Goal: Task Accomplishment & Management: Use online tool/utility

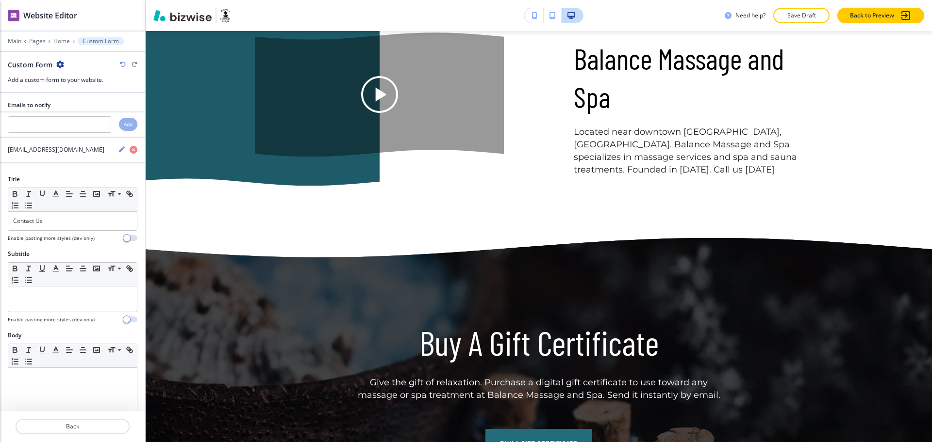
scroll to position [2816, 0]
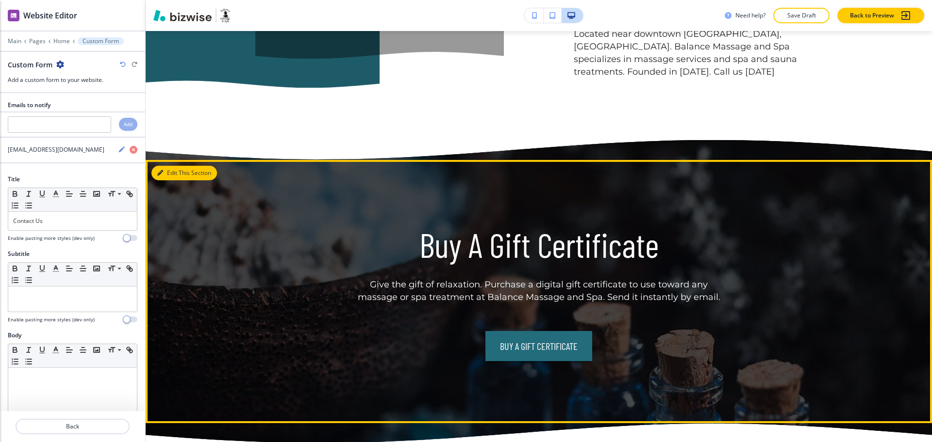
click at [172, 166] on button "Edit This Section" at bounding box center [183, 173] width 65 height 15
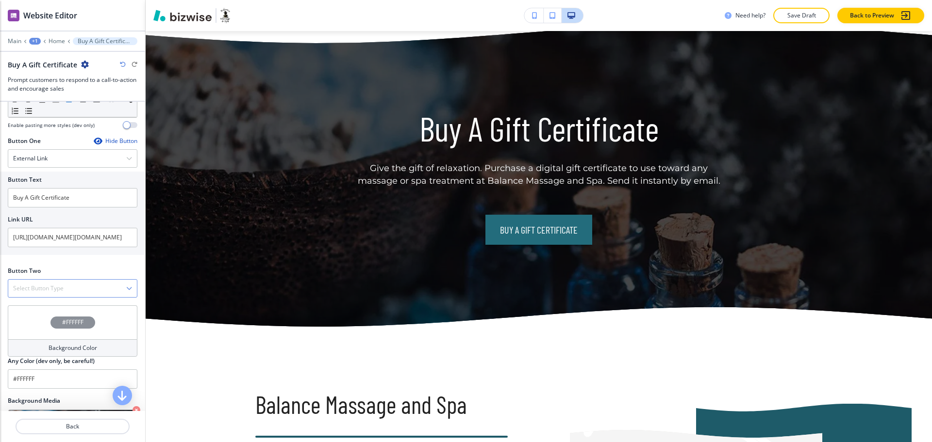
scroll to position [312, 0]
click at [90, 290] on div "Select Button Type" at bounding box center [72, 287] width 129 height 17
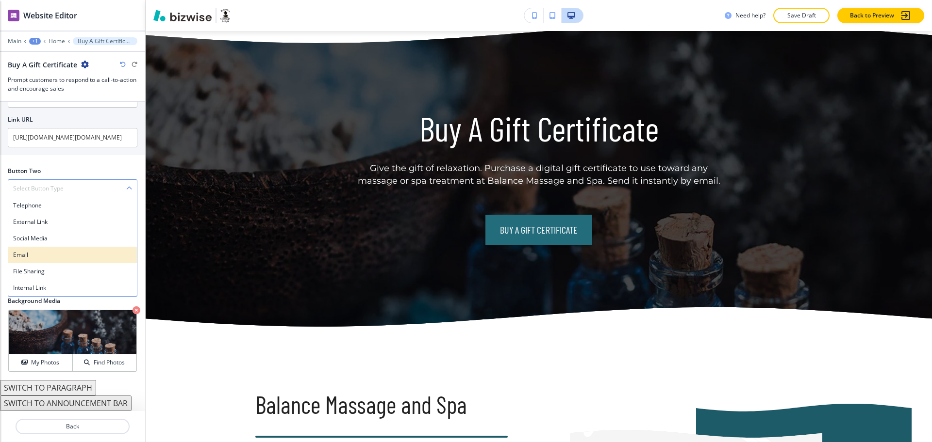
click at [68, 255] on h4 "Email" at bounding box center [72, 255] width 119 height 9
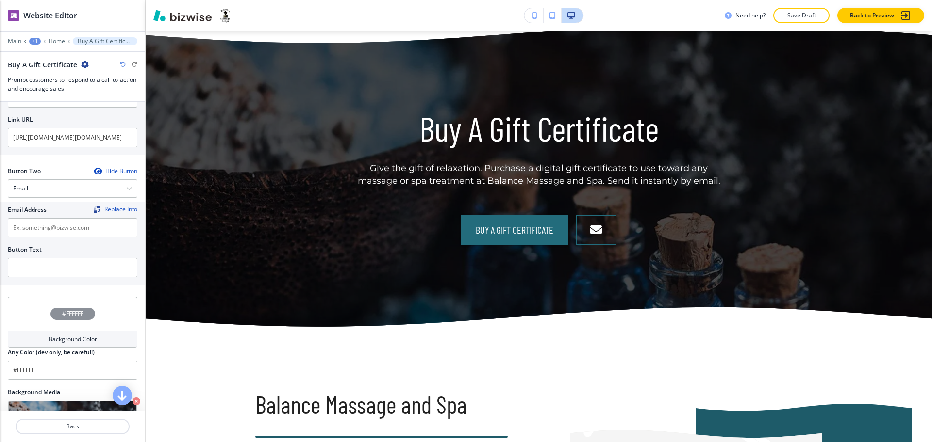
click at [105, 170] on div "Hide Button" at bounding box center [116, 171] width 44 height 8
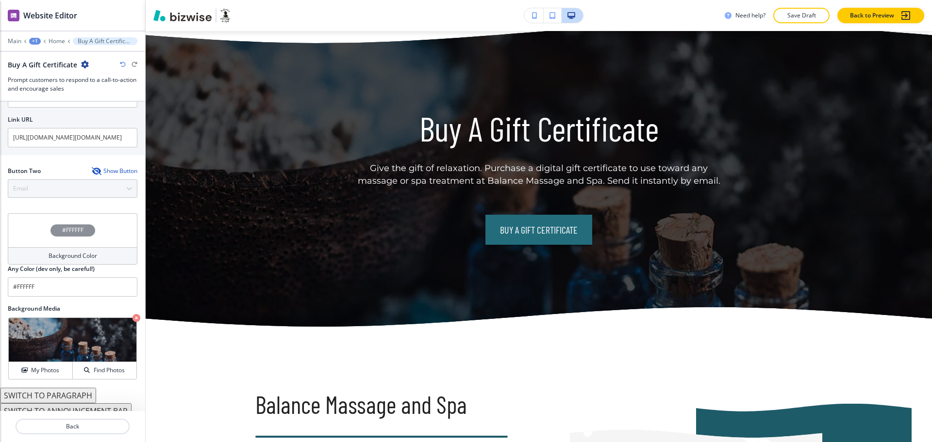
click at [106, 173] on div "Show Button" at bounding box center [115, 171] width 46 height 8
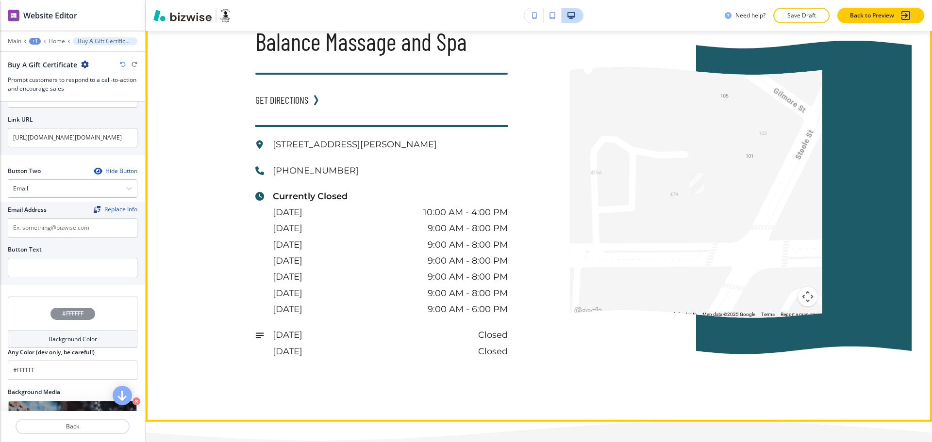
scroll to position [3296, 0]
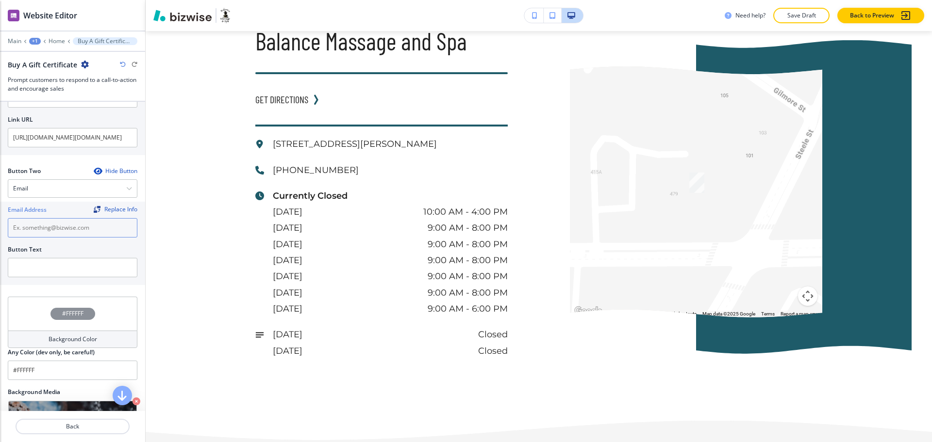
click at [94, 234] on input "text" at bounding box center [73, 227] width 130 height 19
paste input "[EMAIL_ADDRESS][DOMAIN_NAME]"
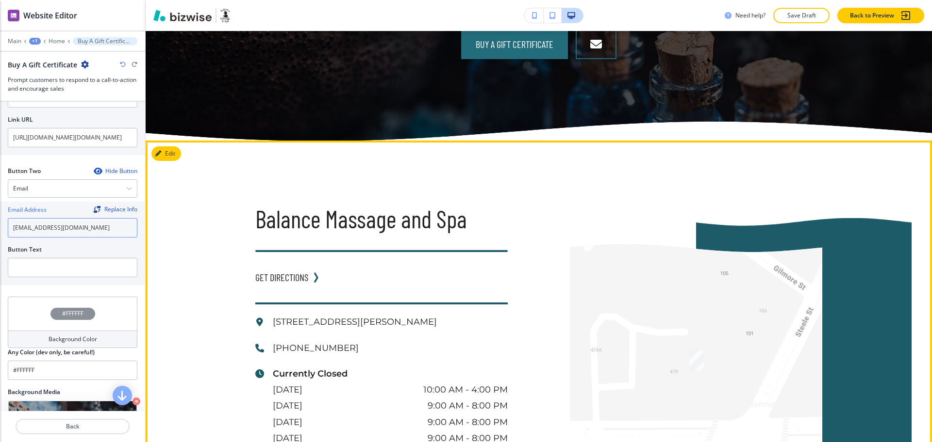
type input "[EMAIL_ADDRESS][DOMAIN_NAME]"
click at [169, 148] on div "Balance Massage and Spa GET DIRECTIONS [STREET_ADDRESS][PERSON_NAME] [PHONE_NUM…" at bounding box center [539, 370] width 786 height 459
click at [169, 147] on button "Edit This Section" at bounding box center [183, 154] width 65 height 15
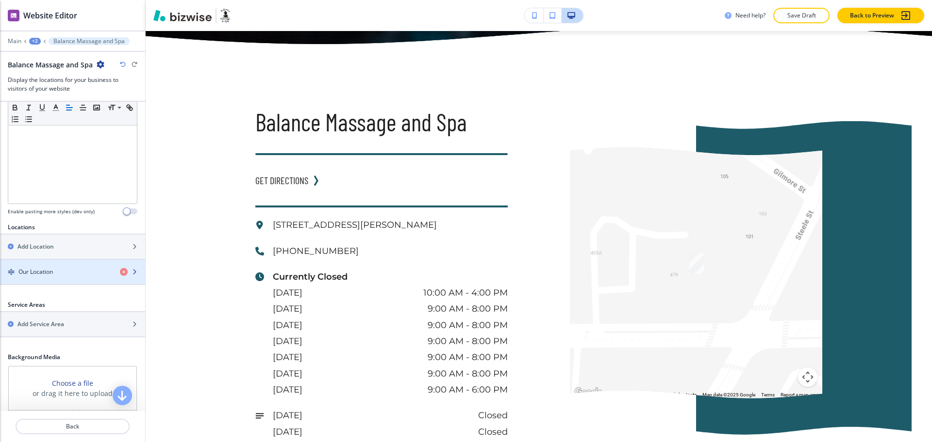
scroll to position [226, 0]
click at [52, 270] on h4 "Our Location" at bounding box center [35, 271] width 34 height 9
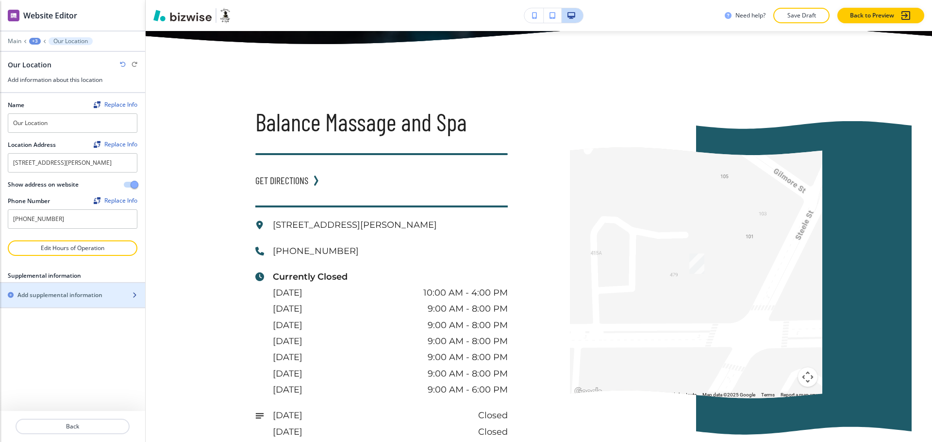
click at [59, 300] on h2 "Add supplemental information" at bounding box center [59, 295] width 85 height 9
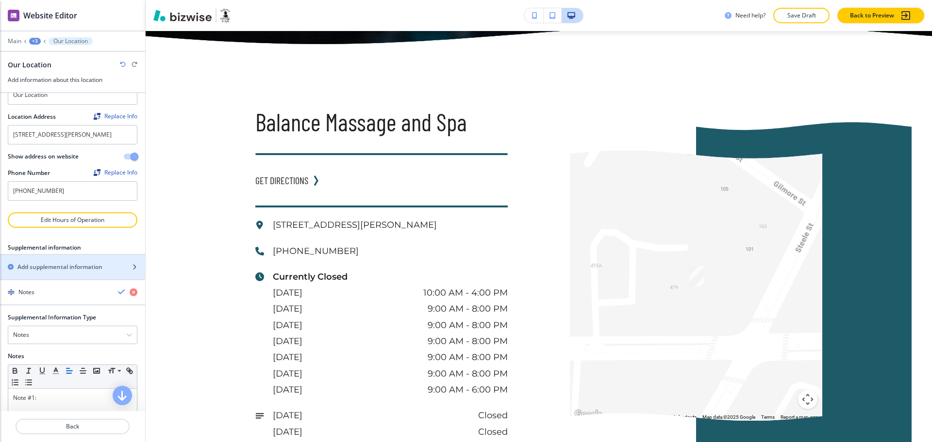
scroll to position [68, 0]
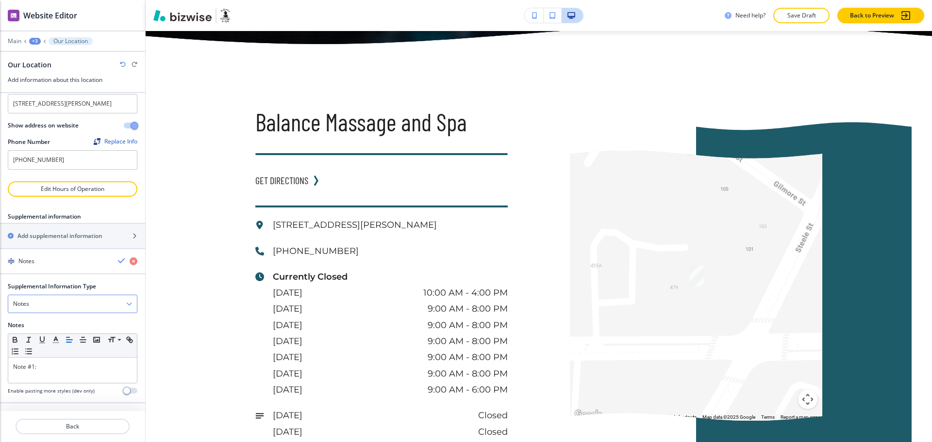
click at [50, 305] on div "Notes" at bounding box center [72, 303] width 129 height 17
click at [40, 336] on h4 "Email Address" at bounding box center [72, 336] width 119 height 9
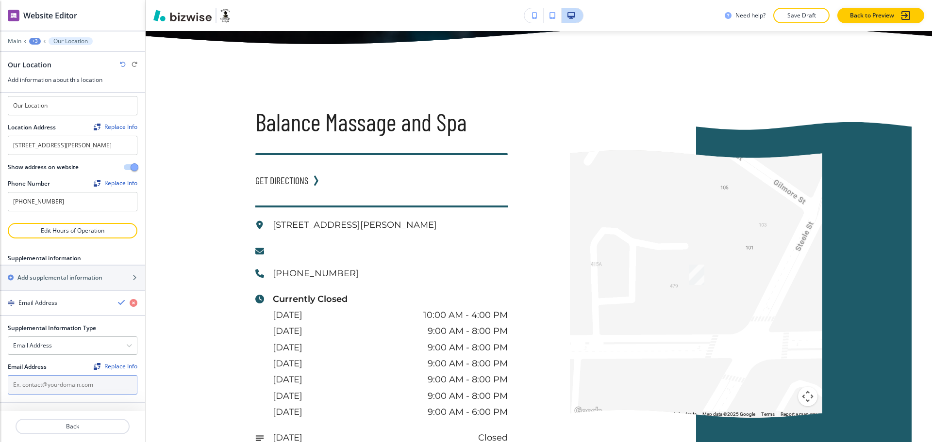
click at [46, 382] on input "text" at bounding box center [73, 385] width 130 height 19
paste input "[EMAIL_ADDRESS][DOMAIN_NAME]"
type input "[EMAIL_ADDRESS][DOMAIN_NAME]"
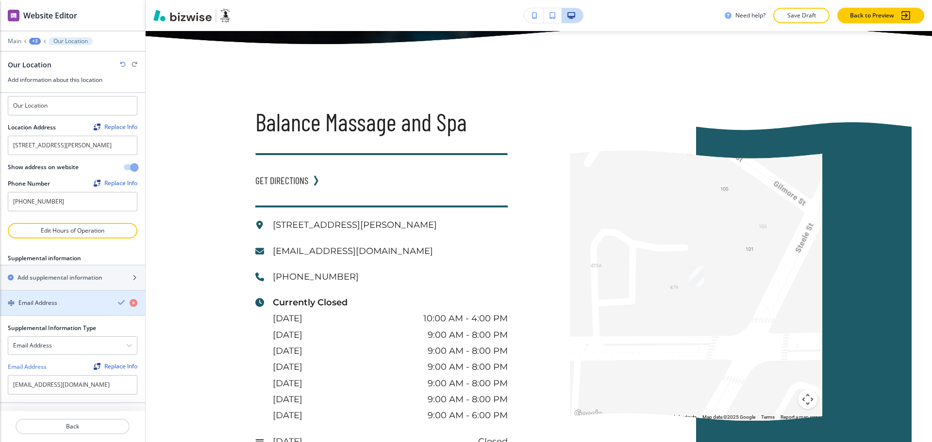
click at [118, 302] on icon "button" at bounding box center [122, 303] width 8 height 8
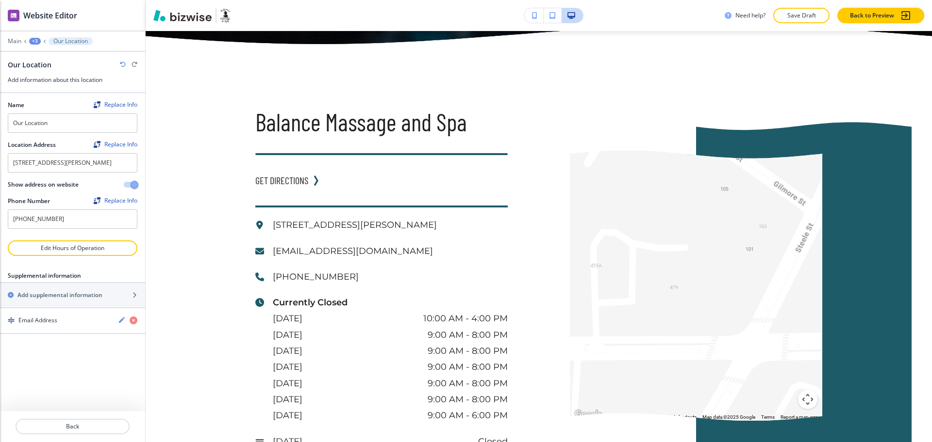
scroll to position [4045, 0]
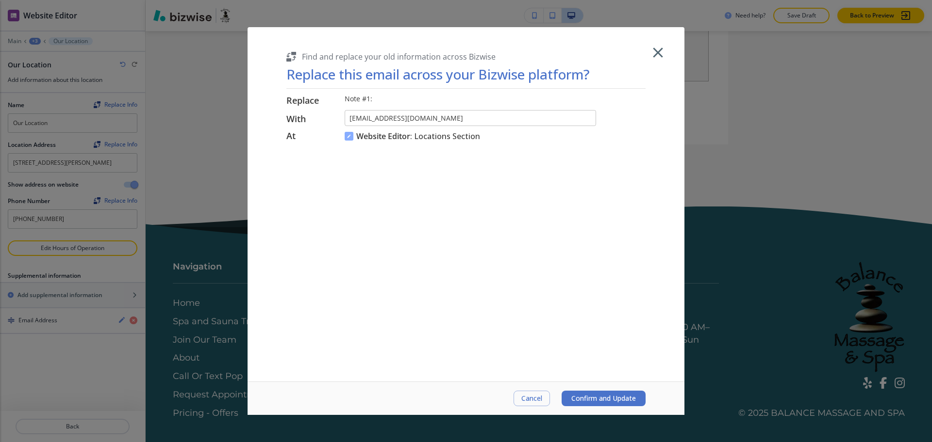
click at [931, 430] on div at bounding box center [466, 221] width 932 height 442
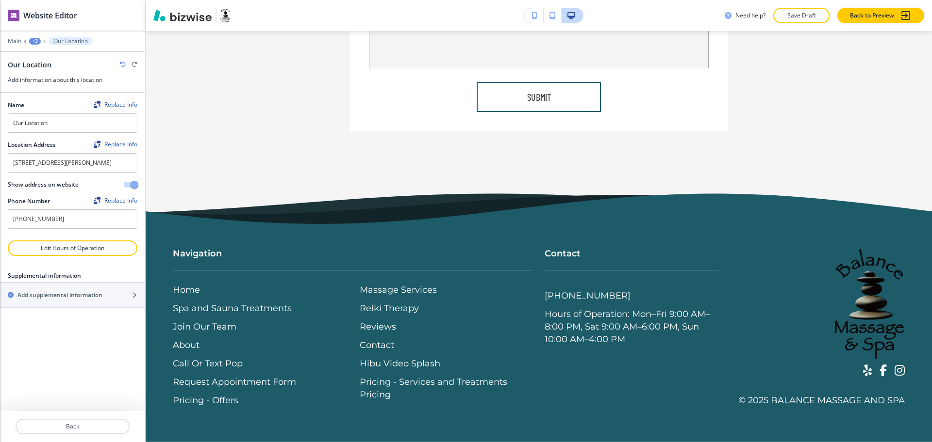
scroll to position [4020, 0]
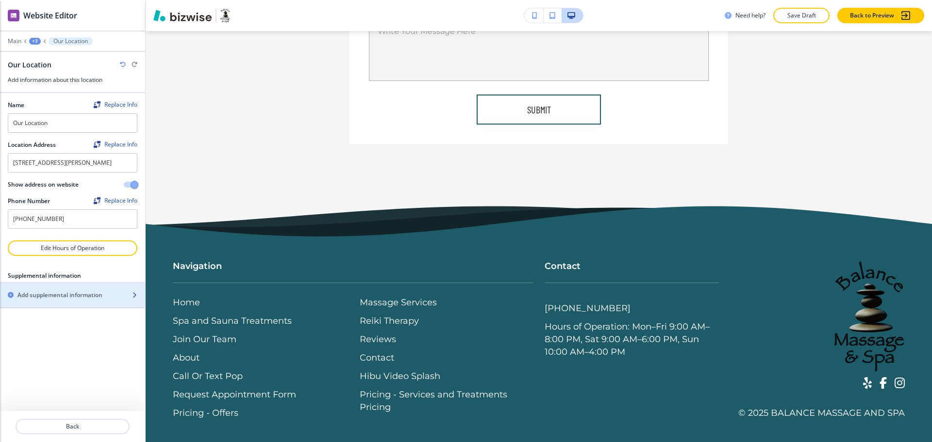
click at [96, 308] on div "button" at bounding box center [72, 304] width 145 height 8
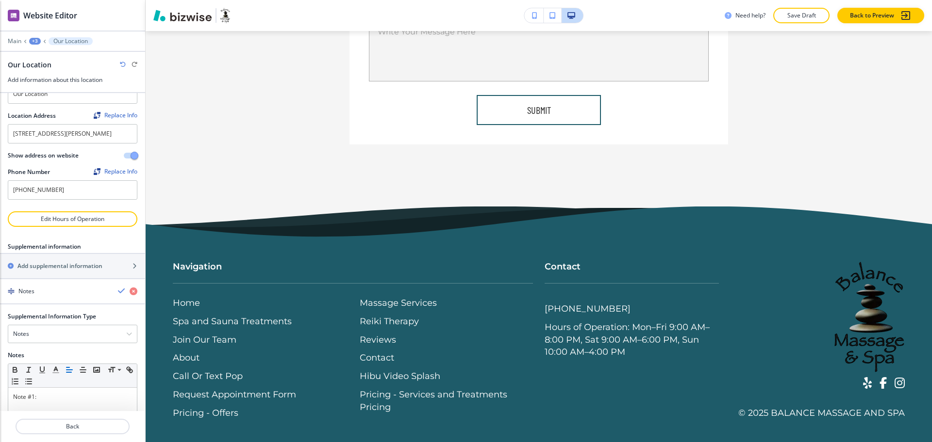
scroll to position [68, 0]
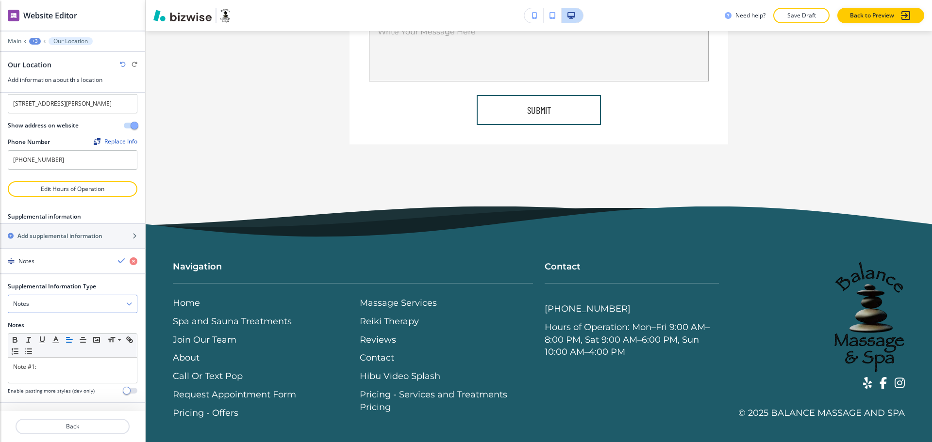
click at [49, 302] on div "Notes" at bounding box center [72, 303] width 129 height 17
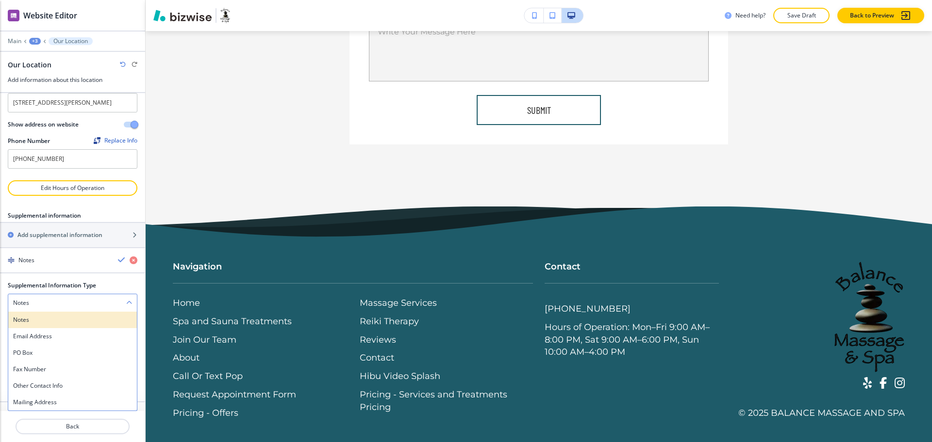
click at [39, 328] on div "Notes" at bounding box center [72, 320] width 129 height 16
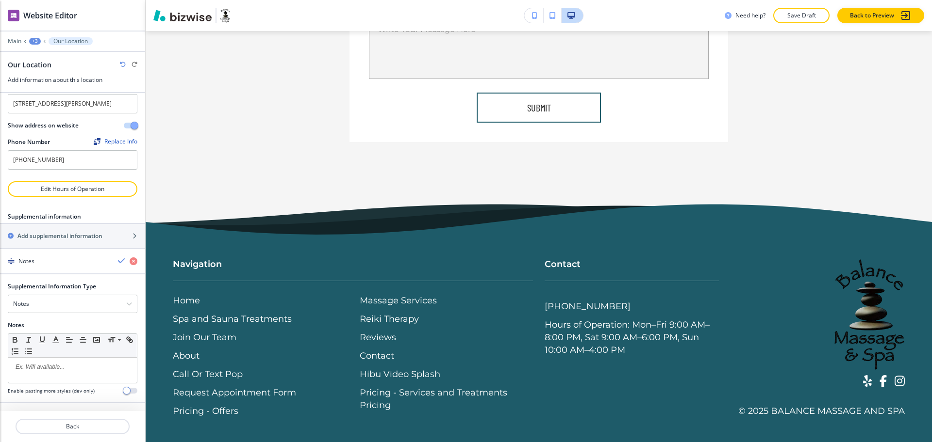
scroll to position [4044, 0]
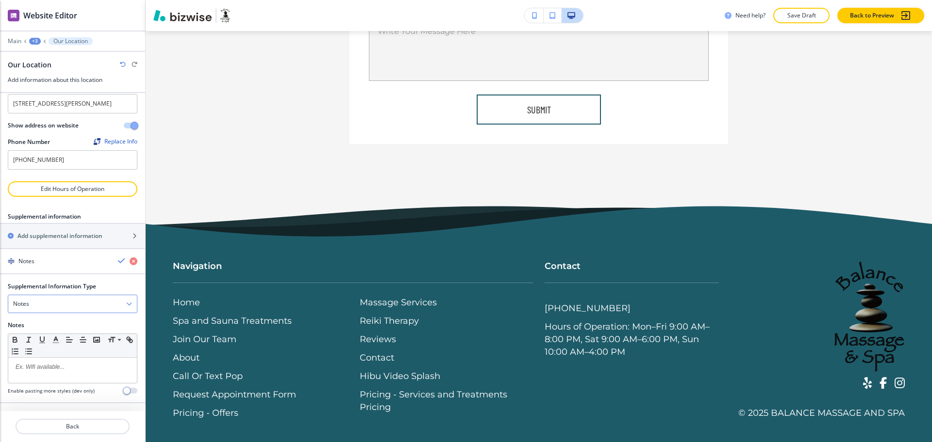
click at [42, 308] on div "Notes" at bounding box center [72, 303] width 129 height 17
click at [43, 340] on h4 "Email Address" at bounding box center [72, 336] width 119 height 9
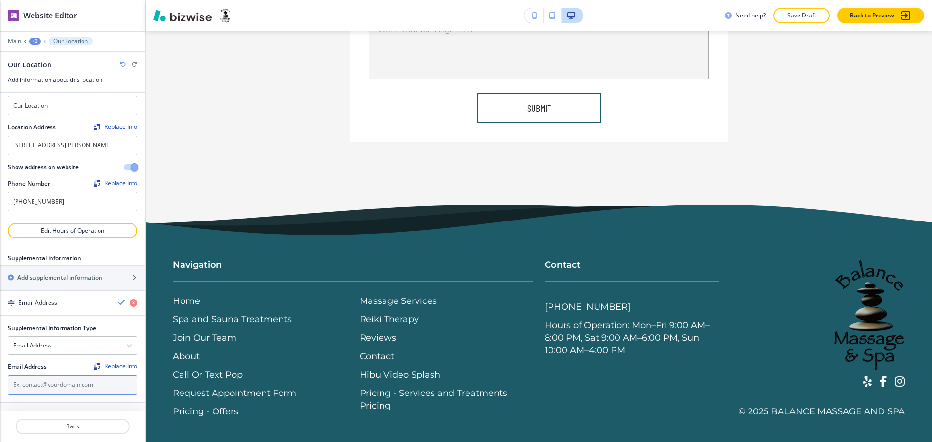
scroll to position [26, 0]
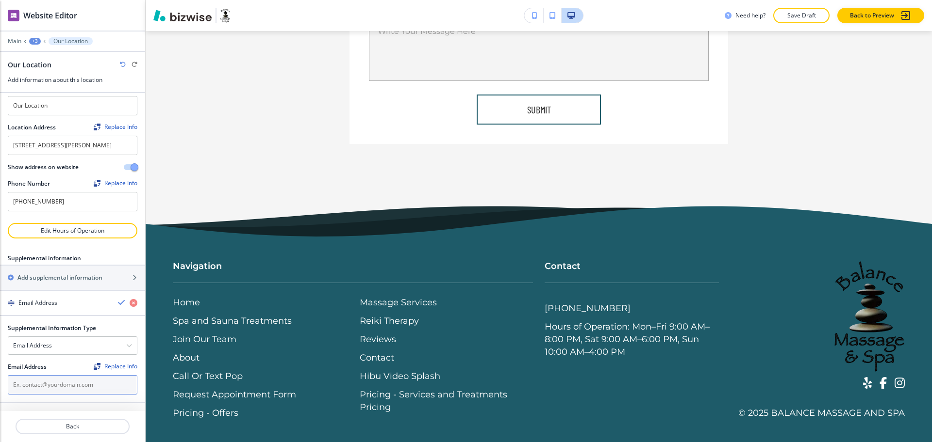
click at [47, 393] on input "text" at bounding box center [73, 385] width 130 height 19
paste input "[EMAIL_ADDRESS][DOMAIN_NAME]"
type input "[EMAIL_ADDRESS][DOMAIN_NAME]"
click at [108, 302] on div "Email Address" at bounding box center [72, 303] width 145 height 9
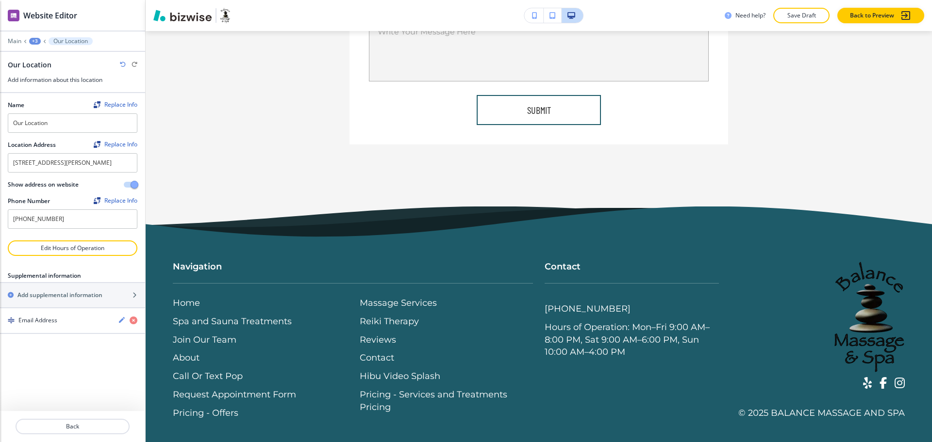
scroll to position [0, 0]
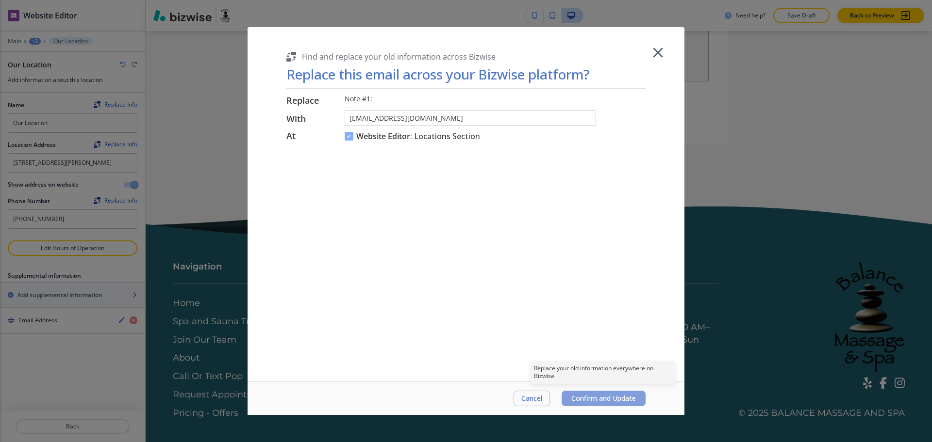
click at [624, 402] on span "Confirm and Update" at bounding box center [603, 399] width 65 height 8
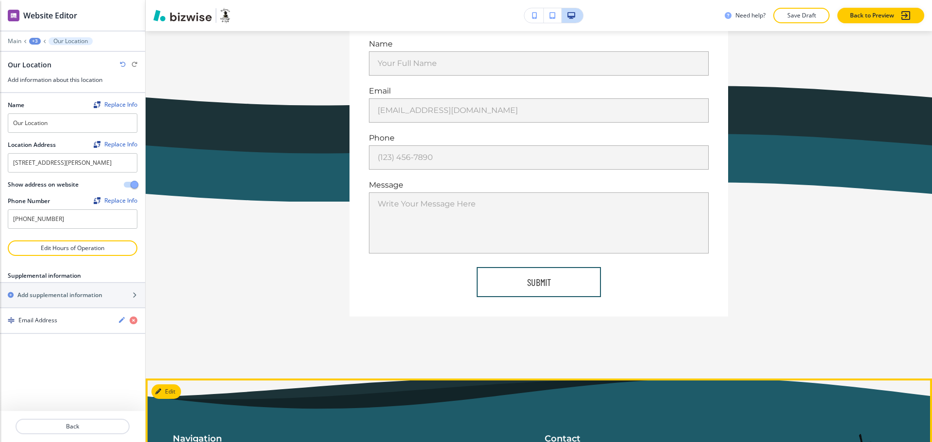
scroll to position [4045, 0]
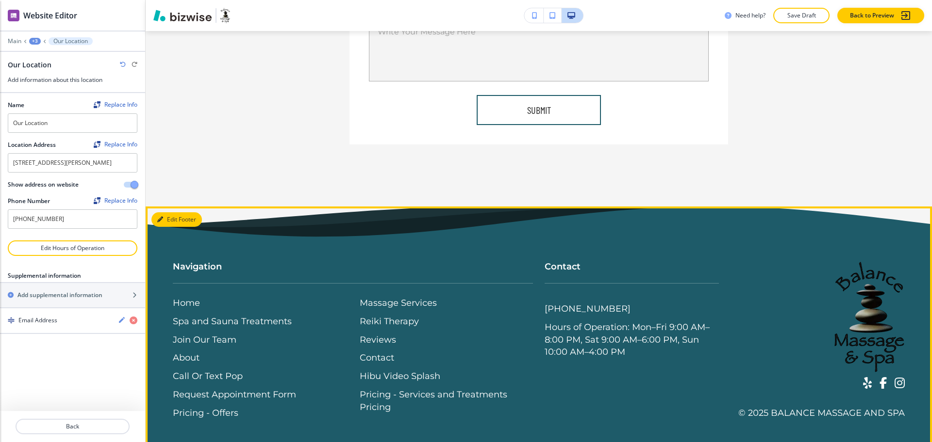
click at [166, 213] on button "Edit Footer" at bounding box center [176, 220] width 50 height 15
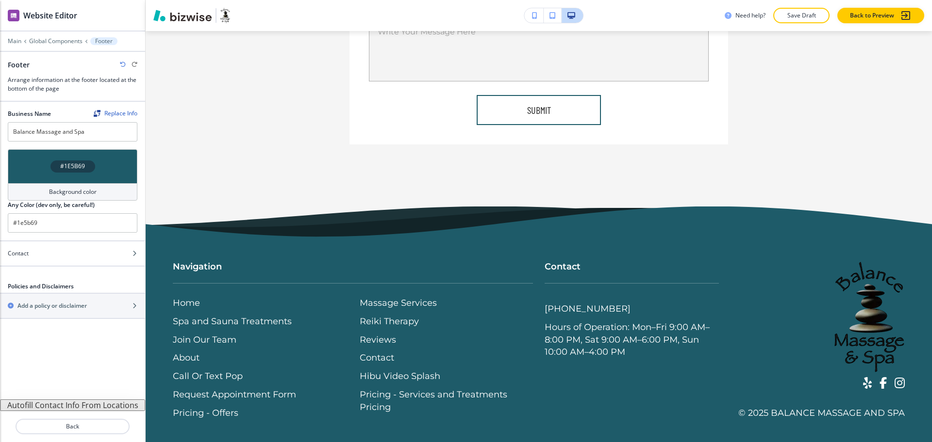
click at [93, 406] on button "Autofill Contact Info From Locations" at bounding box center [72, 406] width 145 height 12
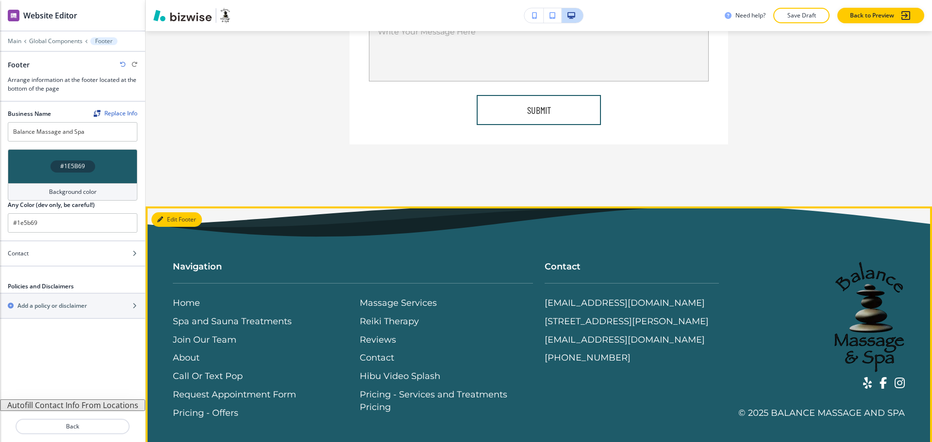
click at [171, 213] on button "Edit Footer" at bounding box center [176, 220] width 50 height 15
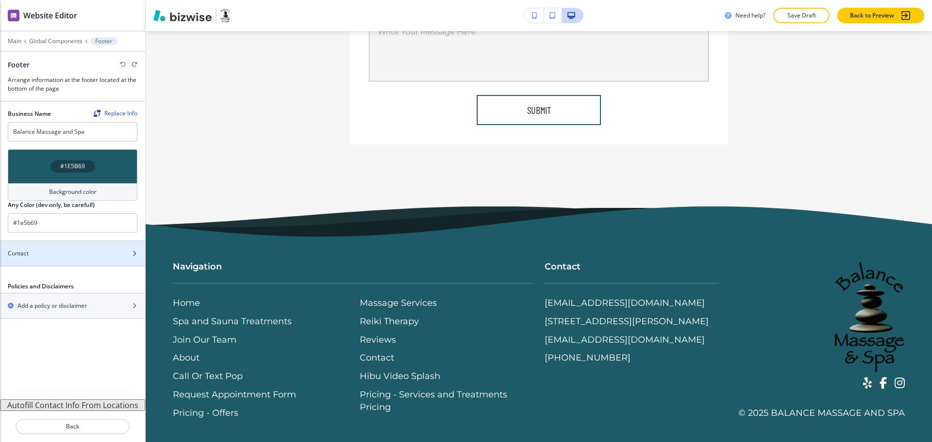
click at [46, 253] on div "Contact" at bounding box center [62, 253] width 124 height 9
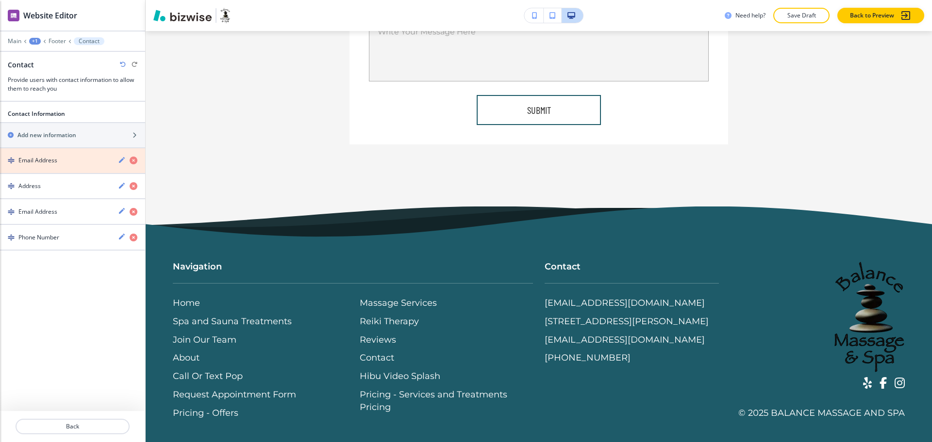
click at [134, 159] on icon "button" at bounding box center [134, 161] width 8 height 8
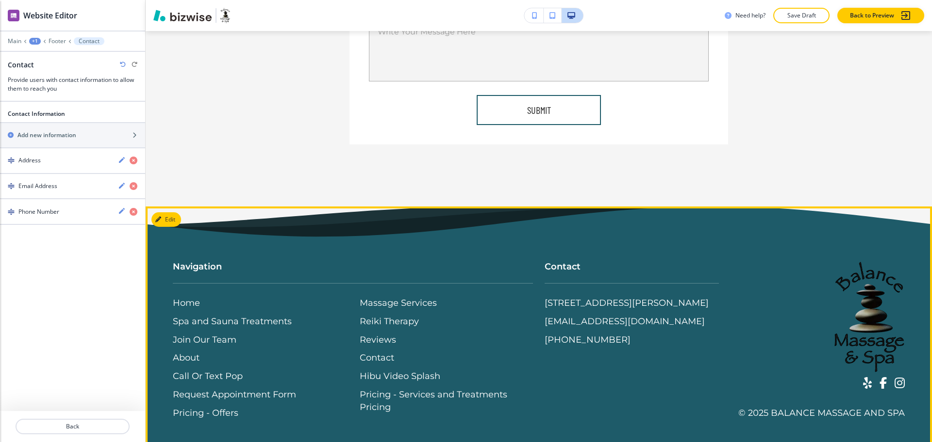
click at [764, 291] on div "© 2025 Balance Massage and Spa" at bounding box center [817, 340] width 174 height 159
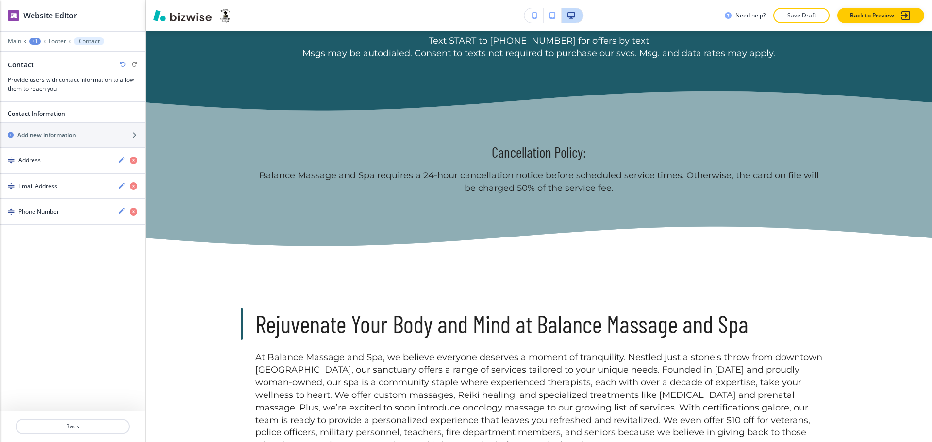
scroll to position [0, 0]
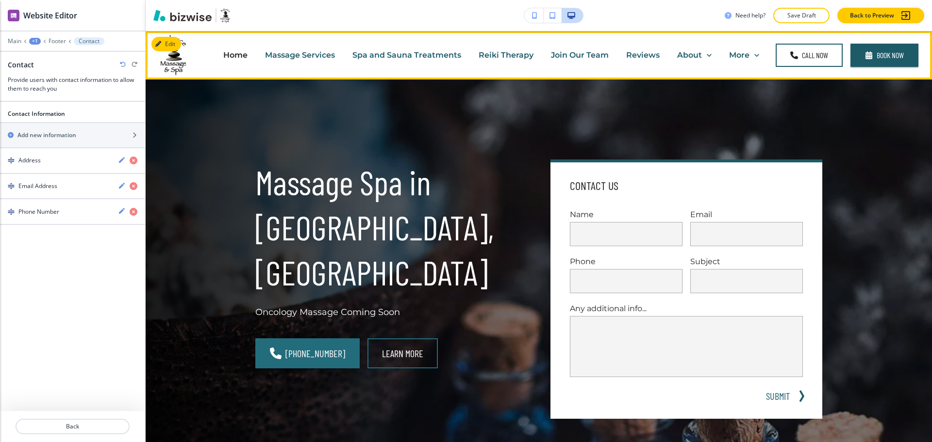
click at [280, 59] on p "Massage Services" at bounding box center [300, 54] width 70 height 11
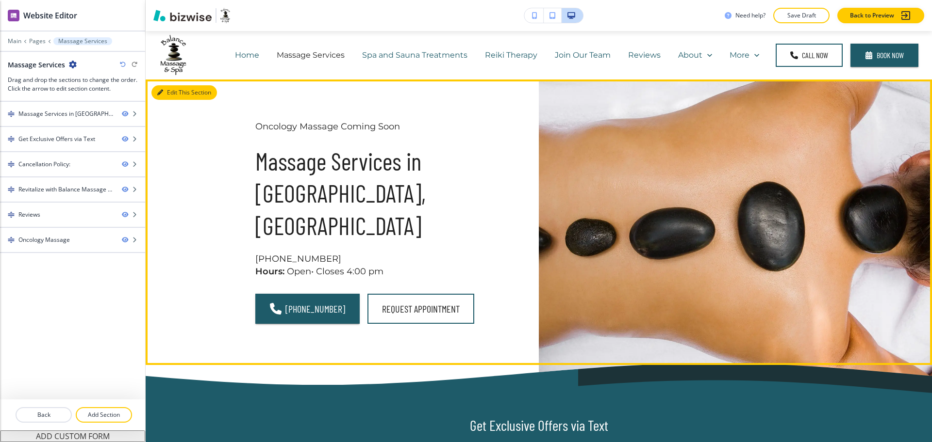
click at [172, 93] on button "Edit This Section" at bounding box center [183, 92] width 65 height 15
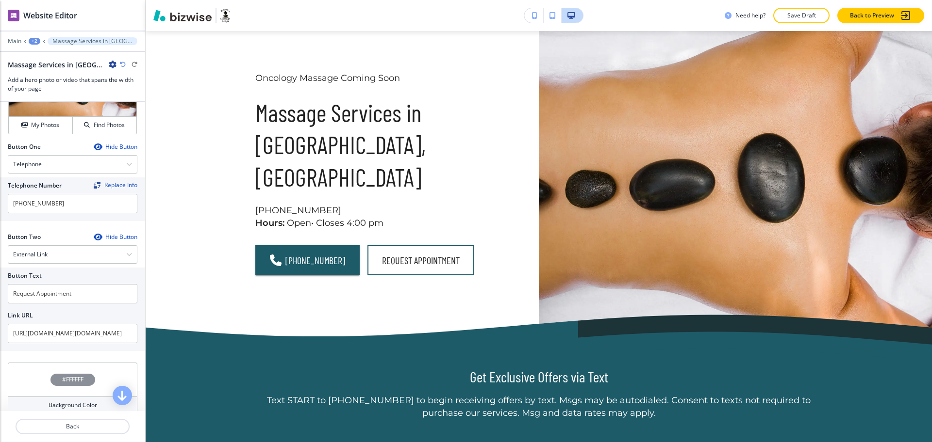
scroll to position [399, 0]
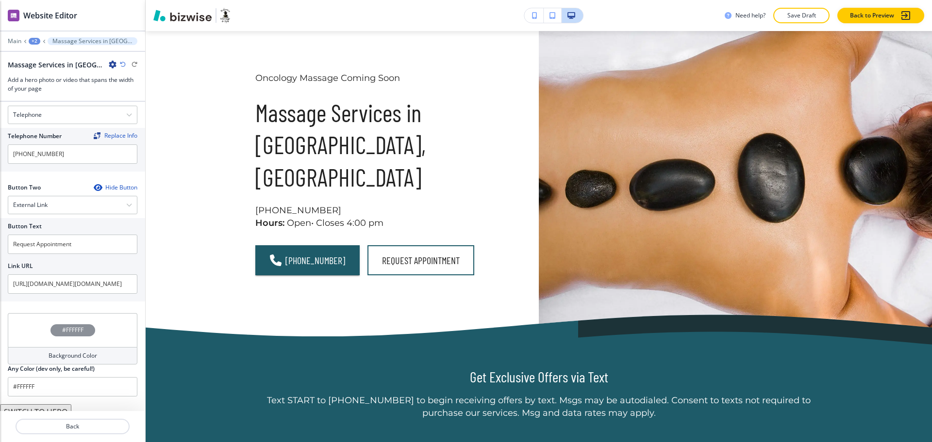
click at [63, 405] on button "SWITCH TO HERO" at bounding box center [35, 413] width 71 height 16
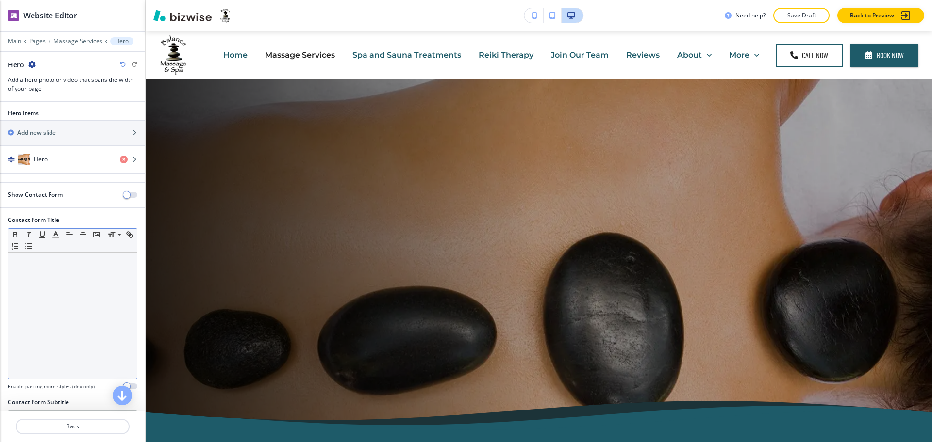
scroll to position [0, 0]
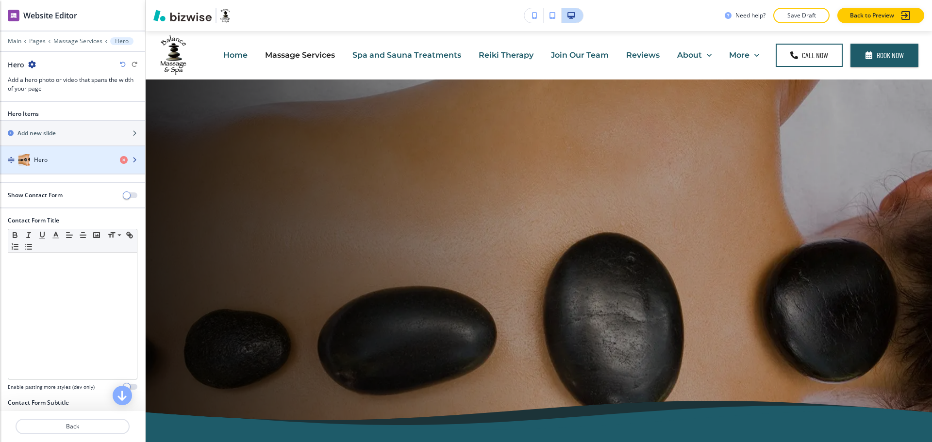
click at [56, 161] on div "Hero" at bounding box center [56, 160] width 112 height 12
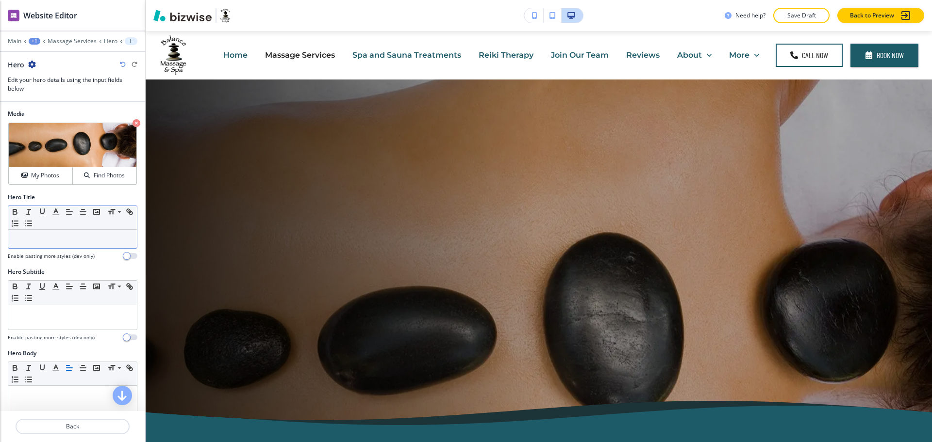
click at [113, 237] on p at bounding box center [72, 239] width 119 height 9
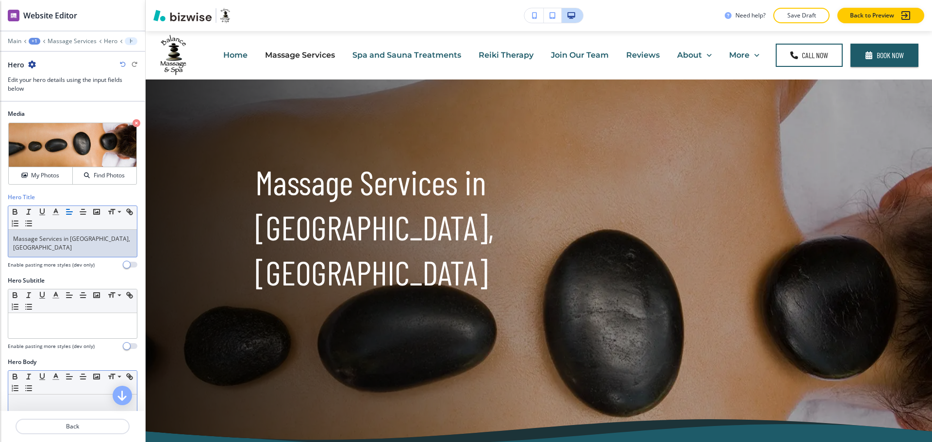
paste div
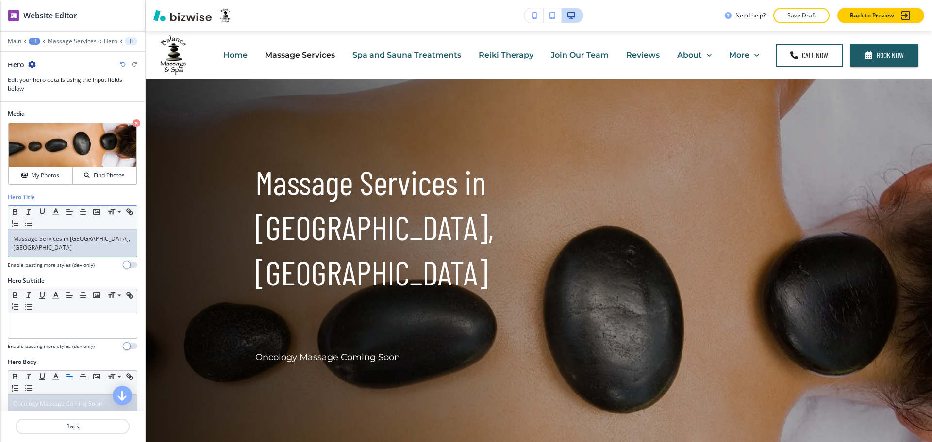
click at [109, 245] on div "Massage Services in Fort Mill, SC" at bounding box center [72, 243] width 129 height 27
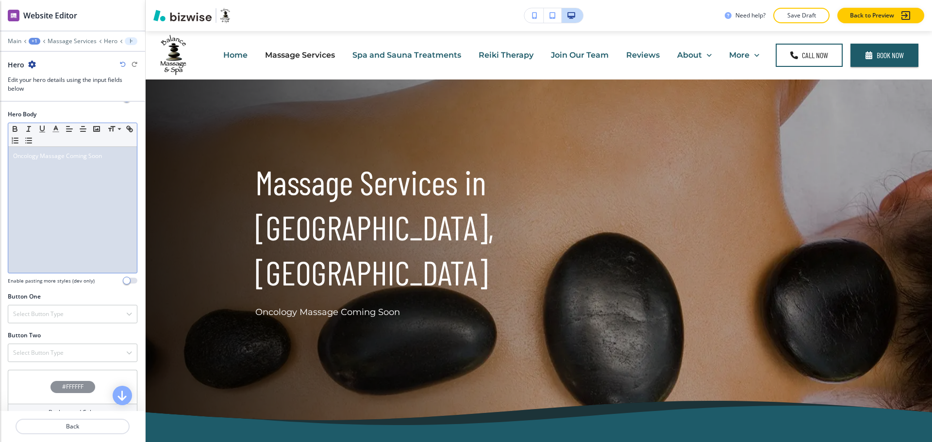
scroll to position [289, 0]
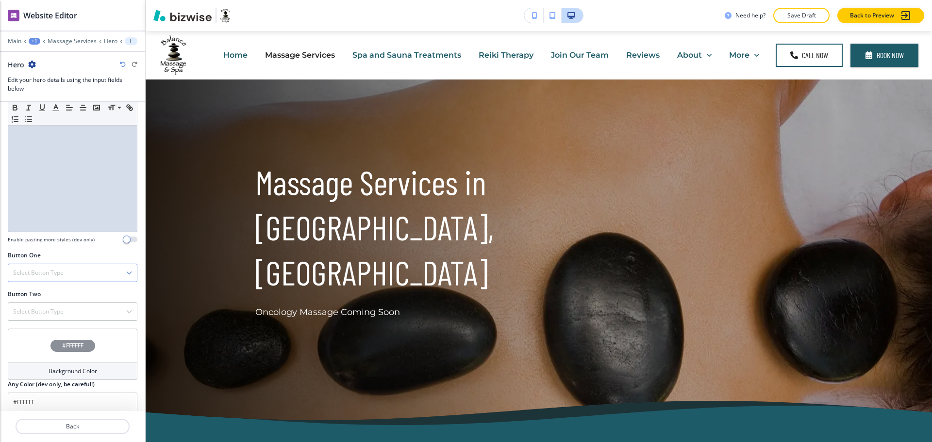
click at [58, 269] on h4 "Select Button Type" at bounding box center [38, 273] width 50 height 9
click at [39, 288] on div "Telephone" at bounding box center [72, 290] width 129 height 16
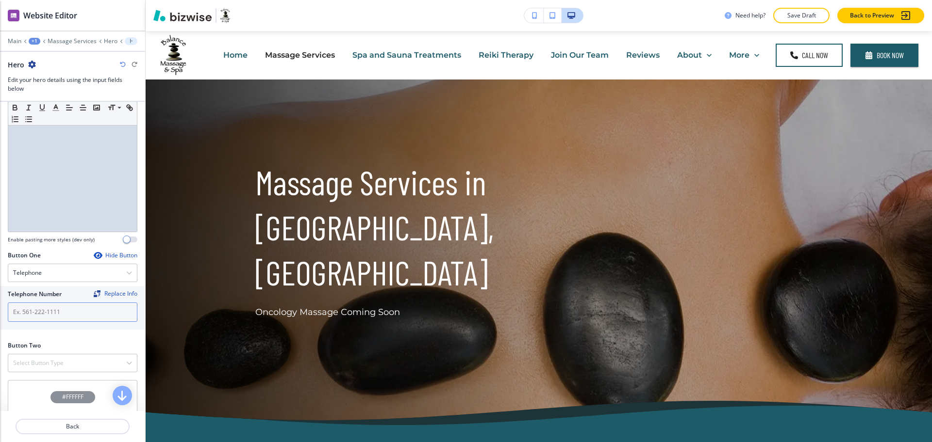
click at [63, 310] on input "text" at bounding box center [73, 312] width 130 height 19
paste input "[PHONE_NUMBER]"
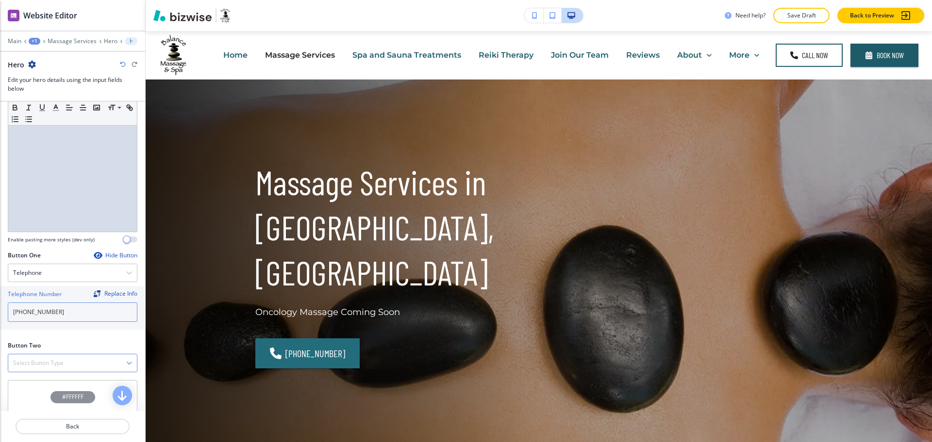
type input "[PHONE_NUMBER]"
click at [57, 359] on h4 "Select Button Type" at bounding box center [38, 363] width 50 height 9
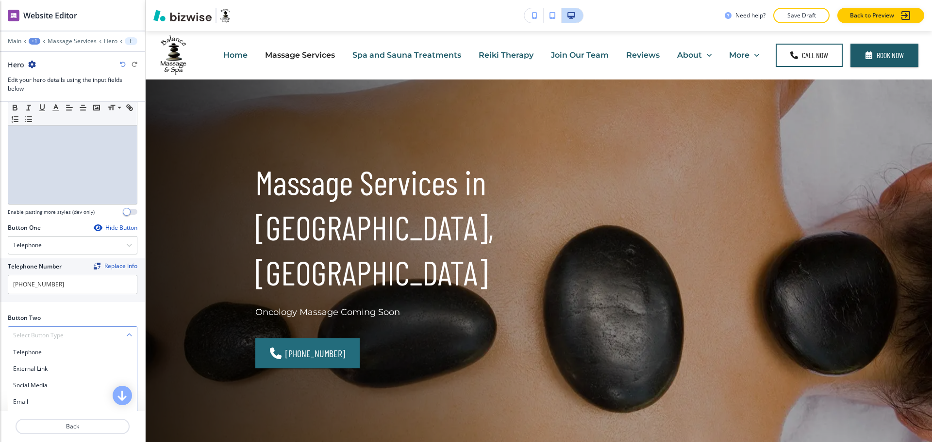
scroll to position [341, 0]
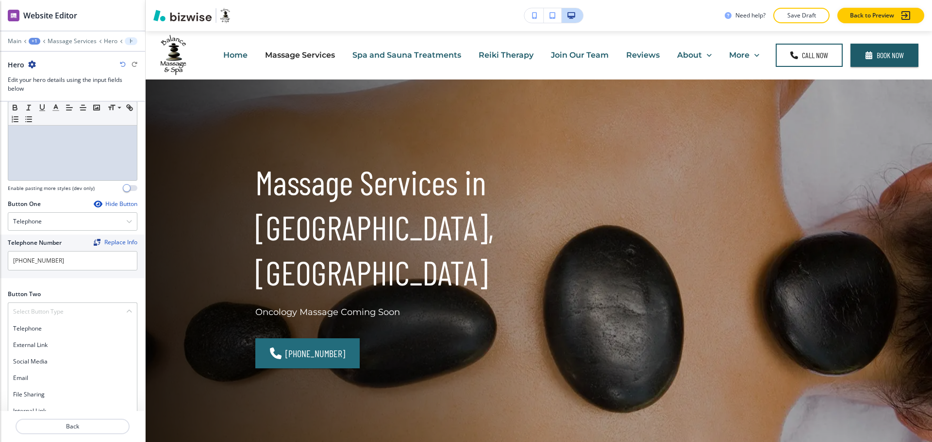
click at [44, 407] on h4 "Internal Link" at bounding box center [72, 411] width 119 height 9
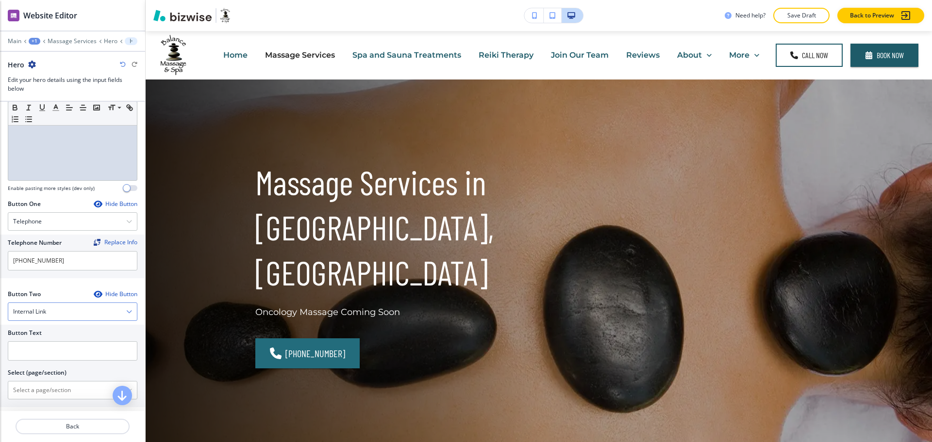
drag, startPoint x: 81, startPoint y: 300, endPoint x: 73, endPoint y: 316, distance: 17.4
click at [81, 303] on div "Internal Link" at bounding box center [72, 311] width 129 height 17
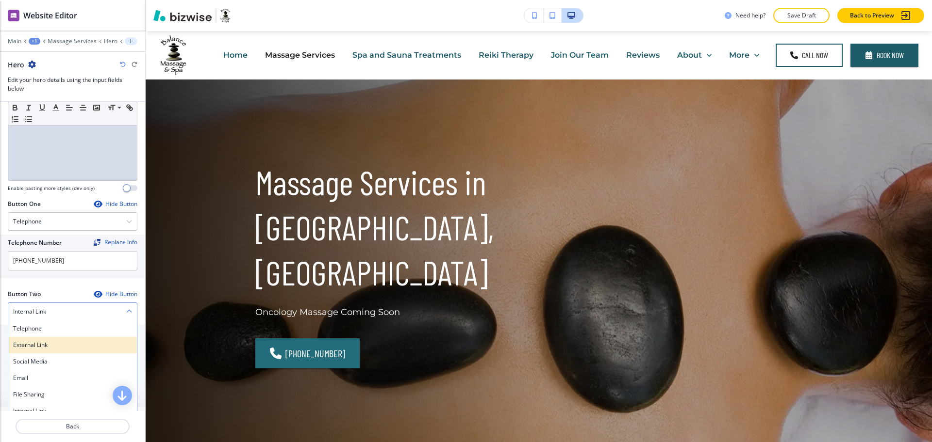
click at [51, 341] on h4 "External Link" at bounding box center [72, 345] width 119 height 9
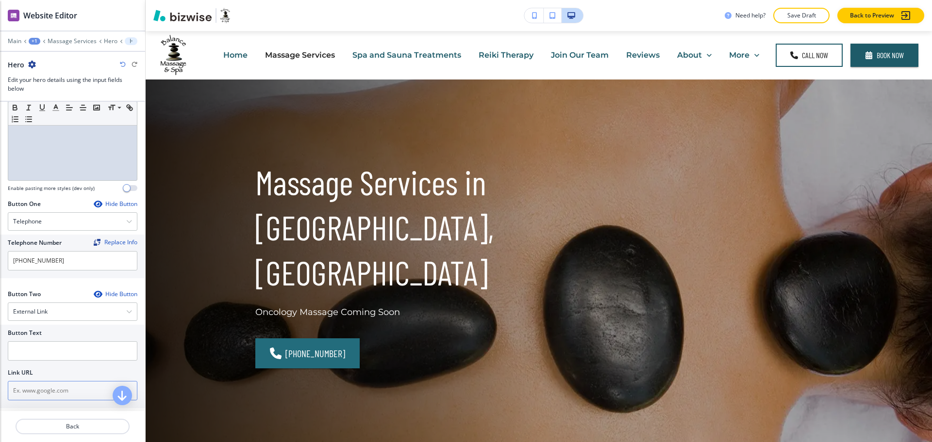
click at [56, 387] on input "text" at bounding box center [73, 390] width 130 height 19
paste input "https://clients.mindbodyonline.com/consumermyinfo"
type input "https://clients.mindbodyonline.com/consumermyinfo"
click at [47, 342] on input "text" at bounding box center [73, 351] width 130 height 19
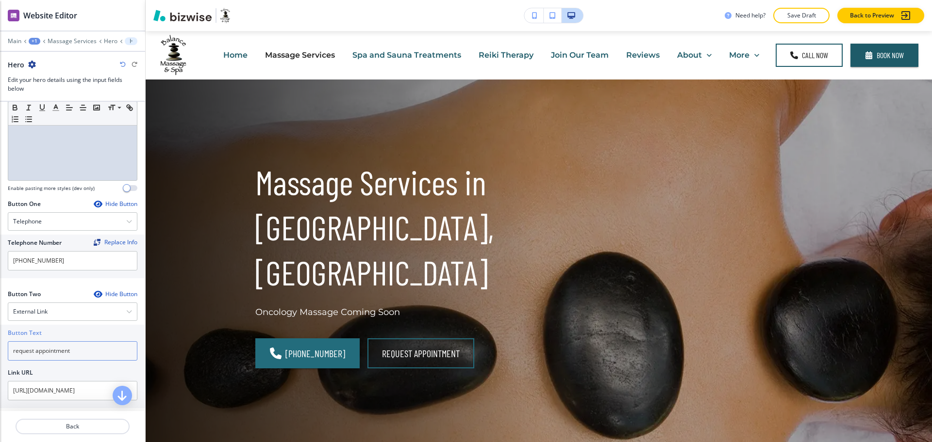
scroll to position [61, 0]
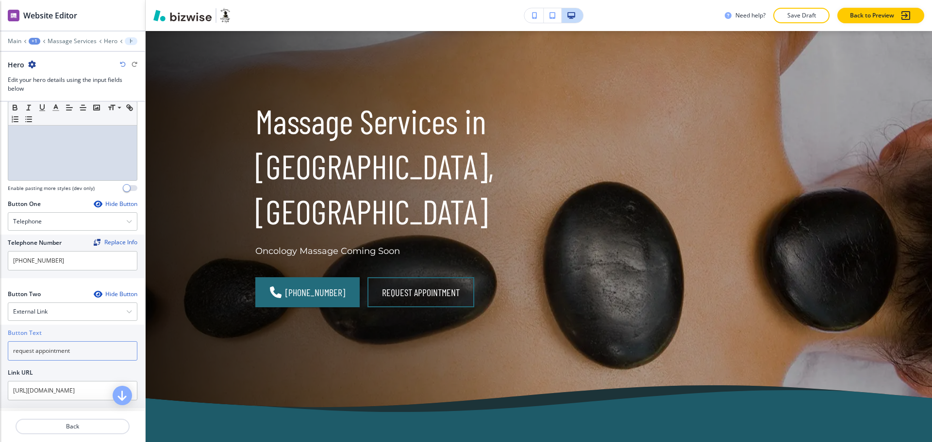
type input "request appointment"
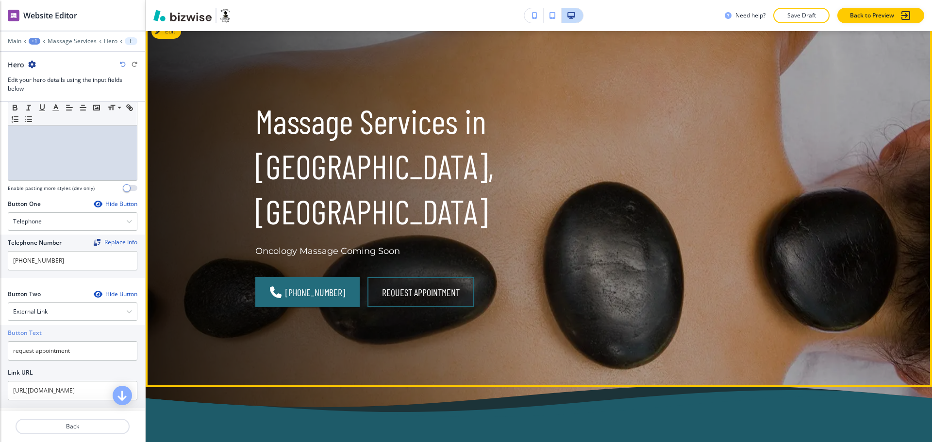
drag, startPoint x: 535, startPoint y: 150, endPoint x: 547, endPoint y: 165, distance: 19.0
click at [535, 150] on div "Massage Services in Fort Mill, SC Oncology Massage Coming Soon (803) 802-9990 r…" at bounding box center [527, 191] width 590 height 310
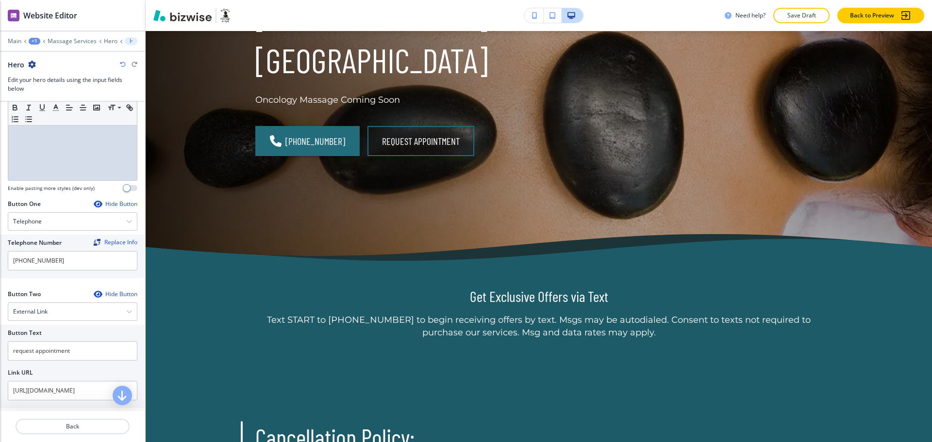
scroll to position [0, 0]
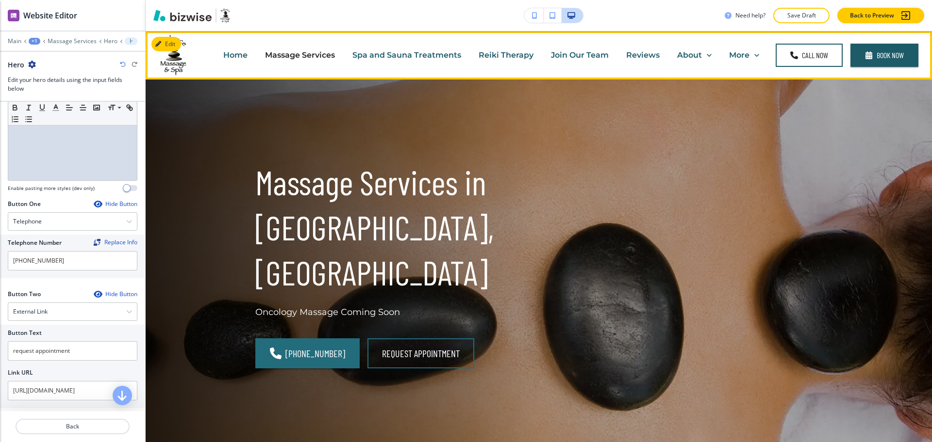
click at [444, 47] on div "Spa and Sauna Treatments" at bounding box center [407, 55] width 126 height 39
click at [444, 50] on p "Spa and Sauna Treatments" at bounding box center [406, 54] width 109 height 11
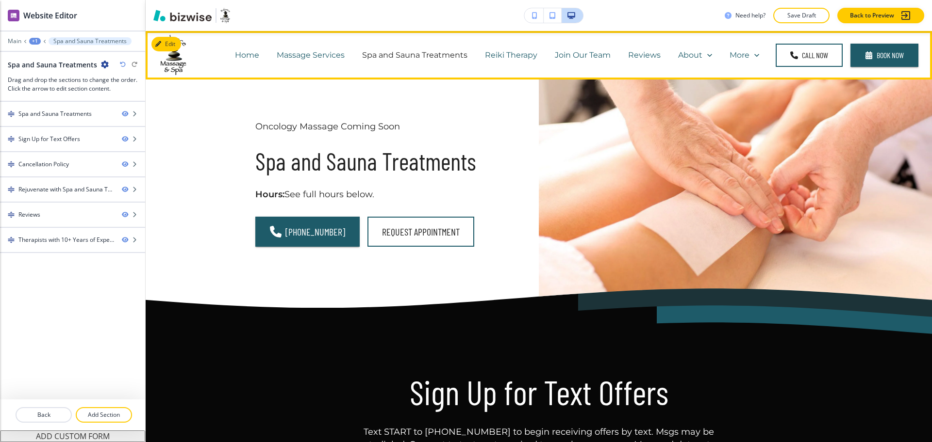
click at [494, 53] on p "Reiki Therapy" at bounding box center [511, 54] width 52 height 11
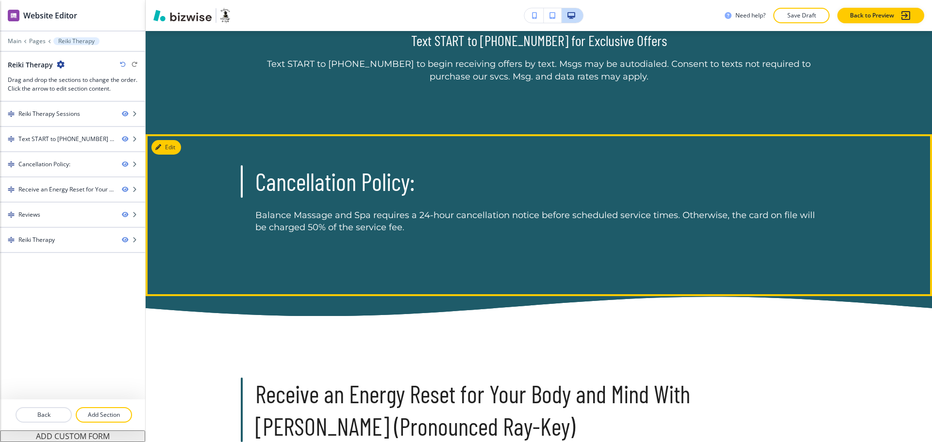
scroll to position [298, 0]
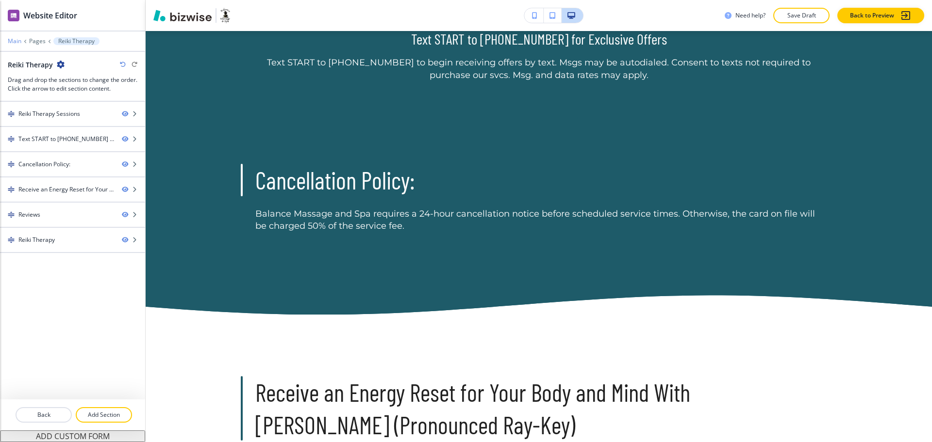
click at [12, 42] on p "Main" at bounding box center [15, 41] width 14 height 7
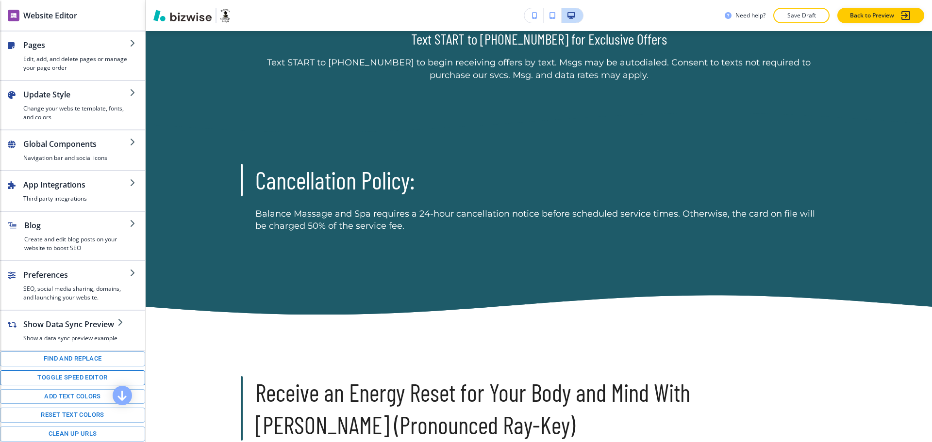
click at [64, 386] on button "Toggle speed editor" at bounding box center [72, 378] width 145 height 15
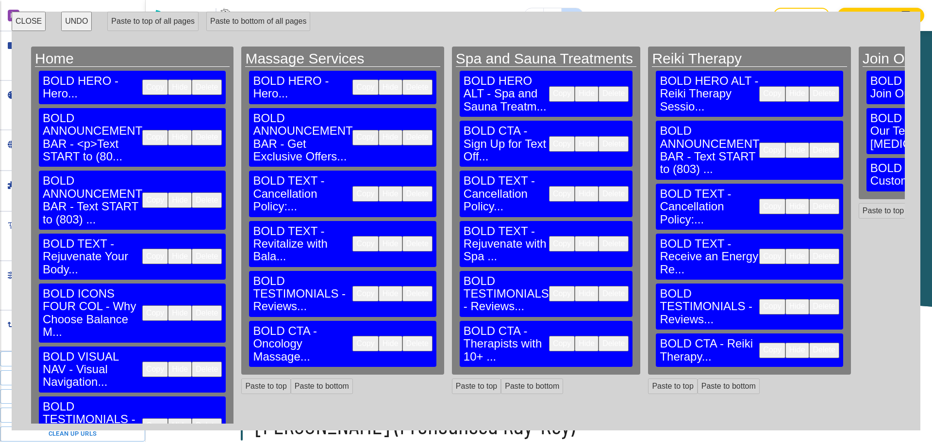
click at [402, 130] on button "Delete" at bounding box center [417, 138] width 30 height 16
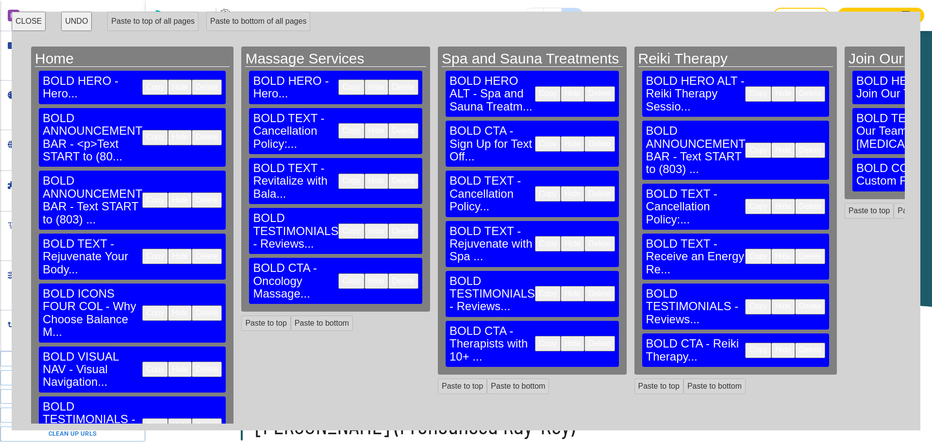
click at [367, 123] on div "BOLD TEXT - Cancellation Policy:... Copy Hide Delete" at bounding box center [335, 131] width 173 height 46
click at [388, 123] on button "Delete" at bounding box center [403, 131] width 30 height 16
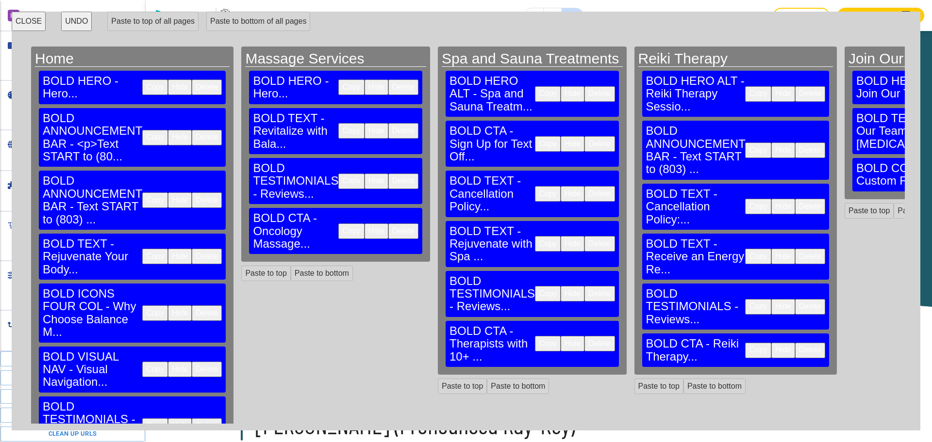
click at [584, 136] on button "Delete" at bounding box center [599, 144] width 30 height 16
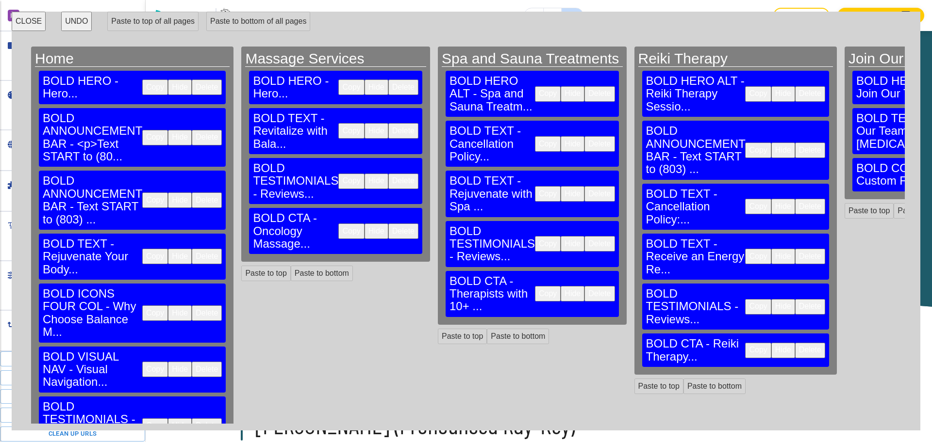
click at [584, 136] on button "Delete" at bounding box center [599, 144] width 30 height 16
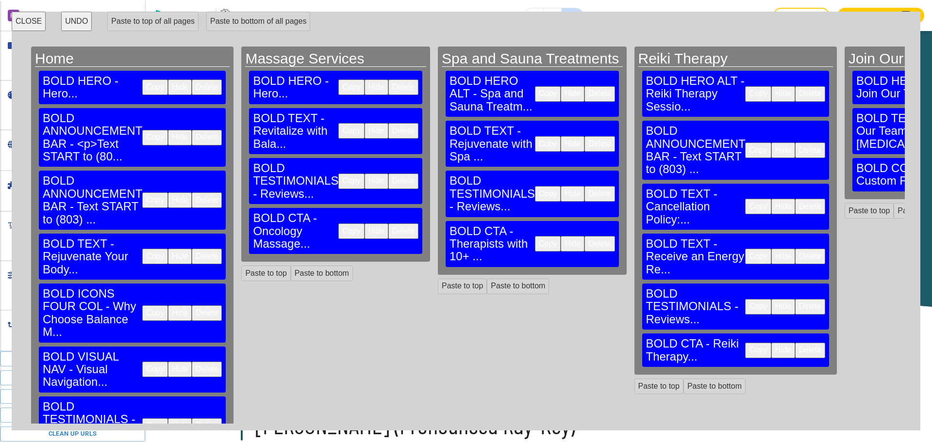
click at [795, 143] on button "Delete" at bounding box center [810, 151] width 30 height 16
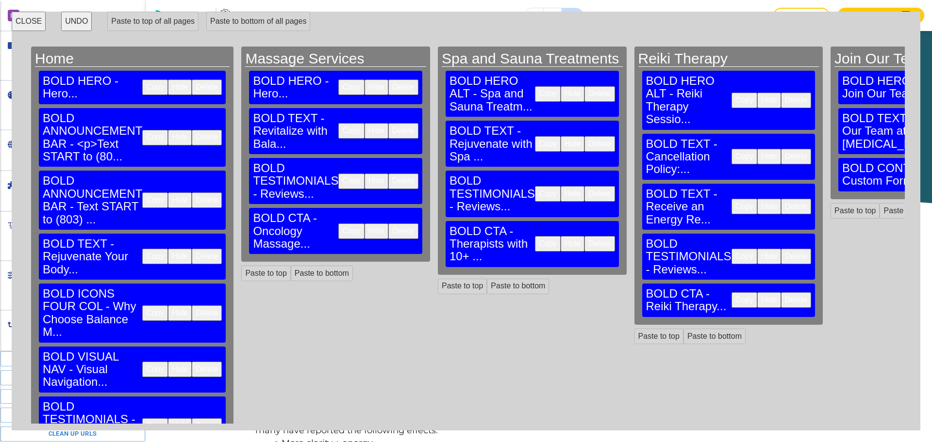
click at [781, 149] on button "Delete" at bounding box center [796, 157] width 30 height 16
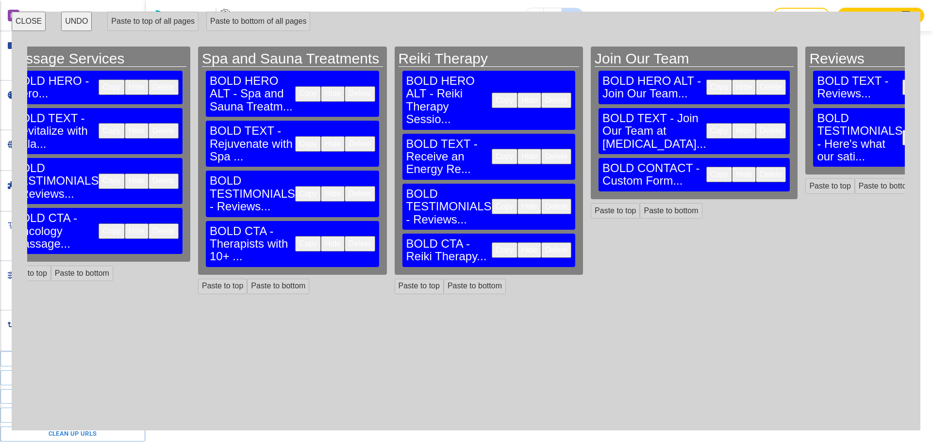
scroll to position [0, 0]
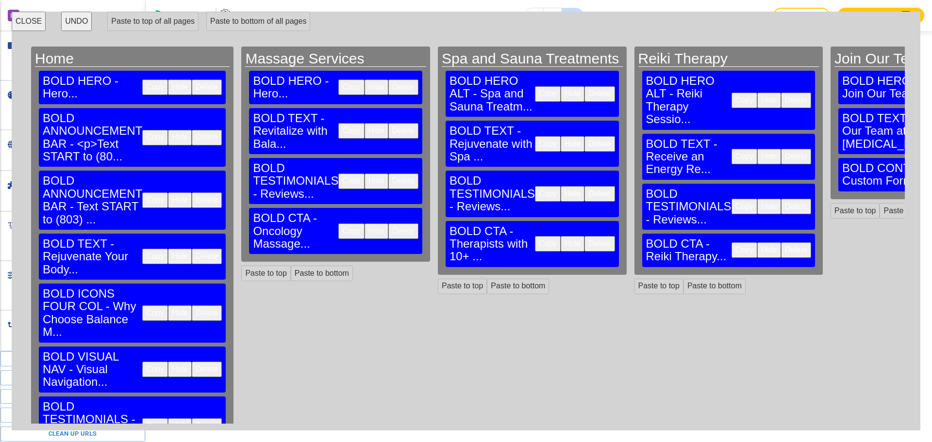
click at [26, 21] on button "CLOSE" at bounding box center [29, 21] width 34 height 19
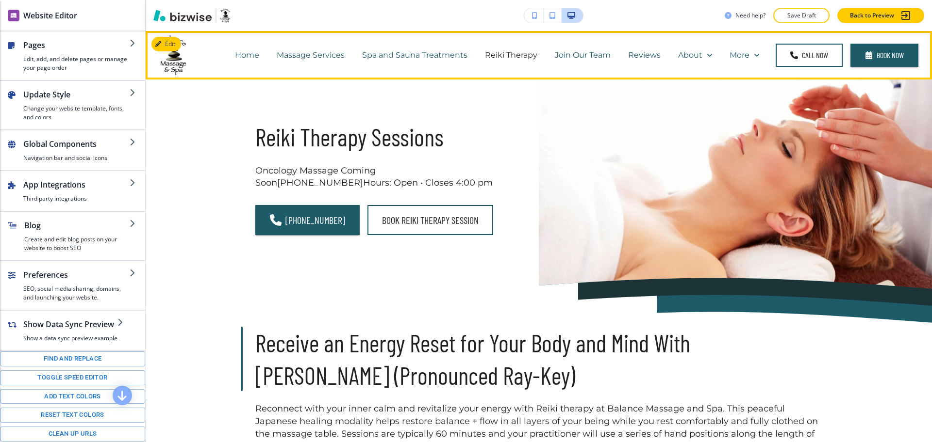
click at [314, 56] on p "Massage Services" at bounding box center [311, 54] width 68 height 11
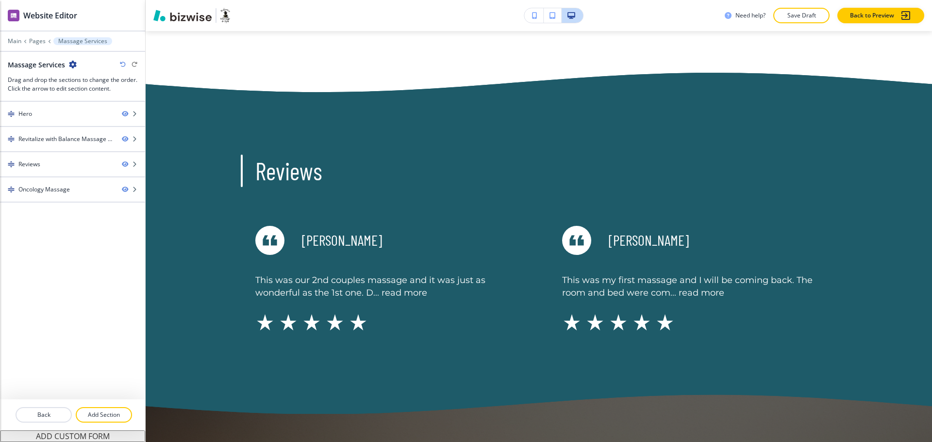
scroll to position [1006, 0]
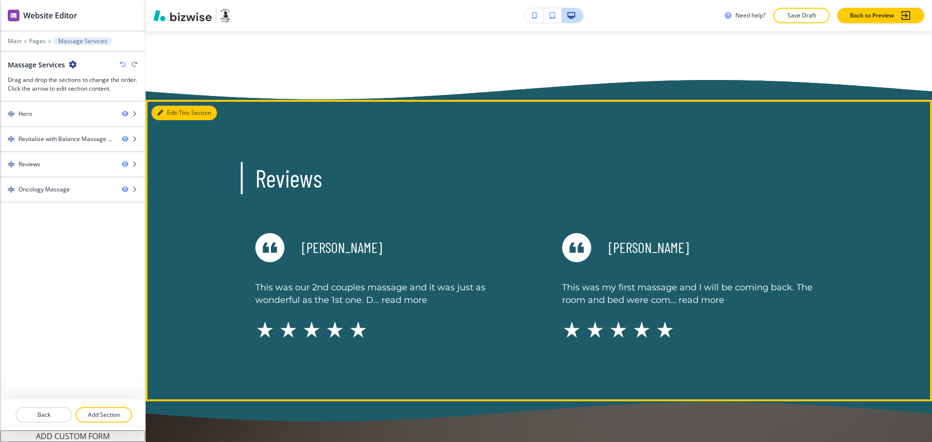
click at [173, 106] on button "Edit This Section" at bounding box center [183, 113] width 65 height 15
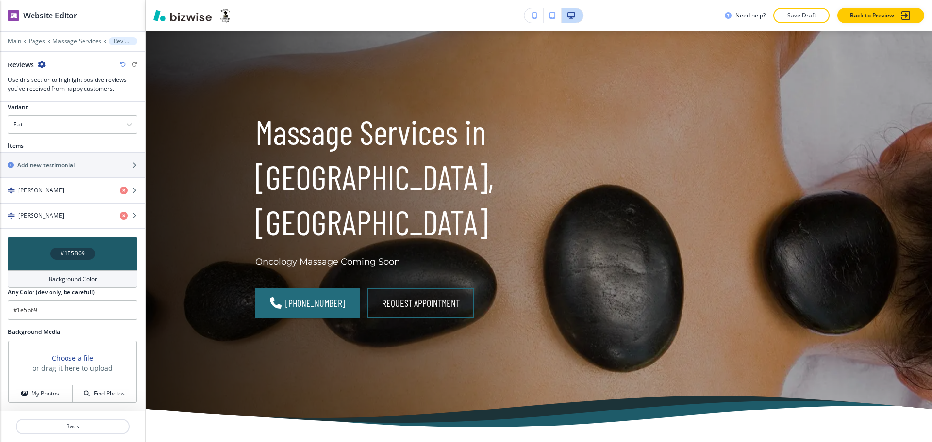
scroll to position [30, 0]
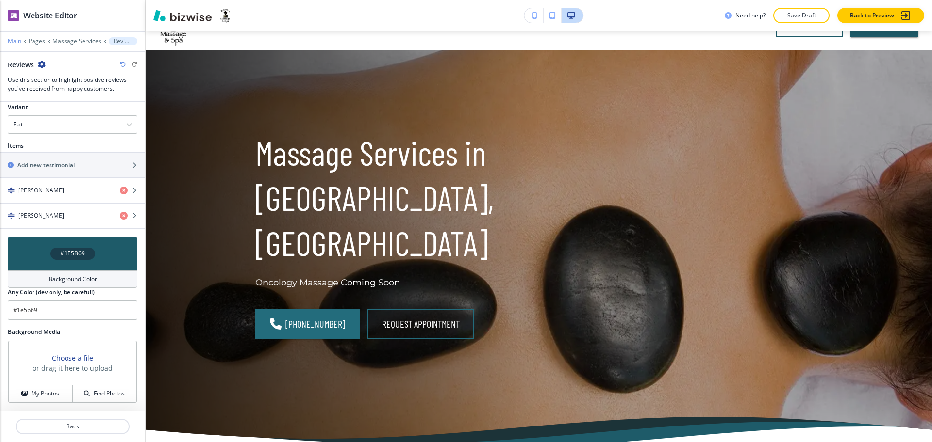
click at [15, 42] on p "Main" at bounding box center [15, 41] width 14 height 7
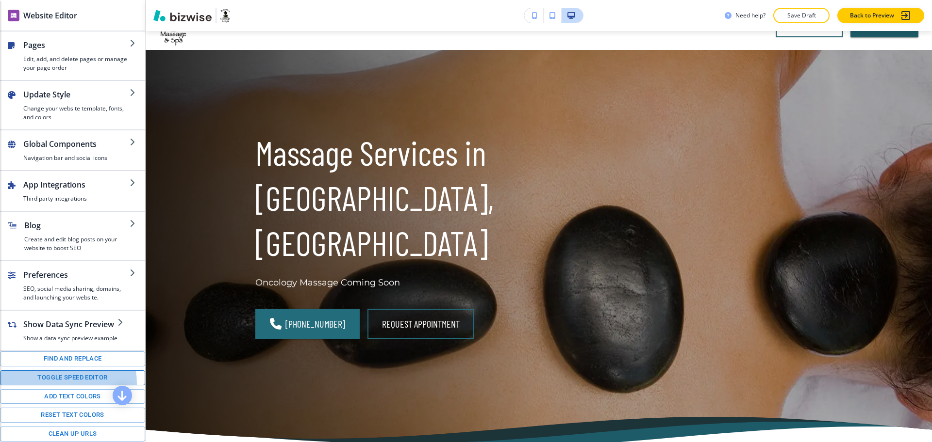
click at [47, 386] on button "Toggle speed editor" at bounding box center [72, 378] width 145 height 15
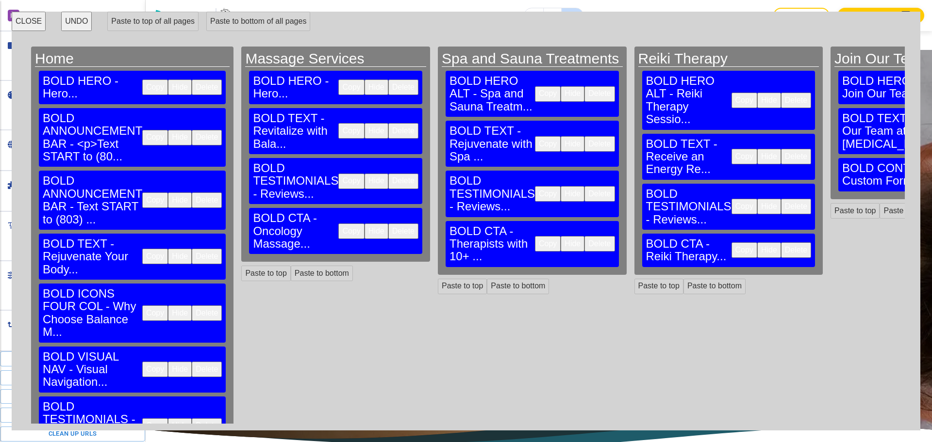
click at [142, 130] on button "Copy" at bounding box center [155, 138] width 26 height 16
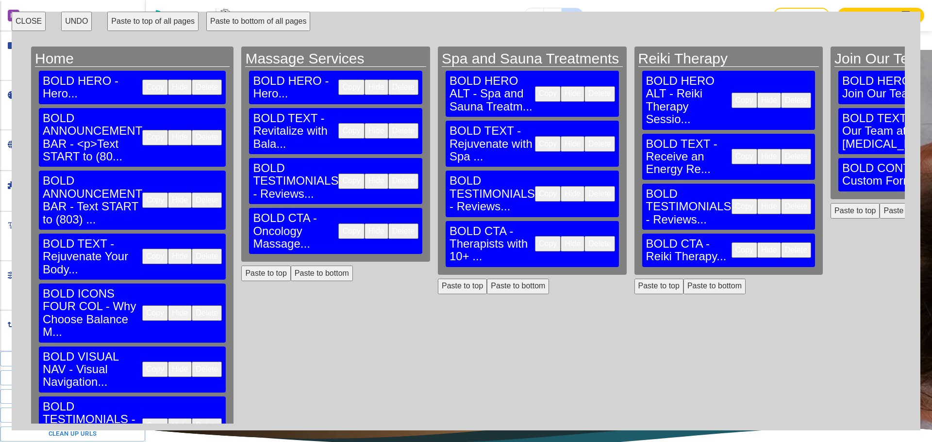
click at [241, 266] on button "Paste to top" at bounding box center [265, 274] width 49 height 16
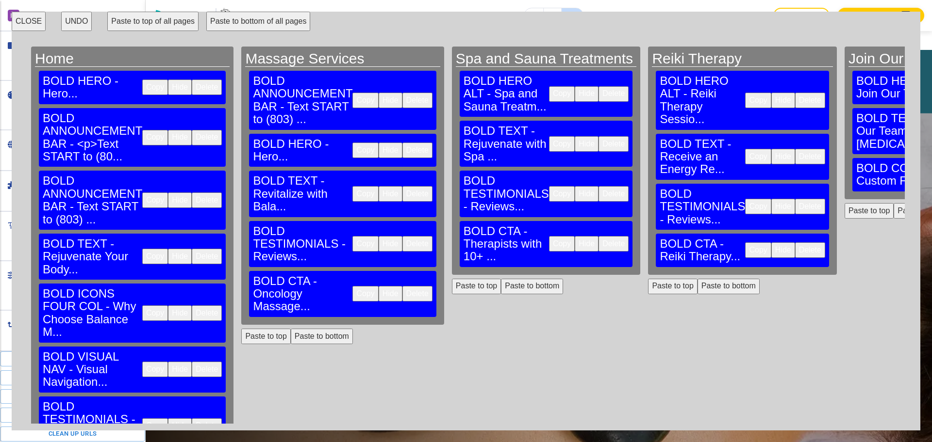
click at [452, 279] on button "Paste to top" at bounding box center [476, 287] width 49 height 16
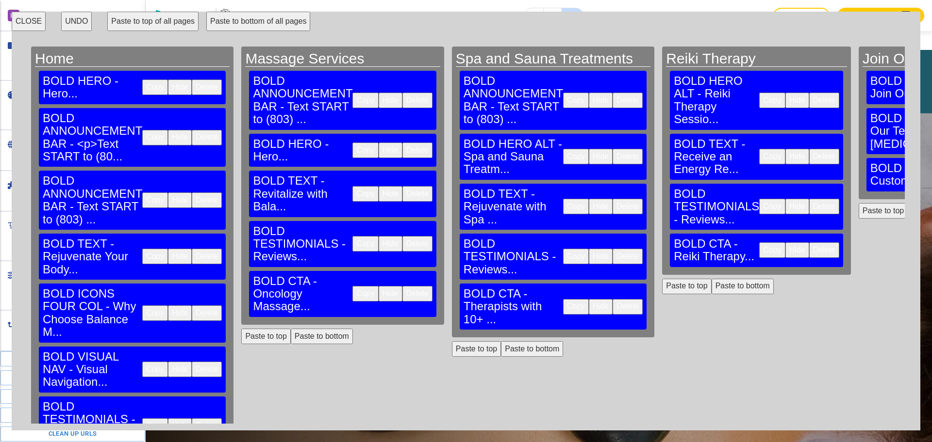
click at [662, 279] on button "Paste to top" at bounding box center [686, 287] width 49 height 16
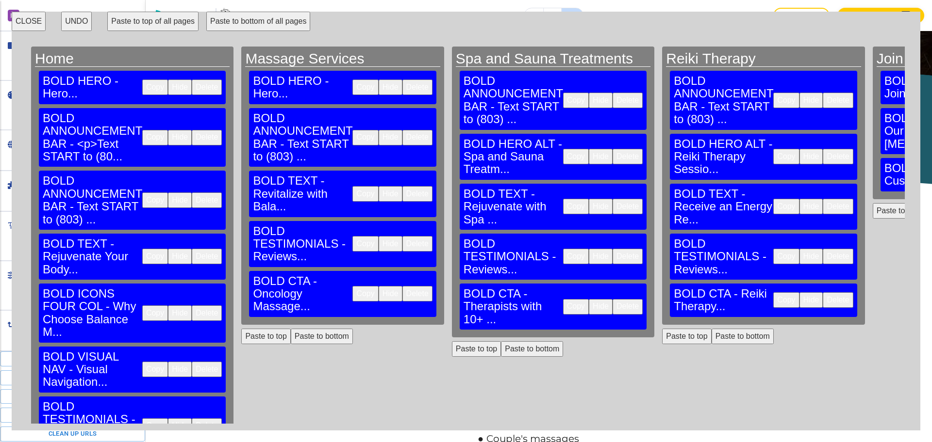
scroll to position [392, 0]
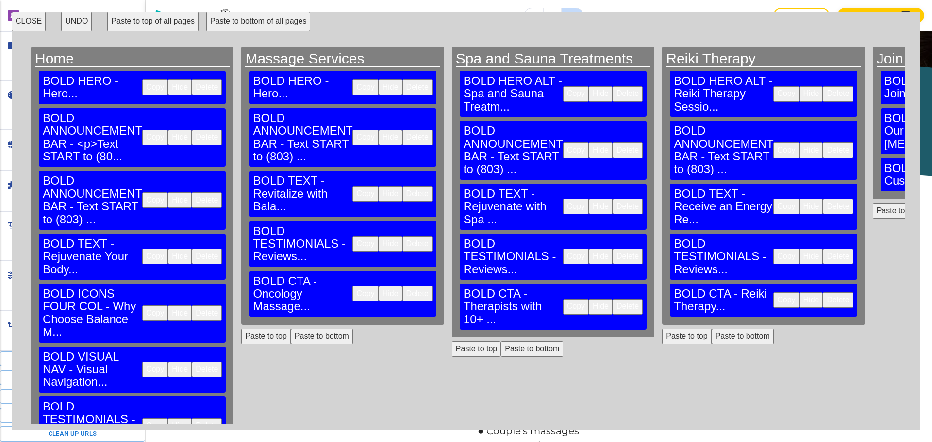
click at [142, 193] on button "Copy" at bounding box center [155, 201] width 26 height 16
click at [248, 329] on button "Paste to top" at bounding box center [265, 337] width 49 height 16
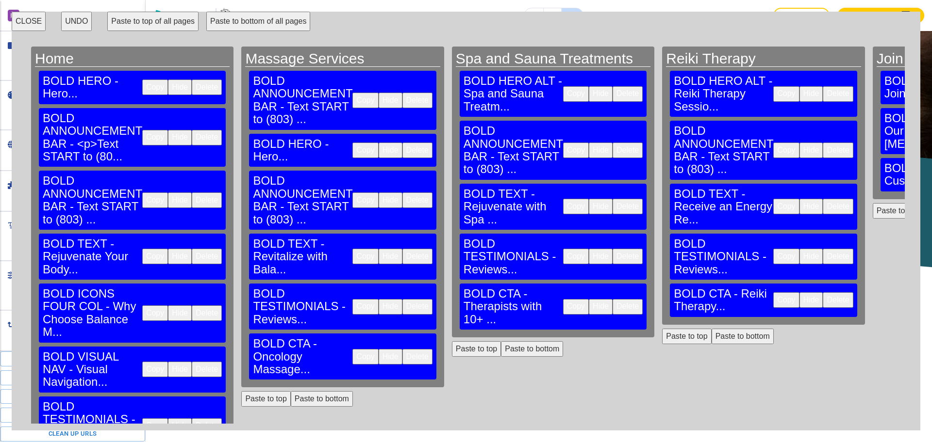
scroll to position [483, 0]
click at [452, 342] on button "Paste to top" at bounding box center [476, 350] width 49 height 16
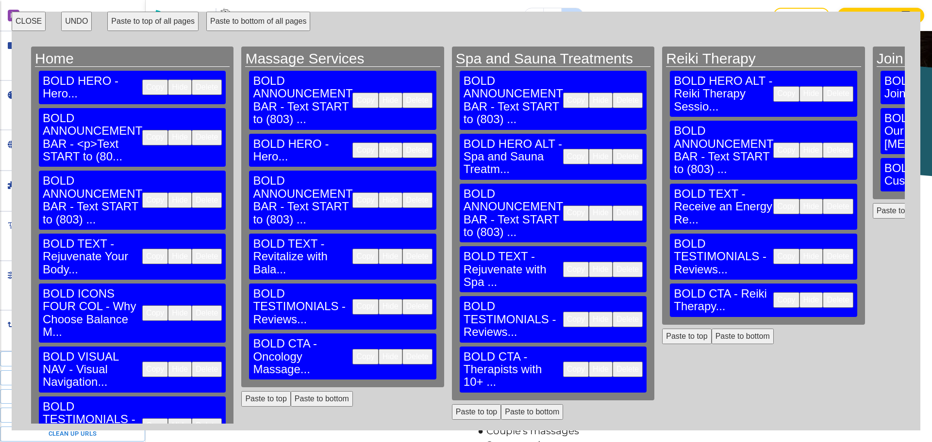
click at [662, 329] on button "Paste to top" at bounding box center [686, 337] width 49 height 16
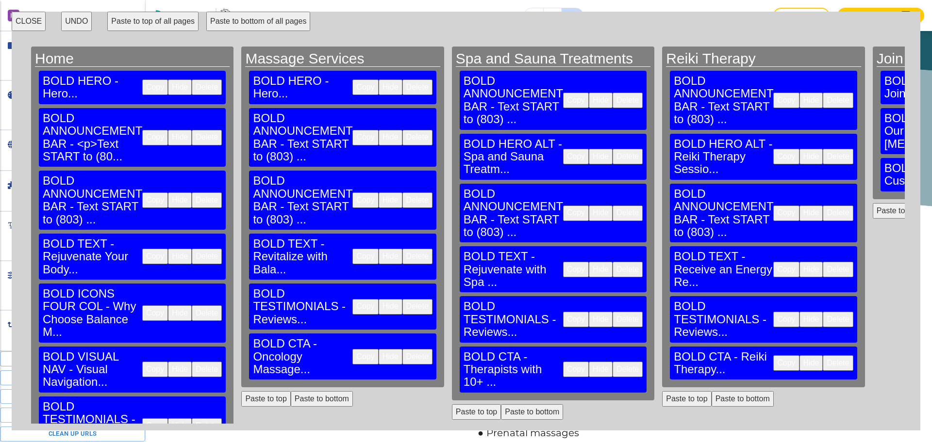
scroll to position [500, 0]
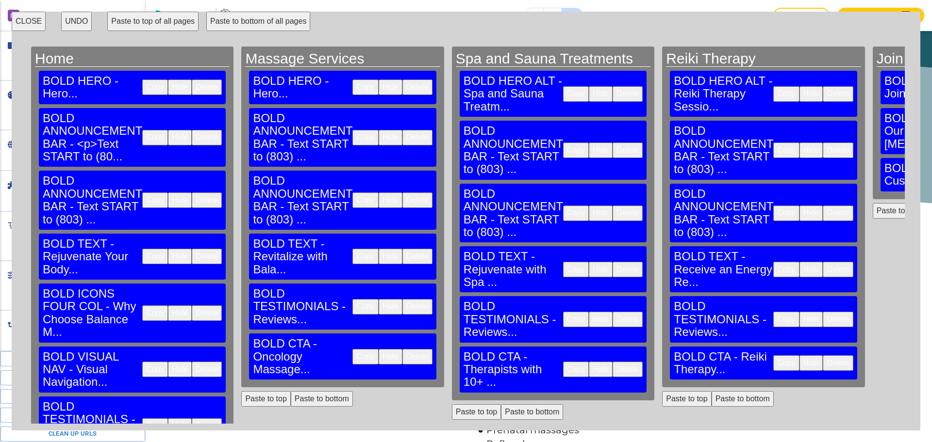
click at [20, 24] on button "CLOSE" at bounding box center [29, 21] width 34 height 19
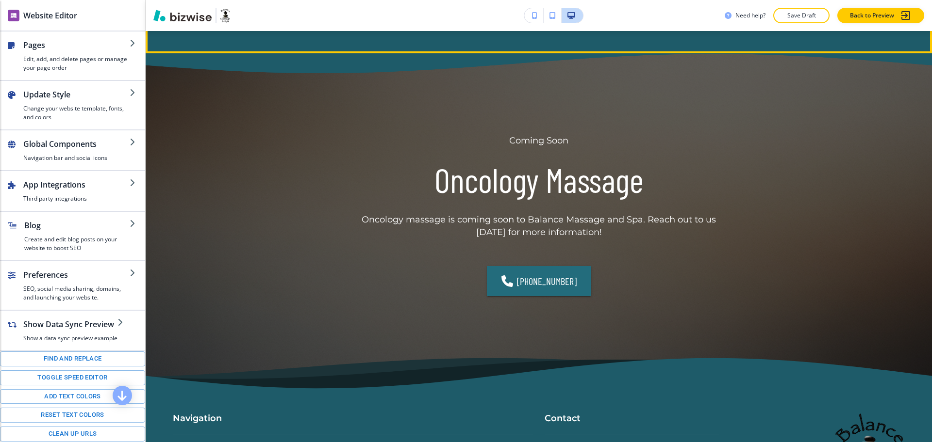
scroll to position [1598, 0]
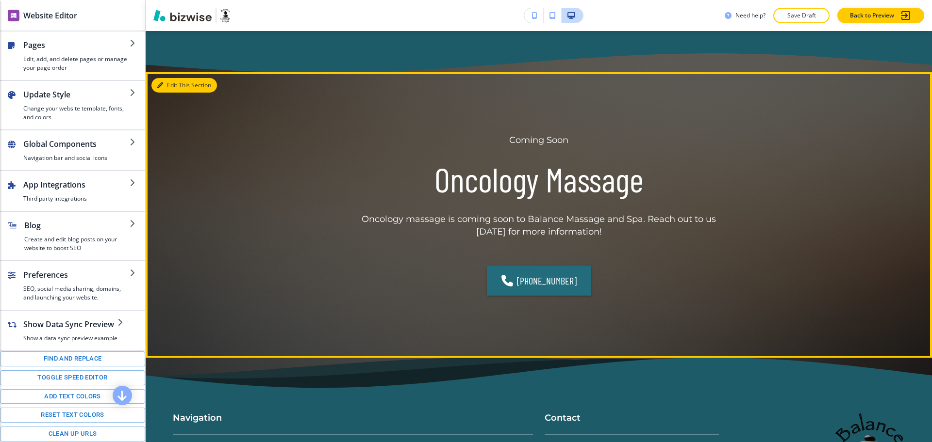
click at [178, 82] on button "Edit This Section" at bounding box center [183, 85] width 65 height 15
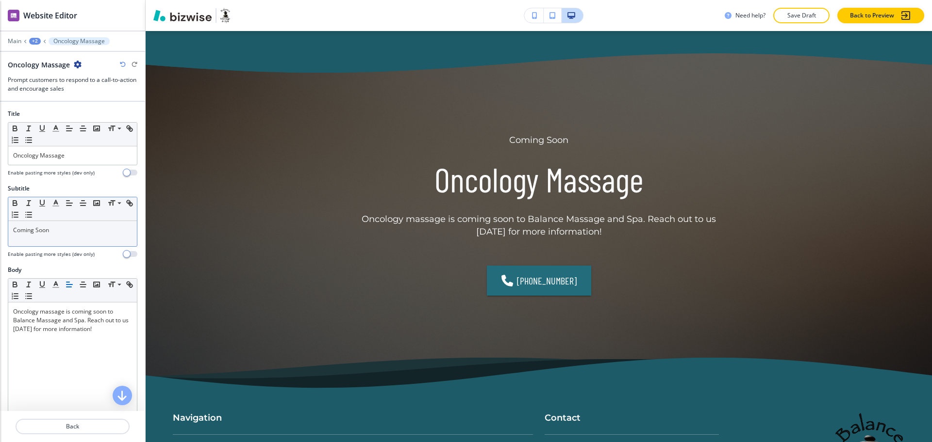
scroll to position [1637, 0]
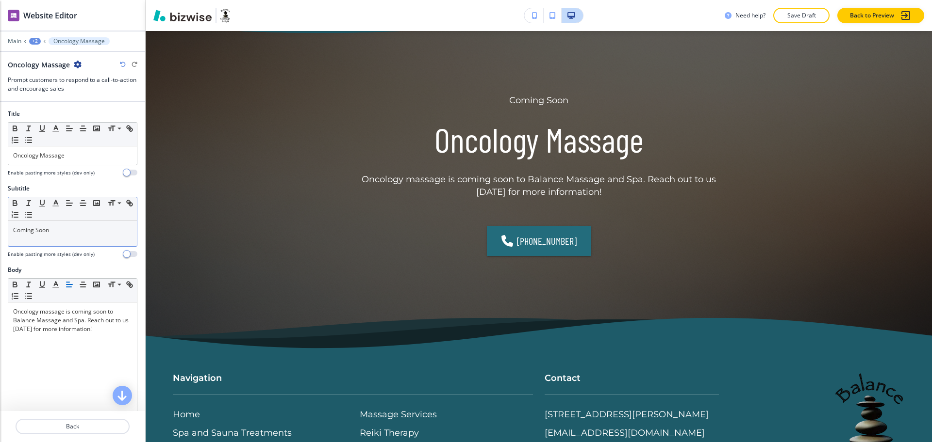
click at [84, 236] on div "Coming Soon" at bounding box center [72, 233] width 129 height 25
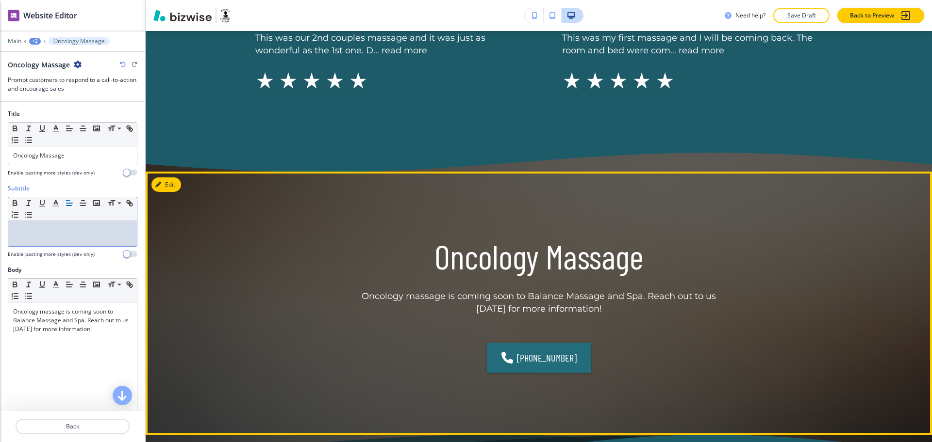
scroll to position [1499, 0]
click at [176, 182] on button "Edit This Section" at bounding box center [183, 184] width 65 height 15
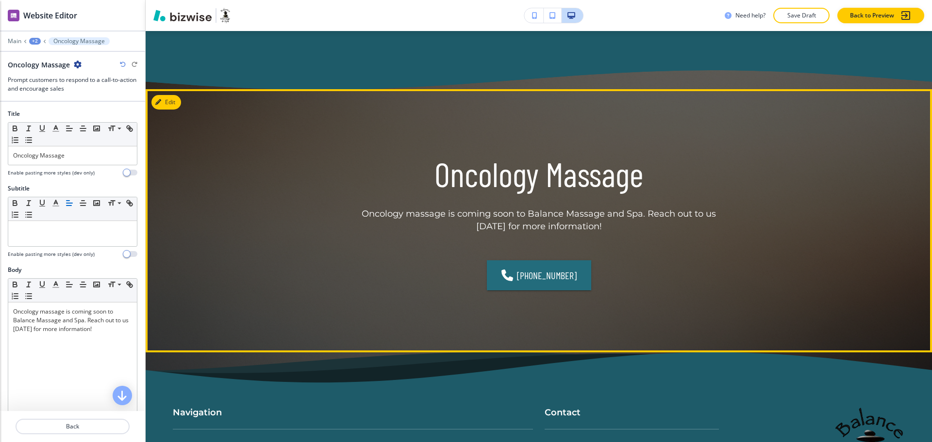
scroll to position [1582, 0]
click at [170, 102] on button "Edit This Section" at bounding box center [183, 101] width 65 height 15
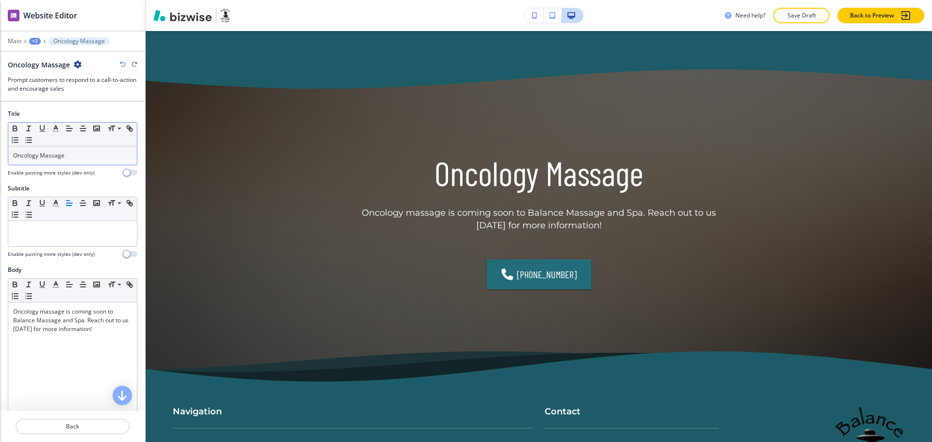
click at [88, 154] on p "Oncology Massage" at bounding box center [72, 155] width 119 height 9
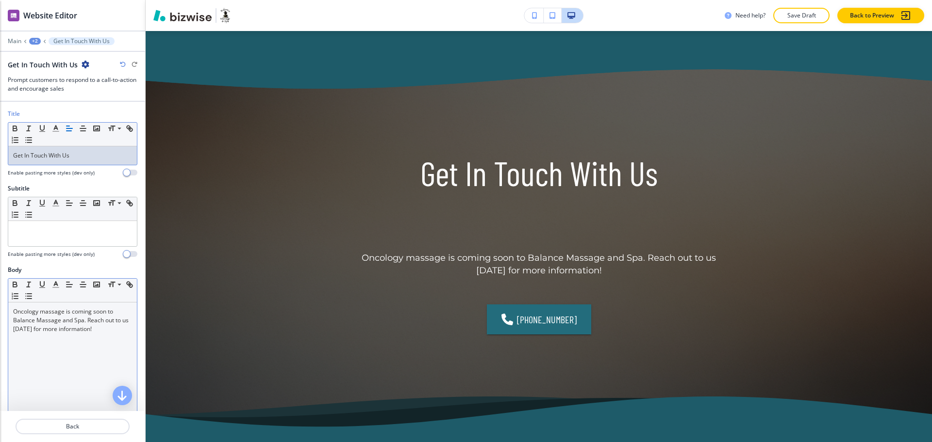
click at [70, 340] on div "Oncology massage is coming soon to Balance Massage and Spa. Reach out to us tod…" at bounding box center [72, 366] width 129 height 126
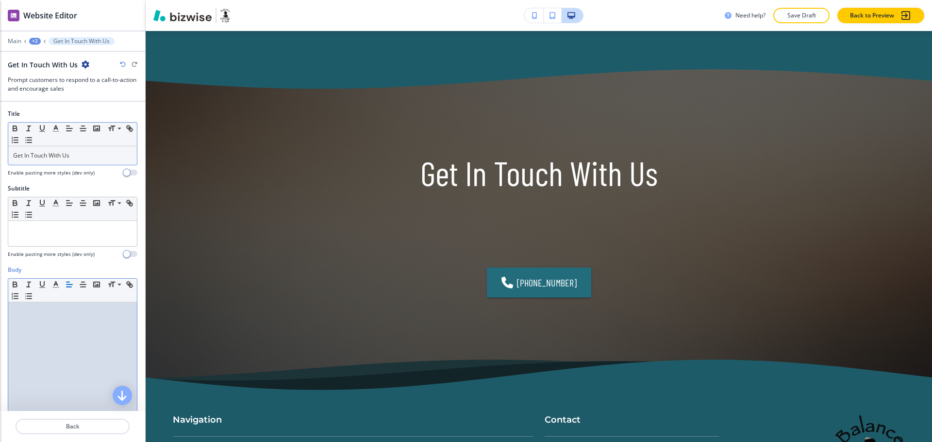
click at [92, 342] on div at bounding box center [72, 366] width 129 height 126
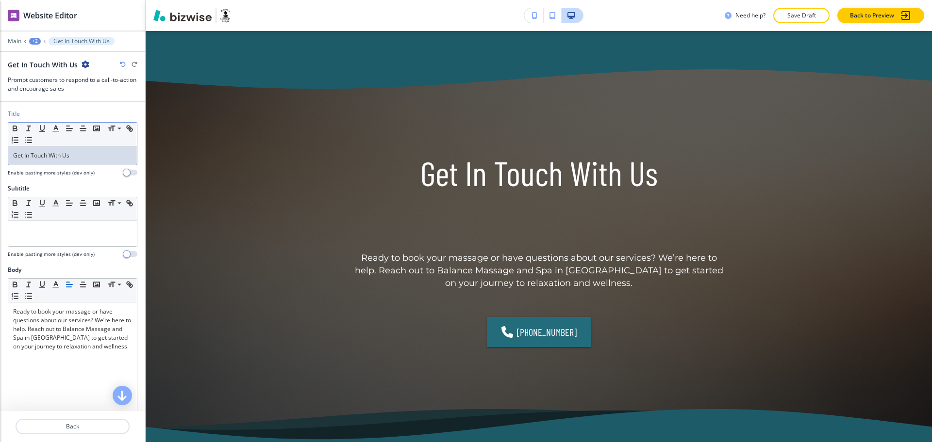
click at [98, 159] on p "Get In Touch With Us" at bounding box center [72, 155] width 119 height 9
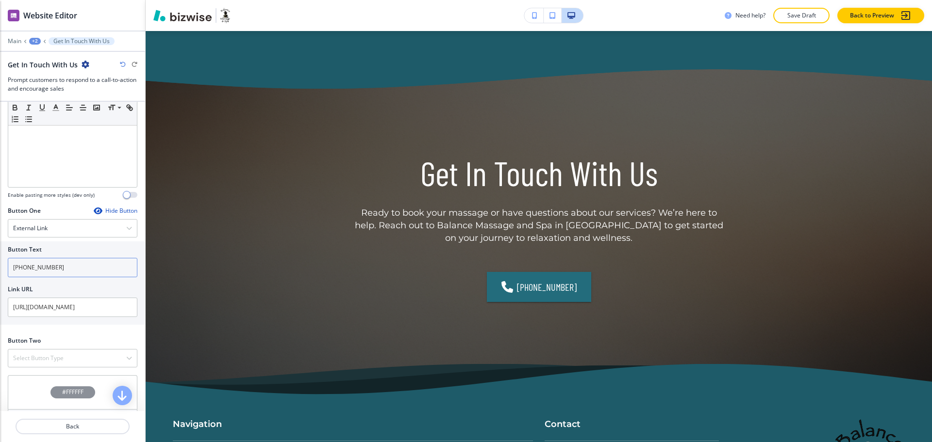
scroll to position [242, 0]
drag, startPoint x: 71, startPoint y: 268, endPoint x: 0, endPoint y: 267, distance: 70.8
click at [0, 267] on div "Button Text (803) 802-9990 Link URL https://www.balancemassageandspafortmill.co…" at bounding box center [72, 282] width 145 height 83
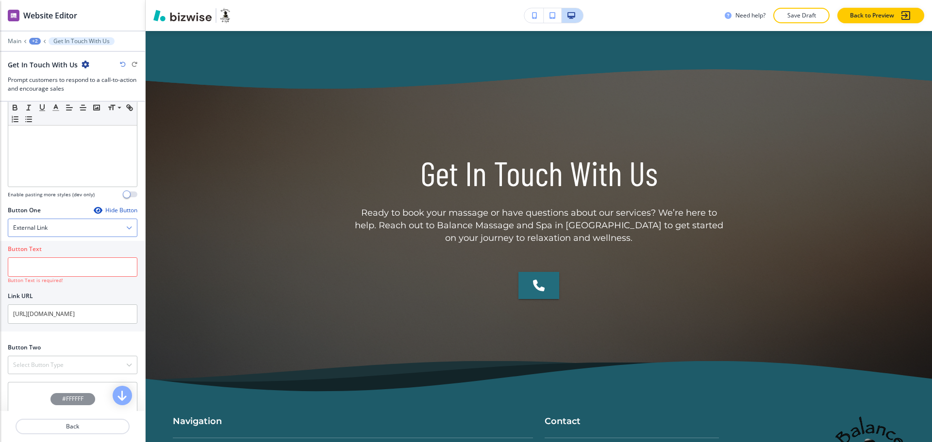
click at [55, 229] on div "External Link" at bounding box center [72, 227] width 129 height 17
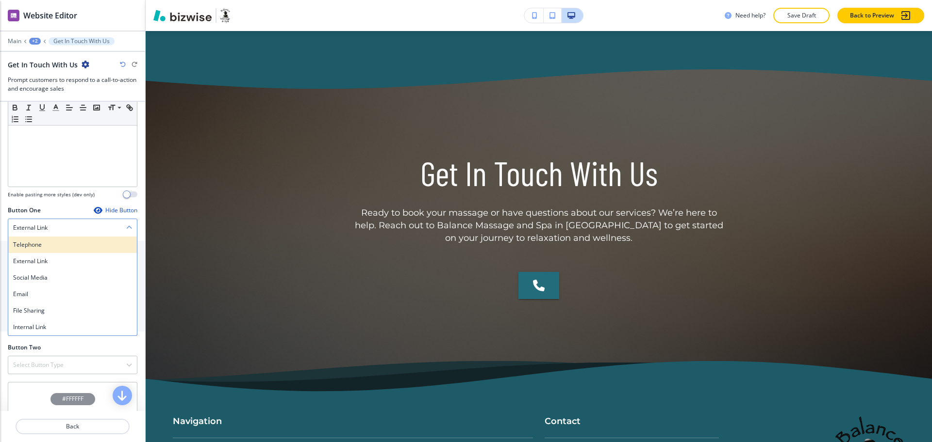
click at [56, 247] on h4 "Telephone" at bounding box center [72, 245] width 119 height 9
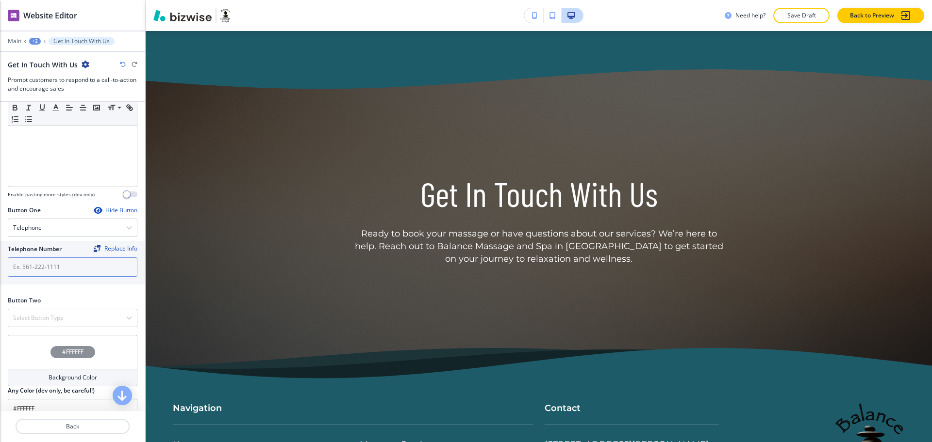
click at [61, 273] on input "text" at bounding box center [73, 267] width 130 height 19
paste input "[PHONE_NUMBER]"
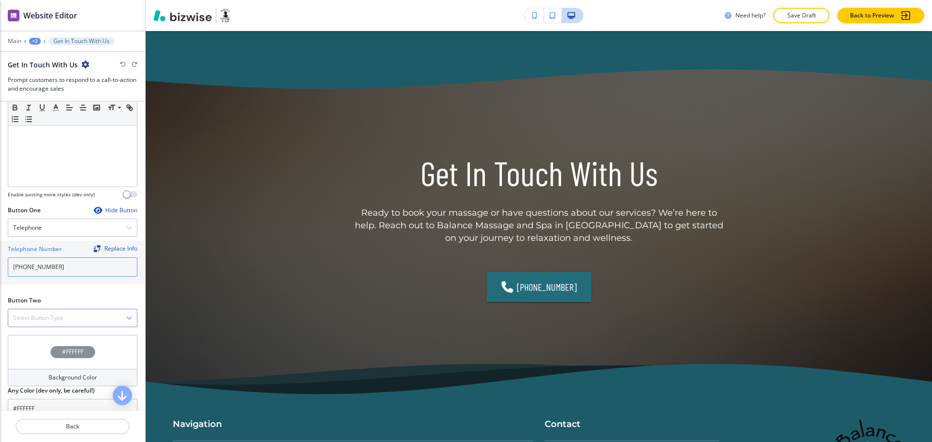
type input "[PHONE_NUMBER]"
click at [46, 321] on h4 "Select Button Type" at bounding box center [38, 318] width 50 height 9
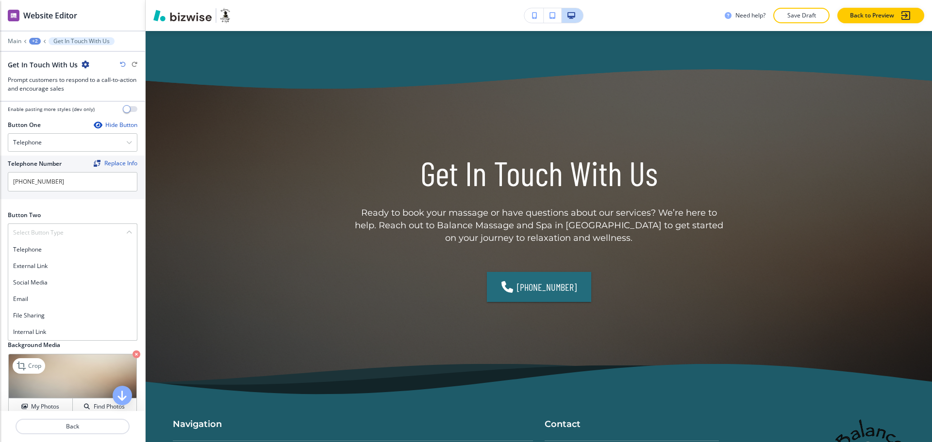
scroll to position [372, 0]
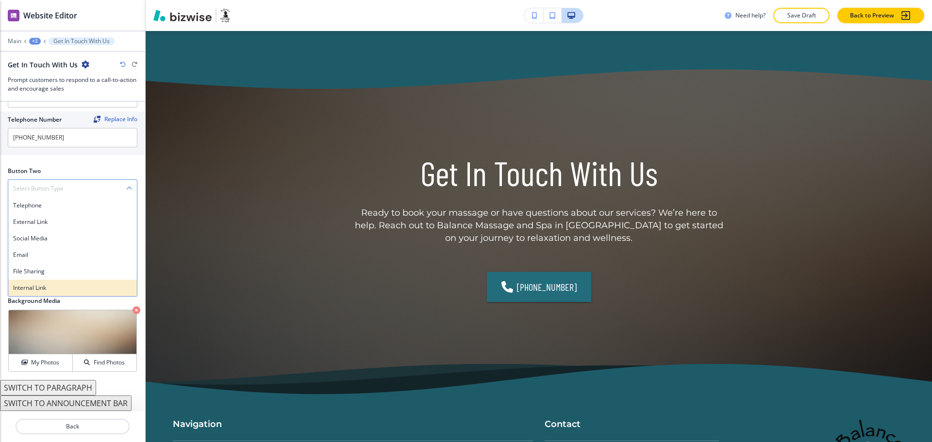
click at [38, 284] on h4 "Internal Link" at bounding box center [72, 288] width 119 height 9
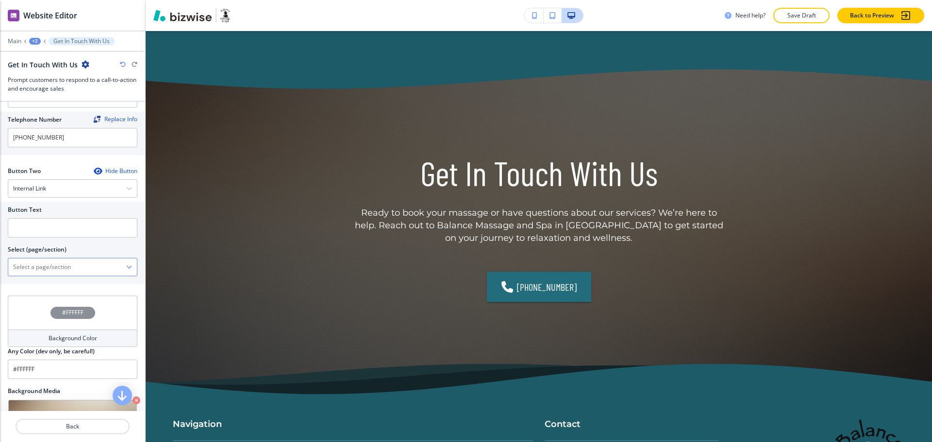
drag, startPoint x: 54, startPoint y: 264, endPoint x: 70, endPoint y: 263, distance: 16.5
click at [54, 264] on \(page\/section\) "Manual Input" at bounding box center [67, 267] width 118 height 16
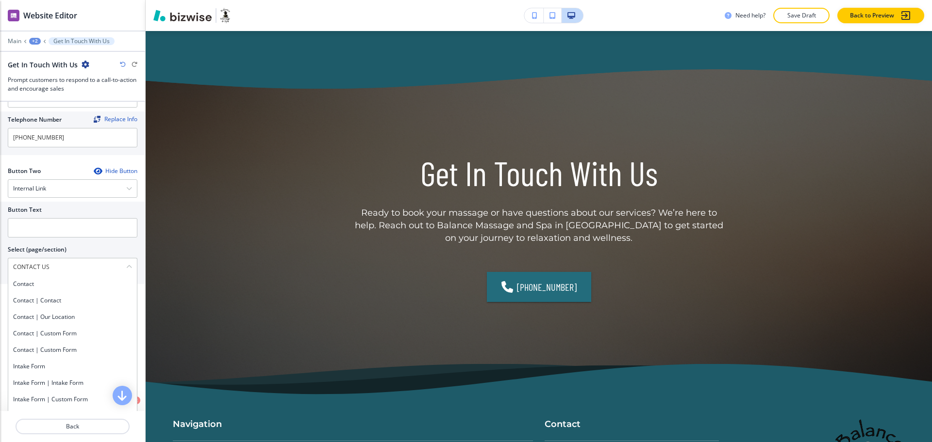
drag, startPoint x: 62, startPoint y: 265, endPoint x: 0, endPoint y: 268, distance: 62.2
click at [0, 268] on div "Button Text Select (page/section) CONTACT US Contact Contact | Contact Contact …" at bounding box center [72, 243] width 145 height 82
click at [28, 283] on h4 "Contact" at bounding box center [72, 284] width 119 height 9
type \(page\/section\) "Contact"
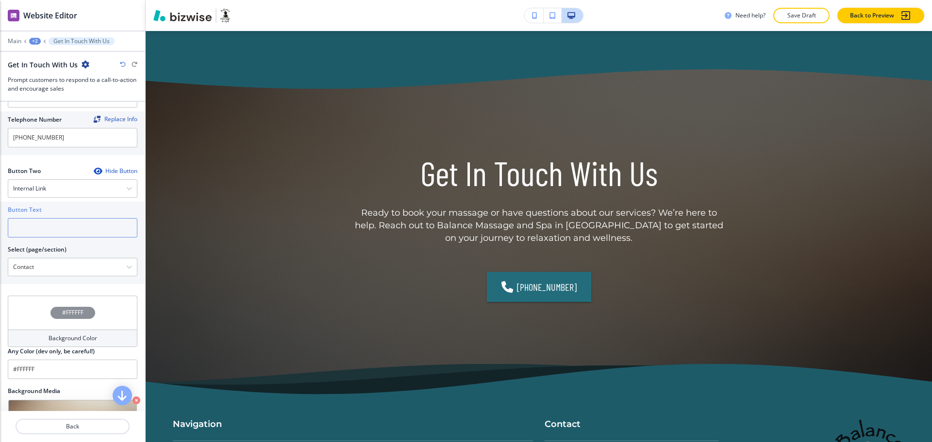
click at [35, 236] on input "text" at bounding box center [73, 227] width 130 height 19
paste input "CONTACT US"
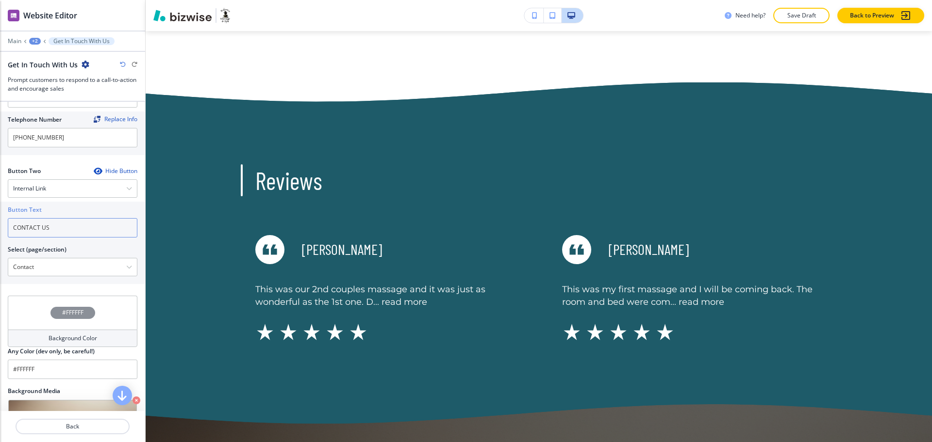
scroll to position [1262, 0]
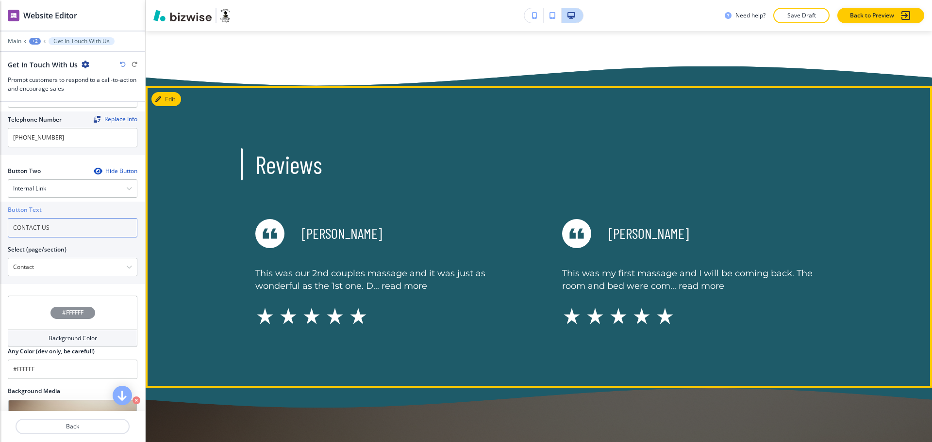
type input "CONTACT US"
click at [168, 92] on button "Edit This Section" at bounding box center [183, 99] width 65 height 15
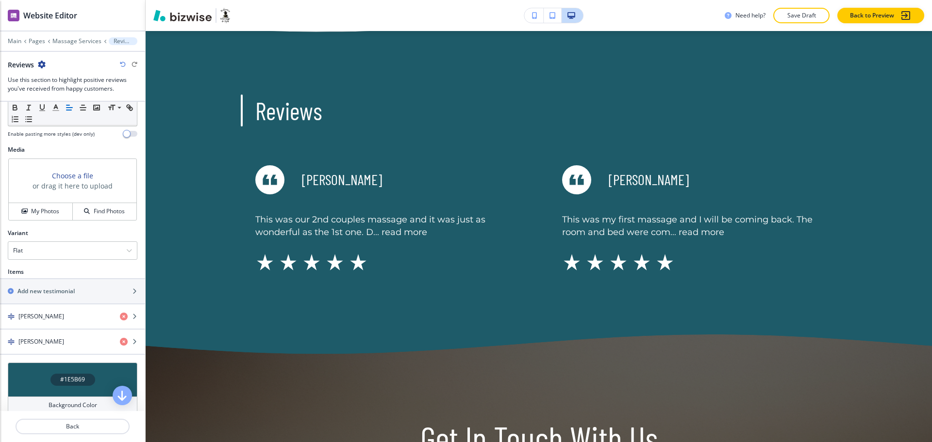
scroll to position [303, 0]
click at [73, 248] on div "Flat" at bounding box center [72, 250] width 129 height 17
click at [58, 283] on h4 "Slider" at bounding box center [72, 283] width 119 height 9
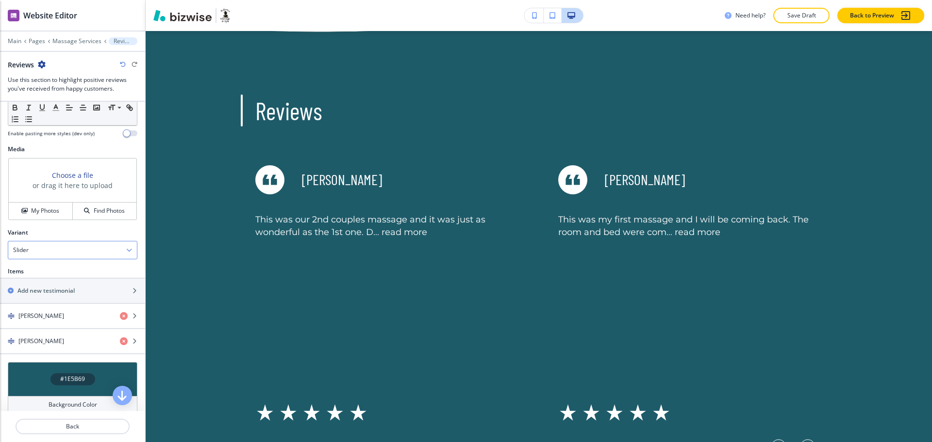
click at [55, 255] on div "Slider" at bounding box center [72, 250] width 129 height 17
click at [49, 270] on h4 "Flat" at bounding box center [72, 267] width 119 height 9
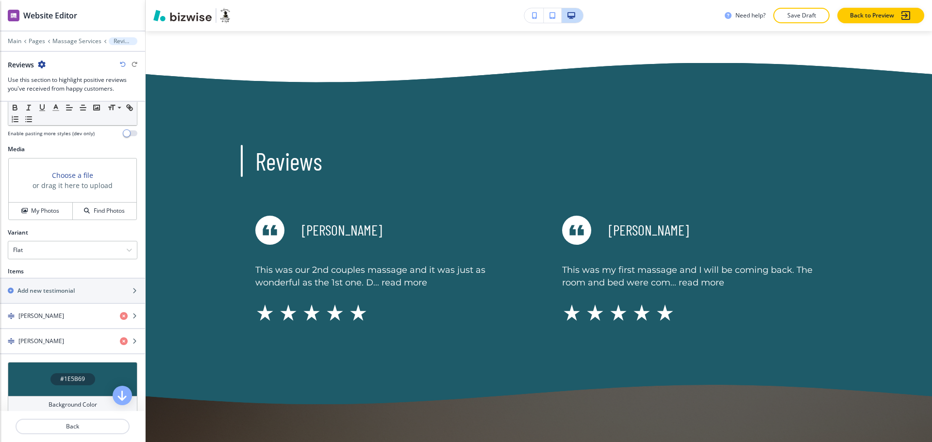
scroll to position [1214, 0]
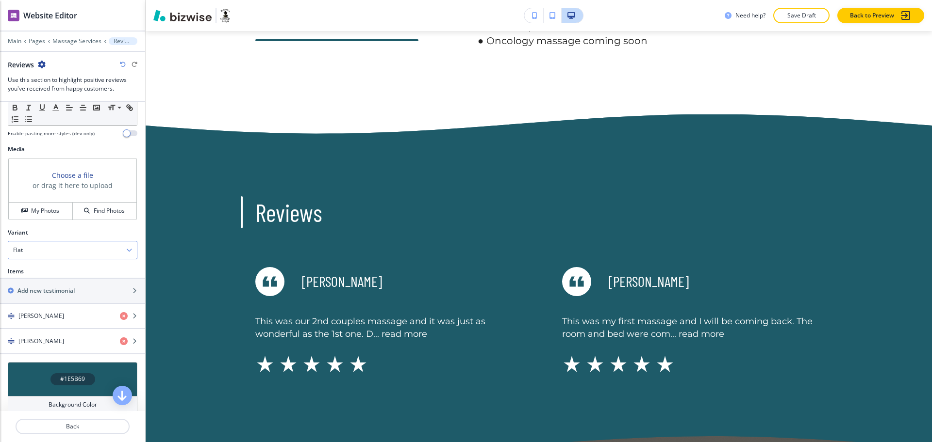
click at [54, 252] on div "Flat" at bounding box center [72, 250] width 129 height 17
click at [43, 285] on h4 "Slider" at bounding box center [72, 283] width 119 height 9
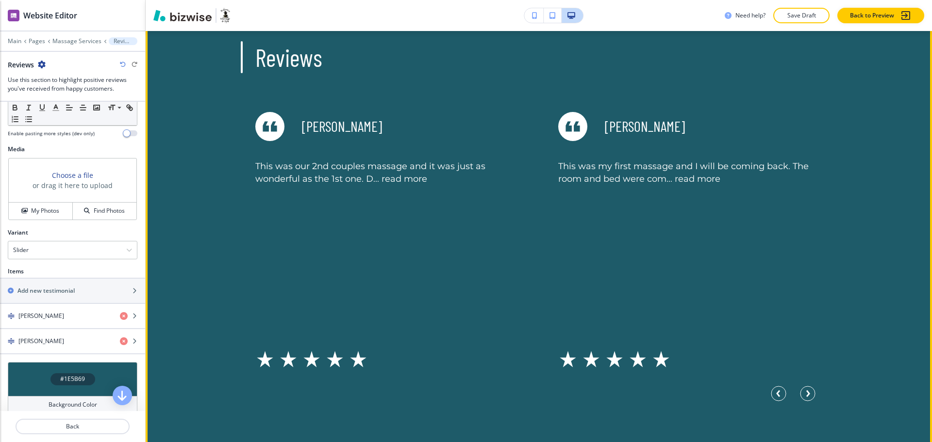
scroll to position [1391, 0]
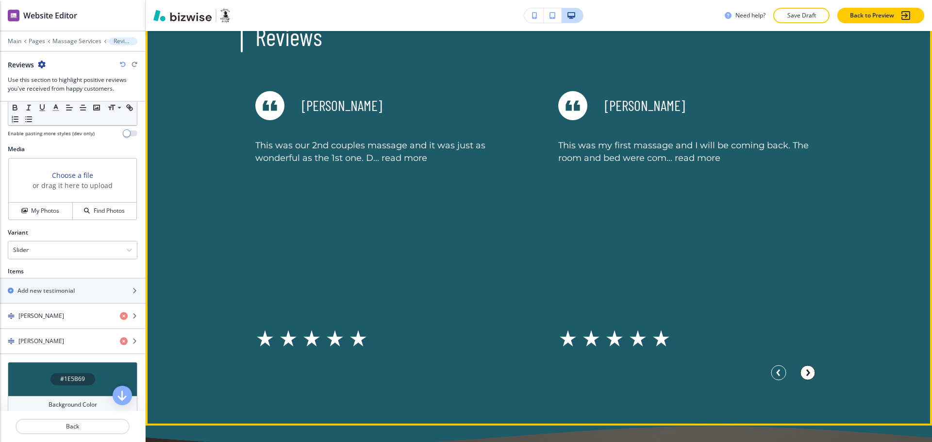
click at [806, 375] on circle "Next Slide" at bounding box center [807, 373] width 15 height 15
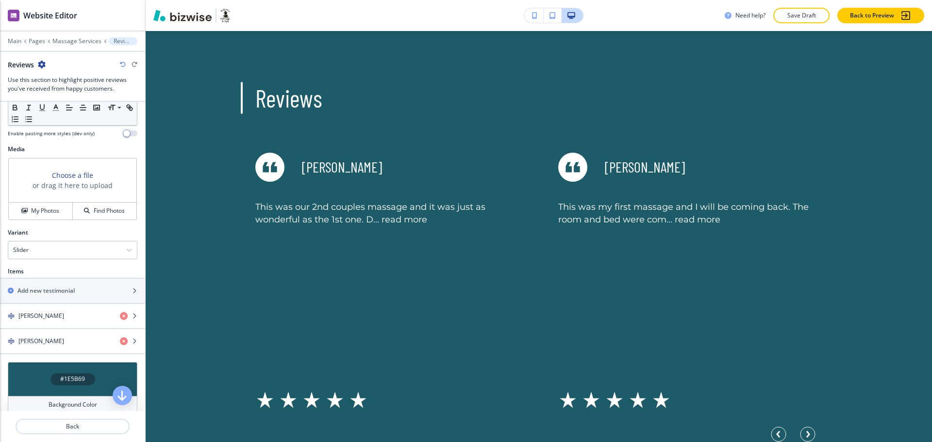
scroll to position [1338, 0]
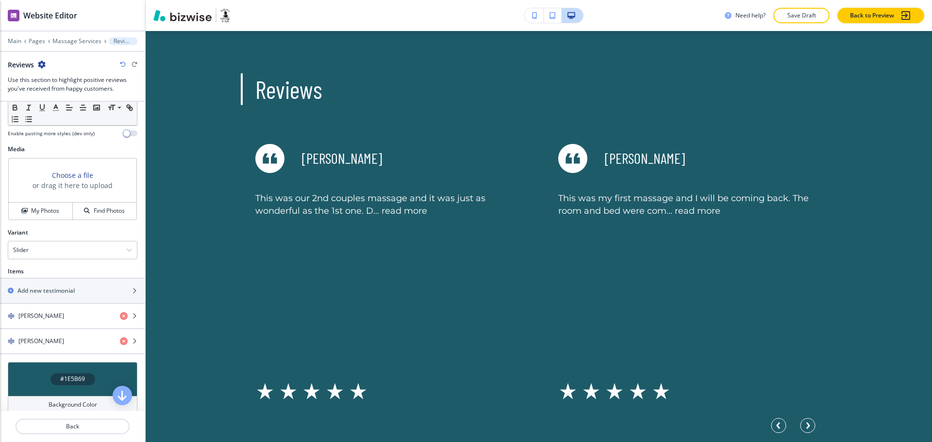
click at [391, 209] on p "This was our 2nd couples massage and it was just as wonderful as the 1st one. D…" at bounding box center [387, 205] width 264 height 25
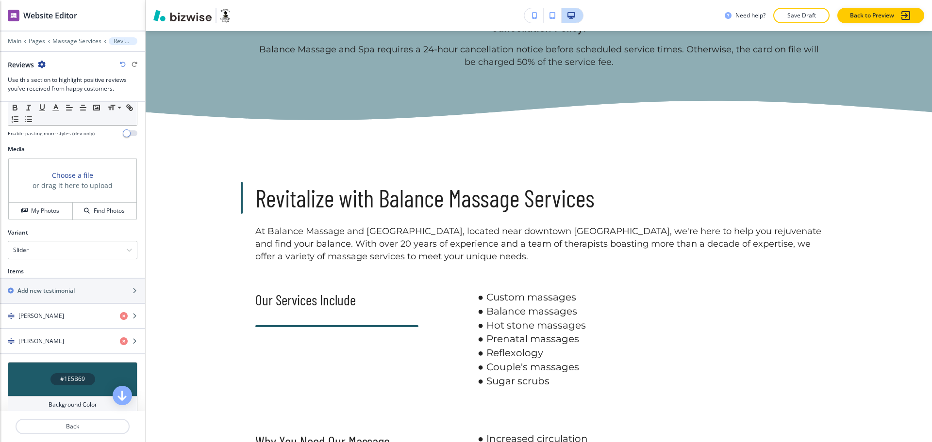
scroll to position [0, 0]
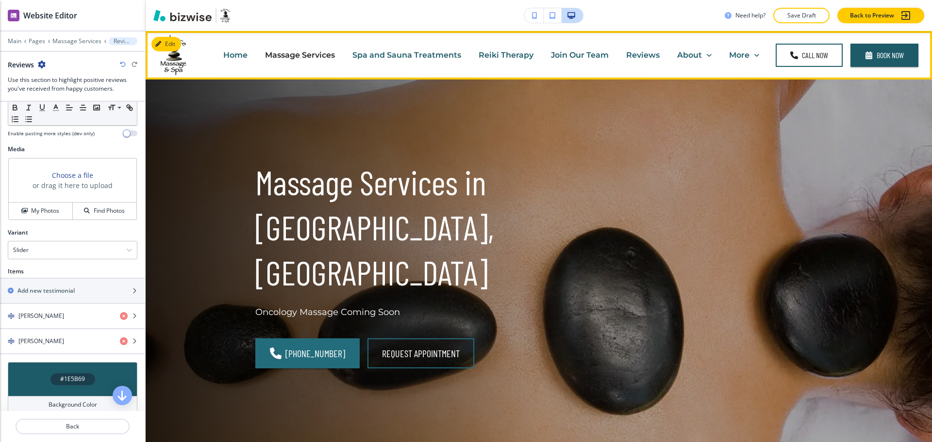
click at [627, 53] on p "Reviews" at bounding box center [642, 54] width 33 height 11
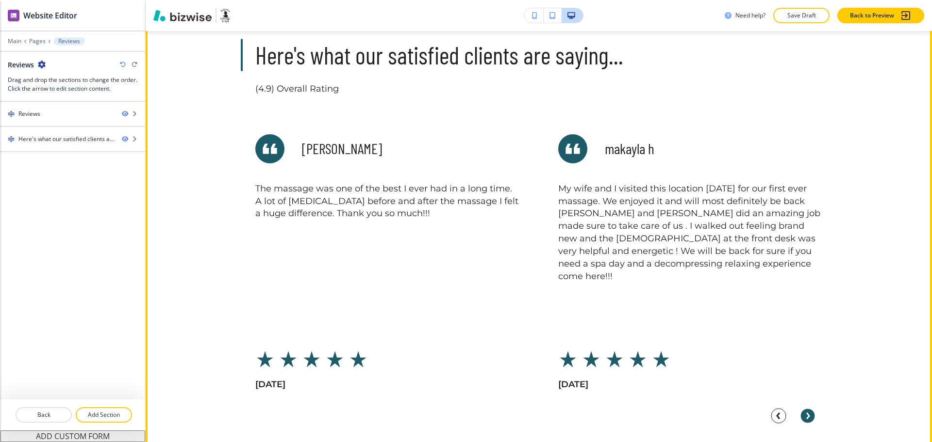
scroll to position [257, 0]
click at [807, 420] on icon "Next Slide" at bounding box center [808, 417] width 2 height 5
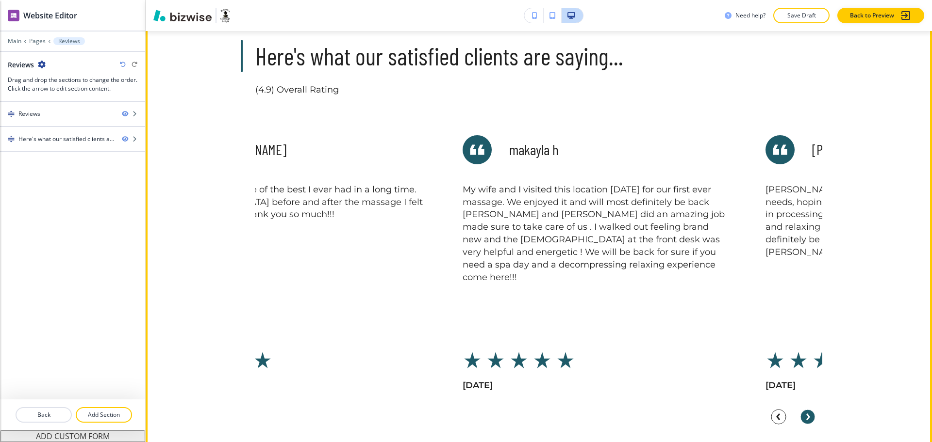
click at [807, 420] on icon "Next Slide" at bounding box center [808, 417] width 2 height 5
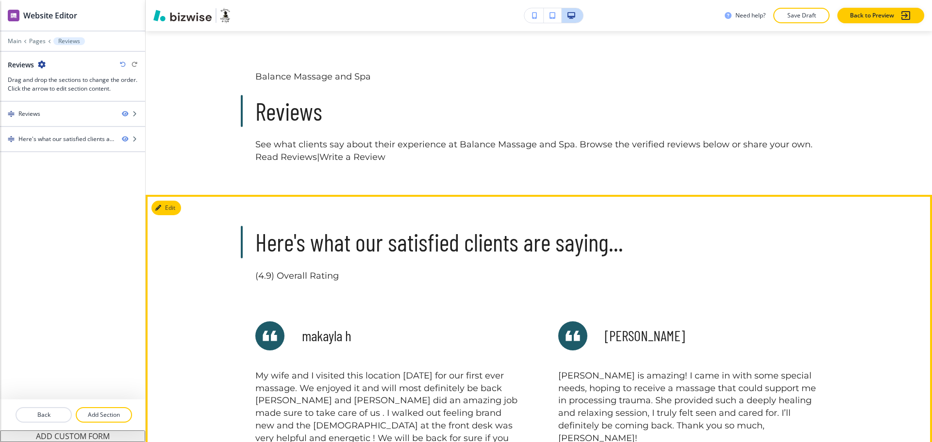
scroll to position [0, 0]
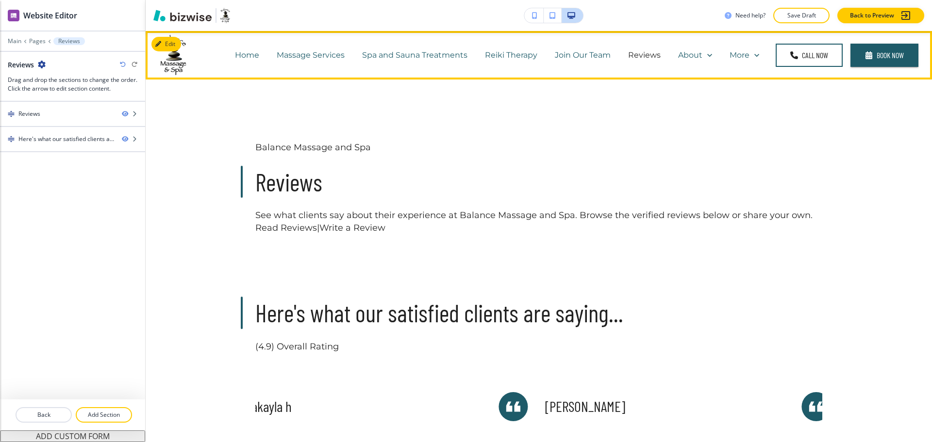
click at [558, 56] on p "Join Our Team" at bounding box center [583, 54] width 56 height 11
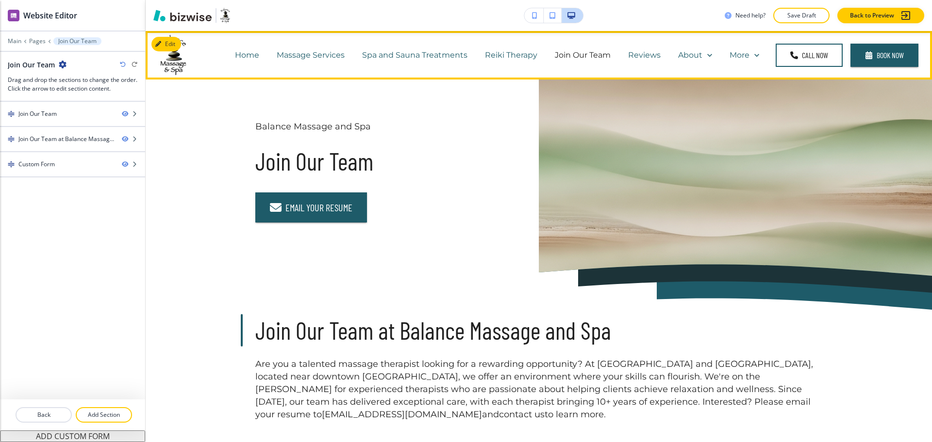
click at [319, 55] on p "Massage Services" at bounding box center [311, 54] width 68 height 11
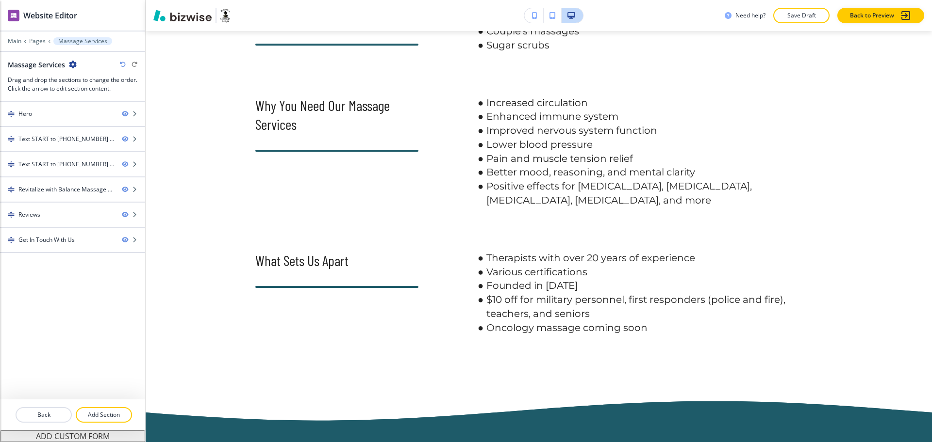
scroll to position [314, 0]
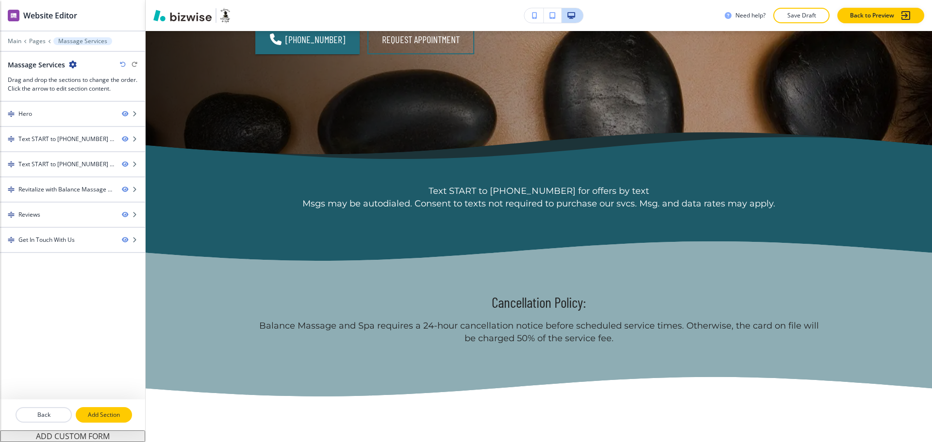
click at [126, 417] on p "Add Section" at bounding box center [104, 415] width 54 height 9
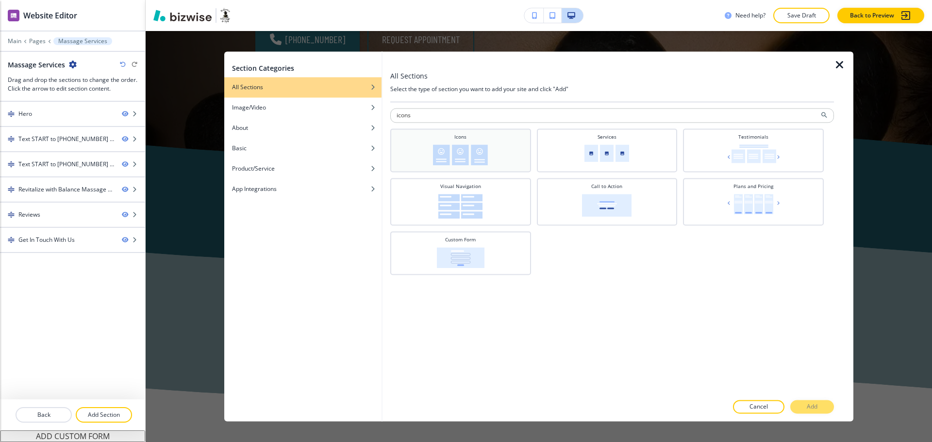
type input "icons"
click at [429, 154] on div "Icons" at bounding box center [460, 149] width 131 height 32
click at [819, 414] on div at bounding box center [611, 418] width 443 height 8
click at [810, 400] on div at bounding box center [611, 398] width 443 height 6
click at [813, 407] on p "Add" at bounding box center [811, 407] width 11 height 9
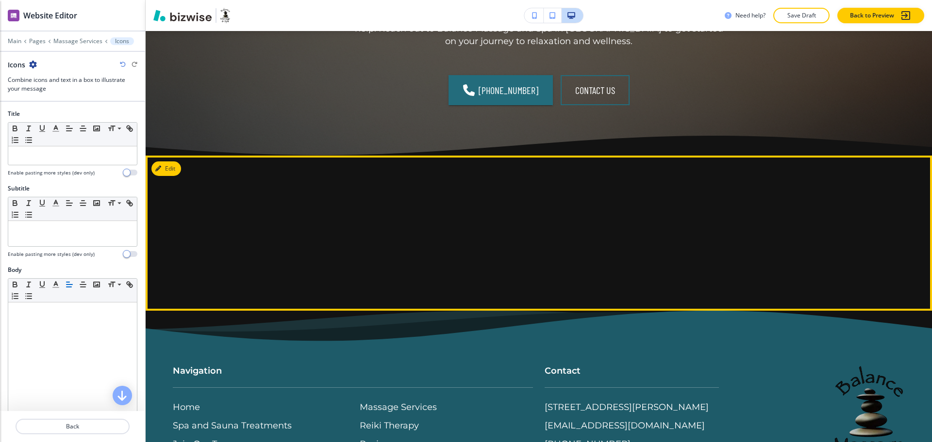
scroll to position [1944, 0]
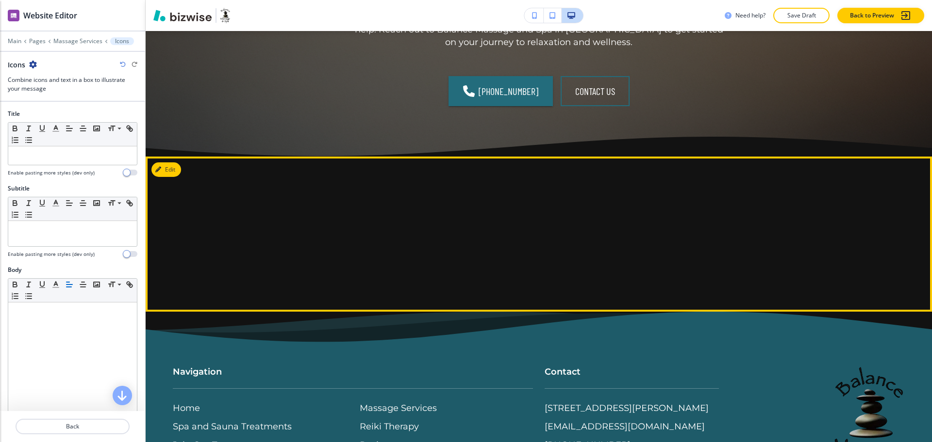
click at [173, 174] on button "Edit" at bounding box center [166, 170] width 30 height 15
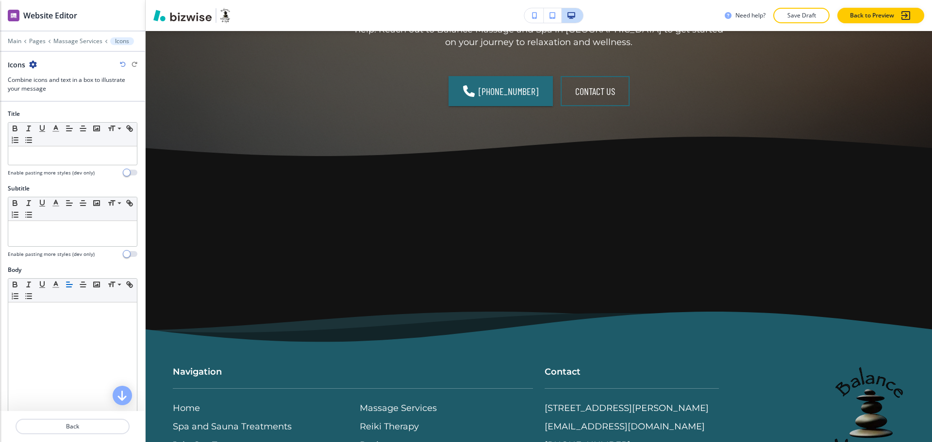
scroll to position [396, 0]
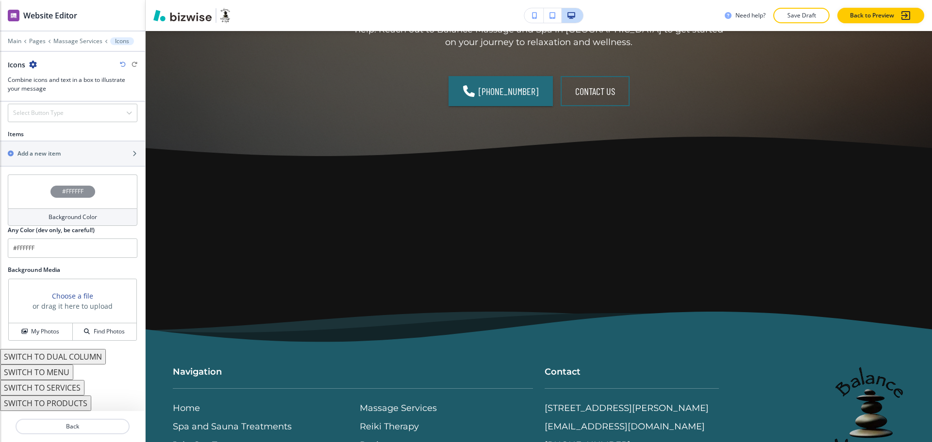
click at [65, 219] on h4 "Background Color" at bounding box center [73, 217] width 49 height 9
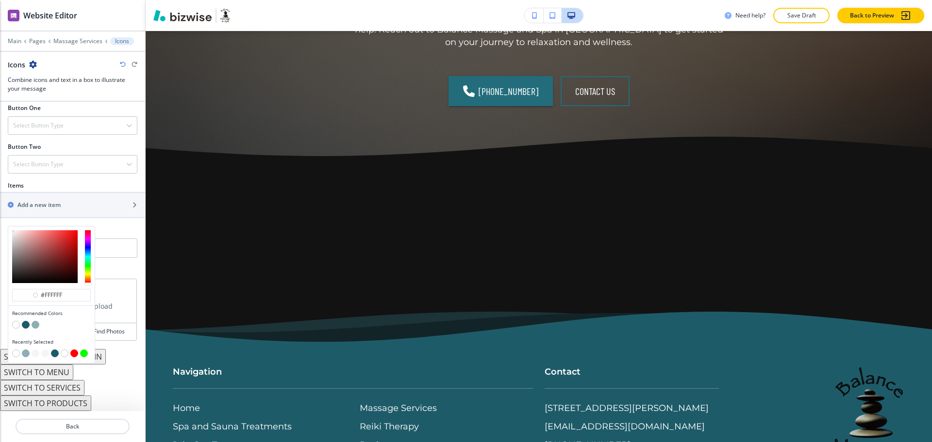
scroll to position [344, 0]
click at [25, 324] on button "button" at bounding box center [26, 325] width 8 height 8
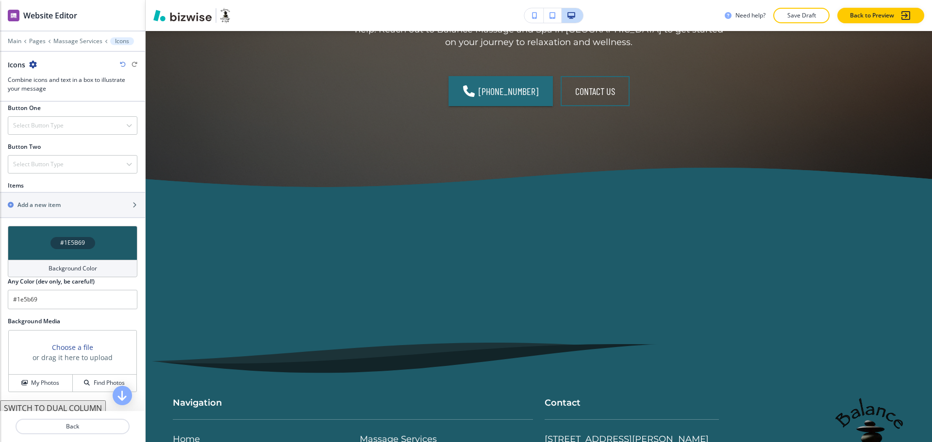
click at [54, 259] on div "#1E5B69" at bounding box center [73, 243] width 130 height 34
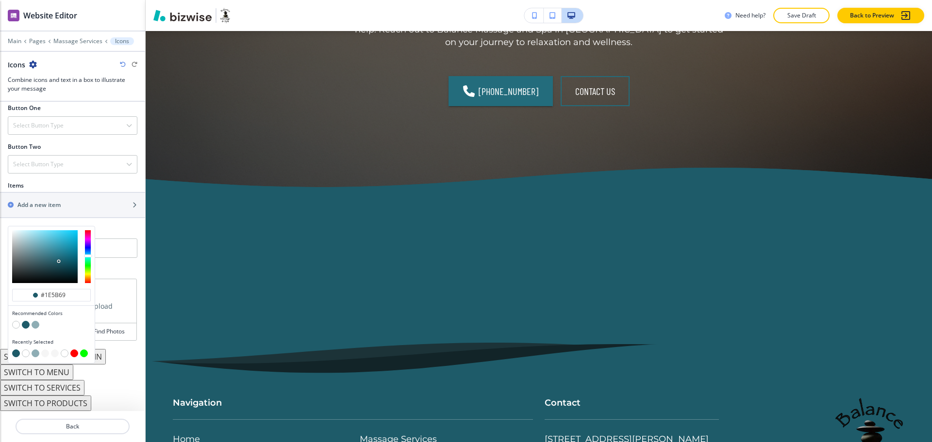
click at [34, 327] on button "button" at bounding box center [36, 325] width 8 height 8
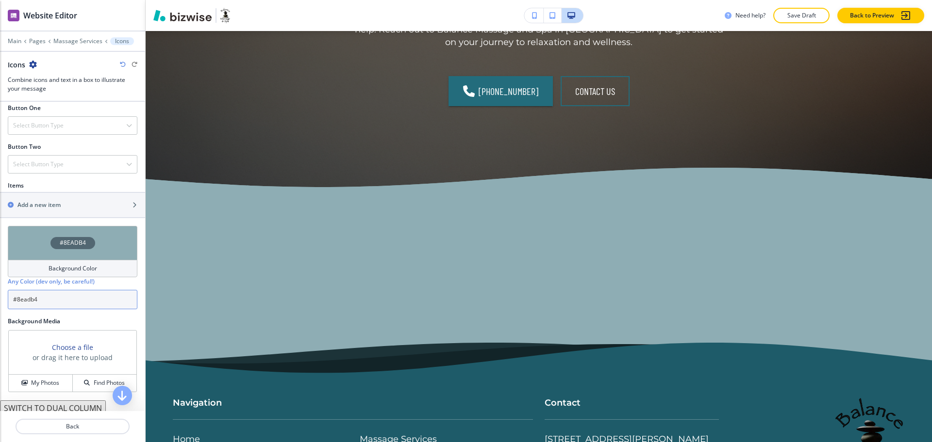
click at [66, 300] on input "#8eadb4" at bounding box center [73, 299] width 130 height 19
paste input "3ee5fc"
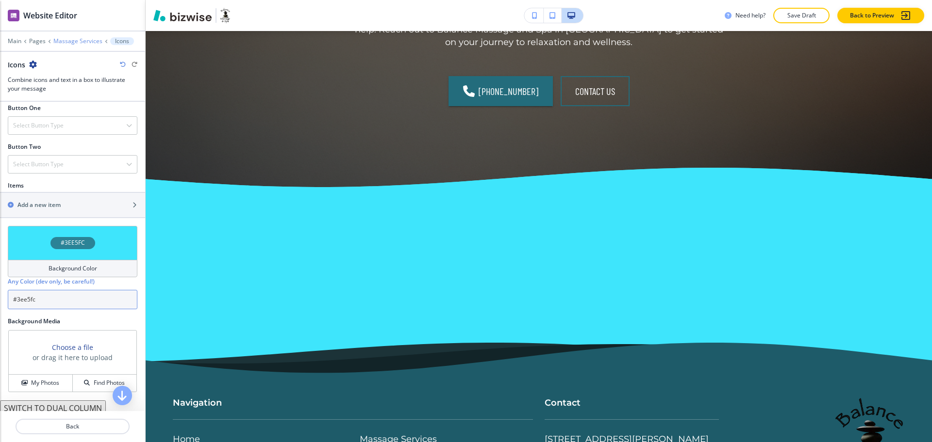
type input "#3ee5fc"
click at [71, 42] on p "Massage Services" at bounding box center [77, 41] width 49 height 7
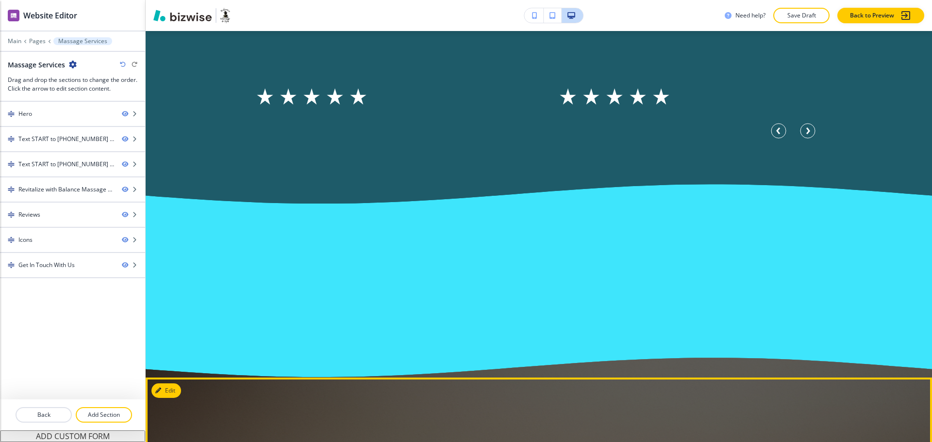
scroll to position [1632, 0]
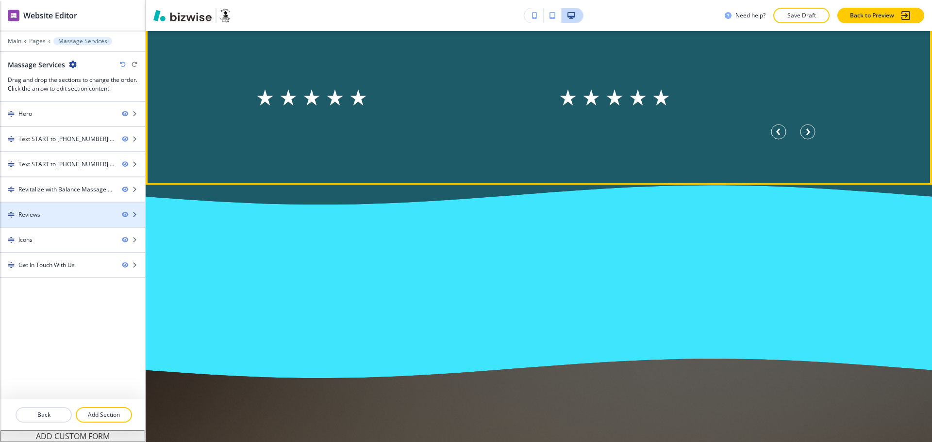
click at [65, 216] on div "Reviews" at bounding box center [57, 215] width 114 height 9
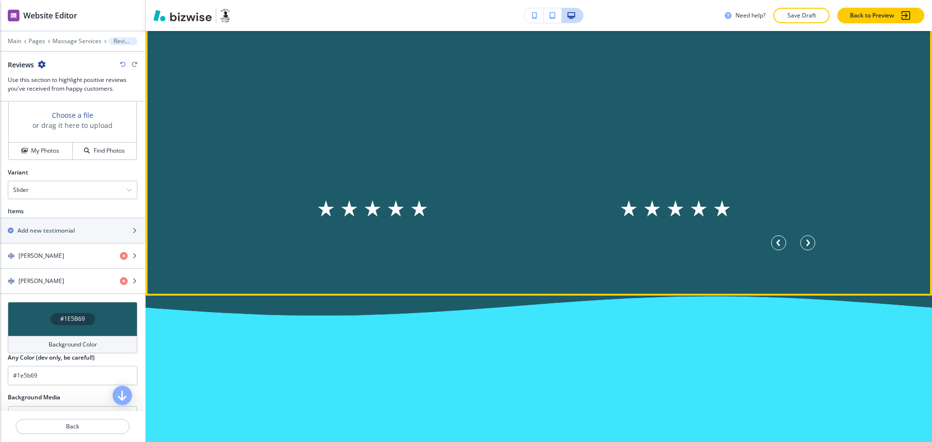
scroll to position [1540, 0]
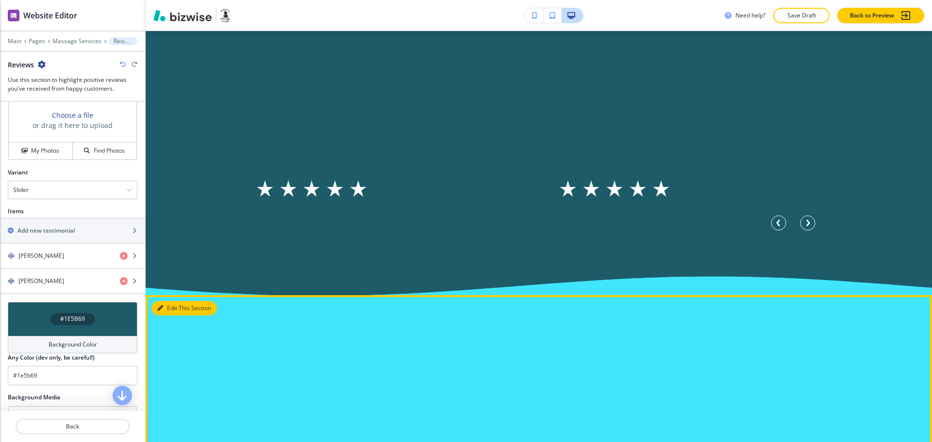
click at [169, 310] on button "Edit This Section" at bounding box center [183, 308] width 65 height 15
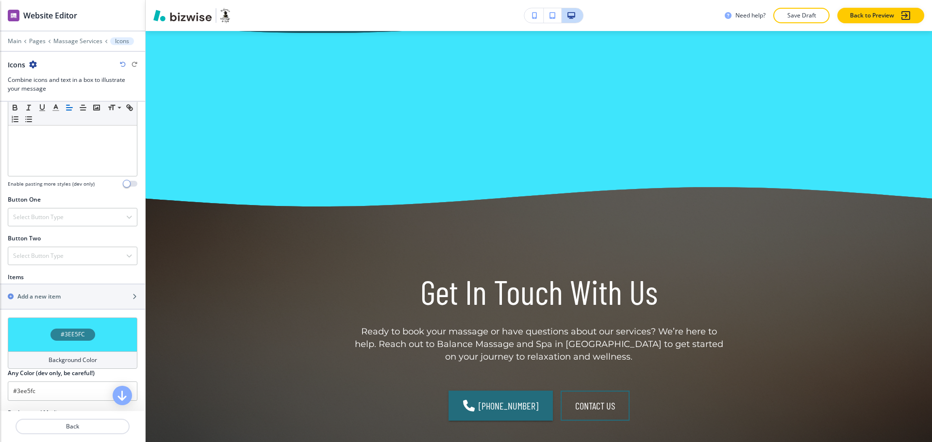
scroll to position [253, 0]
click at [23, 302] on div "button" at bounding box center [72, 305] width 145 height 8
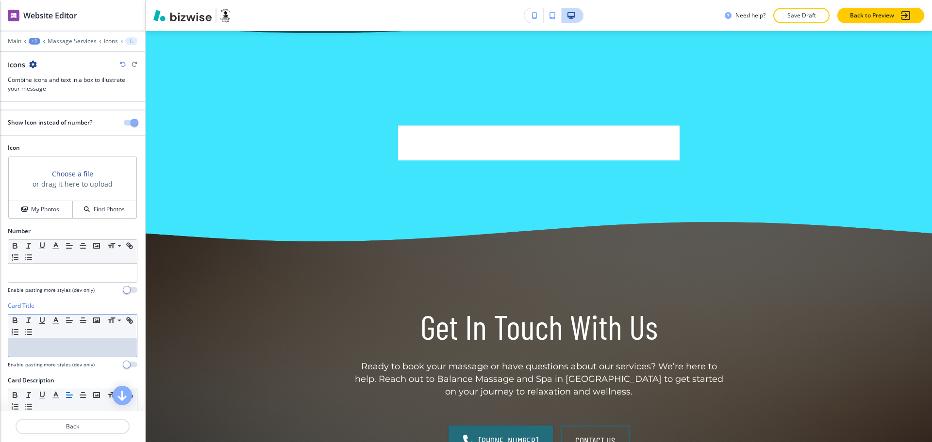
click at [50, 349] on p at bounding box center [72, 348] width 119 height 9
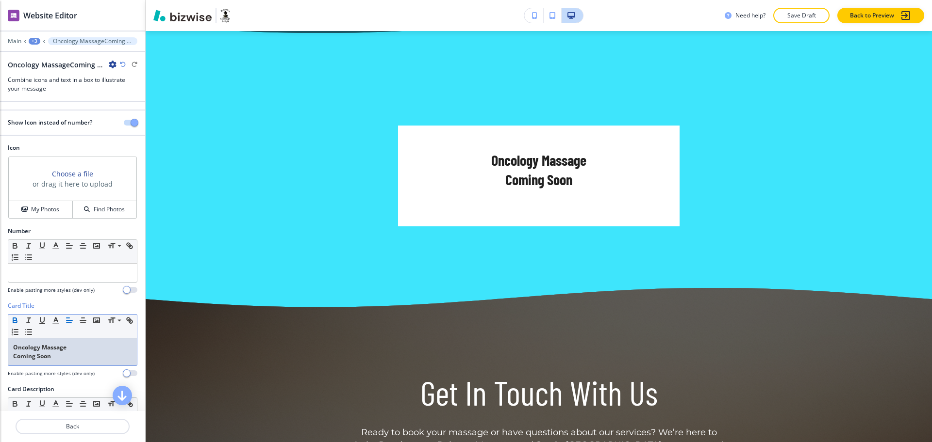
scroll to position [0, 0]
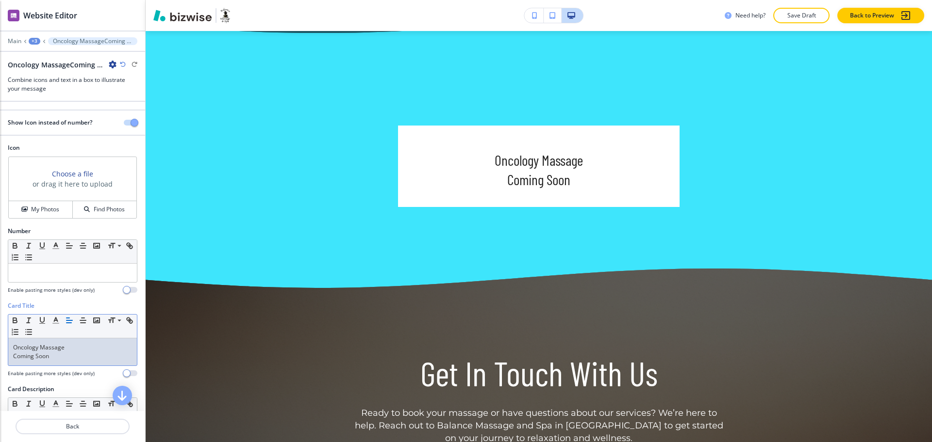
click at [58, 350] on p "Oncology Massage" at bounding box center [72, 348] width 119 height 9
click at [13, 357] on div "Oncology Massage Coming Soon" at bounding box center [72, 352] width 129 height 27
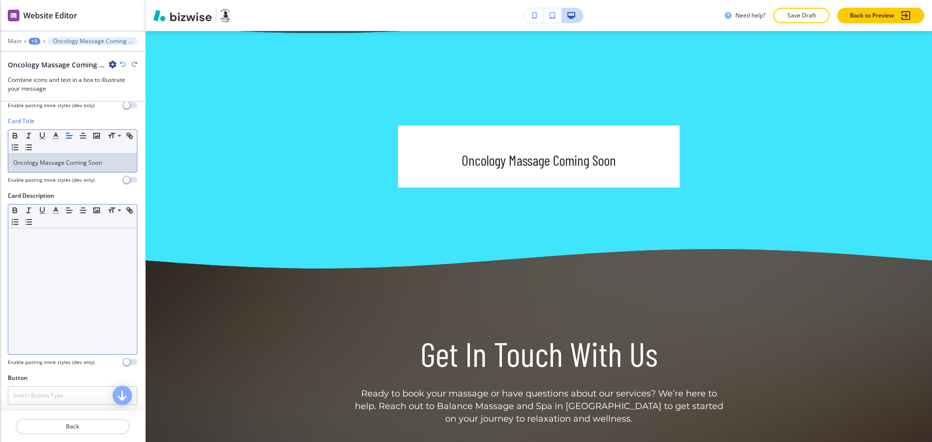
scroll to position [186, 0]
click at [84, 274] on div at bounding box center [72, 290] width 129 height 126
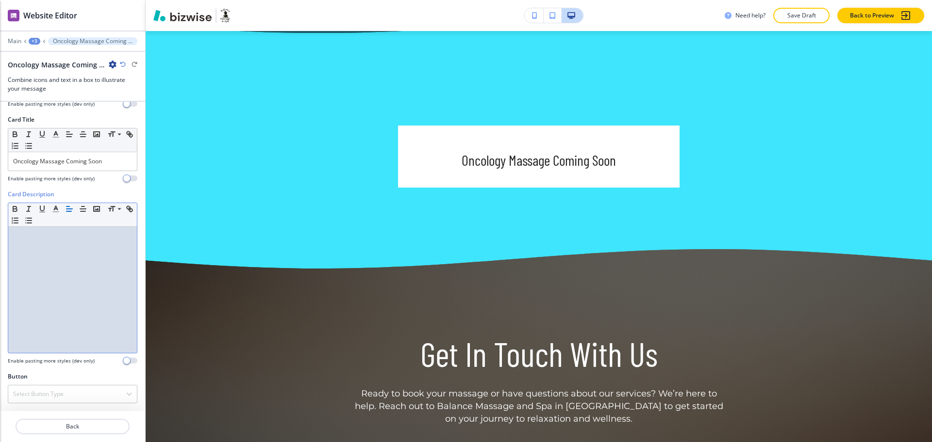
scroll to position [0, 0]
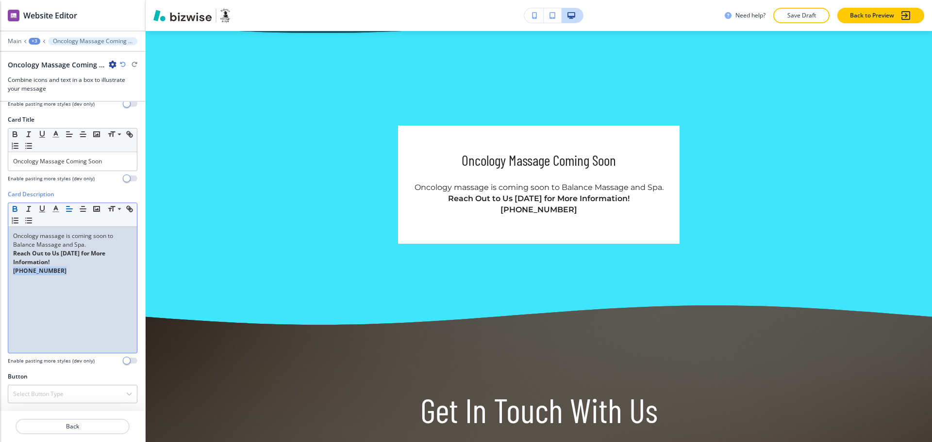
drag, startPoint x: 60, startPoint y: 272, endPoint x: 0, endPoint y: 275, distance: 60.2
click at [0, 275] on div "Card Description Small Normal Large Huge Oncology massage is coming soon to Bal…" at bounding box center [72, 281] width 145 height 182
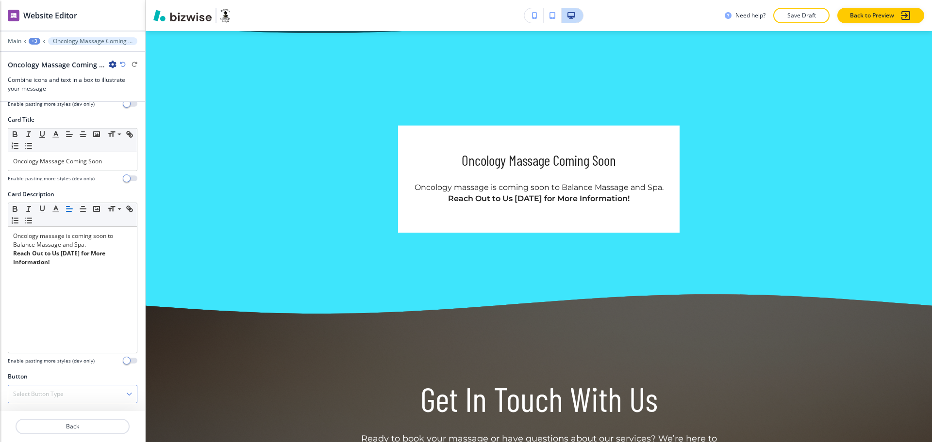
click at [49, 390] on h4 "Select Button Type" at bounding box center [38, 394] width 50 height 9
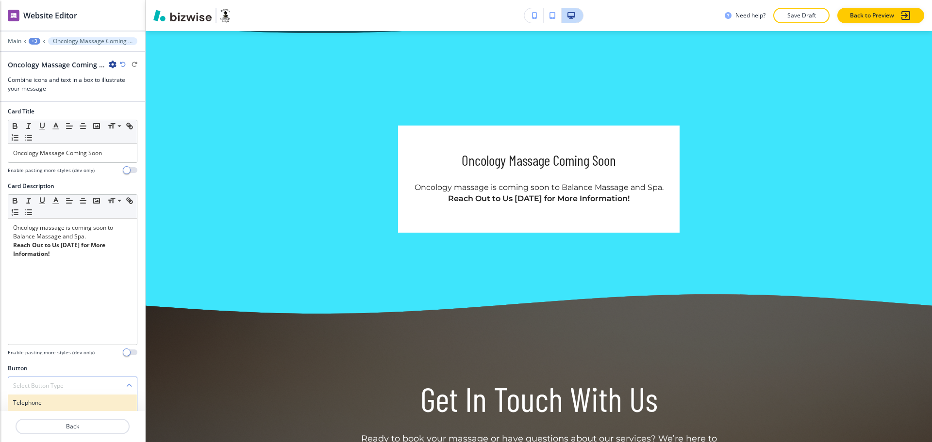
click at [45, 401] on h4 "Telephone" at bounding box center [72, 403] width 119 height 9
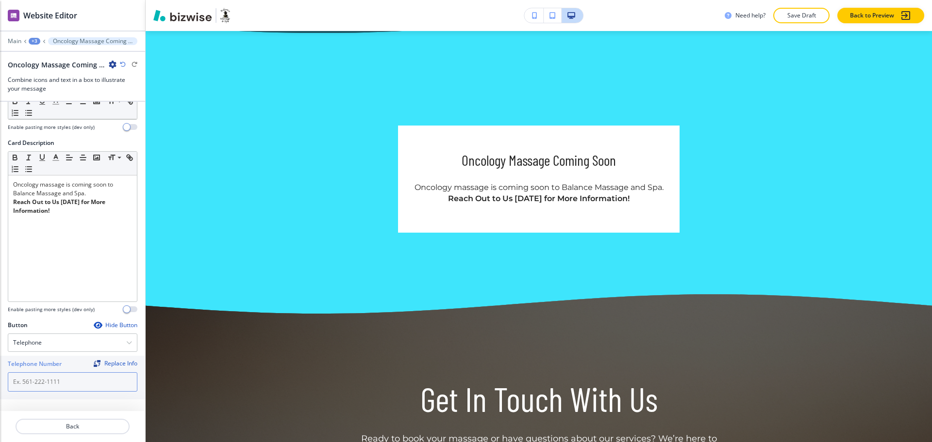
click at [47, 384] on input "text" at bounding box center [73, 382] width 130 height 19
paste input "[PHONE_NUMBER]"
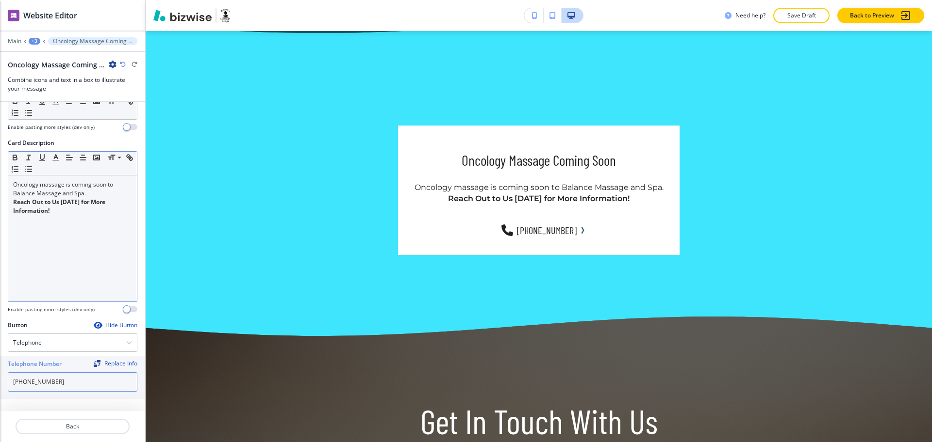
type input "[PHONE_NUMBER]"
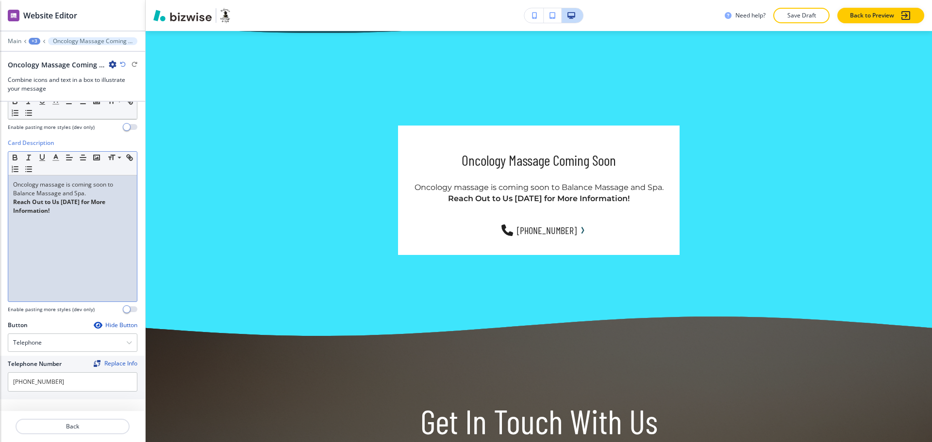
click at [67, 220] on p at bounding box center [72, 219] width 119 height 9
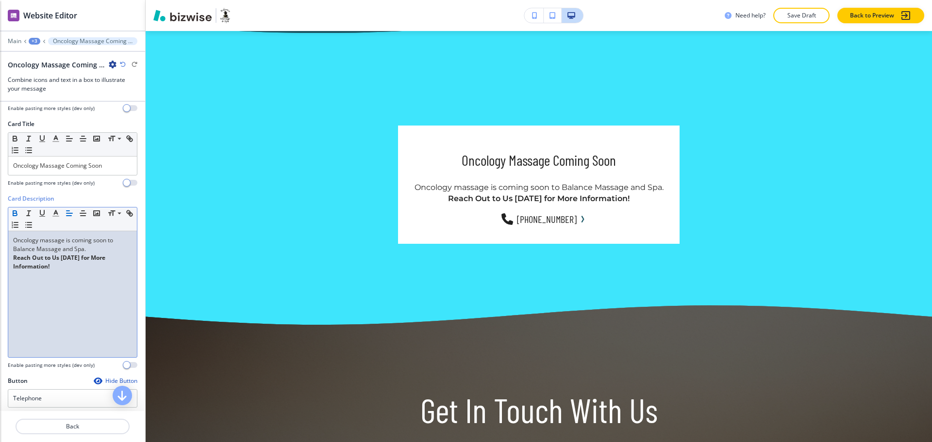
scroll to position [0, 0]
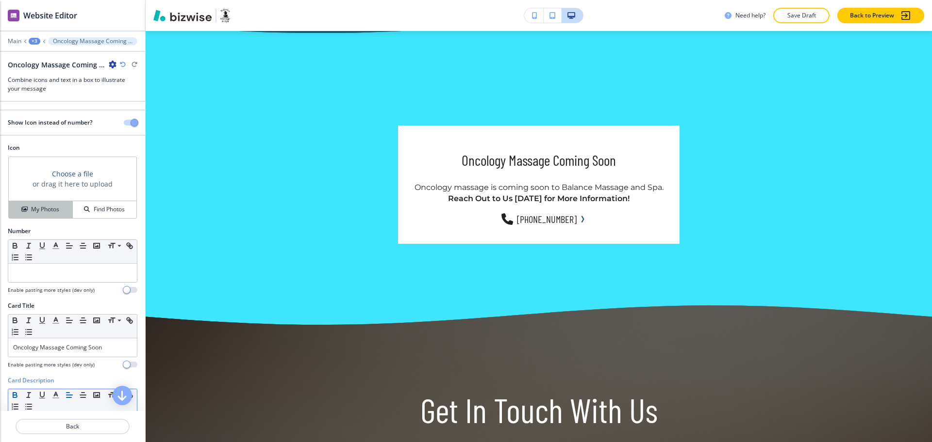
click at [39, 212] on h4 "My Photos" at bounding box center [45, 209] width 28 height 9
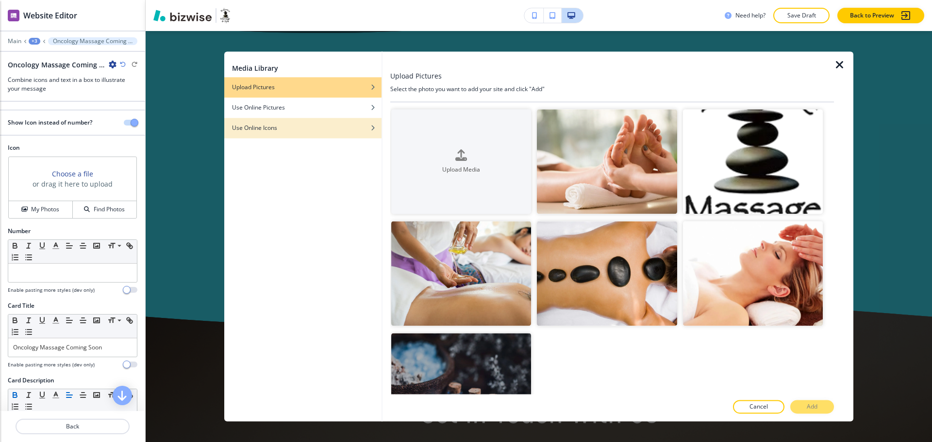
click at [317, 131] on div "Use Online Icons" at bounding box center [302, 128] width 157 height 9
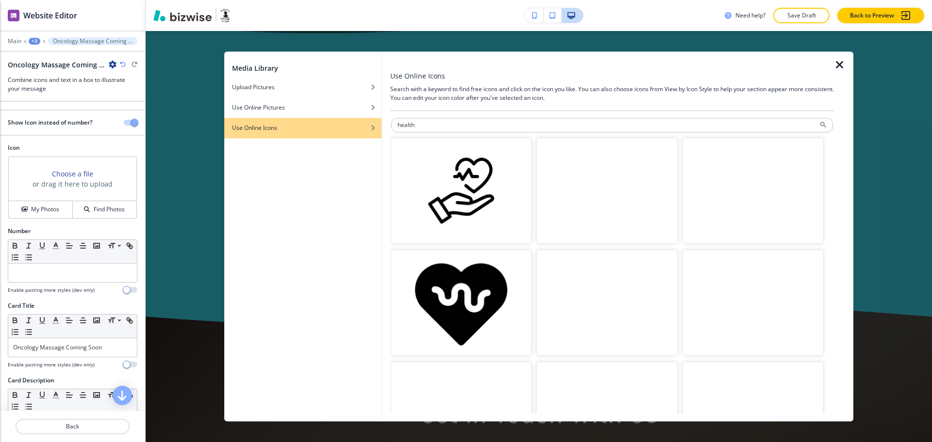
drag, startPoint x: 509, startPoint y: 124, endPoint x: 0, endPoint y: 111, distance: 509.1
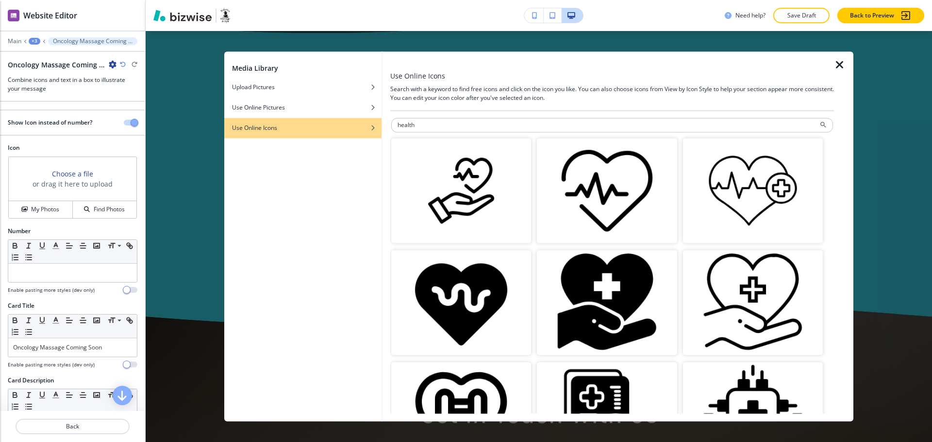
click at [285, 124] on div "Media Library Upload Pictures Use Online Pictures Use Online Icons Use Online I…" at bounding box center [538, 236] width 629 height 370
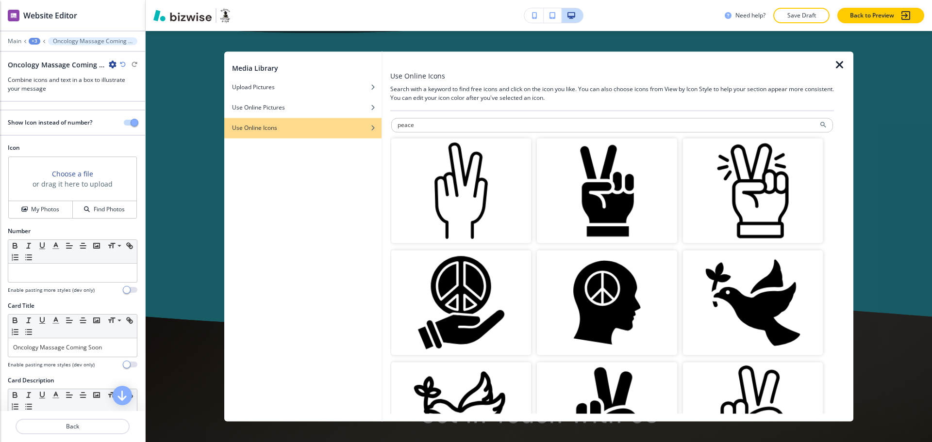
drag, startPoint x: 443, startPoint y: 125, endPoint x: 236, endPoint y: 133, distance: 207.3
click at [266, 133] on div "Media Library Upload Pictures Use Online Pictures Use Online Icons Use Online I…" at bounding box center [538, 236] width 629 height 370
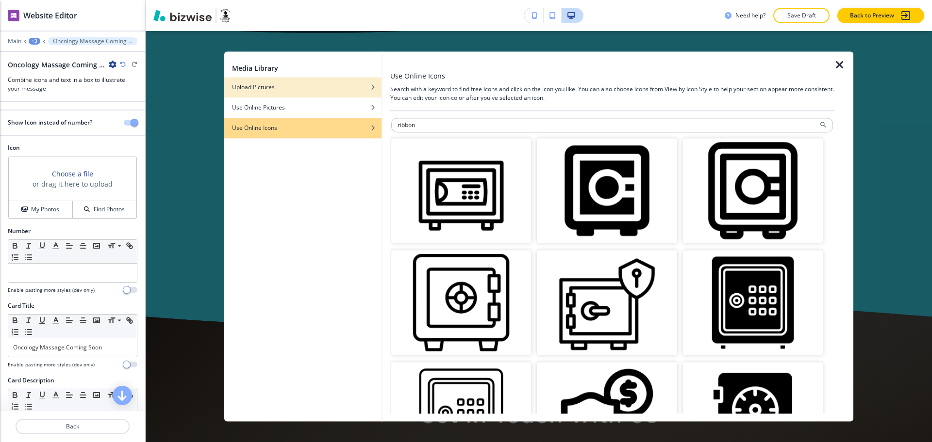
type input "ribbon"
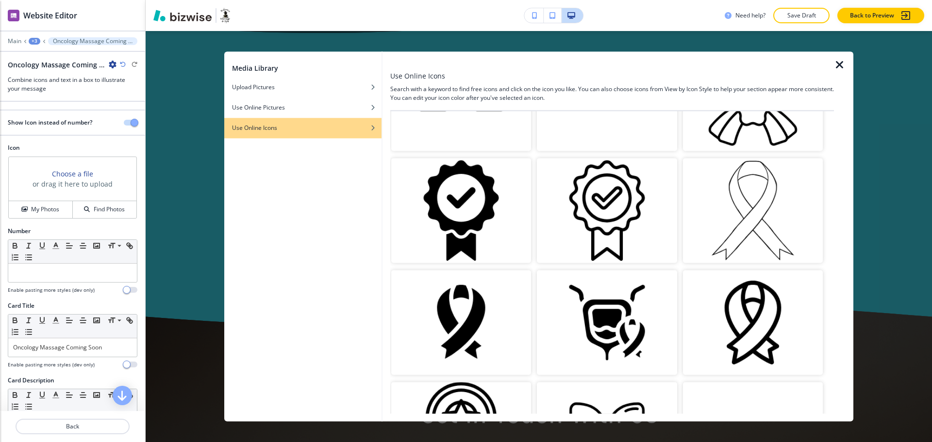
scroll to position [980, 0]
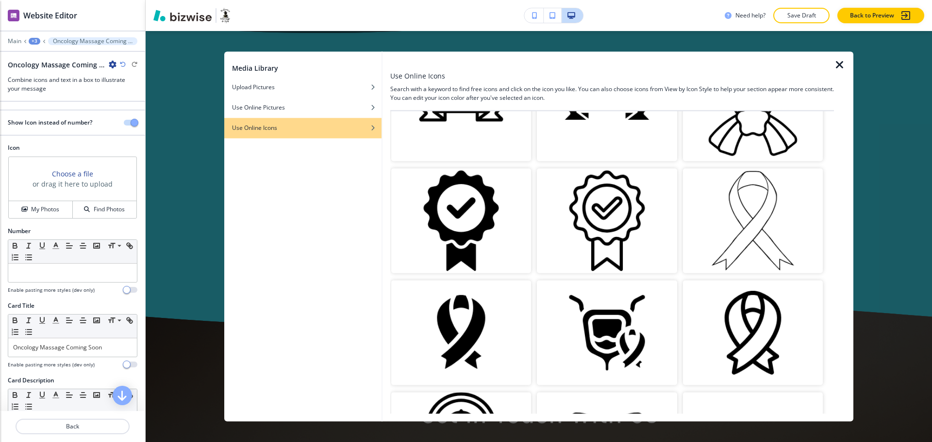
click at [719, 211] on img "button" at bounding box center [753, 220] width 140 height 105
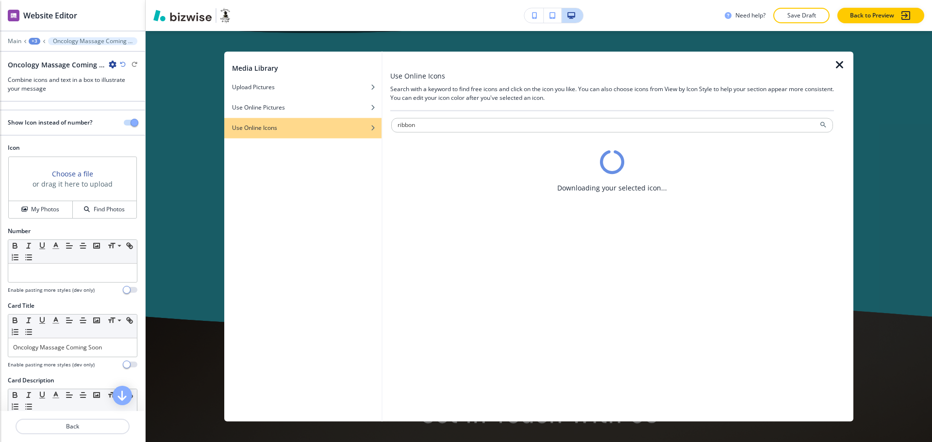
scroll to position [0, 0]
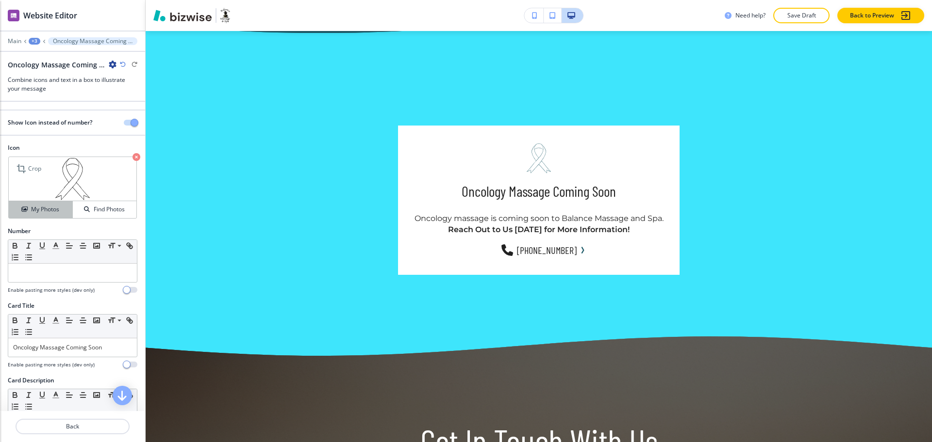
click at [38, 213] on h4 "My Photos" at bounding box center [45, 209] width 28 height 9
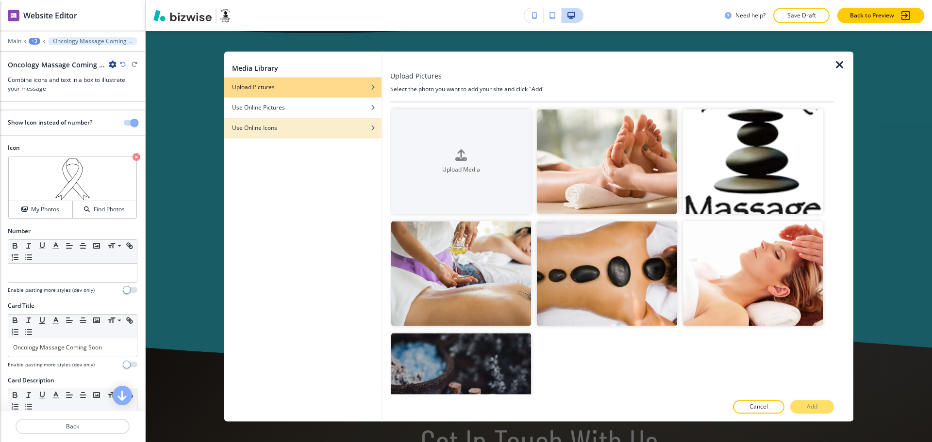
click at [339, 128] on div "Use Online Icons" at bounding box center [302, 128] width 157 height 9
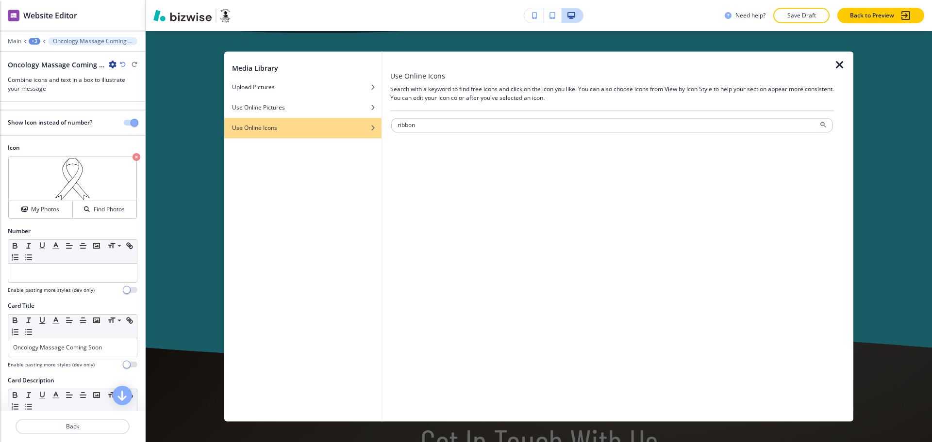
type input "ribbon"
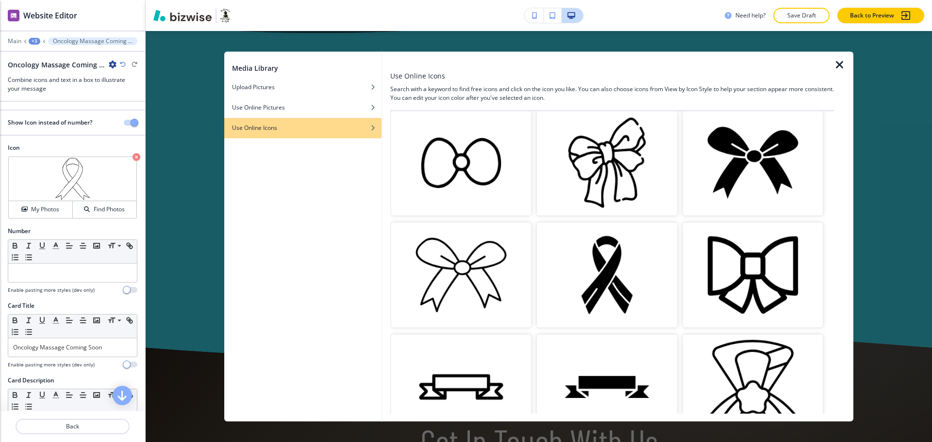
scroll to position [714, 0]
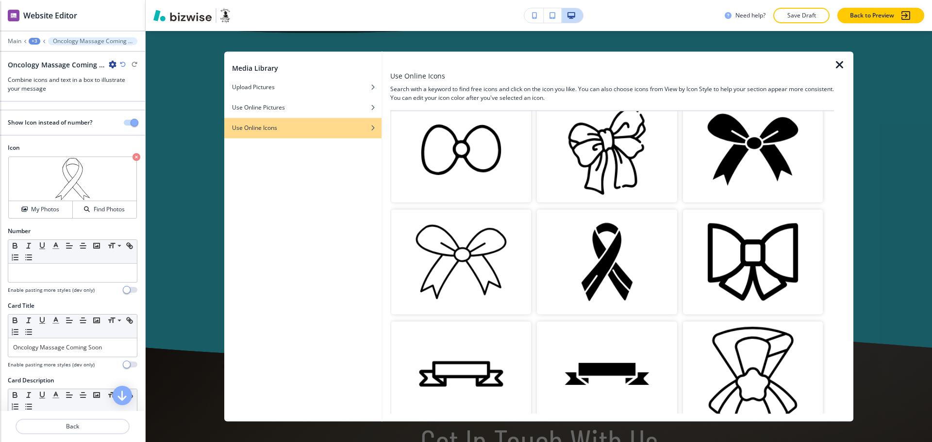
click at [624, 260] on img "button" at bounding box center [607, 262] width 140 height 105
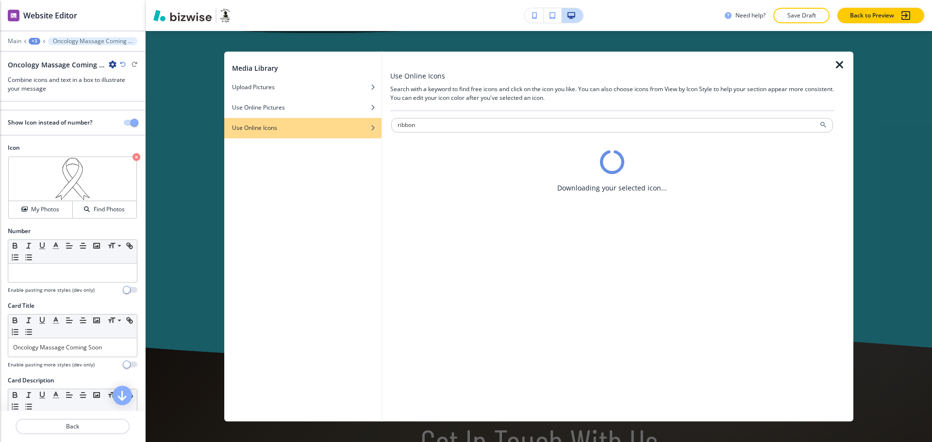
scroll to position [0, 0]
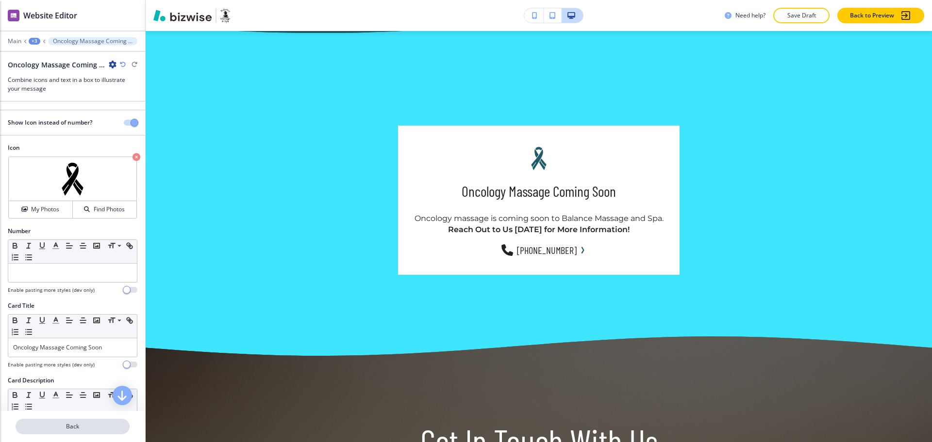
click at [73, 428] on p "Back" at bounding box center [72, 427] width 112 height 9
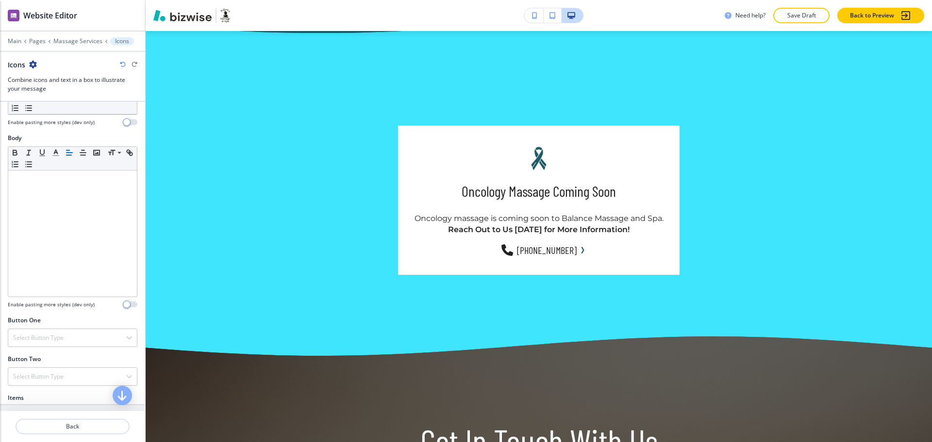
scroll to position [182, 0]
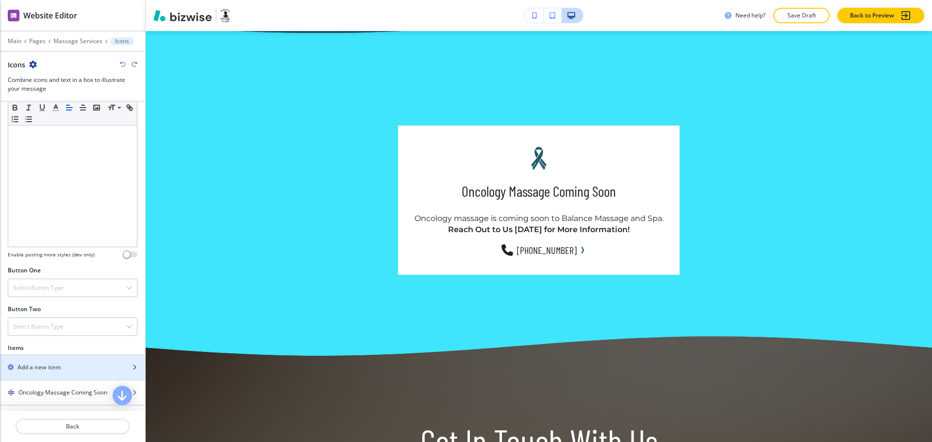
click at [35, 361] on div "button" at bounding box center [72, 360] width 145 height 8
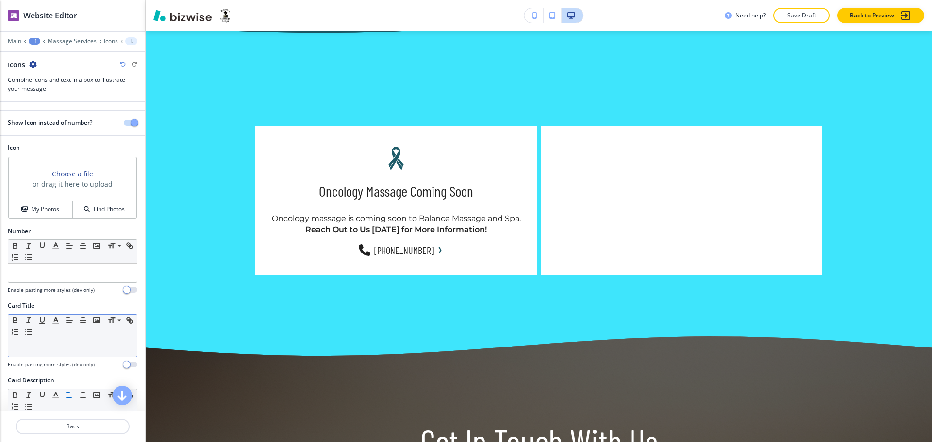
click at [65, 347] on p at bounding box center [72, 348] width 119 height 9
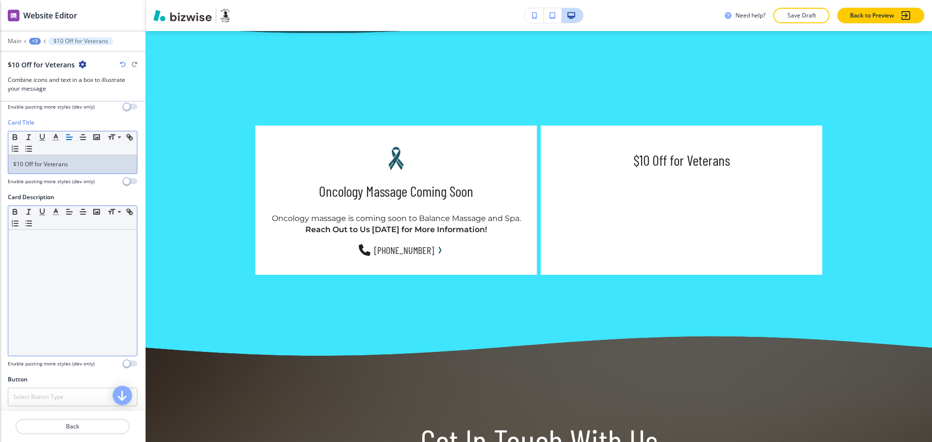
scroll to position [186, 0]
click at [64, 301] on div at bounding box center [72, 290] width 129 height 126
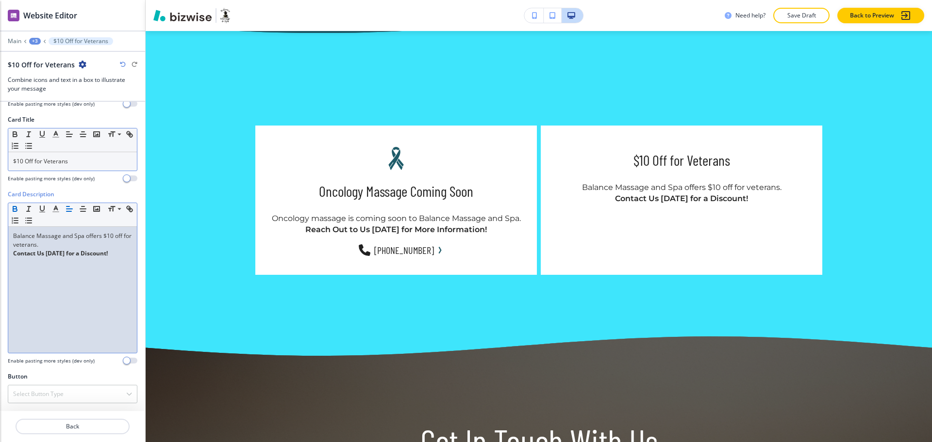
scroll to position [0, 0]
click at [24, 246] on p "Balance Massage and Spa offers $10 off for veterans." at bounding box center [72, 240] width 119 height 17
click at [26, 246] on p "Balance Massage and Spa offers $10 off for veterans." at bounding box center [72, 240] width 119 height 17
click at [34, 245] on p "Balance Massage and Spa offers $10 off for veterans." at bounding box center [72, 240] width 119 height 17
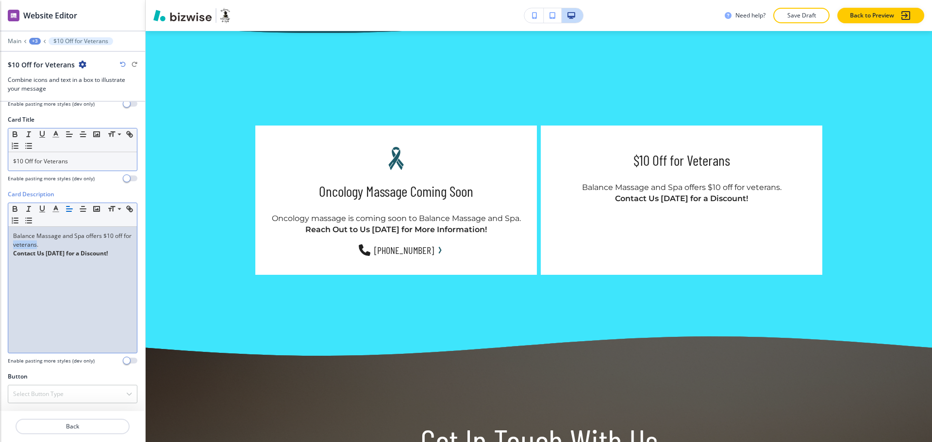
copy p "veterans"
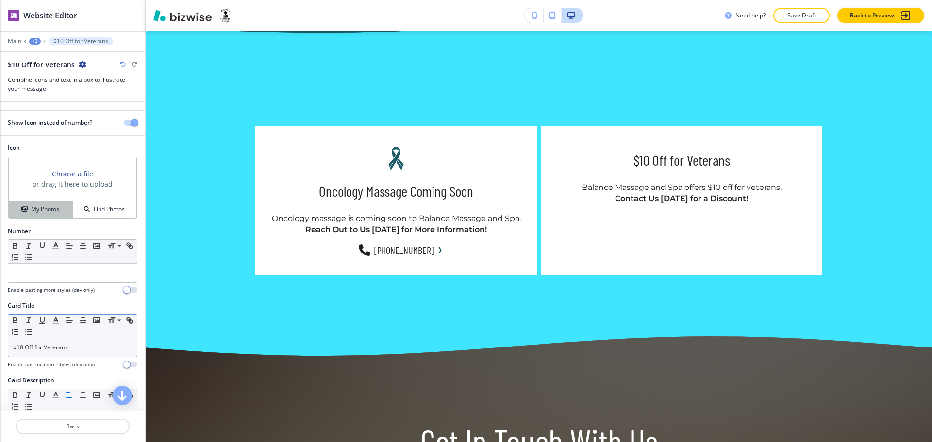
click at [39, 205] on button "My Photos" at bounding box center [41, 209] width 64 height 17
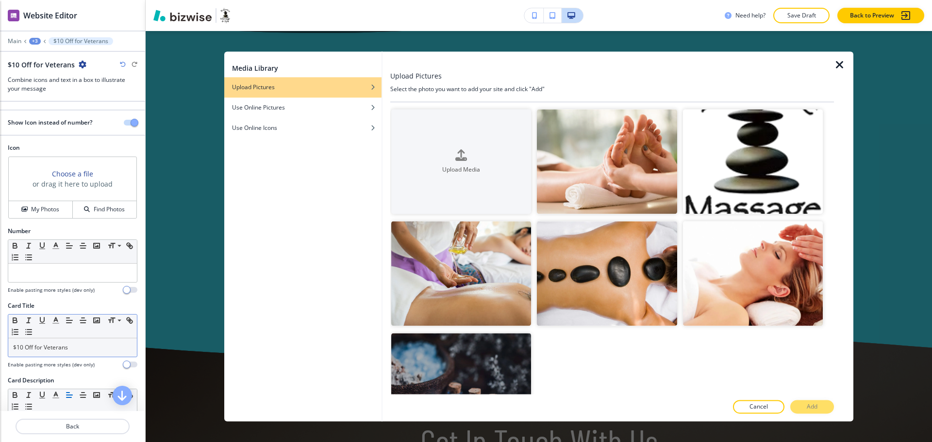
click at [305, 143] on div "Media Library Upload Pictures Use Online Pictures Use Online Icons" at bounding box center [302, 236] width 157 height 370
click at [303, 129] on div "Use Online Icons" at bounding box center [302, 128] width 157 height 9
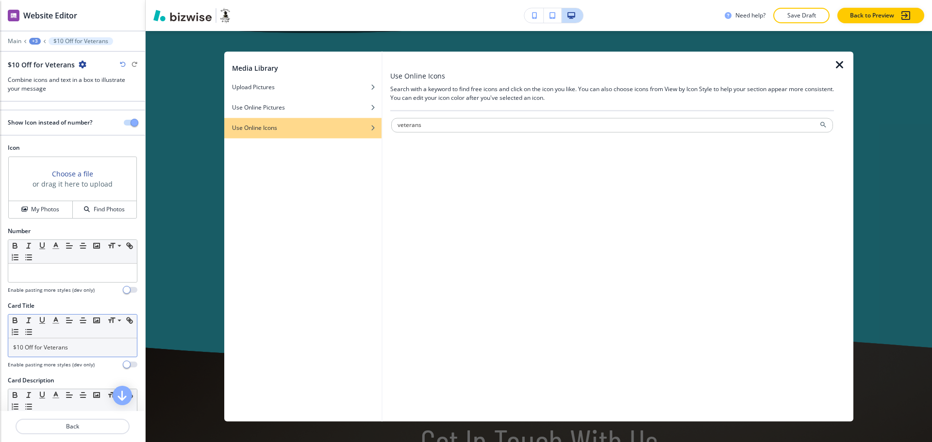
type input "veterans"
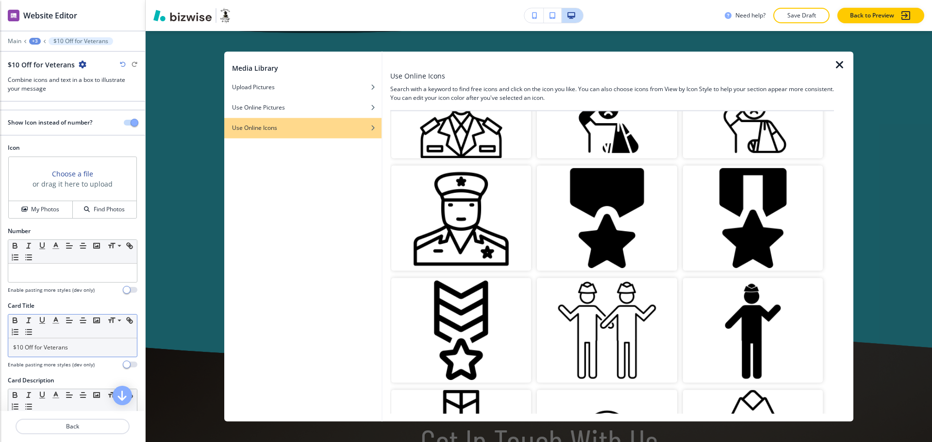
scroll to position [186, 0]
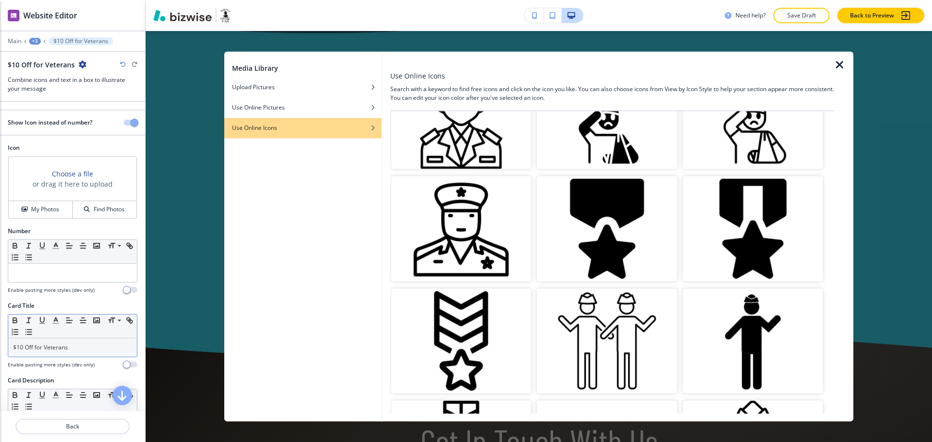
click at [738, 246] on img "button" at bounding box center [753, 229] width 140 height 105
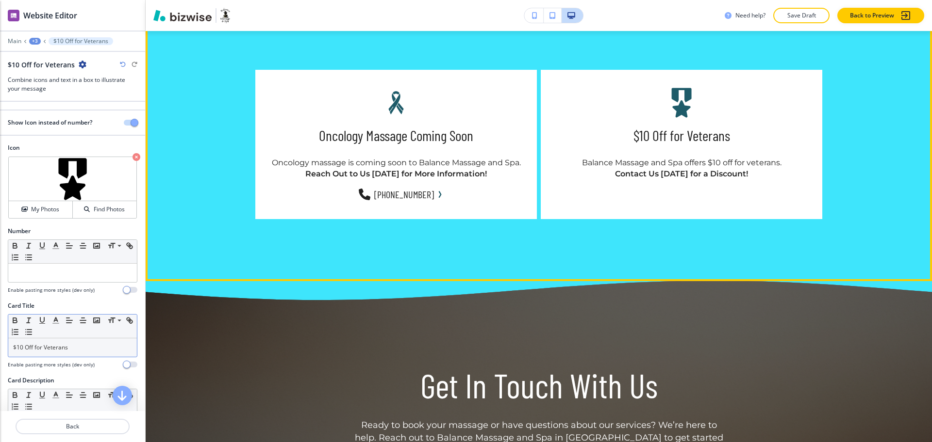
scroll to position [1860, 0]
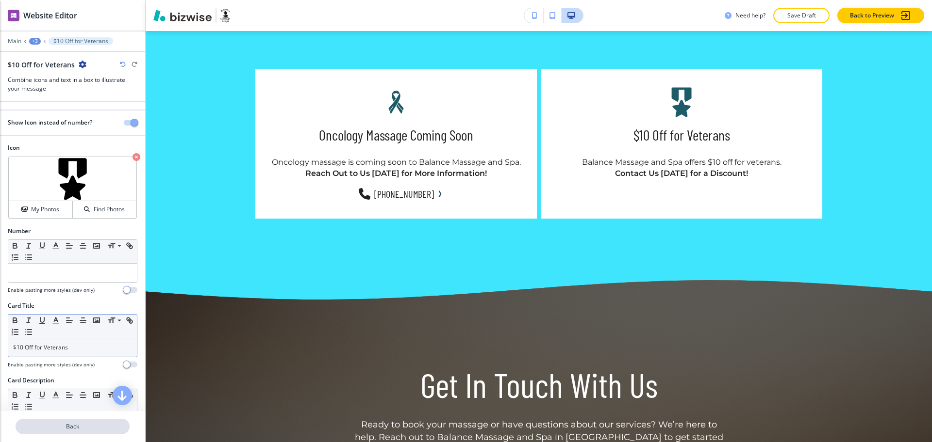
click at [86, 426] on p "Back" at bounding box center [72, 427] width 112 height 9
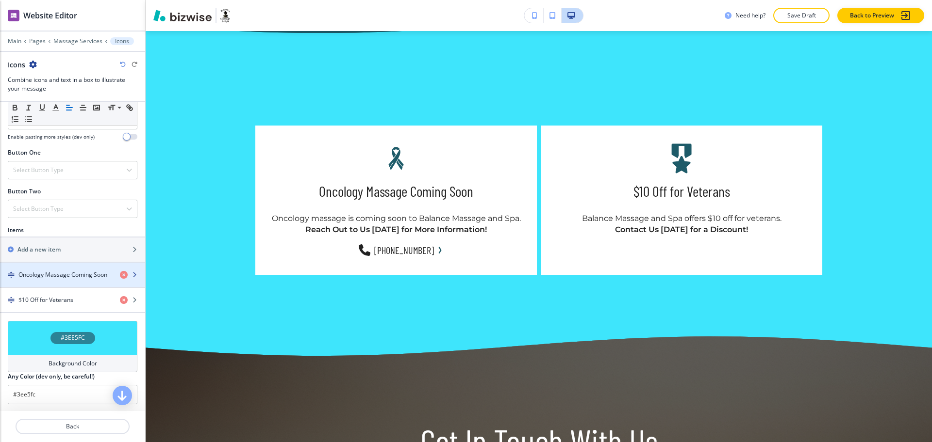
scroll to position [303, 0]
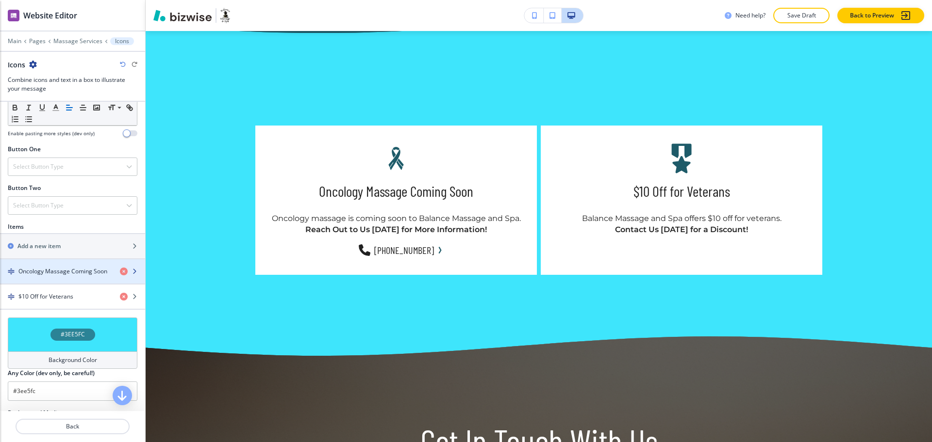
click at [52, 271] on h4 "Oncology Massage Coming Soon" at bounding box center [62, 271] width 89 height 9
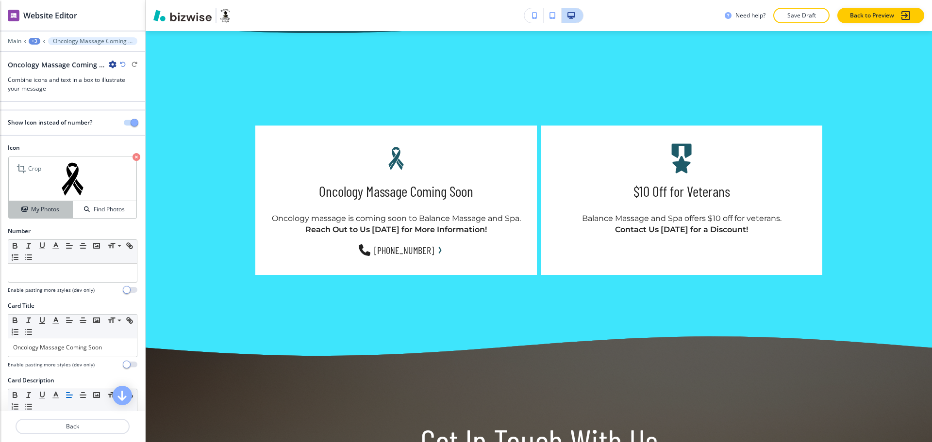
click at [36, 209] on h4 "My Photos" at bounding box center [45, 209] width 28 height 9
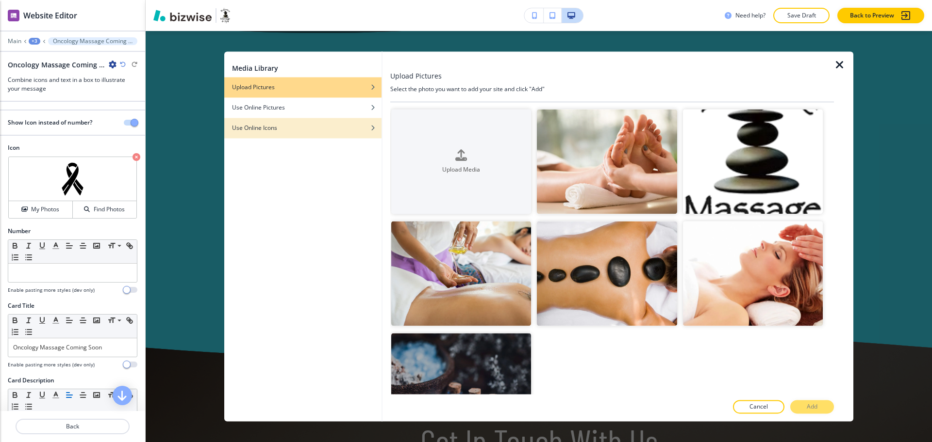
click at [324, 127] on div "Use Online Icons" at bounding box center [302, 128] width 157 height 9
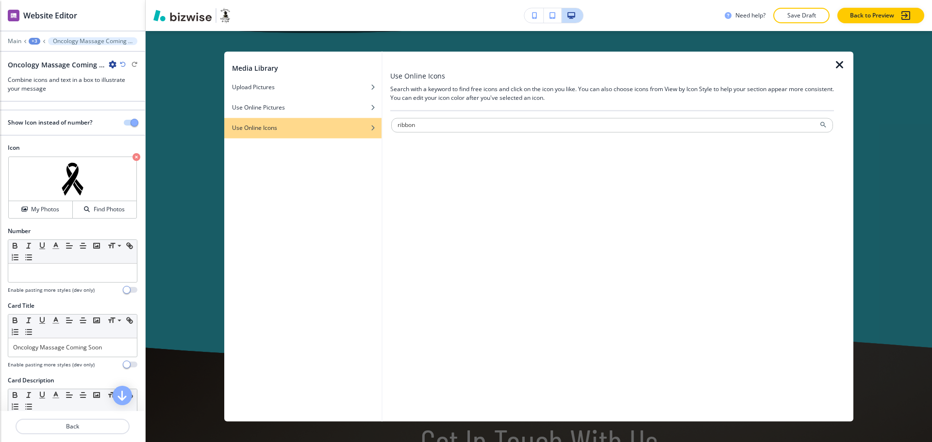
type input "ribbon"
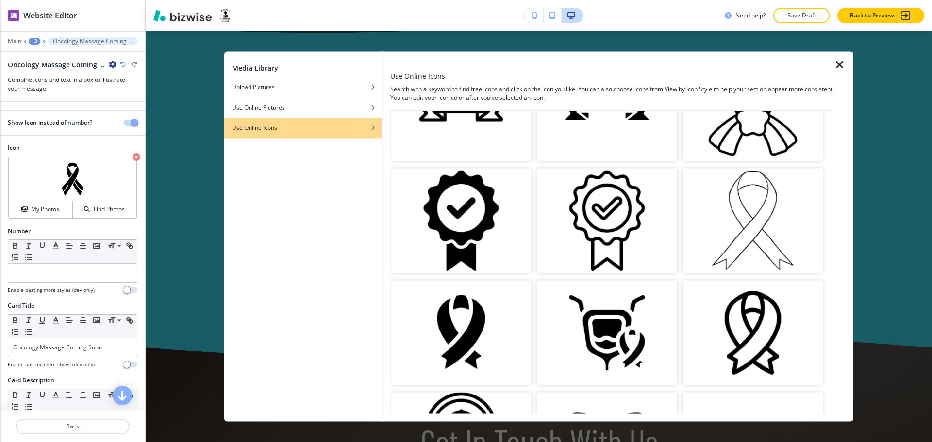
scroll to position [1081, 0]
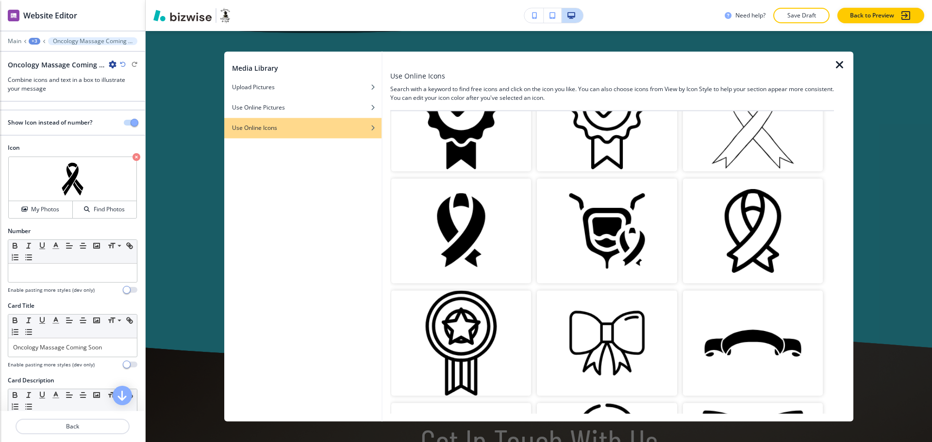
click at [433, 215] on img "button" at bounding box center [461, 231] width 140 height 105
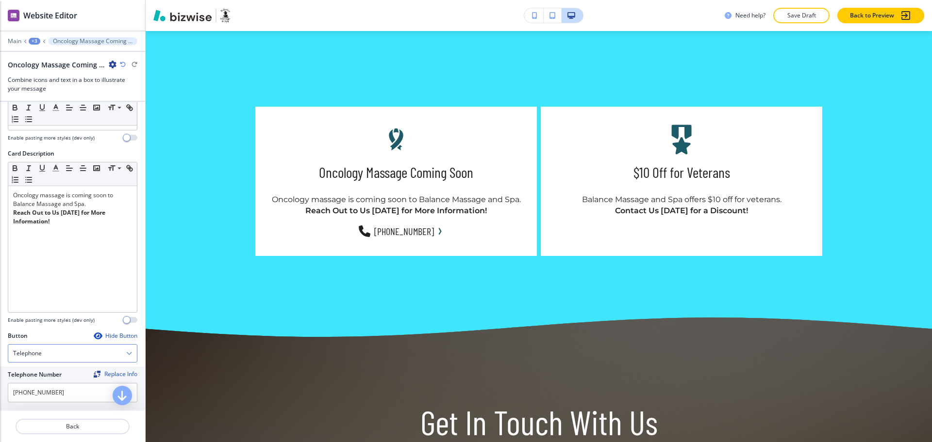
scroll to position [238, 0]
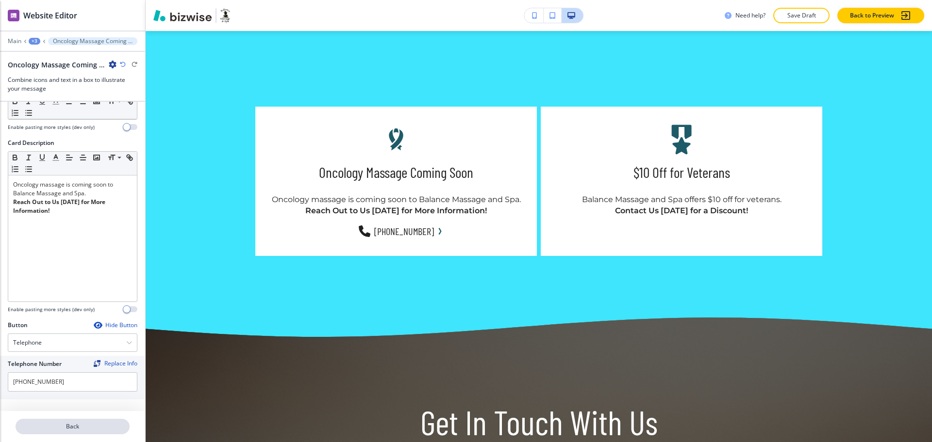
click at [79, 431] on p "Back" at bounding box center [72, 427] width 112 height 9
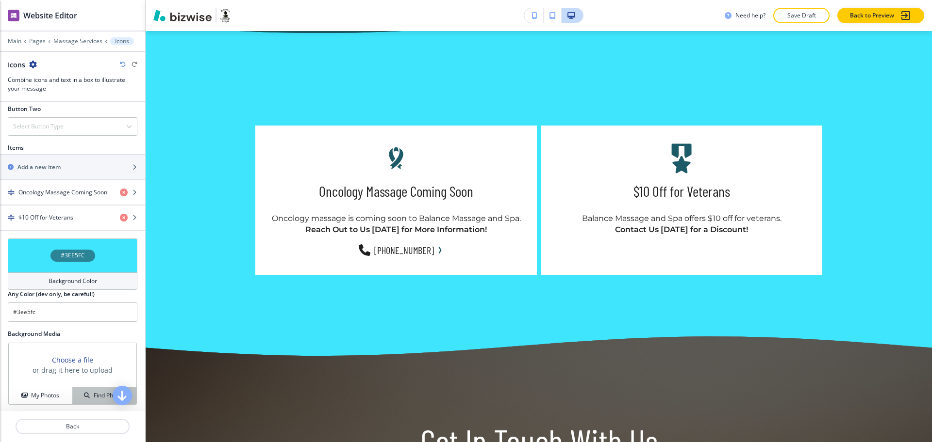
scroll to position [446, 0]
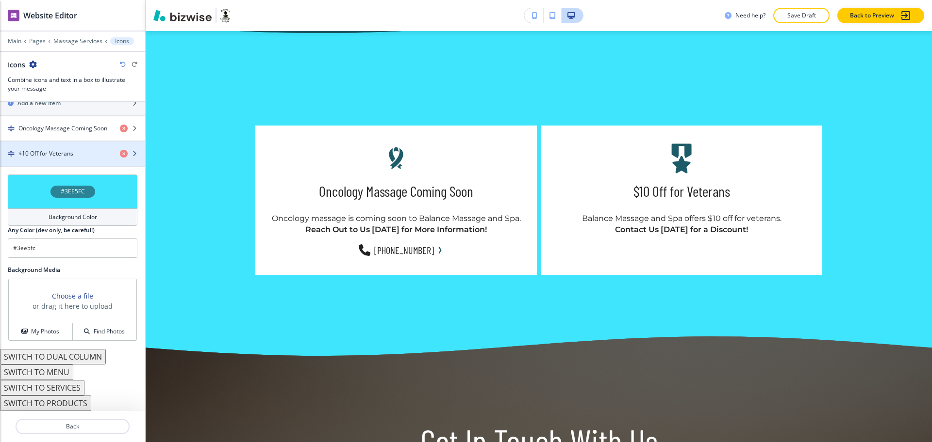
click at [41, 153] on h4 "$10 Off for Veterans" at bounding box center [45, 153] width 55 height 9
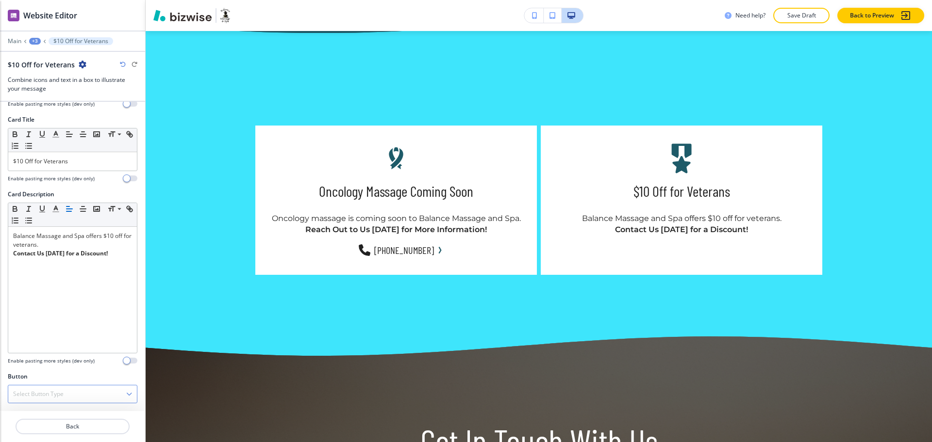
click at [37, 390] on h4 "Select Button Type" at bounding box center [38, 394] width 50 height 9
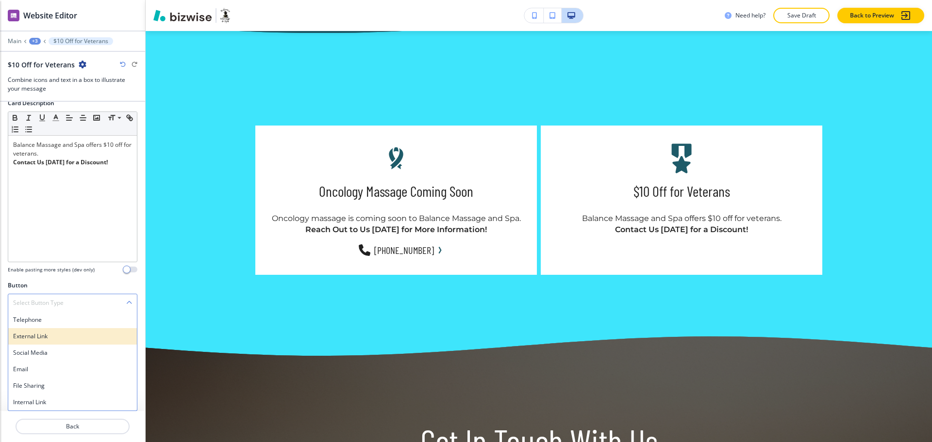
click at [39, 337] on h4 "External Link" at bounding box center [72, 336] width 119 height 9
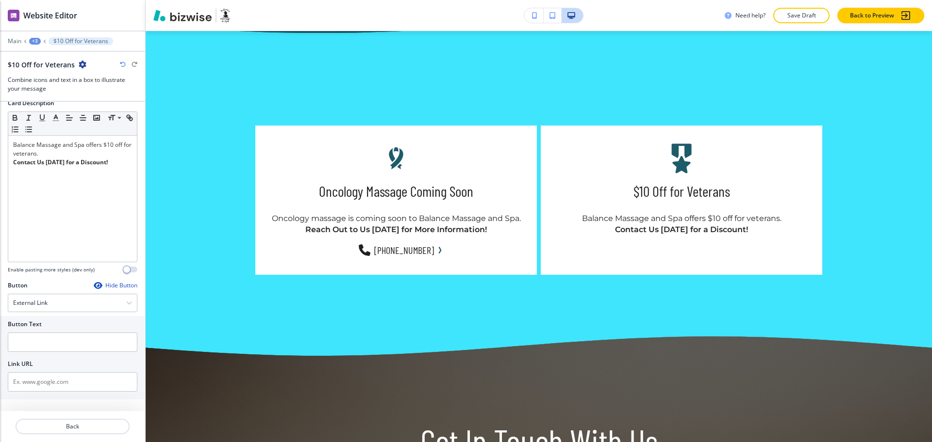
scroll to position [278, 0]
click at [42, 338] on input "text" at bounding box center [73, 342] width 130 height 19
paste input "Request Appointment"
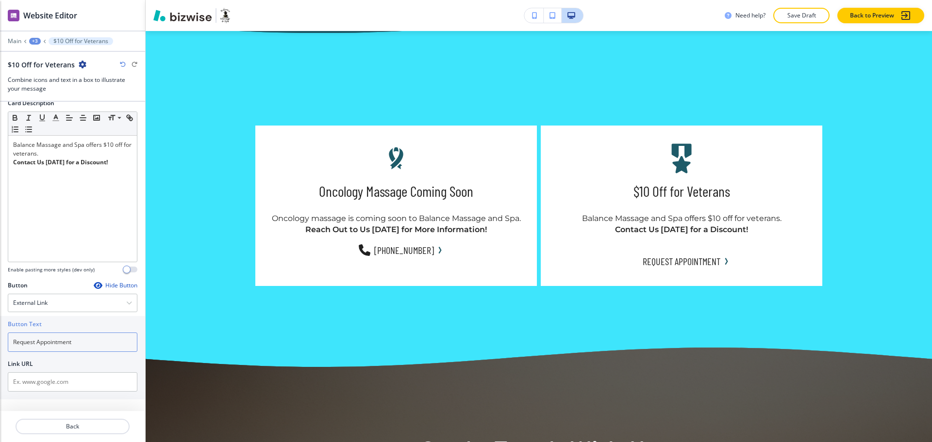
type input "Request Appointment"
click at [66, 381] on input "text" at bounding box center [73, 382] width 130 height 19
paste input "https://clients.mindbodyonline.com/consumermyinfo"
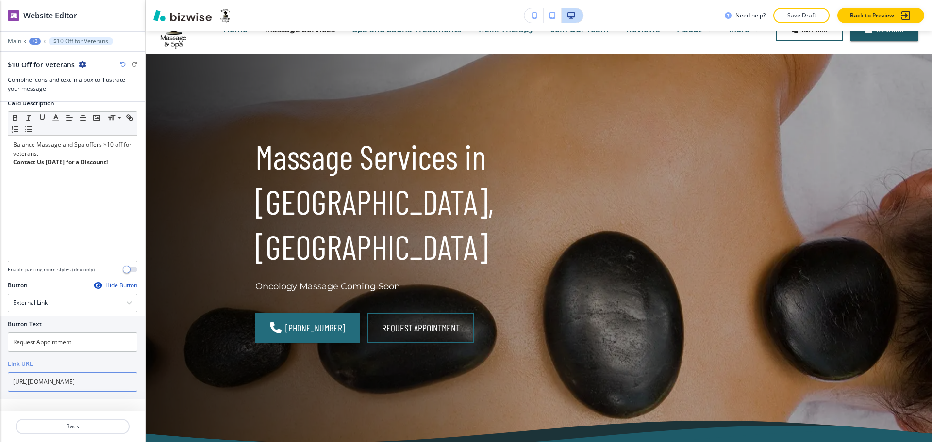
scroll to position [0, 0]
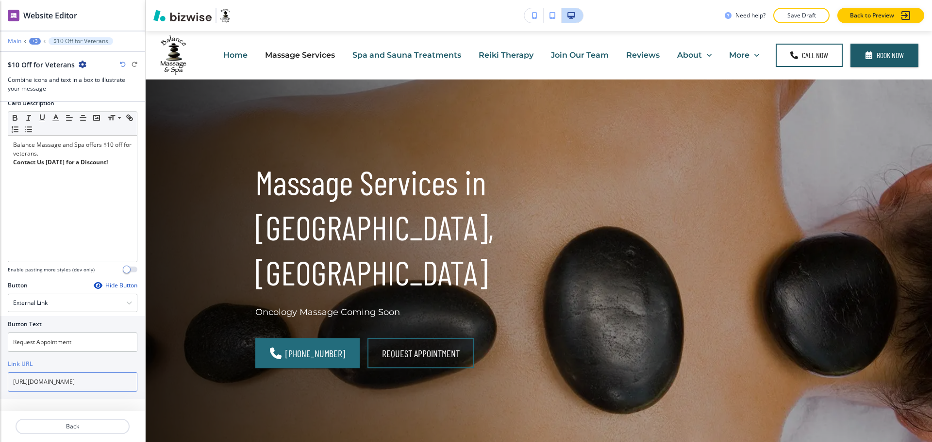
type input "https://clients.mindbodyonline.com/consumermyinfo"
click at [14, 44] on p "Main" at bounding box center [15, 41] width 14 height 7
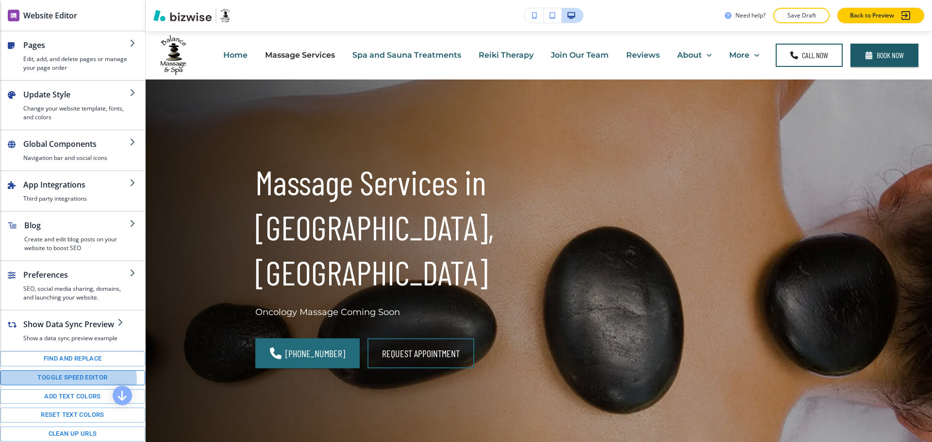
click at [67, 386] on button "Toggle speed editor" at bounding box center [72, 378] width 145 height 15
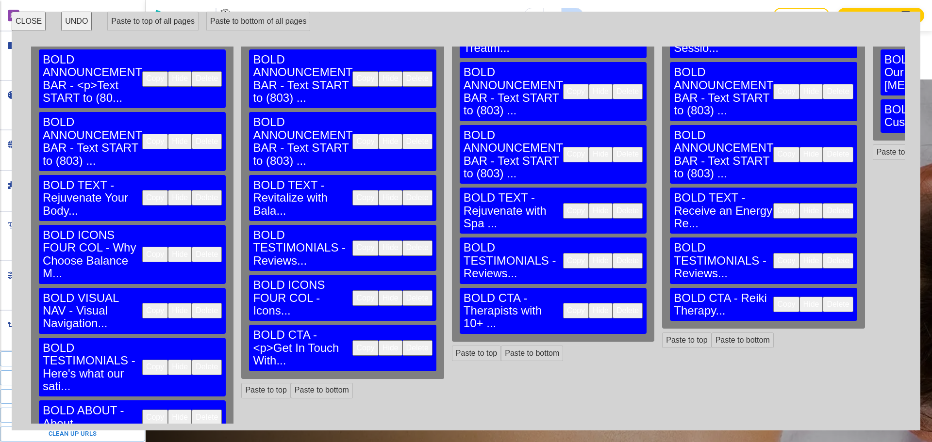
scroll to position [103, 0]
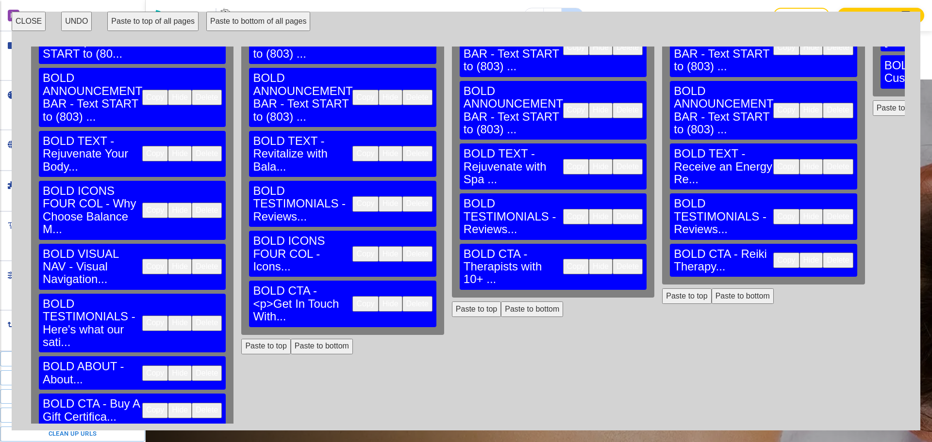
click at [291, 339] on button "Paste to bottom" at bounding box center [322, 347] width 62 height 16
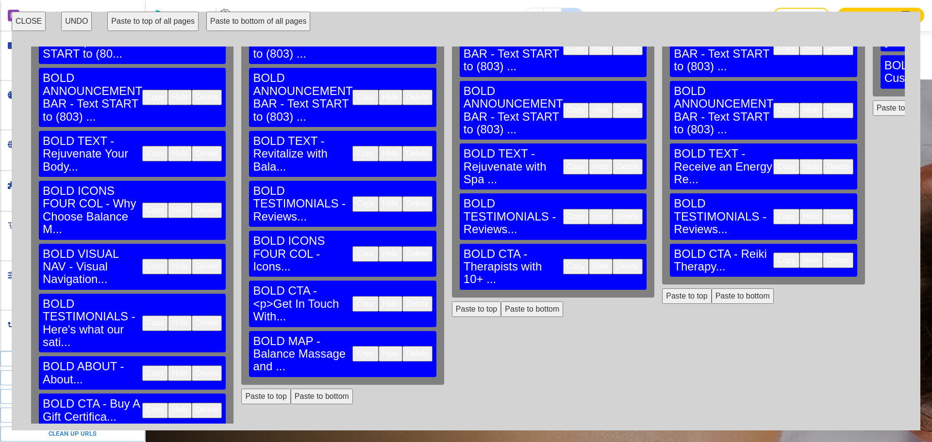
click at [305, 389] on button "Paste to bottom" at bounding box center [322, 397] width 62 height 16
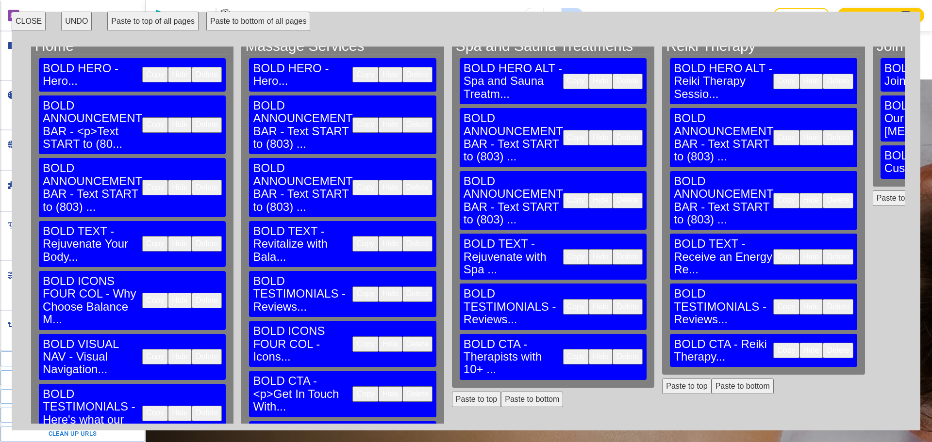
scroll to position [0, 0]
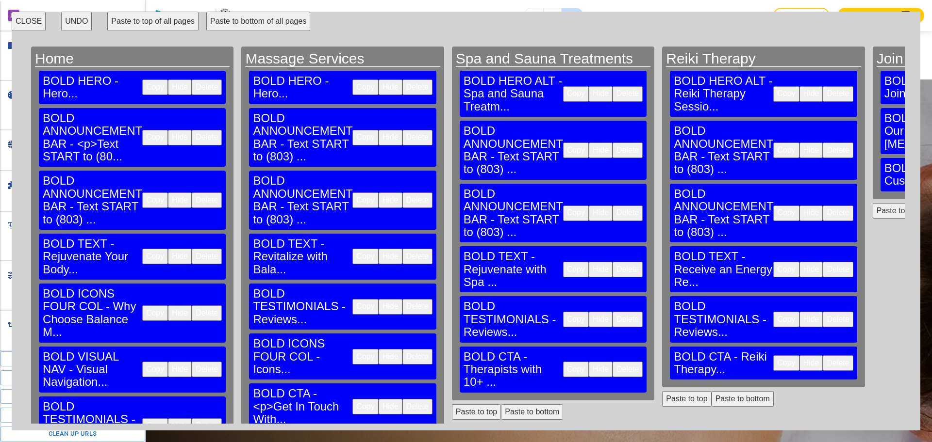
click at [29, 22] on button "CLOSE" at bounding box center [29, 21] width 34 height 19
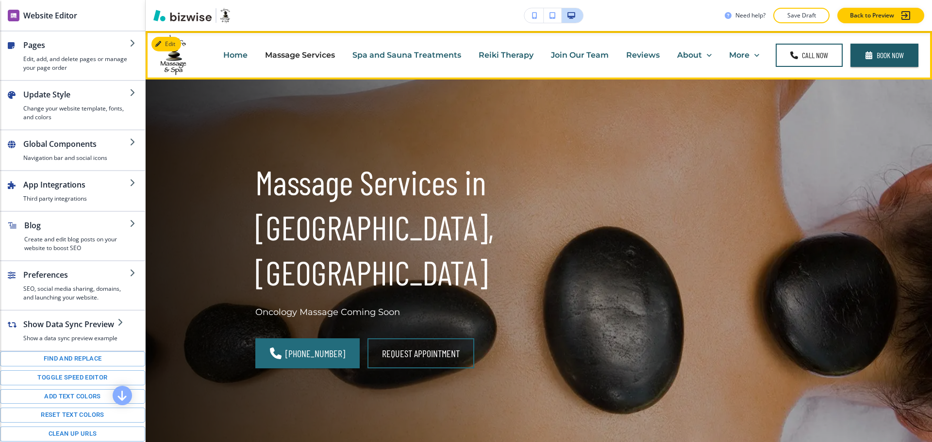
click at [369, 54] on p "Spa and Sauna Treatments" at bounding box center [406, 54] width 109 height 11
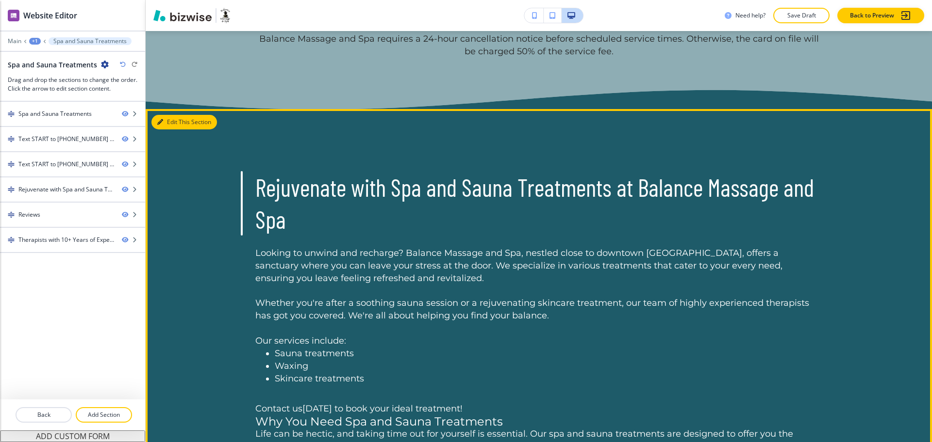
click at [160, 120] on icon "button" at bounding box center [160, 122] width 6 height 6
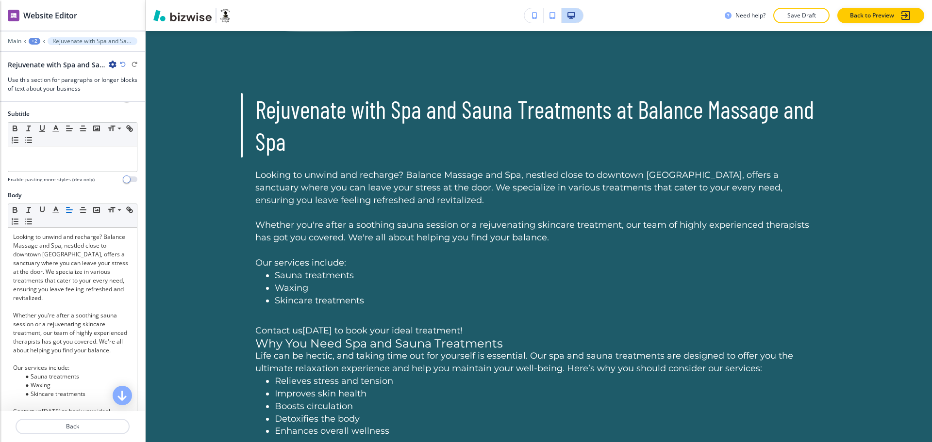
scroll to position [726, 0]
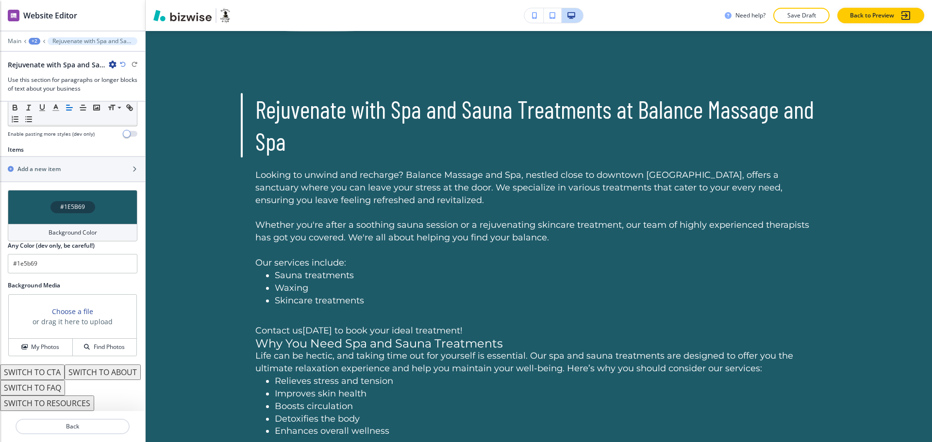
click at [59, 229] on h4 "Background Color" at bounding box center [73, 233] width 49 height 9
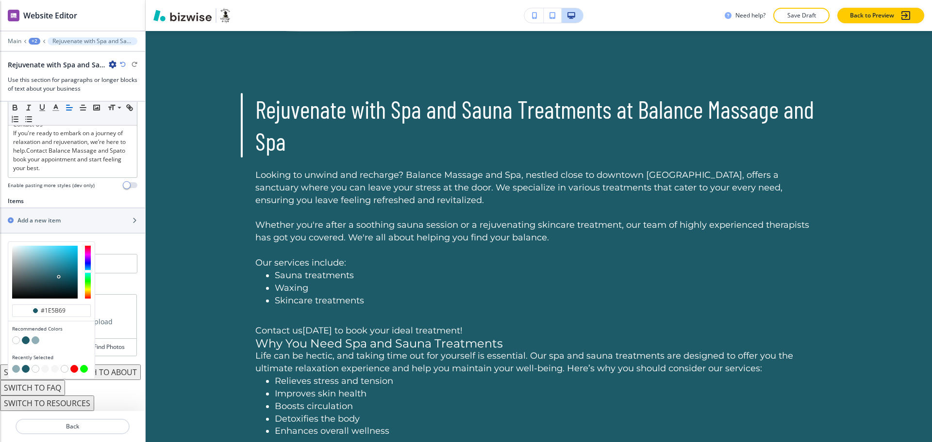
click at [15, 337] on button "button" at bounding box center [16, 341] width 8 height 8
type input "#FFFFFF"
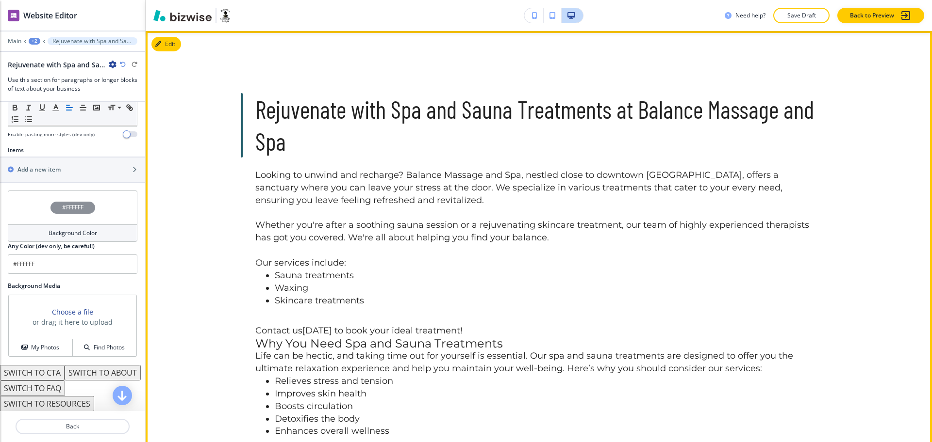
click at [551, 266] on p "Our services include:" at bounding box center [538, 257] width 567 height 25
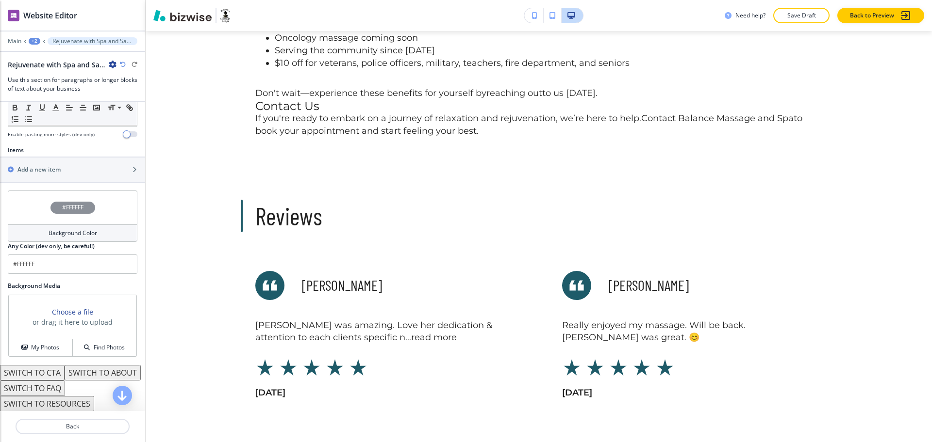
scroll to position [1005, 0]
click at [13, 41] on p "Main" at bounding box center [15, 41] width 14 height 7
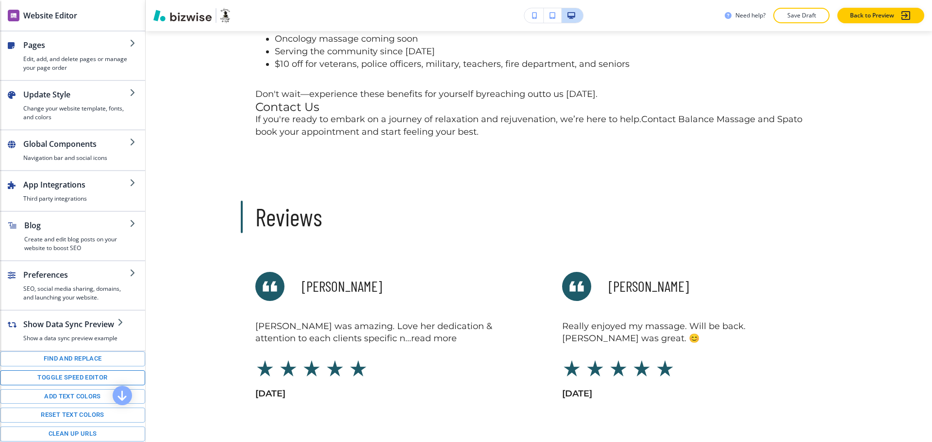
click at [79, 386] on button "Toggle speed editor" at bounding box center [72, 378] width 145 height 15
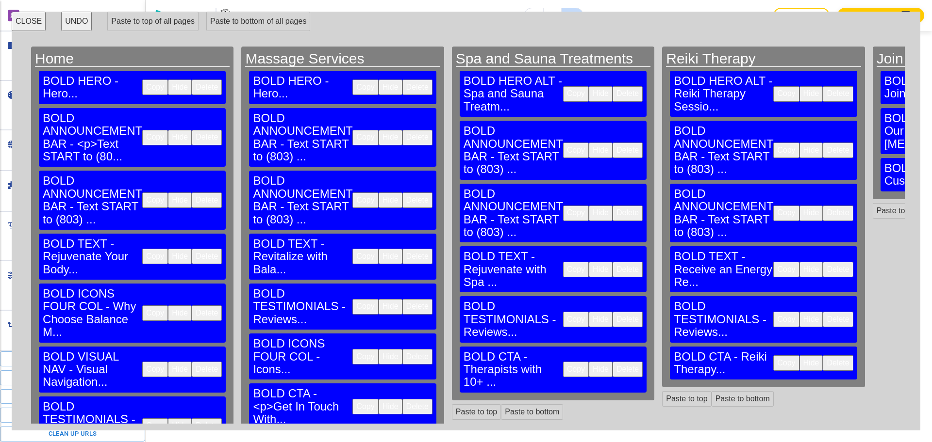
click at [612, 312] on button "Delete" at bounding box center [627, 320] width 30 height 16
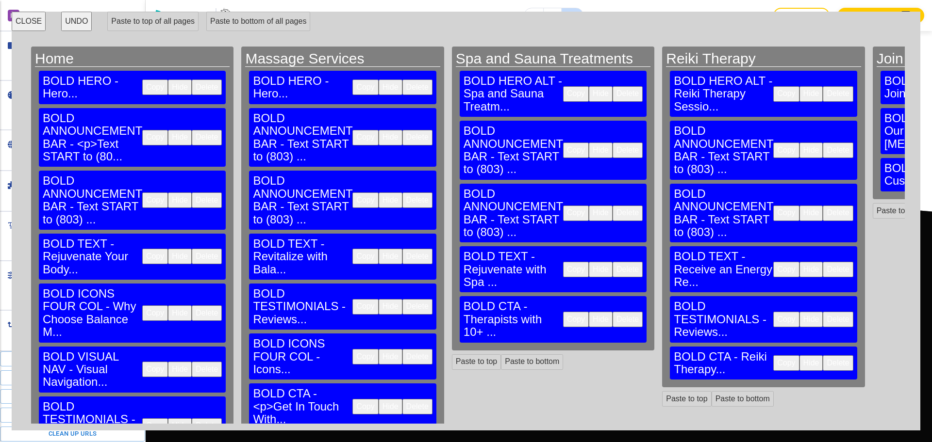
click at [822, 312] on button "Delete" at bounding box center [837, 320] width 30 height 16
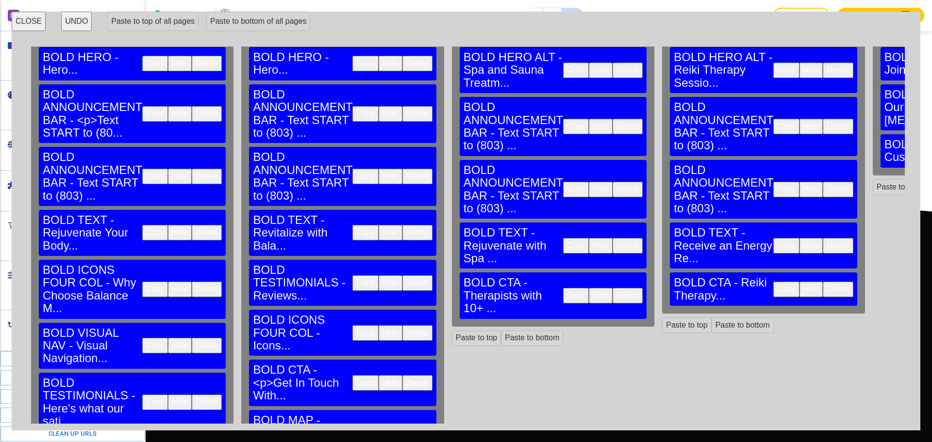
scroll to position [22, 0]
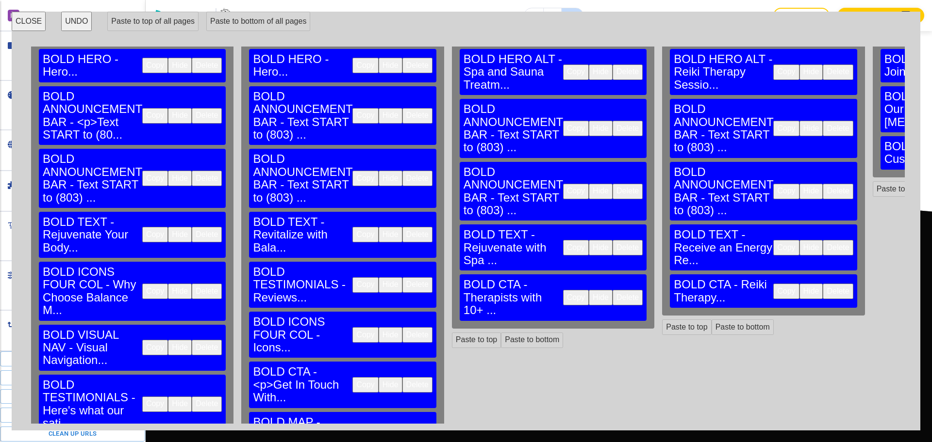
click at [352, 278] on button "Copy" at bounding box center [365, 286] width 26 height 16
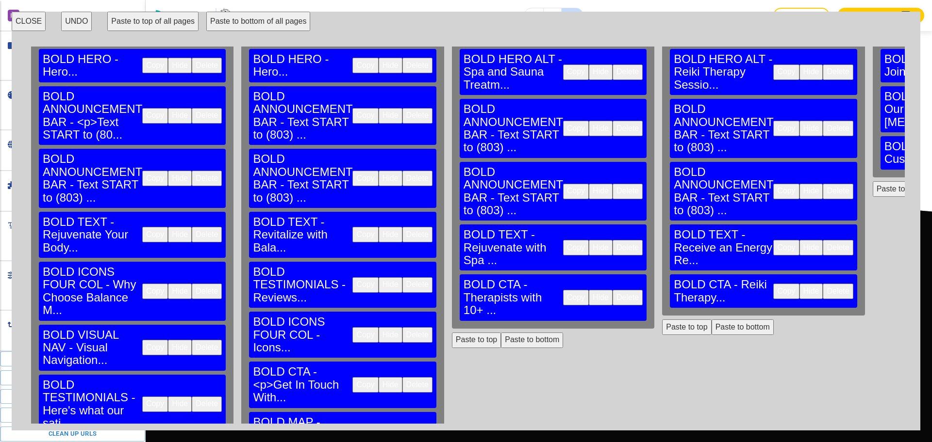
drag, startPoint x: 463, startPoint y: 272, endPoint x: 613, endPoint y: 265, distance: 149.6
click at [501, 333] on button "Paste to bottom" at bounding box center [532, 341] width 62 height 16
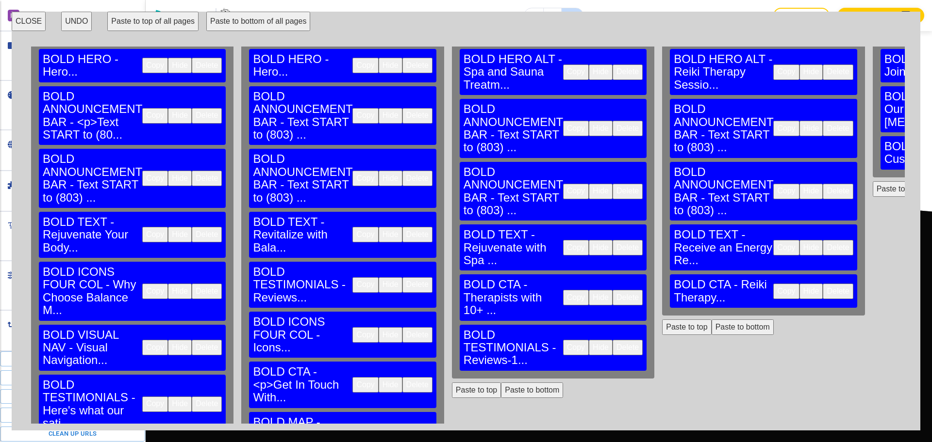
click at [711, 320] on button "Paste to bottom" at bounding box center [742, 328] width 62 height 16
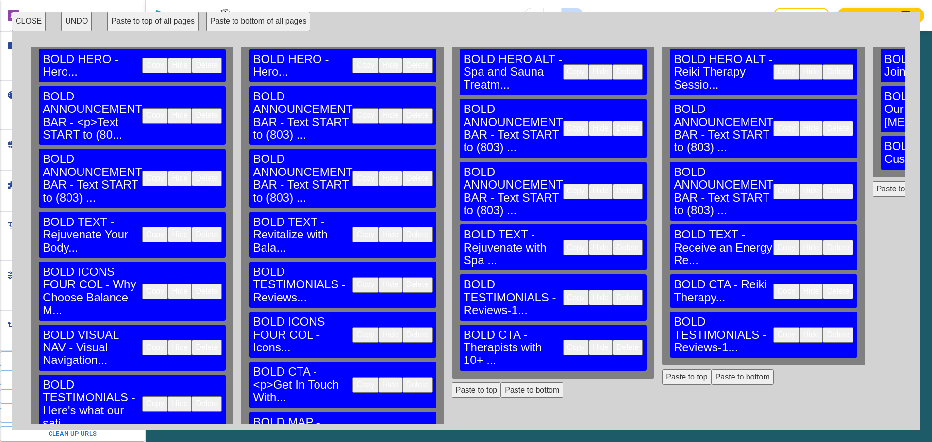
scroll to position [1238, 0]
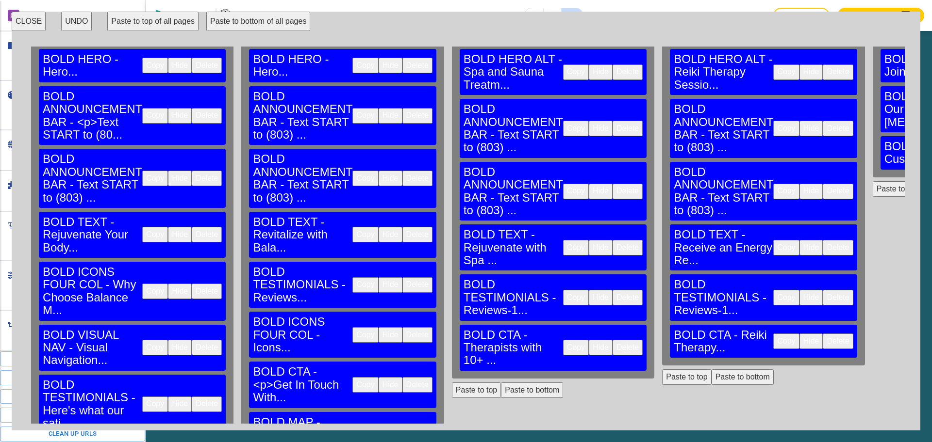
click at [352, 427] on button "Copy" at bounding box center [365, 435] width 26 height 16
click at [501, 383] on button "Paste to bottom" at bounding box center [532, 391] width 62 height 16
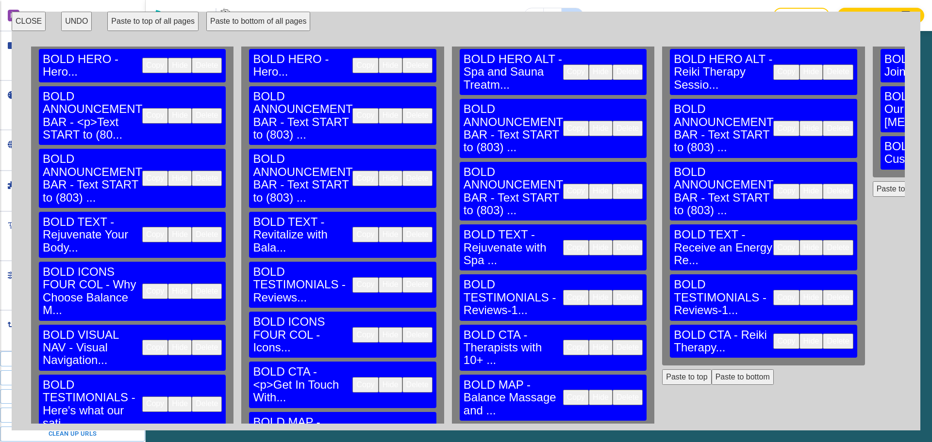
click at [711, 370] on button "Paste to bottom" at bounding box center [742, 378] width 62 height 16
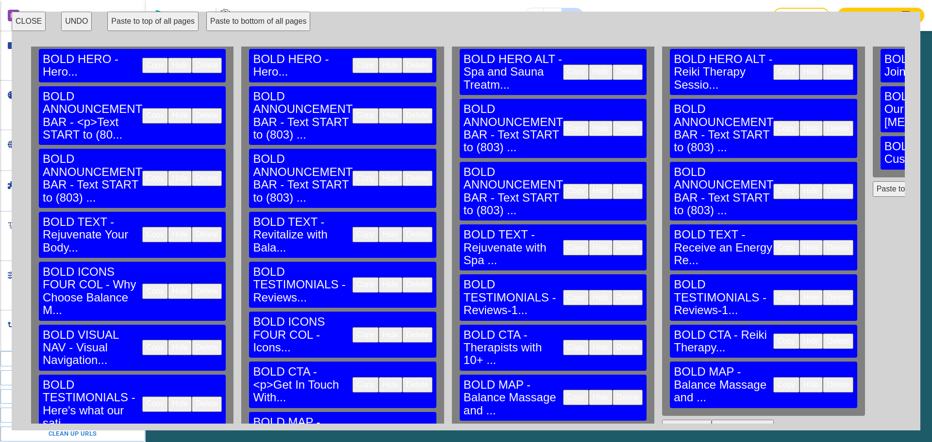
click at [501, 433] on button "Paste to bottom" at bounding box center [532, 441] width 62 height 16
click at [711, 420] on button "Paste to bottom" at bounding box center [742, 428] width 62 height 16
click at [25, 22] on button "CLOSE" at bounding box center [29, 21] width 34 height 19
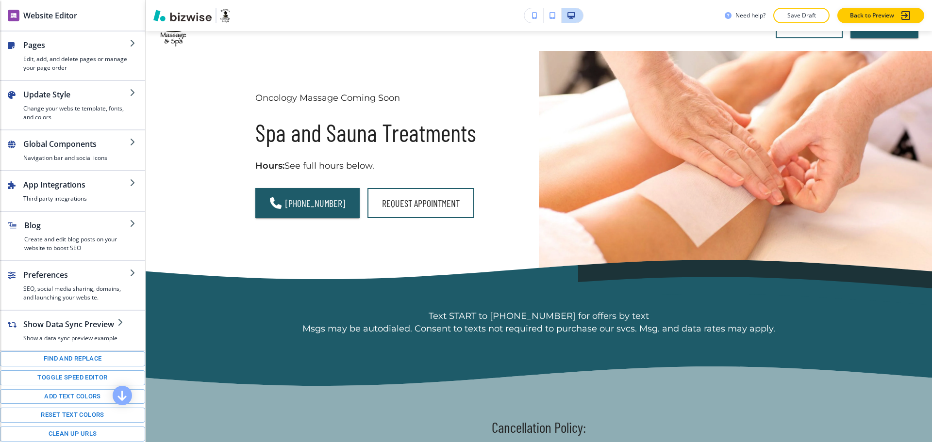
scroll to position [0, 0]
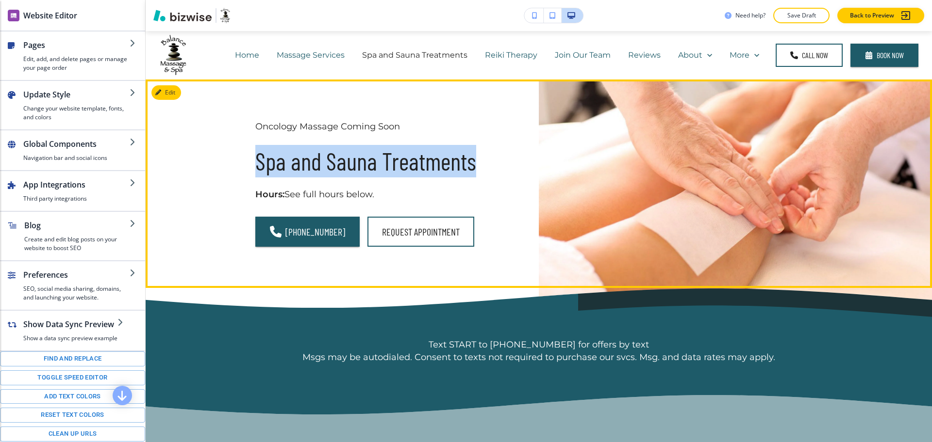
drag, startPoint x: 486, startPoint y: 162, endPoint x: 246, endPoint y: 162, distance: 240.2
click at [246, 162] on div "Oncology Massage Coming Soon Spa and Sauna Treatments Hours: See full hours bel…" at bounding box center [344, 184] width 318 height 126
copy h3 "Spa and Sauna Treatments"
click at [171, 94] on button "Edit This Section" at bounding box center [183, 92] width 65 height 15
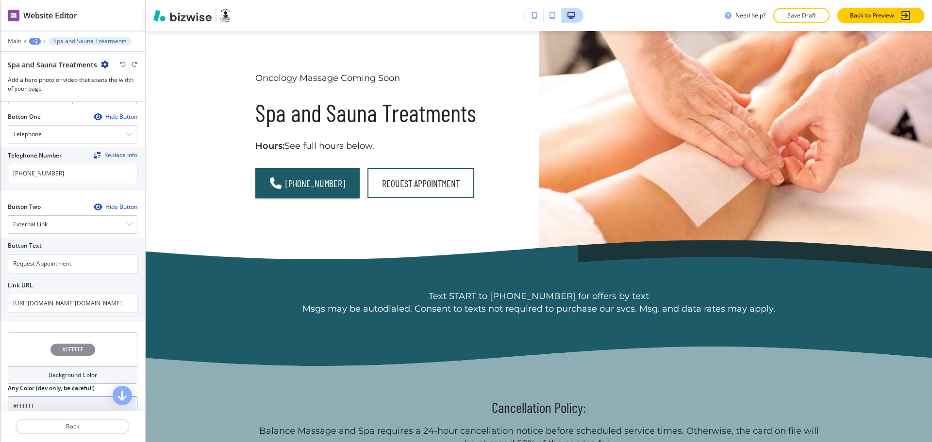
scroll to position [447, 0]
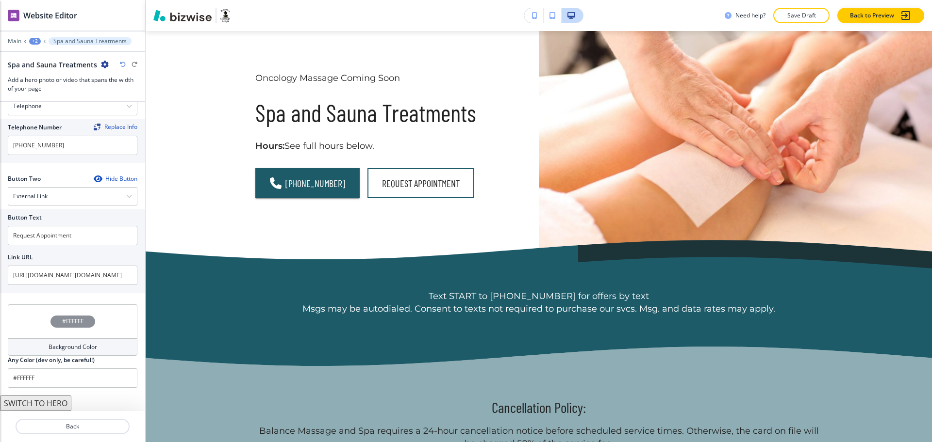
click at [57, 406] on button "SWITCH TO HERO" at bounding box center [35, 404] width 71 height 16
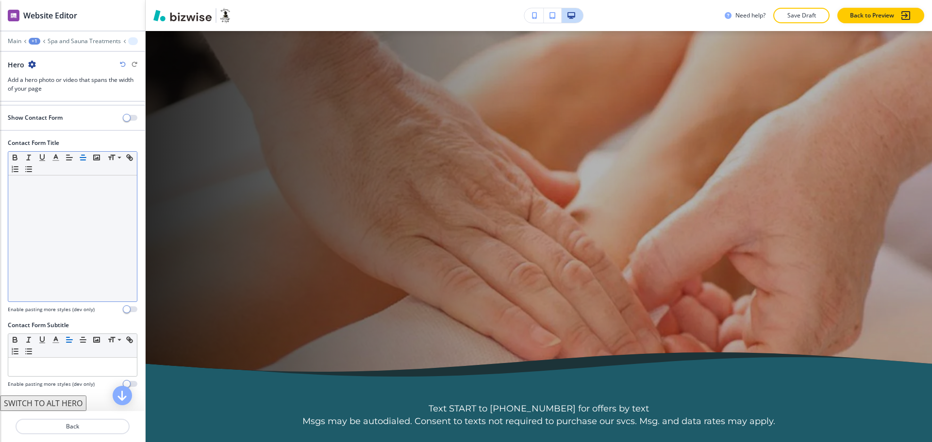
scroll to position [0, 0]
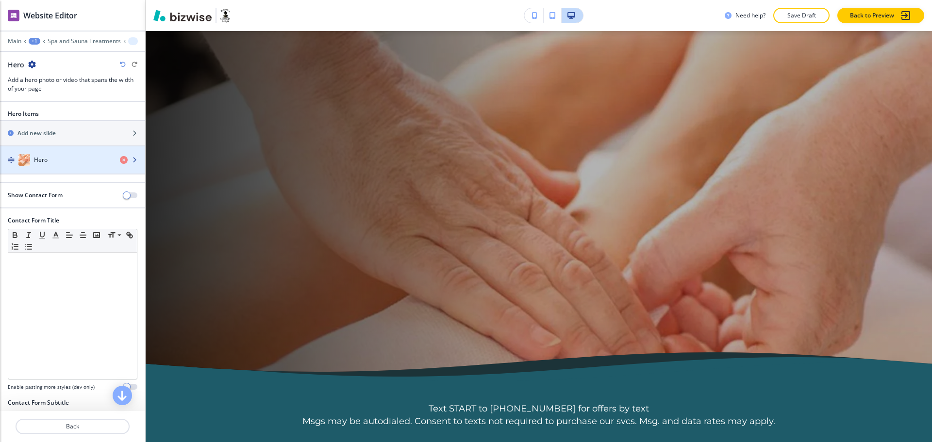
click at [49, 160] on div "Hero" at bounding box center [56, 160] width 112 height 12
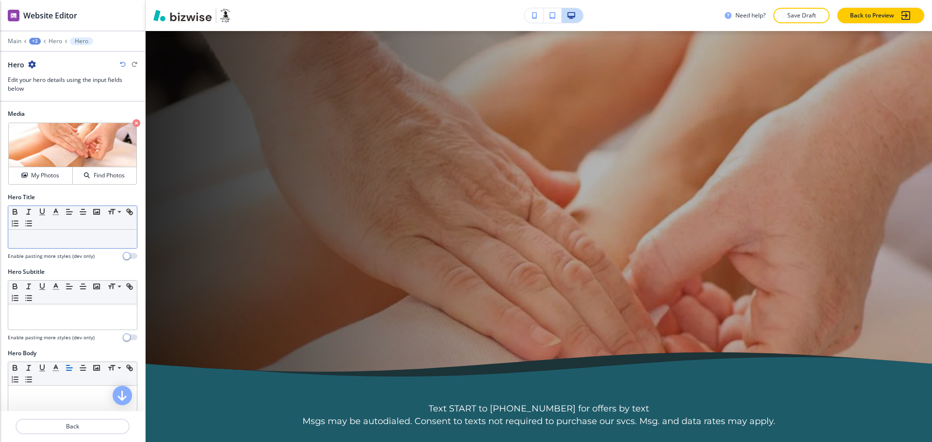
click at [62, 245] on div at bounding box center [72, 239] width 129 height 18
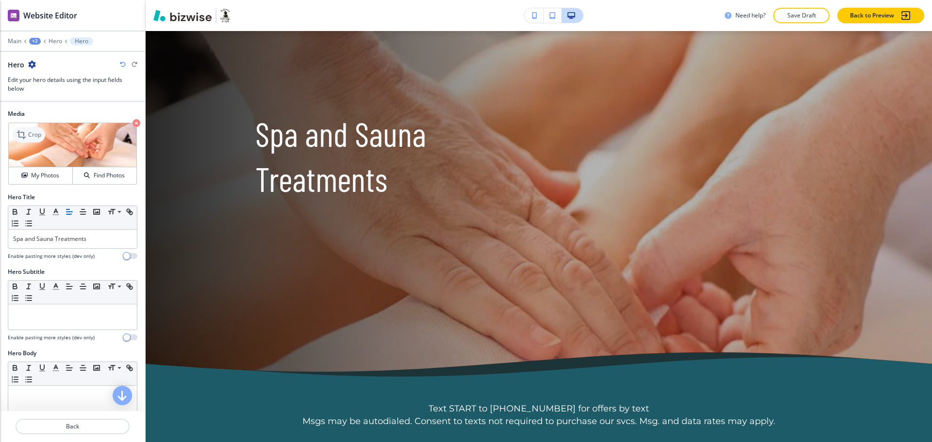
click at [26, 130] on icon at bounding box center [22, 135] width 12 height 12
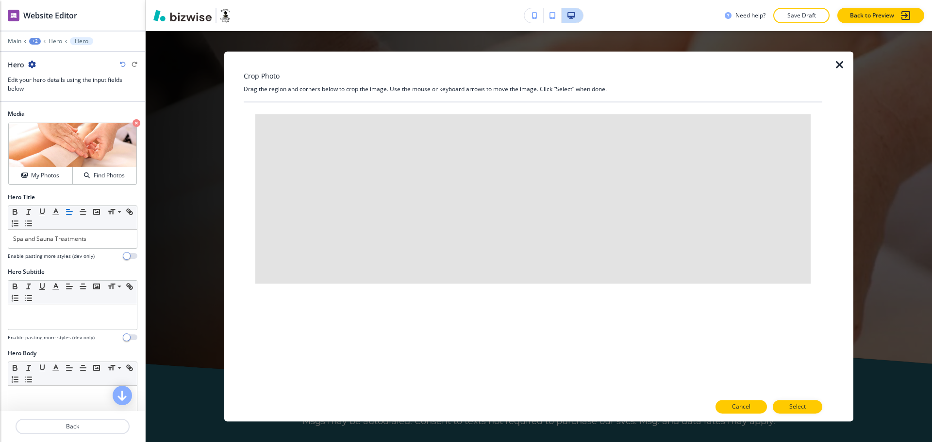
click at [751, 405] on button "Cancel" at bounding box center [740, 408] width 51 height 14
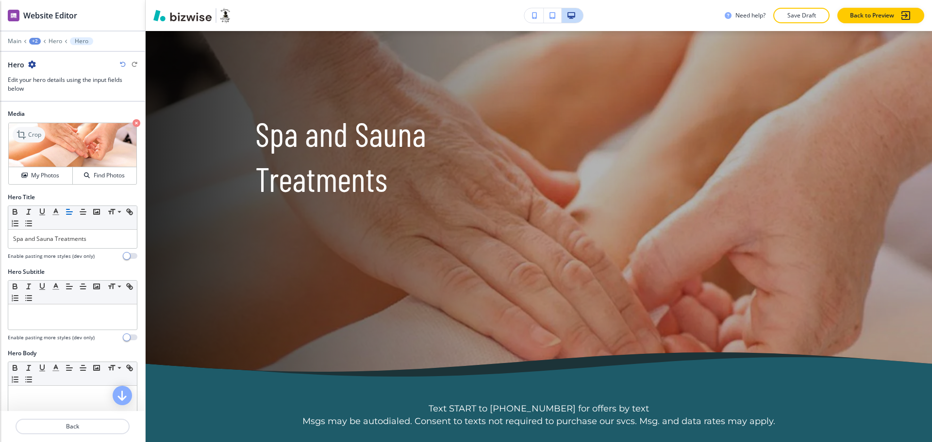
click at [30, 133] on p "Crop" at bounding box center [34, 135] width 13 height 9
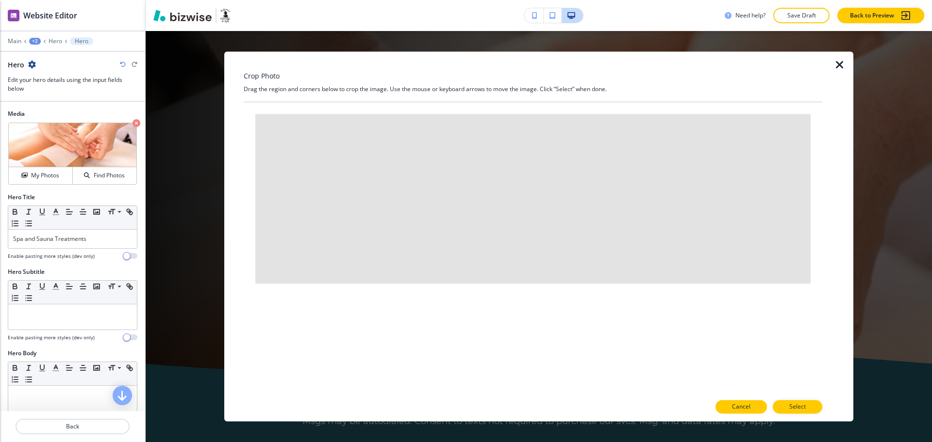
click at [747, 402] on button "Cancel" at bounding box center [740, 408] width 51 height 14
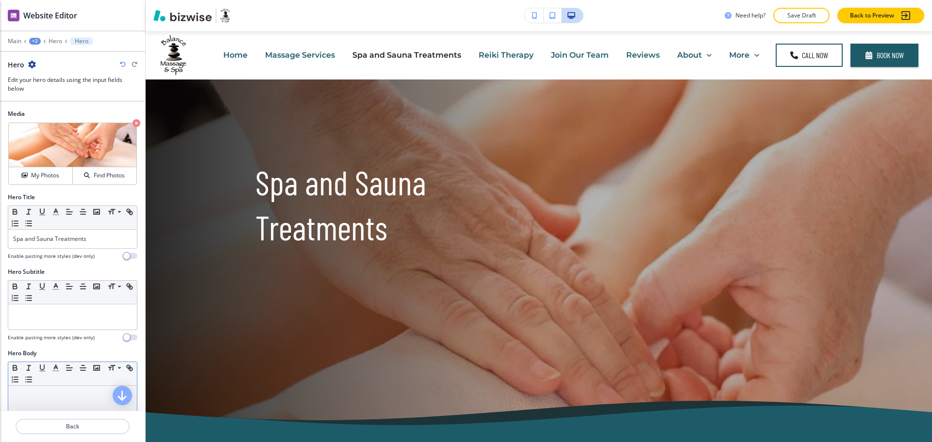
click at [60, 393] on p at bounding box center [72, 395] width 119 height 9
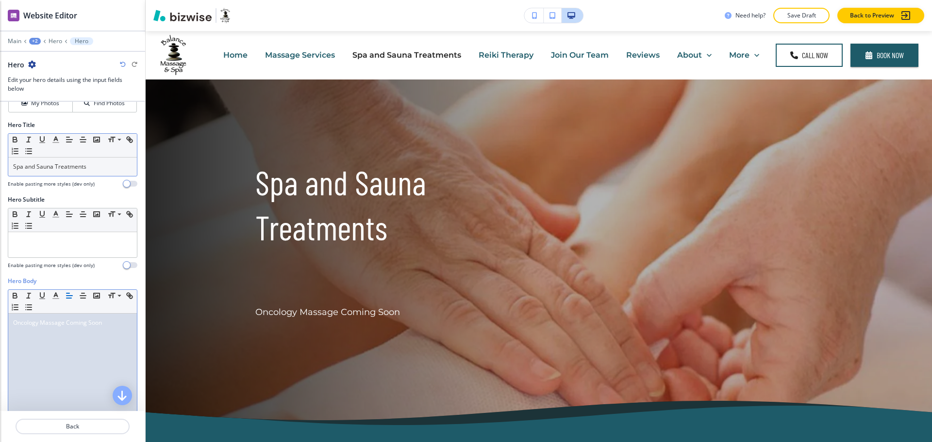
scroll to position [72, 0]
click at [100, 166] on p "Spa and Sauna Treatments" at bounding box center [72, 167] width 119 height 9
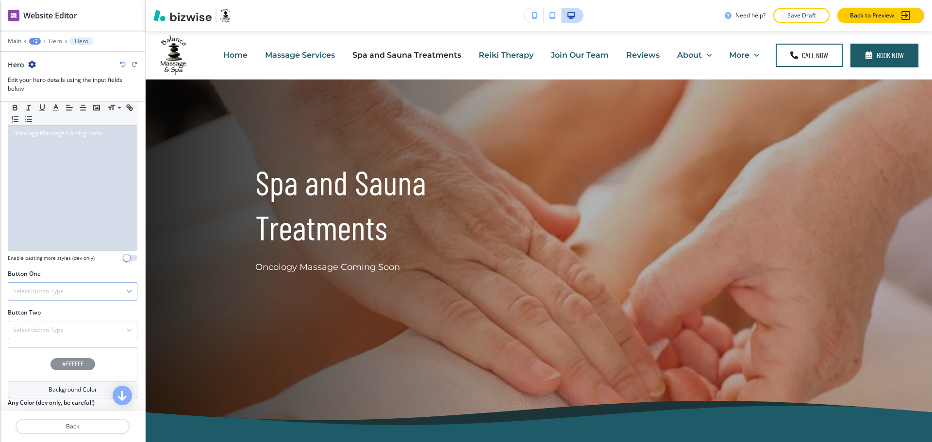
scroll to position [289, 0]
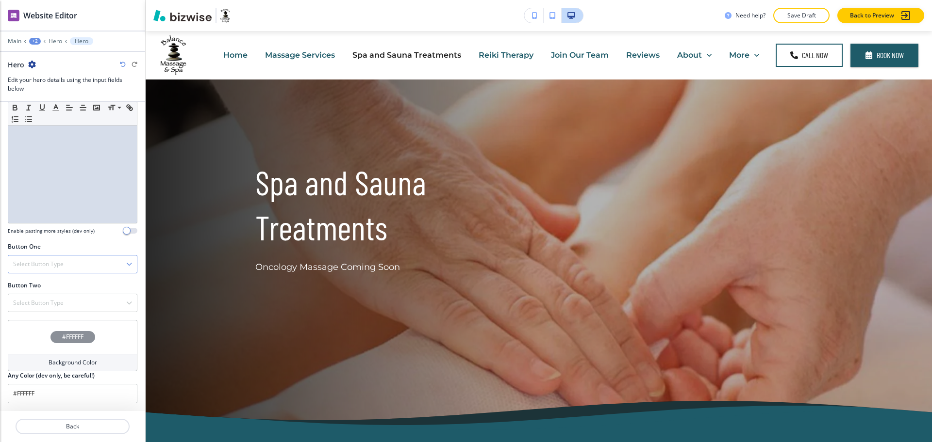
click at [45, 267] on h4 "Select Button Type" at bounding box center [38, 264] width 50 height 9
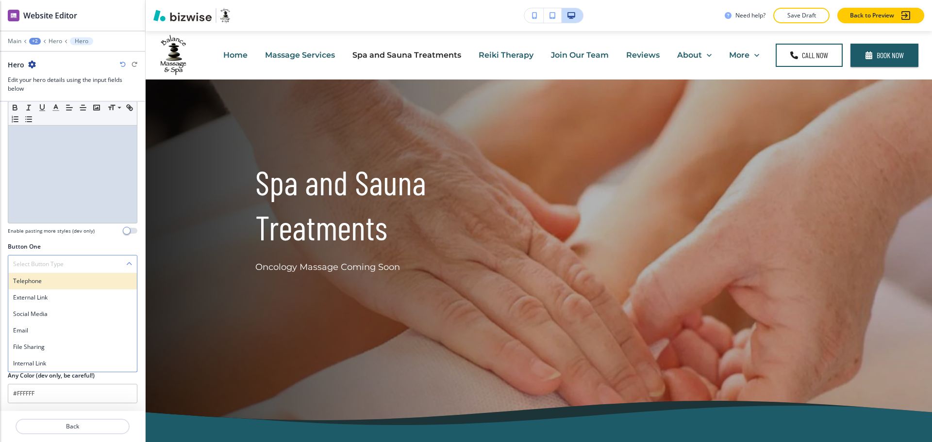
click at [41, 283] on h4 "Telephone" at bounding box center [72, 281] width 119 height 9
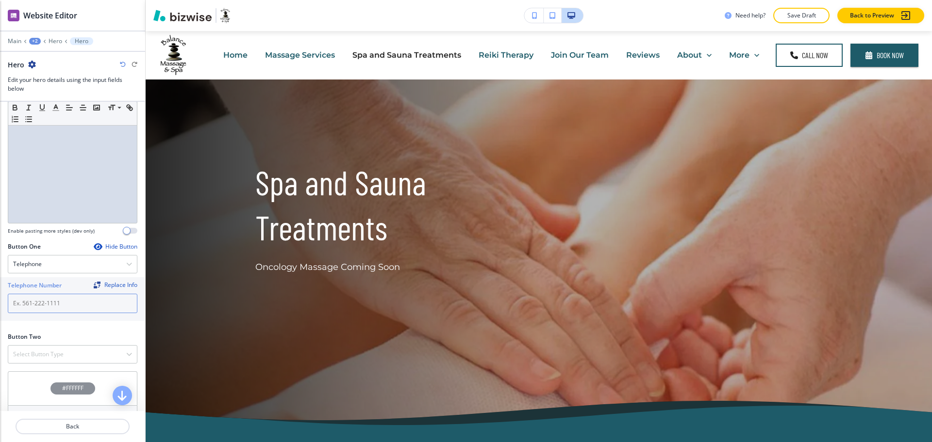
click at [49, 311] on input "text" at bounding box center [73, 303] width 130 height 19
paste input "[PHONE_NUMBER]"
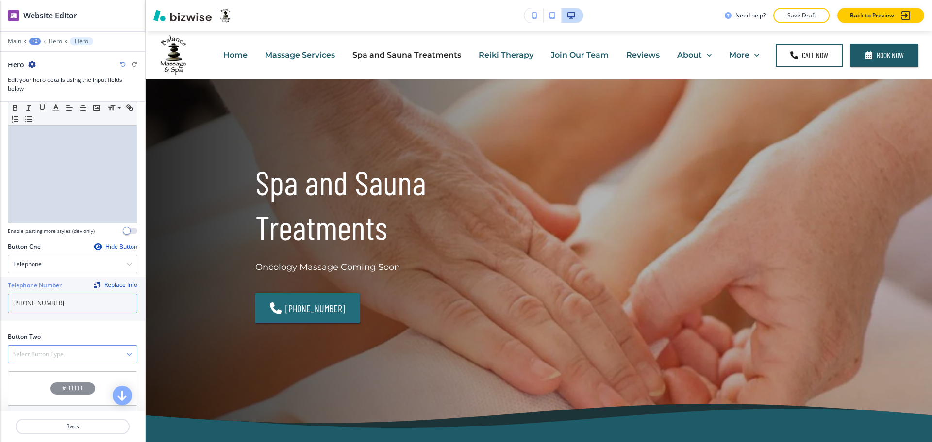
type input "[PHONE_NUMBER]"
click at [45, 356] on h4 "Select Button Type" at bounding box center [38, 354] width 50 height 9
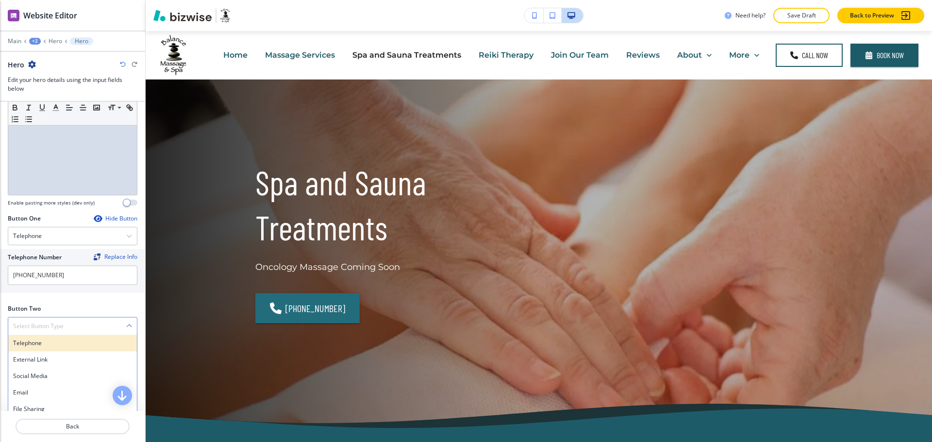
scroll to position [341, 0]
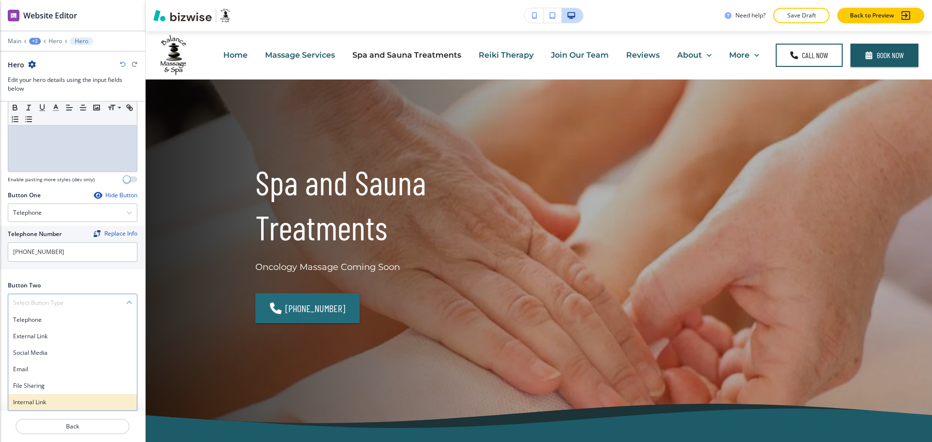
click at [43, 407] on div "Internal Link" at bounding box center [72, 402] width 129 height 16
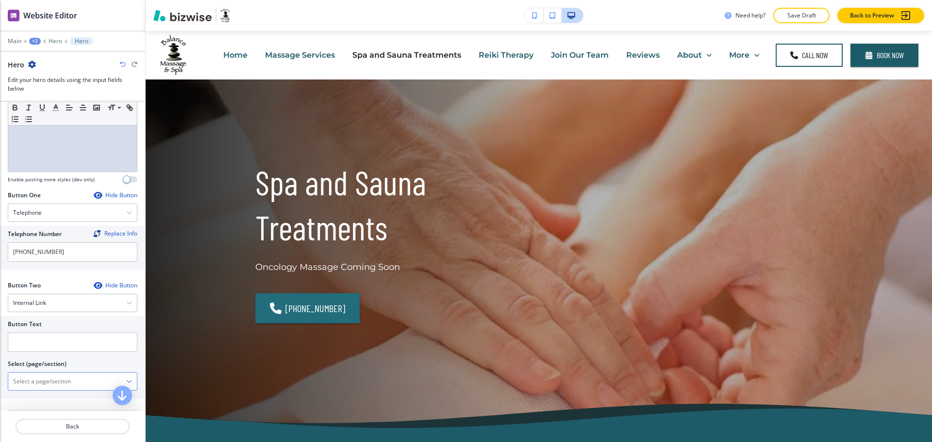
click at [50, 383] on \(page\/section\) "Manual Input" at bounding box center [67, 382] width 118 height 16
drag, startPoint x: 61, startPoint y: 382, endPoint x: 0, endPoint y: 377, distance: 60.9
click at [0, 377] on div "Button Text Select (page/section) CONTACT US Contact Contact | Contact Contact …" at bounding box center [72, 357] width 145 height 82
click at [36, 394] on h4 "Contact" at bounding box center [72, 398] width 119 height 9
type \(page\/section\) "Contact"
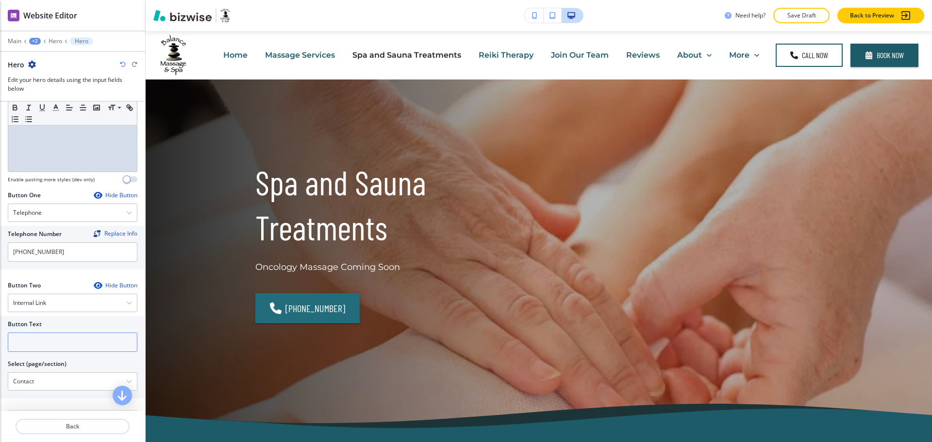
click at [38, 346] on input "text" at bounding box center [73, 342] width 130 height 19
paste input "CONTACT US"
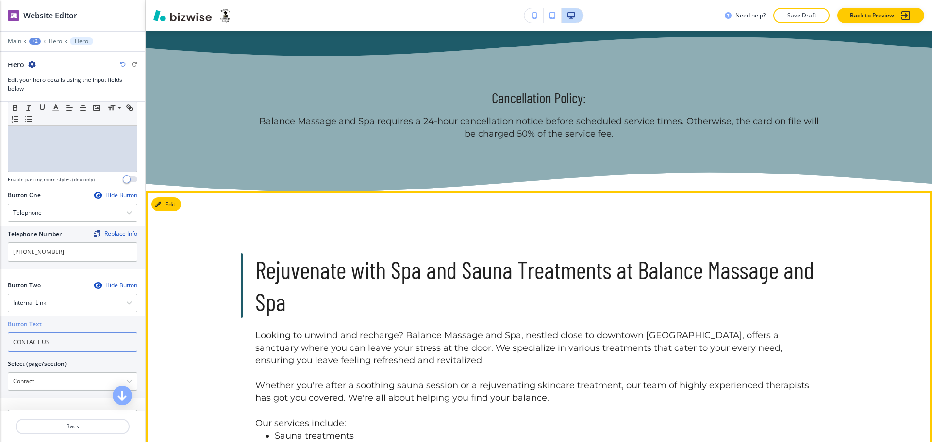
scroll to position [475, 0]
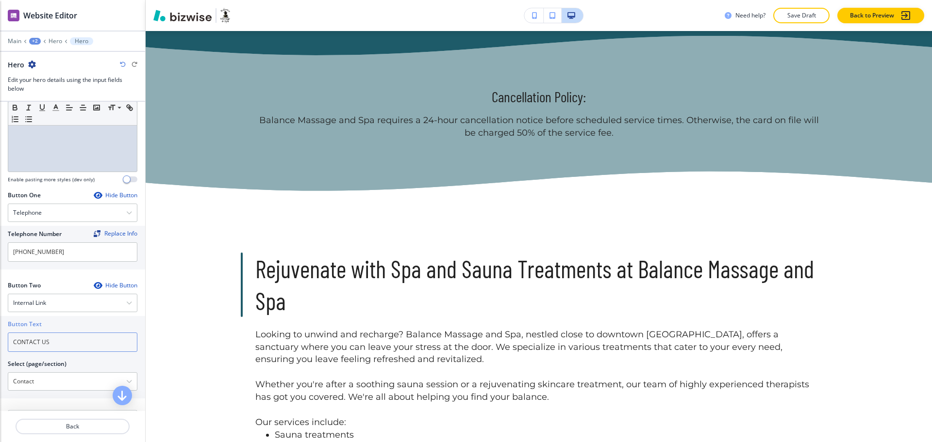
type input "CONTACT US"
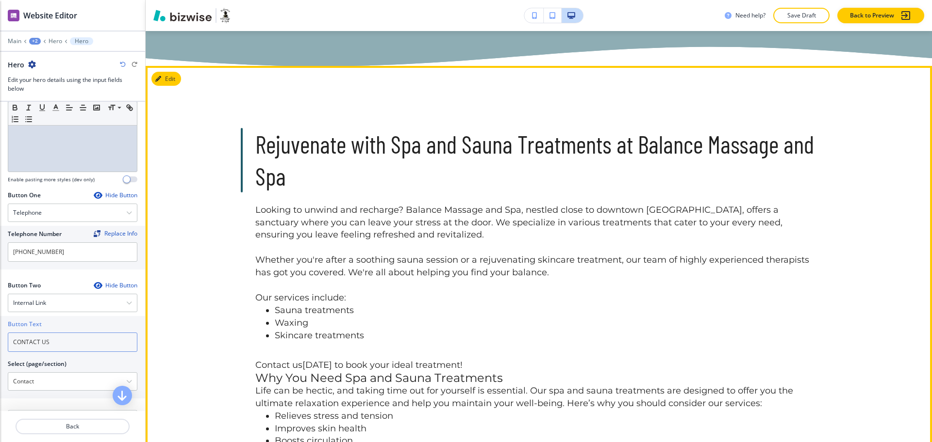
scroll to position [605, 0]
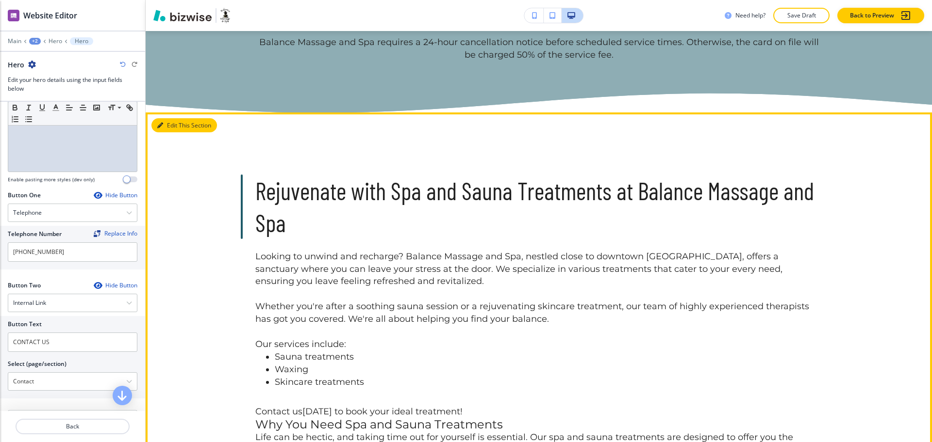
click at [174, 129] on button "Edit This Section" at bounding box center [183, 125] width 65 height 15
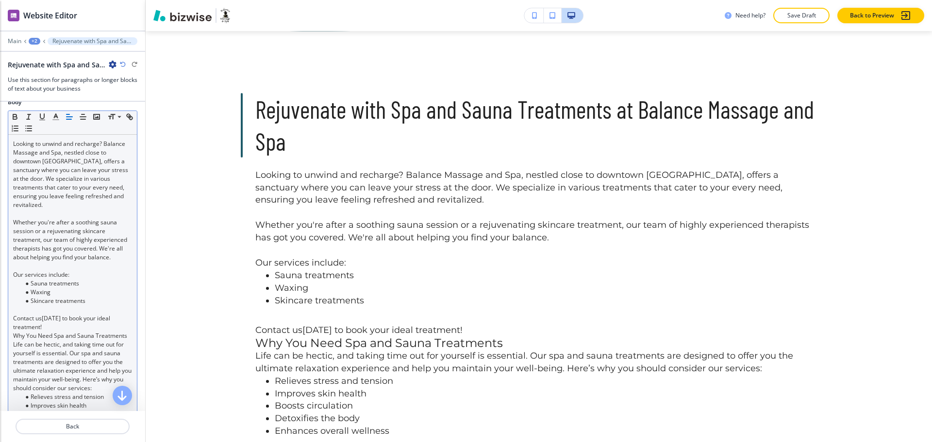
scroll to position [176, 0]
click at [41, 315] on p at bounding box center [72, 310] width 119 height 9
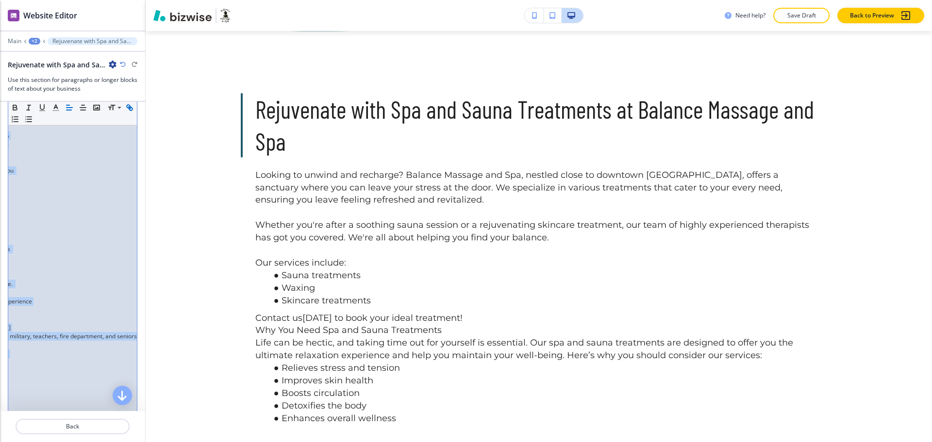
scroll to position [718, 0]
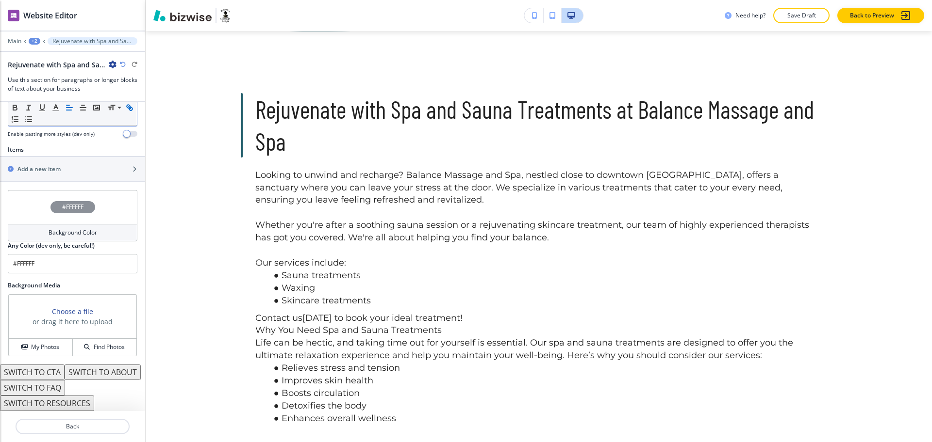
drag, startPoint x: 12, startPoint y: 338, endPoint x: 188, endPoint y: 471, distance: 220.7
click at [188, 0] on html "WELCOME TO YOUR WEBSITE PREVIEW Want to try out the Website Editor? Edit this s…" at bounding box center [466, 0] width 932 height 0
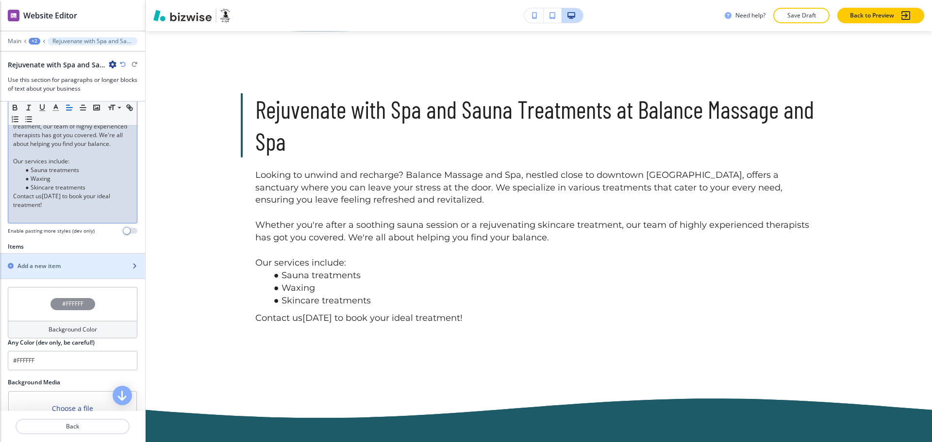
scroll to position [290, 0]
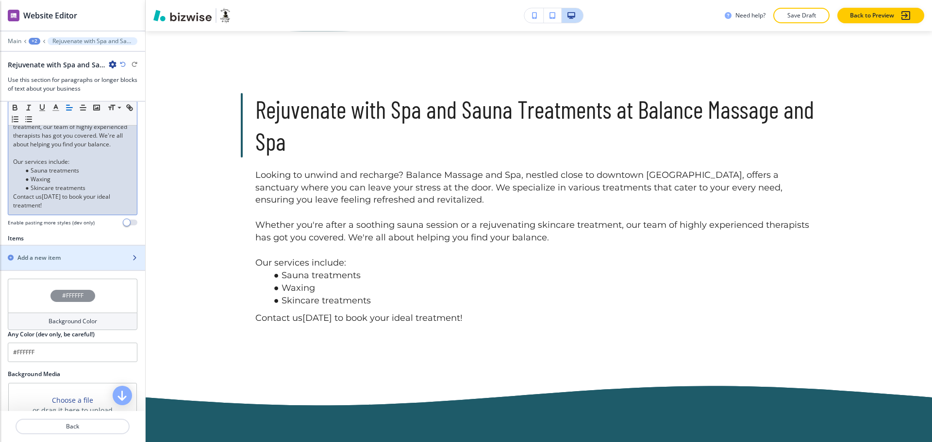
click at [60, 262] on h2 "Add a new item" at bounding box center [38, 258] width 43 height 9
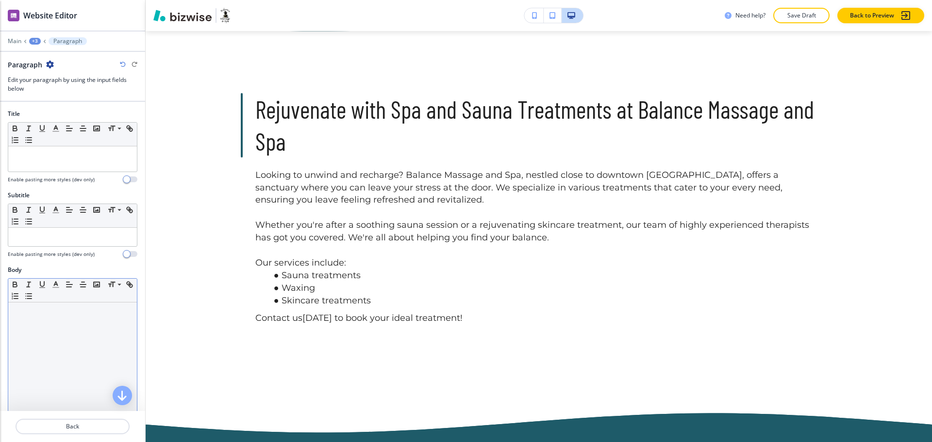
click at [53, 326] on div at bounding box center [72, 366] width 129 height 126
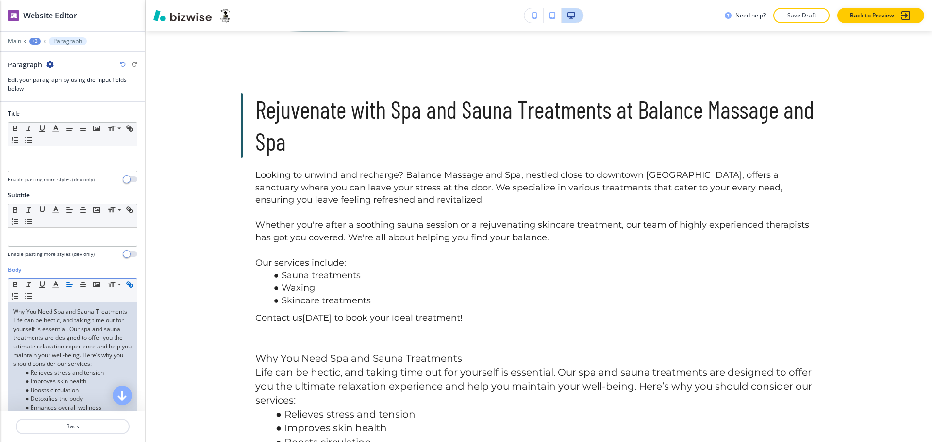
scroll to position [0, 0]
drag, startPoint x: 57, startPoint y: 320, endPoint x: 0, endPoint y: 302, distance: 59.5
click at [0, 302] on div "Body Small Normal Large Huge Why You Need Spa and Sauna Treatments Life can be …" at bounding box center [72, 443] width 145 height 354
click at [35, 162] on div at bounding box center [72, 159] width 129 height 25
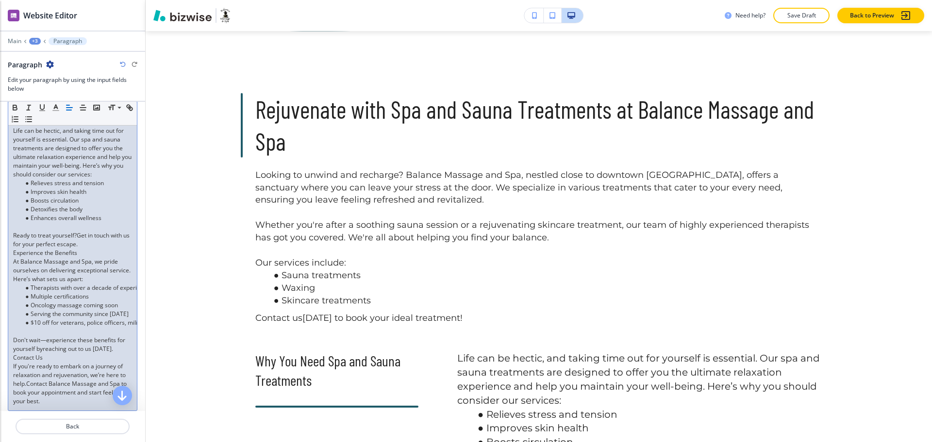
scroll to position [181, 0]
click at [82, 273] on p "At Balance Massage and Spa, we pride ourselves on delivering exceptional servic…" at bounding box center [72, 270] width 119 height 26
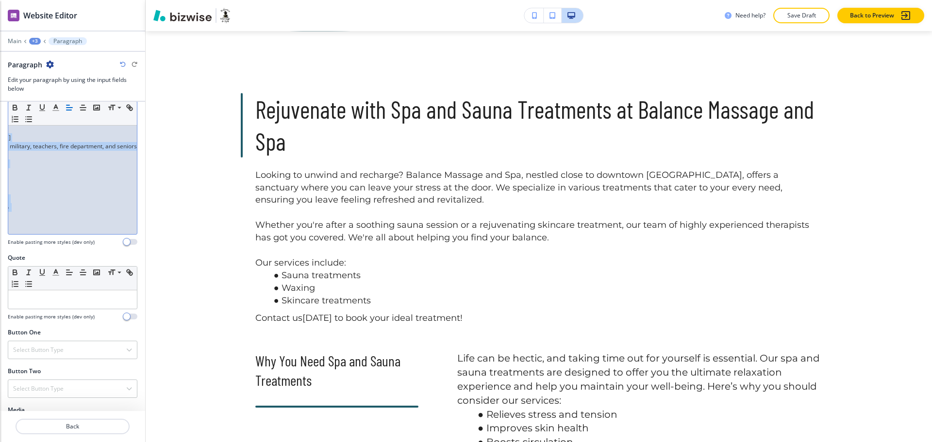
scroll to position [456, 0]
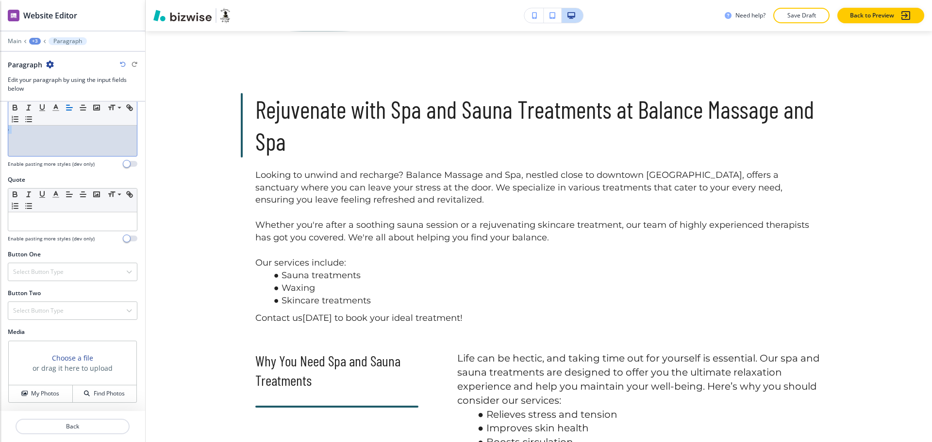
drag, startPoint x: 10, startPoint y: 266, endPoint x: 231, endPoint y: 471, distance: 301.4
click at [231, 0] on html "WELCOME TO YOUR WEBSITE PREVIEW Want to try out the Website Editor? Edit this s…" at bounding box center [466, 0] width 932 height 0
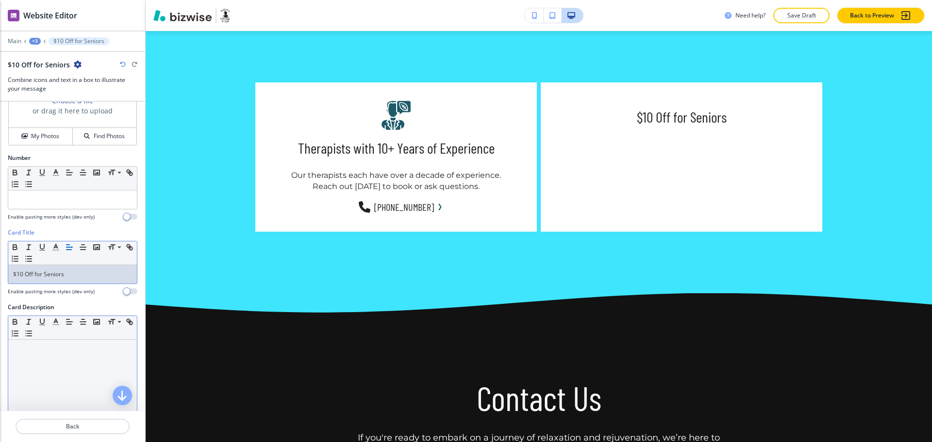
scroll to position [186, 0]
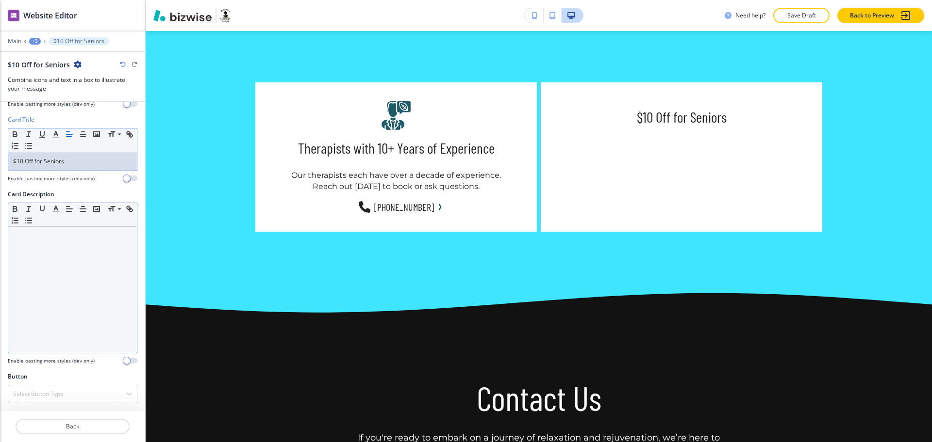
click at [53, 261] on div at bounding box center [72, 290] width 129 height 126
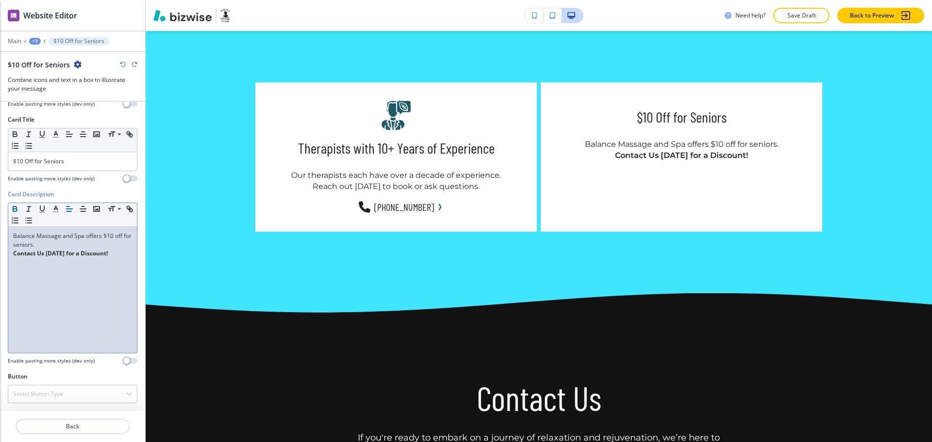
scroll to position [0, 0]
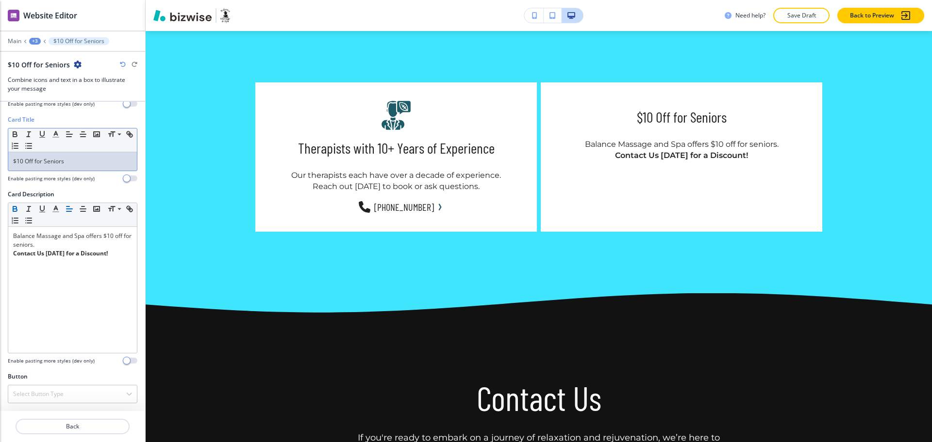
click at [52, 158] on p "$10 Off for Seniors" at bounding box center [72, 161] width 119 height 9
copy p "Seniors"
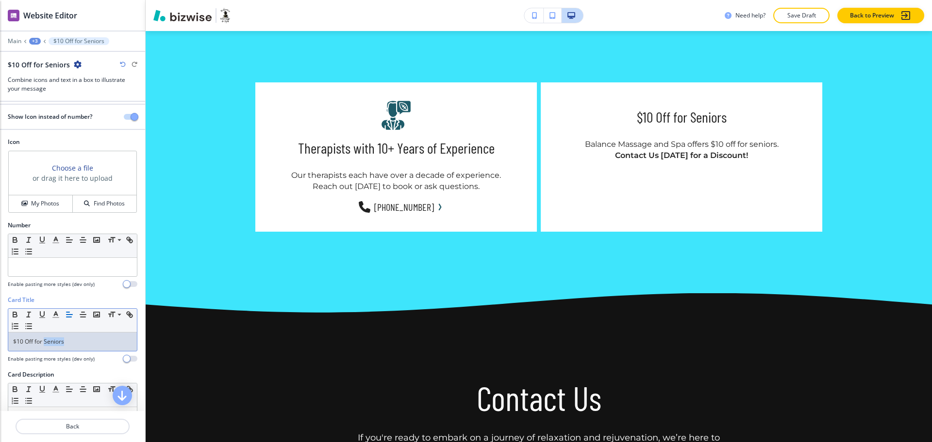
scroll to position [5, 0]
click at [38, 204] on h4 "My Photos" at bounding box center [45, 204] width 28 height 9
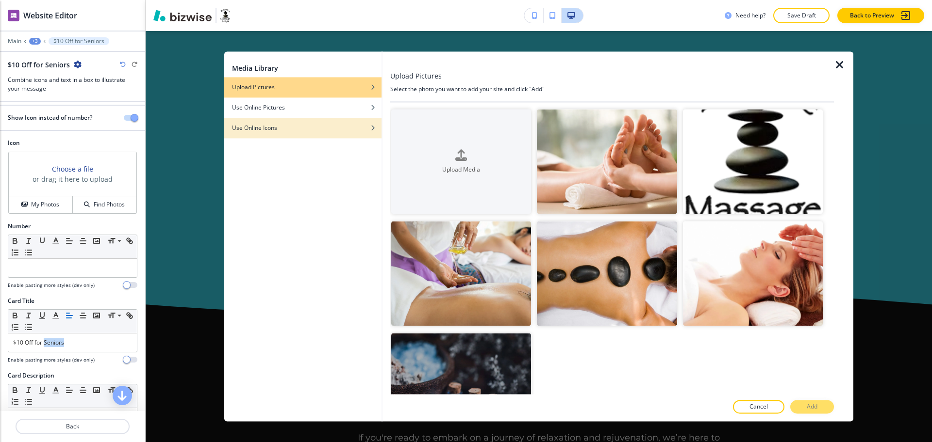
click at [273, 123] on div "button" at bounding box center [302, 121] width 157 height 6
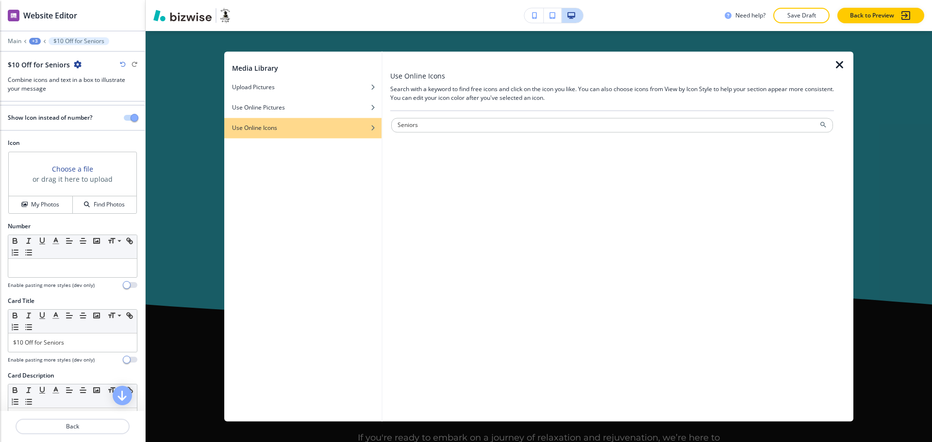
type input "Seniors"
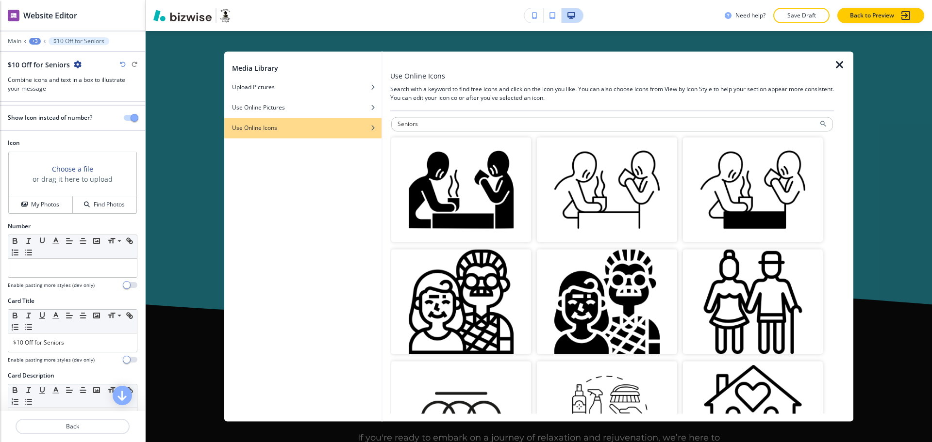
scroll to position [0, 0]
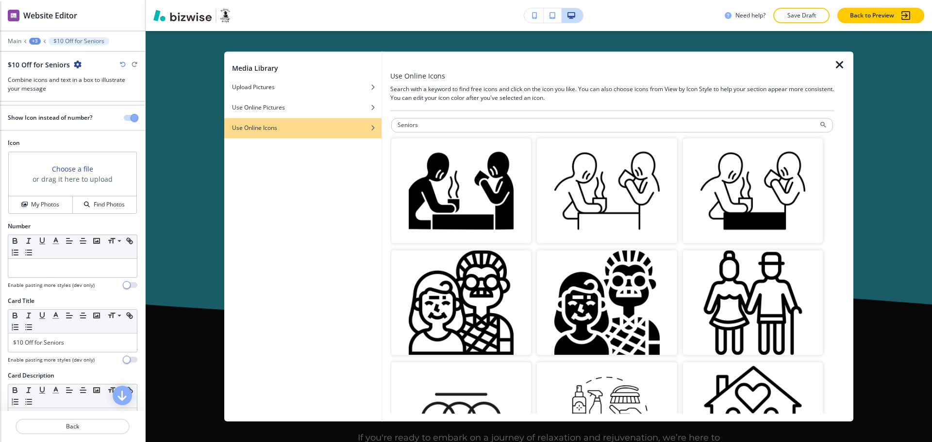
click at [604, 286] on img "button" at bounding box center [607, 303] width 140 height 105
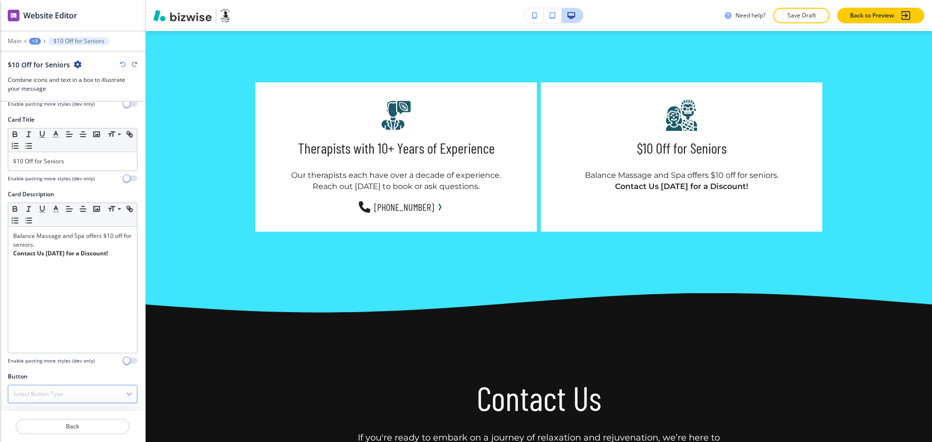
click at [39, 392] on h4 "Select Button Type" at bounding box center [38, 394] width 50 height 9
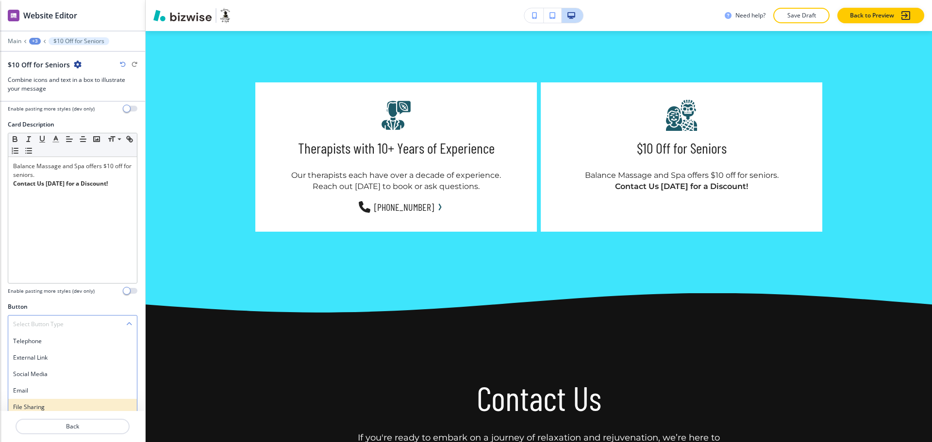
scroll to position [278, 0]
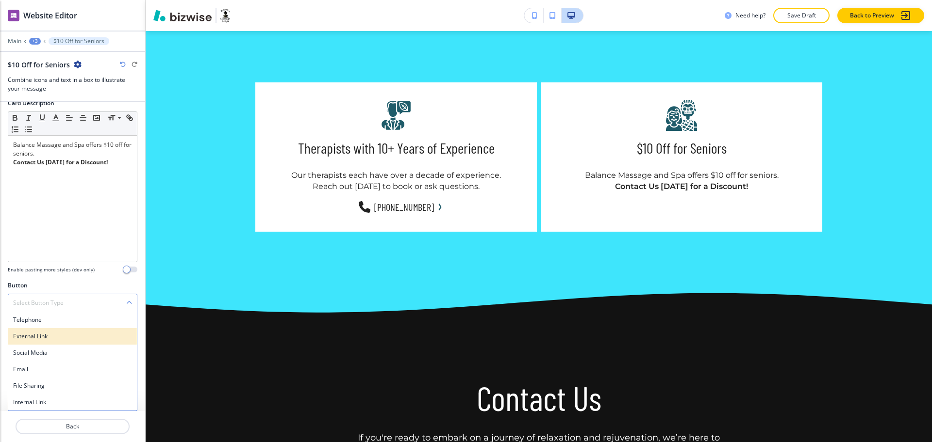
click at [50, 337] on h4 "External Link" at bounding box center [72, 336] width 119 height 9
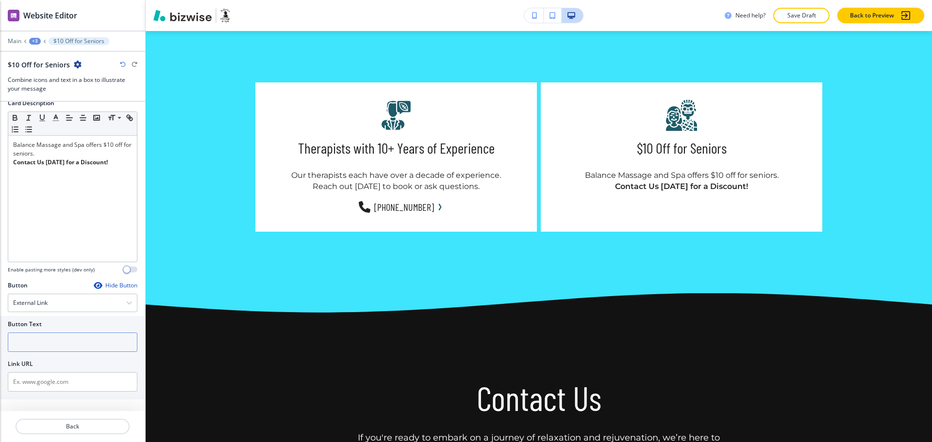
click at [52, 344] on input "text" at bounding box center [73, 342] width 130 height 19
paste input "Request Appointment"
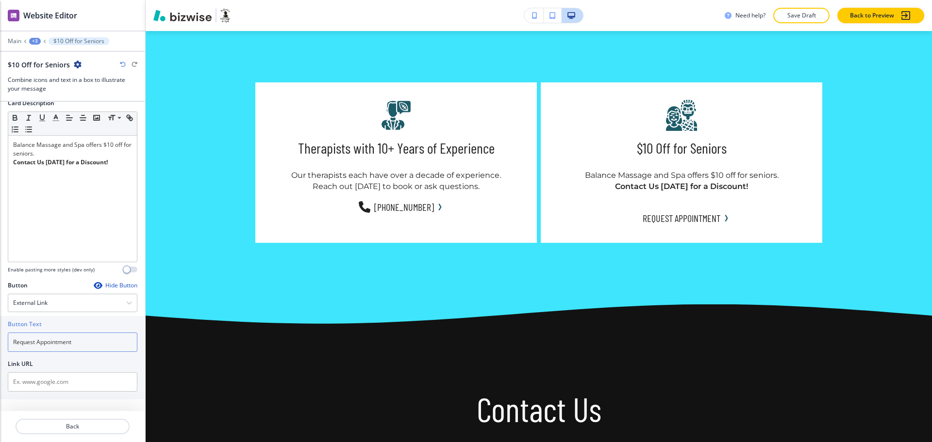
type input "Request Appointment"
click at [67, 388] on input "text" at bounding box center [73, 382] width 130 height 19
paste input "[URL][DOMAIN_NAME]"
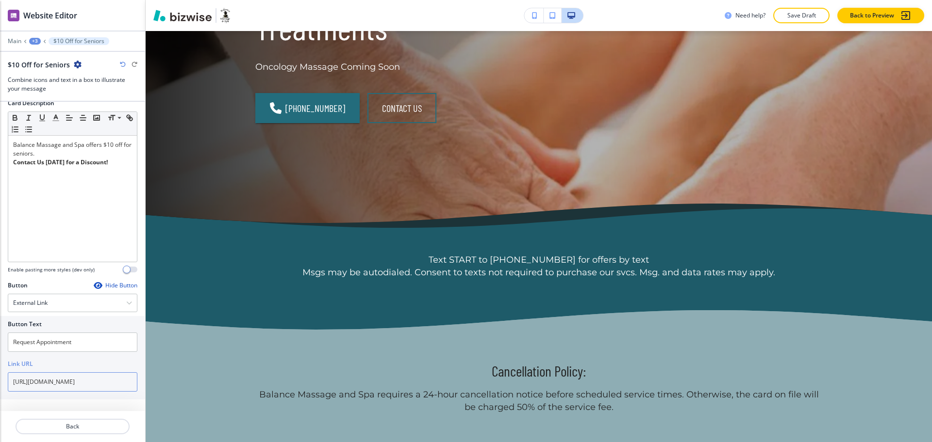
scroll to position [0, 0]
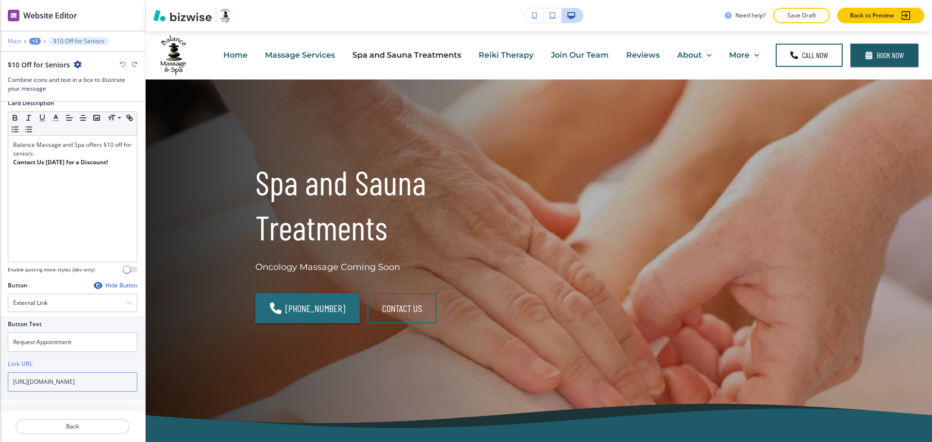
type input "[URL][DOMAIN_NAME]"
click at [12, 42] on p "Main" at bounding box center [15, 41] width 14 height 7
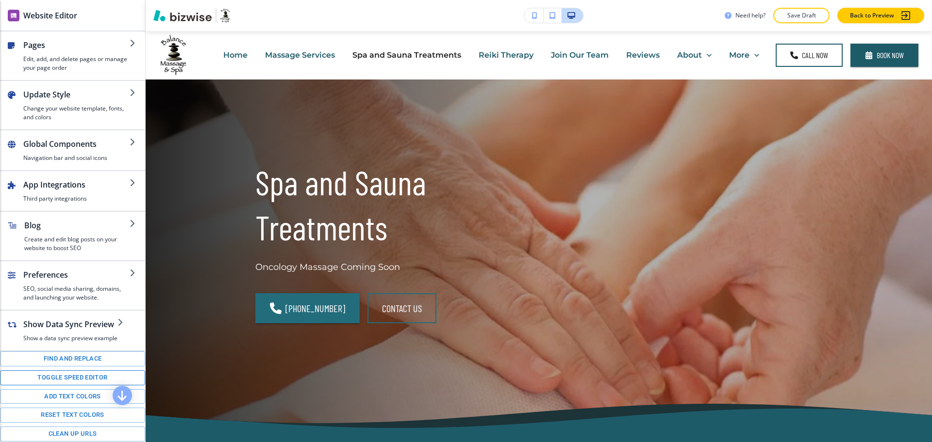
click at [70, 386] on button "Toggle speed editor" at bounding box center [72, 378] width 145 height 15
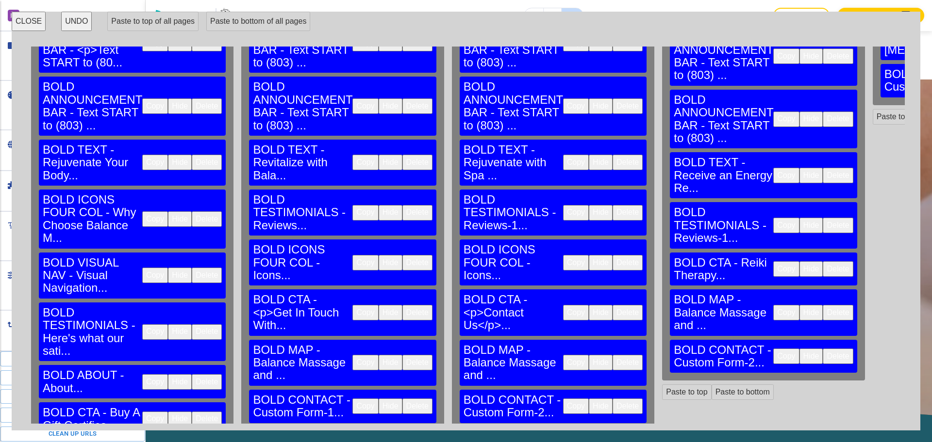
scroll to position [103, 0]
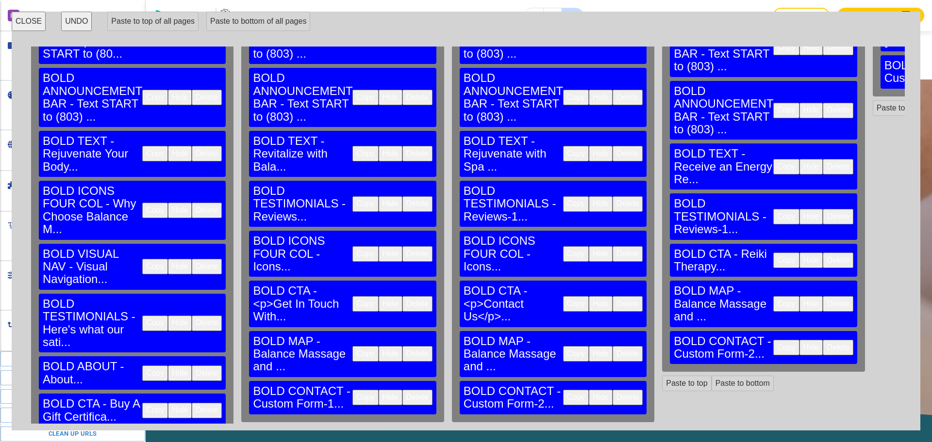
click at [142, 366] on button "Copy" at bounding box center [155, 374] width 26 height 16
click at [293, 426] on button "Paste to bottom" at bounding box center [322, 434] width 62 height 16
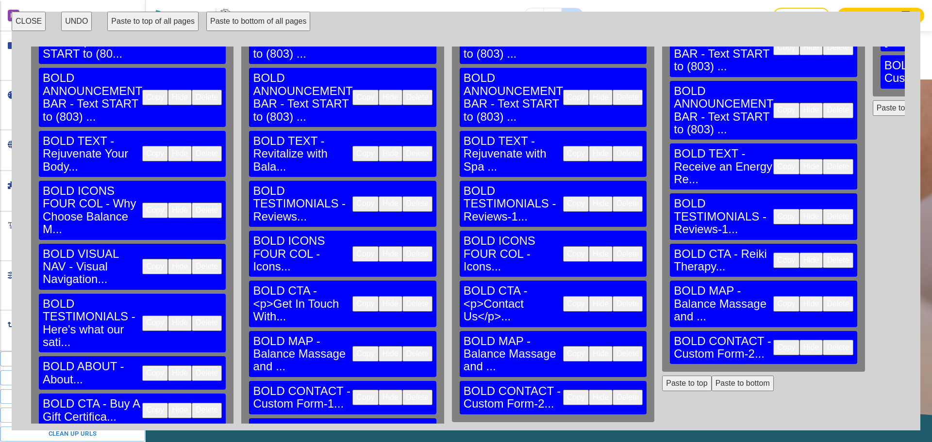
click at [501, 426] on button "Paste to bottom" at bounding box center [532, 434] width 62 height 16
click at [711, 376] on button "Paste to bottom" at bounding box center [742, 384] width 62 height 16
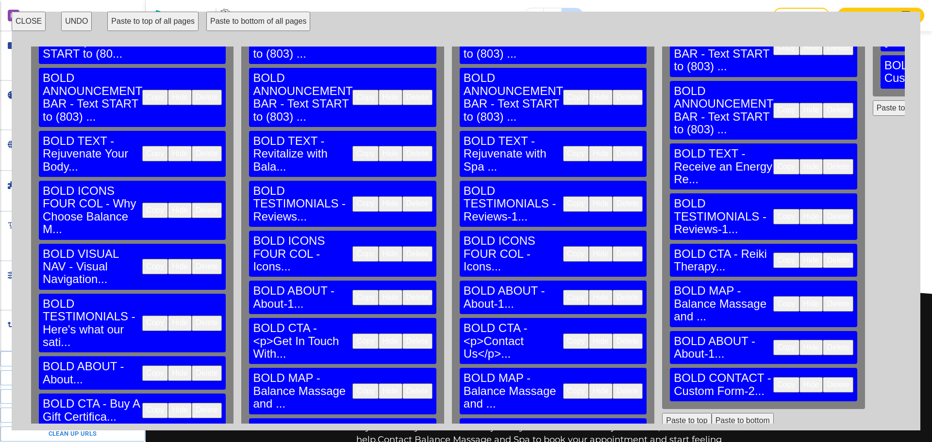
scroll to position [2243, 0]
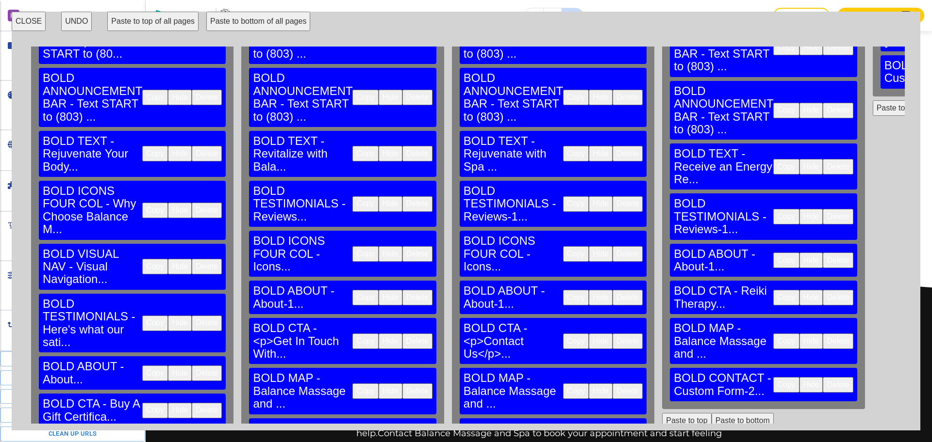
click at [563, 246] on button "Copy" at bounding box center [576, 254] width 26 height 16
click at [711, 413] on button "Paste to bottom" at bounding box center [742, 421] width 62 height 16
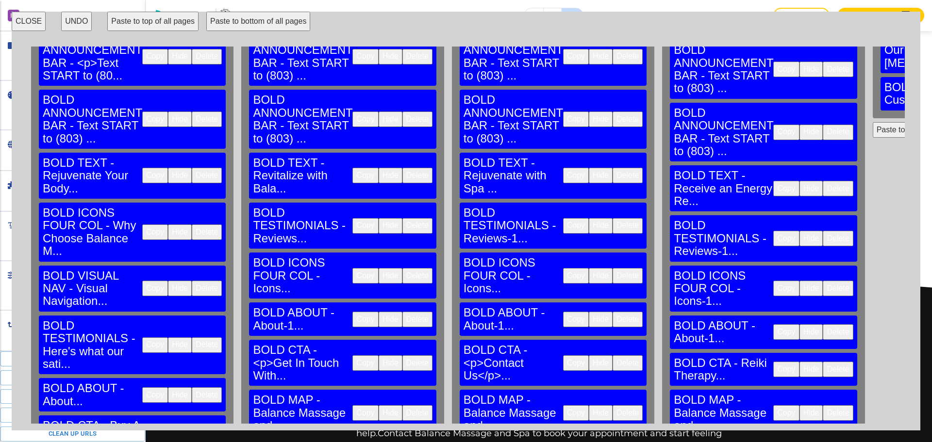
scroll to position [0, 0]
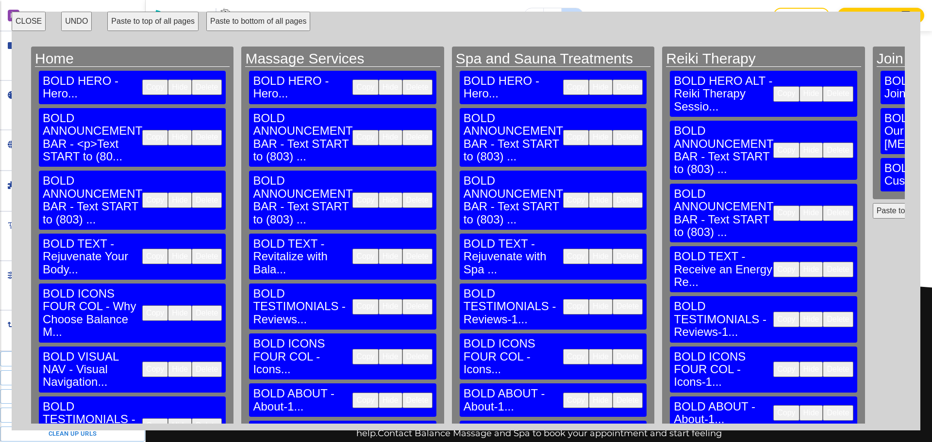
click at [29, 23] on button "CLOSE" at bounding box center [29, 21] width 34 height 19
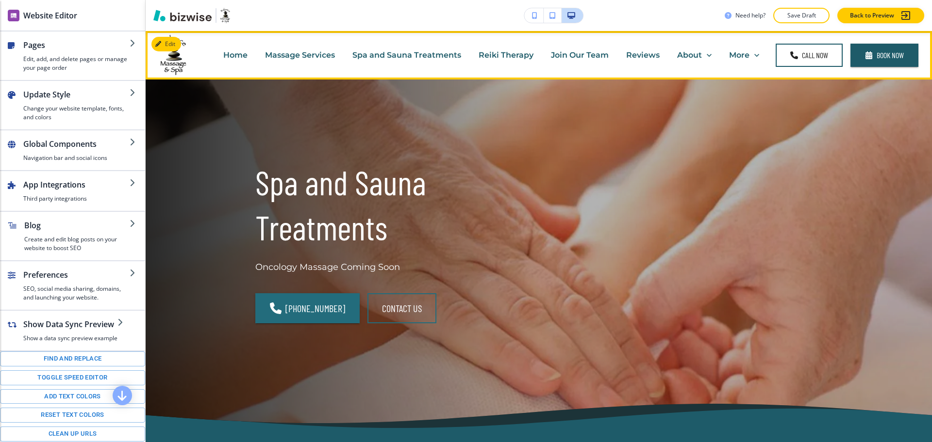
click at [411, 51] on p "Spa and Sauna Treatments" at bounding box center [406, 54] width 109 height 11
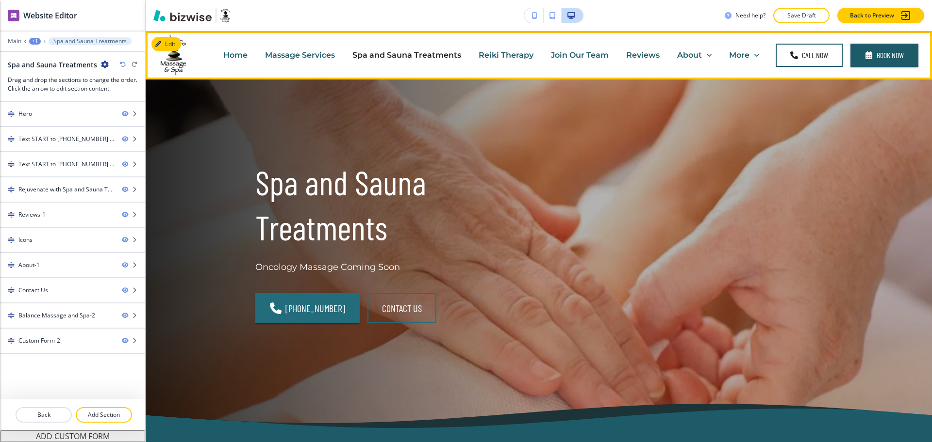
click at [501, 56] on p "Reiki Therapy" at bounding box center [505, 54] width 55 height 11
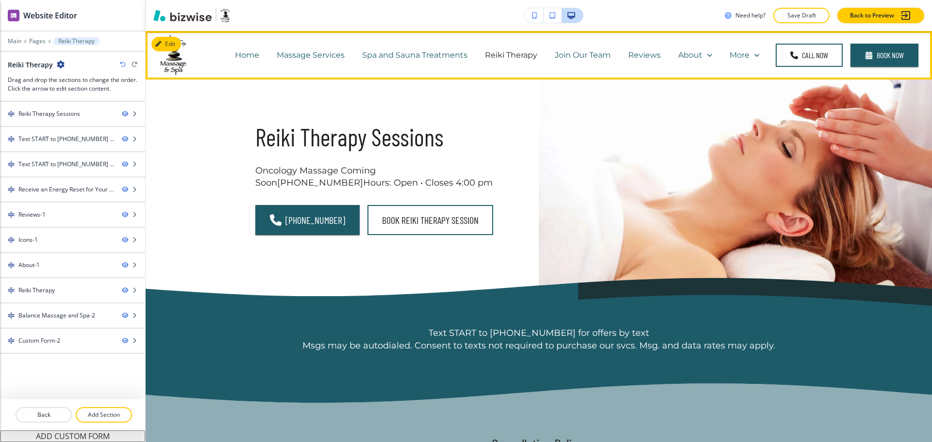
click at [307, 60] on p "Massage Services" at bounding box center [311, 54] width 68 height 11
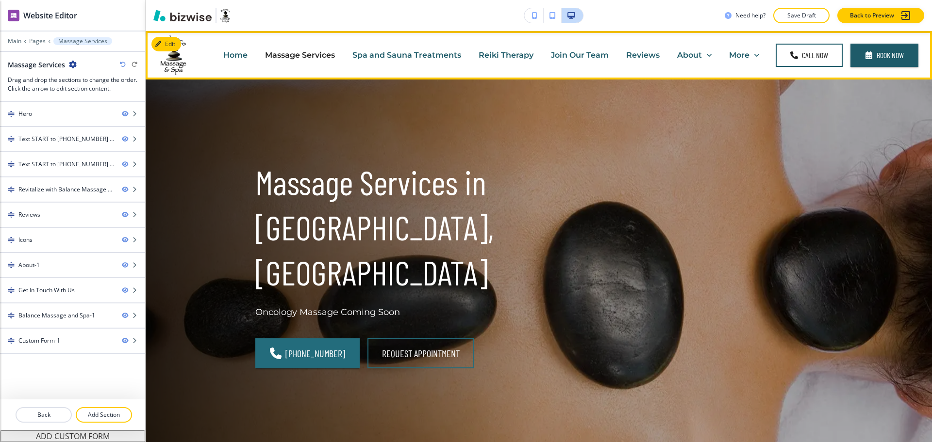
click at [509, 53] on p "Reiki Therapy" at bounding box center [505, 54] width 55 height 11
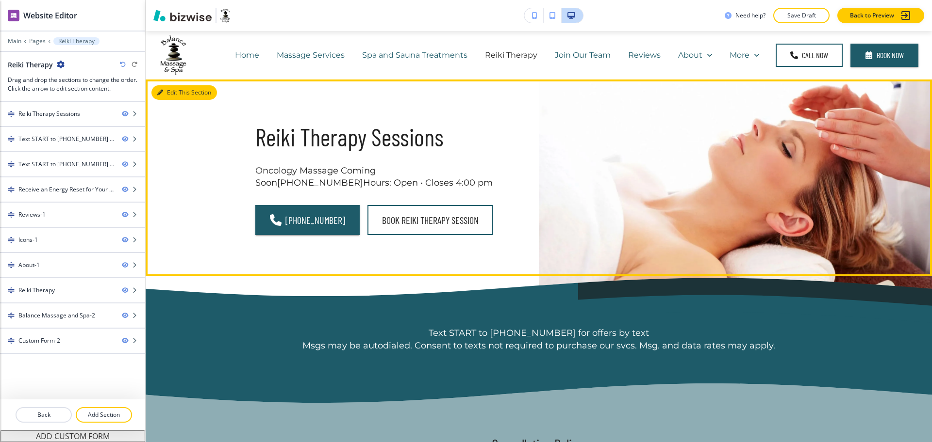
click at [162, 96] on button "Edit This Section" at bounding box center [183, 92] width 65 height 15
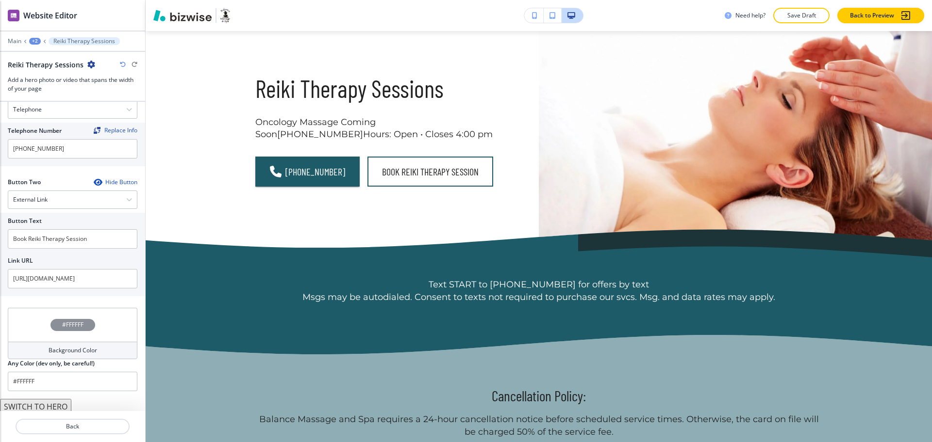
scroll to position [447, 0]
click at [59, 268] on input "https://www.balancemassageandspafortmill.com/request-appointment-form" at bounding box center [73, 275] width 130 height 19
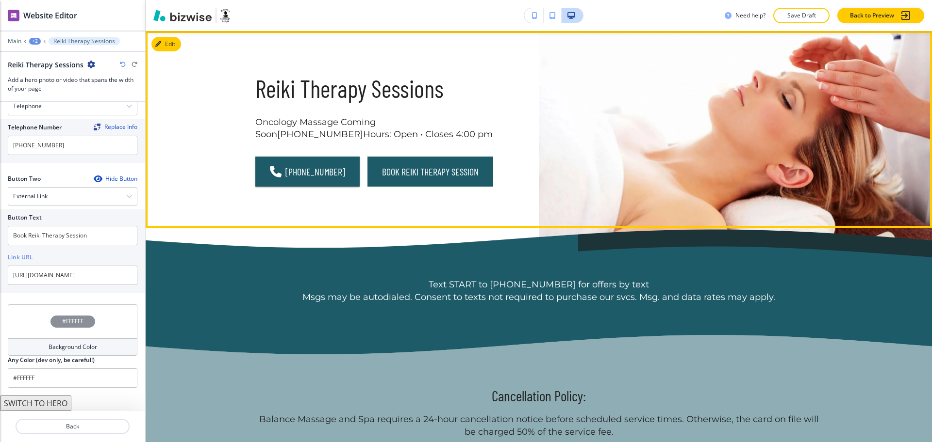
click at [425, 186] on link "Book Reiki Therapy Session" at bounding box center [430, 172] width 126 height 30
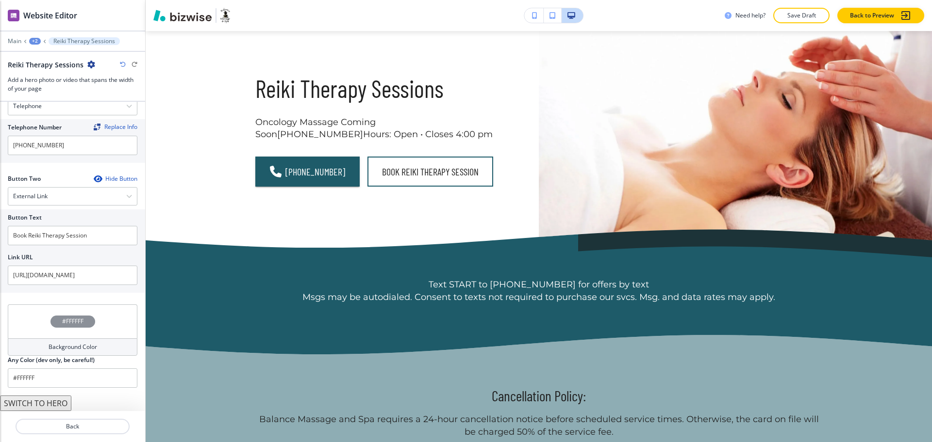
click at [50, 406] on button "SWITCH TO HERO" at bounding box center [35, 404] width 71 height 16
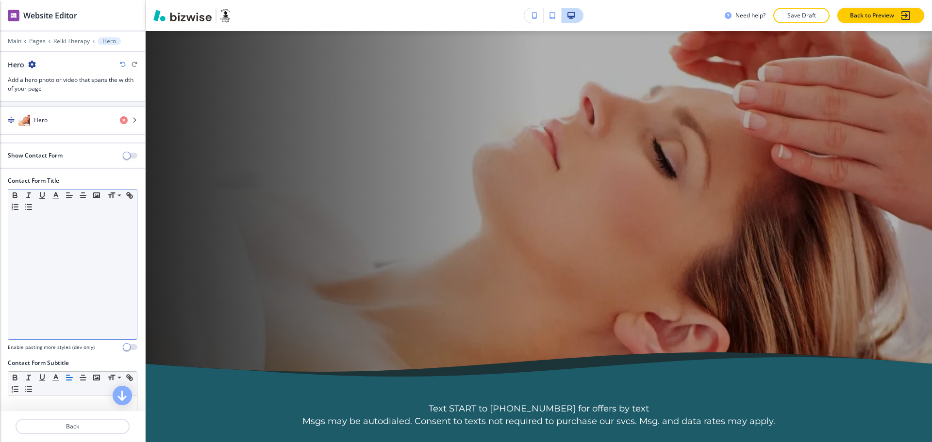
scroll to position [0, 0]
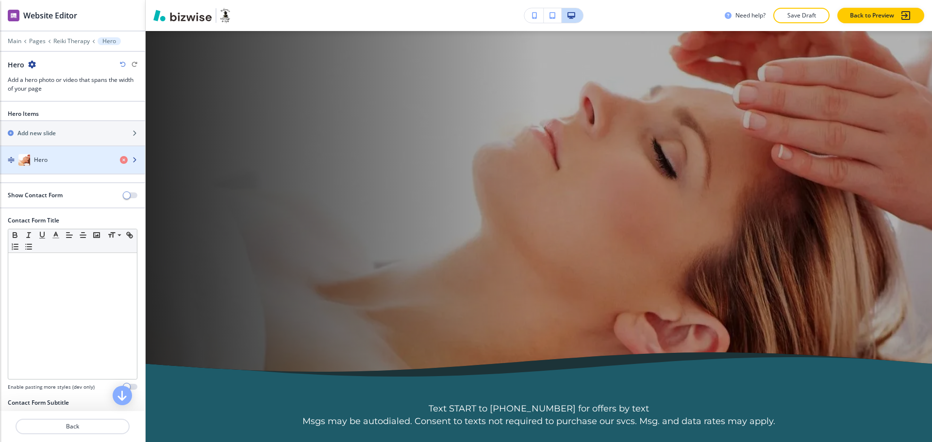
click at [46, 159] on h4 "Hero" at bounding box center [41, 160] width 14 height 9
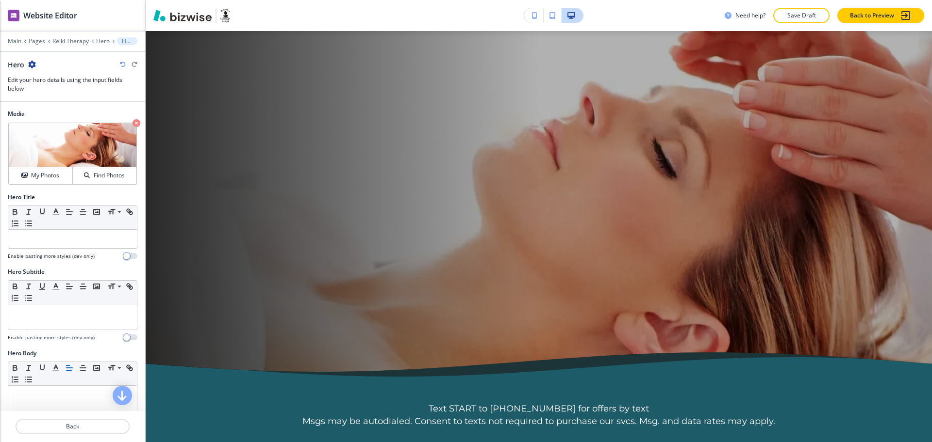
click at [64, 257] on h4 "Enable pasting more styles (dev only)" at bounding box center [51, 256] width 87 height 7
click at [61, 245] on div at bounding box center [72, 239] width 129 height 18
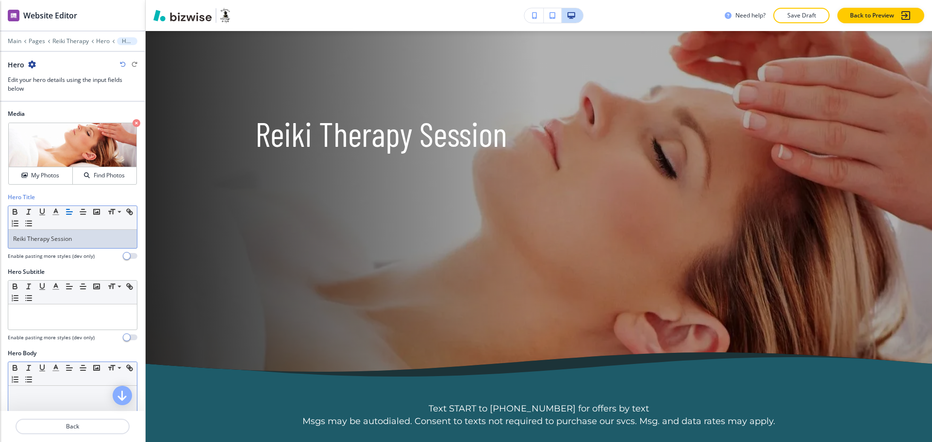
click at [65, 398] on p at bounding box center [72, 395] width 119 height 9
click at [97, 240] on p "Reiki Therapy Session" at bounding box center [72, 239] width 119 height 9
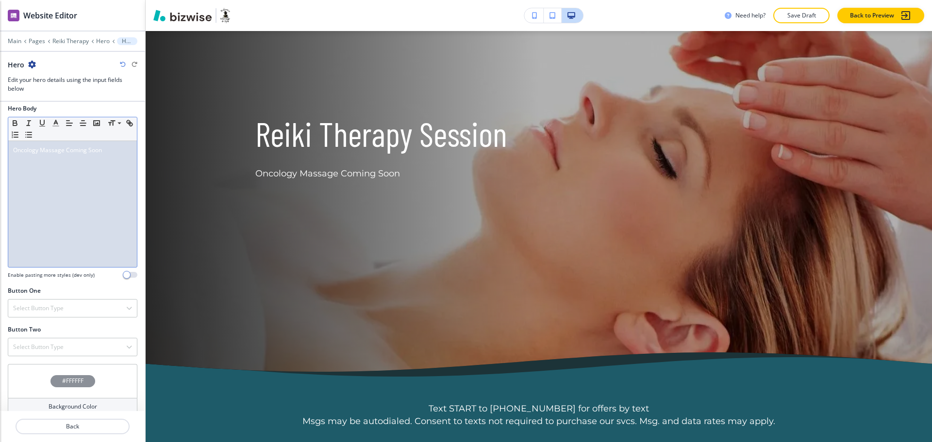
scroll to position [289, 0]
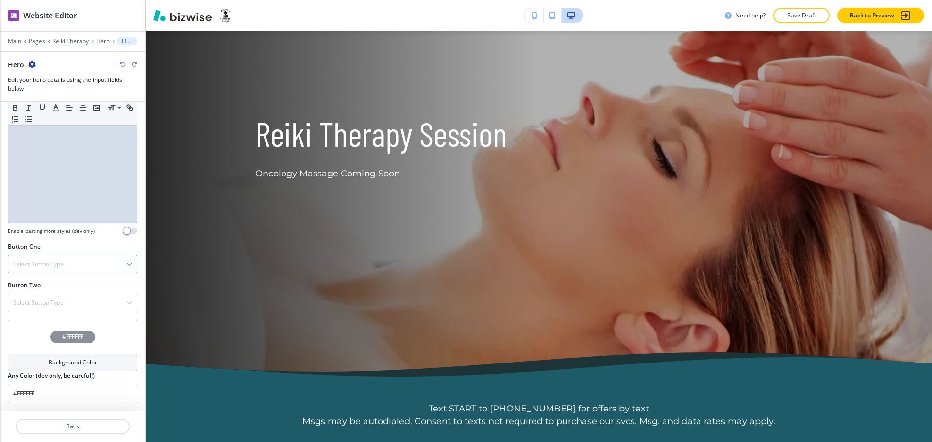
click at [40, 258] on div "Select Button Type" at bounding box center [72, 264] width 129 height 17
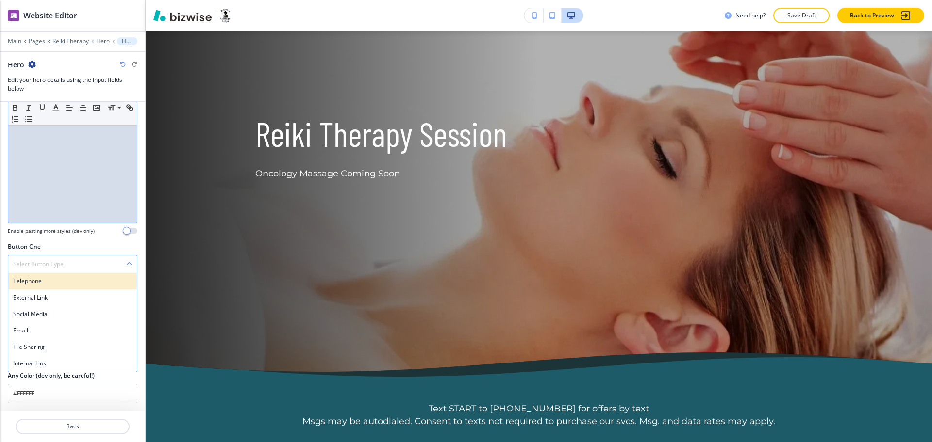
click at [42, 280] on h4 "Telephone" at bounding box center [72, 281] width 119 height 9
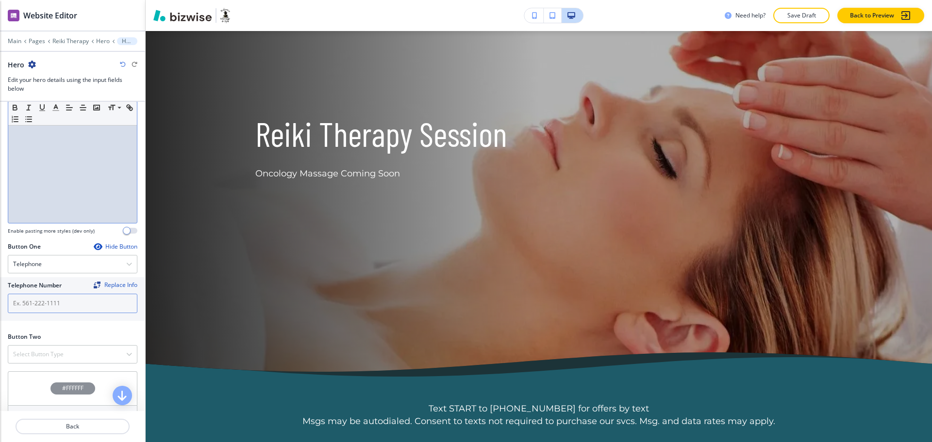
click at [85, 303] on input "text" at bounding box center [73, 303] width 130 height 19
paste input "[PHONE_NUMBER]"
type input "[PHONE_NUMBER]"
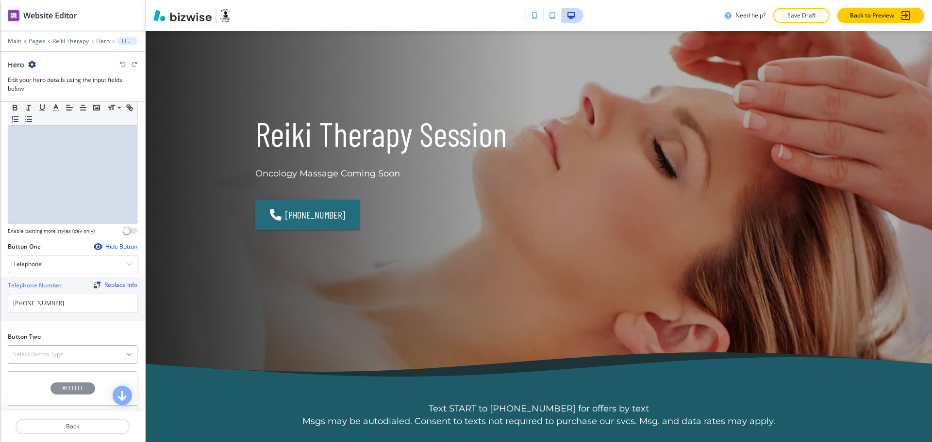
click at [76, 346] on div "Select Button Type" at bounding box center [72, 354] width 129 height 17
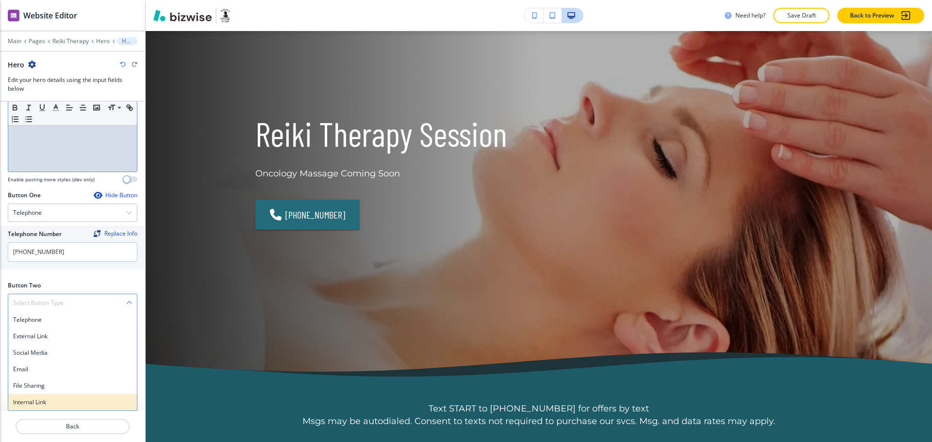
click at [31, 405] on h4 "Internal Link" at bounding box center [72, 402] width 119 height 9
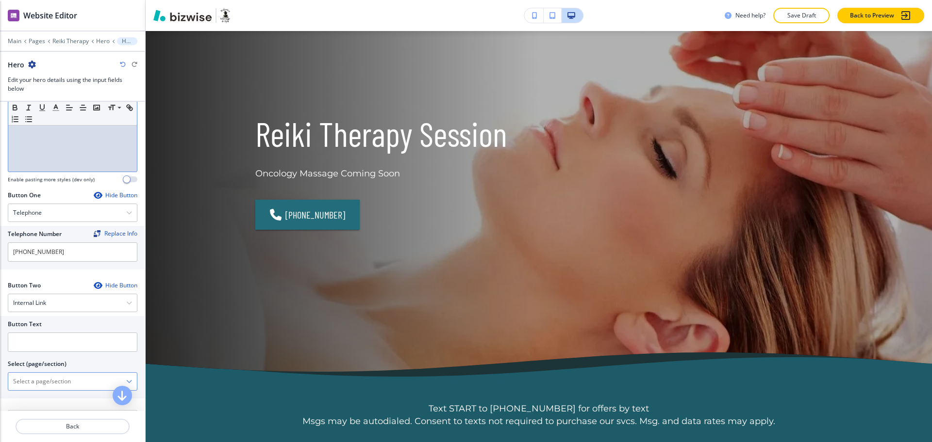
click at [38, 377] on \(page\/section\) "Manual Input" at bounding box center [67, 382] width 118 height 16
drag, startPoint x: 57, startPoint y: 388, endPoint x: 0, endPoint y: 373, distance: 58.7
click at [0, 373] on div "Button Text Select (page/section) CONTACT US Contact Contact | Contact Contact …" at bounding box center [72, 357] width 145 height 82
drag, startPoint x: 27, startPoint y: 396, endPoint x: 27, endPoint y: 379, distance: 16.5
click at [27, 396] on h4 "Contact" at bounding box center [72, 398] width 119 height 9
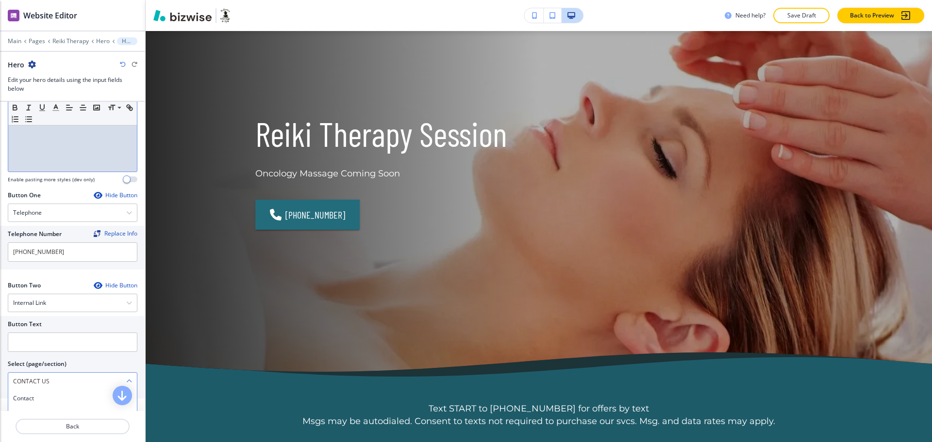
type \(page\/section\) "Contact"
click at [25, 349] on input "text" at bounding box center [73, 342] width 130 height 19
paste input "CONTACT US"
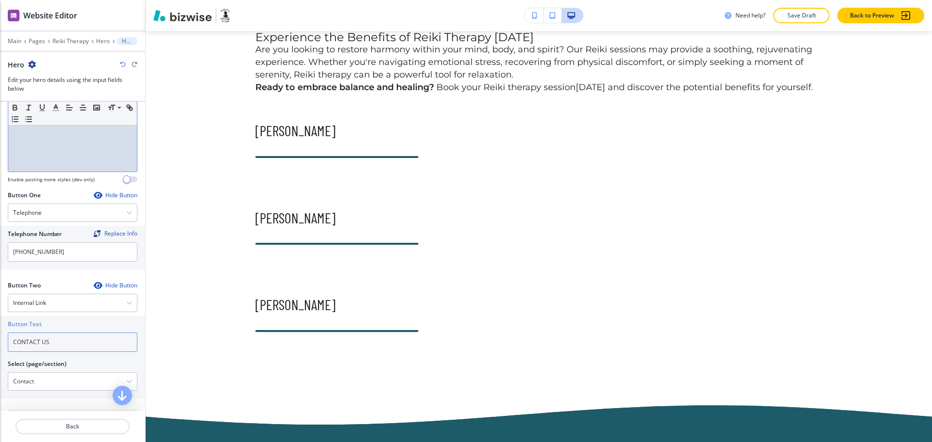
scroll to position [946, 0]
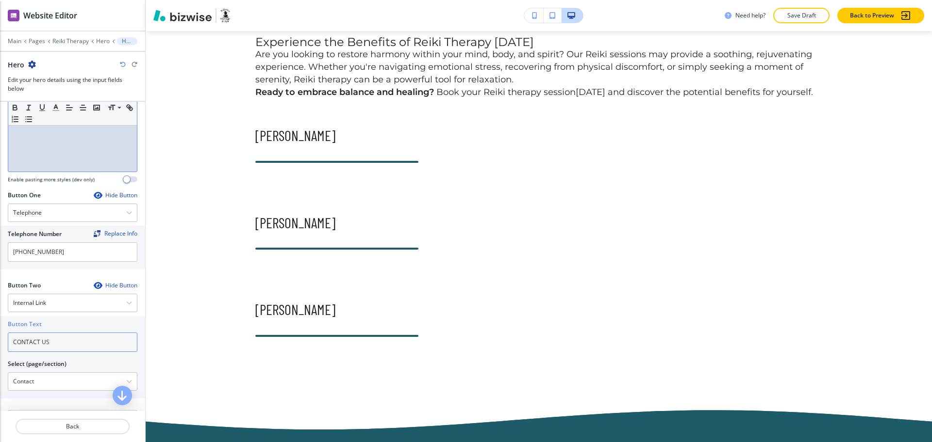
type input "CONTACT US"
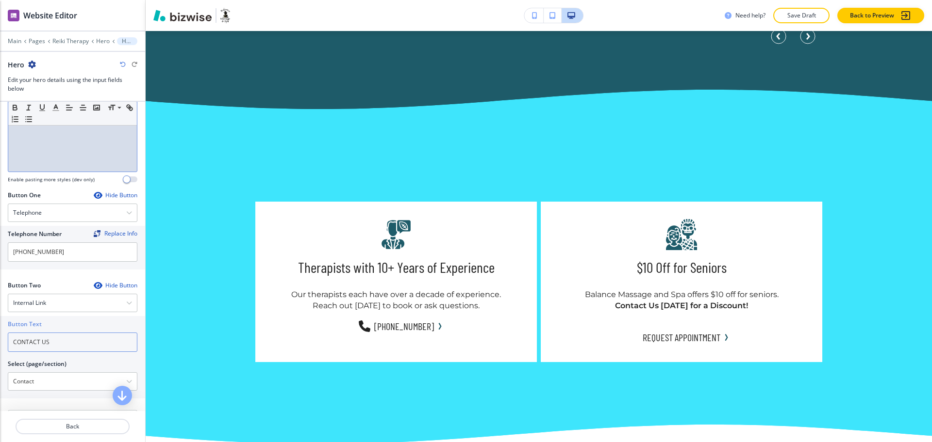
scroll to position [1836, 0]
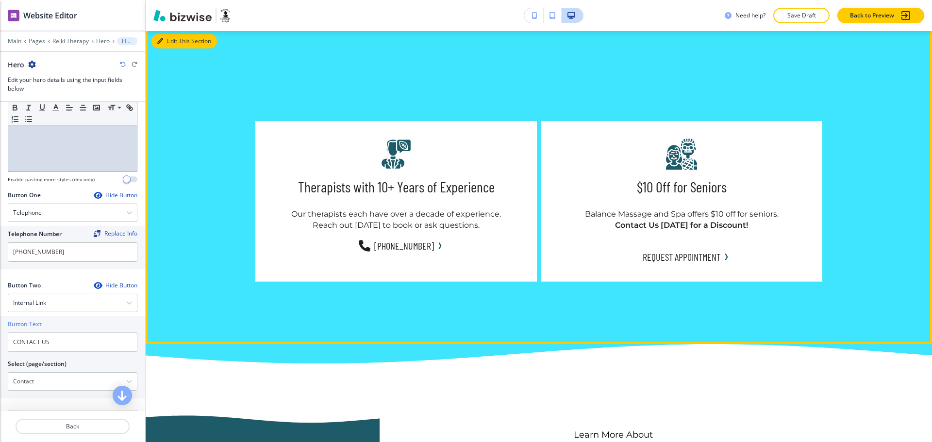
click at [165, 49] on button "Edit This Section" at bounding box center [183, 41] width 65 height 15
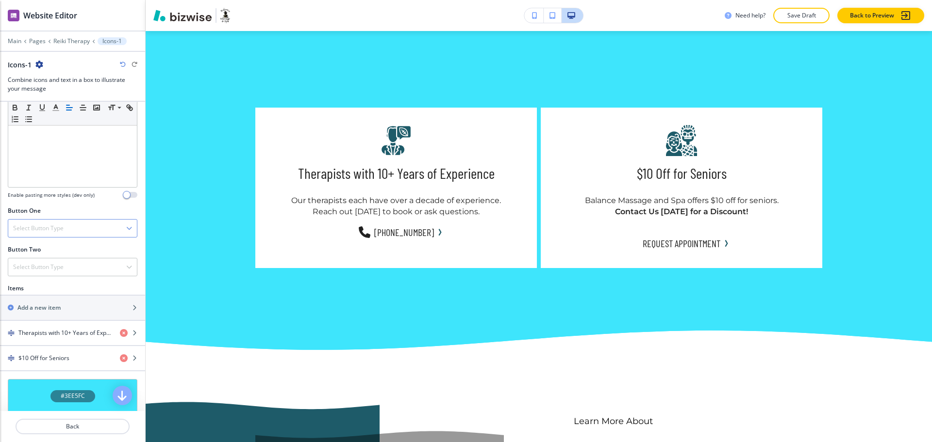
scroll to position [242, 0]
click at [50, 331] on h4 "Therapists with 10+ Years of Experience" at bounding box center [65, 332] width 94 height 9
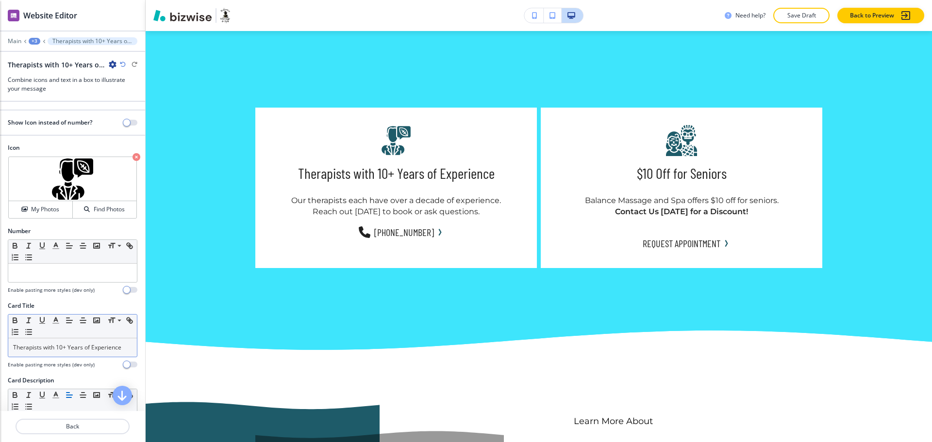
click at [87, 347] on p "Therapists with 10+ Years of Experience" at bounding box center [72, 348] width 119 height 9
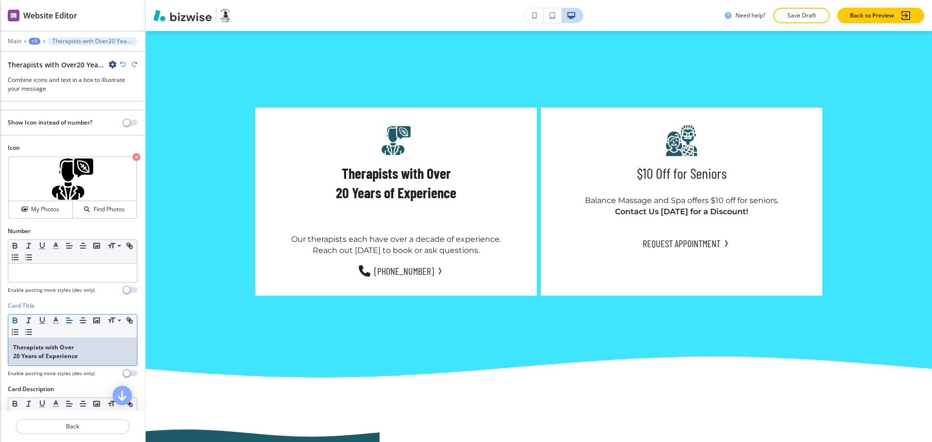
scroll to position [0, 0]
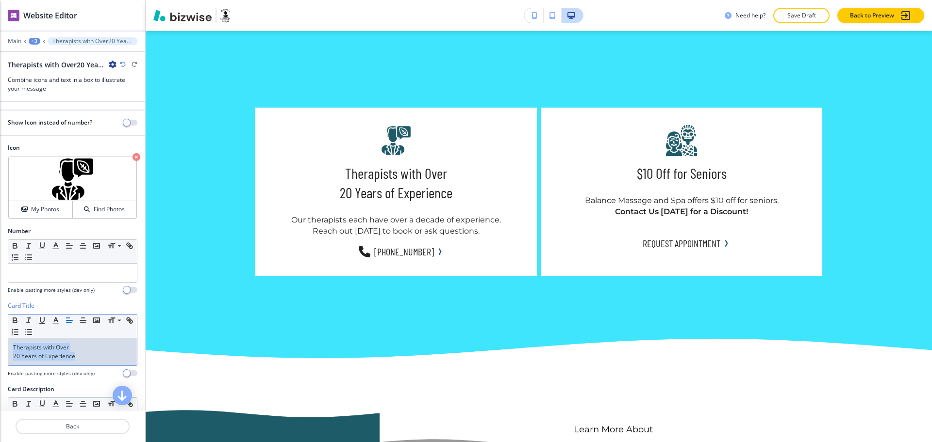
click at [25, 352] on p "20 Years of Experience" at bounding box center [72, 356] width 119 height 9
click at [14, 357] on p "20 Years of Experience" at bounding box center [72, 356] width 119 height 9
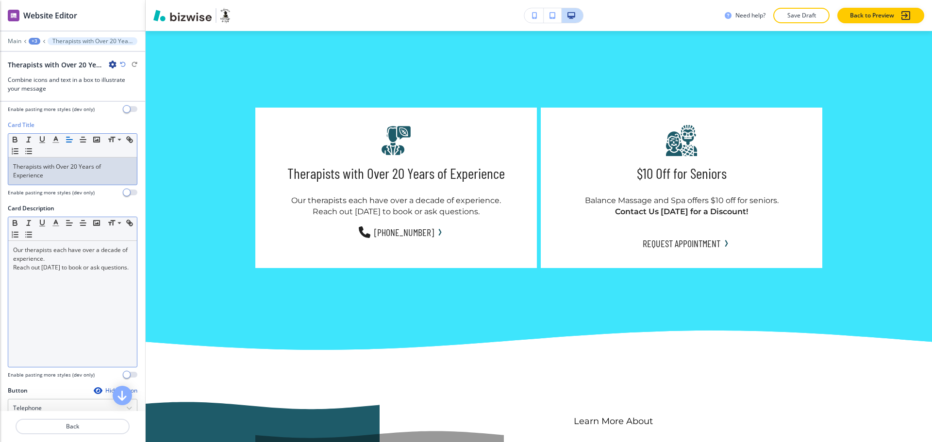
scroll to position [182, 0]
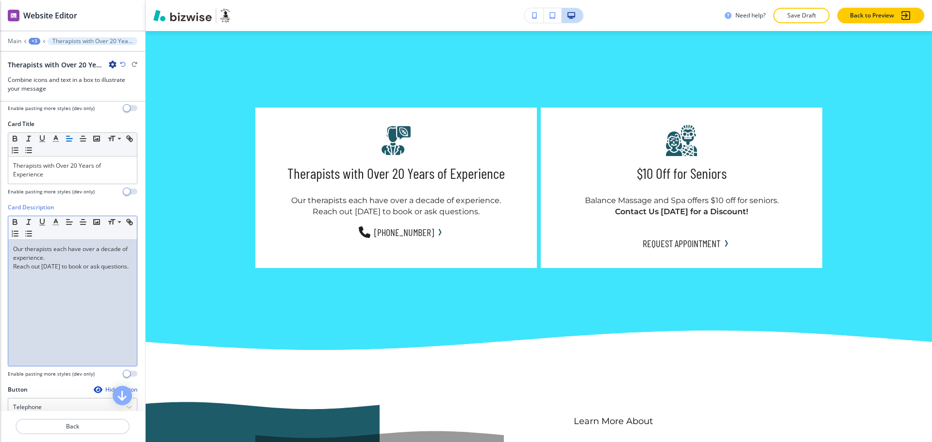
click at [88, 295] on div "Our therapists each have over a decade of experience. Reach out today to book o…" at bounding box center [72, 303] width 129 height 126
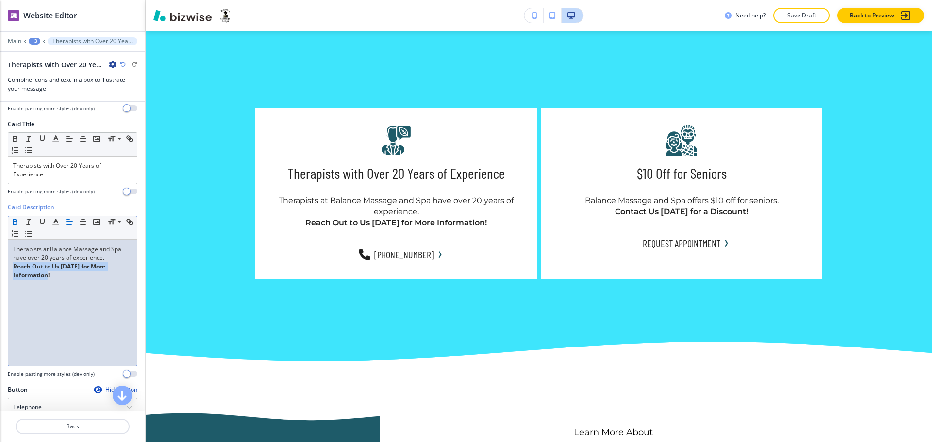
drag, startPoint x: 65, startPoint y: 284, endPoint x: 10, endPoint y: 267, distance: 57.4
click at [10, 267] on div "Therapists at Balance Massage and Spa have over 20 years of experience. Reach O…" at bounding box center [72, 303] width 129 height 126
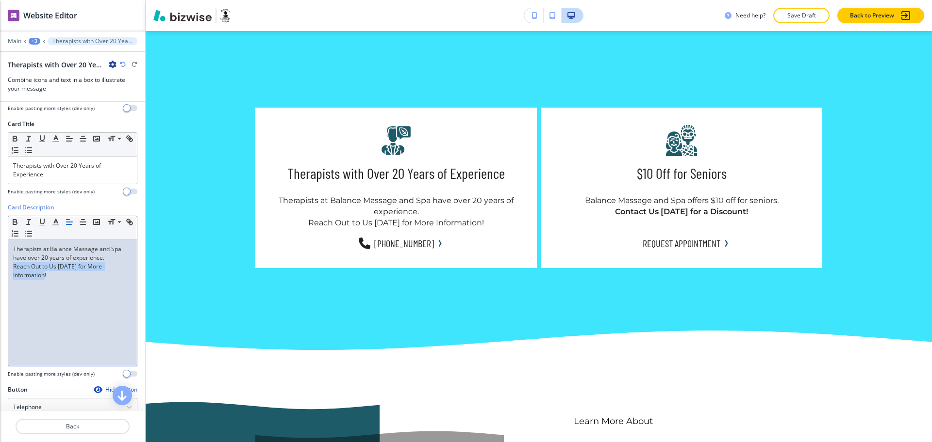
click at [76, 273] on p "Reach Out to Us [DATE] for More Information!" at bounding box center [72, 270] width 119 height 17
click at [109, 258] on p "Therapists at Balance Massage and Spa have over 20 years of experience." at bounding box center [72, 253] width 119 height 17
click at [61, 278] on p "Reach Out to Us [DATE] for More Information!" at bounding box center [72, 270] width 119 height 17
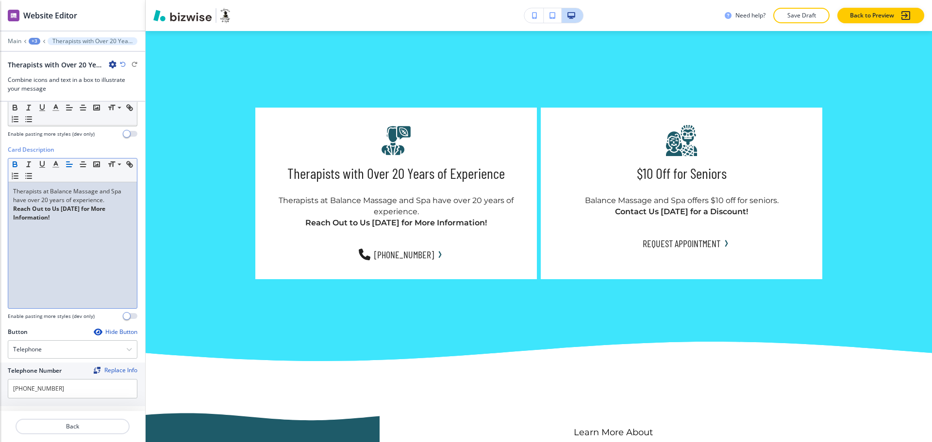
scroll to position [246, 0]
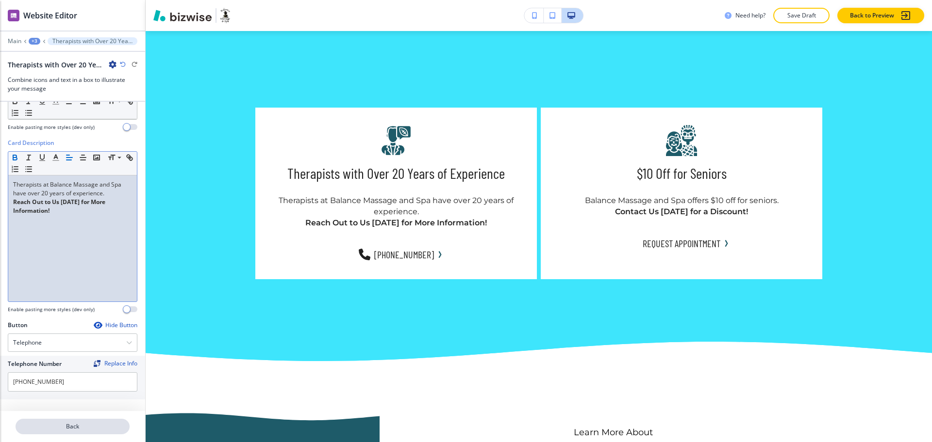
click at [68, 422] on button "Back" at bounding box center [73, 427] width 114 height 16
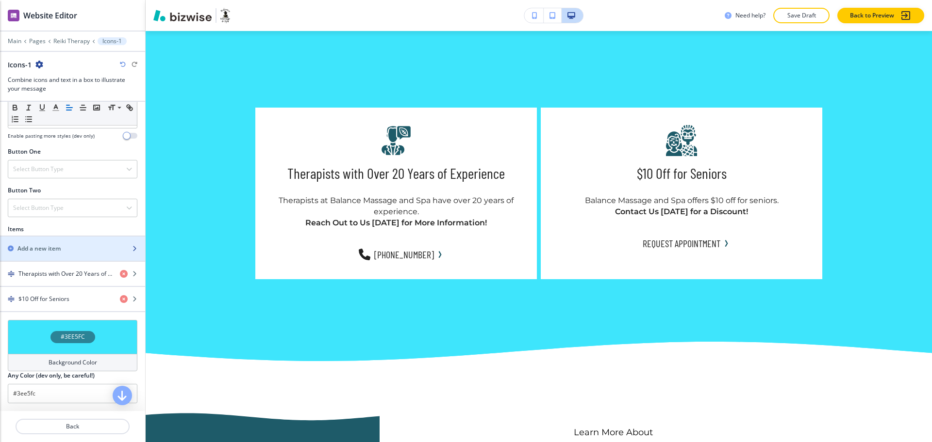
scroll to position [302, 0]
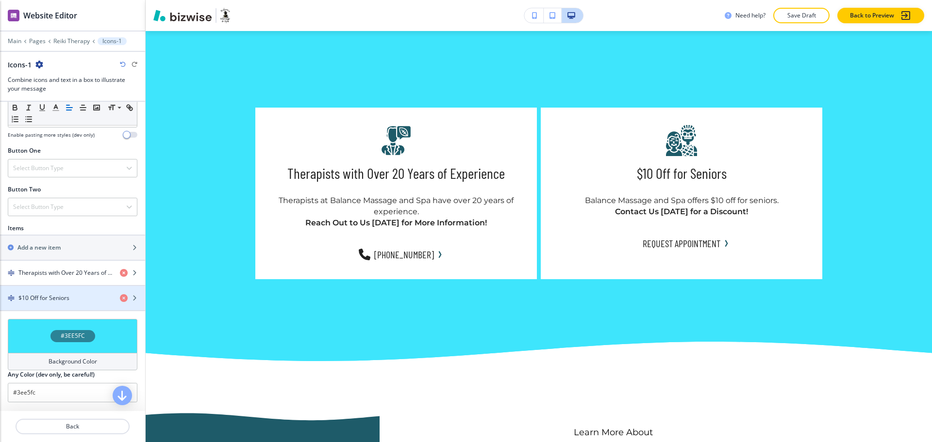
click at [77, 312] on div "Items Add a new item Therapists with Over 20 Years of Experience $10 Off for Se…" at bounding box center [72, 271] width 145 height 95
click at [72, 303] on div "button" at bounding box center [72, 307] width 145 height 8
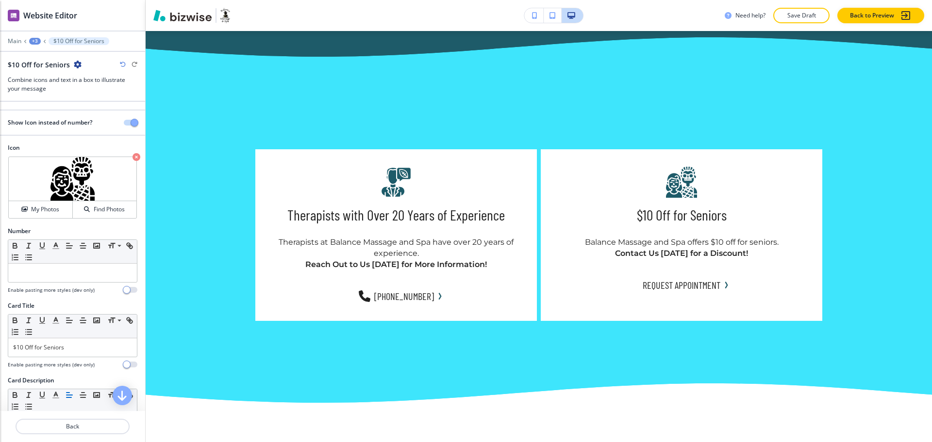
scroll to position [1873, 0]
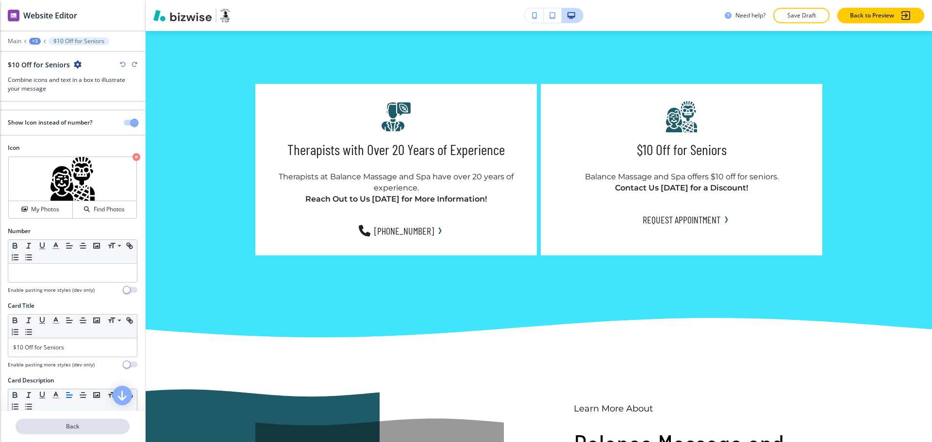
click at [82, 426] on p "Back" at bounding box center [72, 427] width 112 height 9
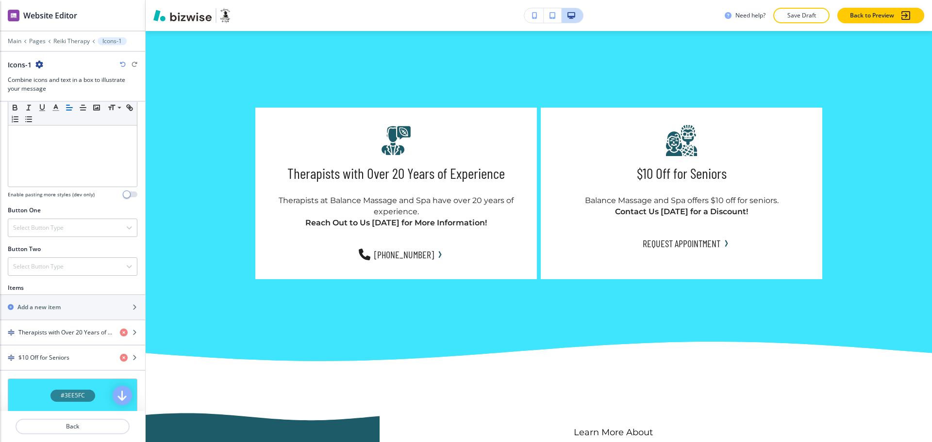
scroll to position [243, 0]
click at [66, 332] on h4 "Therapists with Over 20 Years of Experience" at bounding box center [65, 332] width 94 height 9
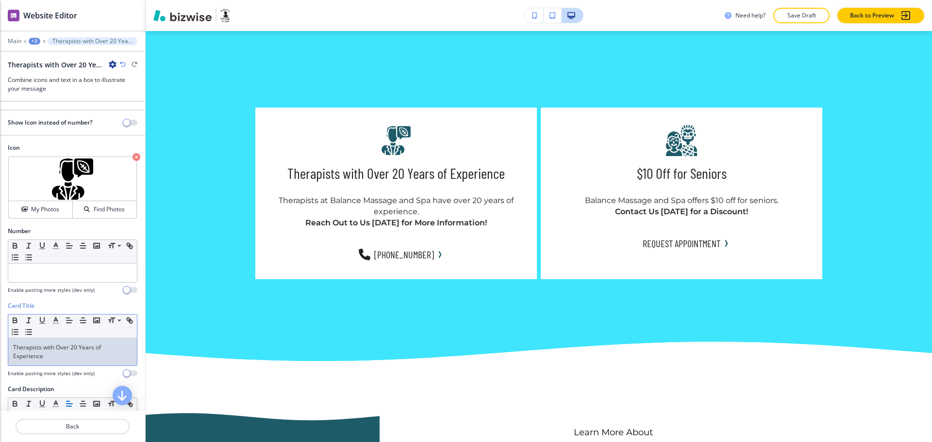
click at [78, 353] on p "Therapists with Over 20 Years of Experience" at bounding box center [72, 352] width 119 height 17
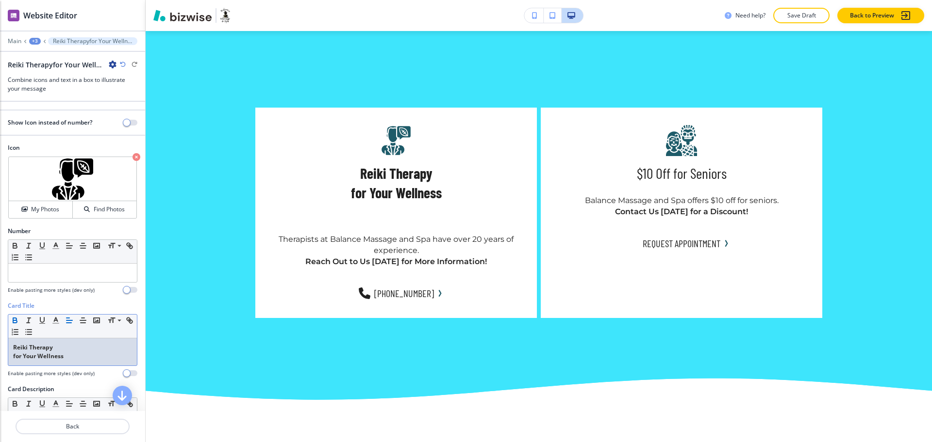
scroll to position [0, 0]
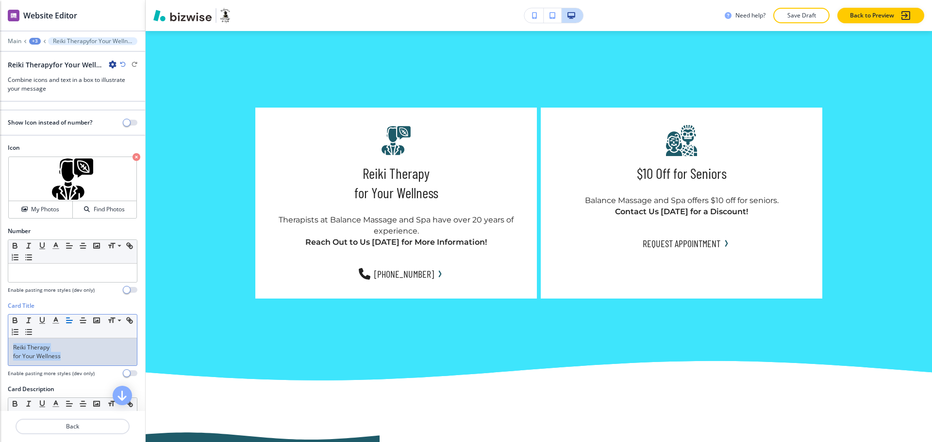
click at [16, 358] on p "for Your Wellness" at bounding box center [72, 356] width 119 height 9
click at [14, 354] on p "for Your Wellness" at bounding box center [72, 356] width 119 height 9
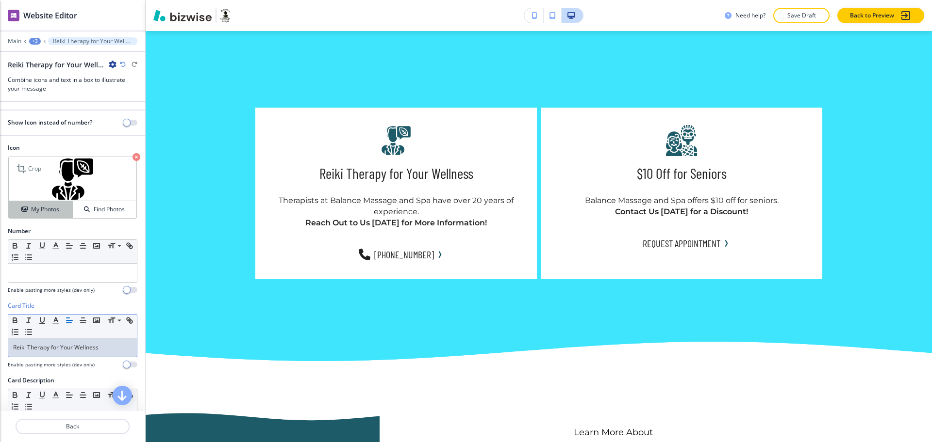
click at [32, 213] on h4 "My Photos" at bounding box center [45, 209] width 28 height 9
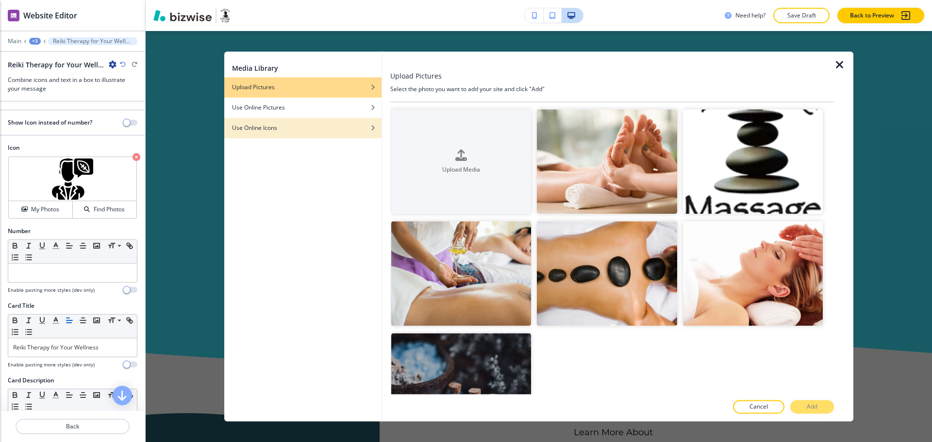
click at [257, 133] on div "button" at bounding box center [302, 135] width 157 height 6
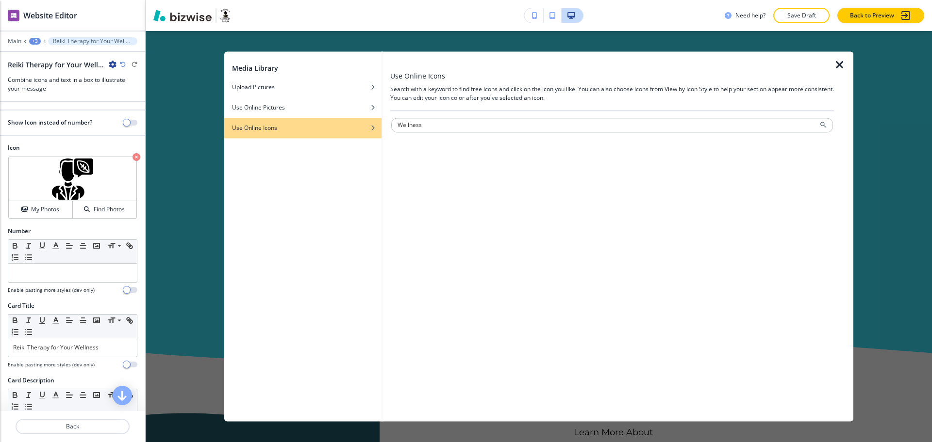
type input "Wellness"
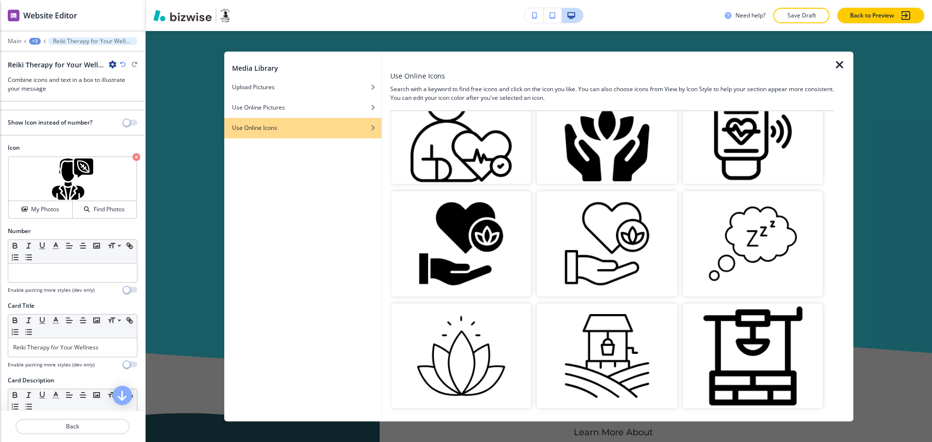
scroll to position [1179, 0]
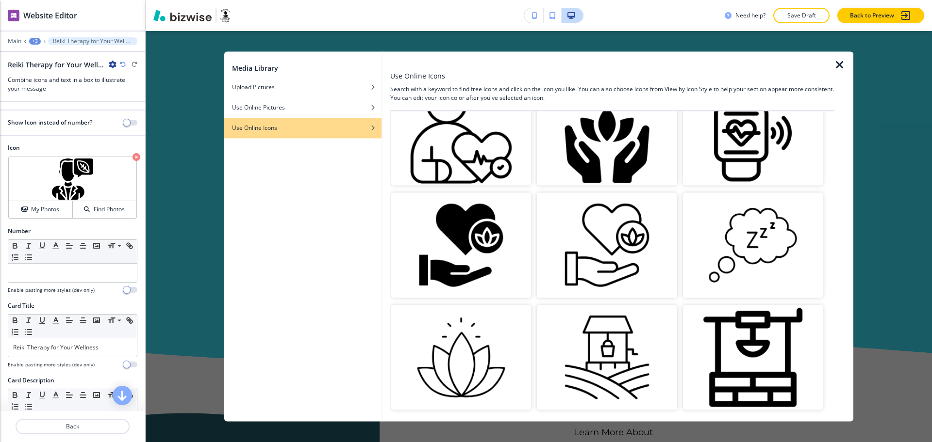
click at [450, 226] on img "button" at bounding box center [461, 245] width 140 height 105
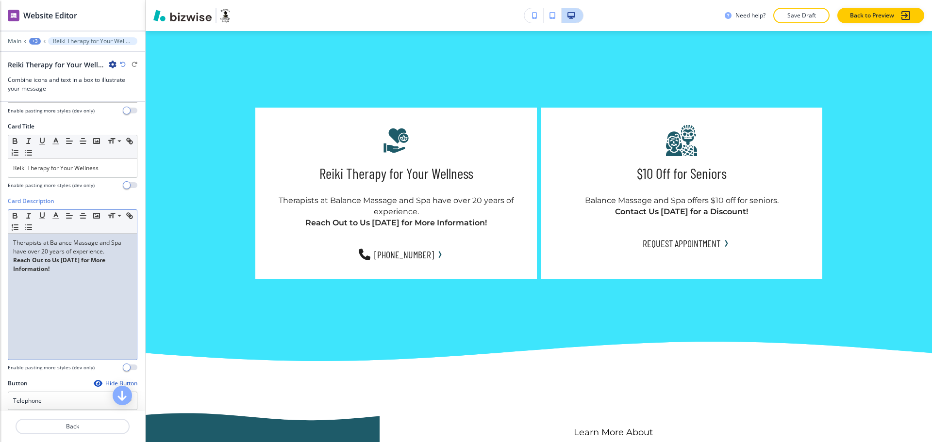
click at [72, 289] on div "Therapists at Balance Massage and Spa have over 20 years of experience. Reach O…" at bounding box center [72, 297] width 129 height 126
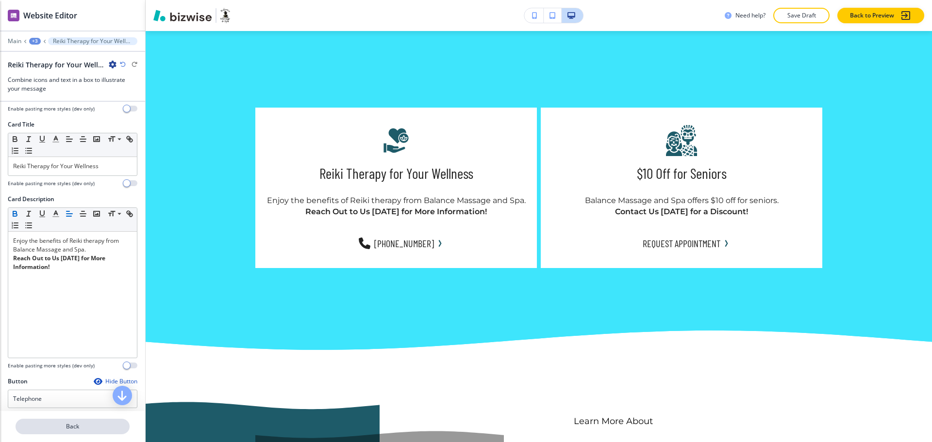
click at [66, 425] on p "Back" at bounding box center [72, 427] width 112 height 9
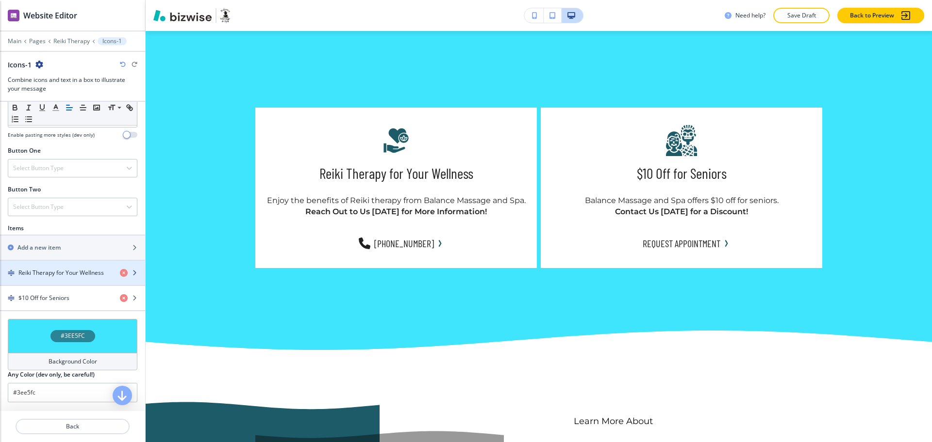
scroll to position [303, 0]
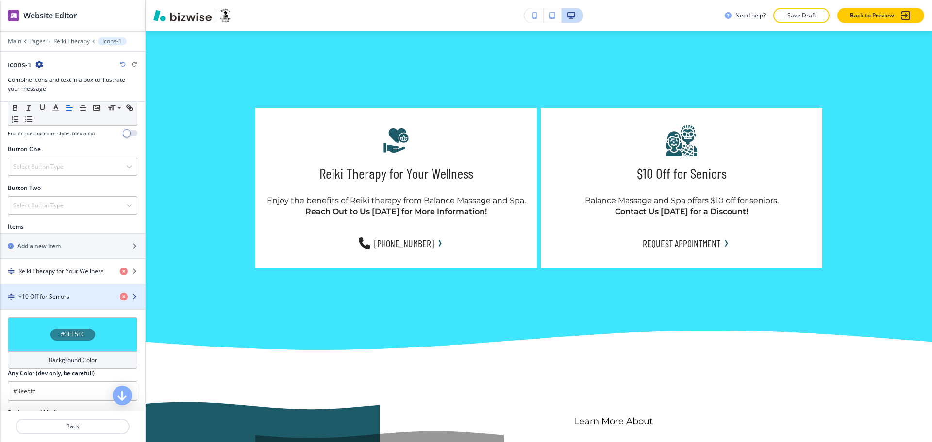
click at [50, 304] on div "button" at bounding box center [72, 305] width 145 height 8
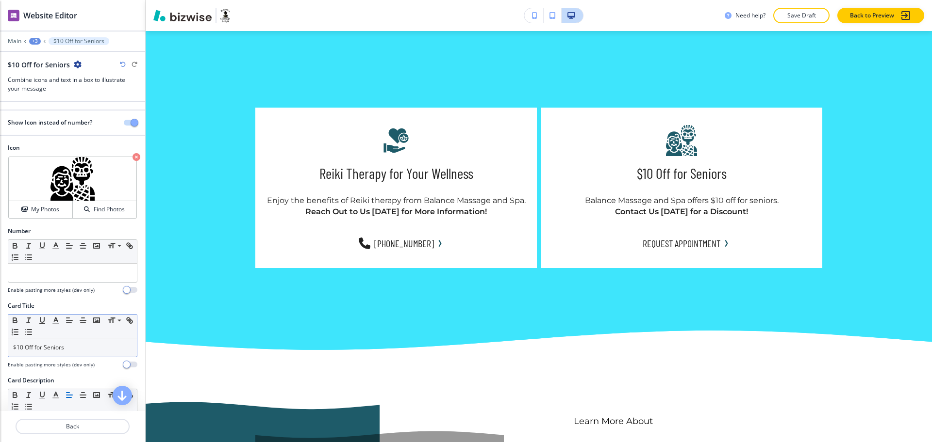
click at [67, 353] on div "$10 Off for Seniors" at bounding box center [72, 348] width 129 height 18
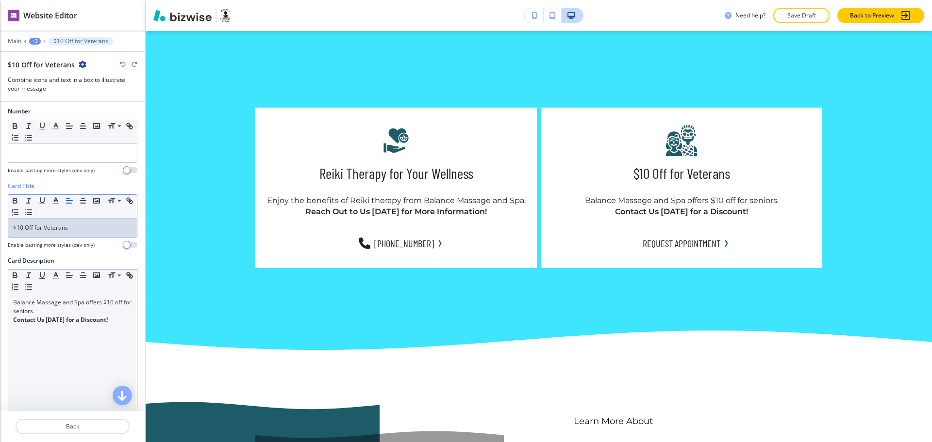
scroll to position [120, 0]
click at [78, 347] on div "Balance Massage and Spa offers $10 off for seniors. Contact Us Today for a Disc…" at bounding box center [72, 356] width 129 height 126
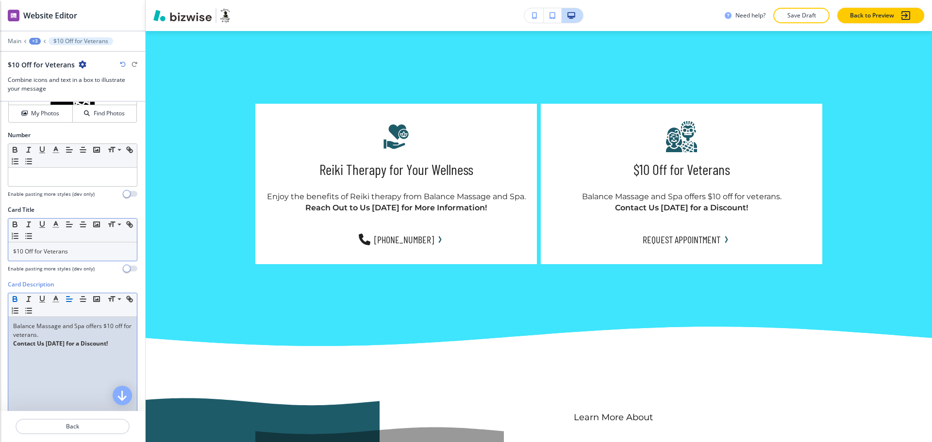
scroll to position [96, 0]
click at [56, 249] on p "$10 Off for Veterans" at bounding box center [72, 252] width 119 height 9
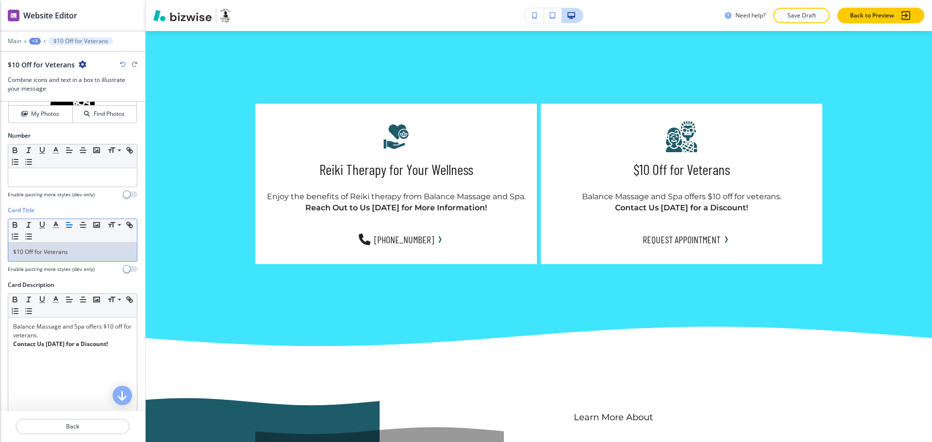
click at [56, 249] on p "$10 Off for Veterans" at bounding box center [72, 252] width 119 height 9
copy p "Veterans"
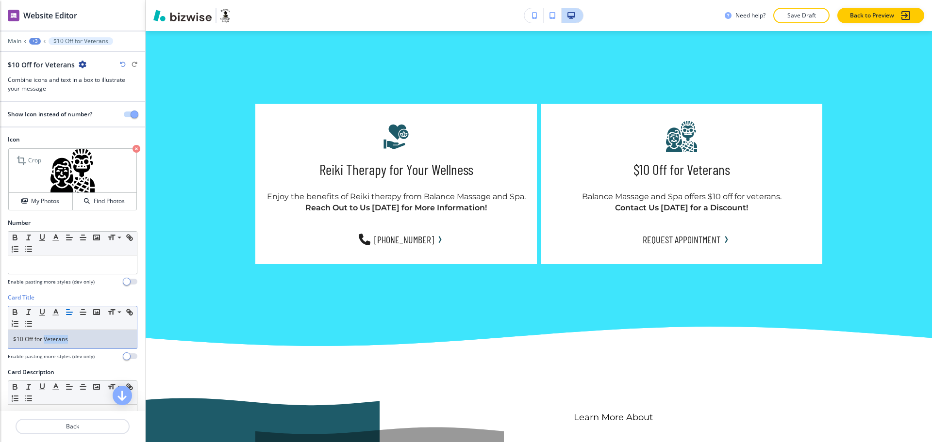
scroll to position [0, 0]
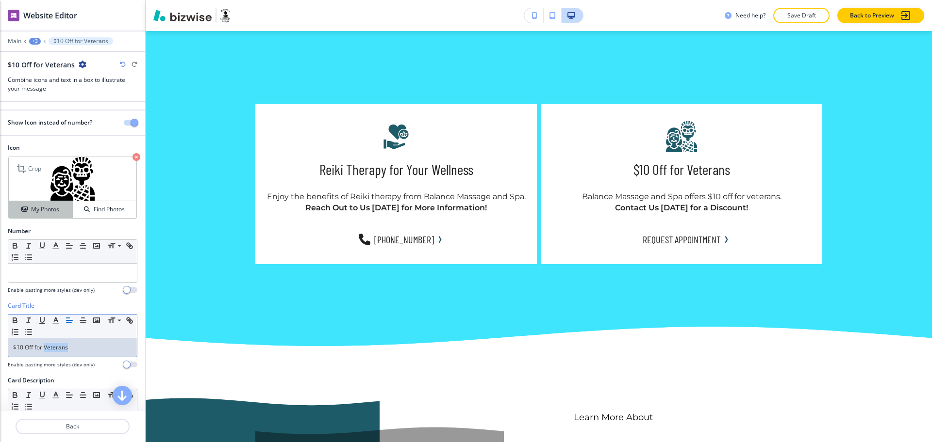
click at [32, 208] on h4 "My Photos" at bounding box center [45, 209] width 28 height 9
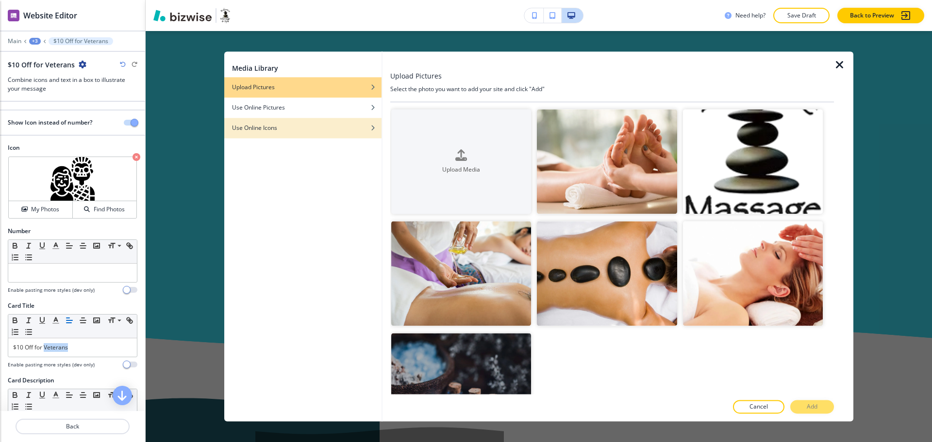
click at [278, 124] on div "Use Online Icons" at bounding box center [302, 128] width 157 height 9
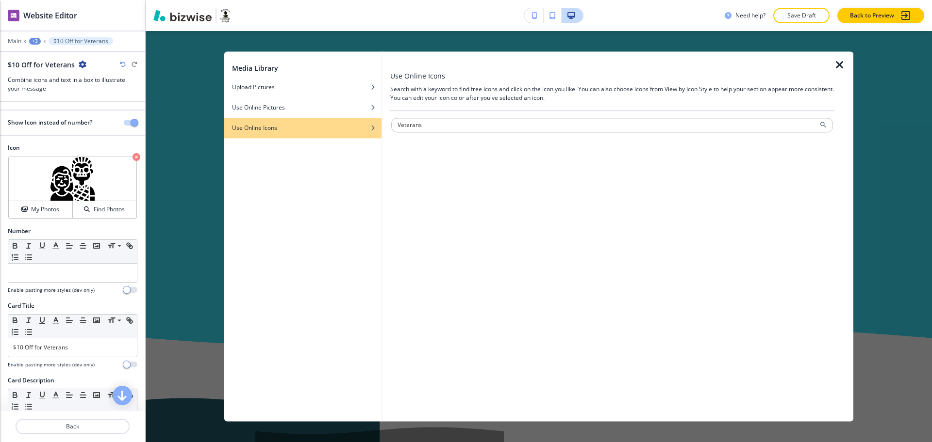
type input "Veterans"
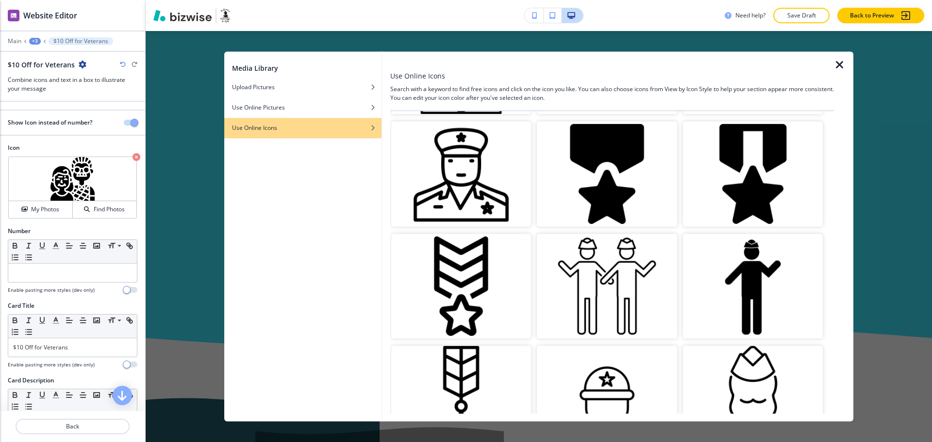
scroll to position [242, 0]
click at [690, 157] on img "button" at bounding box center [753, 173] width 140 height 105
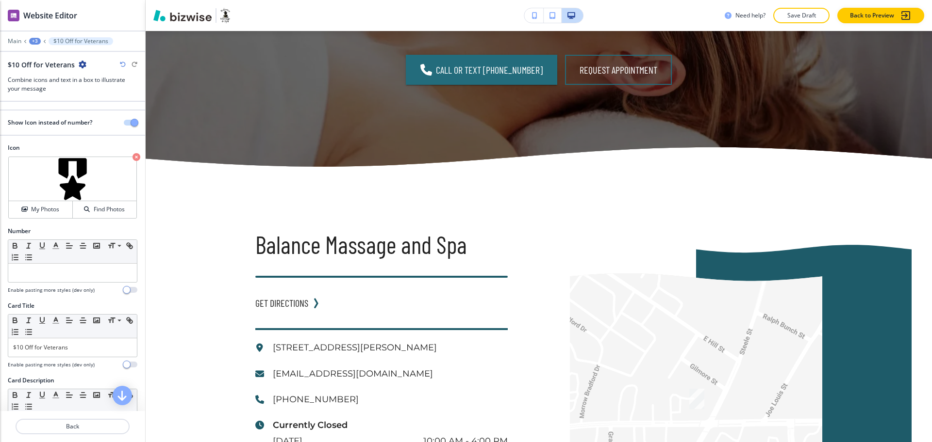
scroll to position [2419, 0]
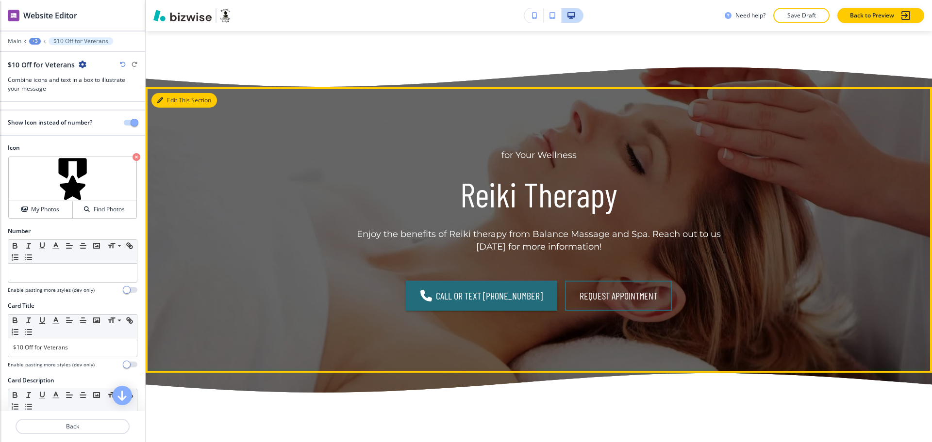
click at [175, 103] on button "Edit This Section" at bounding box center [183, 100] width 65 height 15
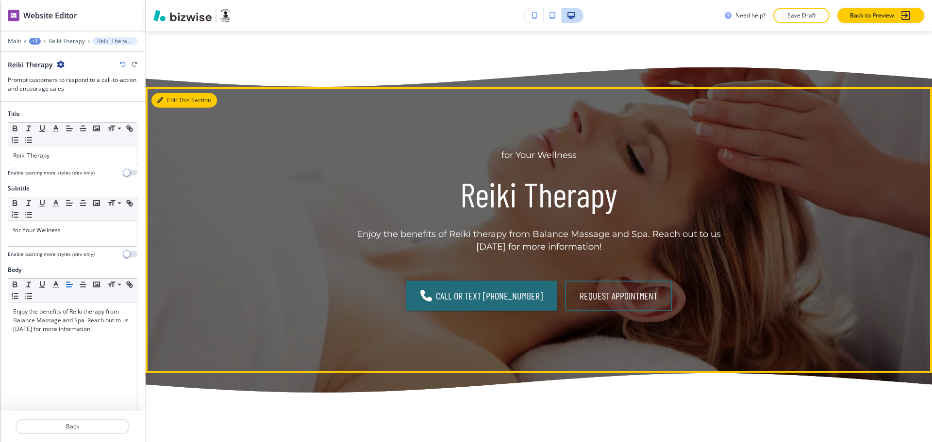
scroll to position [2479, 0]
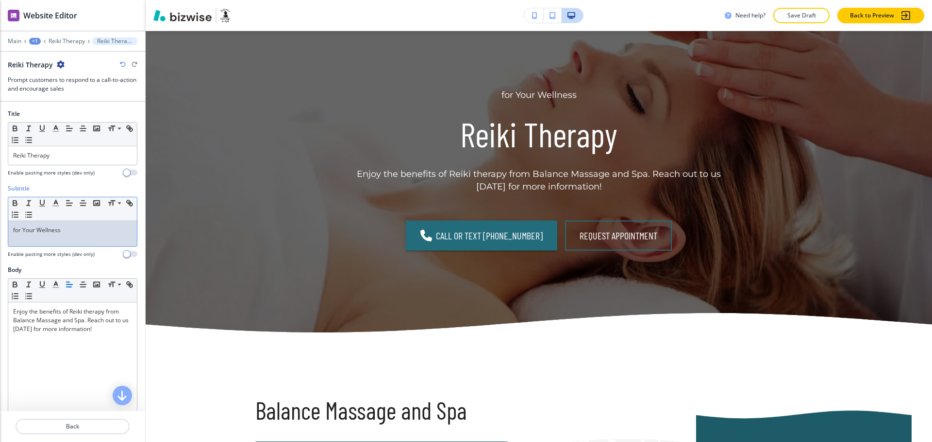
click at [79, 226] on p "for Your Wellness" at bounding box center [72, 230] width 119 height 9
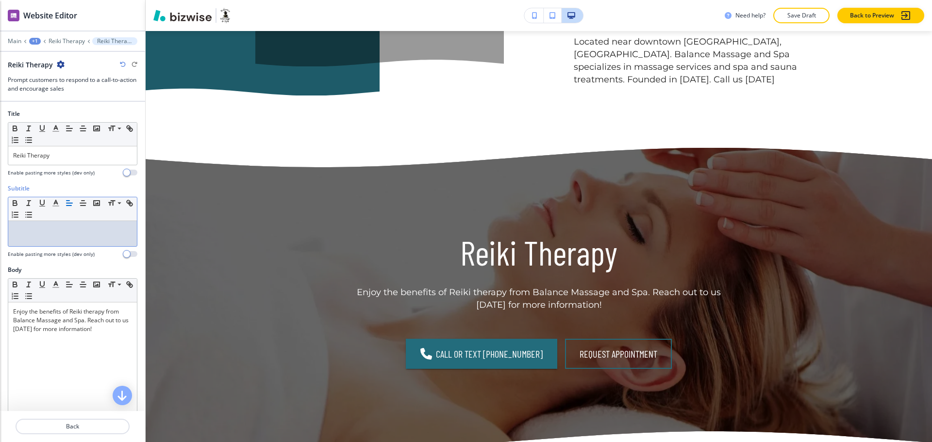
scroll to position [2343, 0]
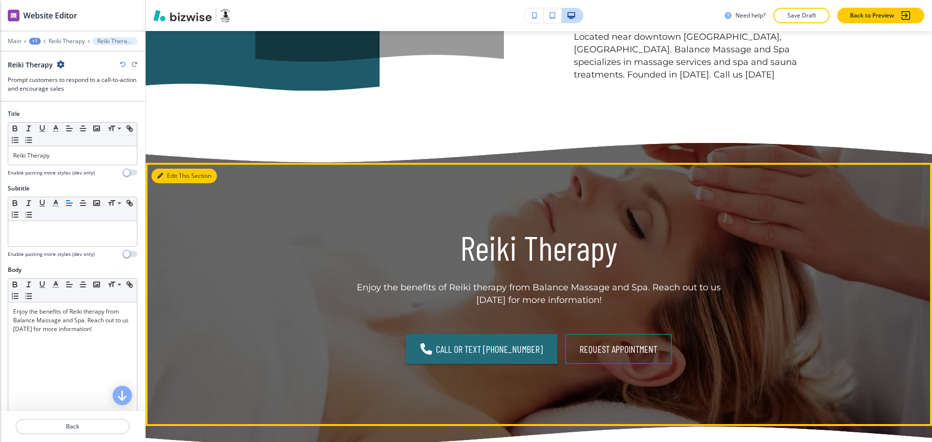
click at [173, 177] on button "Edit This Section" at bounding box center [183, 176] width 65 height 15
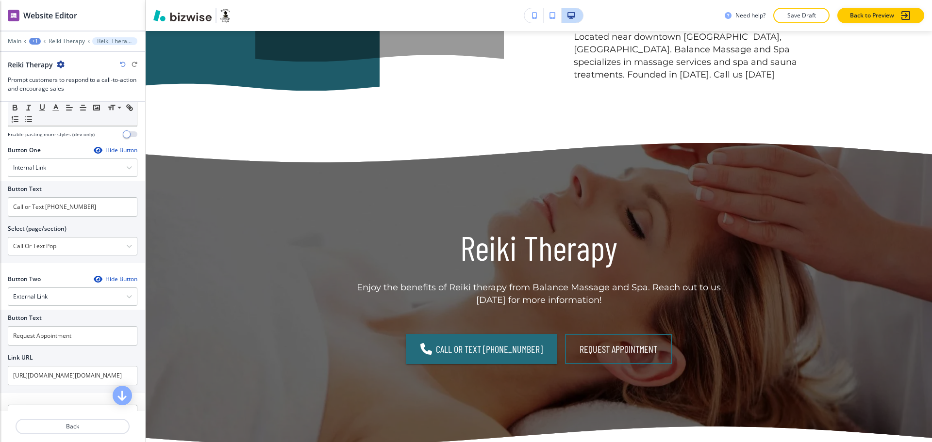
scroll to position [303, 0]
drag, startPoint x: 91, startPoint y: 332, endPoint x: 0, endPoint y: 326, distance: 91.4
click at [0, 326] on div "Button Text Request Appointment Link URL https://clients.mindbodyonline.com/ASP…" at bounding box center [72, 350] width 145 height 83
click at [59, 376] on input "https://clients.mindbodyonline.com/ASP/su1.asp?studioid=42987&tg=&vt=&lvl=&styp…" at bounding box center [73, 374] width 130 height 19
paste input "Request Appointment"
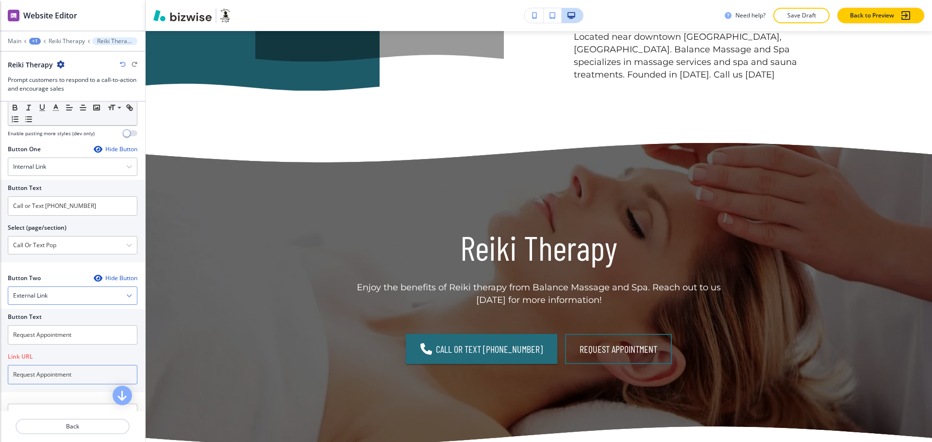
type input "Request Appointment"
click at [65, 296] on div "External Link" at bounding box center [72, 295] width 129 height 17
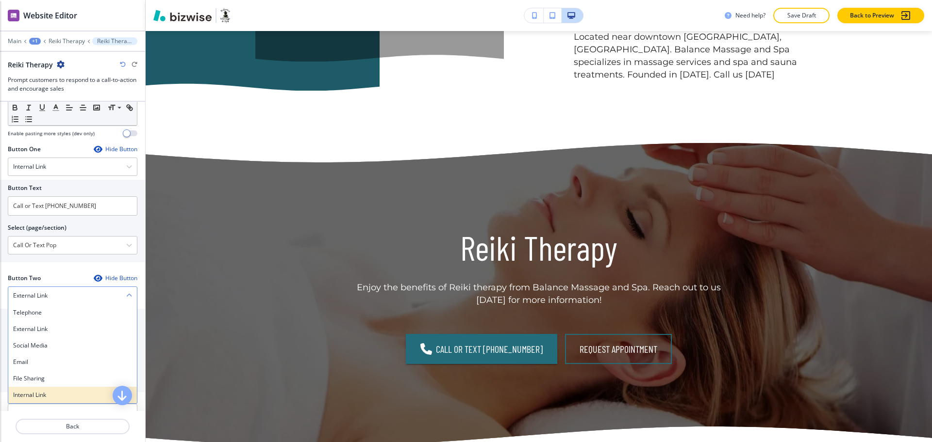
click at [72, 399] on h4 "Internal Link" at bounding box center [72, 395] width 119 height 9
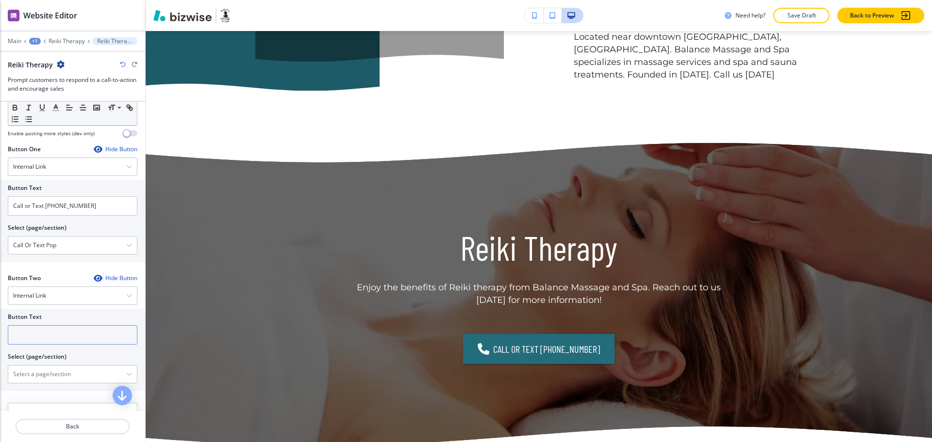
click at [52, 342] on input "text" at bounding box center [73, 335] width 130 height 19
paste input "Request Appointment"
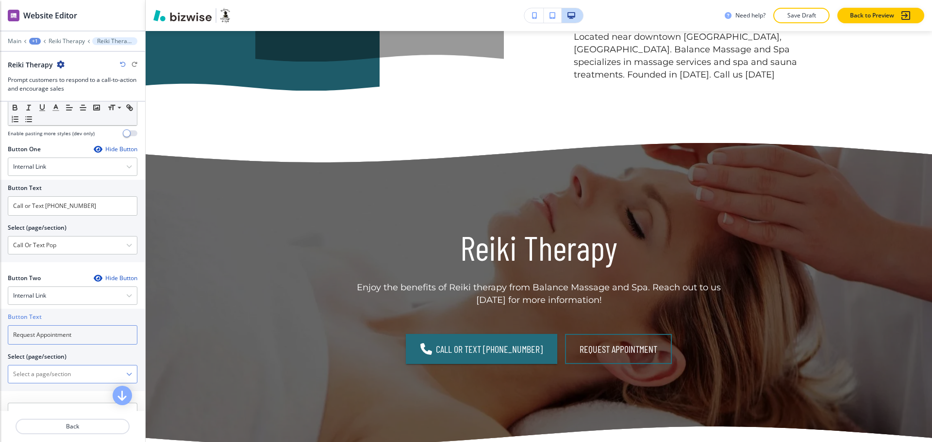
type input "Request Appointment"
click at [62, 374] on \(page\/section\) "Manual Input" at bounding box center [67, 374] width 118 height 16
paste \(page\/section\) "Request Appointment"
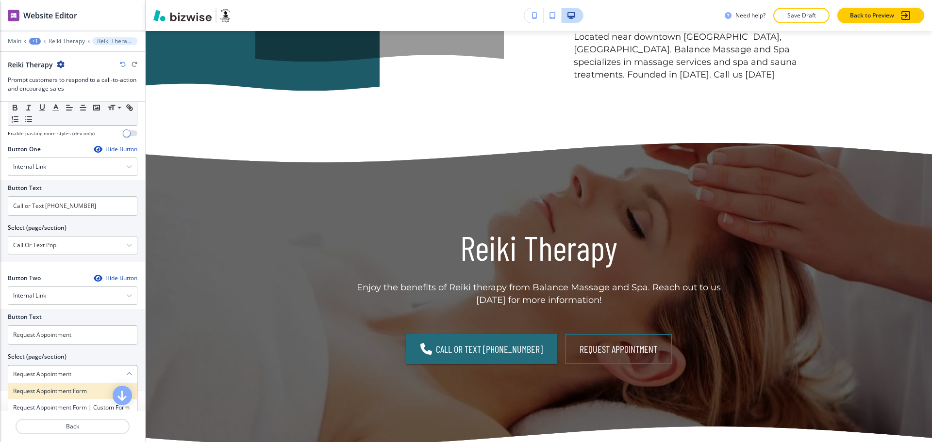
click at [61, 389] on h4 "Request Appointment Form" at bounding box center [72, 391] width 119 height 9
type \(page\/section\) "Request Appointment Form"
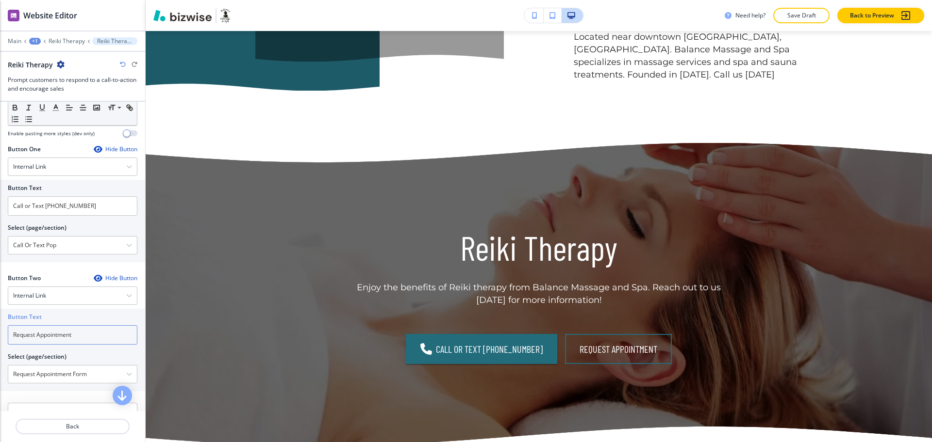
drag, startPoint x: 103, startPoint y: 335, endPoint x: 10, endPoint y: 335, distance: 93.2
click at [10, 335] on input "Request Appointment" at bounding box center [73, 335] width 130 height 19
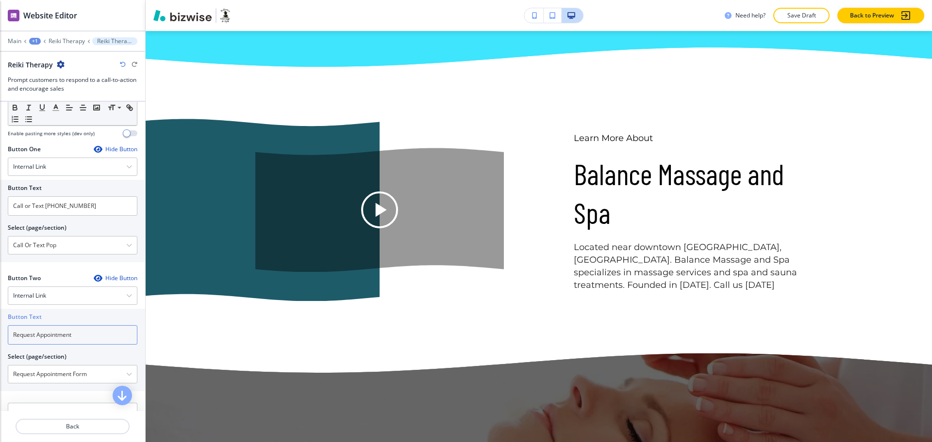
scroll to position [2262, 0]
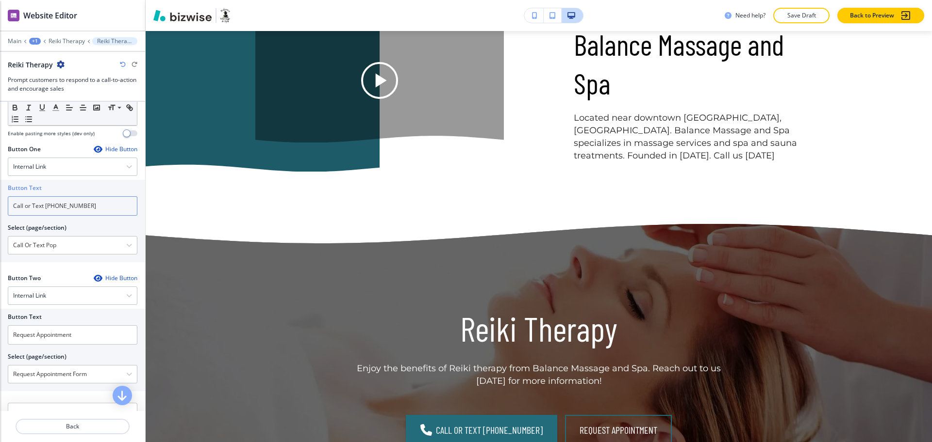
drag, startPoint x: 88, startPoint y: 210, endPoint x: 45, endPoint y: 207, distance: 43.7
click at [45, 207] on input "Call or Text (803) 802-9990" at bounding box center [73, 205] width 130 height 19
type input "Call or Text"
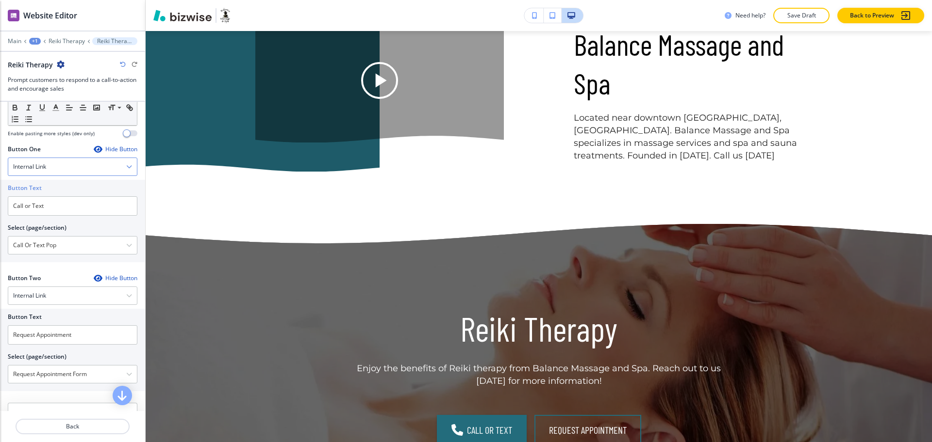
click at [49, 161] on div "Internal Link" at bounding box center [72, 166] width 129 height 17
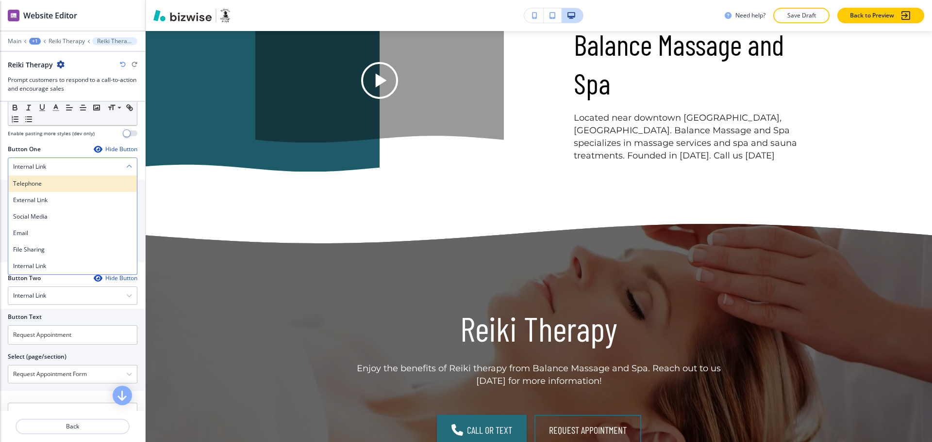
click at [52, 183] on h4 "Telephone" at bounding box center [72, 184] width 119 height 9
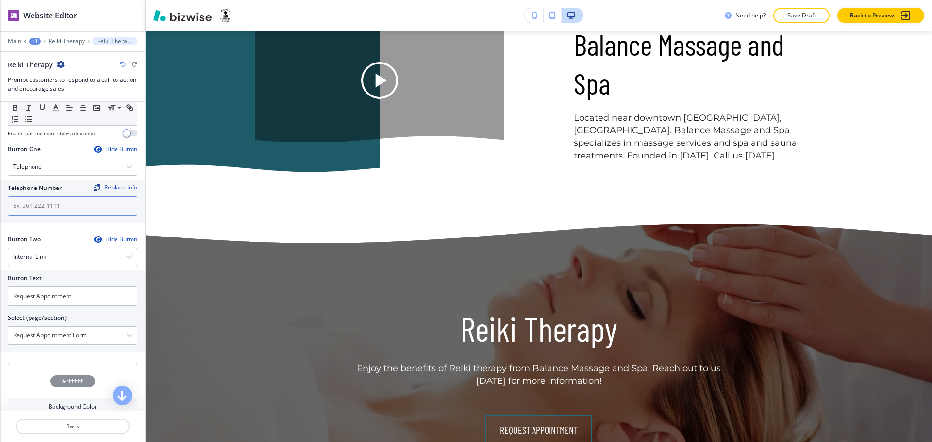
click at [58, 212] on input "text" at bounding box center [73, 205] width 130 height 19
paste input "[PHONE_NUMBER]"
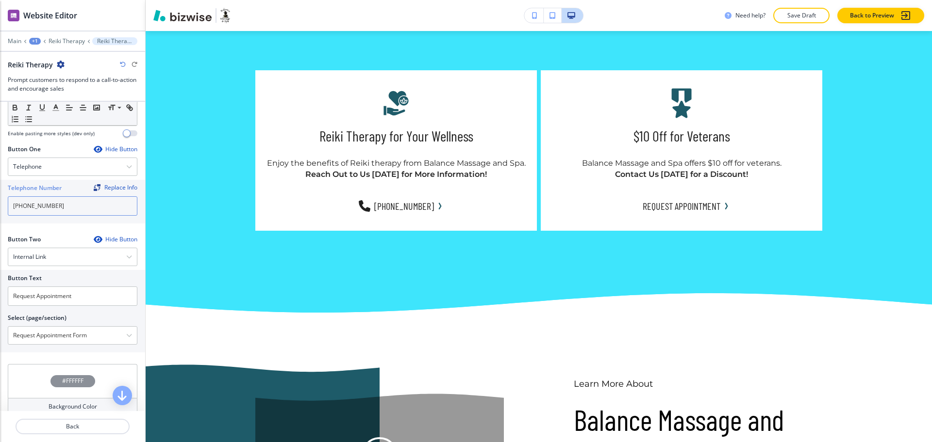
scroll to position [2246, 0]
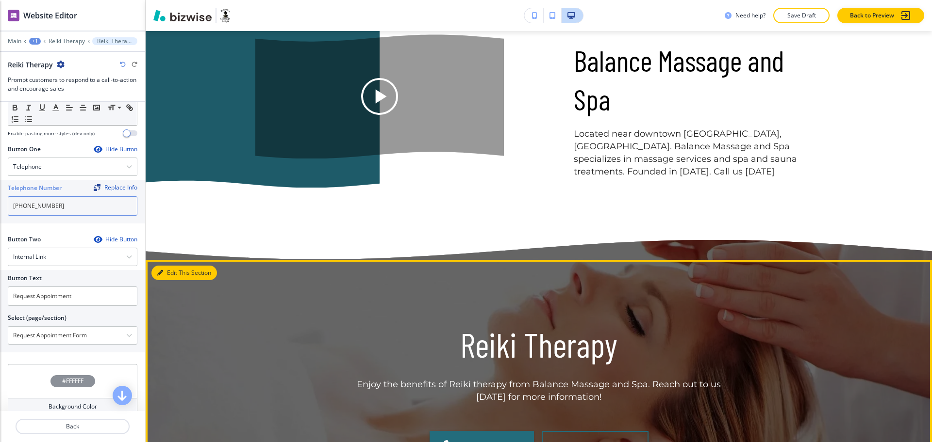
type input "[PHONE_NUMBER]"
click at [173, 280] on button "Edit This Section" at bounding box center [183, 273] width 65 height 15
click at [175, 274] on button "Edit This Section" at bounding box center [183, 273] width 65 height 15
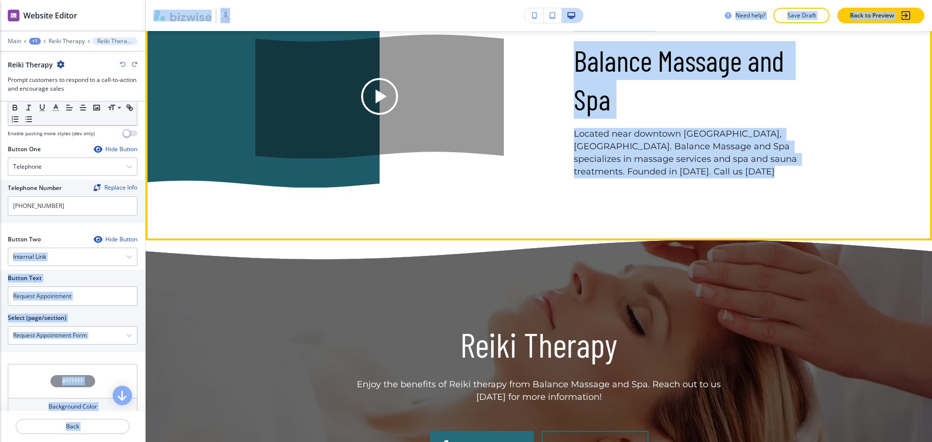
drag, startPoint x: 145, startPoint y: 239, endPoint x: 148, endPoint y: 148, distance: 91.3
click at [148, 102] on div "Website Editor Main +1 Reiki Therapy Reiki Therapy Reiki Therapy Prompt custome…" at bounding box center [466, 221] width 932 height 442
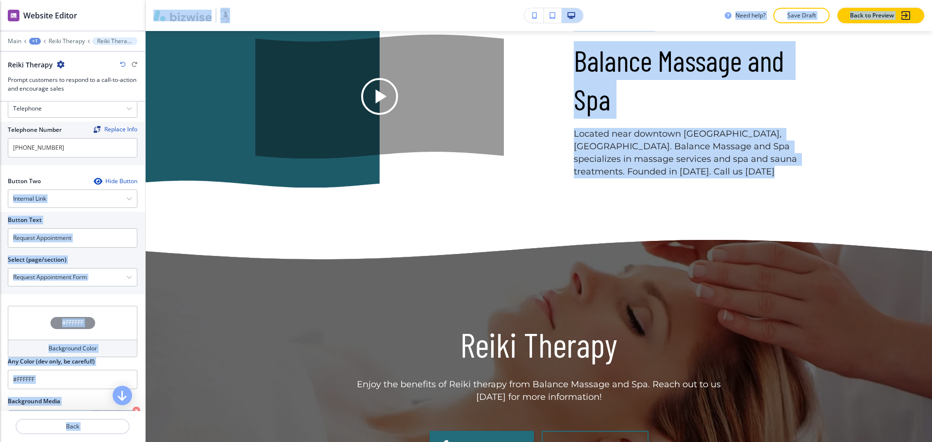
scroll to position [462, 0]
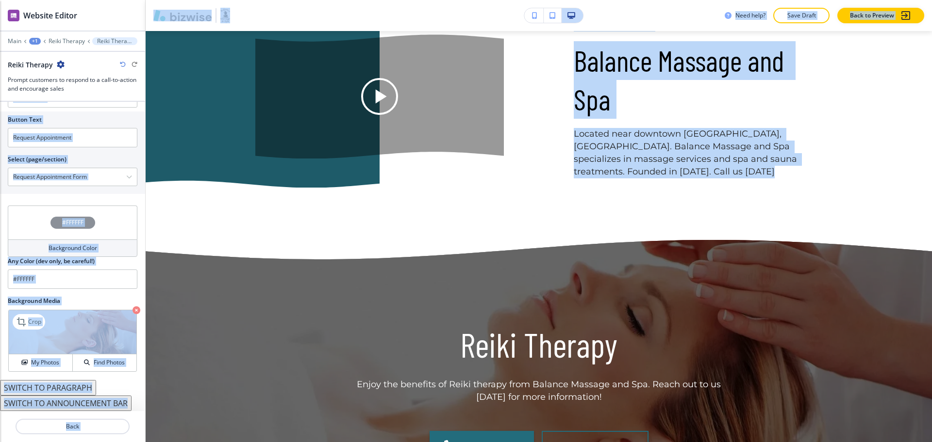
click at [132, 311] on icon "button" at bounding box center [136, 311] width 8 height 8
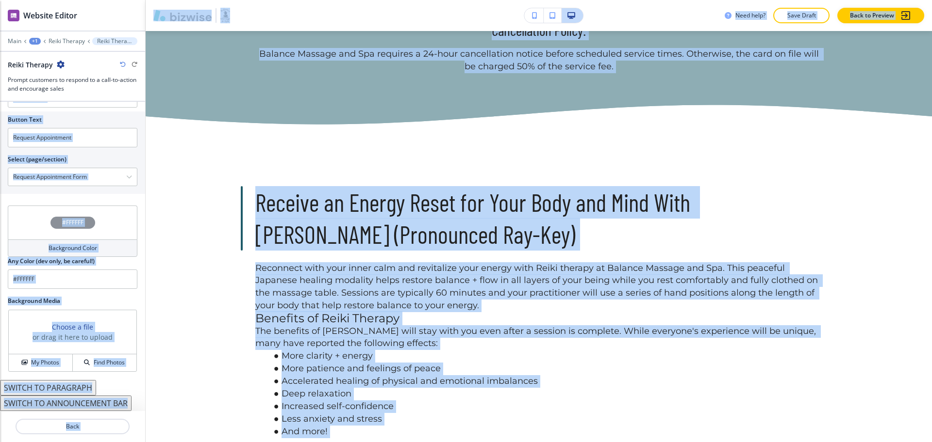
scroll to position [524, 0]
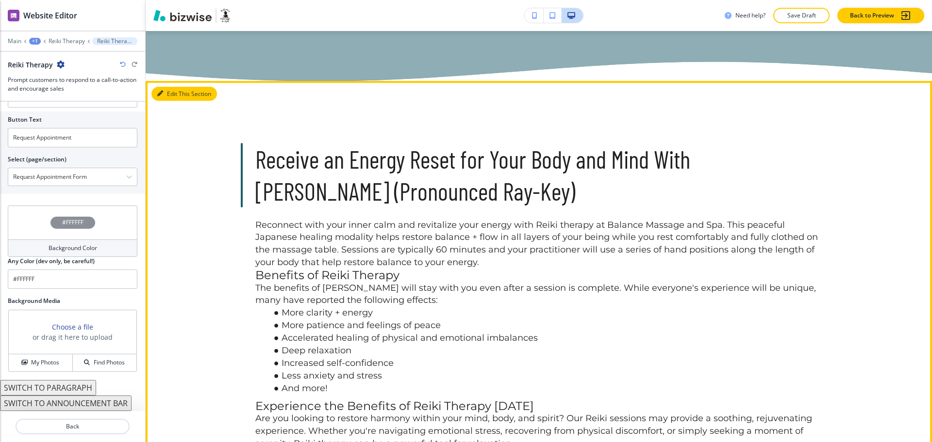
click at [168, 97] on button "Edit This Section" at bounding box center [183, 94] width 65 height 15
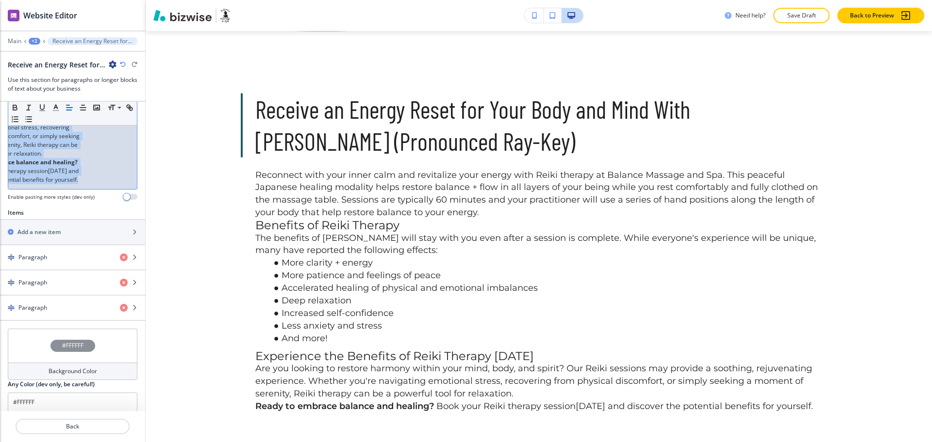
scroll to position [654, 0]
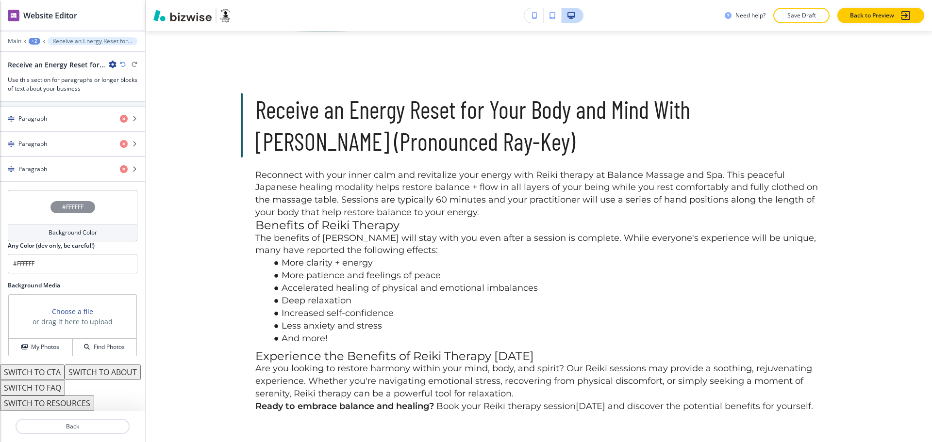
drag, startPoint x: 11, startPoint y: 254, endPoint x: 224, endPoint y: 471, distance: 303.6
click at [224, 0] on html "WELCOME TO YOUR WEBSITE PREVIEW Want to try out the Website Editor? Edit this s…" at bounding box center [466, 0] width 932 height 0
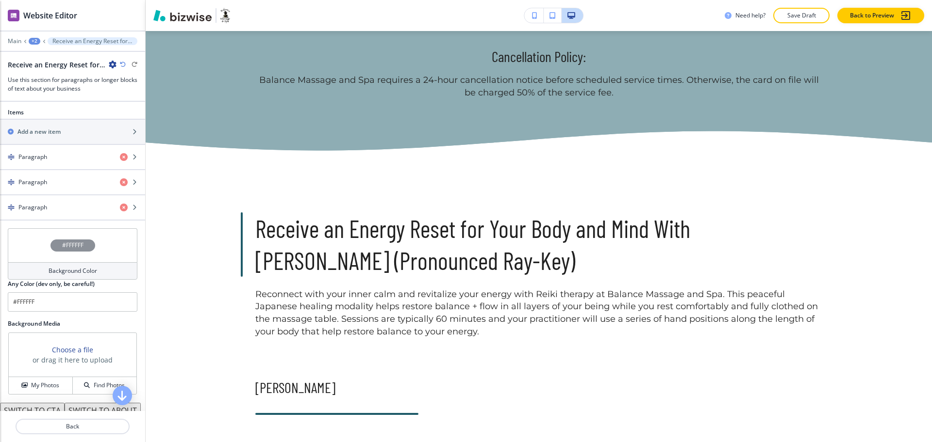
scroll to position [350, 0]
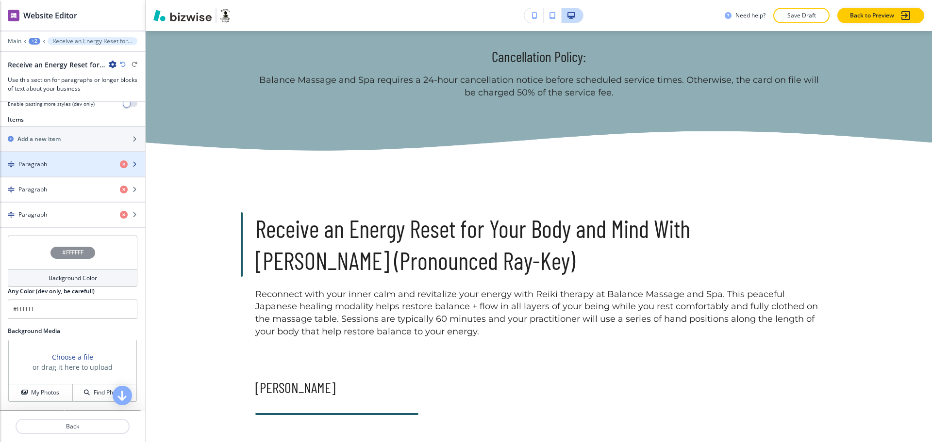
click at [68, 163] on div "Paragraph" at bounding box center [56, 164] width 112 height 9
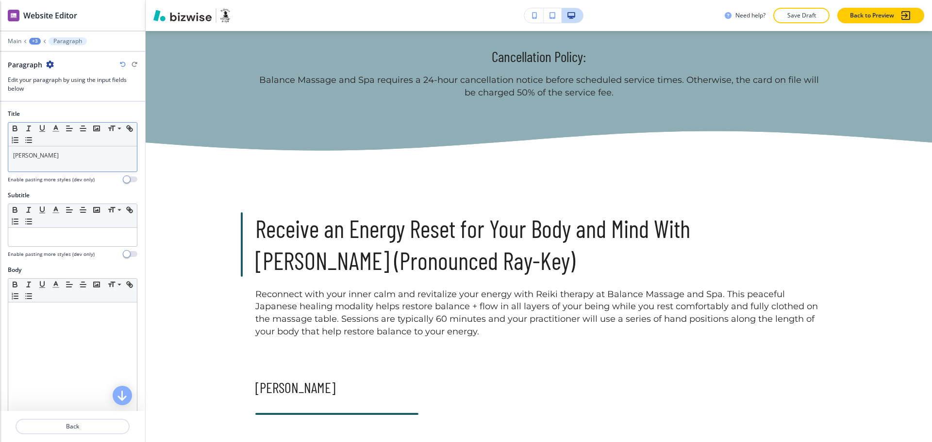
click at [63, 159] on p "Sara Carr" at bounding box center [72, 155] width 119 height 9
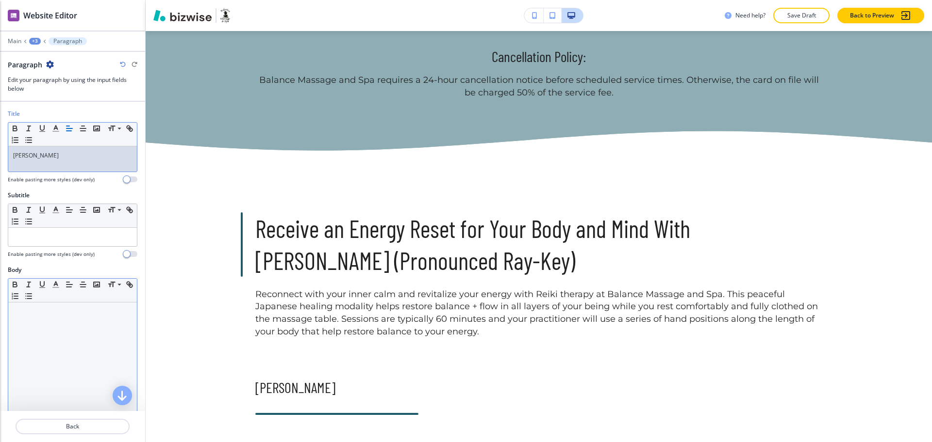
click at [57, 334] on div at bounding box center [72, 366] width 129 height 126
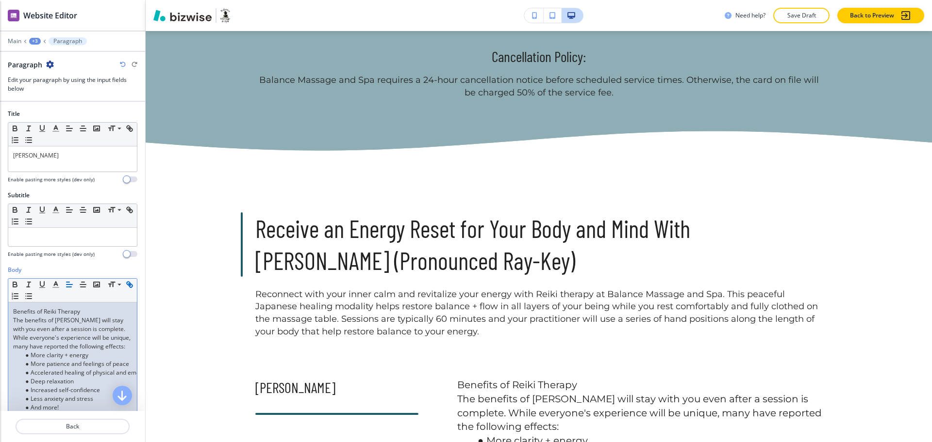
scroll to position [0, 0]
drag, startPoint x: 86, startPoint y: 310, endPoint x: 0, endPoint y: 304, distance: 86.6
click at [0, 304] on div "Body Small Normal Large Huge Benefits of Reiki Therapy The benefits of Reiki wi…" at bounding box center [72, 408] width 145 height 284
click at [37, 164] on div "Sara Carr" at bounding box center [72, 159] width 129 height 25
click at [16, 322] on p "The benefits of Reiki will stay with you even after a session is complete. Whil…" at bounding box center [72, 333] width 119 height 35
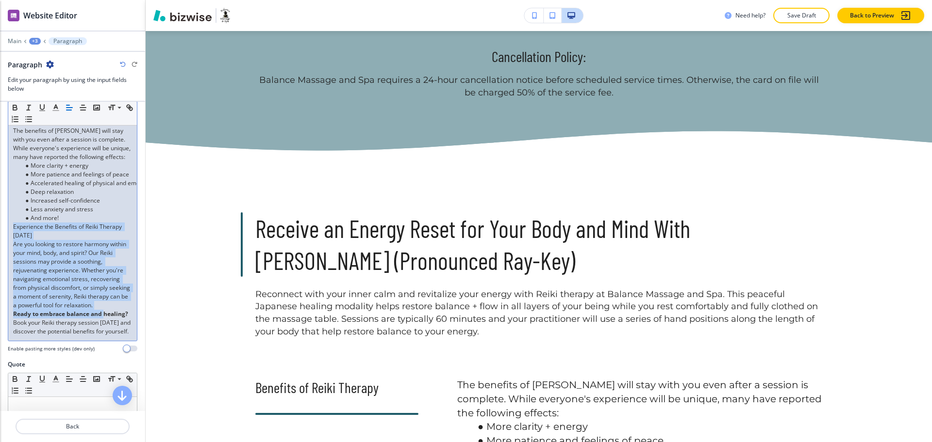
scroll to position [0, 60]
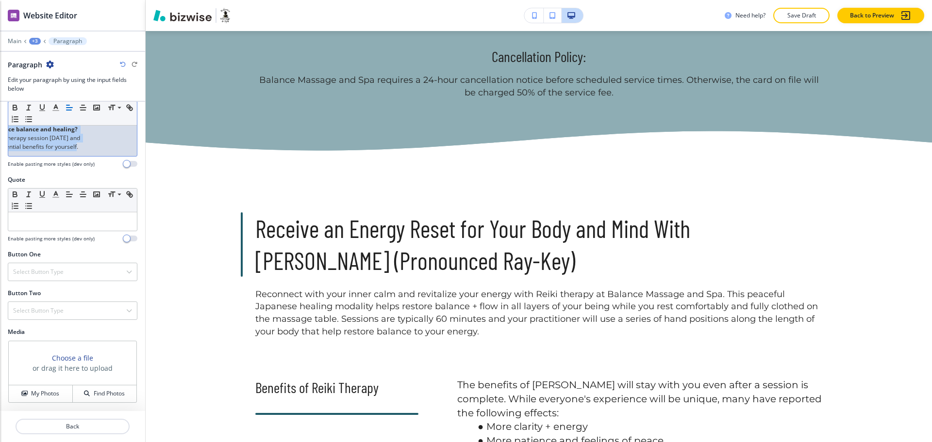
drag, startPoint x: 13, startPoint y: 234, endPoint x: 197, endPoint y: 452, distance: 285.3
click at [197, 0] on html "WELCOME TO YOUR WEBSITE PREVIEW Want to try out the Website Editor? Edit this s…" at bounding box center [466, 0] width 932 height 0
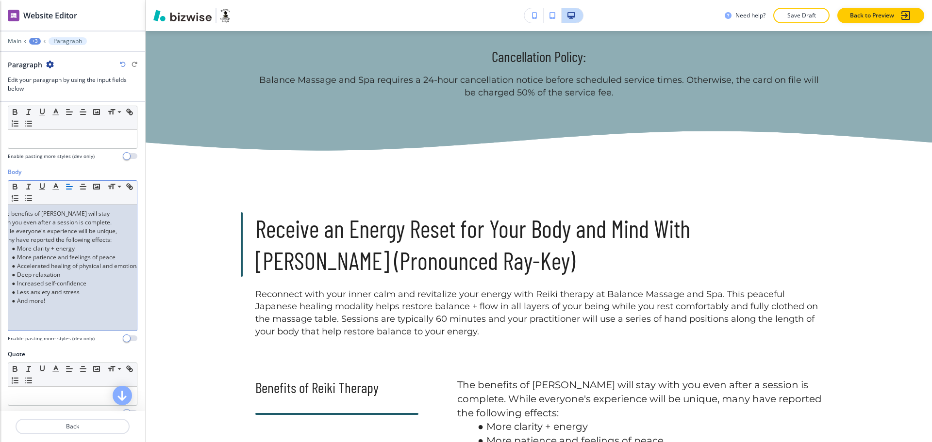
scroll to position [0, 0]
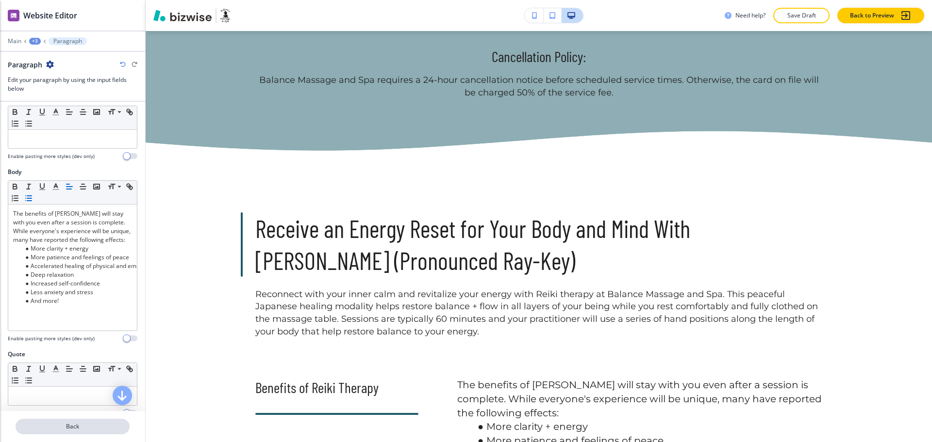
click at [66, 428] on p "Back" at bounding box center [72, 427] width 112 height 9
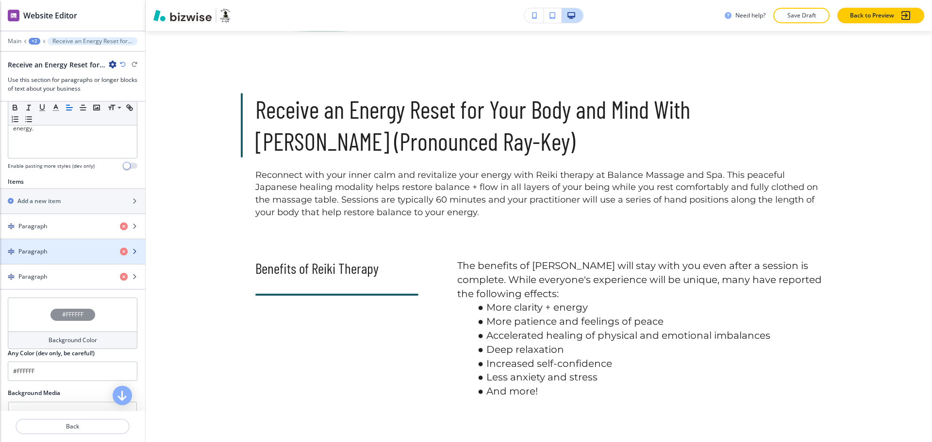
scroll to position [289, 0]
click at [41, 247] on h4 "Paragraph" at bounding box center [32, 251] width 29 height 9
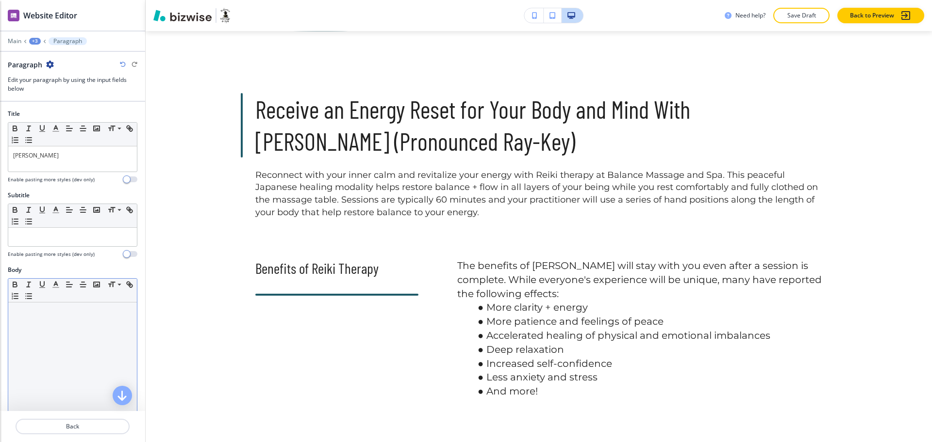
click at [49, 328] on div at bounding box center [72, 366] width 129 height 126
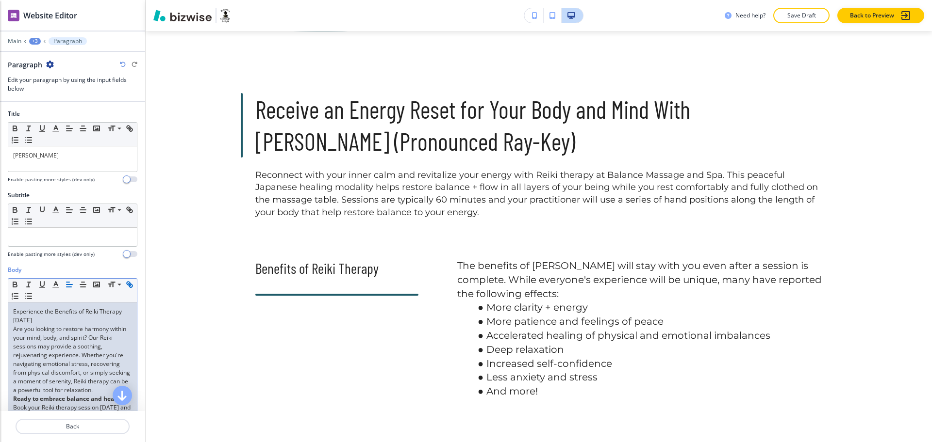
scroll to position [0, 0]
drag, startPoint x: 42, startPoint y: 320, endPoint x: 0, endPoint y: 303, distance: 45.0
click at [0, 303] on div "Body Small Normal Large Huge Experience the Benefits of Reiki Therapy Today Are…" at bounding box center [72, 357] width 145 height 182
click at [62, 154] on p "Lindsey Erickson" at bounding box center [72, 155] width 119 height 9
click at [11, 324] on div "Are you looking to restore harmony within your mind, body, and spirit? Our Reik…" at bounding box center [72, 368] width 129 height 126
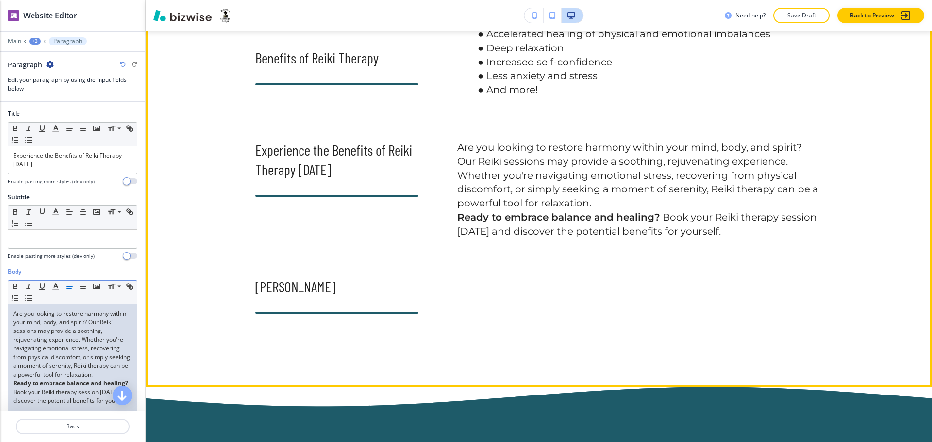
scroll to position [934, 0]
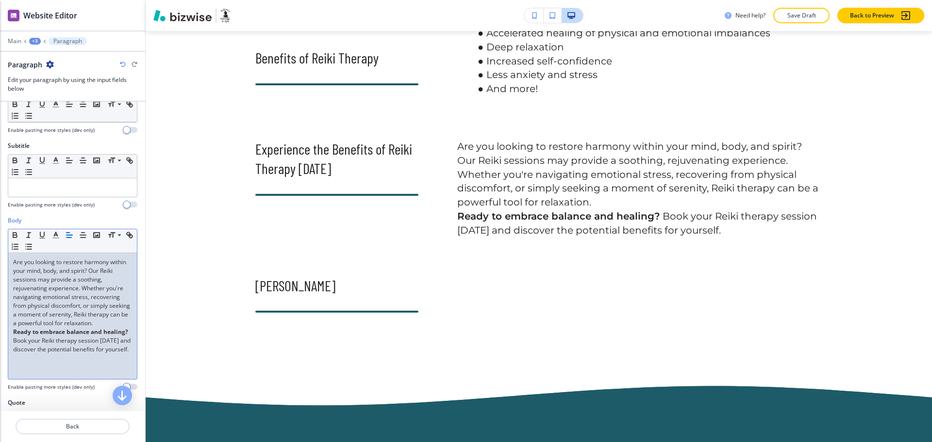
click at [64, 328] on p "Are you looking to restore harmony within your mind, body, and spirit? Our Reik…" at bounding box center [72, 293] width 119 height 70
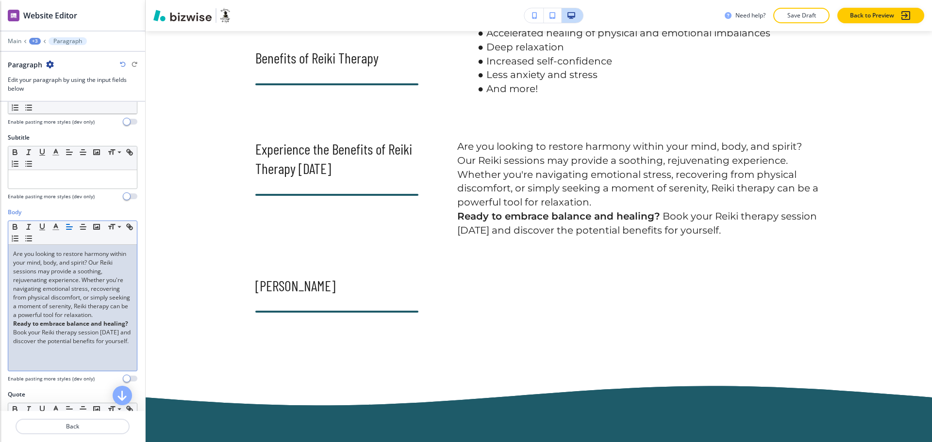
scroll to position [60, 0]
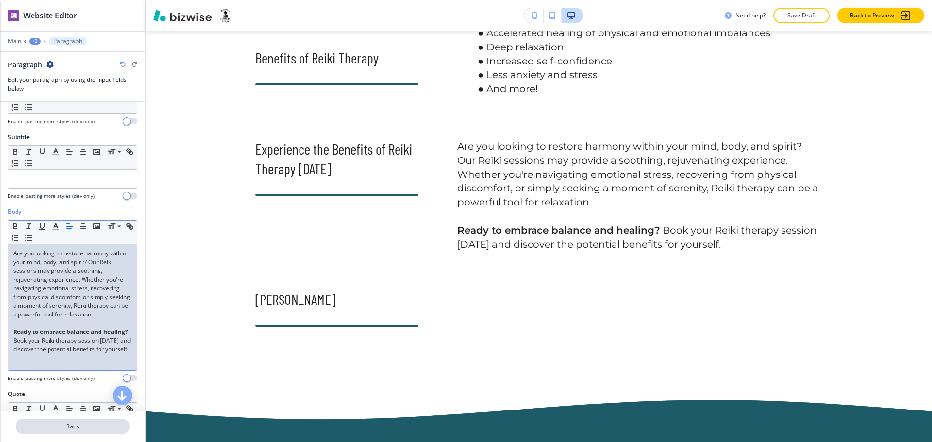
click at [70, 430] on p "Back" at bounding box center [72, 427] width 112 height 9
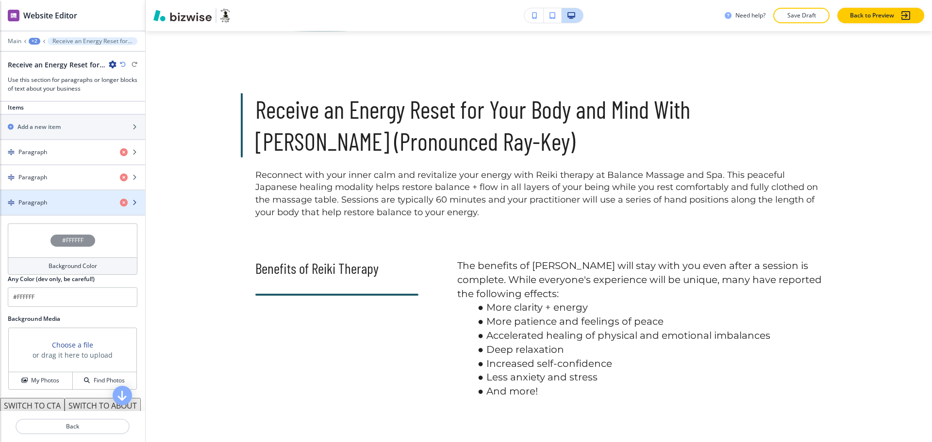
scroll to position [363, 0]
click at [120, 202] on icon "button" at bounding box center [124, 202] width 8 height 8
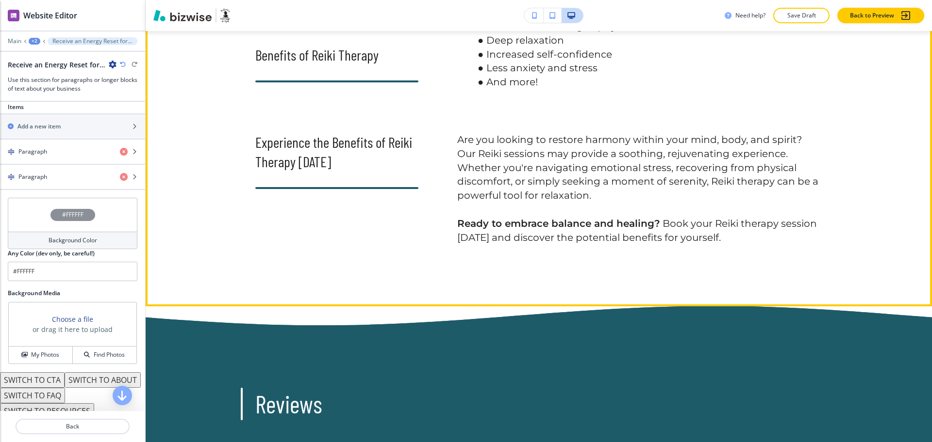
scroll to position [941, 0]
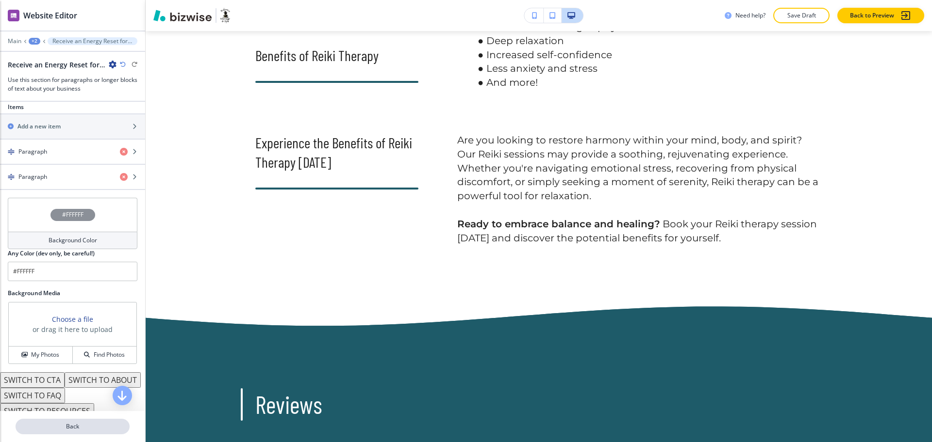
click at [60, 432] on button "Back" at bounding box center [73, 427] width 114 height 16
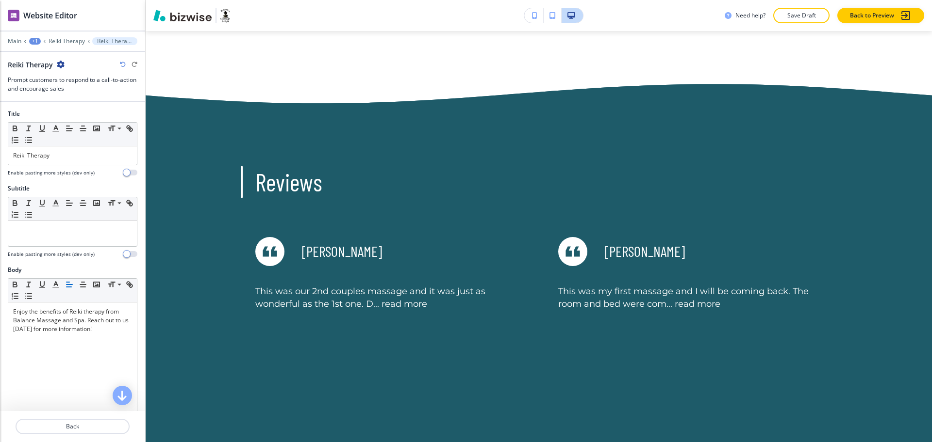
scroll to position [0, 0]
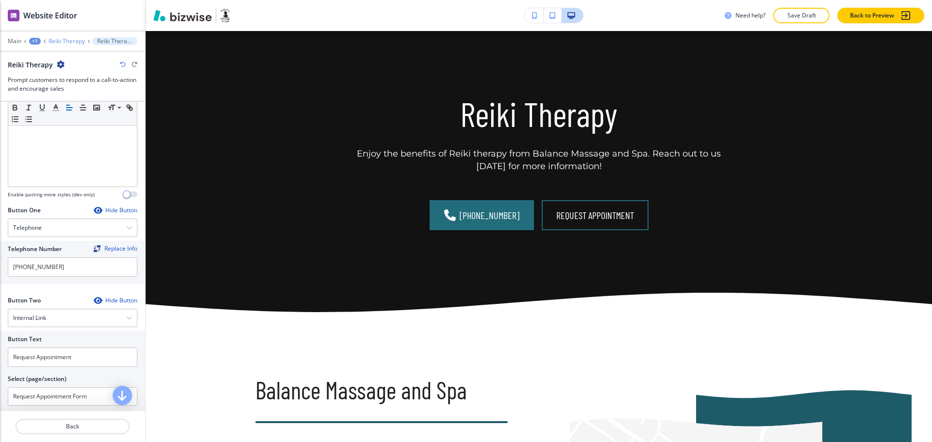
click at [70, 42] on p "Reiki Therapy" at bounding box center [67, 41] width 36 height 7
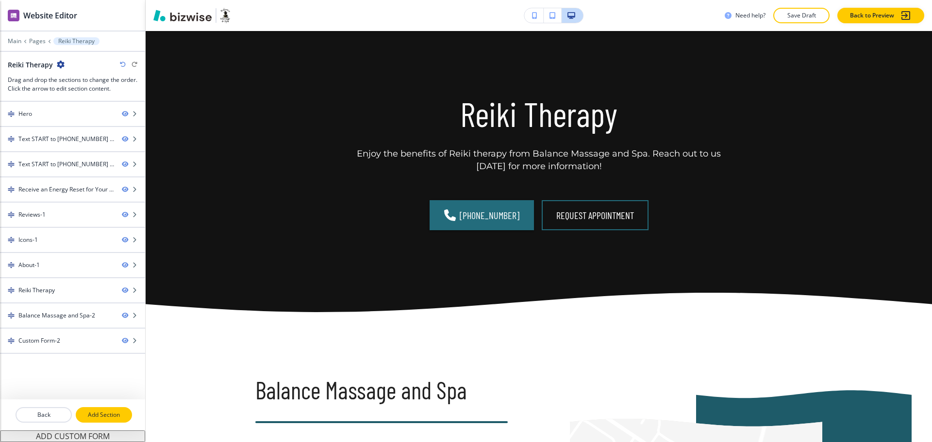
click at [95, 411] on p "Add Section" at bounding box center [104, 415] width 54 height 9
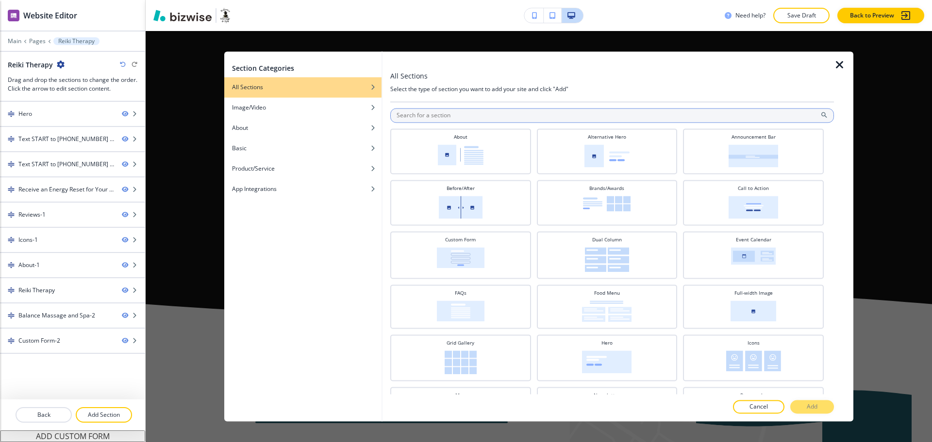
click at [478, 116] on input "text" at bounding box center [611, 115] width 443 height 15
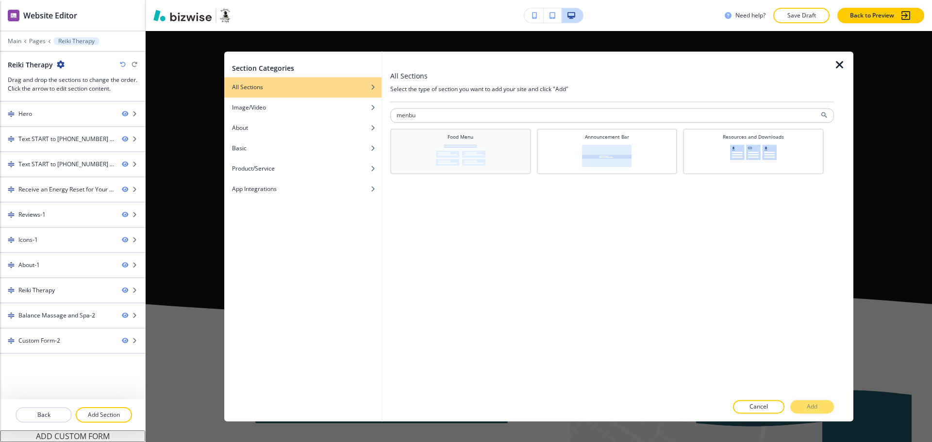
type input "menbu"
click at [468, 146] on img at bounding box center [460, 155] width 49 height 21
click at [810, 402] on button "Add" at bounding box center [812, 408] width 44 height 14
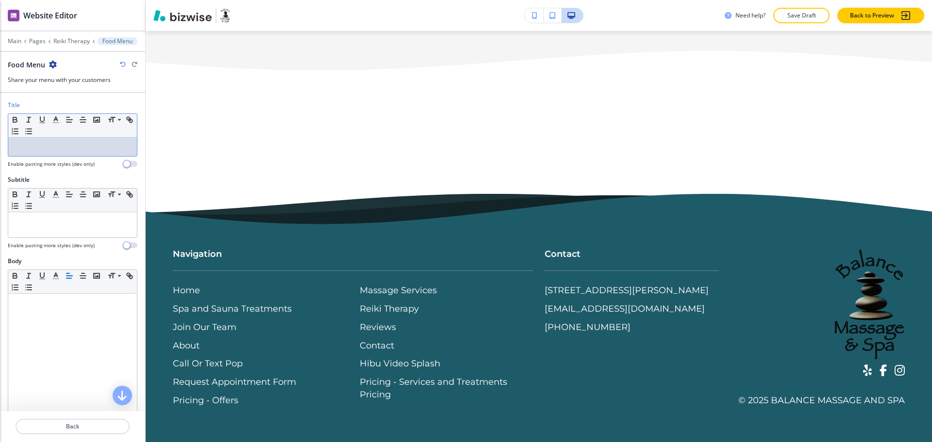
click at [94, 147] on p at bounding box center [72, 147] width 119 height 9
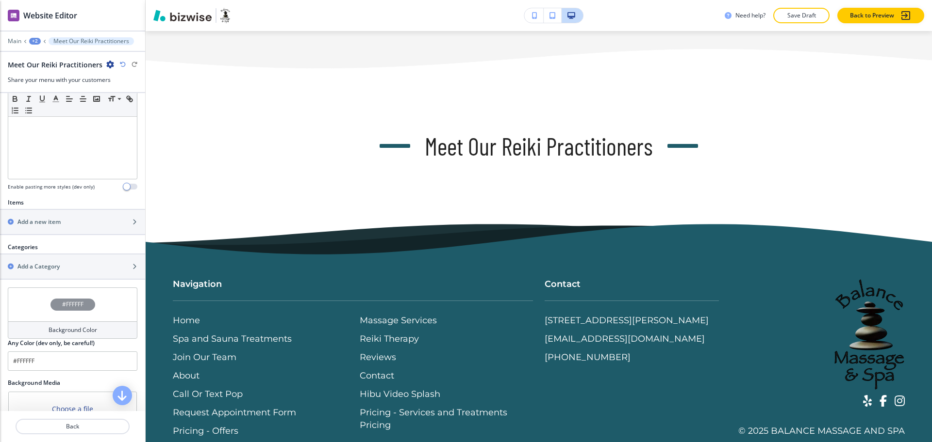
scroll to position [242, 0]
click at [39, 225] on h2 "Add a new item" at bounding box center [38, 221] width 43 height 9
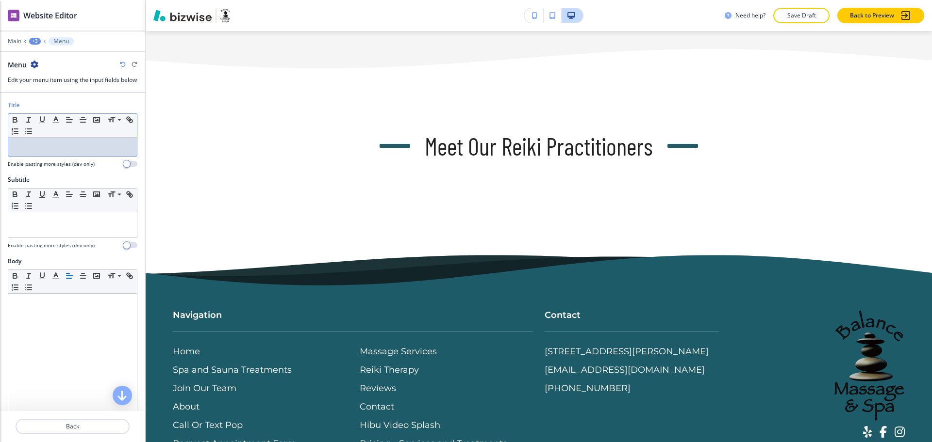
click at [44, 151] on p at bounding box center [72, 147] width 119 height 9
paste div
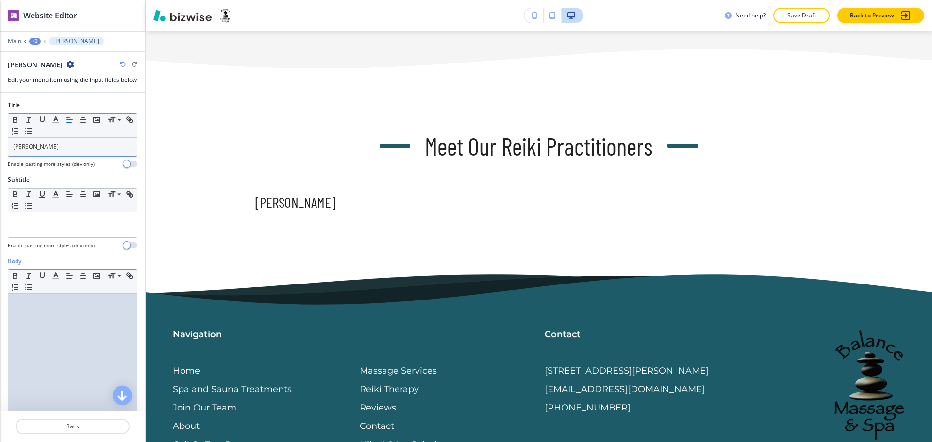
click at [78, 334] on div at bounding box center [72, 357] width 129 height 126
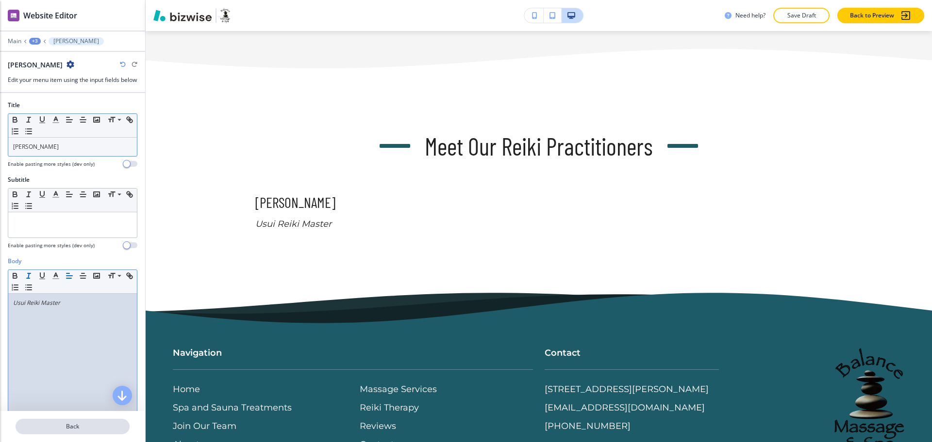
click at [83, 428] on p "Back" at bounding box center [72, 427] width 112 height 9
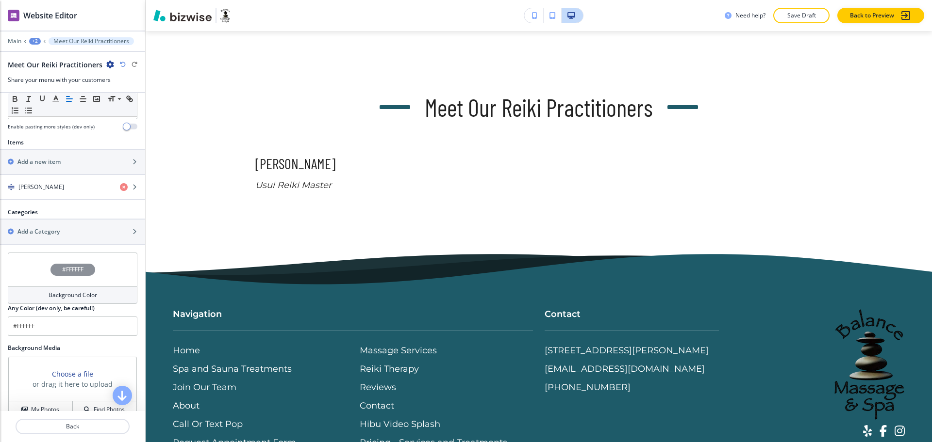
scroll to position [303, 0]
click at [34, 159] on h2 "Add a new item" at bounding box center [38, 160] width 43 height 9
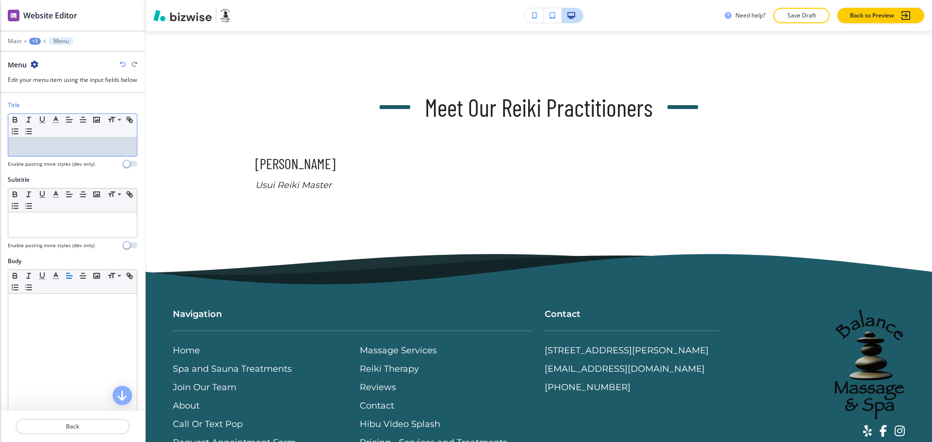
click at [54, 151] on p at bounding box center [72, 147] width 119 height 9
paste div
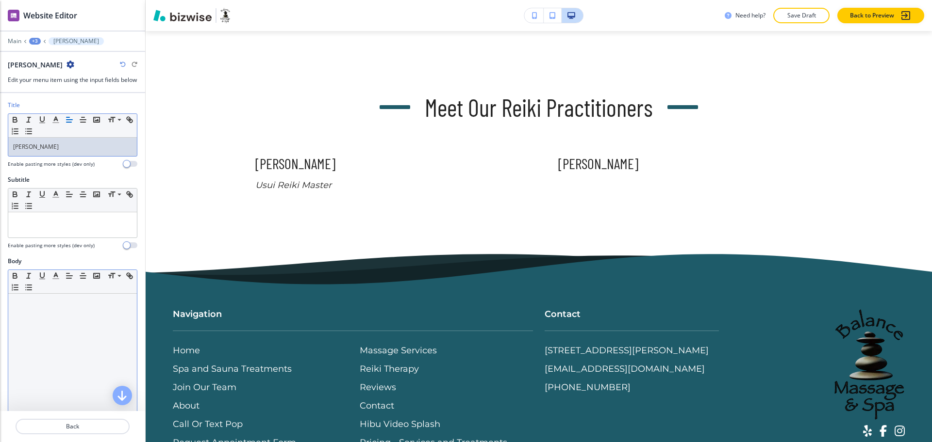
click at [77, 344] on div at bounding box center [72, 357] width 129 height 126
paste div
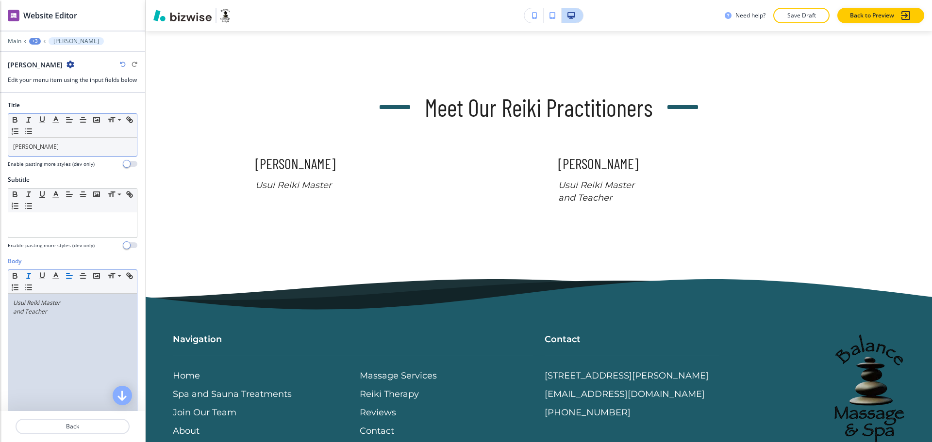
scroll to position [0, 0]
click at [13, 316] on em "and Teacher" at bounding box center [30, 312] width 34 height 8
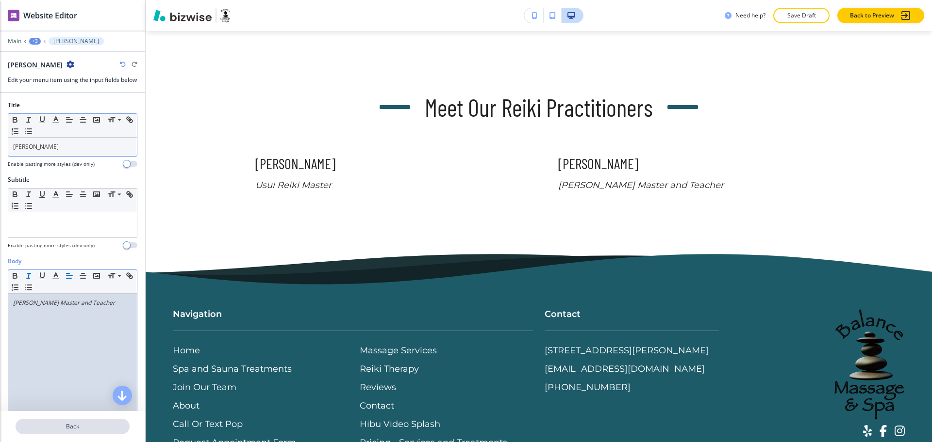
click at [71, 431] on button "Back" at bounding box center [73, 427] width 114 height 16
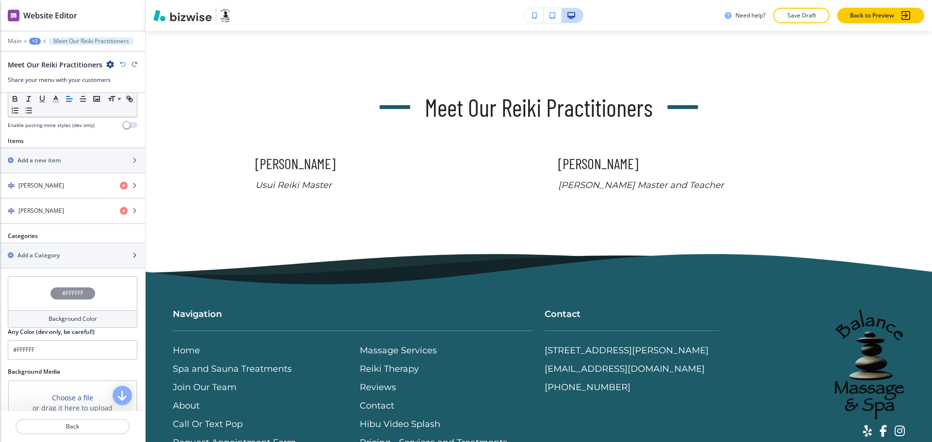
scroll to position [303, 0]
click at [39, 164] on h2 "Add a new item" at bounding box center [38, 160] width 43 height 9
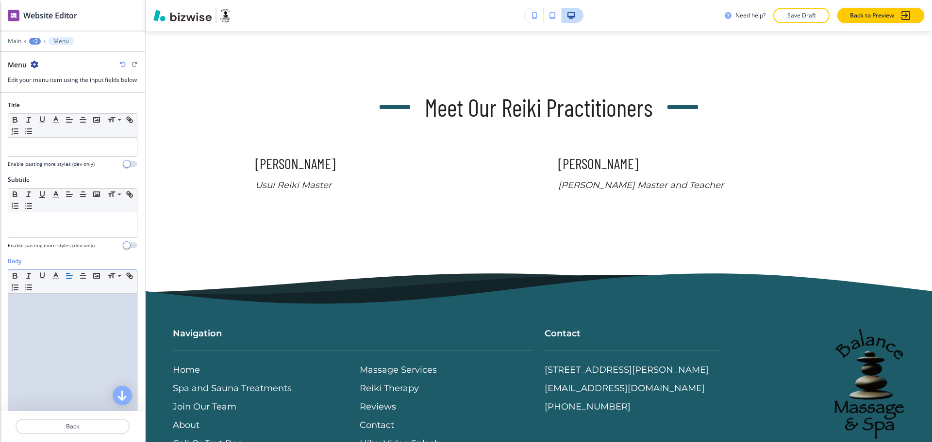
click at [33, 335] on div at bounding box center [72, 357] width 129 height 126
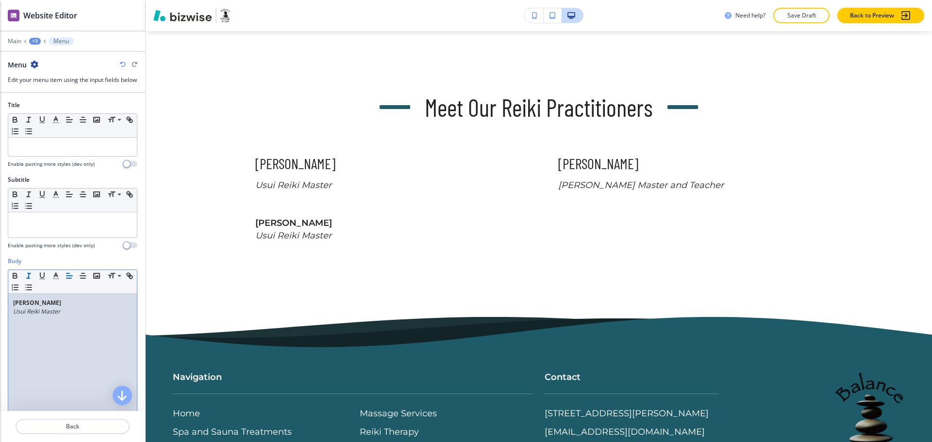
scroll to position [0, 0]
drag, startPoint x: 64, startPoint y: 311, endPoint x: 0, endPoint y: 304, distance: 63.9
click at [0, 304] on div "Body Small Normal Large Huge Elizabeth Simpson Usui Reiki Master Enable pasting…" at bounding box center [72, 348] width 145 height 182
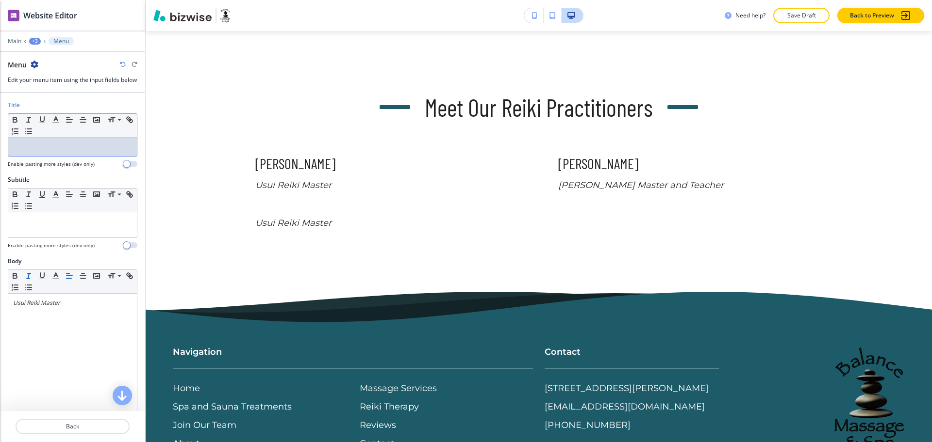
click at [57, 148] on div at bounding box center [72, 147] width 129 height 18
paste div
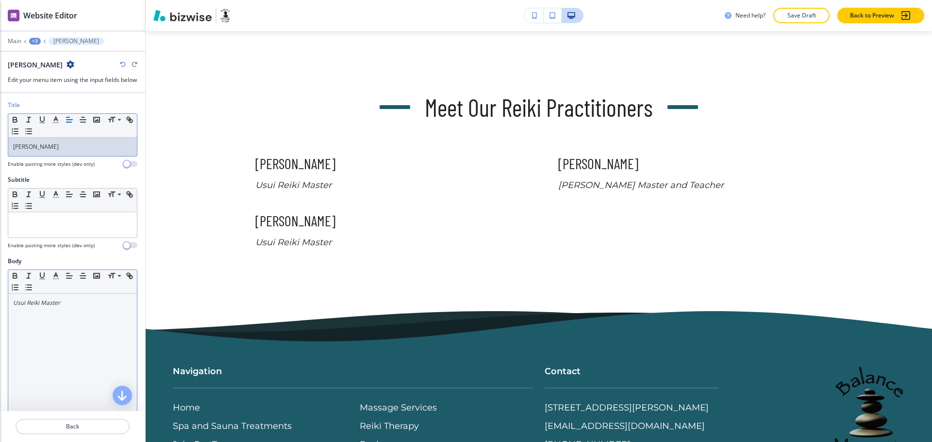
click at [83, 326] on div "Usui Reiki Master" at bounding box center [72, 357] width 129 height 126
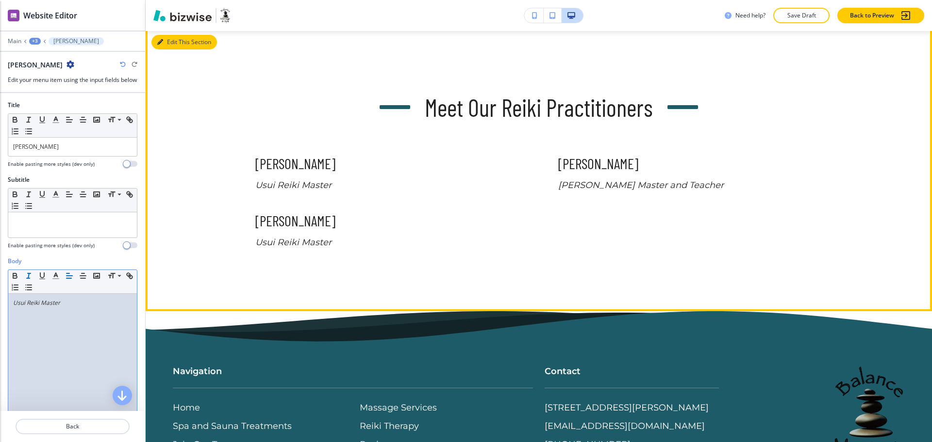
click at [171, 44] on button "Edit This Section" at bounding box center [183, 42] width 65 height 15
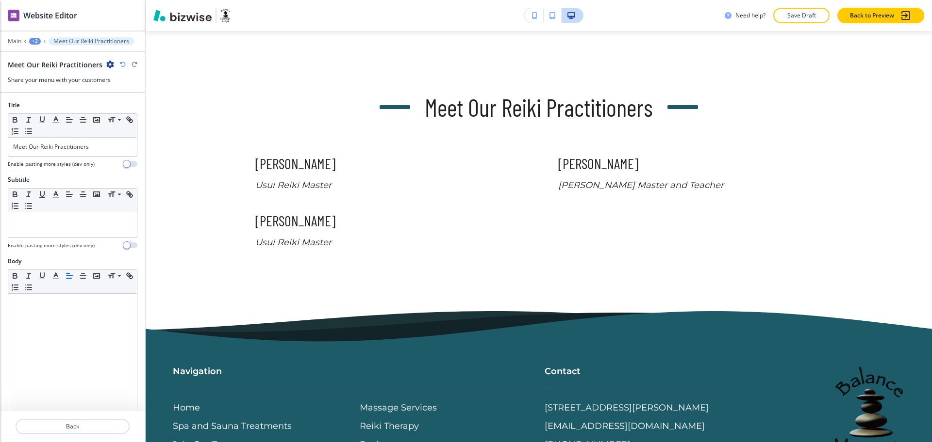
scroll to position [445, 0]
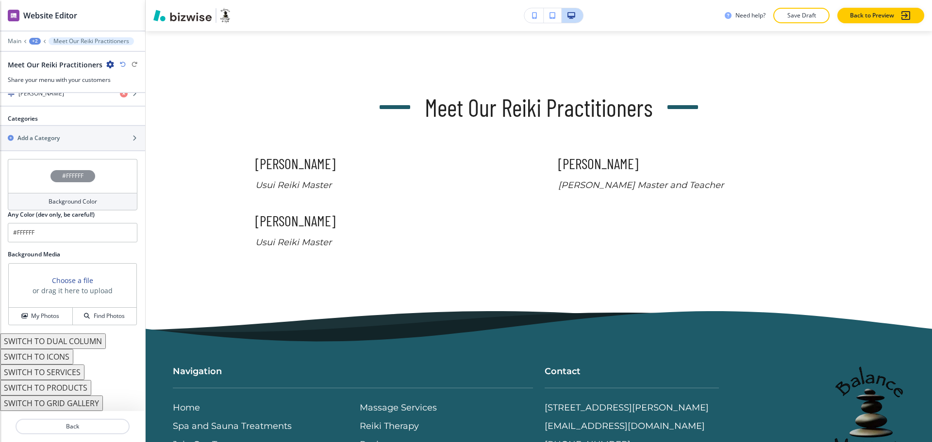
click at [60, 358] on button "SWITCH TO ICONS" at bounding box center [36, 357] width 73 height 16
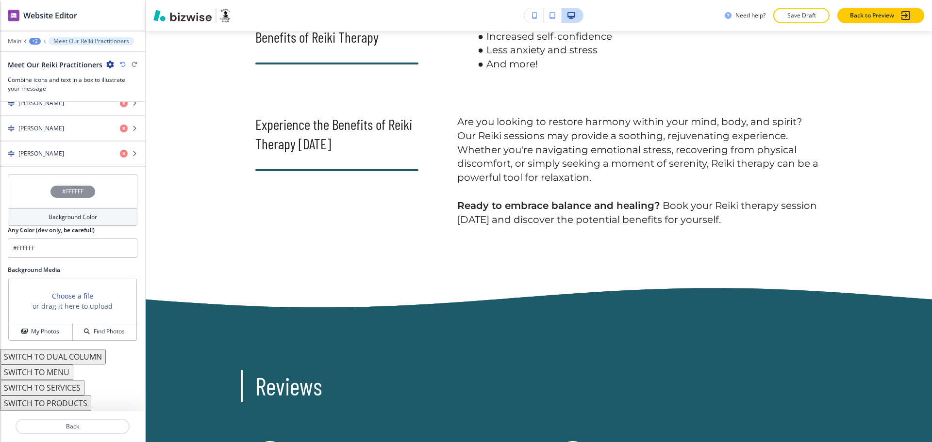
scroll to position [907, 0]
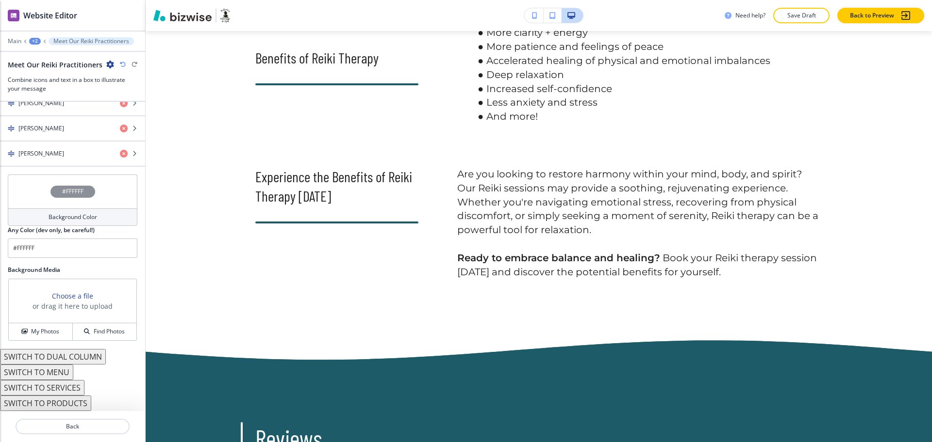
click at [34, 38] on div "+2" at bounding box center [35, 41] width 12 height 7
click at [45, 71] on p "Reiki Therapy" at bounding box center [59, 74] width 49 height 9
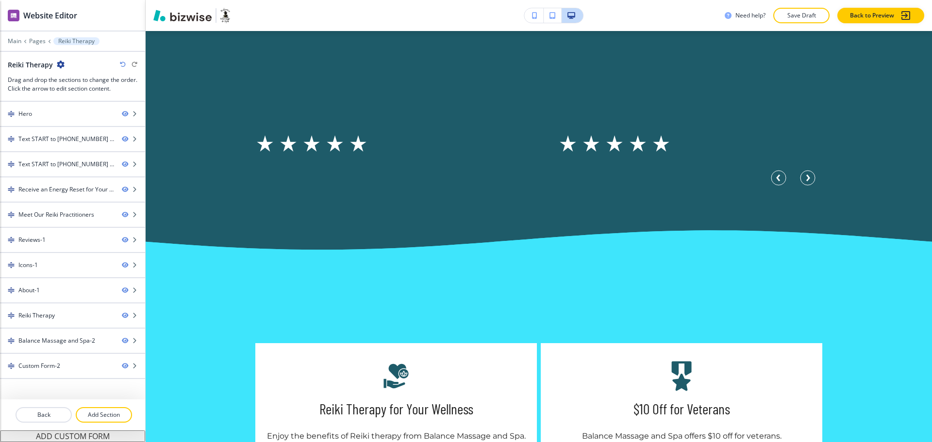
scroll to position [1797, 0]
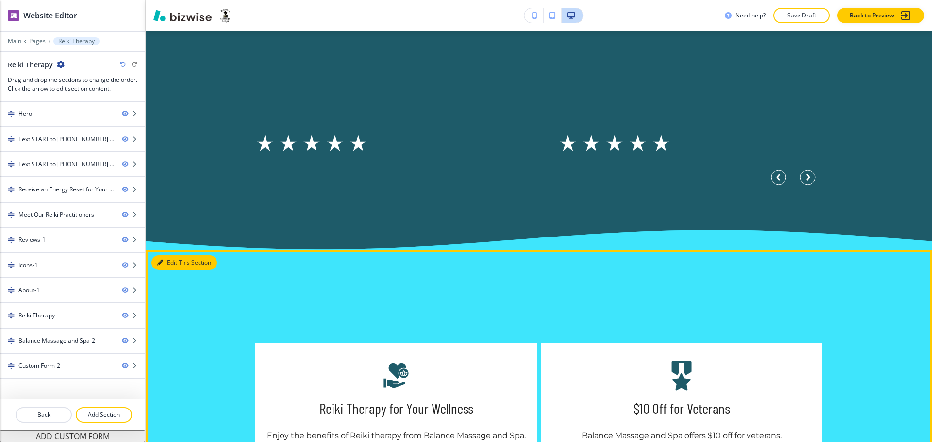
click at [167, 270] on button "Edit This Section" at bounding box center [183, 263] width 65 height 15
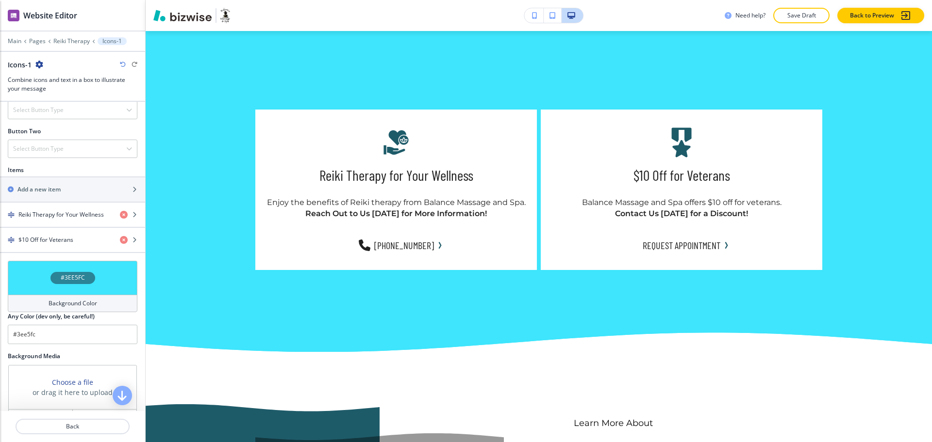
scroll to position [363, 0]
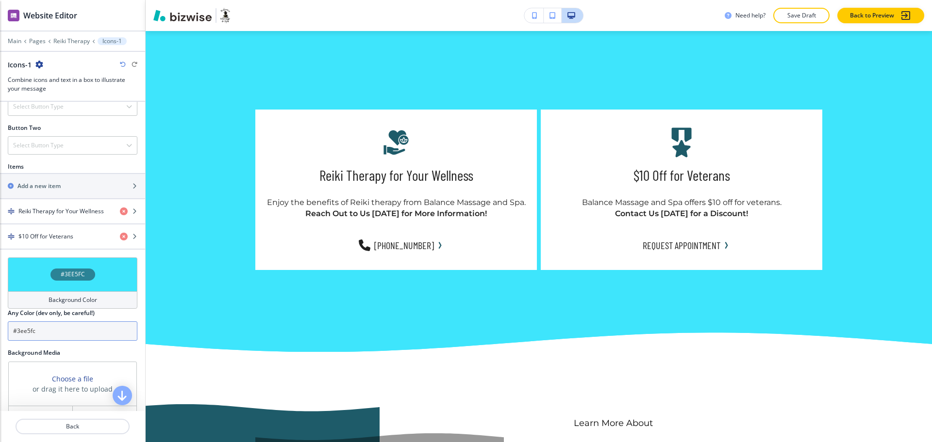
click at [72, 334] on input "#3ee5fc" at bounding box center [73, 331] width 130 height 19
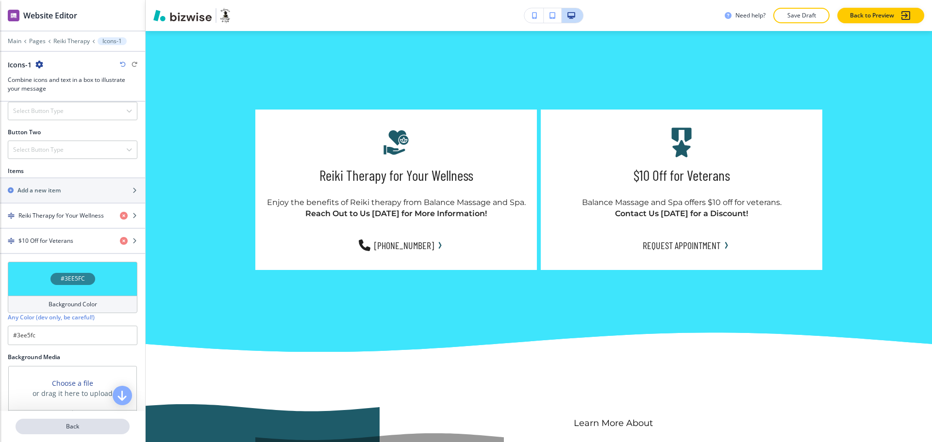
click at [78, 430] on p "Back" at bounding box center [72, 427] width 112 height 9
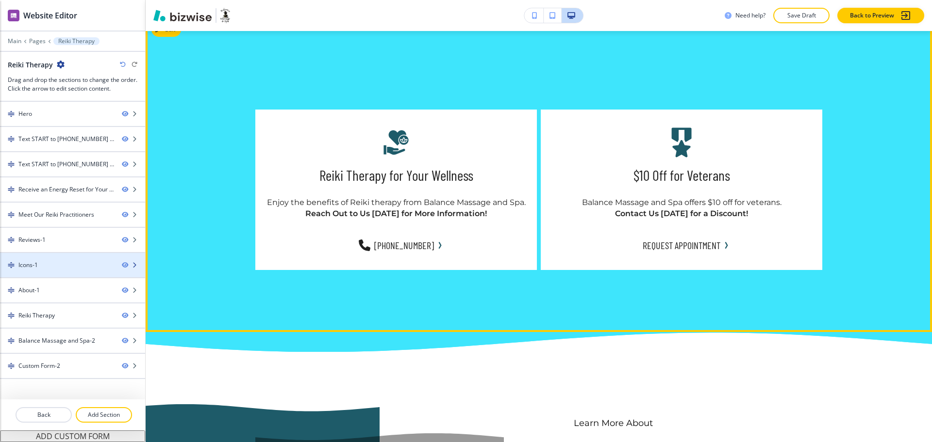
click at [42, 264] on div "Icons-1" at bounding box center [57, 265] width 114 height 9
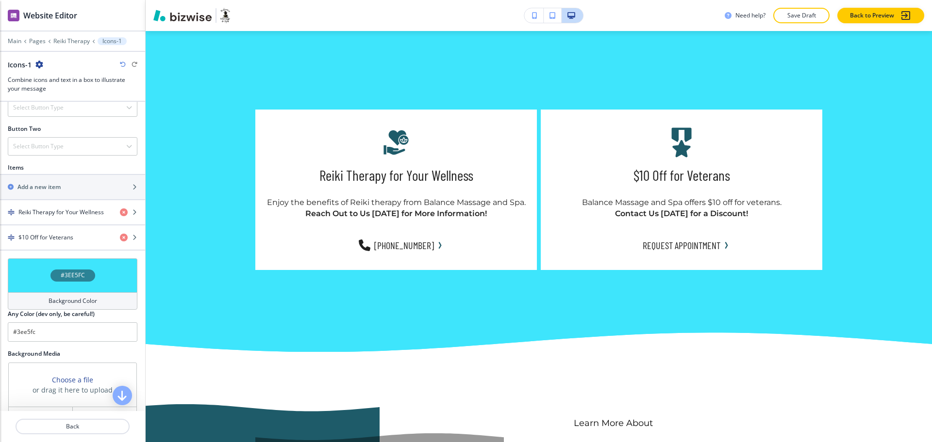
scroll to position [364, 0]
click at [77, 430] on p "Back" at bounding box center [72, 427] width 112 height 9
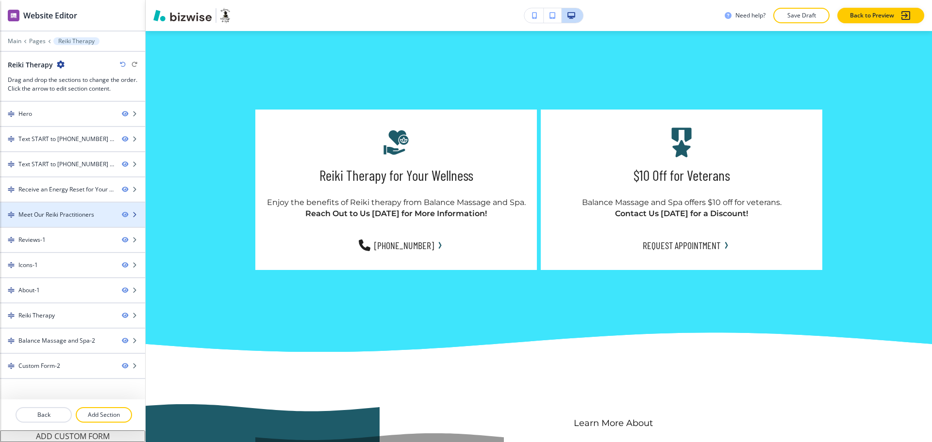
click at [51, 208] on div at bounding box center [72, 207] width 145 height 8
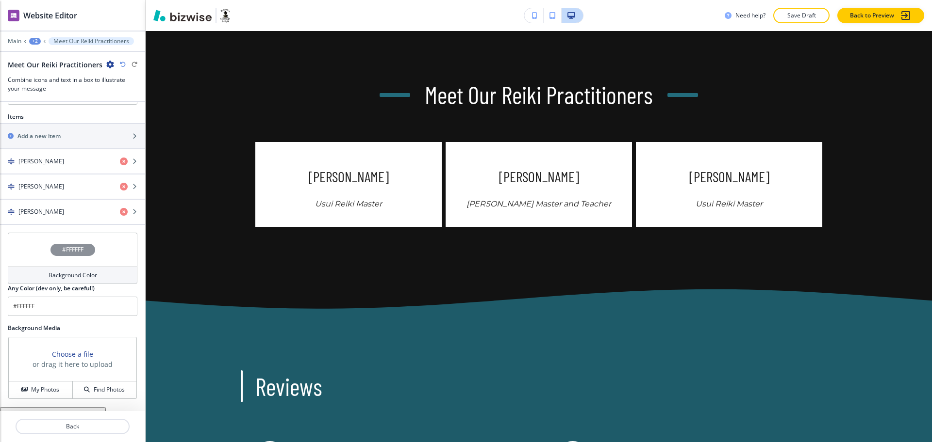
scroll to position [472, 0]
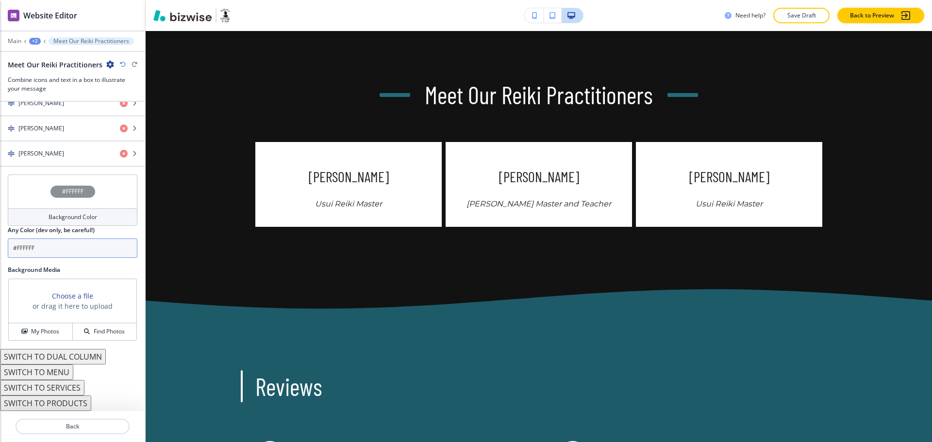
click at [63, 239] on input "#FFFFFF" at bounding box center [73, 248] width 130 height 19
paste input "3ee5fc"
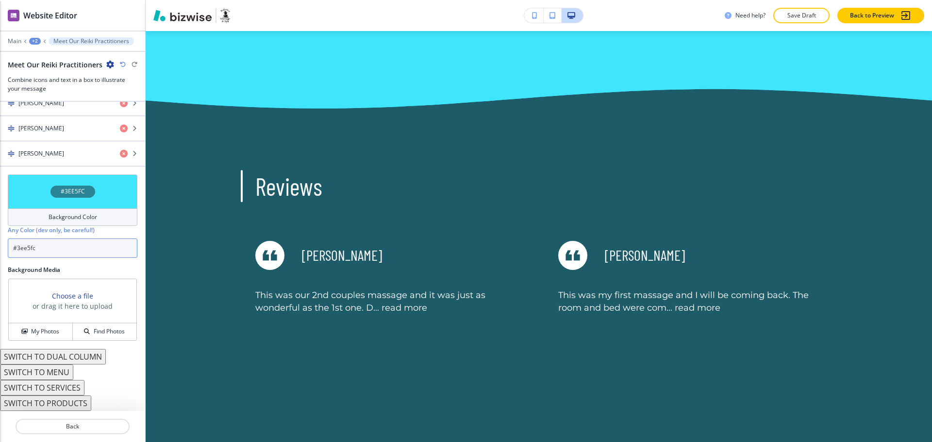
scroll to position [1603, 0]
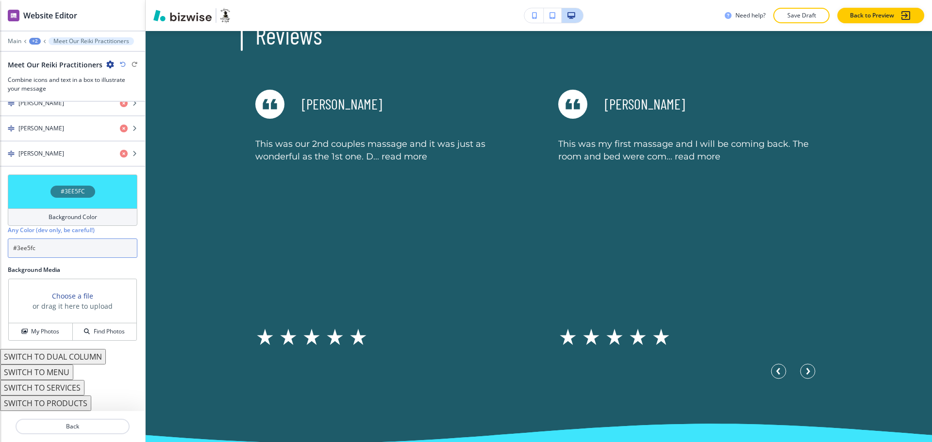
type input "#3ee5fc"
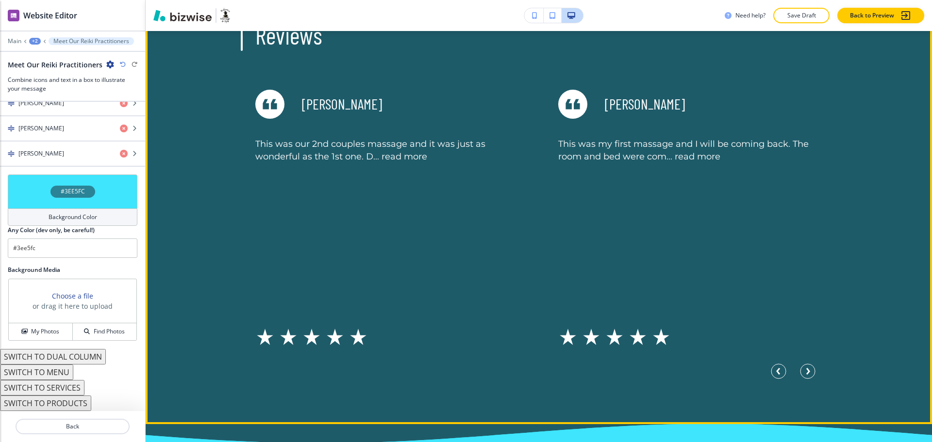
click at [891, 362] on div "Reviews Karen Q This was our 2nd couples massage and it was just as wonderful a…" at bounding box center [539, 191] width 786 height 468
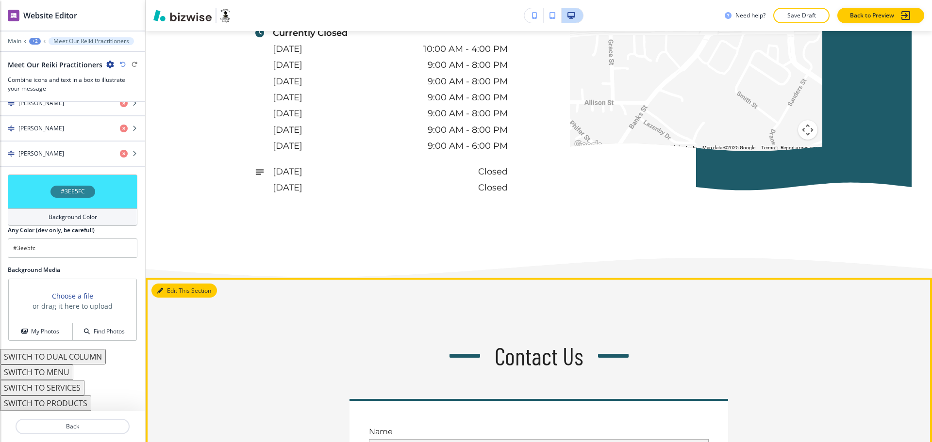
click at [163, 291] on icon "button" at bounding box center [160, 291] width 6 height 6
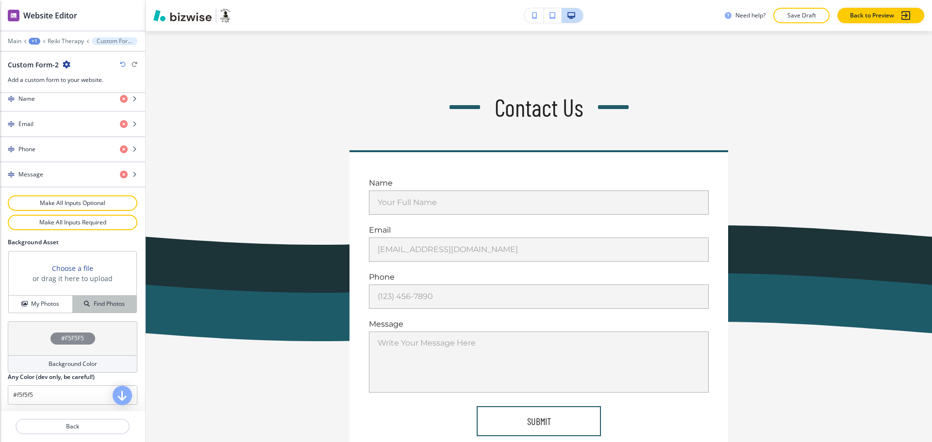
scroll to position [455, 0]
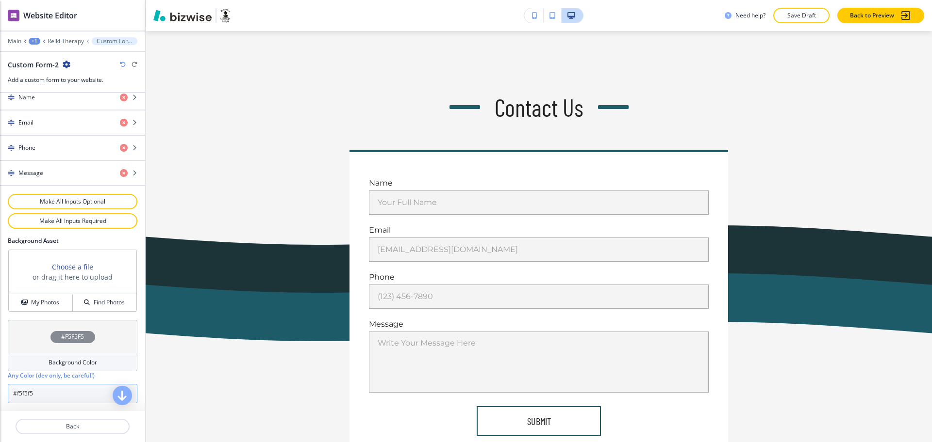
click at [68, 392] on input "#f5f5f5" at bounding box center [73, 393] width 130 height 19
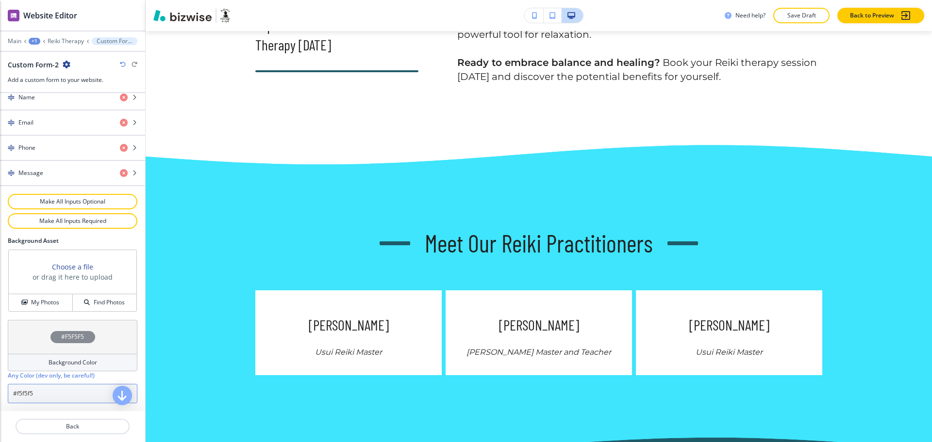
scroll to position [1108, 0]
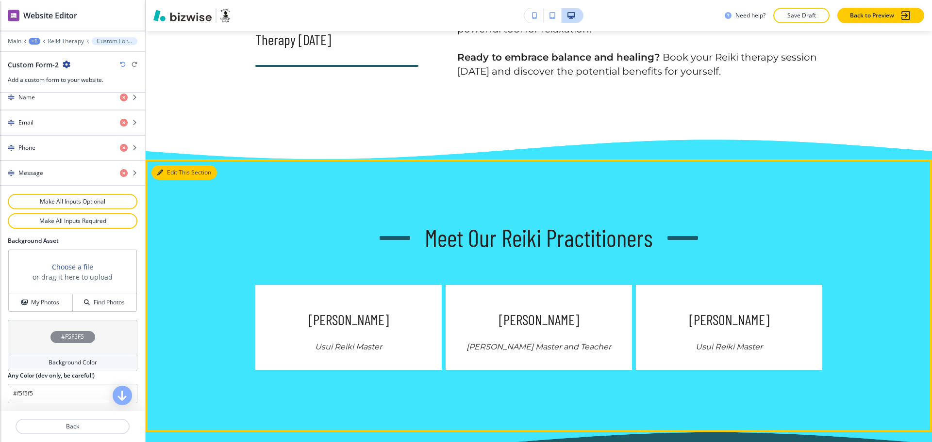
click at [172, 180] on button "Edit This Section" at bounding box center [183, 172] width 65 height 15
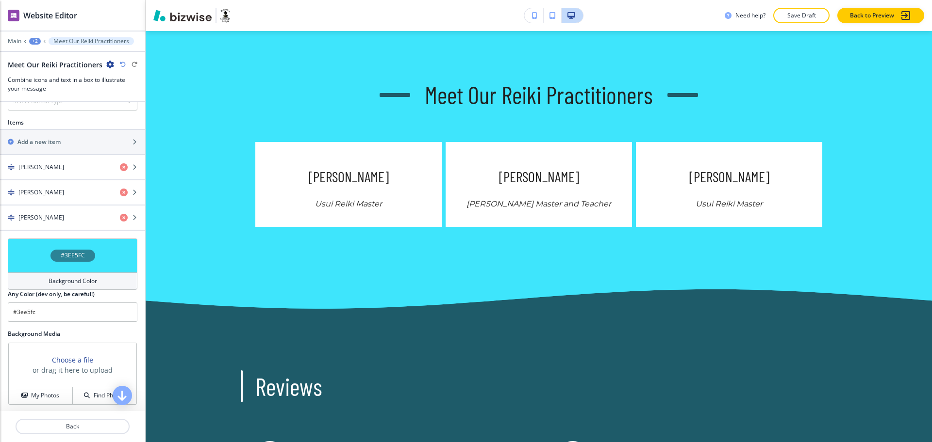
scroll to position [472, 0]
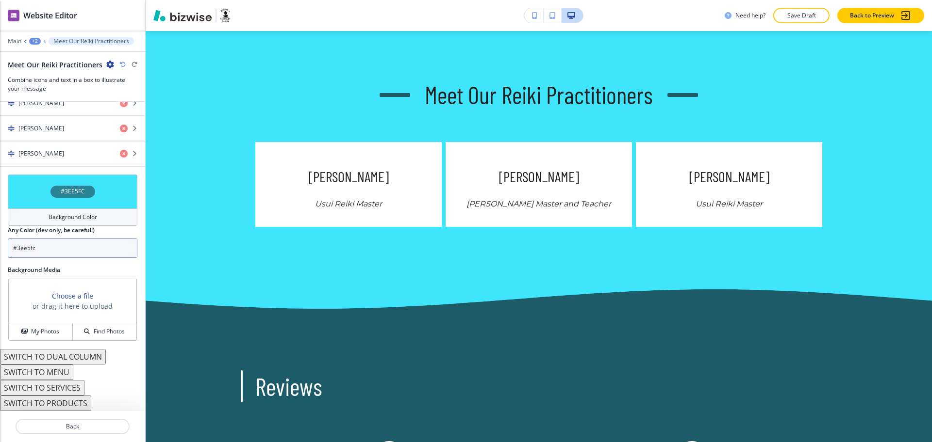
click at [50, 250] on input "#3ee5fc" at bounding box center [73, 248] width 130 height 19
paste input "f5f5f5"
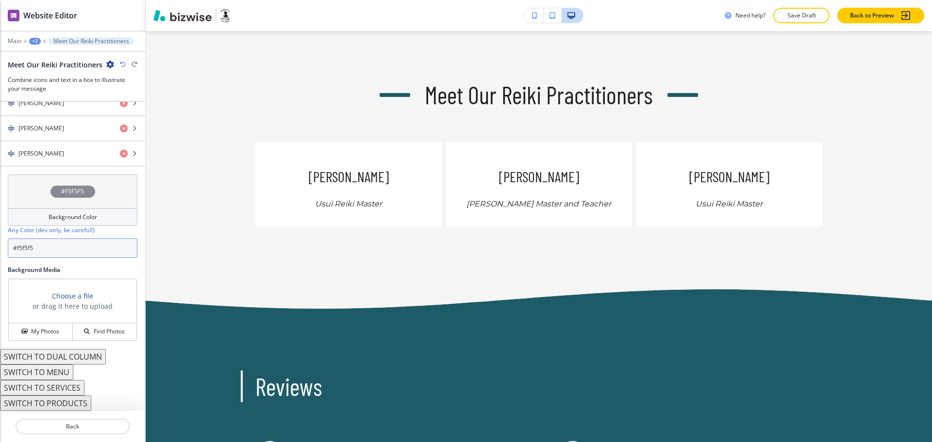
drag, startPoint x: 56, startPoint y: 252, endPoint x: 17, endPoint y: 249, distance: 38.4
click at [17, 249] on input "#f5f5f5" at bounding box center [73, 248] width 130 height 19
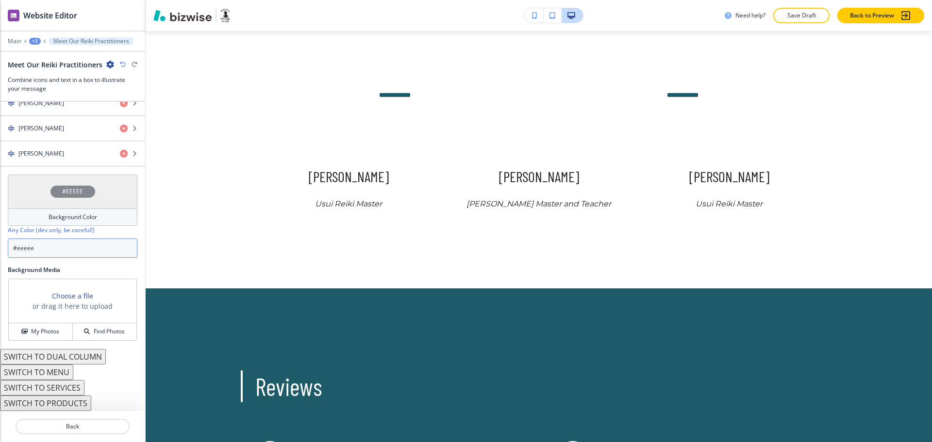
type input "#eeeeee"
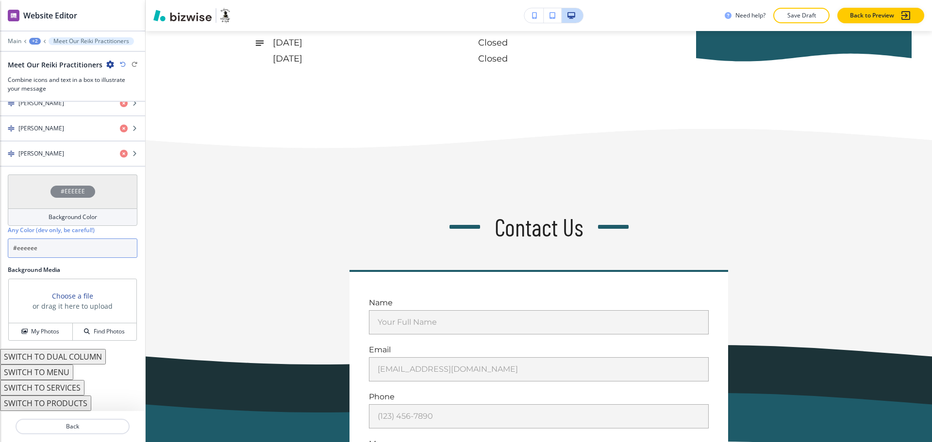
scroll to position [3317, 0]
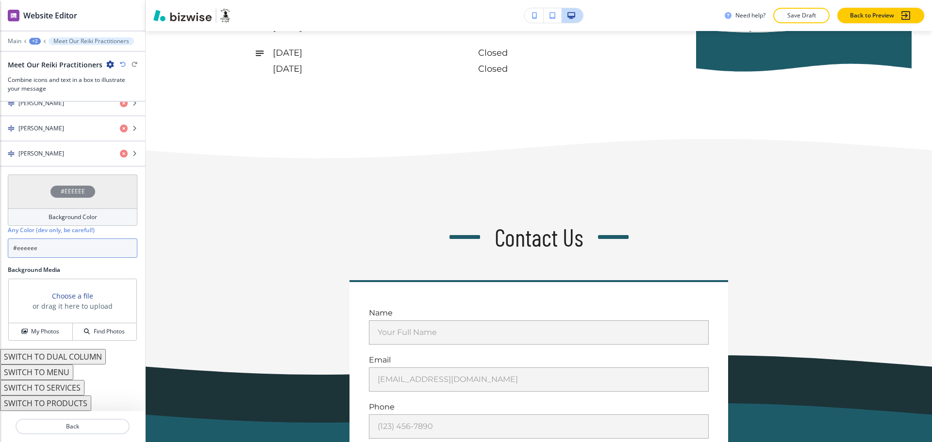
click at [64, 250] on input "#eeeeee" at bounding box center [73, 248] width 130 height 19
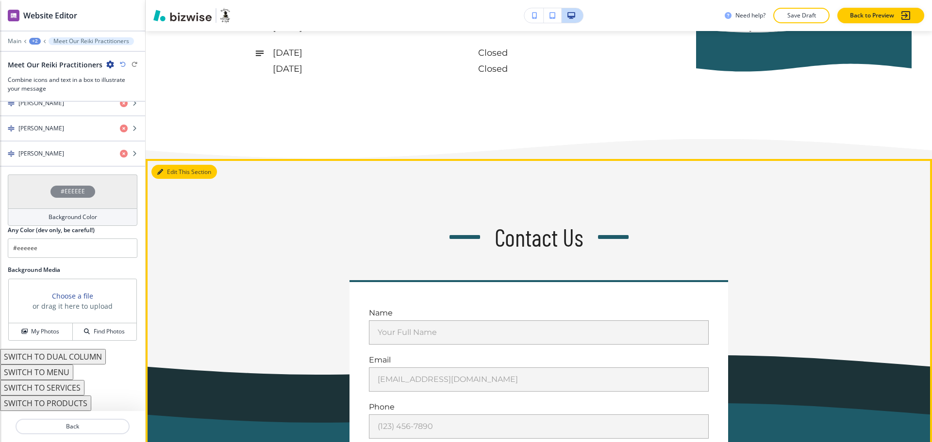
click at [176, 178] on button "Edit This Section" at bounding box center [183, 172] width 65 height 15
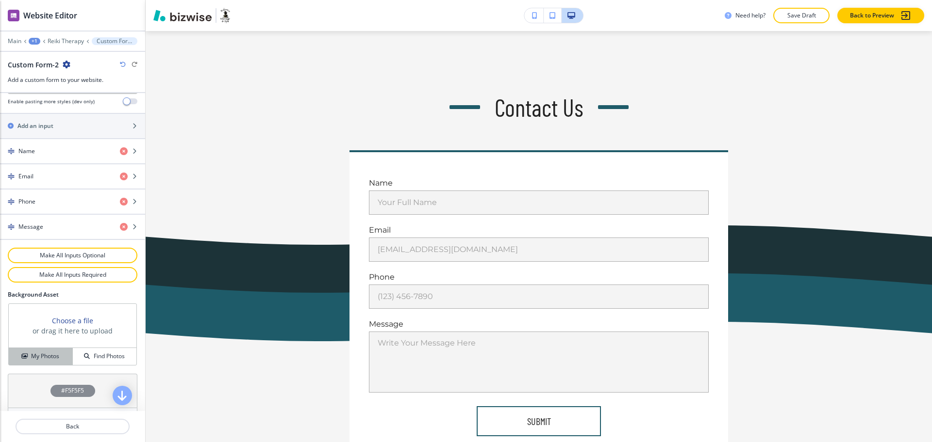
scroll to position [455, 0]
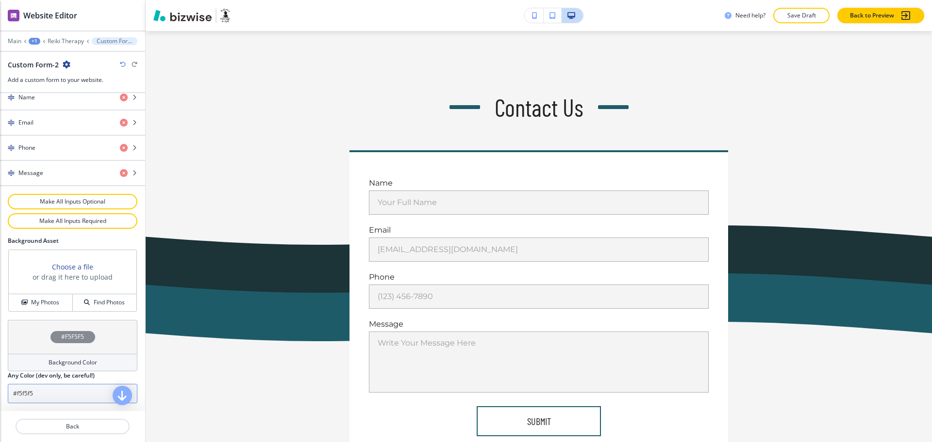
click at [42, 397] on input "#f5f5f5" at bounding box center [73, 393] width 130 height 19
paste input "eeeeee"
type input "#eeeeee"
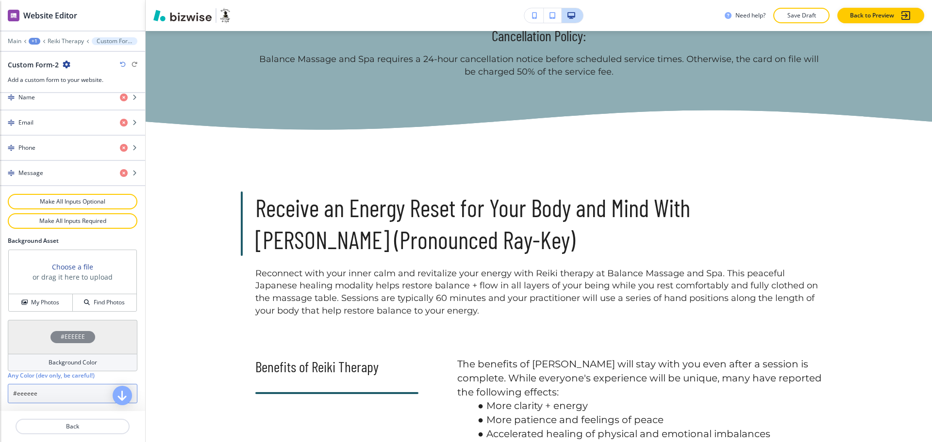
scroll to position [0, 0]
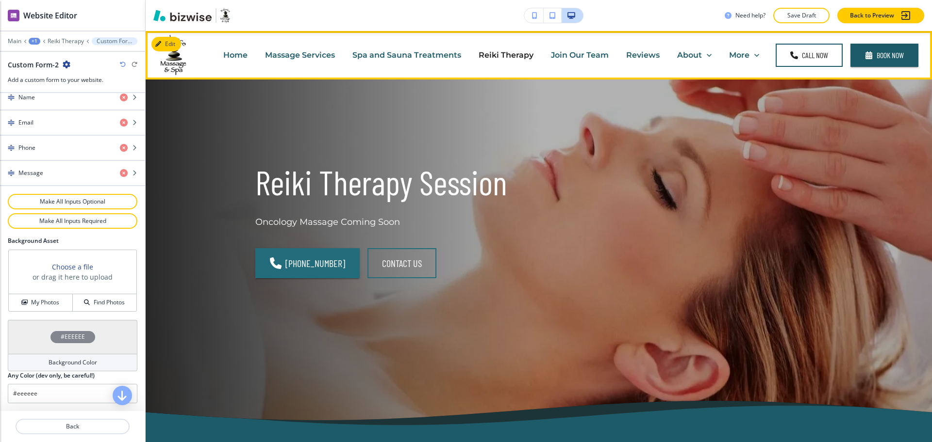
click at [223, 55] on p "Home" at bounding box center [235, 54] width 24 height 11
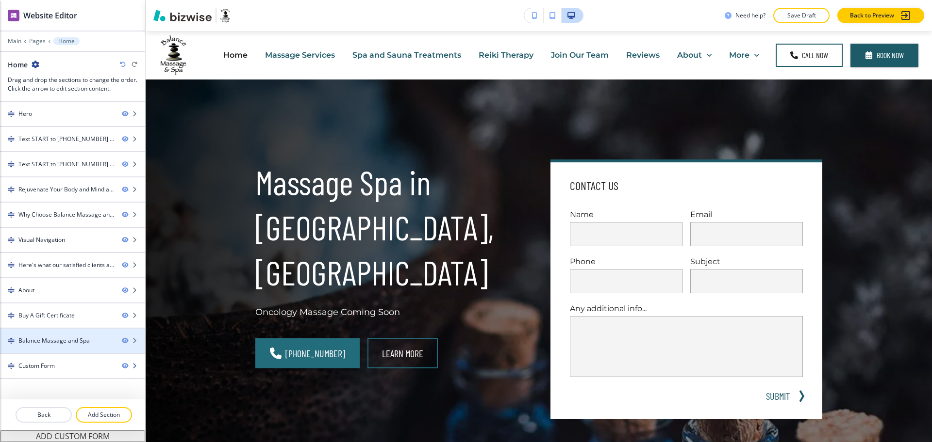
click at [64, 368] on div "Custom Form" at bounding box center [57, 366] width 114 height 9
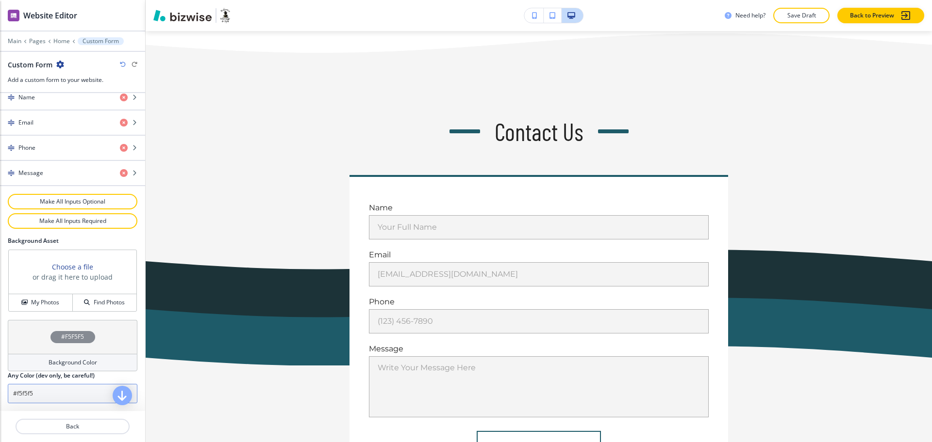
scroll to position [3719, 0]
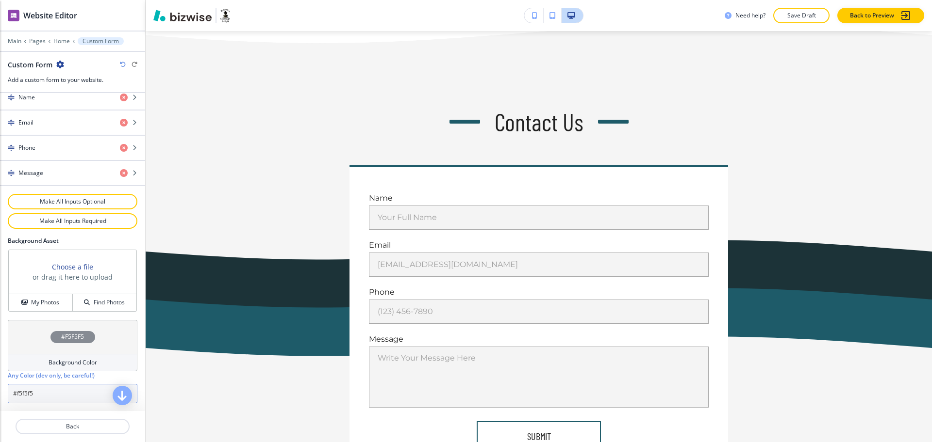
click at [47, 395] on input "#f5f5f5" at bounding box center [73, 393] width 130 height 19
paste input "eeeeee"
type input "#eeeeee"
click at [16, 42] on p "Main" at bounding box center [15, 41] width 14 height 7
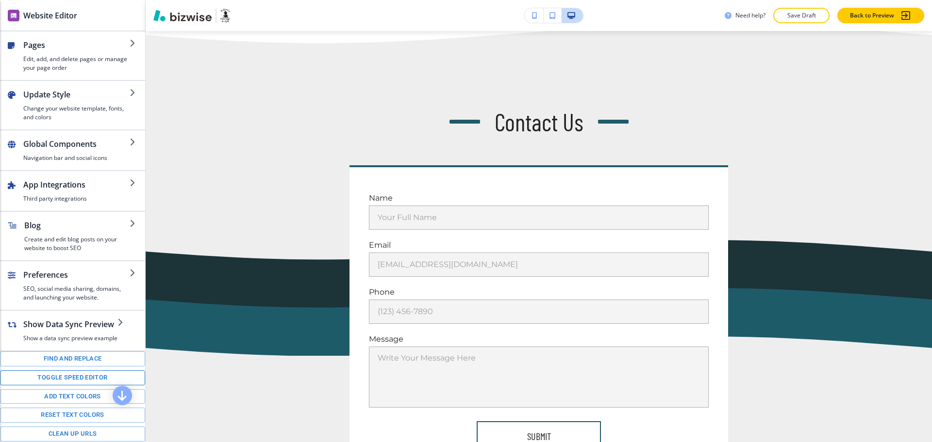
click at [62, 386] on button "Toggle speed editor" at bounding box center [72, 378] width 145 height 15
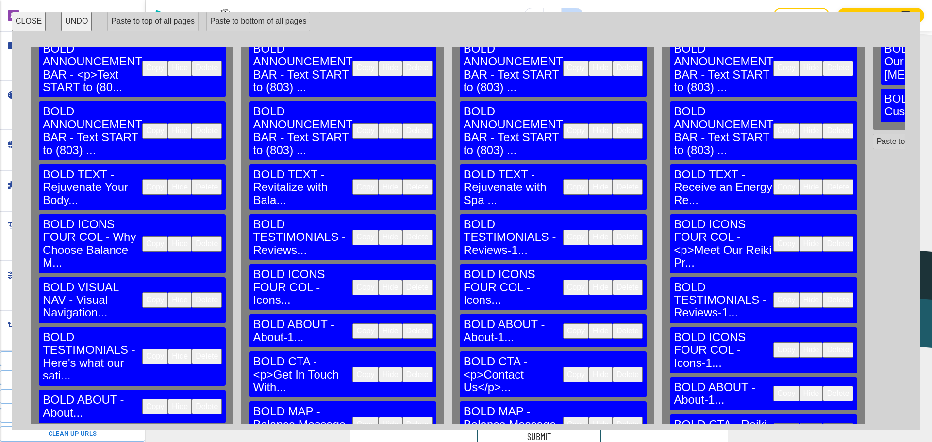
scroll to position [103, 0]
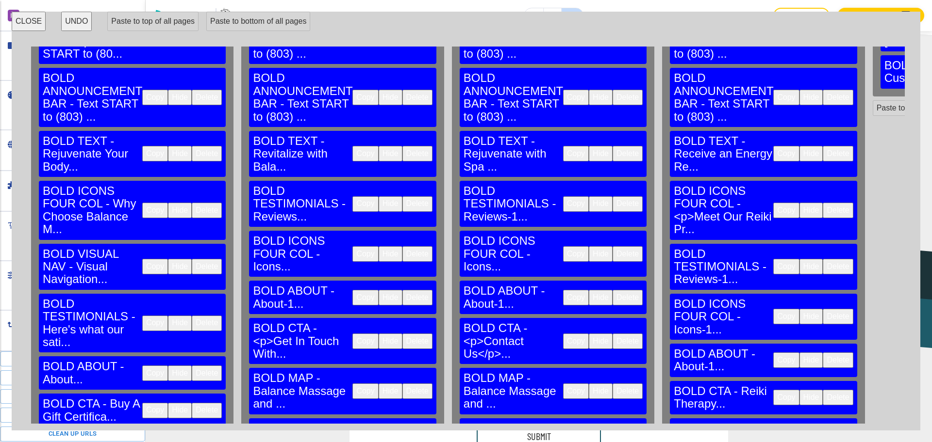
click at [402, 427] on button "Delete" at bounding box center [417, 435] width 30 height 16
click at [612, 427] on button "Delete" at bounding box center [627, 435] width 30 height 16
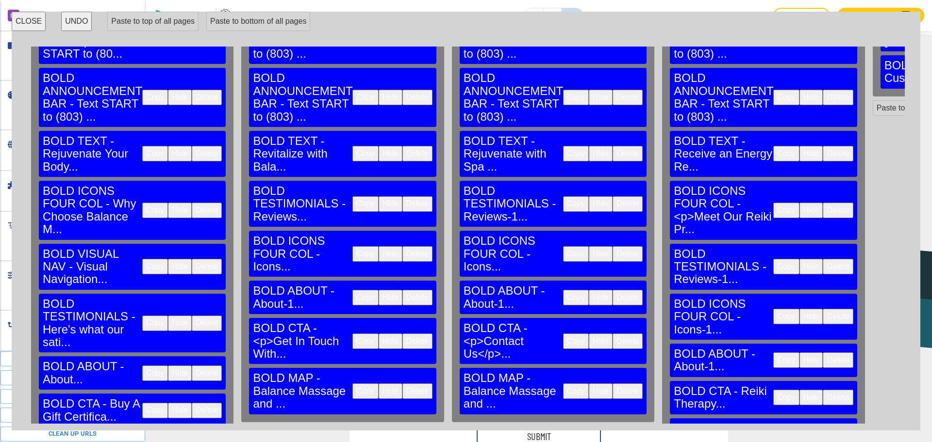
click at [291, 426] on button "Paste to bottom" at bounding box center [322, 434] width 62 height 16
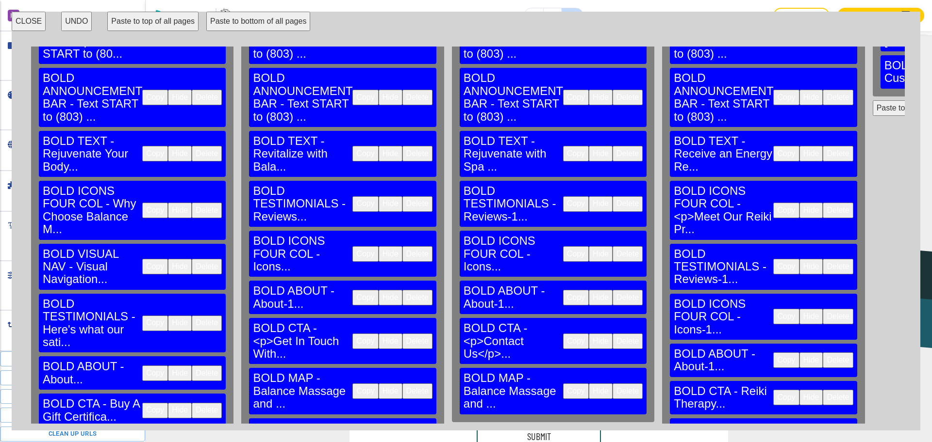
click at [501, 426] on button "Paste to bottom" at bounding box center [532, 434] width 62 height 16
click at [27, 21] on button "CLOSE" at bounding box center [29, 21] width 34 height 19
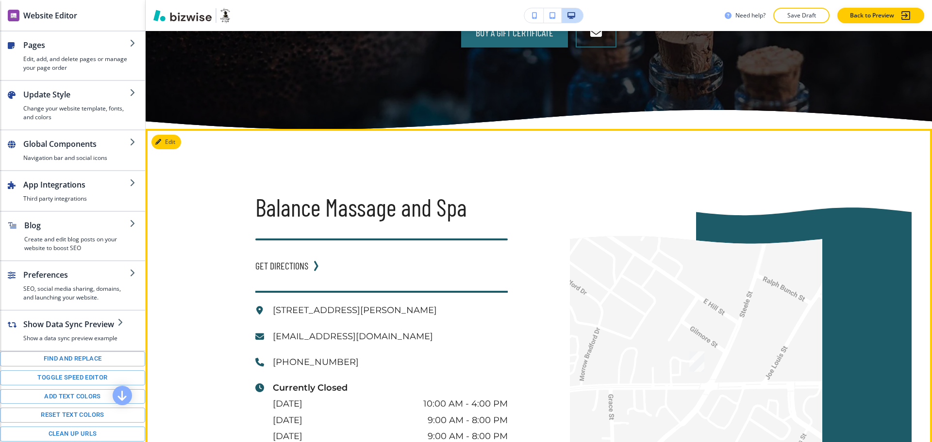
scroll to position [3130, 0]
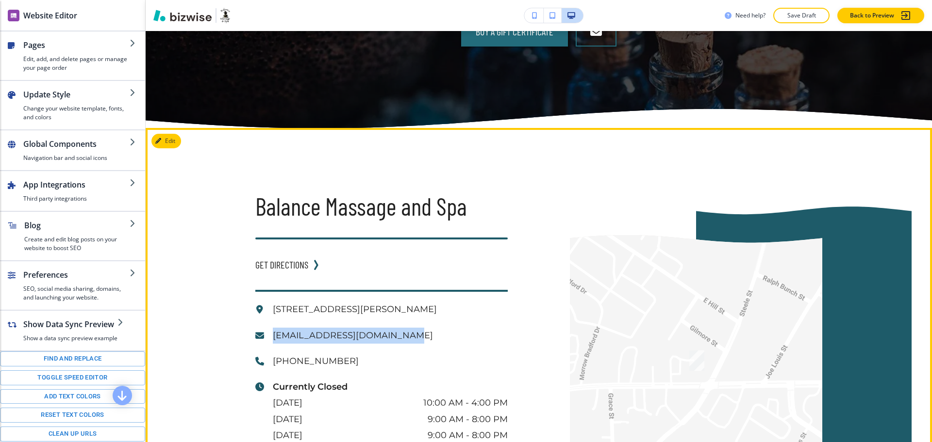
drag, startPoint x: 411, startPoint y: 321, endPoint x: 270, endPoint y: 322, distance: 141.7
click at [273, 328] on p "[EMAIL_ADDRESS][DOMAIN_NAME]" at bounding box center [390, 336] width 235 height 16
copy p "[EMAIL_ADDRESS][DOMAIN_NAME]"
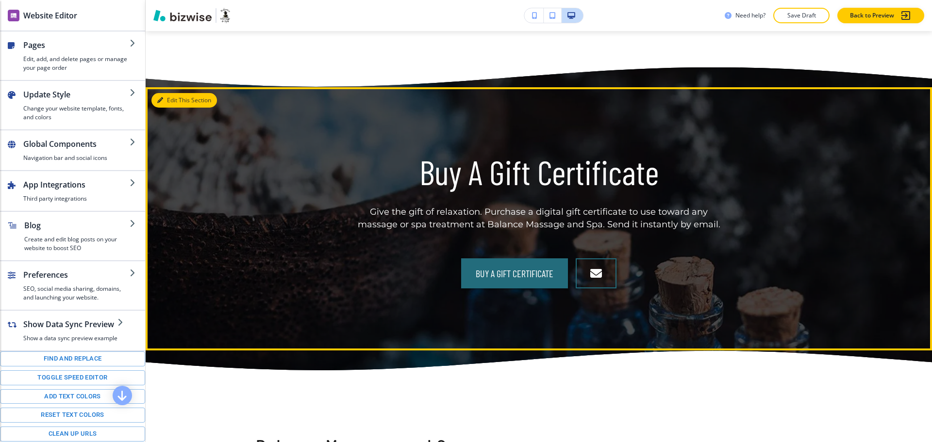
click at [161, 93] on button "Edit This Section" at bounding box center [183, 100] width 65 height 15
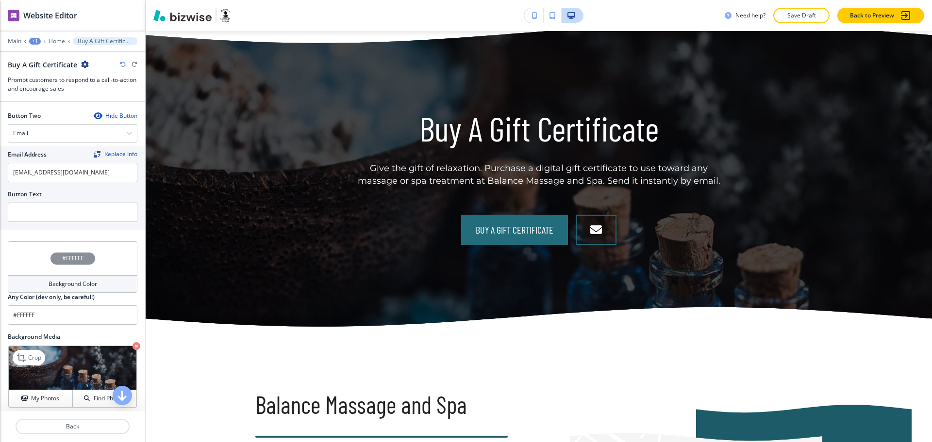
scroll to position [482, 0]
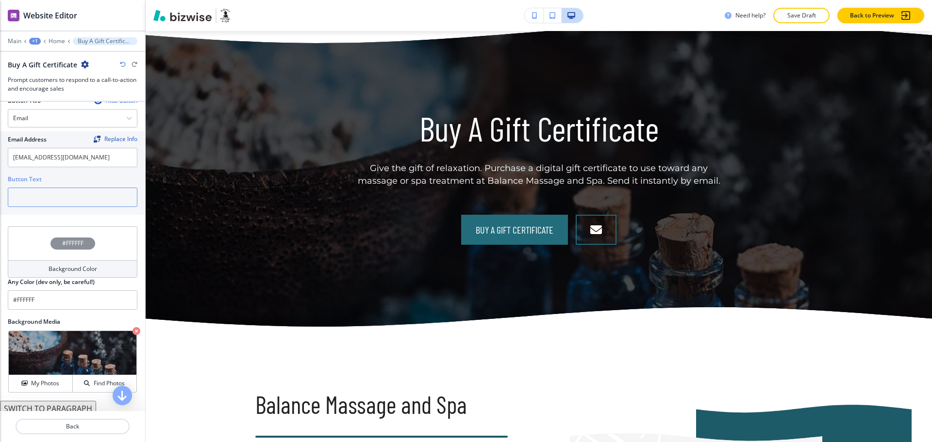
click at [52, 193] on input "text" at bounding box center [73, 197] width 130 height 19
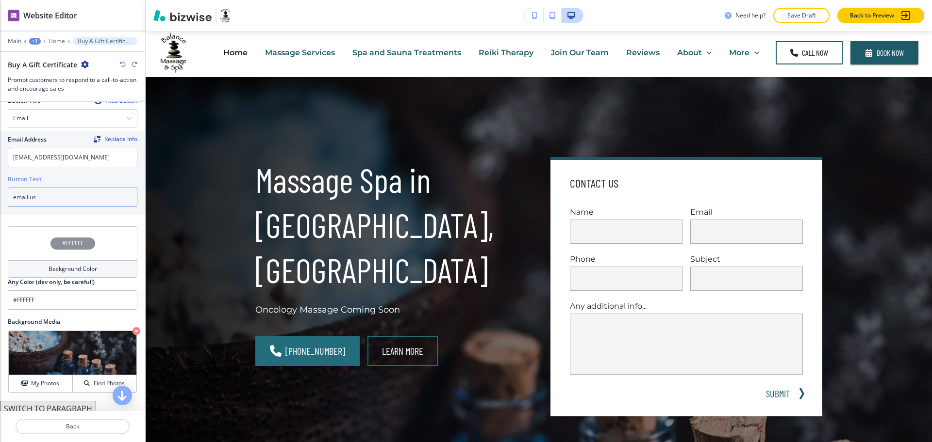
scroll to position [0, 0]
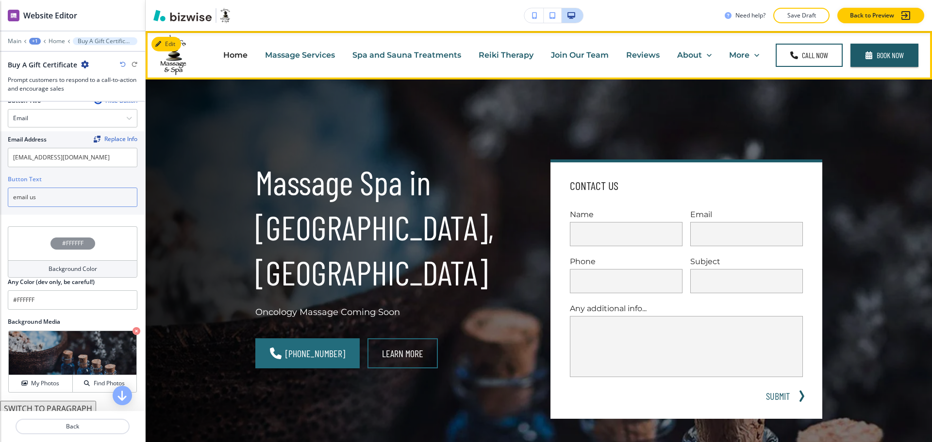
type input "email us"
click at [559, 56] on p "Join Our Team" at bounding box center [580, 54] width 58 height 11
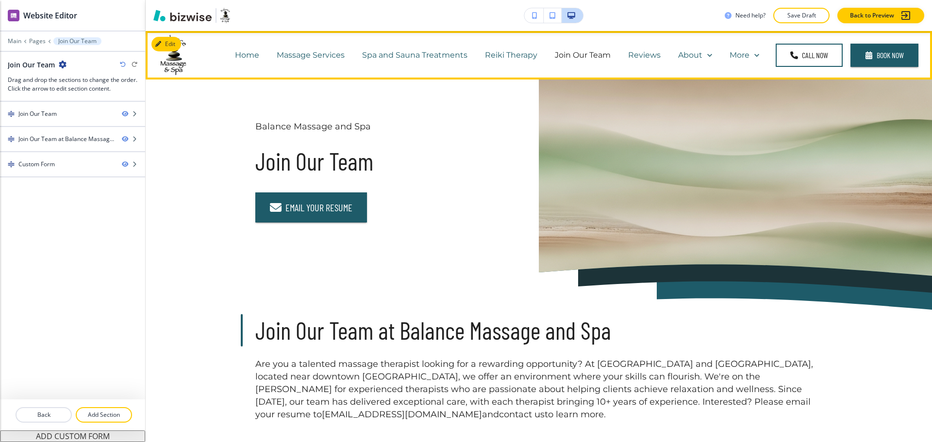
click at [500, 50] on p "Reiki Therapy" at bounding box center [511, 54] width 52 height 11
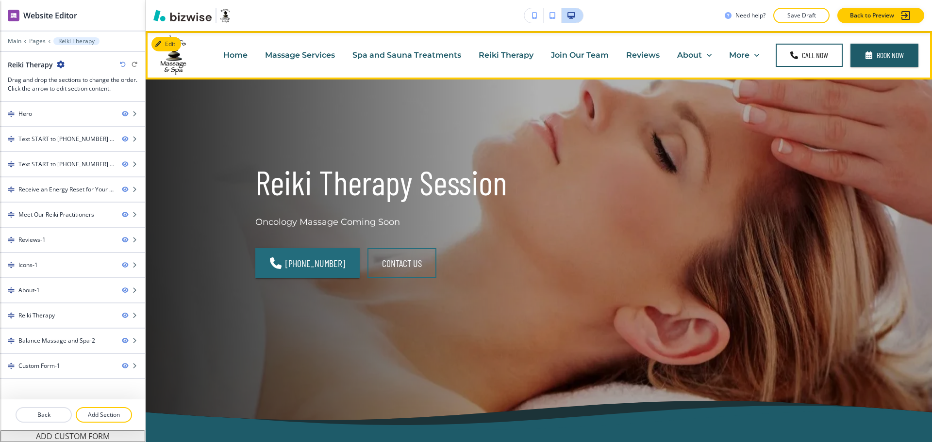
click at [499, 56] on p "Reiki Therapy" at bounding box center [505, 54] width 55 height 11
click at [595, 62] on div "Join Our Team" at bounding box center [579, 55] width 75 height 39
click at [592, 54] on p "Join Our Team" at bounding box center [580, 54] width 58 height 11
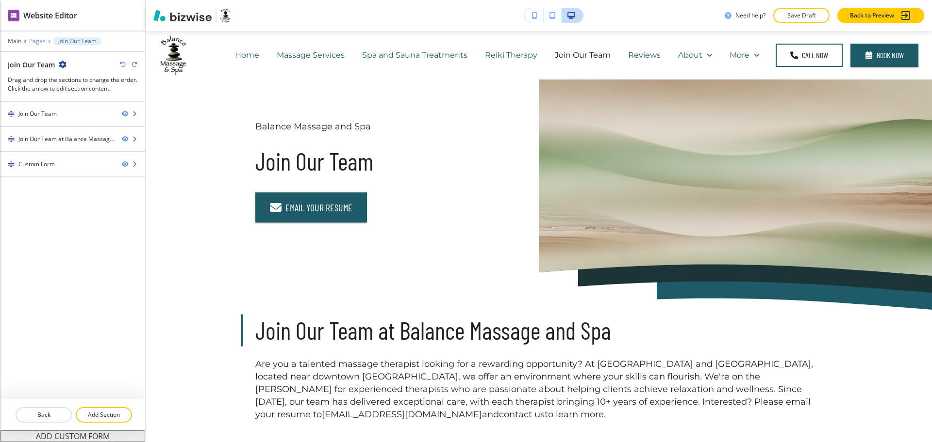
click at [38, 39] on p "Pages" at bounding box center [37, 41] width 16 height 7
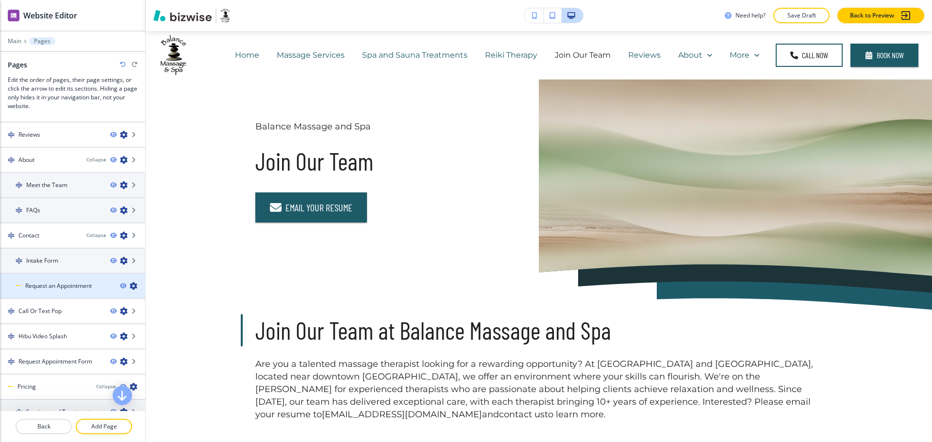
scroll to position [162, 0]
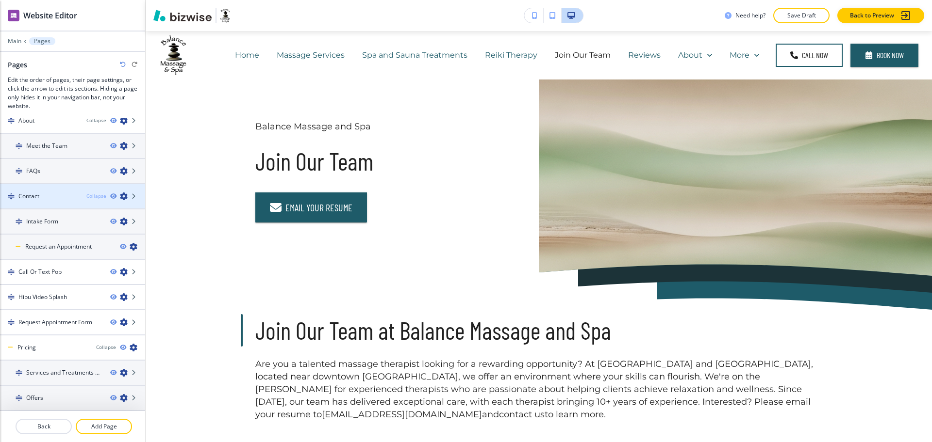
click at [88, 196] on div "Collapse" at bounding box center [96, 196] width 20 height 7
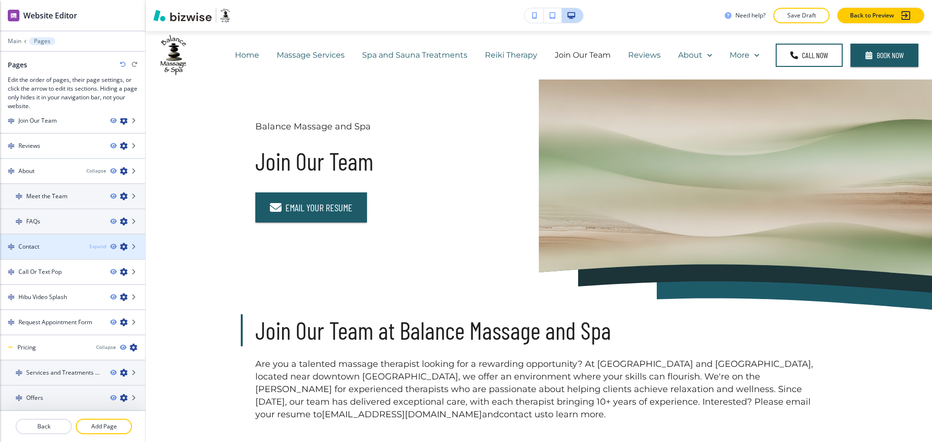
scroll to position [112, 0]
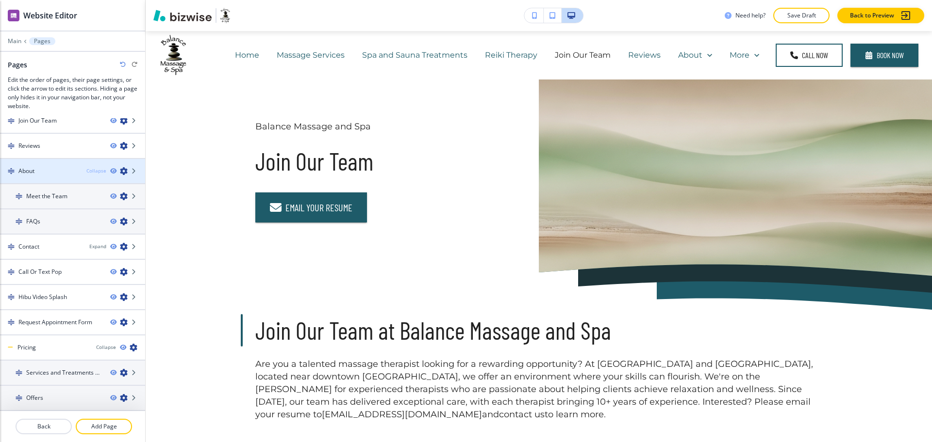
click at [87, 174] on div "Collapse" at bounding box center [96, 170] width 20 height 7
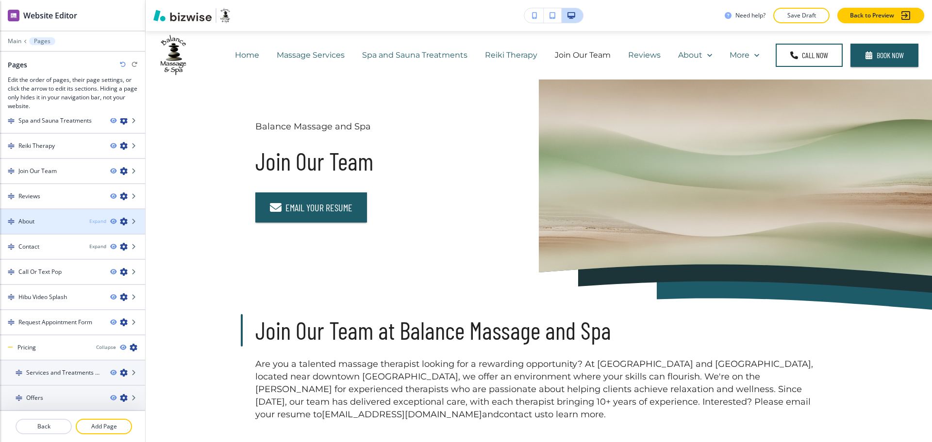
scroll to position [61, 0]
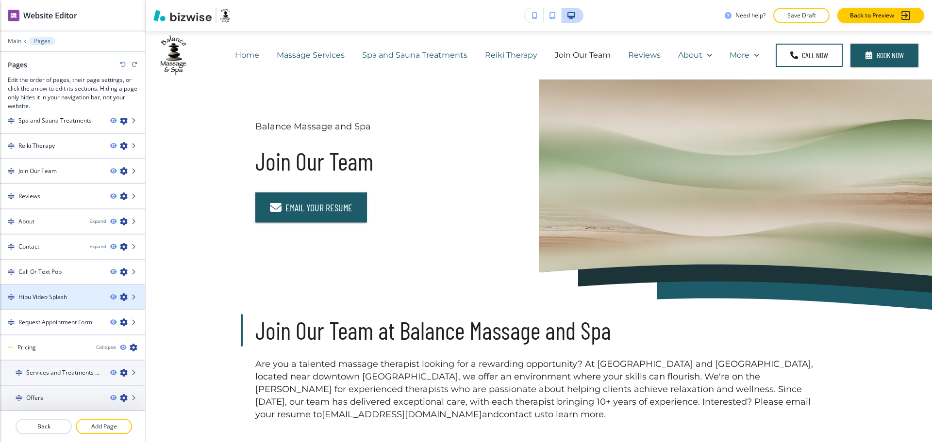
click at [96, 348] on div "Collapse" at bounding box center [106, 347] width 20 height 7
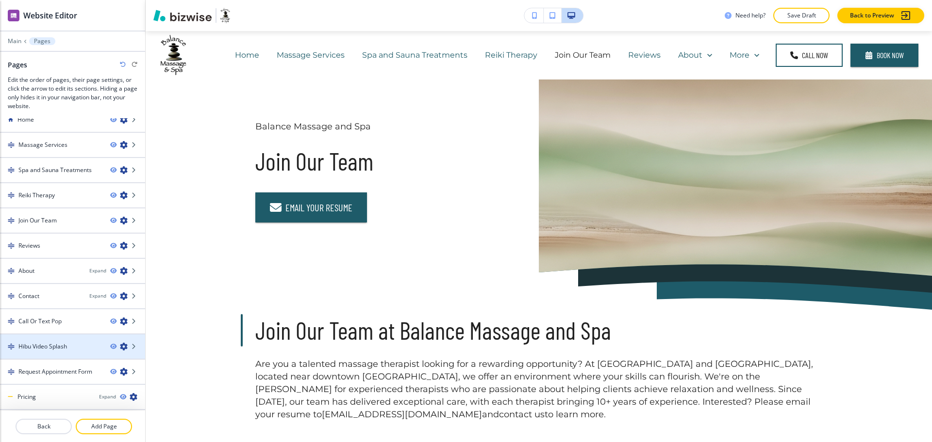
scroll to position [12, 0]
click at [94, 347] on div "Hibu Video Splash" at bounding box center [72, 347] width 145 height 9
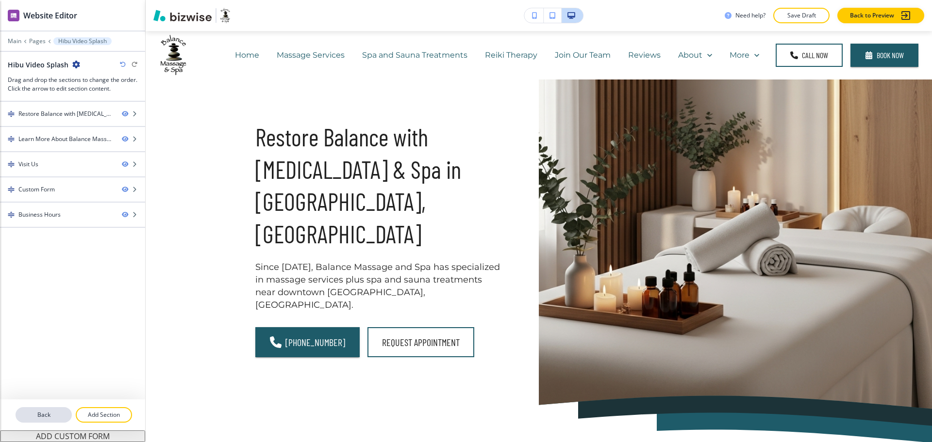
click at [59, 410] on button "Back" at bounding box center [44, 416] width 56 height 16
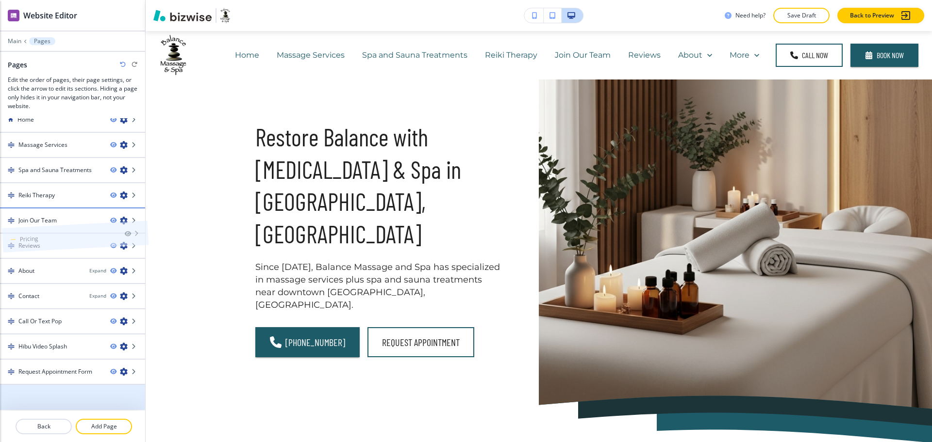
drag, startPoint x: 56, startPoint y: 395, endPoint x: 58, endPoint y: 214, distance: 181.0
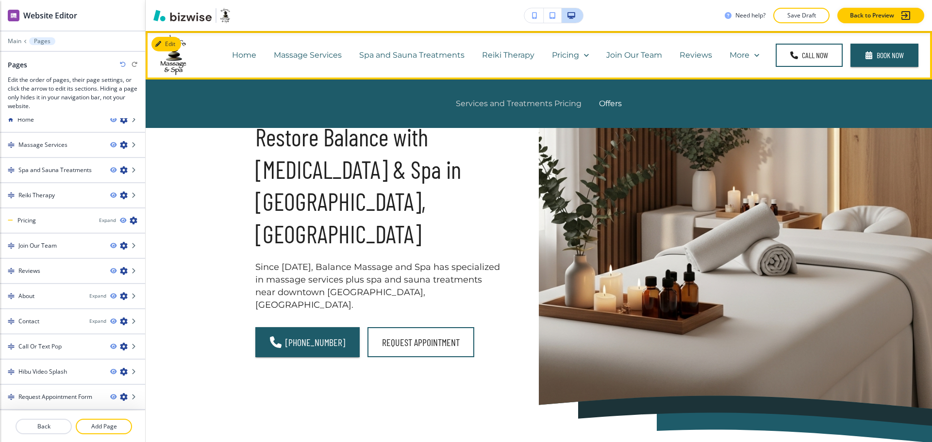
click at [485, 104] on p "Services and Treatments Pricing" at bounding box center [519, 103] width 126 height 11
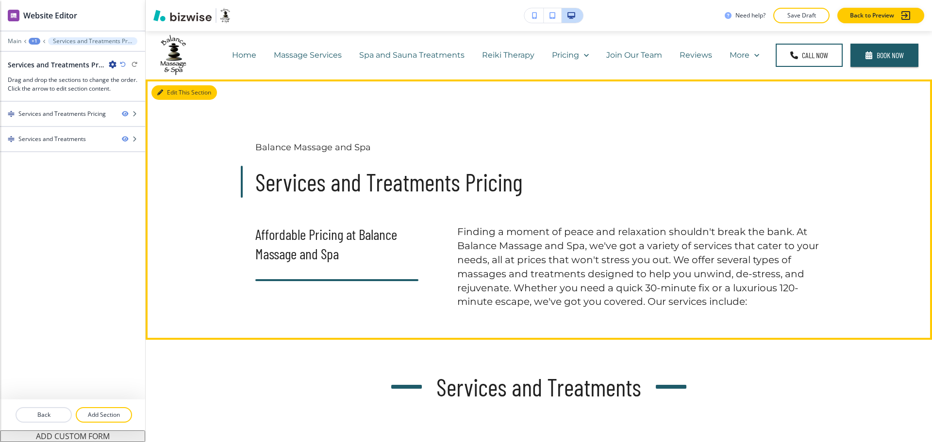
click at [168, 95] on button "Edit This Section" at bounding box center [183, 92] width 65 height 15
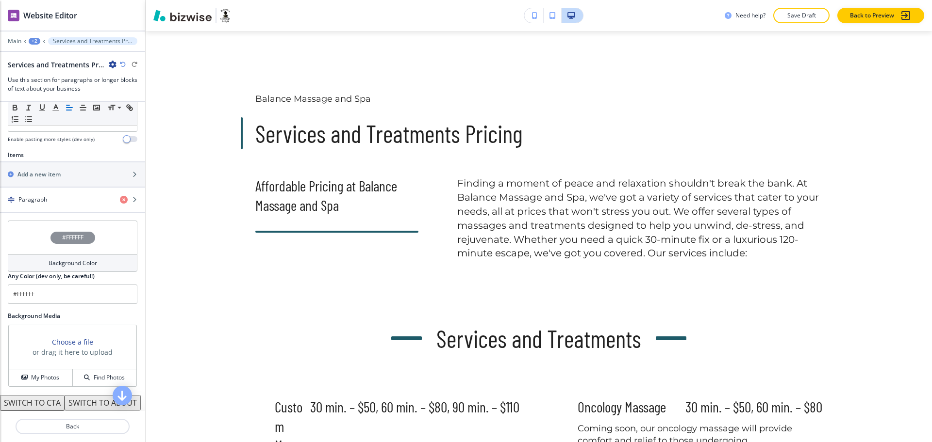
scroll to position [298, 0]
click at [54, 203] on div "Paragraph" at bounding box center [56, 199] width 112 height 9
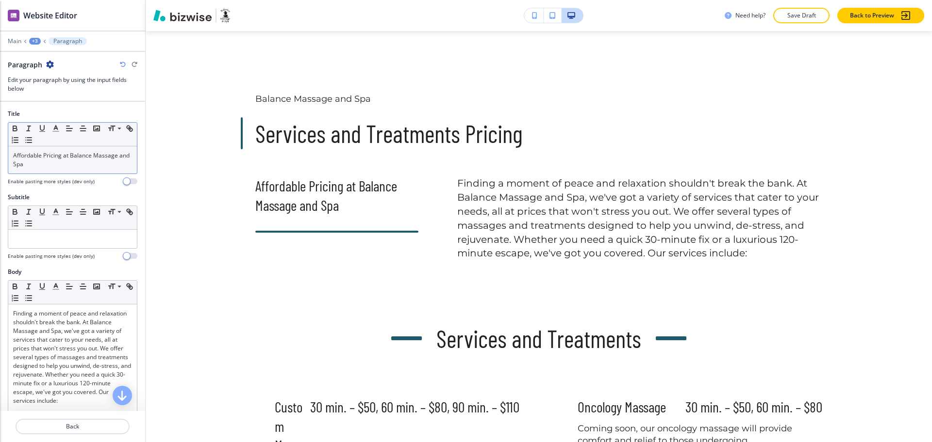
click at [62, 170] on div "Affordable Pricing at Balance Massage and Spa" at bounding box center [72, 160] width 129 height 27
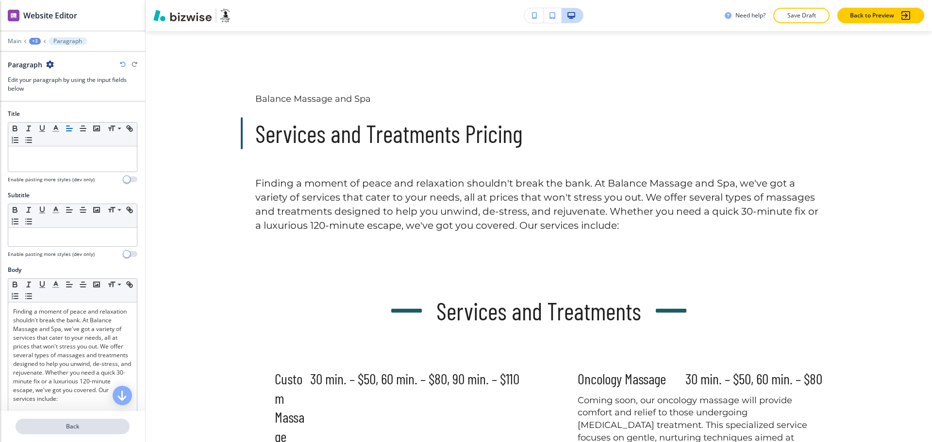
click at [71, 428] on p "Back" at bounding box center [72, 427] width 112 height 9
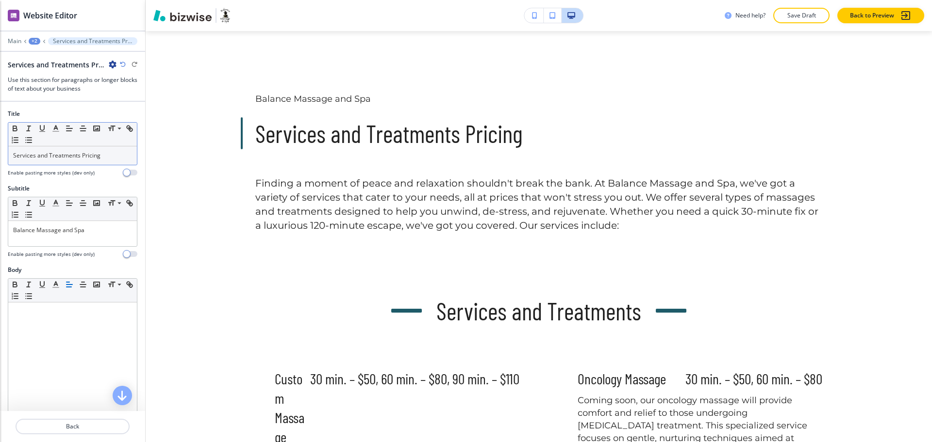
click at [126, 158] on div "Services and Treatments Pricing" at bounding box center [72, 156] width 129 height 18
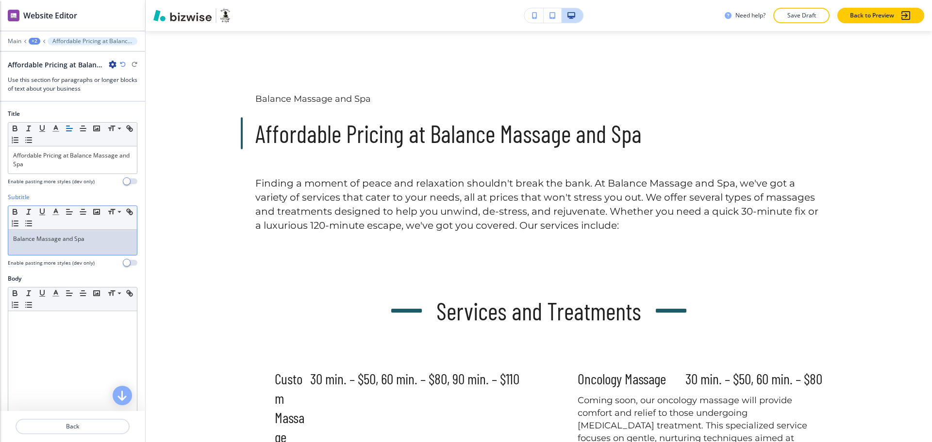
click at [87, 247] on div "Balance Massage and Spa" at bounding box center [72, 242] width 129 height 25
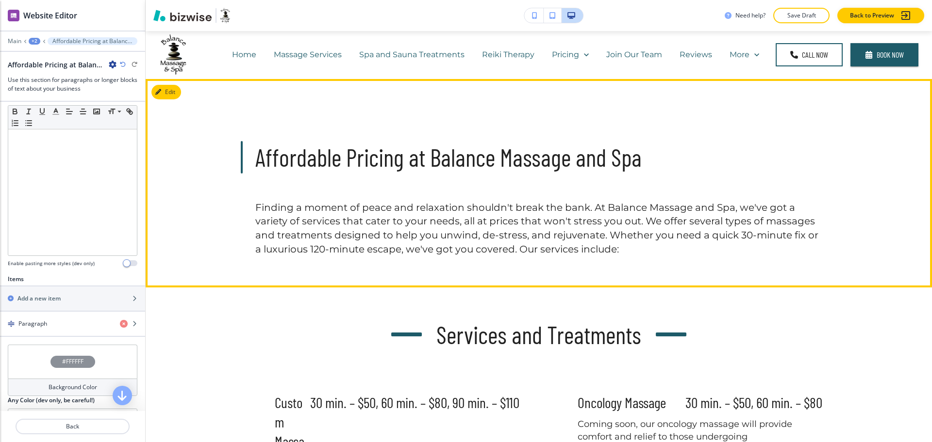
scroll to position [0, 0]
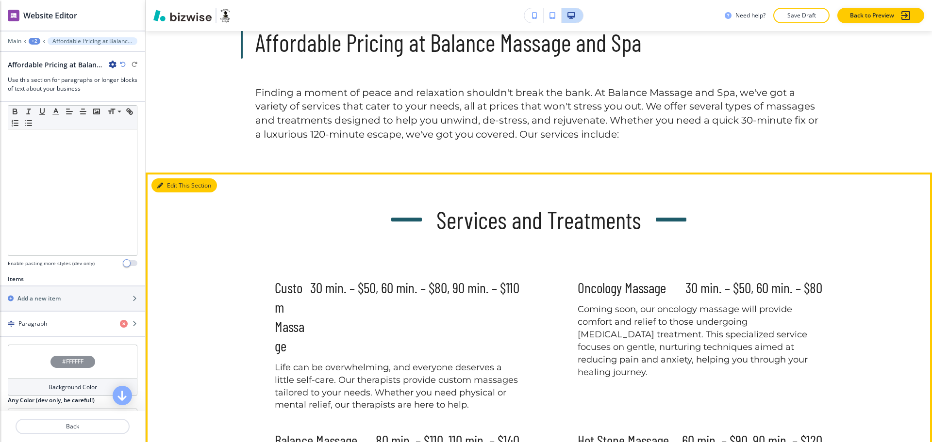
click at [177, 190] on button "Edit This Section" at bounding box center [183, 186] width 65 height 15
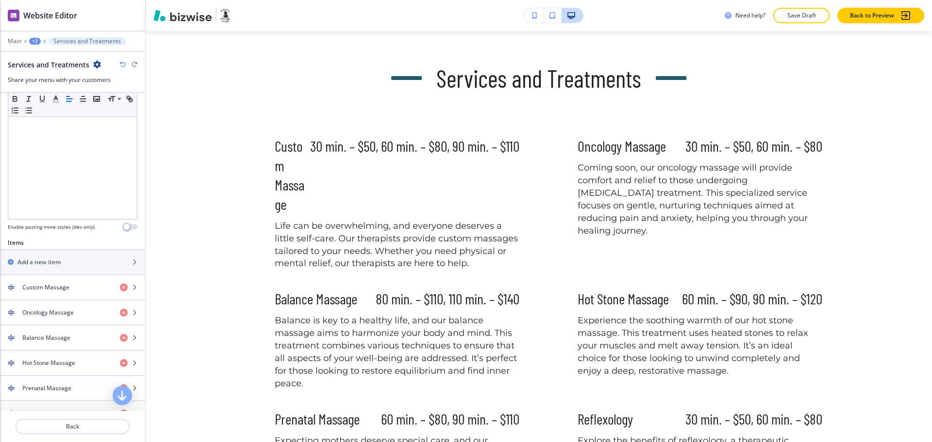
scroll to position [227, 0]
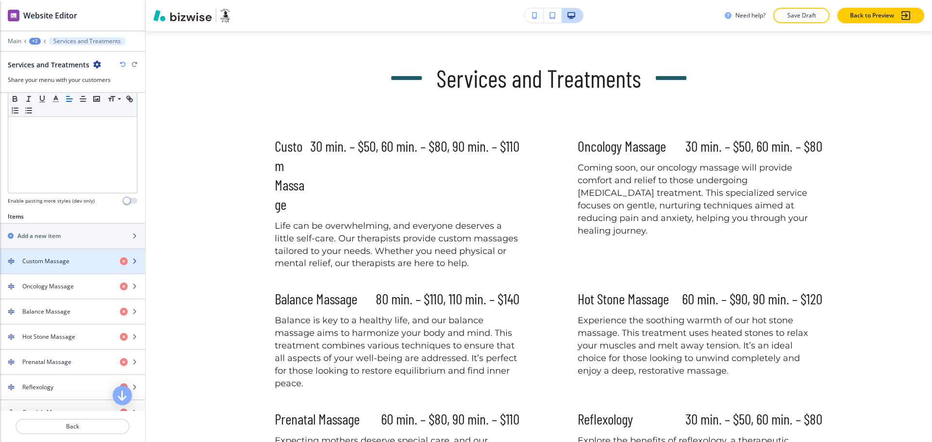
click at [52, 261] on h4 "Custom Massage" at bounding box center [45, 261] width 47 height 9
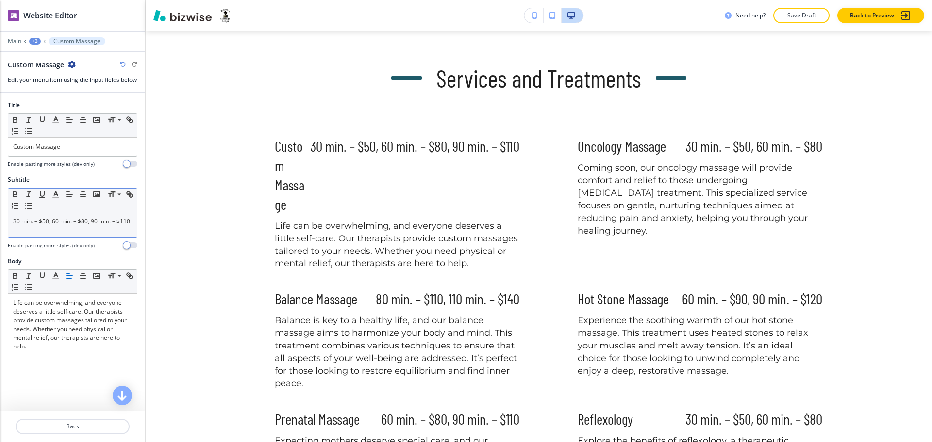
click at [40, 226] on p "30 min. – $50, 60 min. – $80, 90 min. – $110" at bounding box center [72, 221] width 119 height 9
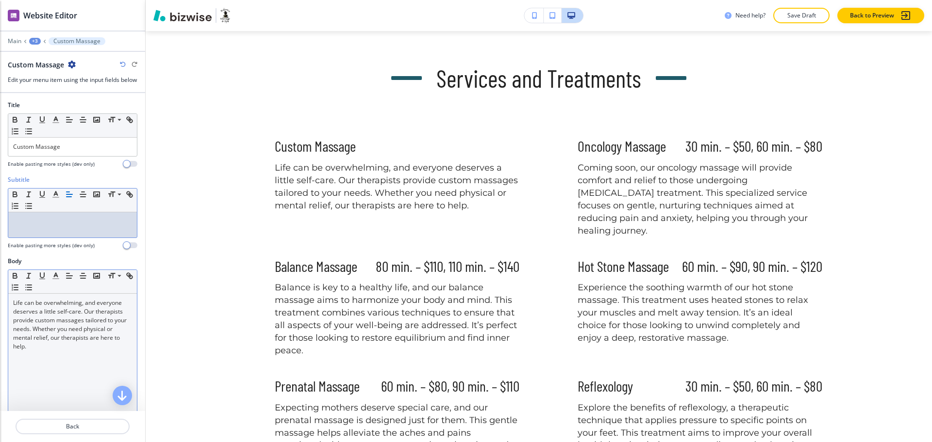
click at [54, 360] on div "Life can be overwhelming, and everyone deserves a little self‑care. Our therapi…" at bounding box center [72, 357] width 129 height 126
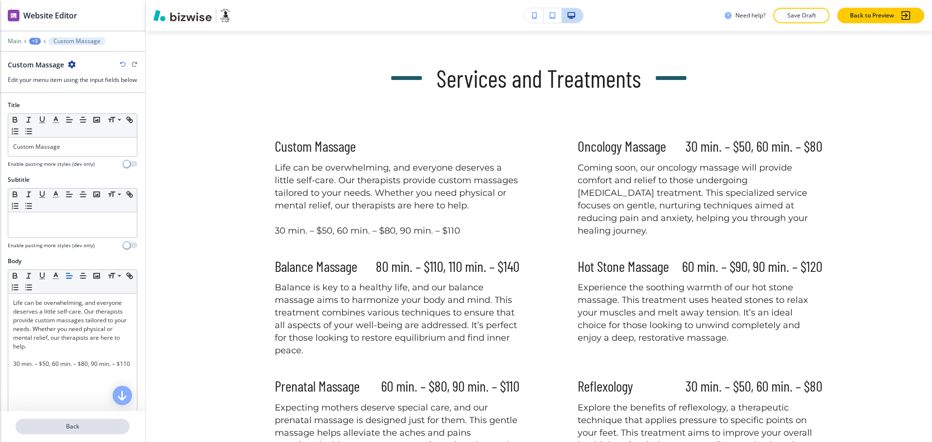
click at [86, 425] on p "Back" at bounding box center [72, 427] width 112 height 9
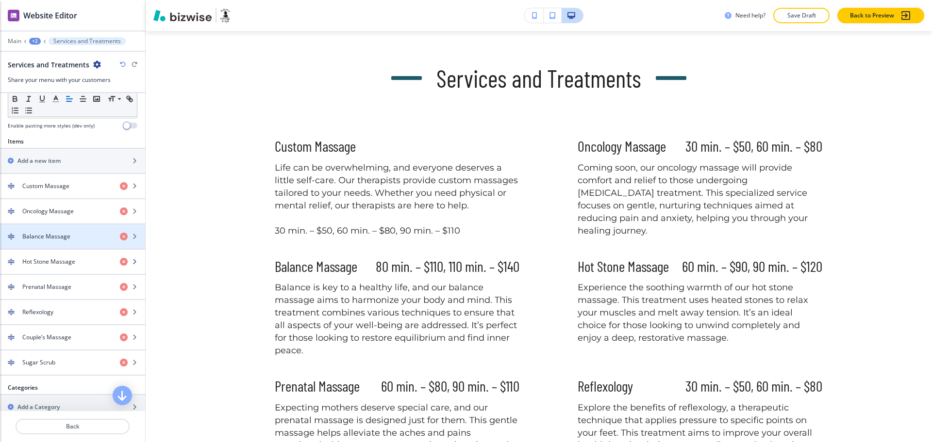
scroll to position [303, 0]
click at [48, 214] on h4 "Oncology Massage" at bounding box center [47, 210] width 51 height 9
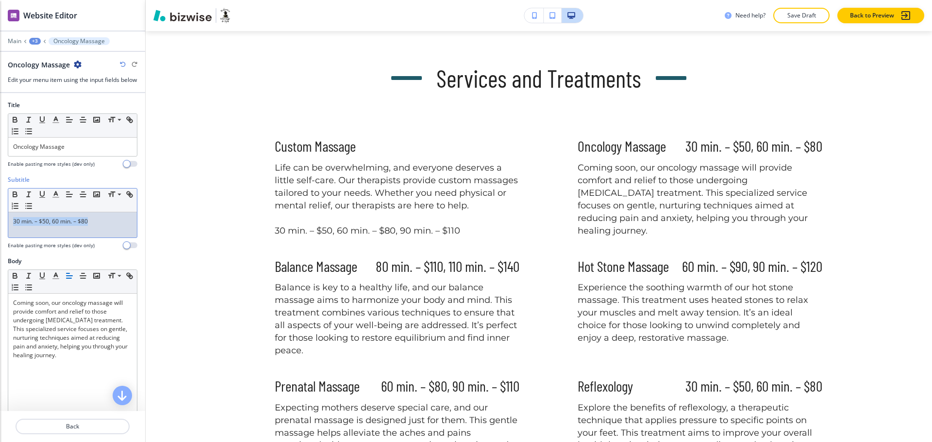
drag, startPoint x: 108, startPoint y: 229, endPoint x: 0, endPoint y: 222, distance: 108.0
click at [0, 222] on div "Subtitle Small Normal Large Huge 30 min. – $50, 60 min. – $80 Enable pasting mo…" at bounding box center [72, 217] width 145 height 82
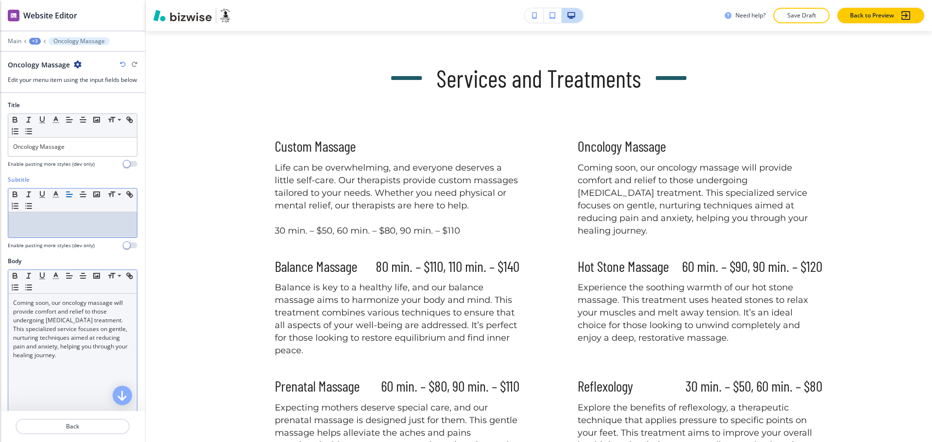
click at [68, 371] on div "Coming soon, our oncology massage will provide comfort and relief to those unde…" at bounding box center [72, 357] width 129 height 126
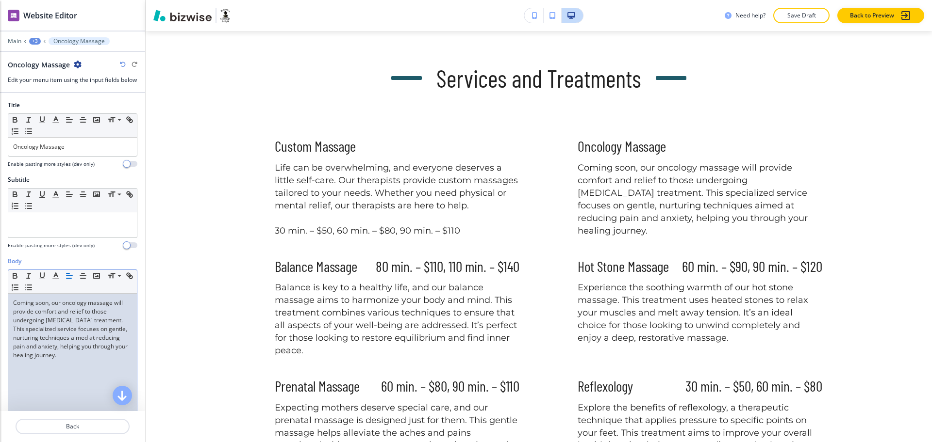
click at [78, 360] on p "Coming soon, our oncology massage will provide comfort and relief to those unde…" at bounding box center [72, 329] width 119 height 61
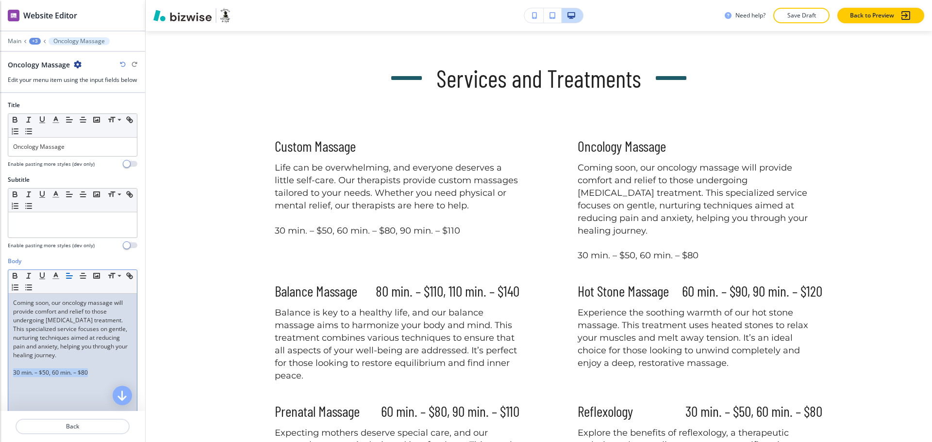
drag, startPoint x: 66, startPoint y: 383, endPoint x: 1, endPoint y: 381, distance: 64.6
click at [1, 381] on div "Body Small Normal Large Huge Coming soon, our oncology massage will provide com…" at bounding box center [72, 348] width 145 height 182
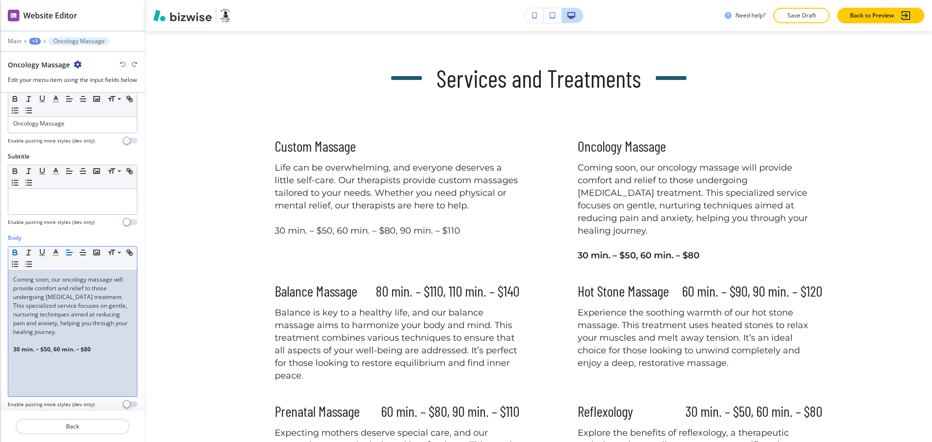
scroll to position [120, 0]
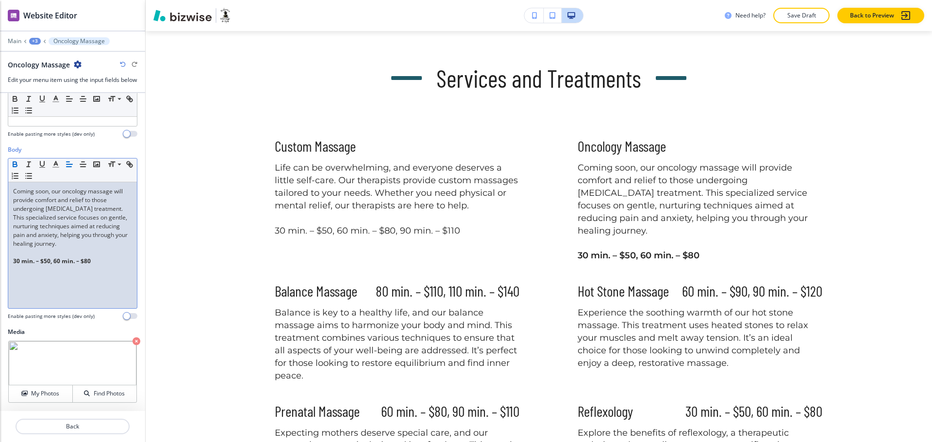
click at [132, 343] on icon "button" at bounding box center [136, 342] width 8 height 8
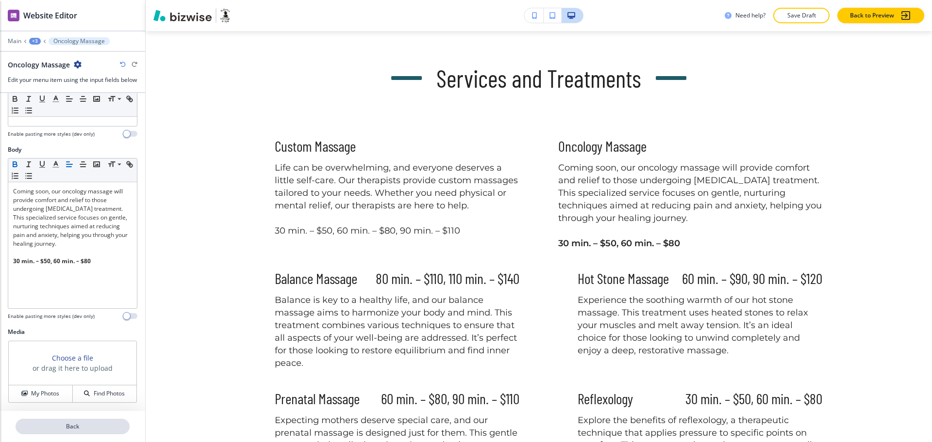
click at [79, 428] on p "Back" at bounding box center [72, 427] width 112 height 9
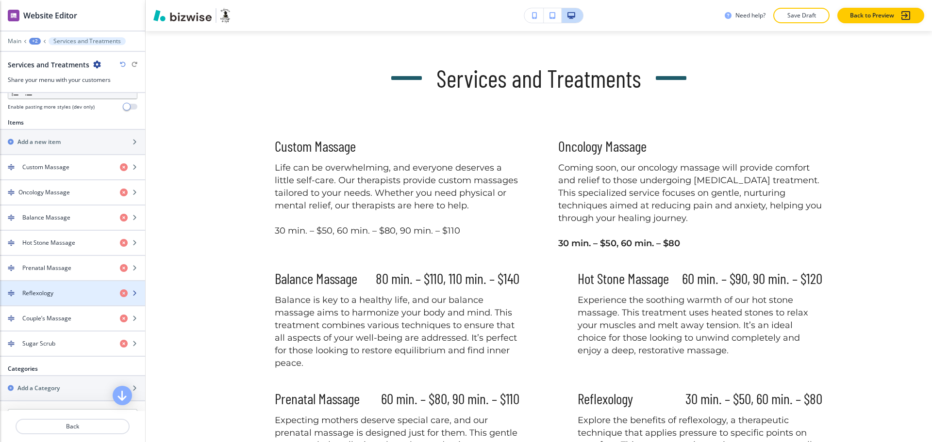
scroll to position [326, 0]
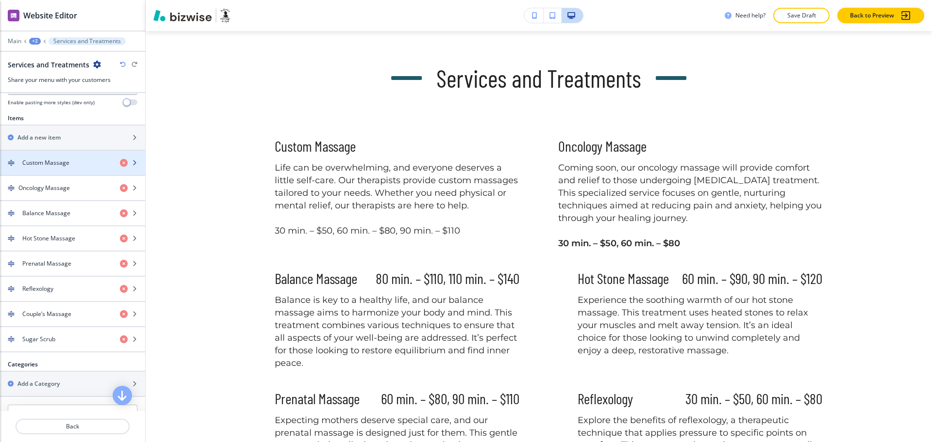
click at [55, 159] on h4 "Custom Massage" at bounding box center [45, 163] width 47 height 9
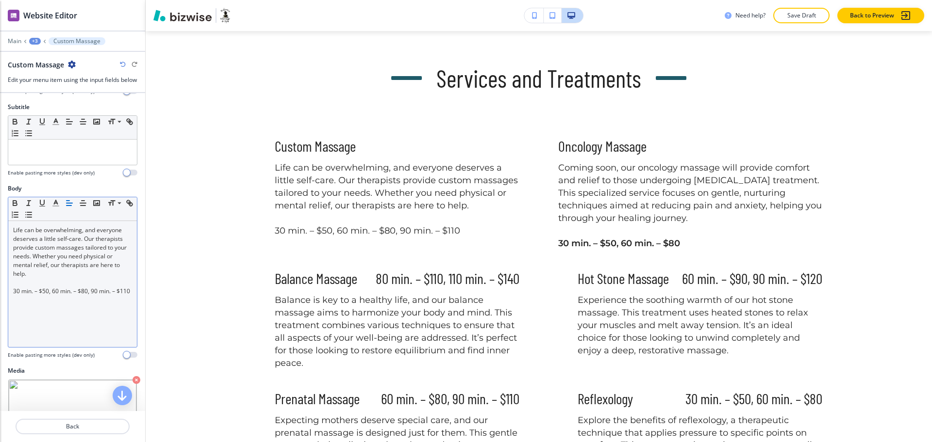
scroll to position [120, 0]
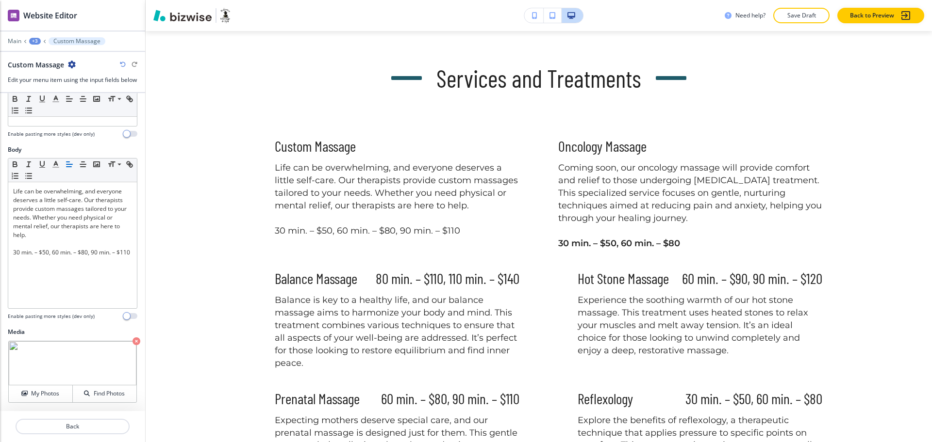
click at [132, 343] on icon "button" at bounding box center [136, 342] width 8 height 8
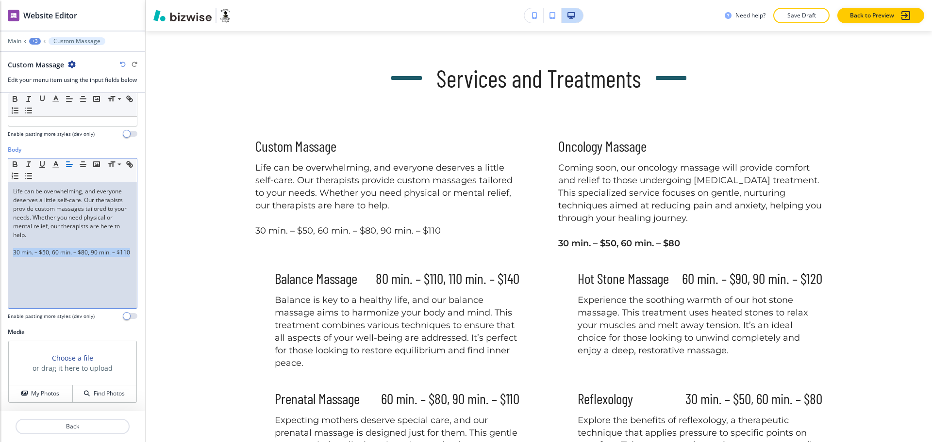
drag, startPoint x: 42, startPoint y: 263, endPoint x: 4, endPoint y: 253, distance: 39.7
click at [4, 253] on div "Body Small Normal Large Huge Life can be overwhelming, and everyone deserves a …" at bounding box center [72, 237] width 145 height 182
click at [80, 432] on button "Back" at bounding box center [73, 427] width 114 height 16
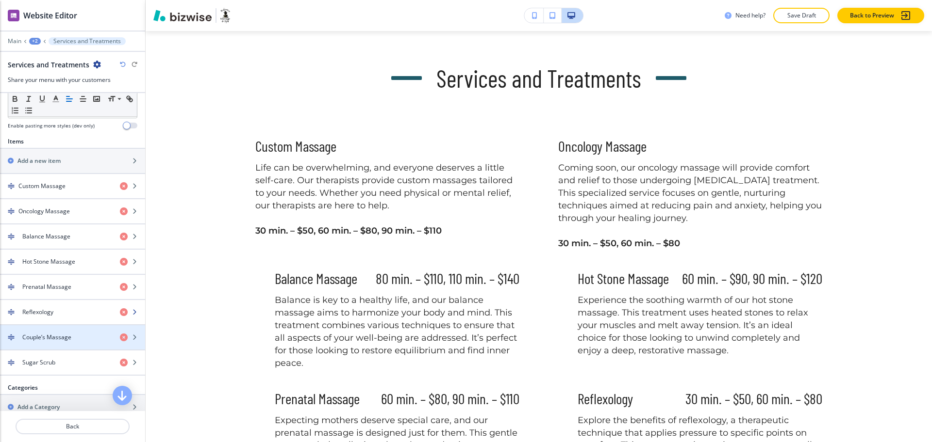
scroll to position [303, 0]
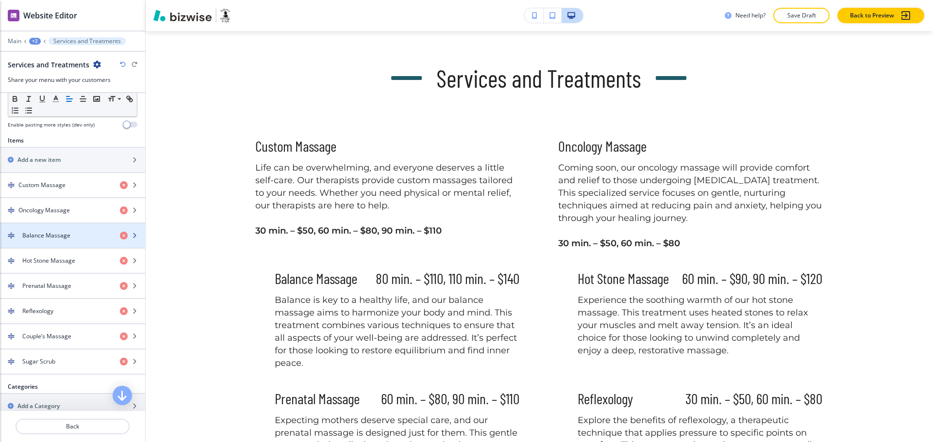
click at [36, 232] on h4 "Balance Massage" at bounding box center [46, 235] width 48 height 9
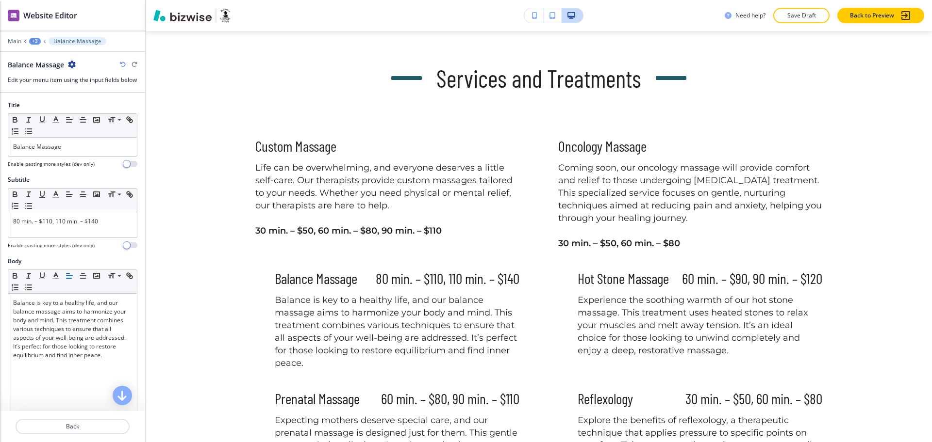
drag, startPoint x: 43, startPoint y: 228, endPoint x: 0, endPoint y: 202, distance: 50.3
click at [0, 203] on div "Subtitle Small Normal Large Huge 80 min. – $110, 110 min. – $140 Enable pasting…" at bounding box center [72, 217] width 145 height 82
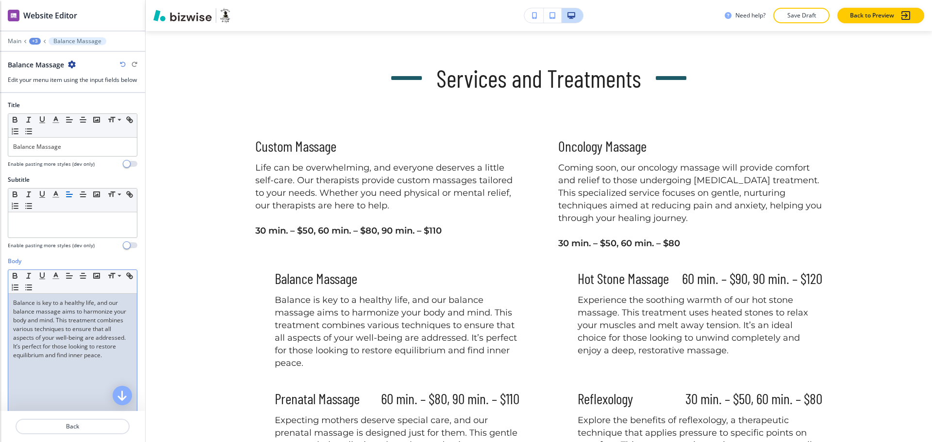
click at [42, 360] on p "Balance is key to a healthy life, and our balance massage aims to harmonize you…" at bounding box center [72, 329] width 119 height 61
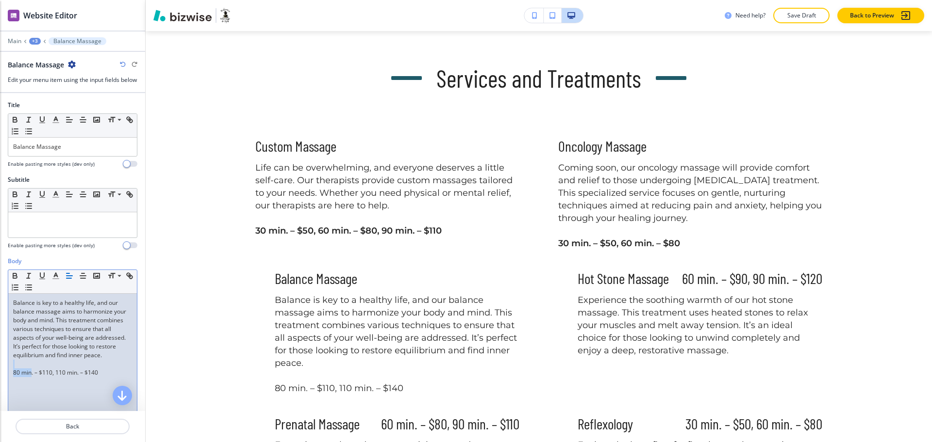
drag, startPoint x: 105, startPoint y: 385, endPoint x: 32, endPoint y: 388, distance: 73.3
click at [32, 388] on div "Balance is key to a healthy life, and our balance massage aims to harmonize you…" at bounding box center [72, 357] width 129 height 126
click at [90, 377] on p "80 min. – $110, 110 min. – $140" at bounding box center [72, 373] width 119 height 9
drag, startPoint x: 89, startPoint y: 390, endPoint x: 5, endPoint y: 389, distance: 84.4
click at [5, 389] on div "Body Small Normal Large Huge Balance is key to a healthy life, and our balance …" at bounding box center [72, 348] width 145 height 182
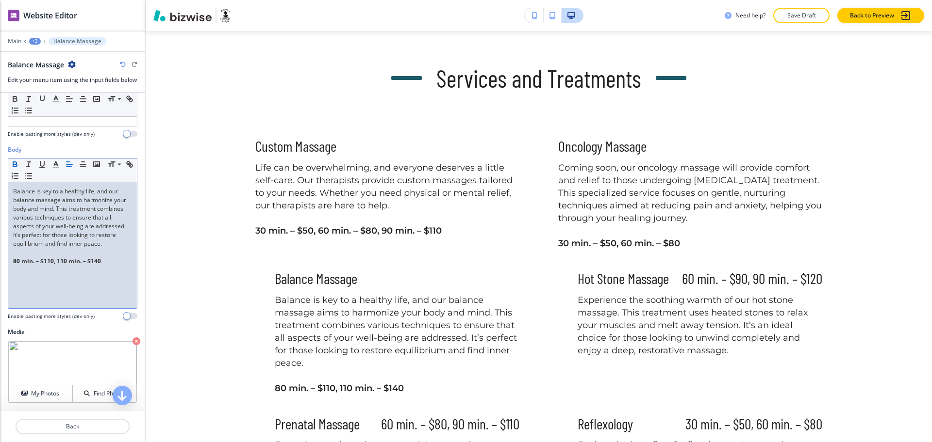
scroll to position [120, 0]
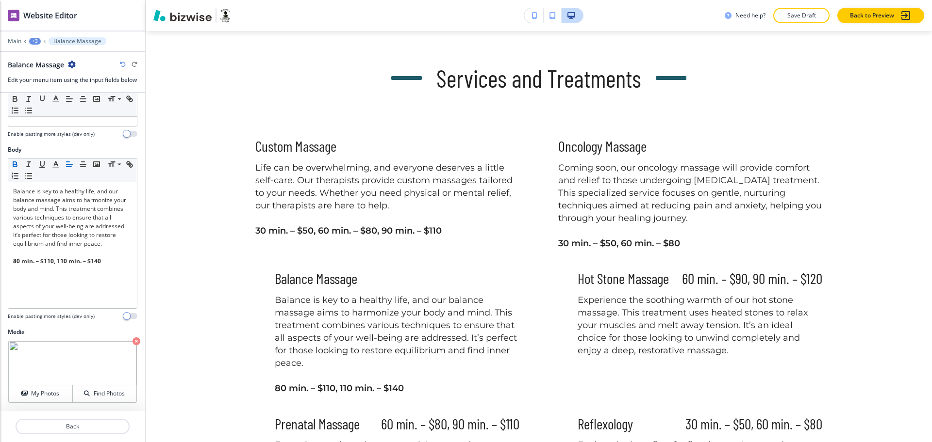
click at [132, 344] on icon "button" at bounding box center [136, 342] width 8 height 8
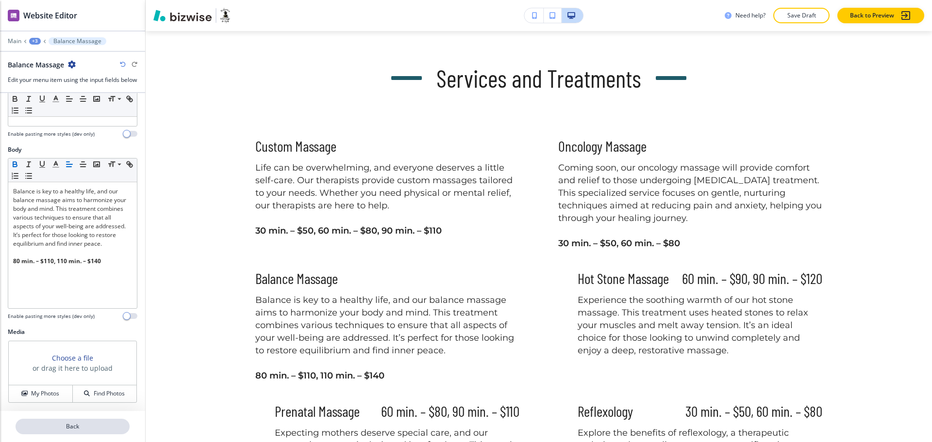
click at [76, 426] on p "Back" at bounding box center [72, 427] width 112 height 9
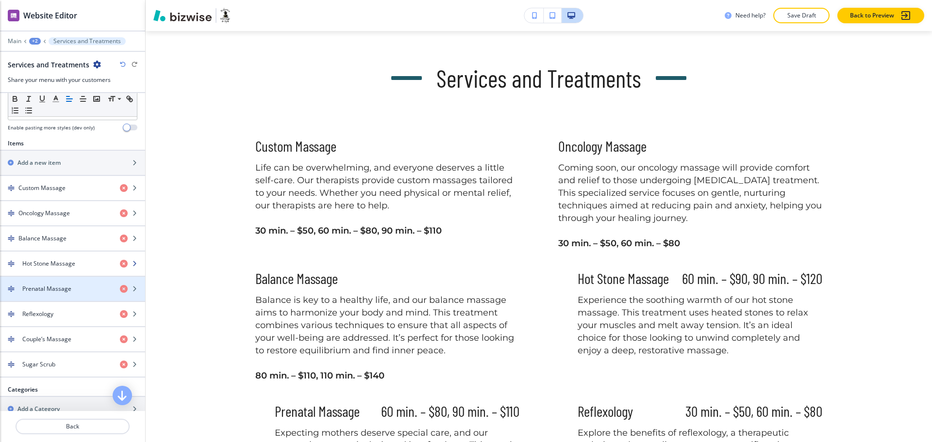
scroll to position [301, 0]
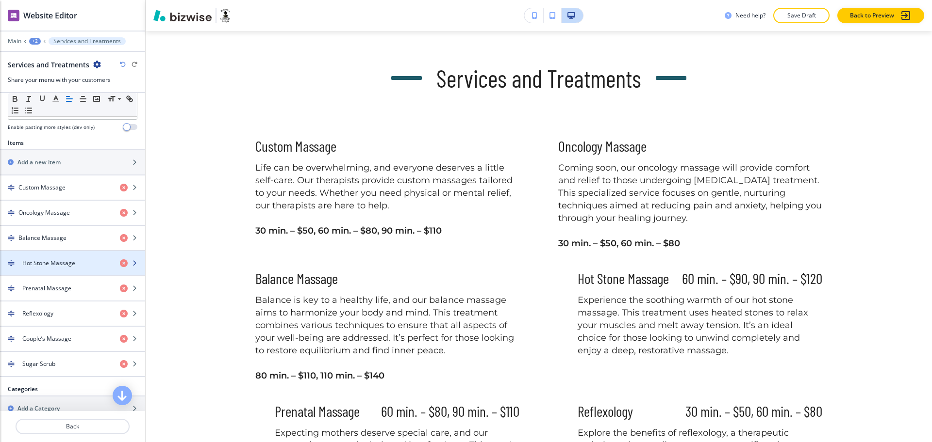
click at [48, 263] on h4 "Hot Stone Massage" at bounding box center [48, 263] width 53 height 9
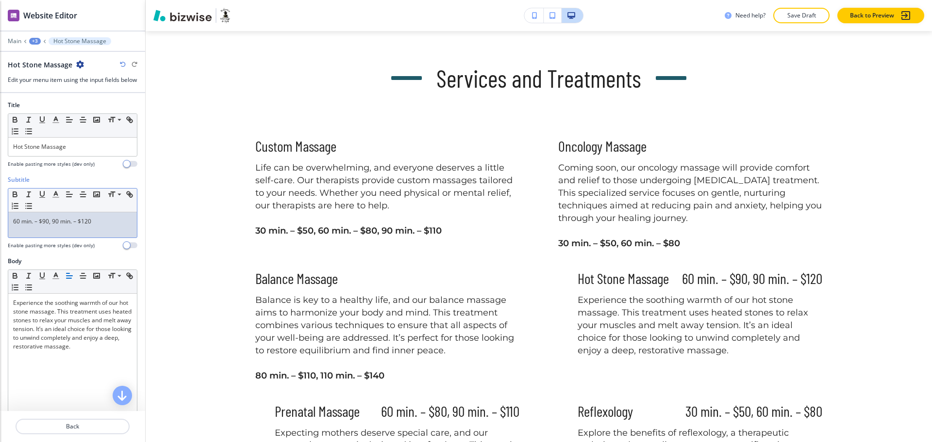
drag, startPoint x: 80, startPoint y: 232, endPoint x: 0, endPoint y: 216, distance: 81.6
click at [0, 216] on div "Subtitle Small Normal Large Huge 60 min. – $90, 90 min. – $120 Enable pasting m…" at bounding box center [72, 217] width 145 height 82
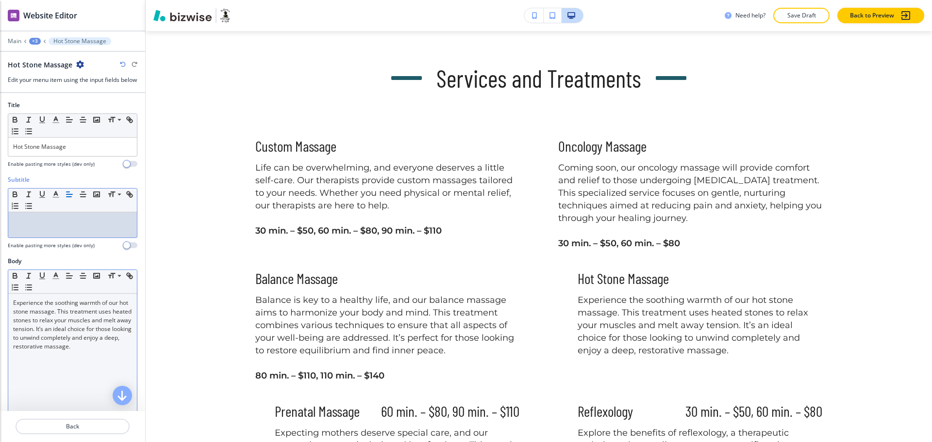
drag, startPoint x: 78, startPoint y: 371, endPoint x: 73, endPoint y: 369, distance: 5.1
click at [79, 371] on div "Experience the soothing warmth of our hot stone massage. This treatment uses he…" at bounding box center [72, 357] width 129 height 126
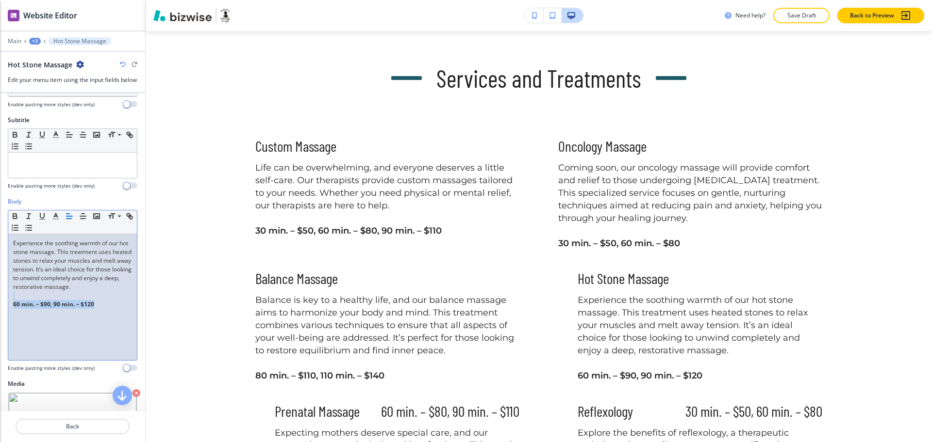
scroll to position [120, 0]
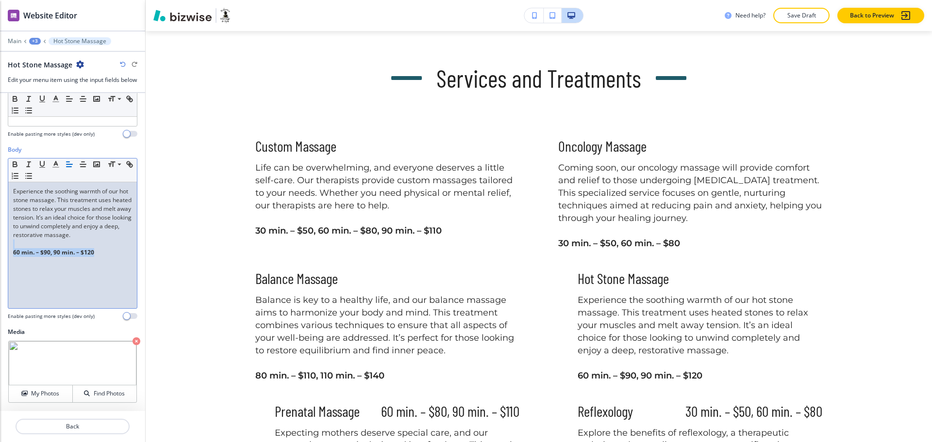
click at [132, 344] on icon "button" at bounding box center [136, 342] width 8 height 8
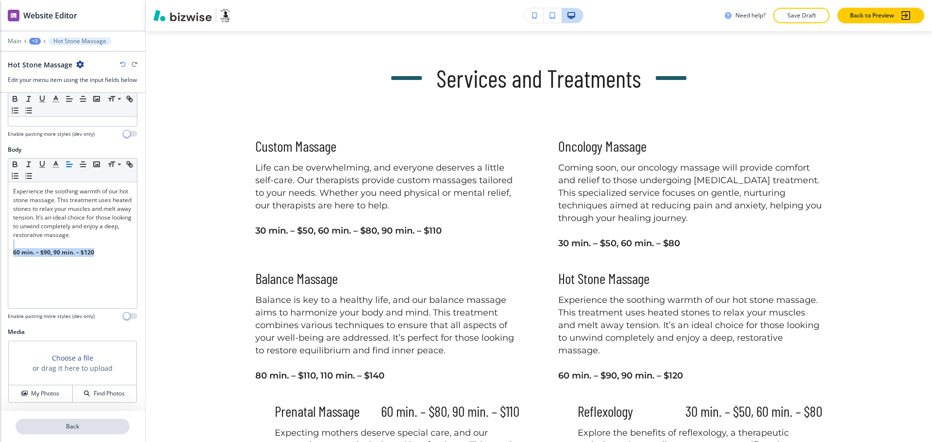
click at [69, 429] on p "Back" at bounding box center [72, 427] width 112 height 9
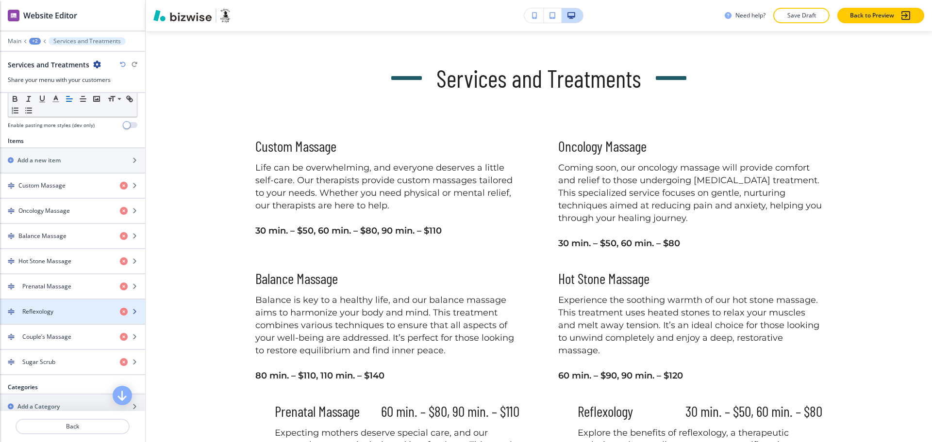
scroll to position [303, 0]
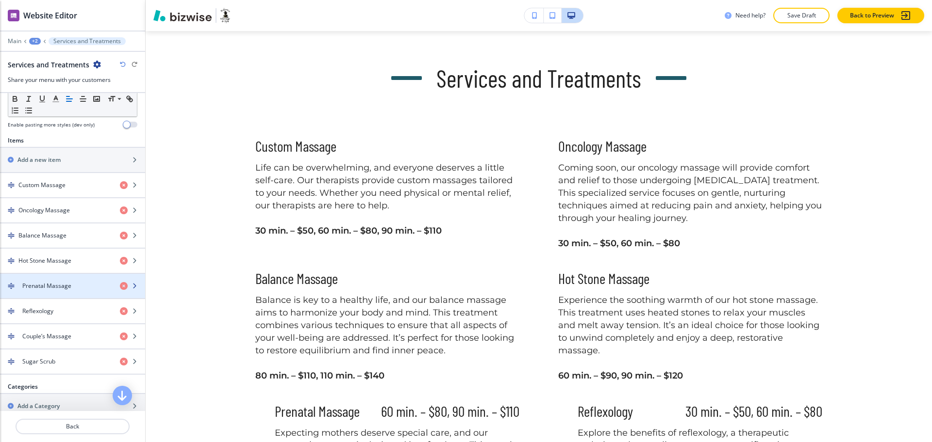
click at [65, 291] on div "button" at bounding box center [72, 295] width 145 height 8
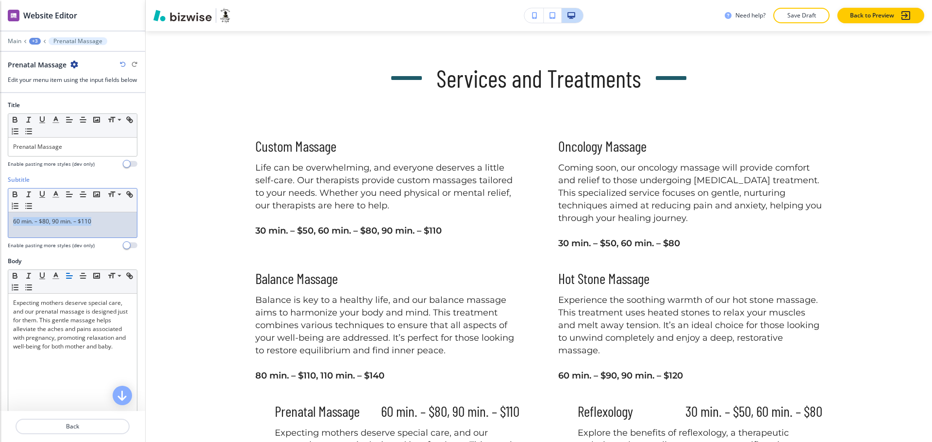
drag, startPoint x: 65, startPoint y: 226, endPoint x: 4, endPoint y: 218, distance: 62.1
click at [0, 224] on div "Subtitle Small Normal Large Huge 60 min. – $80, 90 min. – $110 Enable pasting m…" at bounding box center [72, 217] width 145 height 82
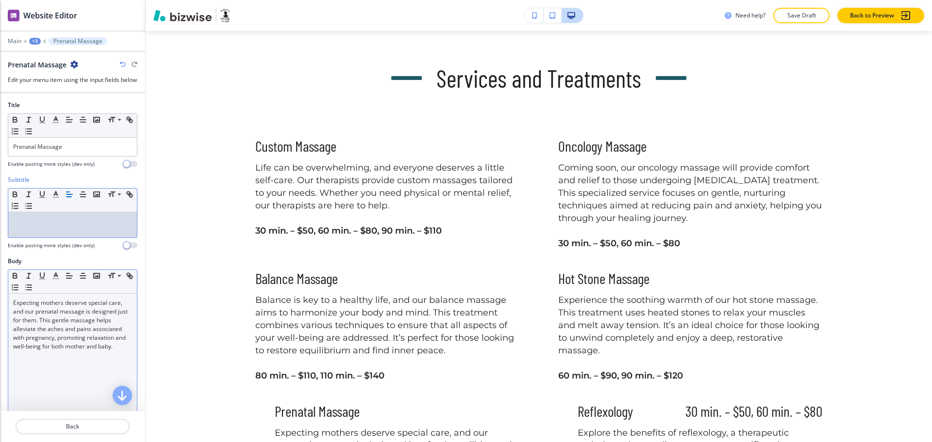
click at [56, 351] on p "Expecting mothers deserve special care, and our prenatal massage is designed ju…" at bounding box center [72, 325] width 119 height 52
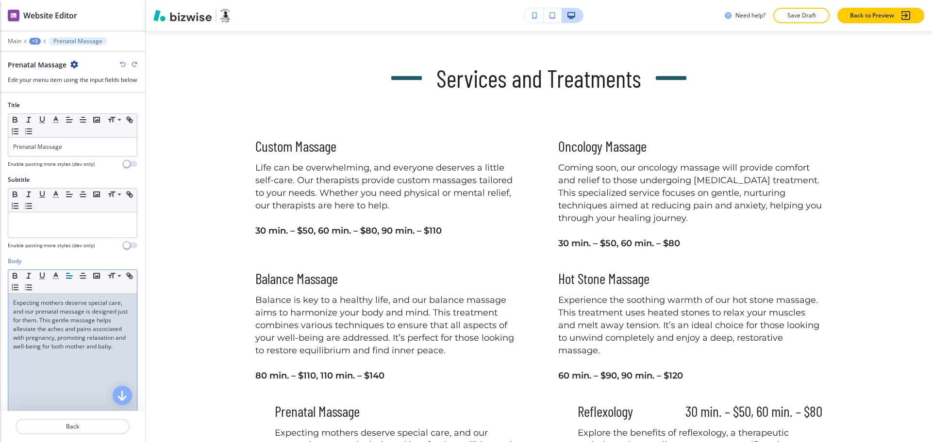
click at [56, 351] on p "Expecting mothers deserve special care, and our prenatal massage is designed ju…" at bounding box center [72, 325] width 119 height 52
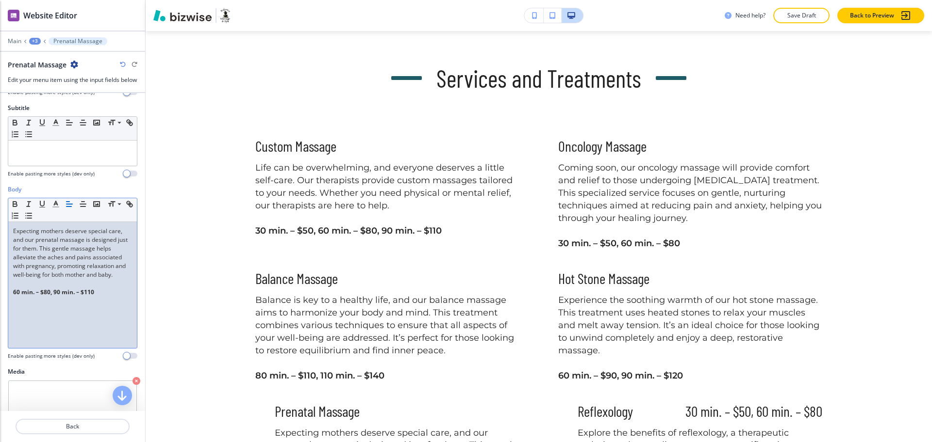
scroll to position [120, 0]
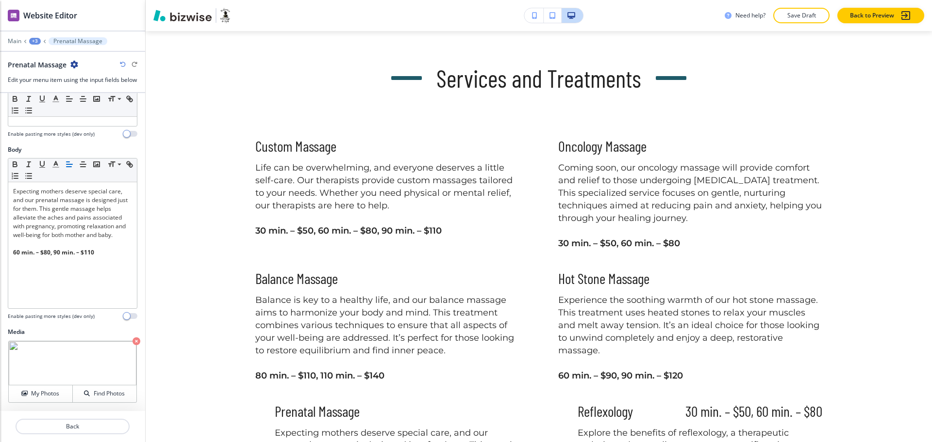
click at [132, 343] on icon "button" at bounding box center [136, 342] width 8 height 8
click at [58, 434] on button "Back" at bounding box center [73, 427] width 114 height 16
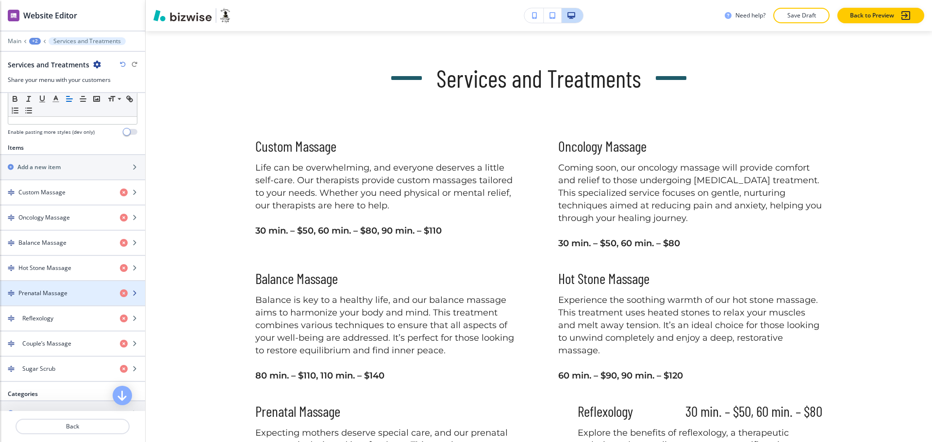
scroll to position [300, 0]
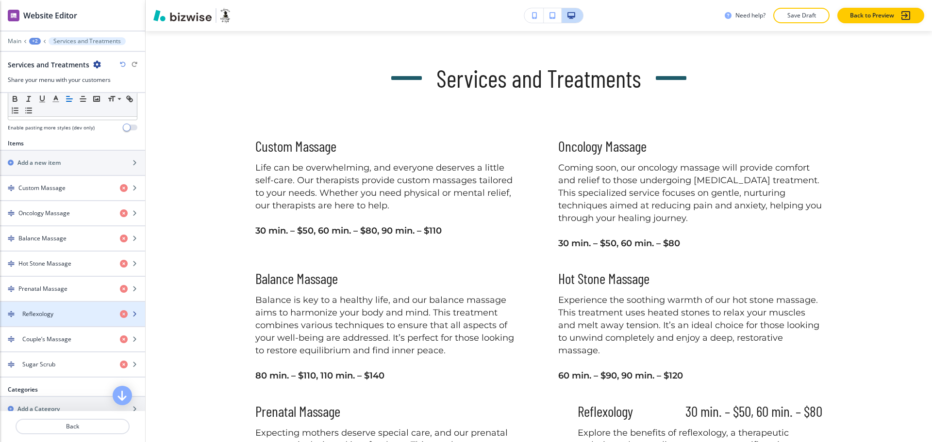
click at [49, 314] on h4 "Reflexology" at bounding box center [37, 314] width 31 height 9
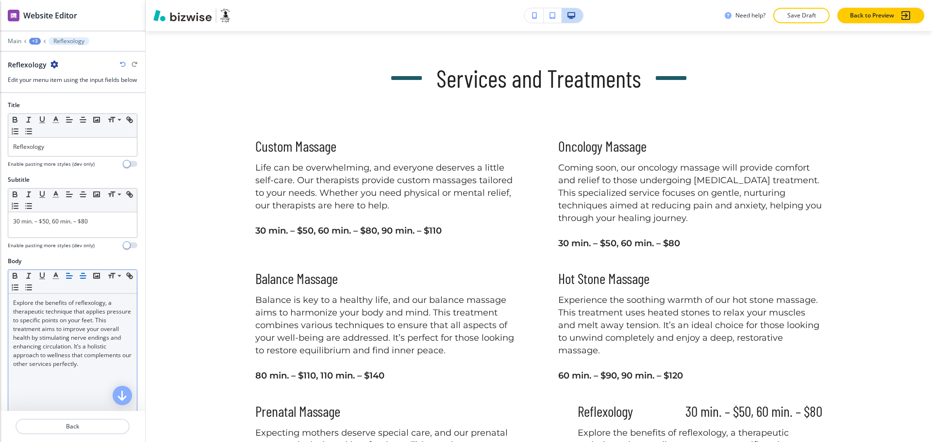
click at [0, 228] on div "Subtitle Small Normal Large Huge 30 min. – $50, 60 min. – $80 Enable pasting mo…" at bounding box center [72, 217] width 145 height 82
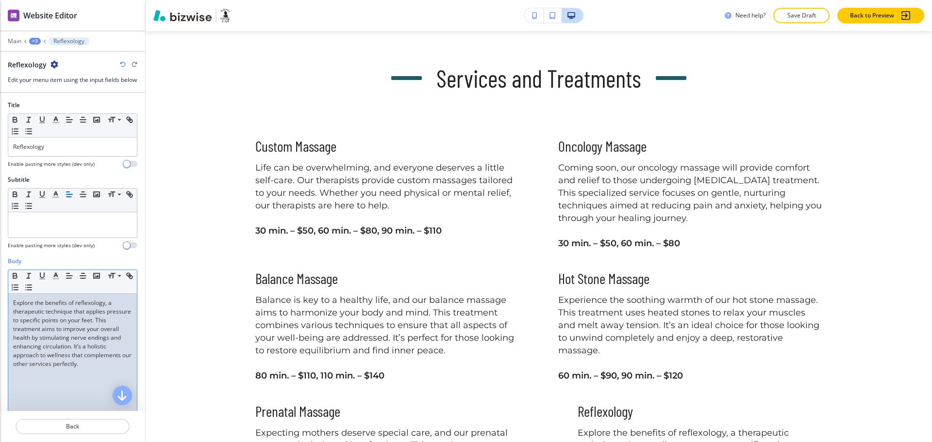
click at [68, 369] on p "Explore the benefits of reflexology, a therapeutic technique that applies press…" at bounding box center [72, 334] width 119 height 70
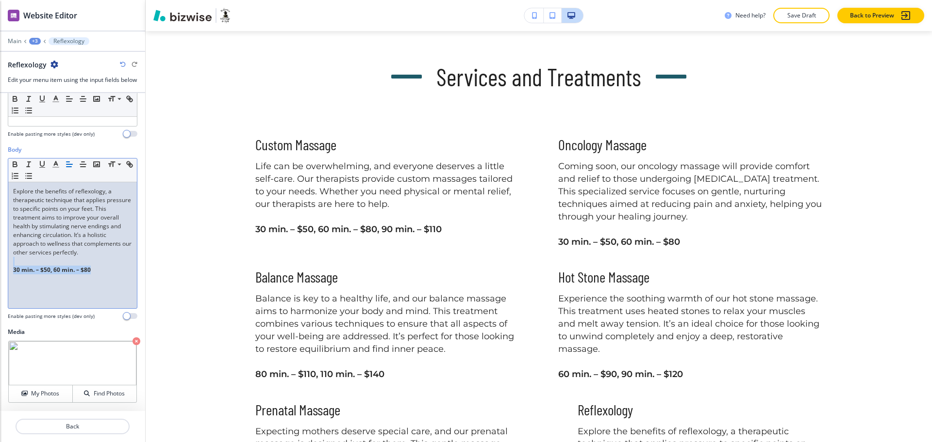
scroll to position [259, 0]
click at [132, 339] on icon "button" at bounding box center [136, 342] width 8 height 8
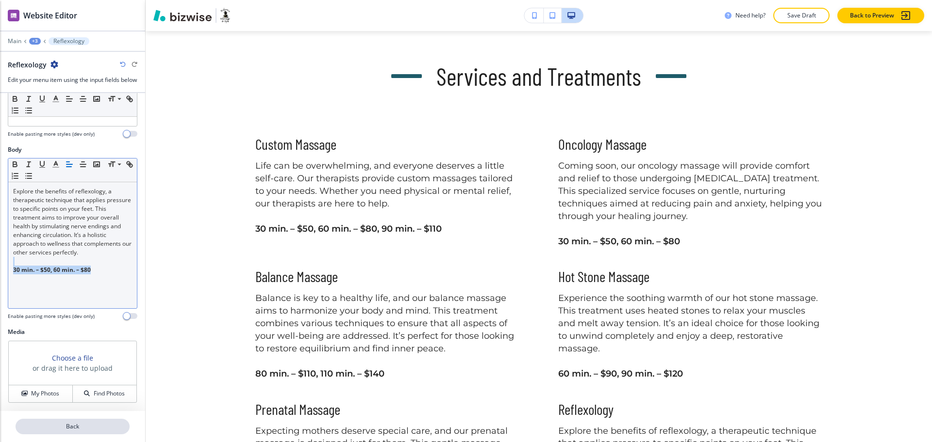
click at [73, 427] on p "Back" at bounding box center [72, 427] width 112 height 9
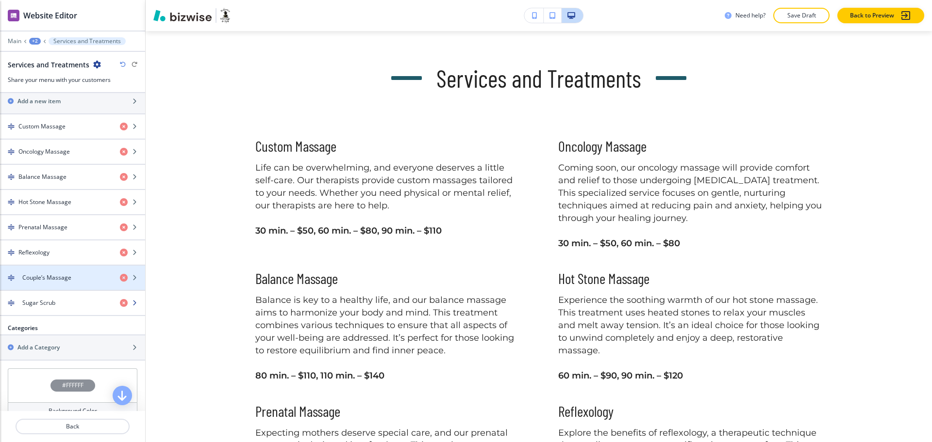
scroll to position [364, 0]
click at [65, 280] on div "button" at bounding box center [72, 284] width 145 height 8
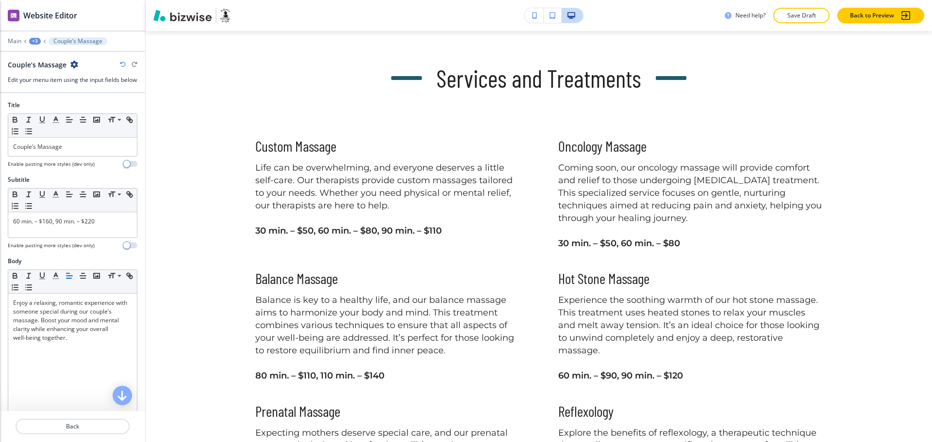
click at [0, 225] on div "Subtitle Small Normal Large Huge 60 min. – $160, 90 min. – $220 Enable pasting …" at bounding box center [72, 217] width 145 height 82
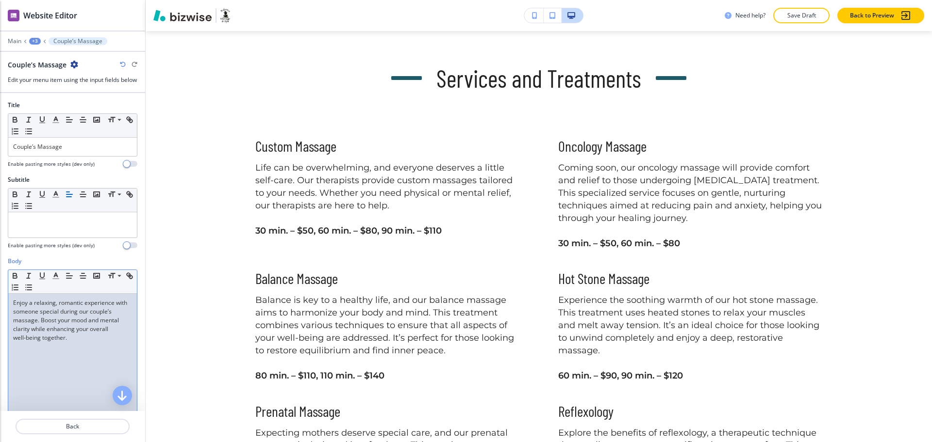
click at [92, 360] on div "Enjoy a relaxing, romantic experience with someone special during our couple’s …" at bounding box center [72, 357] width 129 height 126
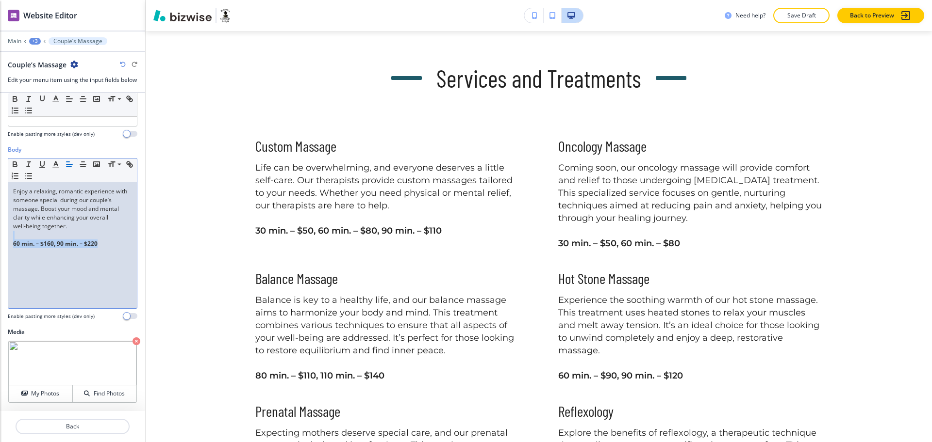
click at [132, 341] on icon "button" at bounding box center [136, 342] width 8 height 8
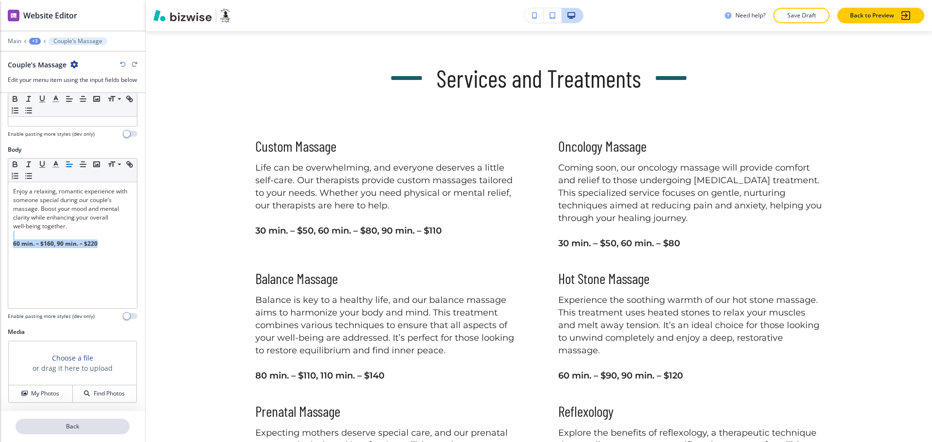
click at [80, 426] on p "Back" at bounding box center [72, 427] width 112 height 9
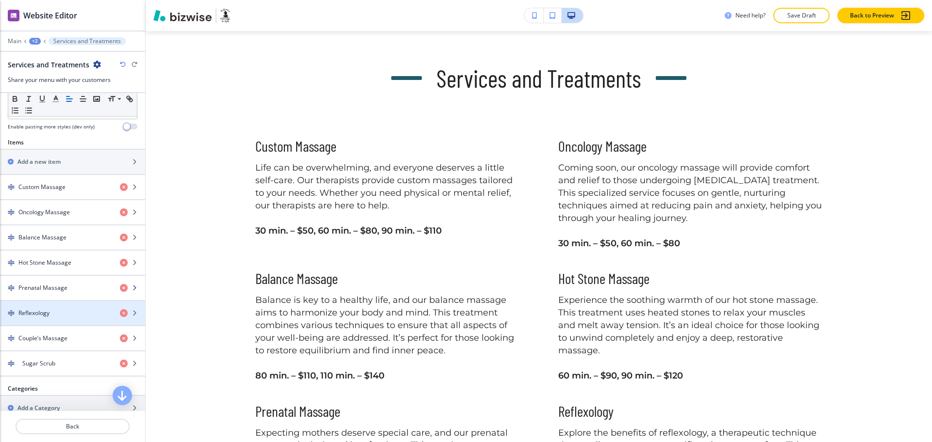
scroll to position [303, 0]
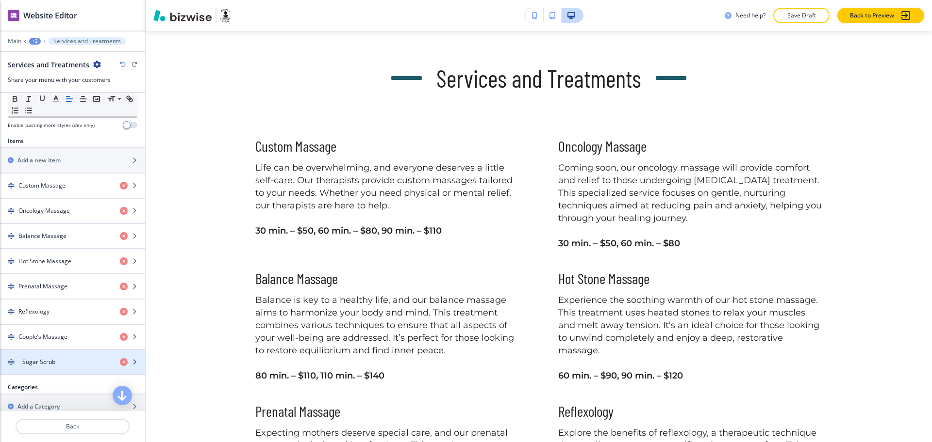
click at [68, 366] on div "Sugar Scrub" at bounding box center [56, 362] width 112 height 9
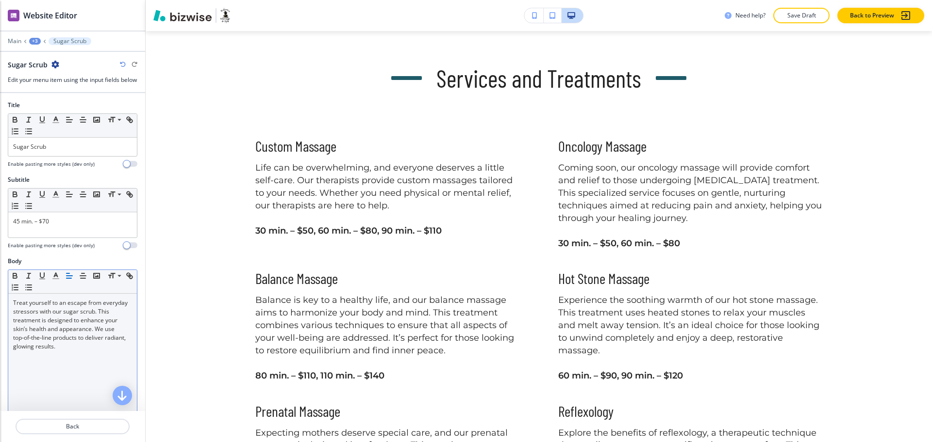
drag, startPoint x: 82, startPoint y: 239, endPoint x: 82, endPoint y: 384, distance: 145.1
click at [0, 233] on div "Subtitle Small Normal Large Huge 45 min. – $70 Enable pasting more styles (dev …" at bounding box center [72, 217] width 145 height 82
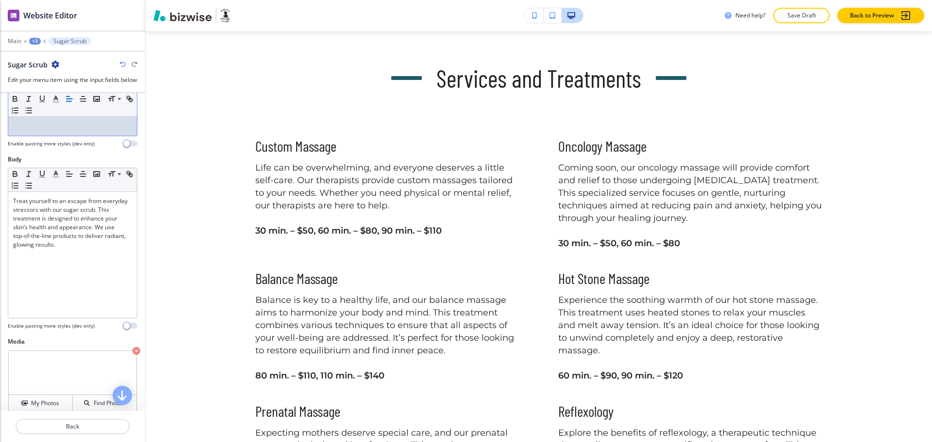
scroll to position [120, 0]
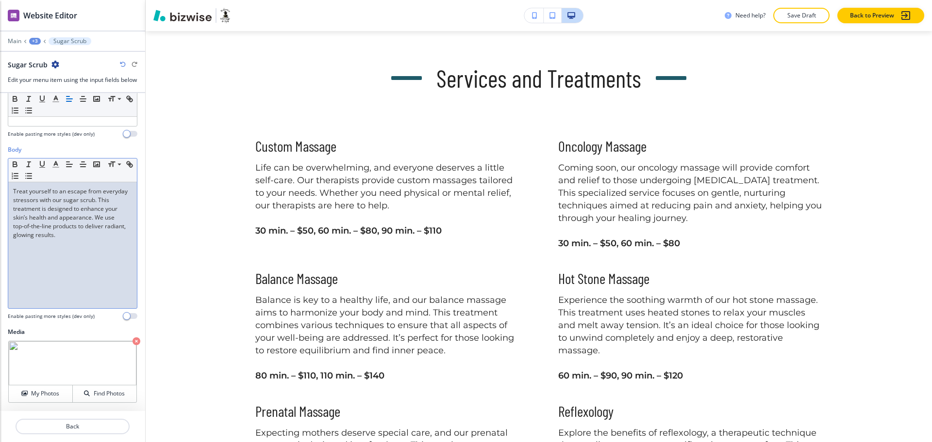
drag, startPoint x: 94, startPoint y: 234, endPoint x: 88, endPoint y: 234, distance: 5.8
click at [93, 234] on p "Treat yourself to an escape from everyday stressors with our sugar scrub. This …" at bounding box center [72, 213] width 119 height 52
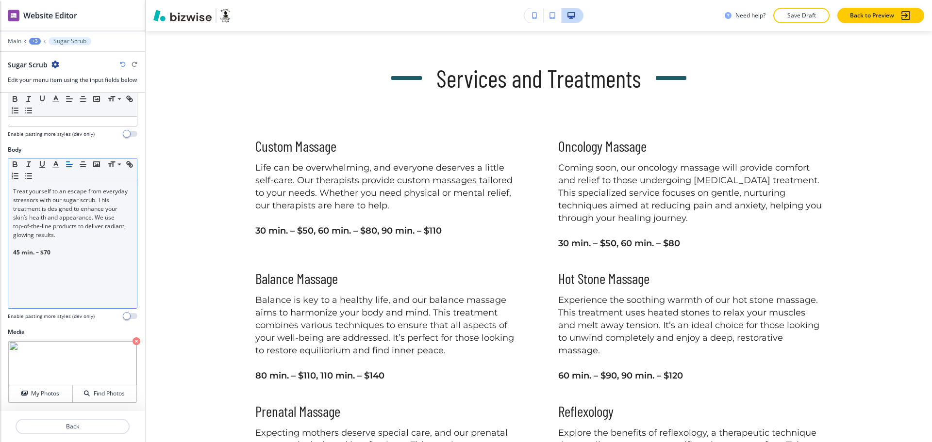
click at [132, 341] on icon "button" at bounding box center [136, 342] width 8 height 8
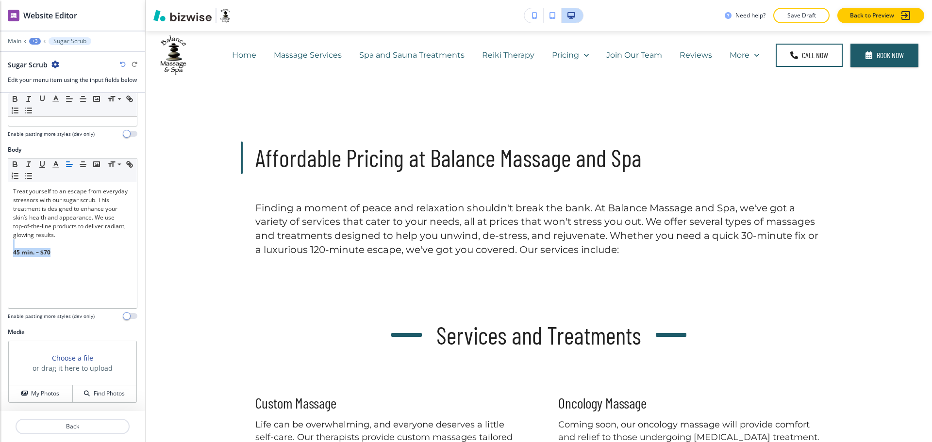
click at [32, 38] on div "+3" at bounding box center [35, 41] width 12 height 7
click at [52, 70] on p "Services and Treatments Pricing" at bounding box center [59, 74] width 49 height 9
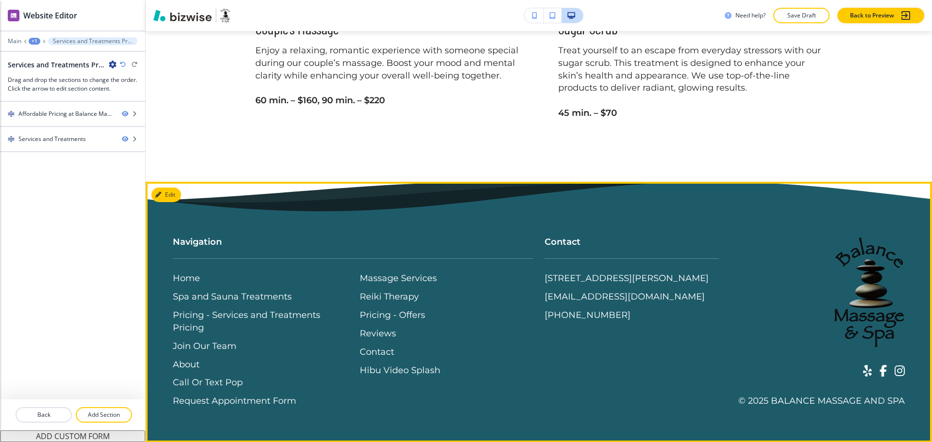
scroll to position [786, 0]
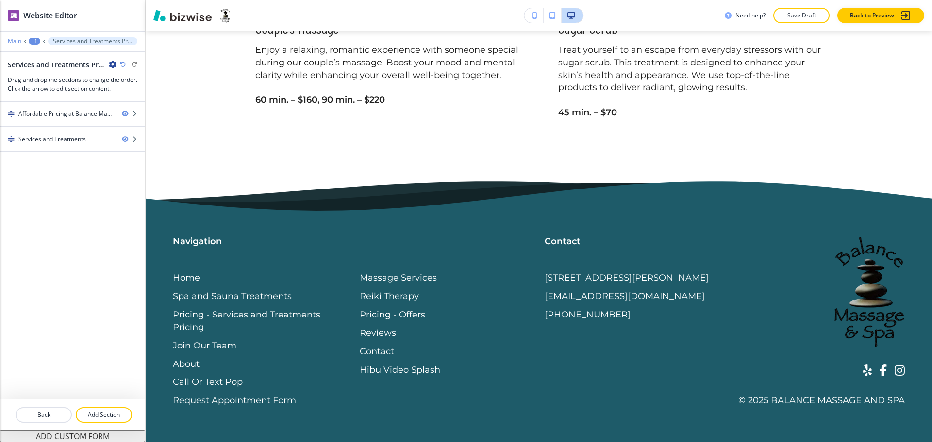
click at [9, 43] on p "Main" at bounding box center [15, 41] width 14 height 7
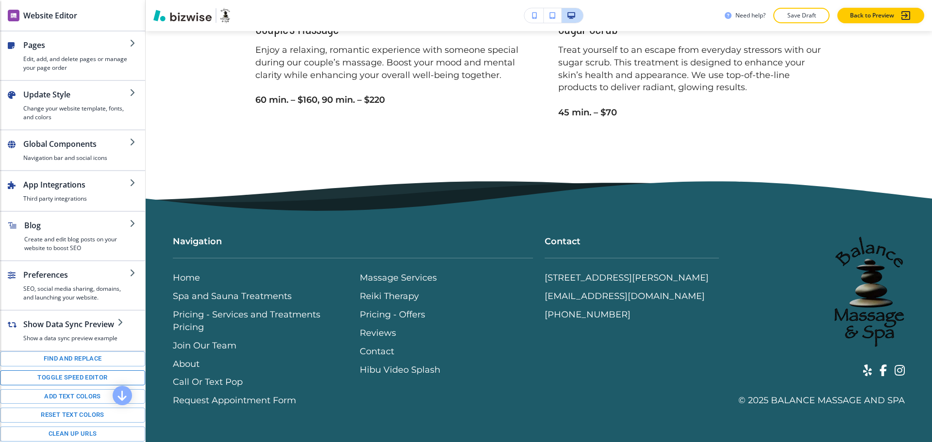
click at [77, 386] on button "Toggle speed editor" at bounding box center [72, 378] width 145 height 15
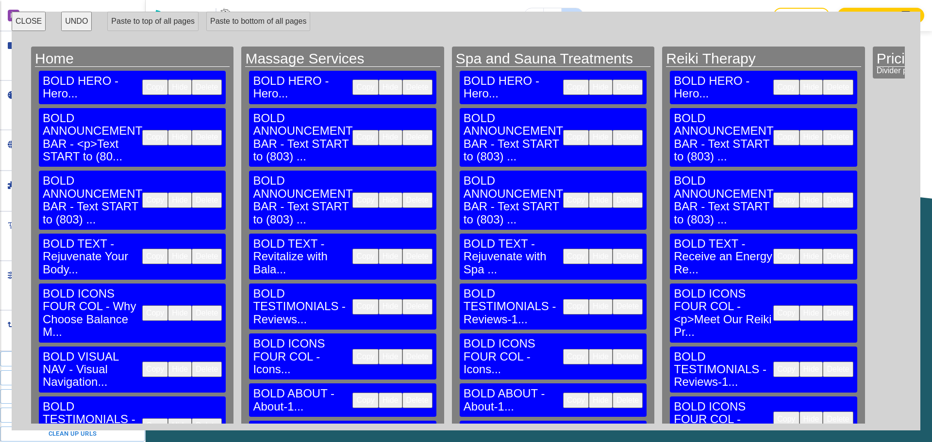
click at [352, 82] on button "Copy" at bounding box center [365, 88] width 26 height 16
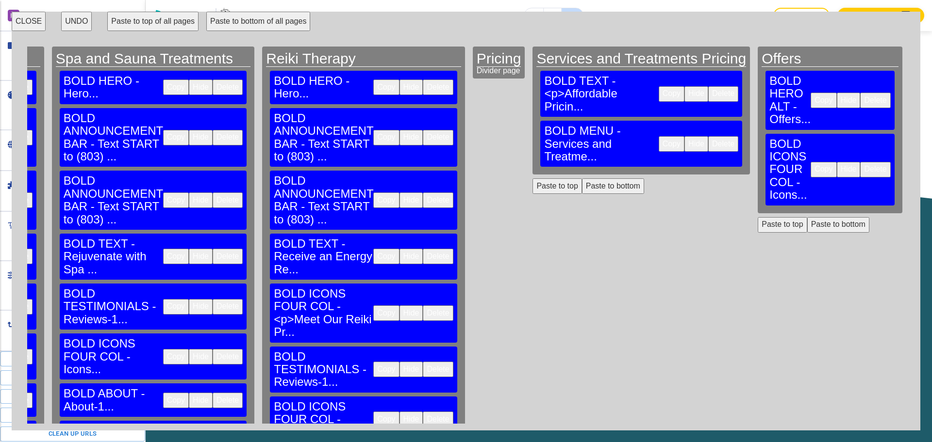
scroll to position [0, 408]
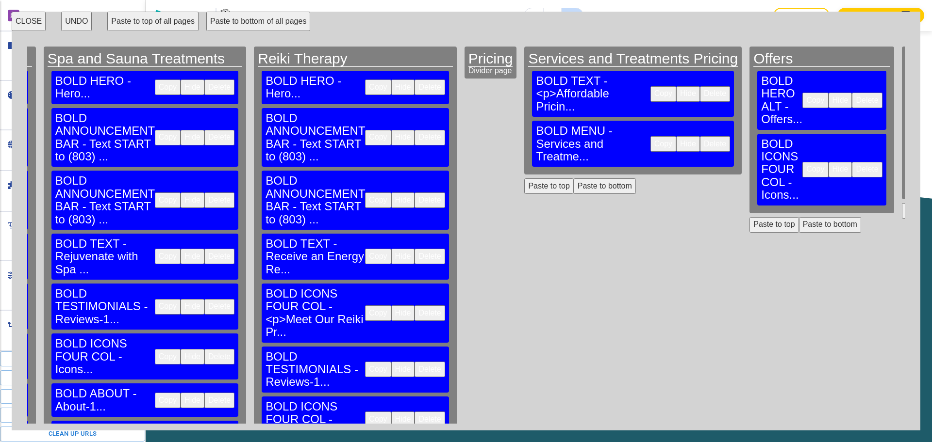
click at [365, 193] on button "Copy" at bounding box center [378, 201] width 26 height 16
click at [524, 179] on button "Paste to top" at bounding box center [548, 187] width 49 height 16
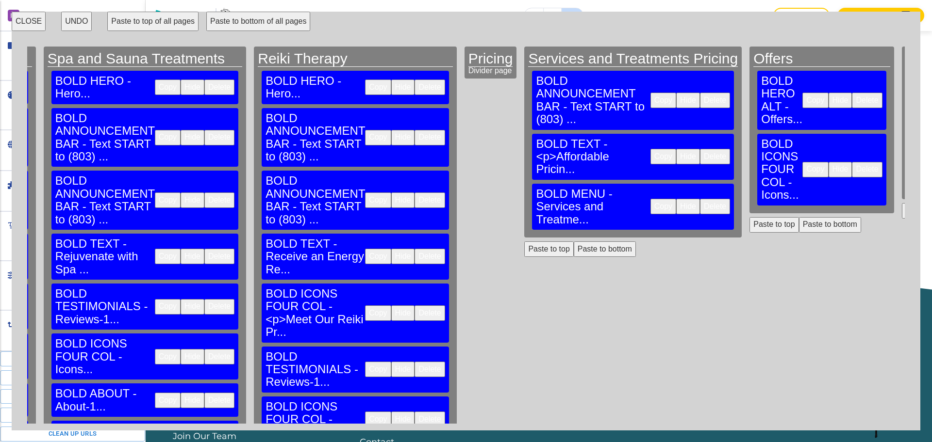
scroll to position [876, 0]
click at [365, 130] on button "Copy" at bounding box center [378, 138] width 26 height 16
click at [524, 242] on button "Paste to top" at bounding box center [548, 250] width 49 height 16
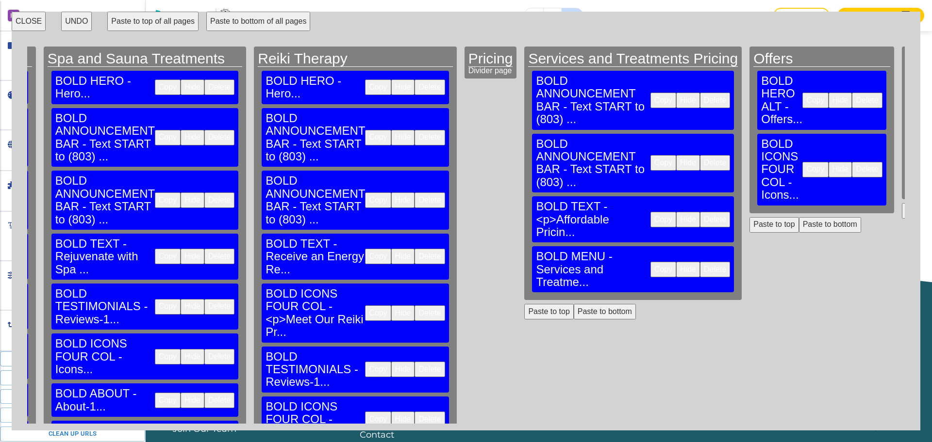
scroll to position [960, 0]
click at [365, 84] on button "Copy" at bounding box center [378, 88] width 26 height 16
click at [524, 304] on button "Paste to top" at bounding box center [548, 312] width 49 height 16
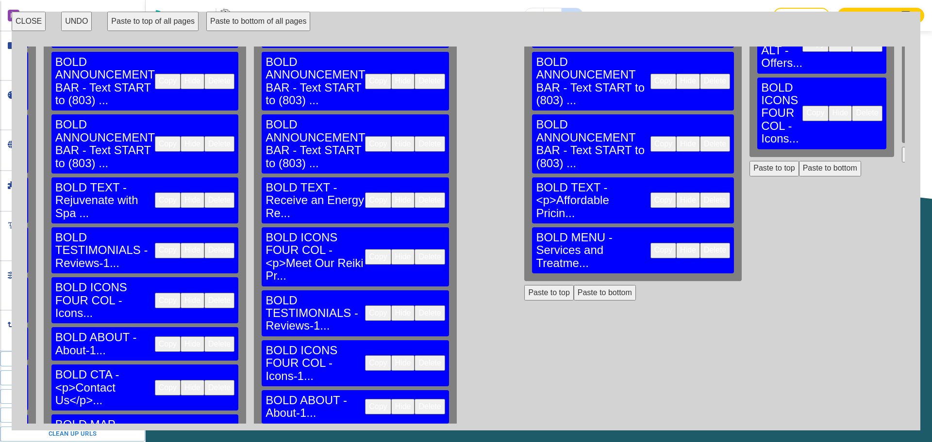
scroll to position [103, 408]
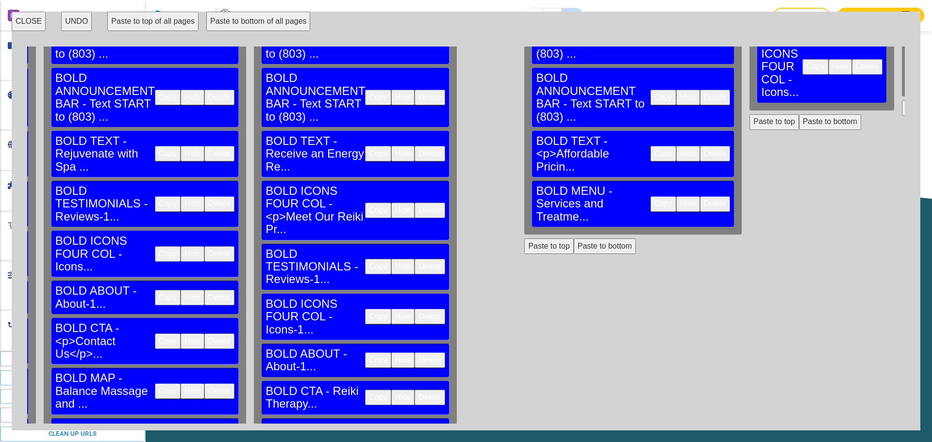
click at [365, 353] on button "Copy" at bounding box center [378, 361] width 26 height 16
drag, startPoint x: 476, startPoint y: 180, endPoint x: 445, endPoint y: 227, distance: 56.0
click at [573, 239] on button "Paste to bottom" at bounding box center [604, 247] width 62 height 16
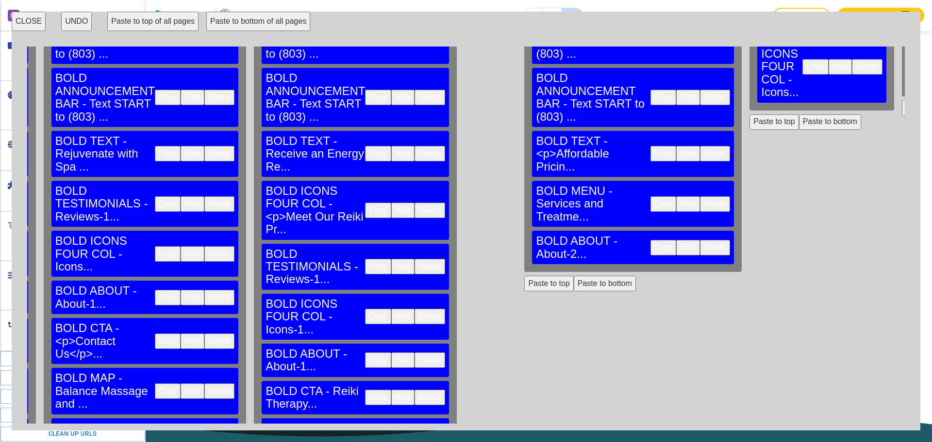
click at [365, 390] on button "Copy" at bounding box center [378, 398] width 26 height 16
click at [573, 276] on button "Paste to bottom" at bounding box center [604, 284] width 62 height 16
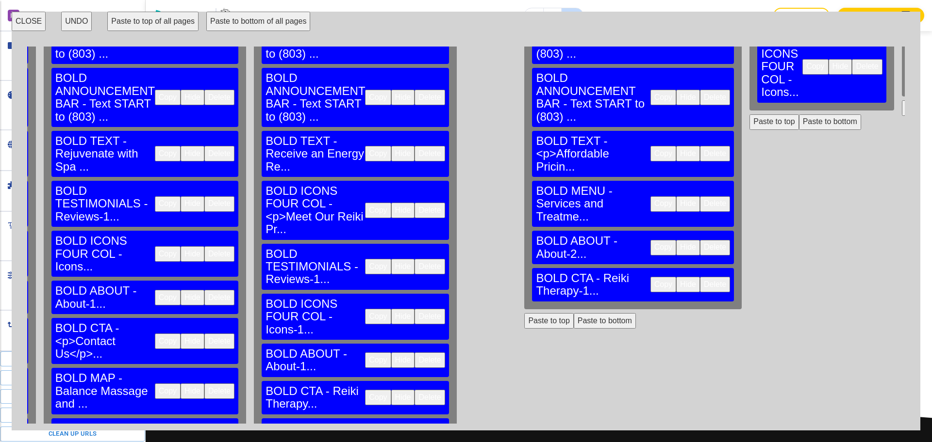
click at [365, 434] on button "Copy" at bounding box center [378, 442] width 26 height 16
drag, startPoint x: 483, startPoint y: 242, endPoint x: 429, endPoint y: 294, distance: 74.8
click at [573, 313] on button "Paste to bottom" at bounding box center [604, 321] width 62 height 16
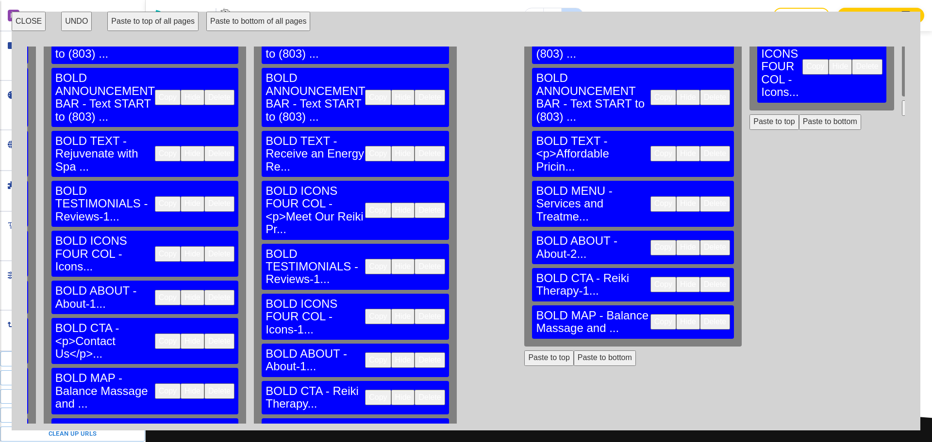
click at [573, 351] on button "Paste to bottom" at bounding box center [604, 359] width 62 height 16
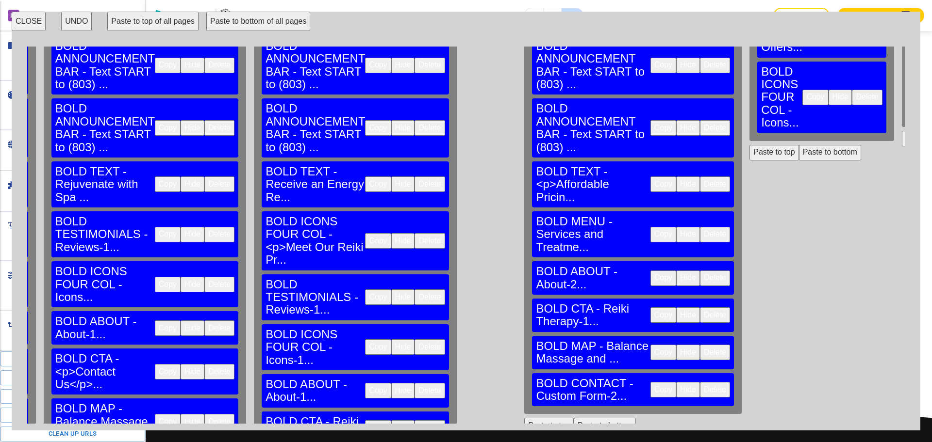
scroll to position [0, 408]
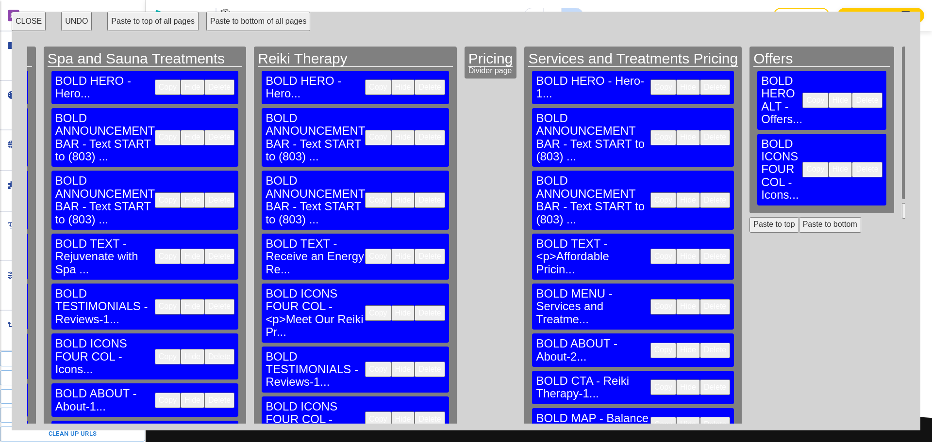
click at [28, 24] on button "CLOSE" at bounding box center [29, 21] width 34 height 19
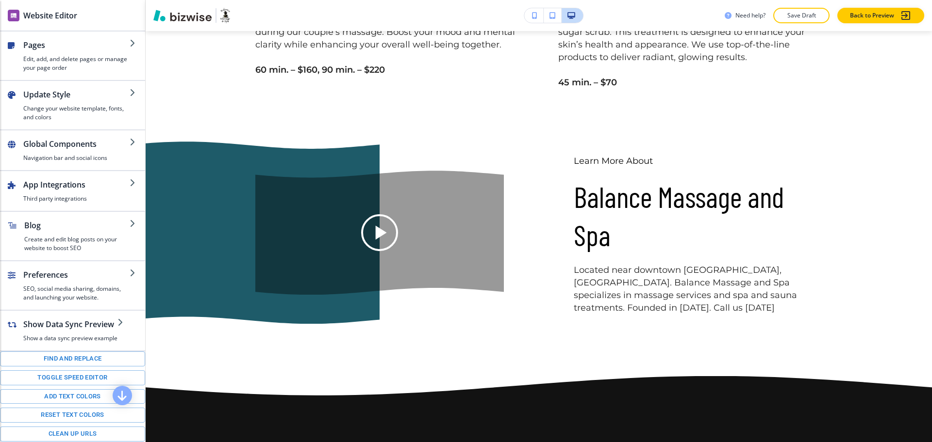
scroll to position [1370, 0]
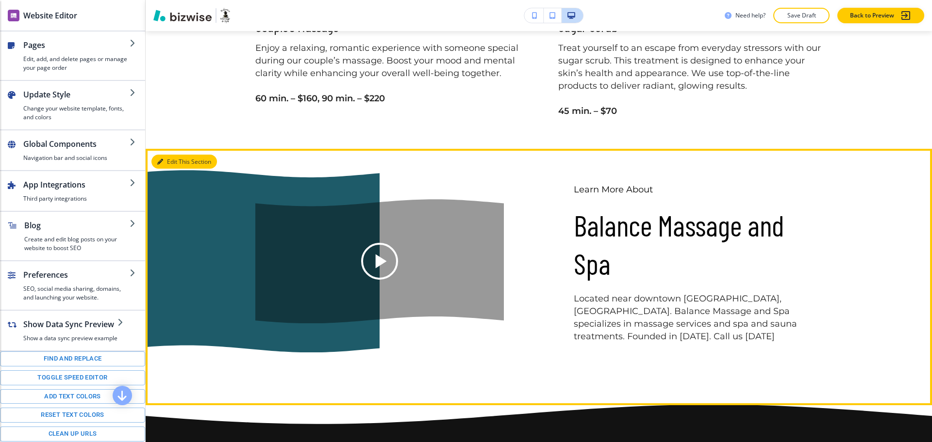
click at [166, 161] on button "Edit This Section" at bounding box center [183, 162] width 65 height 15
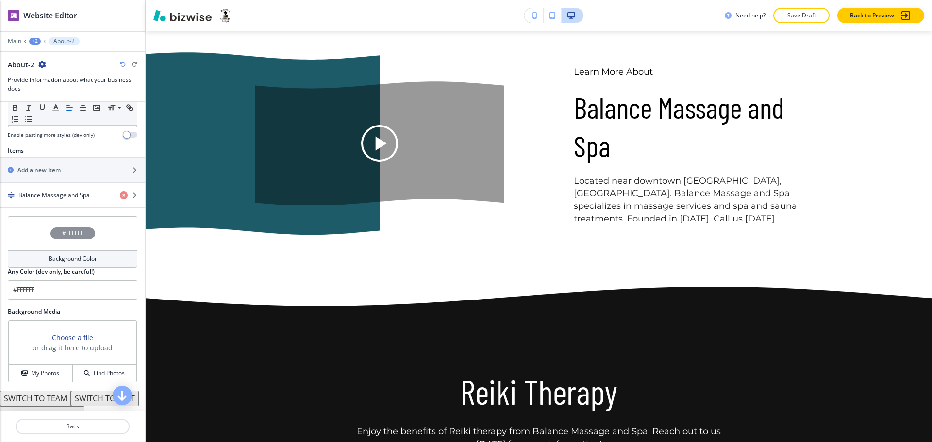
scroll to position [303, 0]
click at [64, 289] on input "#FFFFFF" at bounding box center [73, 288] width 130 height 19
paste input "3ee5fc"
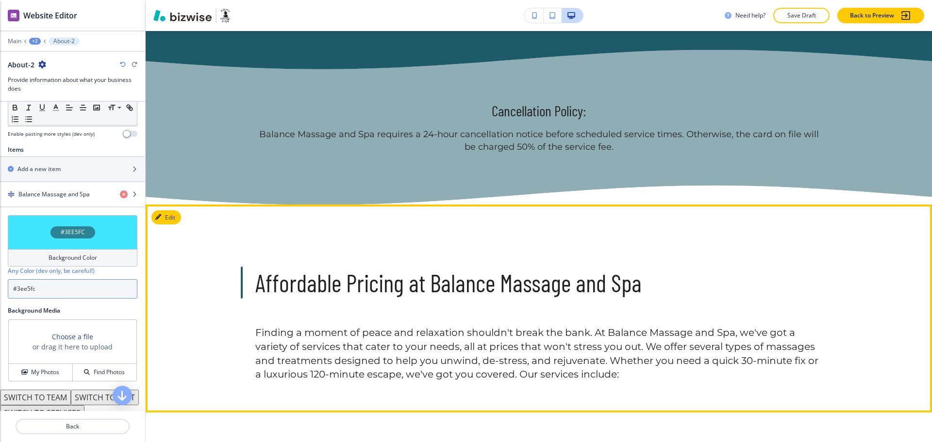
scroll to position [458, 0]
type input "#3ee5fc"
click at [177, 219] on button "Edit This Section" at bounding box center [183, 218] width 65 height 15
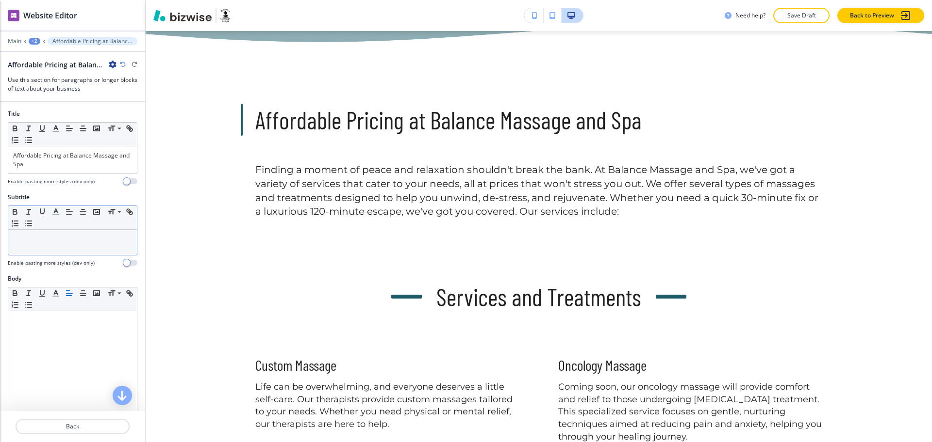
scroll to position [632, 0]
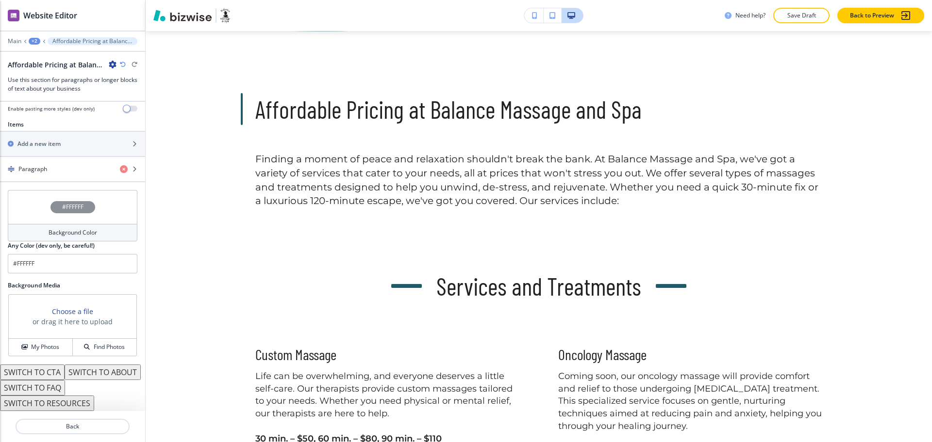
click at [59, 229] on h4 "Background Color" at bounding box center [73, 233] width 49 height 9
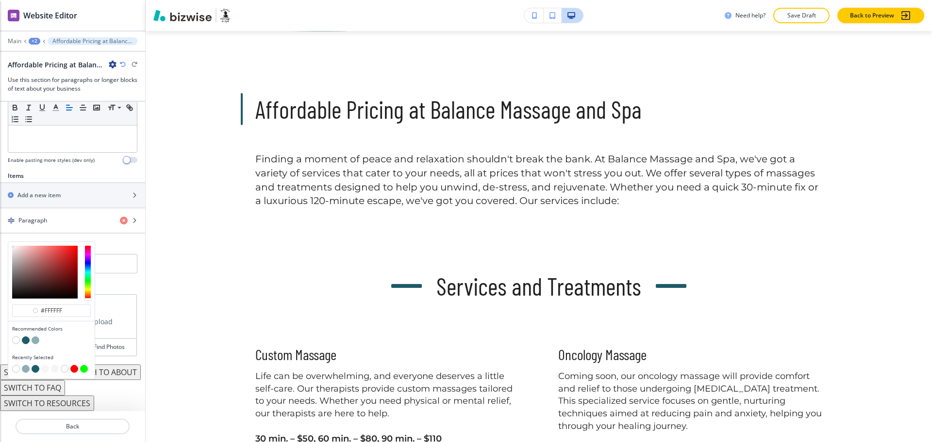
scroll to position [301, 0]
click at [41, 365] on div at bounding box center [51, 370] width 79 height 10
click at [43, 365] on button "button" at bounding box center [45, 369] width 8 height 8
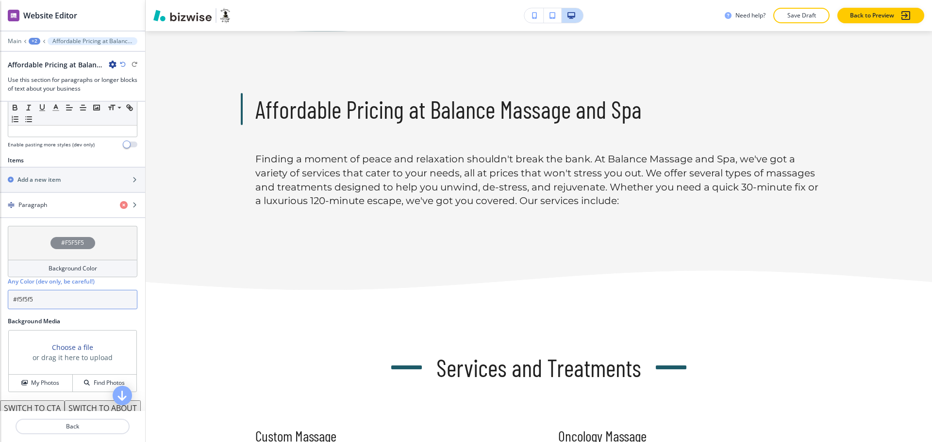
drag, startPoint x: 39, startPoint y: 304, endPoint x: 17, endPoint y: 304, distance: 21.3
click at [17, 304] on input "#f5f5f5" at bounding box center [73, 299] width 130 height 19
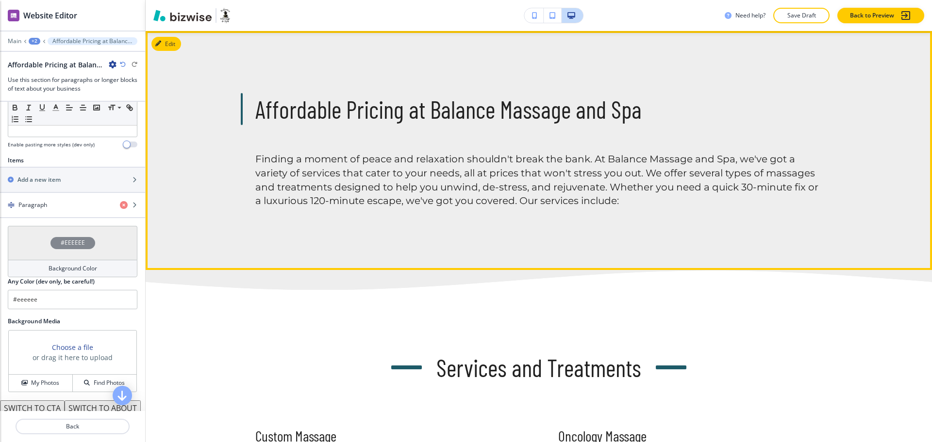
click at [449, 236] on div "Affordable Pricing at Balance Massage and Spa Finding a moment of peace and rel…" at bounding box center [539, 151] width 786 height 240
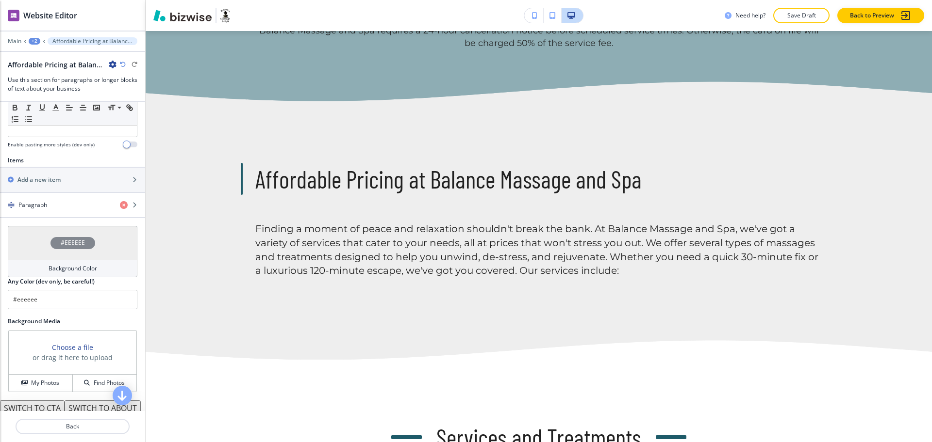
scroll to position [557, 0]
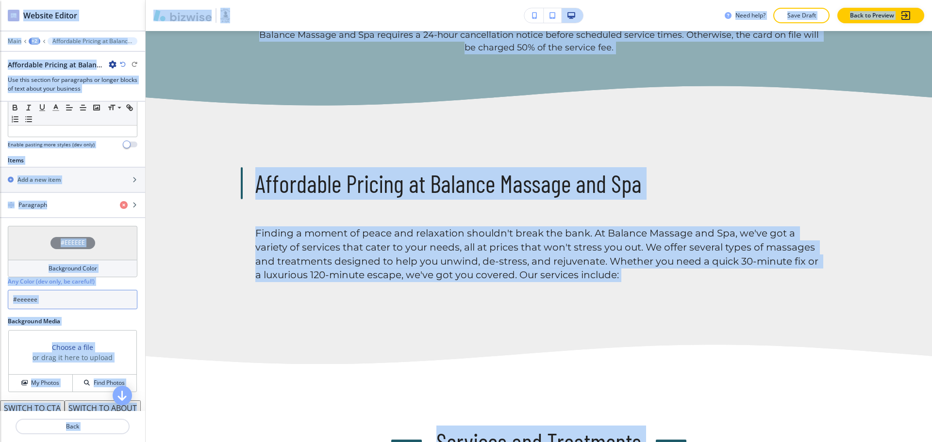
click at [86, 298] on input "#eeeeee" at bounding box center [73, 299] width 130 height 19
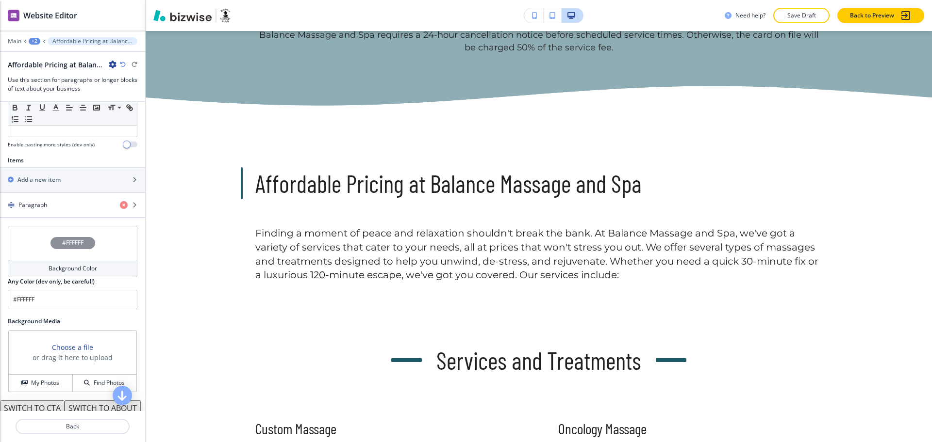
click at [78, 272] on h4 "Background Color" at bounding box center [73, 268] width 49 height 9
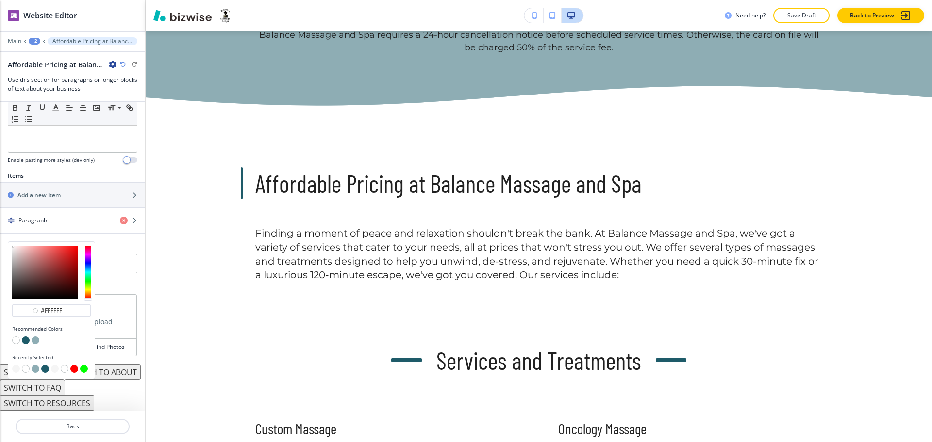
type input "#ffffff"
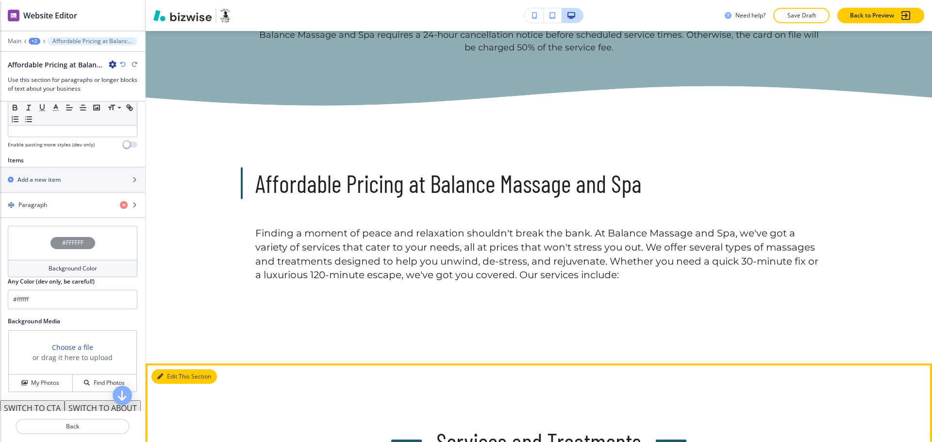
click at [169, 379] on button "Edit This Section" at bounding box center [183, 377] width 65 height 15
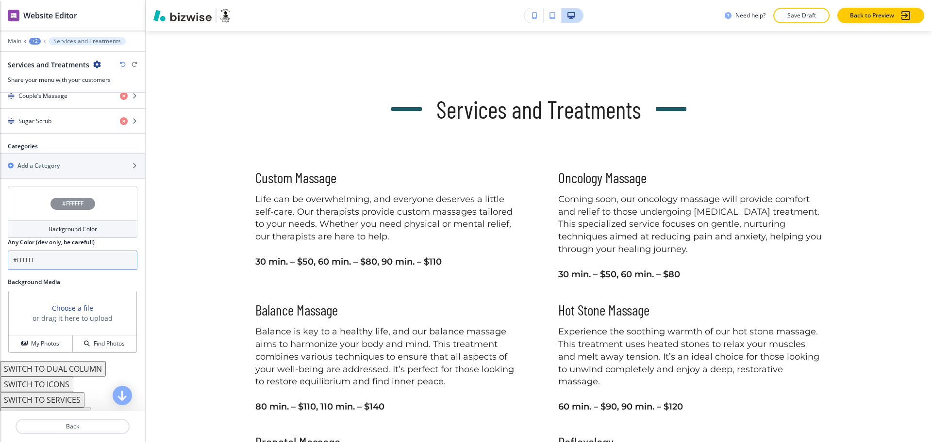
scroll to position [545, 0]
click at [74, 265] on input "#FFFFFF" at bounding box center [73, 258] width 130 height 19
paste input "eeeeee"
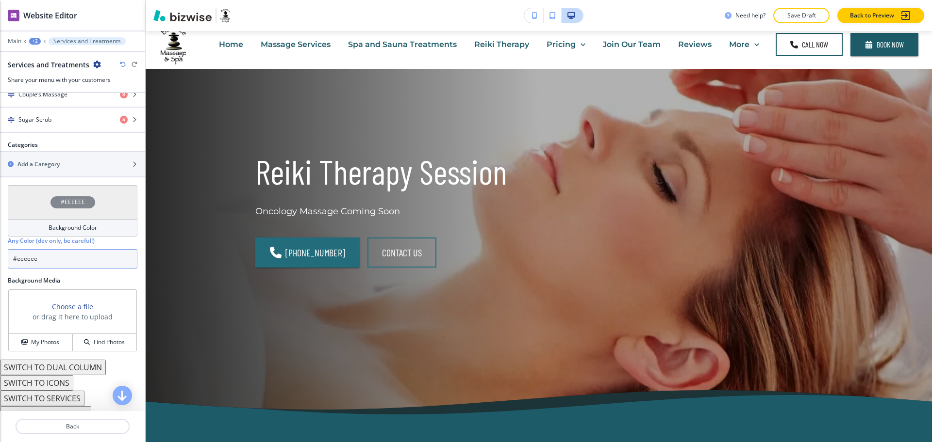
scroll to position [0, 0]
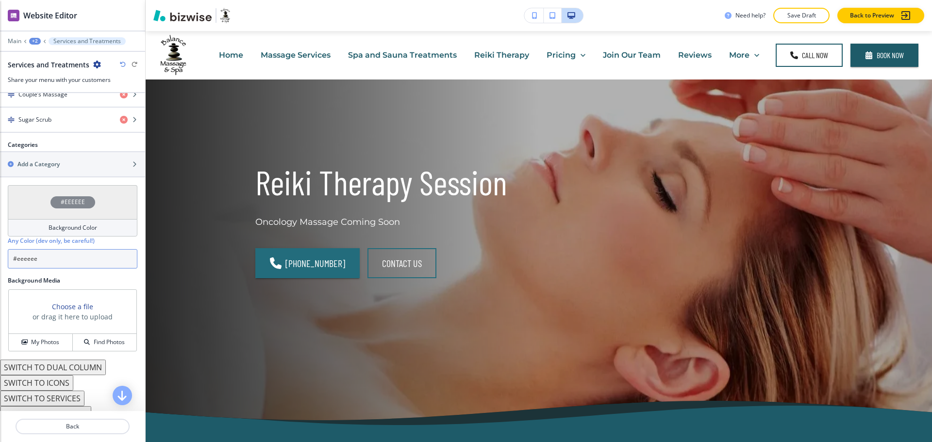
type input "#eeeeee"
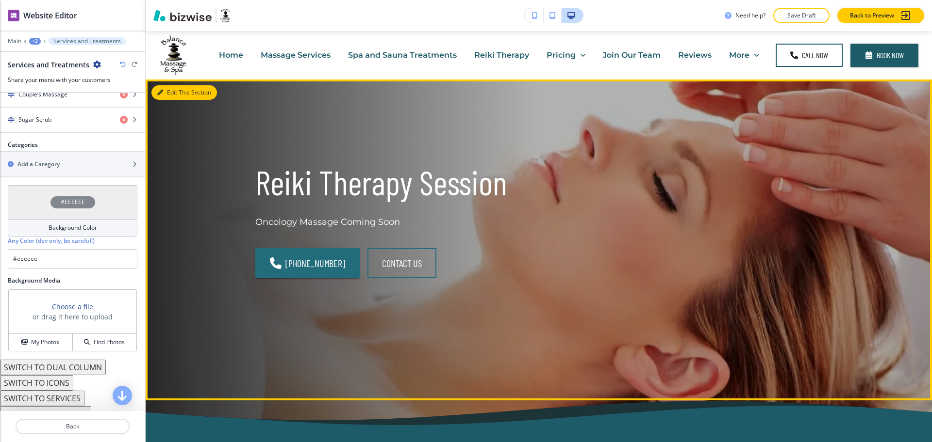
click at [174, 90] on button "Edit This Section" at bounding box center [183, 92] width 65 height 15
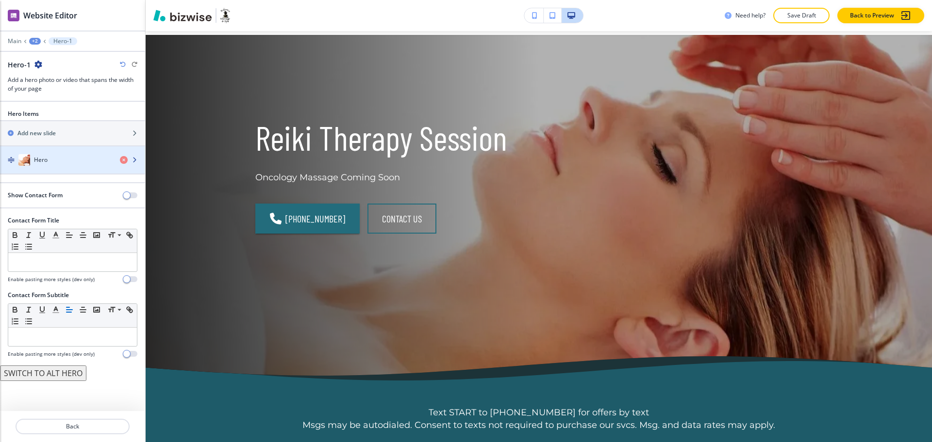
scroll to position [49, 0]
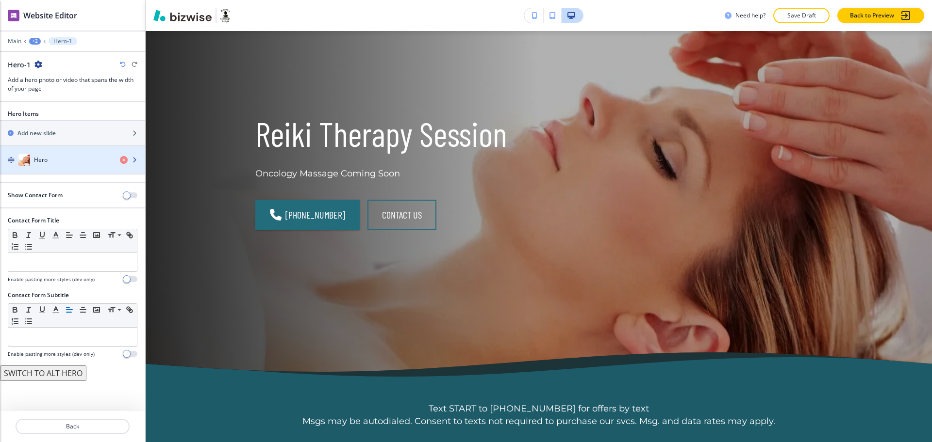
click at [64, 162] on div "Hero" at bounding box center [56, 160] width 112 height 12
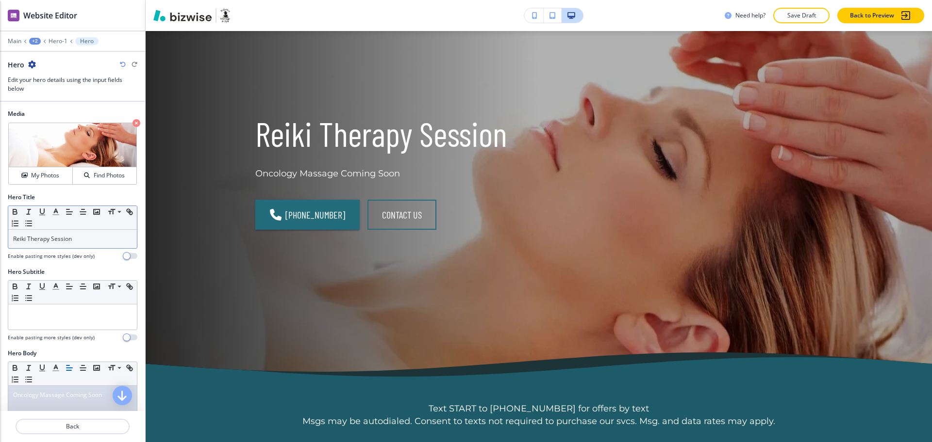
click at [87, 234] on div "Reiki Therapy Session" at bounding box center [72, 239] width 129 height 18
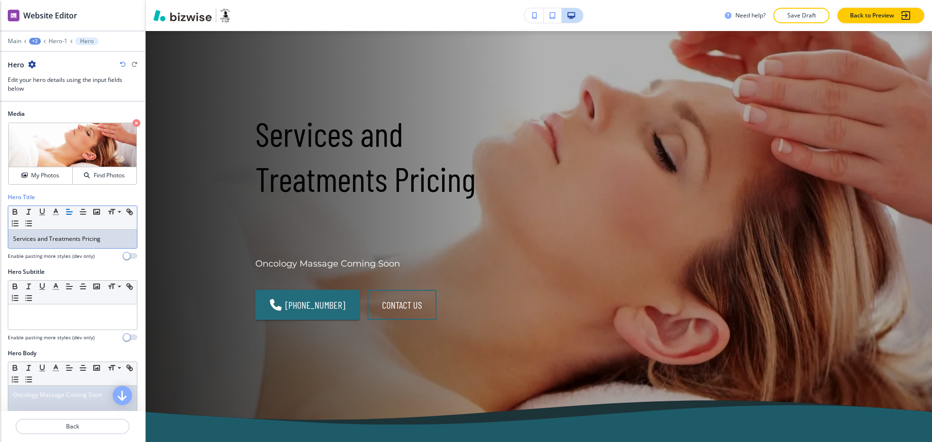
scroll to position [0, 0]
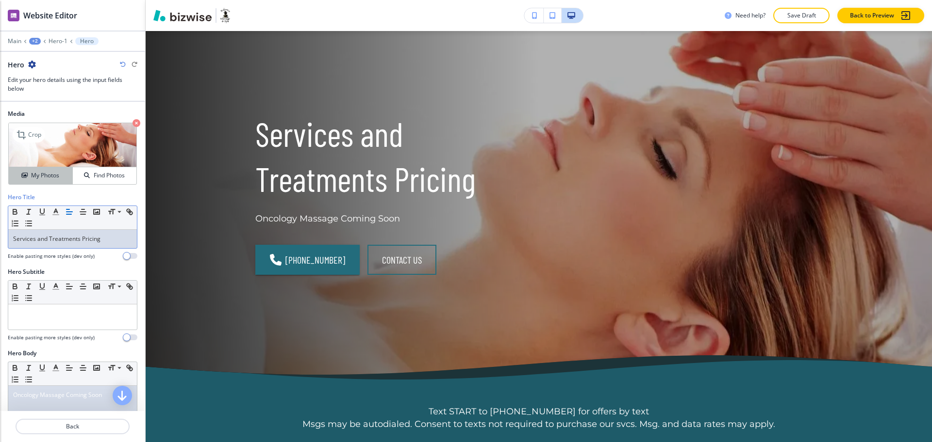
click at [41, 176] on h4 "My Photos" at bounding box center [45, 175] width 28 height 9
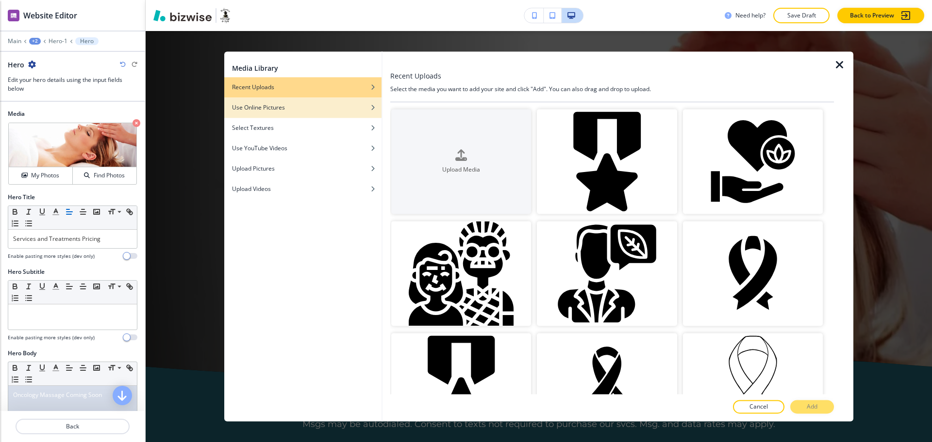
click at [271, 105] on h4 "Use Online Pictures" at bounding box center [258, 107] width 53 height 9
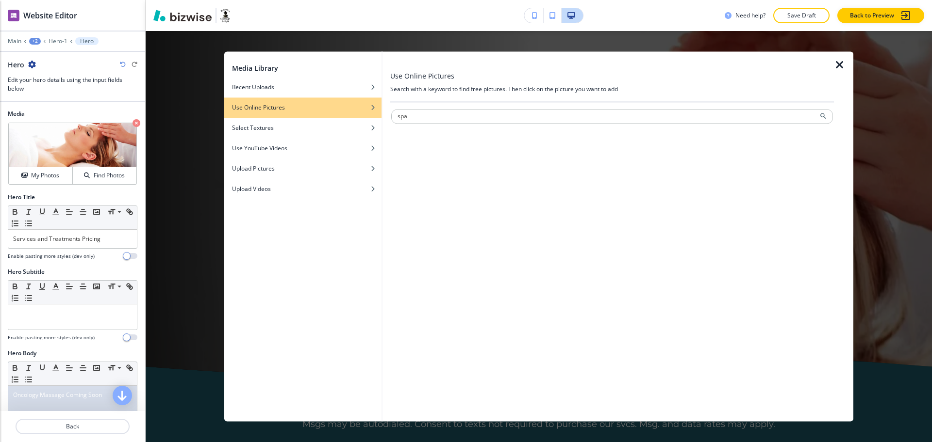
type input "spa"
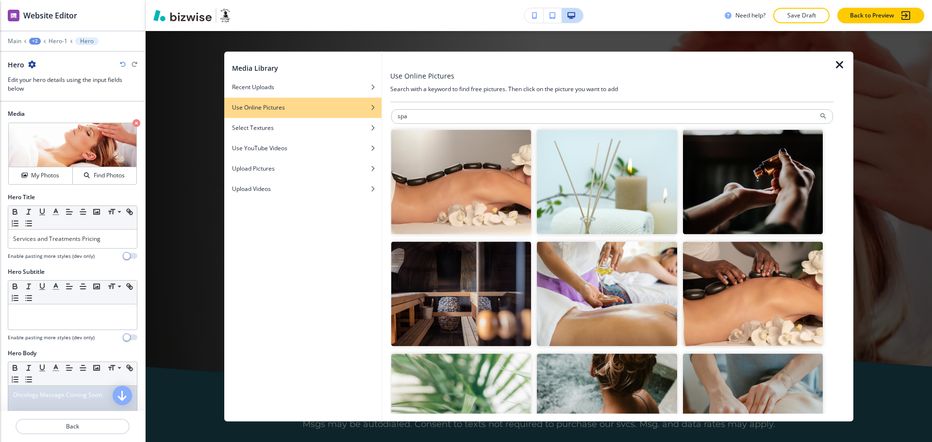
click at [627, 305] on img "button" at bounding box center [607, 294] width 140 height 105
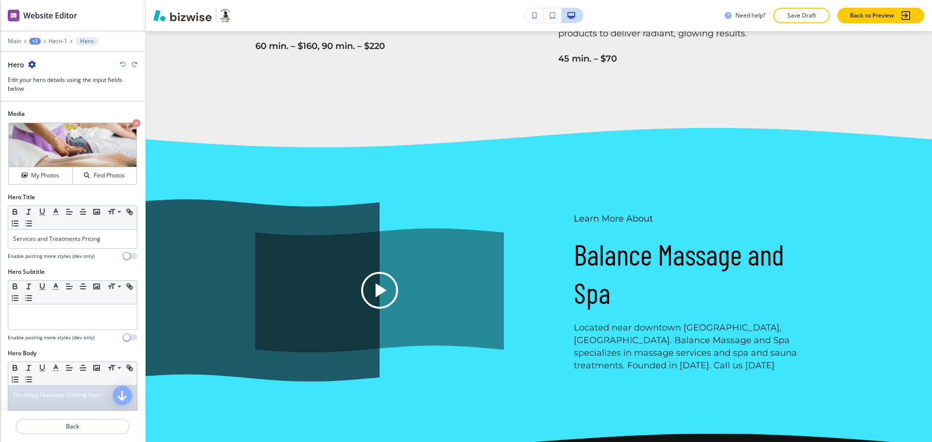
scroll to position [1477, 0]
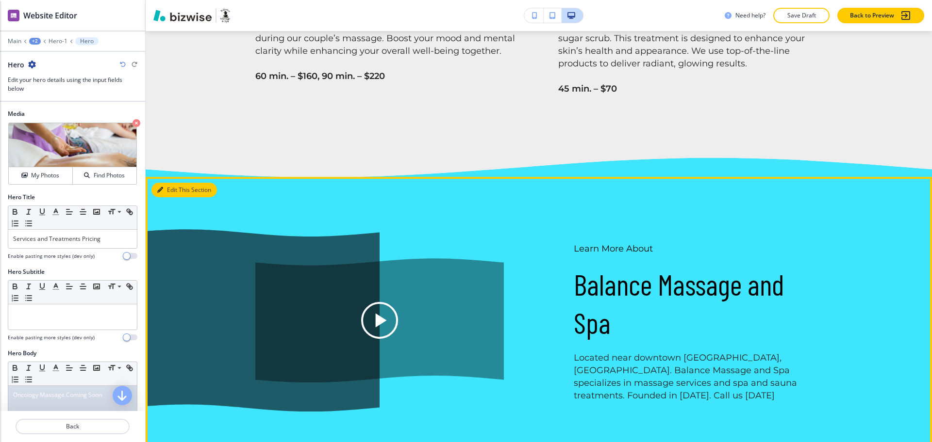
click at [162, 187] on button "Edit This Section" at bounding box center [183, 190] width 65 height 15
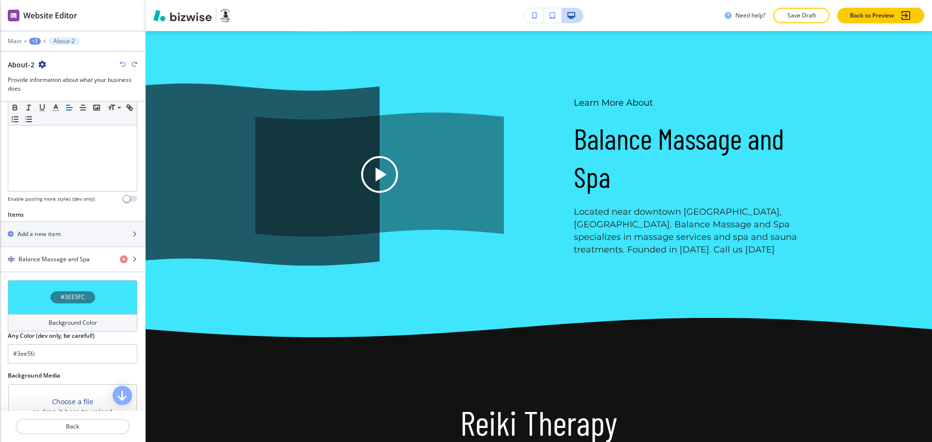
scroll to position [348, 0]
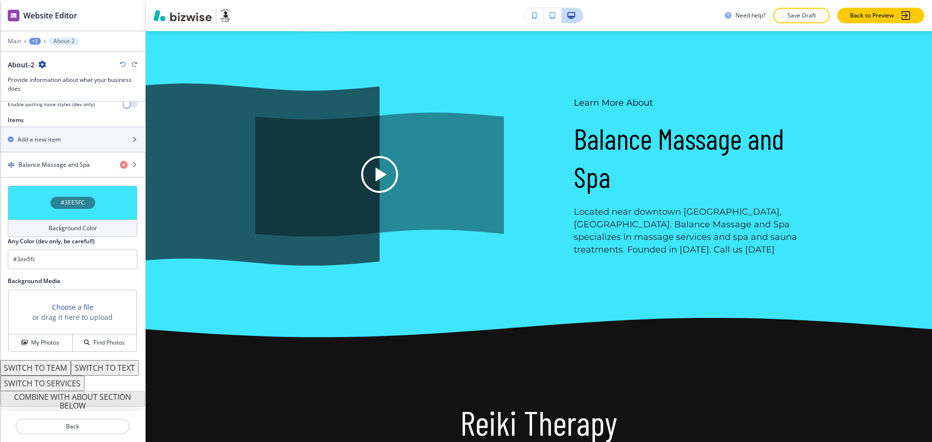
click at [78, 224] on h4 "Background Color" at bounding box center [73, 228] width 49 height 9
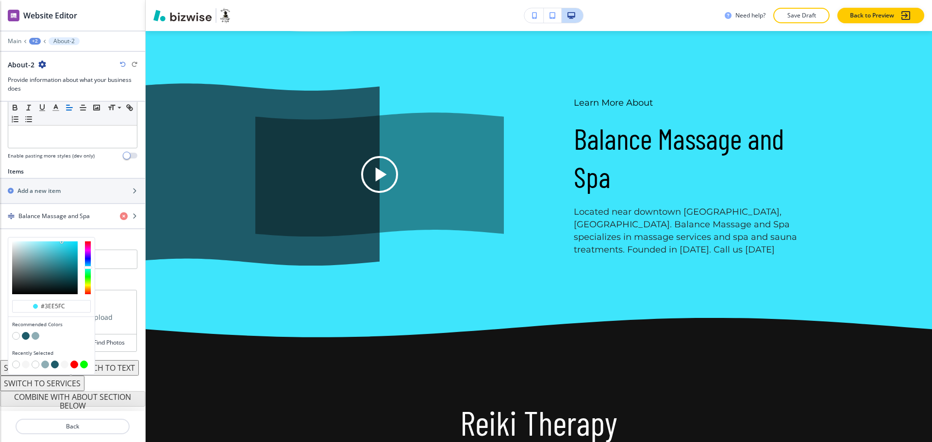
scroll to position [296, 0]
click at [17, 332] on button "button" at bounding box center [16, 336] width 8 height 8
type input "#FFFFFF"
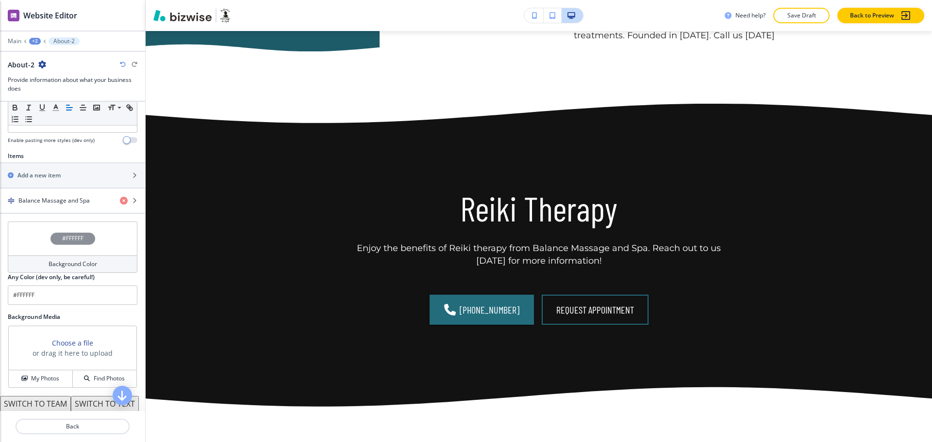
scroll to position [1824, 0]
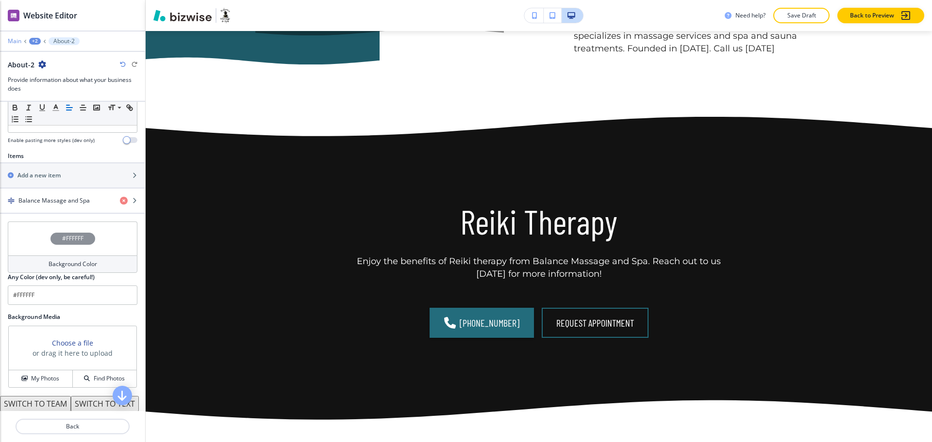
click at [13, 41] on p "Main" at bounding box center [15, 41] width 14 height 7
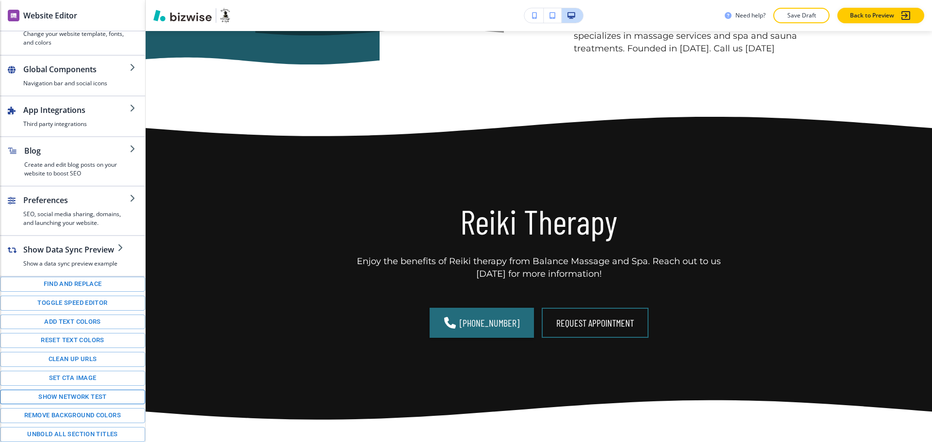
scroll to position [83, 0]
click at [64, 377] on button "Set CTA image" at bounding box center [72, 378] width 145 height 15
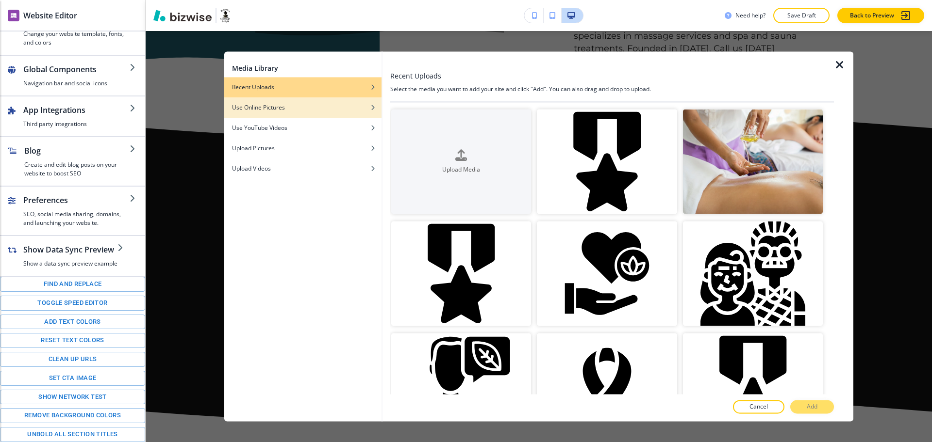
click at [277, 108] on h4 "Use Online Pictures" at bounding box center [258, 107] width 53 height 9
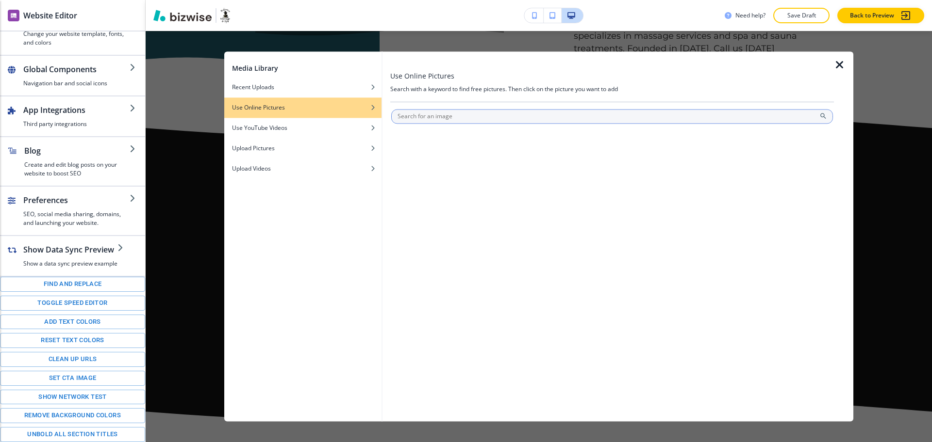
click at [436, 115] on input "text" at bounding box center [612, 116] width 442 height 15
type input "spa"
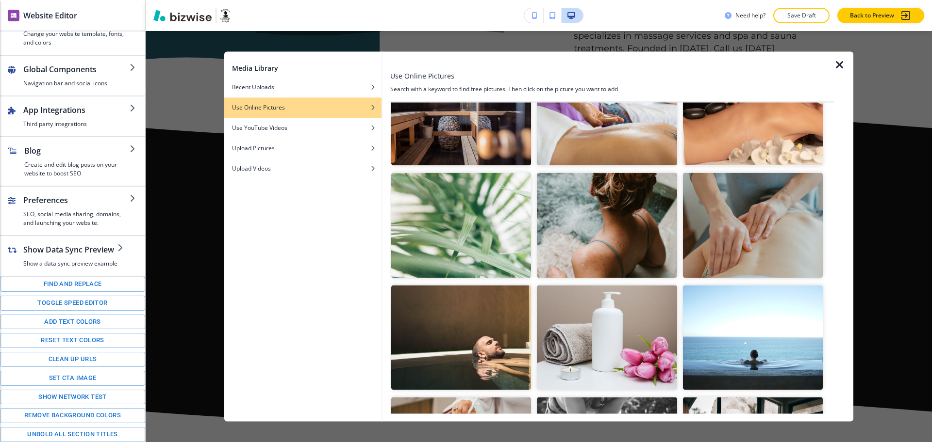
scroll to position [181, 0]
click at [763, 248] on img "button" at bounding box center [753, 225] width 140 height 105
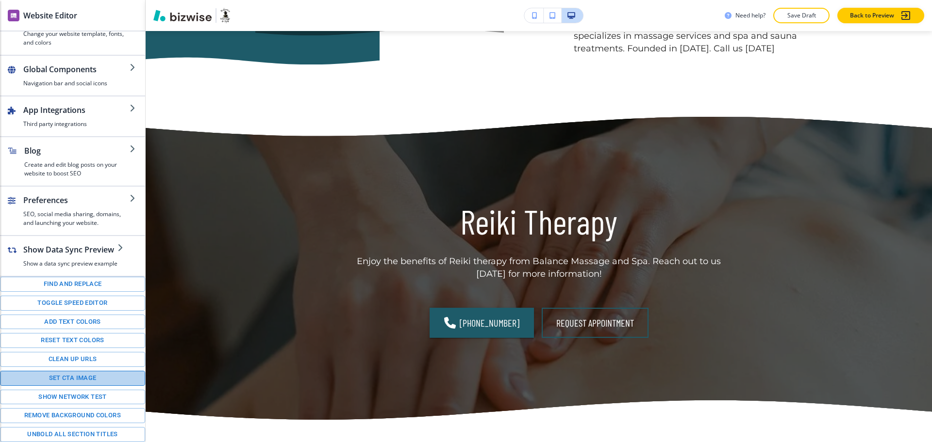
click at [79, 379] on button "Set CTA image" at bounding box center [72, 378] width 145 height 15
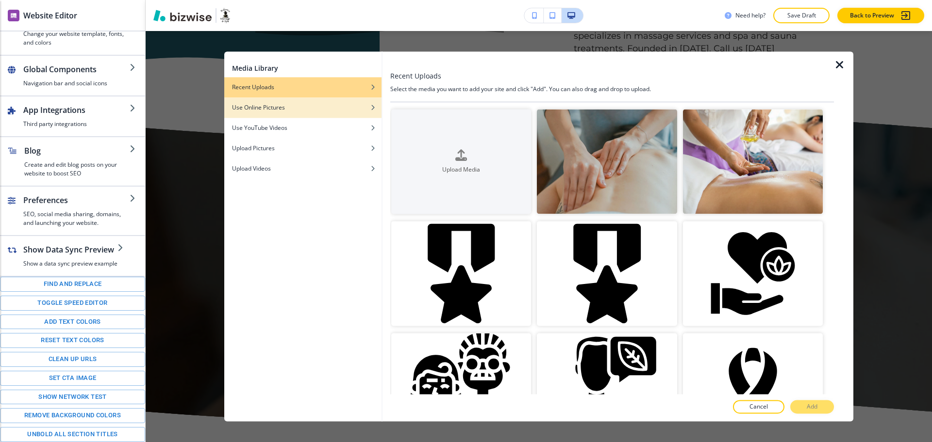
click at [328, 107] on div "Use Online Pictures" at bounding box center [302, 107] width 157 height 9
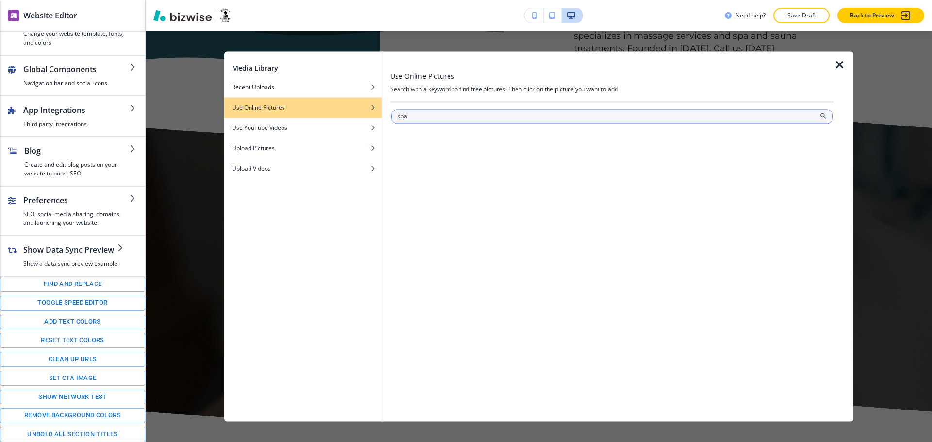
type input "spa"
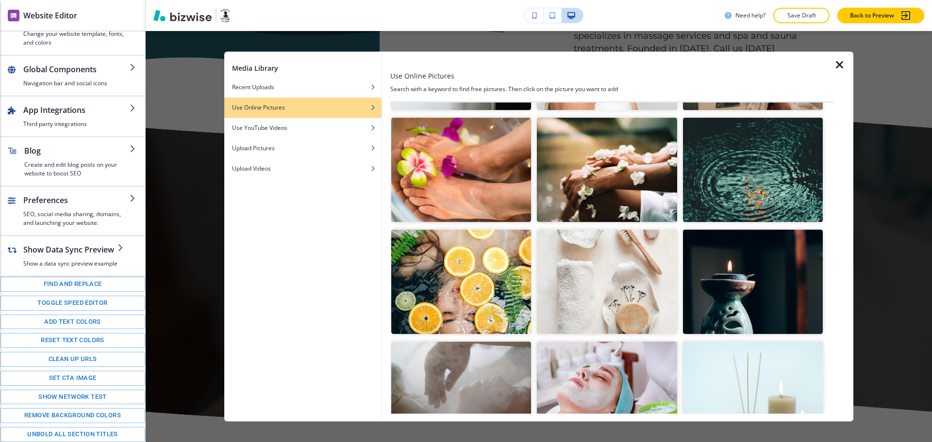
scroll to position [1022, 0]
click at [596, 271] on img "button" at bounding box center [607, 281] width 140 height 105
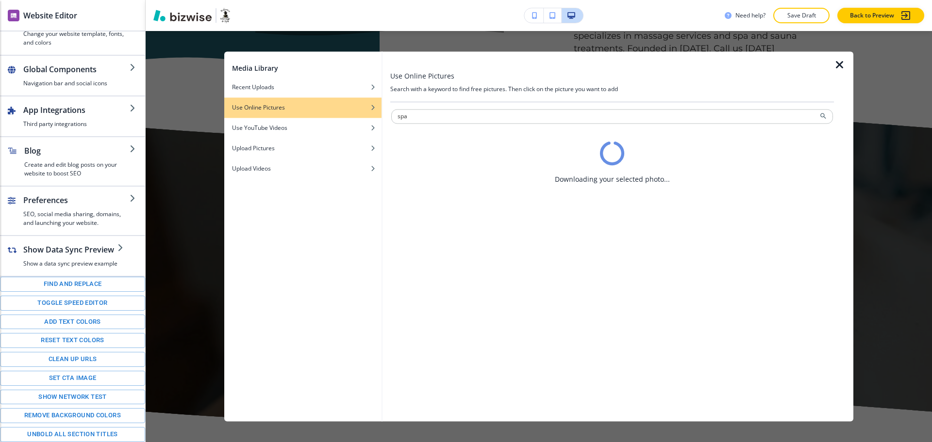
scroll to position [0, 0]
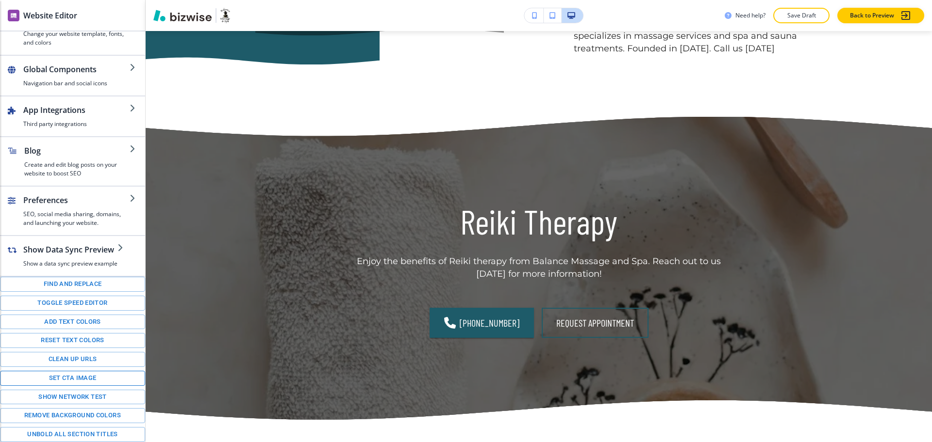
click at [81, 377] on button "Set CTA image" at bounding box center [72, 378] width 145 height 15
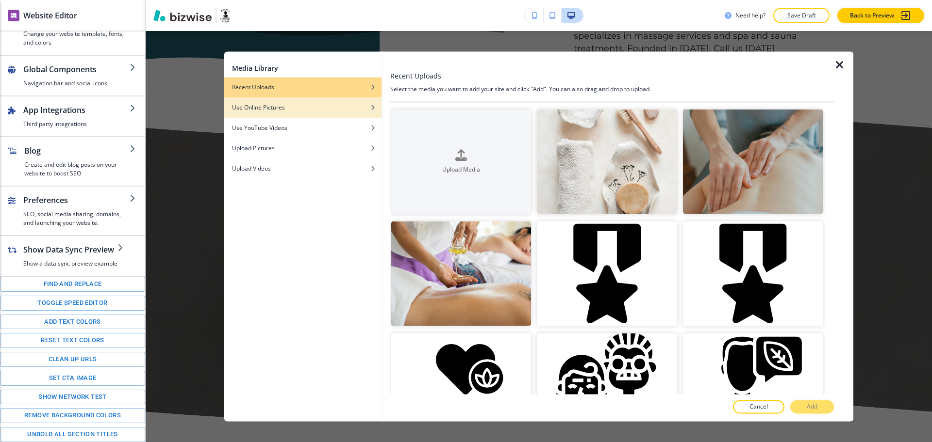
click at [314, 110] on div "Use Online Pictures" at bounding box center [302, 107] width 157 height 9
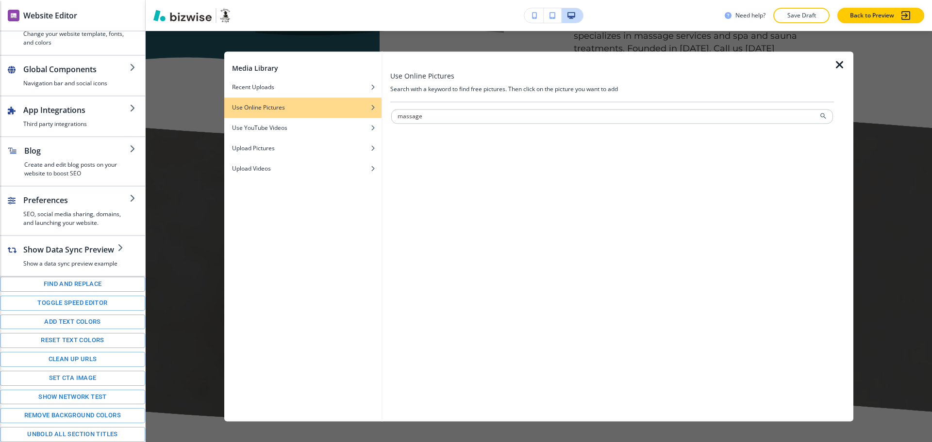
type input "massage"
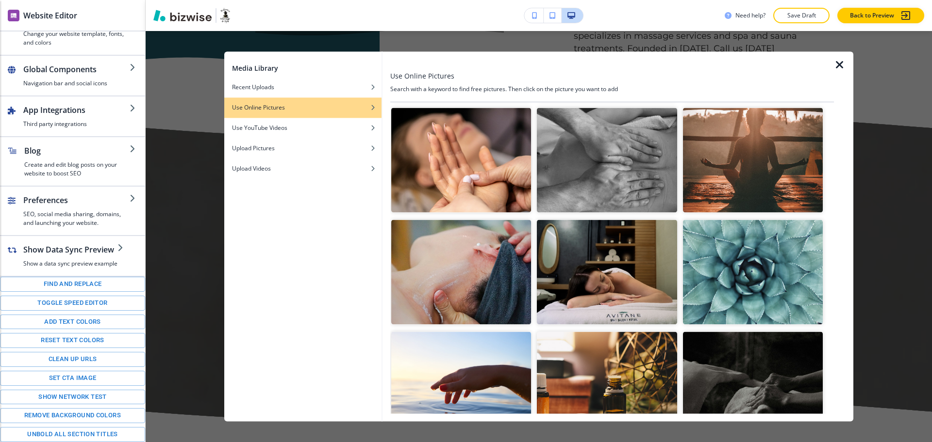
scroll to position [1483, 0]
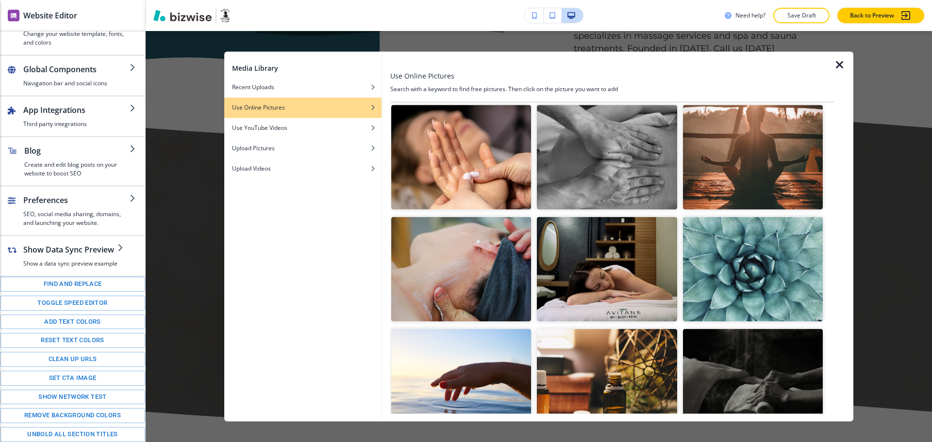
click at [598, 368] on img "button" at bounding box center [607, 381] width 140 height 105
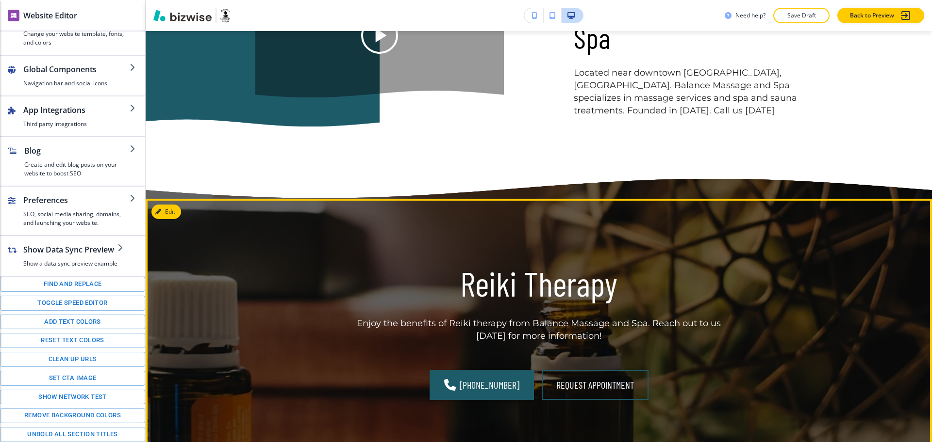
scroll to position [1762, 0]
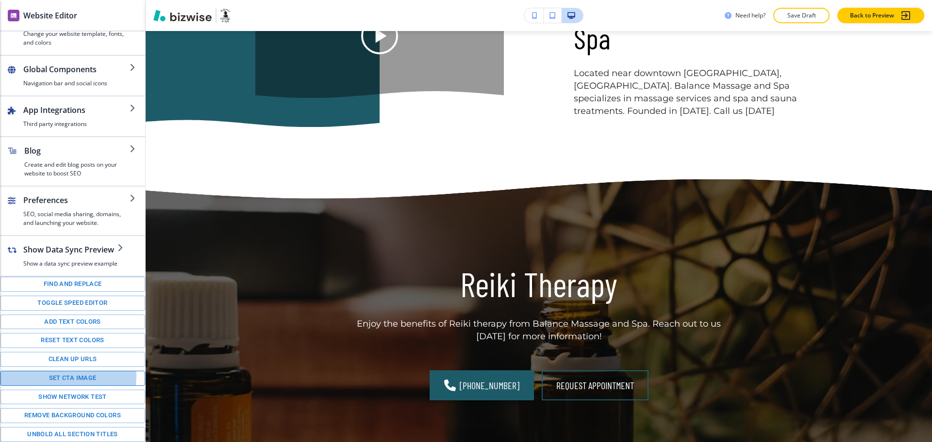
click at [68, 377] on button "Set CTA image" at bounding box center [72, 378] width 145 height 15
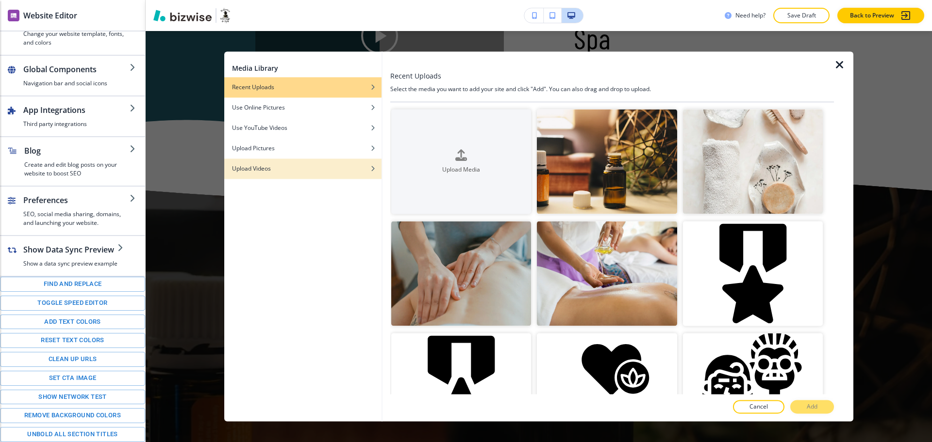
click at [274, 170] on div "Upload Videos" at bounding box center [302, 168] width 157 height 9
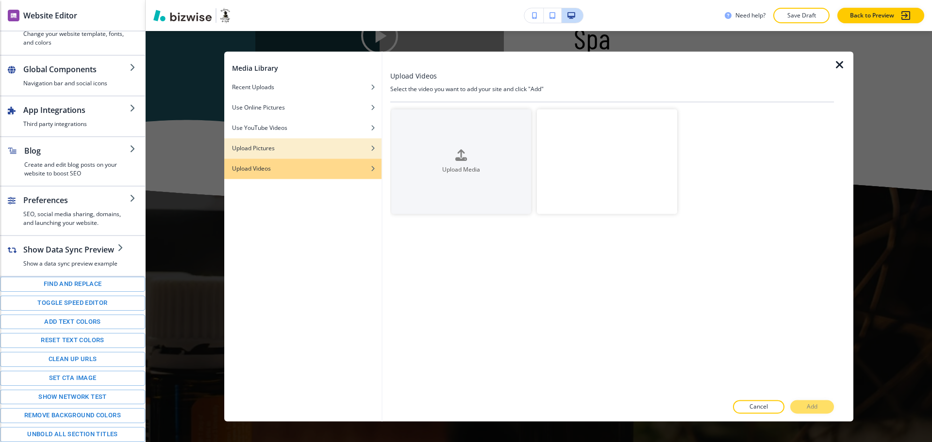
click at [307, 150] on div "Upload Pictures" at bounding box center [302, 148] width 157 height 9
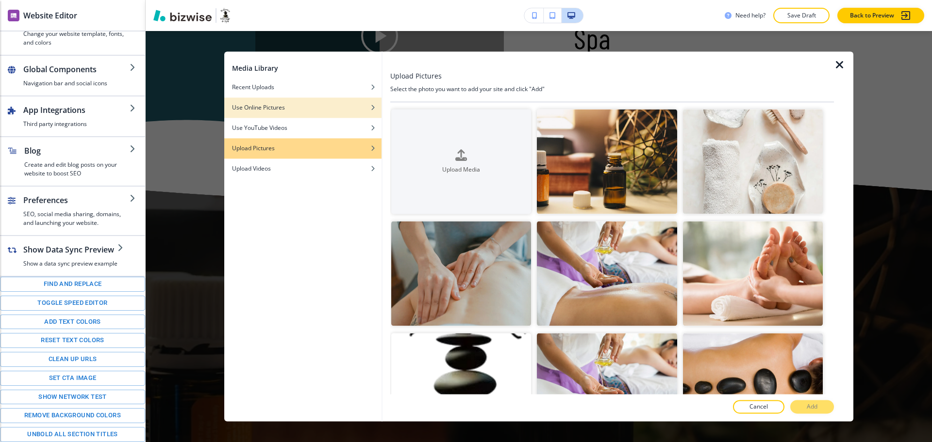
click at [290, 103] on div "button" at bounding box center [302, 101] width 157 height 6
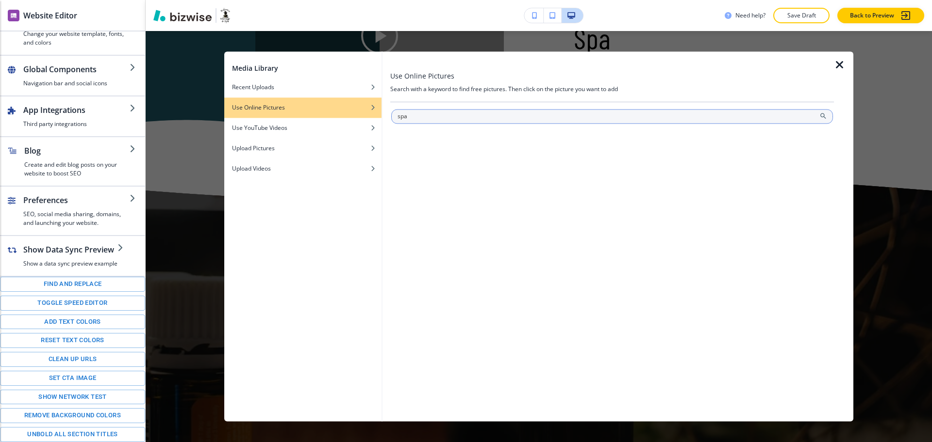
type input "spa"
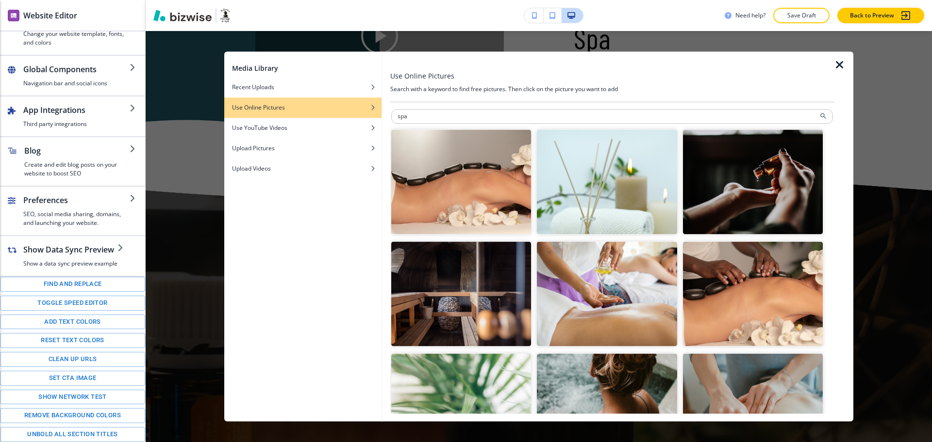
click at [755, 193] on img "button" at bounding box center [753, 182] width 140 height 105
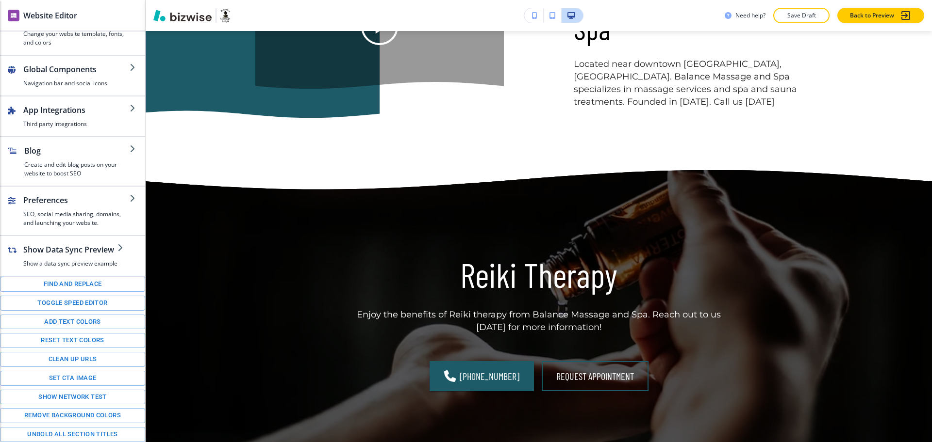
scroll to position [1797, 0]
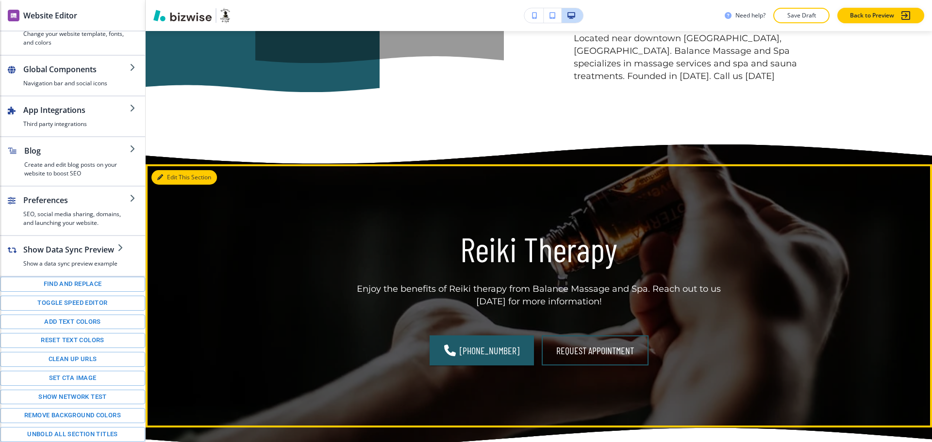
click at [168, 170] on button "Edit This Section" at bounding box center [183, 177] width 65 height 15
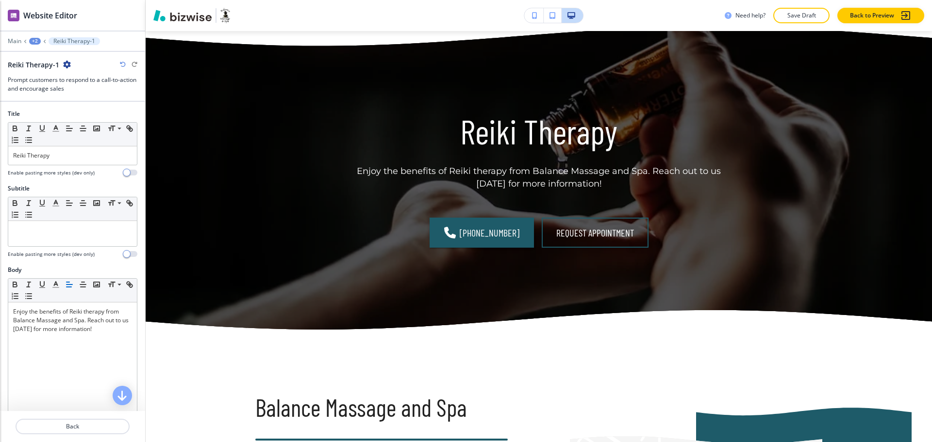
scroll to position [1917, 0]
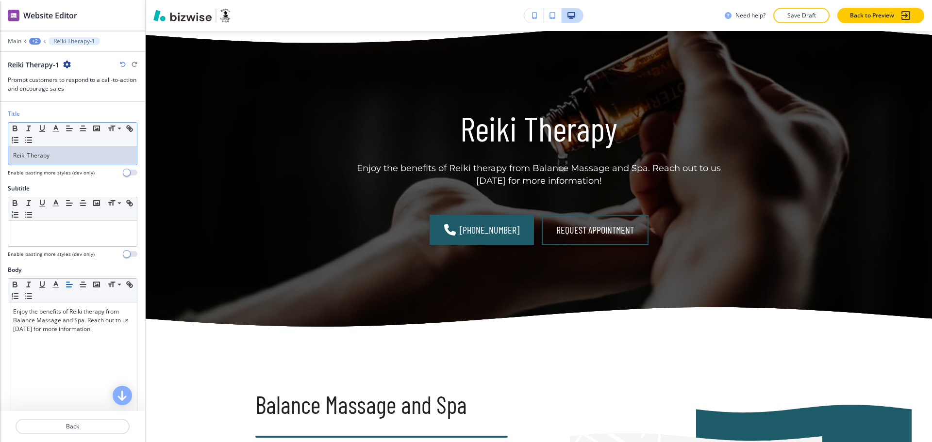
drag, startPoint x: 49, startPoint y: 157, endPoint x: 0, endPoint y: 153, distance: 49.2
click at [0, 164] on div "Title Small Normal Large Huge Reiki Therapy Enable pasting more styles (dev onl…" at bounding box center [72, 147] width 145 height 75
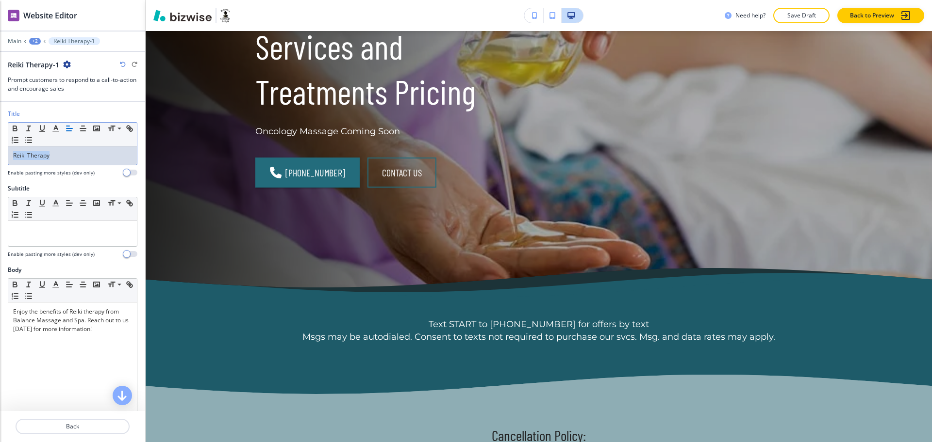
scroll to position [0, 0]
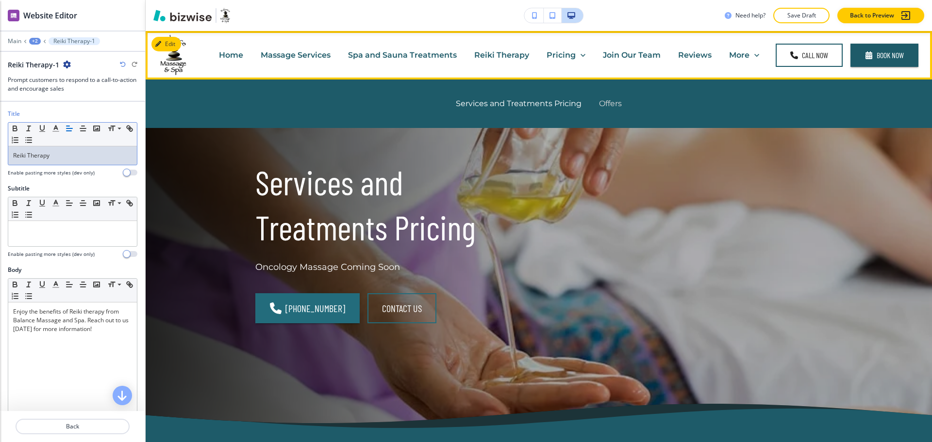
click at [606, 102] on p "Offers" at bounding box center [610, 103] width 23 height 11
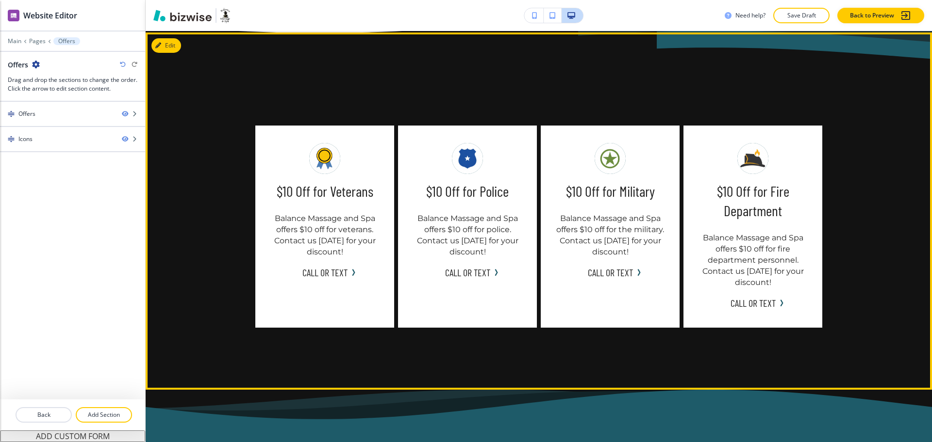
scroll to position [302, 0]
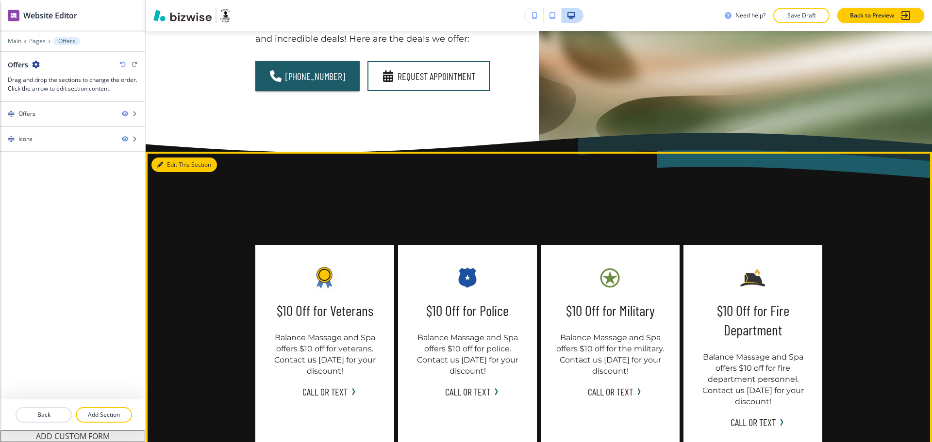
click at [172, 167] on button "Edit This Section" at bounding box center [183, 165] width 65 height 15
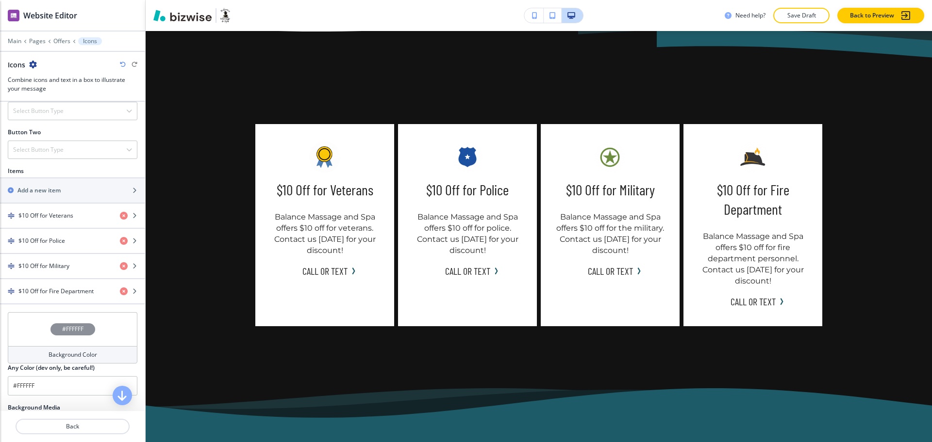
scroll to position [497, 0]
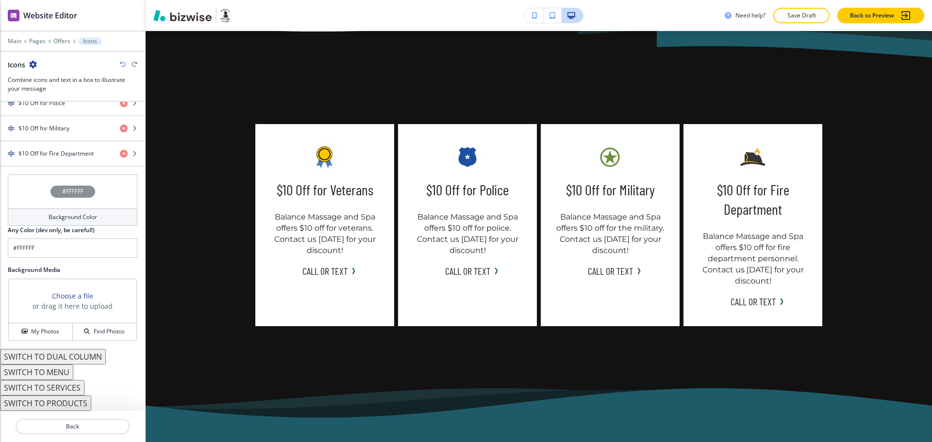
click at [73, 357] on button "SWITCH TO DUAL COLUMN" at bounding box center [53, 357] width 106 height 16
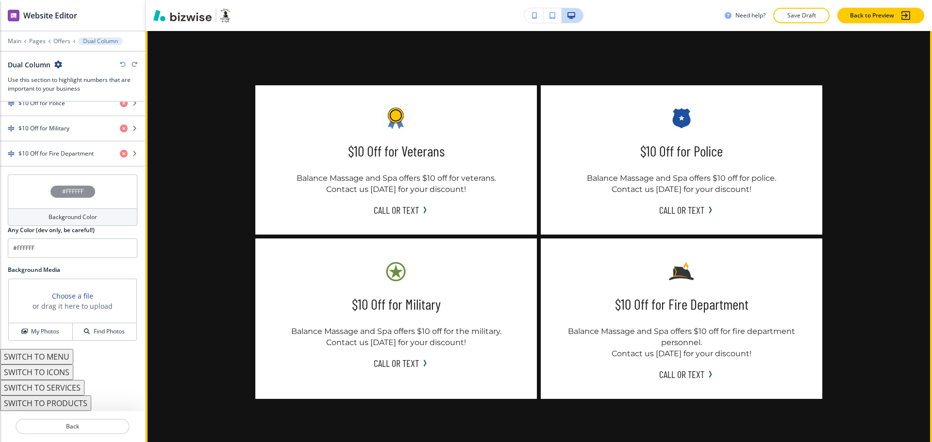
scroll to position [338, 0]
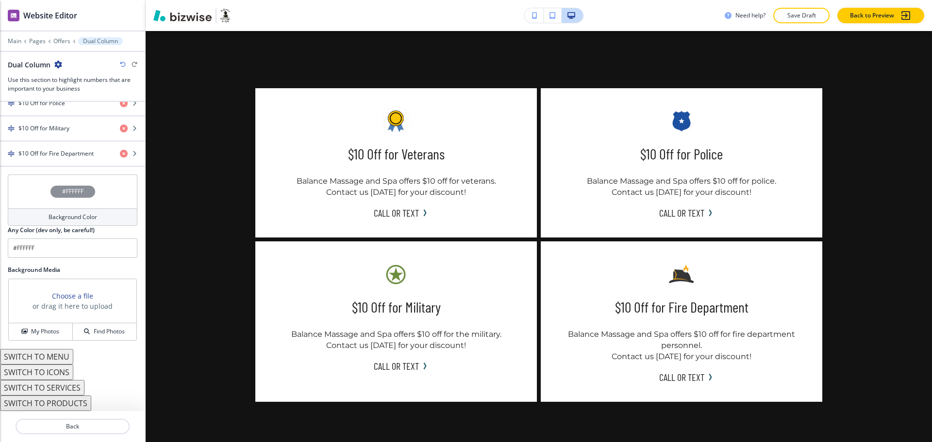
click at [58, 223] on div "Background Color" at bounding box center [73, 217] width 130 height 17
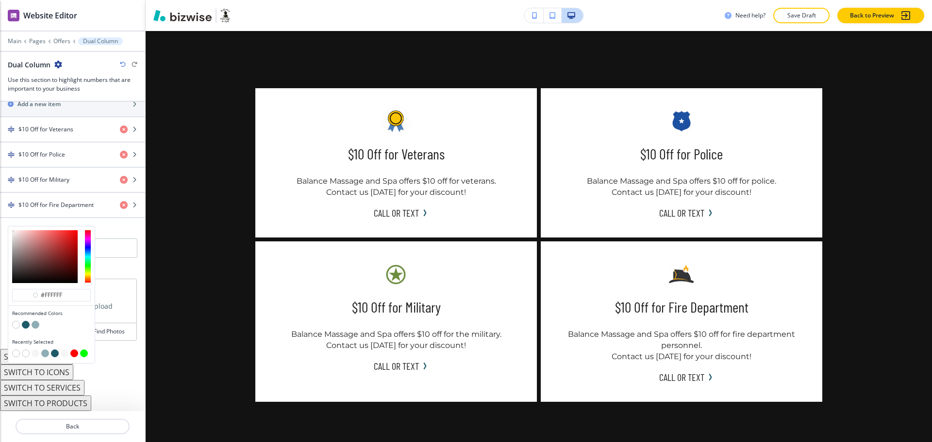
scroll to position [445, 0]
click at [25, 324] on button "button" at bounding box center [26, 325] width 8 height 8
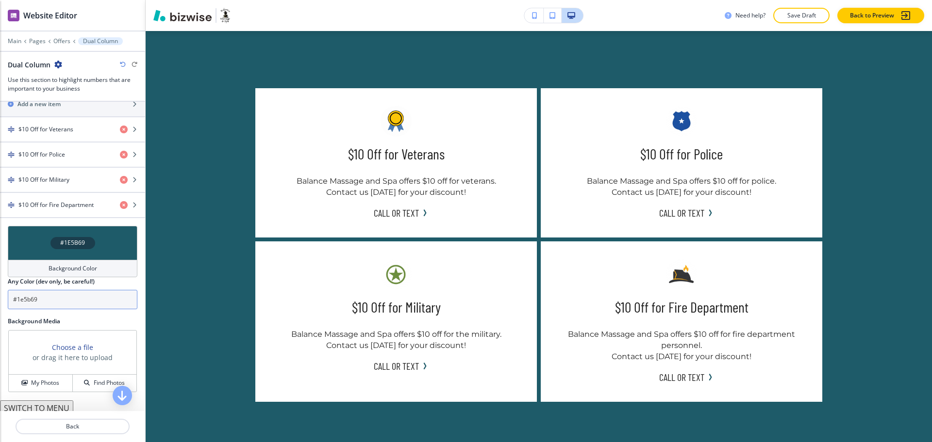
click at [82, 298] on input "#1e5b69" at bounding box center [73, 299] width 130 height 19
paste input "3ee5fc"
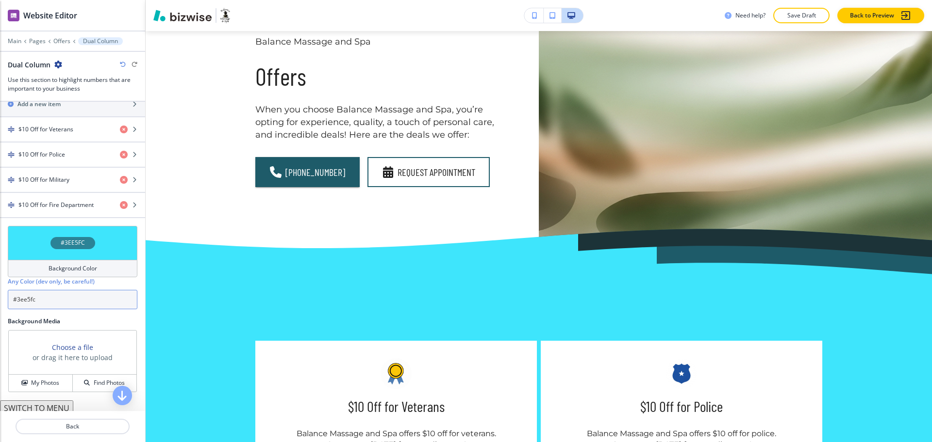
scroll to position [0, 0]
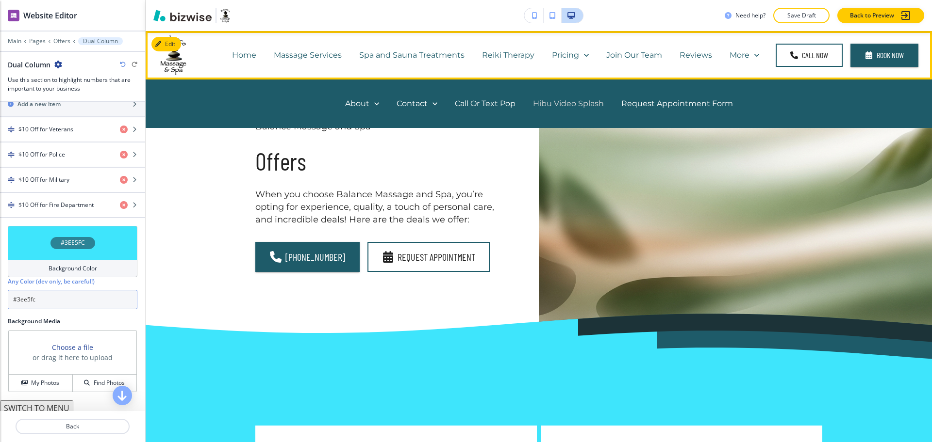
type input "#3ee5fc"
click at [581, 105] on p "Hibu Video Splash" at bounding box center [568, 103] width 71 height 11
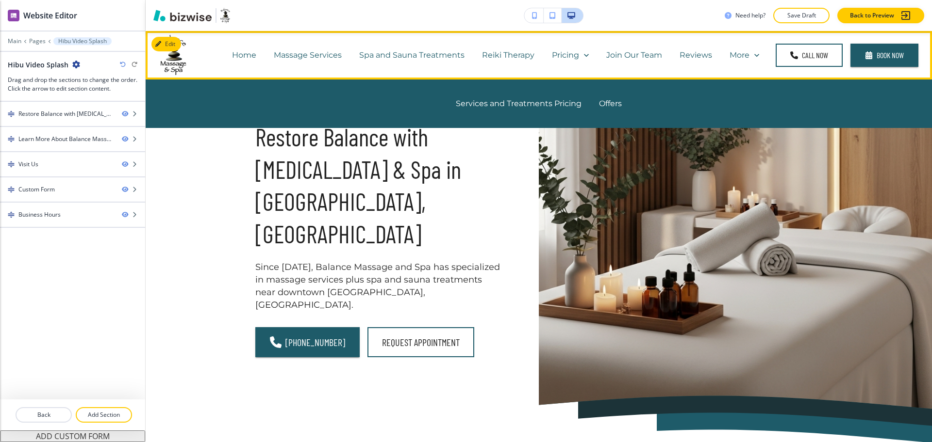
click at [404, 49] on p "Spa and Sauna Treatments" at bounding box center [411, 54] width 105 height 11
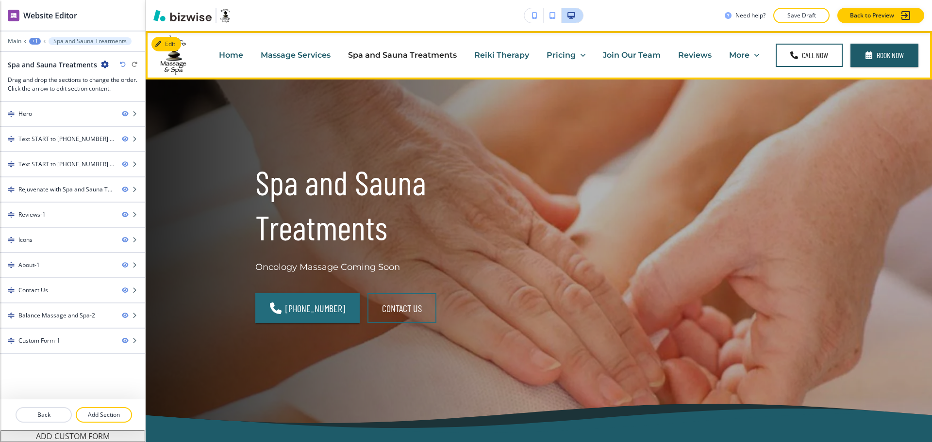
click at [487, 54] on p "Reiki Therapy" at bounding box center [501, 54] width 55 height 11
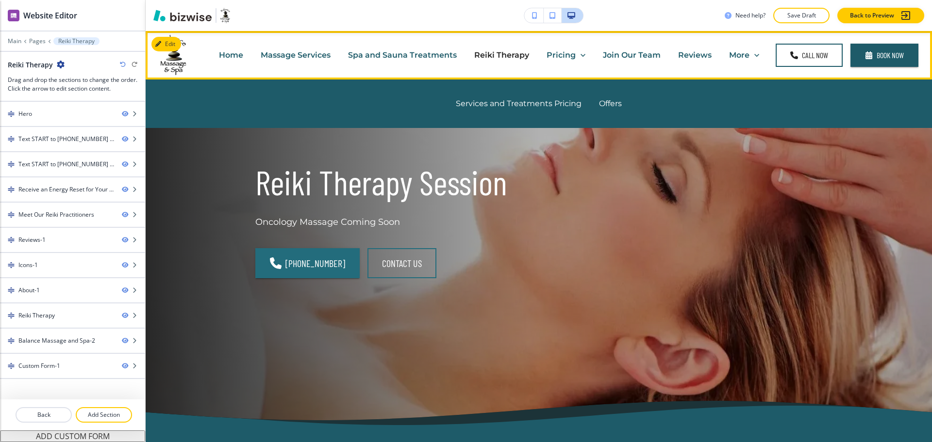
click at [552, 54] on p "Pricing" at bounding box center [560, 54] width 29 height 11
click at [607, 103] on p "Offers" at bounding box center [610, 103] width 23 height 11
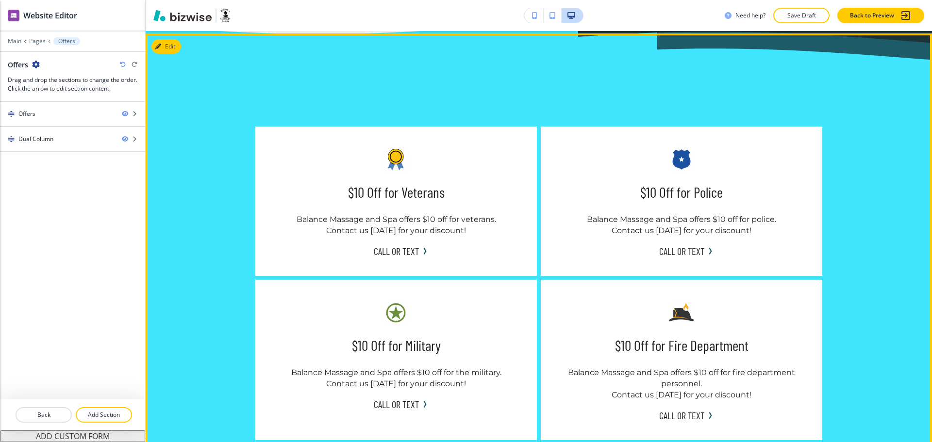
scroll to position [298, 0]
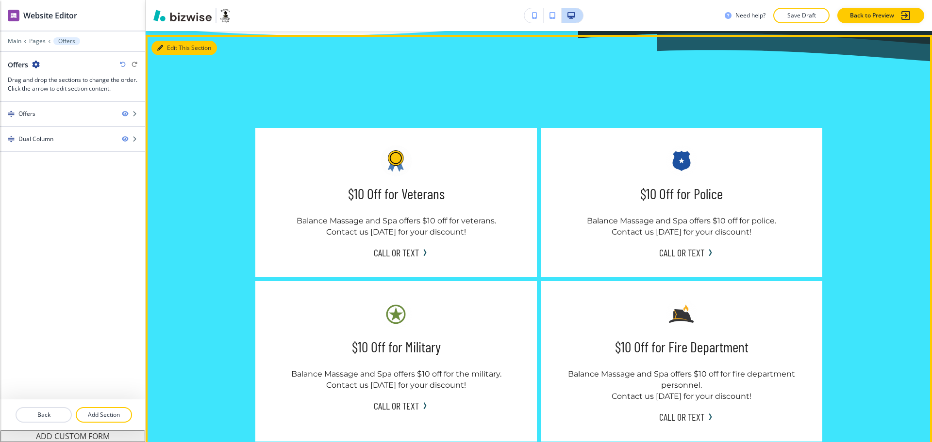
click at [168, 47] on button "Edit This Section" at bounding box center [183, 48] width 65 height 15
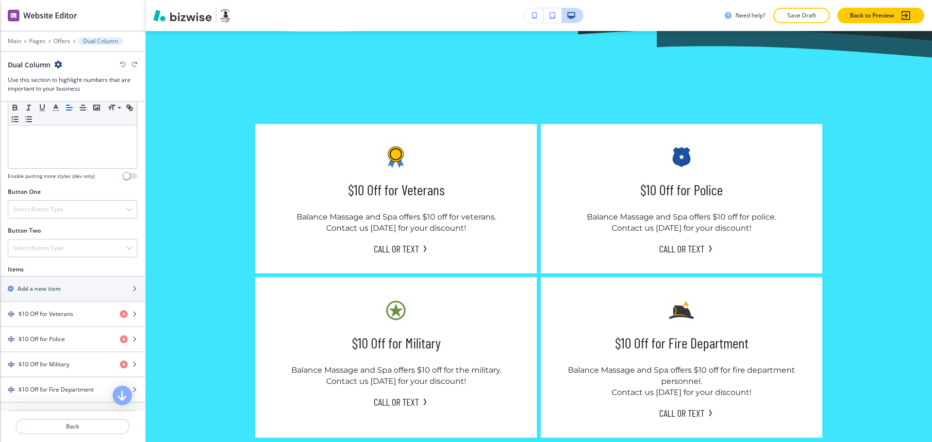
scroll to position [302, 0]
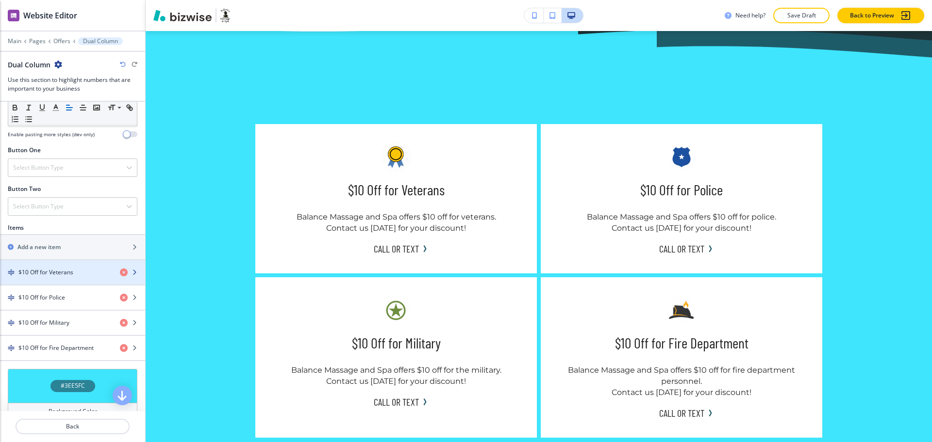
click at [60, 276] on h4 "$10 Off for Veterans" at bounding box center [45, 272] width 55 height 9
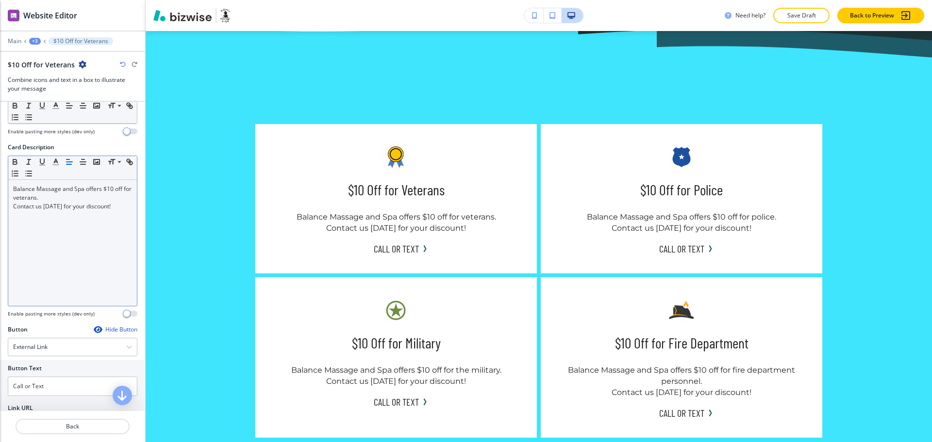
scroll to position [235, 0]
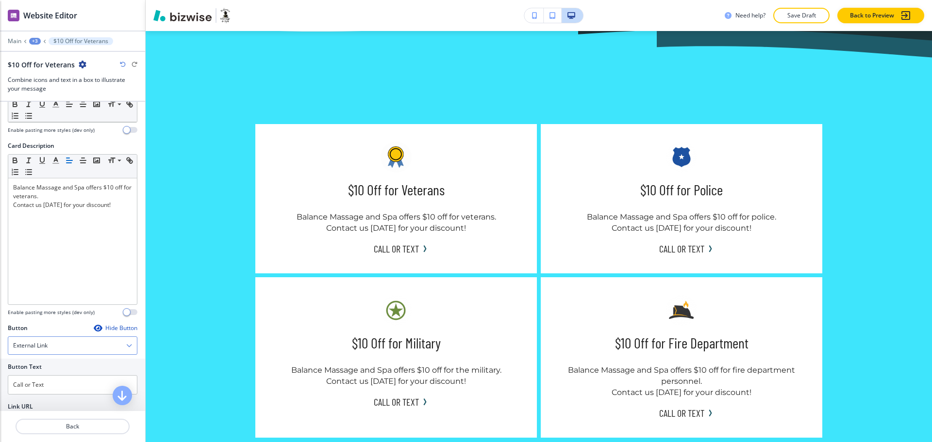
click at [47, 344] on h4 "External Link" at bounding box center [30, 346] width 34 height 9
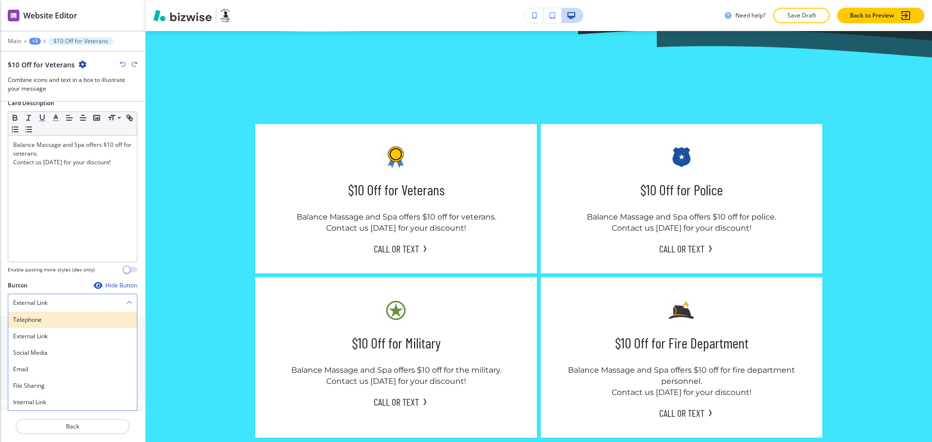
click at [48, 314] on div "Telephone" at bounding box center [72, 320] width 129 height 16
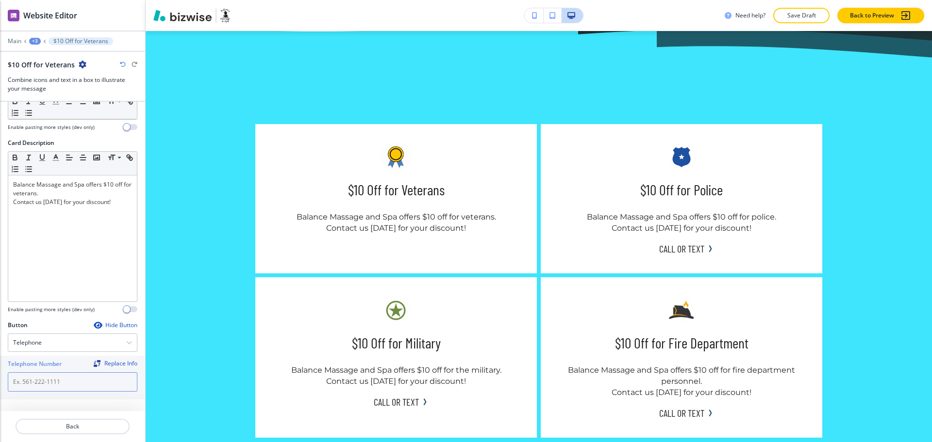
click at [47, 377] on input "text" at bounding box center [73, 382] width 130 height 19
paste input "[PHONE_NUMBER]"
type input "[PHONE_NUMBER]"
click at [75, 431] on button "Back" at bounding box center [73, 427] width 114 height 16
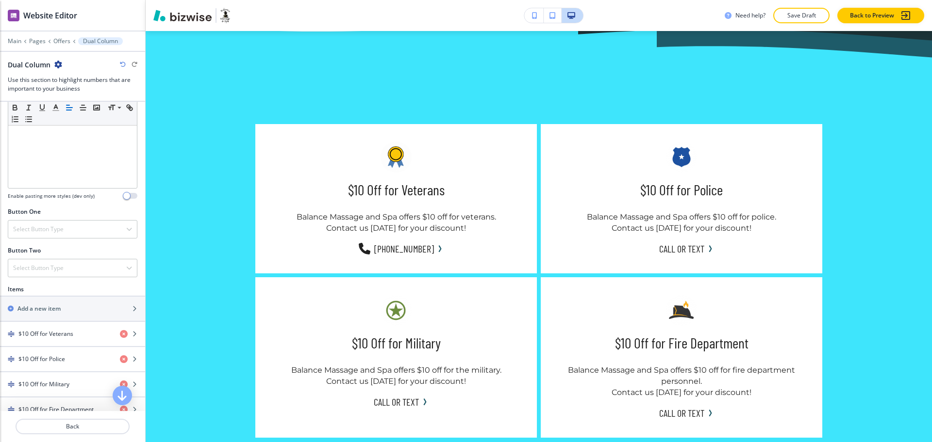
scroll to position [243, 0]
click at [57, 357] on h4 "$10 Off for Police" at bounding box center [41, 357] width 47 height 9
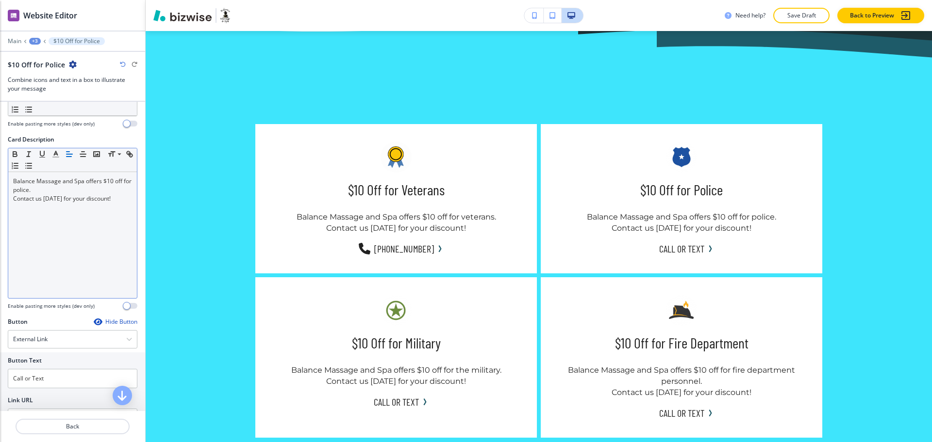
scroll to position [242, 0]
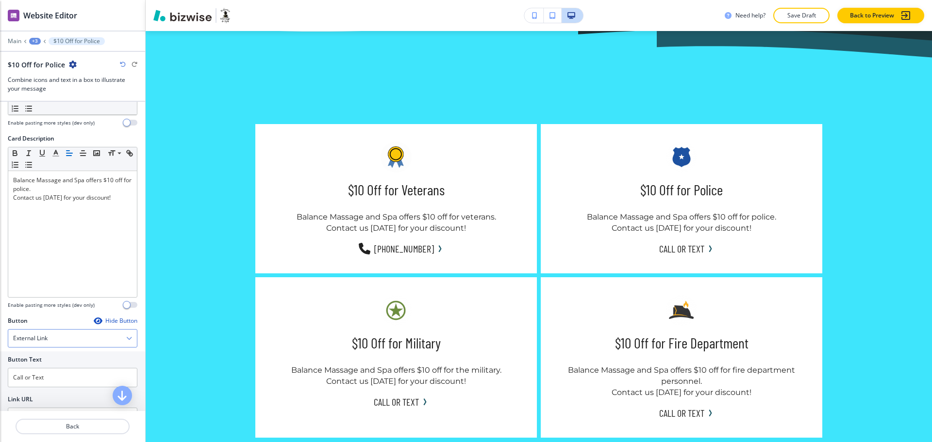
click at [51, 340] on div "External Link" at bounding box center [72, 338] width 129 height 17
click at [42, 353] on h4 "Telephone" at bounding box center [72, 355] width 119 height 9
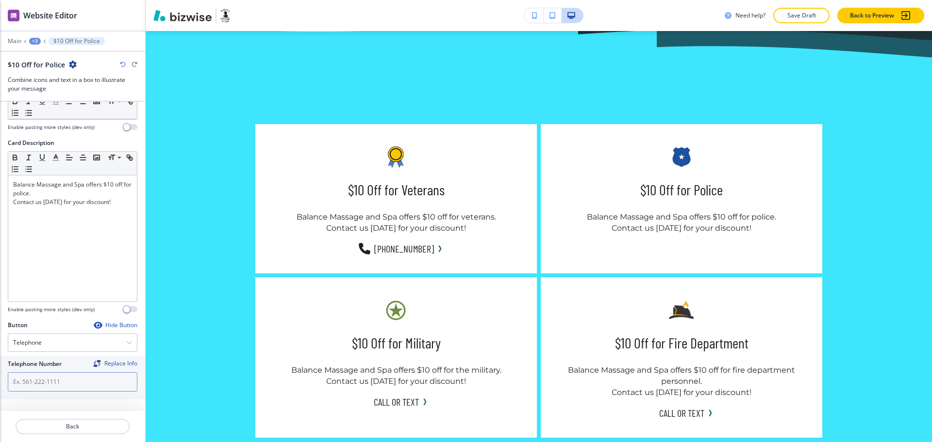
scroll to position [238, 0]
click at [48, 386] on input "text" at bounding box center [73, 382] width 130 height 19
paste input "[PHONE_NUMBER]"
type input "[PHONE_NUMBER]"
click at [80, 426] on p "Back" at bounding box center [72, 427] width 112 height 9
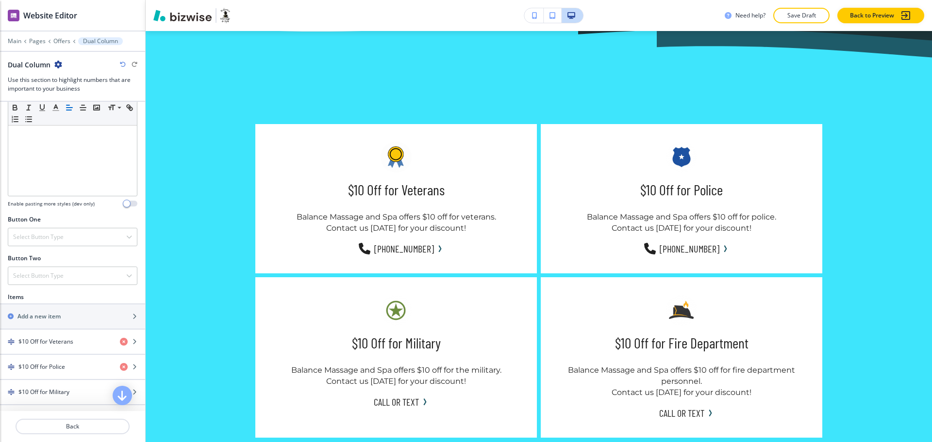
scroll to position [234, 0]
click at [62, 394] on h4 "$10 Off for Military" at bounding box center [43, 391] width 51 height 9
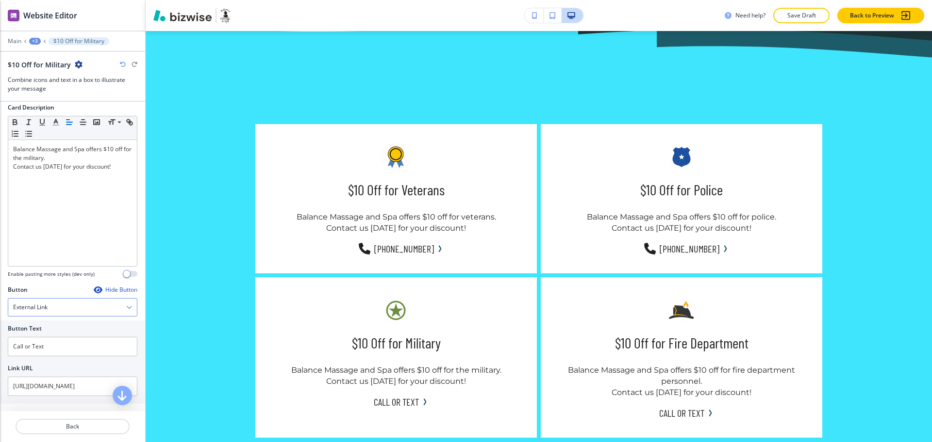
scroll to position [278, 0]
click at [70, 302] on div "External Link" at bounding box center [72, 303] width 129 height 17
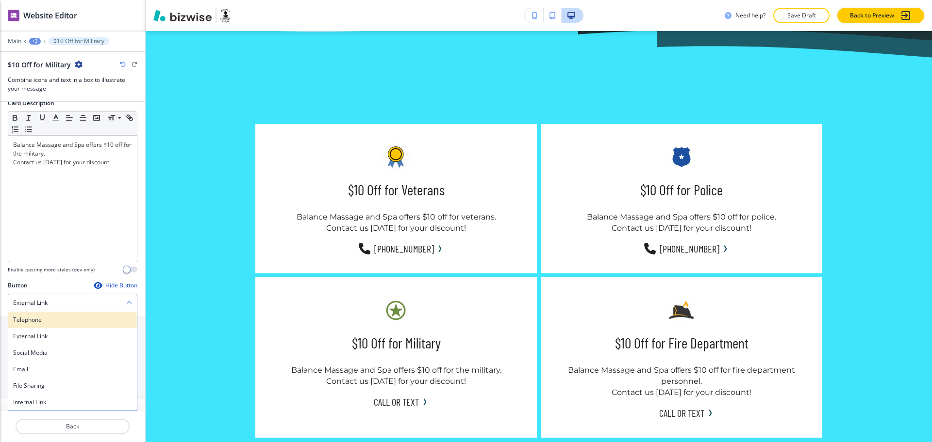
click at [64, 321] on h4 "Telephone" at bounding box center [72, 320] width 119 height 9
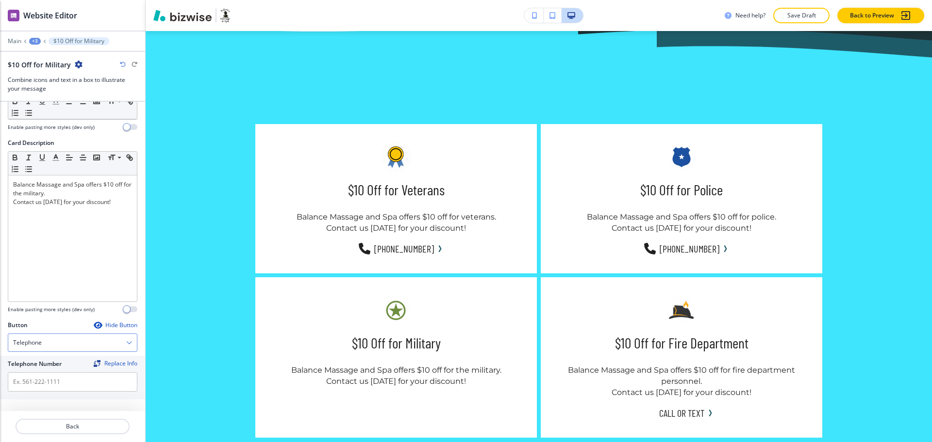
scroll to position [238, 0]
click at [60, 386] on input "text" at bounding box center [73, 382] width 130 height 19
paste input "[PHONE_NUMBER]"
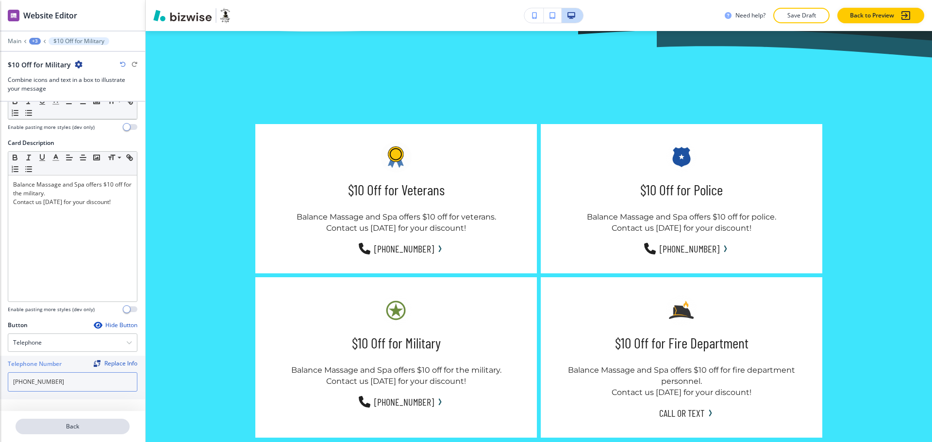
type input "[PHONE_NUMBER]"
click at [71, 424] on p "Back" at bounding box center [72, 427] width 112 height 9
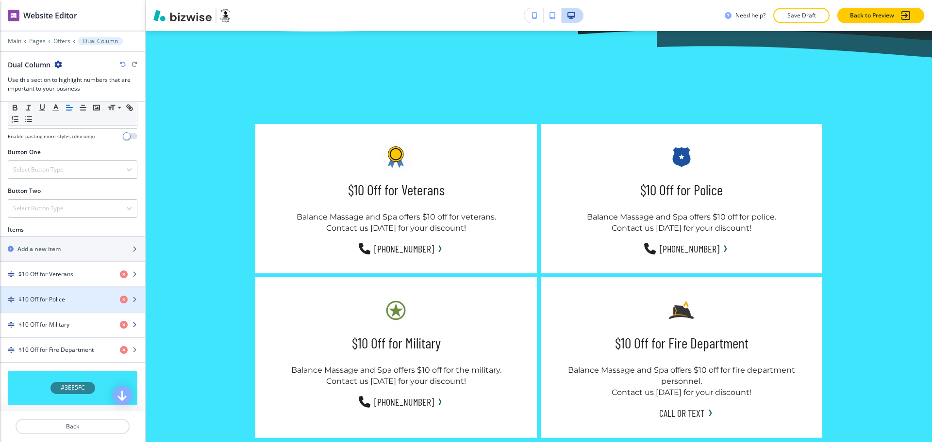
scroll to position [301, 0]
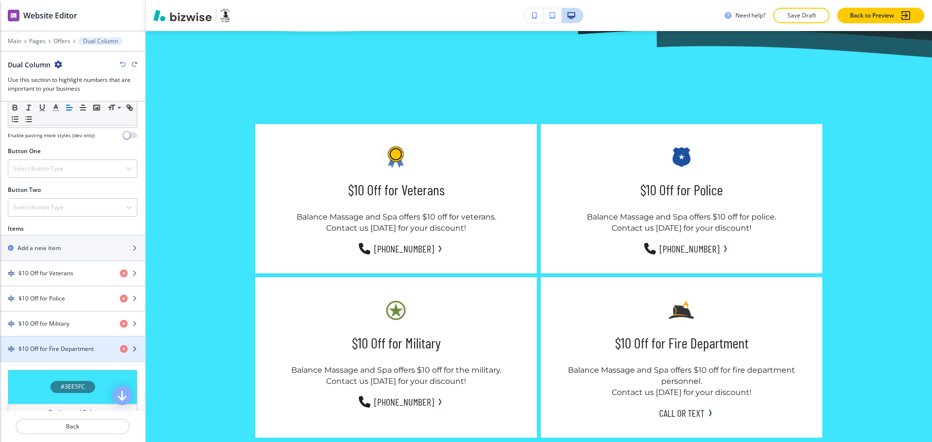
click at [54, 355] on div "button" at bounding box center [72, 358] width 145 height 8
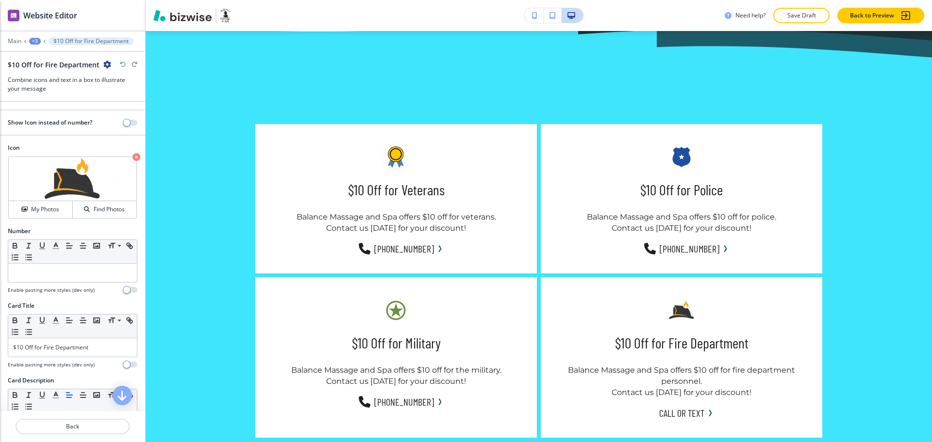
scroll to position [278, 0]
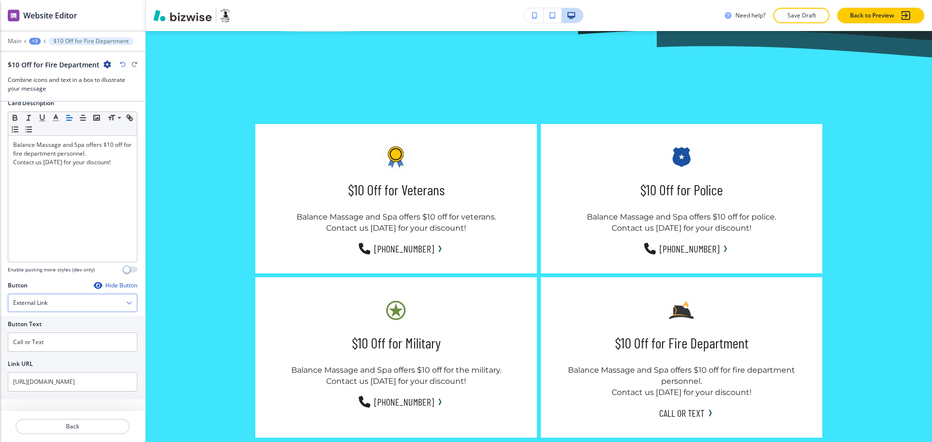
click at [56, 306] on div "External Link" at bounding box center [72, 303] width 129 height 17
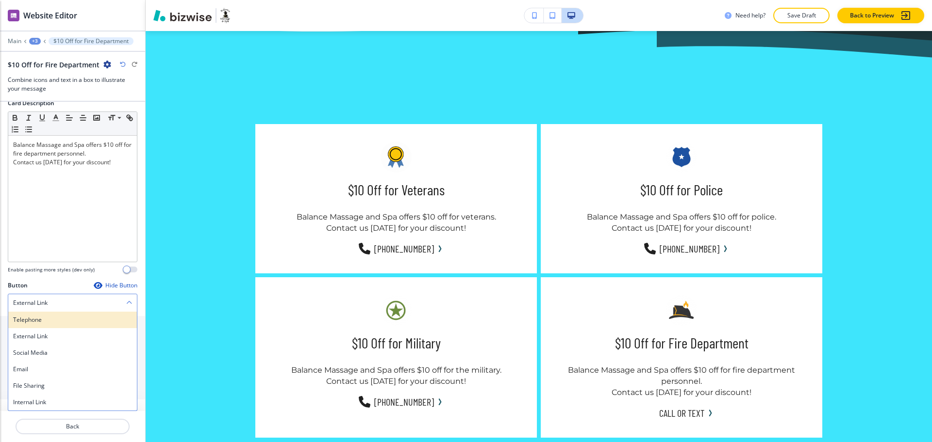
click at [56, 316] on h4 "Telephone" at bounding box center [72, 320] width 119 height 9
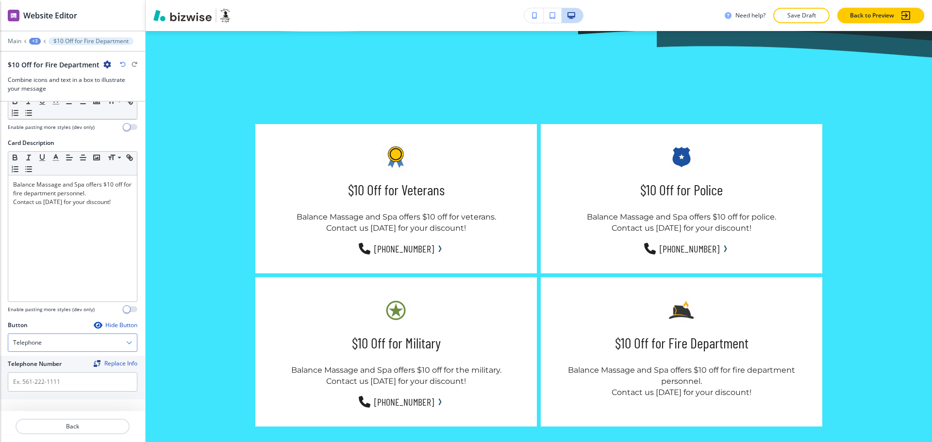
scroll to position [238, 0]
click at [49, 382] on input "text" at bounding box center [73, 382] width 130 height 19
paste input "[PHONE_NUMBER]"
type input "[PHONE_NUMBER]"
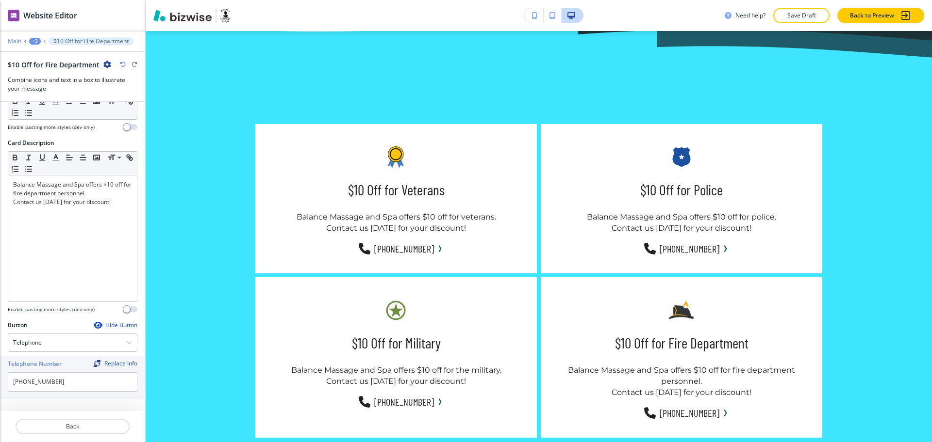
click at [15, 40] on p "Main" at bounding box center [15, 41] width 14 height 7
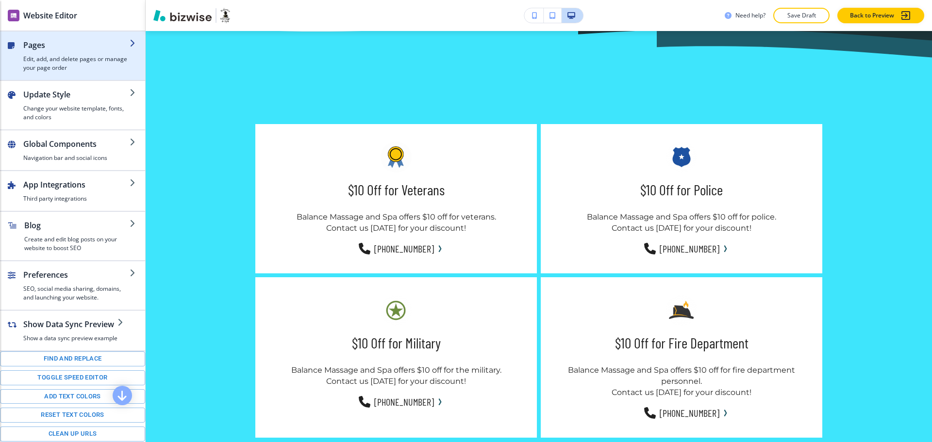
click at [49, 55] on h4 "Edit, add, and delete pages or manage your page order" at bounding box center [76, 63] width 106 height 17
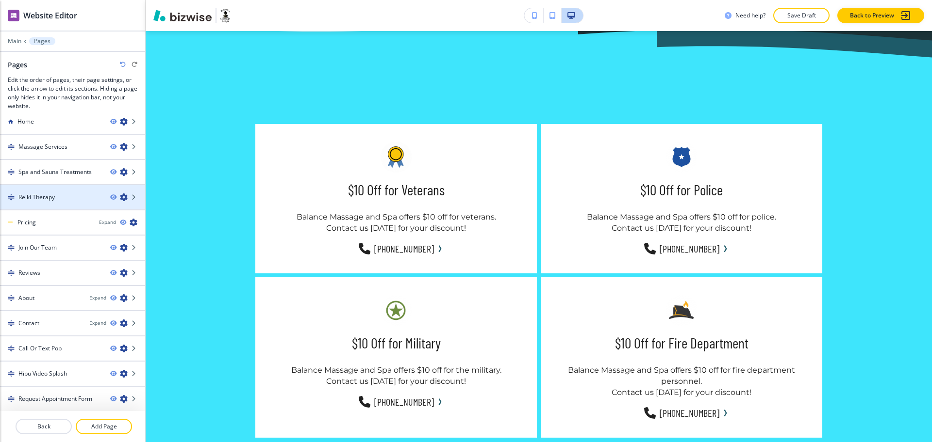
scroll to position [12, 0]
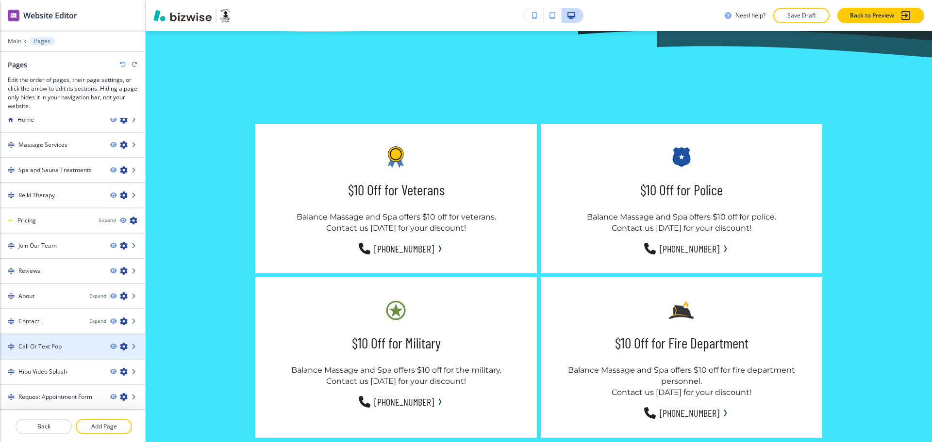
click at [120, 346] on icon "button" at bounding box center [124, 347] width 8 height 8
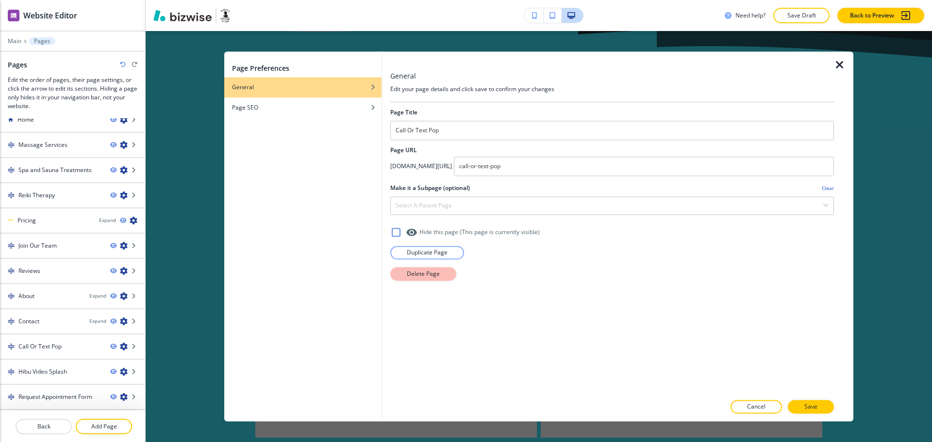
click at [413, 270] on p "Delete Page" at bounding box center [423, 274] width 33 height 9
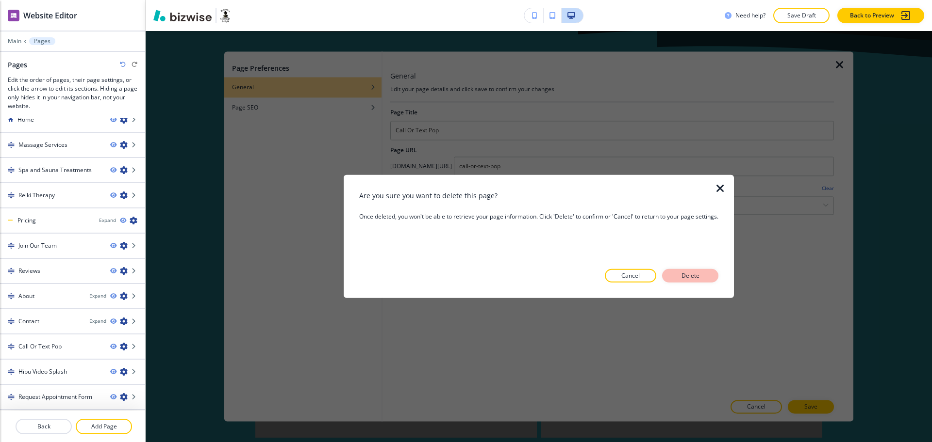
click at [691, 278] on p "Delete" at bounding box center [689, 276] width 23 height 9
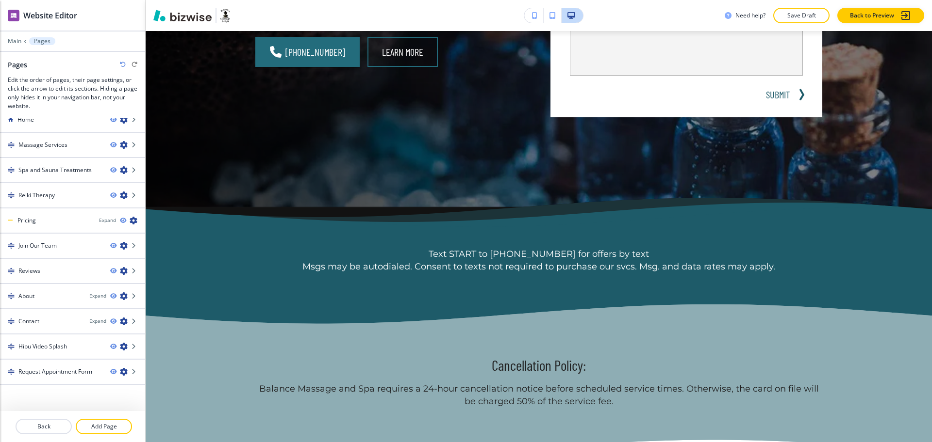
scroll to position [0, 0]
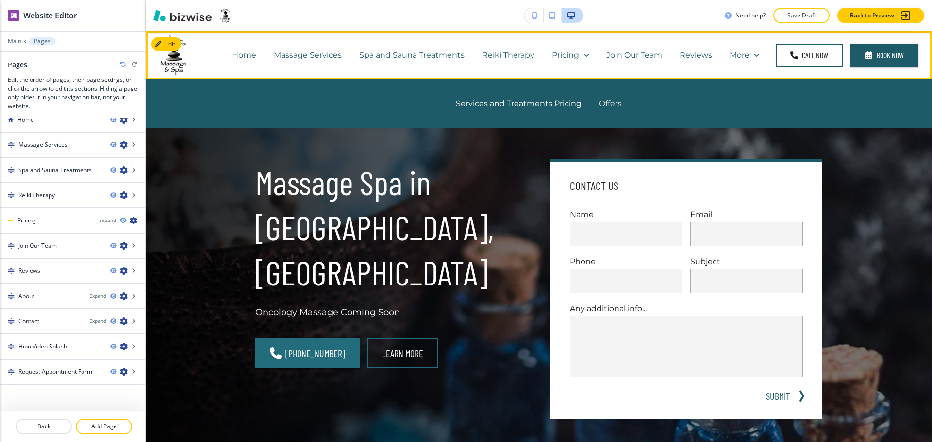
click at [599, 103] on p "Offers" at bounding box center [610, 103] width 23 height 11
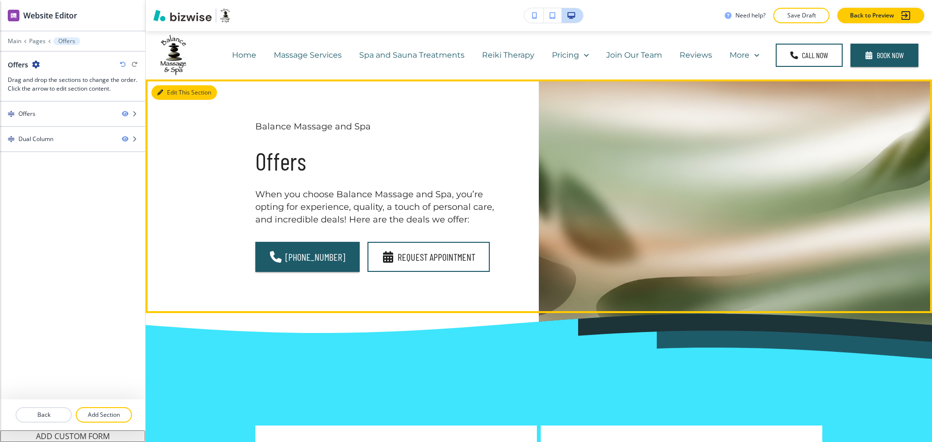
click at [166, 86] on button "Edit This Section" at bounding box center [183, 92] width 65 height 15
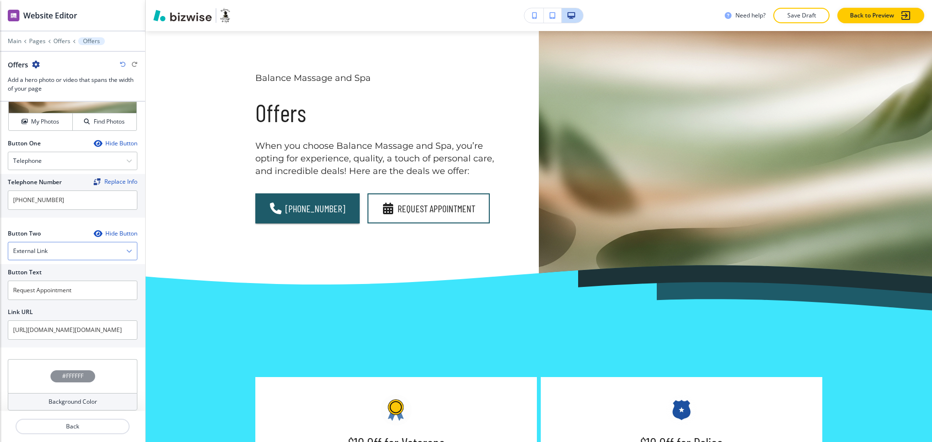
scroll to position [447, 0]
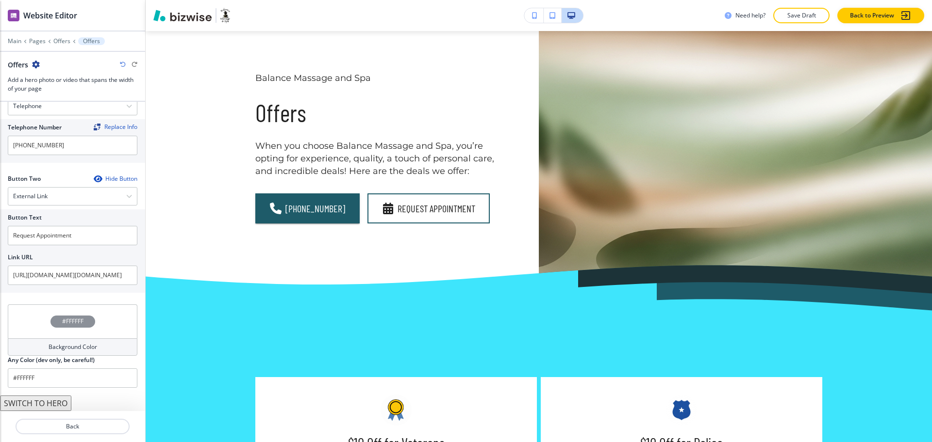
click at [58, 409] on button "SWITCH TO HERO" at bounding box center [35, 404] width 71 height 16
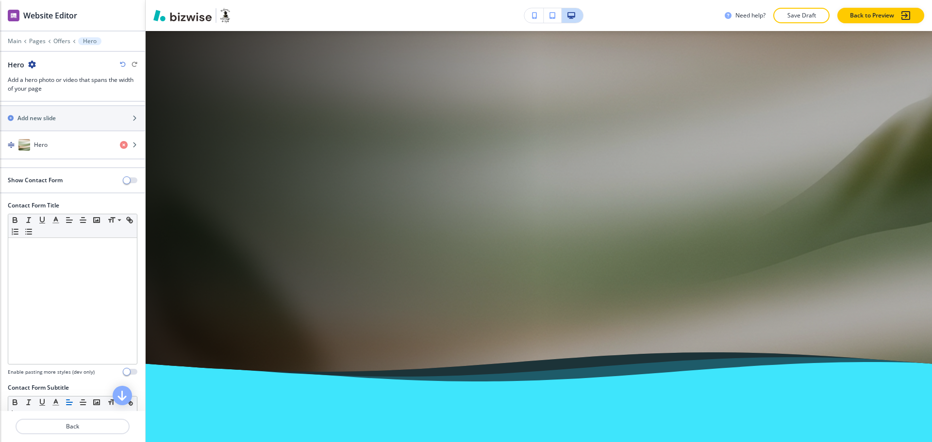
scroll to position [0, 0]
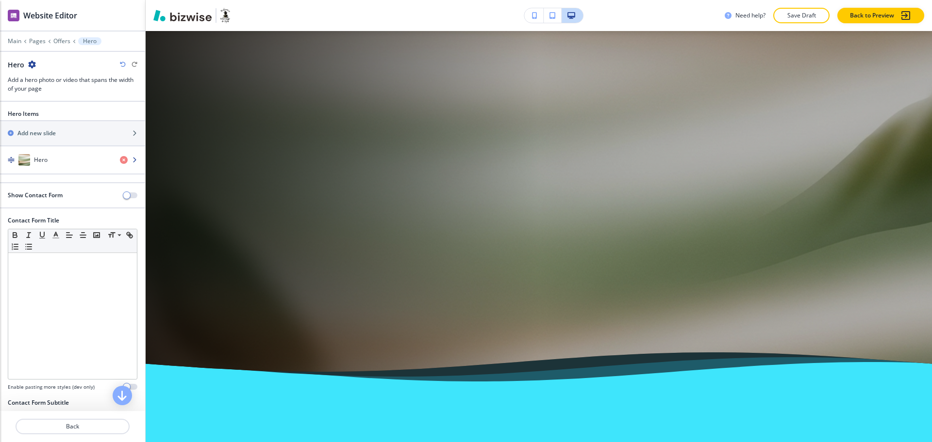
click at [39, 157] on h4 "Hero" at bounding box center [41, 160] width 14 height 9
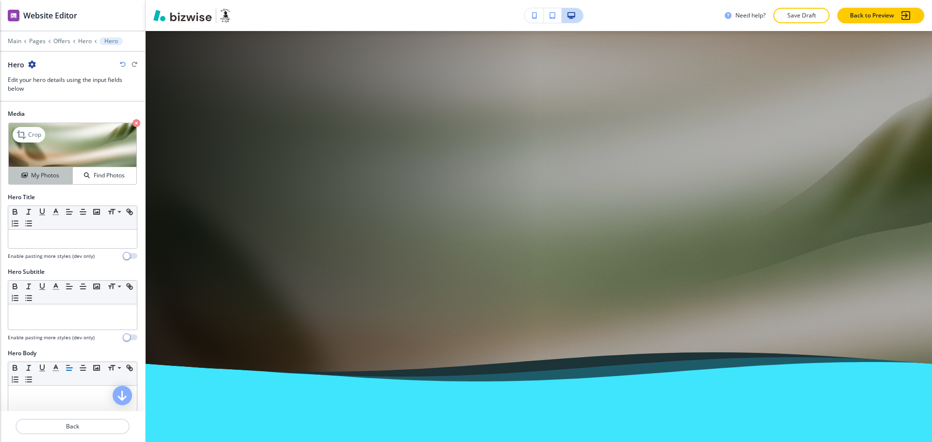
click at [40, 174] on h4 "My Photos" at bounding box center [45, 175] width 28 height 9
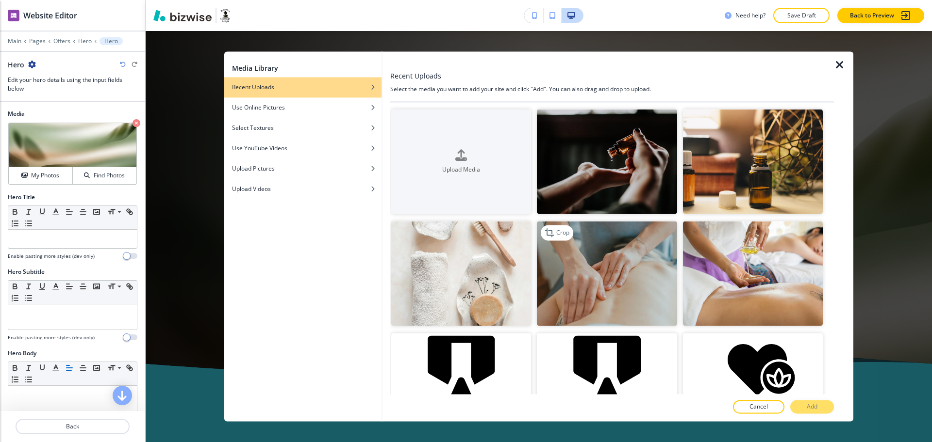
click at [636, 288] on img "button" at bounding box center [607, 274] width 140 height 105
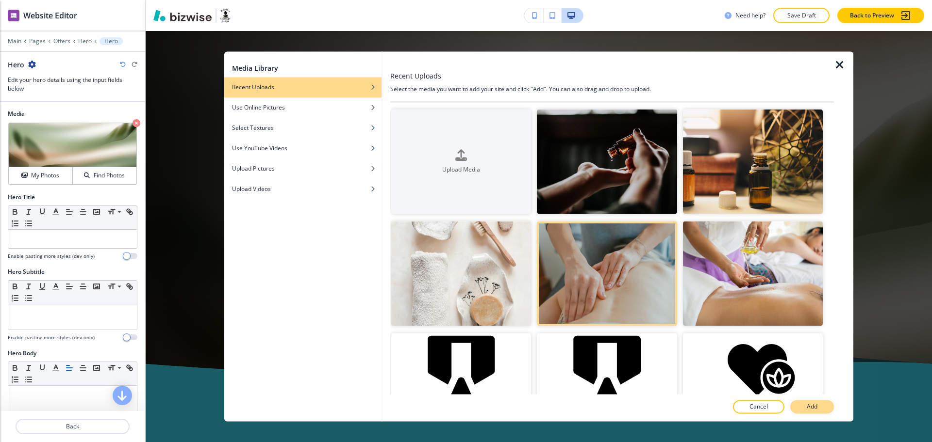
click at [817, 407] on button "Add" at bounding box center [812, 408] width 44 height 14
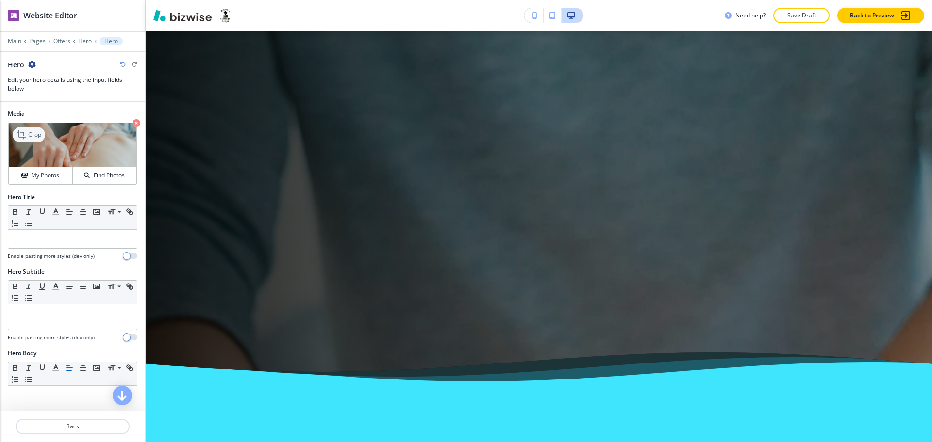
click at [30, 138] on p "Crop" at bounding box center [34, 135] width 13 height 9
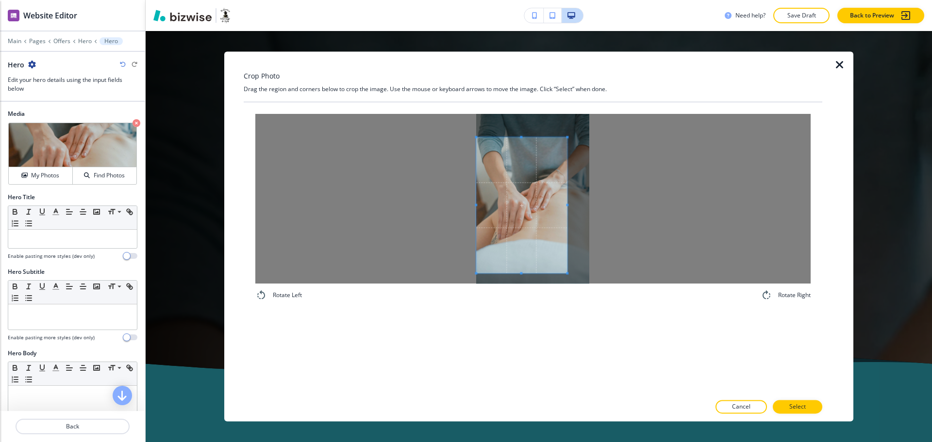
click at [519, 229] on span at bounding box center [521, 205] width 91 height 136
click at [565, 203] on span at bounding box center [521, 205] width 91 height 136
click at [615, 204] on div at bounding box center [532, 199] width 555 height 170
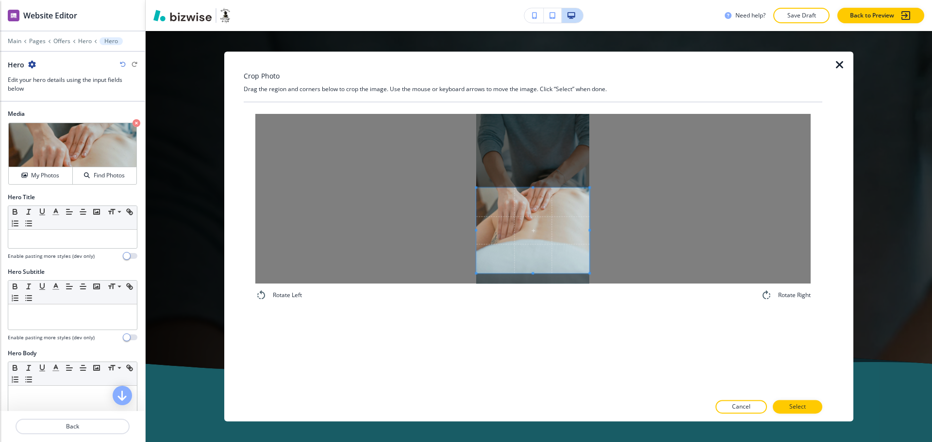
click at [551, 189] on span at bounding box center [532, 187] width 113 height 2
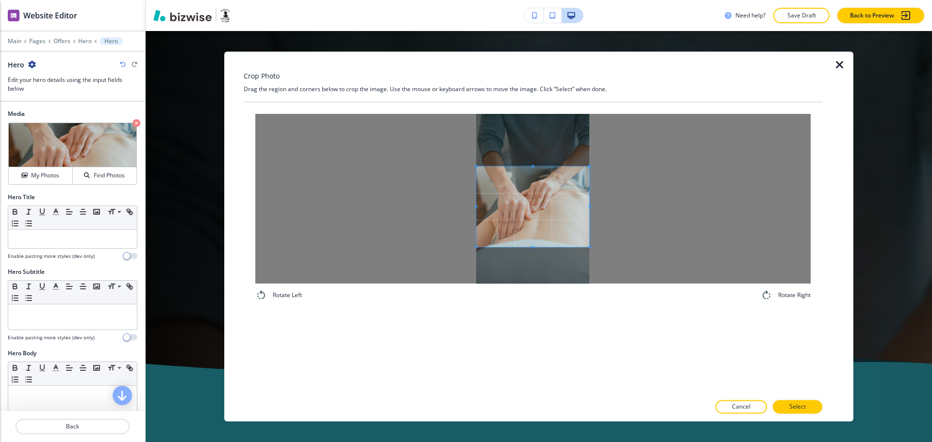
click at [544, 229] on span at bounding box center [532, 206] width 113 height 81
click at [543, 172] on span at bounding box center [532, 172] width 113 height 2
click at [788, 403] on button "Select" at bounding box center [796, 408] width 49 height 14
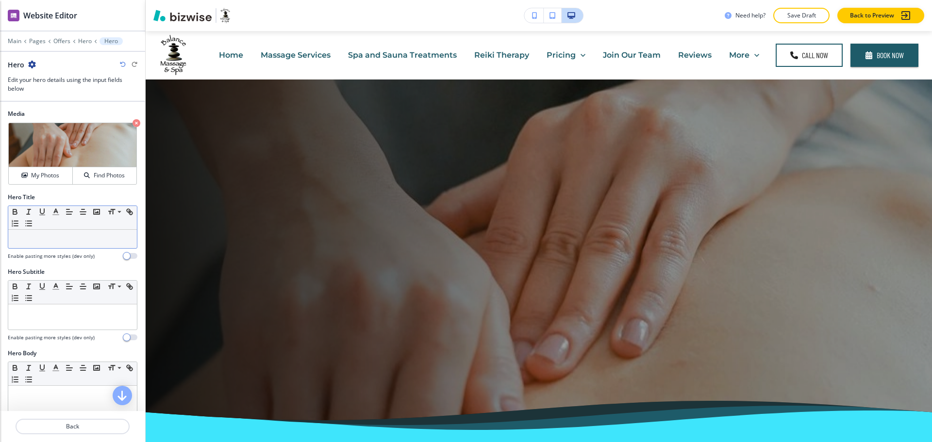
click at [51, 239] on p at bounding box center [72, 239] width 119 height 9
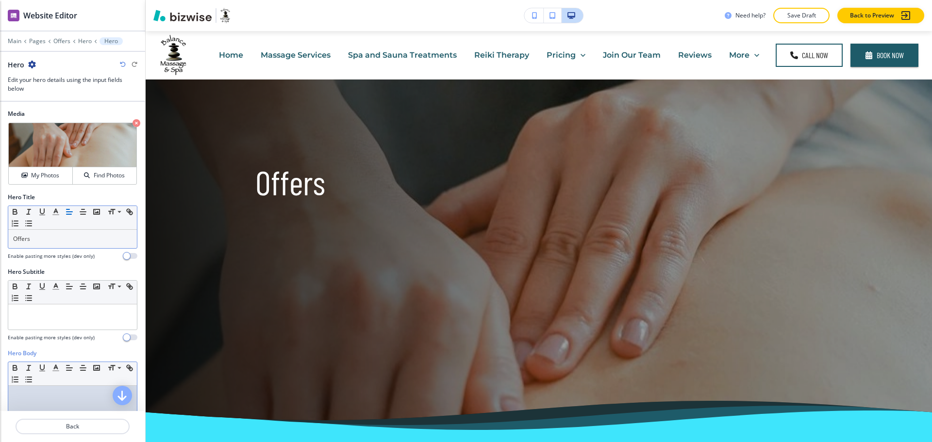
click at [73, 396] on p at bounding box center [72, 395] width 119 height 9
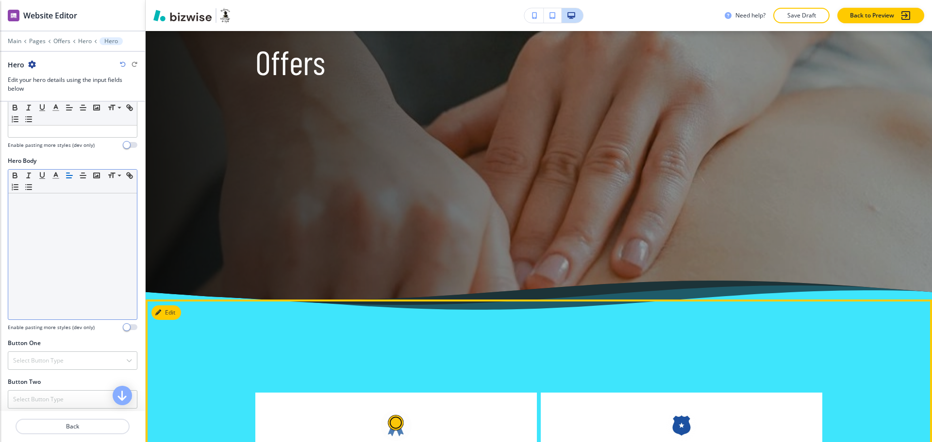
click at [170, 311] on button "Edit This Section" at bounding box center [183, 312] width 65 height 15
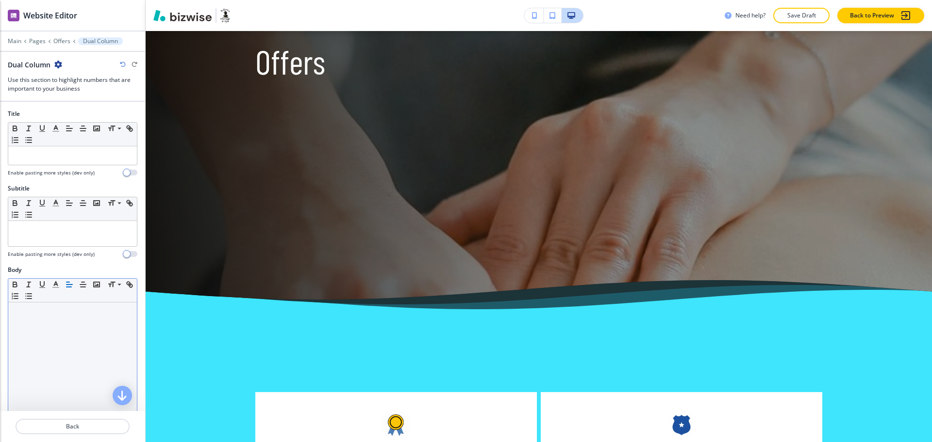
scroll to position [389, 0]
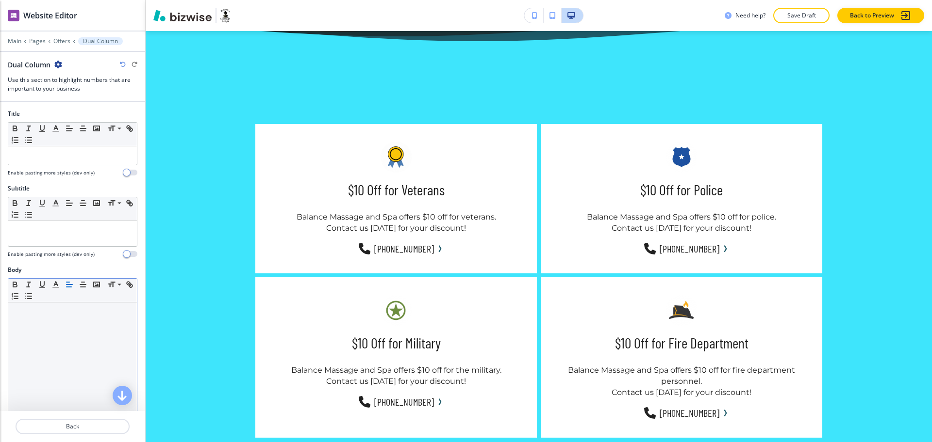
click at [78, 321] on div at bounding box center [72, 366] width 129 height 126
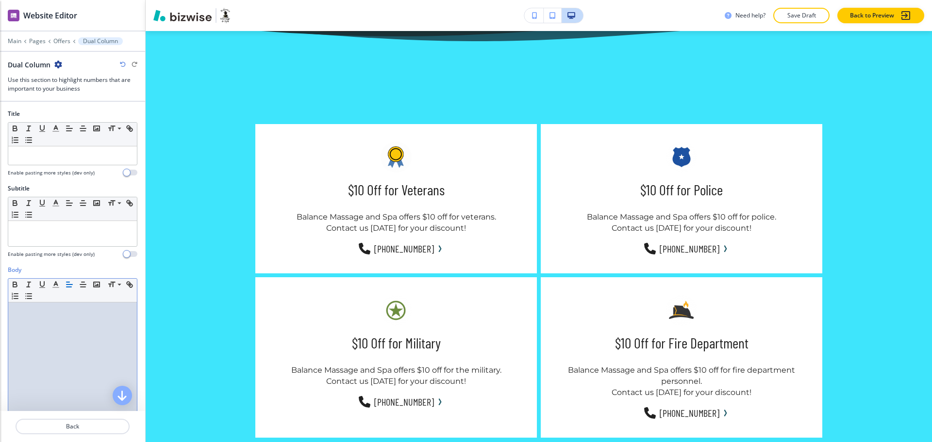
paste div
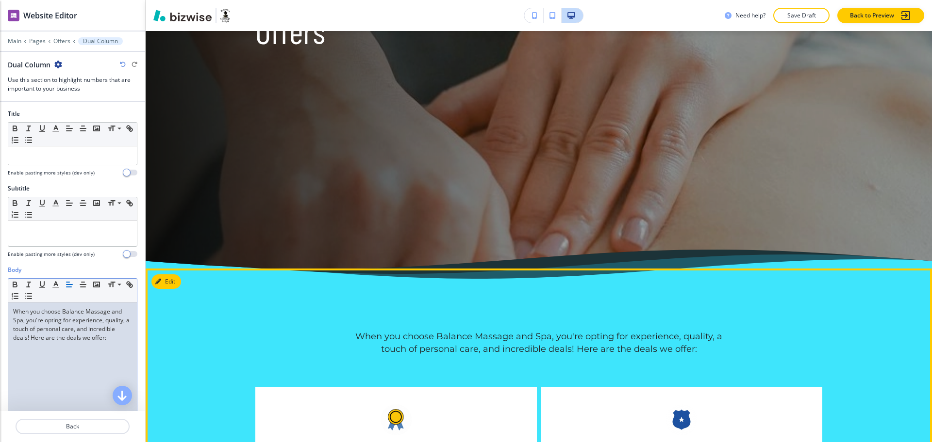
scroll to position [151, 0]
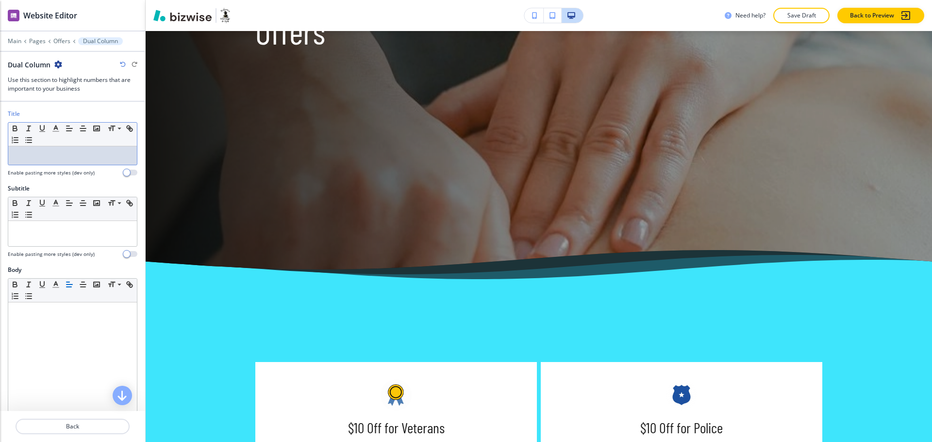
click at [96, 159] on p at bounding box center [72, 155] width 119 height 9
click at [91, 245] on div at bounding box center [72, 233] width 129 height 25
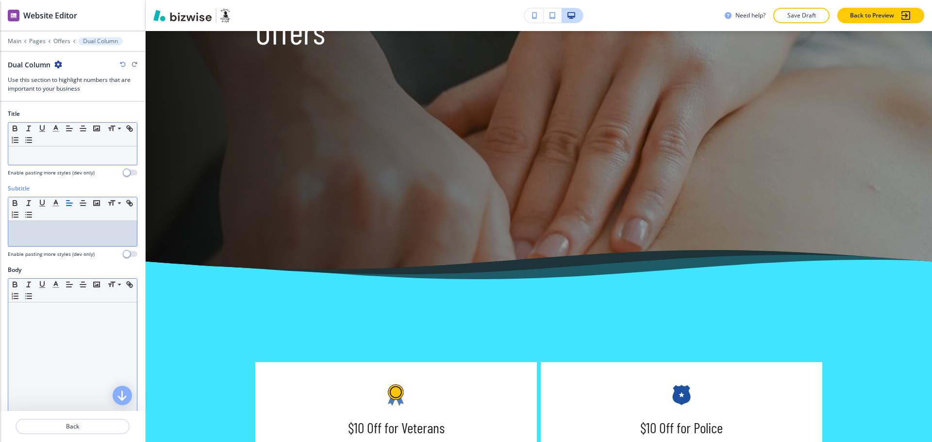
click at [92, 319] on div at bounding box center [72, 366] width 129 height 126
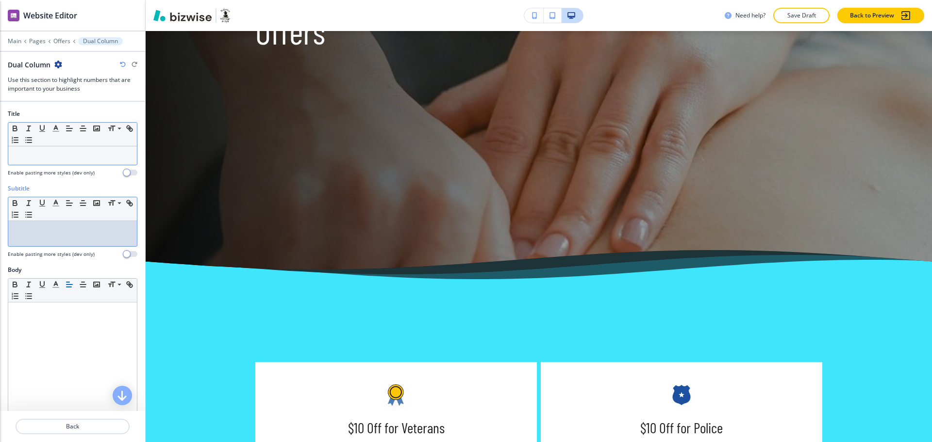
click at [73, 234] on p at bounding box center [72, 230] width 119 height 9
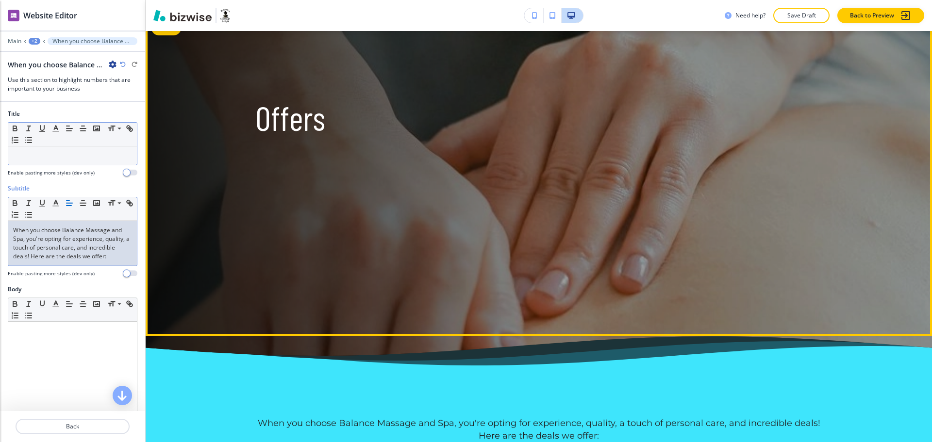
scroll to position [0, 0]
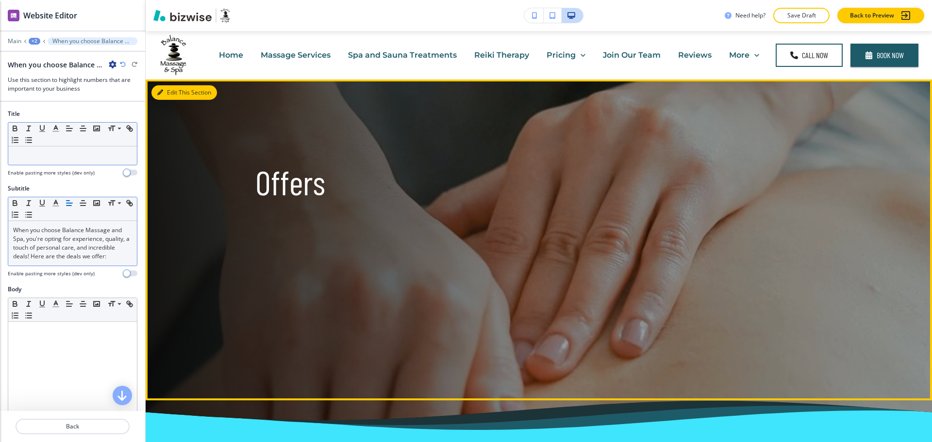
click at [171, 91] on button "Edit This Section" at bounding box center [183, 92] width 65 height 15
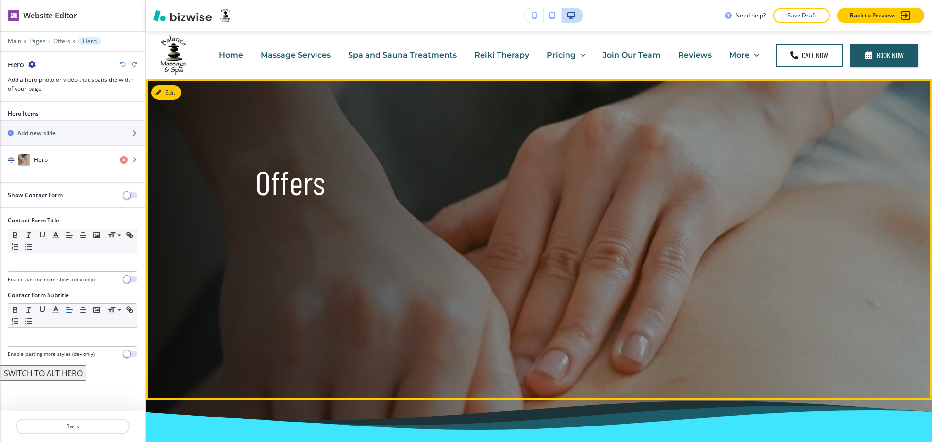
scroll to position [49, 0]
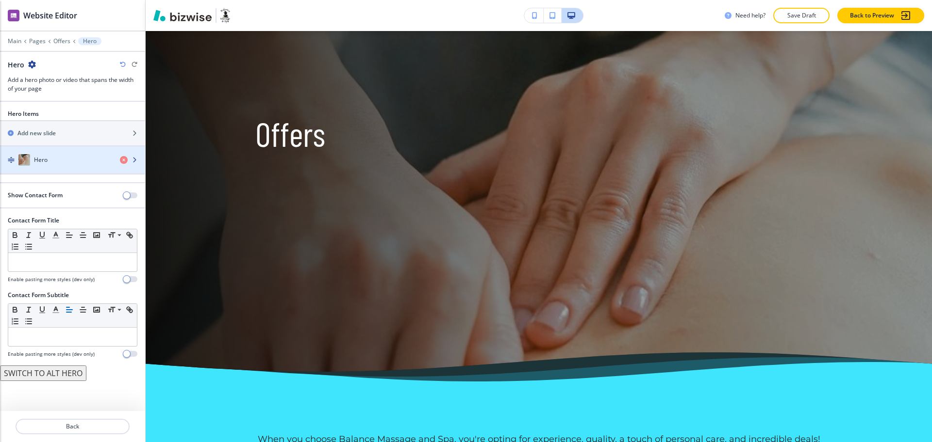
click at [67, 155] on div "Hero" at bounding box center [56, 160] width 112 height 12
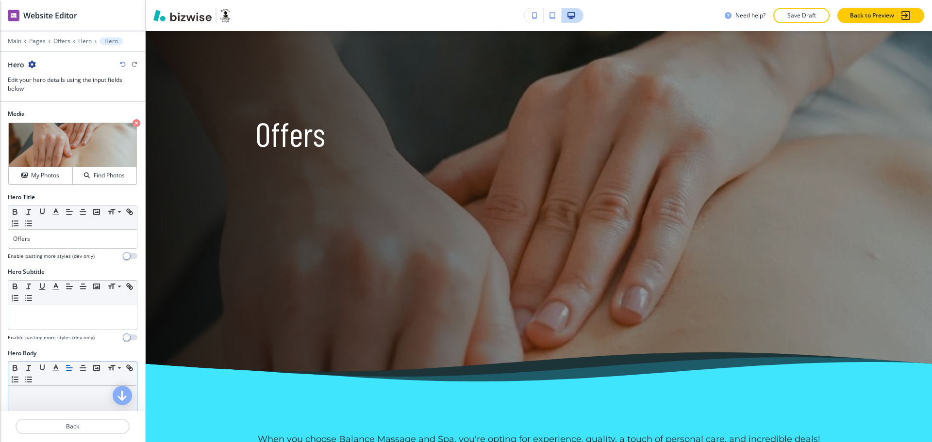
click at [65, 395] on p at bounding box center [72, 395] width 119 height 9
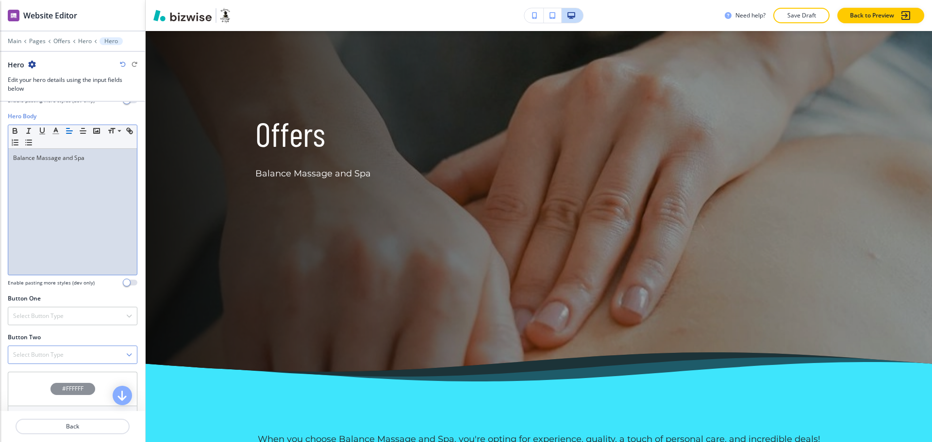
scroll to position [289, 0]
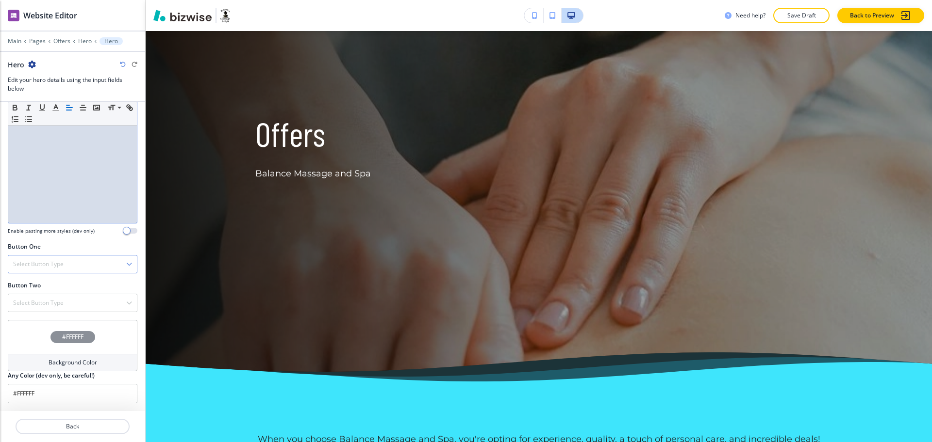
click at [49, 266] on h4 "Select Button Type" at bounding box center [38, 264] width 50 height 9
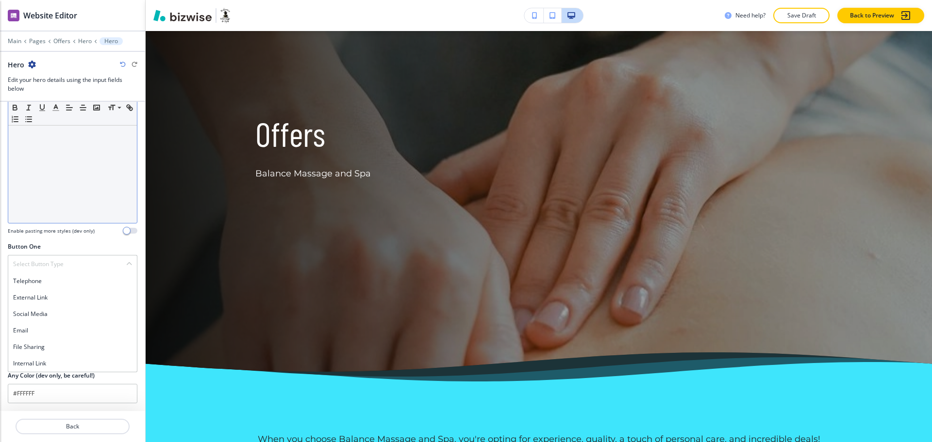
click at [46, 286] on div "Telephone" at bounding box center [72, 281] width 129 height 16
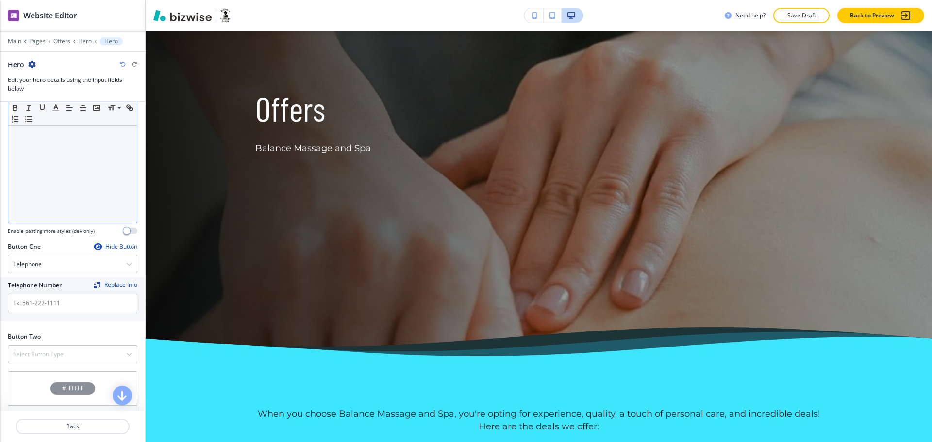
scroll to position [75, 0]
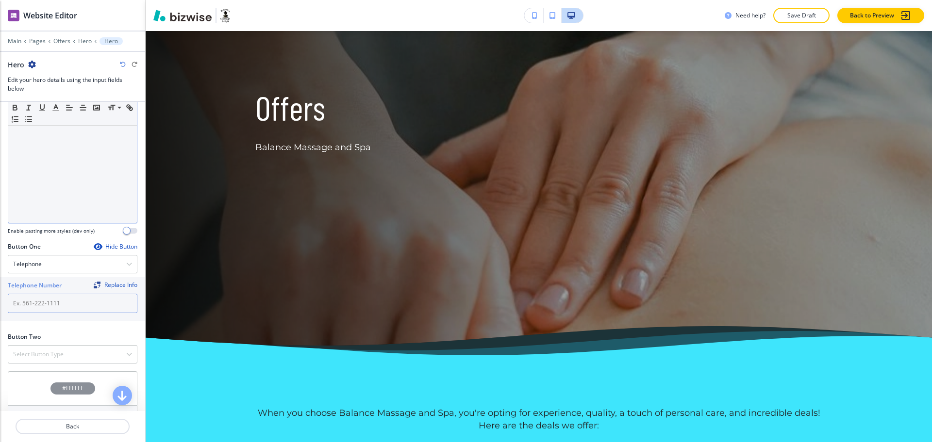
click at [65, 305] on input "text" at bounding box center [73, 303] width 130 height 19
paste input "[PHONE_NUMBER]"
type input "[PHONE_NUMBER]"
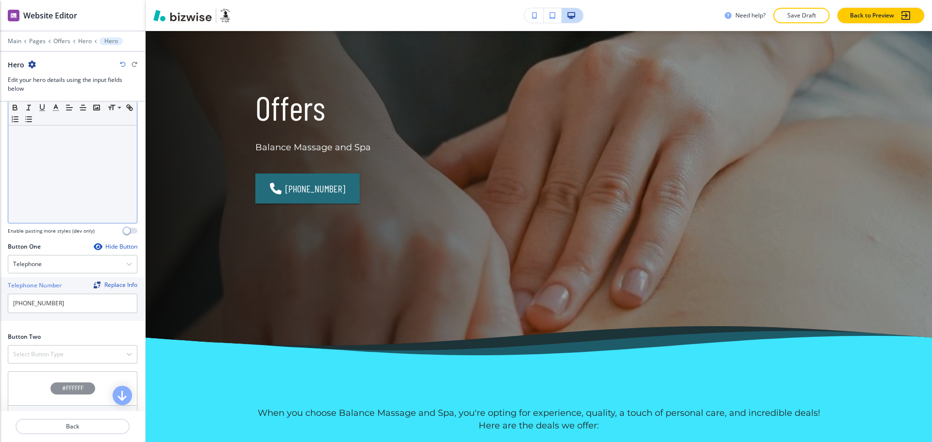
click at [803, 8] on button "Save Draft" at bounding box center [801, 16] width 56 height 16
click at [803, 13] on div "Need help? Saving... Back to Preview" at bounding box center [827, 16] width 207 height 16
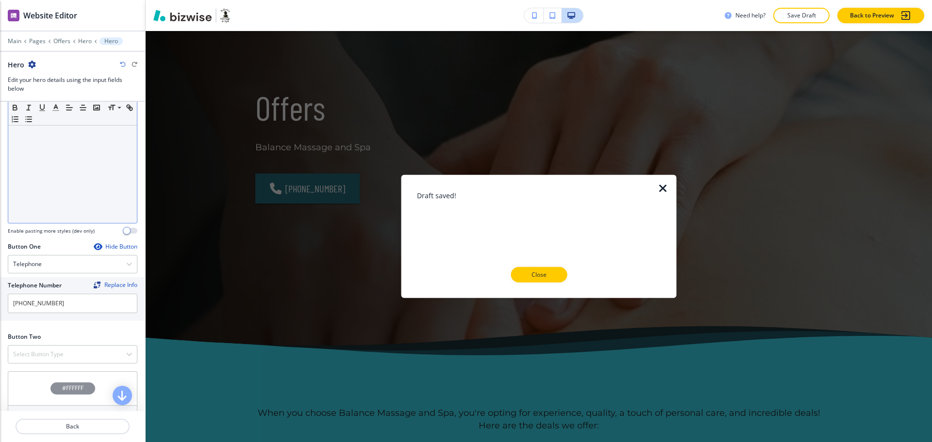
drag, startPoint x: 525, startPoint y: 266, endPoint x: 512, endPoint y: 264, distance: 12.8
click at [524, 266] on div "Draft saved! Close" at bounding box center [539, 237] width 244 height 92
click at [526, 274] on p "Close" at bounding box center [538, 275] width 31 height 9
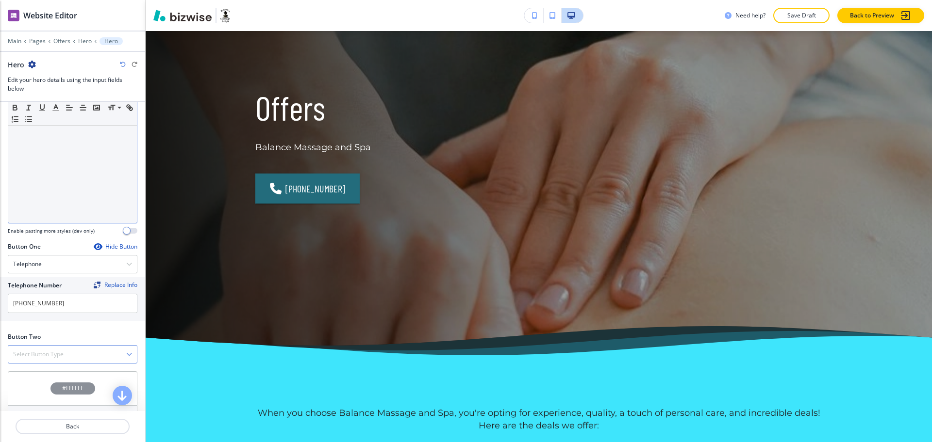
click at [57, 358] on h4 "Select Button Type" at bounding box center [38, 354] width 50 height 9
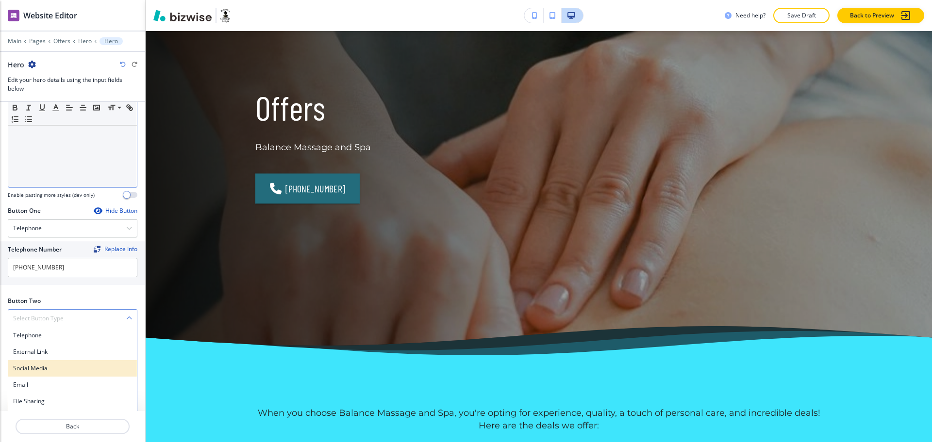
scroll to position [341, 0]
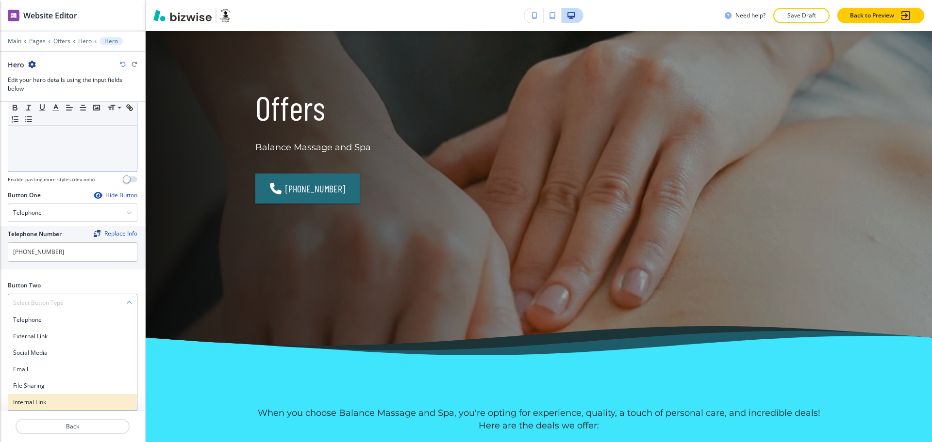
click at [70, 402] on h4 "Internal Link" at bounding box center [72, 402] width 119 height 9
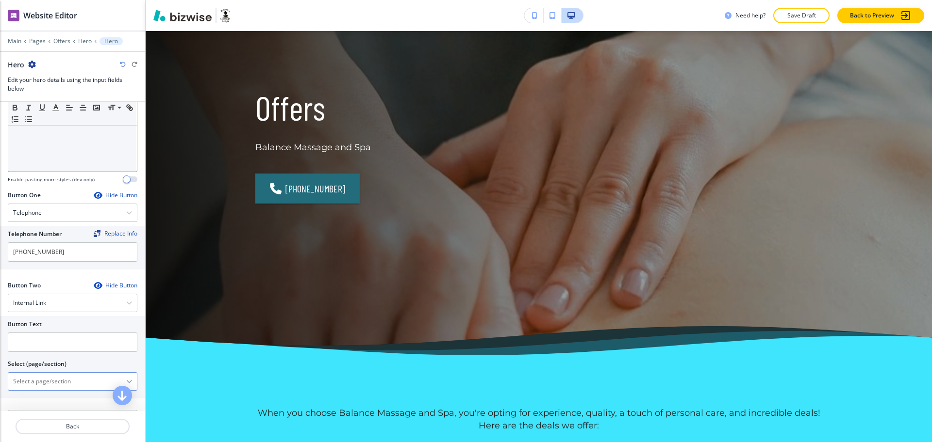
drag, startPoint x: 49, startPoint y: 386, endPoint x: 55, endPoint y: 373, distance: 14.1
click at [49, 386] on \(page\/section\) "Manual Input" at bounding box center [67, 382] width 118 height 16
drag, startPoint x: 54, startPoint y: 384, endPoint x: 1, endPoint y: 374, distance: 54.3
click at [1, 374] on div "Button Text Select (page/section) CONTACT US Contact Contact | Contact Contact …" at bounding box center [72, 357] width 145 height 82
drag, startPoint x: 29, startPoint y: 399, endPoint x: 30, endPoint y: 377, distance: 22.3
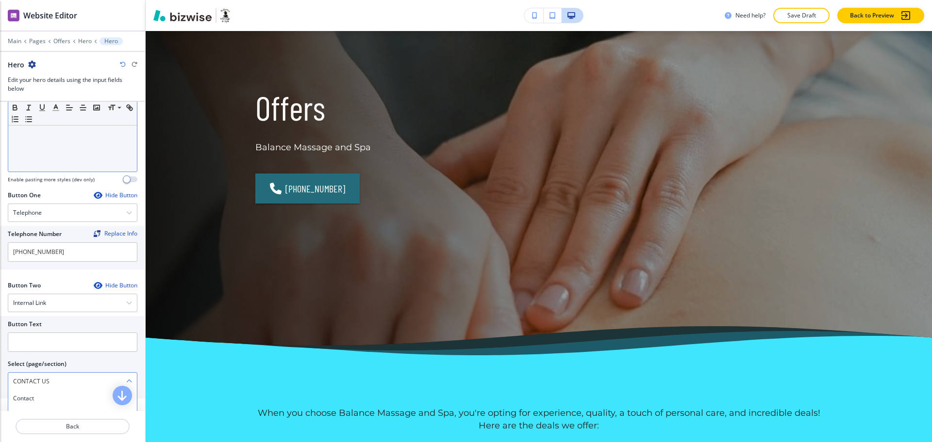
click at [30, 399] on h4 "Contact" at bounding box center [72, 398] width 119 height 9
type \(page\/section\) "Contact"
click at [34, 343] on input "text" at bounding box center [73, 342] width 130 height 19
paste input "CONTACT US"
type input "CONTACT US"
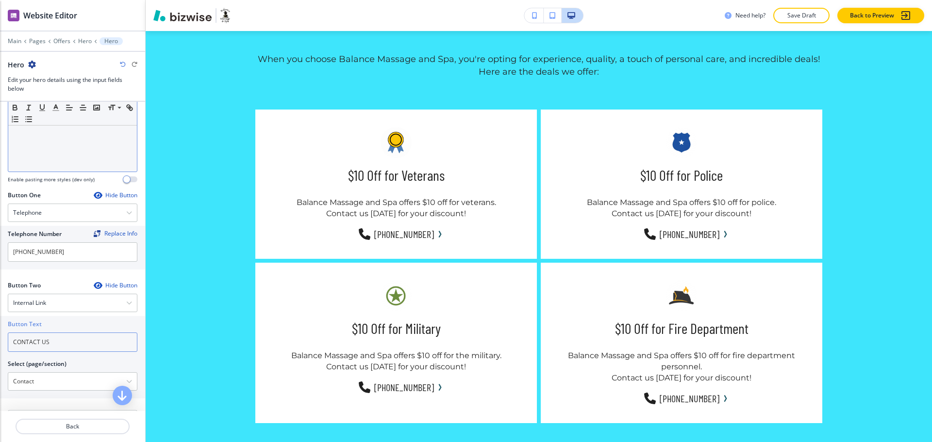
scroll to position [384, 0]
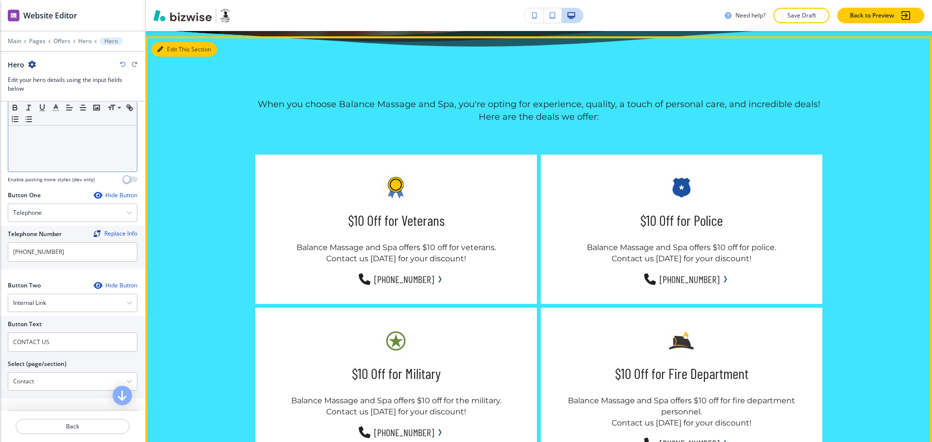
click at [168, 51] on button "Edit This Section" at bounding box center [183, 49] width 65 height 15
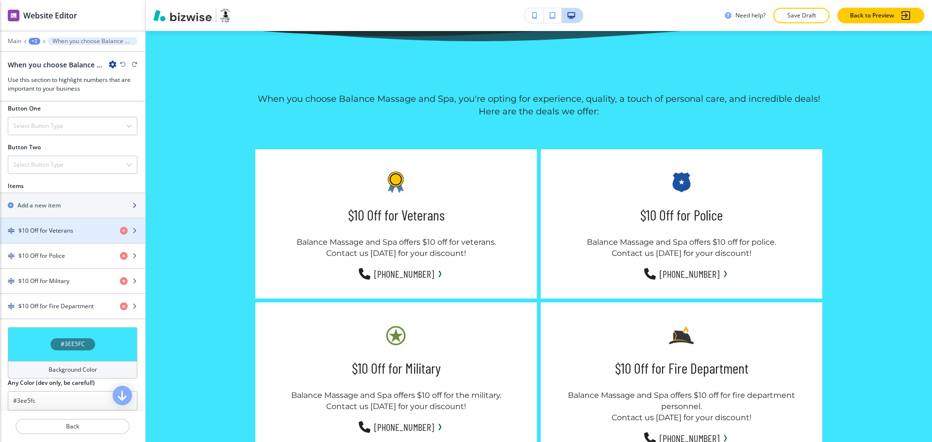
scroll to position [365, 0]
click at [69, 234] on h4 "$10 Off for Veterans" at bounding box center [45, 229] width 55 height 9
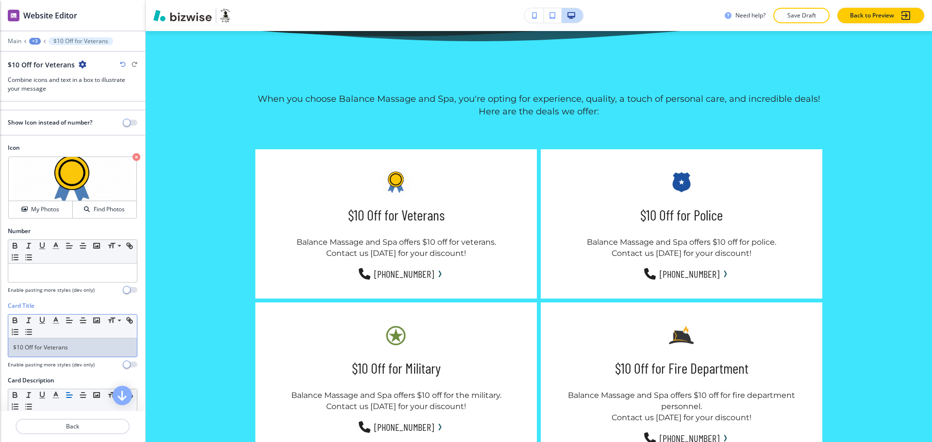
click at [56, 347] on p "$10 Off for Veterans" at bounding box center [72, 348] width 119 height 9
copy p "Veterans"
click at [36, 206] on h4 "My Photos" at bounding box center [45, 209] width 28 height 9
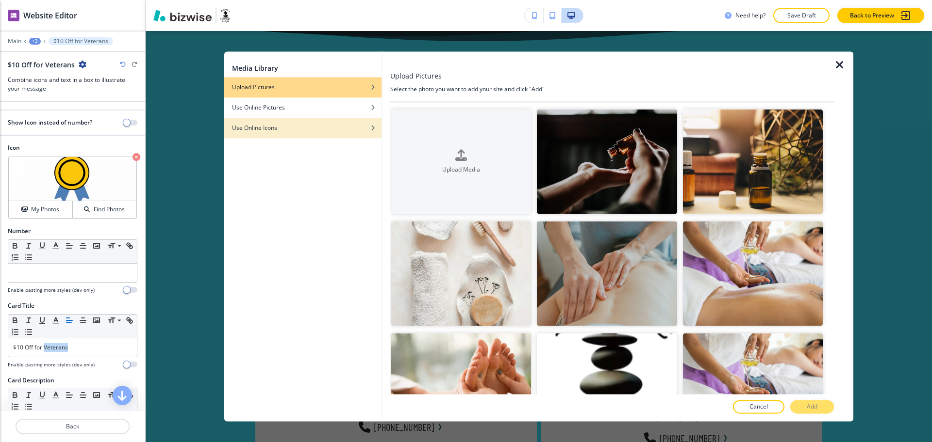
click at [255, 129] on h4 "Use Online Icons" at bounding box center [254, 128] width 45 height 9
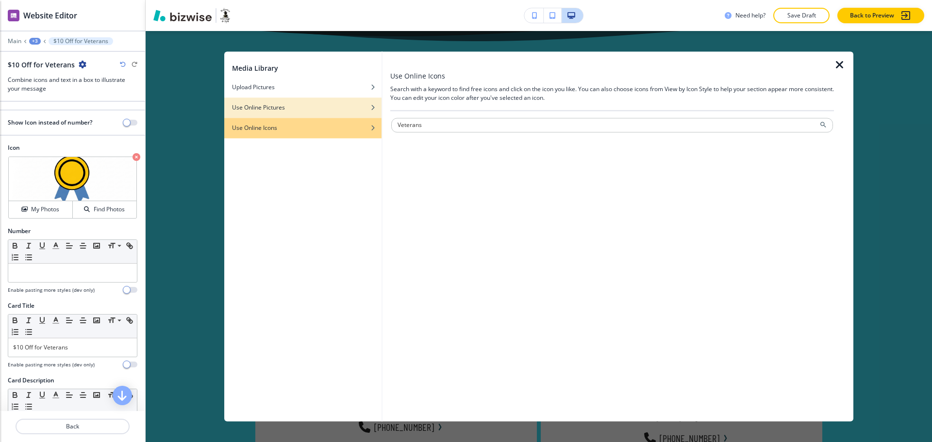
type input "Veterans"
click at [350, 98] on div "button" at bounding box center [302, 101] width 157 height 6
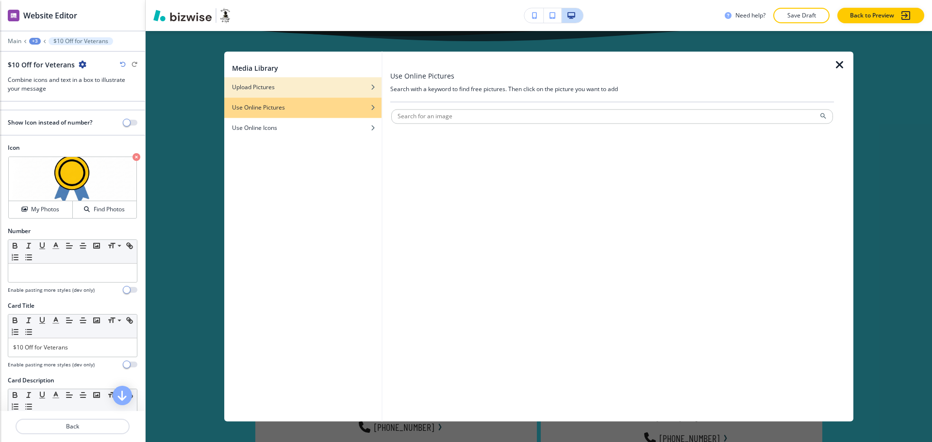
click at [348, 89] on div "Upload Pictures" at bounding box center [302, 87] width 157 height 9
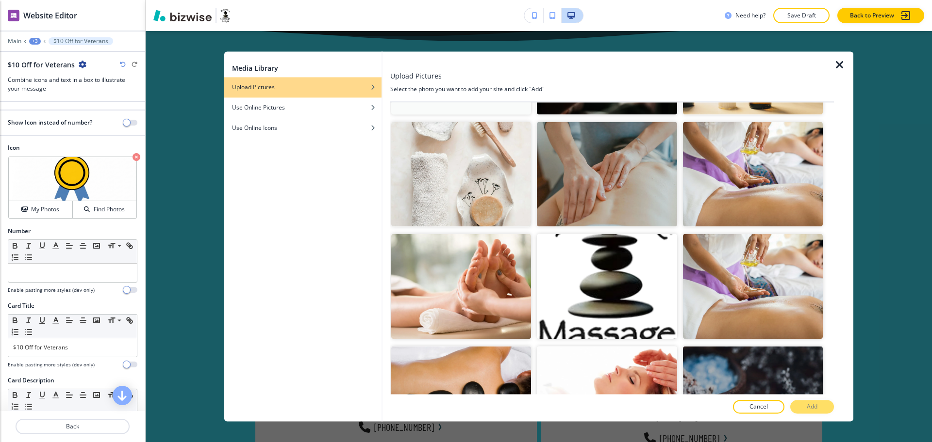
scroll to position [0, 0]
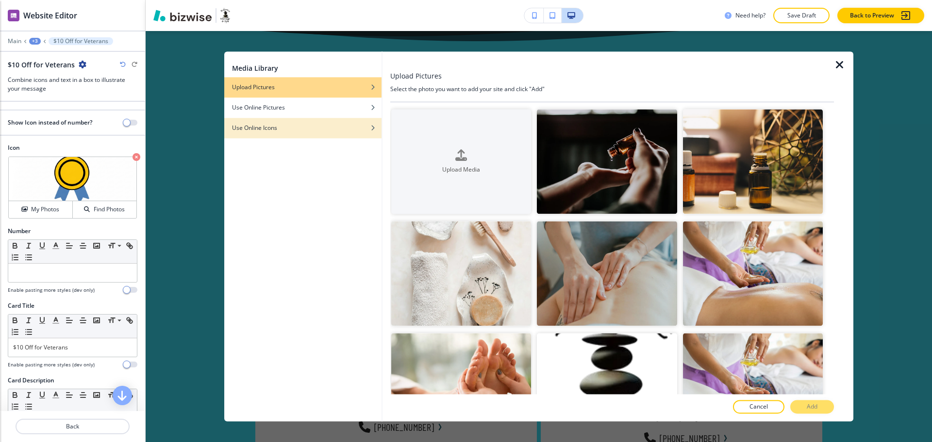
click at [327, 126] on div "Use Online Icons" at bounding box center [302, 128] width 157 height 9
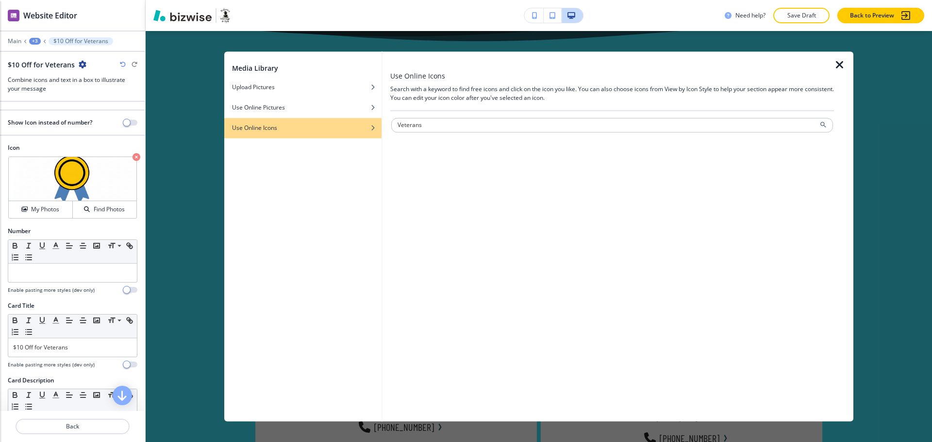
scroll to position [379, 0]
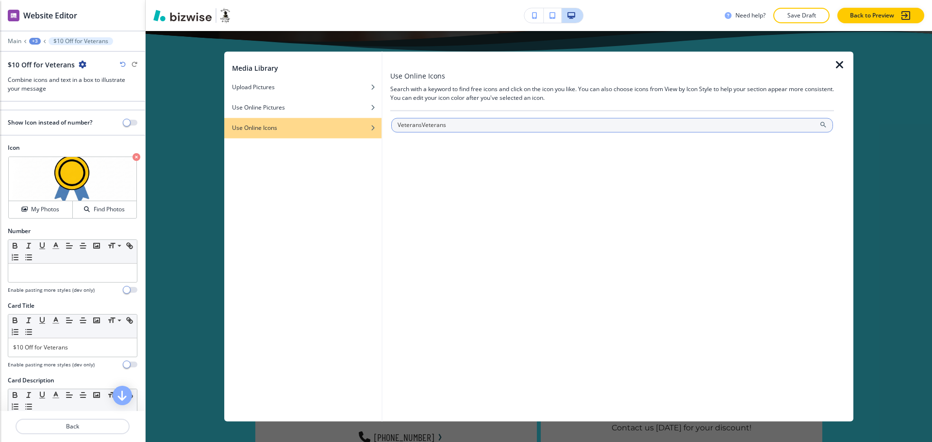
type input "Veterans"
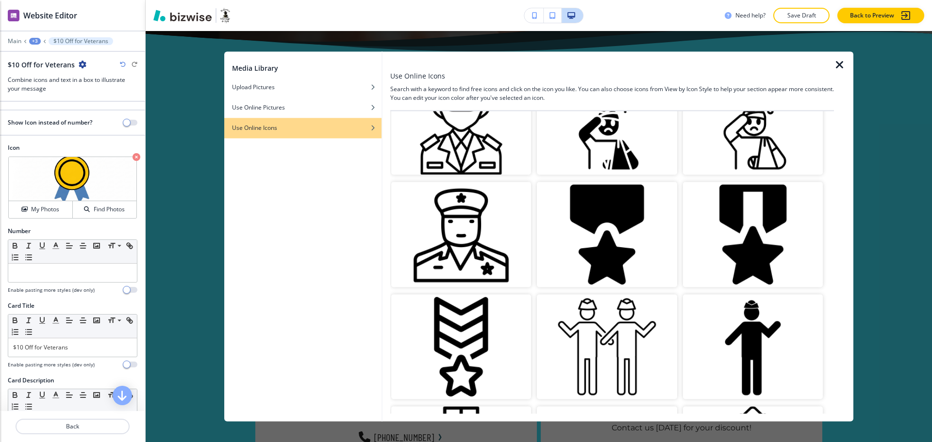
scroll to position [181, 0]
click at [766, 223] on img "button" at bounding box center [753, 234] width 140 height 105
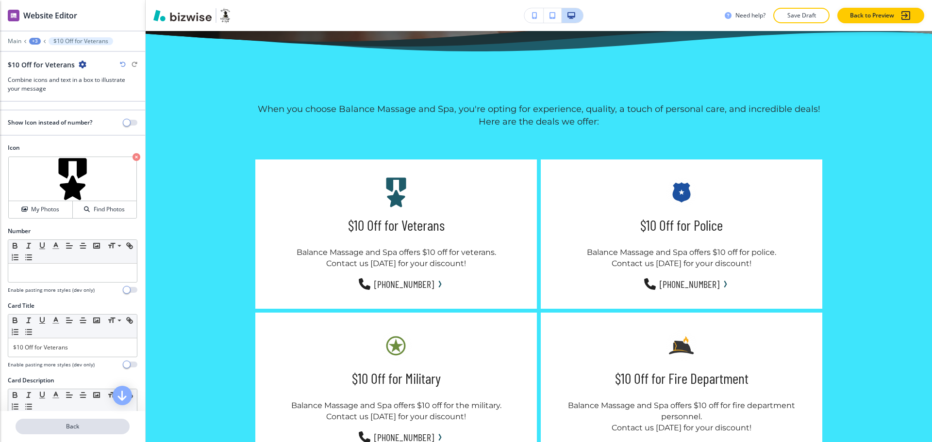
click at [65, 427] on p "Back" at bounding box center [72, 427] width 112 height 9
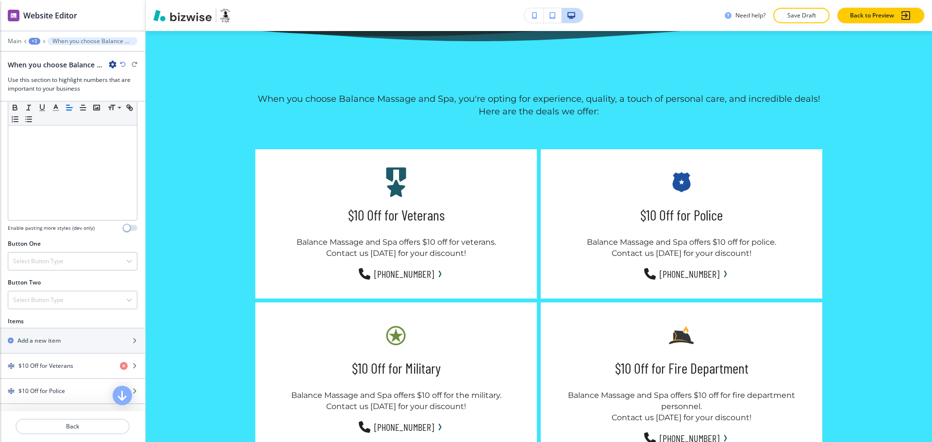
scroll to position [229, 0]
click at [54, 394] on h4 "$10 Off for Police" at bounding box center [41, 390] width 47 height 9
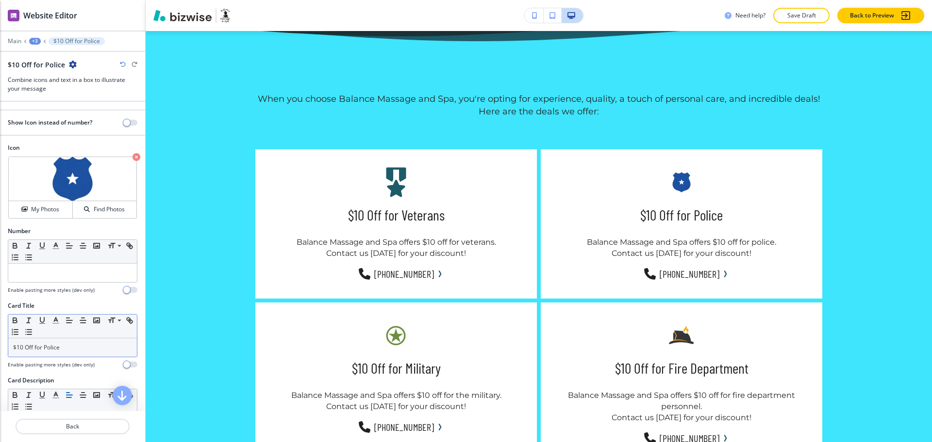
click at [53, 347] on p "$10 Off for Police" at bounding box center [72, 348] width 119 height 9
click at [33, 210] on h4 "My Photos" at bounding box center [45, 209] width 28 height 9
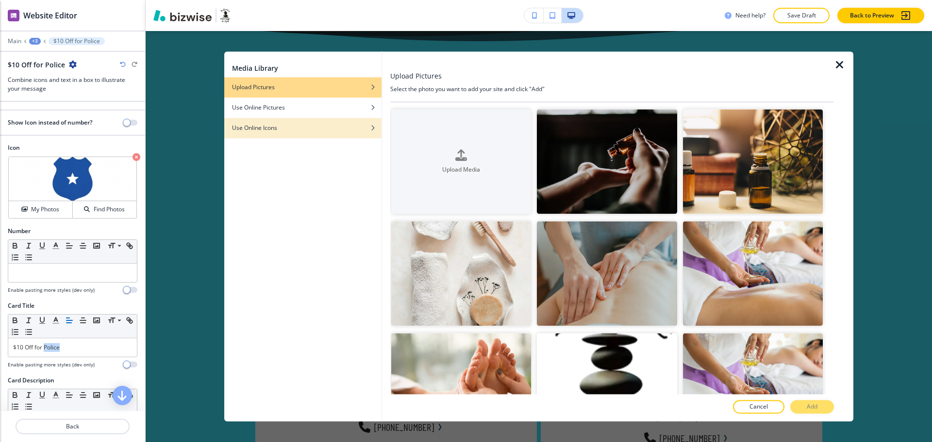
click at [283, 125] on div "Use Online Icons" at bounding box center [302, 128] width 157 height 9
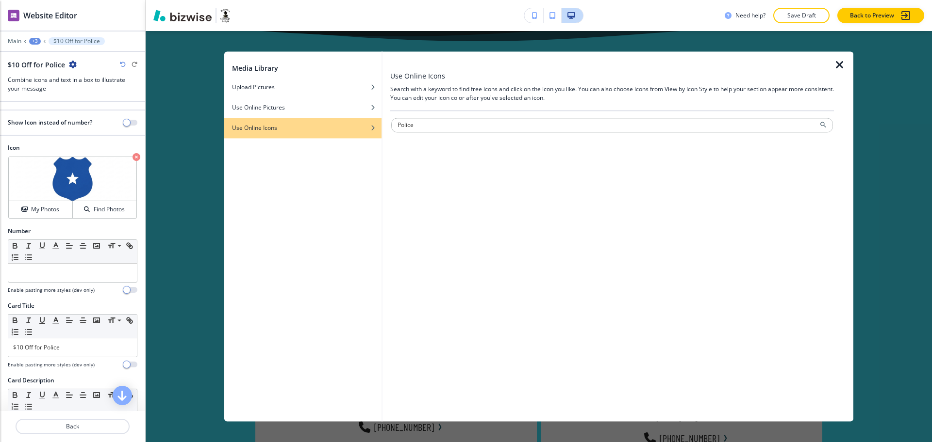
type input "Police"
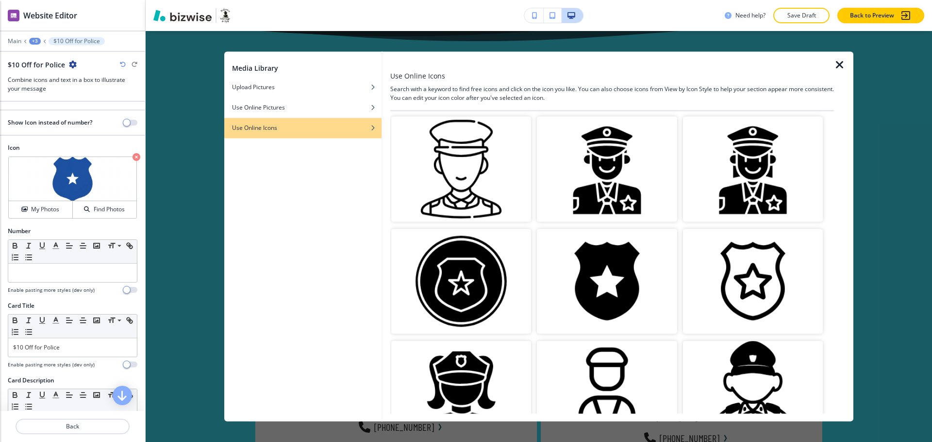
scroll to position [245, 0]
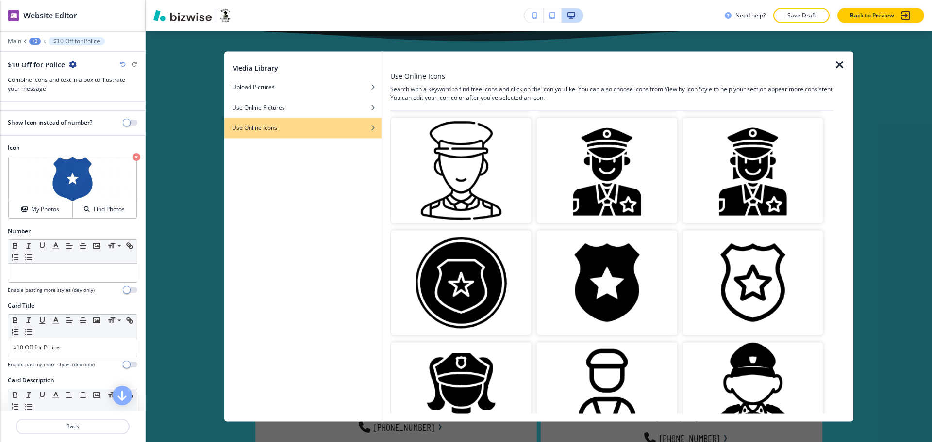
click at [605, 188] on img "button" at bounding box center [607, 170] width 140 height 105
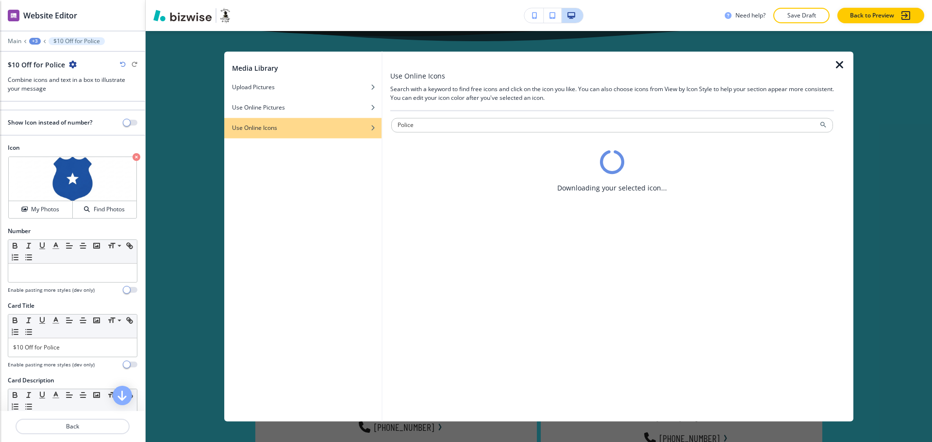
scroll to position [0, 0]
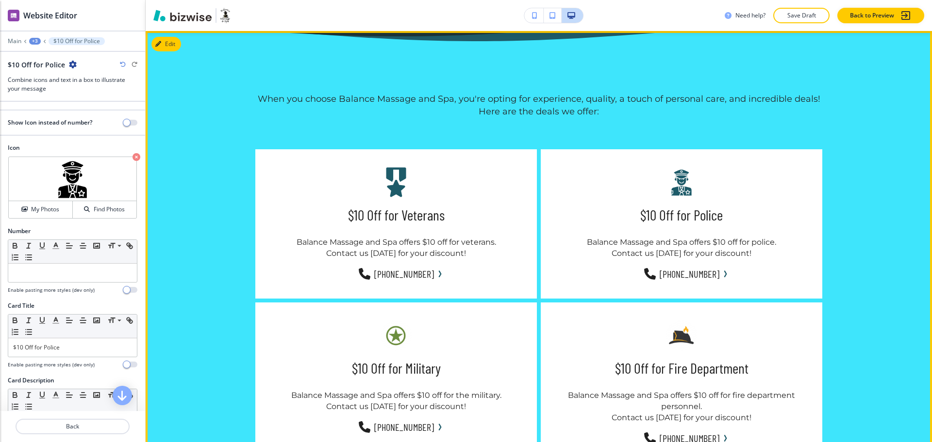
click at [420, 369] on h5 "$10 Off for Military" at bounding box center [396, 368] width 89 height 19
click at [421, 369] on h5 "$10 Off for Military" at bounding box center [396, 368] width 89 height 19
copy h5 "Military"
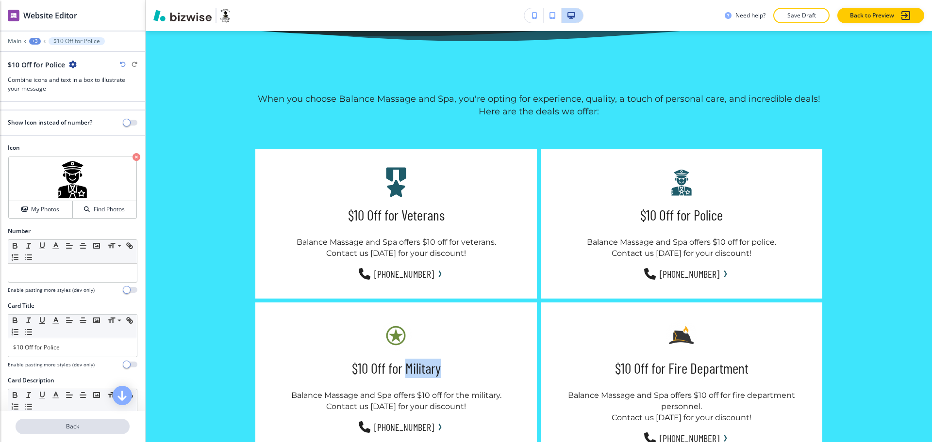
click at [91, 429] on p "Back" at bounding box center [72, 427] width 112 height 9
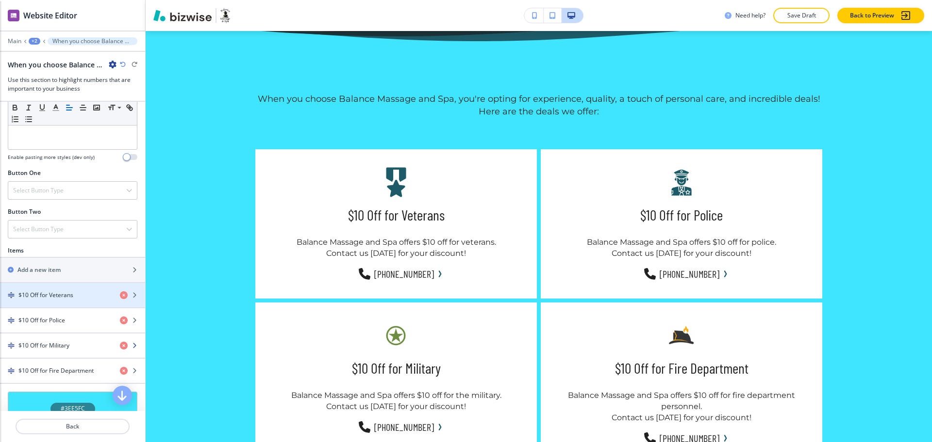
scroll to position [303, 0]
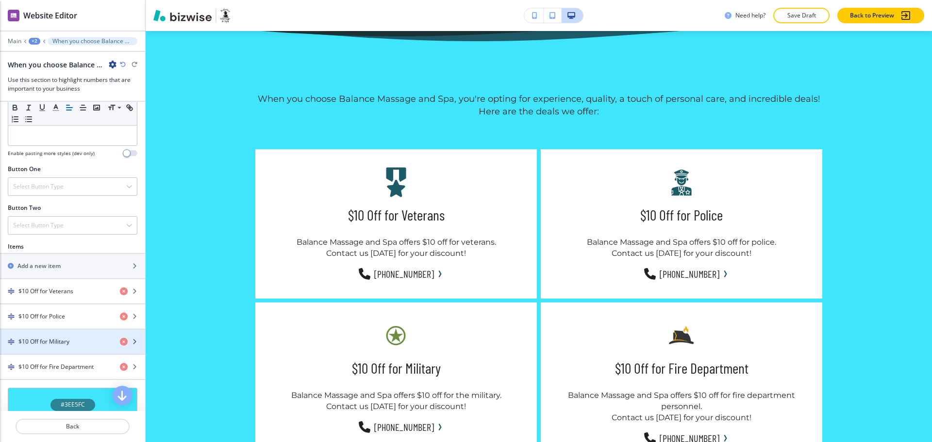
click at [55, 346] on h4 "$10 Off for Military" at bounding box center [43, 342] width 51 height 9
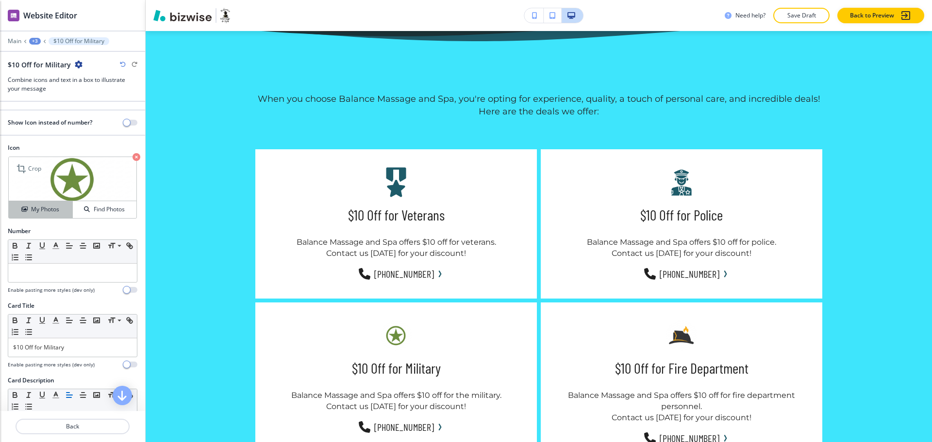
click at [34, 206] on button "My Photos" at bounding box center [41, 209] width 64 height 17
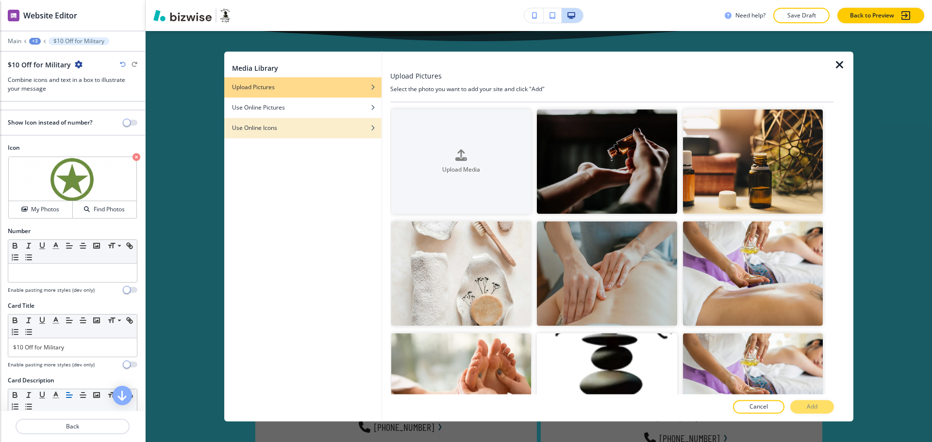
click at [356, 124] on div "Use Online Icons" at bounding box center [302, 128] width 157 height 9
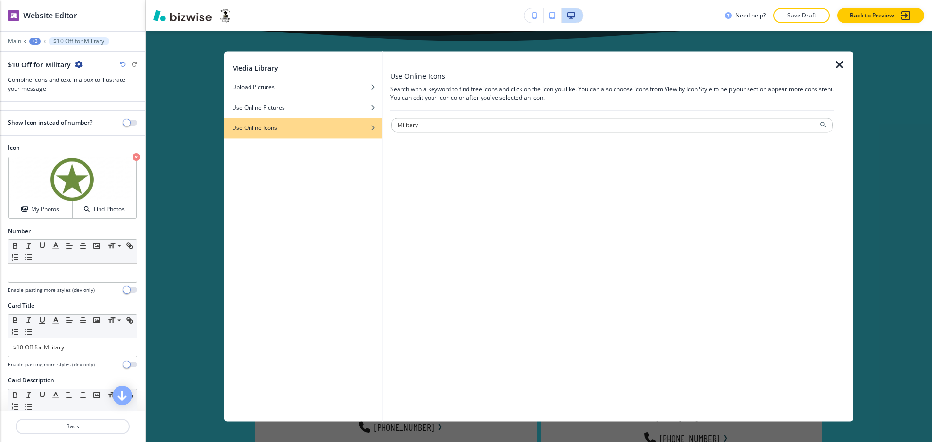
type input "Military"
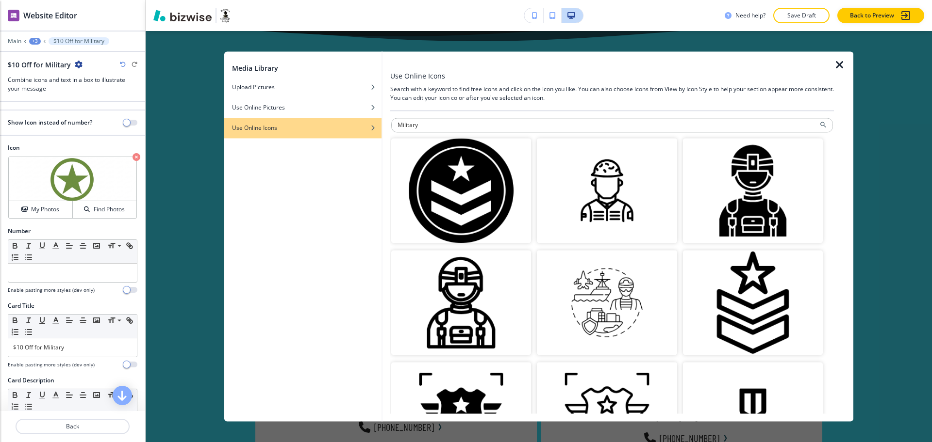
click at [420, 198] on img "button" at bounding box center [461, 190] width 140 height 105
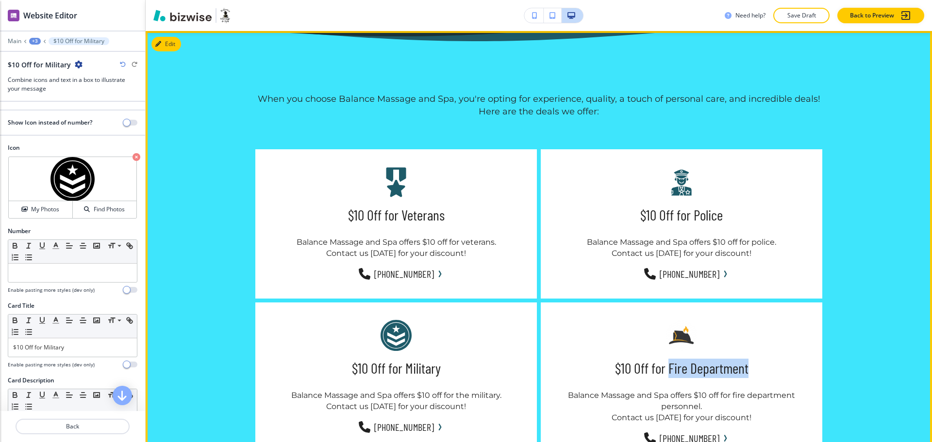
drag, startPoint x: 665, startPoint y: 367, endPoint x: 759, endPoint y: 367, distance: 93.6
click at [759, 367] on div "$10 Off for Fire Department Balance Massage and Spa offers $10 off for fire dep…" at bounding box center [680, 383] width 281 height 161
copy h5 "Fire Department"
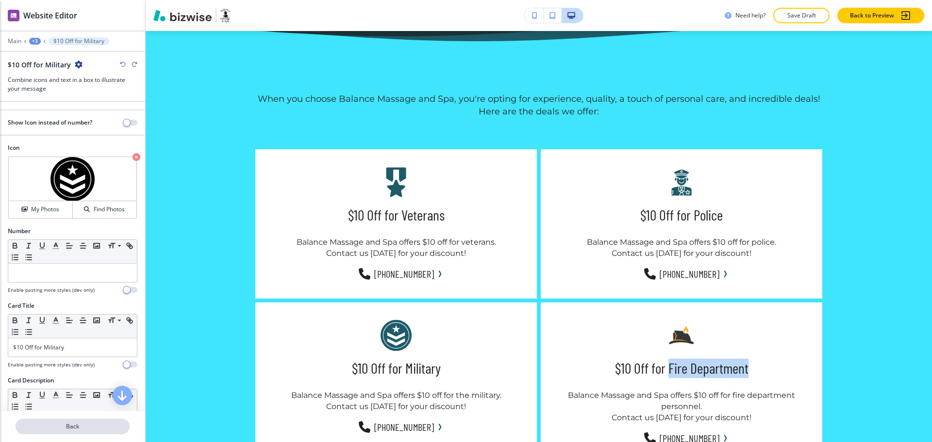
click at [82, 429] on p "Back" at bounding box center [72, 427] width 112 height 9
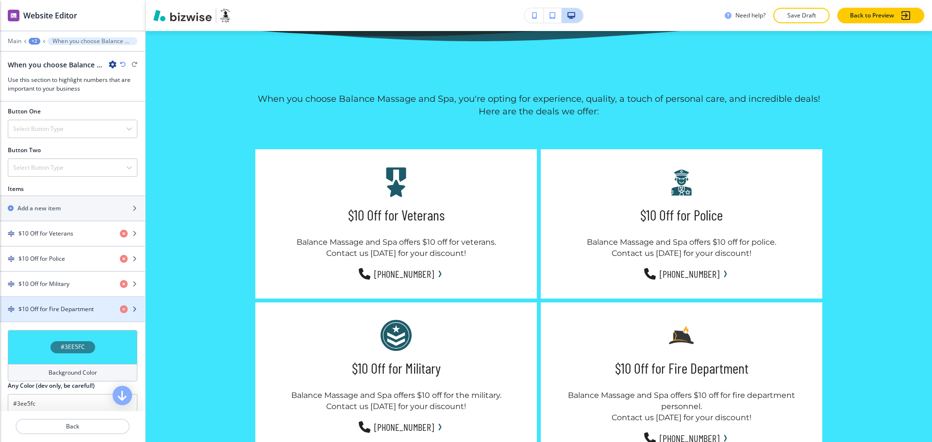
scroll to position [364, 0]
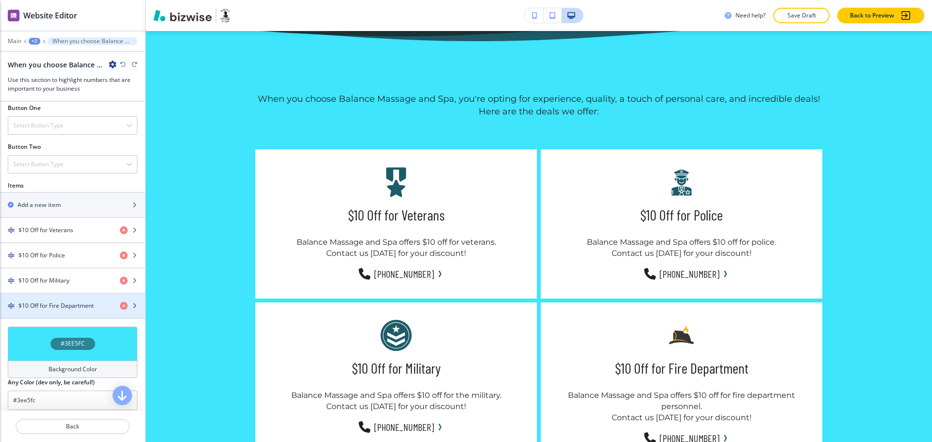
click at [68, 311] on h4 "$10 Off for Fire Department" at bounding box center [55, 306] width 75 height 9
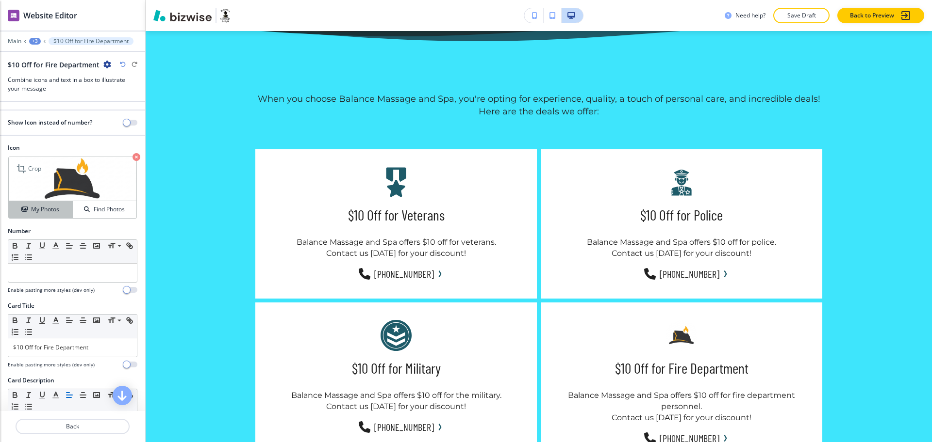
click at [28, 213] on div "My Photos" at bounding box center [41, 209] width 64 height 9
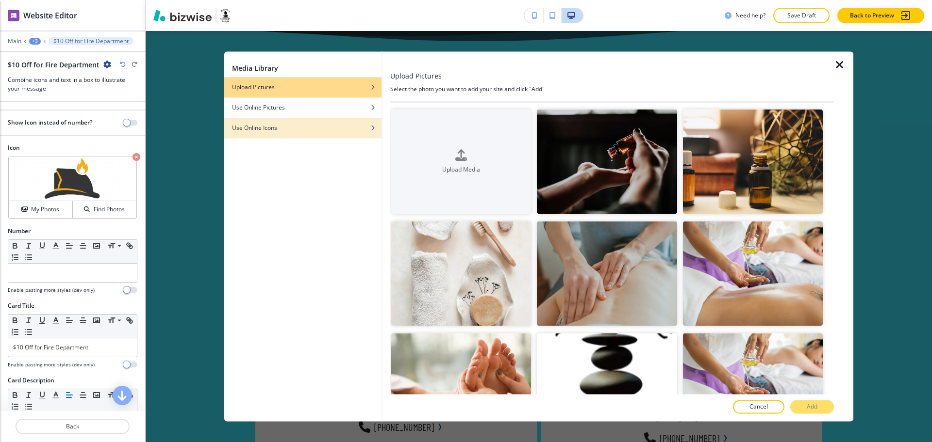
click at [249, 125] on h4 "Use Online Icons" at bounding box center [254, 128] width 45 height 9
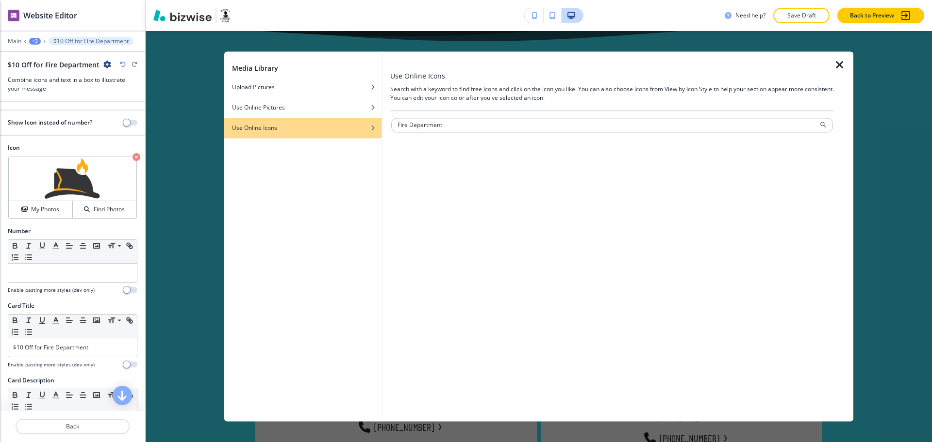
type input "Fire Department"
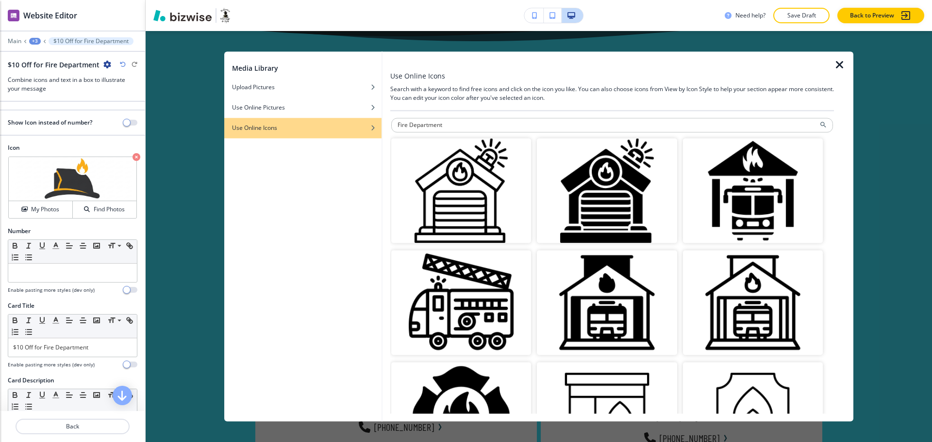
click at [598, 214] on img "button" at bounding box center [607, 190] width 140 height 105
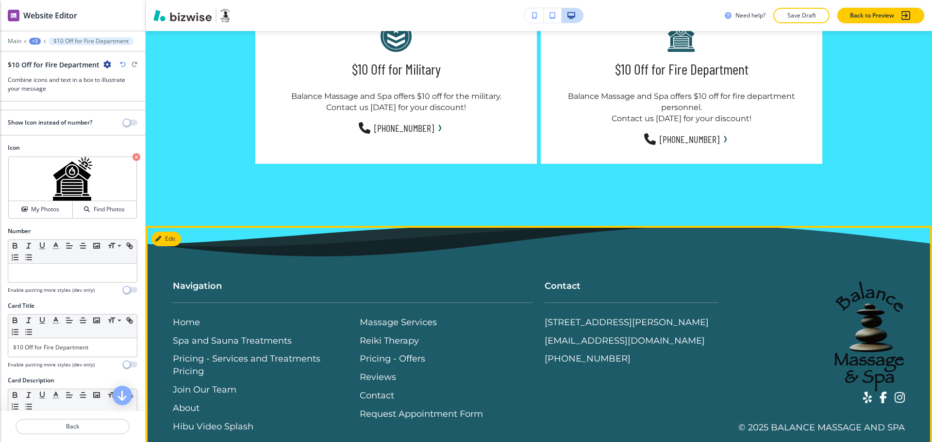
scroll to position [692, 0]
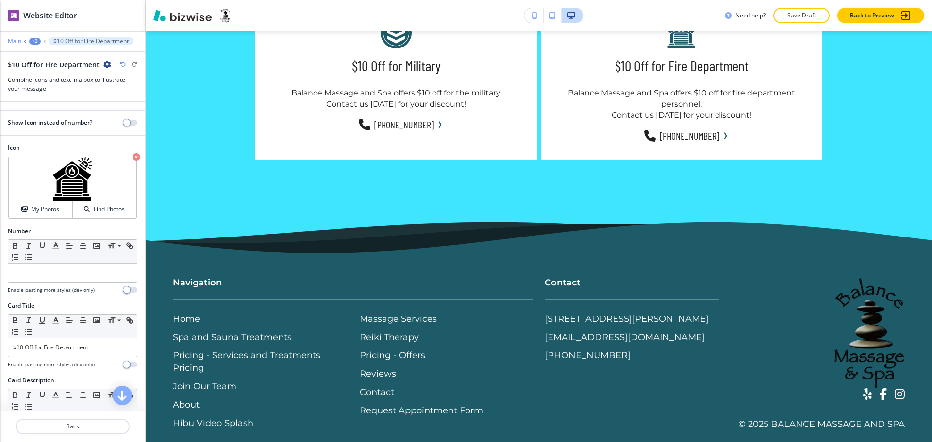
click at [16, 43] on p "Main" at bounding box center [15, 41] width 14 height 7
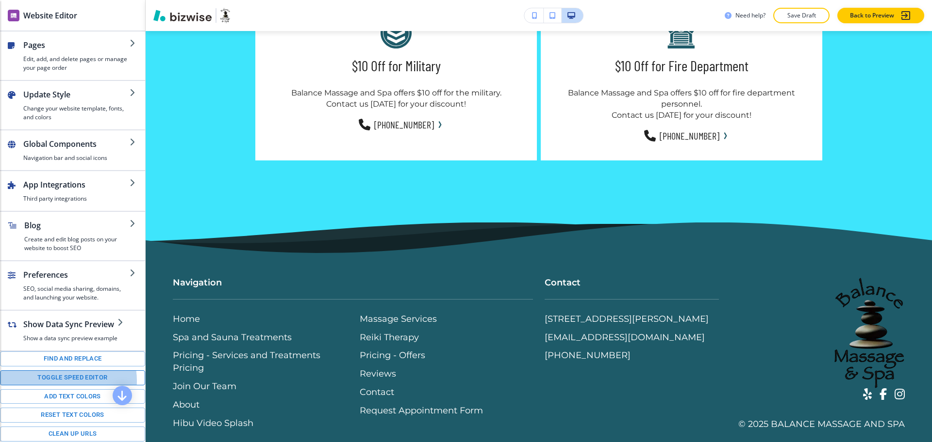
click at [61, 386] on button "Toggle speed editor" at bounding box center [72, 378] width 145 height 15
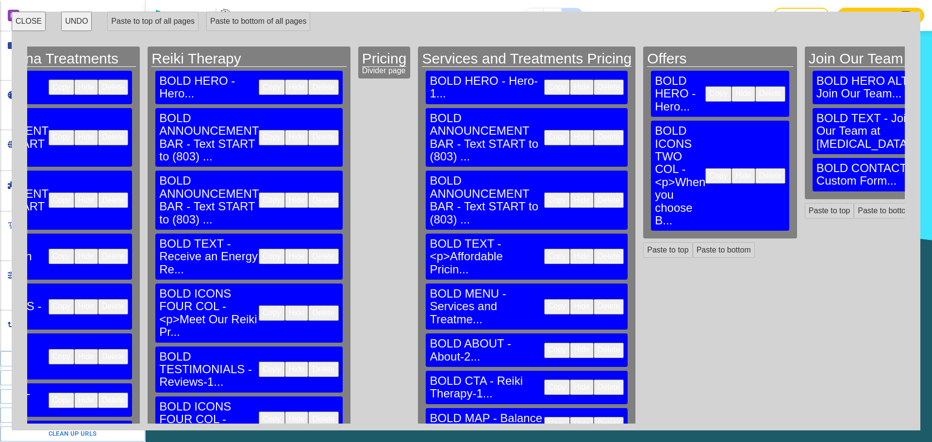
scroll to position [0, 534]
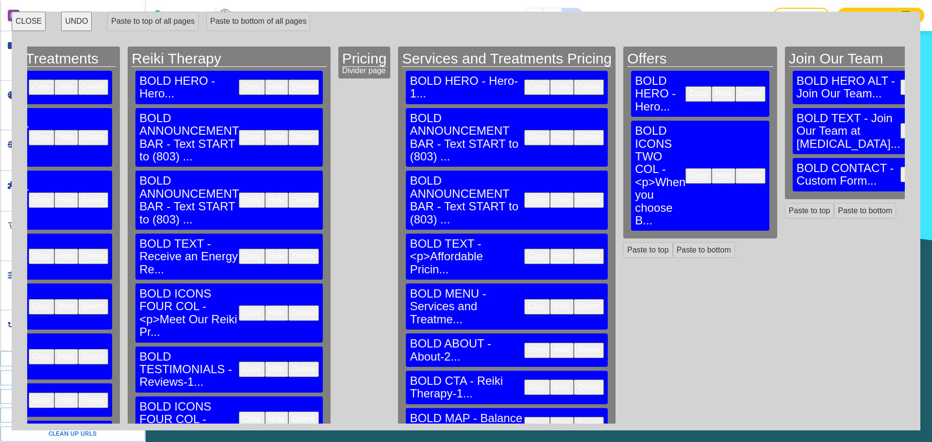
click at [524, 343] on button "Copy" at bounding box center [537, 351] width 26 height 16
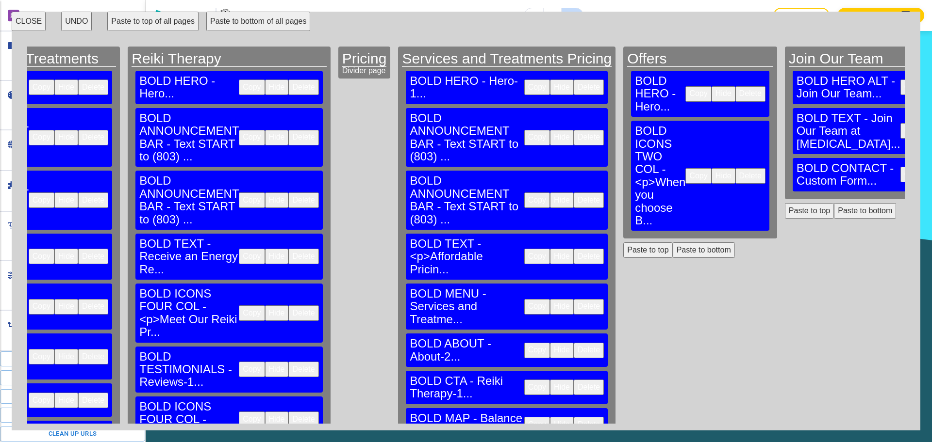
click at [672, 243] on button "Paste to bottom" at bounding box center [703, 251] width 62 height 16
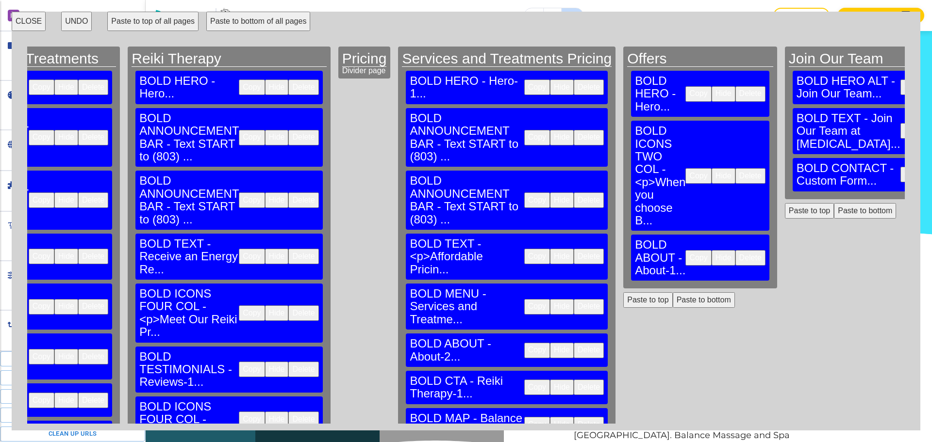
click at [524, 380] on button "Copy" at bounding box center [537, 388] width 26 height 16
click at [672, 293] on button "Paste to bottom" at bounding box center [703, 301] width 62 height 16
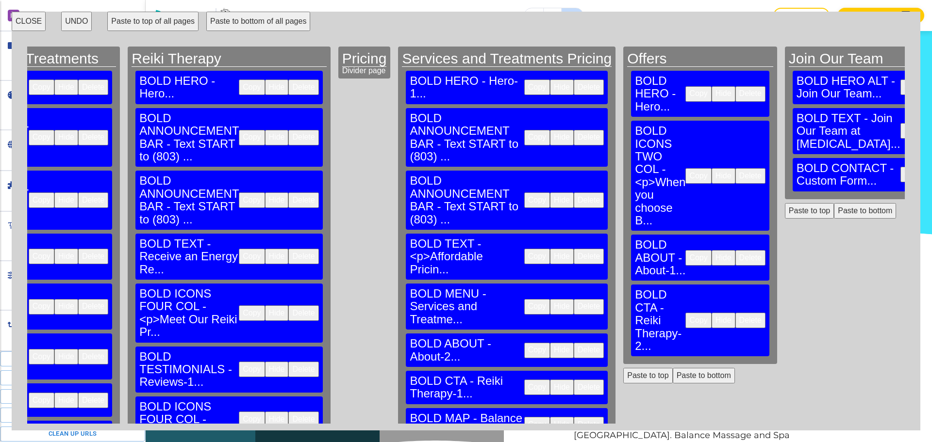
click at [524, 417] on button "Copy" at bounding box center [537, 425] width 26 height 16
click at [672, 368] on button "Paste to bottom" at bounding box center [703, 376] width 62 height 16
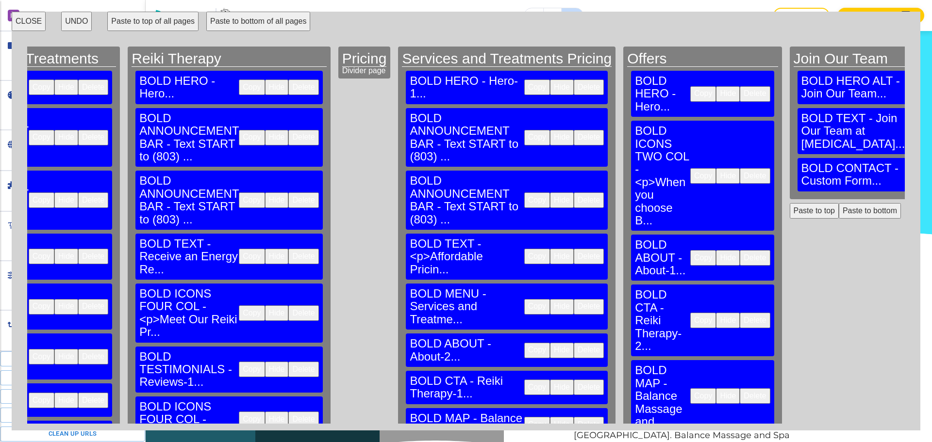
click at [524, 130] on button "Copy" at bounding box center [537, 138] width 26 height 16
click at [524, 193] on button "Copy" at bounding box center [537, 201] width 26 height 16
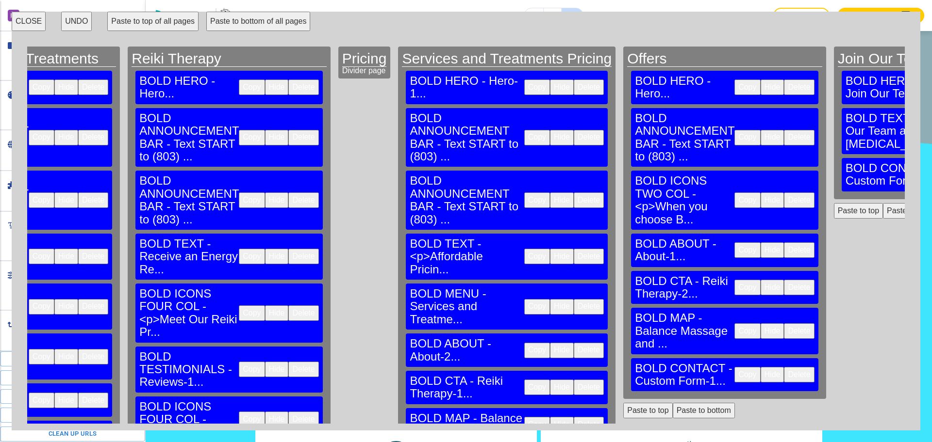
scroll to position [389, 0]
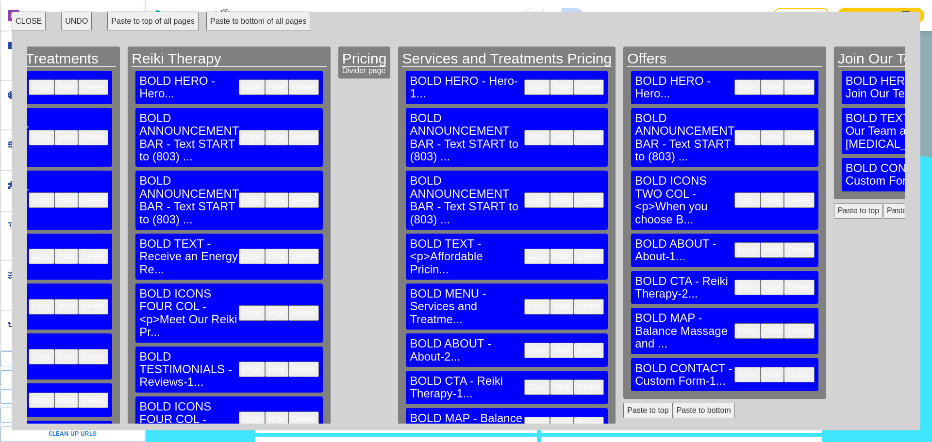
click at [524, 130] on button "Copy" at bounding box center [537, 138] width 26 height 16
click at [623, 403] on button "Paste to top" at bounding box center [647, 411] width 49 height 16
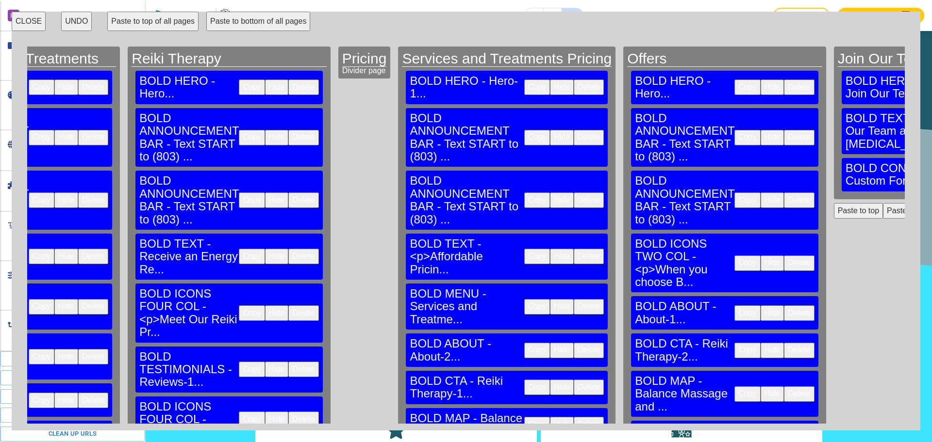
click at [25, 20] on button "CLOSE" at bounding box center [29, 21] width 34 height 19
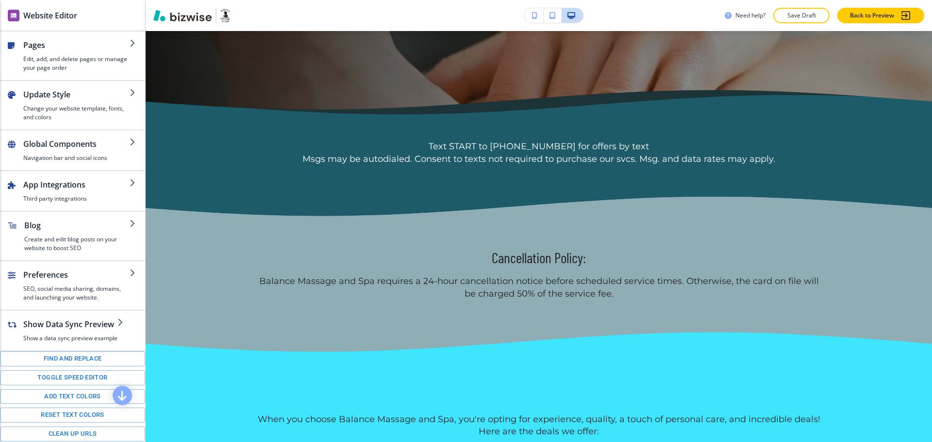
scroll to position [532, 0]
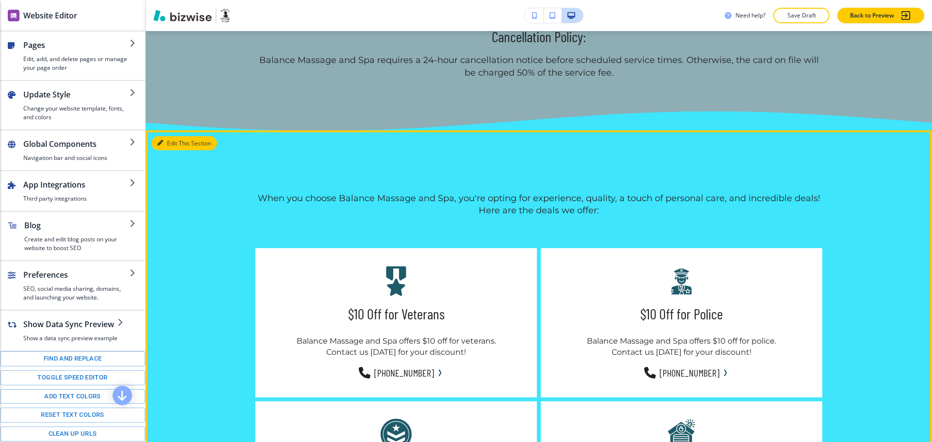
click at [171, 143] on button "Edit This Section" at bounding box center [183, 143] width 65 height 15
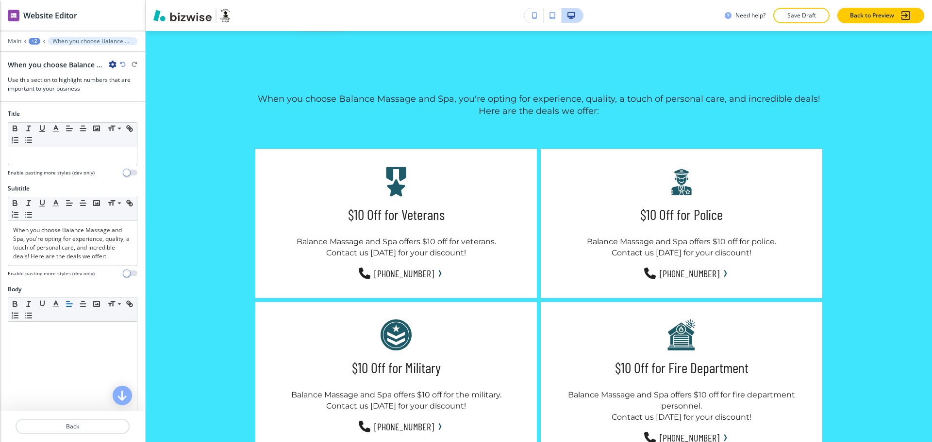
scroll to position [525, 0]
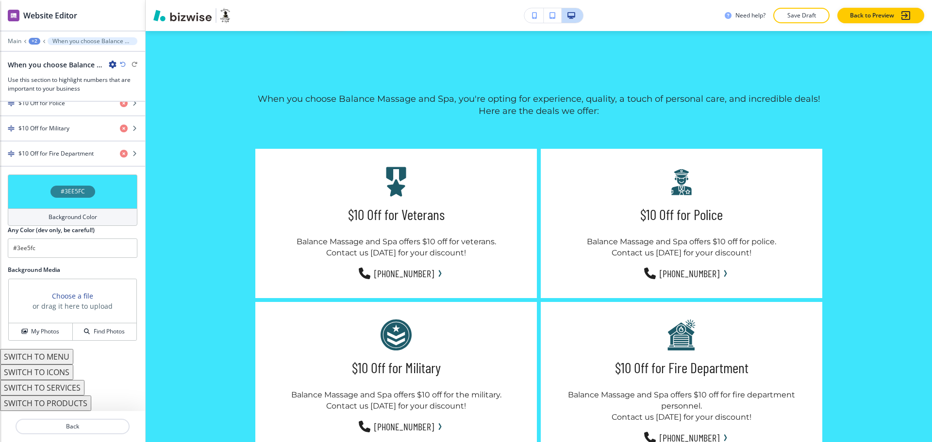
click at [66, 219] on h4 "Background Color" at bounding box center [73, 217] width 49 height 9
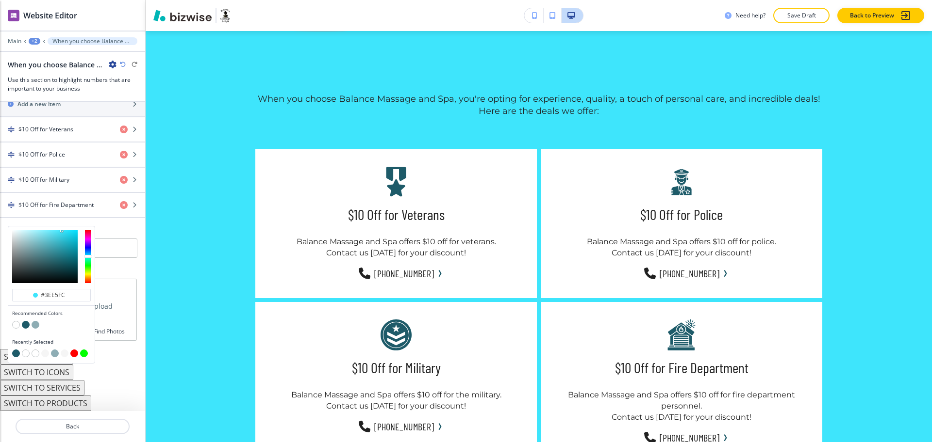
click at [46, 355] on button "button" at bounding box center [45, 354] width 8 height 8
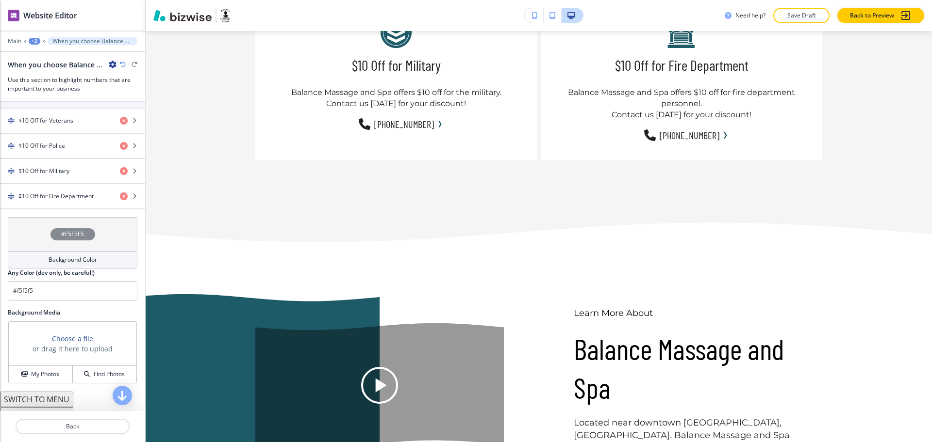
scroll to position [935, 0]
drag, startPoint x: 53, startPoint y: 300, endPoint x: 16, endPoint y: 302, distance: 37.4
click at [16, 301] on input "#f5f5f5" at bounding box center [73, 290] width 130 height 19
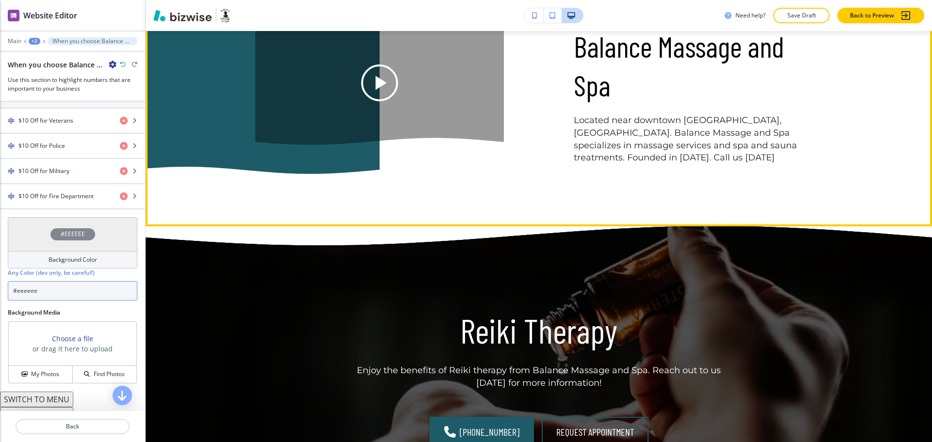
scroll to position [1238, 0]
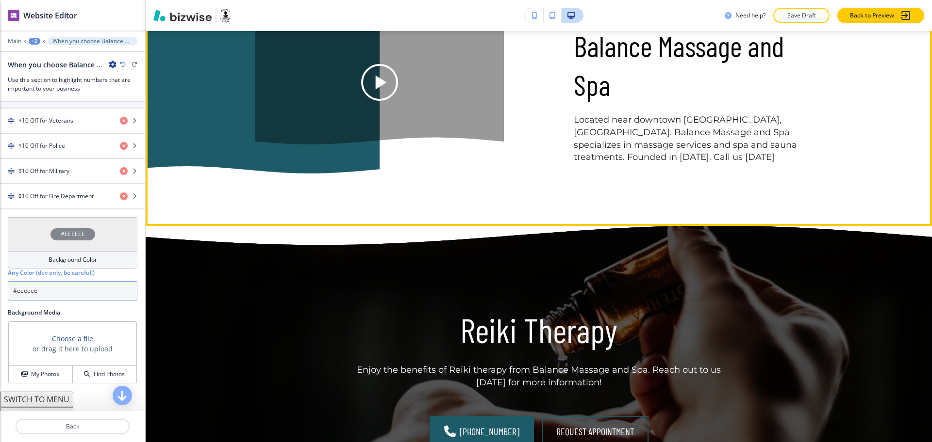
type input "#eeeeee"
click at [582, 159] on div "Learn More About Balance Massage and Spa Located near downtown Fort Mill, SC. B…" at bounding box center [539, 82] width 786 height 288
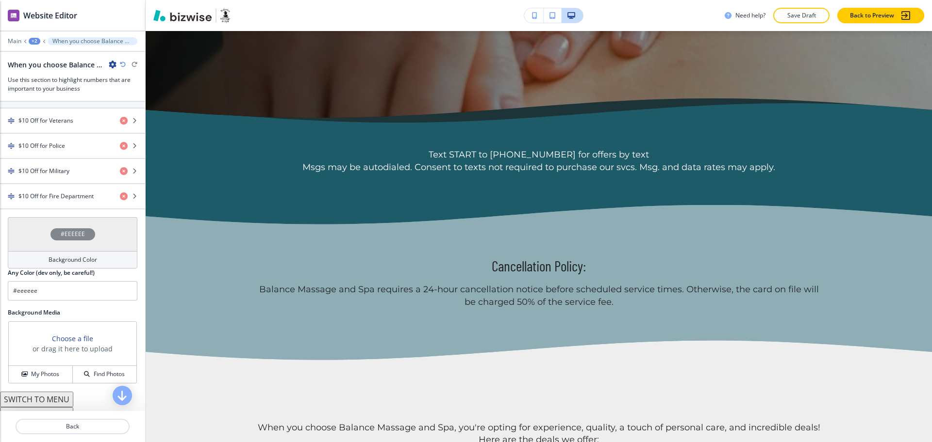
scroll to position [0, 0]
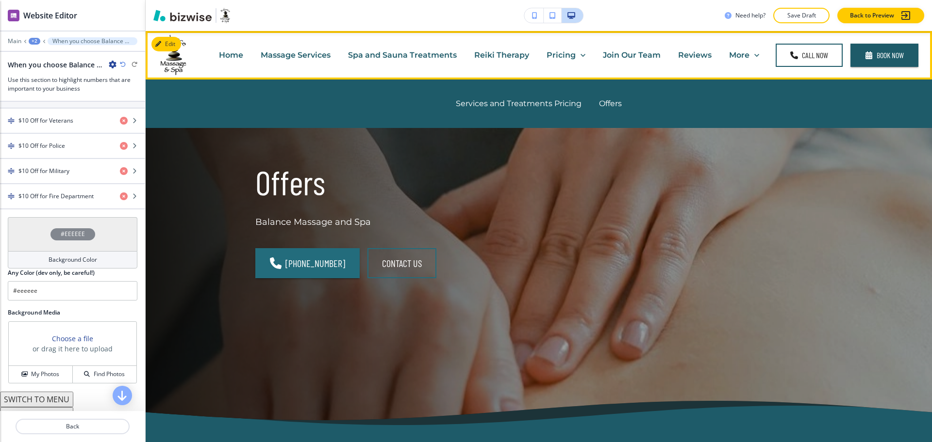
click at [616, 60] on p "Join Our Team" at bounding box center [632, 54] width 58 height 11
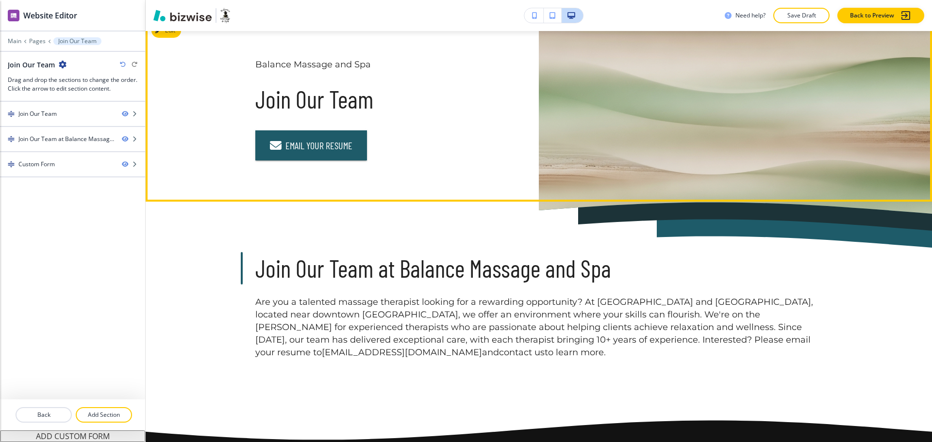
scroll to position [62, 0]
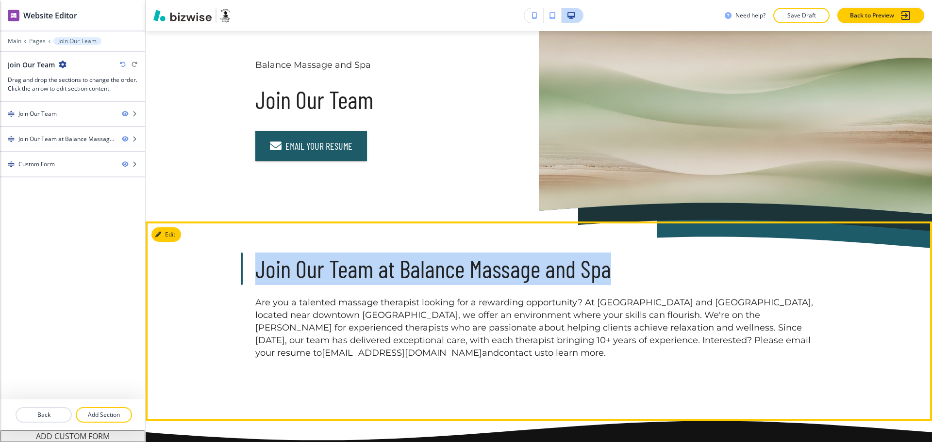
drag, startPoint x: 605, startPoint y: 273, endPoint x: 250, endPoint y: 262, distance: 354.8
click at [250, 262] on div "Join Our Team at Balance Massage and Spa Are you a talented massage therapist l…" at bounding box center [538, 306] width 621 height 107
copy h3 "Join Our Team at Balance Massage and Spa"
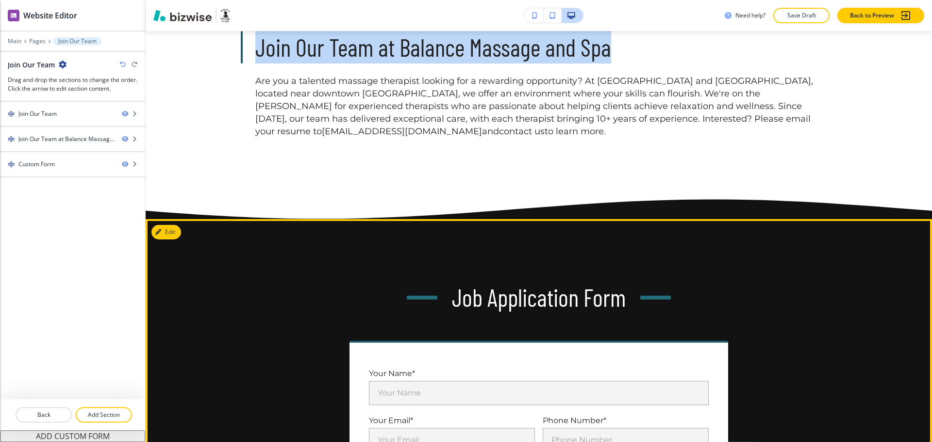
click at [174, 227] on button "Edit" at bounding box center [166, 232] width 30 height 15
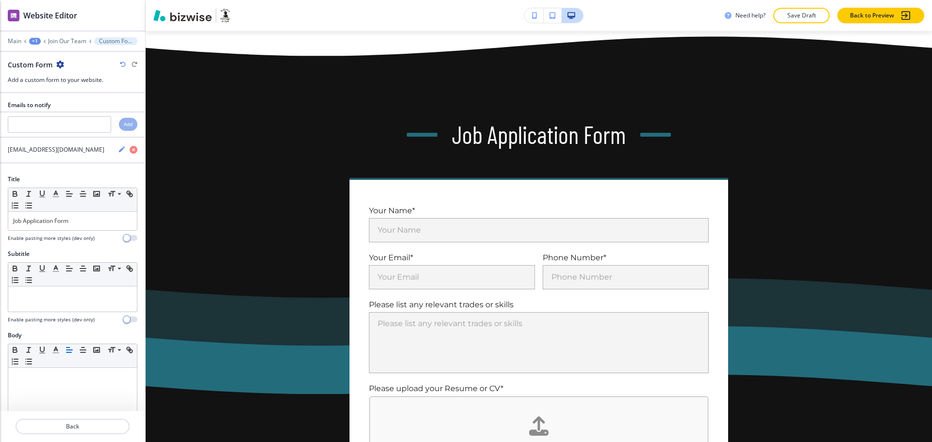
scroll to position [472, 0]
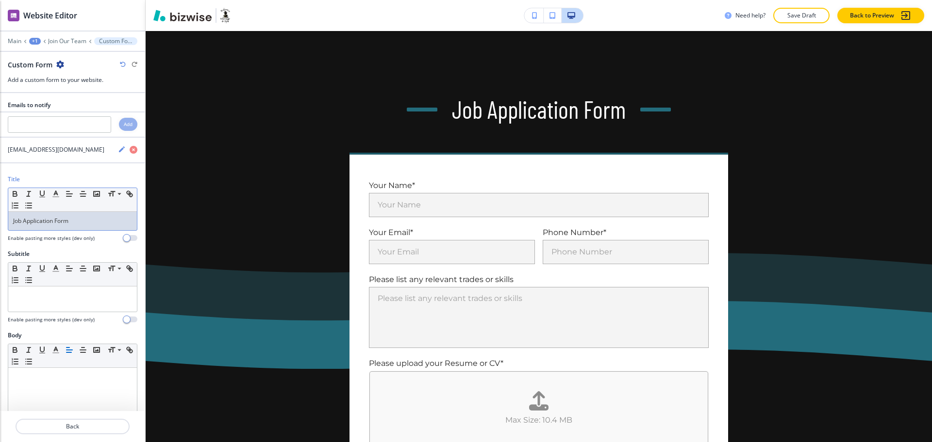
click at [87, 223] on p "Job Application Form" at bounding box center [72, 221] width 119 height 9
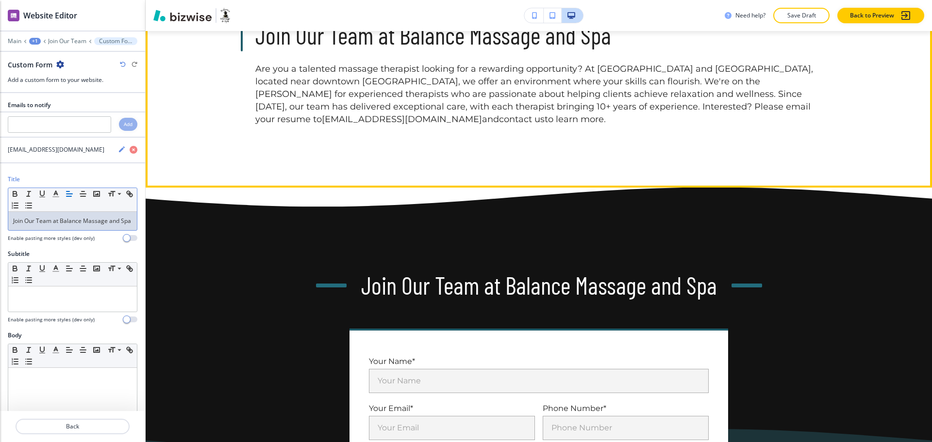
scroll to position [295, 0]
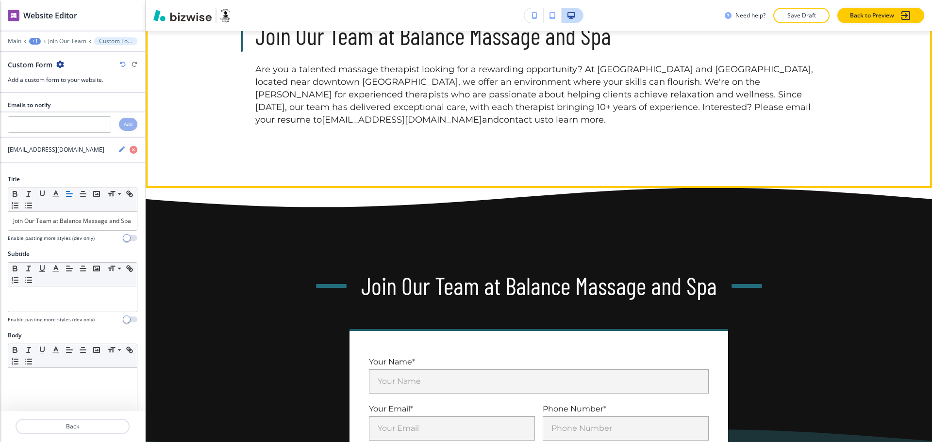
drag, startPoint x: 319, startPoint y: 131, endPoint x: 250, endPoint y: 73, distance: 90.9
click at [250, 73] on div "Join Our Team at Balance Massage and Spa Are you a talented massage therapist l…" at bounding box center [539, 88] width 786 height 200
copy p "Are you a talented massage therapist looking for a rewarding opportunity? At Ba…"
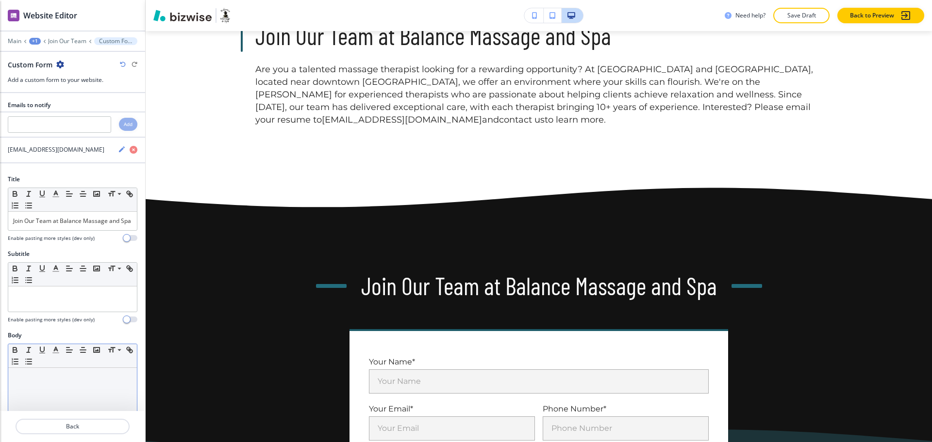
click at [67, 396] on div at bounding box center [72, 431] width 129 height 126
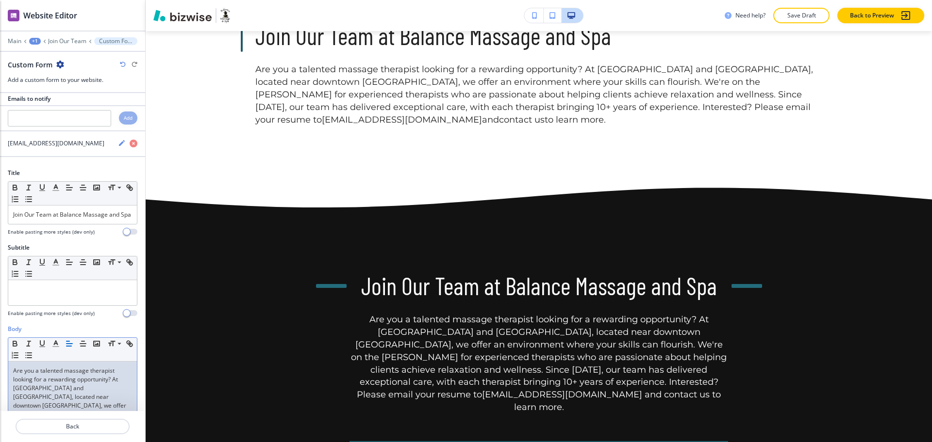
scroll to position [6, 0]
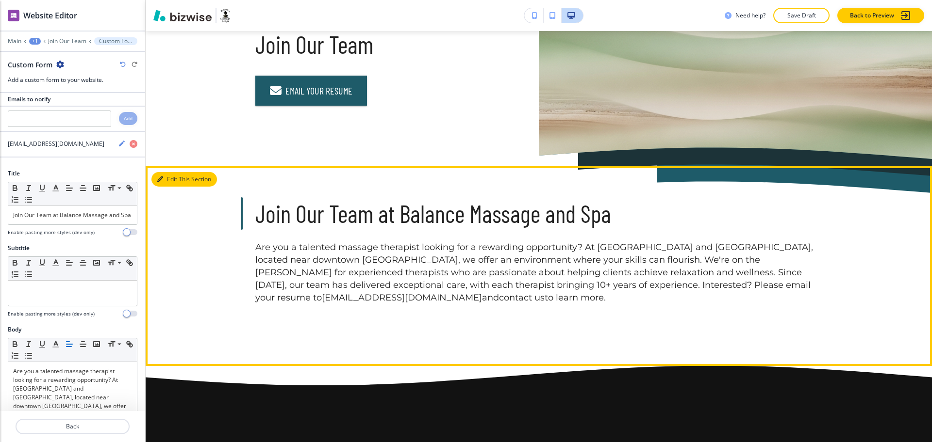
click at [178, 174] on button "Edit This Section" at bounding box center [183, 179] width 65 height 15
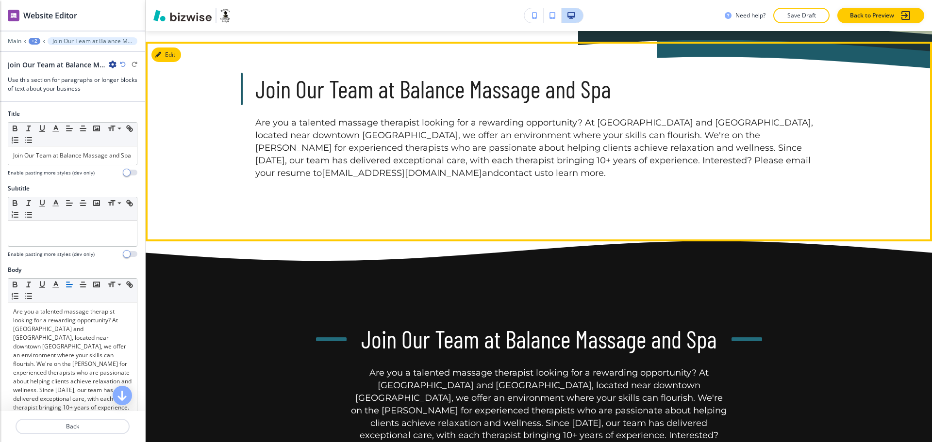
click at [178, 180] on div "Join Our Team at Balance Massage and Spa Are you a talented massage therapist l…" at bounding box center [539, 142] width 786 height 200
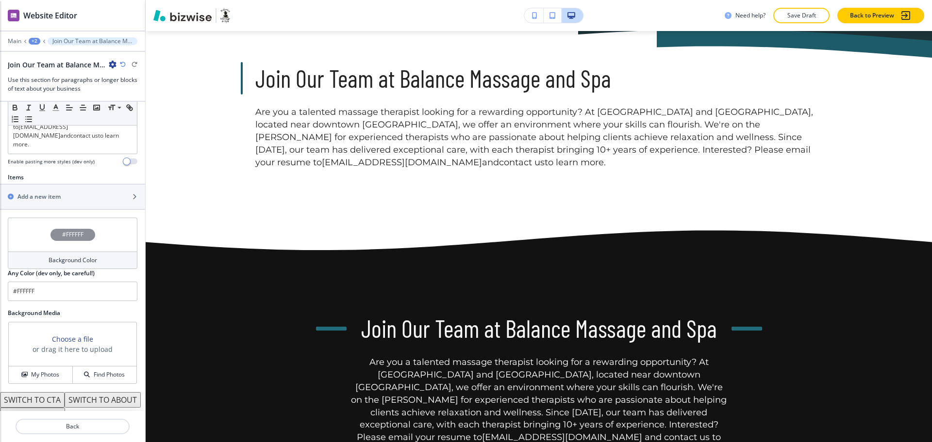
scroll to position [342, 0]
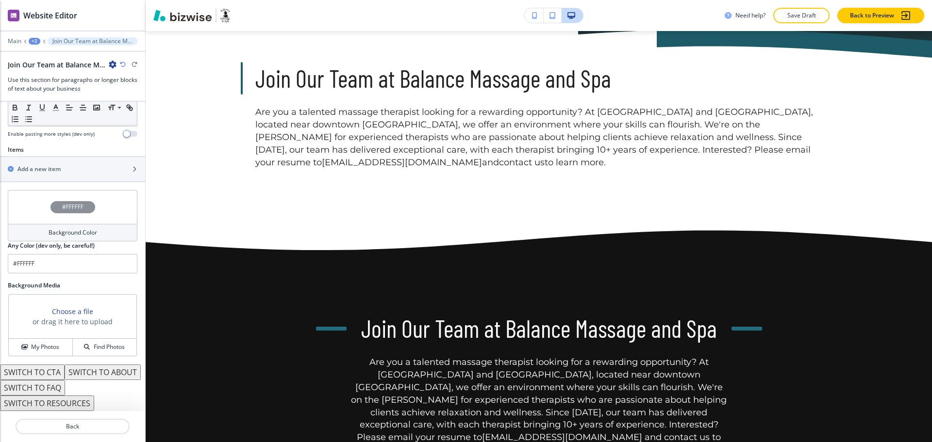
click at [111, 65] on icon "button" at bounding box center [113, 65] width 8 height 8
click at [137, 123] on button "Delete Section" at bounding box center [140, 115] width 62 height 17
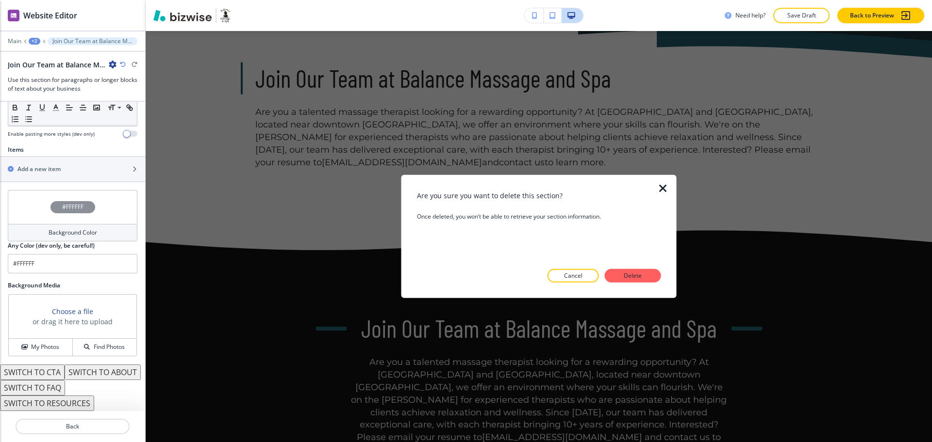
click at [628, 276] on p "Delete" at bounding box center [632, 276] width 23 height 9
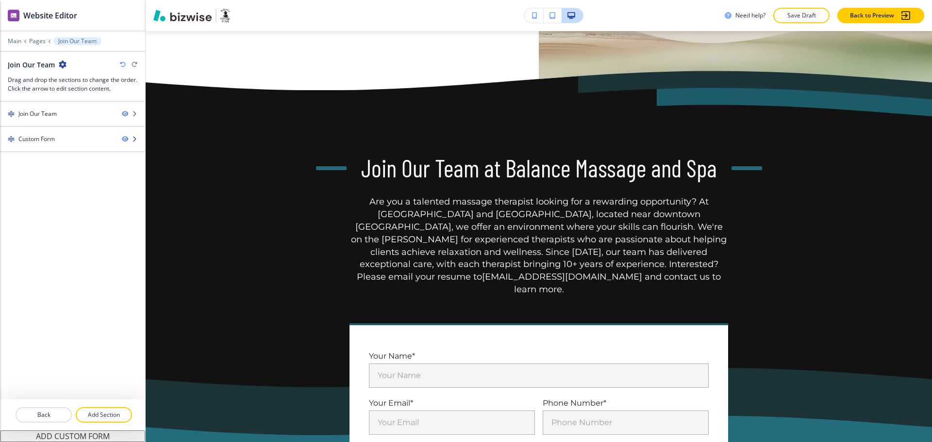
click at [67, 133] on div at bounding box center [72, 131] width 145 height 8
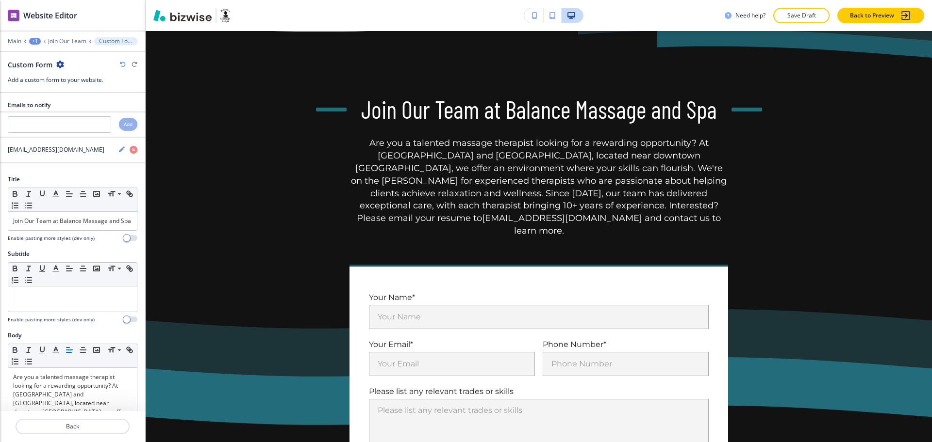
scroll to position [192, 0]
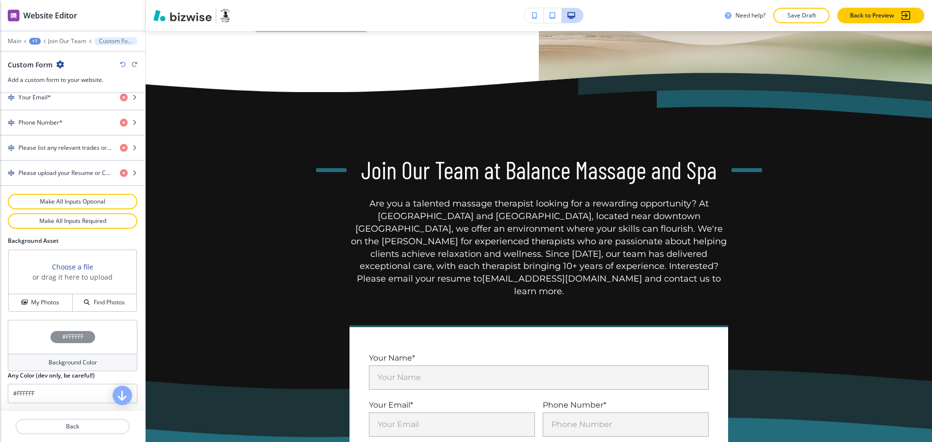
click at [75, 362] on h4 "Background Color" at bounding box center [73, 363] width 49 height 9
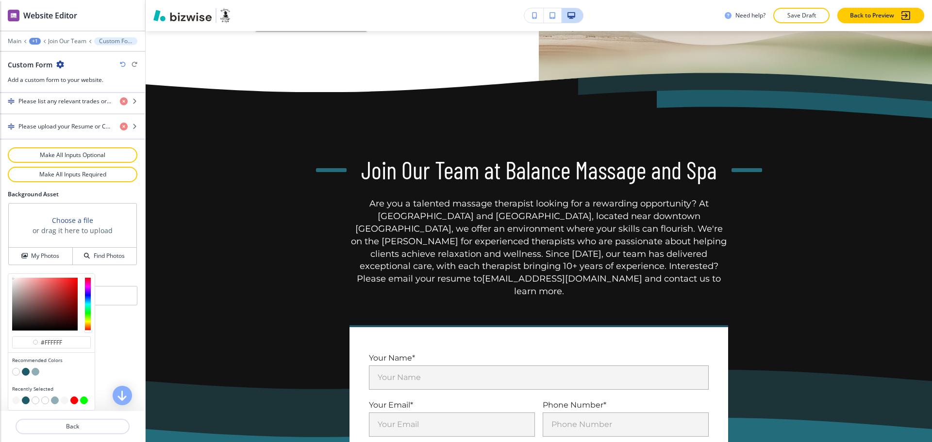
scroll to position [549, 0]
click at [17, 400] on button "button" at bounding box center [16, 401] width 8 height 8
type input "#f5f5f5"
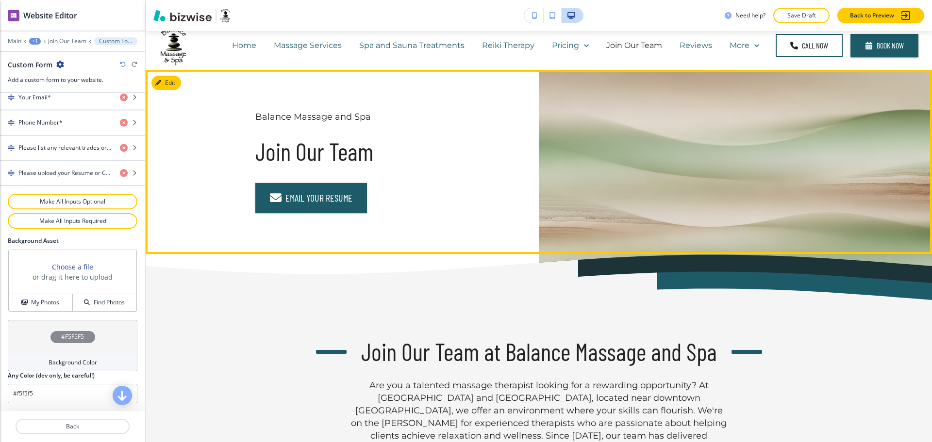
scroll to position [0, 0]
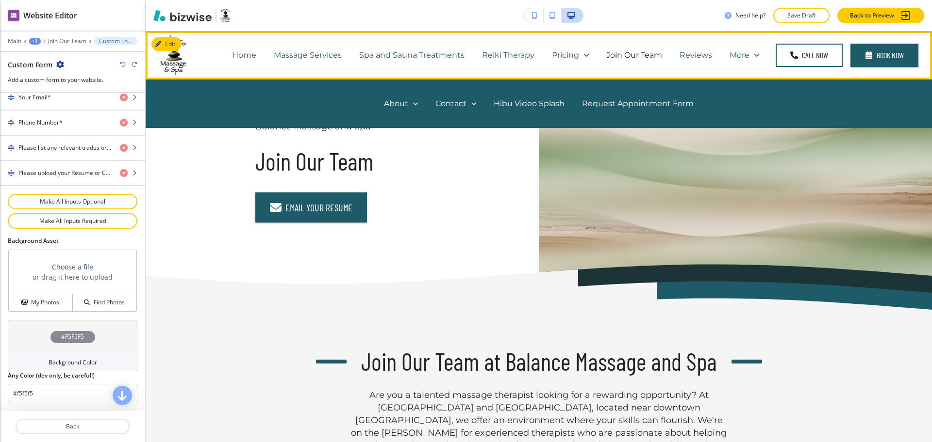
click at [752, 53] on icon at bounding box center [757, 55] width 10 height 10
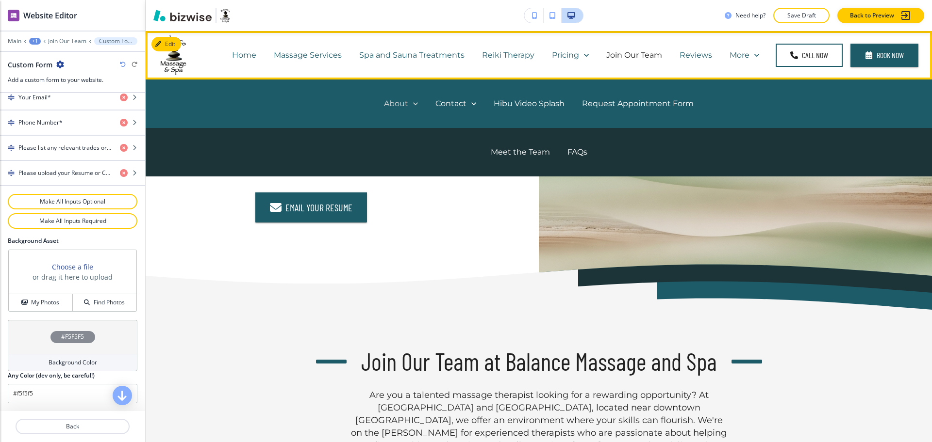
click at [406, 100] on link "About" at bounding box center [401, 103] width 34 height 11
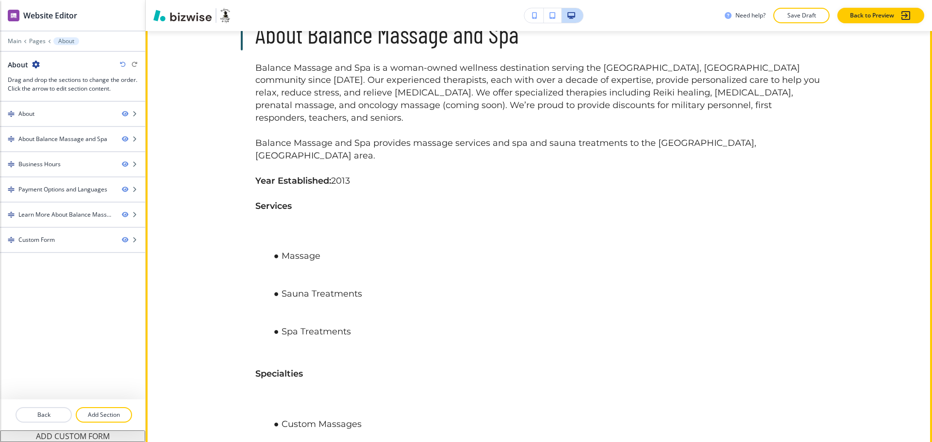
scroll to position [361, 0]
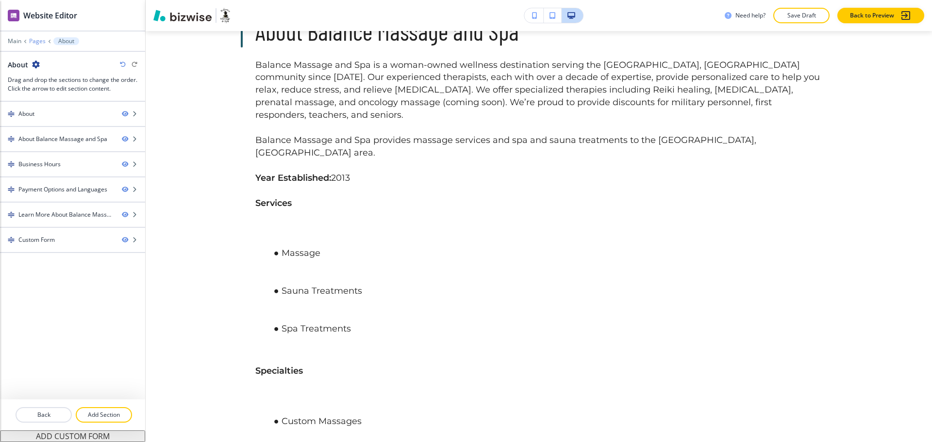
click at [38, 40] on p "Pages" at bounding box center [37, 41] width 16 height 7
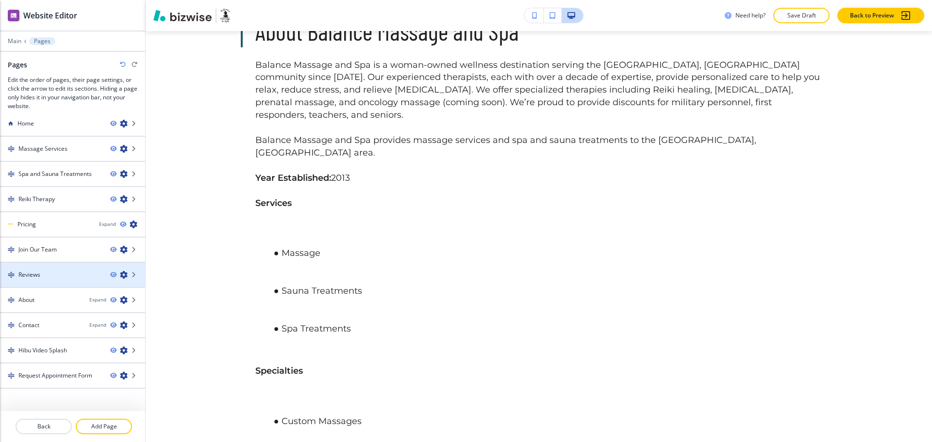
scroll to position [12, 0]
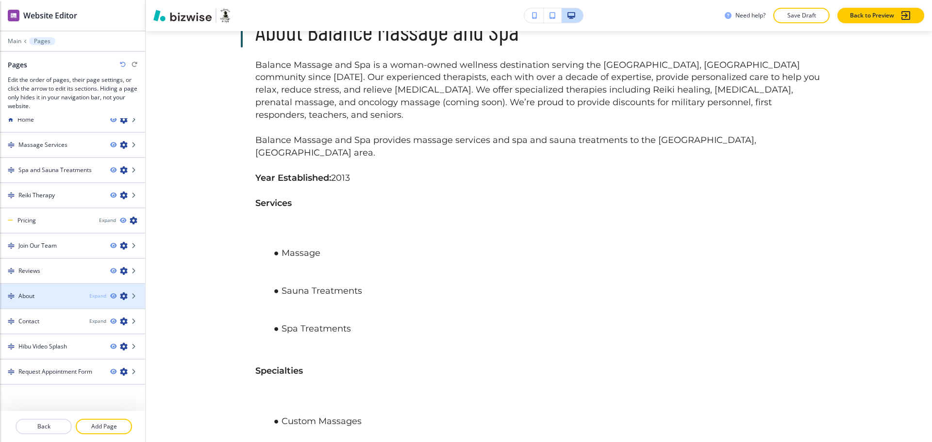
click at [89, 296] on div "Expand" at bounding box center [97, 296] width 17 height 7
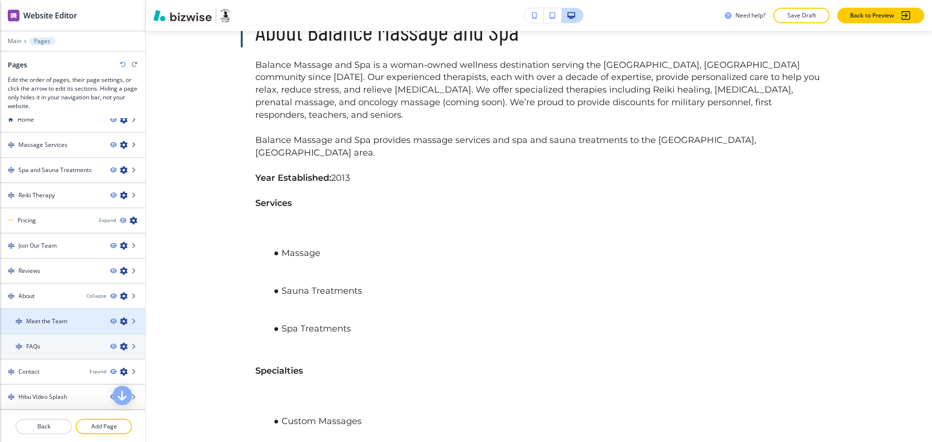
click at [60, 321] on h4 "Meet the Team" at bounding box center [46, 321] width 41 height 9
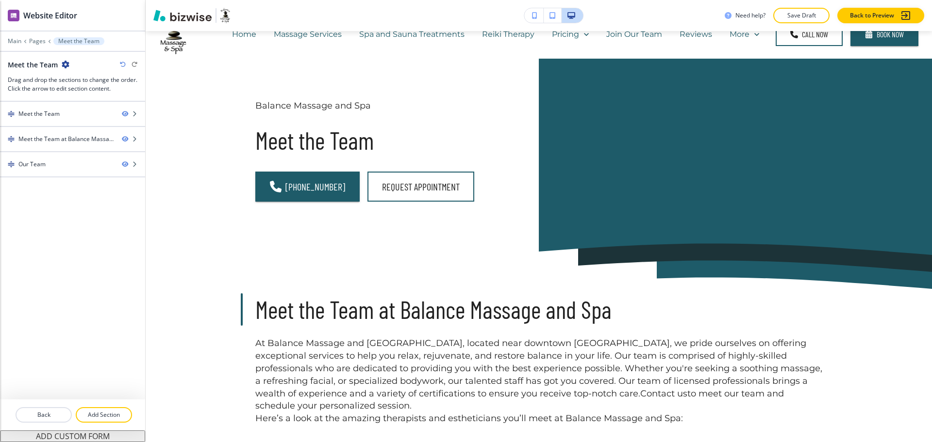
scroll to position [0, 0]
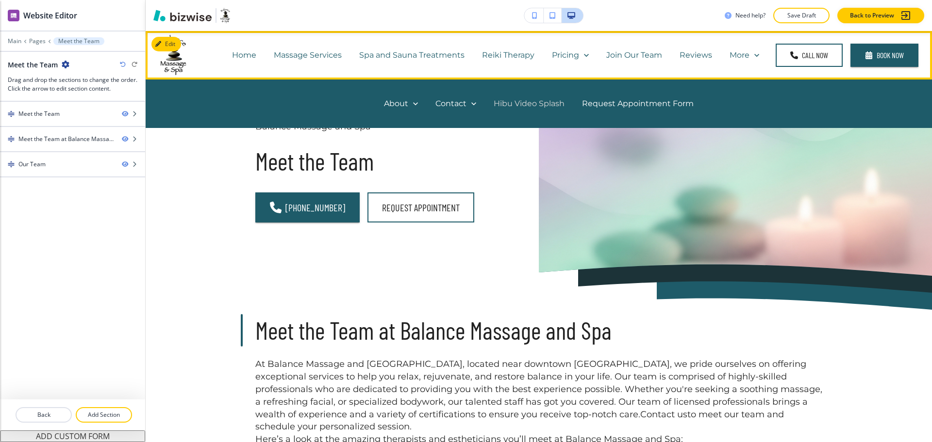
click at [511, 103] on p "Hibu Video Splash" at bounding box center [528, 103] width 71 height 11
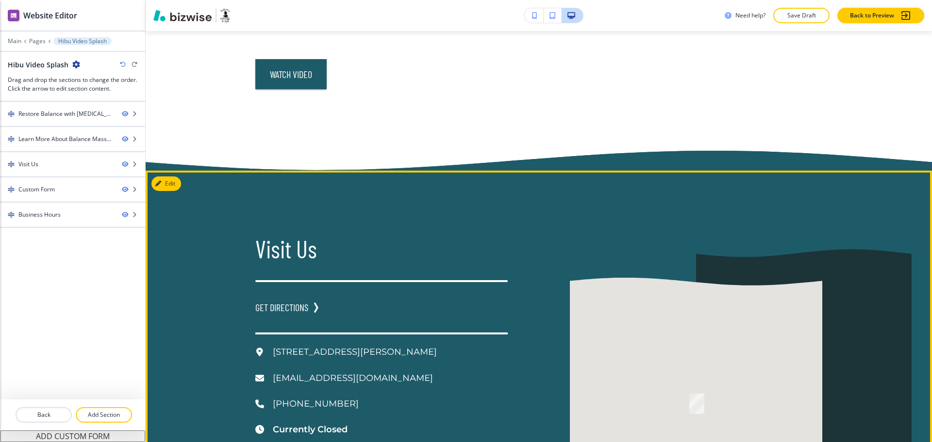
scroll to position [487, 0]
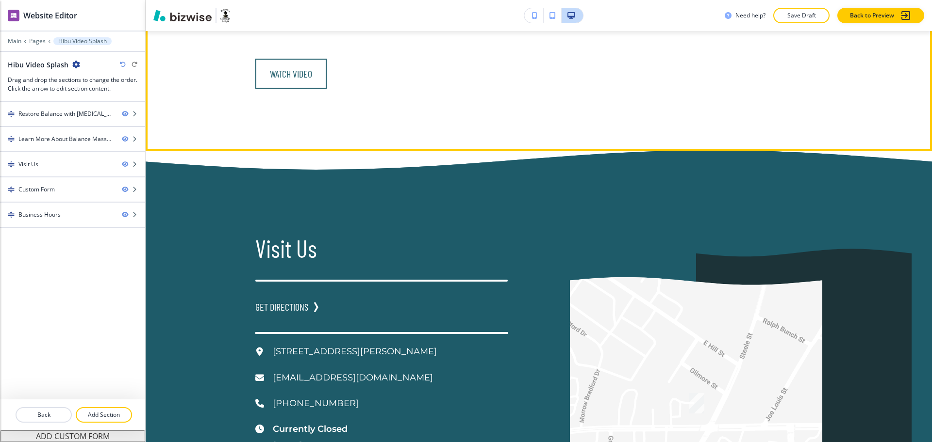
click at [269, 59] on link "Watch Video" at bounding box center [290, 74] width 71 height 30
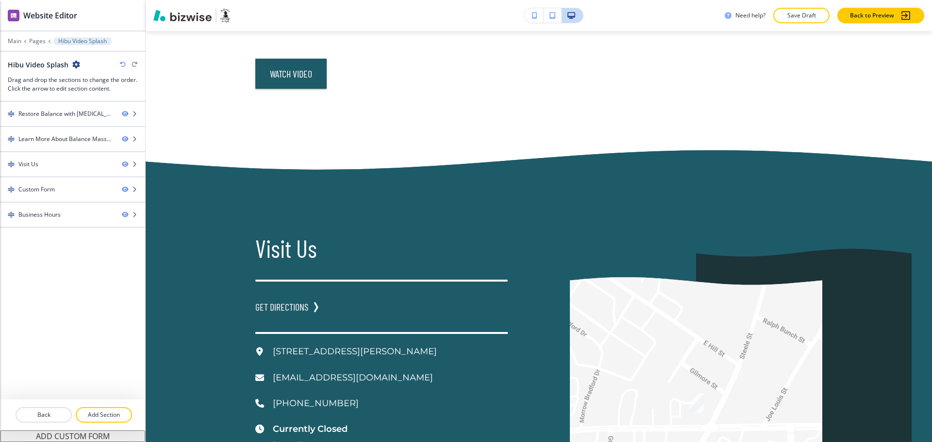
click at [76, 65] on icon "button" at bounding box center [76, 65] width 8 height 8
click at [99, 77] on p "Edit Page Settings" at bounding box center [101, 81] width 49 height 9
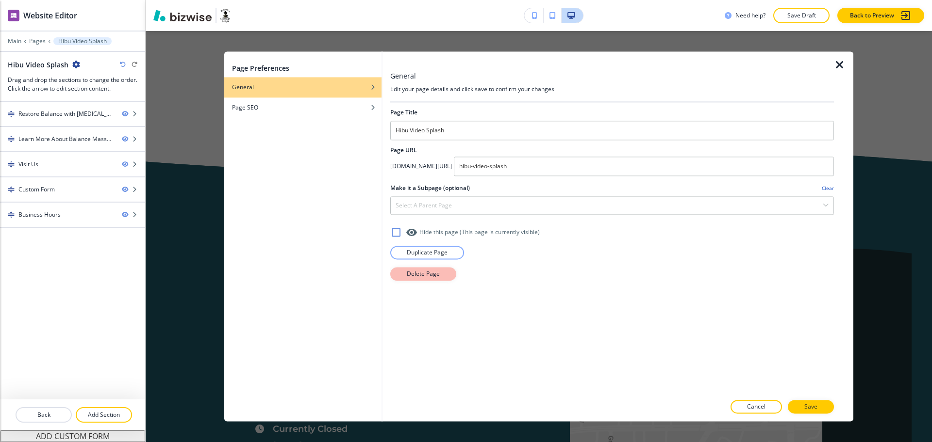
click at [408, 275] on p "Delete Page" at bounding box center [423, 274] width 33 height 9
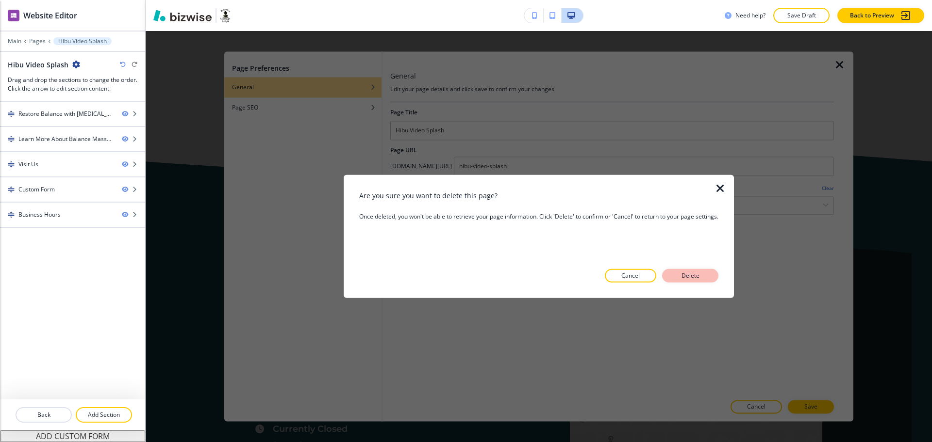
click at [696, 278] on p "Delete" at bounding box center [689, 276] width 23 height 9
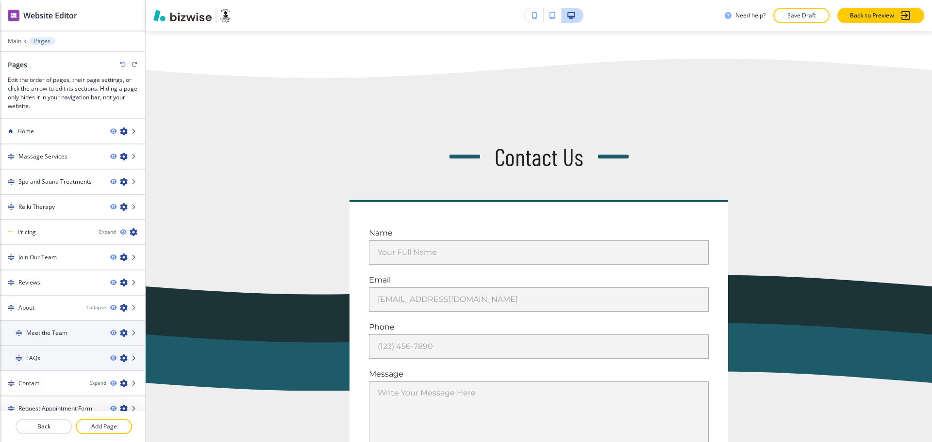
scroll to position [0, 0]
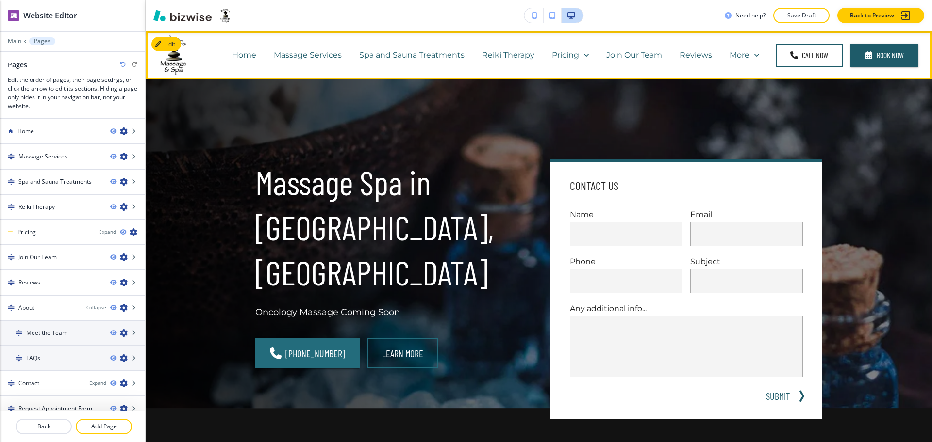
click at [315, 54] on p "Massage Services" at bounding box center [308, 54] width 68 height 11
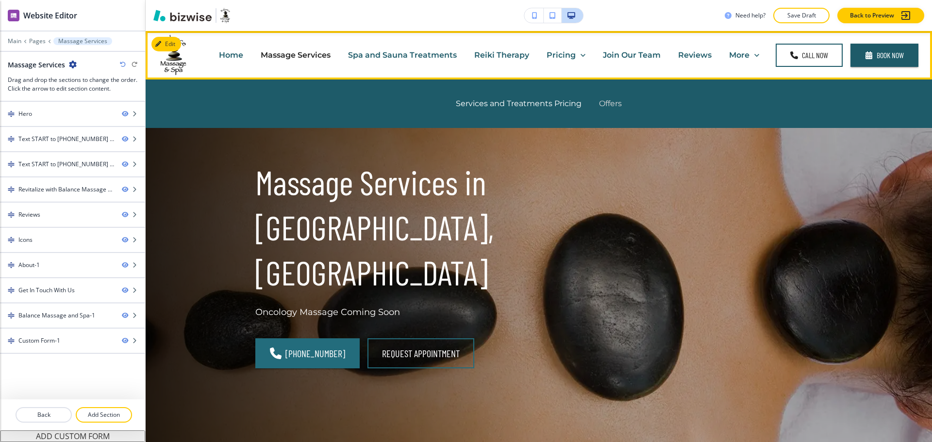
click at [601, 102] on p "Offers" at bounding box center [610, 103] width 23 height 11
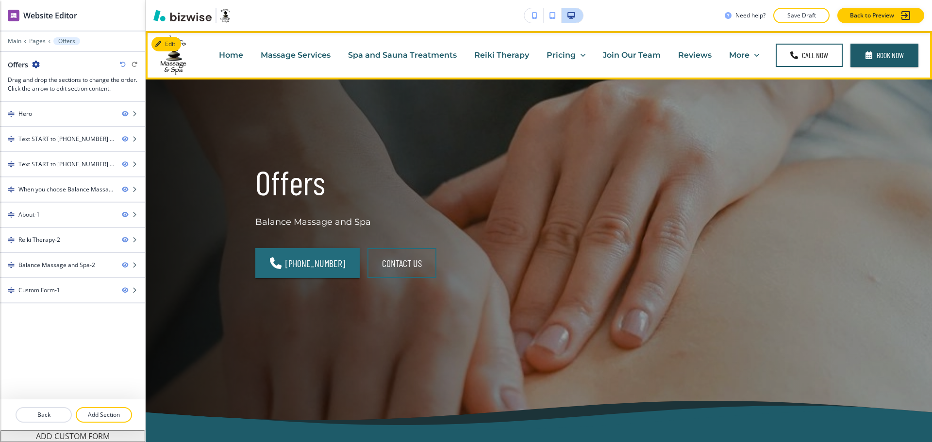
drag, startPoint x: 616, startPoint y: 56, endPoint x: 628, endPoint y: 73, distance: 21.2
click at [616, 55] on p "Join Our Team" at bounding box center [632, 54] width 58 height 11
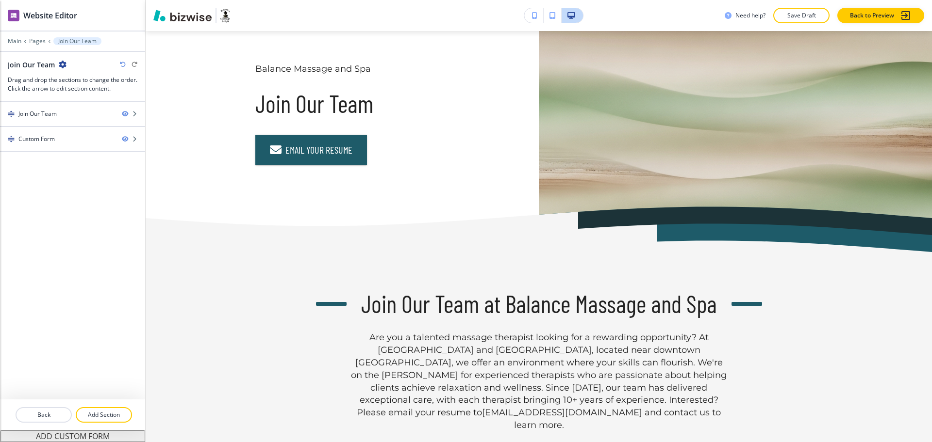
scroll to position [19, 0]
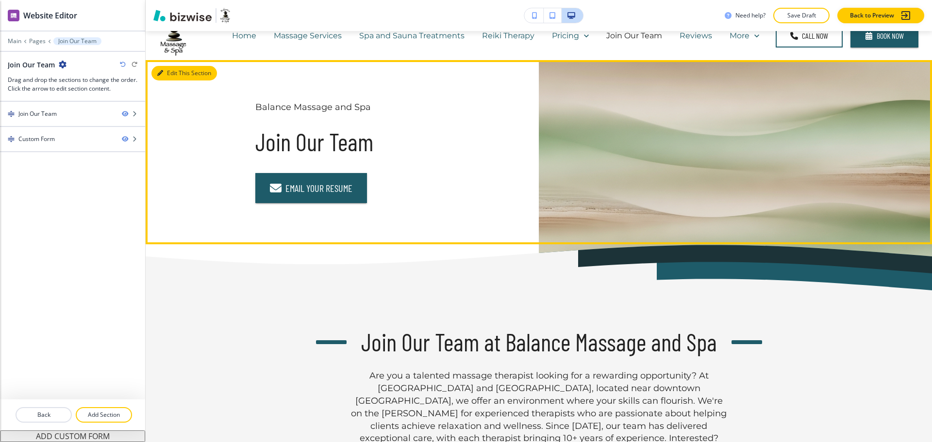
click at [164, 74] on button "Edit This Section" at bounding box center [183, 73] width 65 height 15
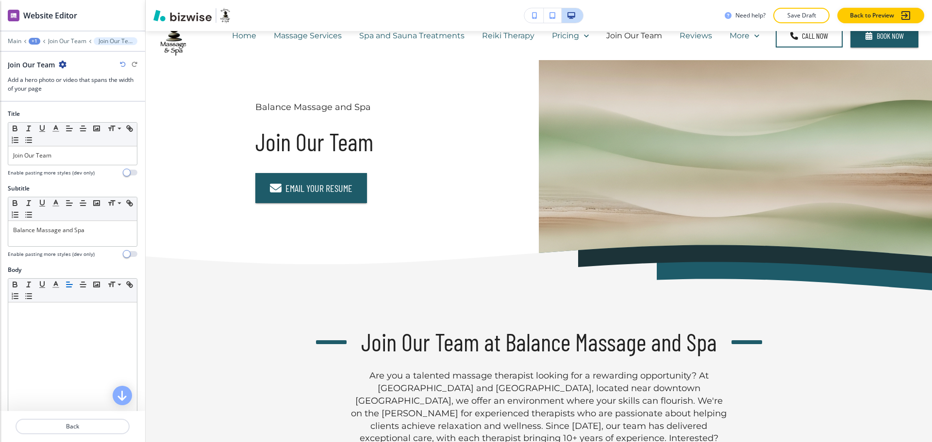
scroll to position [49, 0]
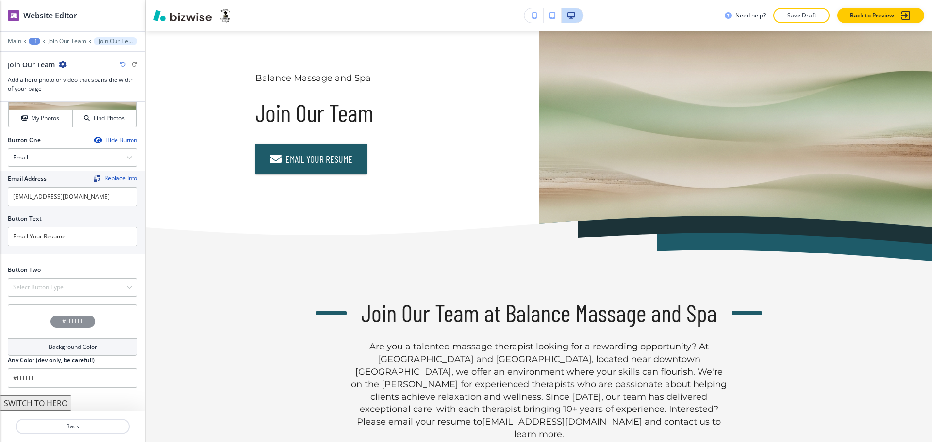
click at [48, 406] on button "SWITCH TO HERO" at bounding box center [35, 404] width 71 height 16
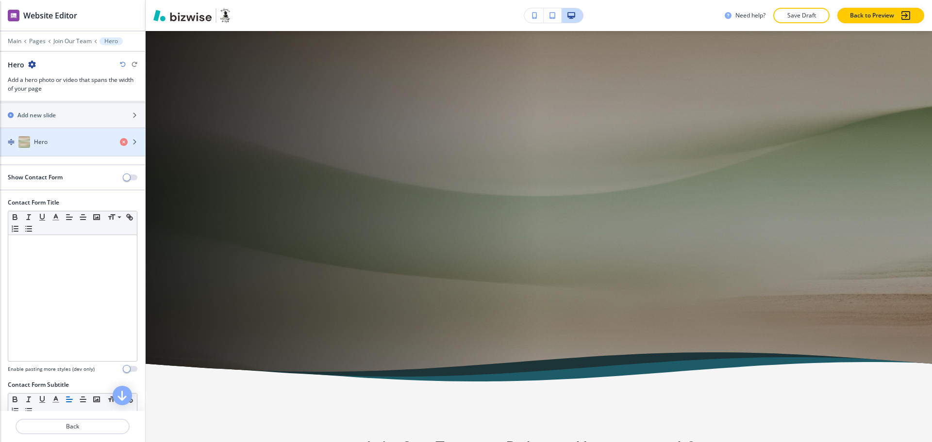
scroll to position [0, 0]
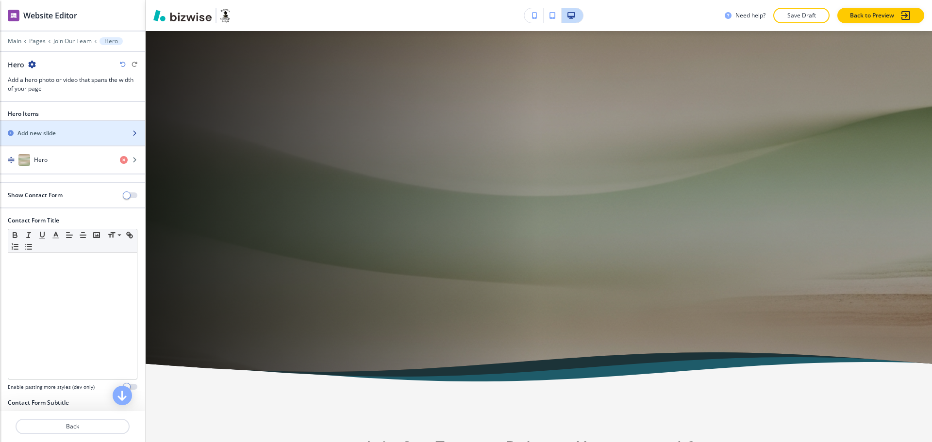
click at [39, 162] on h4 "Hero" at bounding box center [41, 160] width 14 height 9
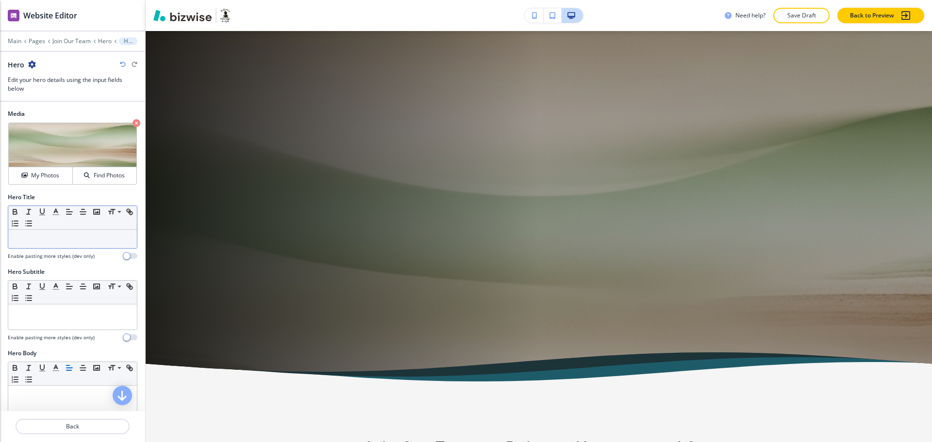
click at [89, 237] on p at bounding box center [72, 239] width 119 height 9
paste div
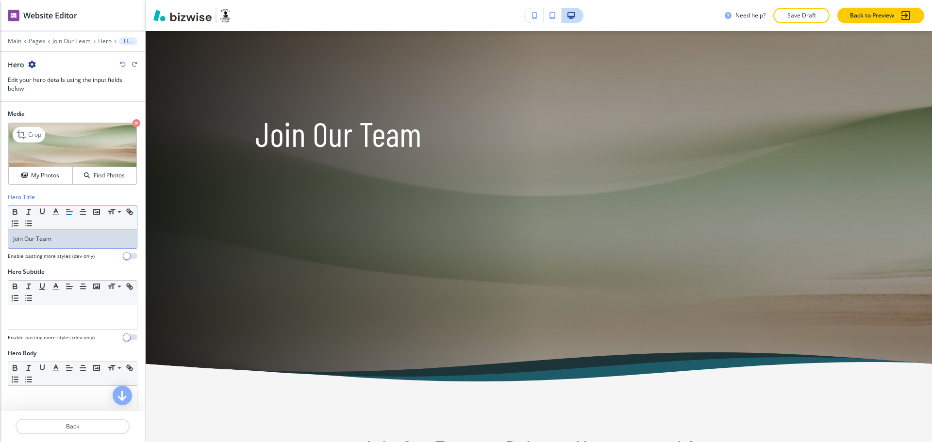
click at [132, 122] on icon "button" at bounding box center [136, 123] width 8 height 8
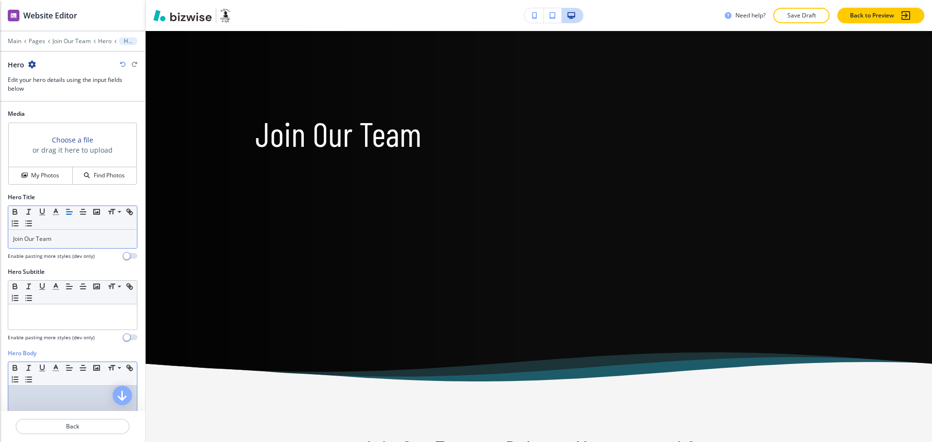
click at [66, 396] on p at bounding box center [72, 395] width 119 height 9
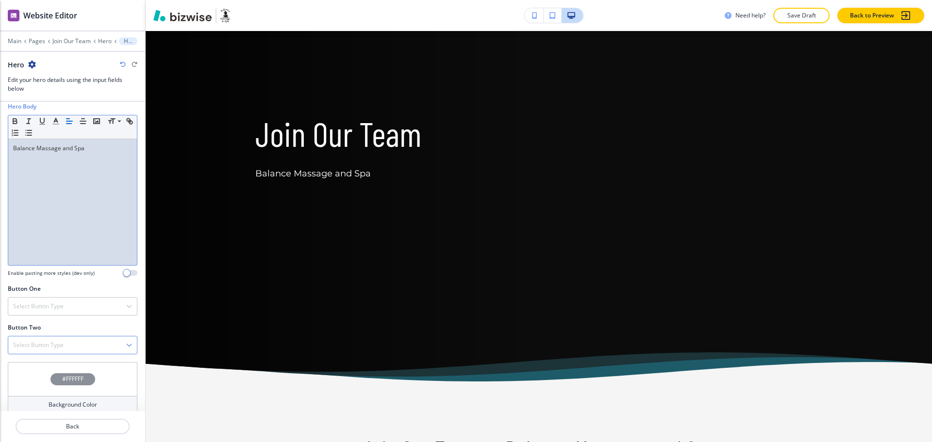
scroll to position [289, 0]
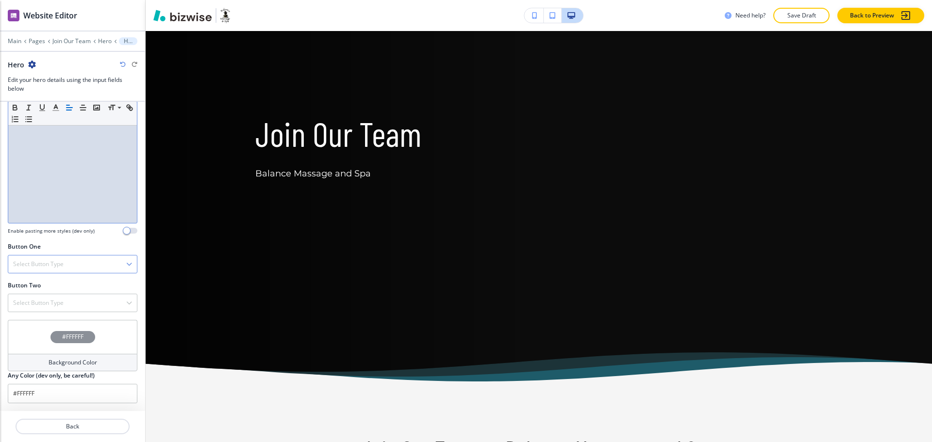
click at [49, 264] on h4 "Select Button Type" at bounding box center [38, 264] width 50 height 9
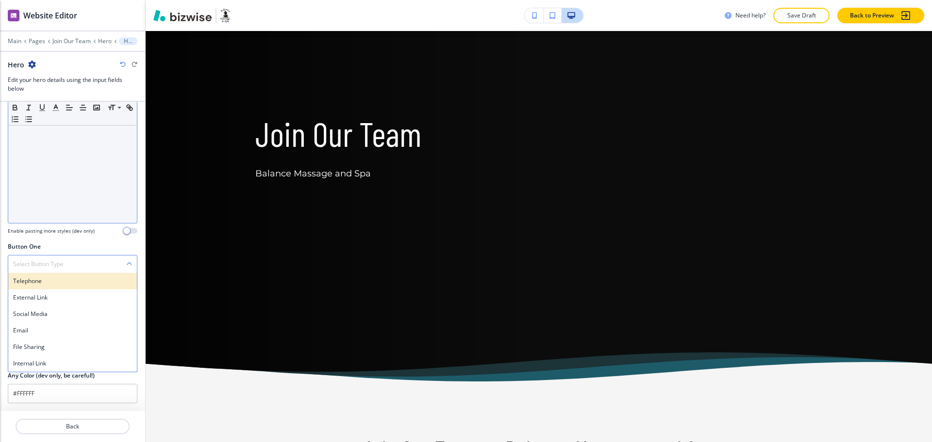
click at [46, 282] on h4 "Telephone" at bounding box center [72, 281] width 119 height 9
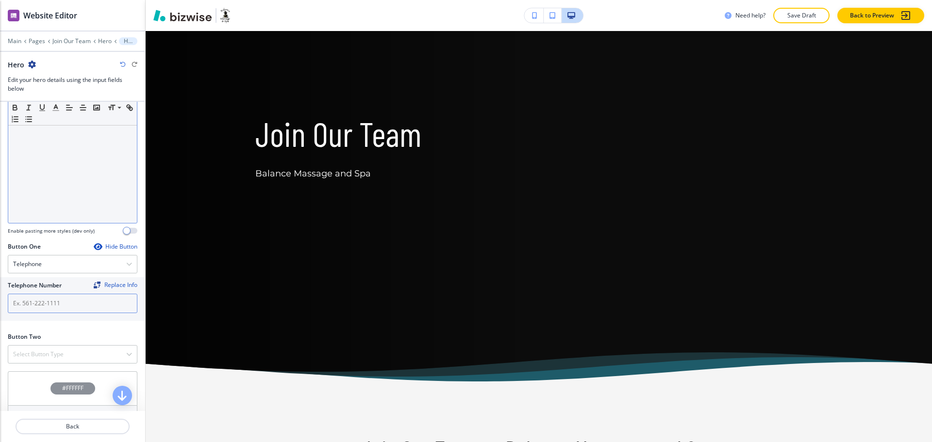
click at [59, 308] on input "text" at bounding box center [73, 303] width 130 height 19
paste input "[PHONE_NUMBER]"
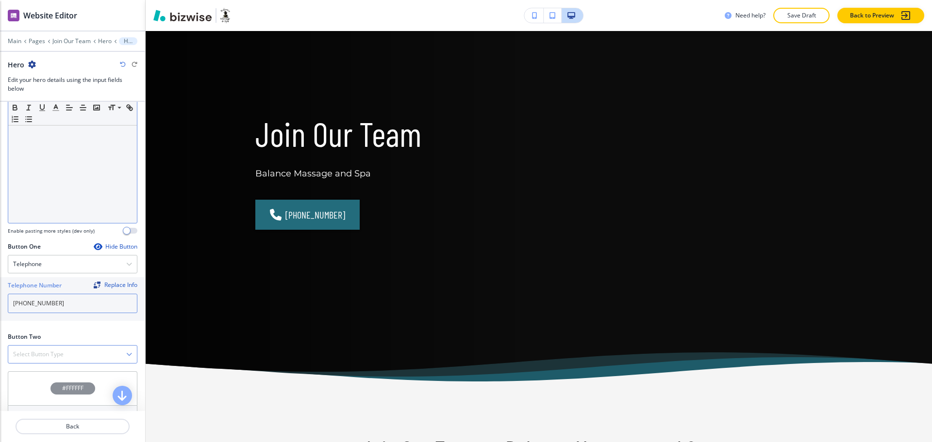
type input "[PHONE_NUMBER]"
click at [57, 358] on h4 "Select Button Type" at bounding box center [38, 354] width 50 height 9
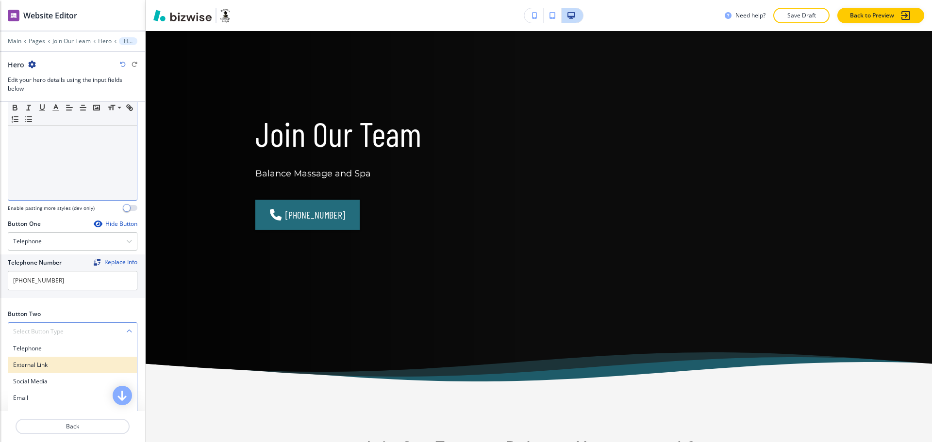
scroll to position [341, 0]
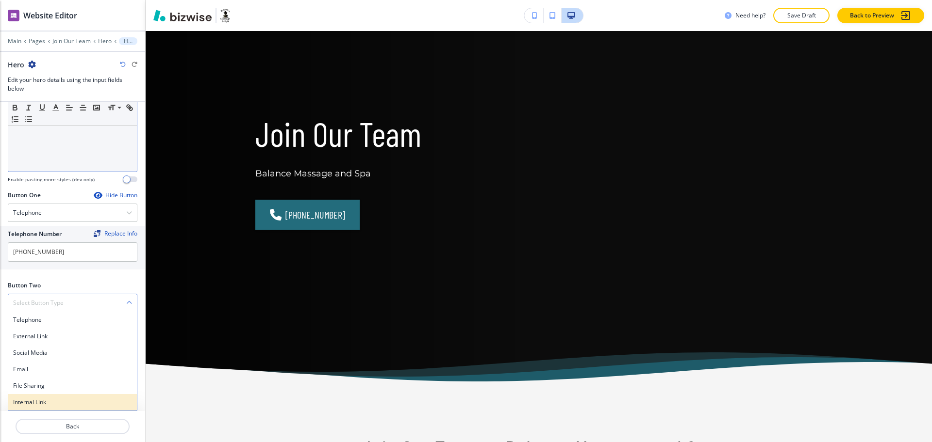
click at [44, 405] on h4 "Internal Link" at bounding box center [72, 402] width 119 height 9
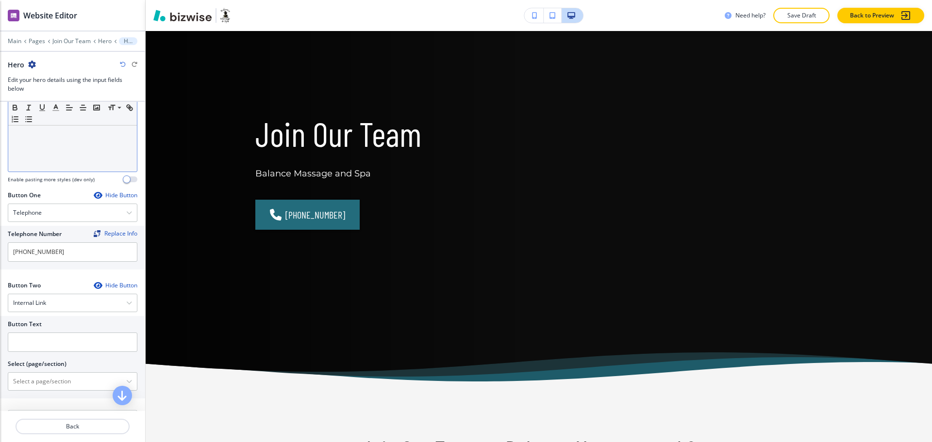
click at [46, 367] on h2 "Select (page/section)" at bounding box center [37, 364] width 59 height 9
drag, startPoint x: 48, startPoint y: 382, endPoint x: 49, endPoint y: 375, distance: 7.9
click at [48, 382] on \(page\/section\) "Manual Input" at bounding box center [67, 382] width 118 height 16
drag, startPoint x: 53, startPoint y: 389, endPoint x: 0, endPoint y: 377, distance: 54.7
click at [0, 377] on div "Button Text Select (page/section) CONTACT US Contact Contact | Contact Contact …" at bounding box center [72, 357] width 145 height 82
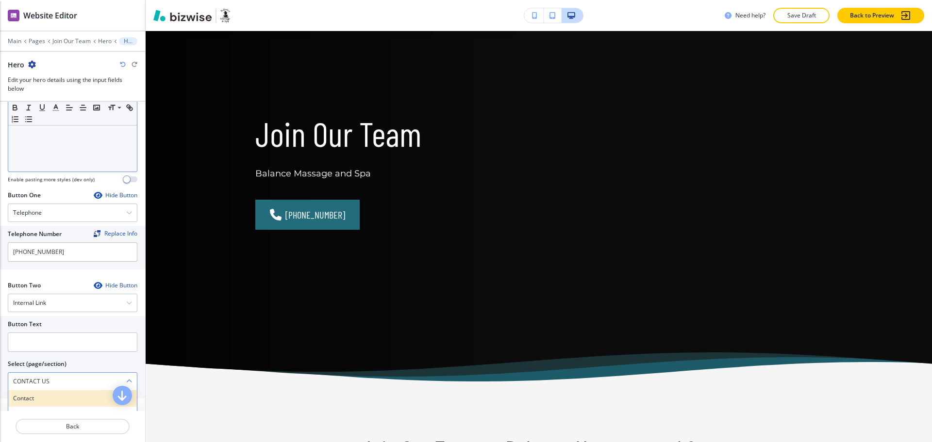
click at [23, 401] on h4 "Contact" at bounding box center [72, 398] width 119 height 9
type \(page\/section\) "Contact"
click at [29, 341] on input "text" at bounding box center [73, 342] width 130 height 19
paste input "CONTACT US"
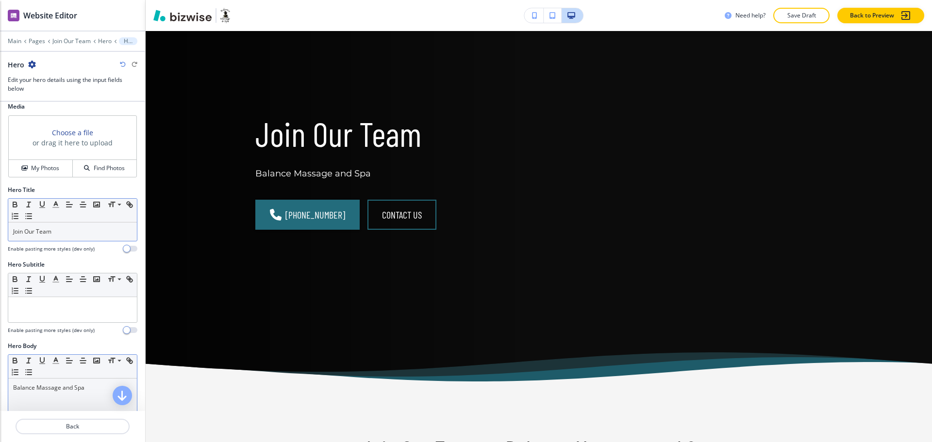
scroll to position [7, 0]
type input "CONTACT US"
click at [48, 173] on h4 "My Photos" at bounding box center [45, 168] width 28 height 9
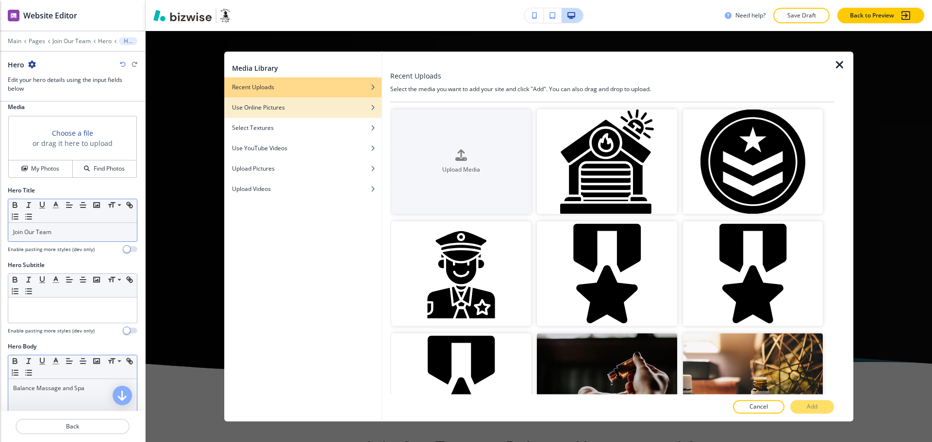
click at [292, 108] on div "Use Online Pictures" at bounding box center [302, 107] width 157 height 9
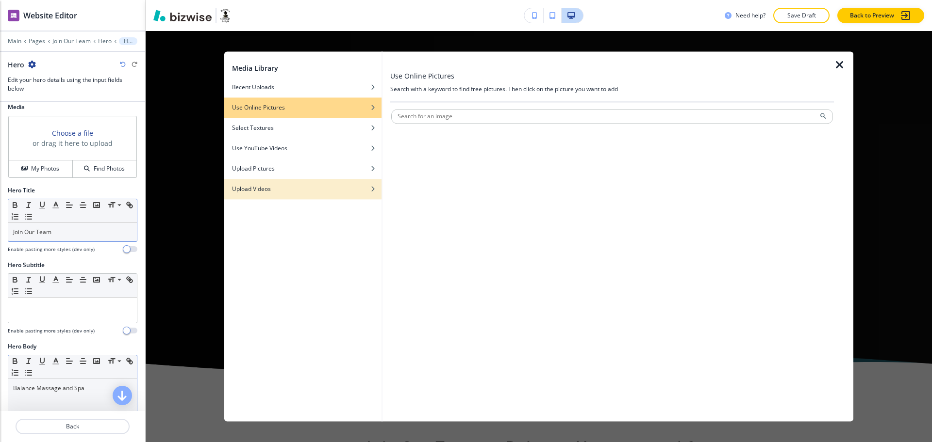
click at [280, 186] on div "Upload Videos" at bounding box center [302, 189] width 157 height 9
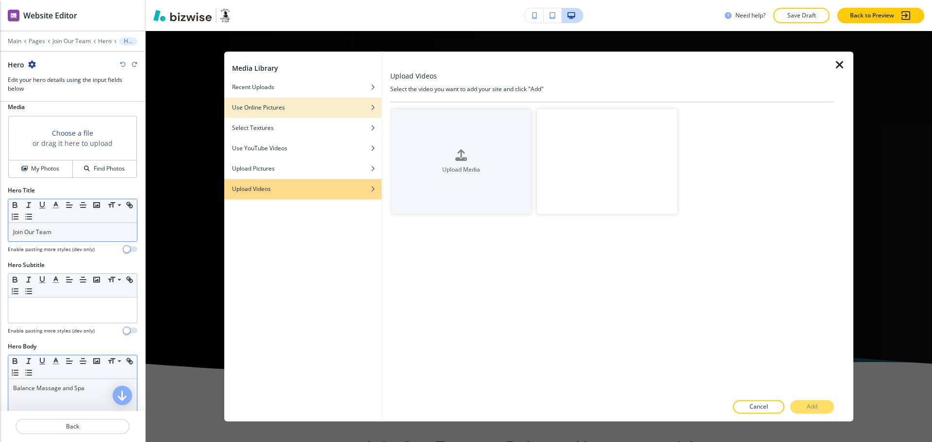
click at [279, 111] on h4 "Use Online Pictures" at bounding box center [258, 107] width 53 height 9
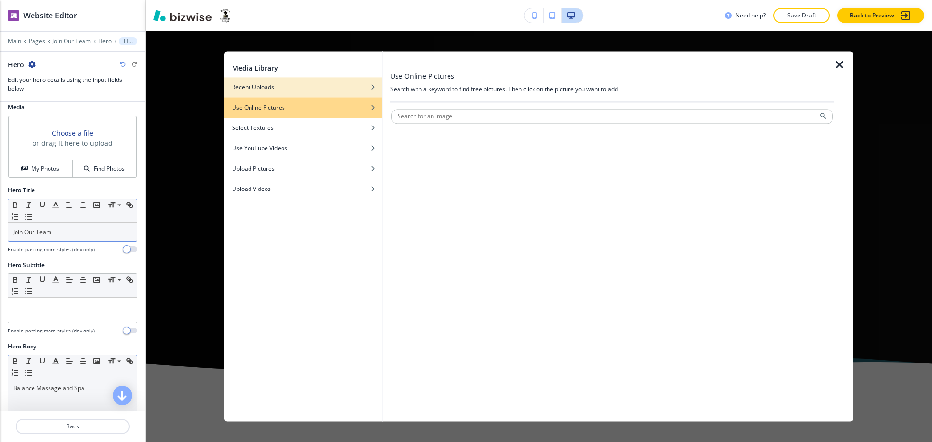
click at [330, 91] on div "Recent Uploads" at bounding box center [302, 87] width 157 height 9
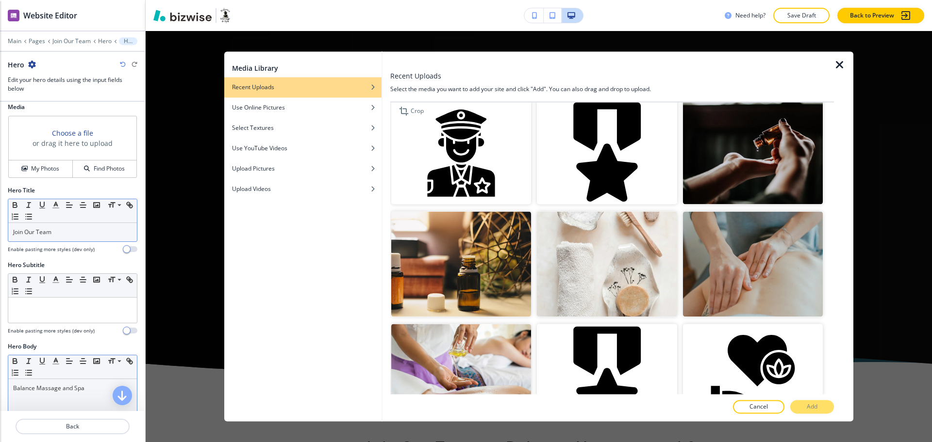
scroll to position [0, 0]
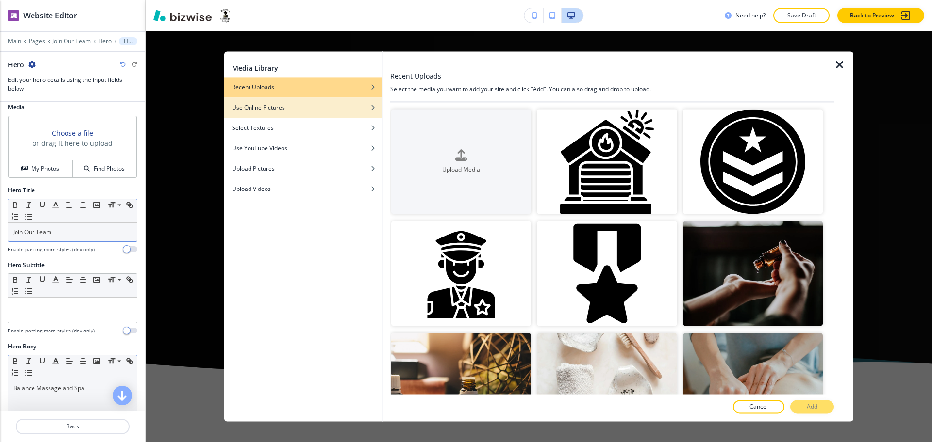
click at [254, 106] on h4 "Use Online Pictures" at bounding box center [258, 107] width 53 height 9
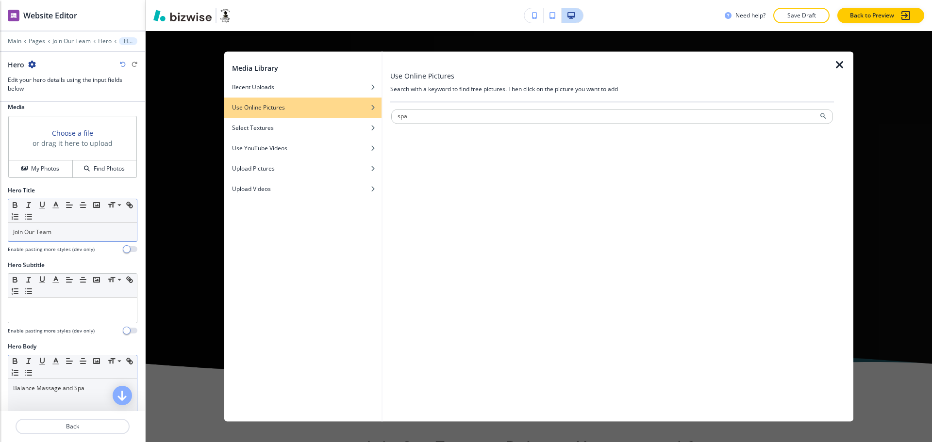
type input "spa"
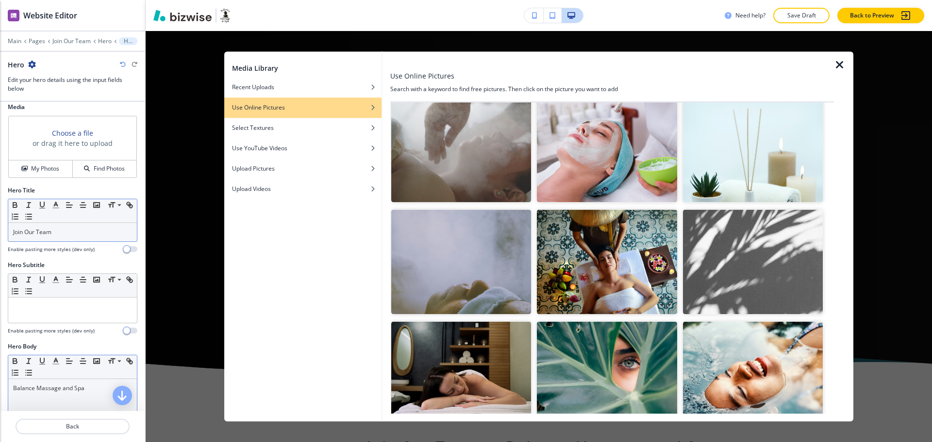
scroll to position [1272, 0]
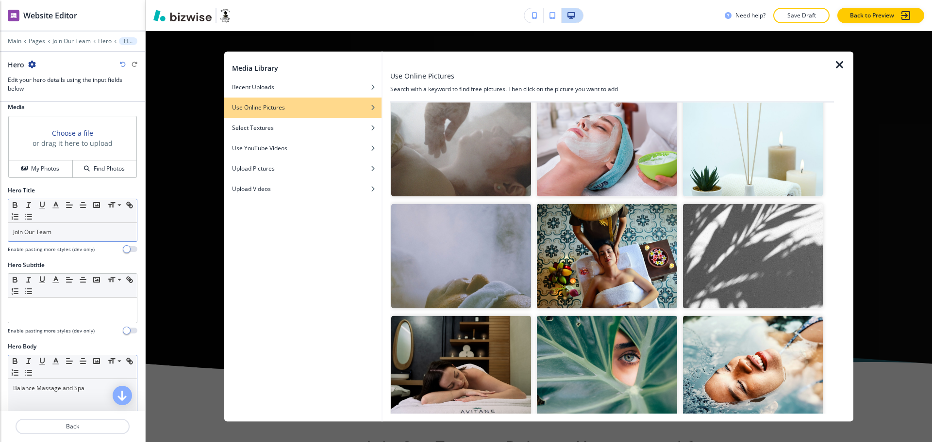
click at [600, 247] on img "button" at bounding box center [607, 256] width 140 height 105
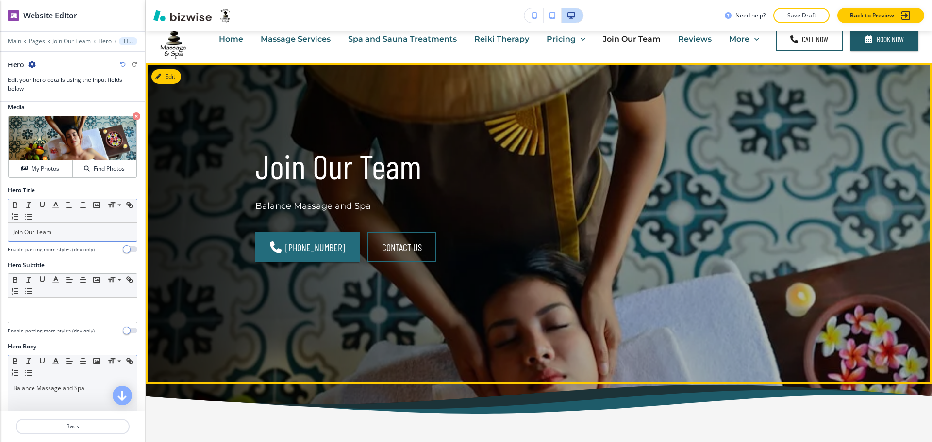
scroll to position [0, 0]
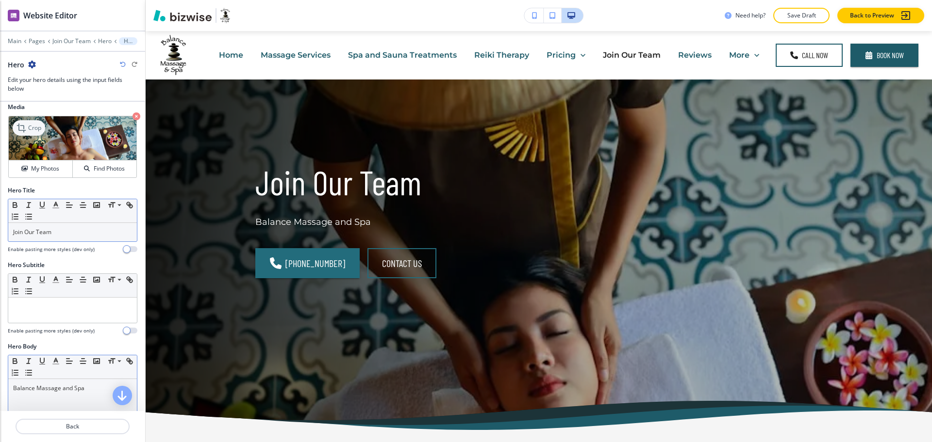
click at [32, 127] on p "Crop" at bounding box center [34, 128] width 13 height 9
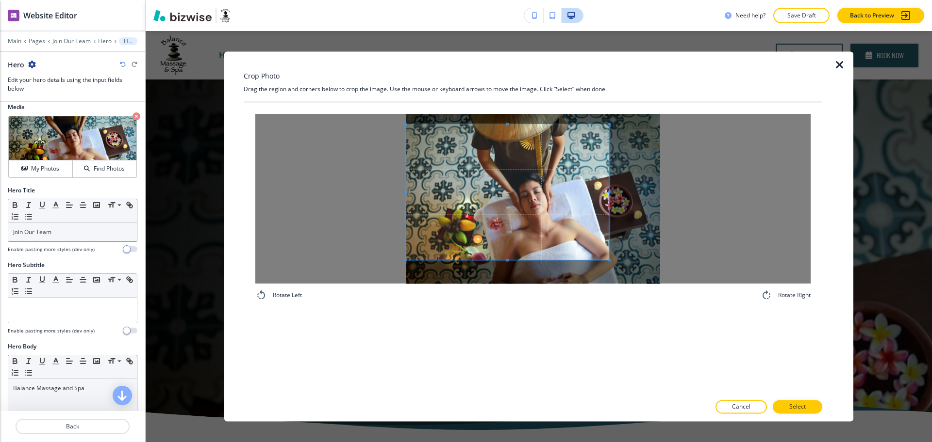
click at [561, 204] on span at bounding box center [507, 192] width 203 height 136
click at [635, 204] on span at bounding box center [633, 192] width 2 height 136
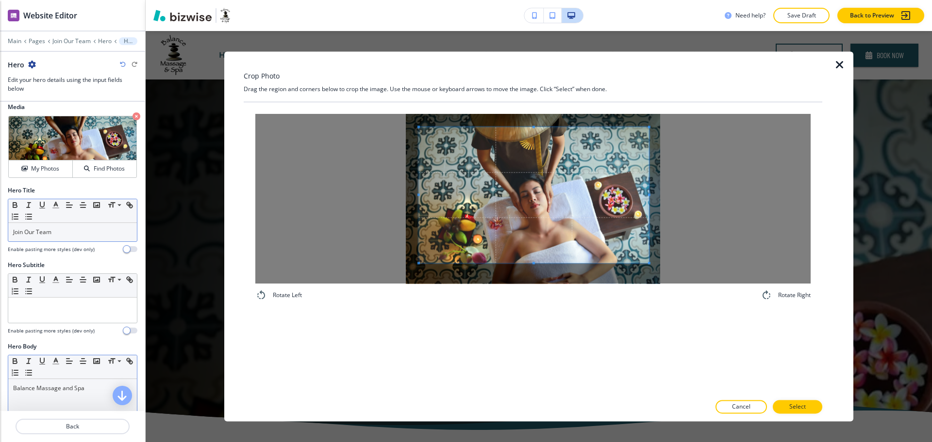
click at [593, 220] on span at bounding box center [534, 195] width 230 height 136
click at [789, 408] on p "Select" at bounding box center [797, 407] width 16 height 9
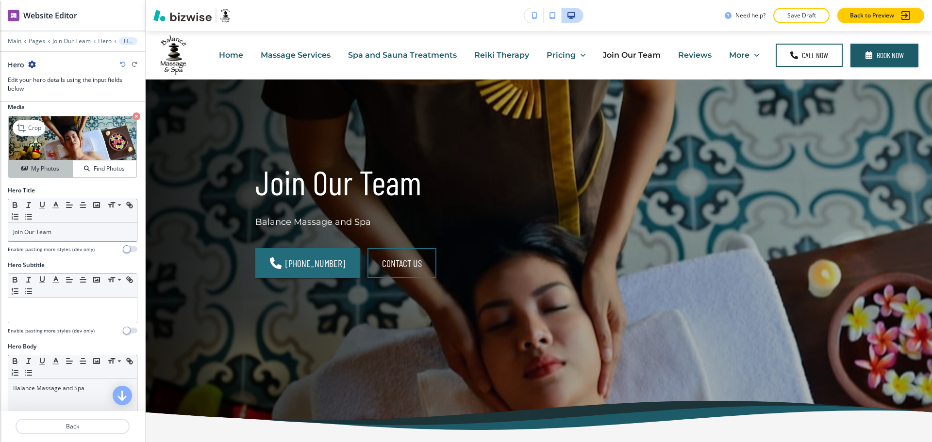
click at [25, 161] on button "My Photos" at bounding box center [41, 169] width 64 height 17
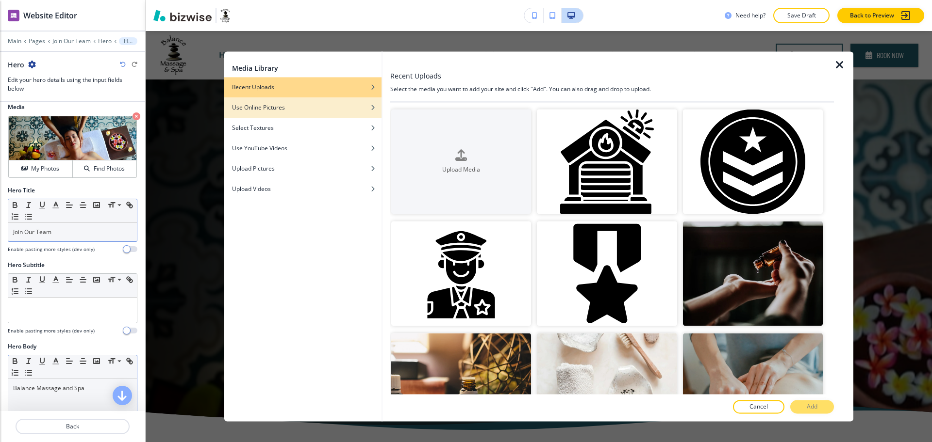
click at [292, 109] on div "Use Online Pictures" at bounding box center [302, 107] width 157 height 9
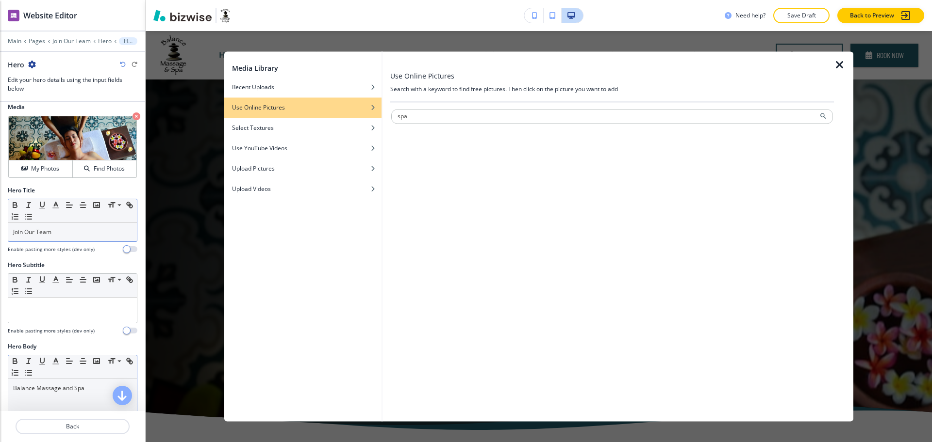
type input "spa"
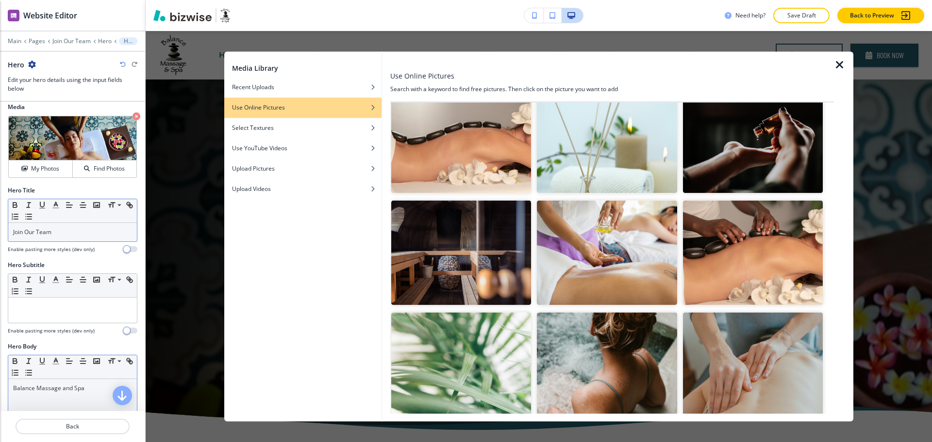
scroll to position [180, 0]
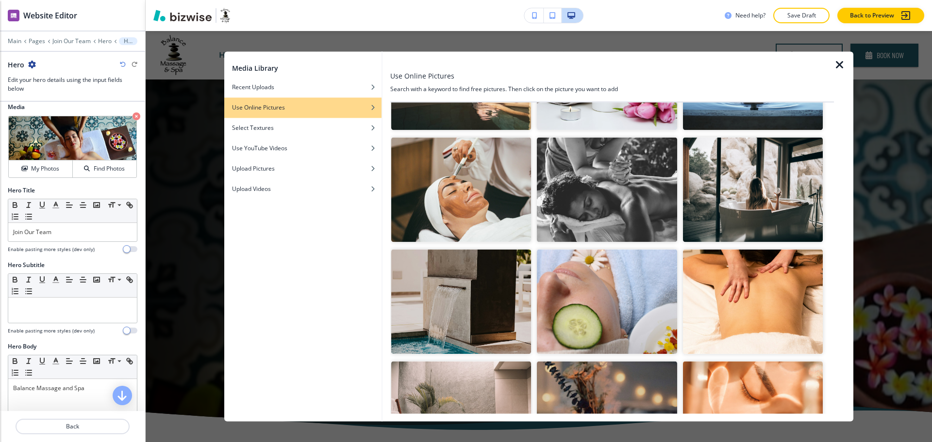
scroll to position [438, 0]
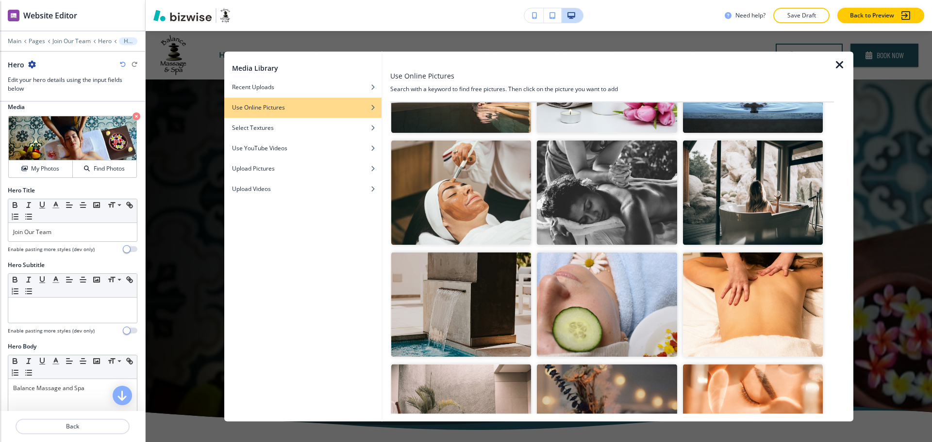
click at [460, 185] on img "button" at bounding box center [461, 192] width 140 height 105
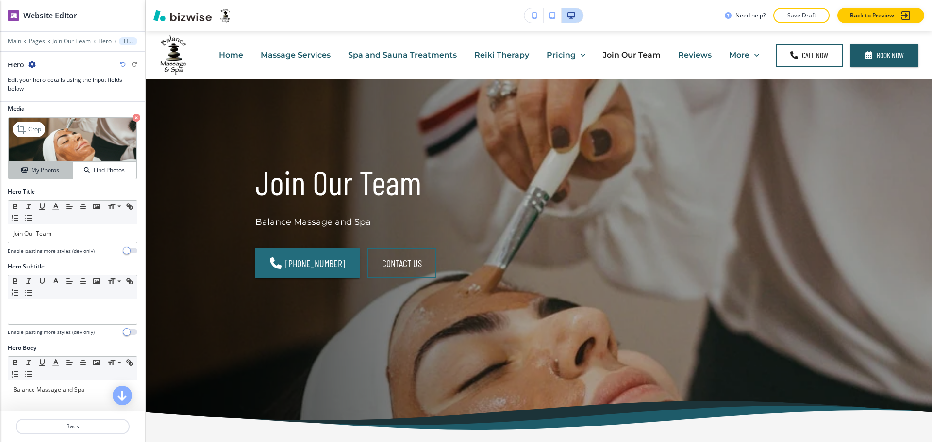
scroll to position [4, 0]
click at [32, 170] on h4 "My Photos" at bounding box center [45, 171] width 28 height 9
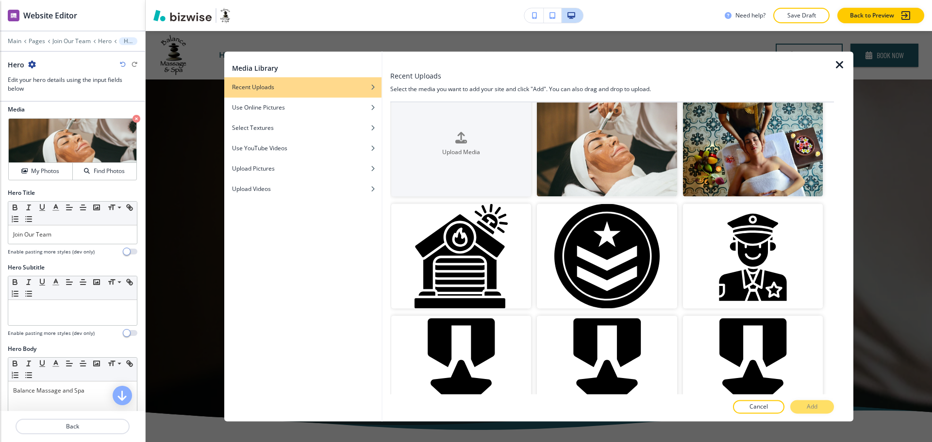
scroll to position [0, 0]
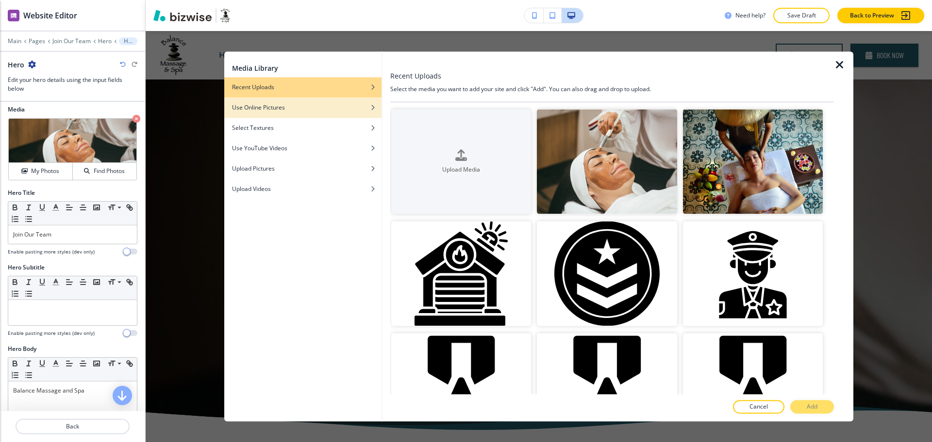
click at [271, 103] on button "Use Online Pictures" at bounding box center [302, 108] width 157 height 20
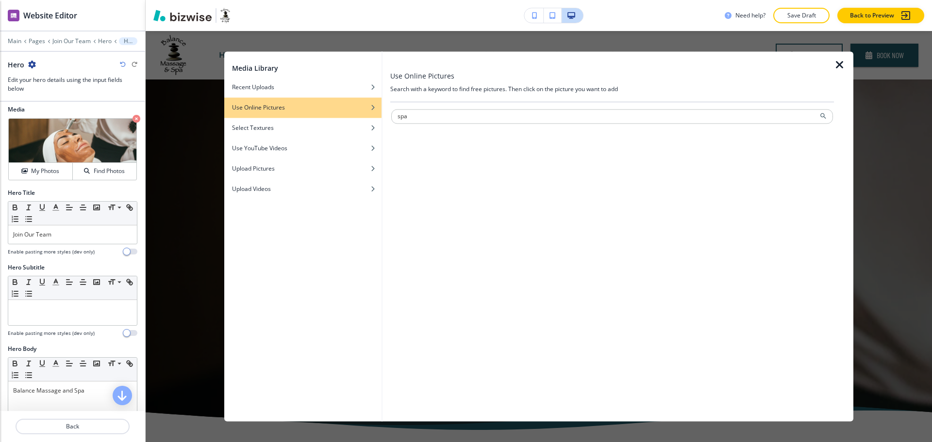
type input "spa"
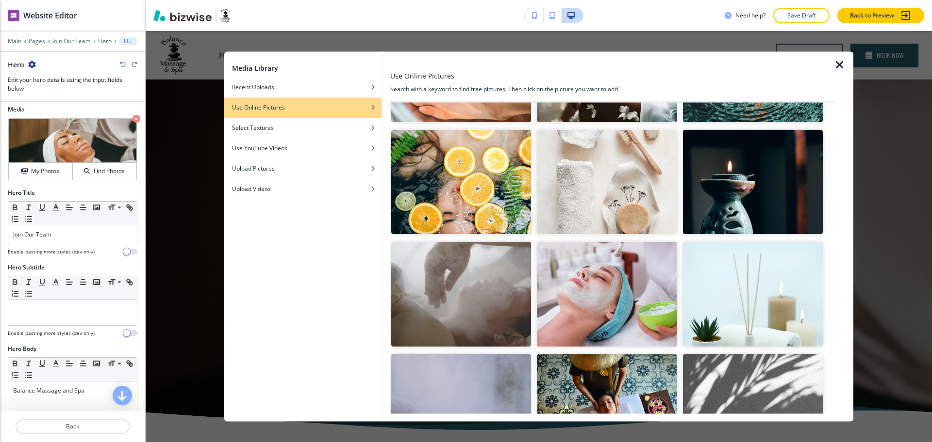
scroll to position [1140, 0]
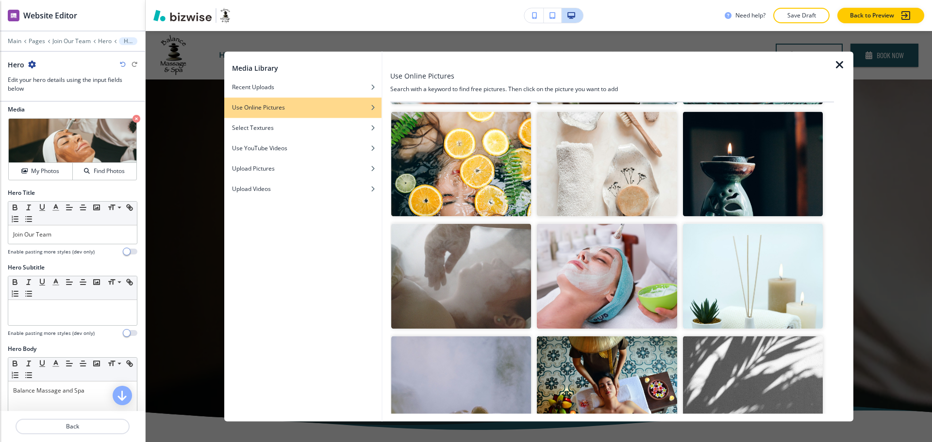
click at [604, 277] on img "button" at bounding box center [607, 276] width 140 height 105
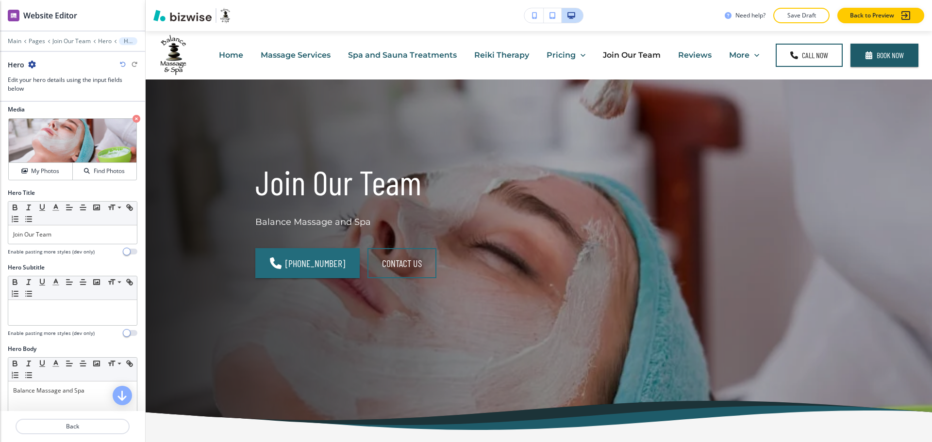
scroll to position [3, 0]
click at [36, 174] on h4 "My Photos" at bounding box center [45, 172] width 28 height 9
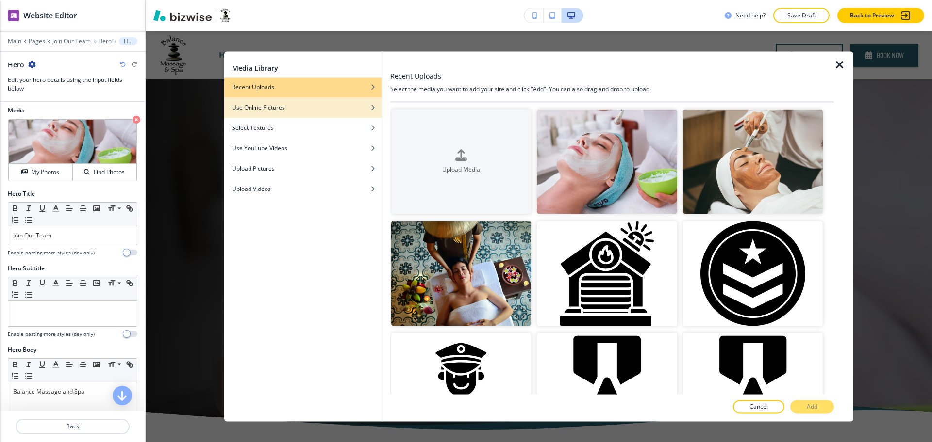
click at [274, 115] on div "button" at bounding box center [302, 115] width 157 height 6
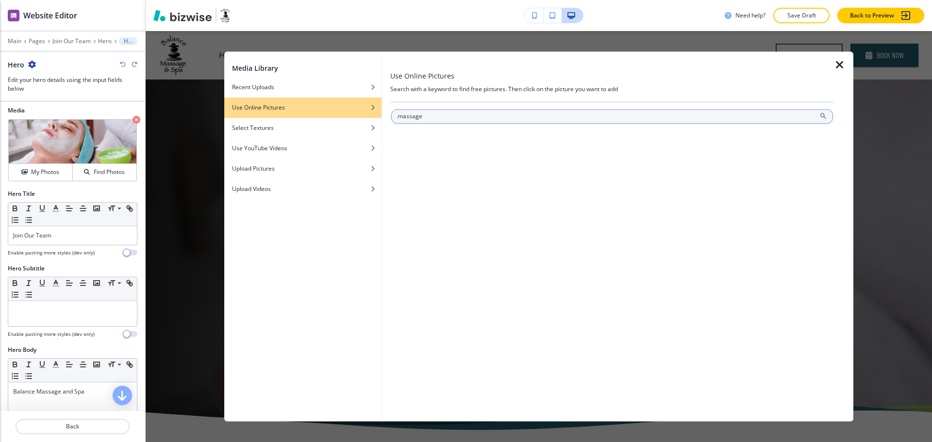
type input "massage"
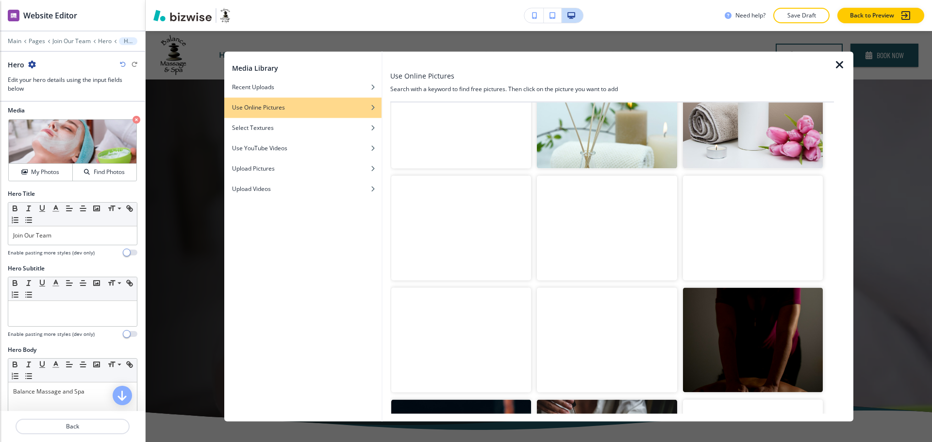
scroll to position [406, 0]
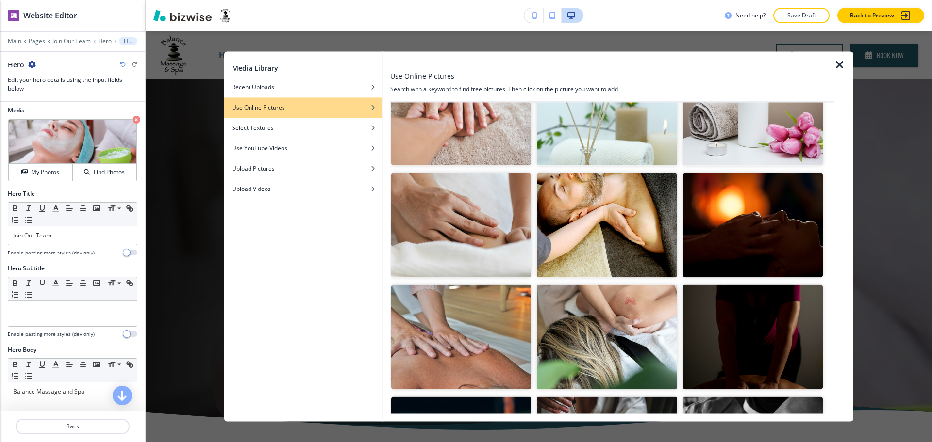
click at [626, 196] on img "button" at bounding box center [607, 225] width 140 height 105
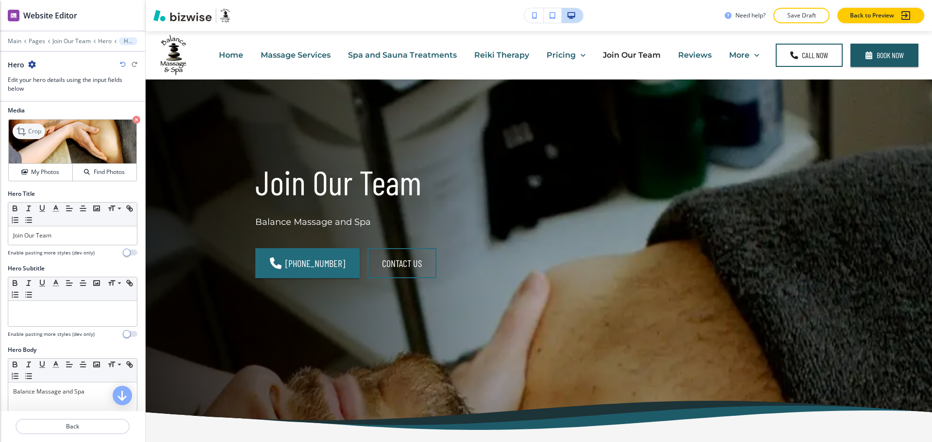
click at [25, 133] on icon at bounding box center [21, 131] width 9 height 9
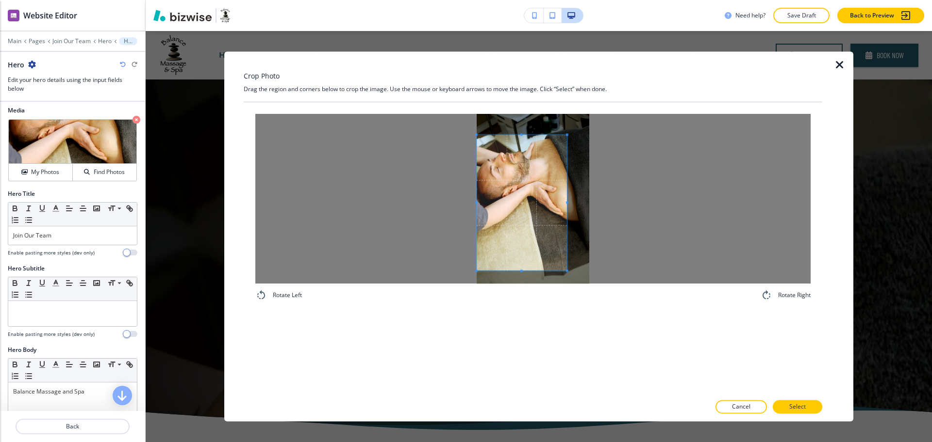
click at [484, 204] on span at bounding box center [521, 203] width 90 height 136
click at [673, 211] on div at bounding box center [532, 199] width 555 height 170
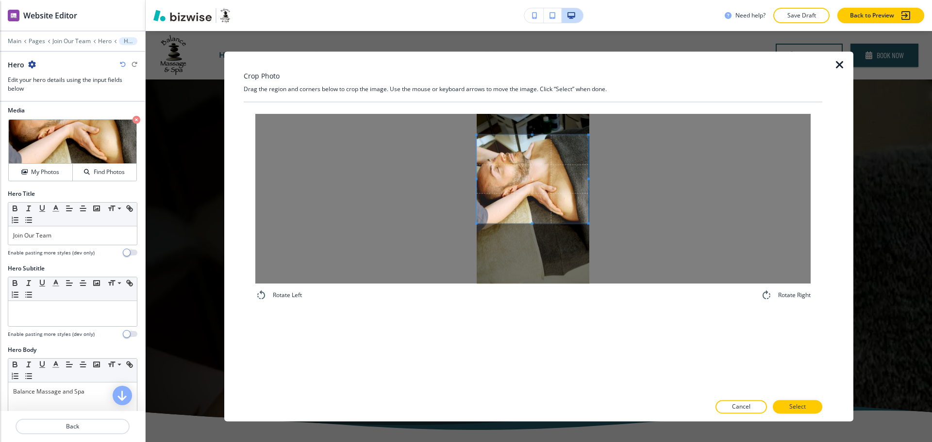
click at [535, 223] on span at bounding box center [532, 223] width 112 height 2
click at [611, 187] on div at bounding box center [532, 199] width 555 height 170
click at [535, 140] on span at bounding box center [532, 138] width 113 height 2
click at [816, 404] on button "Select" at bounding box center [796, 408] width 49 height 14
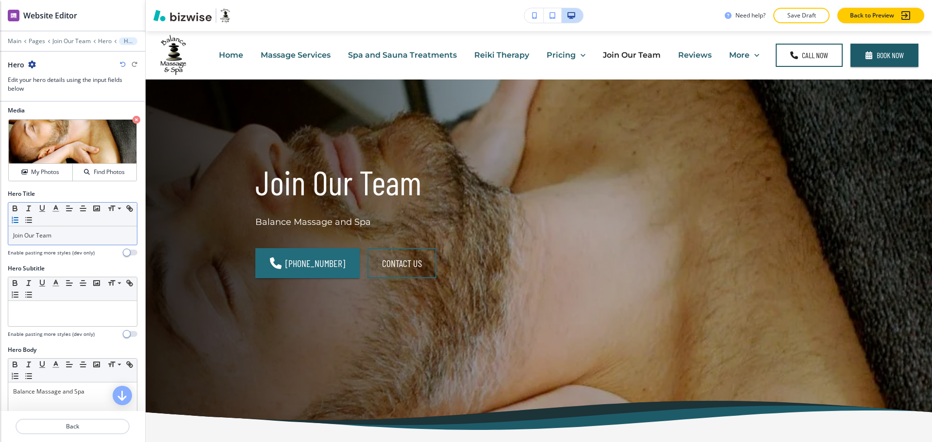
scroll to position [3, 0]
click at [38, 173] on h4 "My Photos" at bounding box center [45, 172] width 28 height 9
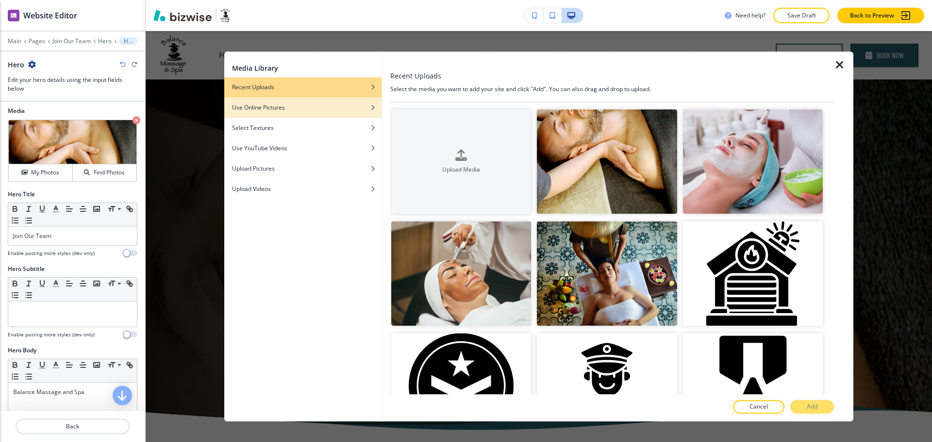
click at [273, 108] on h4 "Use Online Pictures" at bounding box center [258, 107] width 53 height 9
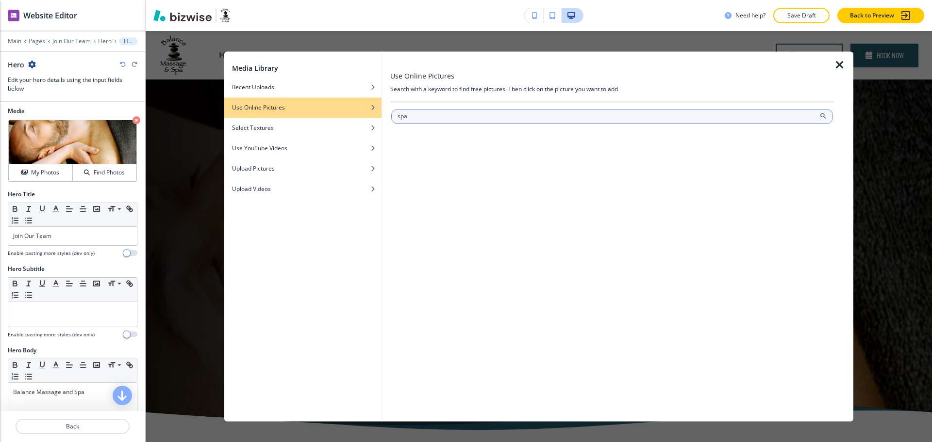
type input "spa"
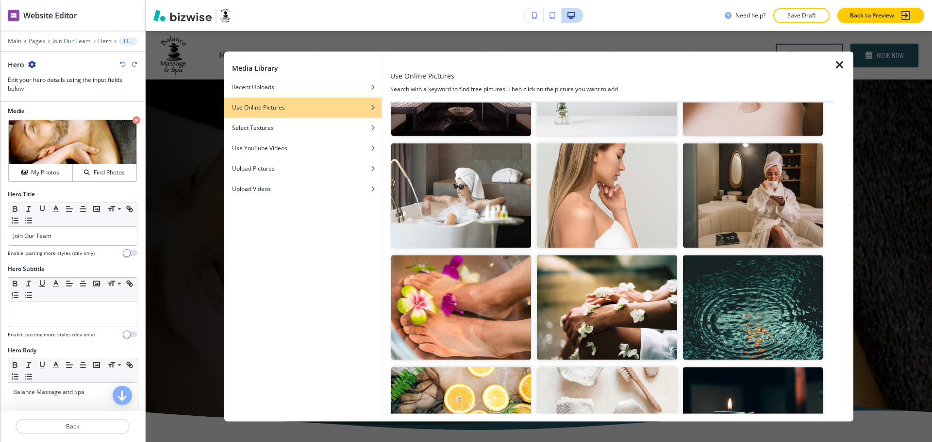
scroll to position [899, 0]
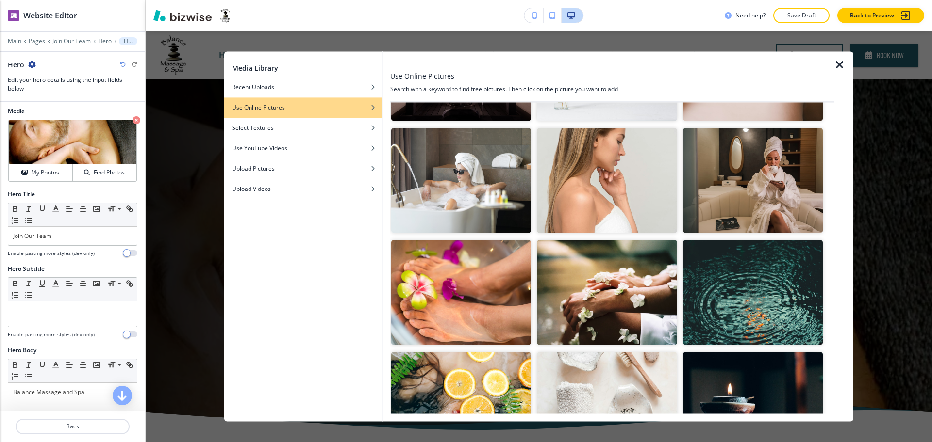
click at [628, 284] on img "button" at bounding box center [607, 292] width 140 height 105
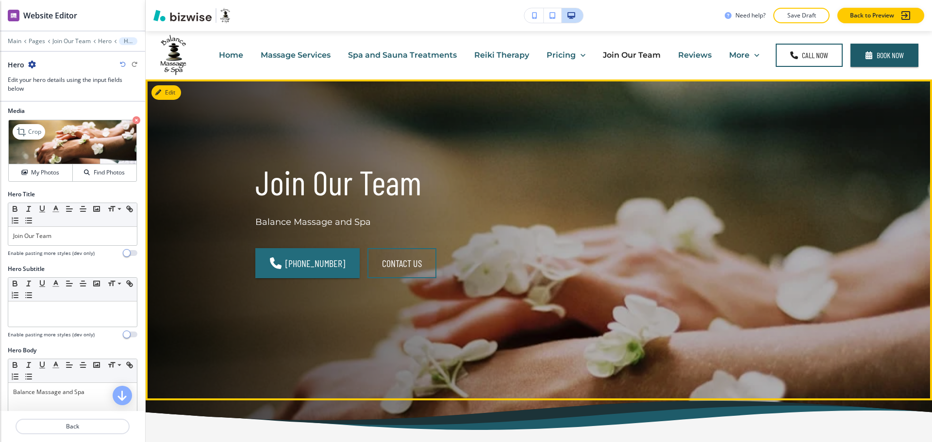
scroll to position [0, 0]
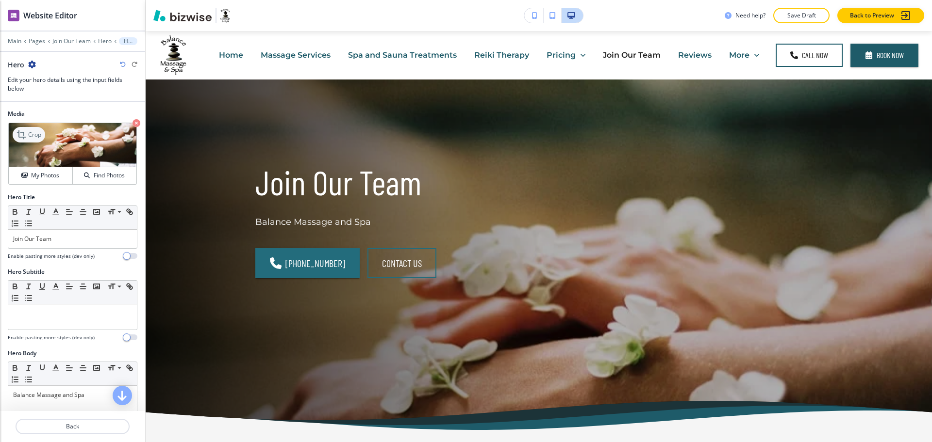
click at [30, 137] on p "Crop" at bounding box center [34, 135] width 13 height 9
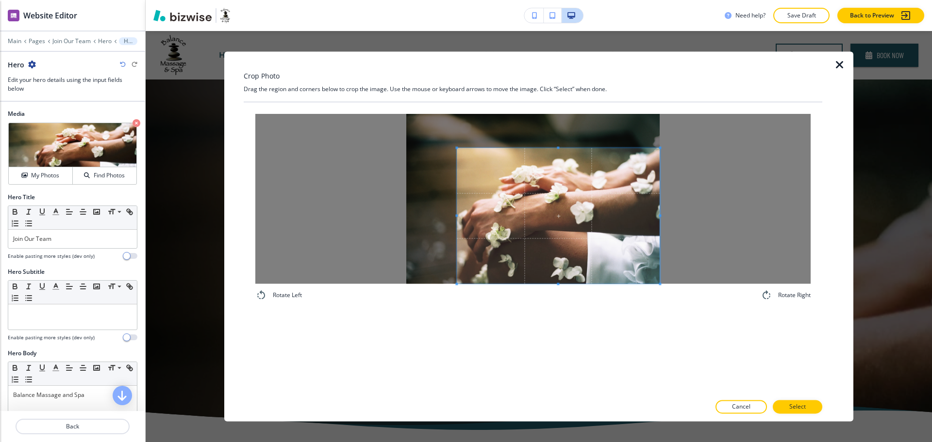
click at [639, 246] on span at bounding box center [558, 216] width 203 height 136
click at [441, 214] on div at bounding box center [550, 216] width 218 height 136
click at [802, 406] on p "Select" at bounding box center [797, 407] width 16 height 9
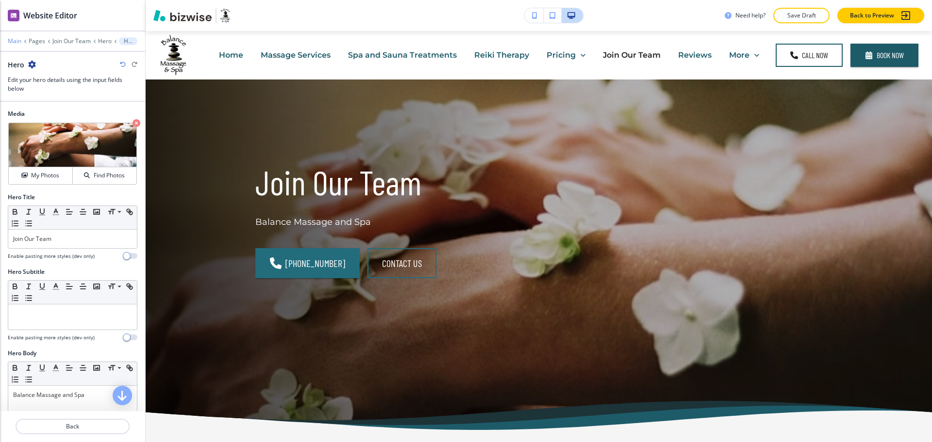
click at [12, 38] on p "Main" at bounding box center [15, 41] width 14 height 7
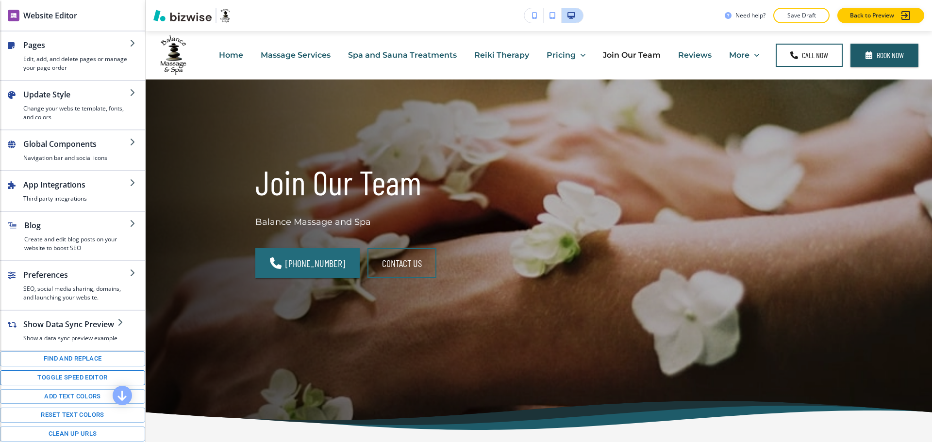
click at [68, 386] on button "Toggle speed editor" at bounding box center [72, 378] width 145 height 15
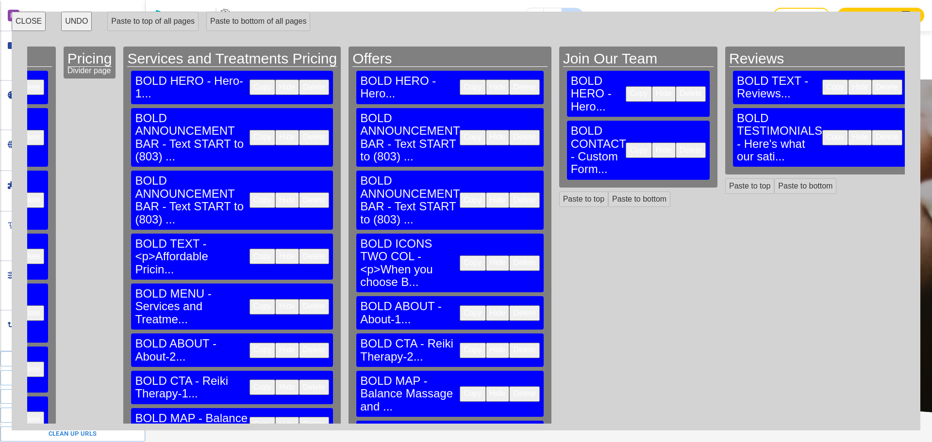
scroll to position [0, 810]
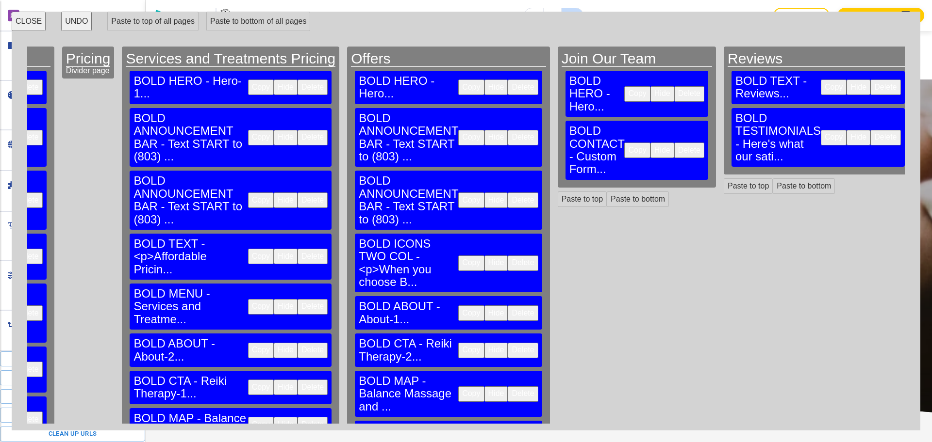
click at [458, 193] on button "Copy" at bounding box center [471, 201] width 26 height 16
click at [557, 192] on button "Paste to top" at bounding box center [581, 200] width 49 height 16
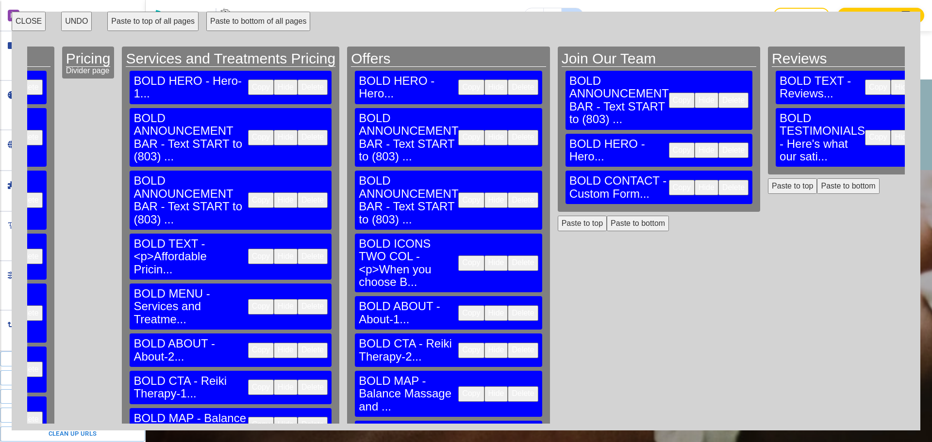
click at [458, 130] on button "Copy" at bounding box center [471, 138] width 26 height 16
click at [557, 216] on button "Paste to top" at bounding box center [581, 224] width 49 height 16
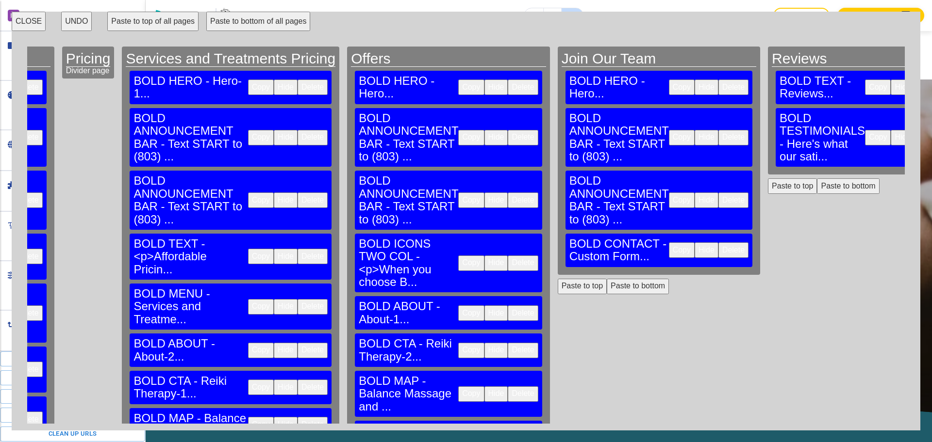
scroll to position [49, 0]
click at [458, 343] on button "Copy" at bounding box center [471, 351] width 26 height 16
click at [606, 279] on button "Paste to bottom" at bounding box center [637, 287] width 62 height 16
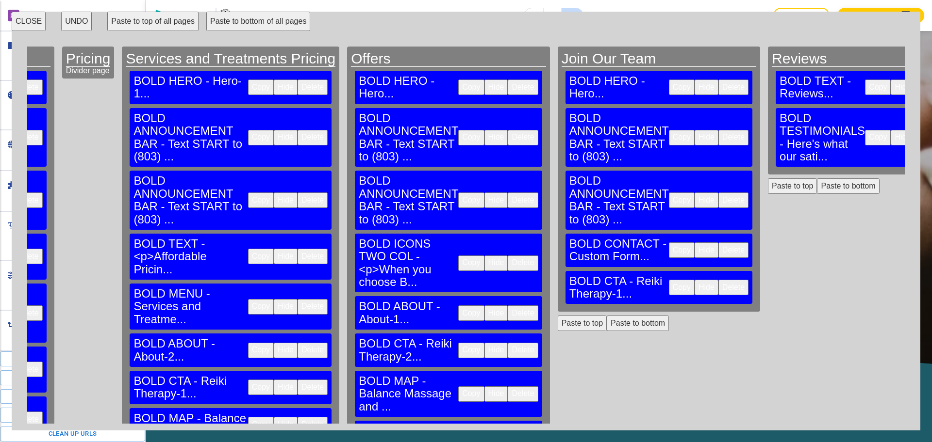
click at [458, 387] on button "Copy" at bounding box center [471, 395] width 26 height 16
click at [606, 316] on button "Paste to bottom" at bounding box center [637, 324] width 62 height 16
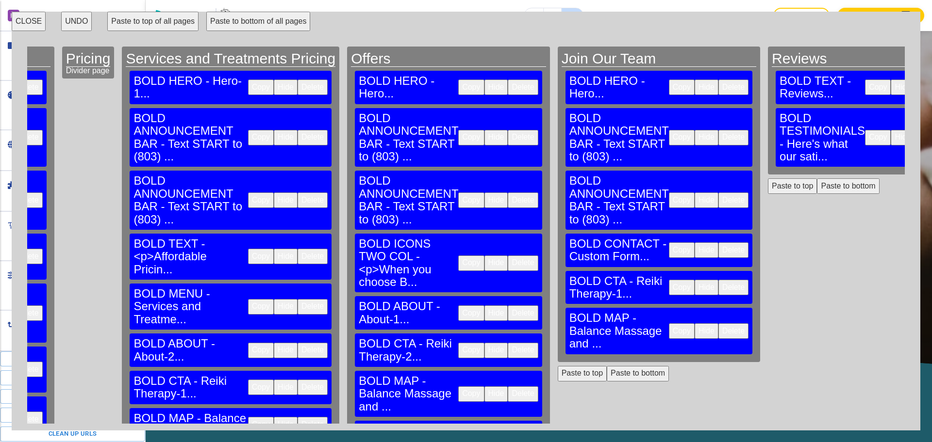
click at [17, 23] on button "CLOSE" at bounding box center [29, 21] width 34 height 19
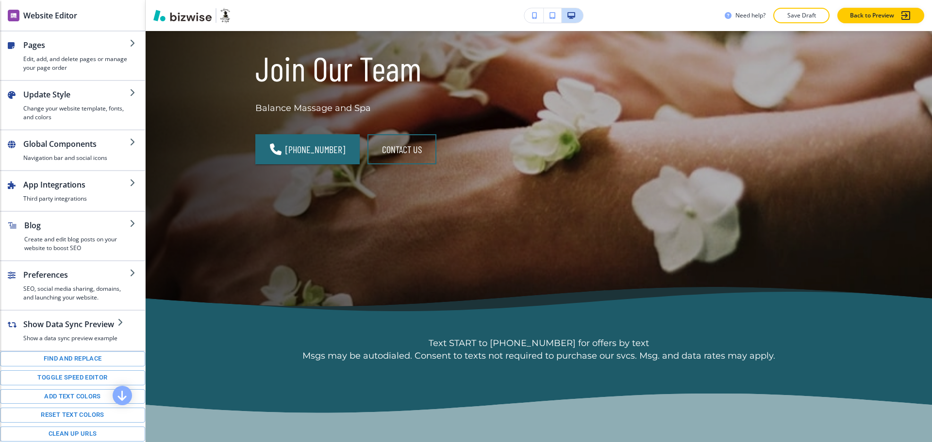
scroll to position [0, 0]
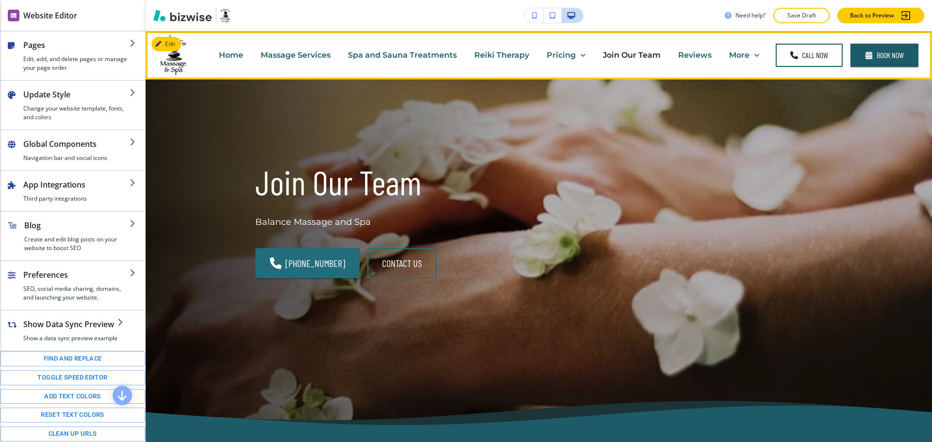
click at [681, 57] on p "Reviews" at bounding box center [694, 54] width 33 height 11
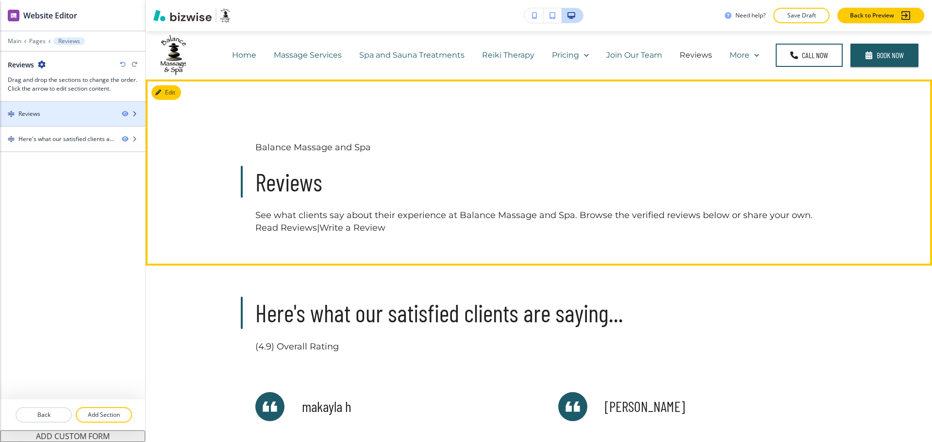
click at [52, 116] on div "Reviews" at bounding box center [57, 114] width 114 height 9
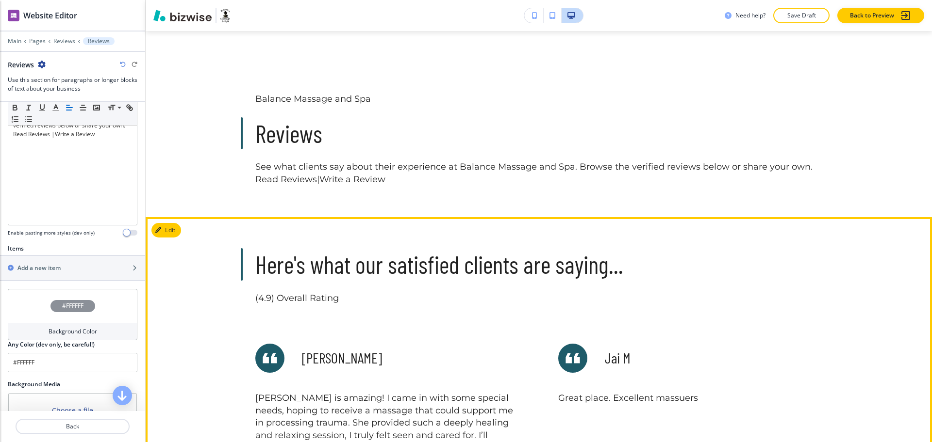
scroll to position [203, 0]
click at [168, 231] on button "Edit This Section" at bounding box center [183, 230] width 65 height 15
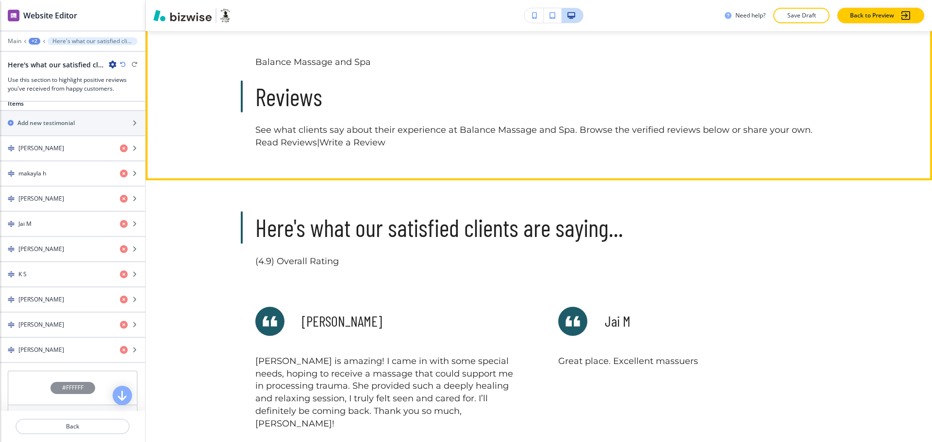
scroll to position [0, 0]
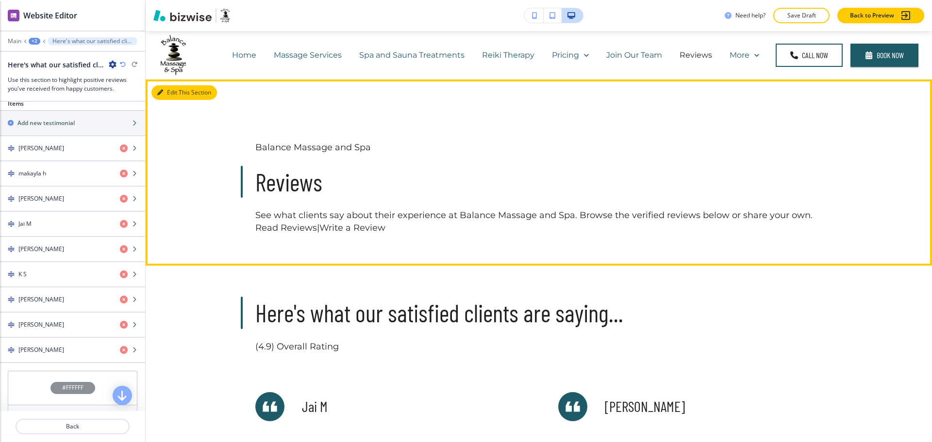
click at [171, 93] on button "Edit This Section" at bounding box center [183, 92] width 65 height 15
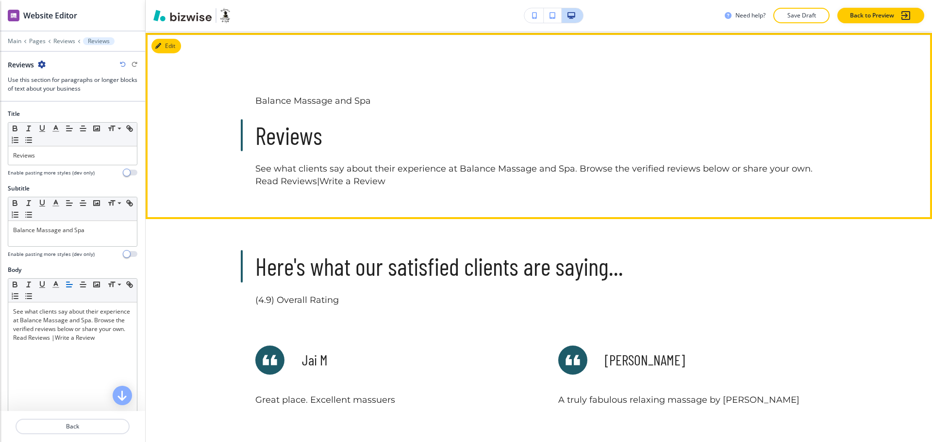
scroll to position [49, 0]
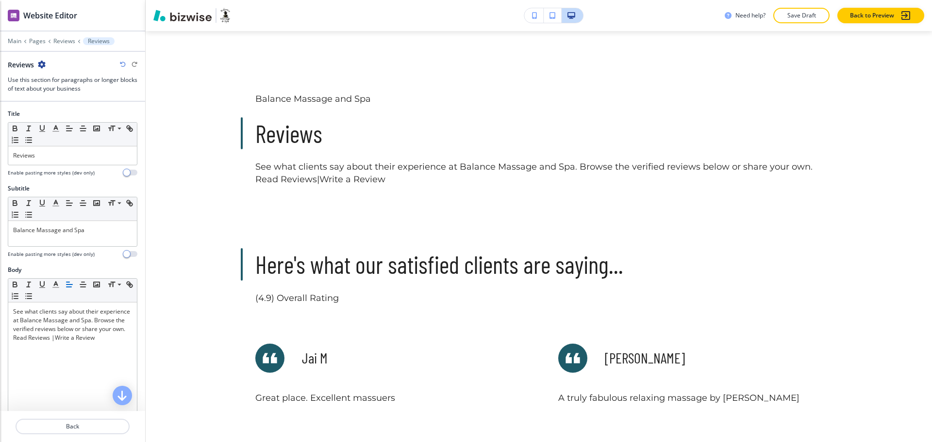
click at [40, 65] on icon "button" at bounding box center [42, 65] width 8 height 8
click at [62, 113] on p "Delete Section" at bounding box center [69, 115] width 49 height 9
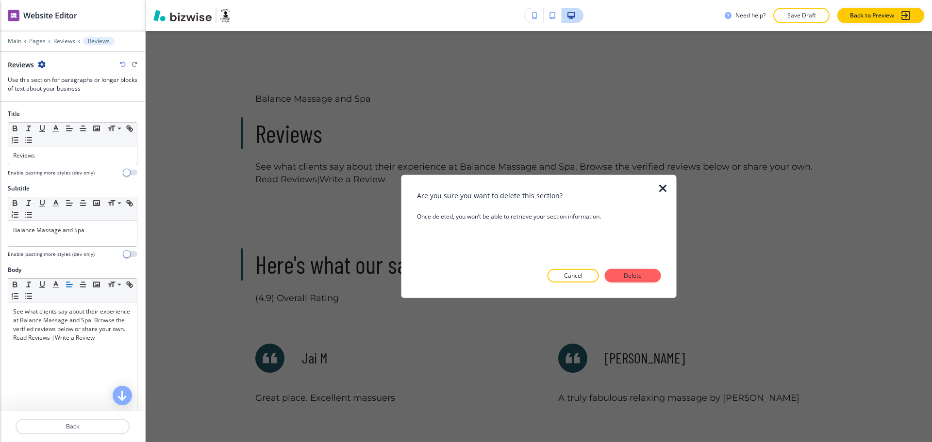
click at [625, 277] on p "Delete" at bounding box center [632, 276] width 23 height 9
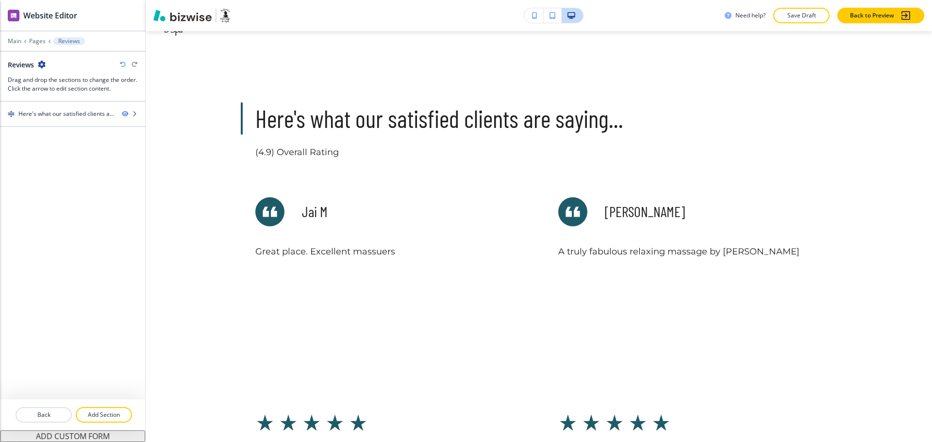
scroll to position [0, 0]
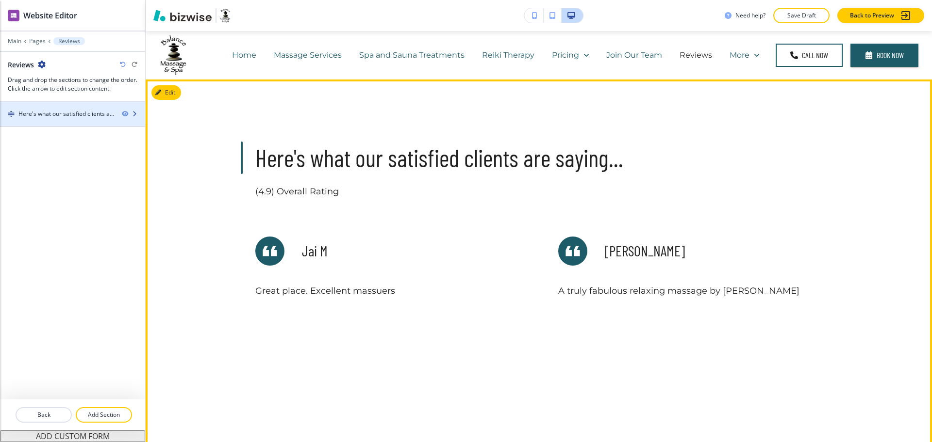
click at [50, 118] on div at bounding box center [72, 122] width 145 height 8
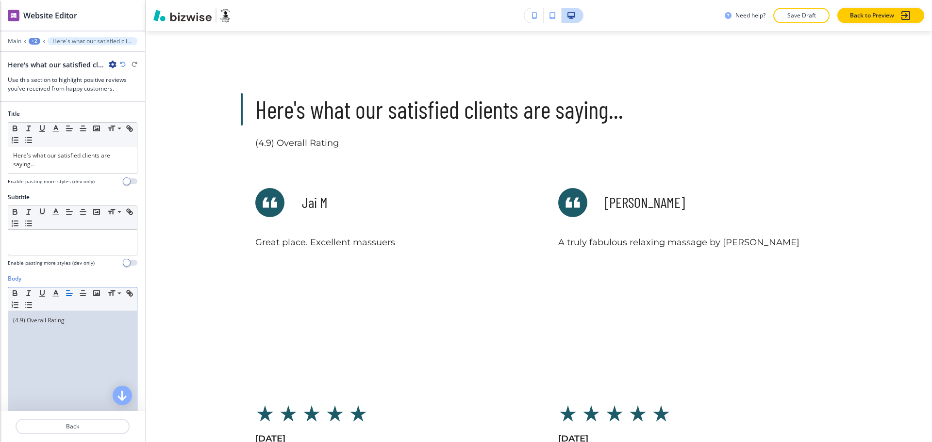
click at [75, 326] on div "(4.9) Overall Rating" at bounding box center [72, 374] width 129 height 126
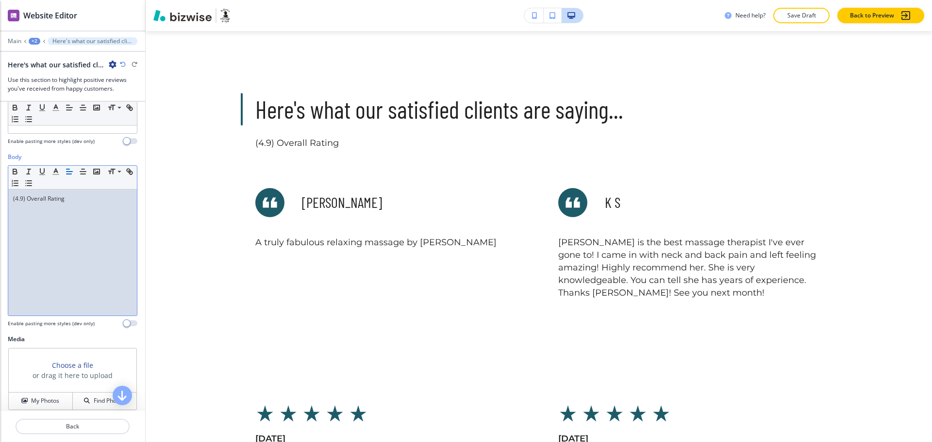
scroll to position [121, 0]
click at [12, 200] on div "(4.9) Overall Rating" at bounding box center [72, 253] width 129 height 126
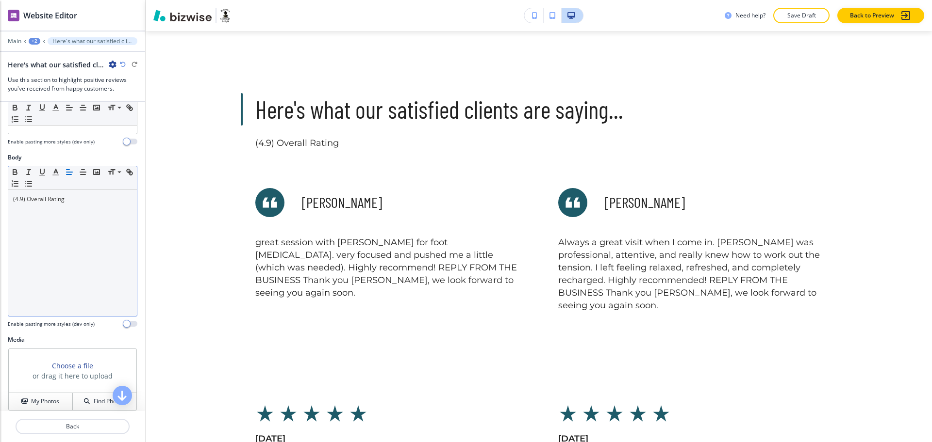
click at [111, 229] on div "(4.9) Overall Rating" at bounding box center [72, 253] width 129 height 126
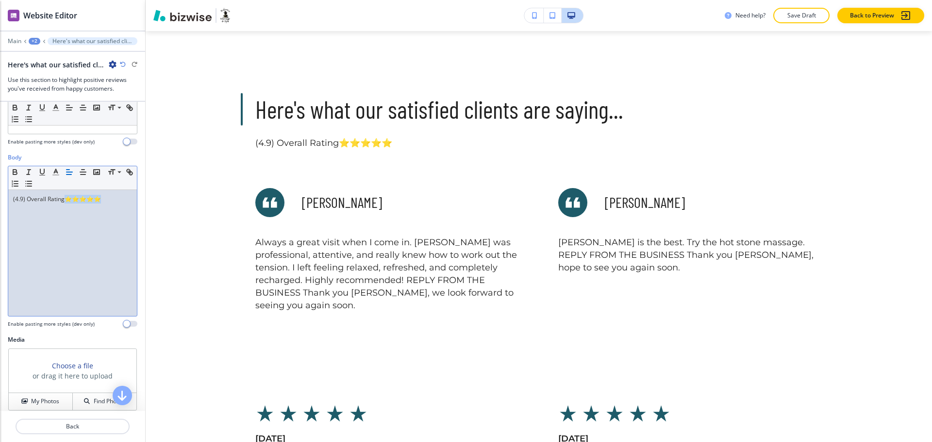
drag, startPoint x: 118, startPoint y: 200, endPoint x: 63, endPoint y: 197, distance: 55.4
click at [63, 197] on p "(4.9) Overall Rating⭐⭐⭐⭐⭐" at bounding box center [72, 199] width 119 height 9
click at [12, 199] on div "(4.9) Overall Rating" at bounding box center [72, 253] width 129 height 126
paste div
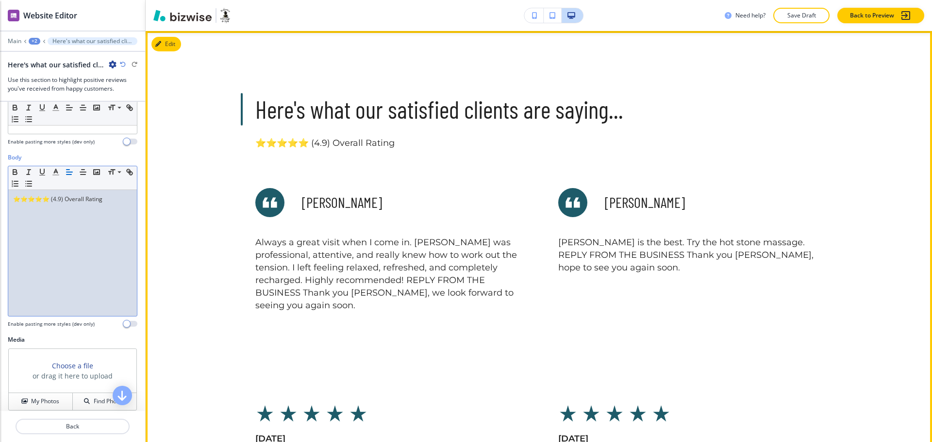
click at [349, 154] on div "Here's what our satisfied clients are saying... ⭐⭐⭐⭐⭐ (4.9) Overall Rating Jess…" at bounding box center [538, 277] width 621 height 368
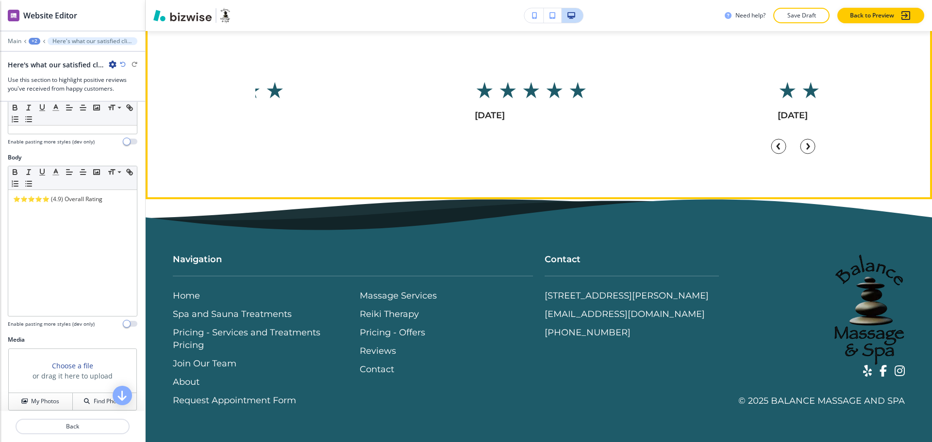
scroll to position [373, 0]
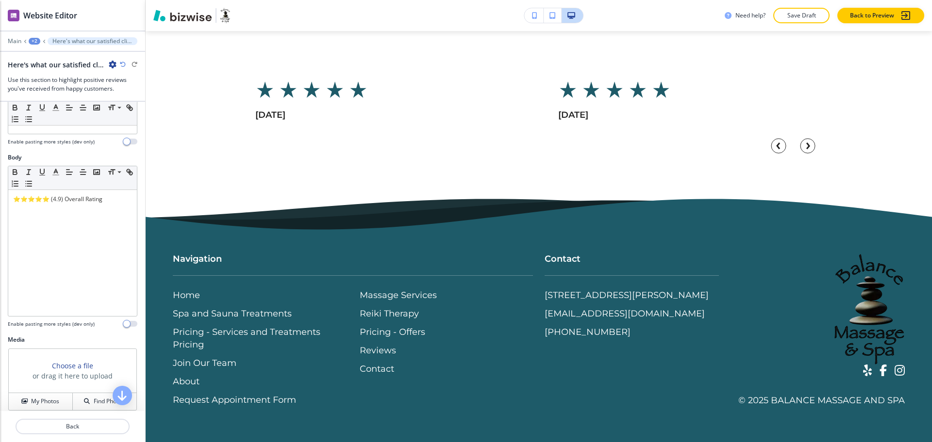
click at [30, 41] on div "+2" at bounding box center [35, 41] width 12 height 7
click at [16, 43] on p "Main" at bounding box center [15, 41] width 14 height 7
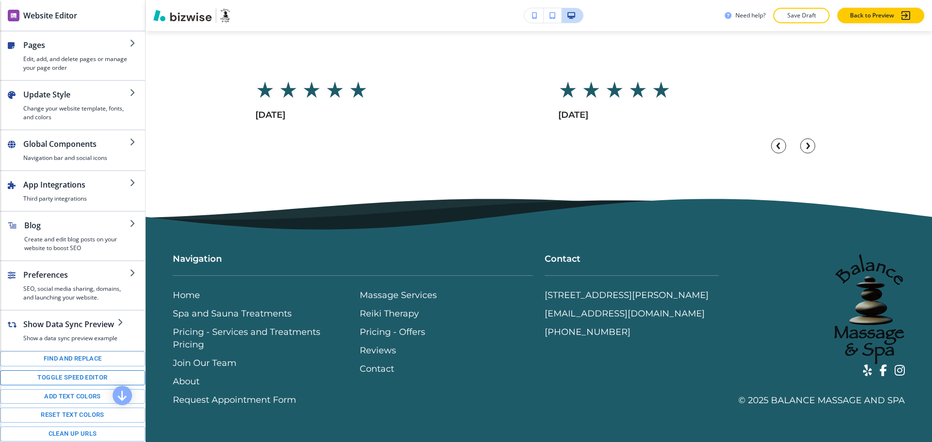
click at [71, 385] on button "Toggle speed editor" at bounding box center [72, 378] width 145 height 15
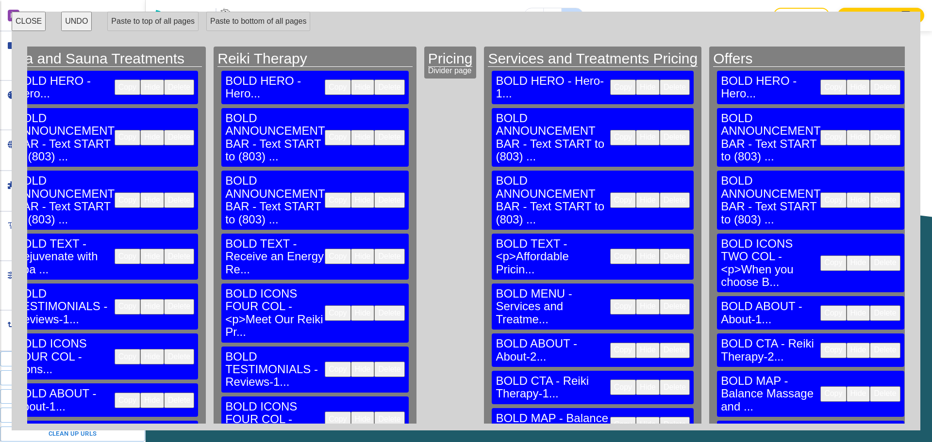
scroll to position [0, 451]
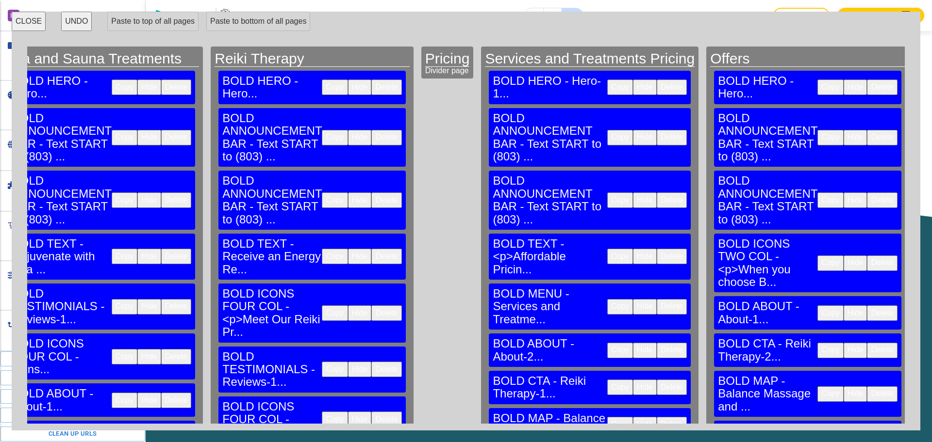
click at [656, 130] on button "Delete" at bounding box center [671, 138] width 30 height 16
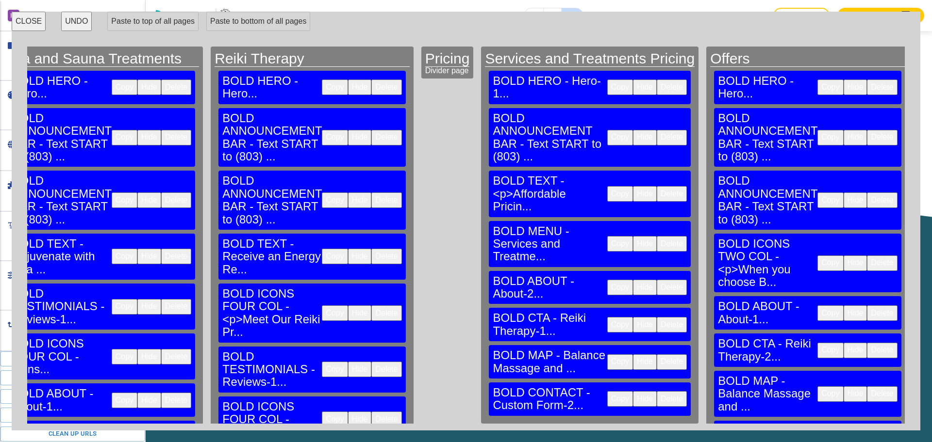
click at [656, 130] on button "Delete" at bounding box center [671, 138] width 30 height 16
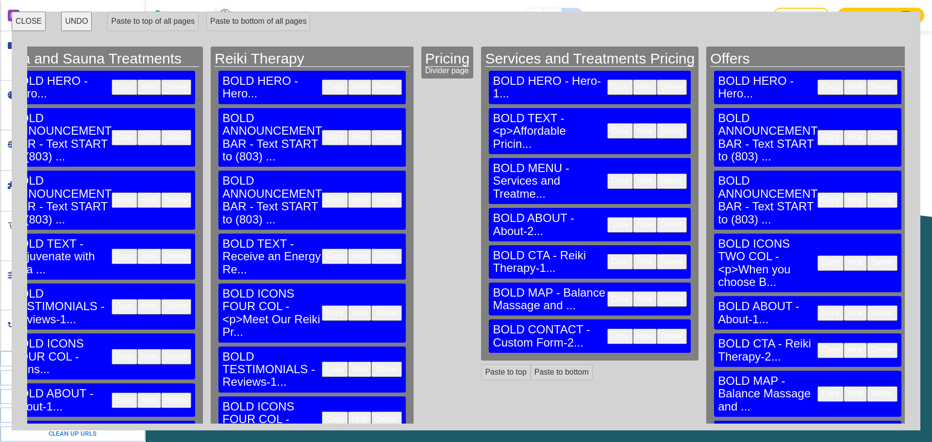
click at [867, 130] on button "Delete" at bounding box center [882, 138] width 30 height 16
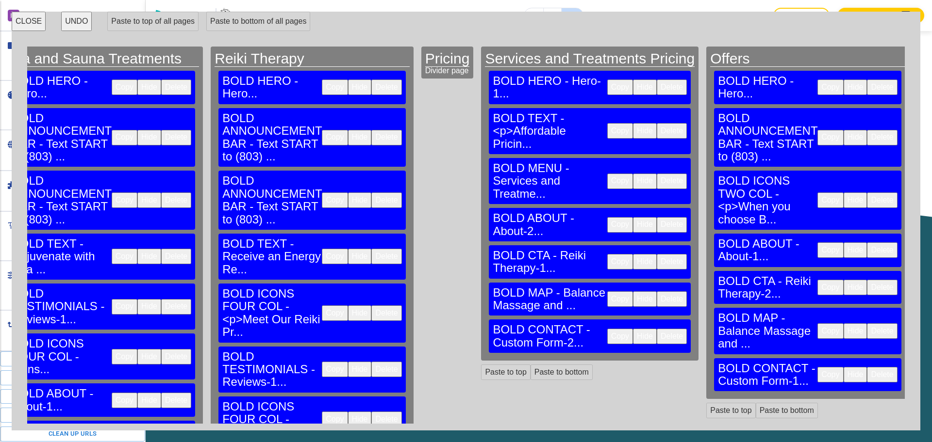
click at [867, 130] on button "Delete" at bounding box center [882, 138] width 30 height 16
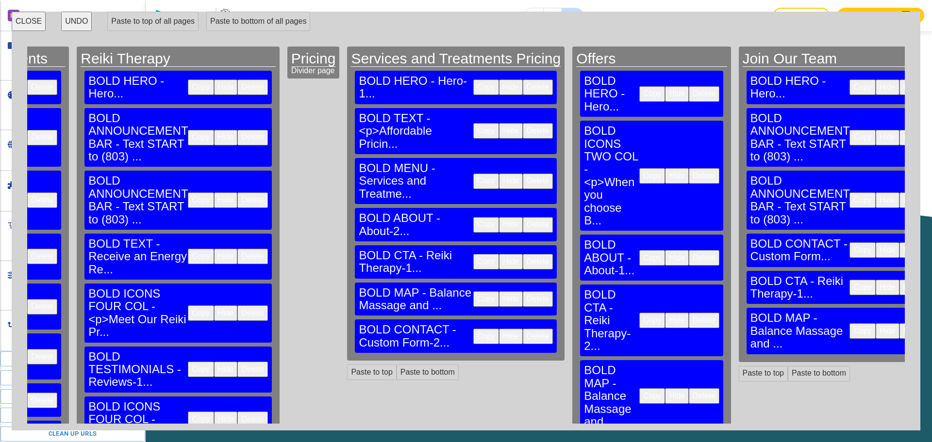
scroll to position [0, 691]
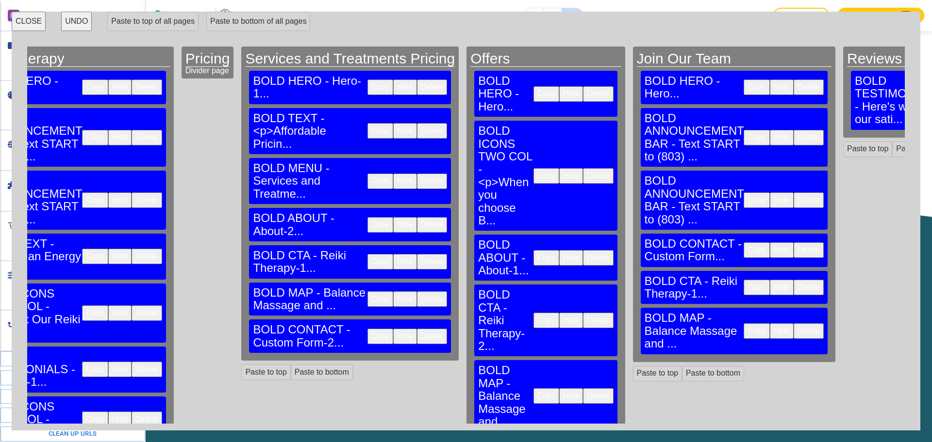
click at [793, 130] on button "Delete" at bounding box center [808, 138] width 30 height 16
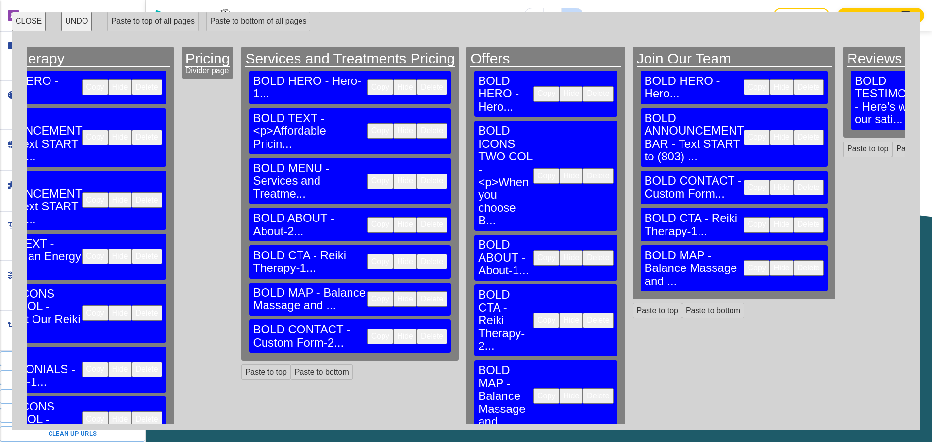
click at [793, 130] on button "Delete" at bounding box center [808, 138] width 30 height 16
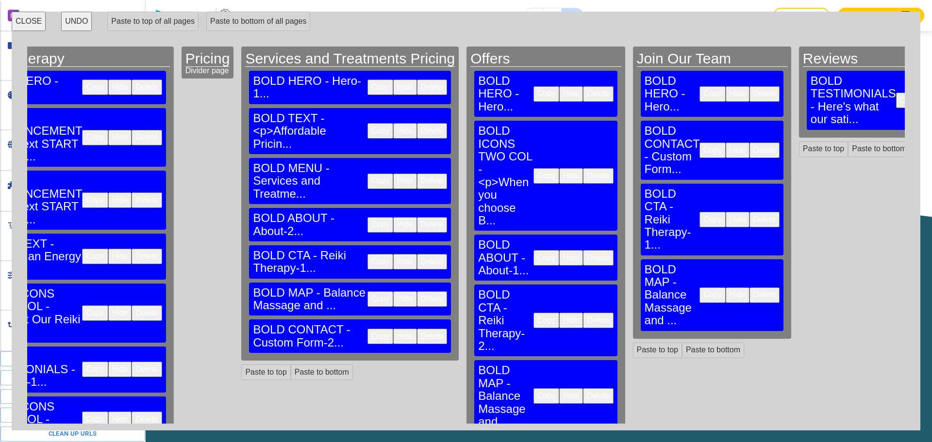
click at [33, 24] on button "CLOSE" at bounding box center [29, 21] width 34 height 19
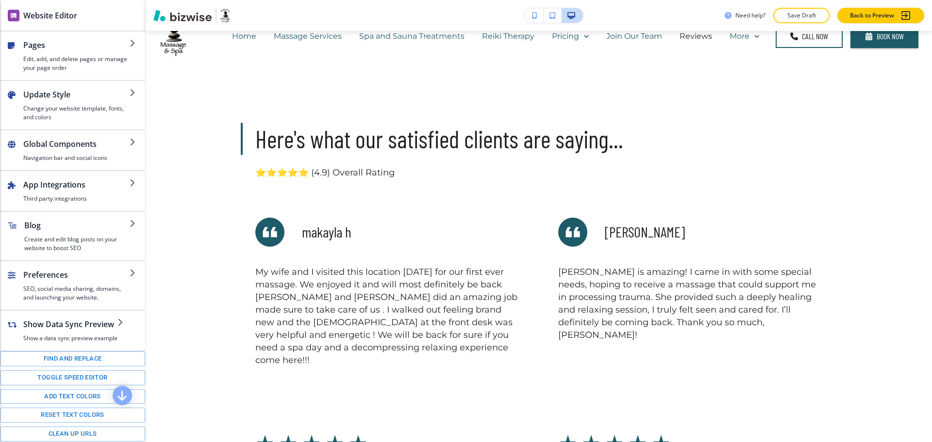
scroll to position [0, 0]
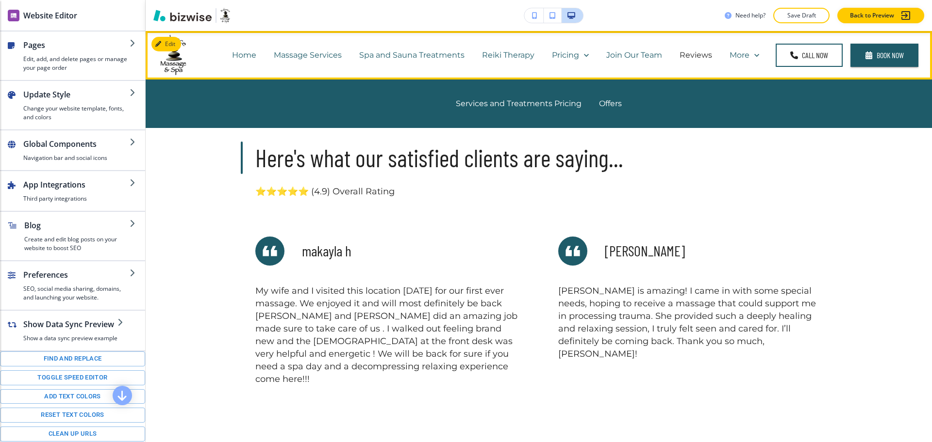
click at [623, 49] on div "Join Our Team" at bounding box center [633, 55] width 73 height 39
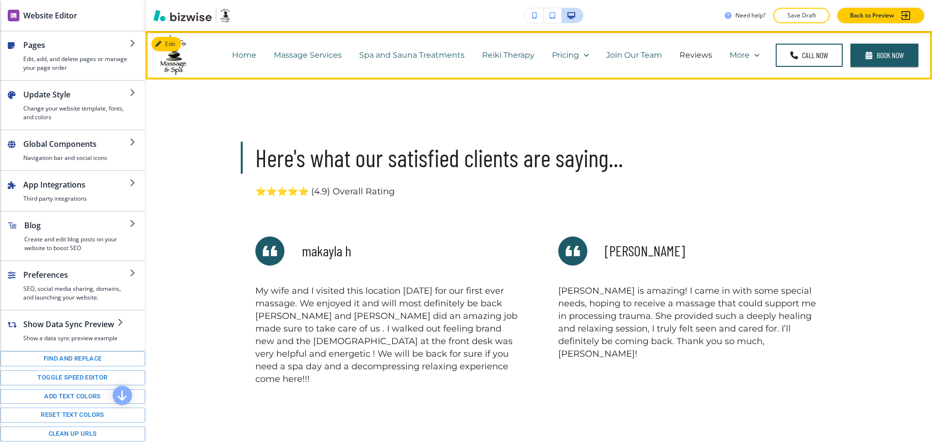
click at [627, 57] on p "Join Our Team" at bounding box center [634, 54] width 56 height 11
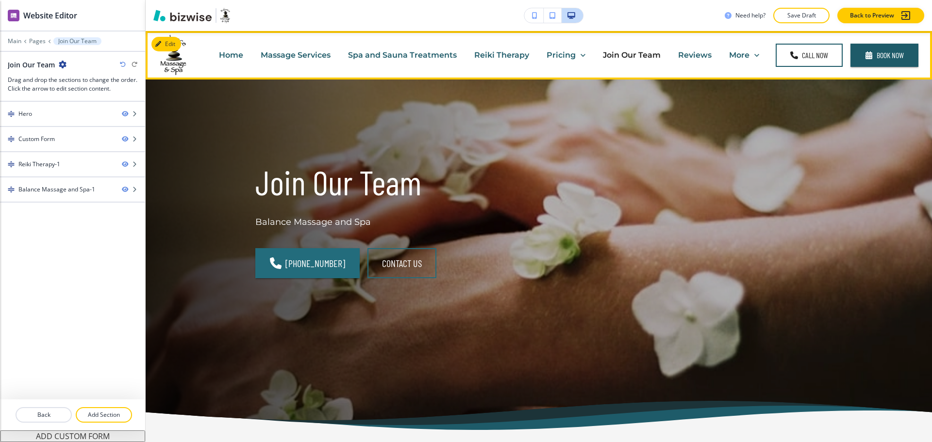
click at [691, 49] on p "Reviews" at bounding box center [694, 54] width 33 height 11
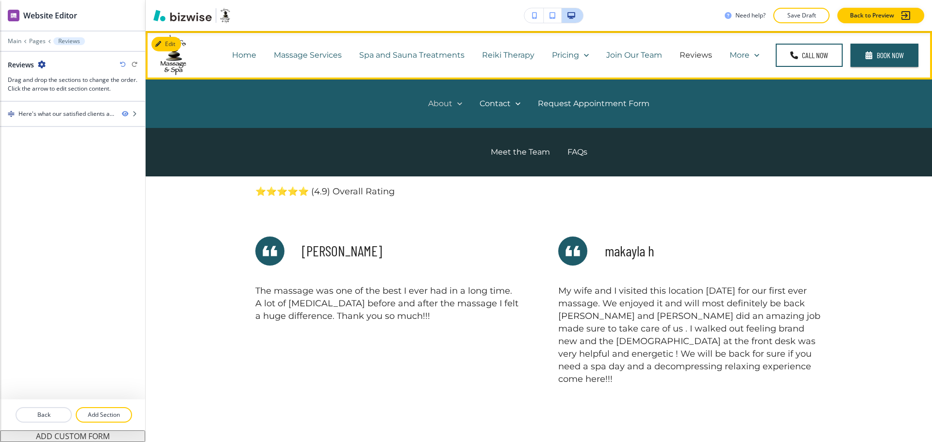
click at [439, 99] on p "About" at bounding box center [440, 103] width 24 height 11
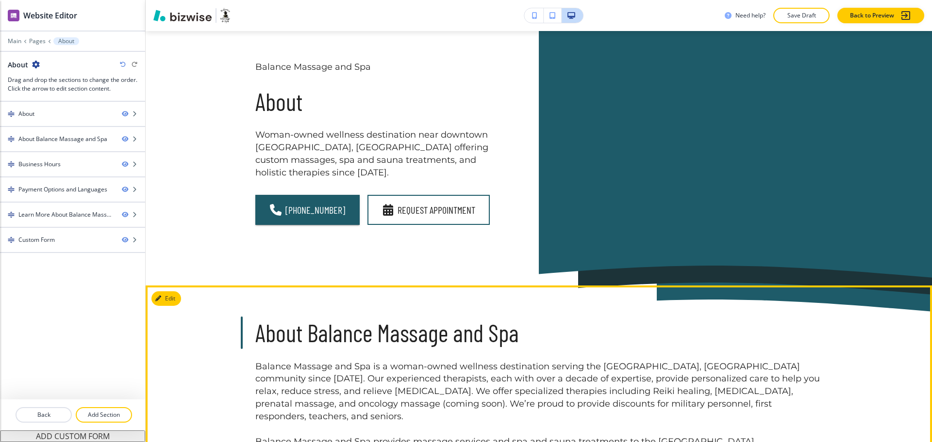
scroll to position [60, 0]
drag, startPoint x: 251, startPoint y: 354, endPoint x: 363, endPoint y: 357, distance: 112.6
click at [363, 360] on p "Balance Massage and Spa is a woman-owned wellness destination serving the Fort …" at bounding box center [538, 391] width 567 height 63
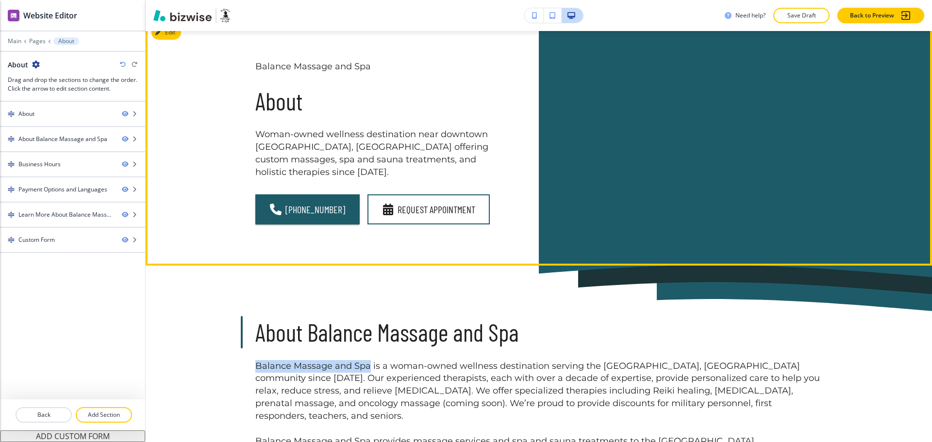
copy p "Balance Massage and Spa"
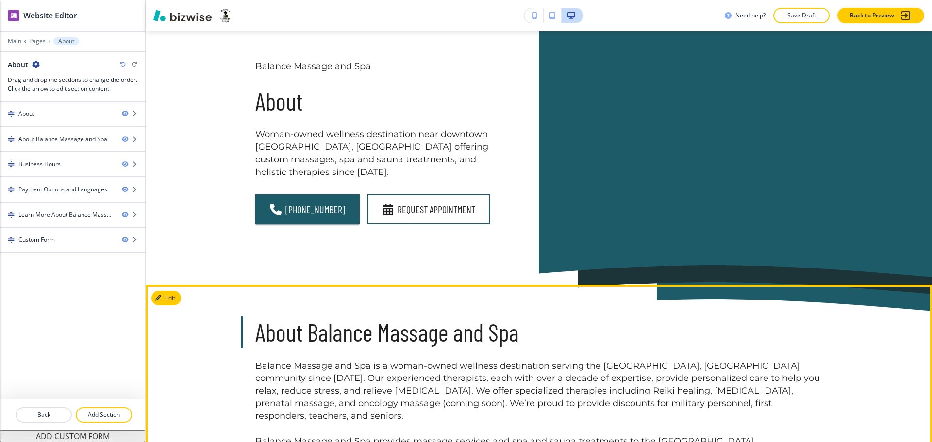
click at [447, 327] on h3 "About Balance Massage and Spa" at bounding box center [538, 332] width 567 height 33
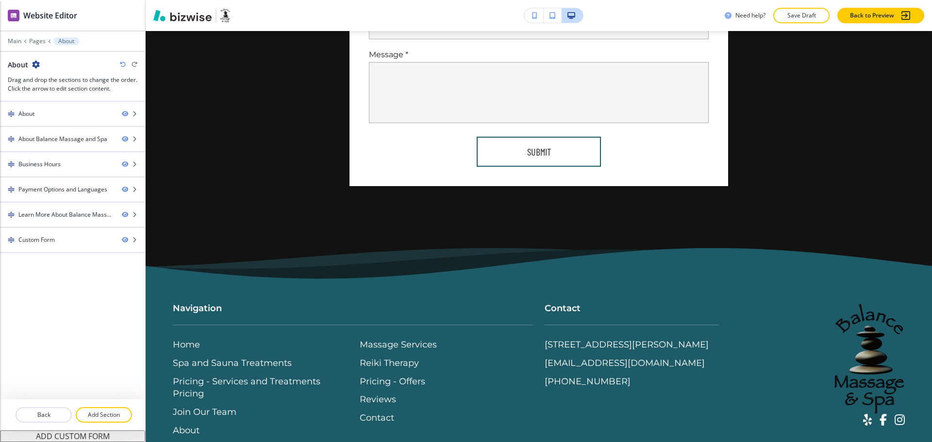
scroll to position [2790, 0]
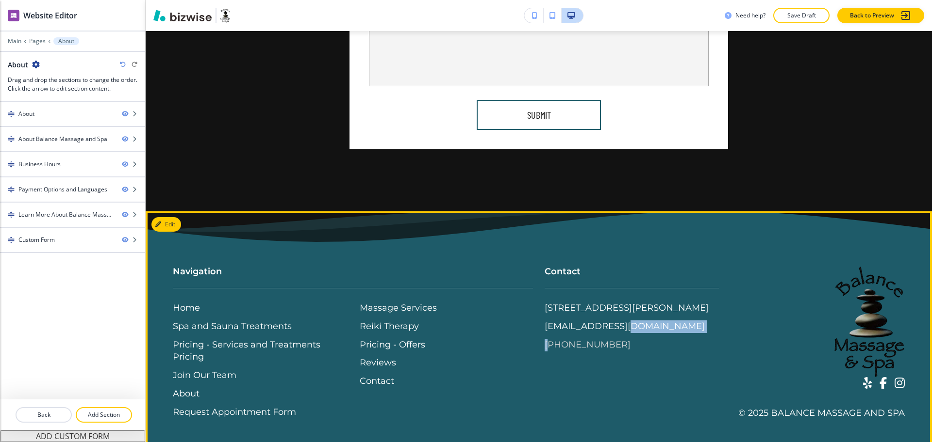
drag, startPoint x: 623, startPoint y: 345, endPoint x: 543, endPoint y: 348, distance: 80.1
click at [544, 348] on div "485 Tom Hall St #105, Fort Mill, SC 29715, USA balancemassagesc@gmail.com (803)…" at bounding box center [631, 326] width 174 height 49
click at [533, 387] on div "Contact 485 Tom Hall St #105, Fort Mill, SC 29715, USA balancemassagesc@gmail.c…" at bounding box center [626, 333] width 186 height 174
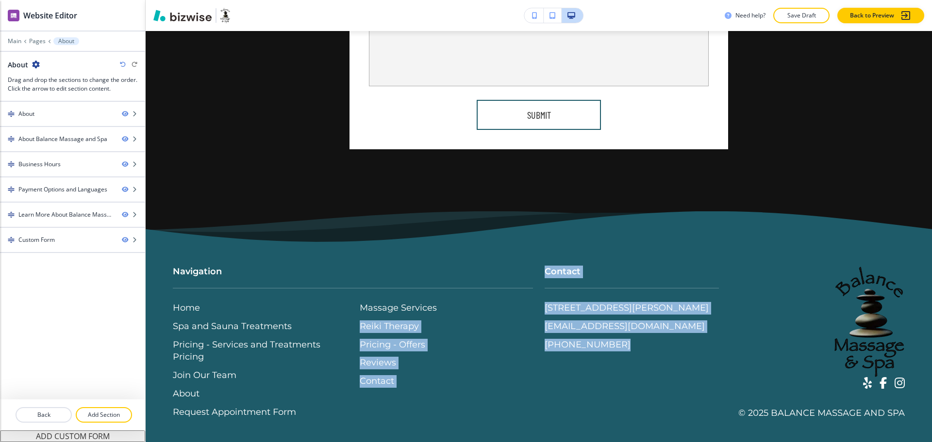
drag, startPoint x: 527, startPoint y: 343, endPoint x: 615, endPoint y: 354, distance: 88.5
click at [615, 355] on div "Navigation Home Spa and Sauna Treatments Pricing - Services and Treatments Pric…" at bounding box center [532, 333] width 743 height 174
click at [619, 356] on div "Contact 485 Tom Hall St #105, Fort Mill, SC 29715, USA balancemassagesc@gmail.c…" at bounding box center [626, 333] width 186 height 174
click at [552, 411] on footer "Navigation Home Spa and Sauna Treatments Pricing - Services and Treatments Pric…" at bounding box center [539, 334] width 786 height 244
click at [524, 356] on div "Massage Services Reiki Therapy Pricing - Offers Reviews Contact" at bounding box center [446, 345] width 173 height 86
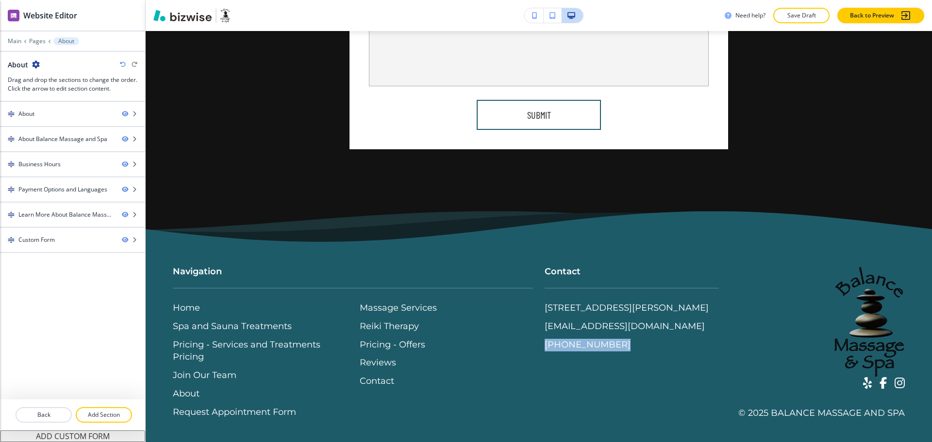
drag, startPoint x: 532, startPoint y: 346, endPoint x: 653, endPoint y: 354, distance: 121.5
click at [606, 350] on div "Contact 485 Tom Hall St #105, Fort Mill, SC 29715, USA balancemassagesc@gmail.c…" at bounding box center [626, 298] width 186 height 105
copy p "[PHONE_NUMBER]"
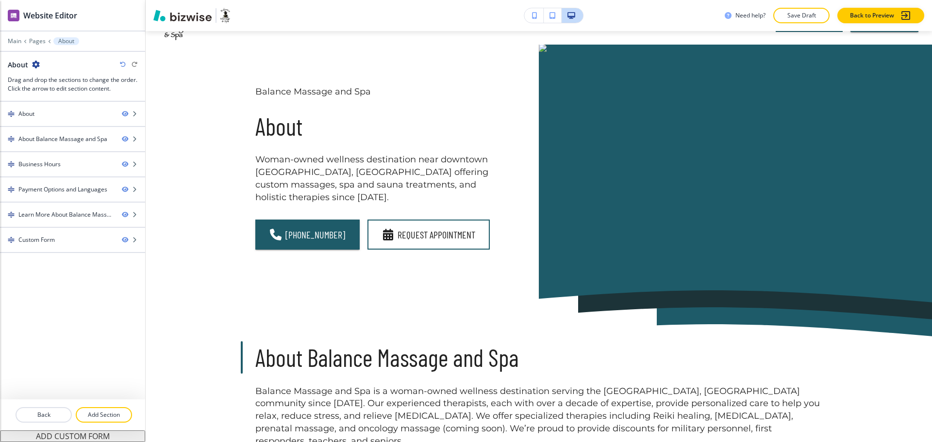
scroll to position [0, 0]
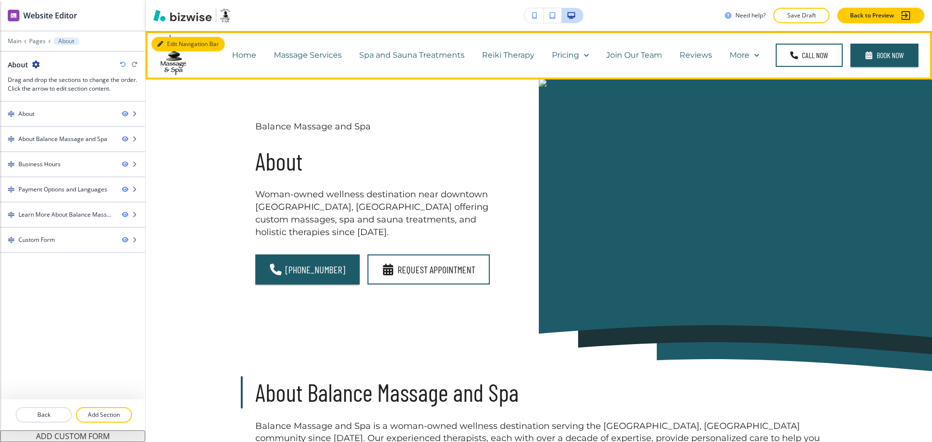
click at [174, 42] on button "Edit Navigation Bar" at bounding box center [187, 44] width 73 height 15
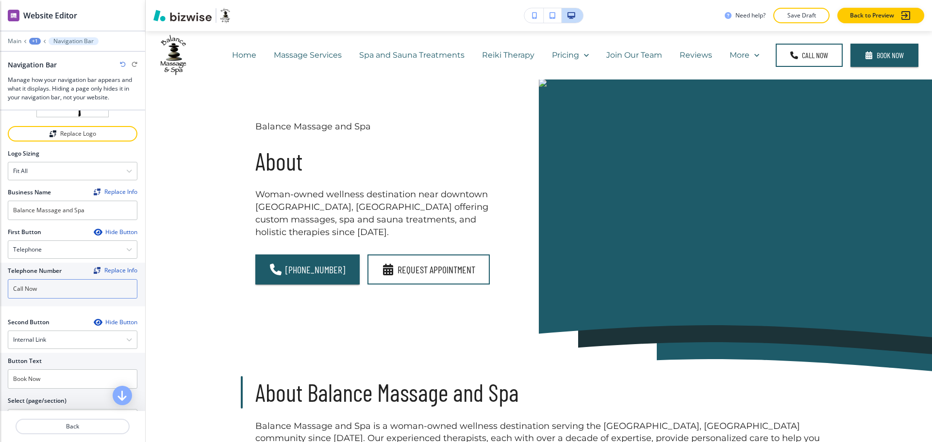
scroll to position [182, 0]
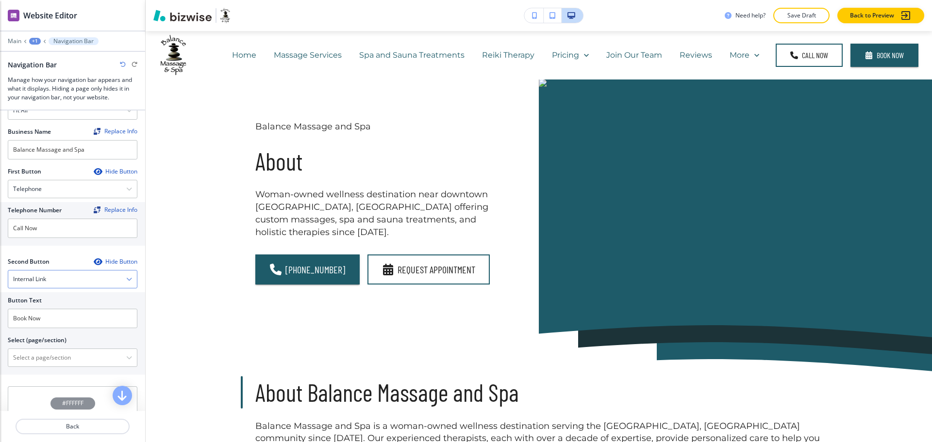
click at [61, 274] on div "Internal Link" at bounding box center [72, 279] width 129 height 17
click at [51, 233] on input "Call Now" at bounding box center [73, 228] width 130 height 19
paste input "[PHONE_NUMBER]"
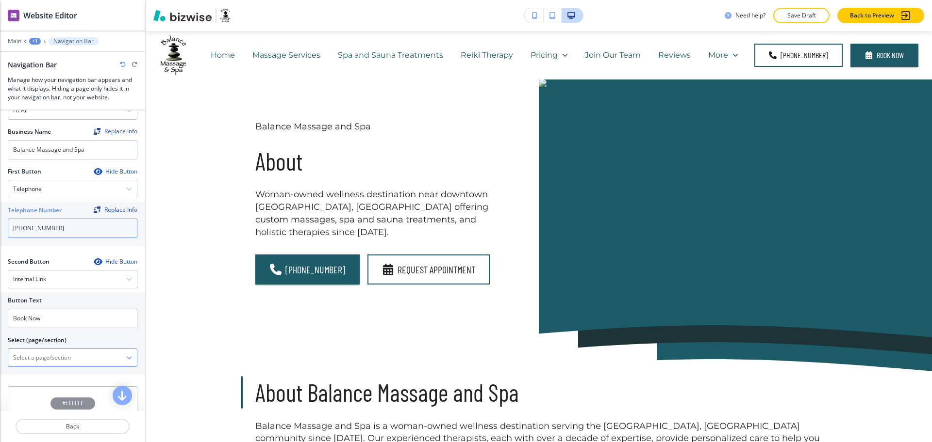
type input "[PHONE_NUMBER]"
click at [40, 365] on \(page\/section\) "Manual Input" at bounding box center [67, 358] width 118 height 16
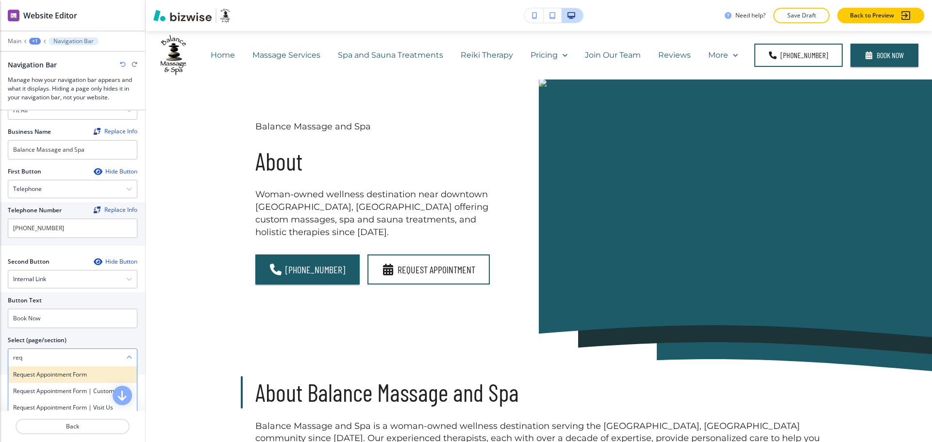
click at [57, 372] on h4 "Request Appointment Form" at bounding box center [72, 375] width 119 height 9
type \(page\/section\) "Request Appointment Form"
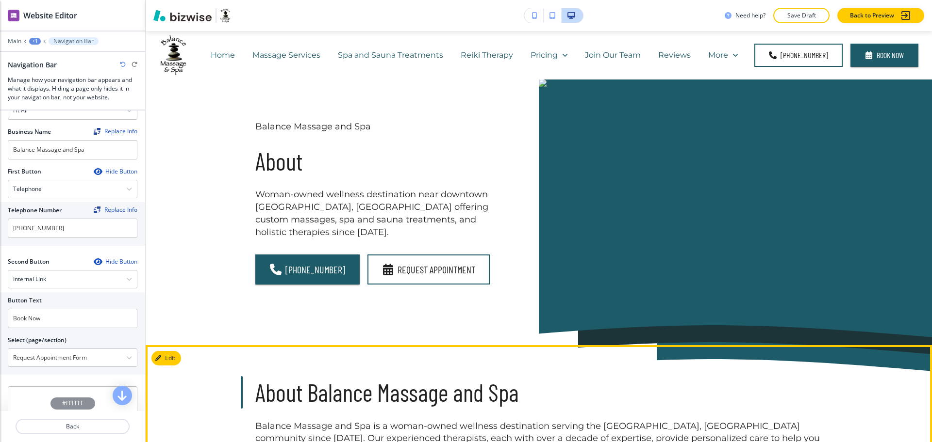
click at [424, 377] on h3 "About Balance Massage and Spa" at bounding box center [538, 393] width 567 height 33
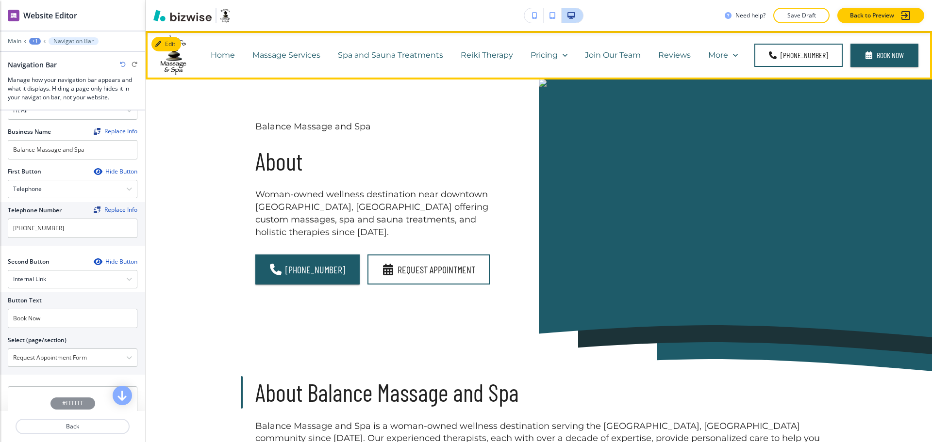
click at [664, 54] on p "Reviews" at bounding box center [674, 54] width 33 height 11
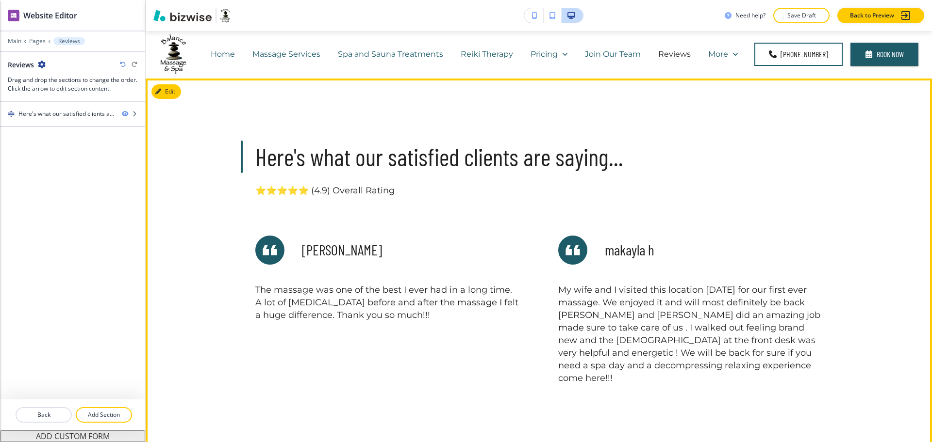
scroll to position [0, 0]
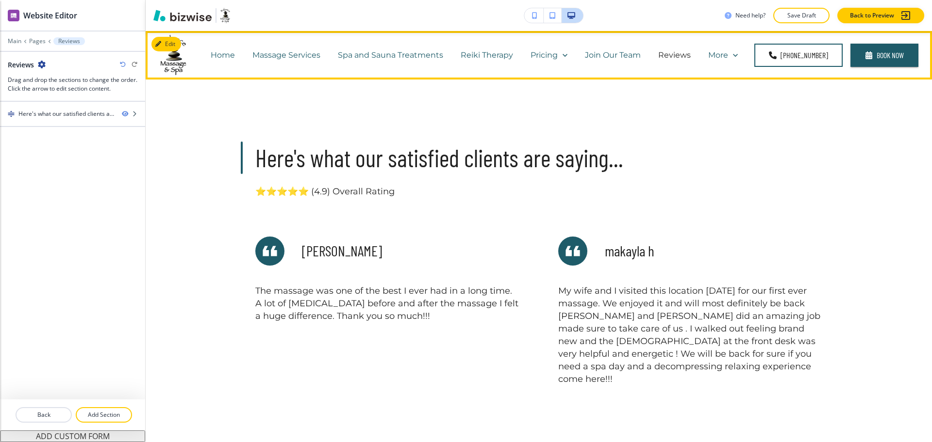
click at [620, 54] on p "Join Our Team" at bounding box center [613, 54] width 56 height 11
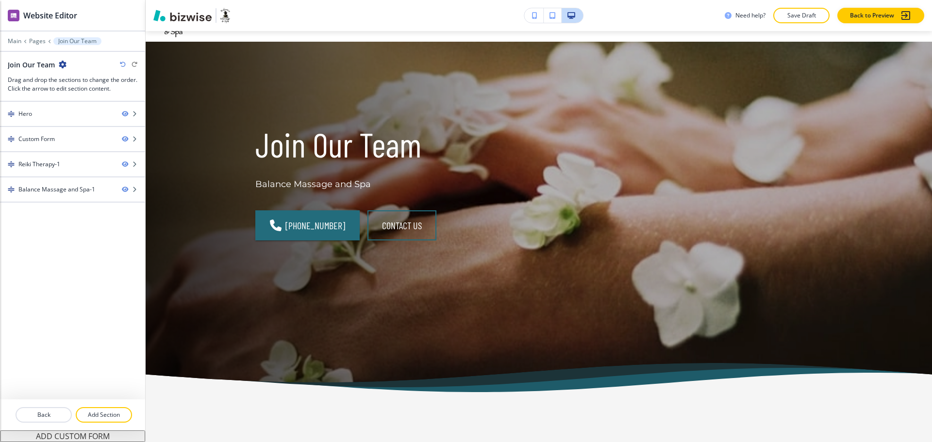
scroll to position [15, 0]
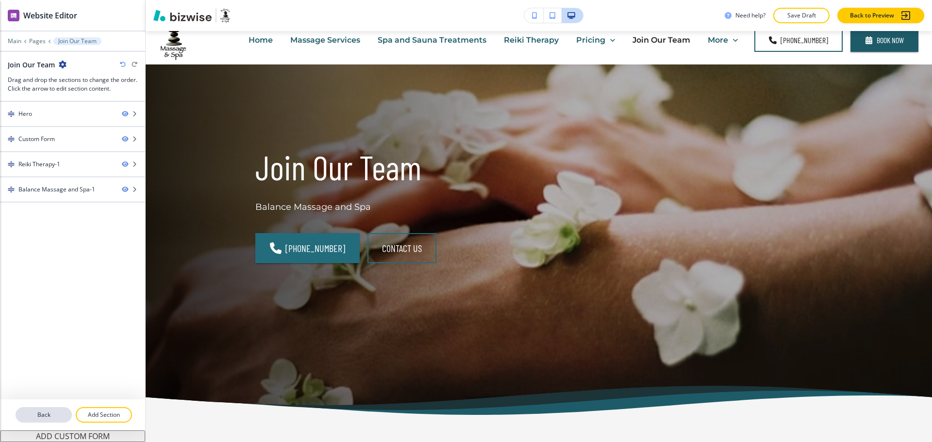
click at [33, 413] on p "Back" at bounding box center [43, 415] width 54 height 9
click at [13, 44] on p "Main" at bounding box center [15, 41] width 14 height 7
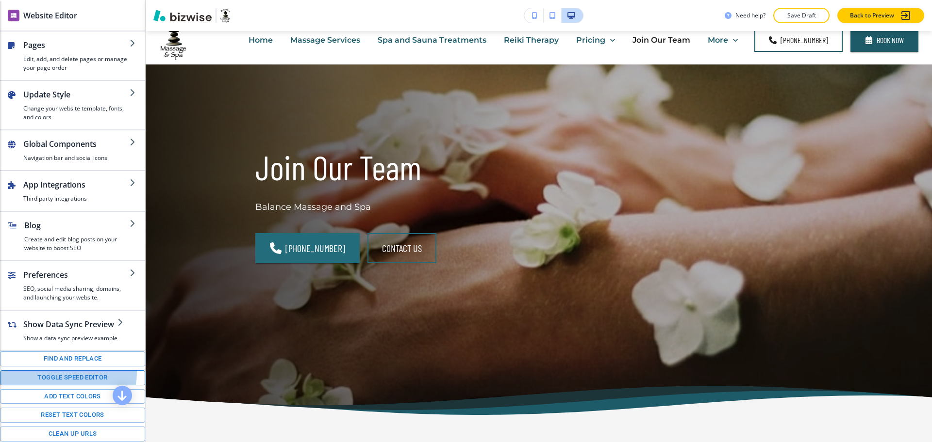
click at [55, 381] on button "Toggle speed editor" at bounding box center [72, 378] width 145 height 15
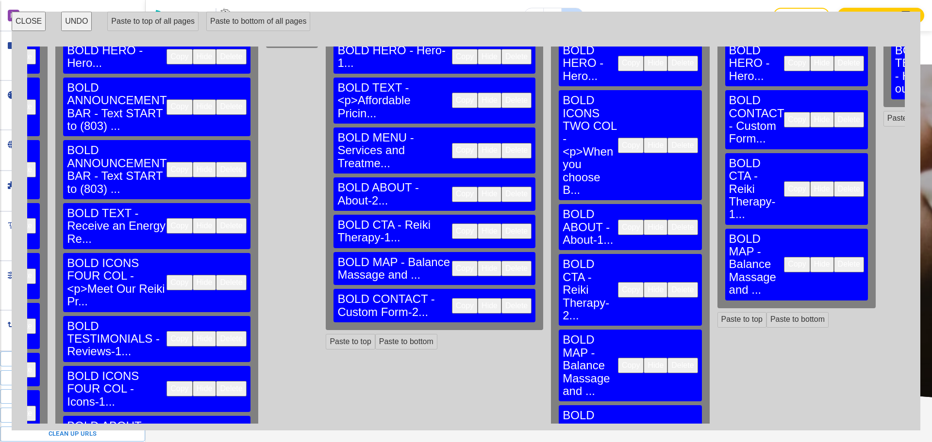
scroll to position [0, 606]
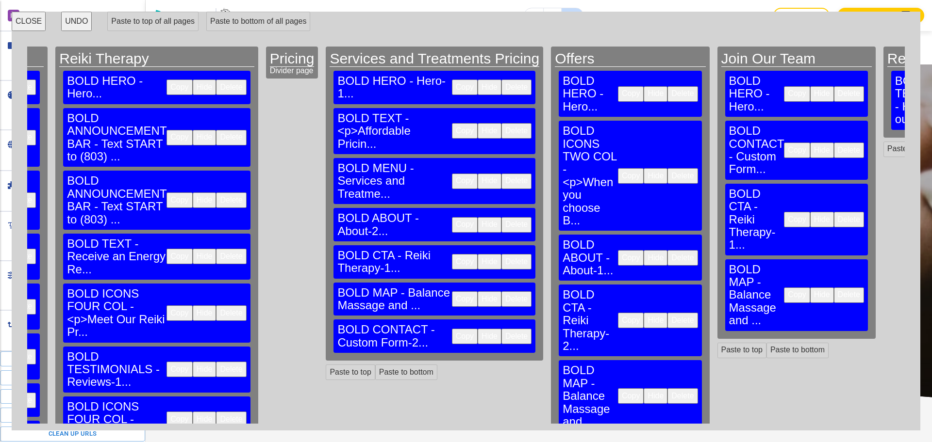
click at [618, 250] on button "Copy" at bounding box center [631, 258] width 26 height 16
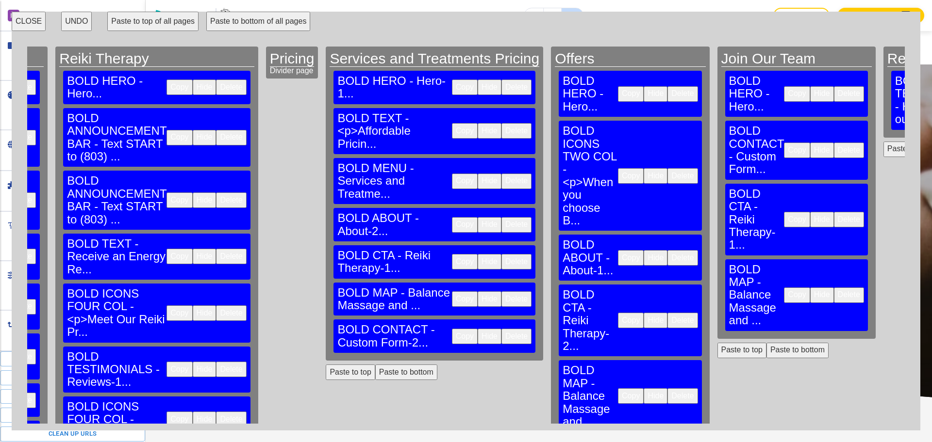
click at [766, 343] on button "Paste to bottom" at bounding box center [797, 351] width 62 height 16
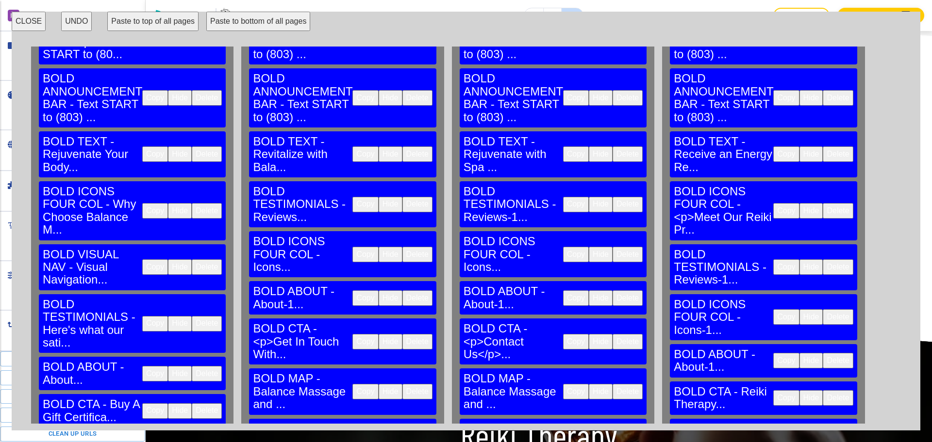
scroll to position [103, 0]
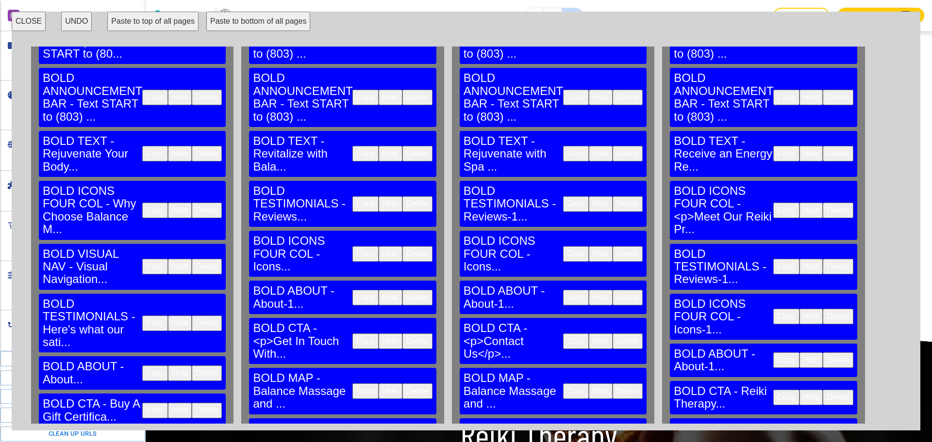
click at [28, 25] on button "CLOSE" at bounding box center [29, 21] width 34 height 19
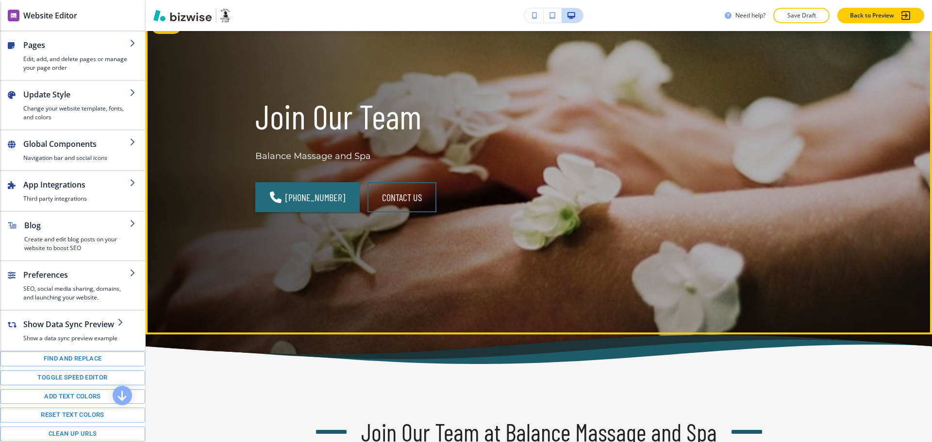
scroll to position [0, 0]
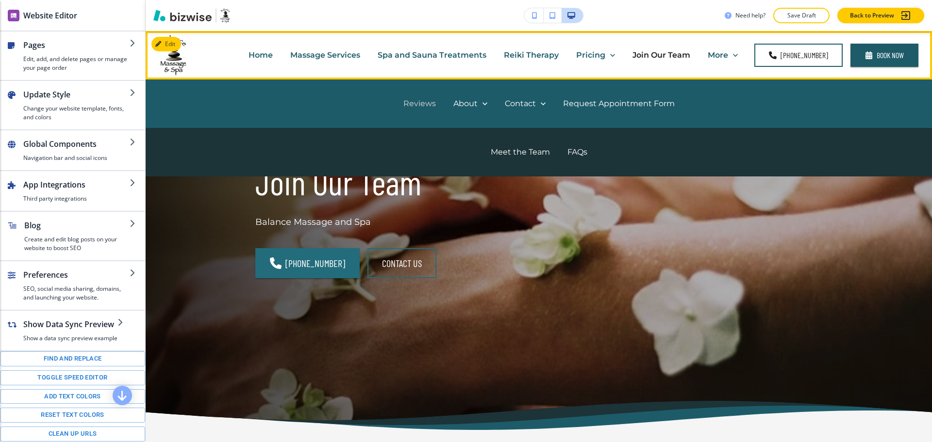
click at [423, 101] on p "Reviews" at bounding box center [419, 103] width 33 height 11
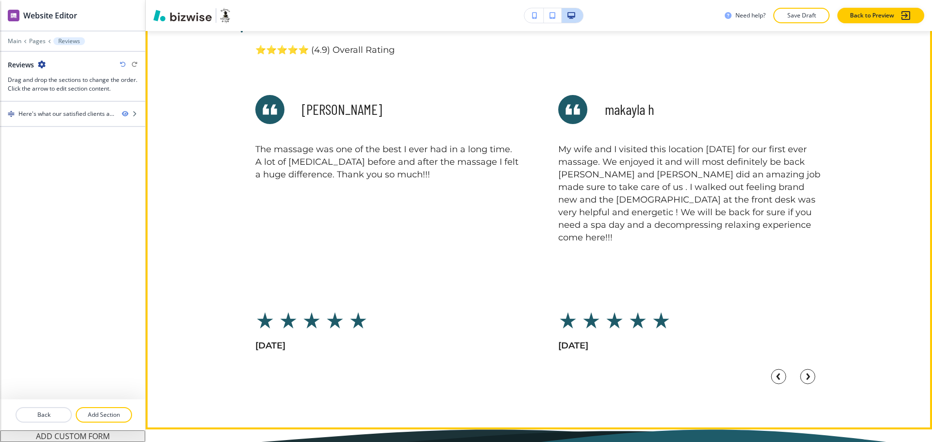
scroll to position [148, 0]
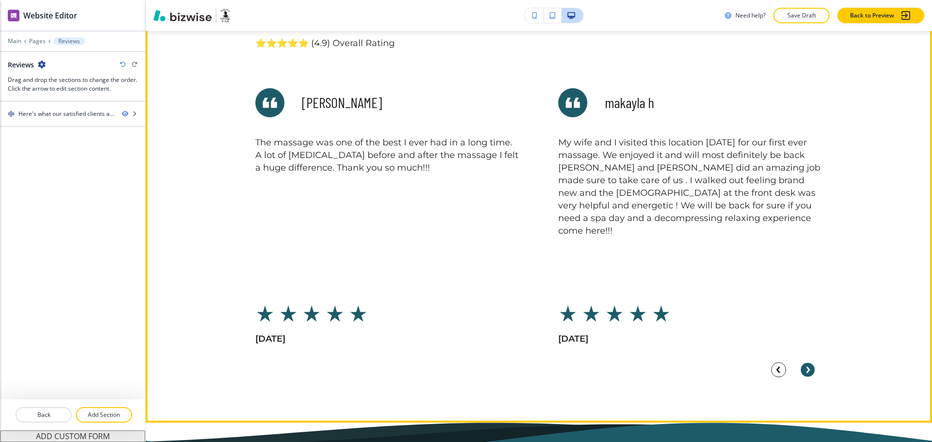
click at [804, 370] on circle "Next Slide" at bounding box center [807, 370] width 15 height 15
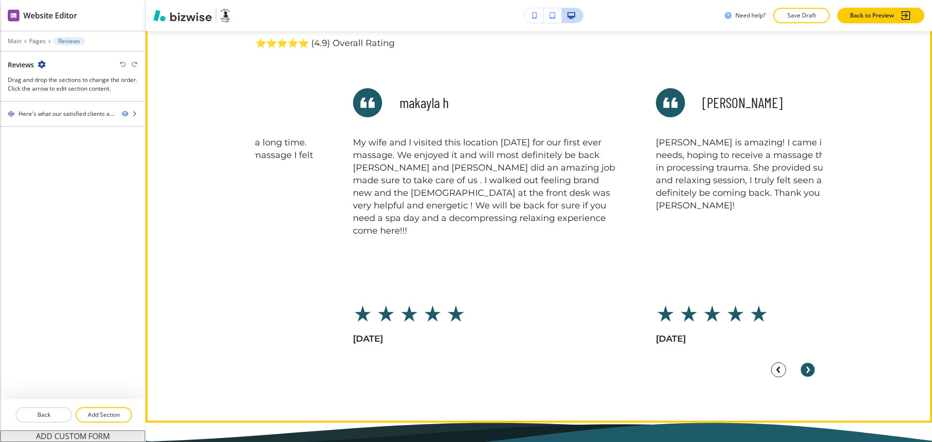
click at [805, 371] on circle "Next Slide" at bounding box center [807, 370] width 15 height 15
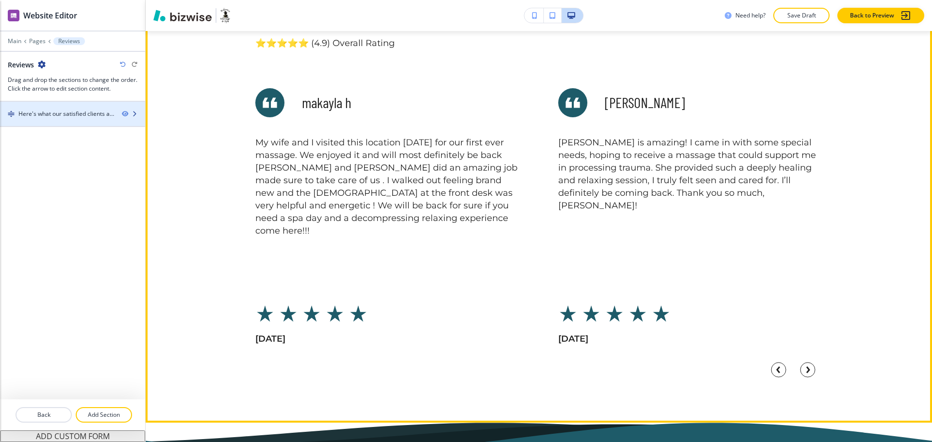
click at [54, 113] on div "Here's what our satisfied clients are saying..." at bounding box center [66, 114] width 96 height 9
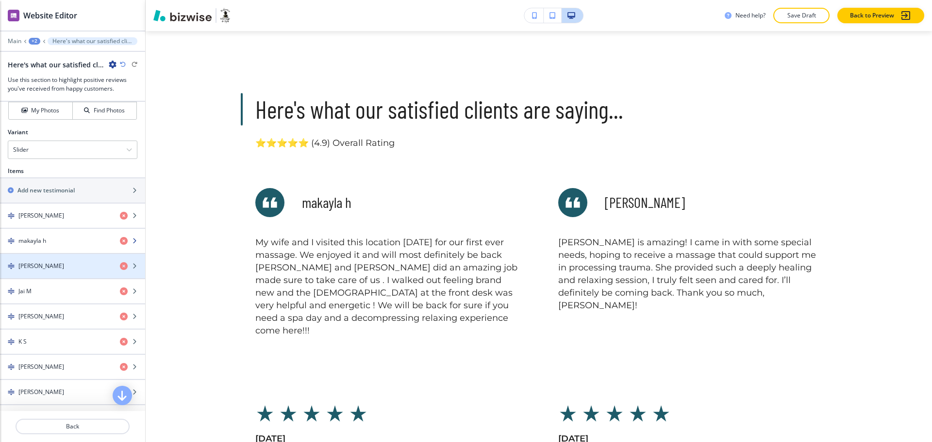
scroll to position [411, 0]
click at [38, 147] on div "Slider" at bounding box center [72, 150] width 129 height 17
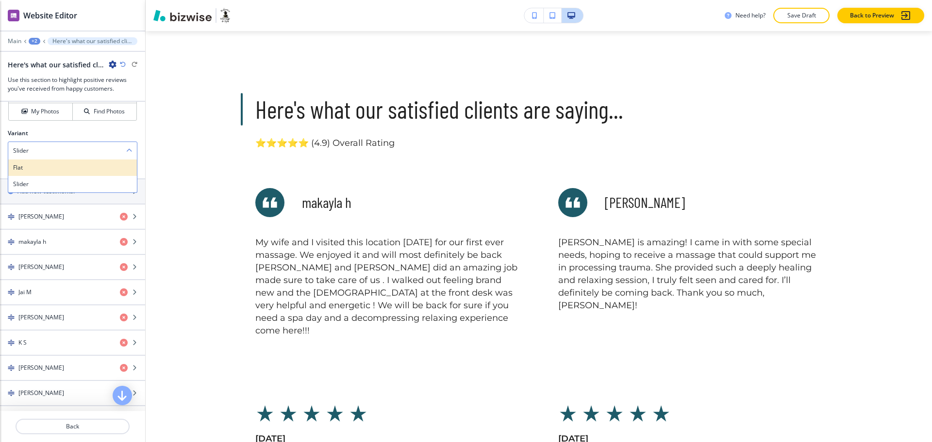
click at [43, 172] on h4 "Flat" at bounding box center [72, 168] width 119 height 9
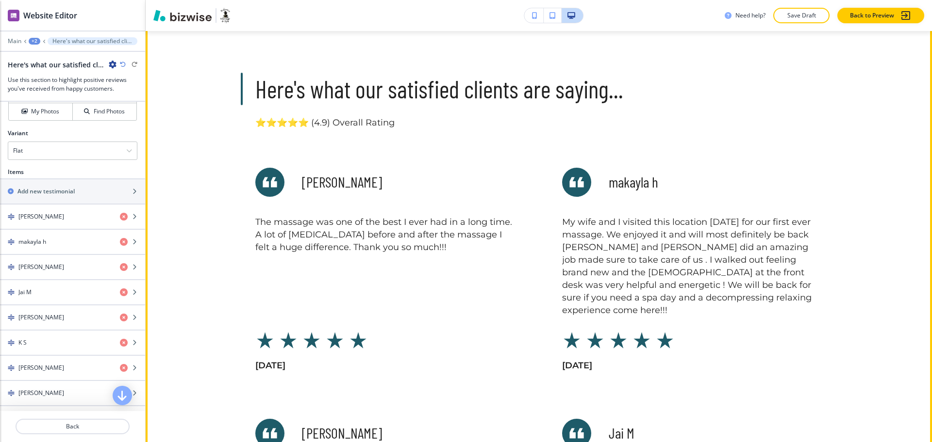
scroll to position [0, 0]
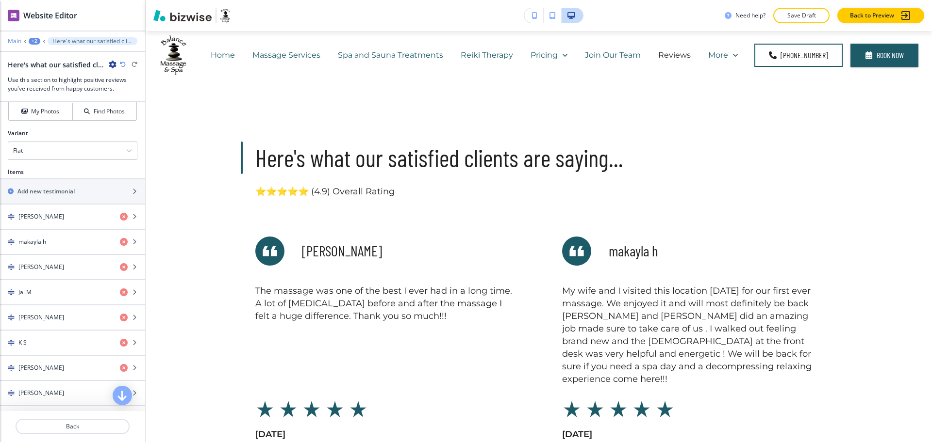
click at [13, 42] on p "Main" at bounding box center [15, 41] width 14 height 7
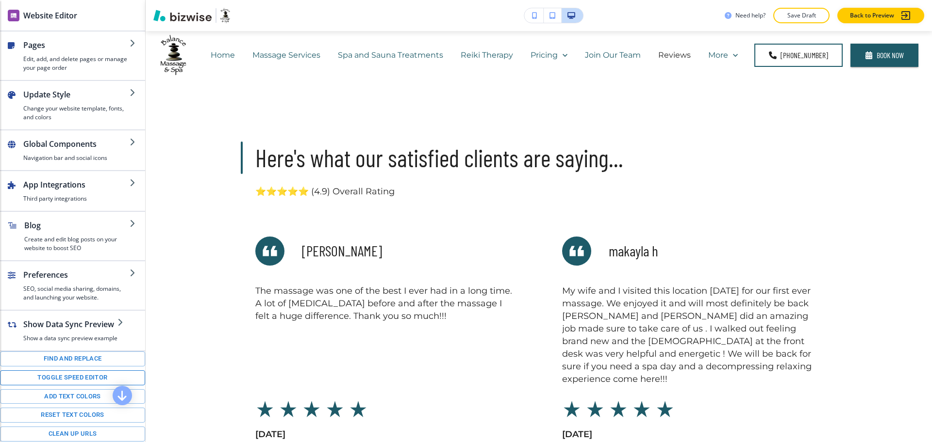
click at [65, 386] on button "Toggle speed editor" at bounding box center [72, 378] width 145 height 15
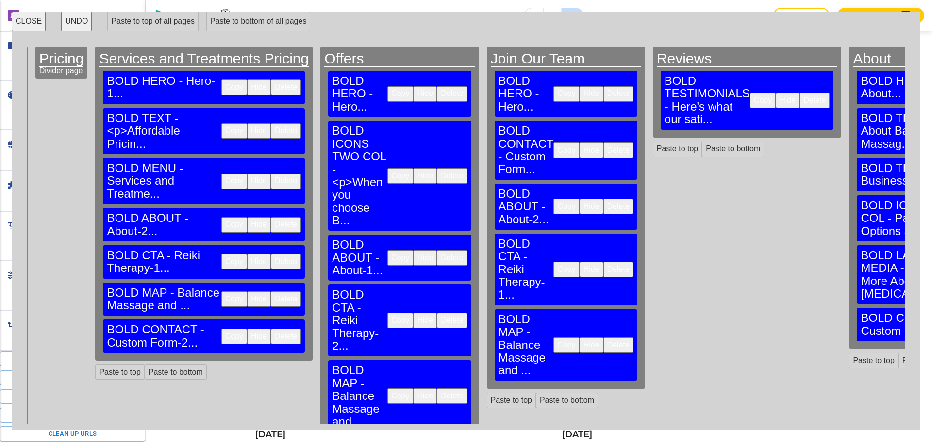
scroll to position [0, 851]
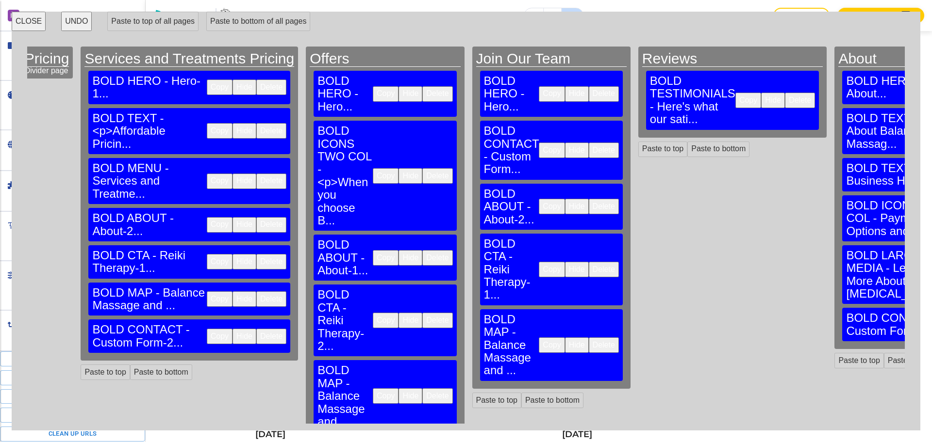
click at [539, 86] on button "Copy" at bounding box center [552, 94] width 26 height 16
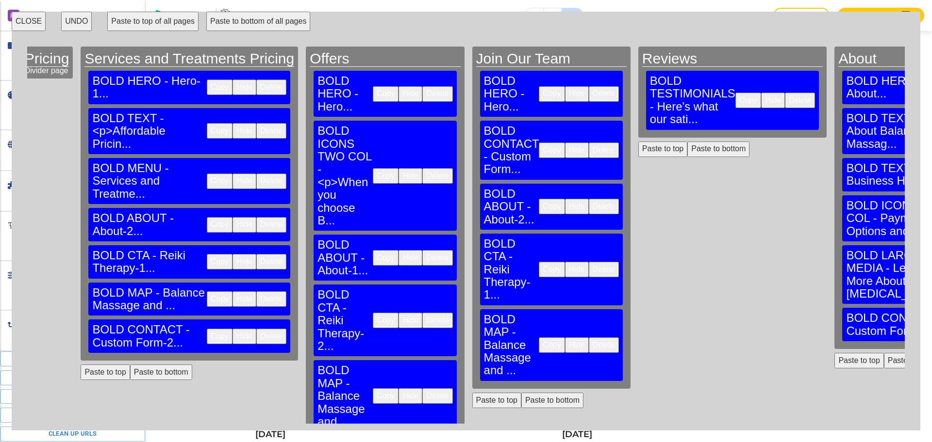
click at [638, 142] on button "Paste to top" at bounding box center [662, 150] width 49 height 16
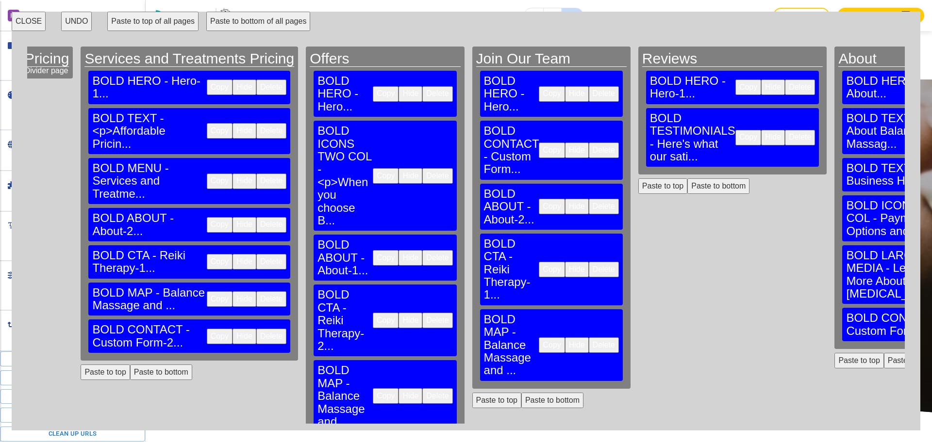
click at [539, 199] on button "Copy" at bounding box center [552, 207] width 26 height 16
click at [687, 179] on button "Paste to bottom" at bounding box center [718, 187] width 62 height 16
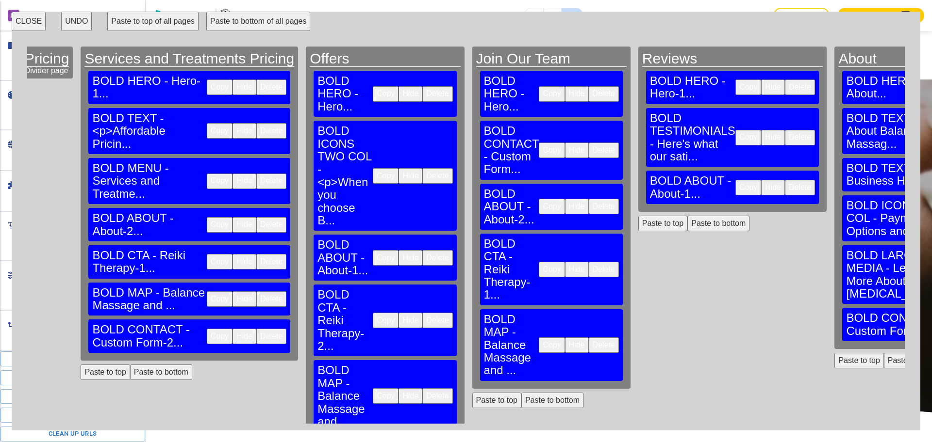
click at [539, 262] on button "Copy" at bounding box center [552, 270] width 26 height 16
click at [687, 216] on button "Paste to bottom" at bounding box center [718, 224] width 62 height 16
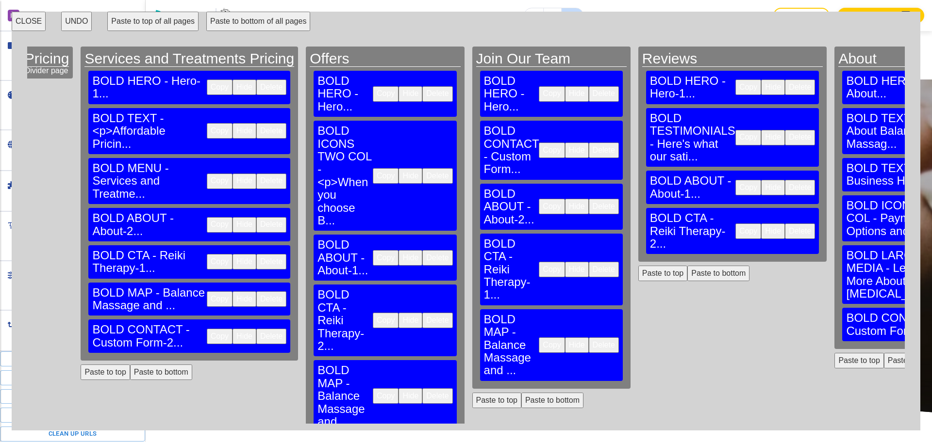
click at [539, 338] on button "Copy" at bounding box center [552, 346] width 26 height 16
click at [687, 266] on button "Paste to bottom" at bounding box center [718, 274] width 62 height 16
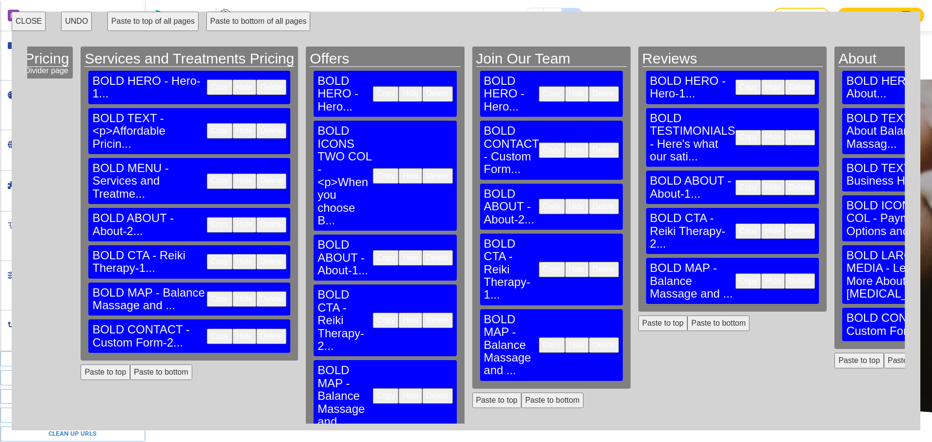
click at [634, 276] on div "Reviews BOLD HERO - Hero-1... Copy Hide Delete BOLD TESTIMONIALS - Here's what …" at bounding box center [732, 235] width 196 height 377
click at [687, 316] on button "Paste to bottom" at bounding box center [718, 324] width 62 height 16
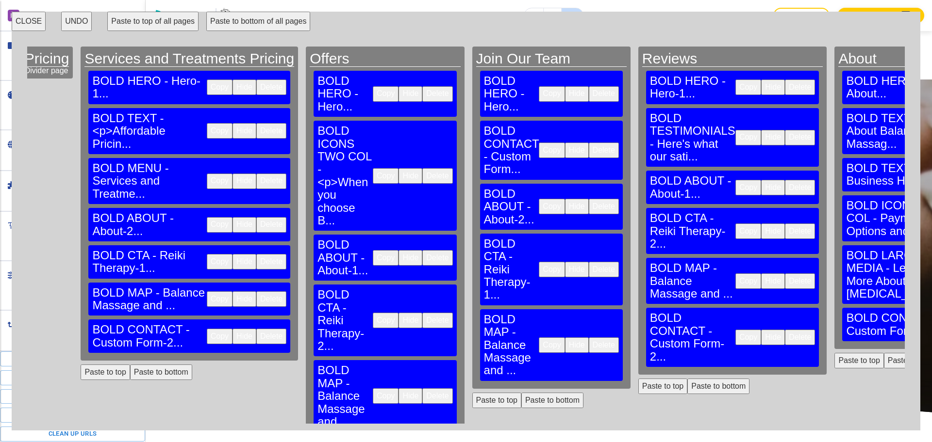
click at [30, 30] on button "CLOSE" at bounding box center [29, 21] width 34 height 19
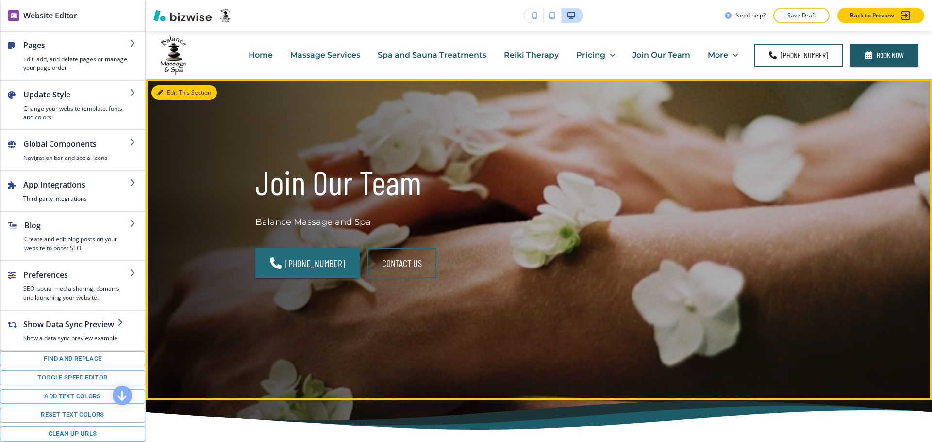
click at [167, 97] on button "Edit This Section" at bounding box center [183, 92] width 65 height 15
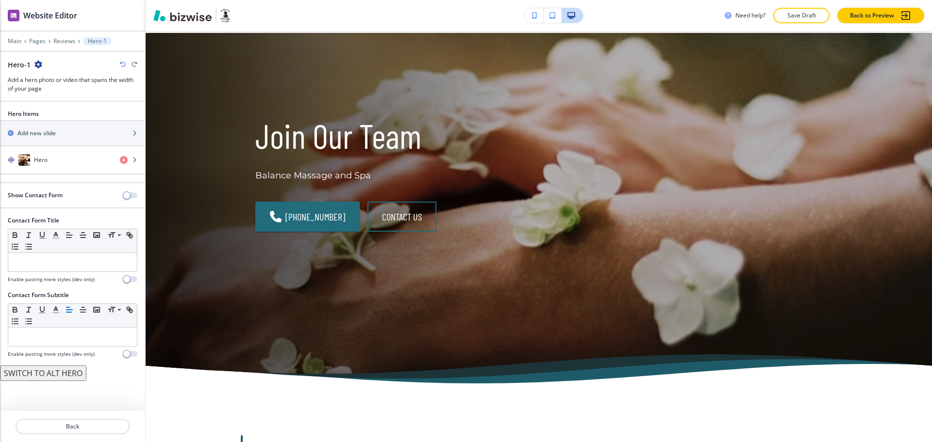
scroll to position [49, 0]
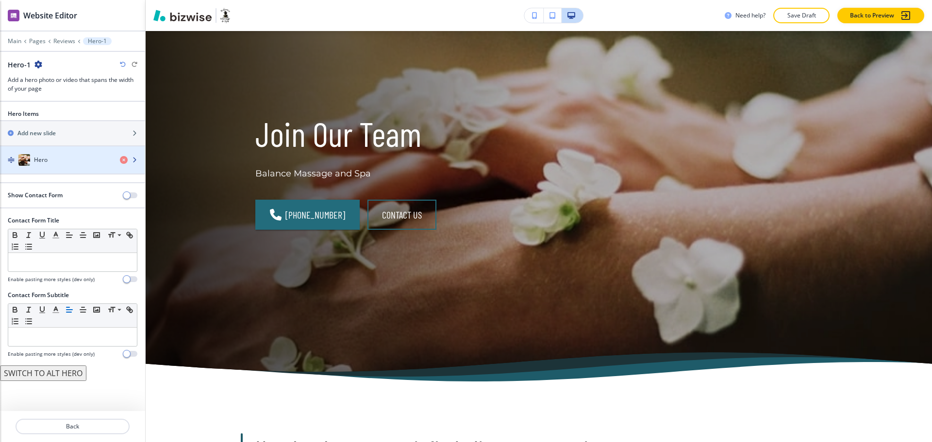
click at [62, 158] on div "Hero" at bounding box center [56, 160] width 112 height 12
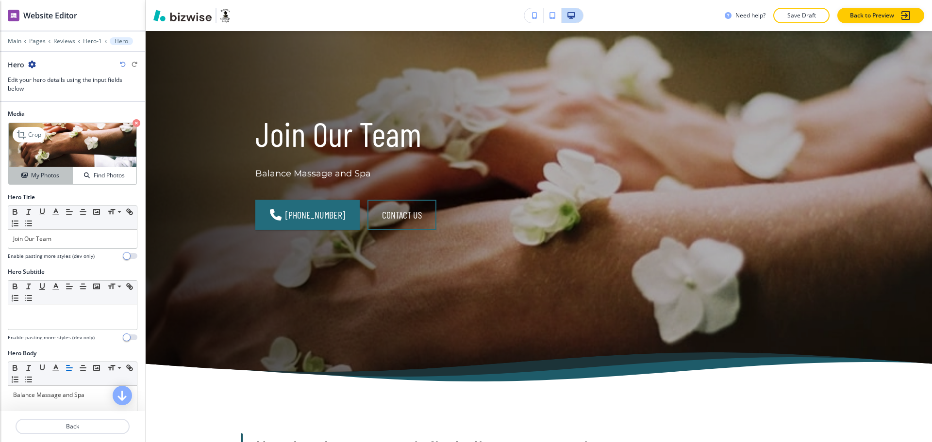
click at [46, 168] on button "My Photos" at bounding box center [41, 175] width 64 height 17
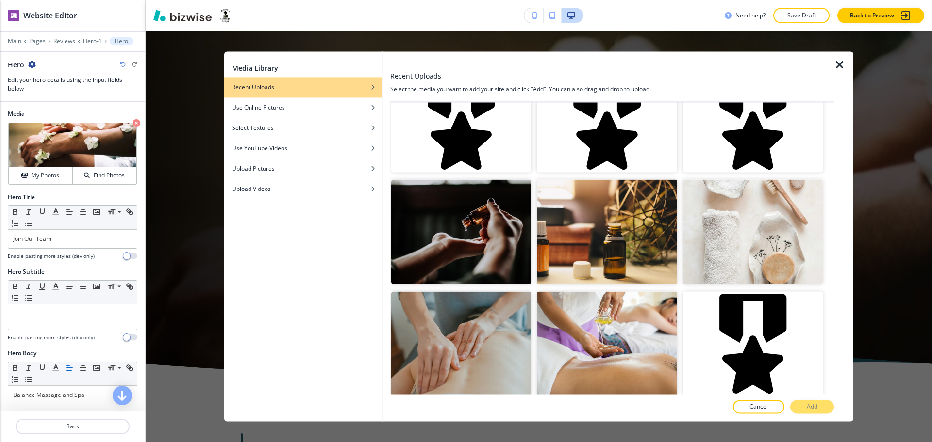
scroll to position [0, 0]
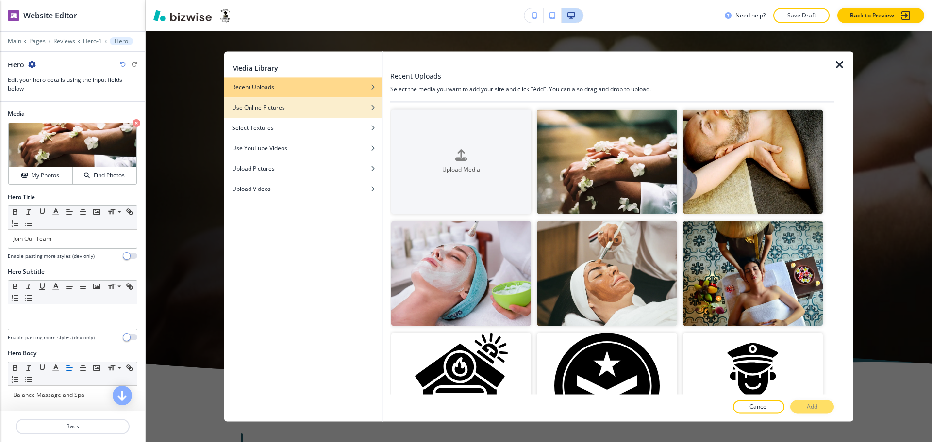
click at [273, 104] on h4 "Use Online Pictures" at bounding box center [258, 107] width 53 height 9
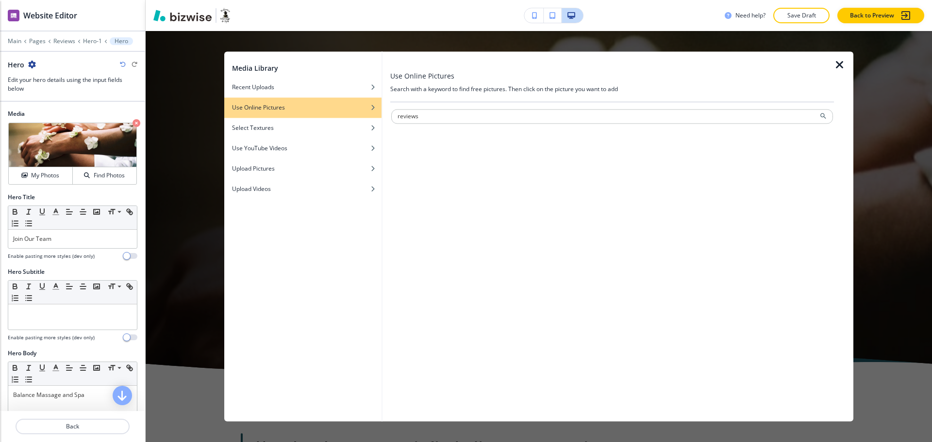
type input "reviews"
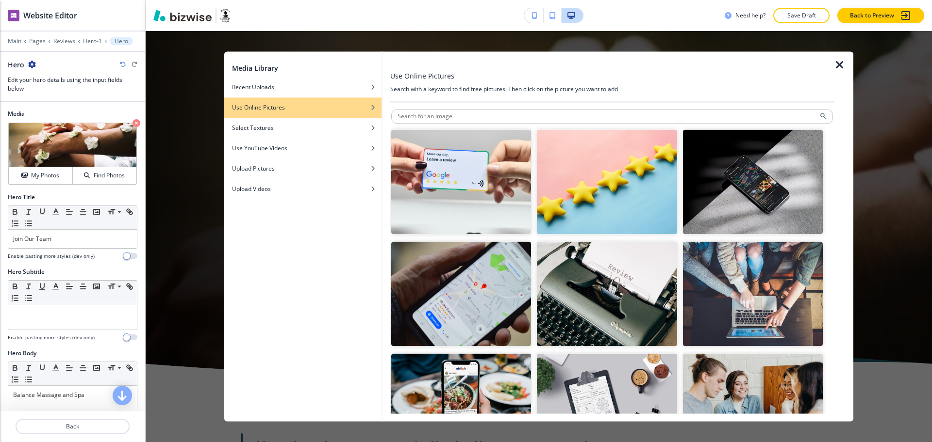
click at [586, 191] on img "button" at bounding box center [607, 182] width 140 height 105
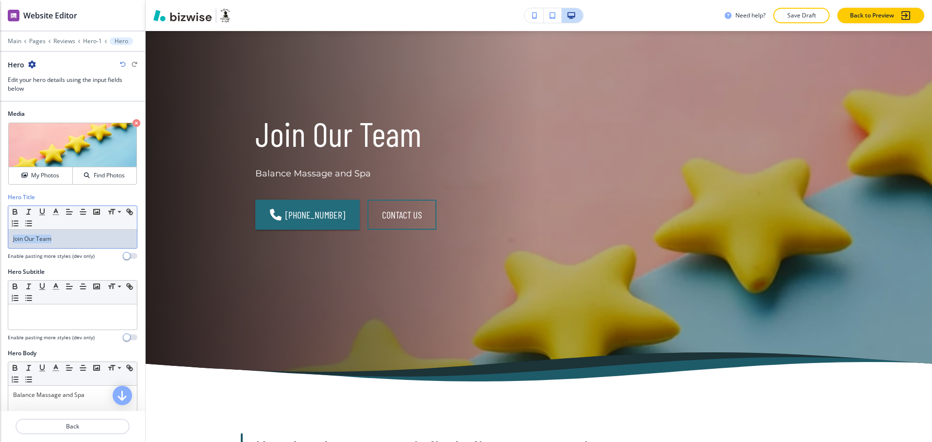
drag, startPoint x: 63, startPoint y: 243, endPoint x: 0, endPoint y: 238, distance: 63.3
click at [0, 238] on div "Hero Title Small Normal Large Huge Join Our Team Enable pasting more styles (de…" at bounding box center [72, 230] width 145 height 75
click at [94, 399] on p "Balance Massage and Spa" at bounding box center [72, 395] width 119 height 9
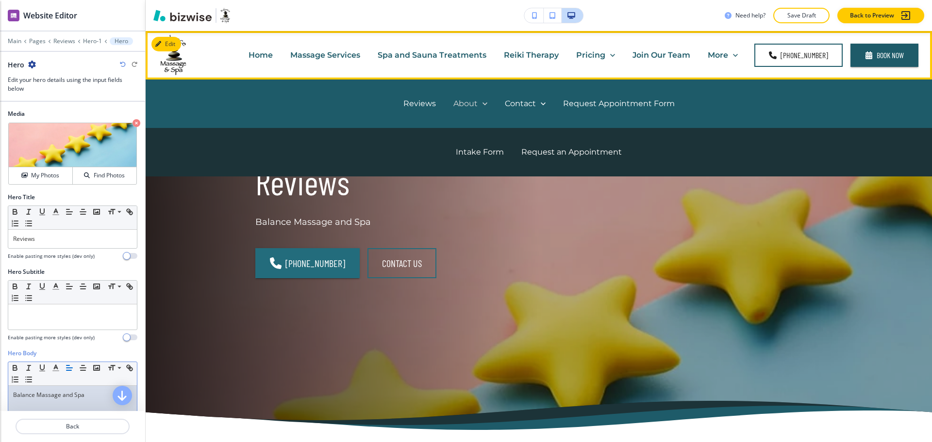
click at [458, 104] on p "About" at bounding box center [465, 103] width 24 height 11
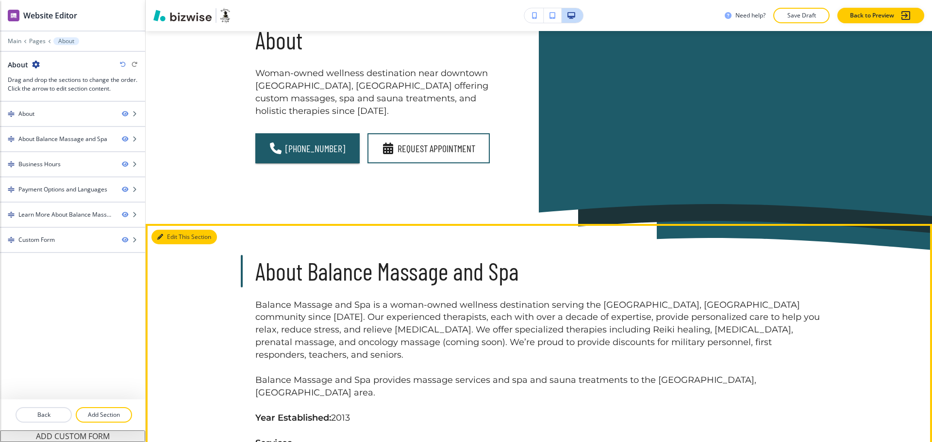
click at [163, 230] on button "Edit This Section" at bounding box center [183, 237] width 65 height 15
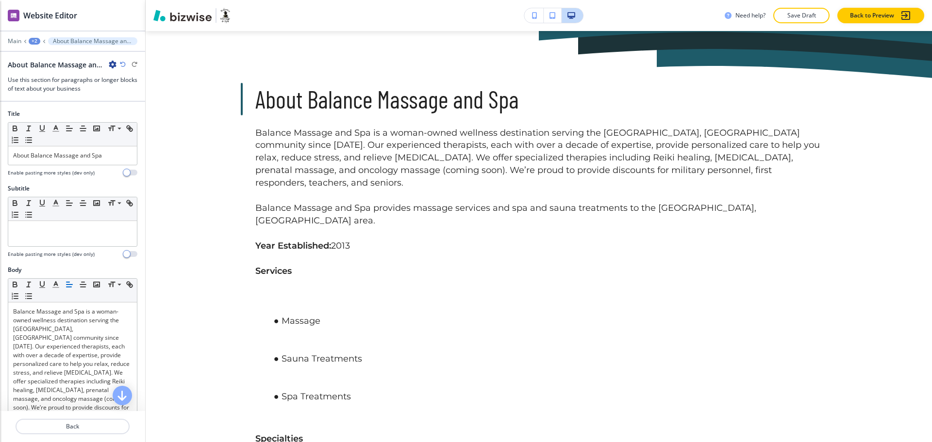
scroll to position [302, 0]
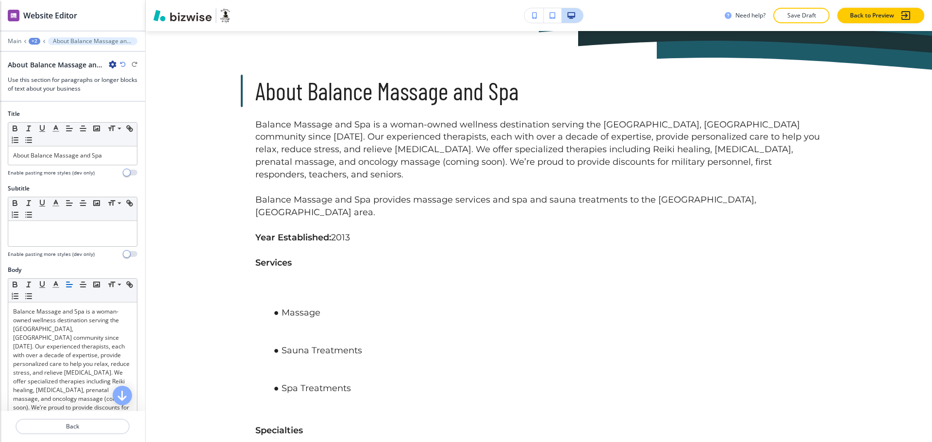
click at [110, 61] on icon "button" at bounding box center [113, 65] width 8 height 8
click at [125, 120] on button "Delete Section" at bounding box center [140, 115] width 62 height 17
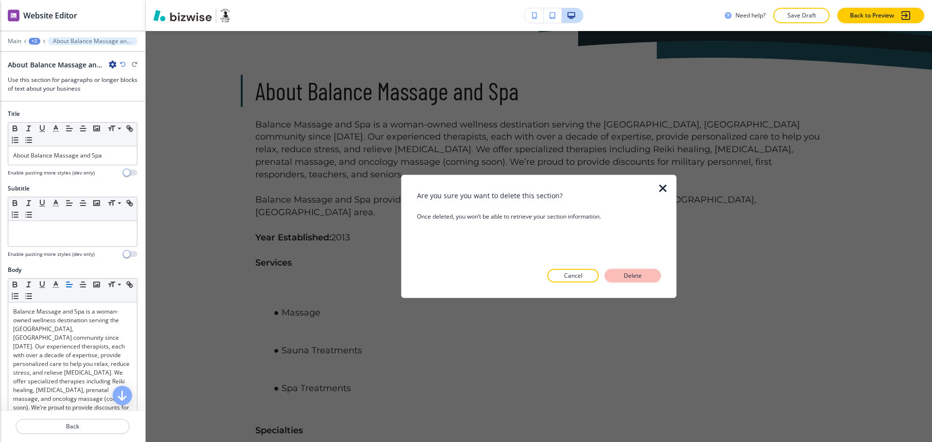
click at [627, 277] on p "Delete" at bounding box center [632, 276] width 23 height 9
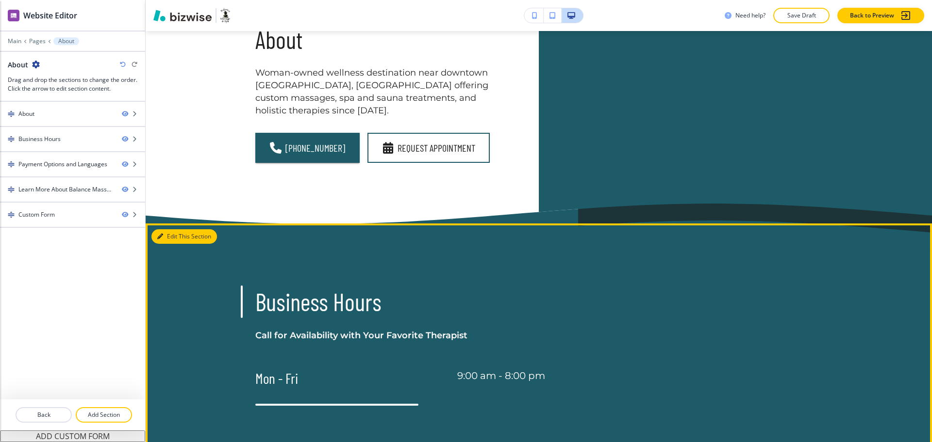
click at [176, 229] on button "Edit This Section" at bounding box center [183, 236] width 65 height 15
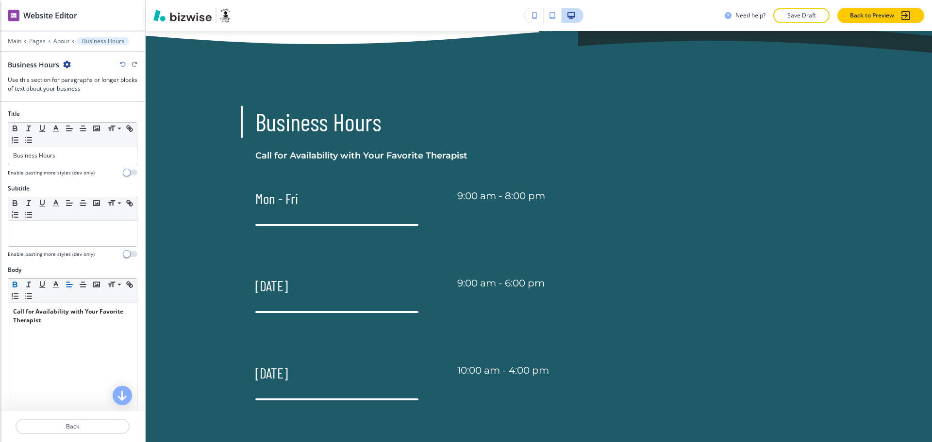
click at [64, 67] on icon "button" at bounding box center [67, 65] width 8 height 8
click at [75, 111] on p "Delete Section" at bounding box center [92, 115] width 49 height 9
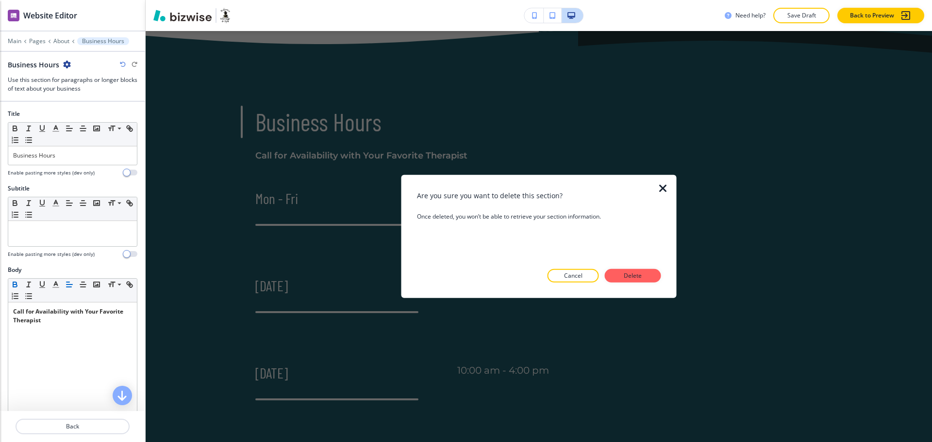
click at [637, 276] on p "Delete" at bounding box center [632, 276] width 23 height 9
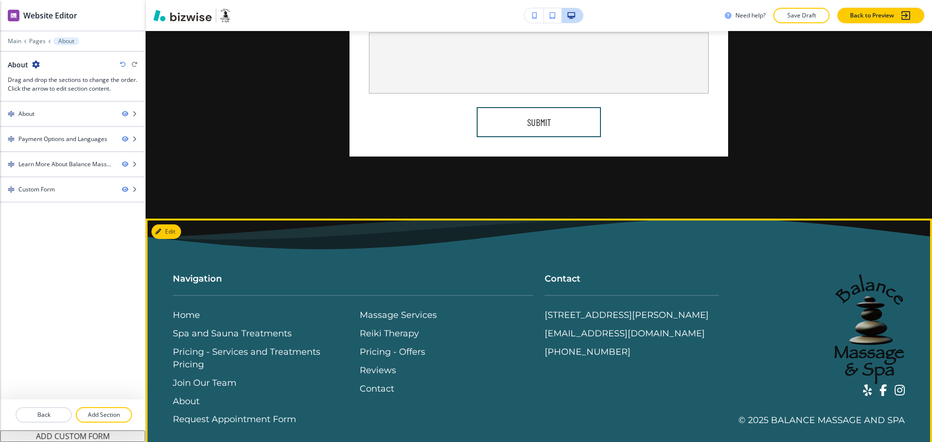
scroll to position [1709, 0]
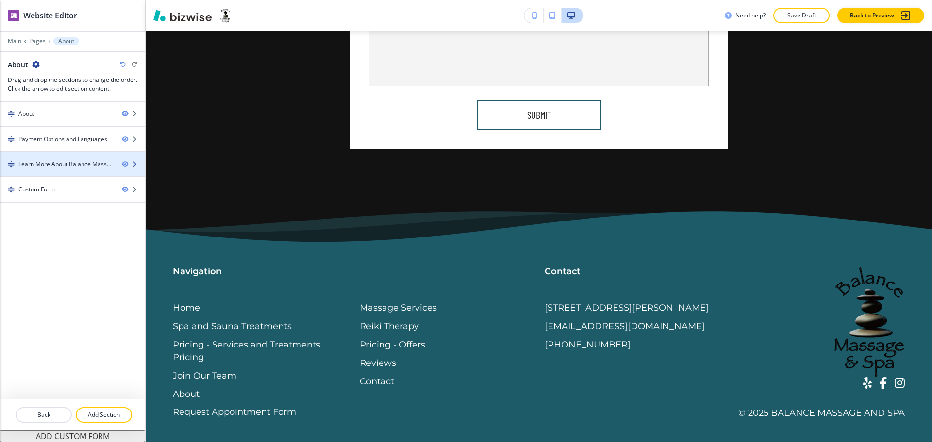
click at [52, 164] on div "Learn More About Balance Massage and Spa" at bounding box center [66, 164] width 96 height 9
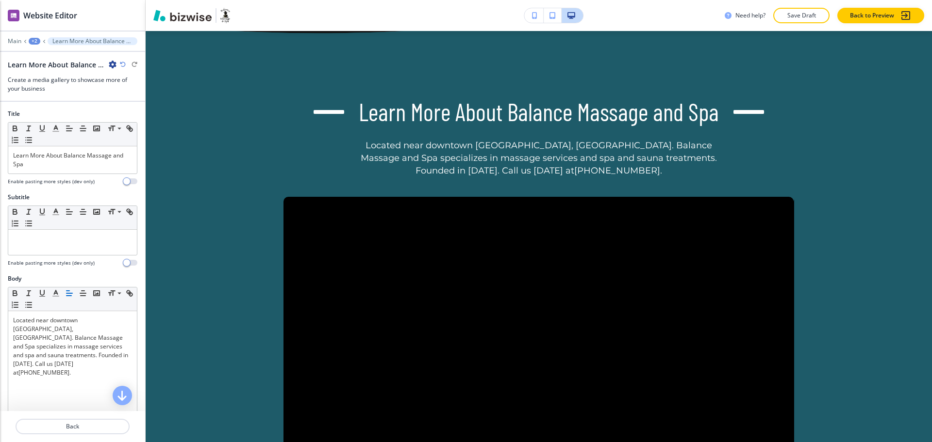
scroll to position [625, 0]
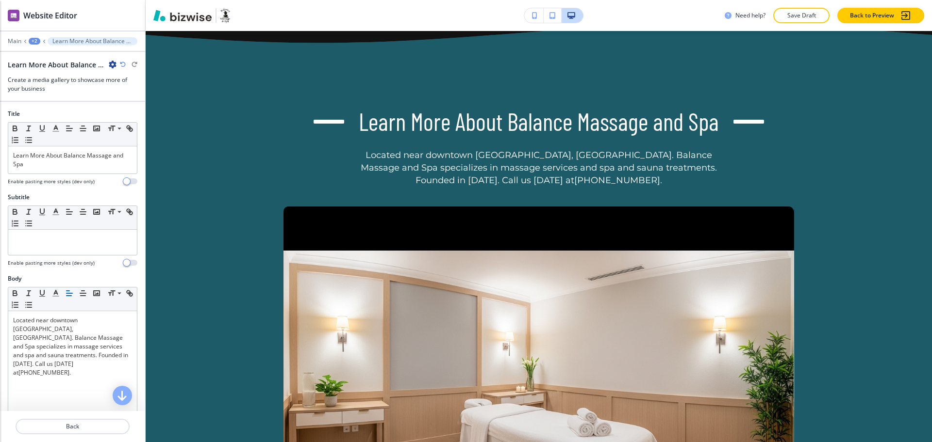
click at [110, 66] on icon "button" at bounding box center [113, 65] width 8 height 8
drag, startPoint x: 115, startPoint y: 119, endPoint x: 140, endPoint y: 125, distance: 26.4
click at [115, 119] on button "Delete Section" at bounding box center [140, 115] width 62 height 17
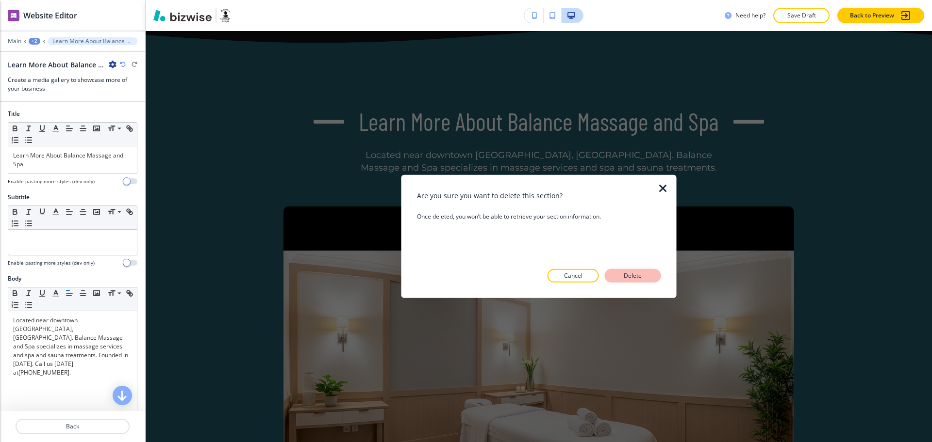
click at [622, 280] on p "Delete" at bounding box center [632, 276] width 23 height 9
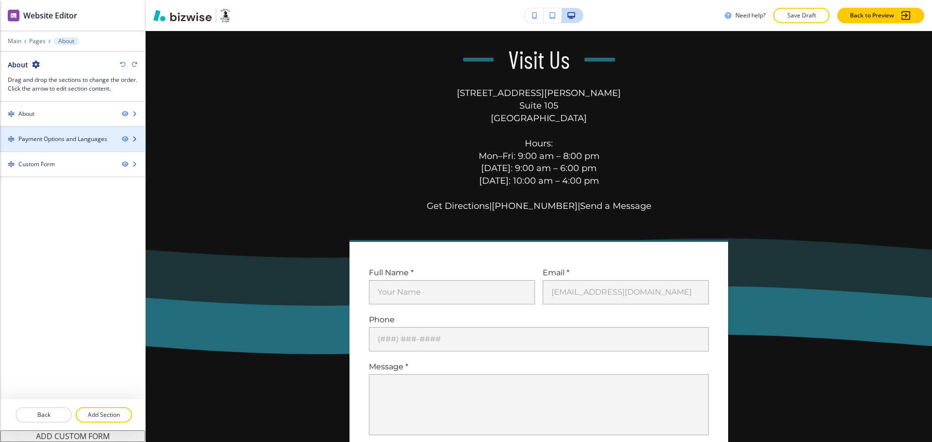
click at [44, 137] on div "Payment Options and Languages" at bounding box center [62, 139] width 89 height 9
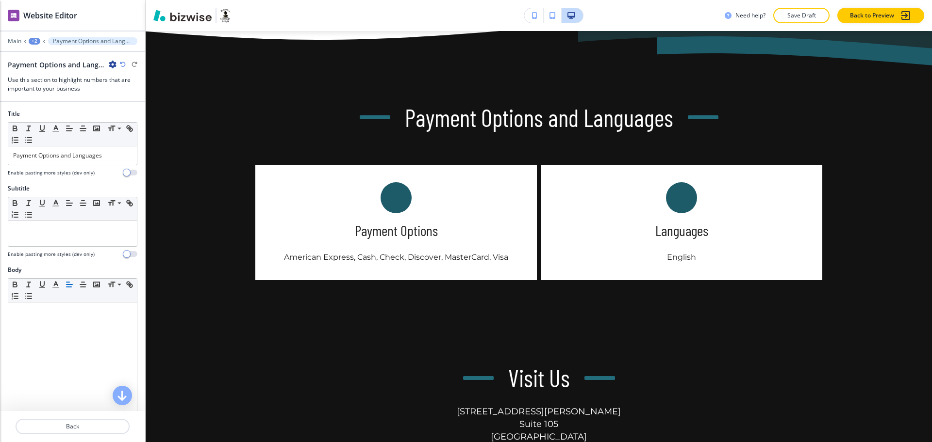
scroll to position [302, 0]
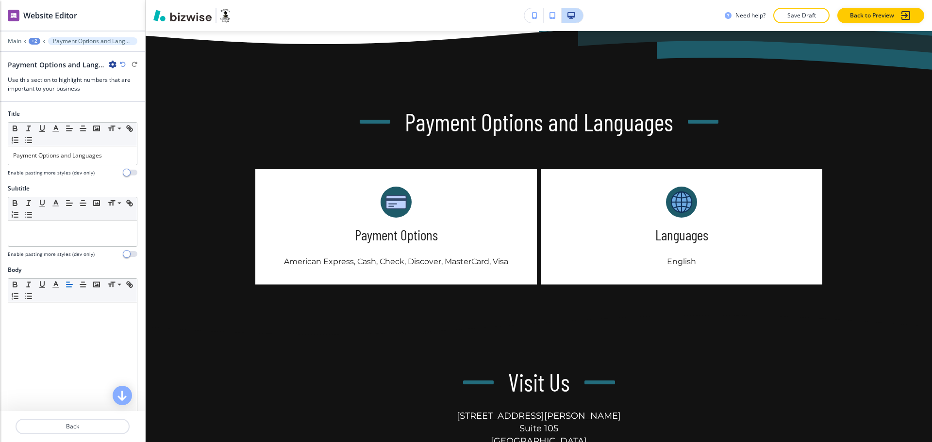
click at [115, 65] on icon "button" at bounding box center [113, 65] width 8 height 8
click at [152, 116] on p "Delete Section" at bounding box center [139, 115] width 49 height 9
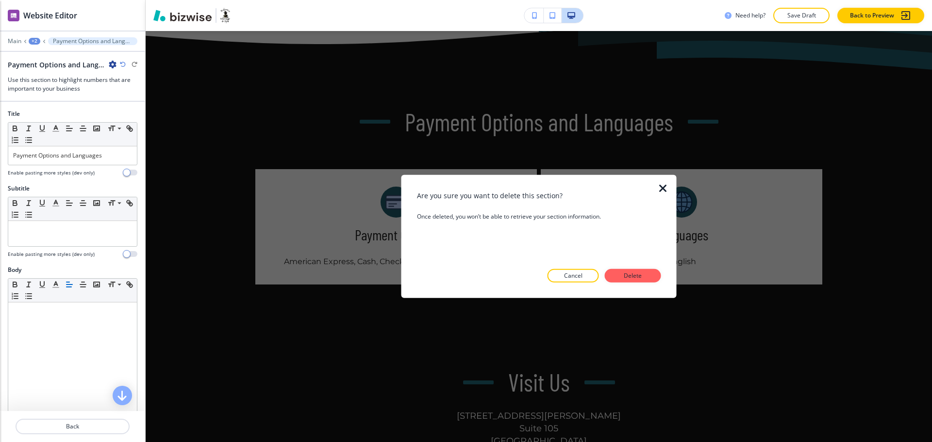
click at [621, 279] on p "Delete" at bounding box center [632, 276] width 23 height 9
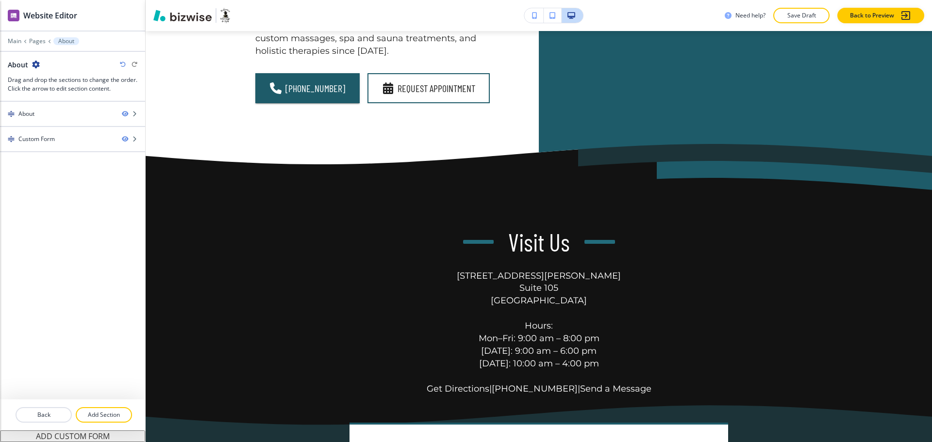
scroll to position [181, 0]
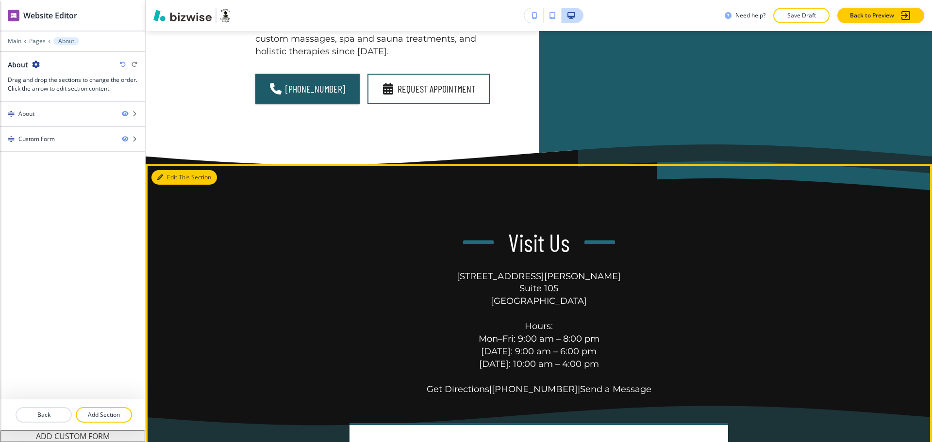
click at [172, 170] on button "Edit This Section" at bounding box center [183, 177] width 65 height 15
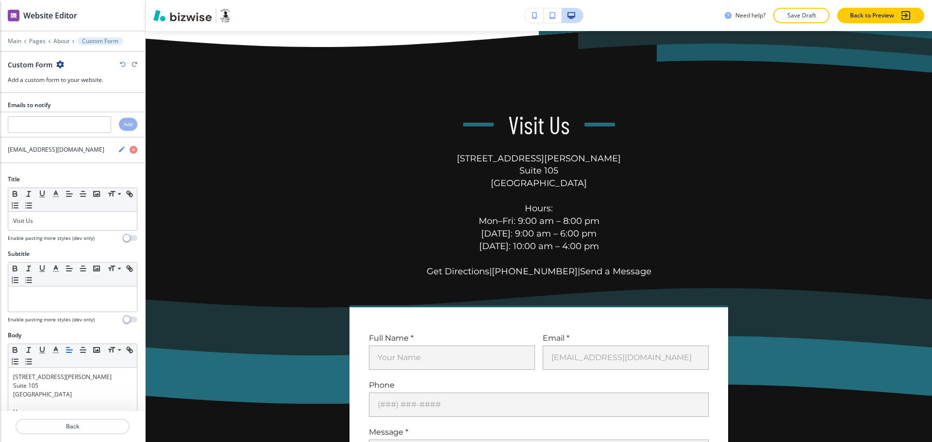
scroll to position [302, 0]
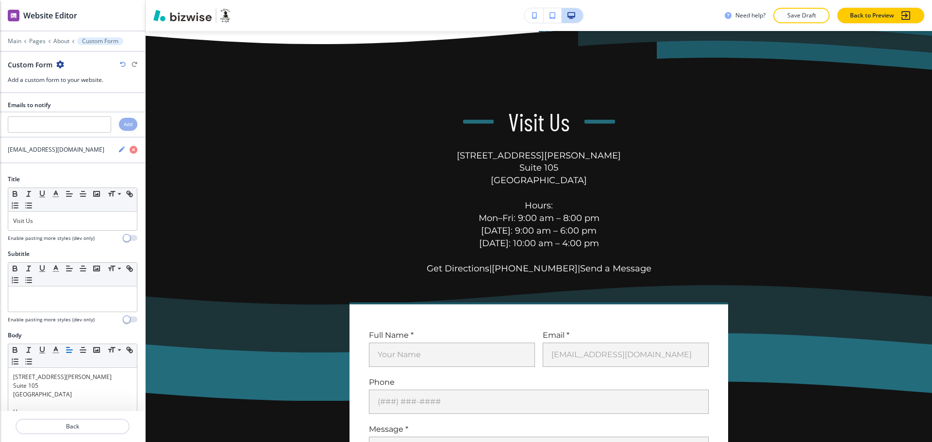
click at [60, 66] on icon "button" at bounding box center [60, 65] width 8 height 8
click at [78, 116] on p "Delete Section" at bounding box center [86, 115] width 49 height 9
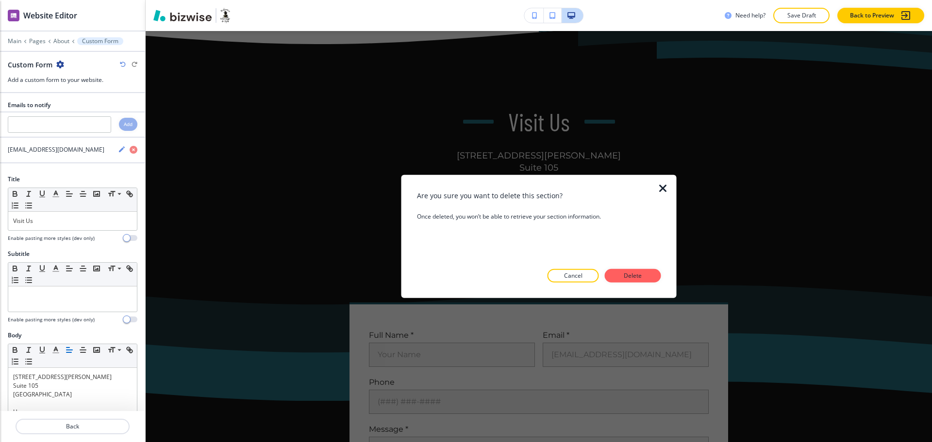
click at [640, 285] on div at bounding box center [539, 291] width 244 height 16
click at [641, 280] on p "Delete" at bounding box center [632, 276] width 23 height 9
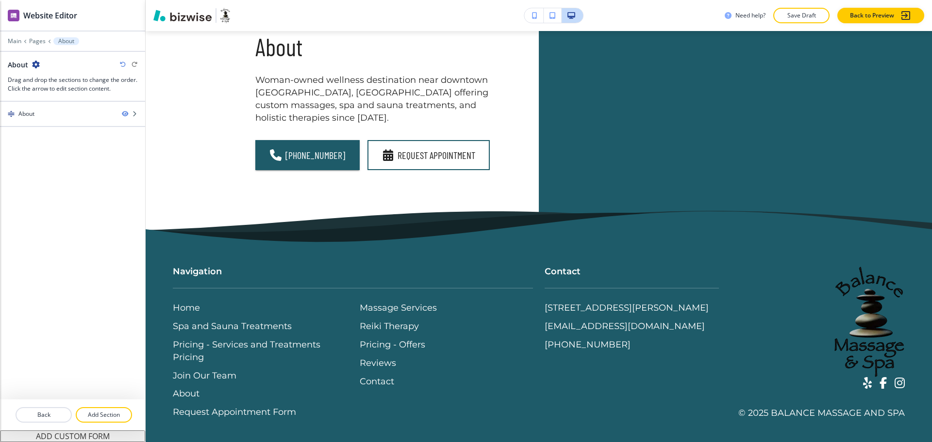
scroll to position [0, 0]
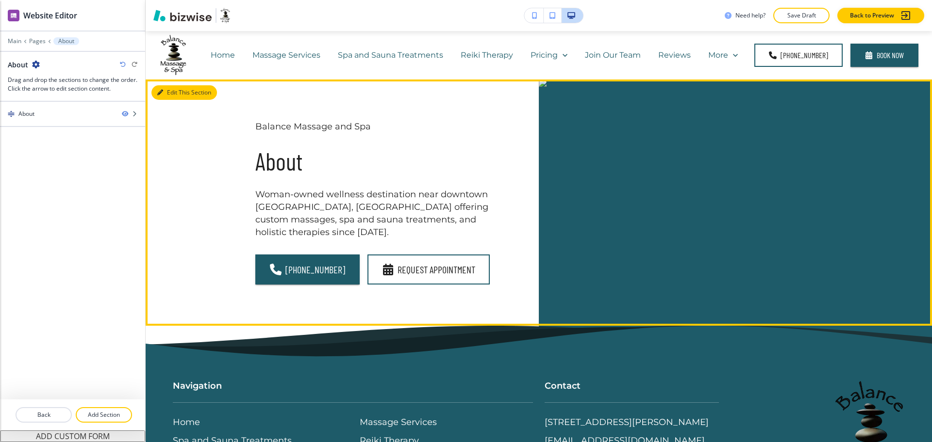
click at [169, 98] on button "Edit This Section" at bounding box center [183, 92] width 65 height 15
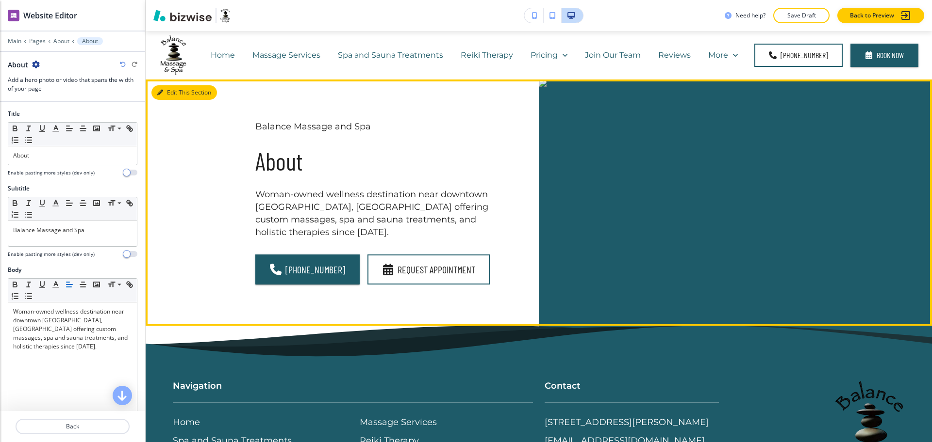
scroll to position [49, 0]
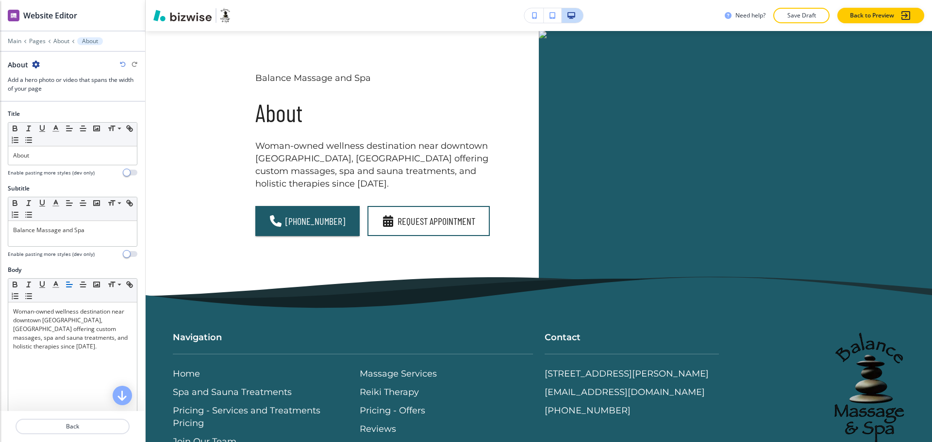
click at [33, 65] on icon "button" at bounding box center [36, 65] width 8 height 8
click at [64, 115] on p "Delete Section" at bounding box center [62, 115] width 49 height 9
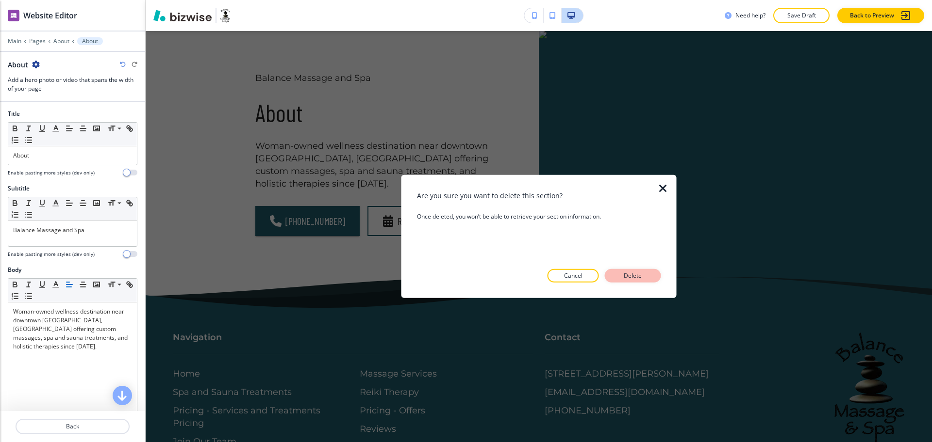
click at [638, 274] on p "Delete" at bounding box center [632, 276] width 23 height 9
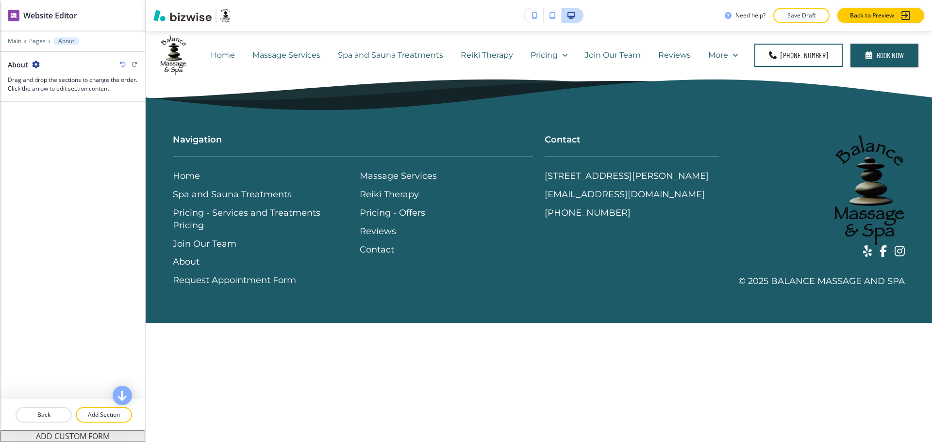
scroll to position [0, 0]
click at [15, 39] on p "Main" at bounding box center [15, 41] width 14 height 7
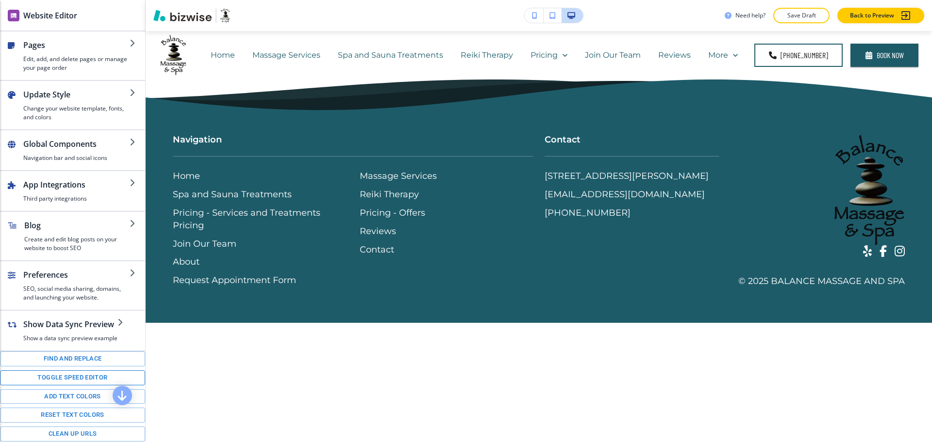
click at [75, 386] on button "Toggle speed editor" at bounding box center [72, 378] width 145 height 15
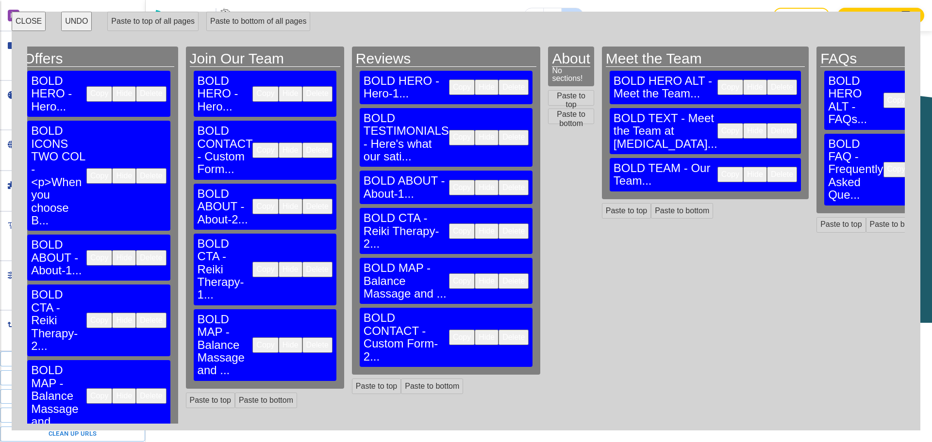
scroll to position [0, 1075]
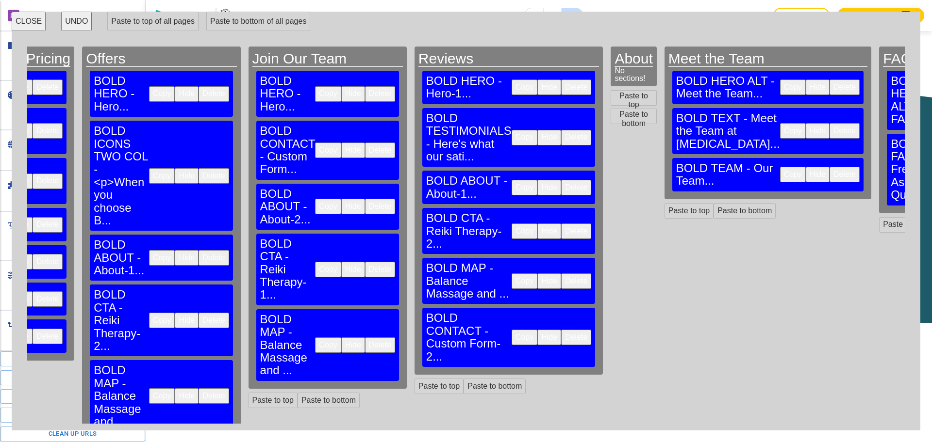
click at [511, 81] on button "Copy" at bounding box center [524, 88] width 26 height 16
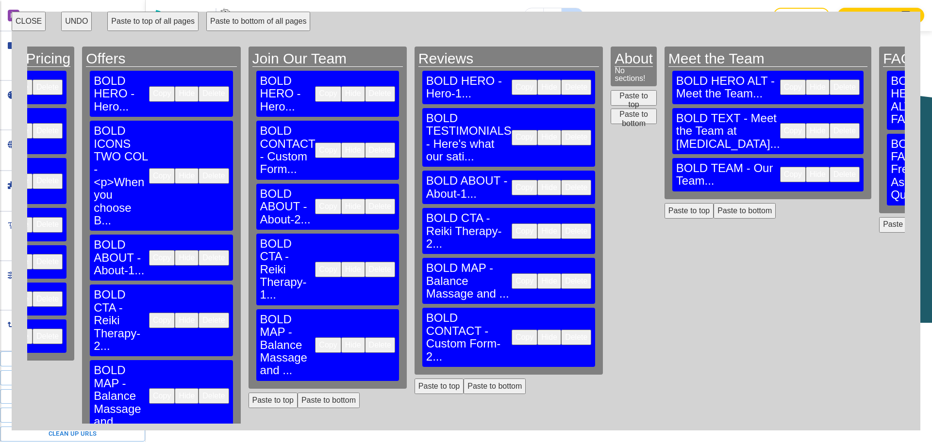
click at [610, 115] on button "Paste to bottom" at bounding box center [633, 117] width 46 height 16
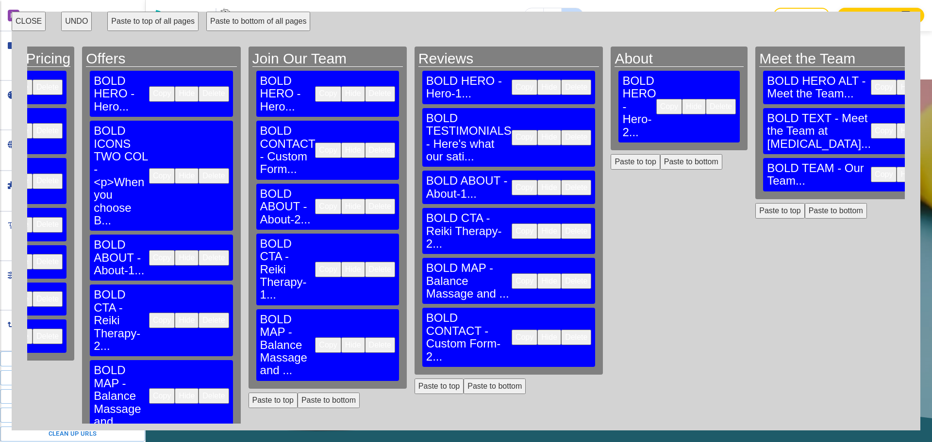
click at [511, 180] on button "Copy" at bounding box center [524, 188] width 26 height 16
click at [660, 154] on button "Paste to bottom" at bounding box center [691, 162] width 62 height 16
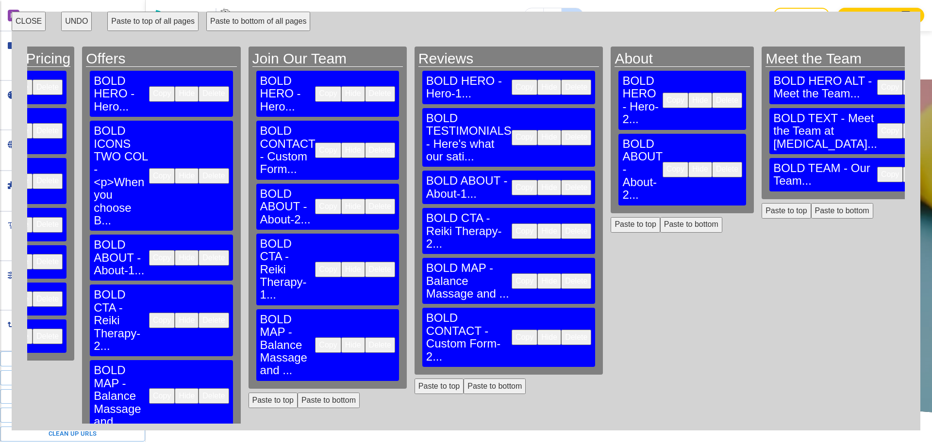
click at [511, 224] on button "Copy" at bounding box center [524, 232] width 26 height 16
click at [660, 217] on button "Paste to bottom" at bounding box center [691, 225] width 62 height 16
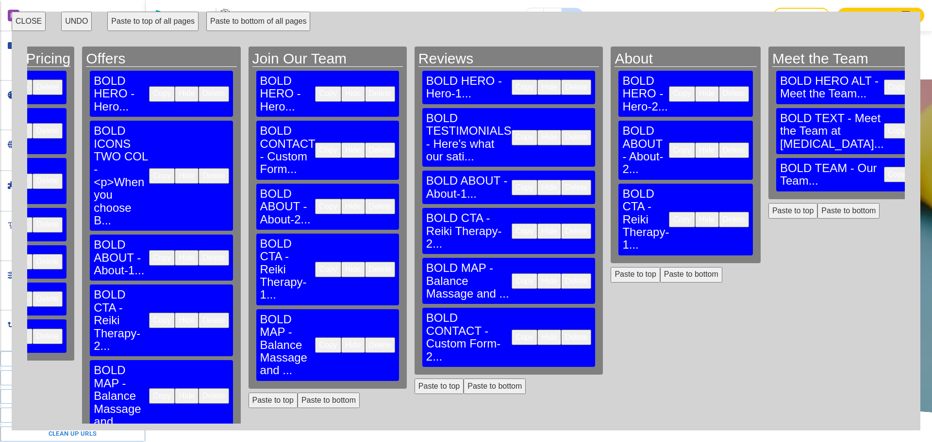
click at [511, 274] on button "Copy" at bounding box center [524, 282] width 26 height 16
click at [660, 267] on button "Paste to bottom" at bounding box center [691, 275] width 62 height 16
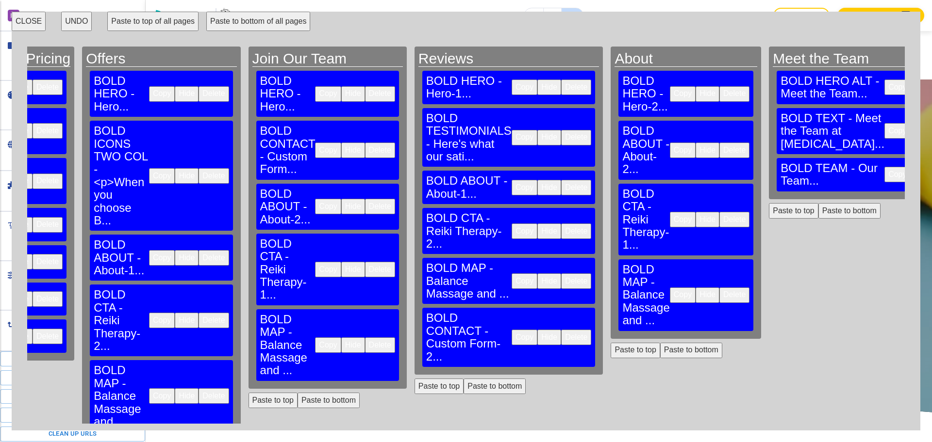
click at [511, 330] on button "Copy" at bounding box center [524, 338] width 26 height 16
click at [660, 343] on button "Paste to bottom" at bounding box center [691, 351] width 62 height 16
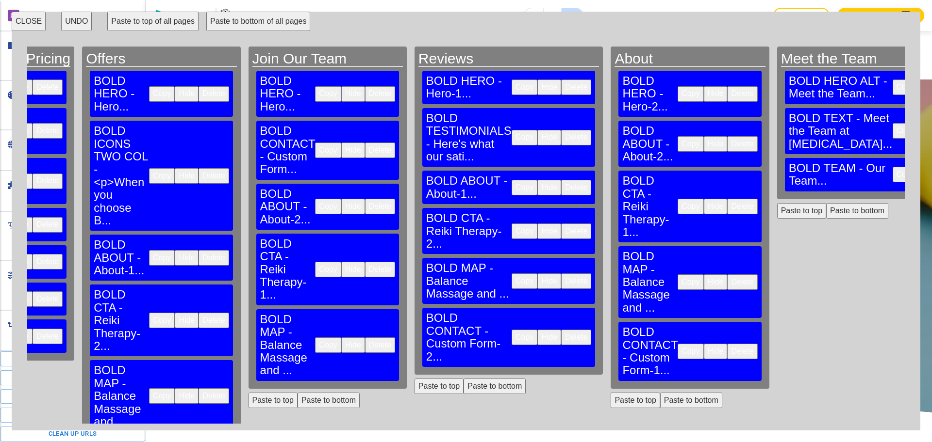
click at [32, 17] on button "CLOSE" at bounding box center [29, 21] width 34 height 19
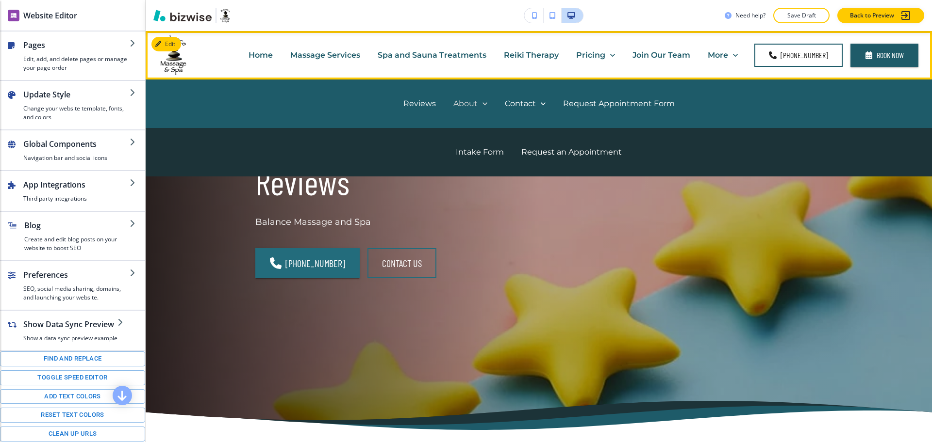
click at [464, 105] on p "About" at bounding box center [465, 103] width 24 height 11
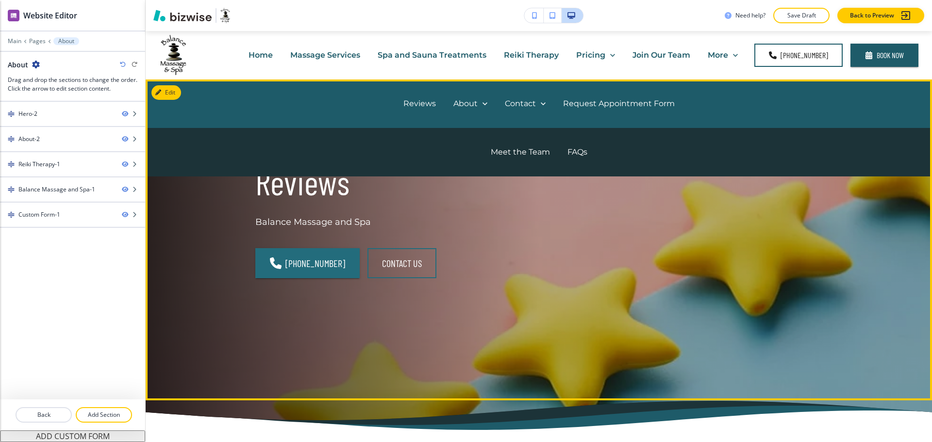
click at [528, 270] on div "Reviews Balance Massage and Spa (803) 802-9990 CONTACT US" at bounding box center [527, 229] width 590 height 262
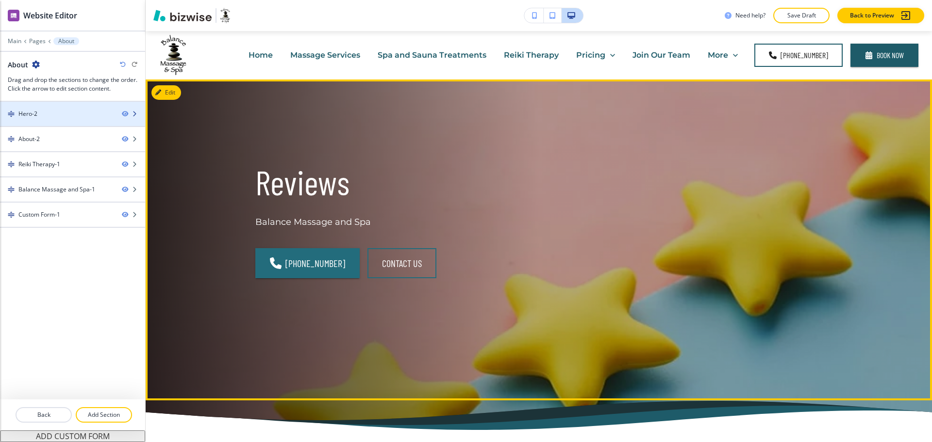
click at [47, 115] on div "Hero-2" at bounding box center [57, 114] width 114 height 9
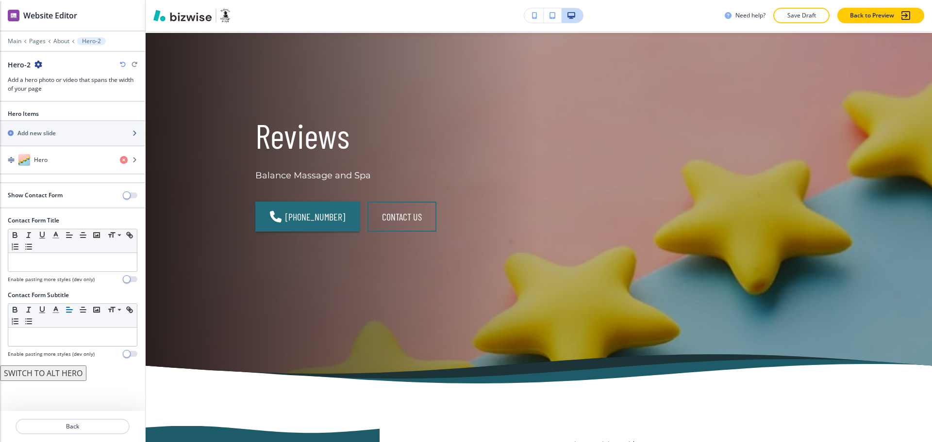
scroll to position [49, 0]
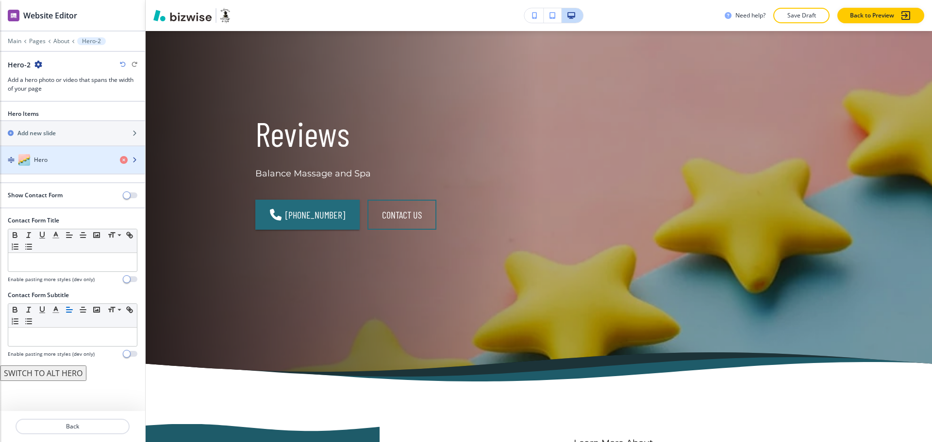
click at [67, 156] on div "Hero" at bounding box center [56, 160] width 112 height 12
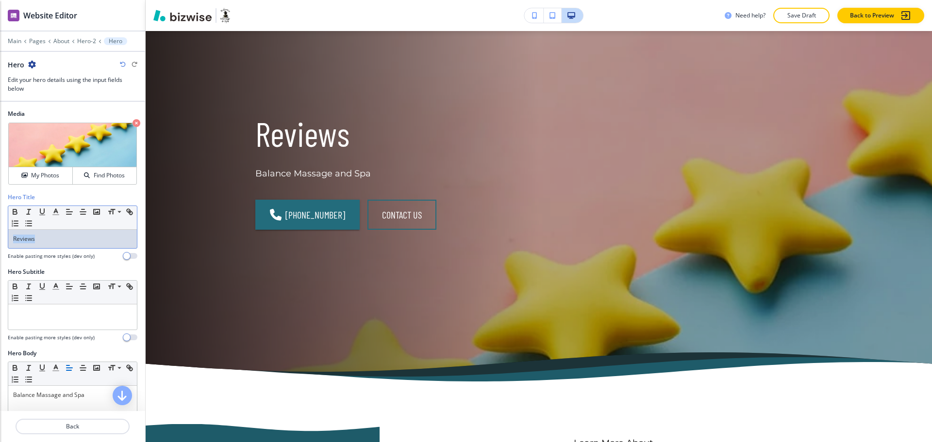
drag, startPoint x: 53, startPoint y: 241, endPoint x: 0, endPoint y: 231, distance: 53.7
click at [0, 231] on div "Hero Title Small Normal Large Huge Reviews Enable pasting more styles (dev only)" at bounding box center [72, 230] width 145 height 75
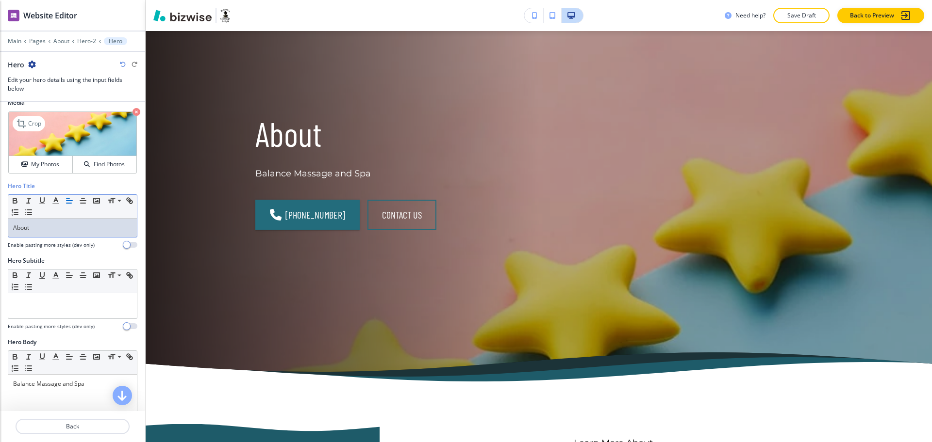
scroll to position [0, 0]
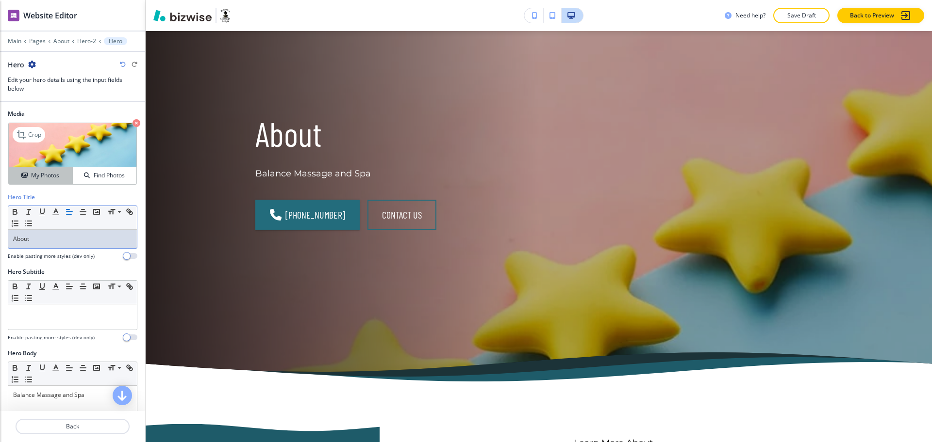
click at [34, 175] on h4 "My Photos" at bounding box center [45, 175] width 28 height 9
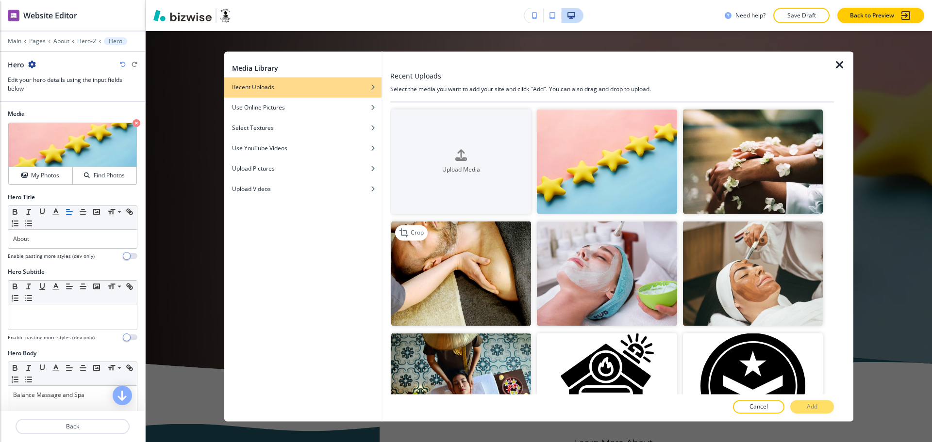
click at [469, 286] on img "button" at bounding box center [461, 274] width 140 height 105
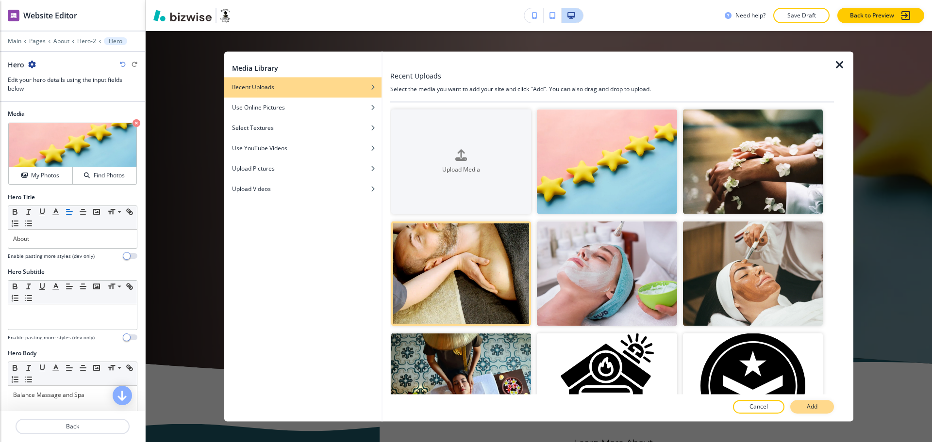
click at [818, 411] on button "Add" at bounding box center [812, 408] width 44 height 14
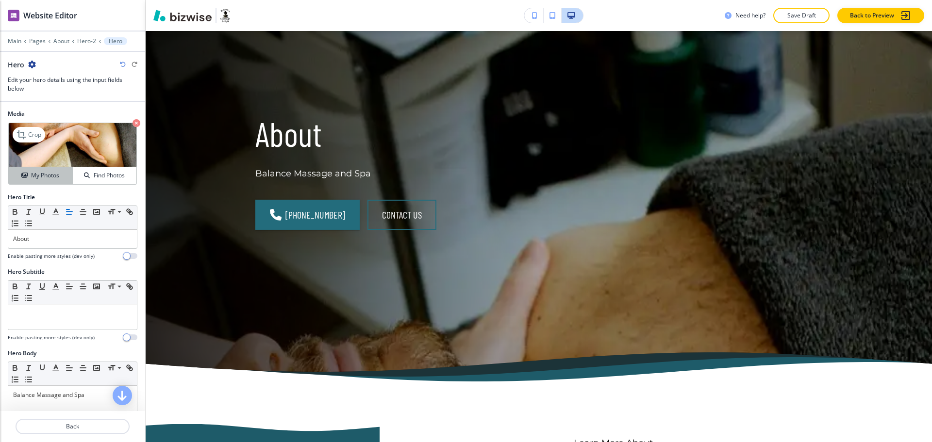
click at [38, 174] on h4 "My Photos" at bounding box center [45, 175] width 28 height 9
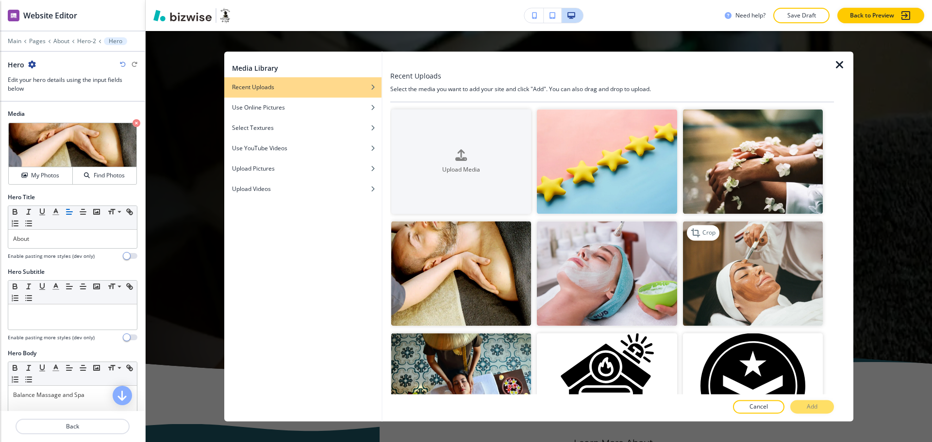
click at [783, 281] on img "button" at bounding box center [753, 274] width 140 height 105
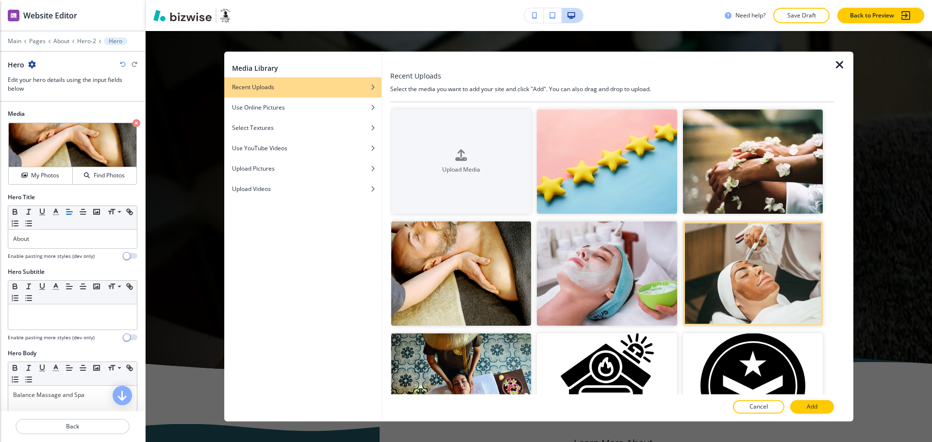
click at [811, 409] on p "Add" at bounding box center [811, 407] width 11 height 9
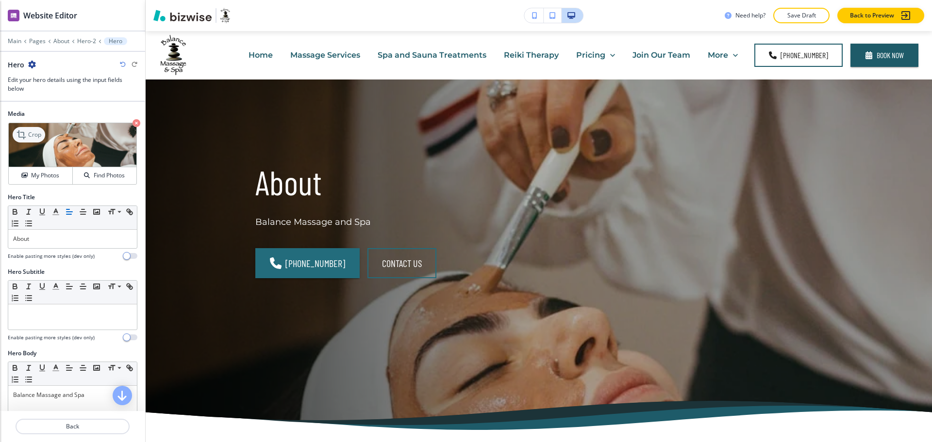
click at [23, 138] on icon at bounding box center [22, 135] width 12 height 12
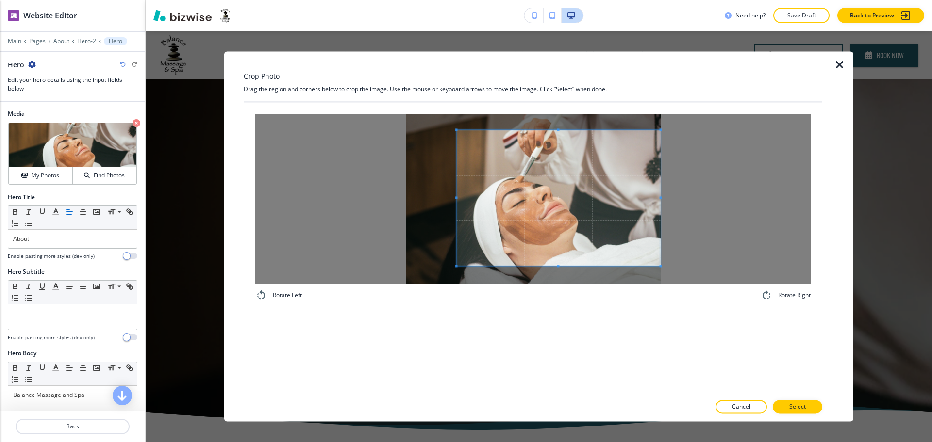
click at [590, 240] on span at bounding box center [559, 198] width 204 height 136
click at [423, 197] on div at bounding box center [532, 199] width 555 height 170
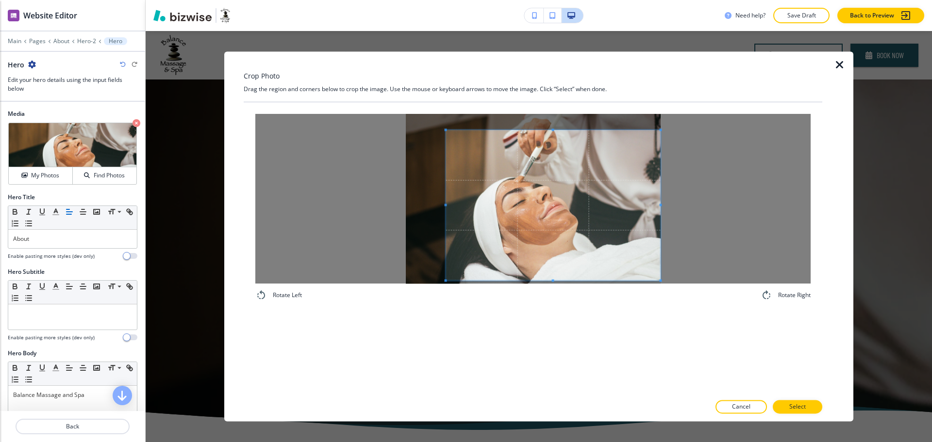
click at [557, 314] on div "Rotate Left Rotate Right" at bounding box center [533, 248] width 578 height 292
click at [552, 258] on span at bounding box center [553, 206] width 214 height 154
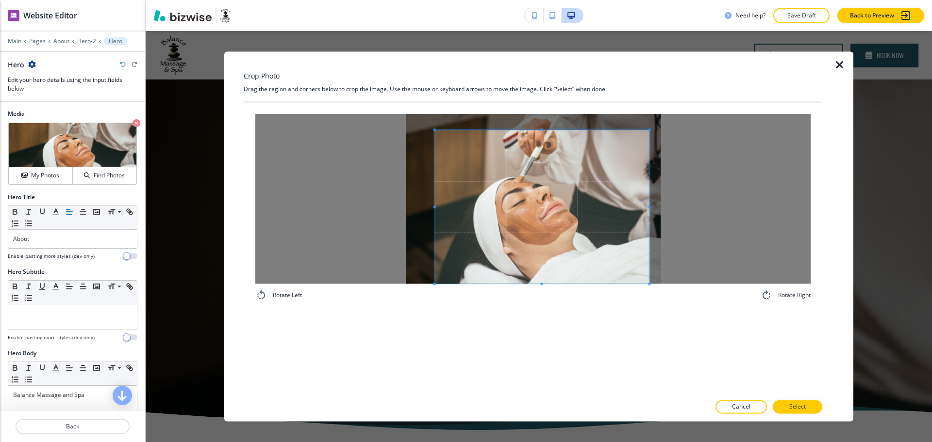
click at [600, 233] on span at bounding box center [542, 207] width 214 height 154
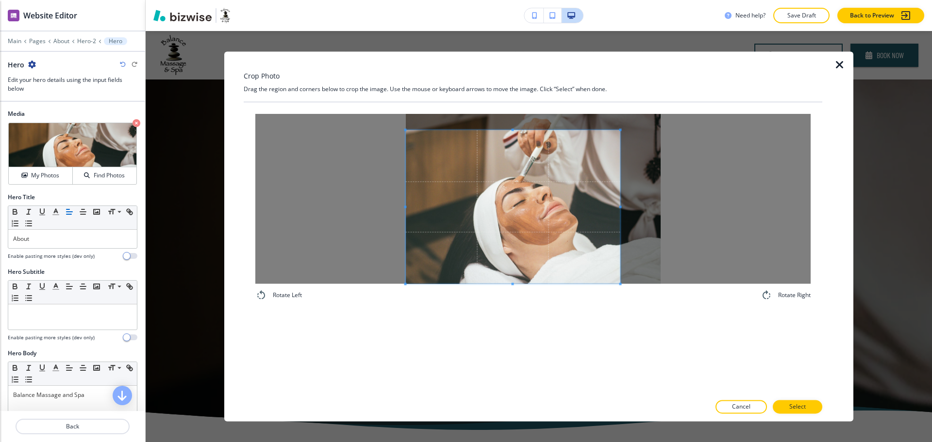
click at [459, 278] on span at bounding box center [513, 207] width 214 height 154
click at [810, 408] on button "Select" at bounding box center [796, 408] width 49 height 14
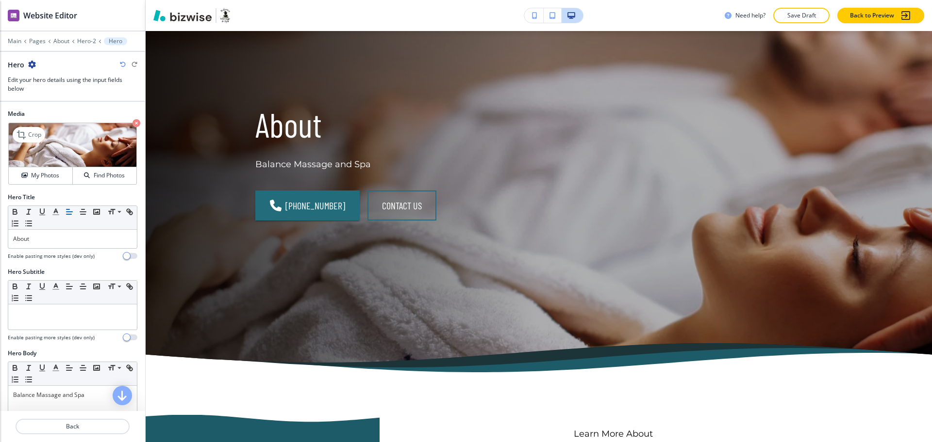
scroll to position [58, 0]
click at [39, 132] on p "Crop" at bounding box center [34, 135] width 13 height 9
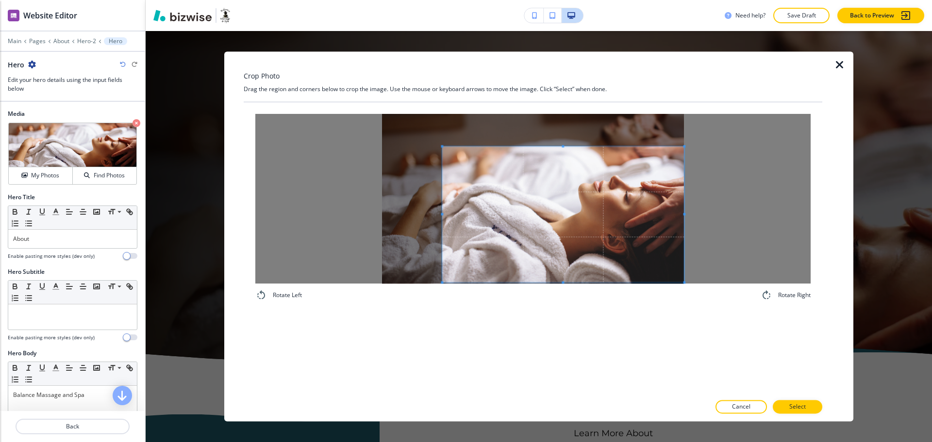
click at [638, 248] on span at bounding box center [563, 215] width 242 height 136
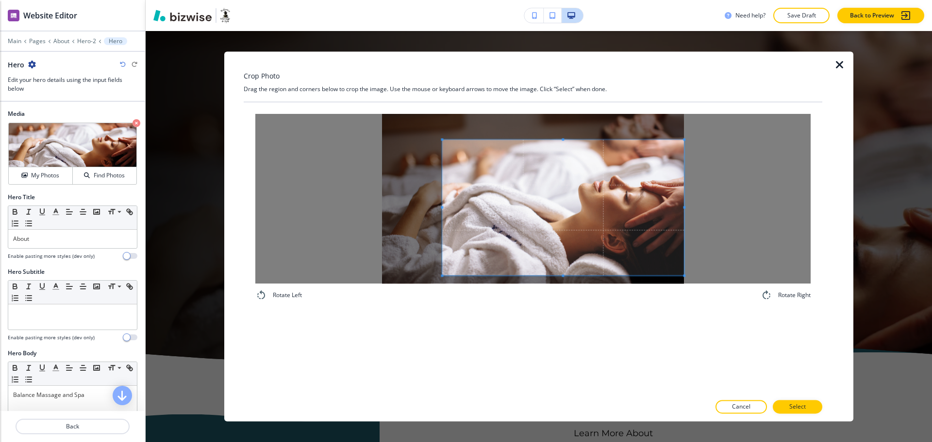
click at [665, 235] on span at bounding box center [563, 208] width 242 height 136
click at [786, 406] on button "Select" at bounding box center [796, 408] width 49 height 14
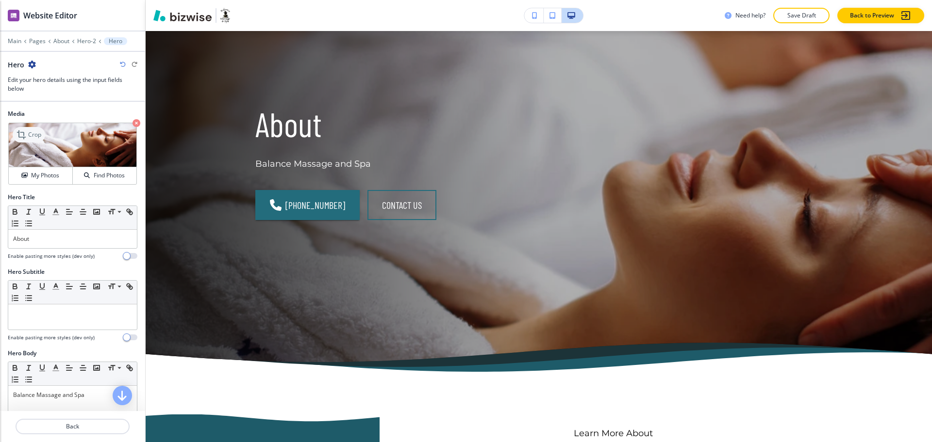
click at [27, 133] on icon at bounding box center [22, 135] width 12 height 12
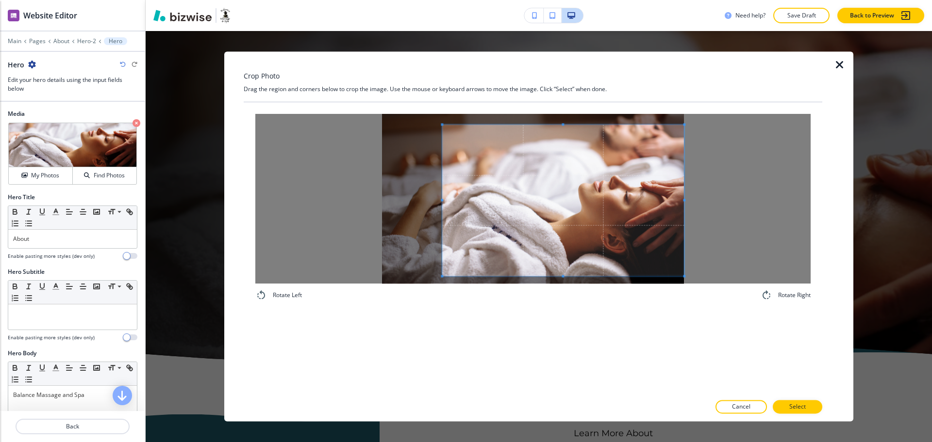
click at [564, 125] on div at bounding box center [563, 200] width 242 height 151
click at [788, 404] on button "Select" at bounding box center [796, 408] width 49 height 14
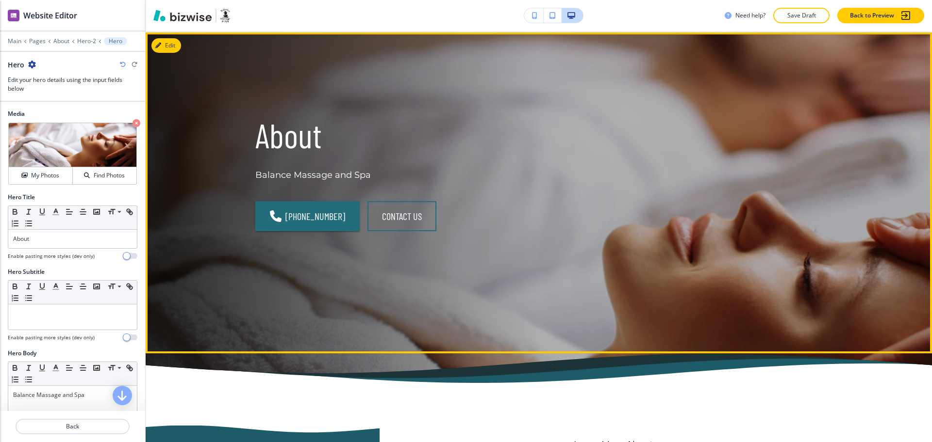
scroll to position [0, 0]
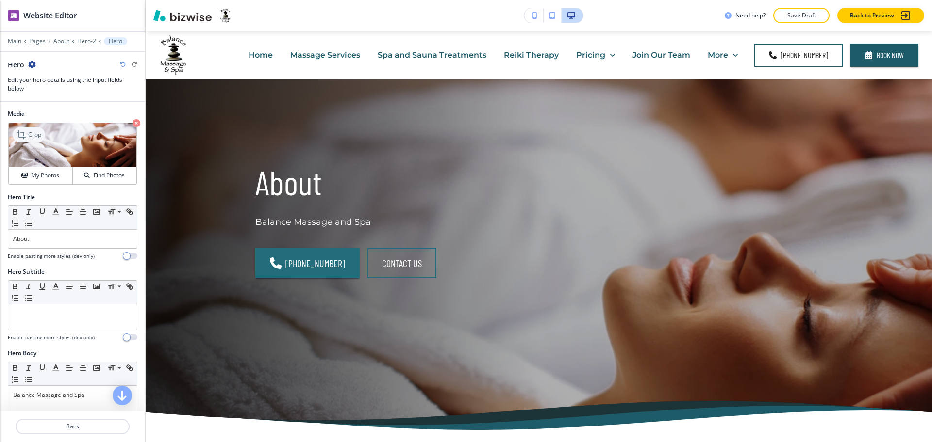
click at [26, 131] on icon at bounding box center [22, 135] width 12 height 12
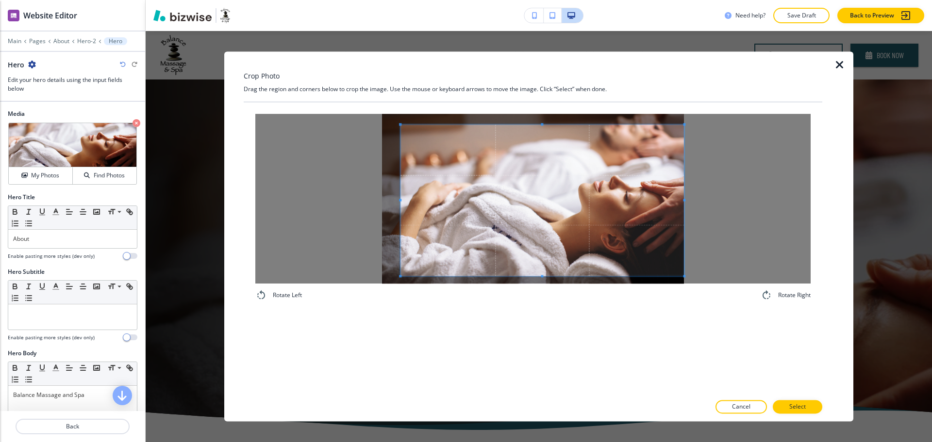
click at [400, 196] on div at bounding box center [541, 200] width 283 height 151
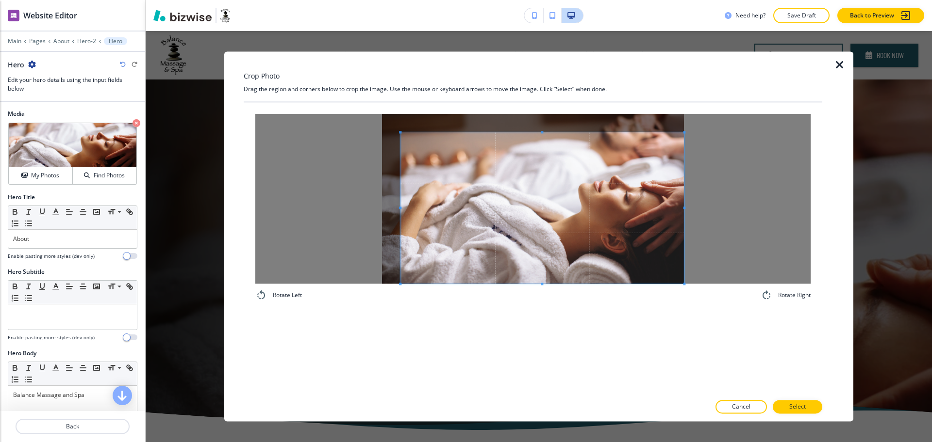
click at [594, 229] on span at bounding box center [541, 207] width 283 height 151
click at [803, 409] on p "Select" at bounding box center [797, 407] width 16 height 9
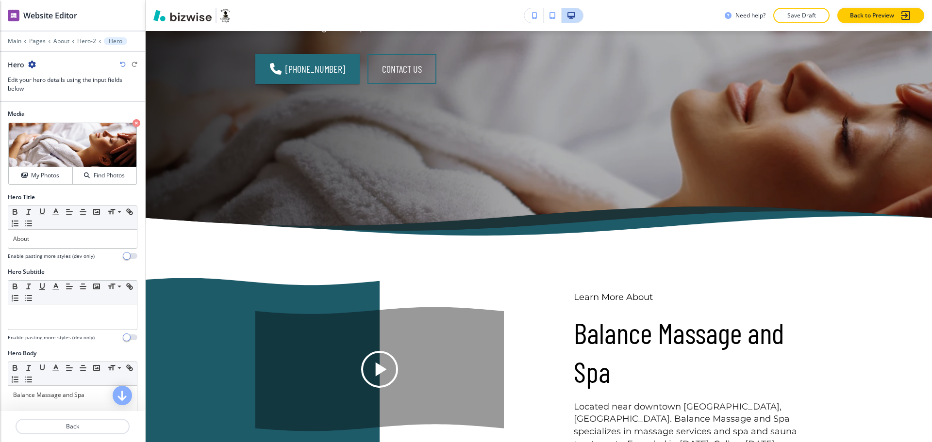
scroll to position [148, 0]
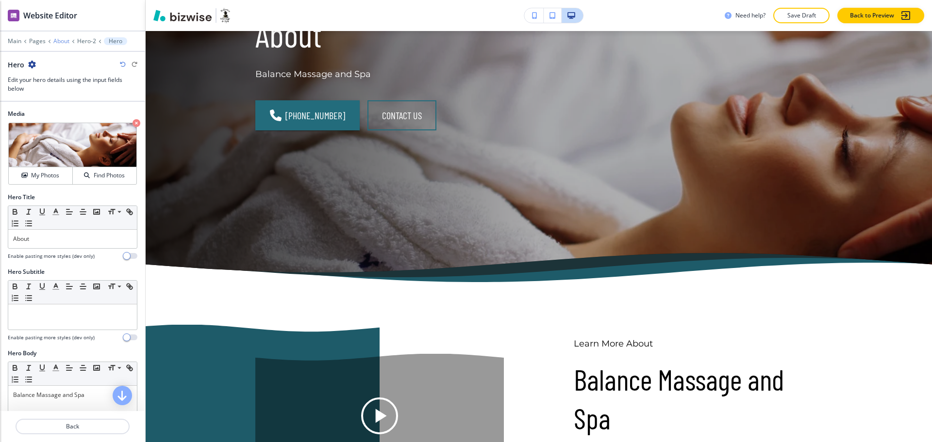
click at [62, 42] on p "About" at bounding box center [61, 41] width 16 height 7
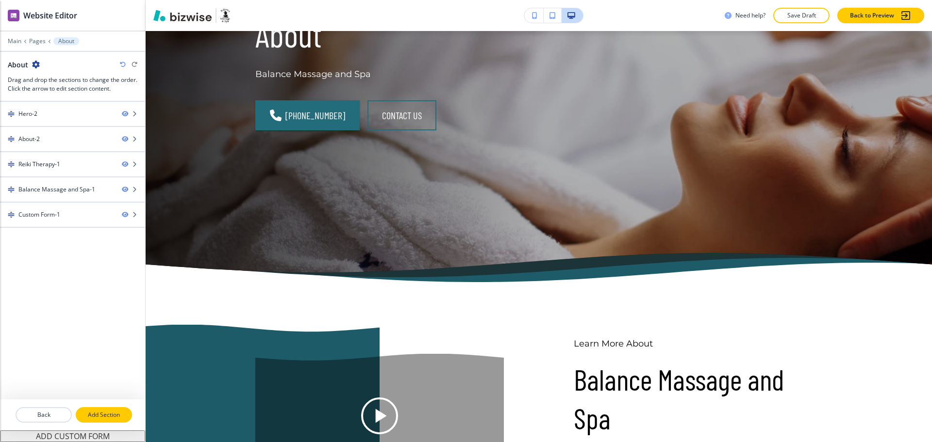
click at [116, 411] on p "Add Section" at bounding box center [104, 415] width 54 height 9
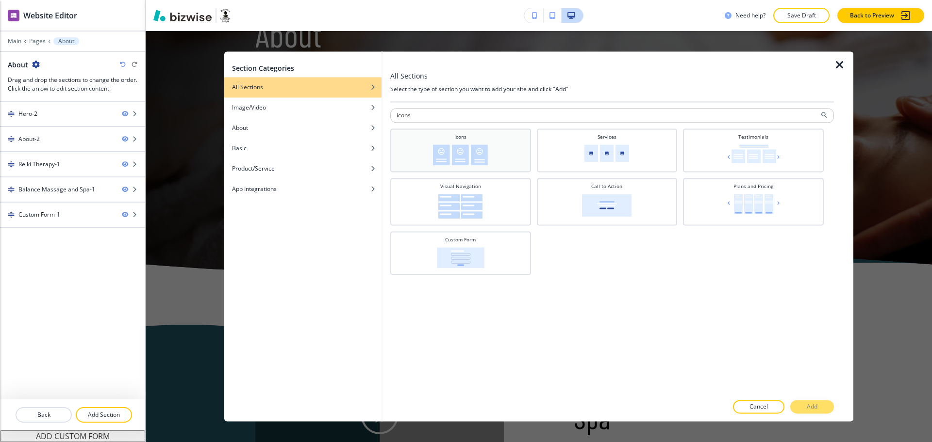
type input "icons"
click at [481, 154] on img at bounding box center [460, 155] width 55 height 21
click at [813, 409] on p "Add" at bounding box center [811, 407] width 11 height 9
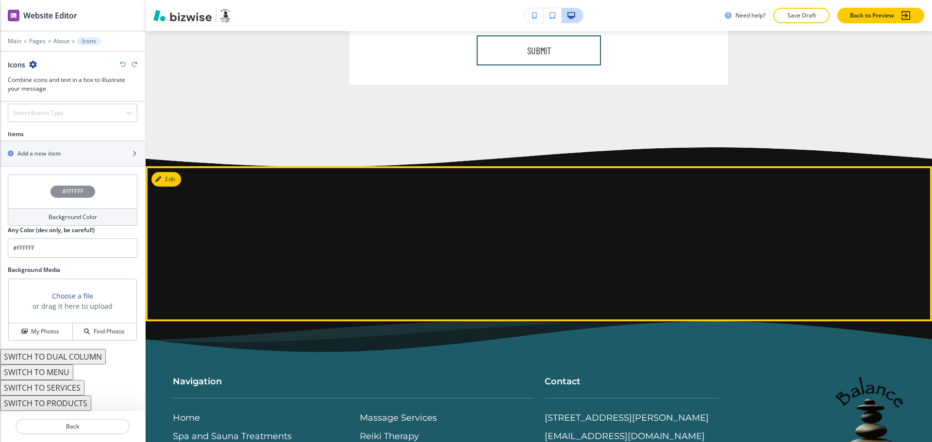
scroll to position [1856, 0]
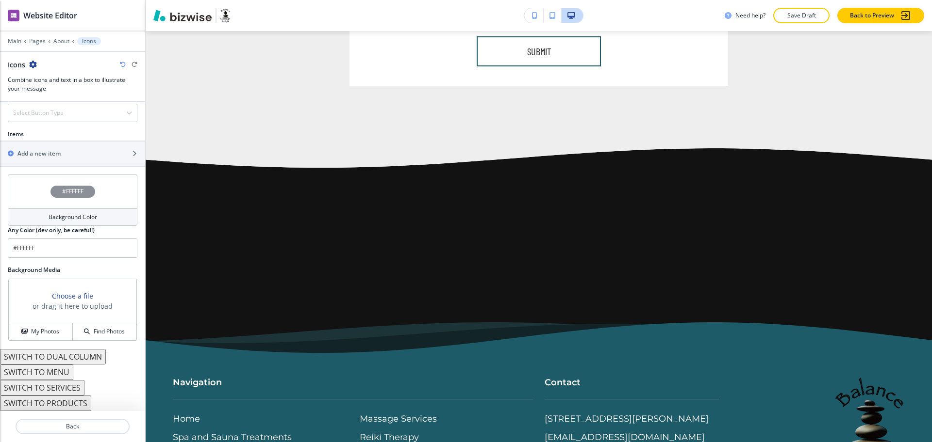
click at [86, 357] on button "SWITCH TO DUAL COLUMN" at bounding box center [53, 357] width 106 height 16
click at [89, 216] on h4 "Background Color" at bounding box center [73, 217] width 49 height 9
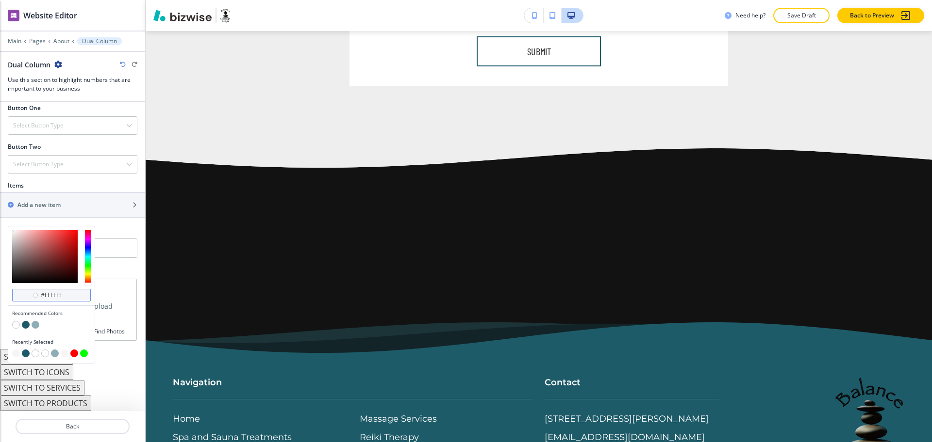
scroll to position [344, 0]
click at [16, 325] on button "button" at bounding box center [16, 325] width 8 height 8
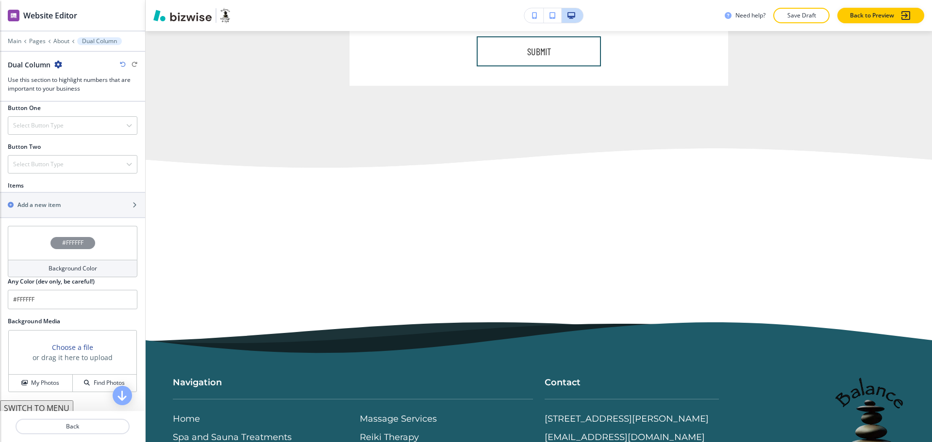
click at [66, 267] on h4 "Background Color" at bounding box center [73, 268] width 49 height 9
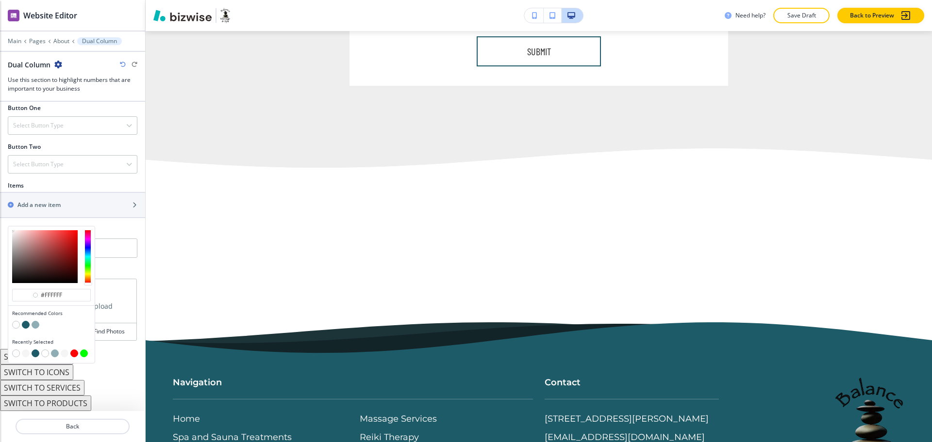
click at [58, 354] on button "button" at bounding box center [55, 354] width 8 height 8
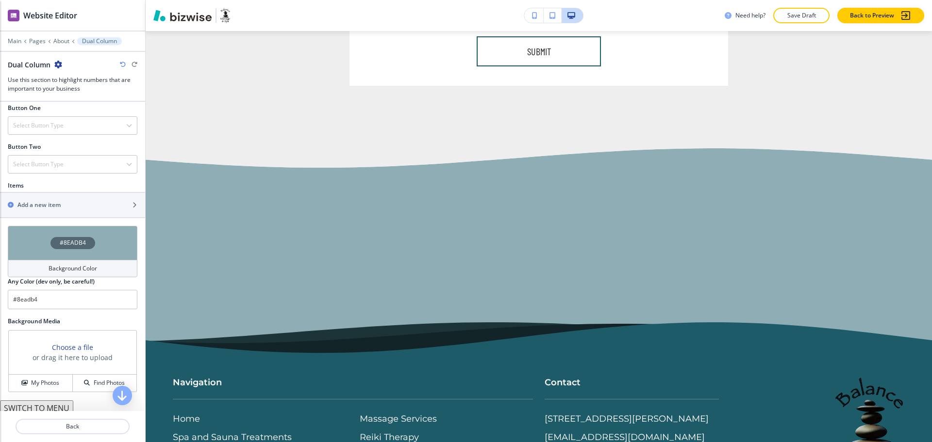
click at [49, 266] on h4 "Background Color" at bounding box center [73, 268] width 49 height 9
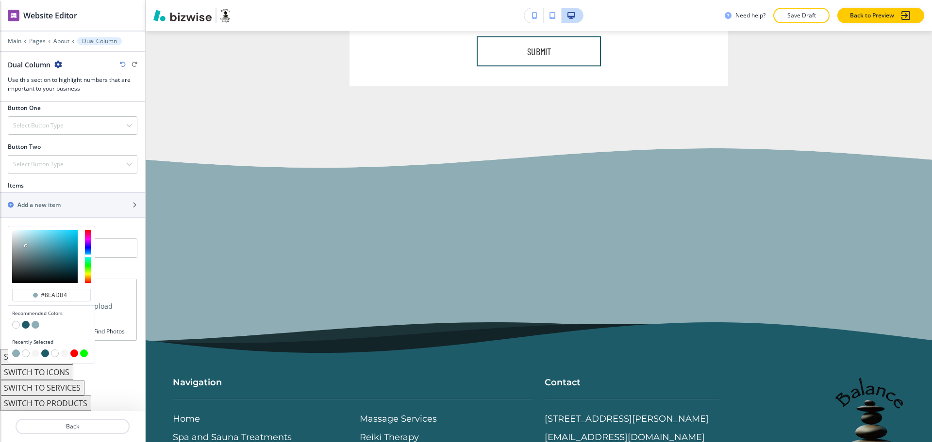
click at [66, 354] on button "button" at bounding box center [65, 354] width 8 height 8
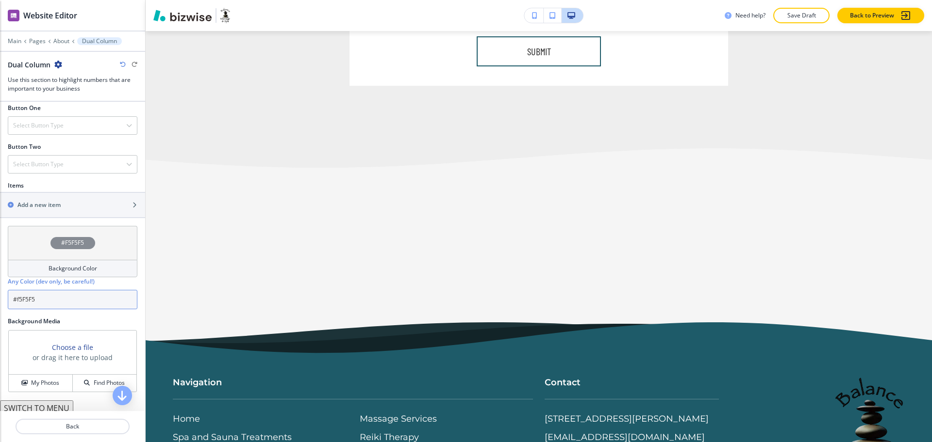
drag, startPoint x: 48, startPoint y: 305, endPoint x: 16, endPoint y: 302, distance: 31.6
click at [16, 302] on input "#f5F5F5" at bounding box center [73, 299] width 130 height 19
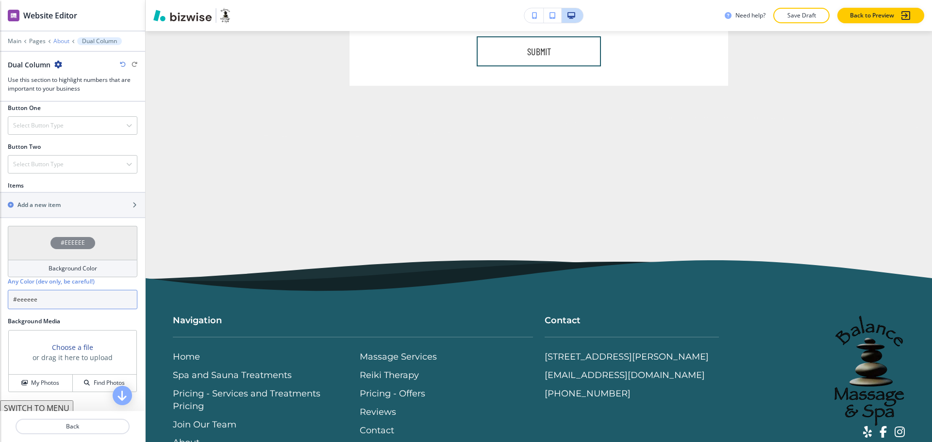
type input "#eeeeee"
click at [58, 40] on p "About" at bounding box center [61, 41] width 16 height 7
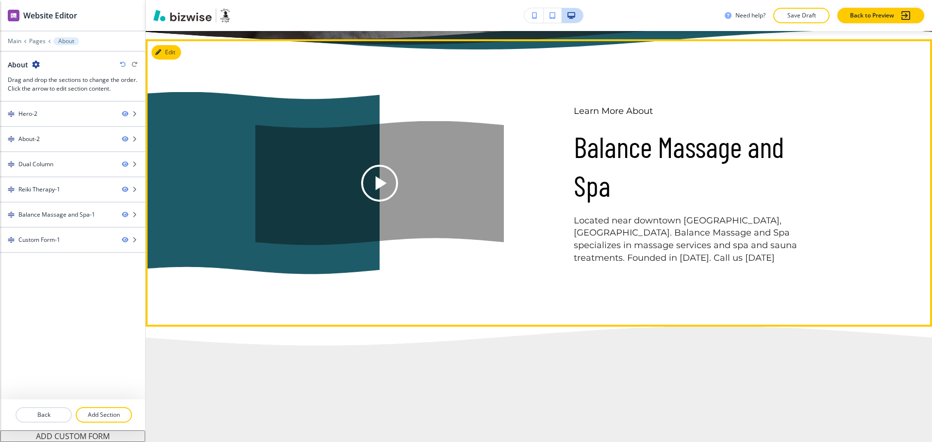
scroll to position [380, 0]
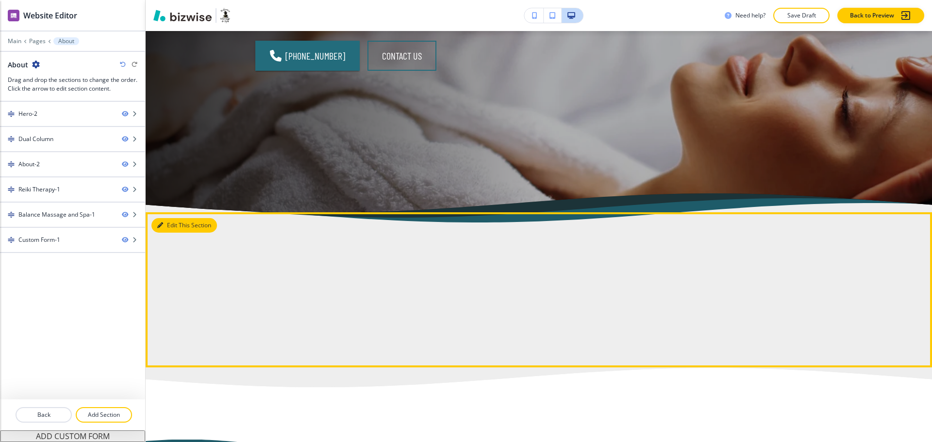
click at [165, 228] on button "Edit This Section" at bounding box center [183, 225] width 65 height 15
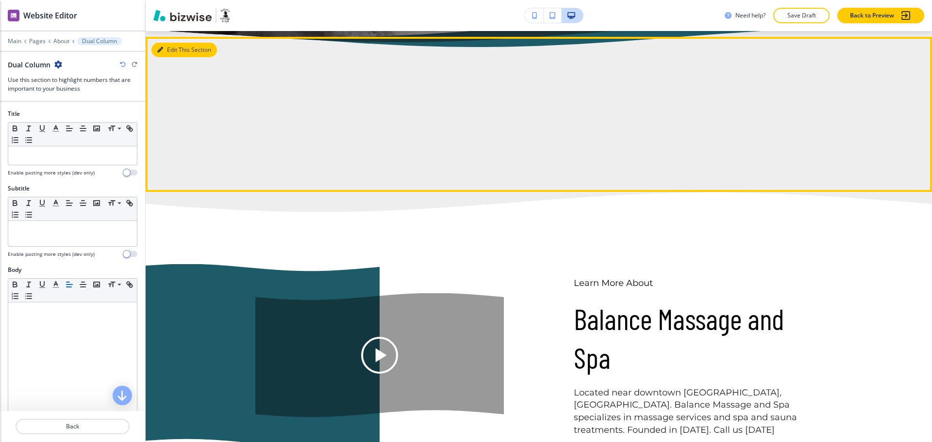
scroll to position [389, 0]
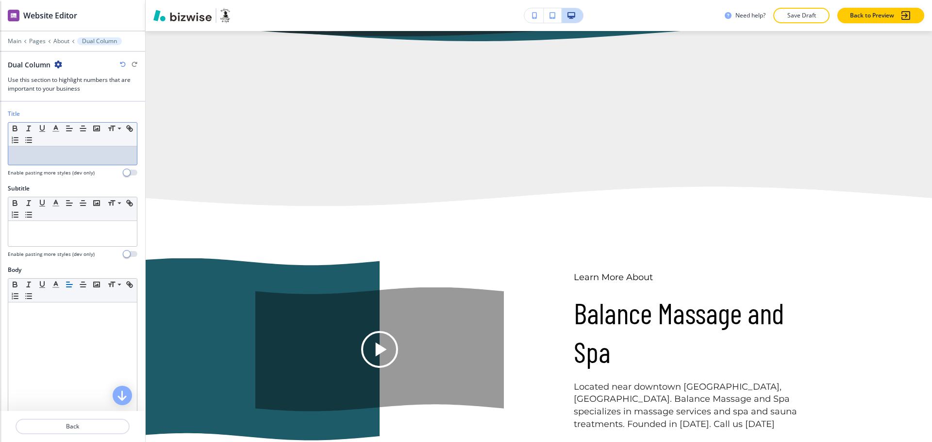
click at [99, 157] on p at bounding box center [72, 155] width 119 height 9
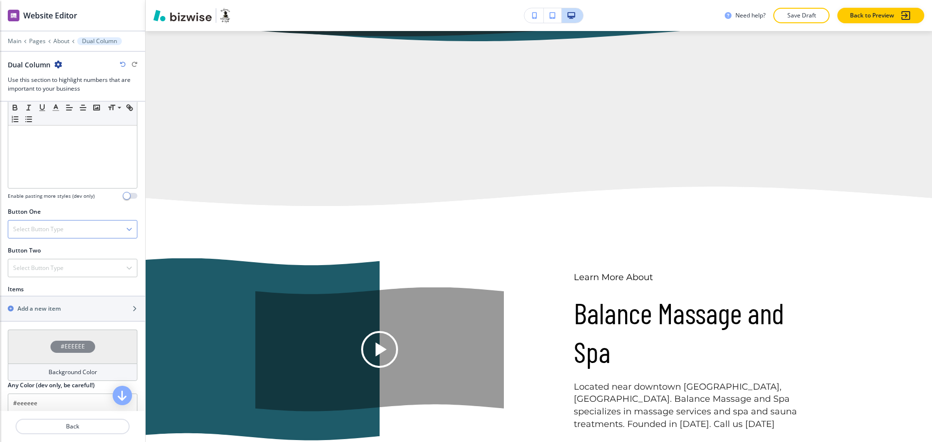
scroll to position [242, 0]
click at [47, 308] on h2 "Add a new item" at bounding box center [38, 308] width 43 height 9
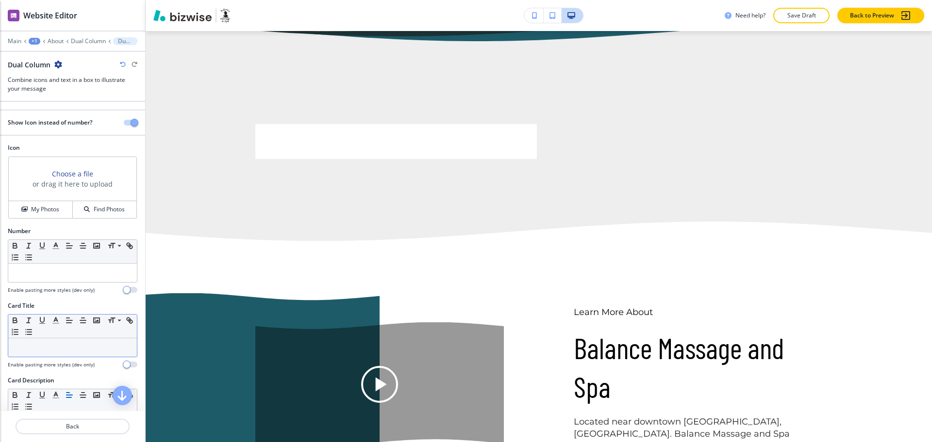
click at [48, 338] on div "Small Normal Large Huge" at bounding box center [72, 327] width 129 height 24
click at [48, 344] on p at bounding box center [72, 348] width 119 height 9
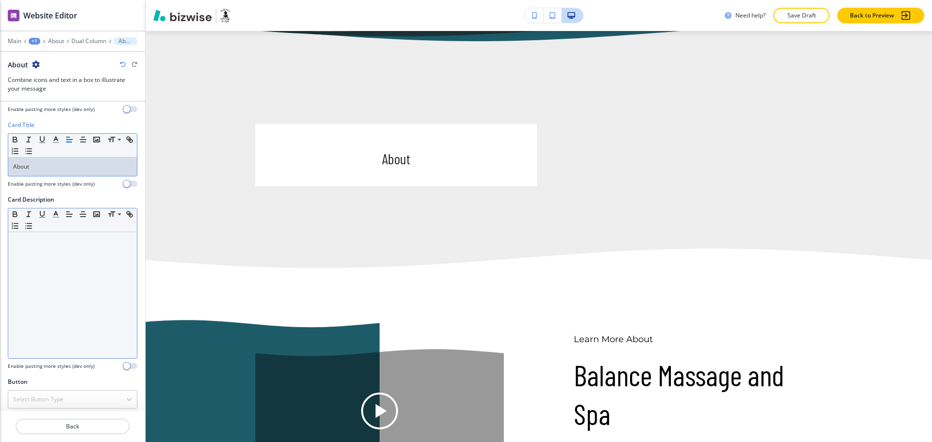
scroll to position [181, 0]
click at [53, 296] on div at bounding box center [72, 295] width 129 height 126
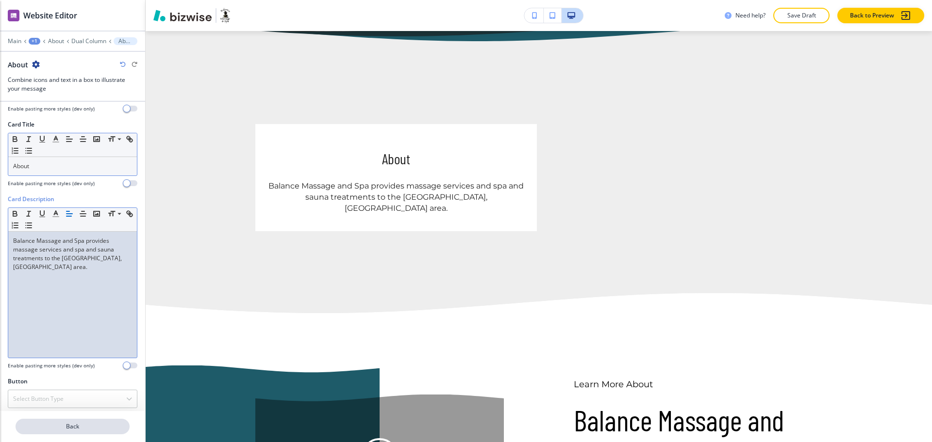
click at [86, 426] on p "Back" at bounding box center [72, 427] width 112 height 9
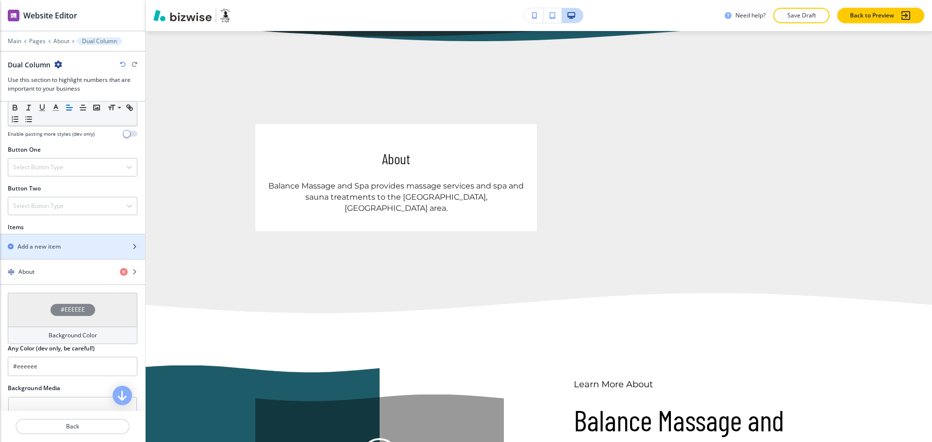
scroll to position [303, 0]
click at [61, 247] on div "Add a new item" at bounding box center [62, 246] width 124 height 9
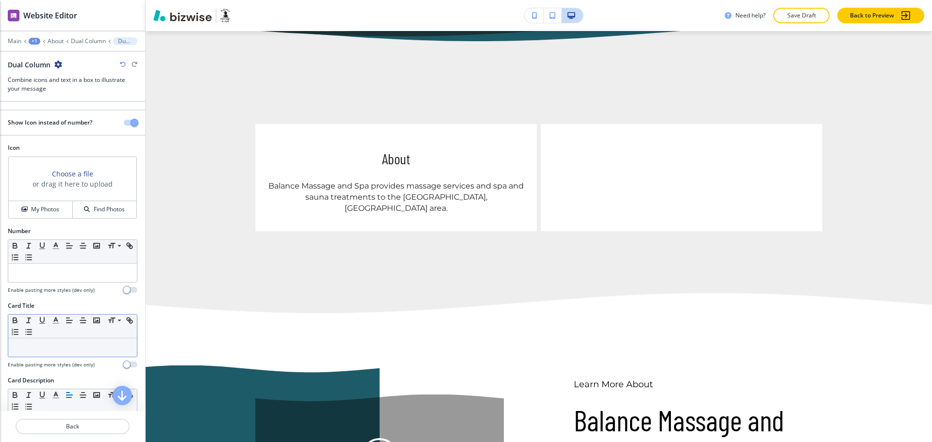
click at [50, 347] on p at bounding box center [72, 348] width 119 height 9
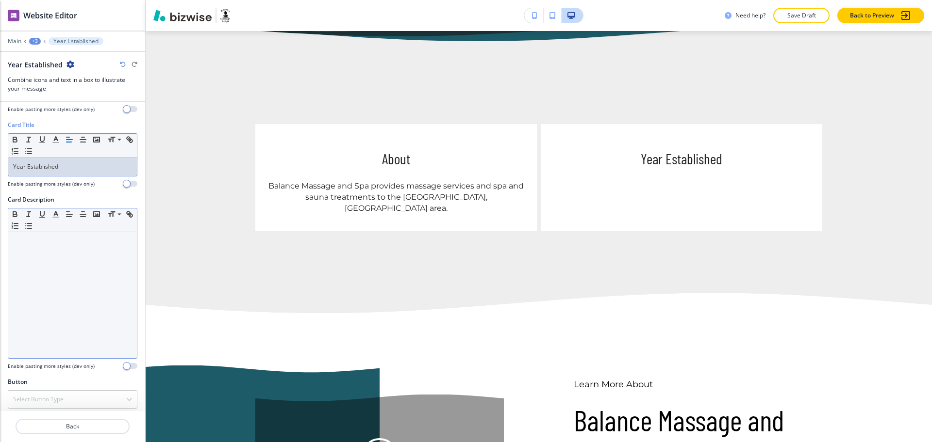
scroll to position [182, 0]
click at [76, 288] on div at bounding box center [72, 294] width 129 height 126
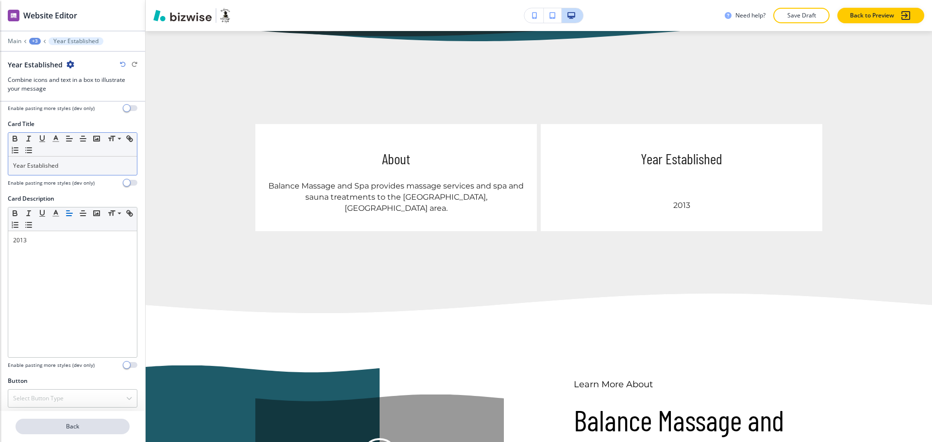
click at [76, 424] on p "Back" at bounding box center [72, 427] width 112 height 9
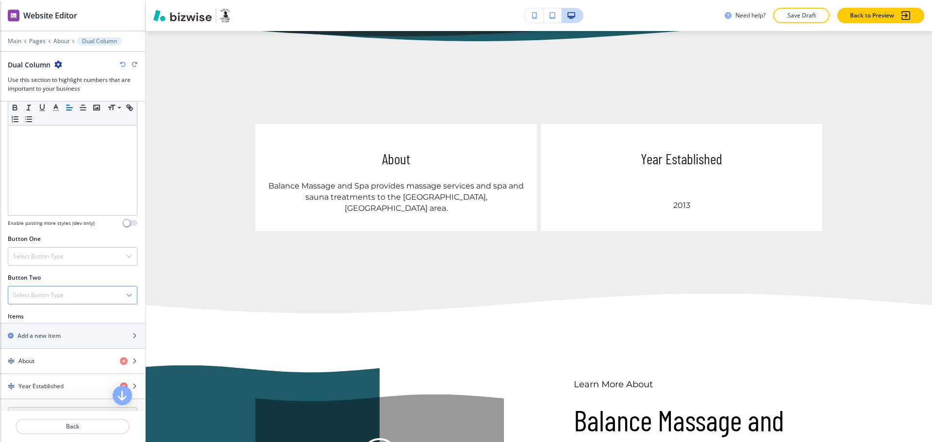
scroll to position [214, 0]
click at [54, 393] on div "button" at bounding box center [72, 395] width 145 height 8
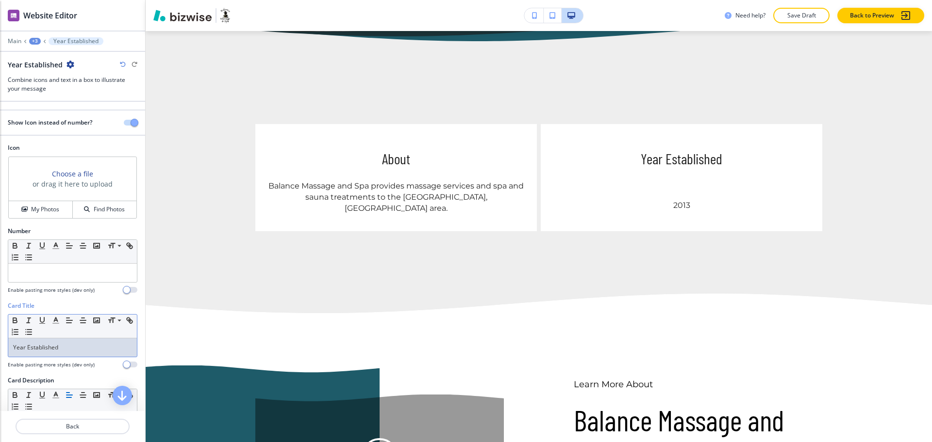
drag, startPoint x: 73, startPoint y: 344, endPoint x: 97, endPoint y: 335, distance: 25.3
click at [74, 344] on p "Year Established" at bounding box center [72, 348] width 119 height 9
click at [70, 426] on p "Back" at bounding box center [72, 427] width 112 height 9
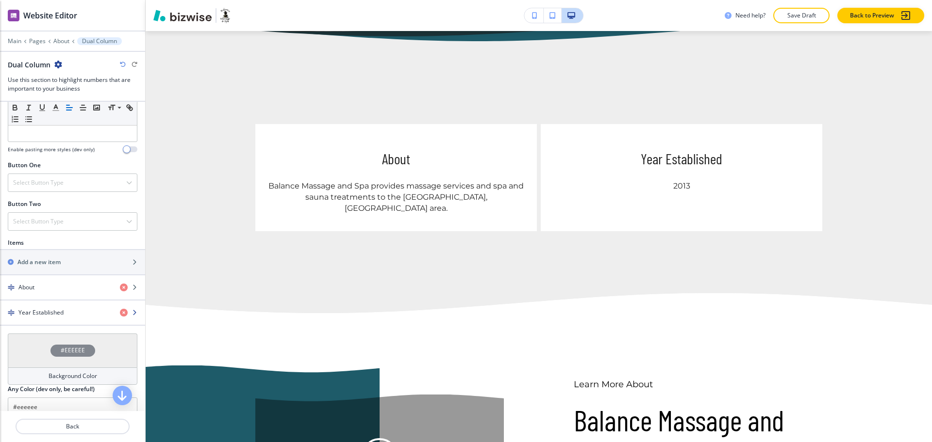
scroll to position [289, 0]
click at [47, 264] on h2 "Add a new item" at bounding box center [38, 261] width 43 height 9
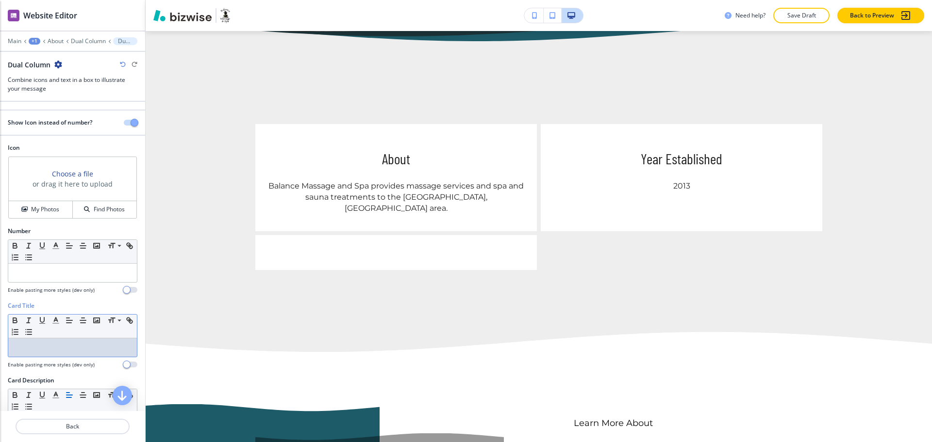
click at [46, 348] on p at bounding box center [72, 348] width 119 height 9
paste div
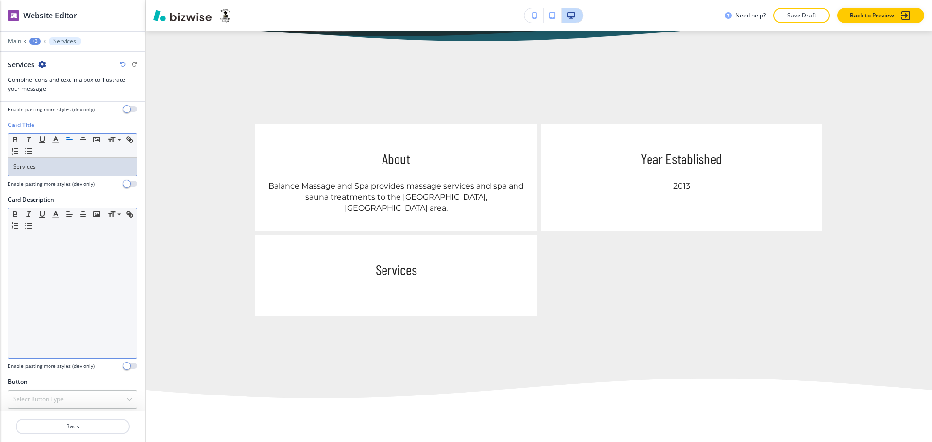
scroll to position [182, 0]
drag, startPoint x: 61, startPoint y: 299, endPoint x: 59, endPoint y: 288, distance: 10.8
click at [61, 299] on div at bounding box center [72, 294] width 129 height 126
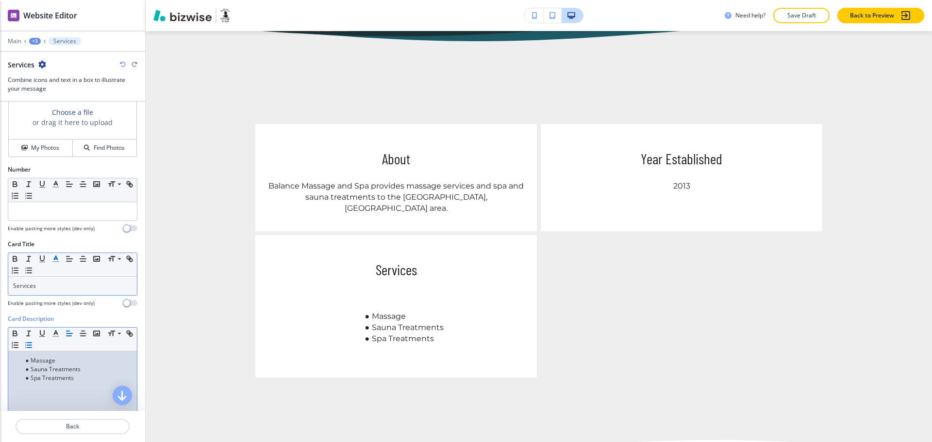
scroll to position [61, 0]
click at [59, 291] on p "Services" at bounding box center [72, 286] width 119 height 9
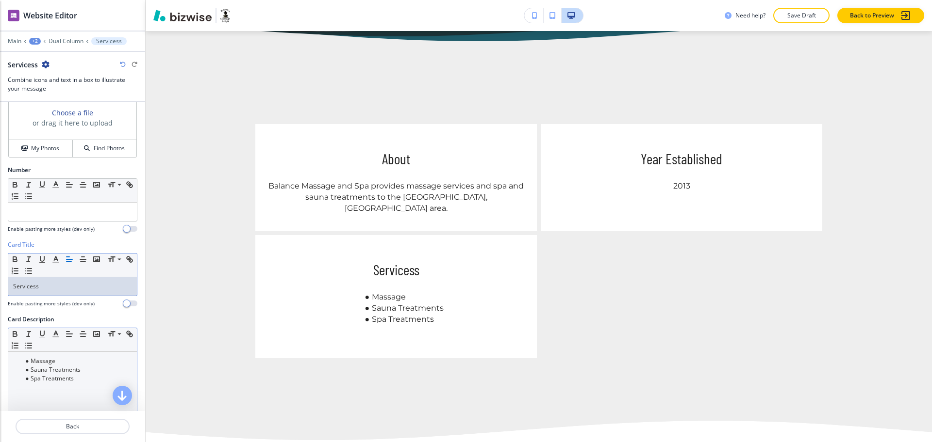
click at [37, 365] on ul "Massage Sauna Treatments Spa Treatments" at bounding box center [72, 370] width 119 height 26
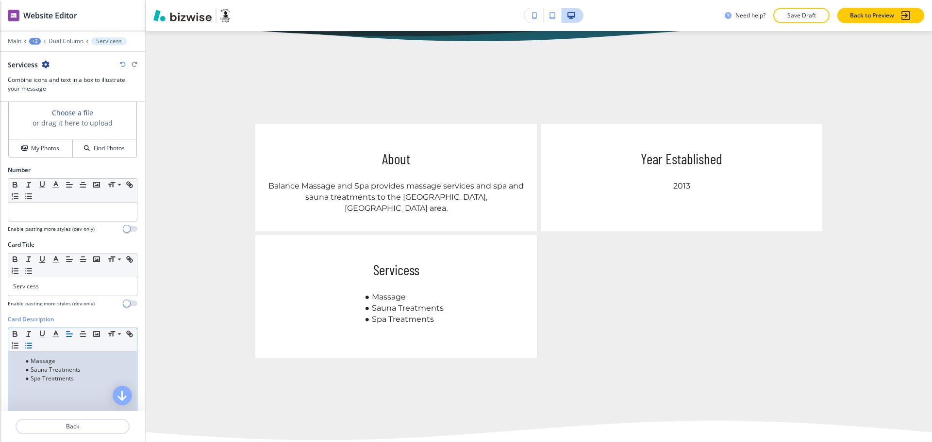
drag, startPoint x: 71, startPoint y: 380, endPoint x: 64, endPoint y: 376, distance: 9.2
click at [70, 380] on li "Spa Treatments" at bounding box center [77, 379] width 110 height 9
drag, startPoint x: 77, startPoint y: 383, endPoint x: 25, endPoint y: 359, distance: 57.1
click at [24, 362] on ul "Massage Sauna Treatments Spa Treatments" at bounding box center [72, 370] width 119 height 26
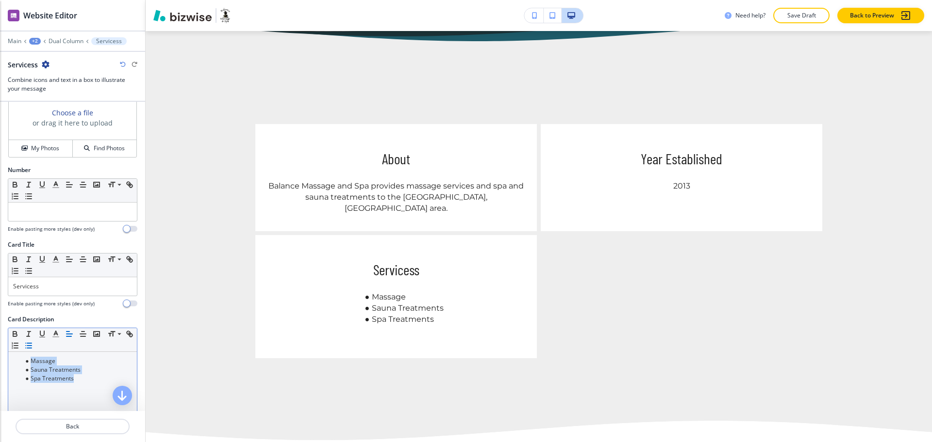
click at [33, 347] on icon "button" at bounding box center [28, 346] width 9 height 9
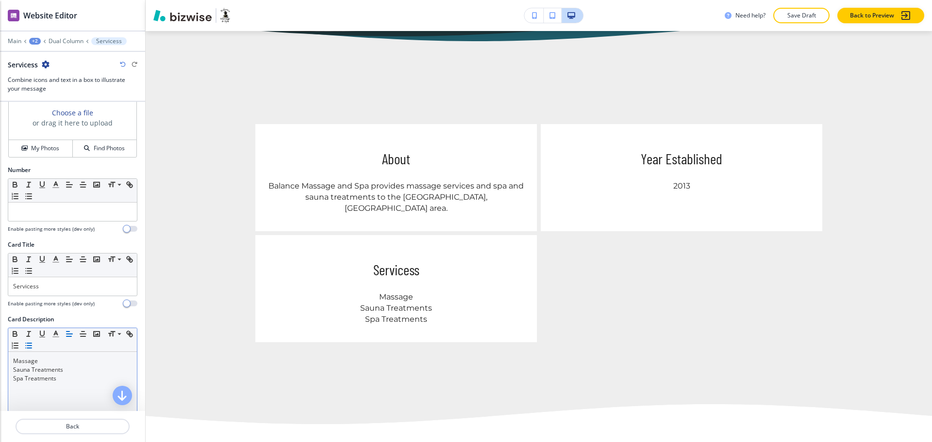
click at [32, 346] on line "button" at bounding box center [29, 346] width 4 height 0
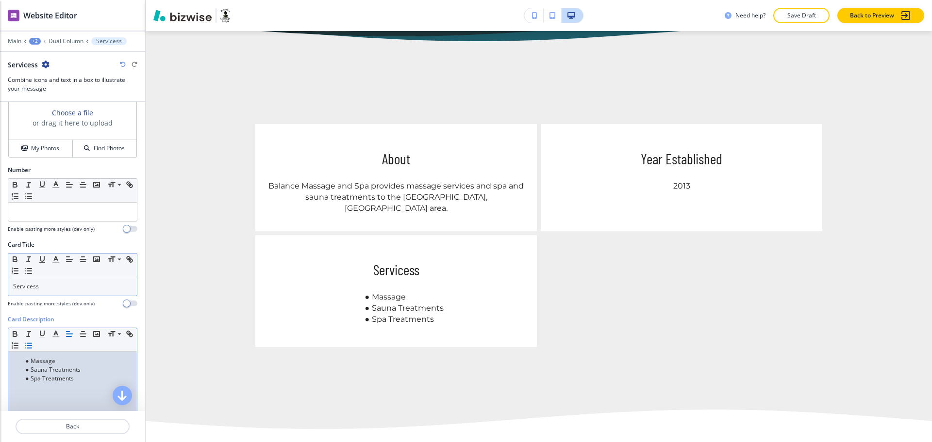
click at [52, 287] on p "Servicess" at bounding box center [72, 286] width 119 height 9
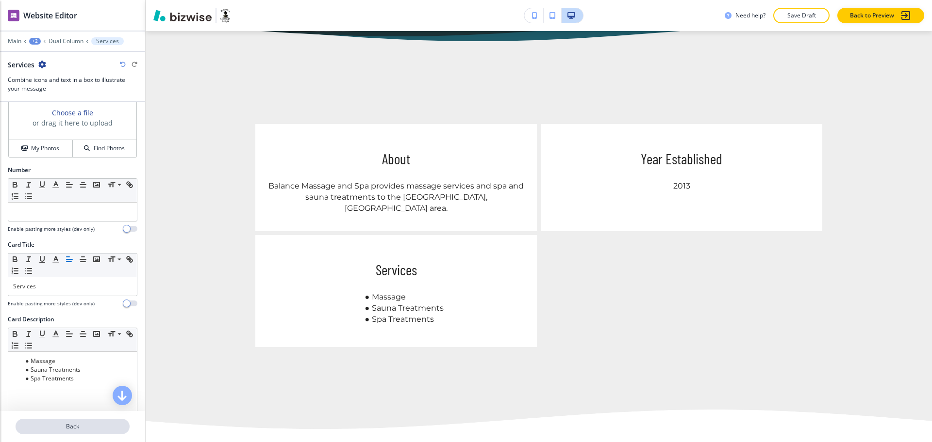
click at [90, 428] on p "Back" at bounding box center [72, 427] width 112 height 9
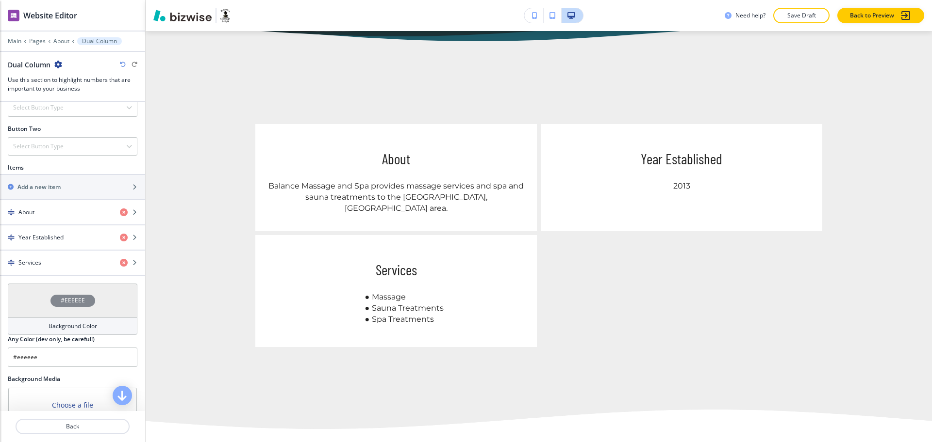
scroll to position [363, 0]
click at [35, 191] on div "button" at bounding box center [72, 195] width 145 height 8
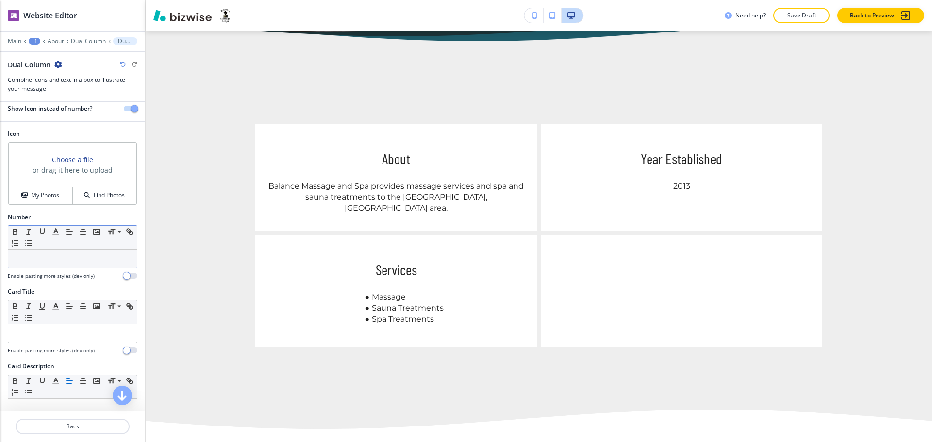
scroll to position [0, 0]
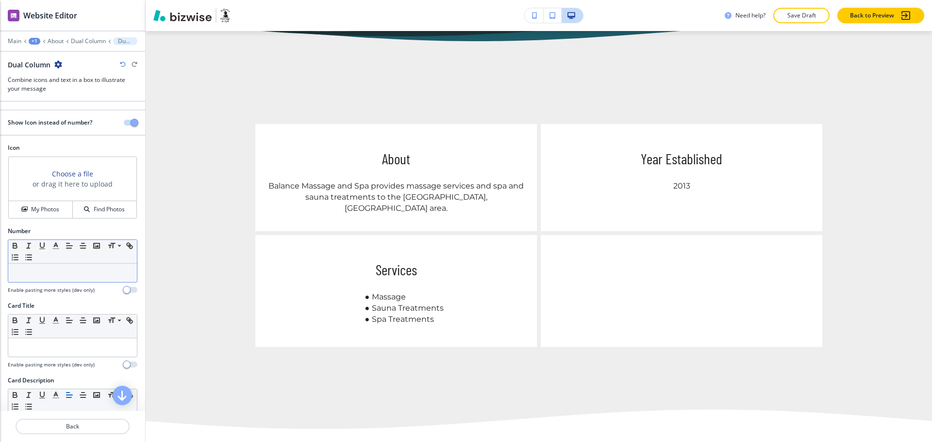
click at [61, 278] on div at bounding box center [72, 273] width 129 height 18
click at [61, 346] on p at bounding box center [72, 348] width 119 height 9
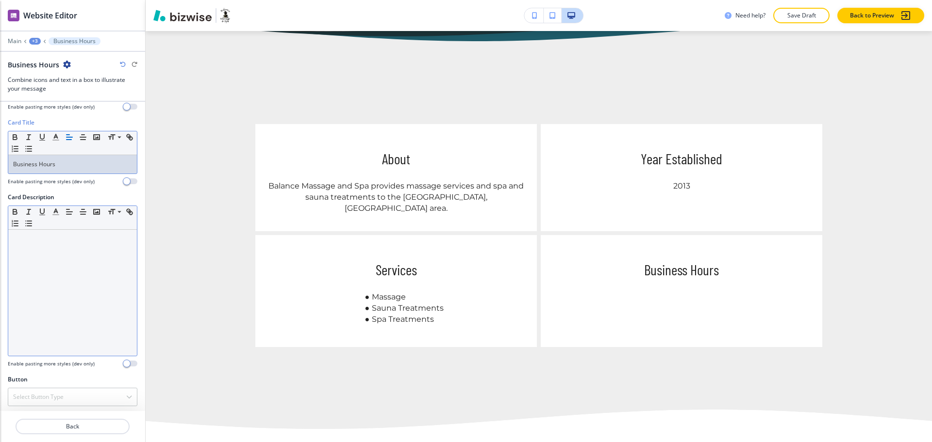
scroll to position [186, 0]
click at [64, 300] on div at bounding box center [72, 290] width 129 height 126
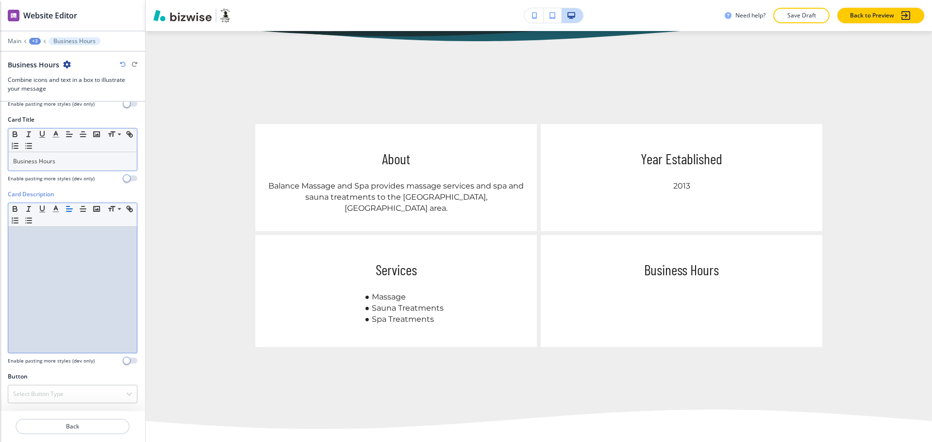
scroll to position [0, 0]
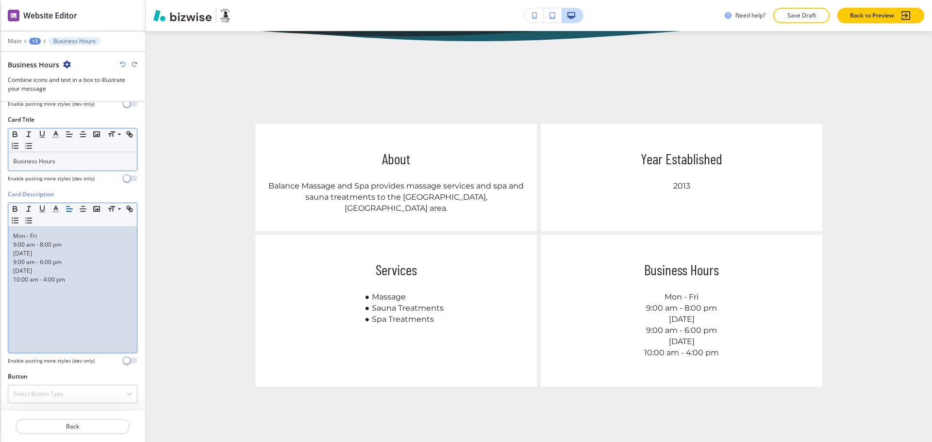
click at [13, 245] on p "9:00 am - 8:00 pm" at bounding box center [72, 245] width 119 height 9
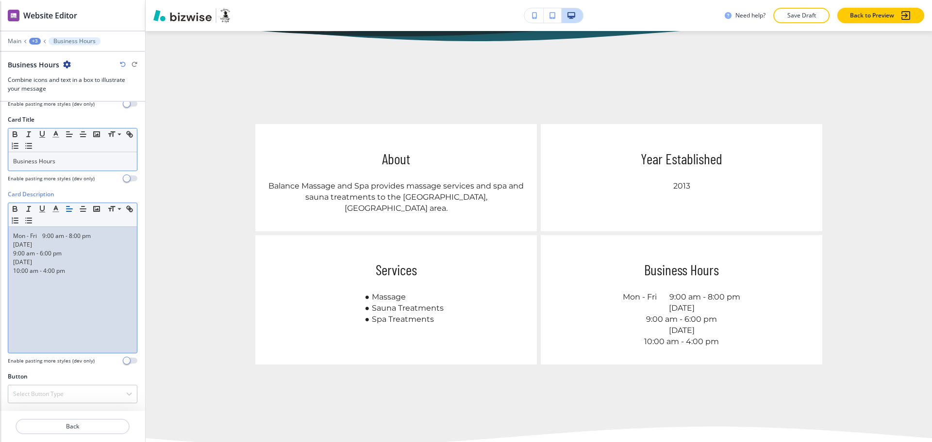
click at [12, 252] on div "Mon - Fri 9:00 am - 8:00 pm Saturday 9:00 am - 6:00 pm Sunday 10:00 am - 4:00 pm" at bounding box center [72, 290] width 129 height 126
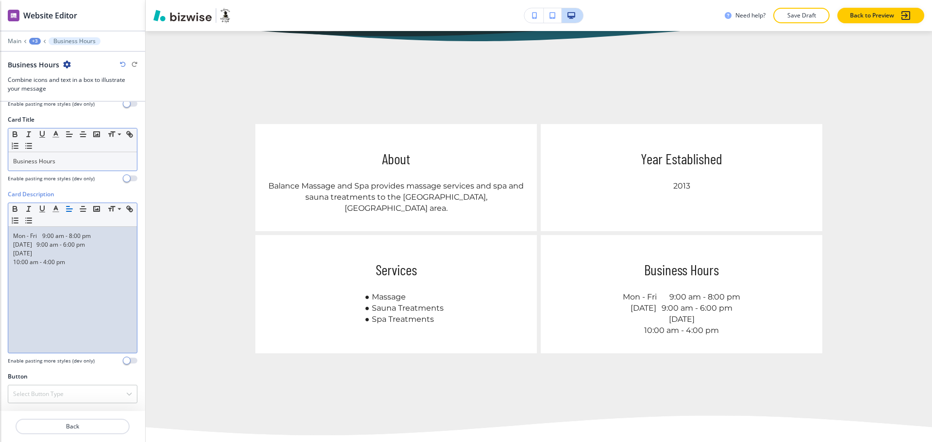
click at [14, 260] on p "10:00 am - 4:00 pm" at bounding box center [72, 262] width 119 height 9
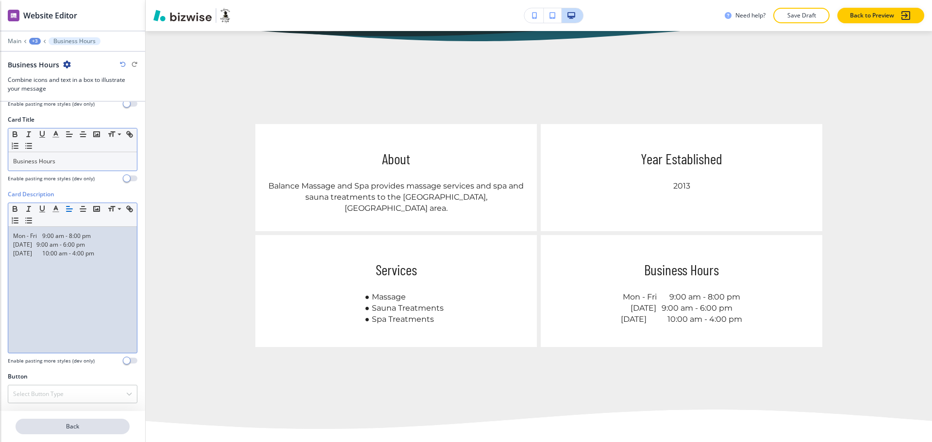
click at [69, 429] on p "Back" at bounding box center [72, 427] width 112 height 9
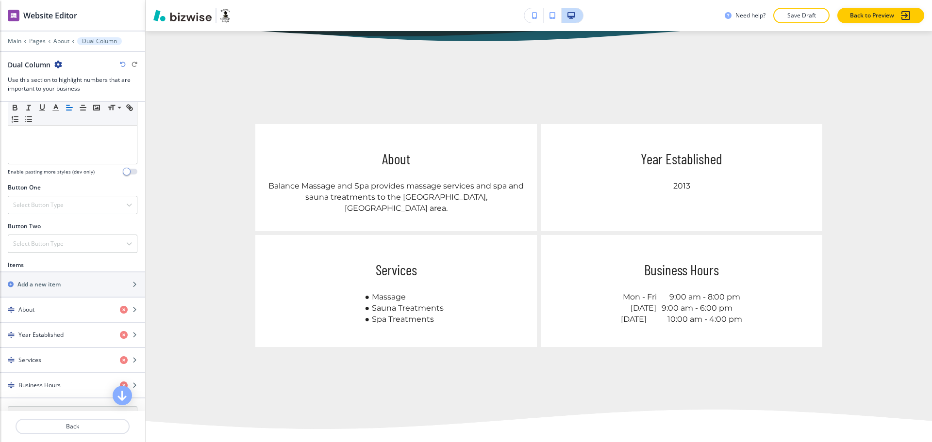
scroll to position [265, 0]
click at [45, 287] on h2 "Add a new item" at bounding box center [38, 284] width 43 height 9
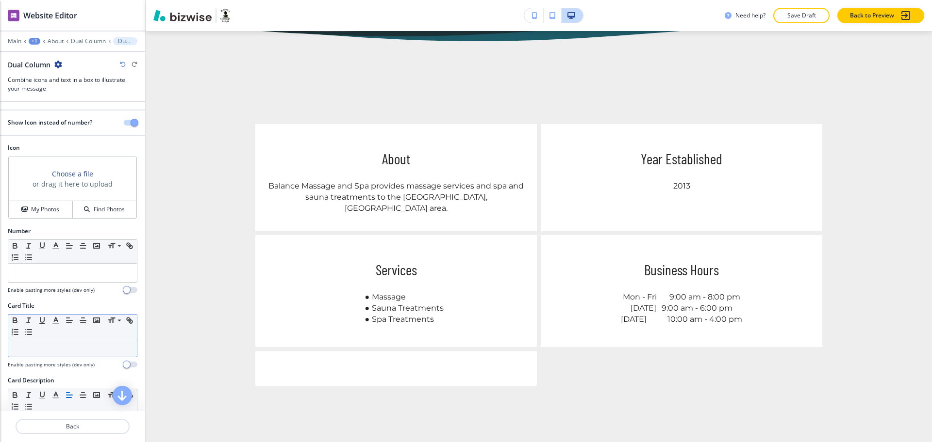
click at [62, 352] on p at bounding box center [72, 348] width 119 height 9
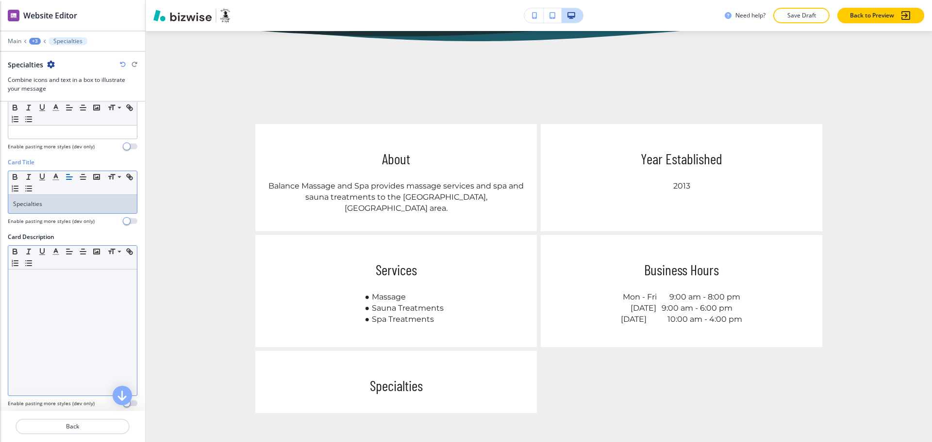
scroll to position [182, 0]
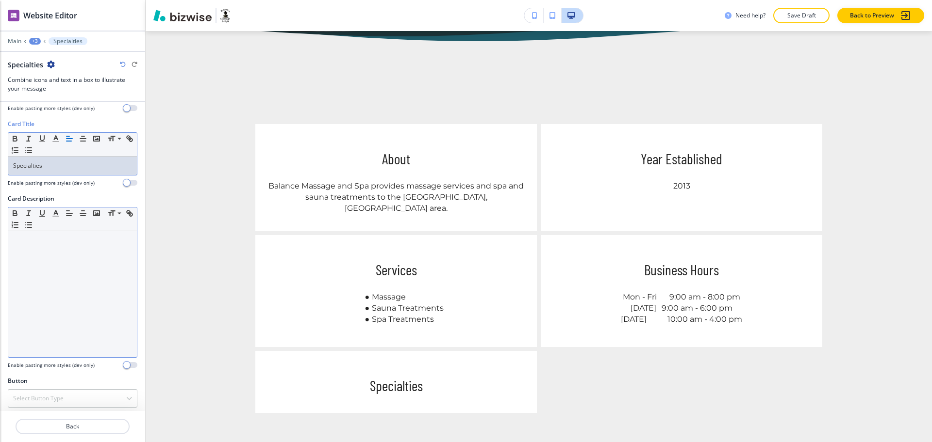
click at [88, 295] on div at bounding box center [72, 294] width 129 height 126
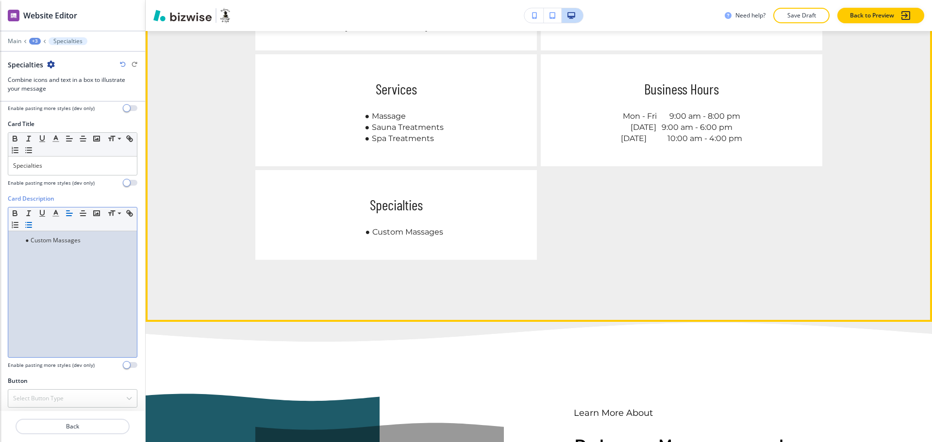
scroll to position [571, 0]
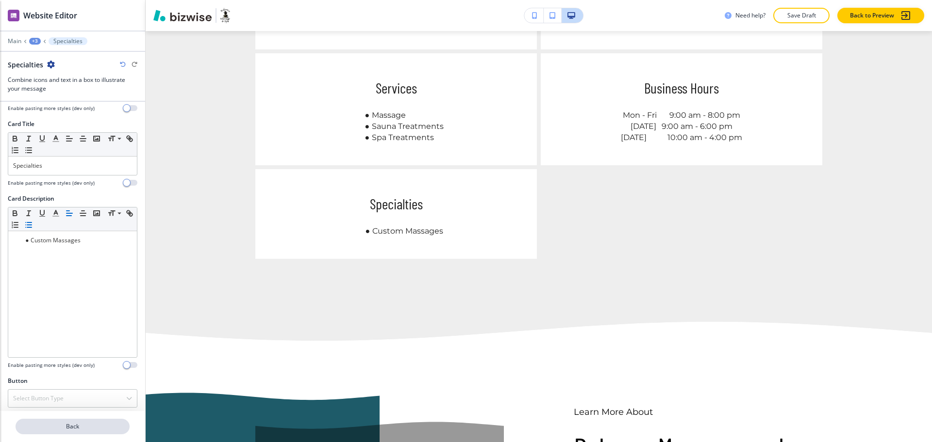
click at [96, 425] on p "Back" at bounding box center [72, 427] width 112 height 9
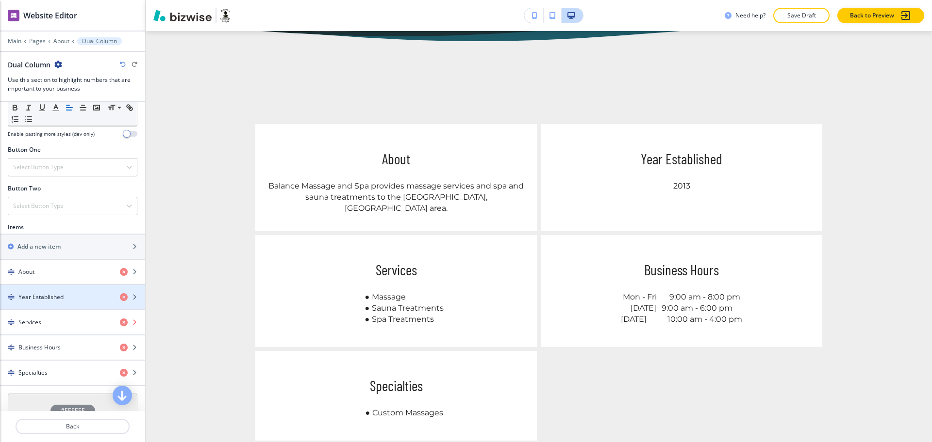
scroll to position [303, 0]
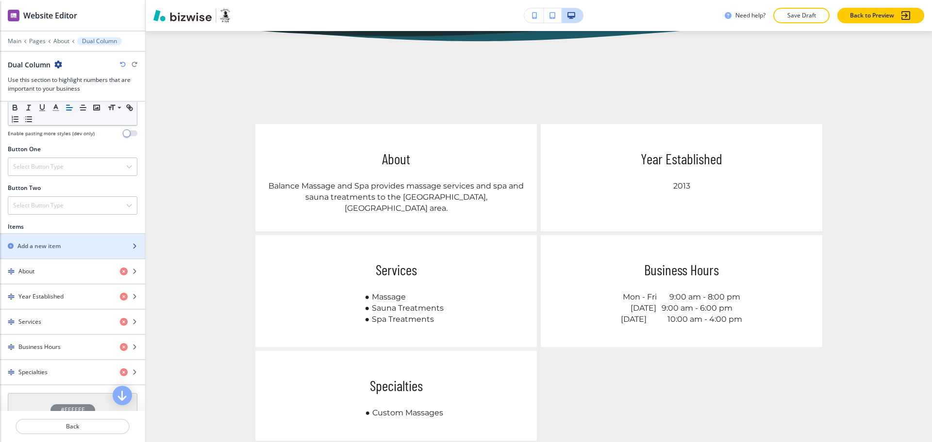
click at [65, 241] on div "button" at bounding box center [72, 238] width 145 height 8
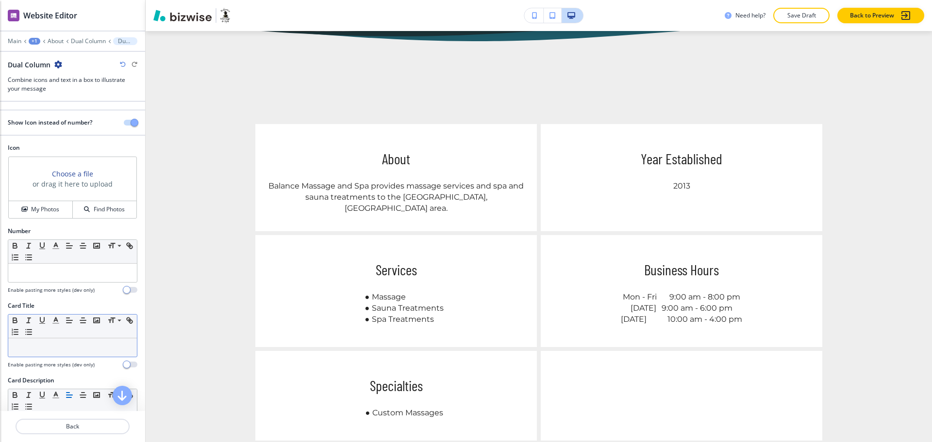
click at [58, 349] on p at bounding box center [72, 348] width 119 height 9
paste div
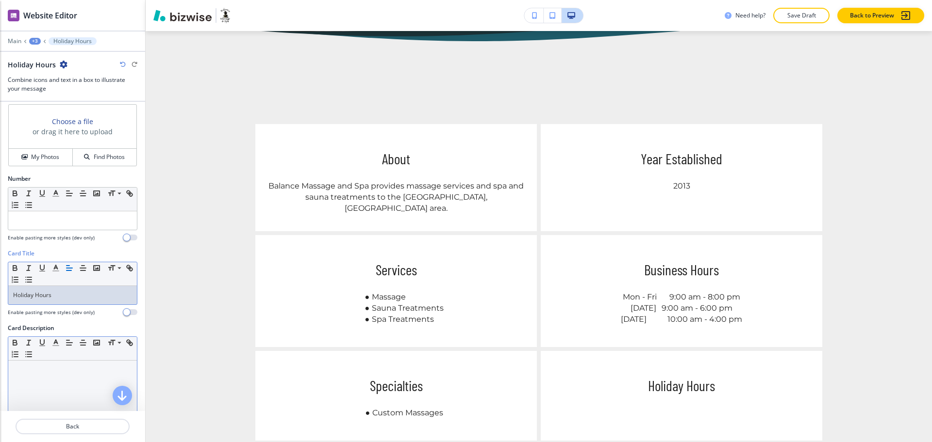
scroll to position [186, 0]
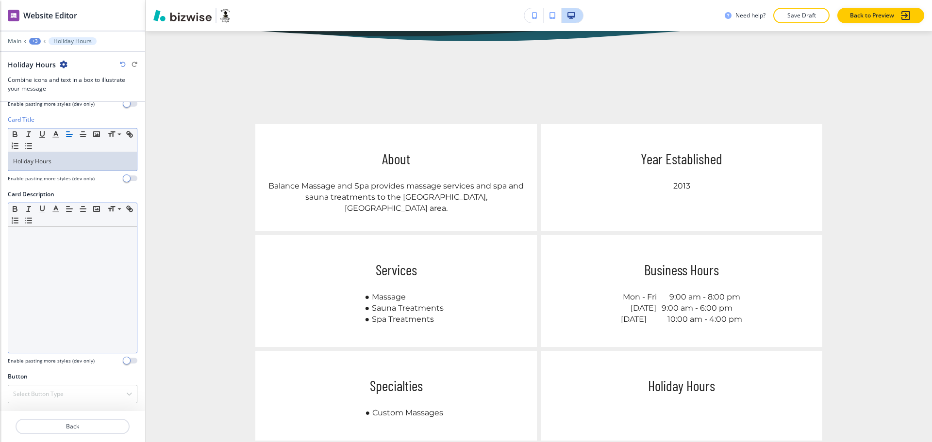
click at [80, 312] on div at bounding box center [72, 290] width 129 height 126
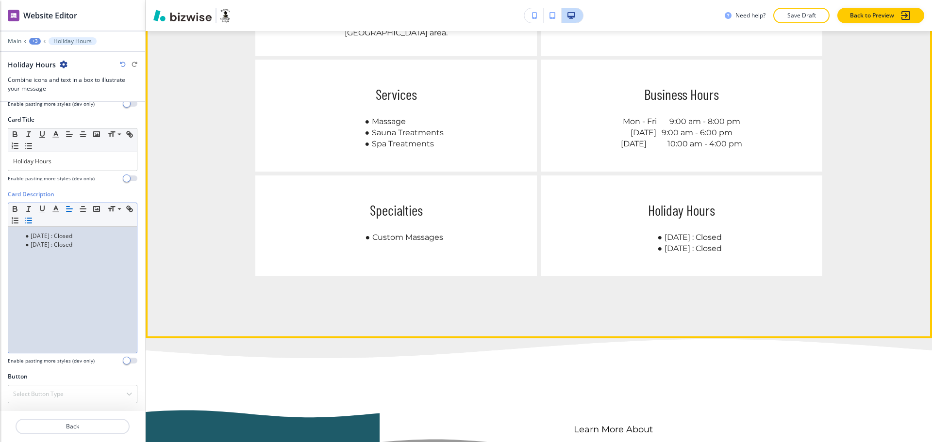
scroll to position [566, 0]
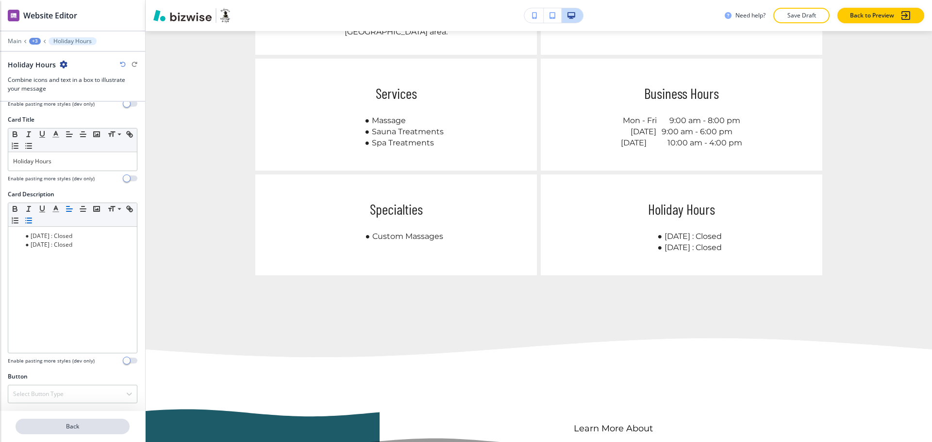
click at [86, 427] on p "Back" at bounding box center [72, 427] width 112 height 9
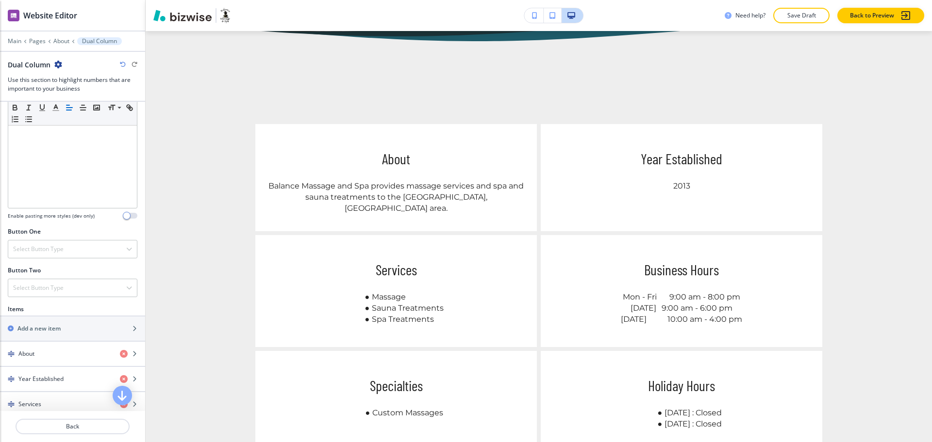
scroll to position [221, 0]
click at [46, 328] on h2 "Add a new item" at bounding box center [38, 328] width 43 height 9
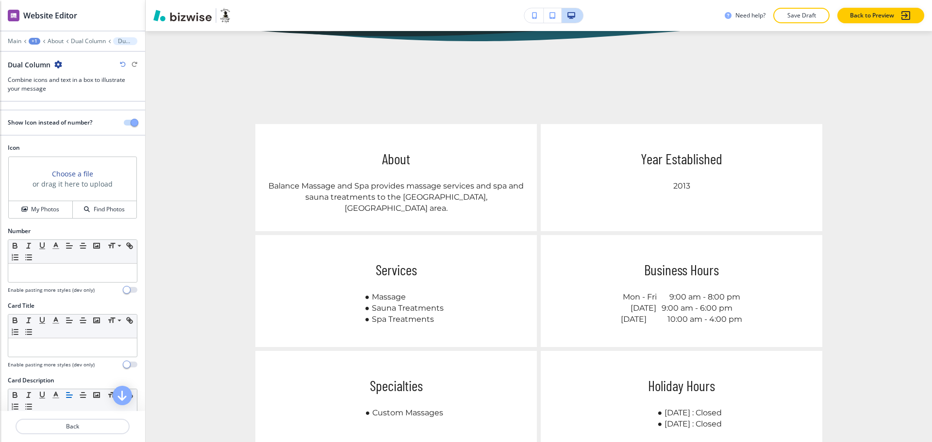
click at [54, 358] on div at bounding box center [73, 360] width 130 height 4
click at [54, 354] on div at bounding box center [72, 348] width 129 height 18
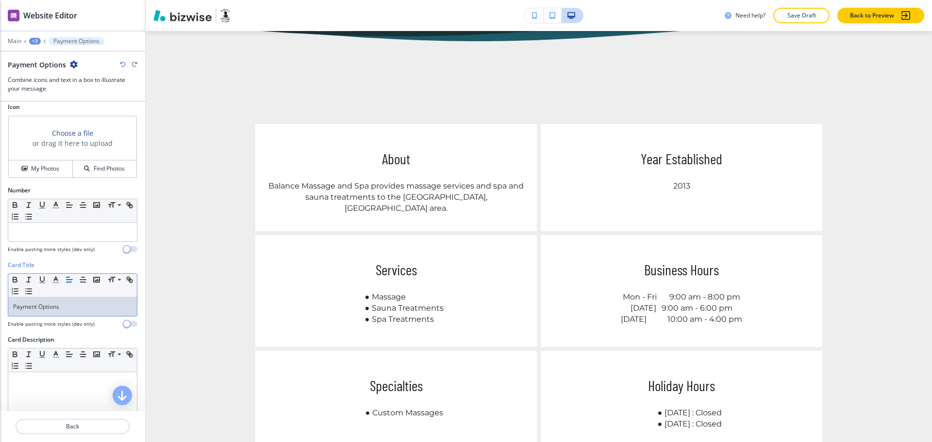
scroll to position [186, 0]
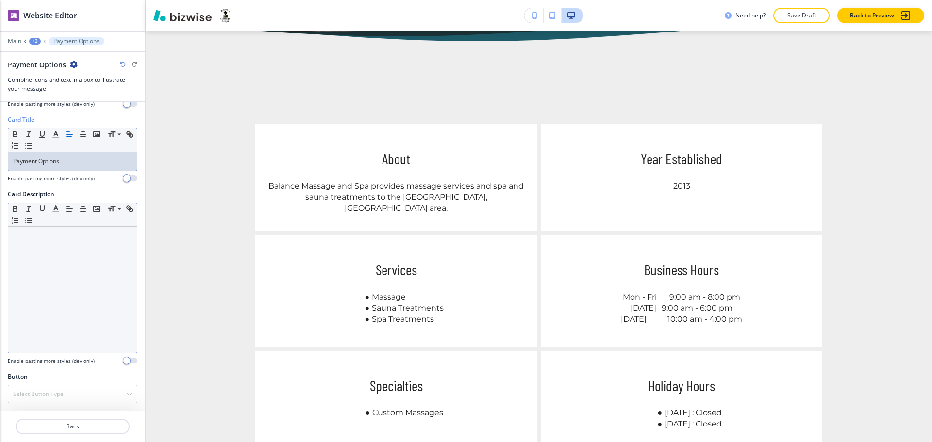
click at [49, 254] on div at bounding box center [72, 290] width 129 height 126
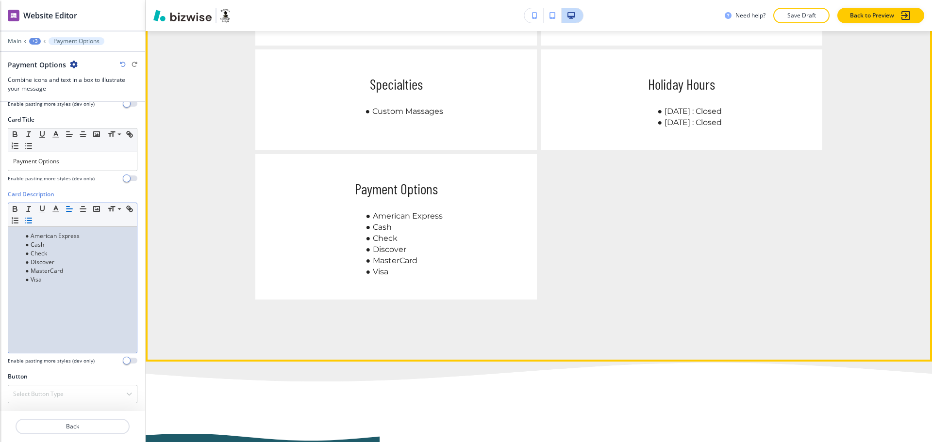
scroll to position [691, 0]
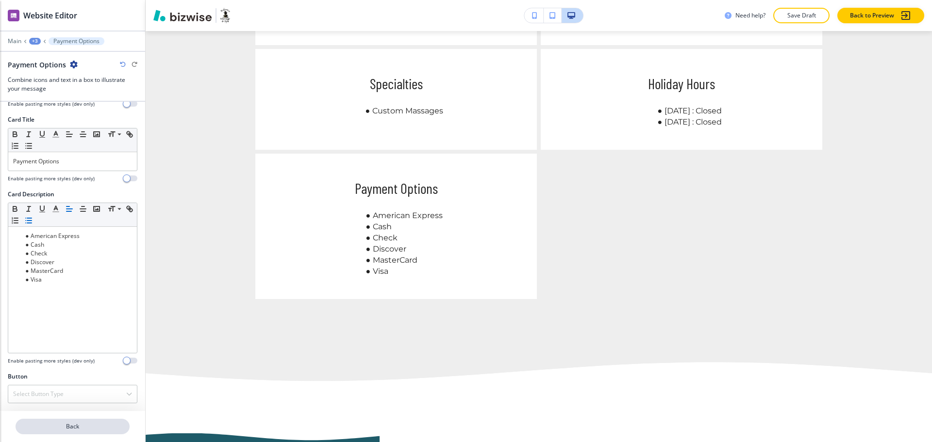
click at [88, 423] on p "Back" at bounding box center [72, 427] width 112 height 9
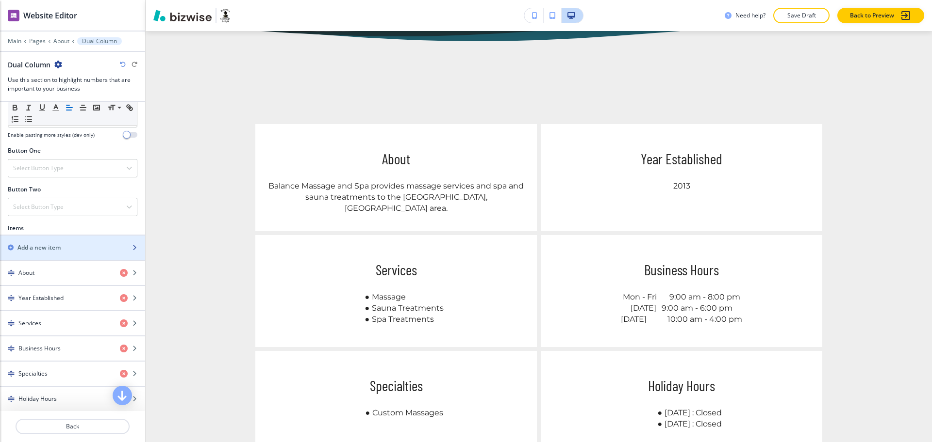
scroll to position [303, 0]
click at [49, 248] on h2 "Add a new item" at bounding box center [38, 247] width 43 height 9
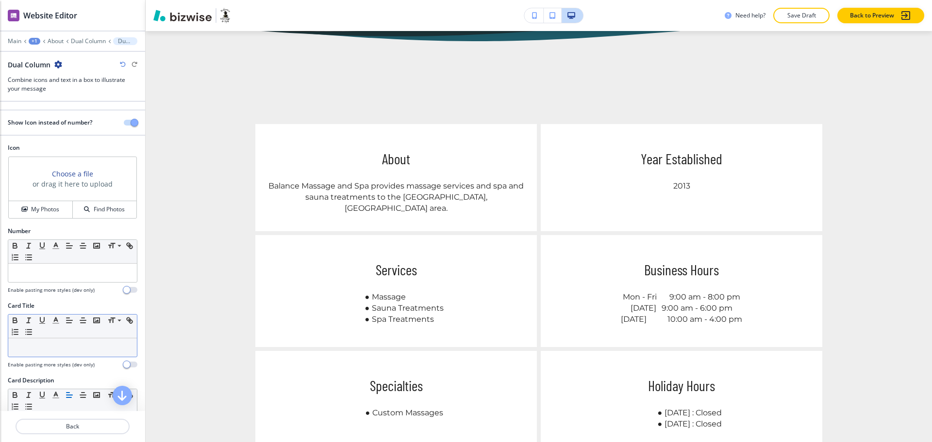
click at [48, 349] on p at bounding box center [72, 348] width 119 height 9
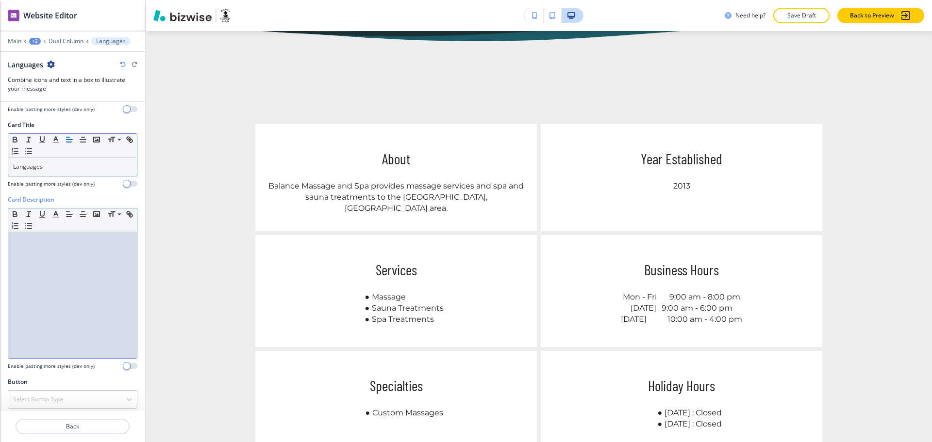
click at [79, 304] on div at bounding box center [72, 295] width 129 height 126
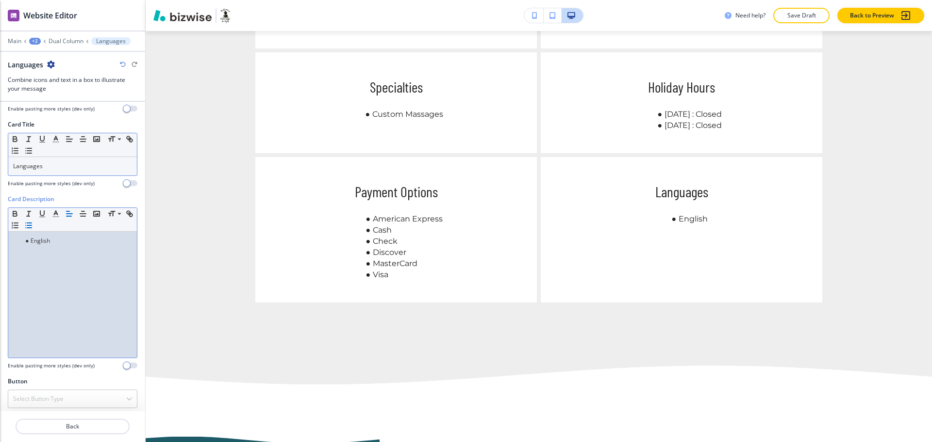
scroll to position [0, 0]
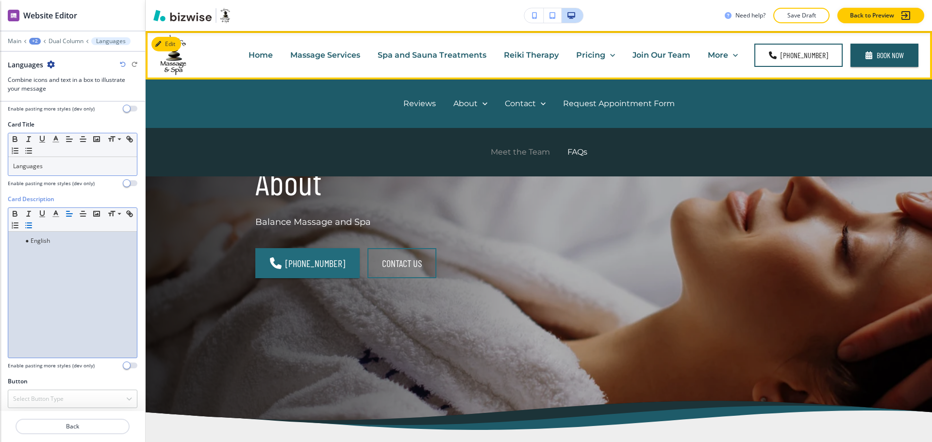
click at [519, 153] on p "Meet the Team" at bounding box center [520, 152] width 59 height 11
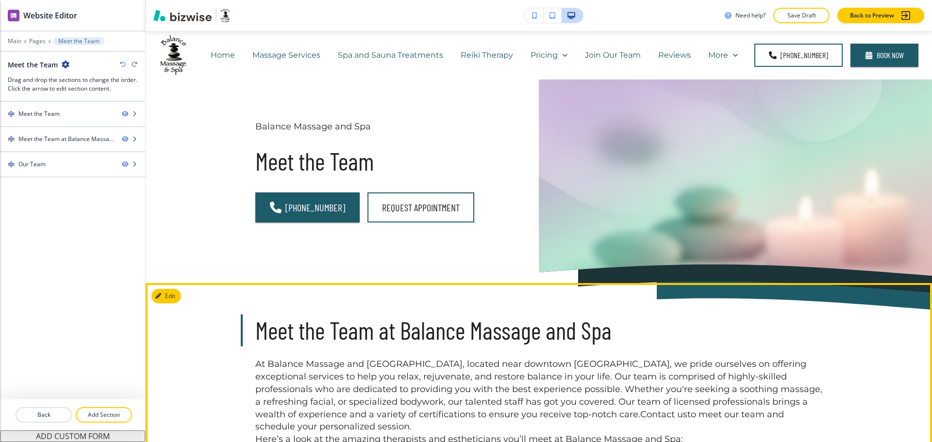
click at [441, 329] on h3 "Meet the Team at Balance Massage and Spa" at bounding box center [538, 330] width 567 height 33
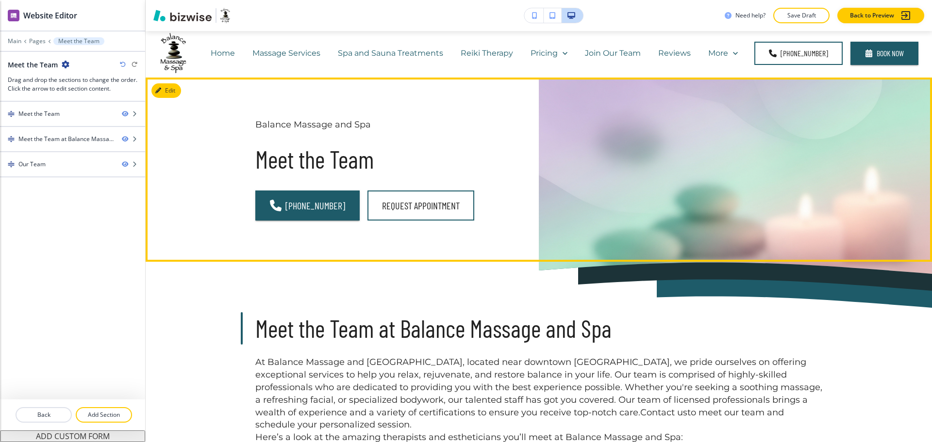
scroll to position [0, 0]
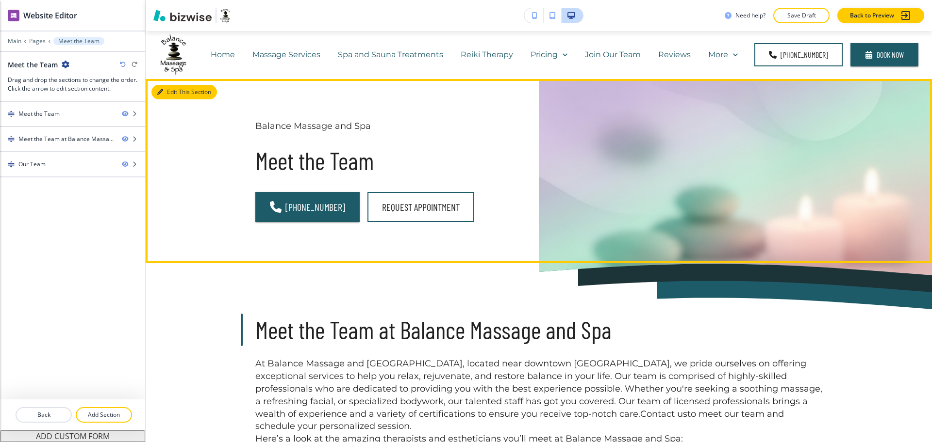
click at [168, 90] on button "Edit This Section" at bounding box center [183, 92] width 65 height 15
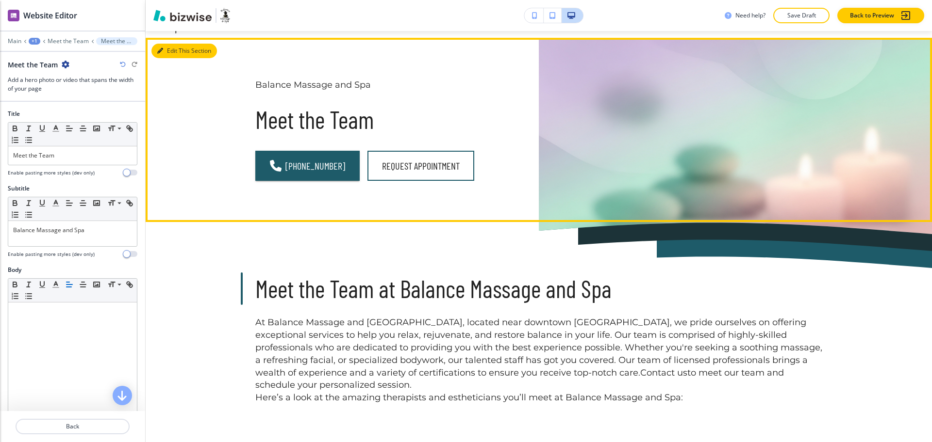
scroll to position [49, 0]
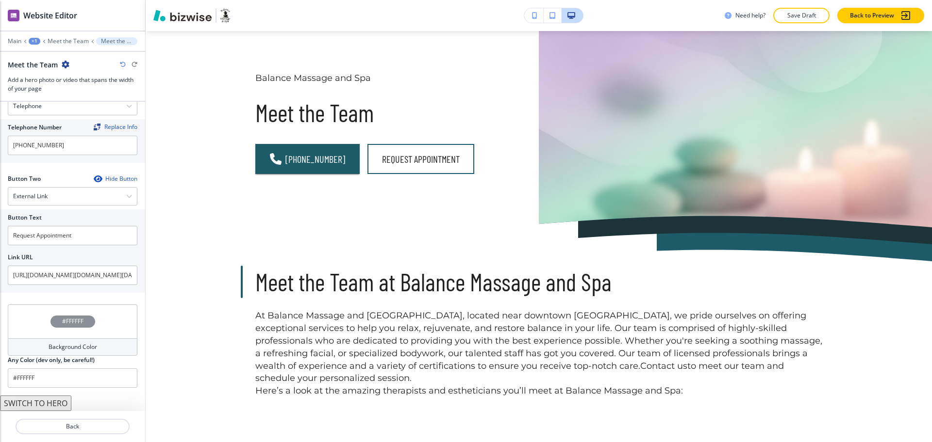
click at [58, 409] on button "SWITCH TO HERO" at bounding box center [35, 404] width 71 height 16
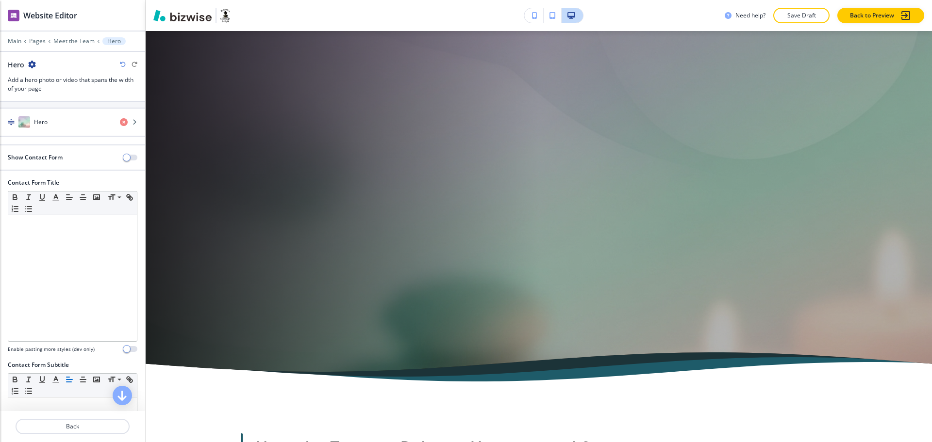
scroll to position [0, 0]
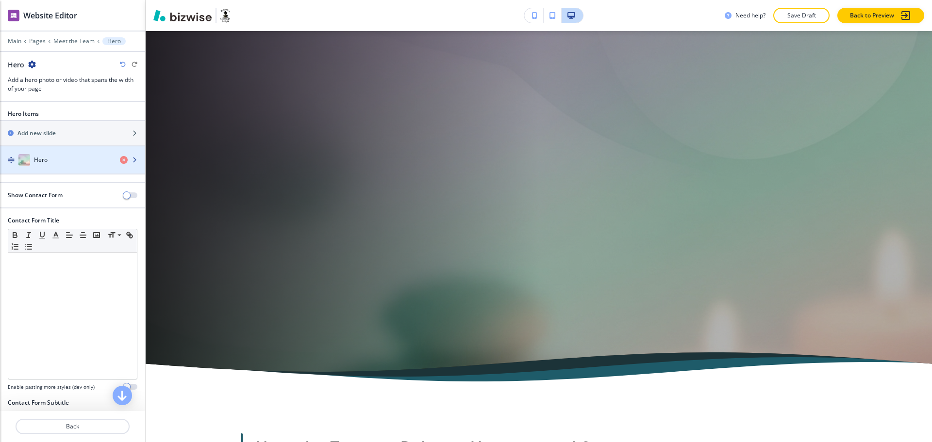
click at [61, 164] on div "Hero" at bounding box center [56, 160] width 112 height 12
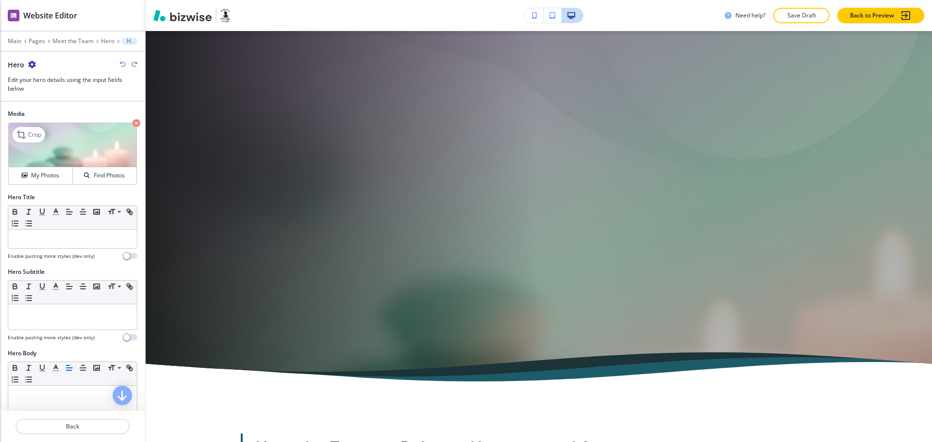
click at [132, 122] on icon "button" at bounding box center [136, 123] width 8 height 8
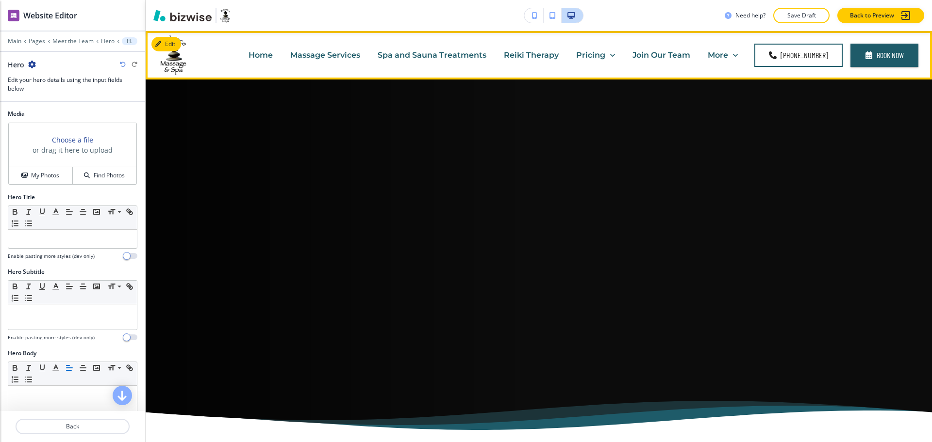
click at [678, 56] on p "Join Our Team" at bounding box center [661, 54] width 58 height 11
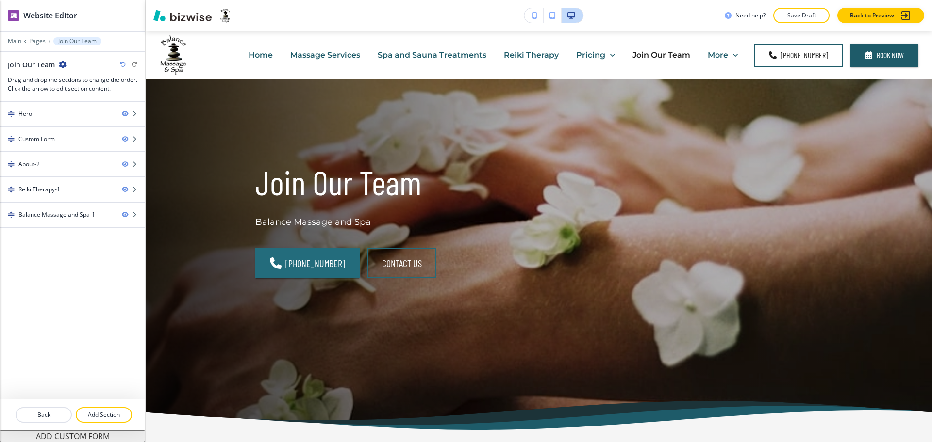
click at [62, 65] on icon "button" at bounding box center [63, 65] width 8 height 8
click at [85, 79] on p "Edit Page Settings" at bounding box center [89, 81] width 49 height 9
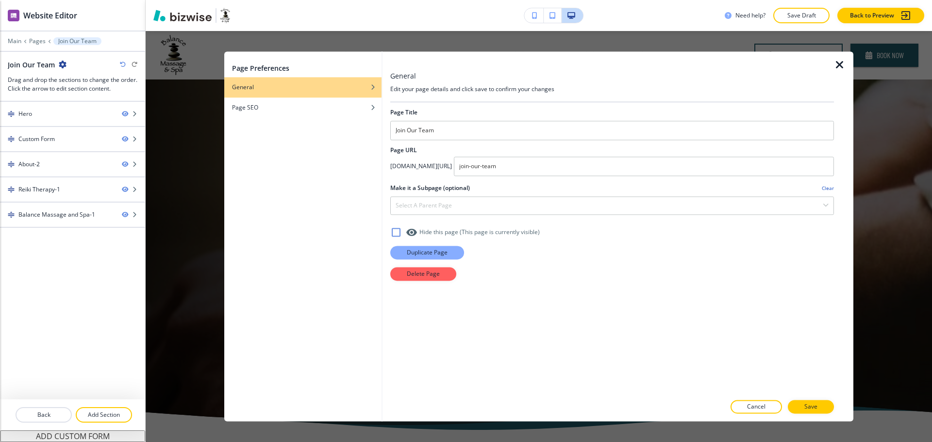
click at [433, 252] on p "Duplicate Page" at bounding box center [427, 252] width 41 height 9
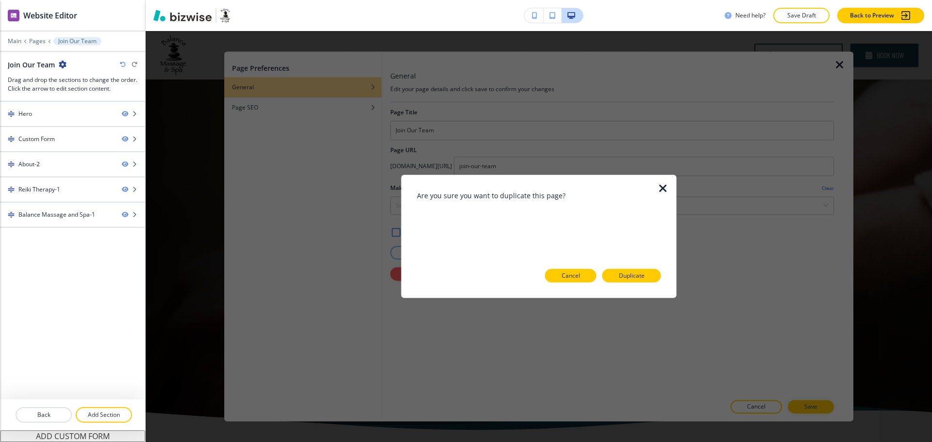
click at [578, 278] on p "Cancel" at bounding box center [570, 276] width 18 height 9
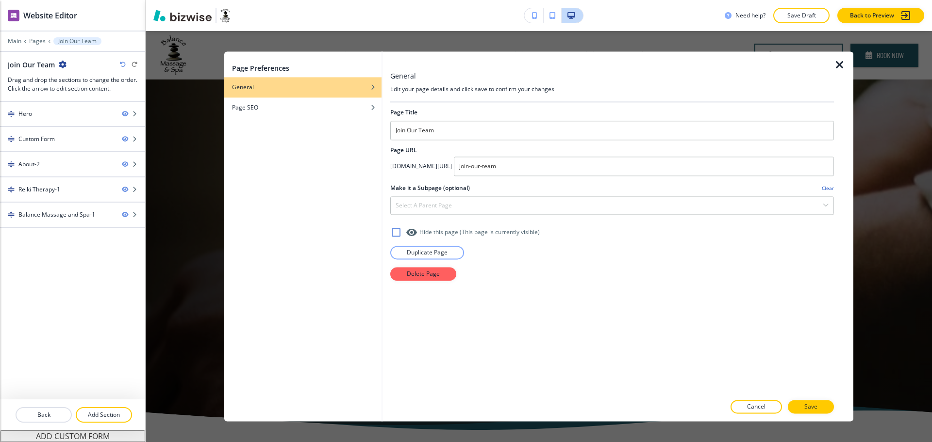
drag, startPoint x: 834, startPoint y: 63, endPoint x: 831, endPoint y: 67, distance: 5.0
click at [835, 63] on icon "button" at bounding box center [840, 65] width 12 height 12
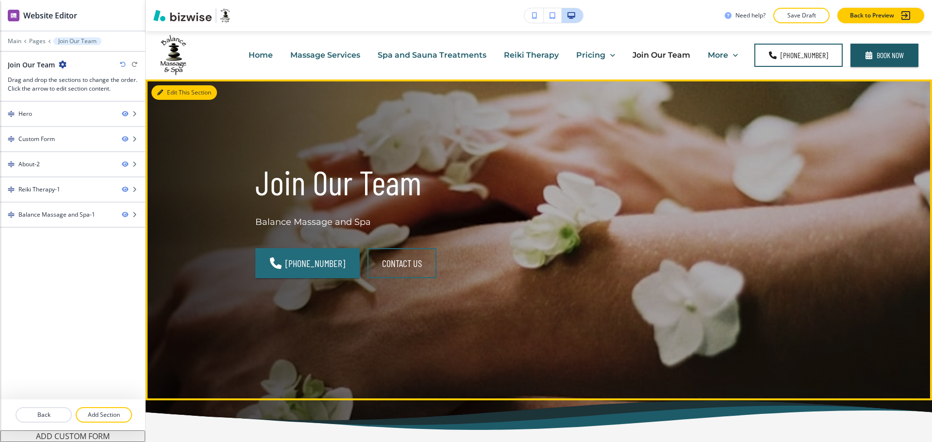
click at [179, 93] on button "Edit This Section" at bounding box center [183, 92] width 65 height 15
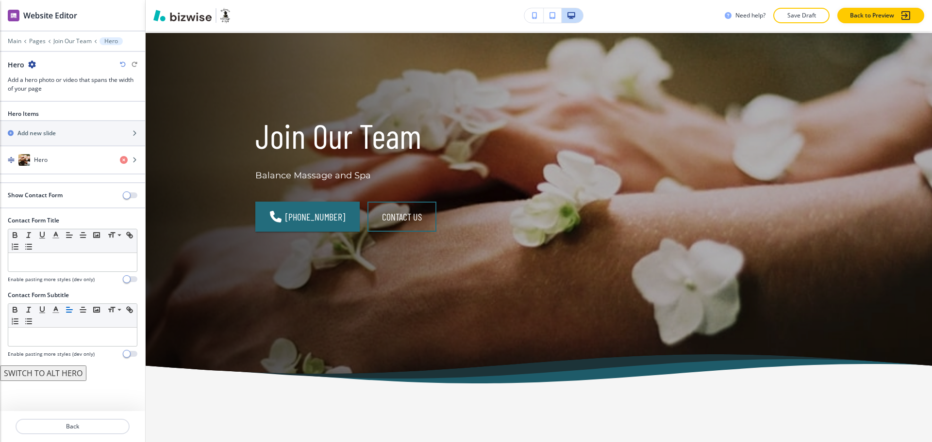
scroll to position [49, 0]
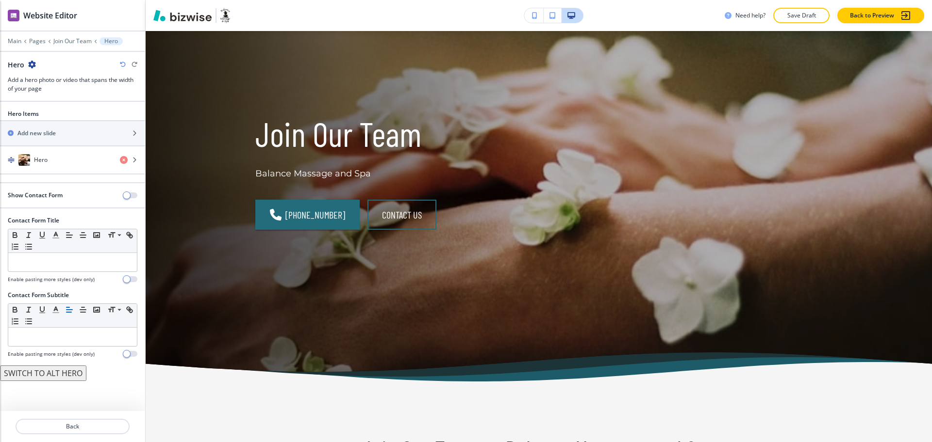
click at [33, 65] on icon "button" at bounding box center [32, 65] width 8 height 8
click at [55, 100] on p "Duplicate Section" at bounding box center [58, 98] width 49 height 9
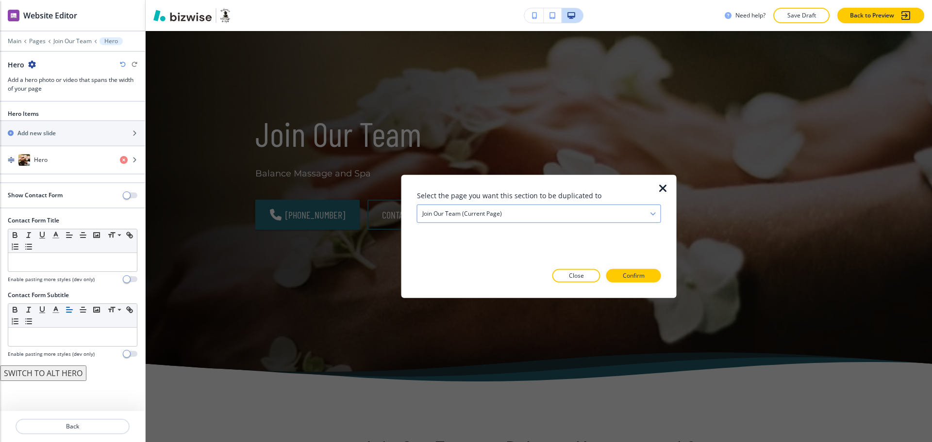
click at [469, 213] on h4 "Join Our Team (current page)" at bounding box center [462, 214] width 80 height 9
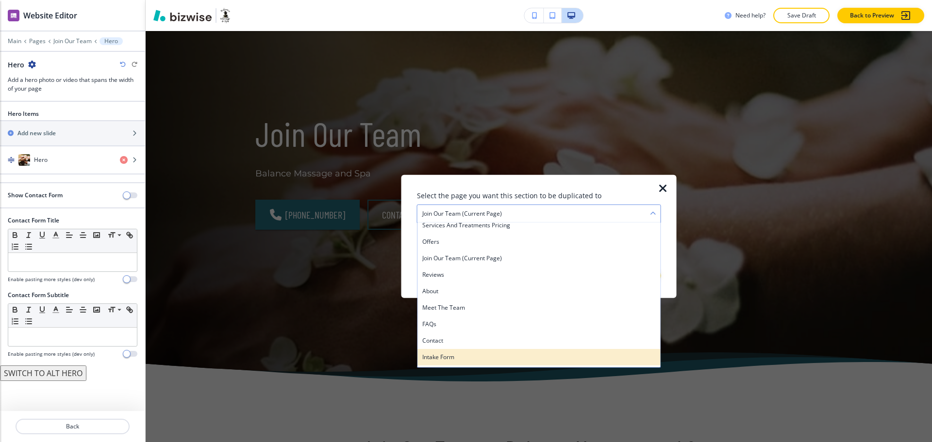
scroll to position [86, 0]
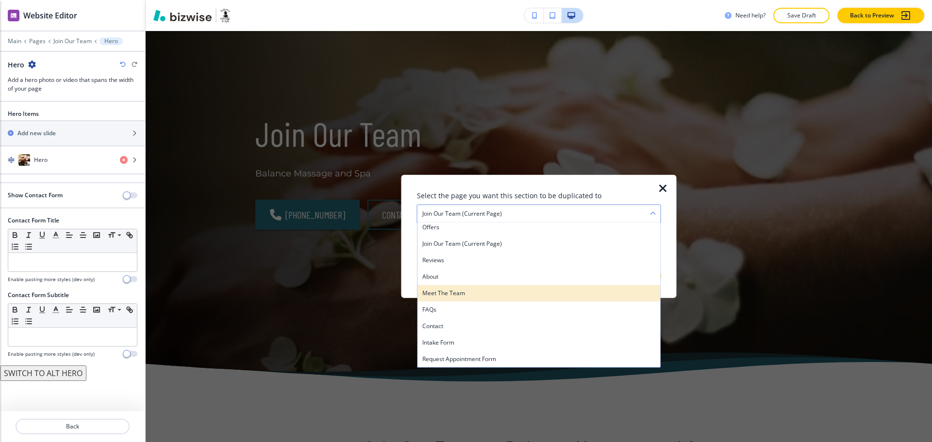
click at [456, 292] on h4 "Meet the Team" at bounding box center [538, 293] width 233 height 9
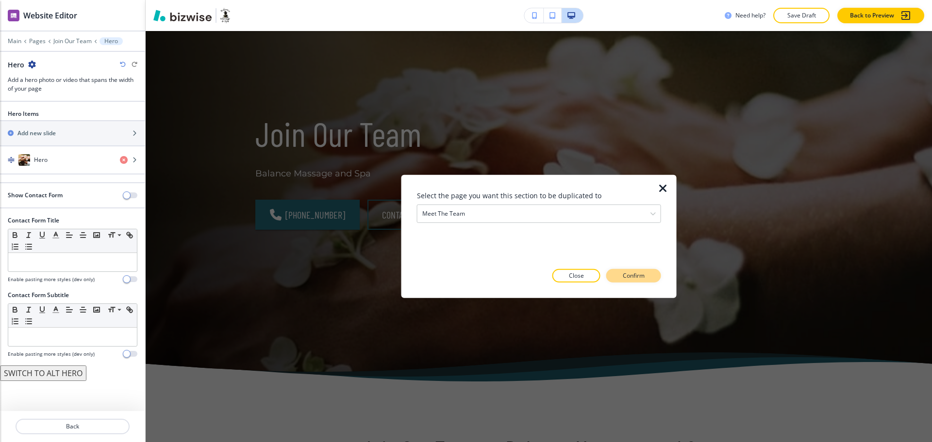
click at [620, 276] on button "Confirm" at bounding box center [633, 276] width 55 height 14
click at [626, 275] on p "Take me there" at bounding box center [624, 276] width 39 height 9
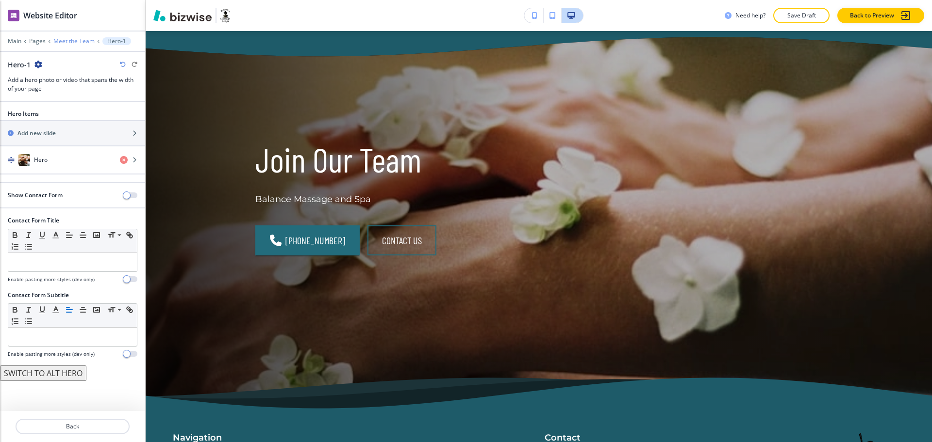
click at [63, 39] on p "Meet the Team" at bounding box center [73, 41] width 41 height 7
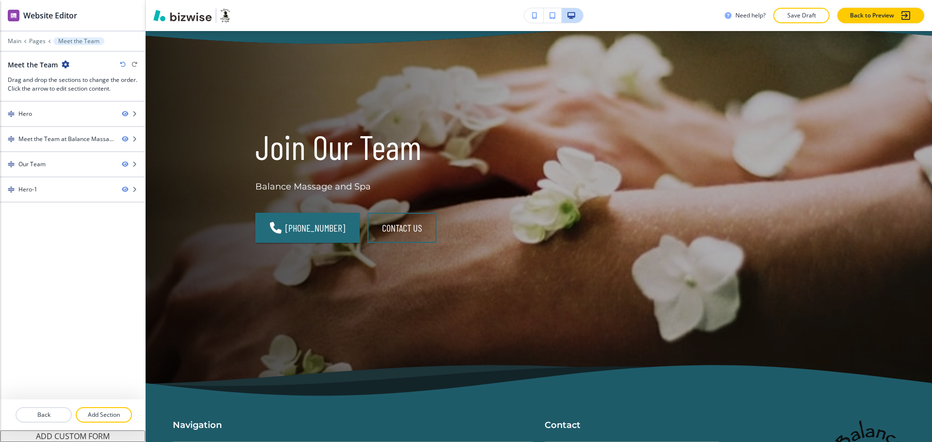
scroll to position [3073, 0]
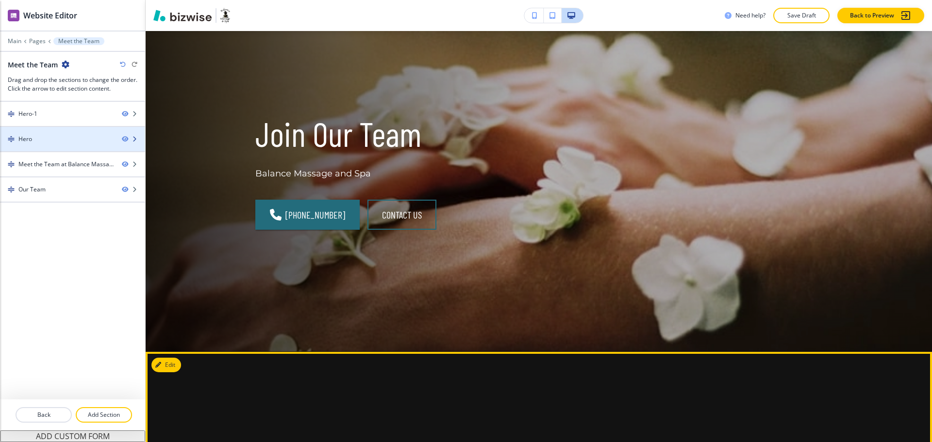
click at [54, 136] on div "Hero" at bounding box center [57, 139] width 114 height 9
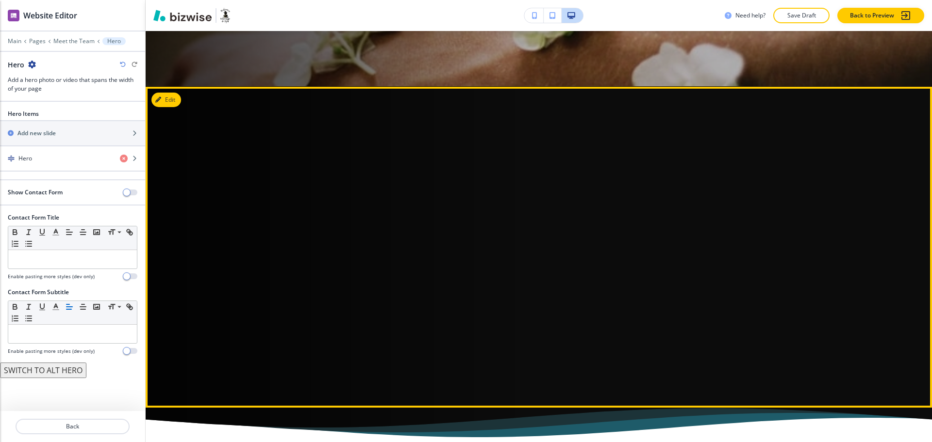
scroll to position [129, 0]
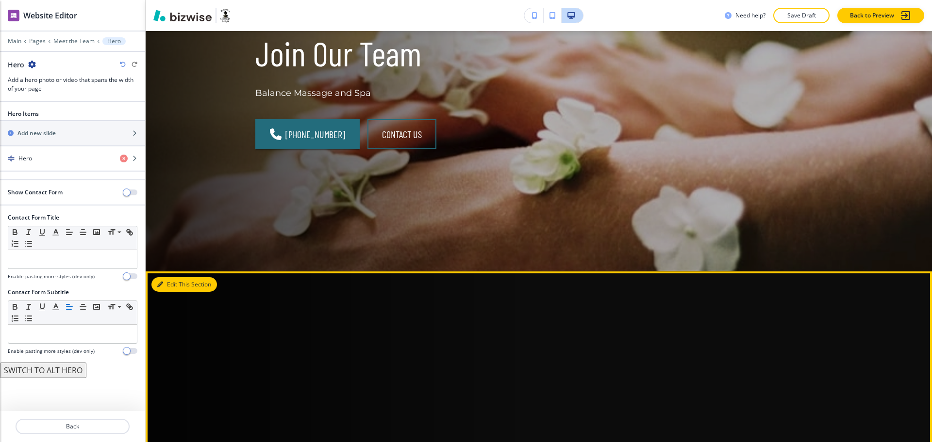
click at [178, 286] on button "Edit This Section" at bounding box center [183, 285] width 65 height 15
click at [174, 286] on button "Edit This Section" at bounding box center [183, 285] width 65 height 15
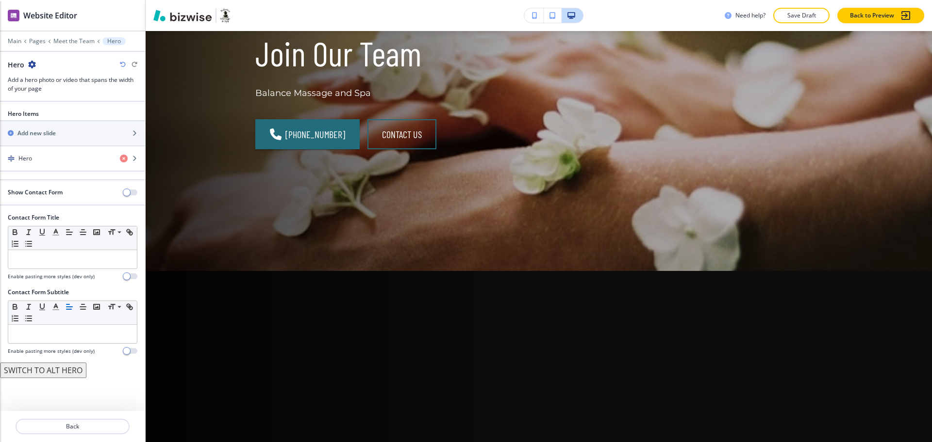
click at [33, 68] on icon "button" at bounding box center [32, 65] width 8 height 8
click at [58, 118] on p "Delete Section" at bounding box center [58, 115] width 49 height 9
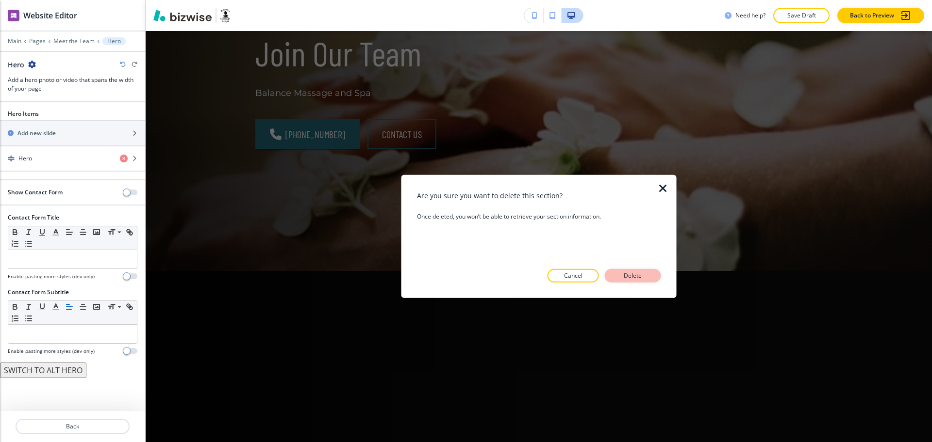
click at [629, 278] on p "Delete" at bounding box center [632, 276] width 23 height 9
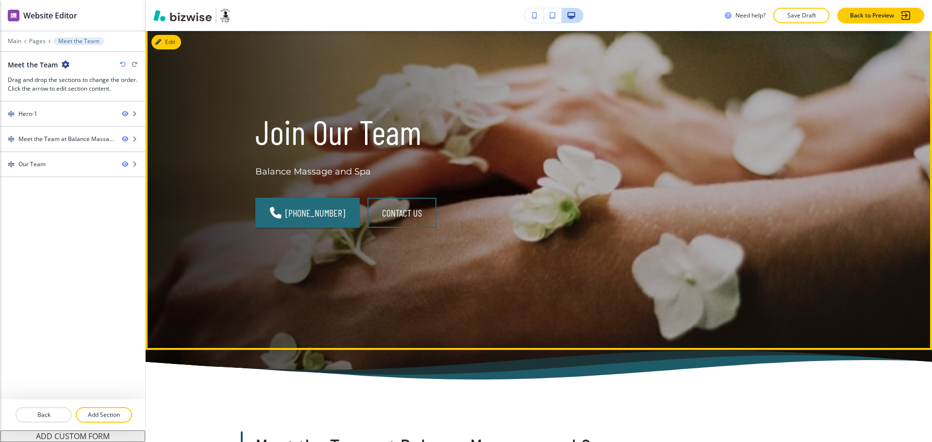
scroll to position [0, 0]
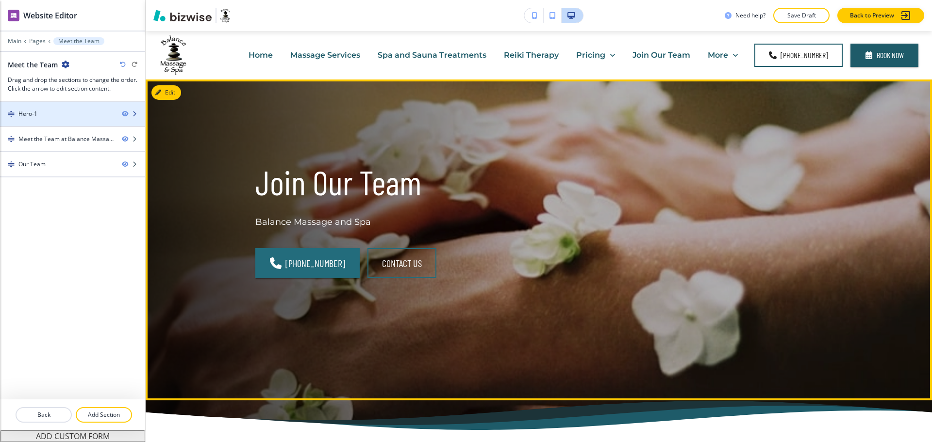
click at [41, 114] on div "Hero-1" at bounding box center [57, 114] width 114 height 9
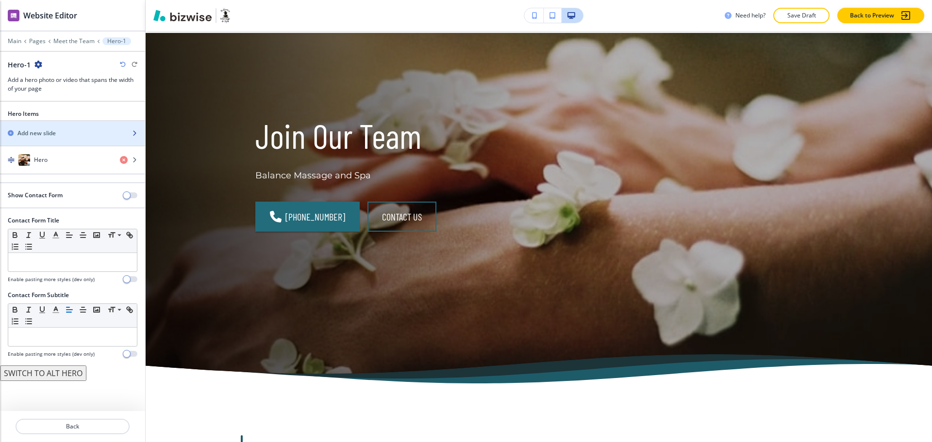
scroll to position [49, 0]
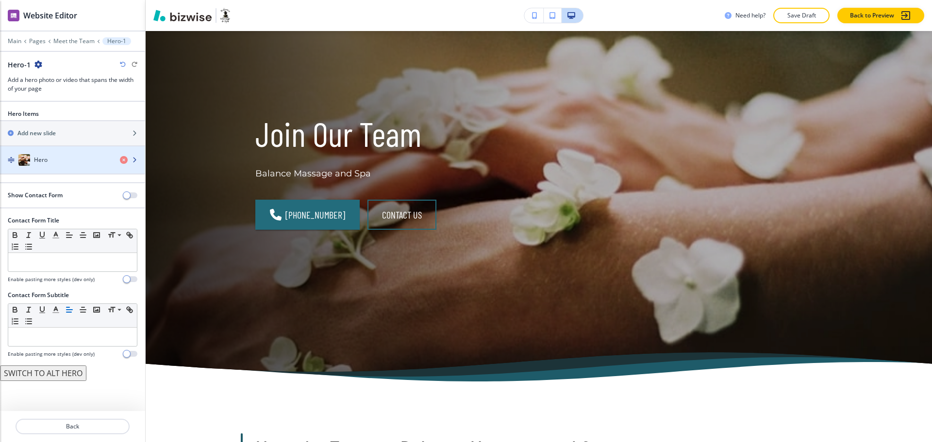
click at [43, 161] on h4 "Hero" at bounding box center [41, 160] width 14 height 9
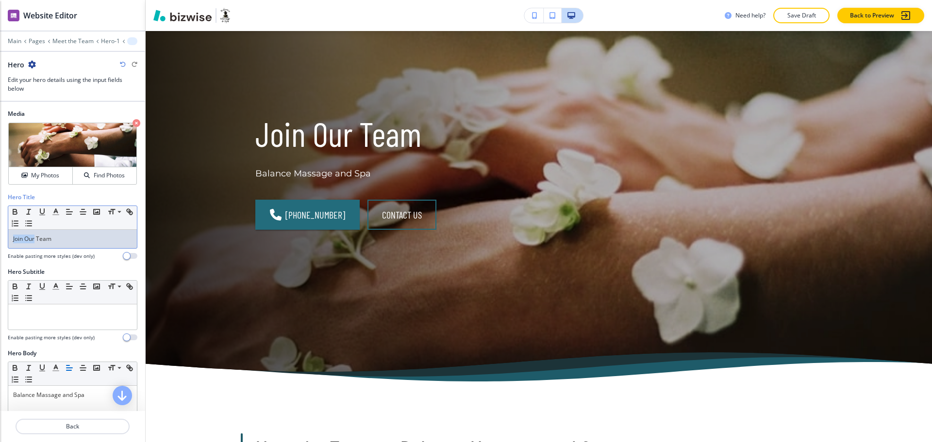
drag, startPoint x: 35, startPoint y: 237, endPoint x: 1, endPoint y: 233, distance: 34.6
click at [0, 238] on div "Hero Title Small Normal Large Huge Join Our Team Enable pasting more styles (de…" at bounding box center [72, 230] width 145 height 75
click at [43, 178] on h4 "My Photos" at bounding box center [45, 175] width 28 height 9
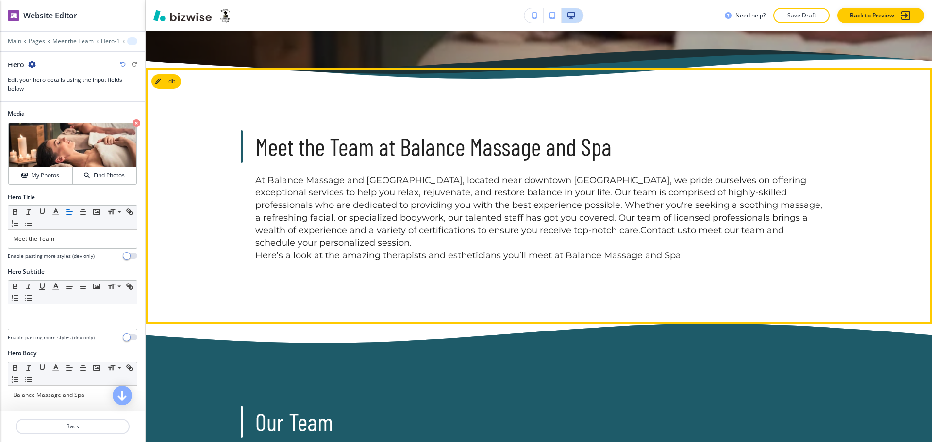
scroll to position [534, 0]
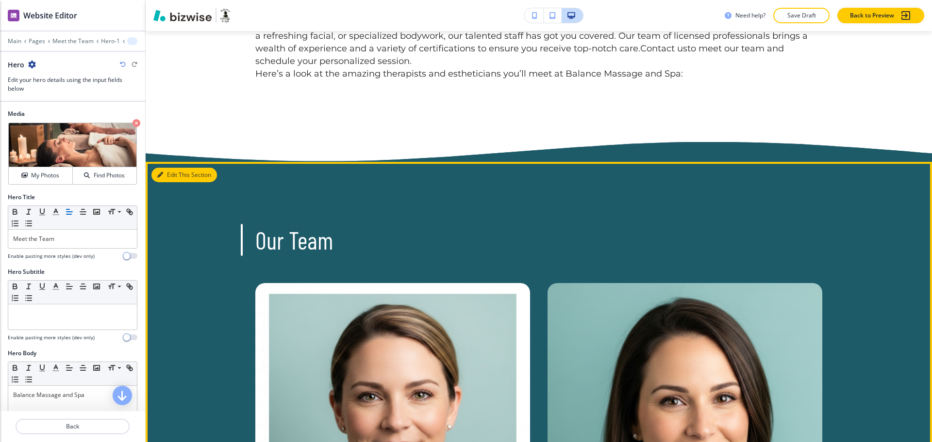
click at [177, 168] on button "Edit This Section" at bounding box center [183, 175] width 65 height 15
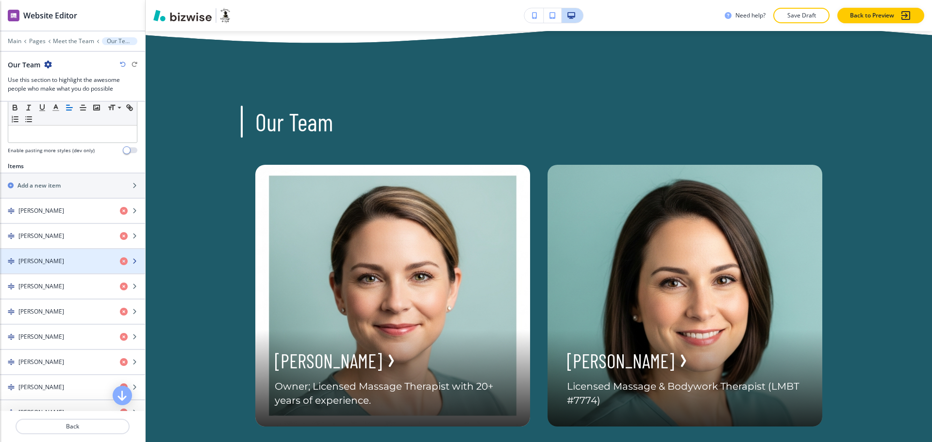
scroll to position [287, 0]
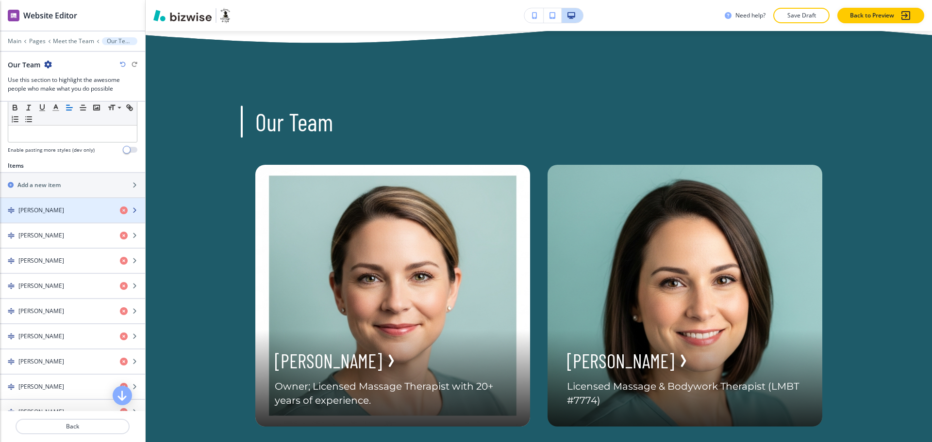
click at [65, 216] on div "button" at bounding box center [72, 219] width 145 height 8
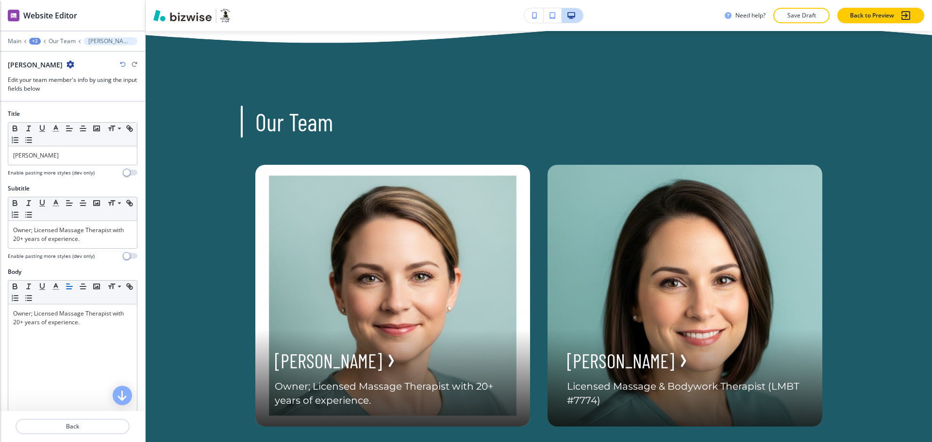
scroll to position [161, 0]
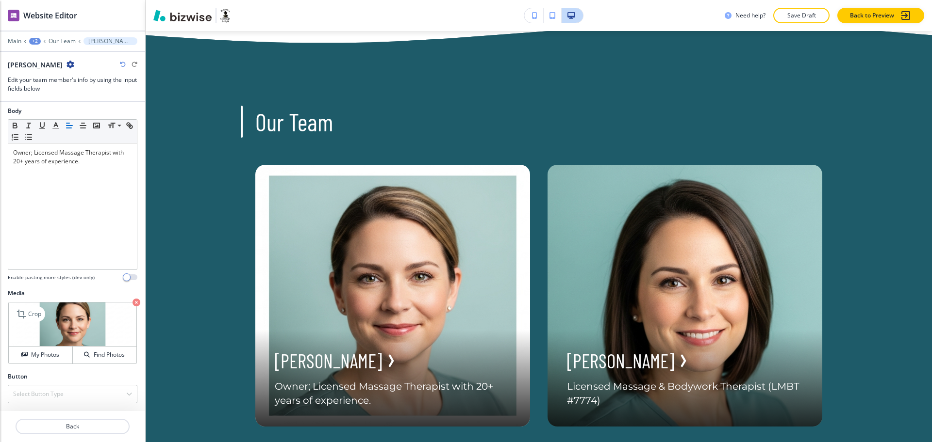
click at [132, 302] on icon "button" at bounding box center [136, 303] width 8 height 8
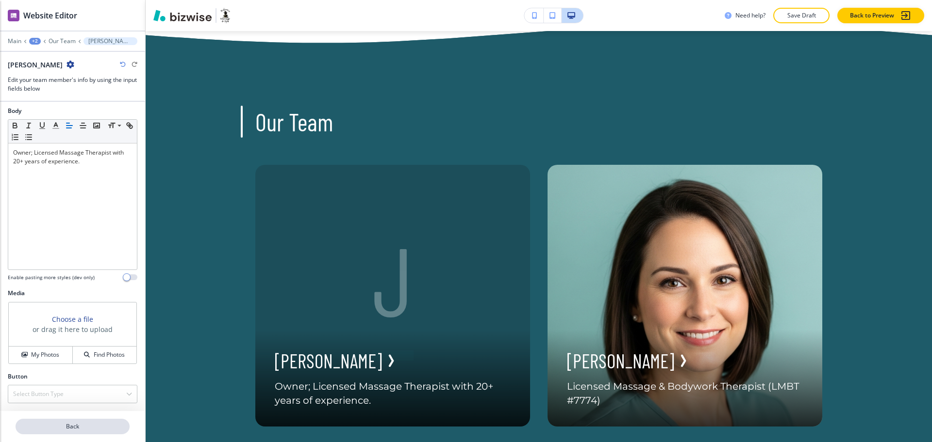
click at [59, 429] on p "Back" at bounding box center [72, 427] width 112 height 9
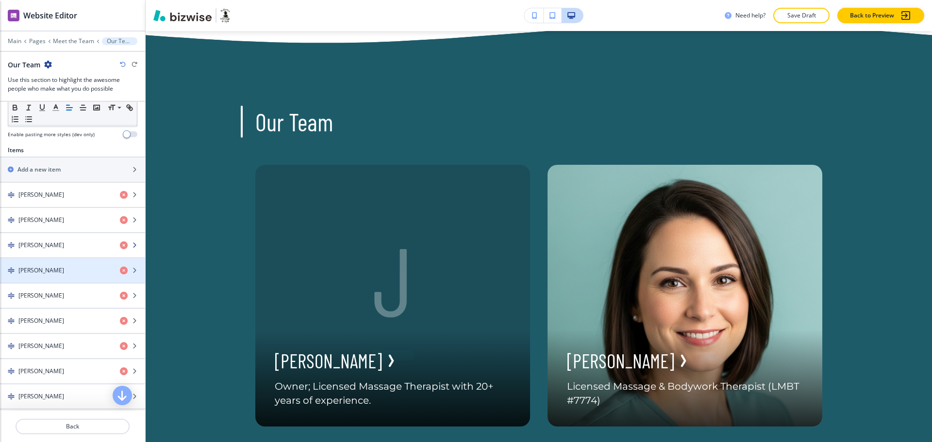
scroll to position [303, 0]
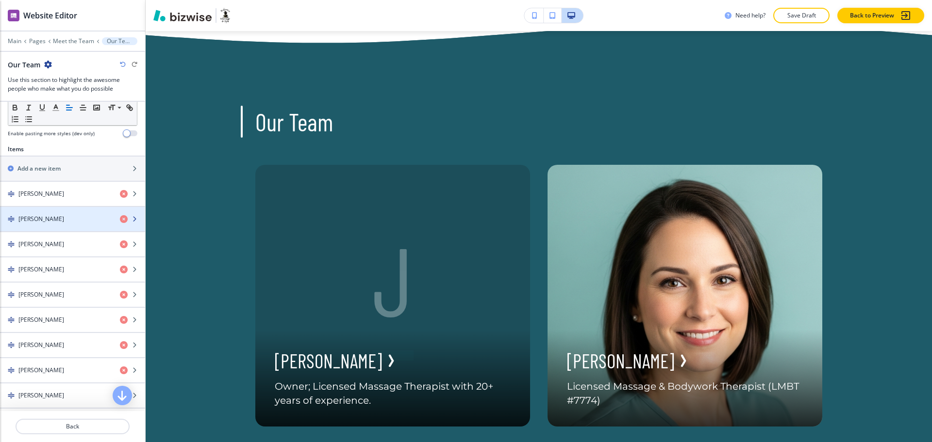
click at [46, 220] on h4 "Tia Gallishaw" at bounding box center [41, 219] width 46 height 9
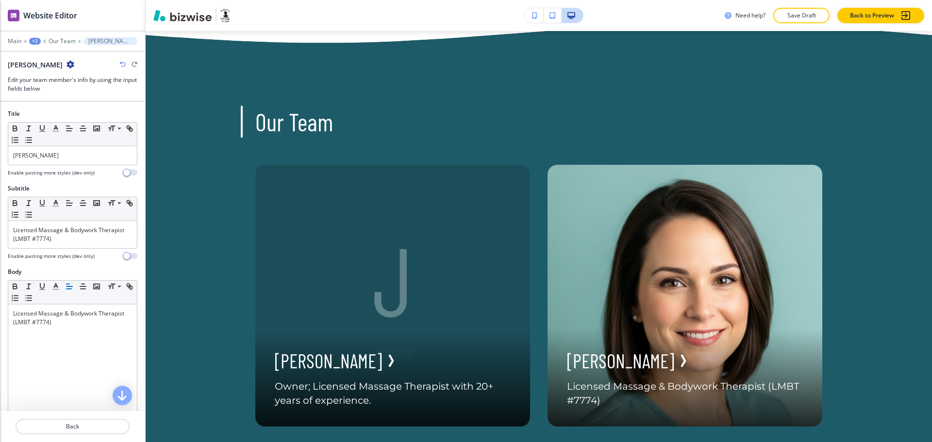
scroll to position [161, 0]
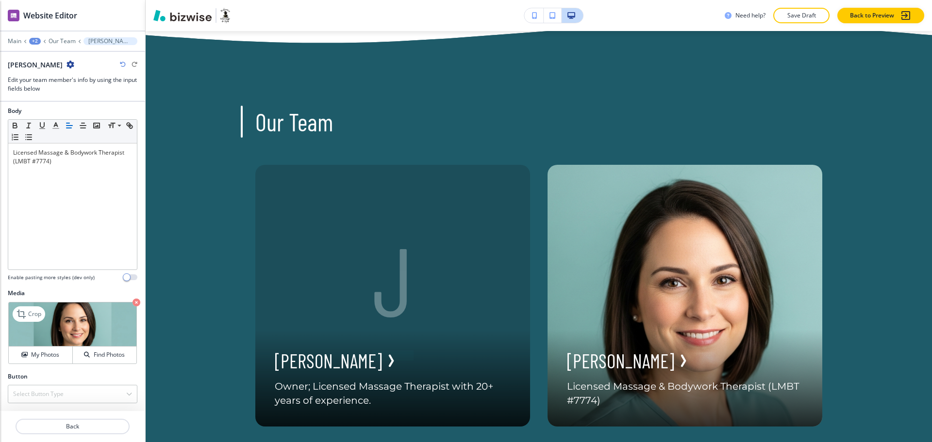
drag, startPoint x: 126, startPoint y: 304, endPoint x: 121, endPoint y: 313, distance: 10.4
click at [132, 304] on icon "button" at bounding box center [136, 303] width 8 height 8
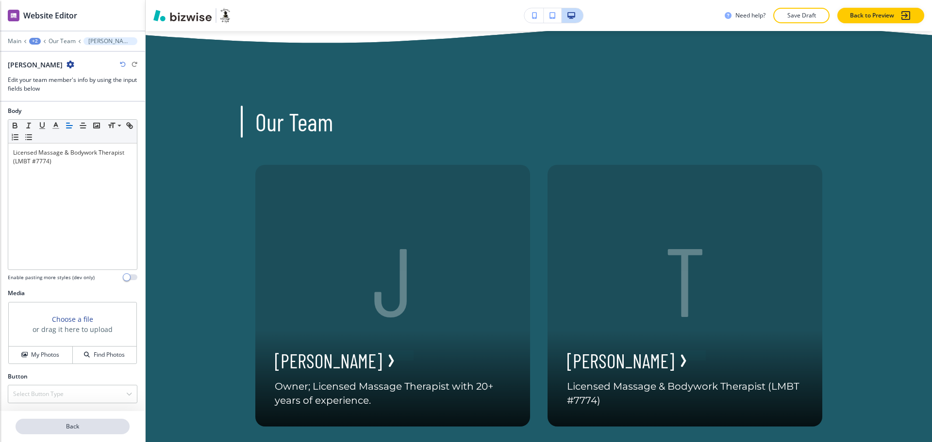
click at [72, 424] on p "Back" at bounding box center [72, 427] width 112 height 9
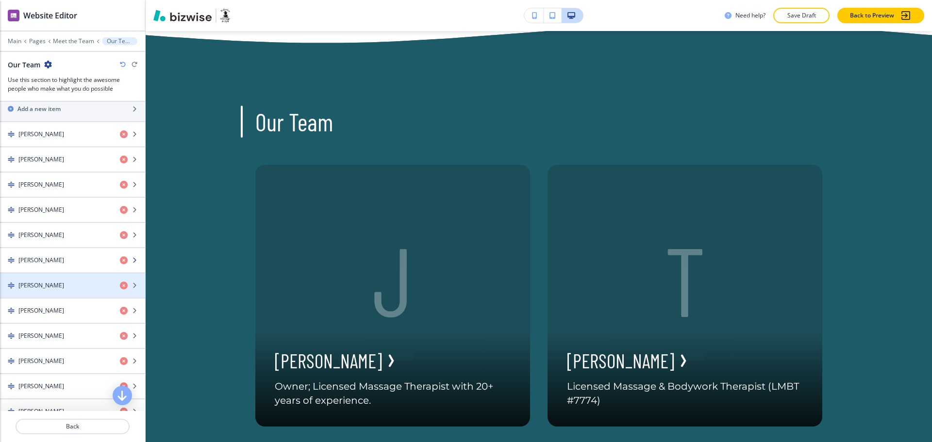
scroll to position [364, 0]
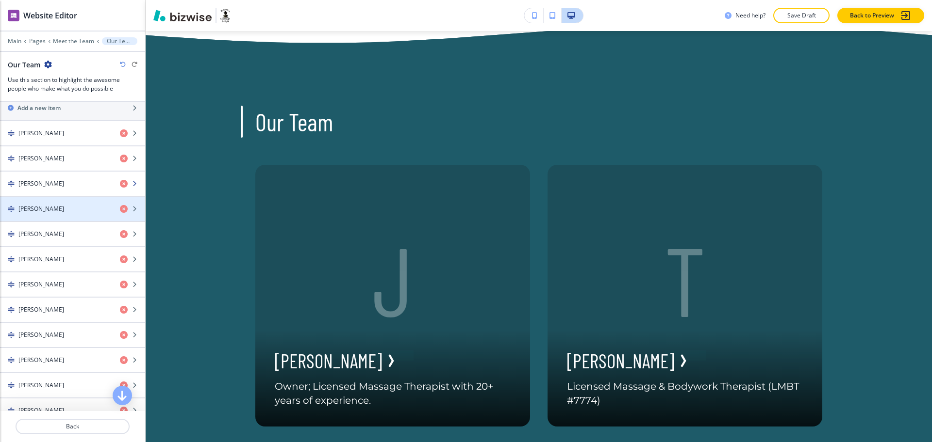
click at [56, 188] on div "button" at bounding box center [72, 192] width 145 height 8
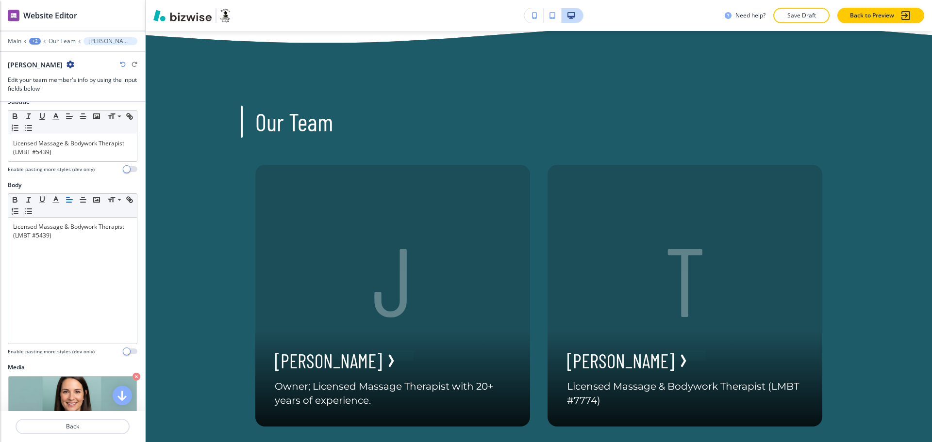
scroll to position [161, 0]
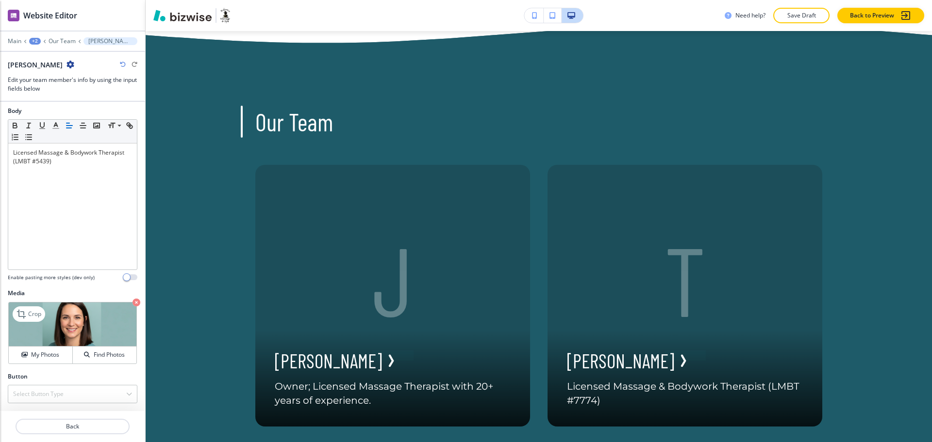
click at [132, 303] on icon "button" at bounding box center [136, 303] width 8 height 8
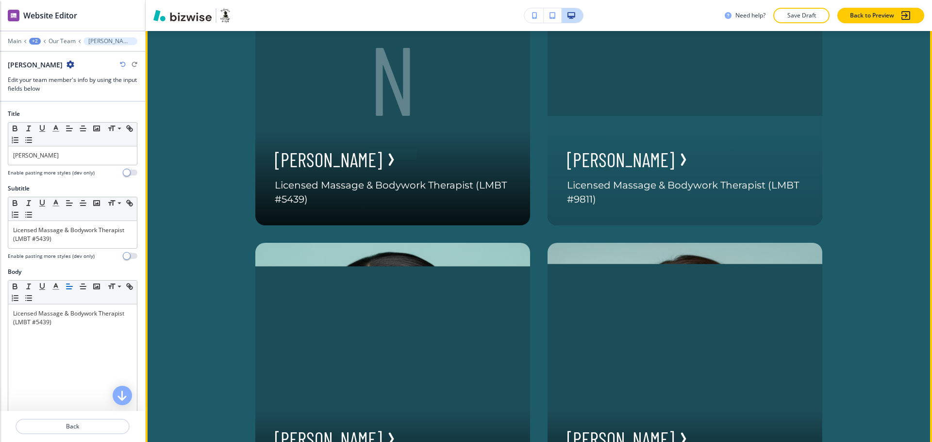
scroll to position [1134, 0]
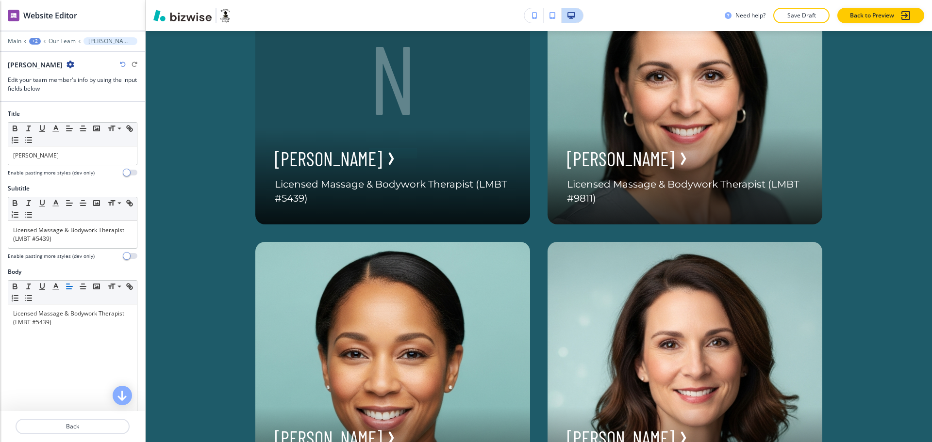
click at [120, 62] on icon "button" at bounding box center [123, 65] width 6 height 6
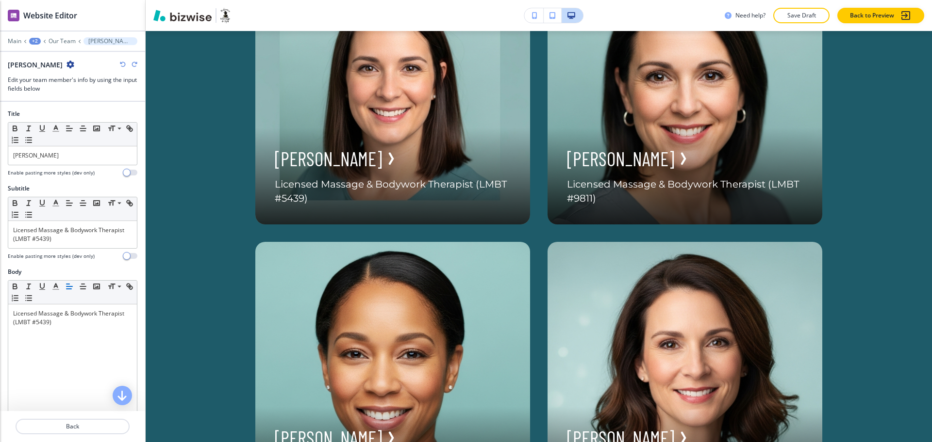
click at [120, 62] on icon "button" at bounding box center [123, 65] width 6 height 6
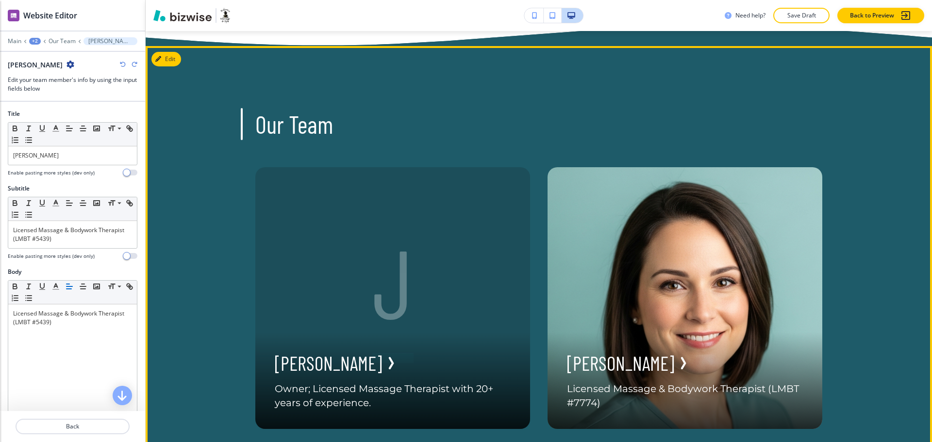
scroll to position [649, 0]
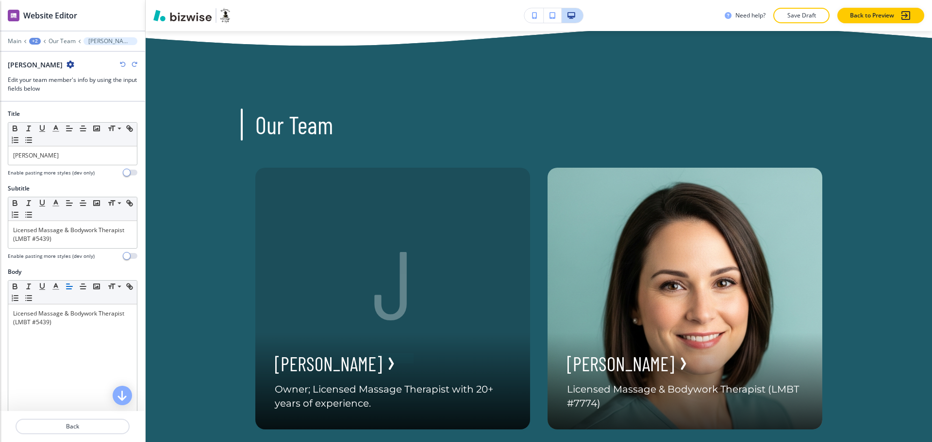
click at [123, 64] on icon "button" at bounding box center [123, 65] width 6 height 6
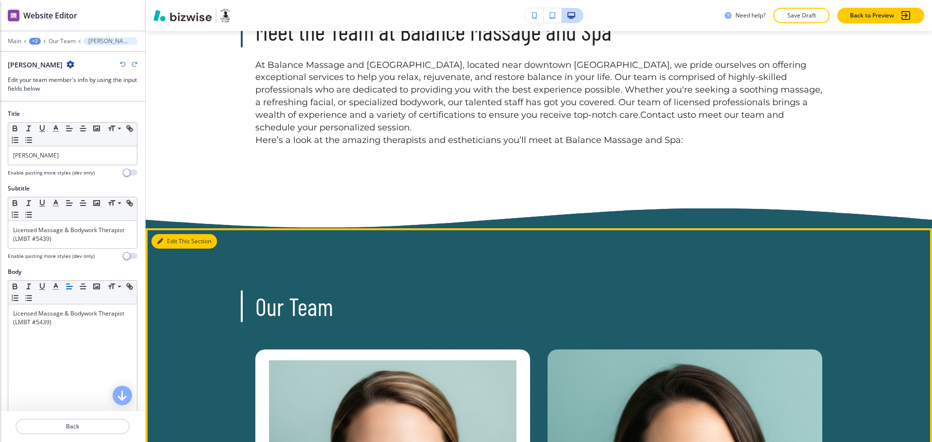
click at [158, 239] on icon "button" at bounding box center [160, 242] width 6 height 6
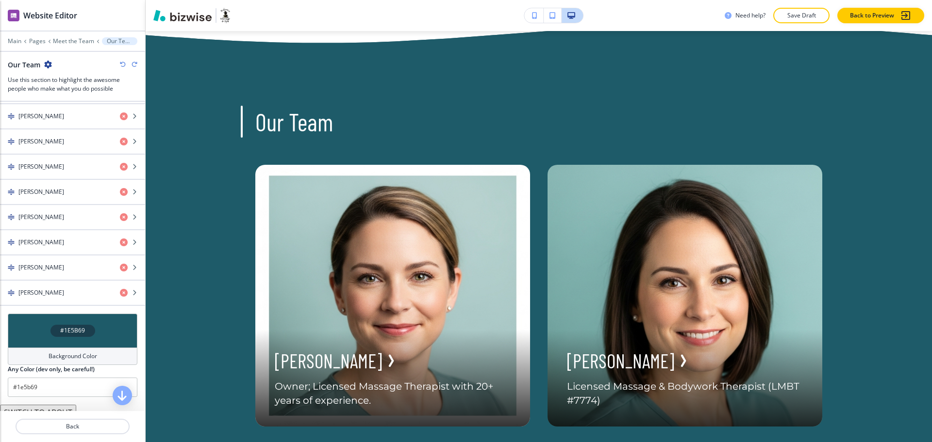
scroll to position [567, 0]
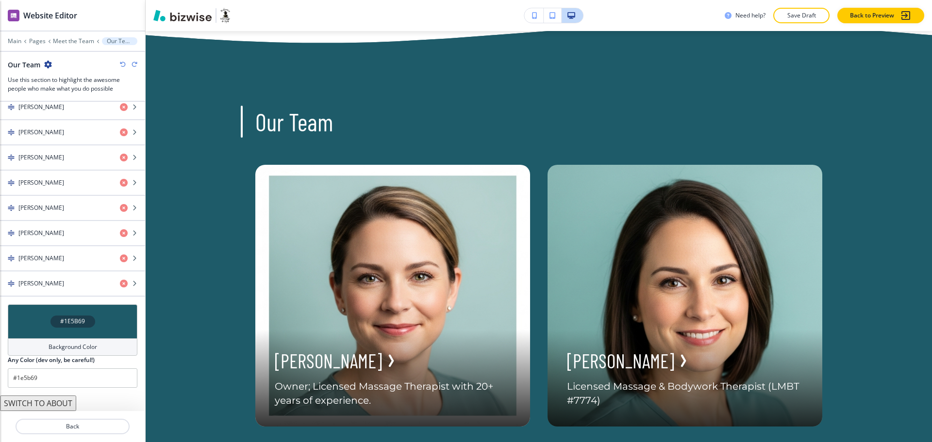
click at [68, 405] on button "SWITCH TO ABOUT" at bounding box center [38, 404] width 76 height 16
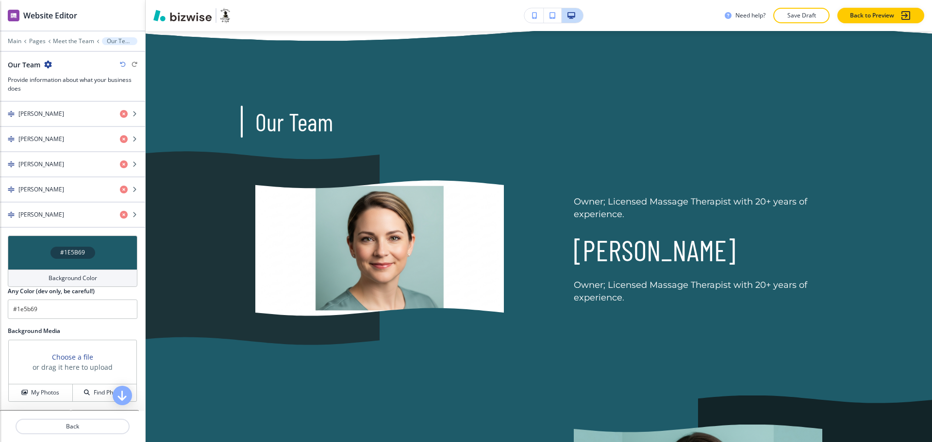
scroll to position [701, 0]
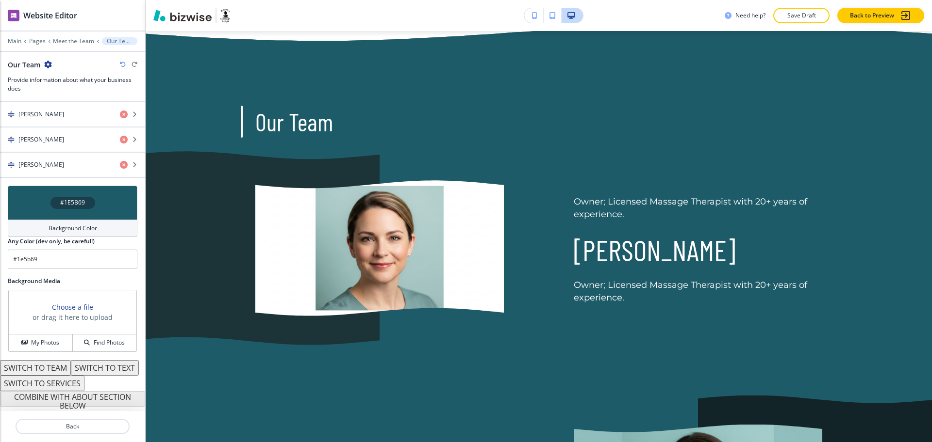
click at [66, 383] on button "SWITCH TO SERVICES" at bounding box center [42, 384] width 84 height 16
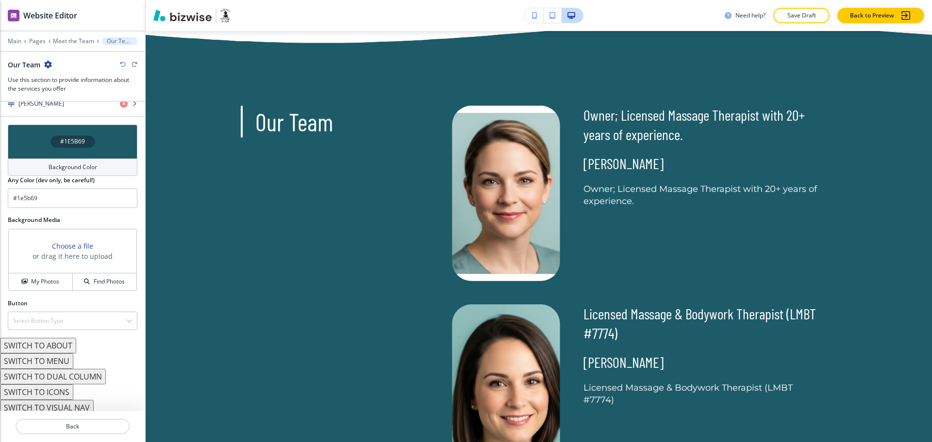
scroll to position [782, 0]
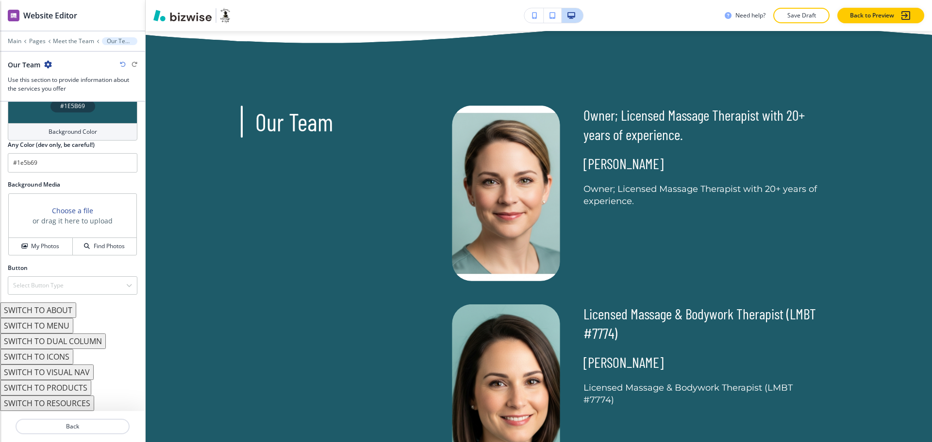
click at [69, 345] on button "SWITCH TO DUAL COLUMN" at bounding box center [53, 342] width 106 height 16
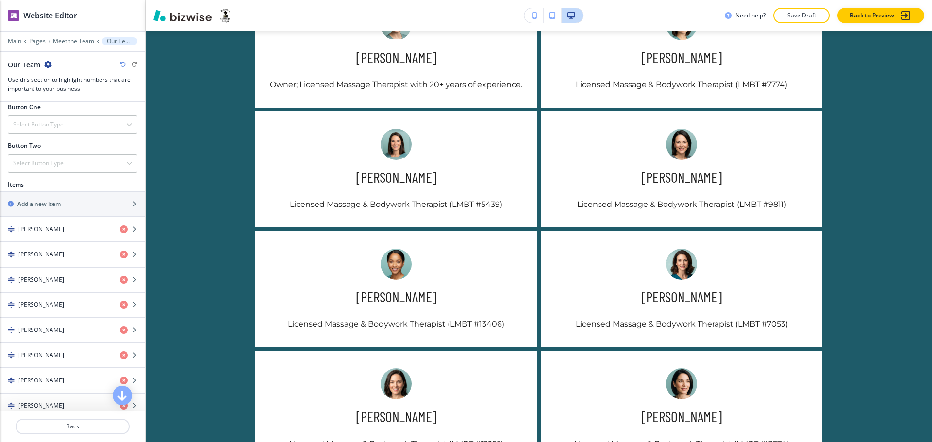
scroll to position [774, 0]
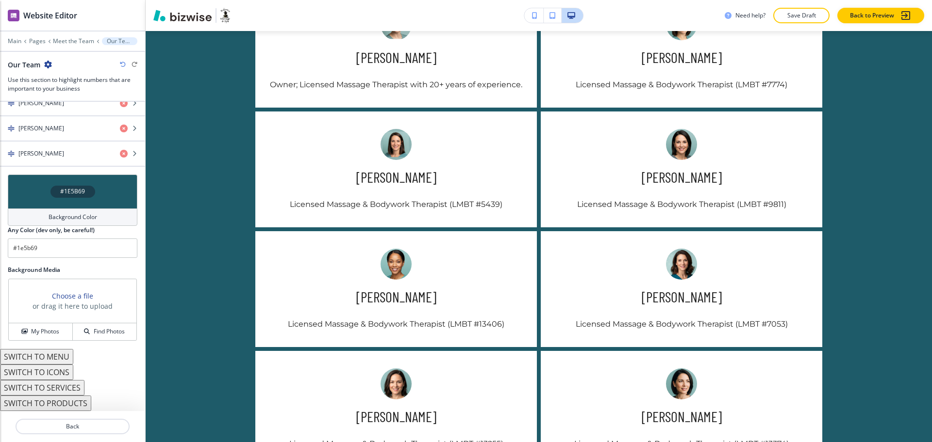
click at [63, 358] on button "SWITCH TO MENU" at bounding box center [36, 357] width 73 height 16
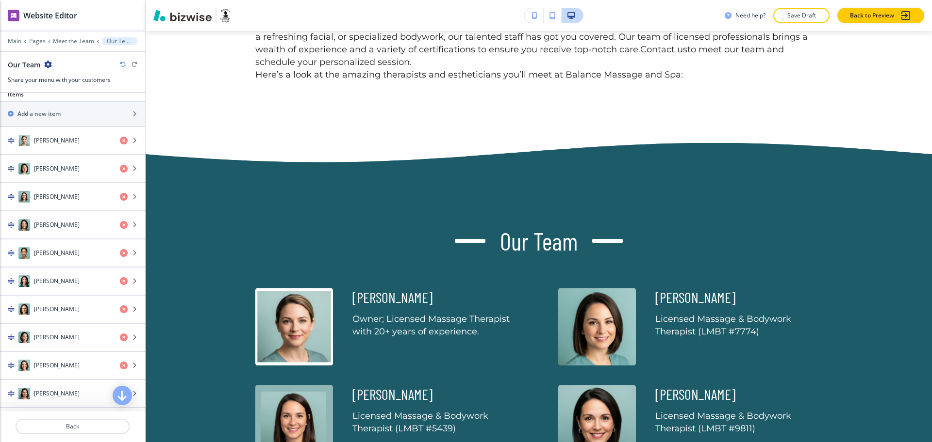
scroll to position [329, 0]
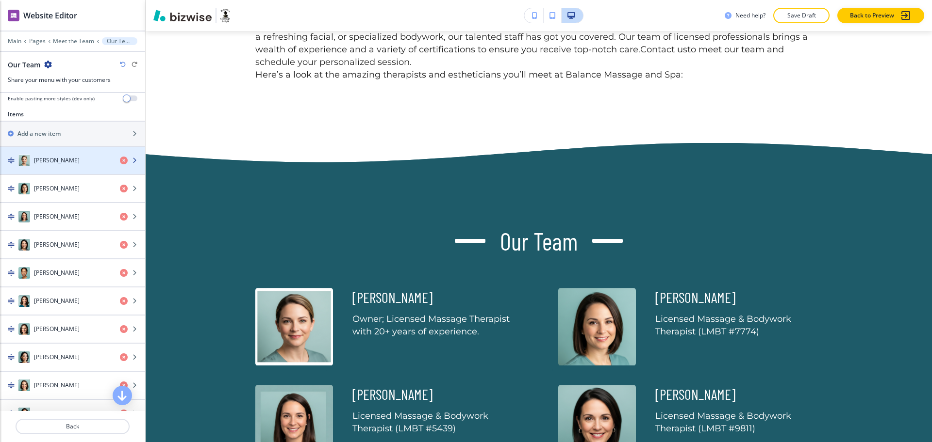
click at [63, 161] on h4 "Jennifer Brogan" at bounding box center [57, 160] width 46 height 9
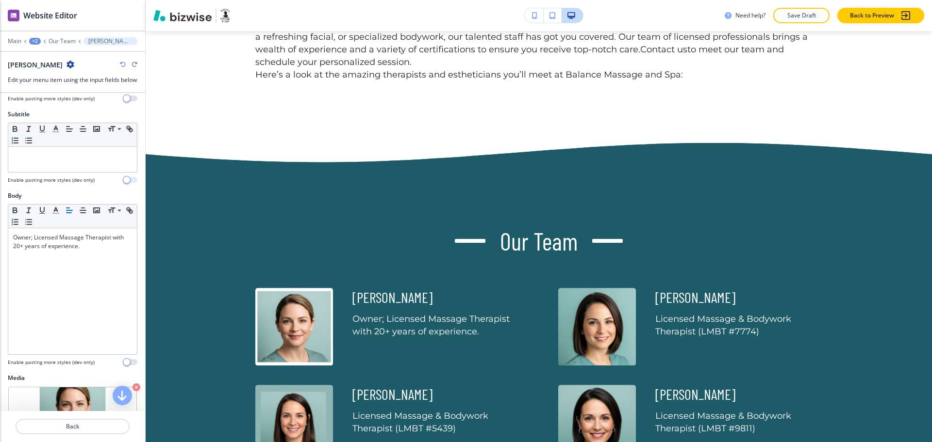
scroll to position [120, 0]
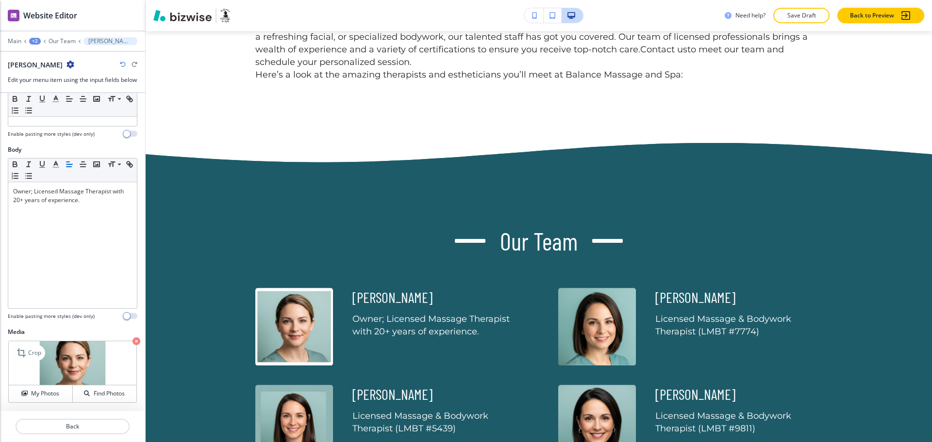
click at [132, 342] on icon "button" at bounding box center [136, 342] width 8 height 8
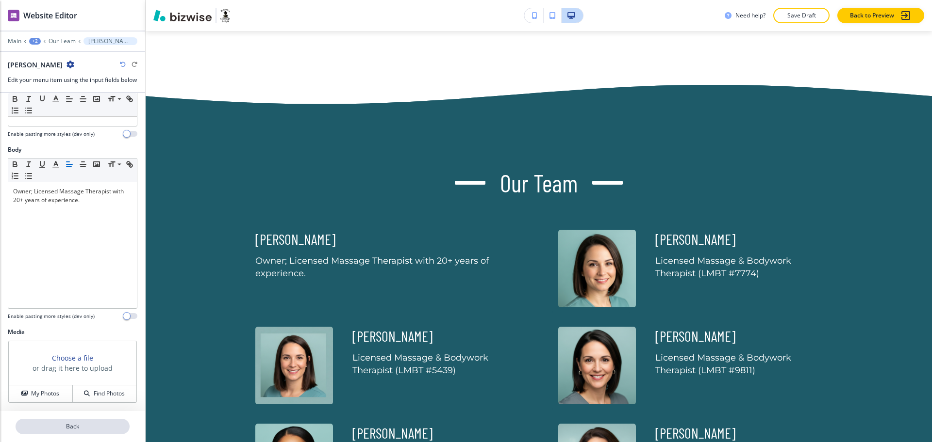
click at [66, 428] on p "Back" at bounding box center [72, 427] width 112 height 9
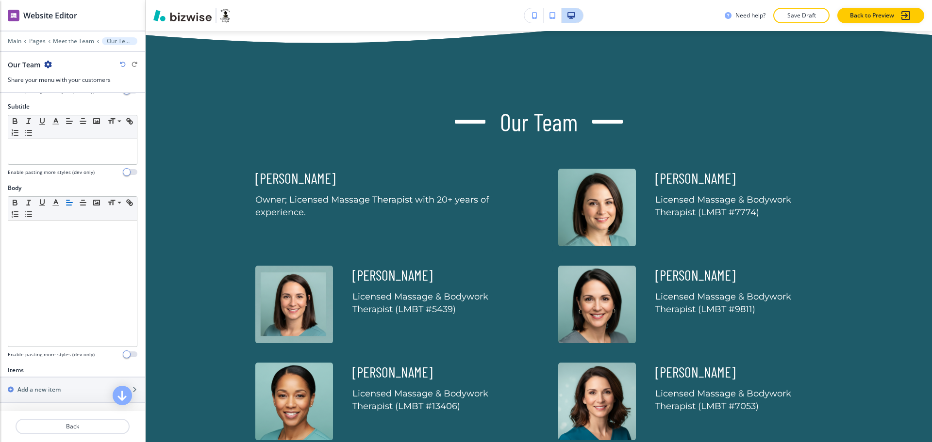
scroll to position [182, 0]
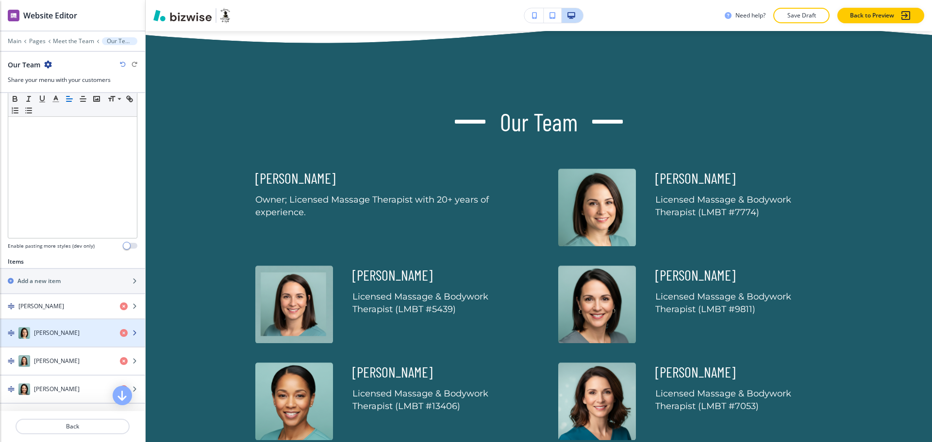
click at [74, 334] on div "Tia Gallishaw" at bounding box center [56, 333] width 112 height 12
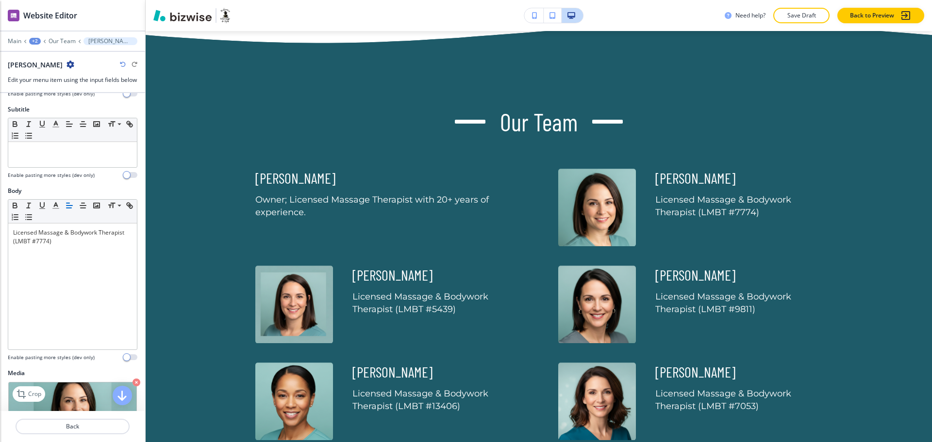
scroll to position [120, 0]
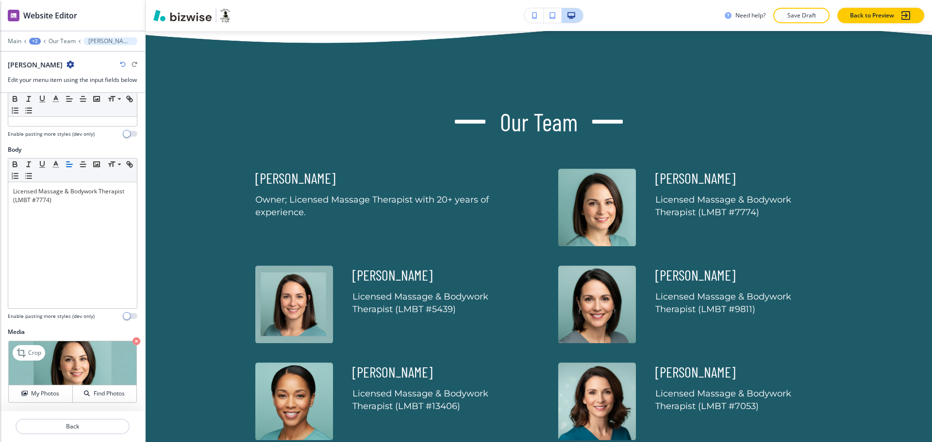
click at [132, 342] on icon "button" at bounding box center [136, 342] width 8 height 8
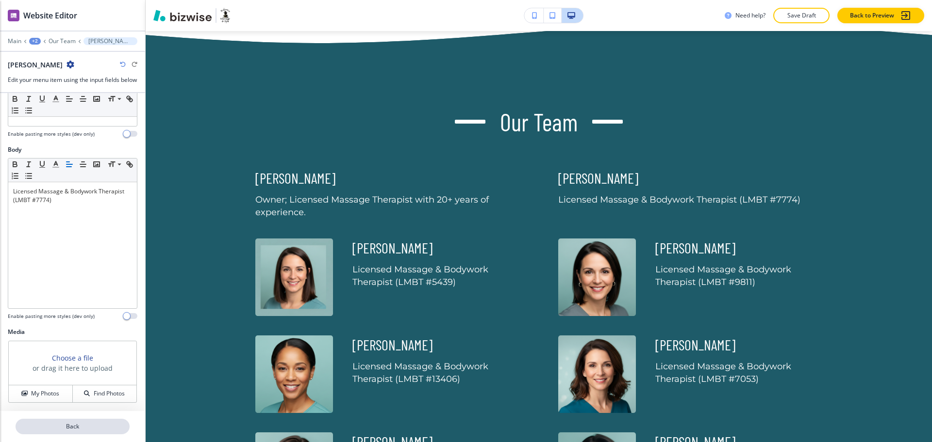
click at [72, 426] on p "Back" at bounding box center [72, 427] width 112 height 9
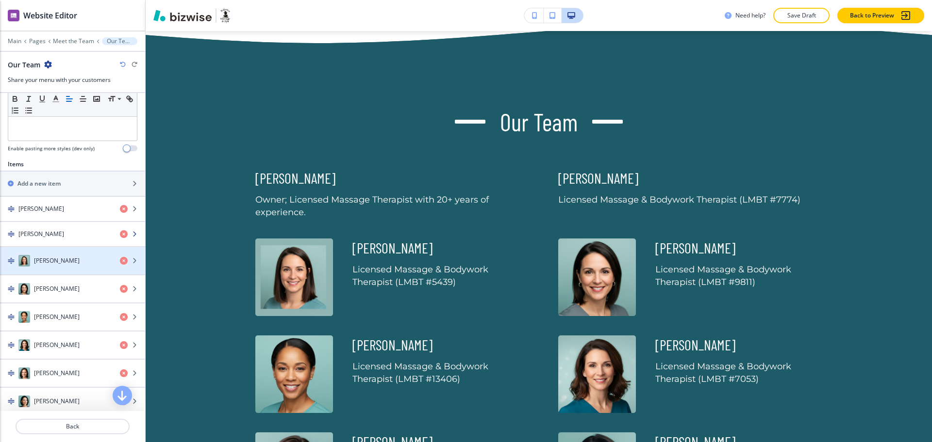
scroll to position [280, 0]
click at [76, 256] on div "Natasha Rouse" at bounding box center [56, 261] width 112 height 12
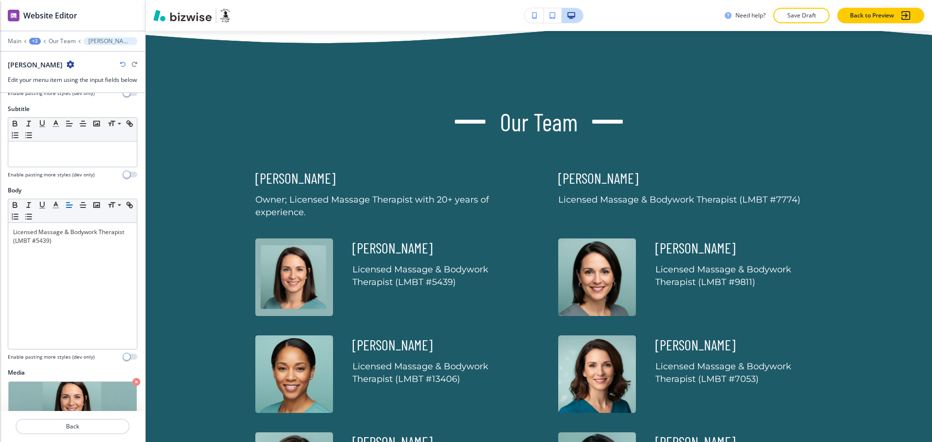
scroll to position [120, 0]
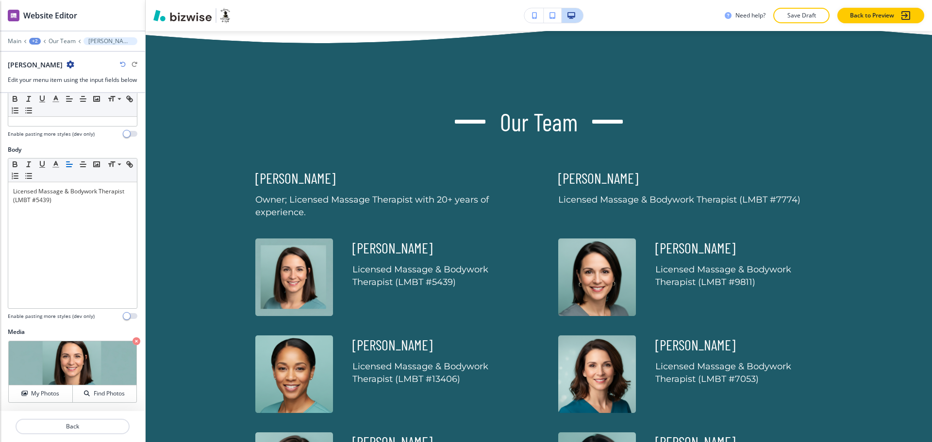
click at [132, 340] on icon "button" at bounding box center [136, 342] width 8 height 8
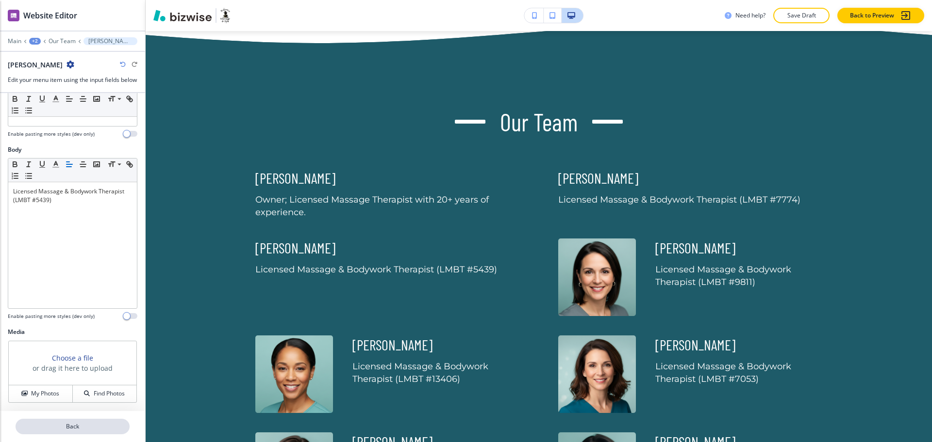
click at [67, 421] on button "Back" at bounding box center [73, 427] width 114 height 16
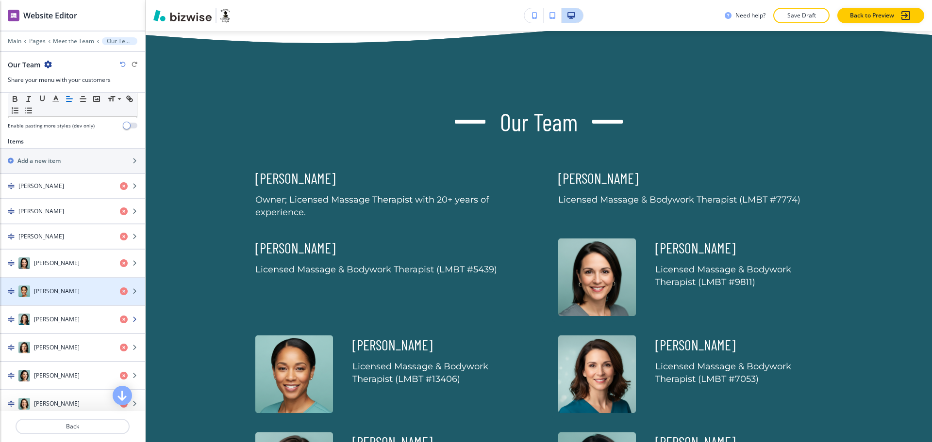
scroll to position [303, 0]
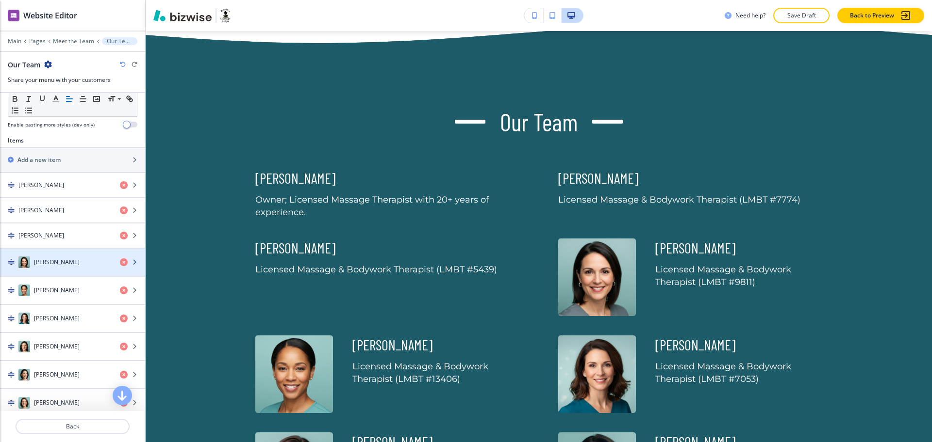
click at [73, 268] on div "button" at bounding box center [72, 272] width 145 height 8
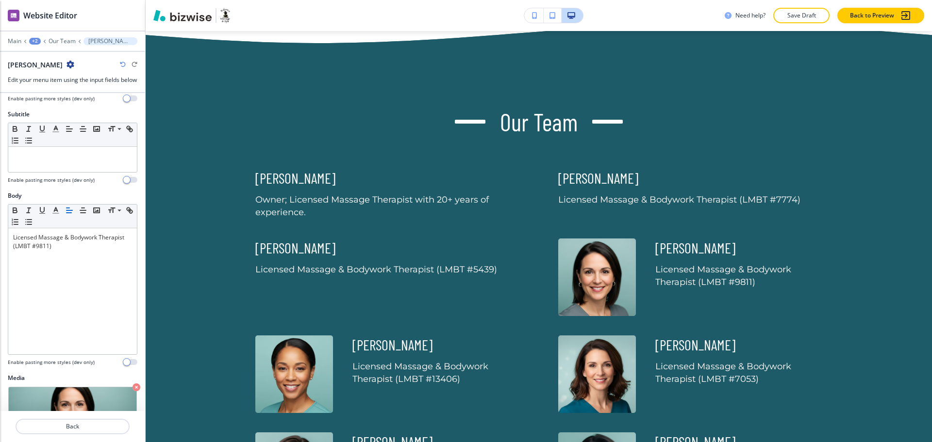
scroll to position [120, 0]
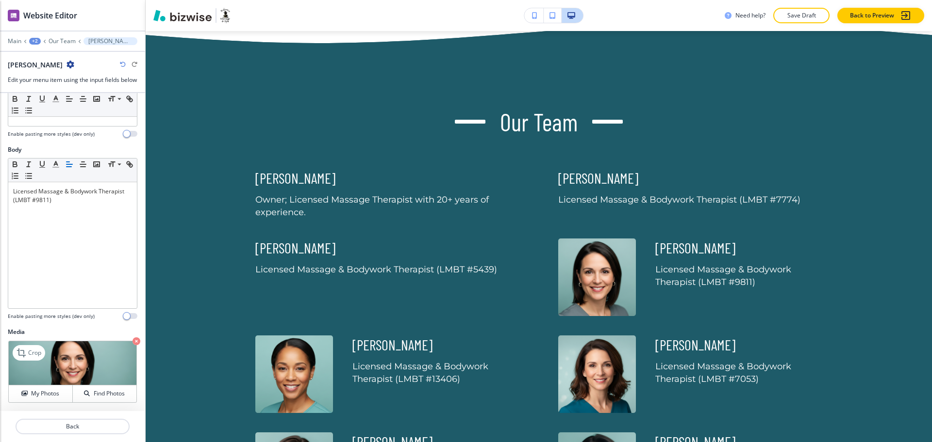
click at [132, 341] on icon "button" at bounding box center [136, 342] width 8 height 8
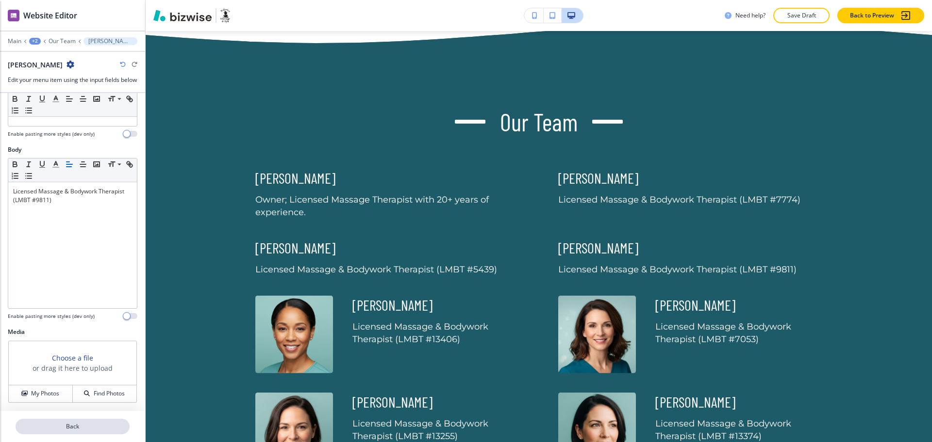
click at [71, 430] on p "Back" at bounding box center [72, 427] width 112 height 9
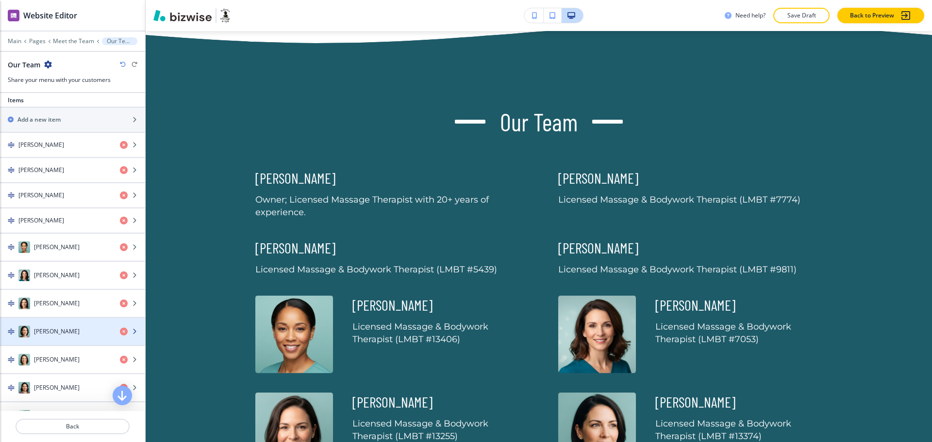
scroll to position [344, 0]
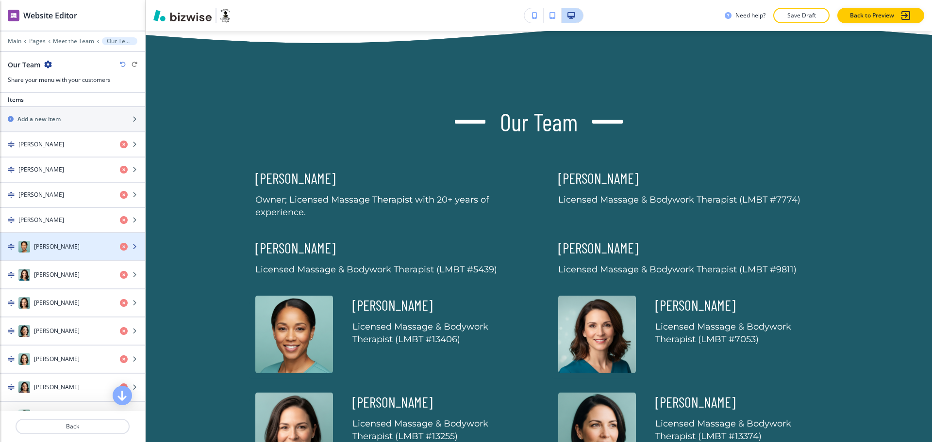
click at [57, 239] on div "button" at bounding box center [72, 237] width 145 height 8
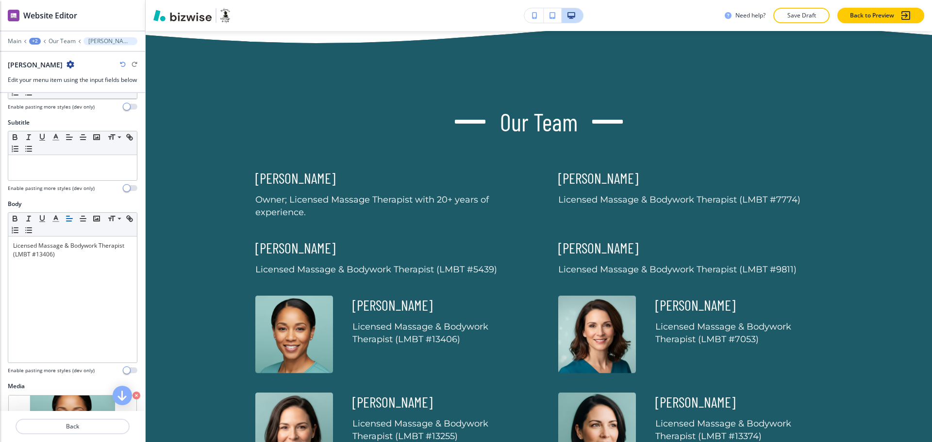
scroll to position [120, 0]
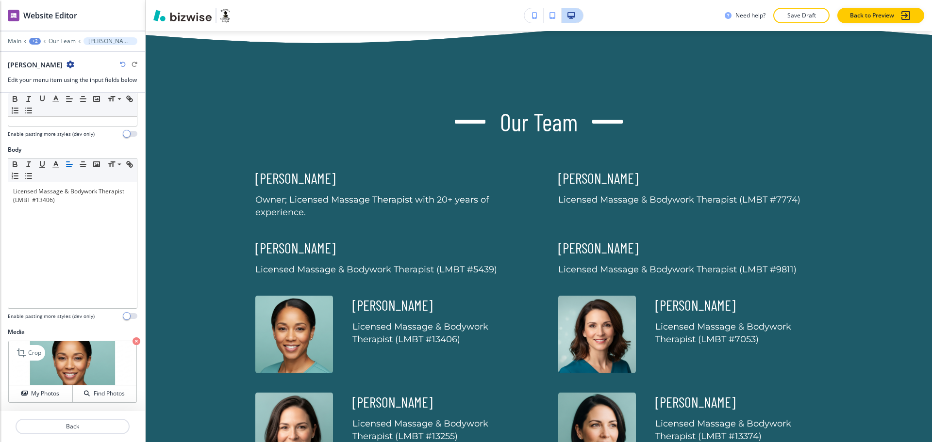
click at [132, 343] on icon "button" at bounding box center [136, 342] width 8 height 8
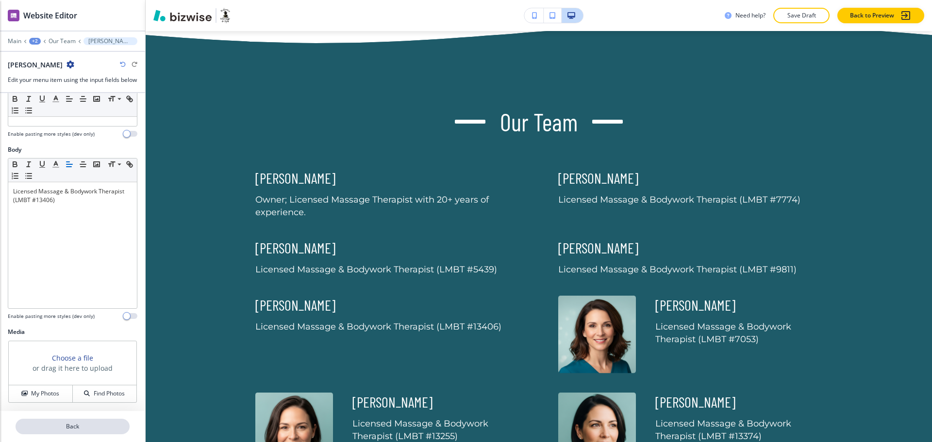
click at [80, 428] on p "Back" at bounding box center [72, 427] width 112 height 9
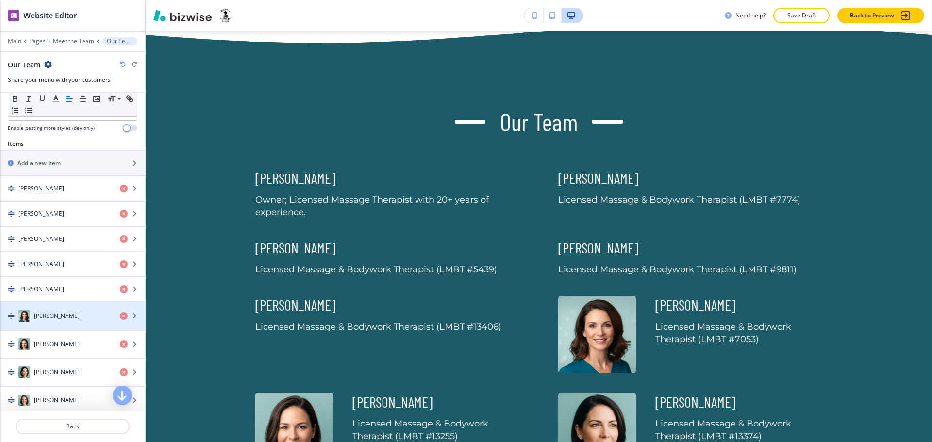
scroll to position [300, 0]
click at [61, 340] on h4 "Lisa Howard" at bounding box center [57, 344] width 46 height 9
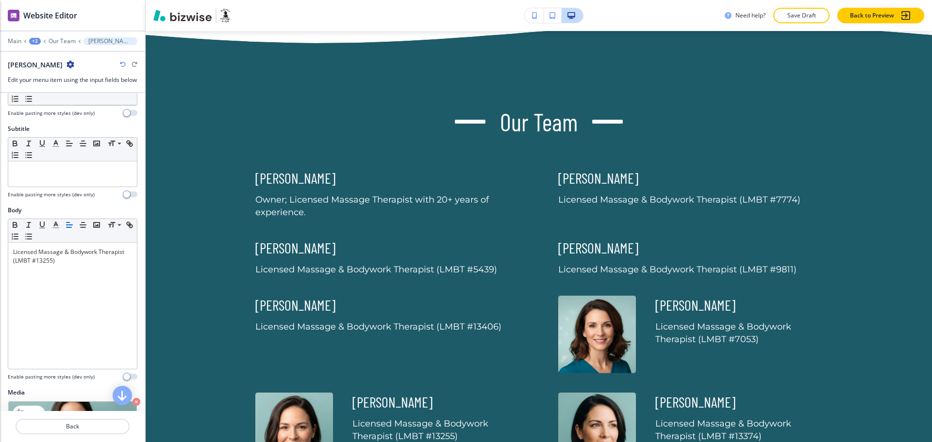
scroll to position [120, 0]
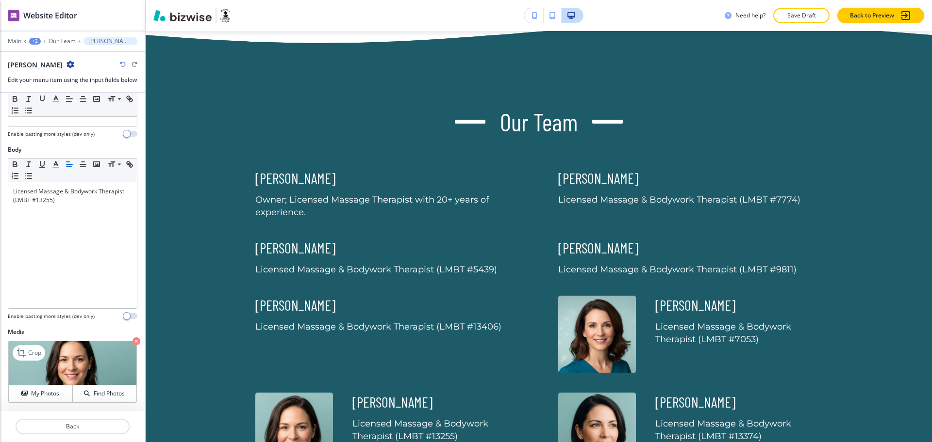
click at [132, 341] on icon "button" at bounding box center [136, 342] width 8 height 8
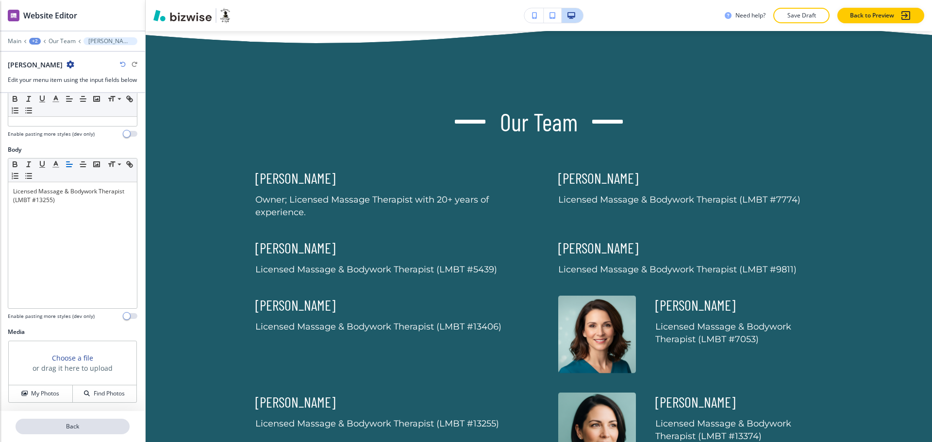
click at [71, 431] on p "Back" at bounding box center [72, 427] width 112 height 9
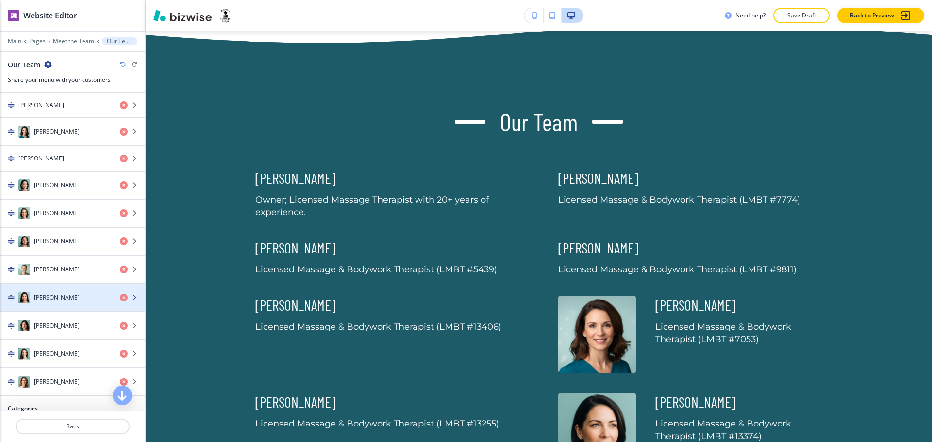
scroll to position [485, 0]
click at [67, 294] on h4 "Camila Morello" at bounding box center [57, 297] width 46 height 9
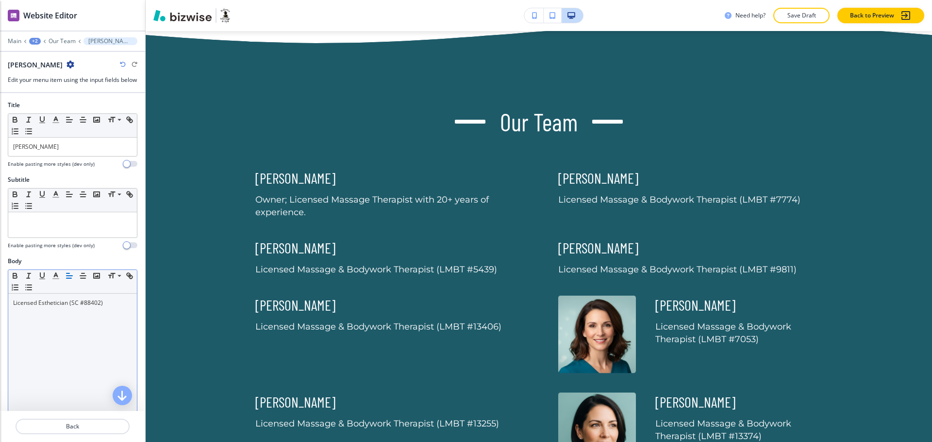
scroll to position [120, 0]
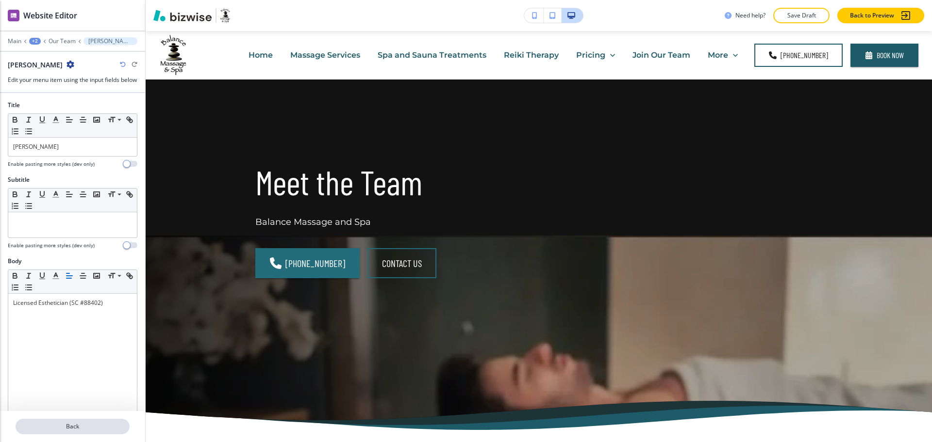
scroll to position [652, 0]
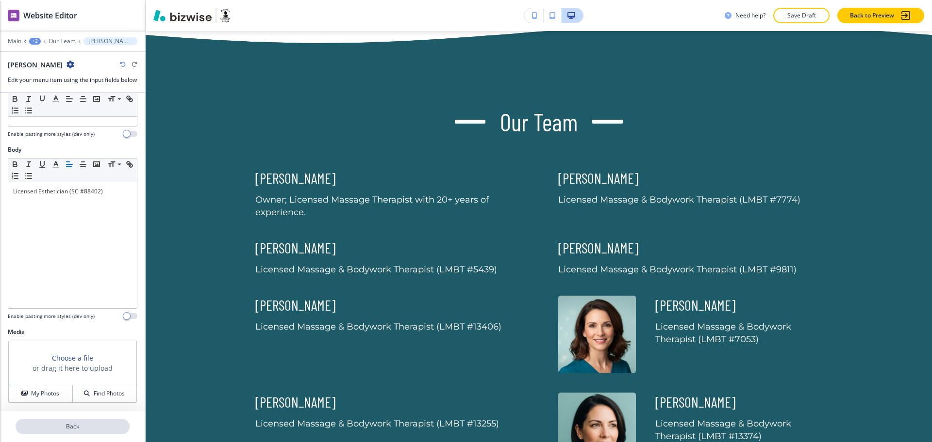
click at [76, 425] on p "Back" at bounding box center [72, 427] width 112 height 9
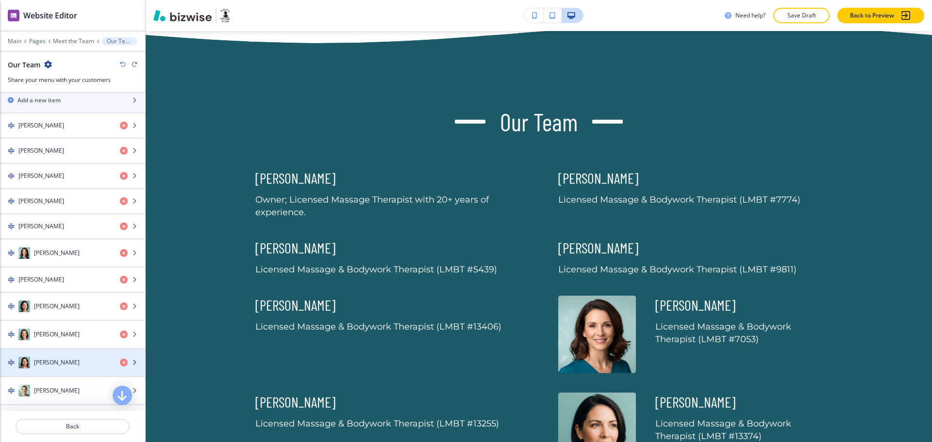
scroll to position [364, 0]
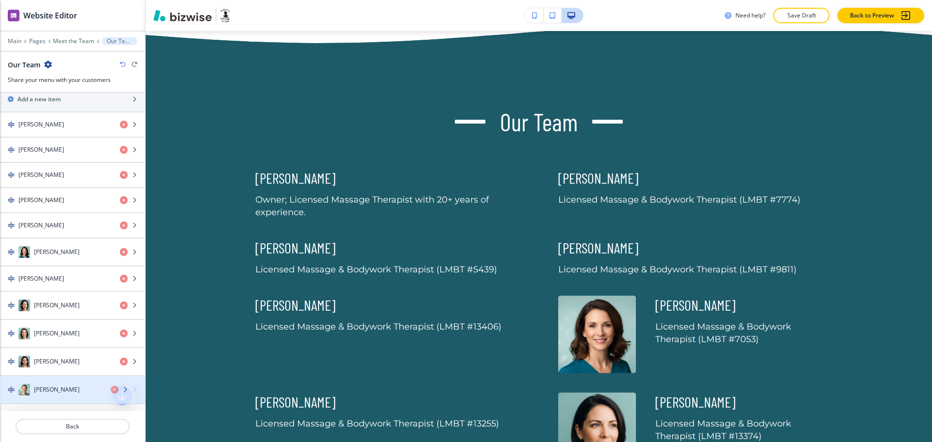
click at [67, 398] on div "button" at bounding box center [72, 400] width 145 height 8
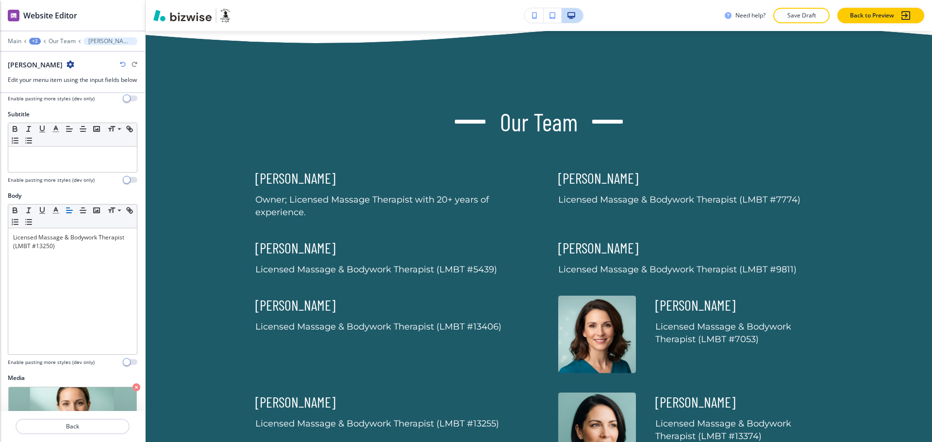
scroll to position [120, 0]
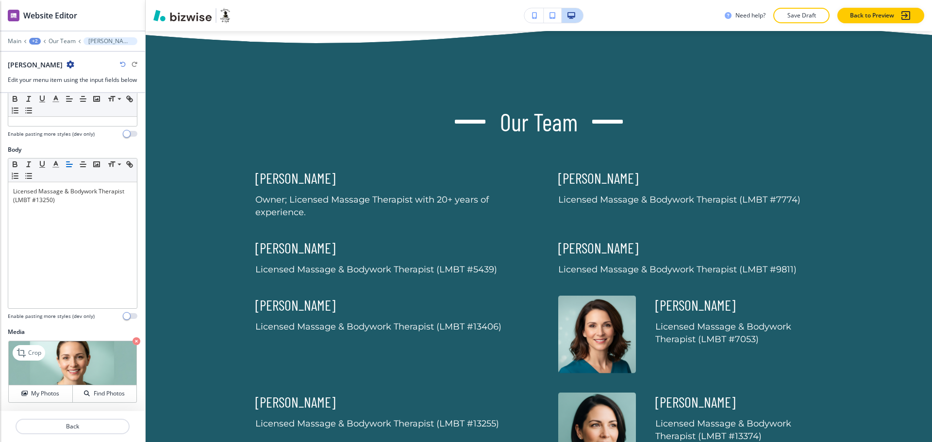
click at [132, 341] on icon "button" at bounding box center [136, 342] width 8 height 8
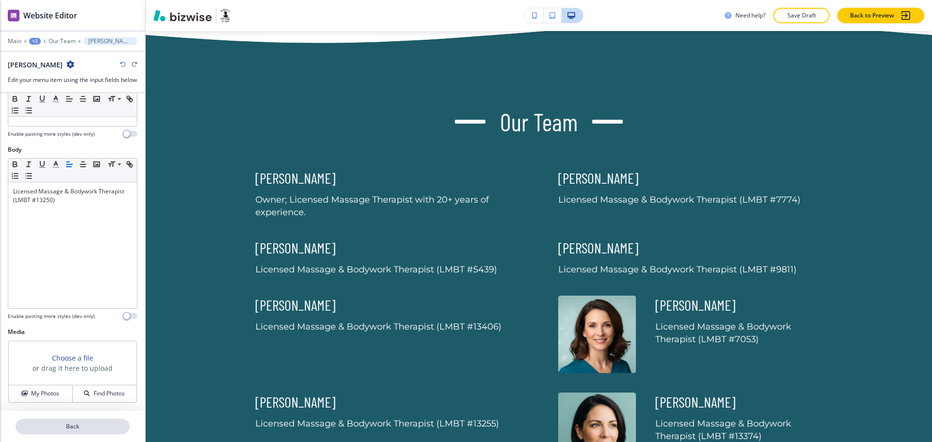
click at [77, 425] on p "Back" at bounding box center [72, 427] width 112 height 9
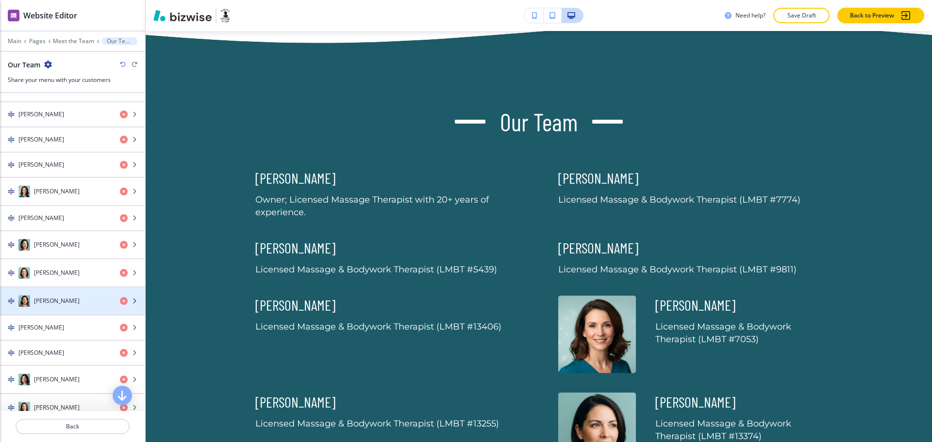
scroll to position [426, 0]
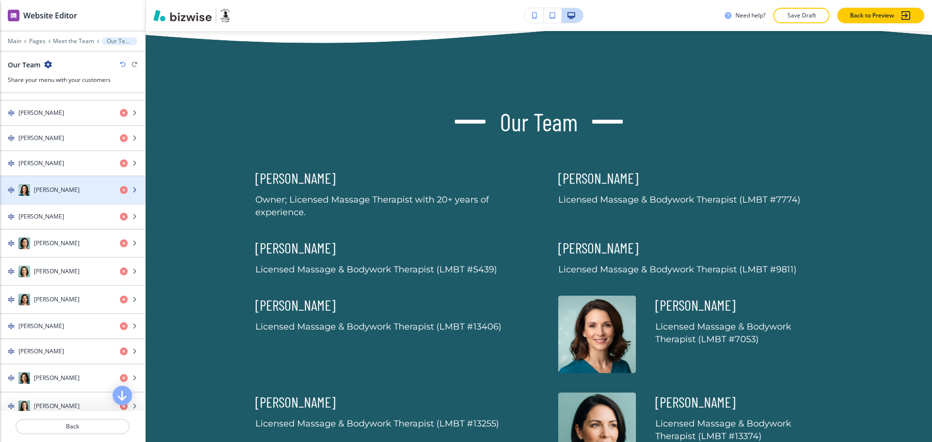
click at [46, 195] on div "Madeleine Greene" at bounding box center [56, 190] width 112 height 12
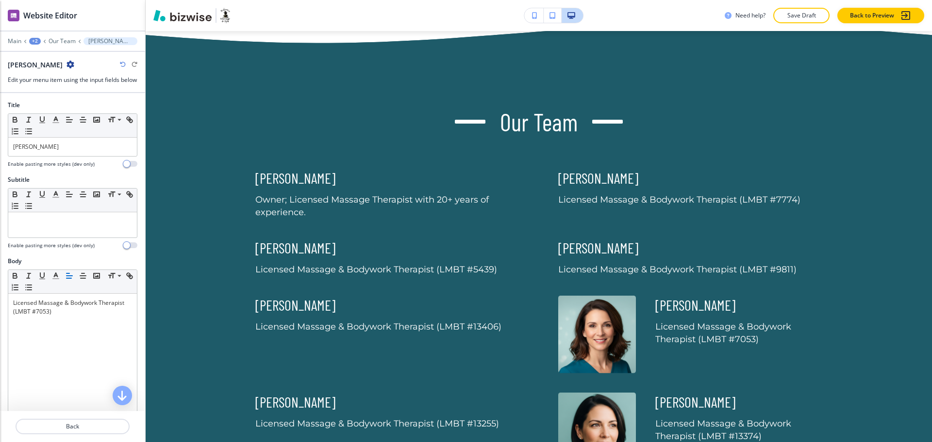
scroll to position [120, 0]
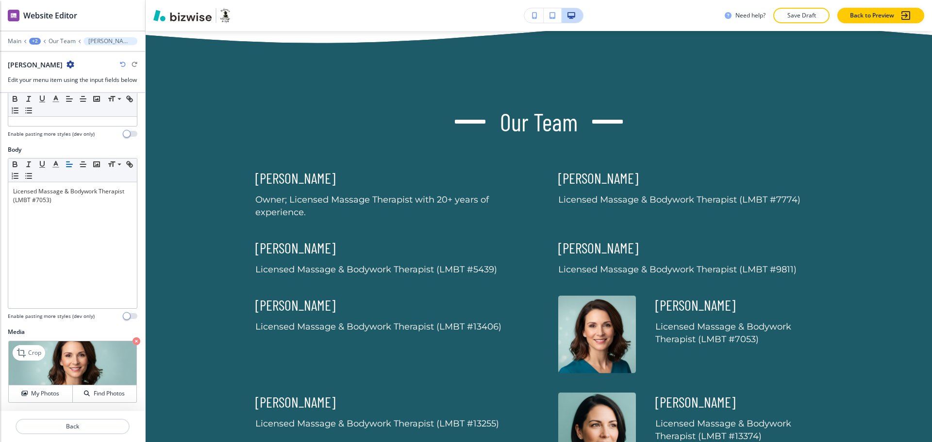
click at [132, 341] on icon "button" at bounding box center [136, 342] width 8 height 8
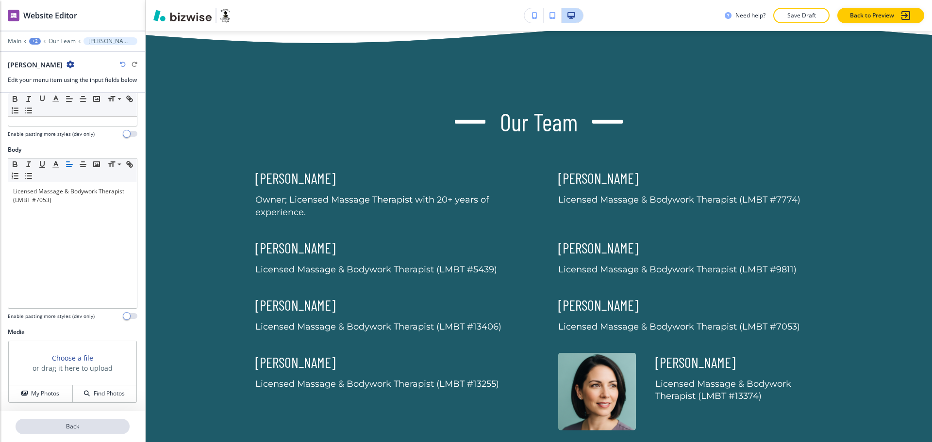
click at [70, 420] on button "Back" at bounding box center [73, 427] width 114 height 16
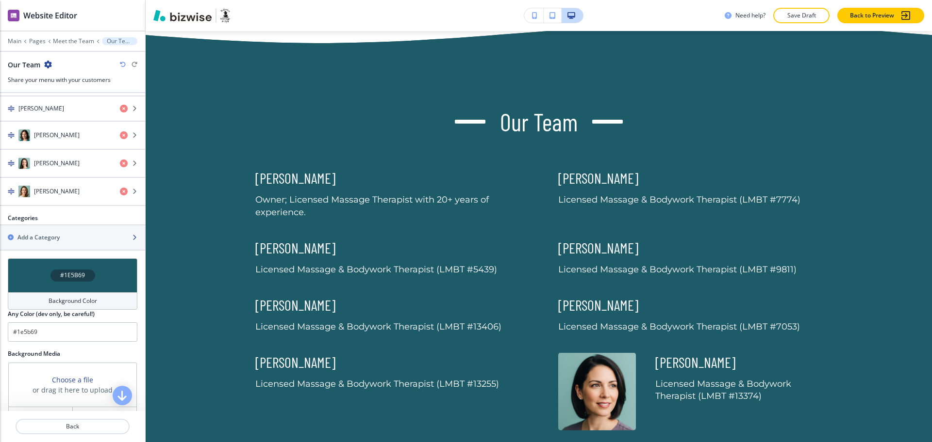
scroll to position [667, 0]
click at [55, 189] on h4 "Elizabeth Simpson" at bounding box center [57, 191] width 46 height 9
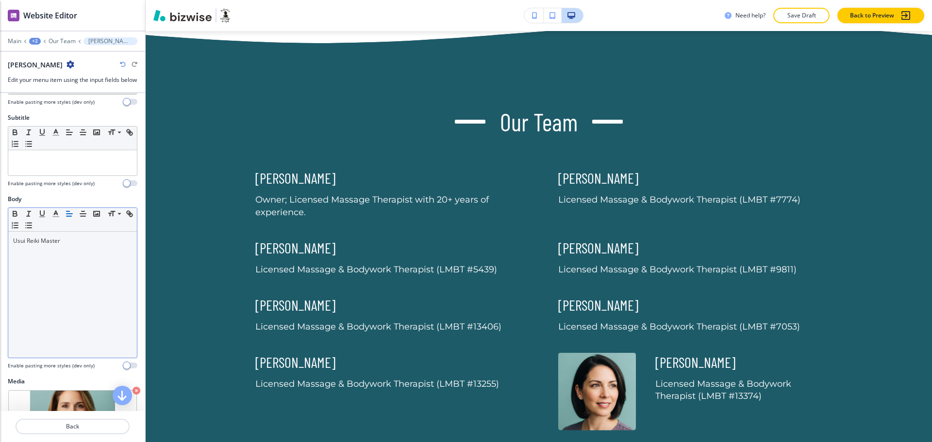
scroll to position [120, 0]
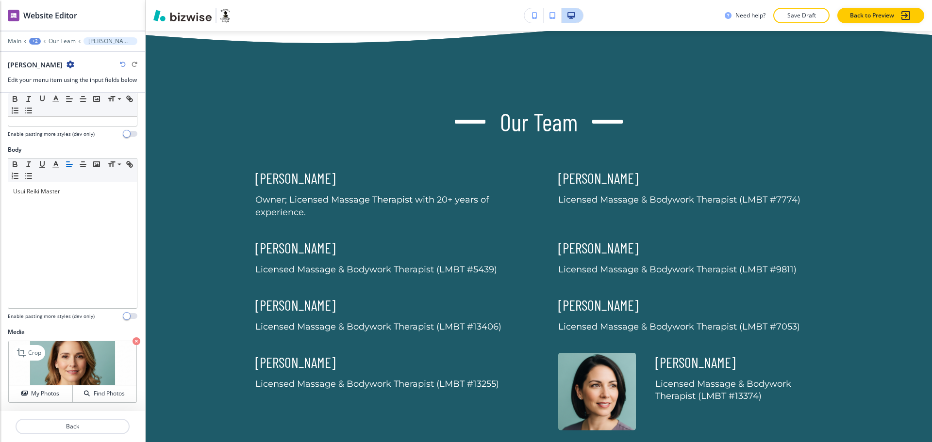
click at [132, 342] on icon "button" at bounding box center [136, 342] width 8 height 8
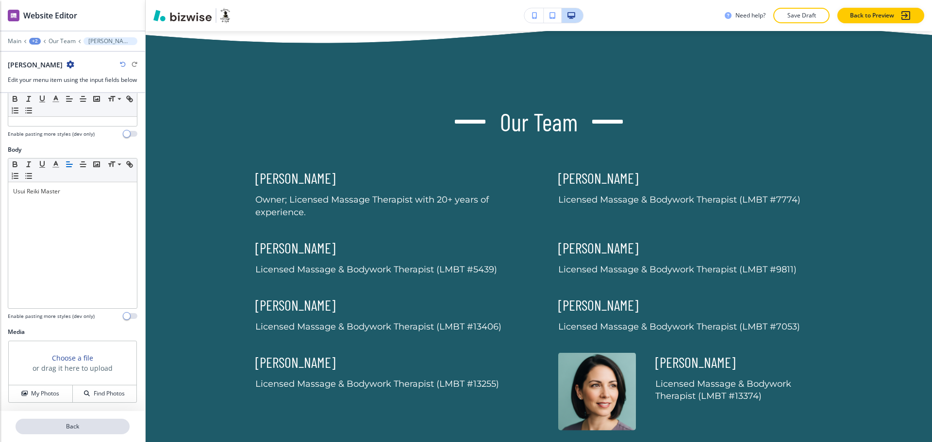
click at [81, 427] on p "Back" at bounding box center [72, 427] width 112 height 9
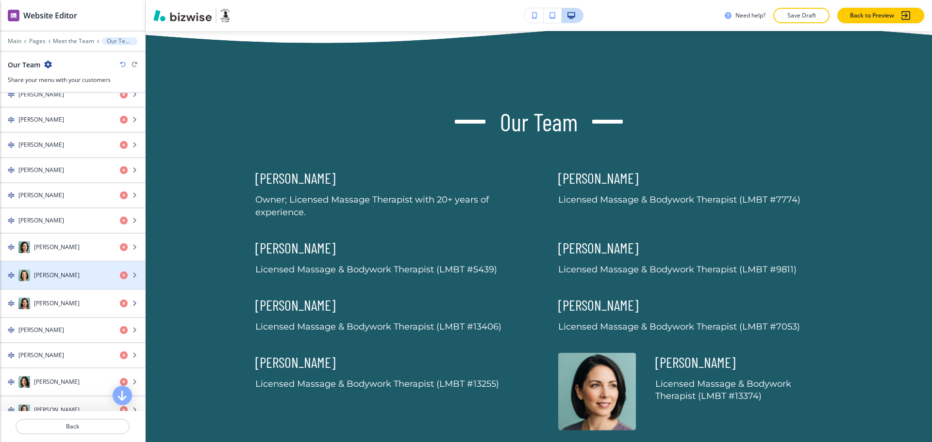
scroll to position [421, 0]
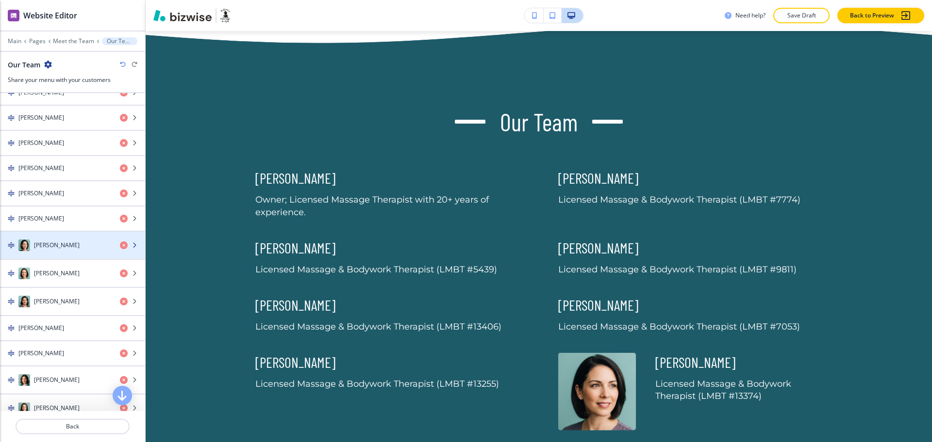
click at [53, 236] on div "button" at bounding box center [72, 236] width 145 height 8
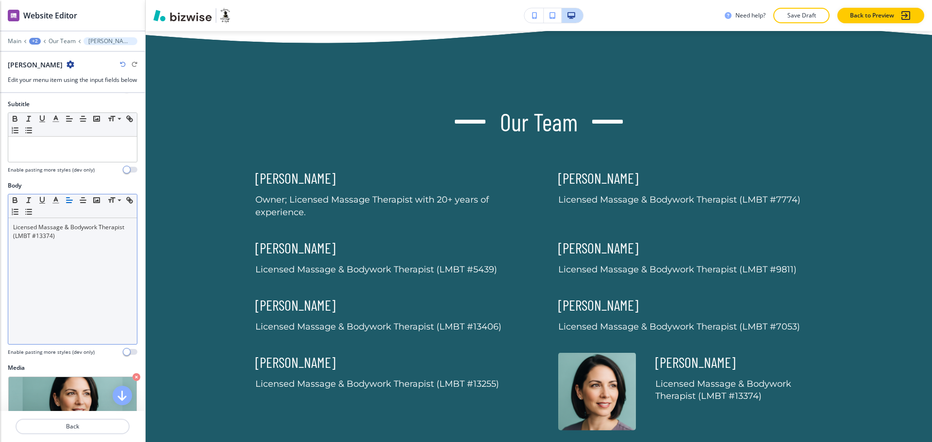
scroll to position [120, 0]
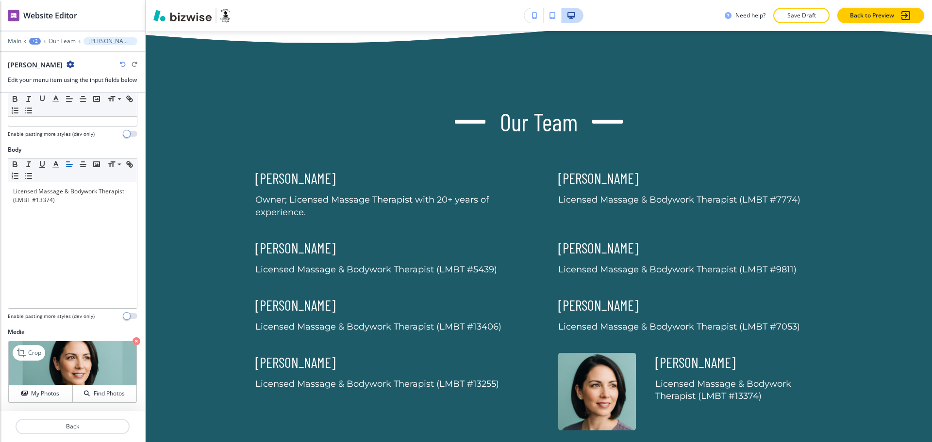
click at [132, 344] on icon "button" at bounding box center [136, 342] width 8 height 8
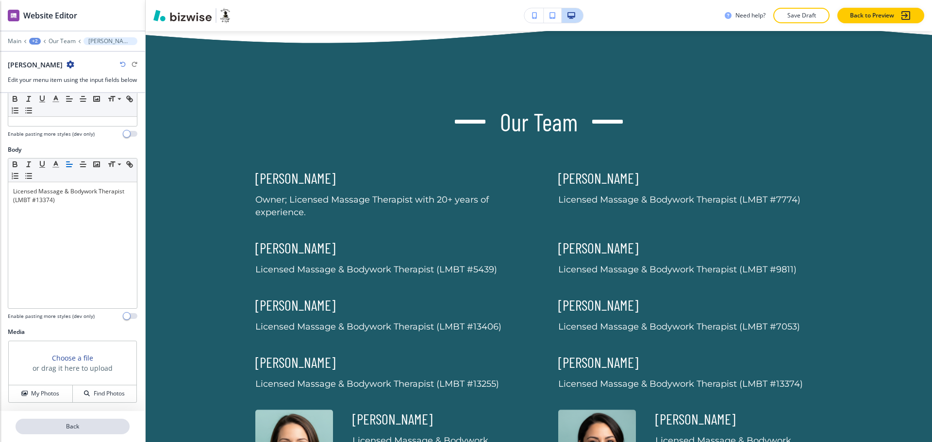
click at [77, 430] on p "Back" at bounding box center [72, 427] width 112 height 9
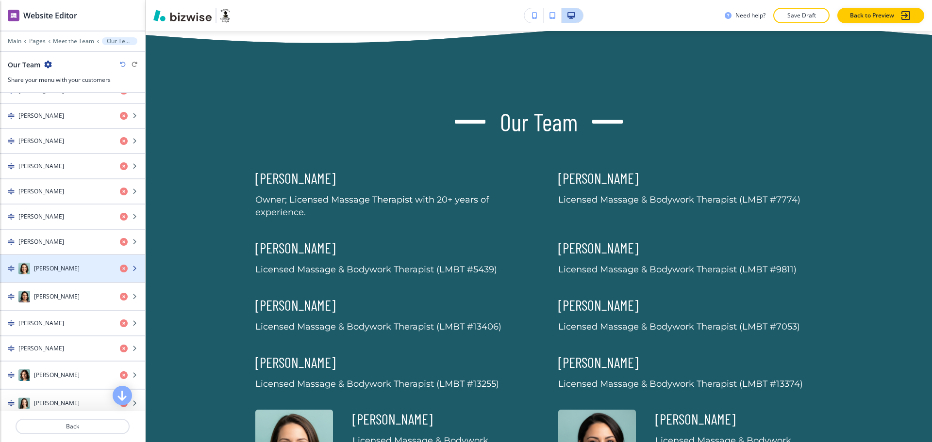
scroll to position [424, 0]
click at [68, 271] on h4 "Jennifer Spivey" at bounding box center [57, 268] width 46 height 9
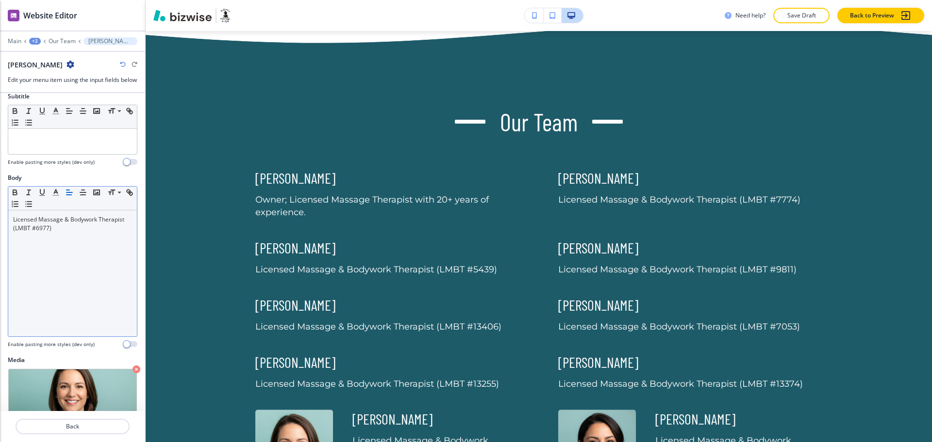
scroll to position [120, 0]
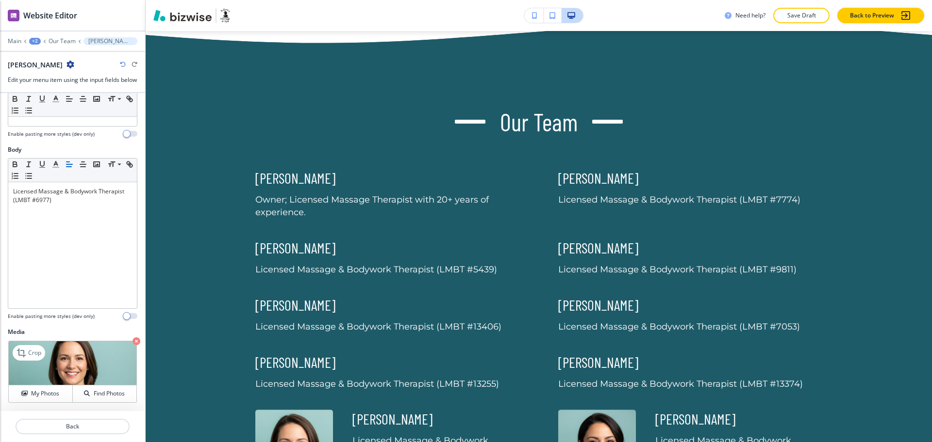
drag, startPoint x: 129, startPoint y: 339, endPoint x: 127, endPoint y: 344, distance: 5.2
click at [132, 339] on icon "button" at bounding box center [136, 342] width 8 height 8
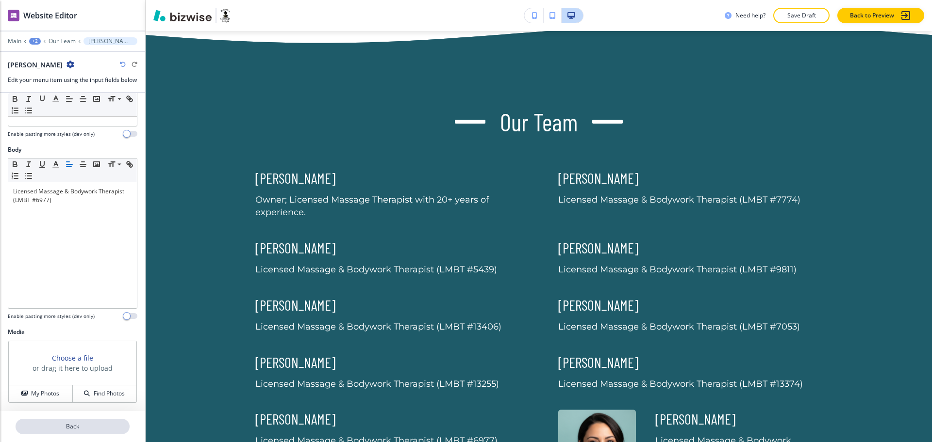
click at [88, 421] on button "Back" at bounding box center [73, 427] width 114 height 16
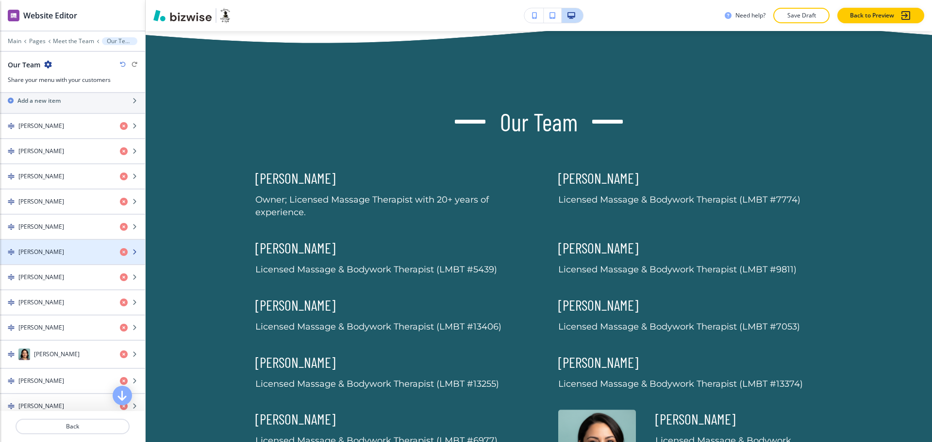
scroll to position [364, 0]
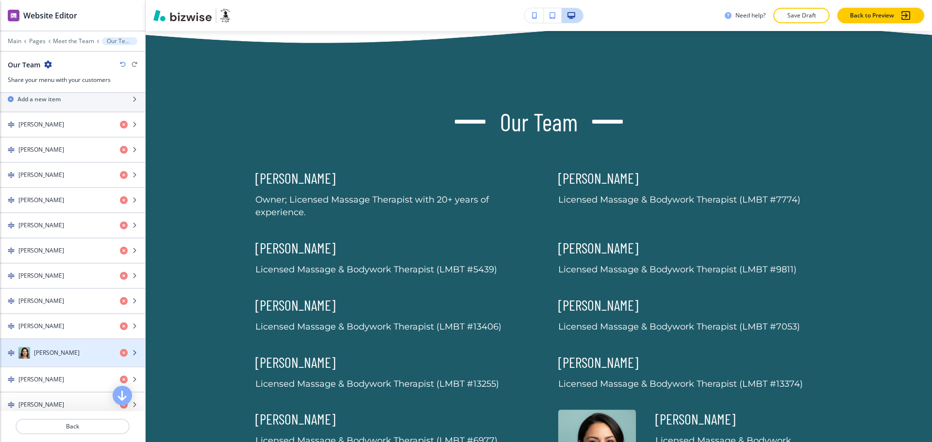
click at [55, 350] on h4 "Eileen Romero" at bounding box center [57, 353] width 46 height 9
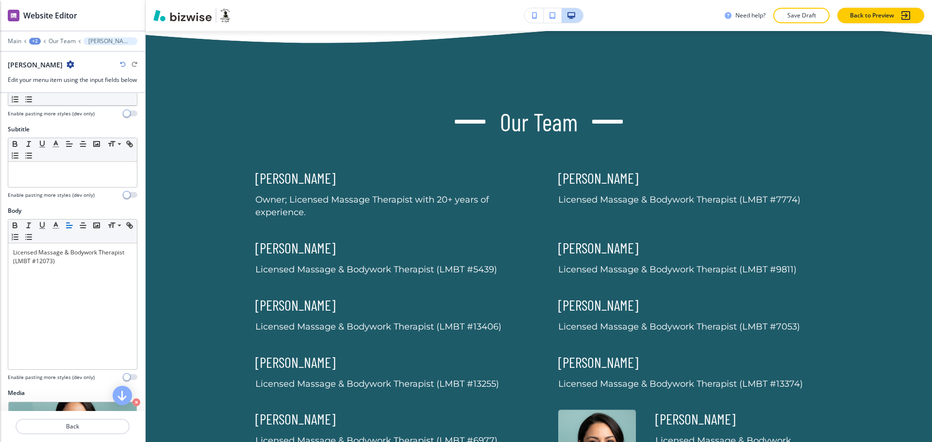
scroll to position [120, 0]
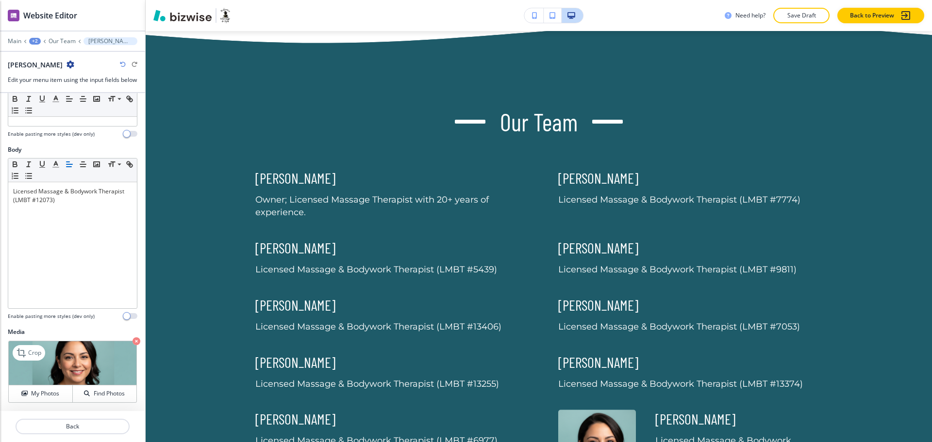
click at [132, 340] on icon "button" at bounding box center [136, 342] width 8 height 8
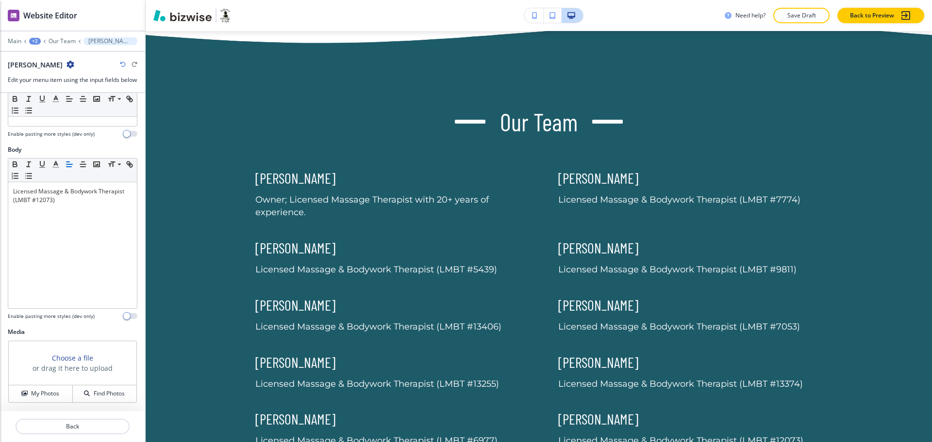
click at [53, 440] on div at bounding box center [72, 439] width 145 height 8
click at [54, 426] on p "Back" at bounding box center [72, 427] width 112 height 9
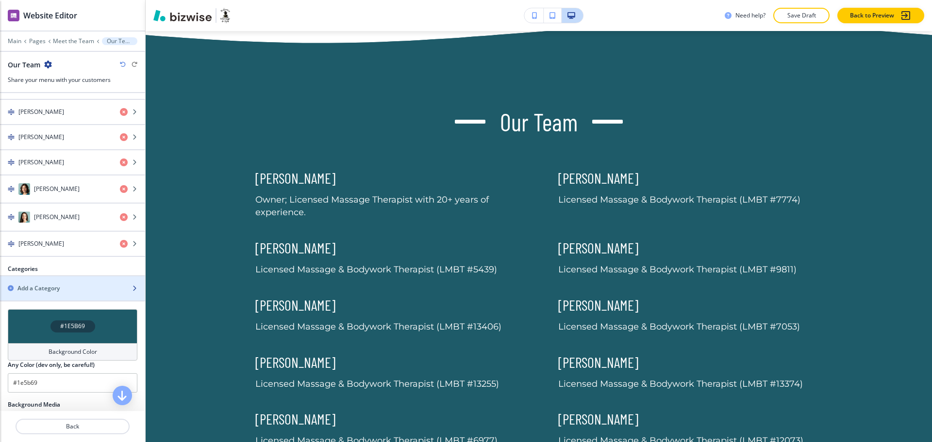
scroll to position [606, 0]
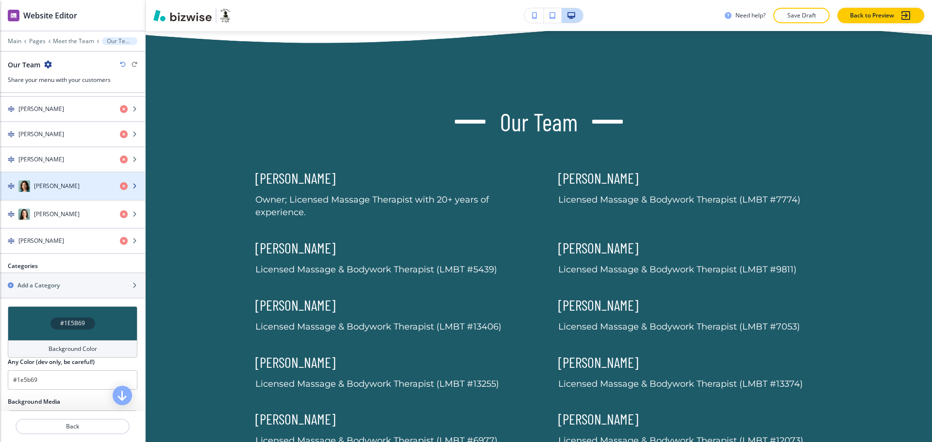
click at [57, 188] on h4 "Sara Carr" at bounding box center [57, 186] width 46 height 9
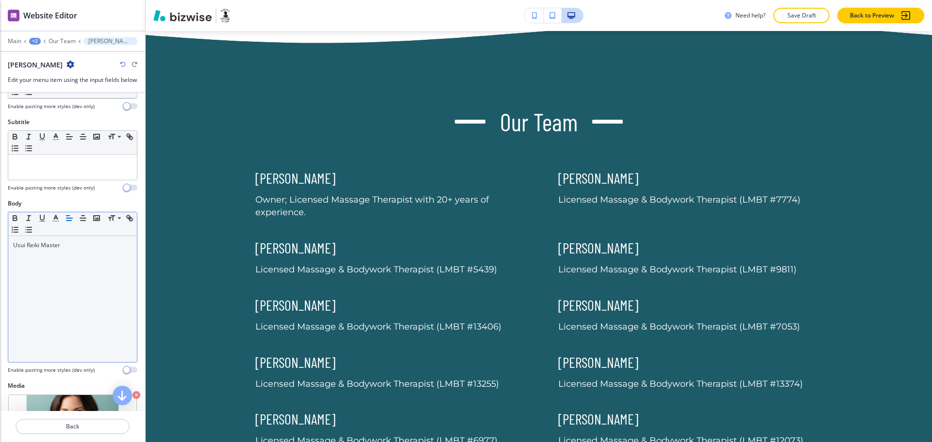
scroll to position [120, 0]
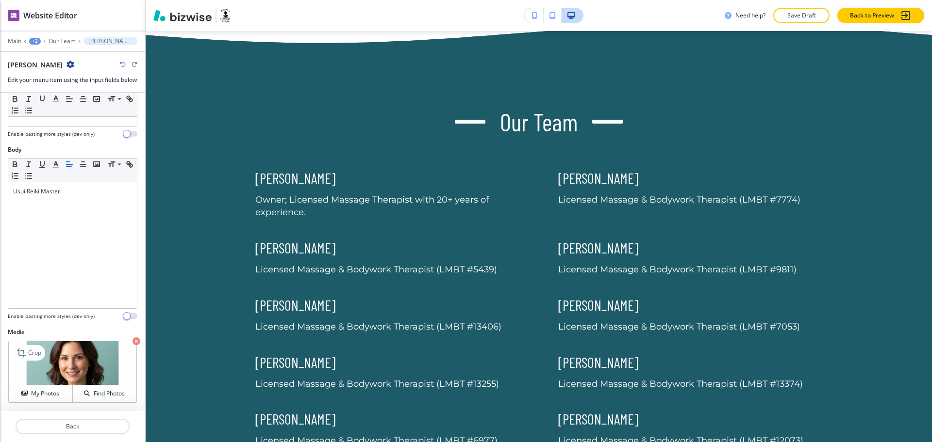
click at [132, 342] on icon "button" at bounding box center [136, 342] width 8 height 8
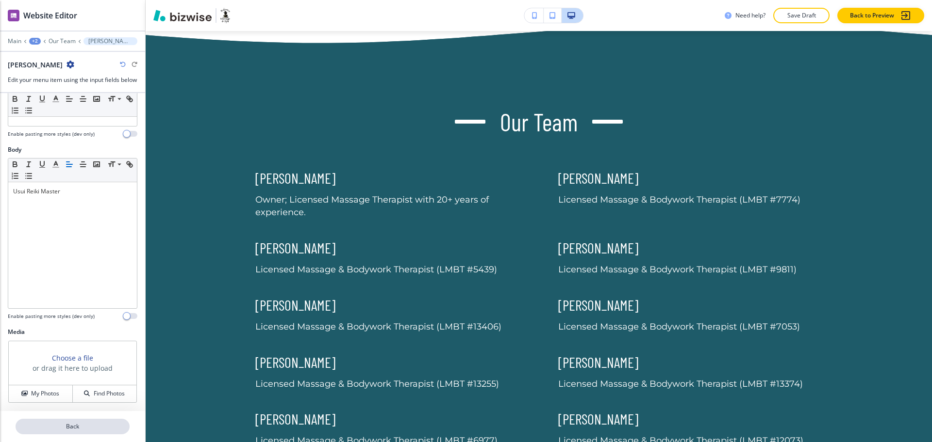
click at [81, 422] on button "Back" at bounding box center [73, 427] width 114 height 16
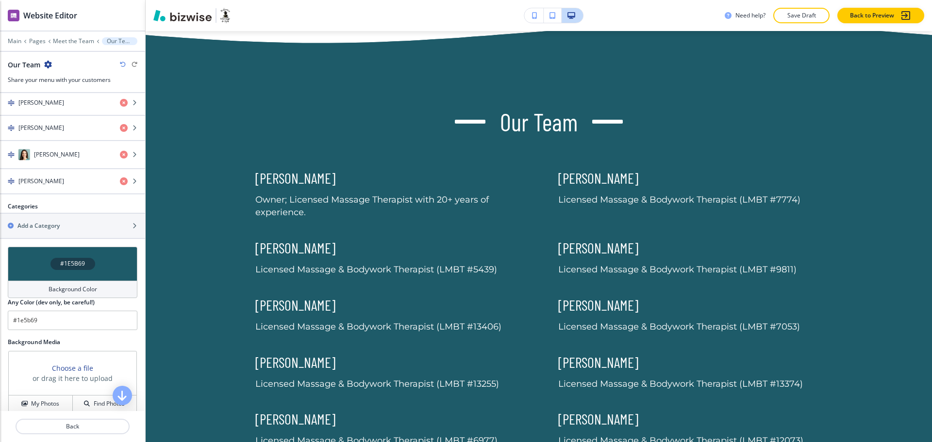
scroll to position [664, 0]
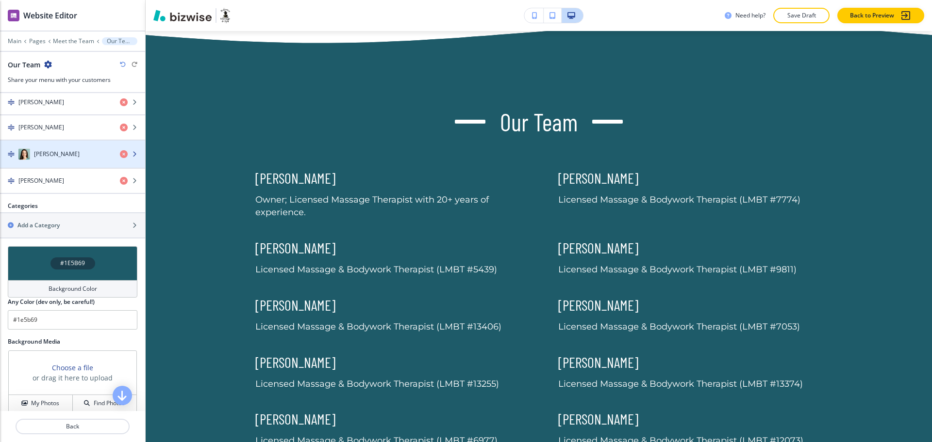
click at [65, 154] on h4 "Lindsey Erickson" at bounding box center [57, 154] width 46 height 9
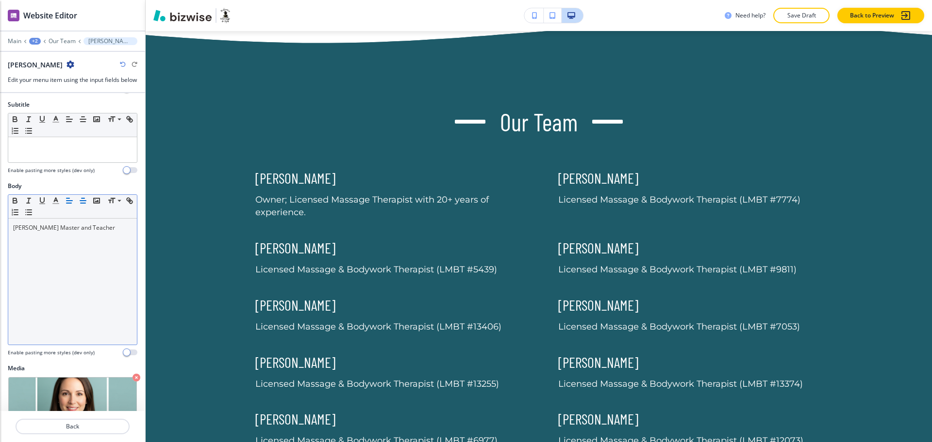
scroll to position [120, 0]
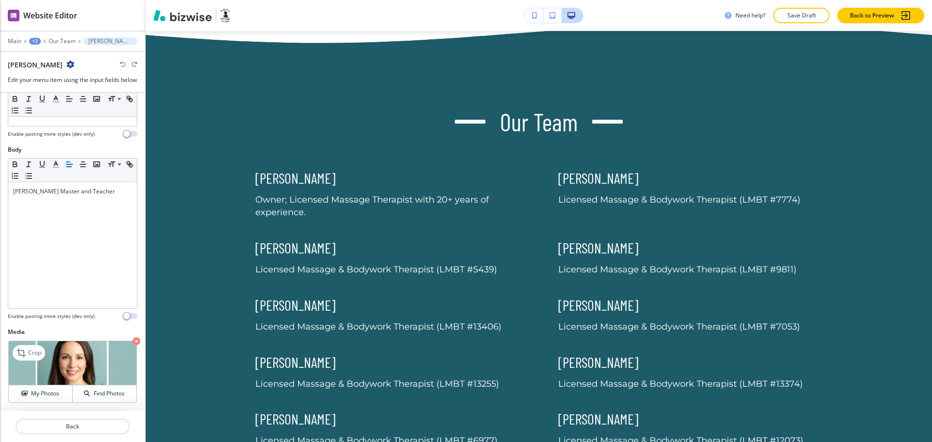
click at [132, 342] on icon "button" at bounding box center [136, 342] width 8 height 8
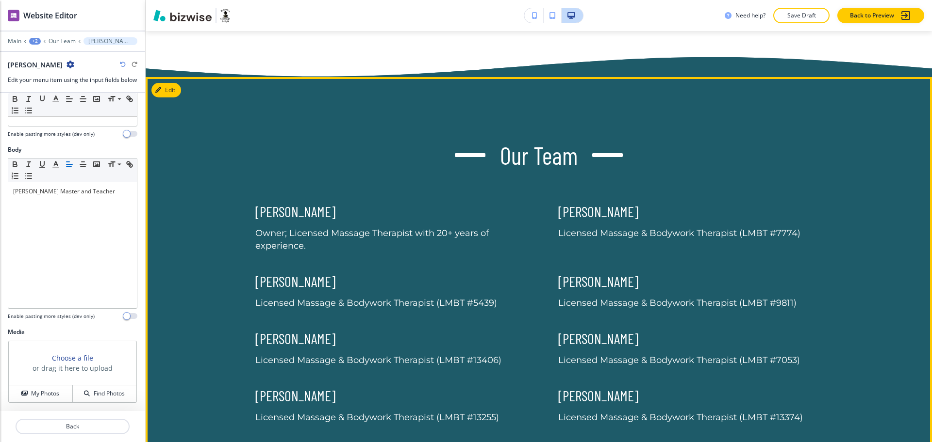
scroll to position [618, 0]
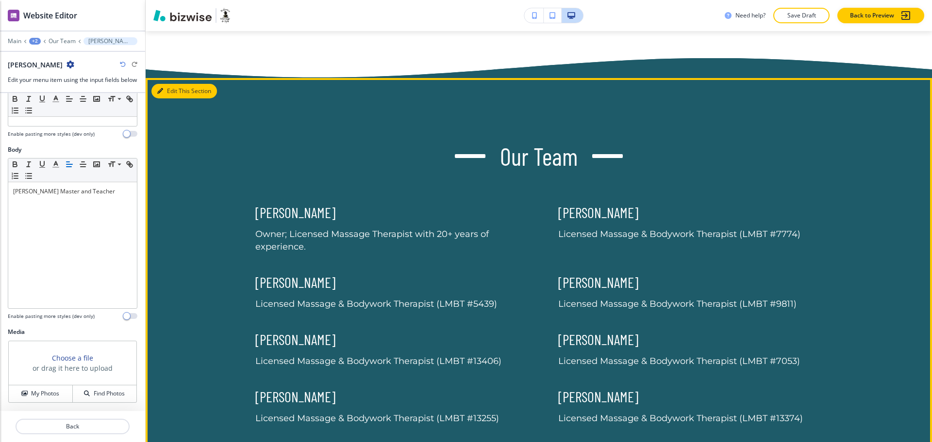
click at [171, 84] on button "Edit This Section" at bounding box center [183, 91] width 65 height 15
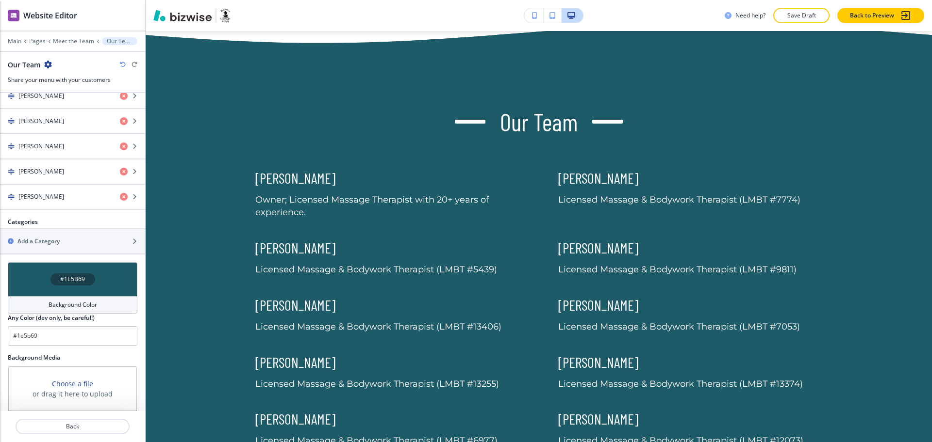
scroll to position [748, 0]
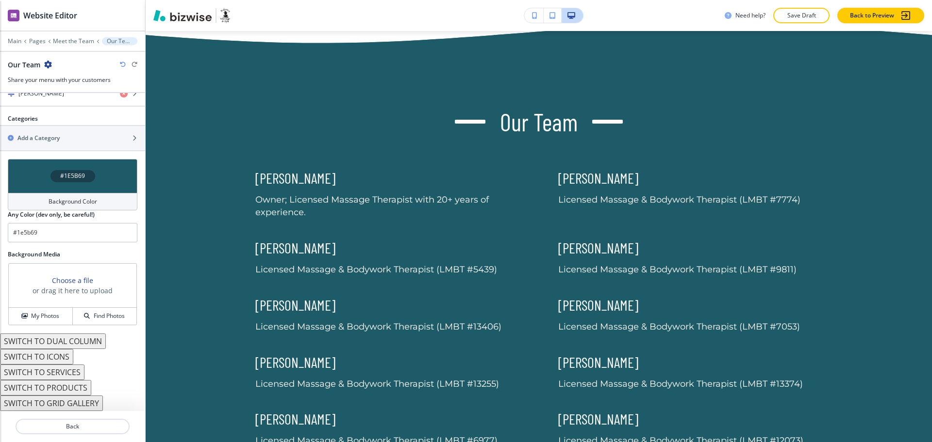
click at [69, 195] on div "Background Color" at bounding box center [73, 201] width 130 height 17
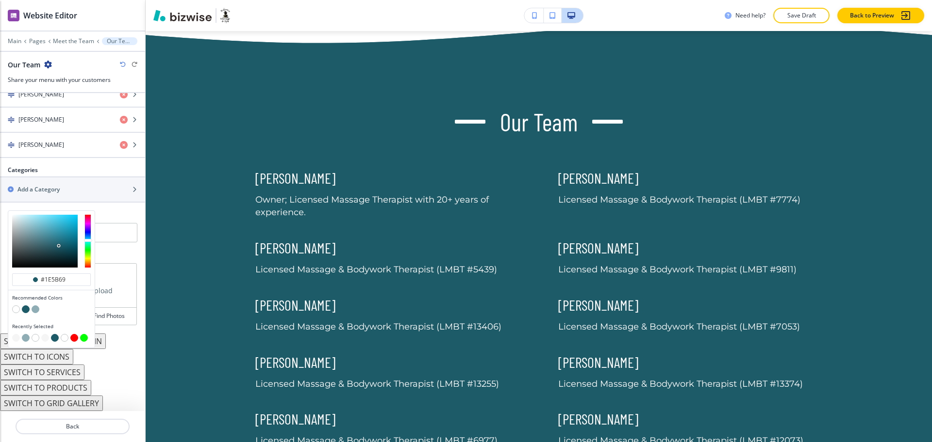
click at [36, 309] on button "button" at bounding box center [36, 310] width 8 height 8
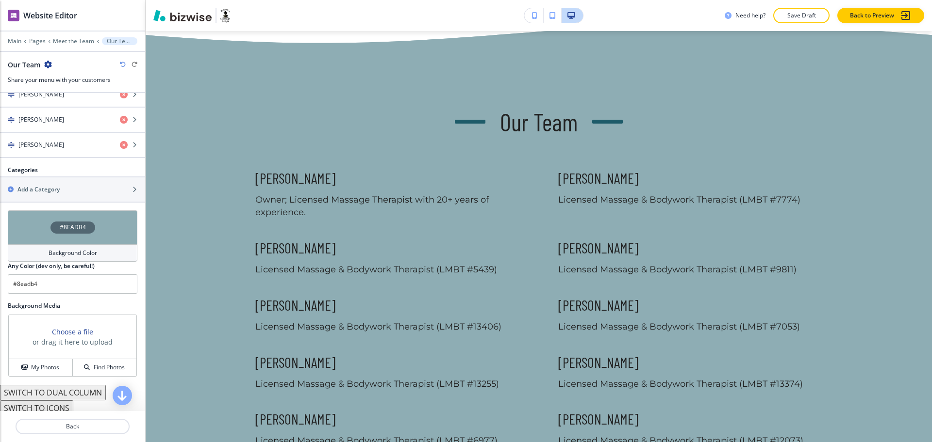
click at [49, 250] on h4 "Background Color" at bounding box center [73, 253] width 49 height 9
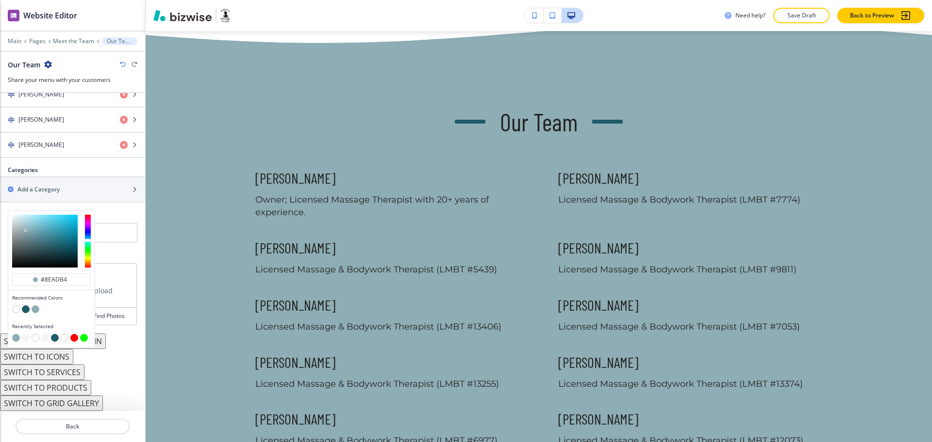
click at [26, 337] on button "button" at bounding box center [26, 338] width 8 height 8
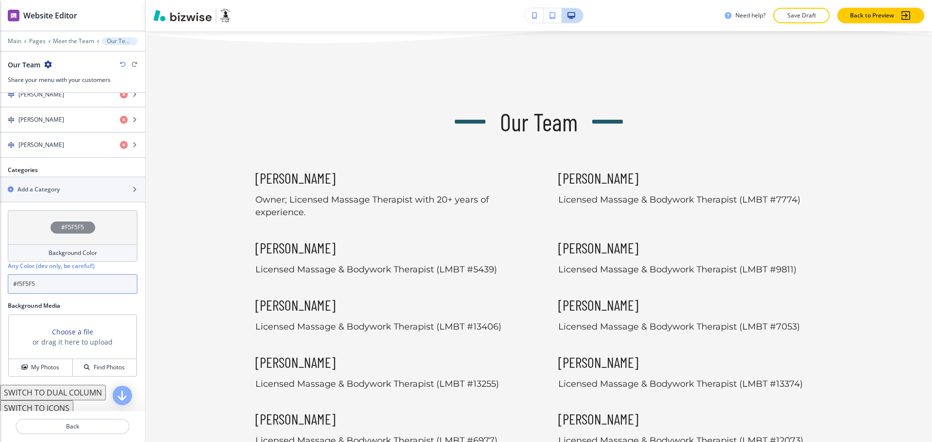
drag, startPoint x: 41, startPoint y: 284, endPoint x: 17, endPoint y: 282, distance: 24.3
click at [17, 282] on input "#f5F5F5" at bounding box center [73, 284] width 130 height 19
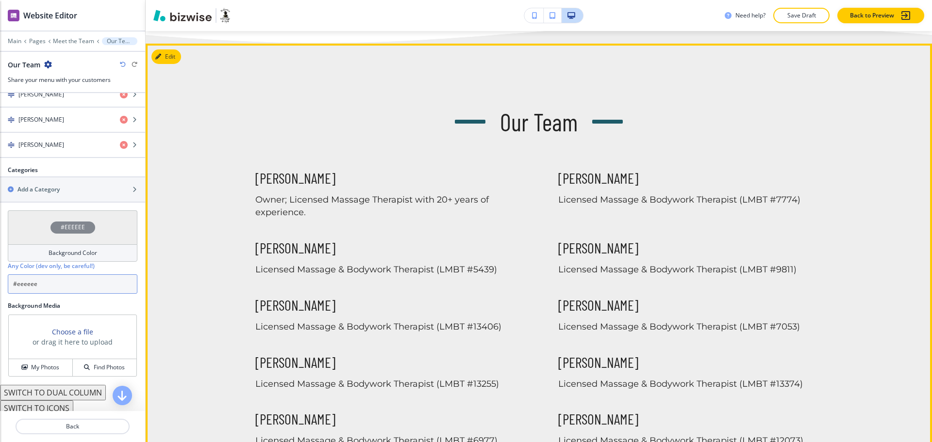
type input "#eeeeee"
drag, startPoint x: 805, startPoint y: 128, endPoint x: 812, endPoint y: 127, distance: 6.9
click at [805, 128] on div "Our Team Jennifer Brogan Owner; Licensed Massage Therapist with 20+ years of ex…" at bounding box center [538, 363] width 621 height 514
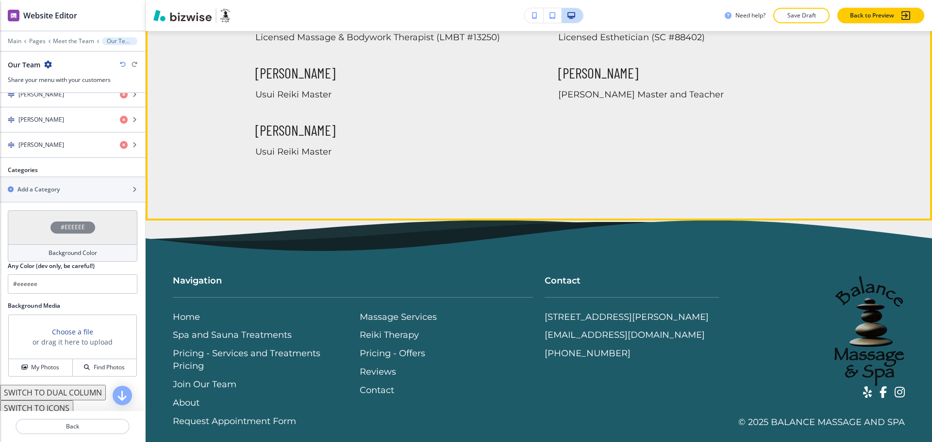
scroll to position [1122, 0]
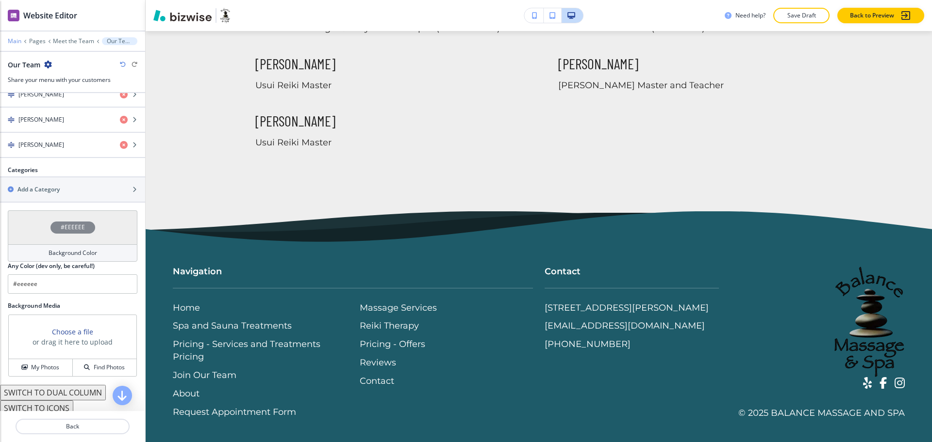
click at [14, 41] on p "Main" at bounding box center [15, 41] width 14 height 7
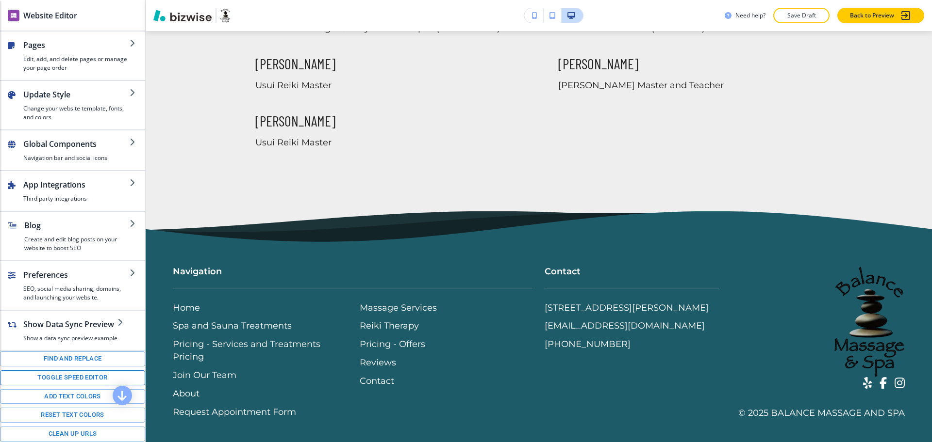
click at [63, 386] on button "Toggle speed editor" at bounding box center [72, 378] width 145 height 15
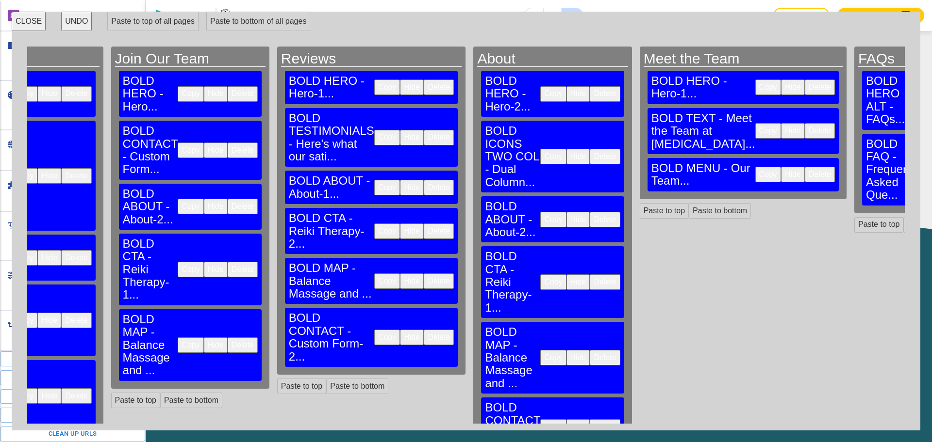
scroll to position [0, 1217]
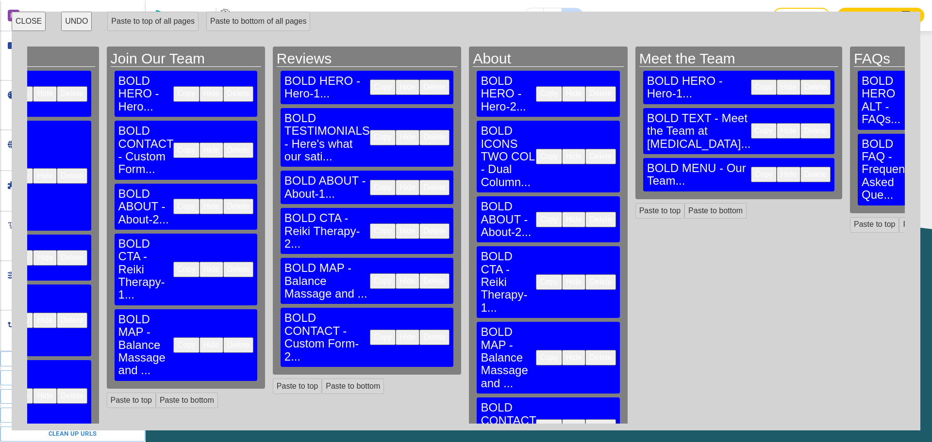
click at [536, 275] on button "Copy" at bounding box center [549, 283] width 26 height 16
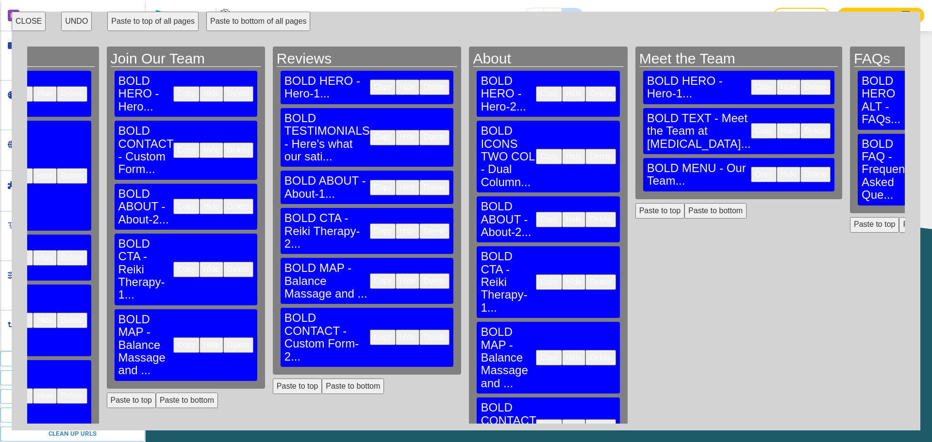
click at [684, 219] on button "Paste to bottom" at bounding box center [715, 211] width 62 height 16
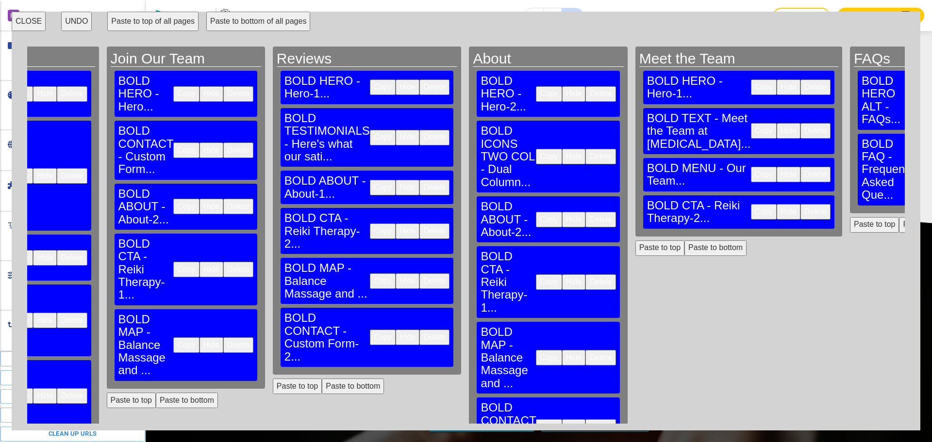
click at [536, 350] on button "Copy" at bounding box center [549, 358] width 26 height 16
click at [684, 256] on button "Paste to bottom" at bounding box center [715, 249] width 62 height 16
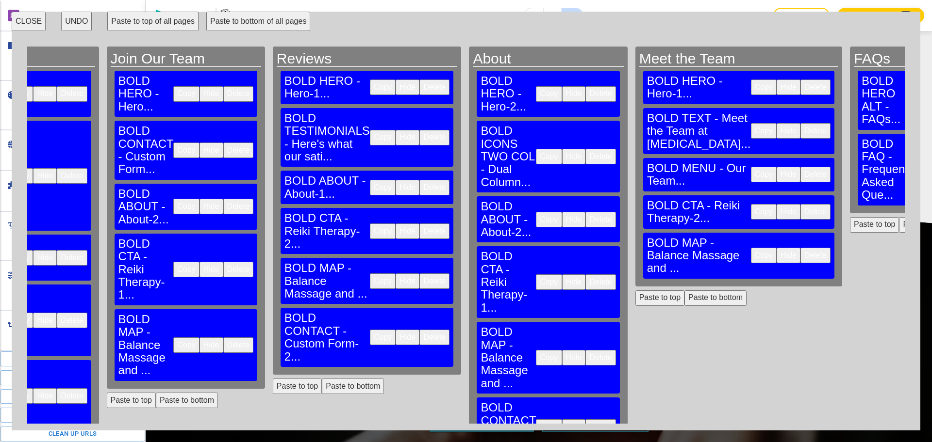
drag, startPoint x: 338, startPoint y: 335, endPoint x: 369, endPoint y: 339, distance: 31.3
click at [536, 420] on button "Copy" at bounding box center [549, 428] width 26 height 16
click at [684, 306] on button "Paste to bottom" at bounding box center [715, 299] width 62 height 16
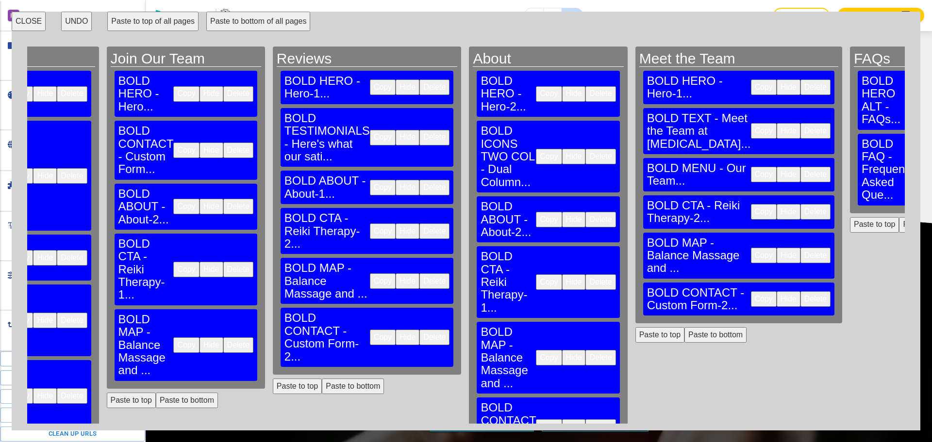
click at [536, 212] on button "Copy" at bounding box center [549, 220] width 26 height 16
click at [684, 343] on button "Paste to bottom" at bounding box center [715, 335] width 62 height 16
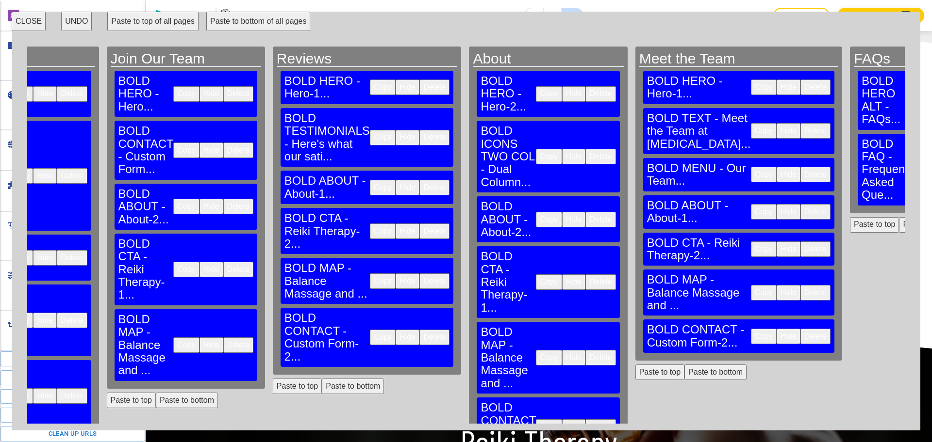
scroll to position [1310, 0]
click at [33, 25] on button "CLOSE" at bounding box center [29, 21] width 34 height 19
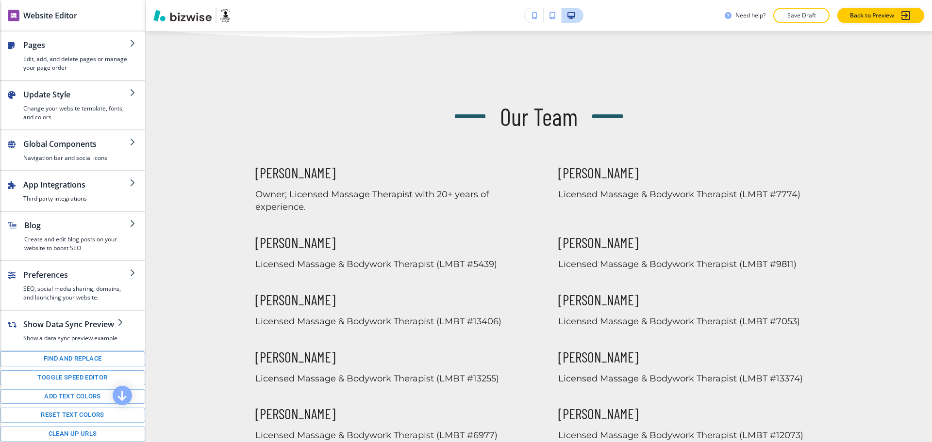
scroll to position [0, 0]
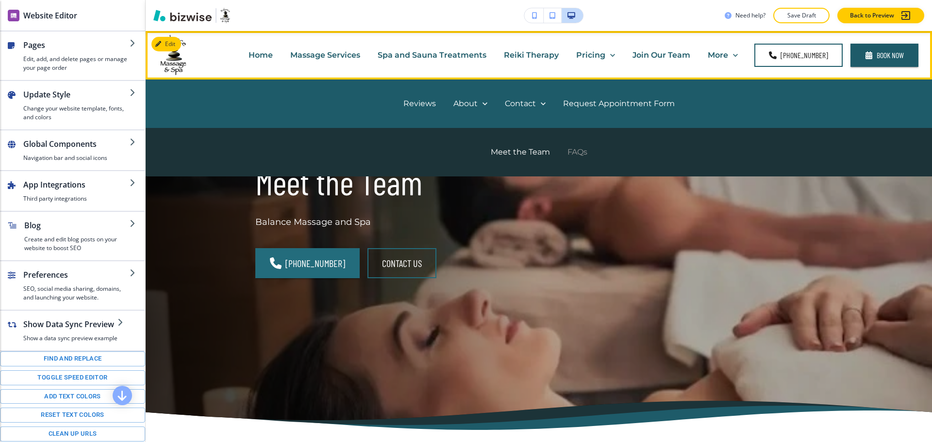
click at [576, 157] on p "FAQs" at bounding box center [577, 152] width 20 height 11
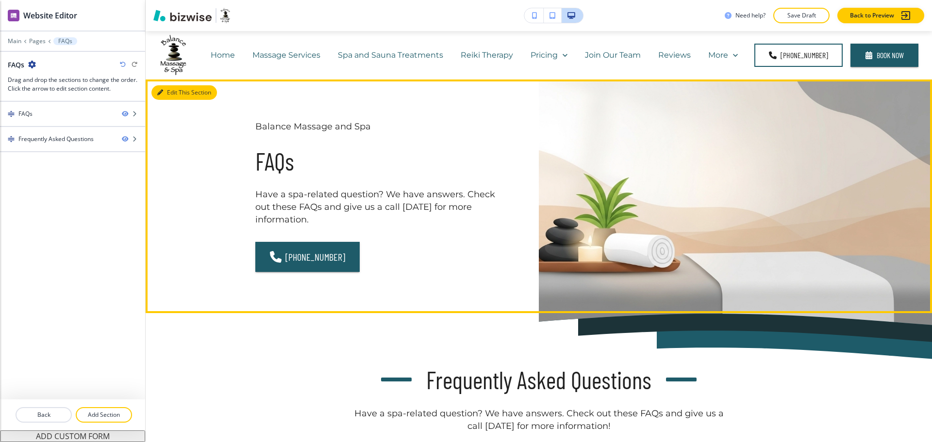
click at [174, 95] on button "Edit This Section" at bounding box center [183, 92] width 65 height 15
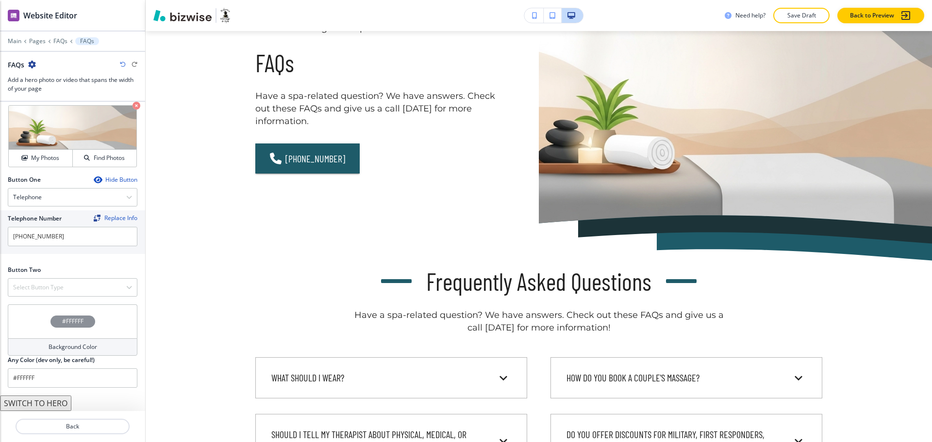
scroll to position [99, 0]
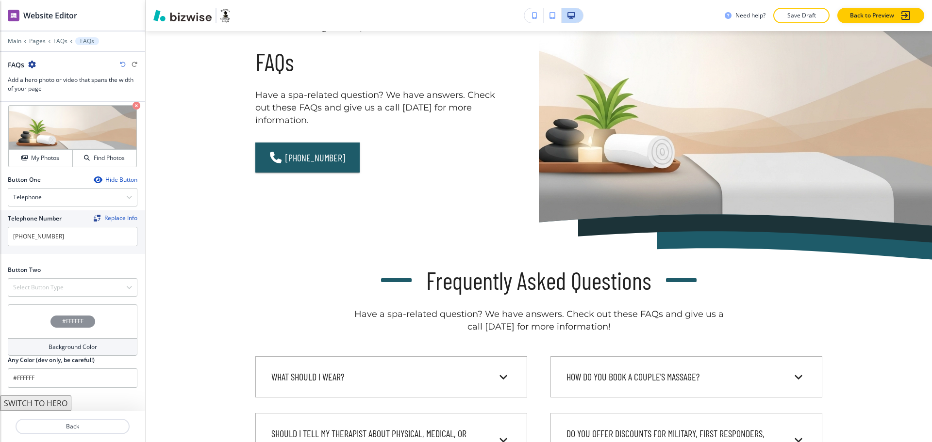
click at [49, 409] on button "SWITCH TO HERO" at bounding box center [35, 404] width 71 height 16
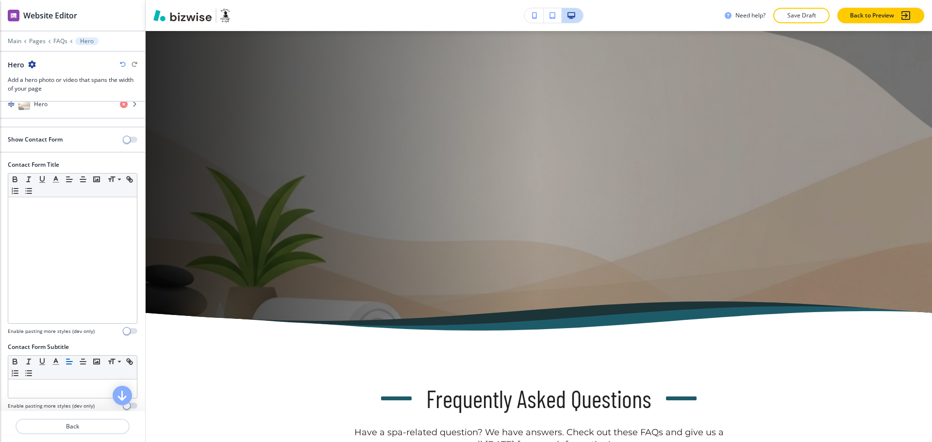
scroll to position [0, 0]
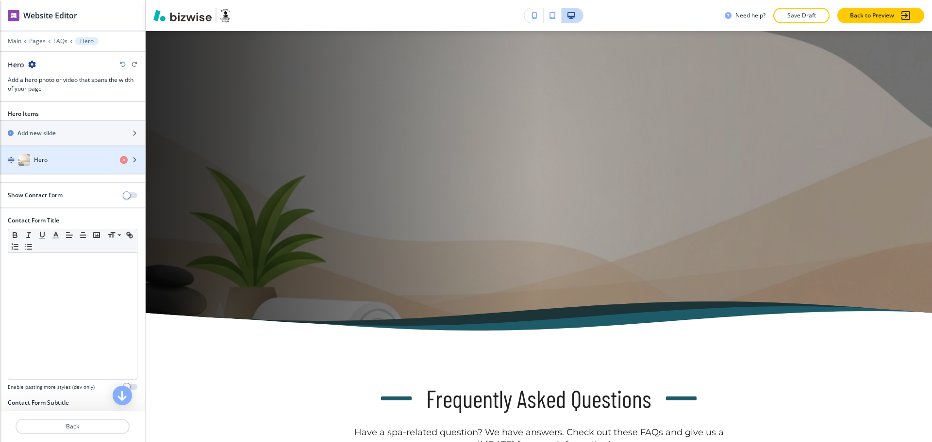
click at [79, 166] on div "button" at bounding box center [72, 170] width 145 height 8
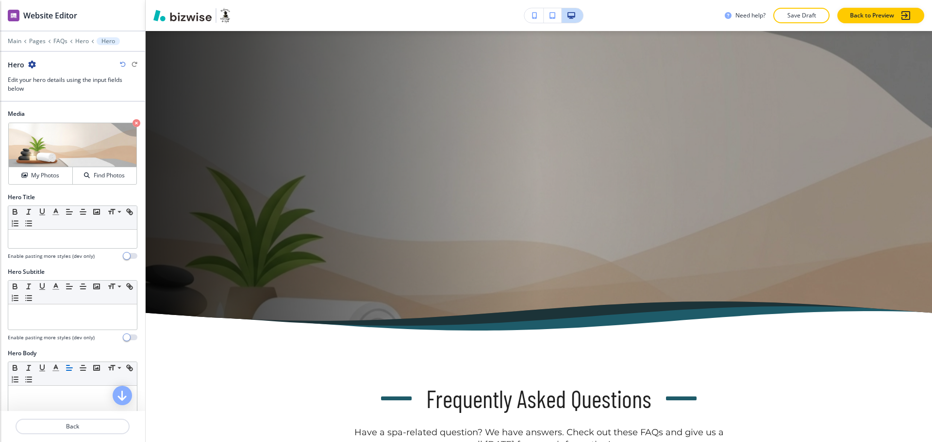
click at [132, 122] on icon "button" at bounding box center [136, 123] width 8 height 8
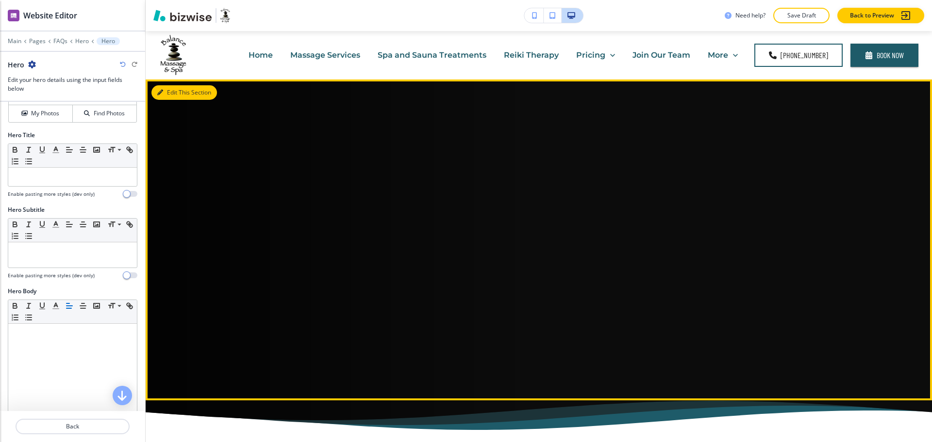
click at [178, 93] on button "Edit This Section" at bounding box center [183, 92] width 65 height 15
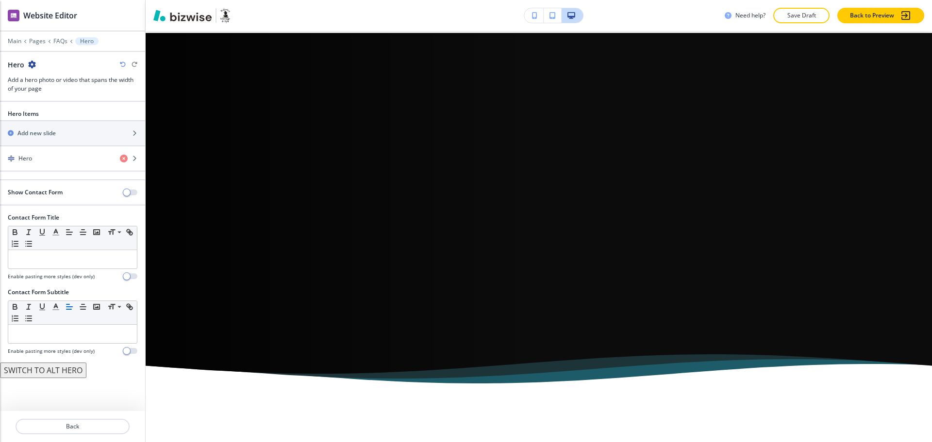
scroll to position [49, 0]
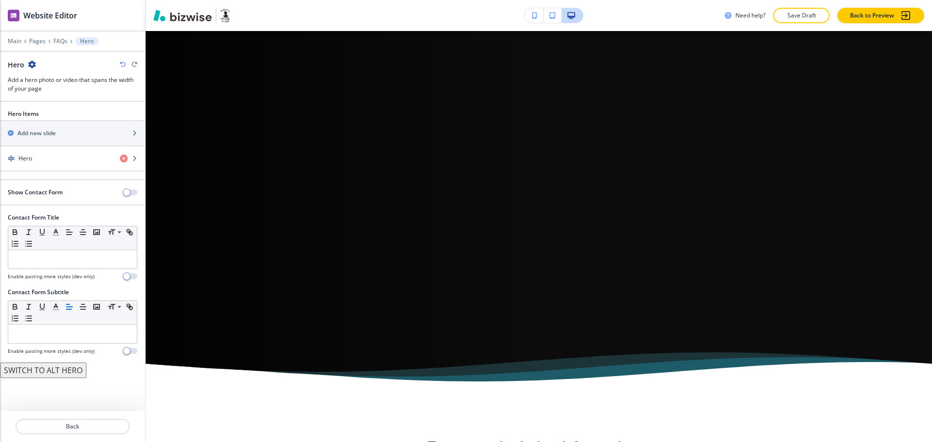
click at [31, 66] on icon "button" at bounding box center [32, 65] width 8 height 8
click at [54, 119] on p "Delete Section" at bounding box center [58, 115] width 49 height 9
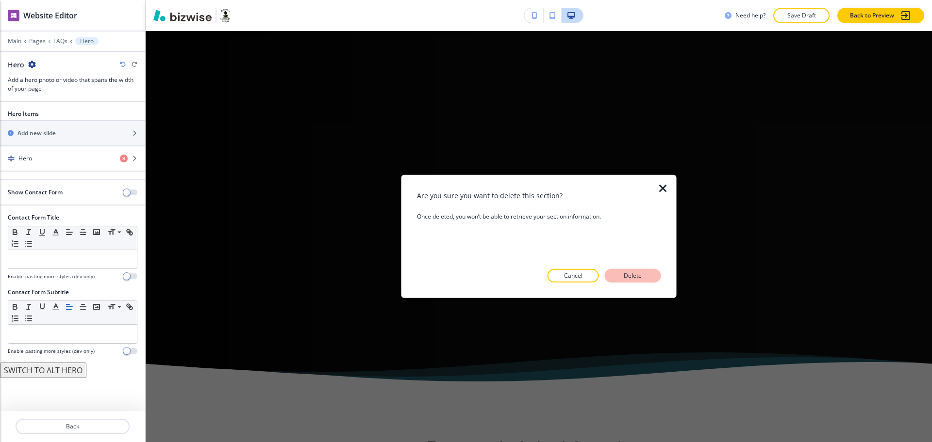
click at [626, 276] on p "Delete" at bounding box center [632, 276] width 23 height 9
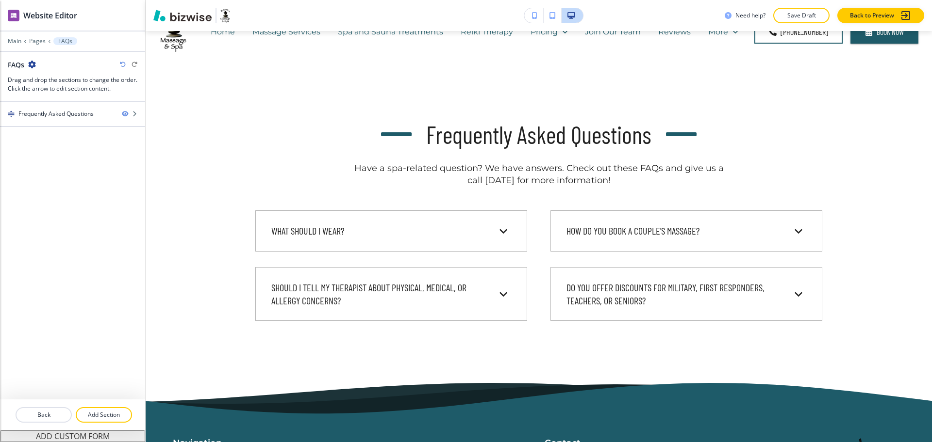
scroll to position [0, 0]
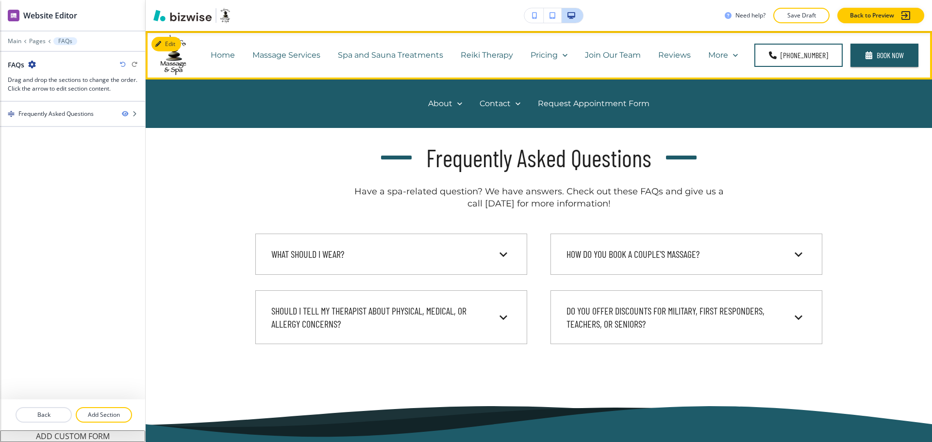
click at [670, 56] on p "Reviews" at bounding box center [674, 54] width 33 height 11
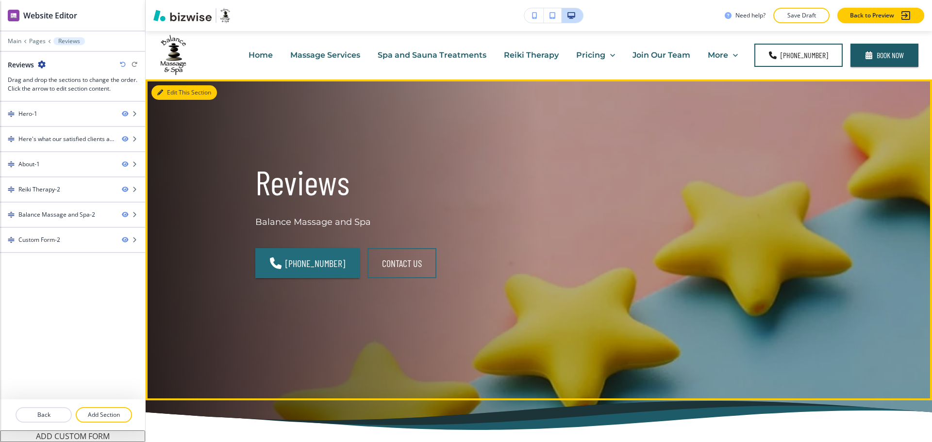
click at [164, 93] on button "Edit This Section" at bounding box center [183, 92] width 65 height 15
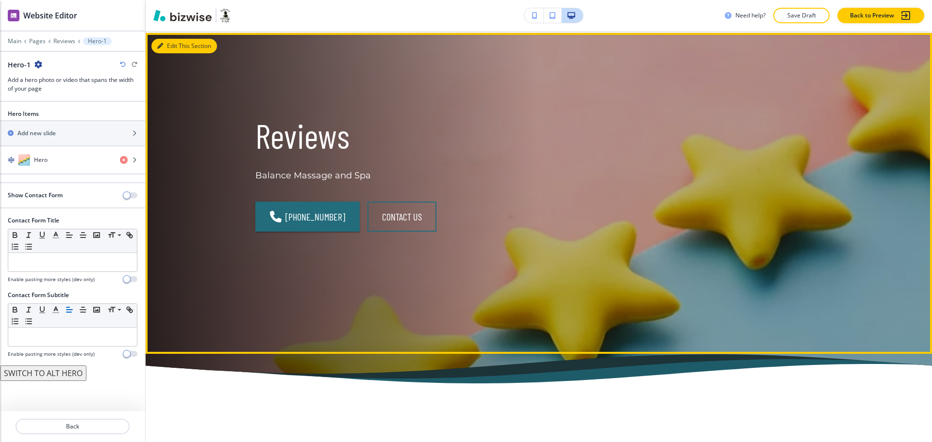
scroll to position [49, 0]
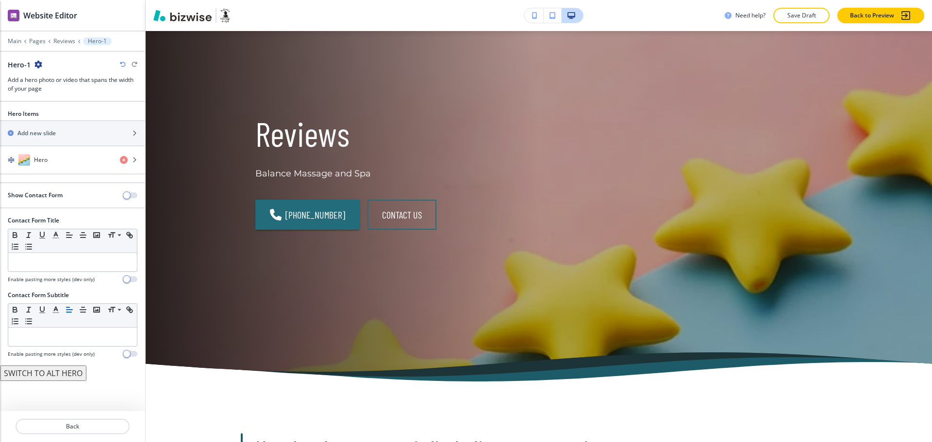
click at [36, 61] on icon "button" at bounding box center [38, 65] width 8 height 8
click at [62, 97] on p "Duplicate Section" at bounding box center [64, 98] width 49 height 9
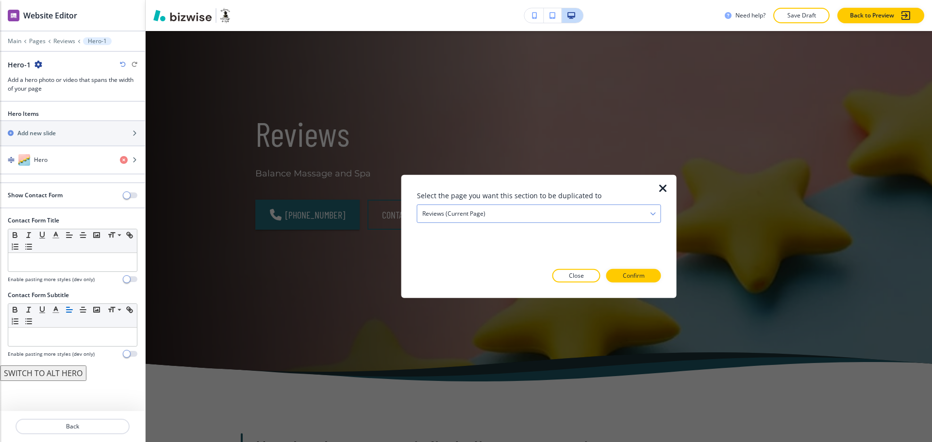
click at [517, 212] on div "Reviews (current page)" at bounding box center [538, 213] width 243 height 17
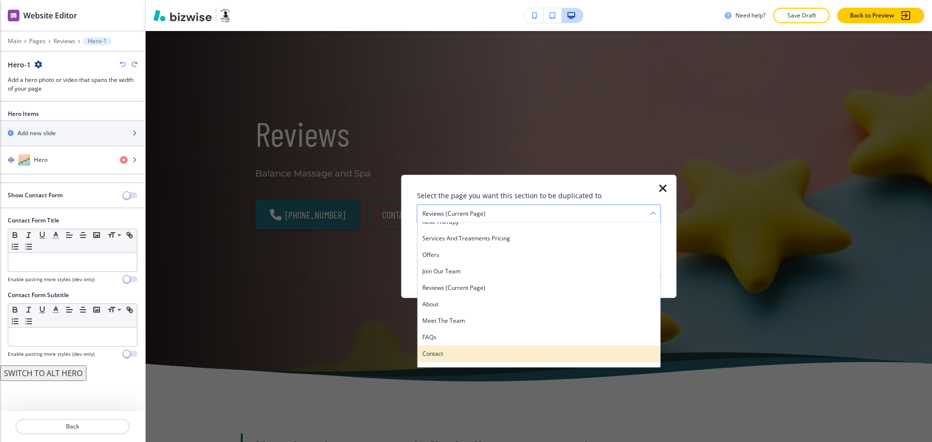
scroll to position [86, 0]
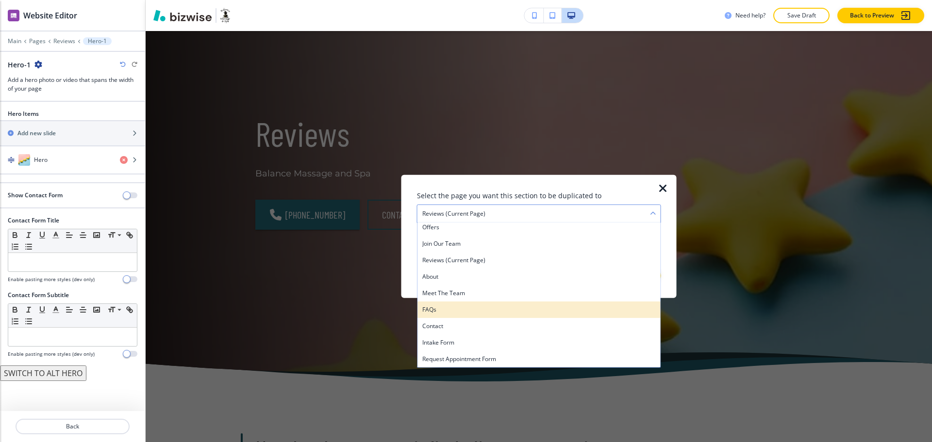
click at [474, 316] on div "FAQs" at bounding box center [538, 310] width 243 height 16
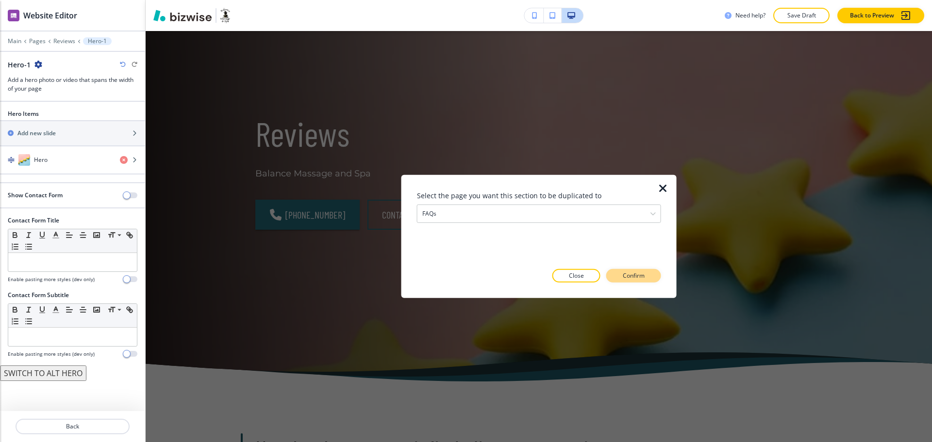
click at [644, 275] on p "Confirm" at bounding box center [633, 276] width 22 height 9
click at [624, 278] on p "Take me there" at bounding box center [624, 276] width 39 height 9
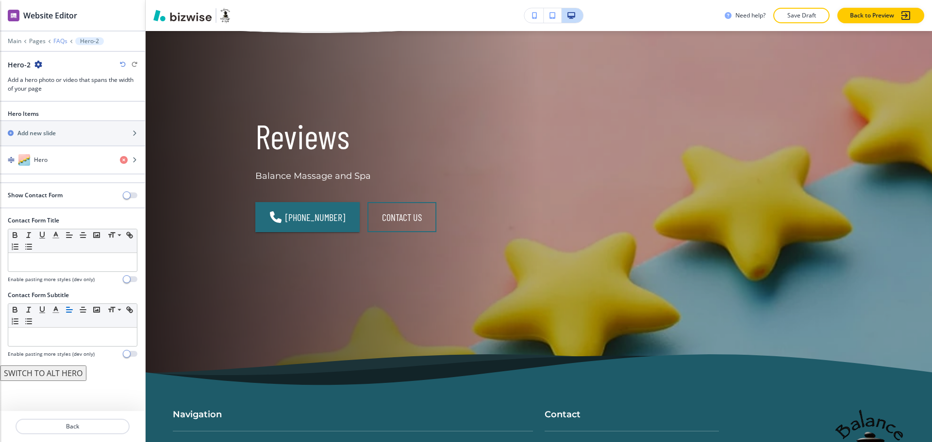
scroll to position [395, 0]
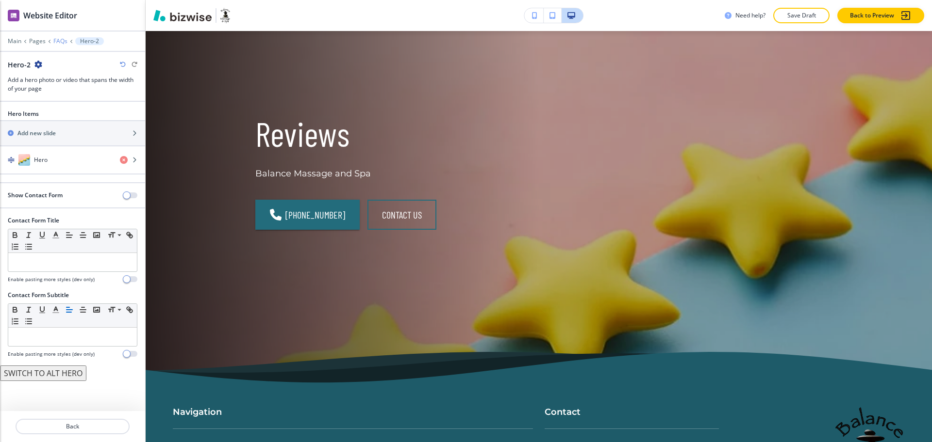
click at [60, 39] on p "FAQs" at bounding box center [60, 41] width 14 height 7
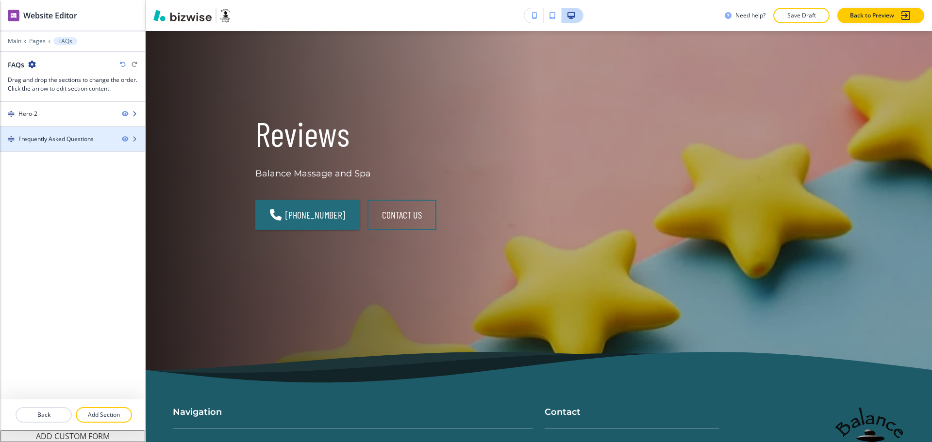
scroll to position [49, 0]
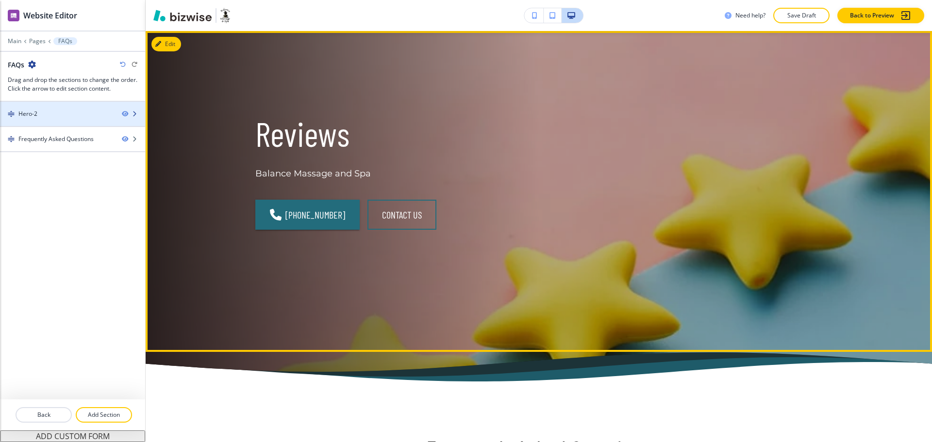
click at [49, 115] on div "Hero-2" at bounding box center [57, 114] width 114 height 9
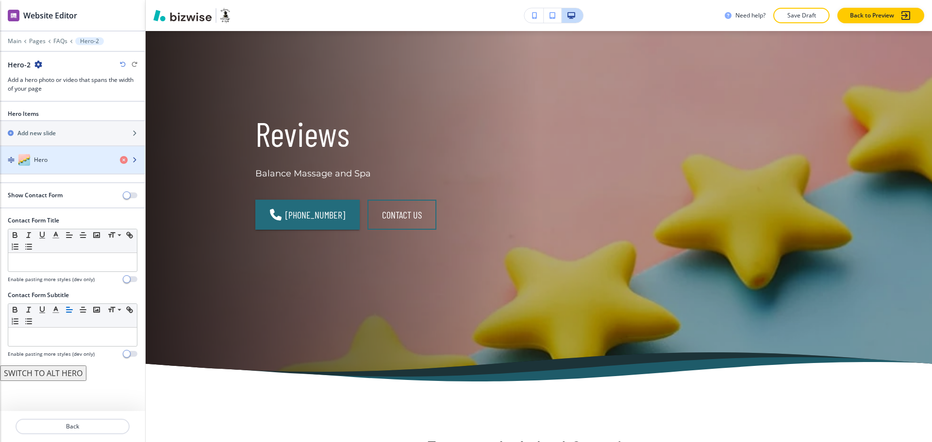
click at [54, 161] on div "Hero" at bounding box center [56, 160] width 112 height 12
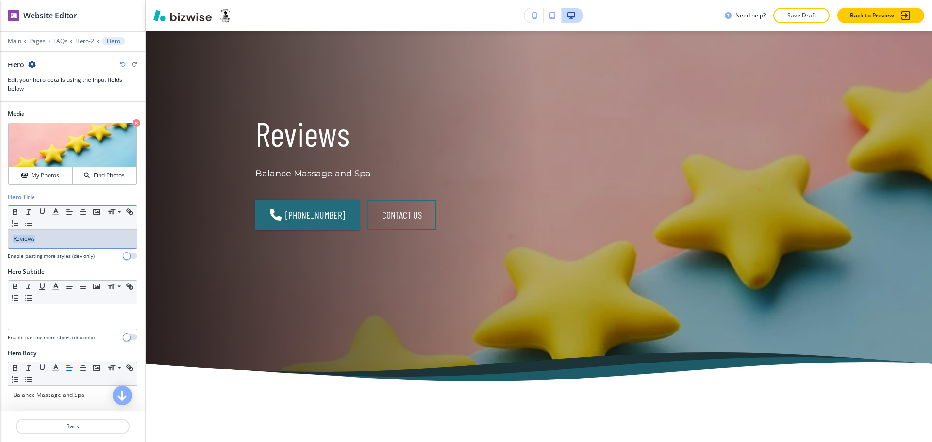
drag, startPoint x: 54, startPoint y: 244, endPoint x: 0, endPoint y: 222, distance: 57.9
click at [0, 236] on div "Hero Title Small Normal Large Huge Reviews Enable pasting more styles (dev only)" at bounding box center [72, 230] width 145 height 75
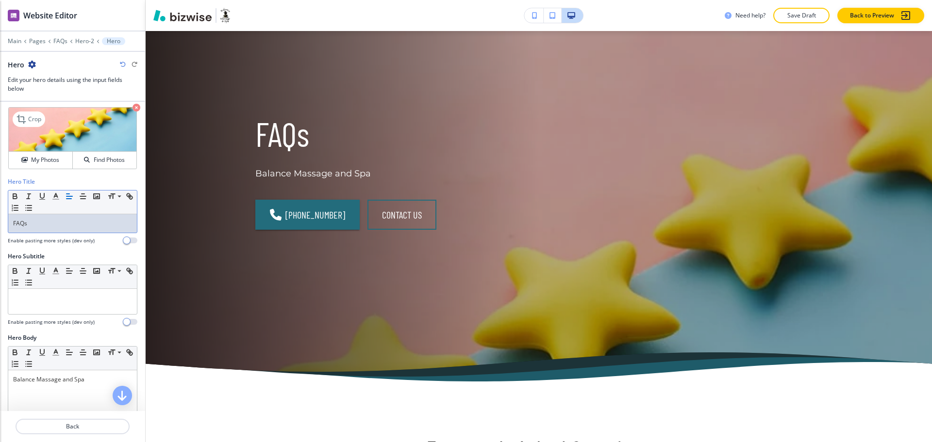
scroll to position [0, 0]
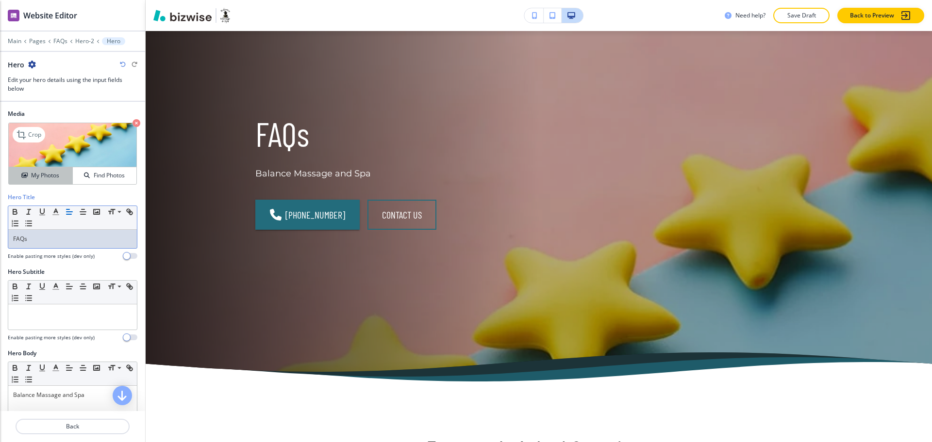
click at [31, 171] on h4 "My Photos" at bounding box center [45, 175] width 28 height 9
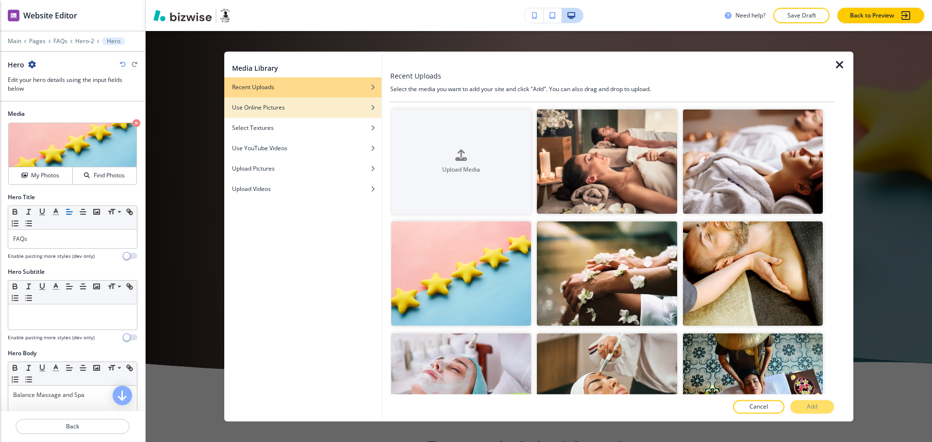
click at [361, 107] on div "Use Online Pictures" at bounding box center [302, 107] width 157 height 9
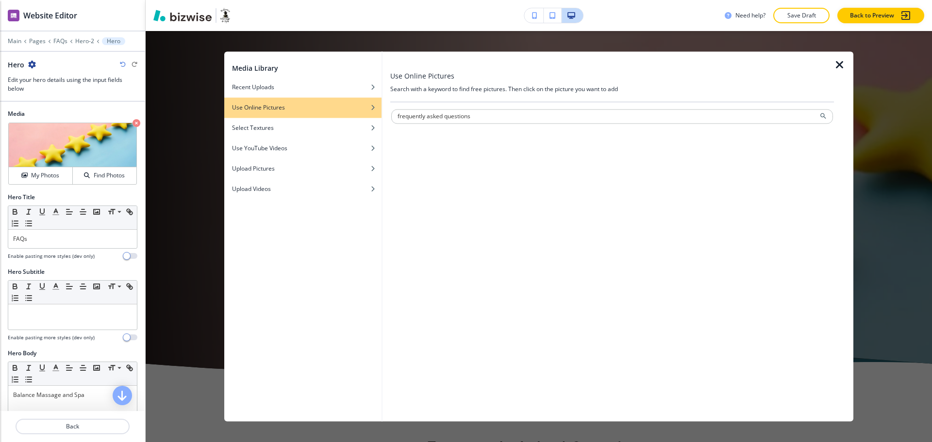
type input "frequently asked questions"
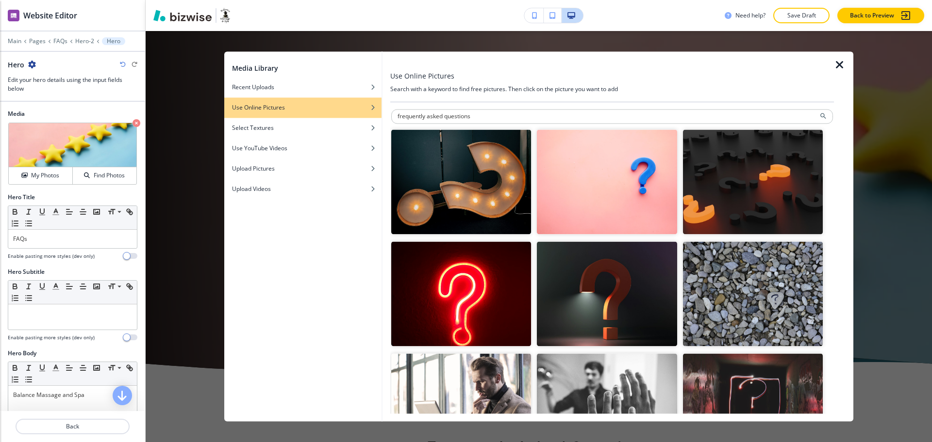
click at [489, 200] on img "button" at bounding box center [461, 182] width 140 height 105
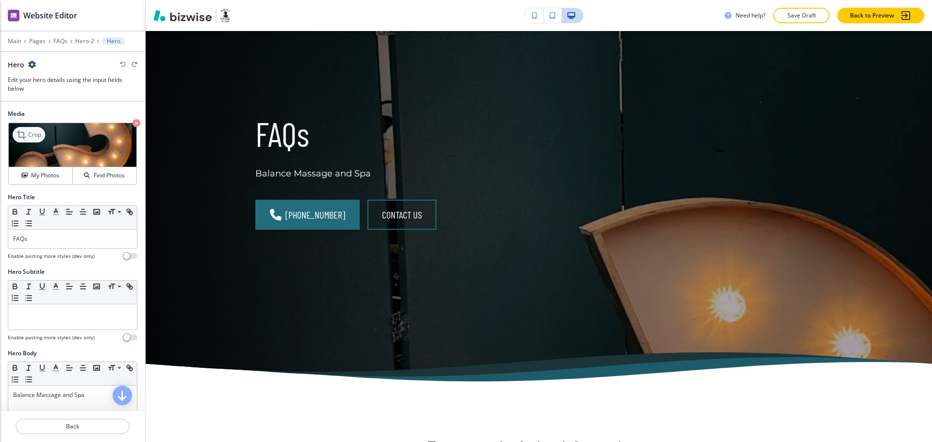
click at [34, 137] on p "Crop" at bounding box center [34, 135] width 13 height 9
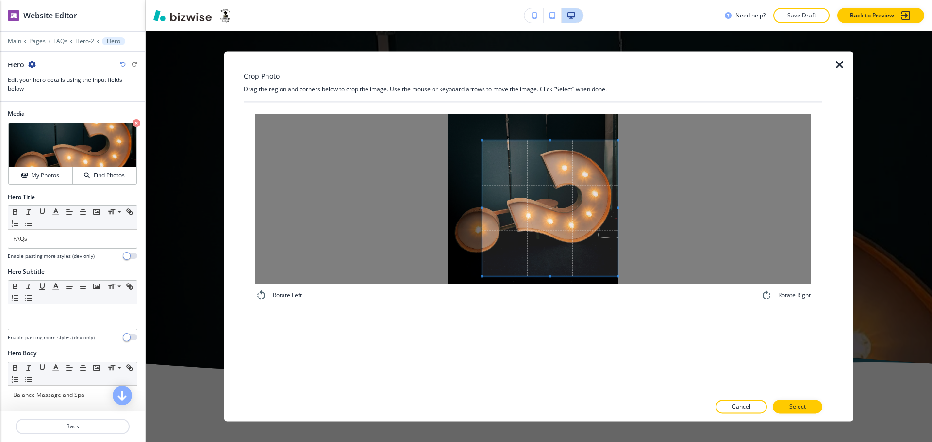
click at [604, 251] on span at bounding box center [550, 208] width 136 height 136
click at [393, 209] on div at bounding box center [532, 199] width 555 height 170
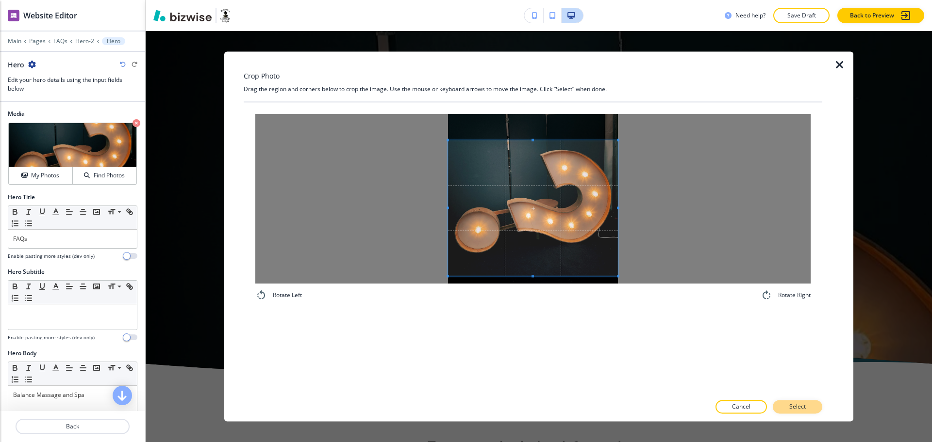
click at [809, 407] on button "Select" at bounding box center [796, 408] width 49 height 14
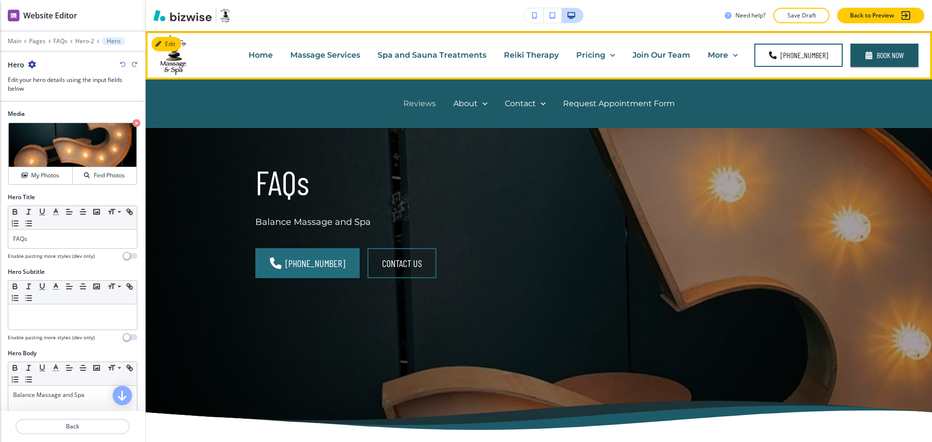
click at [417, 103] on p "Reviews" at bounding box center [419, 103] width 33 height 11
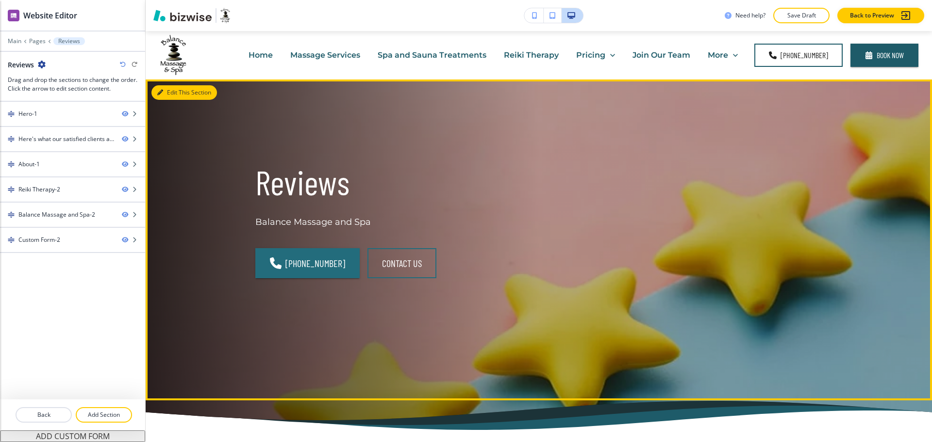
click at [166, 94] on button "Edit This Section" at bounding box center [183, 92] width 65 height 15
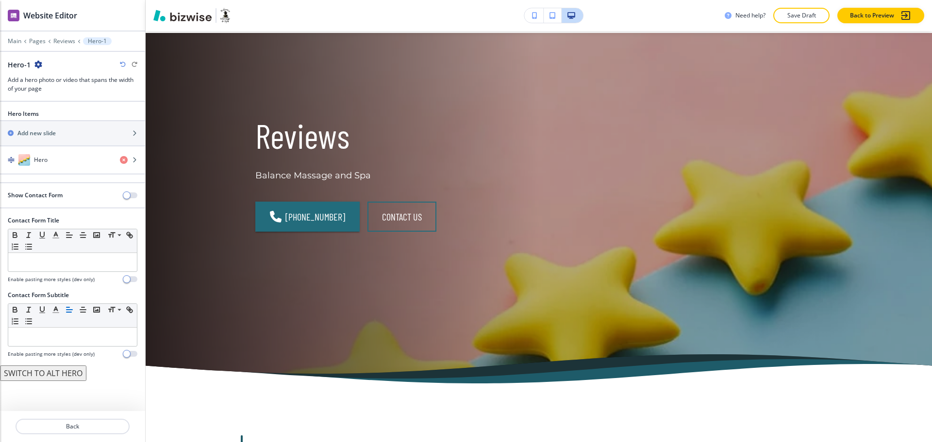
scroll to position [49, 0]
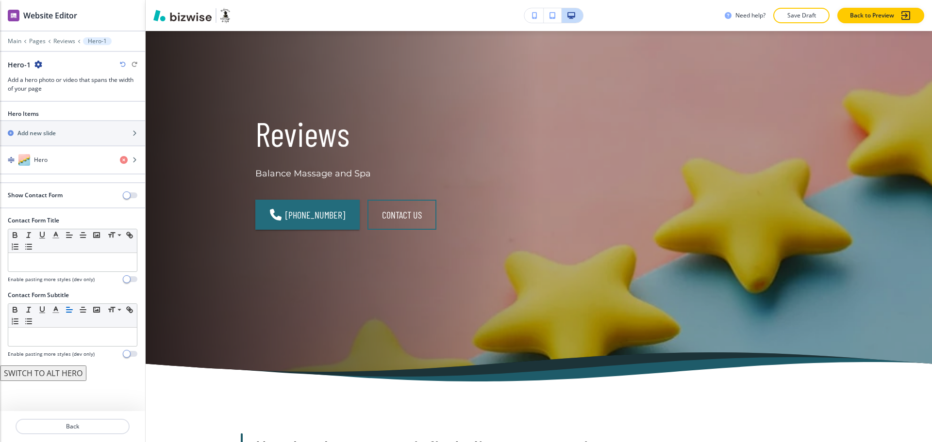
click at [37, 63] on icon "button" at bounding box center [38, 65] width 8 height 8
click at [65, 98] on p "Duplicate Section" at bounding box center [64, 98] width 49 height 9
click at [13, 41] on p "Main" at bounding box center [15, 41] width 14 height 7
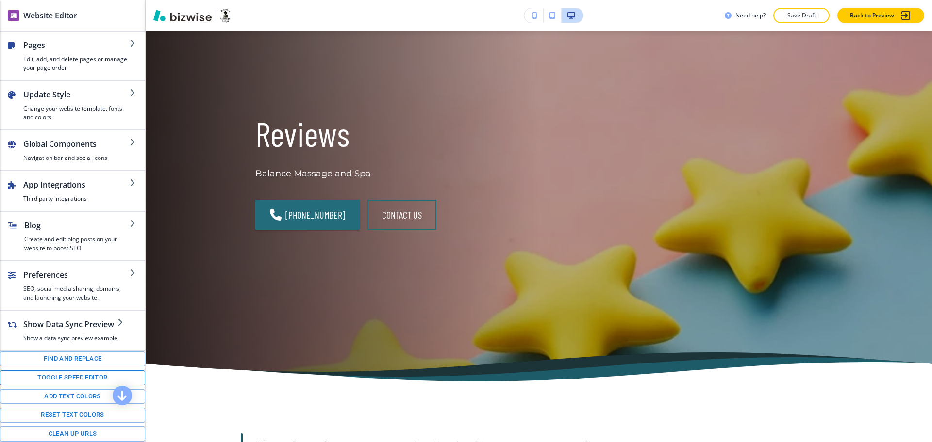
click at [66, 381] on button "Toggle speed editor" at bounding box center [72, 378] width 145 height 15
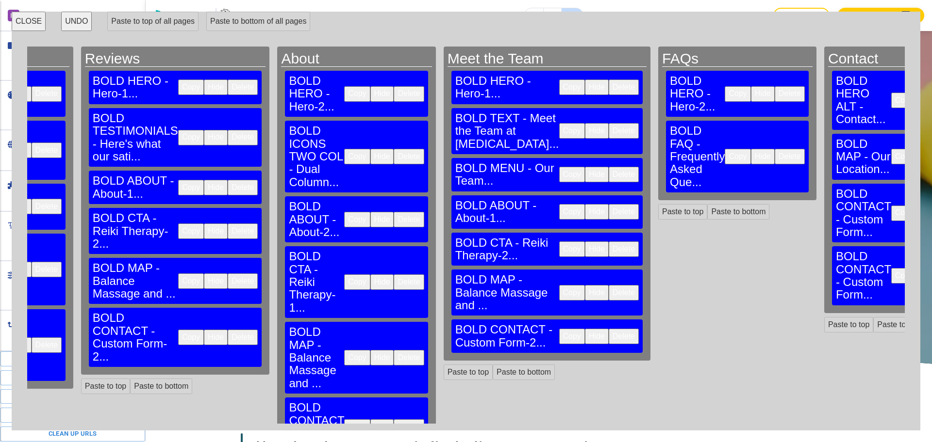
scroll to position [0, 1406]
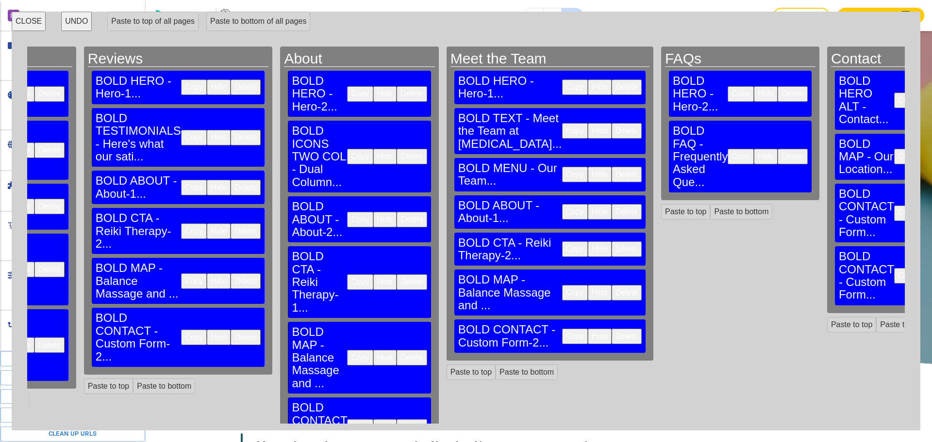
click at [562, 220] on button "Copy" at bounding box center [575, 212] width 26 height 16
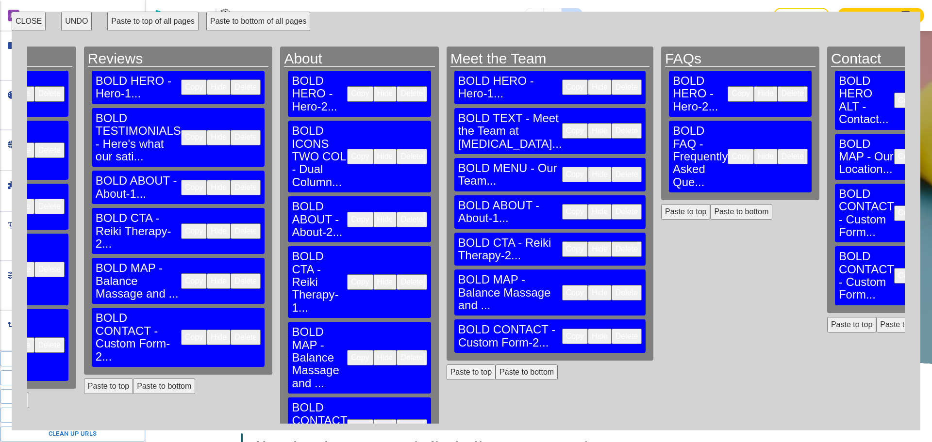
click at [710, 204] on button "Paste to bottom" at bounding box center [741, 212] width 62 height 16
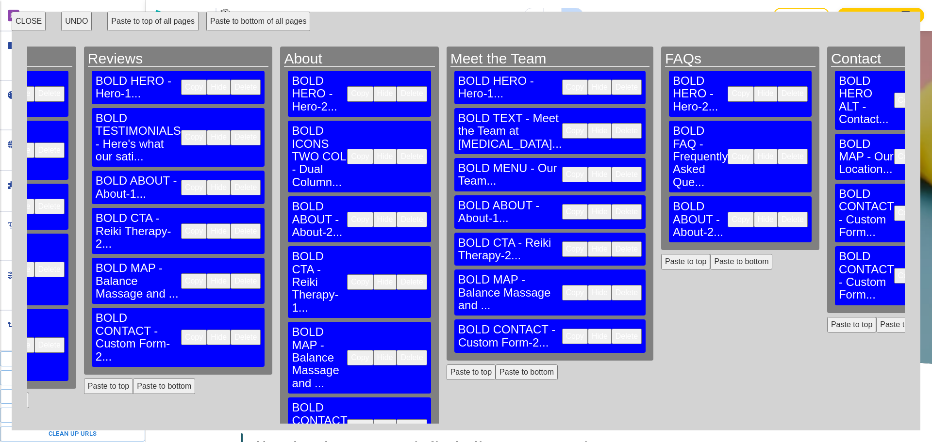
click at [562, 257] on button "Copy" at bounding box center [575, 250] width 26 height 16
click at [710, 254] on button "Paste to bottom" at bounding box center [741, 262] width 62 height 16
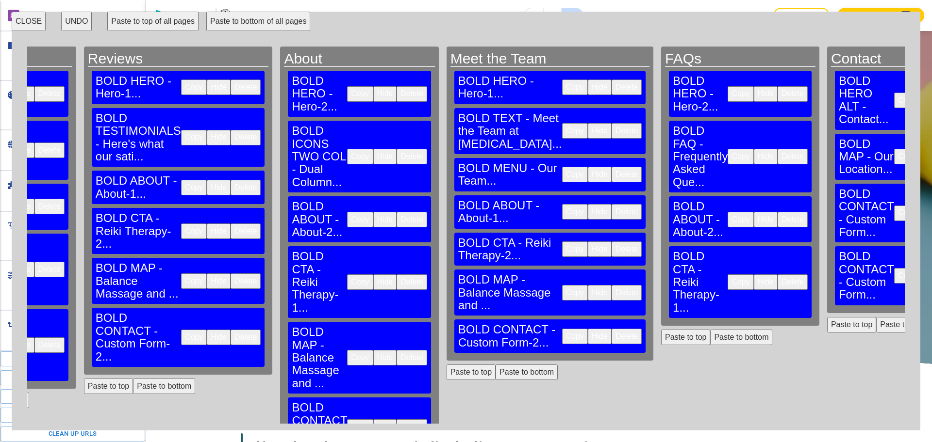
click at [562, 301] on button "Copy" at bounding box center [575, 293] width 26 height 16
click at [710, 330] on button "Paste to bottom" at bounding box center [741, 338] width 62 height 16
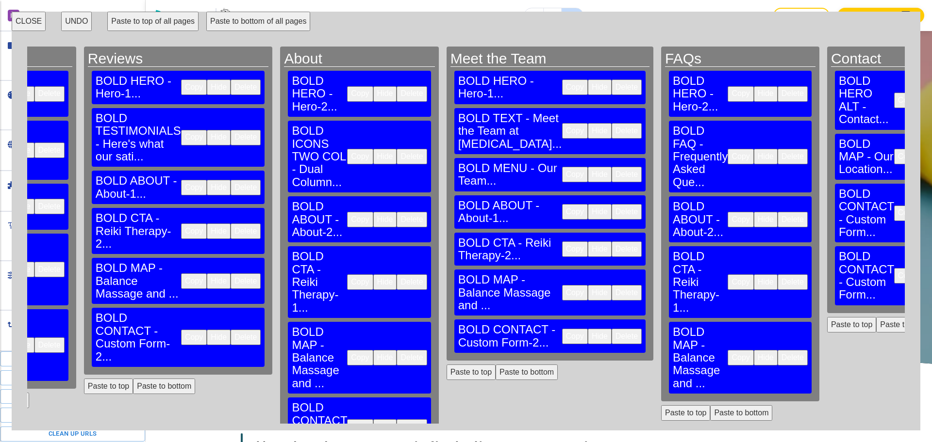
click at [562, 344] on button "Copy" at bounding box center [575, 337] width 26 height 16
click at [710, 406] on button "Paste to bottom" at bounding box center [741, 414] width 62 height 16
click at [30, 22] on button "CLOSE" at bounding box center [29, 21] width 34 height 19
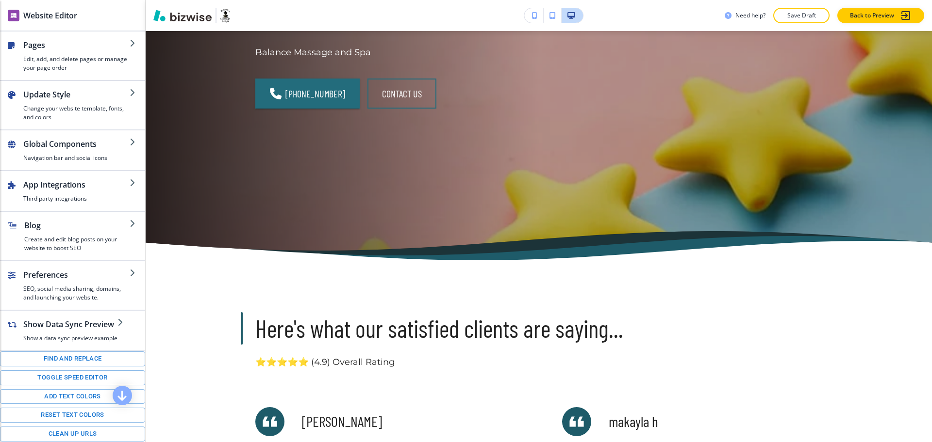
scroll to position [0, 0]
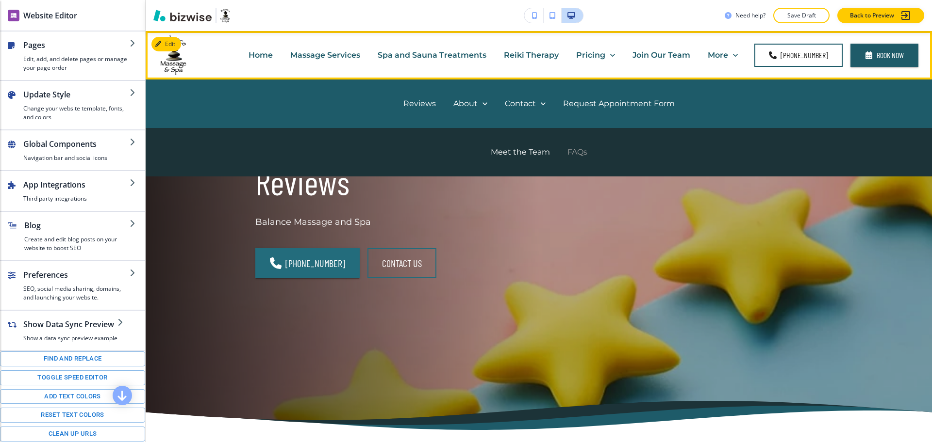
click at [577, 155] on p "FAQs" at bounding box center [577, 152] width 20 height 11
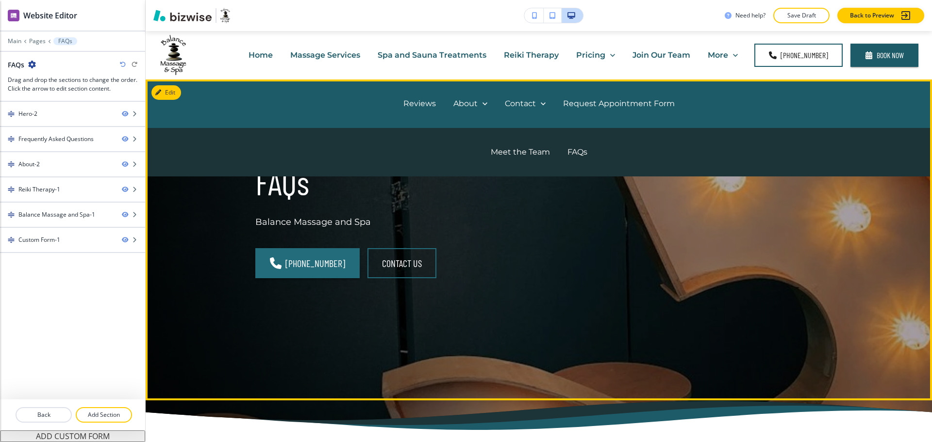
click at [566, 237] on div "FAQs Balance Massage and Spa (803) 802-9990 CONTACT US" at bounding box center [527, 229] width 590 height 262
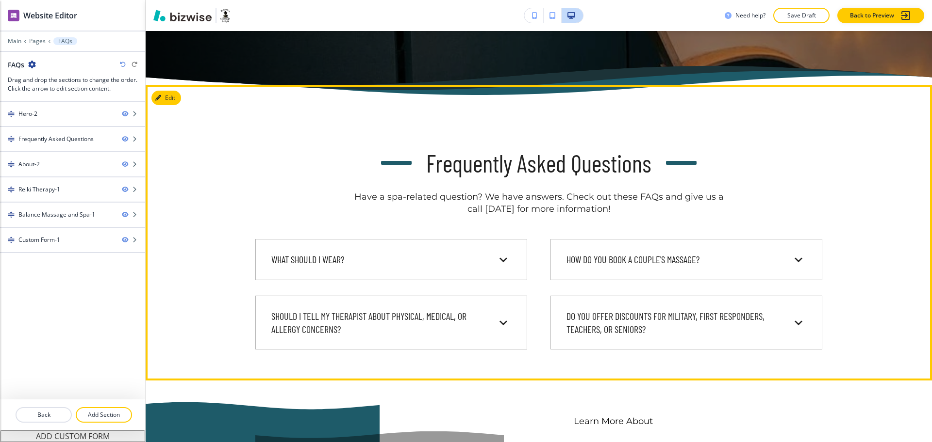
scroll to position [318, 0]
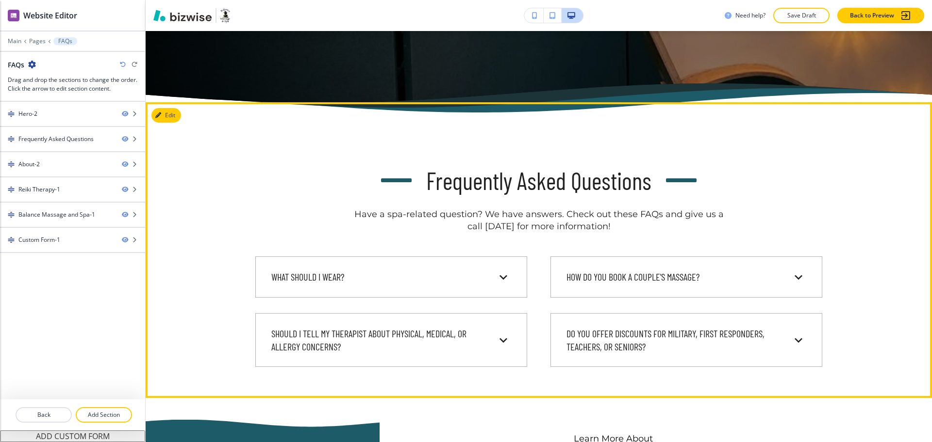
click at [170, 123] on div "Frequently Asked Questions Have a spa-related question? We have answers. Check …" at bounding box center [539, 250] width 786 height 296
click at [168, 117] on button "Edit" at bounding box center [166, 115] width 30 height 15
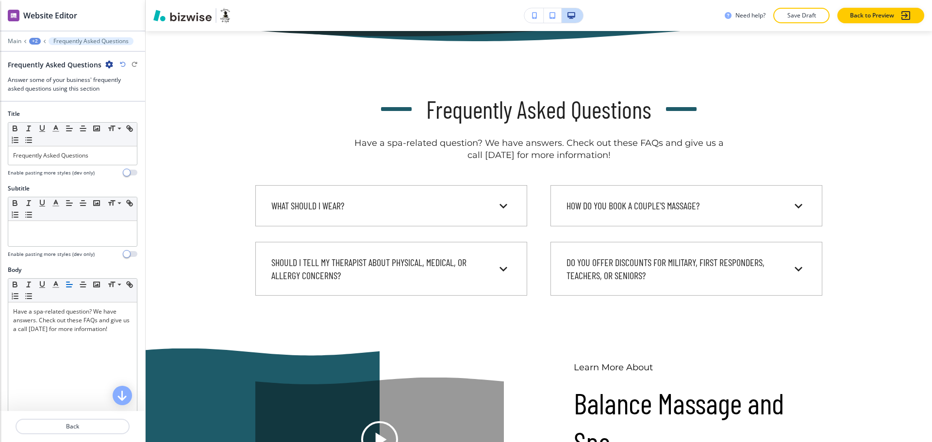
scroll to position [373, 0]
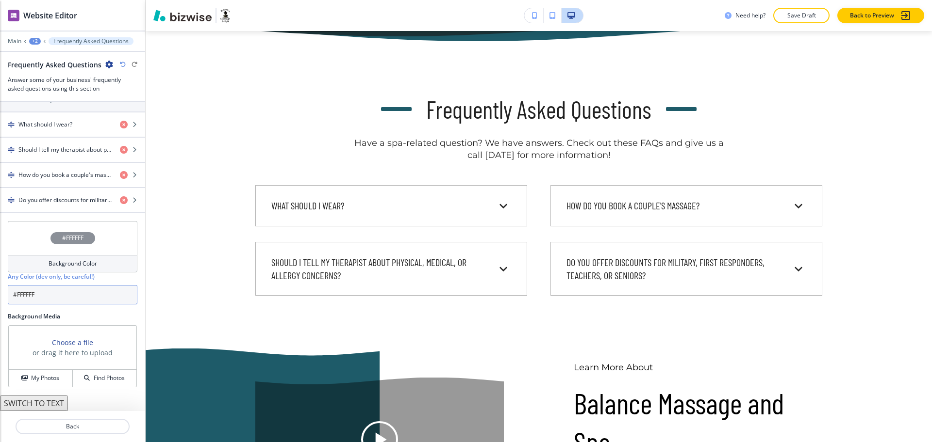
drag, startPoint x: 48, startPoint y: 297, endPoint x: 16, endPoint y: 295, distance: 32.1
click at [16, 295] on input "#FFFFFF" at bounding box center [73, 294] width 130 height 19
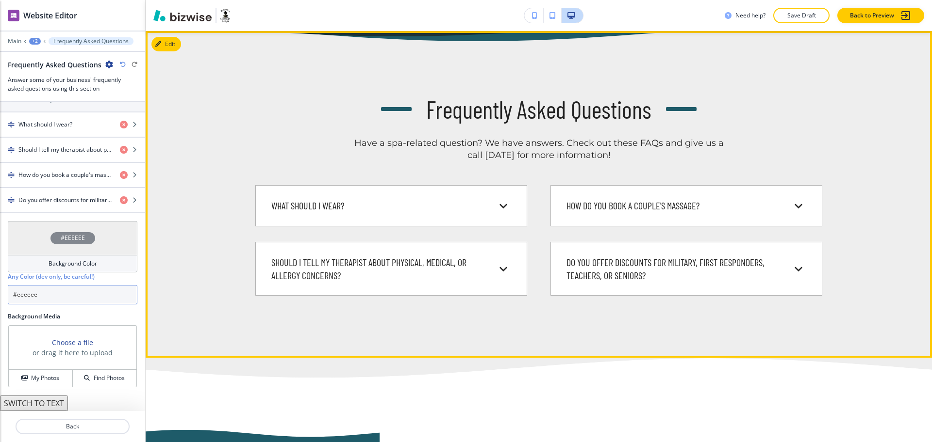
type input "#eeeeee"
click at [383, 309] on div "Frequently Asked Questions Have a spa-related question? We have answers. Check …" at bounding box center [539, 194] width 786 height 327
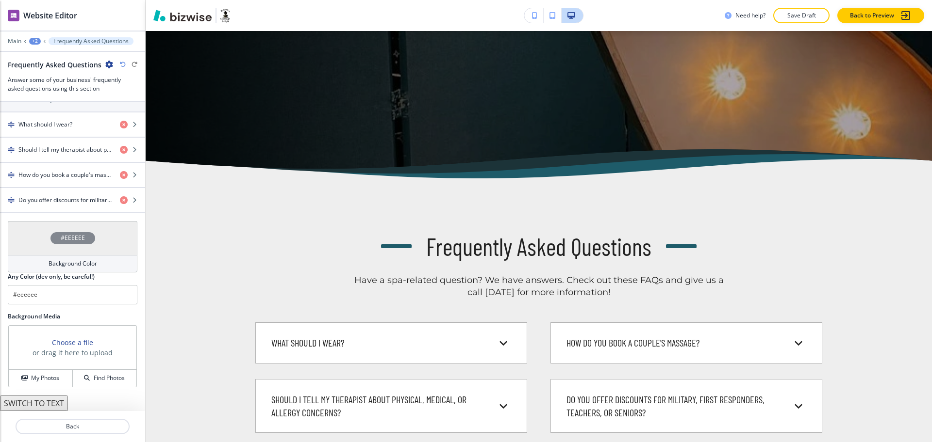
scroll to position [0, 0]
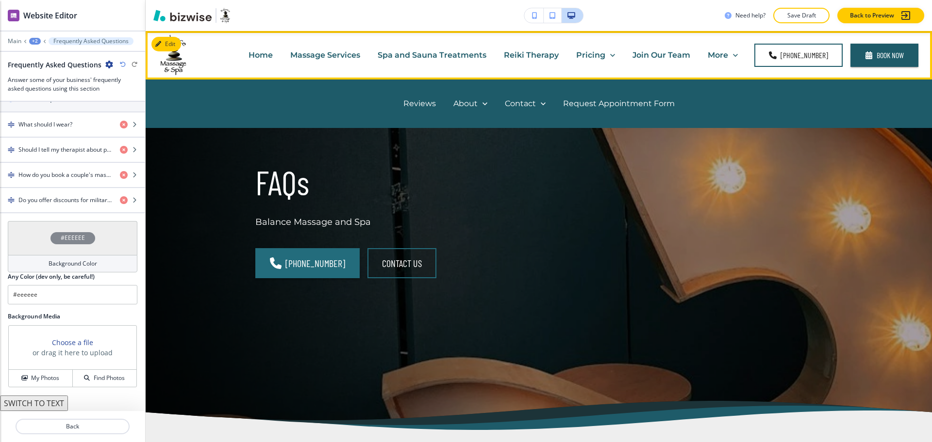
click at [724, 54] on p "More" at bounding box center [717, 54] width 20 height 11
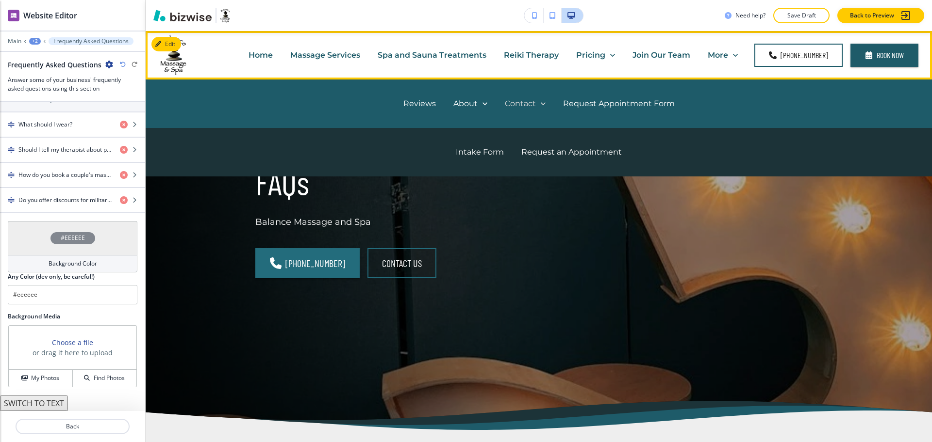
click at [510, 100] on p "Contact" at bounding box center [520, 103] width 31 height 11
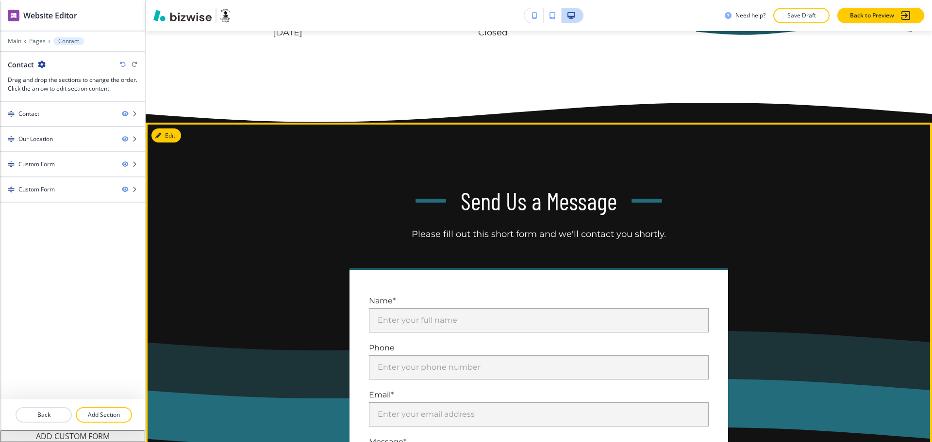
scroll to position [711, 0]
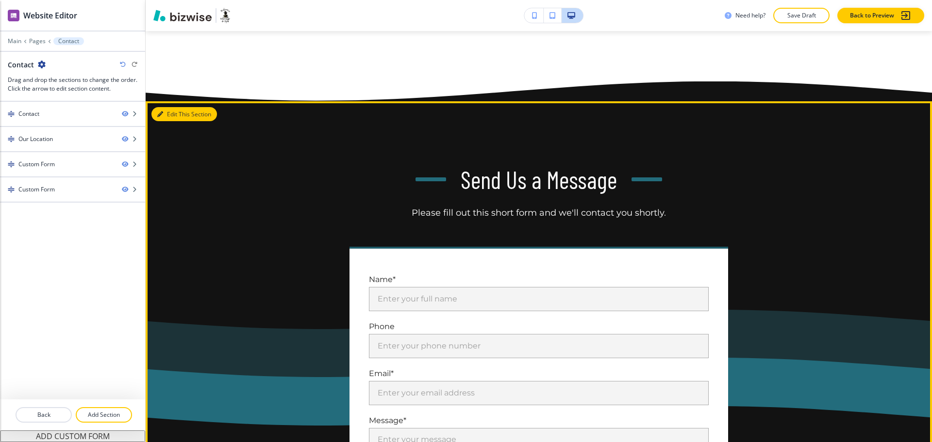
click at [165, 114] on button "Edit This Section" at bounding box center [183, 114] width 65 height 15
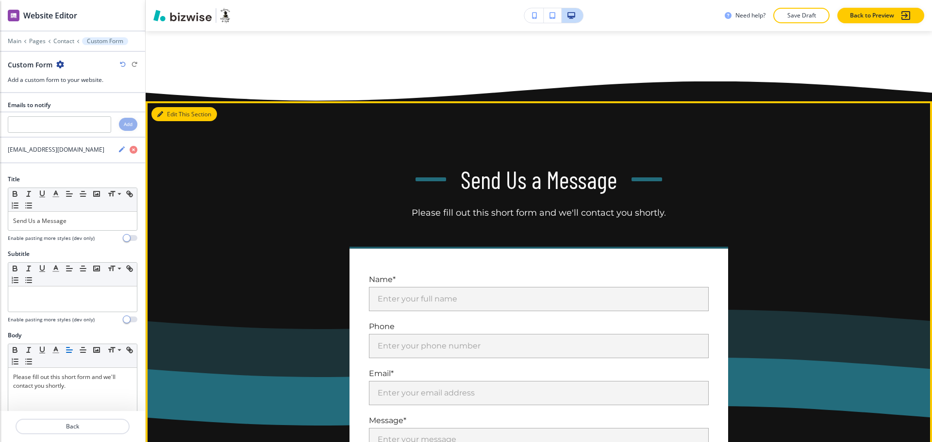
scroll to position [781, 0]
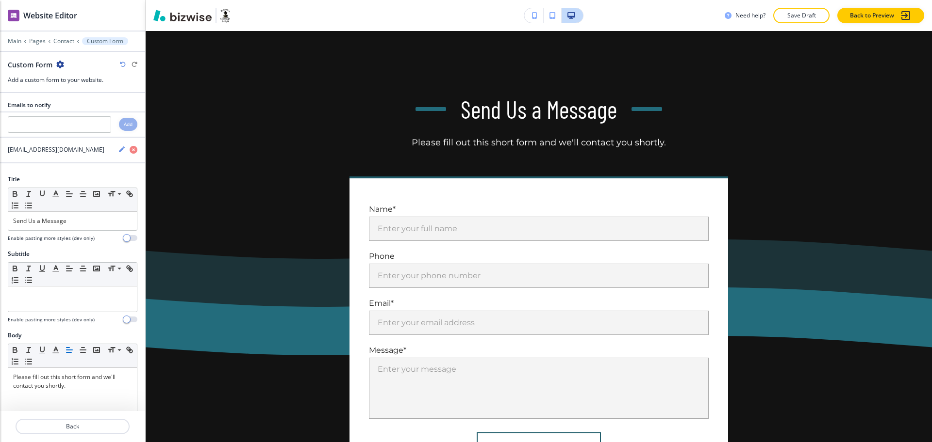
click at [61, 61] on icon "button" at bounding box center [60, 65] width 8 height 8
click at [81, 111] on p "Delete Section" at bounding box center [86, 115] width 49 height 9
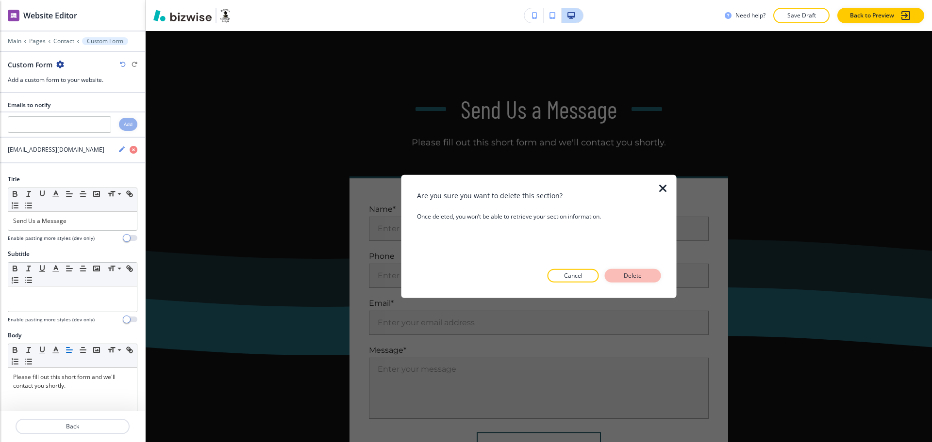
click at [631, 273] on p "Delete" at bounding box center [632, 276] width 23 height 9
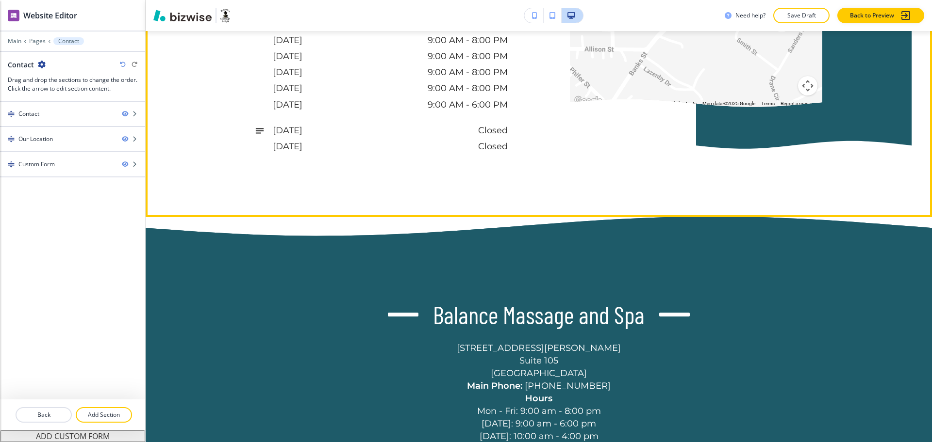
scroll to position [540, 0]
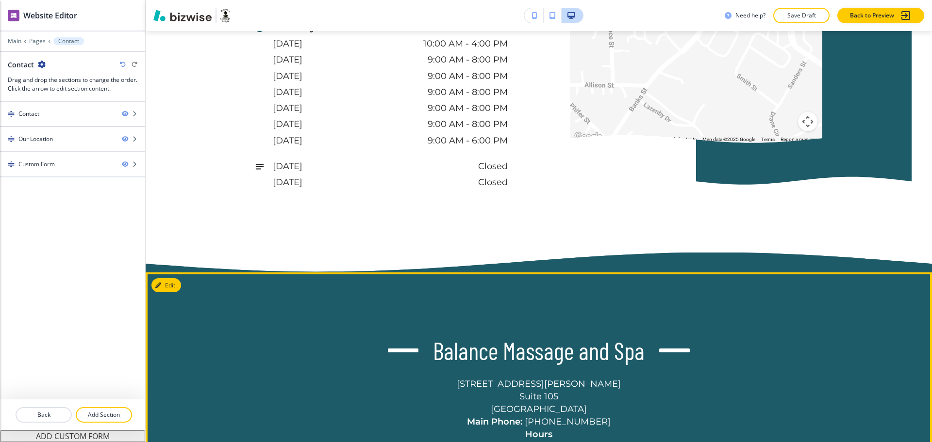
click at [168, 281] on button "Edit" at bounding box center [166, 285] width 30 height 15
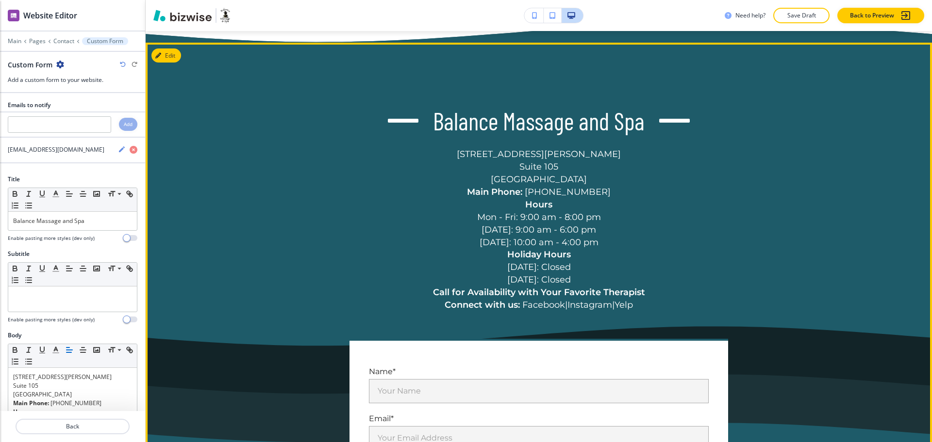
scroll to position [781, 0]
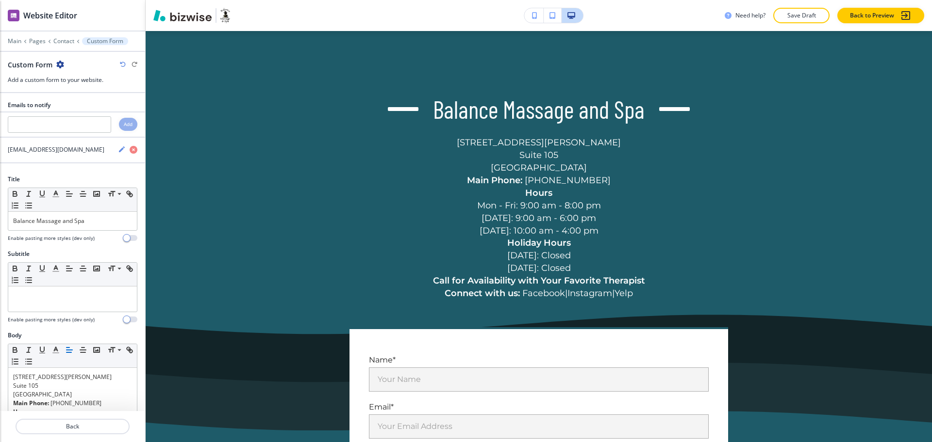
click at [60, 65] on icon "button" at bounding box center [60, 65] width 8 height 8
click at [93, 121] on button "Delete Section" at bounding box center [87, 115] width 62 height 17
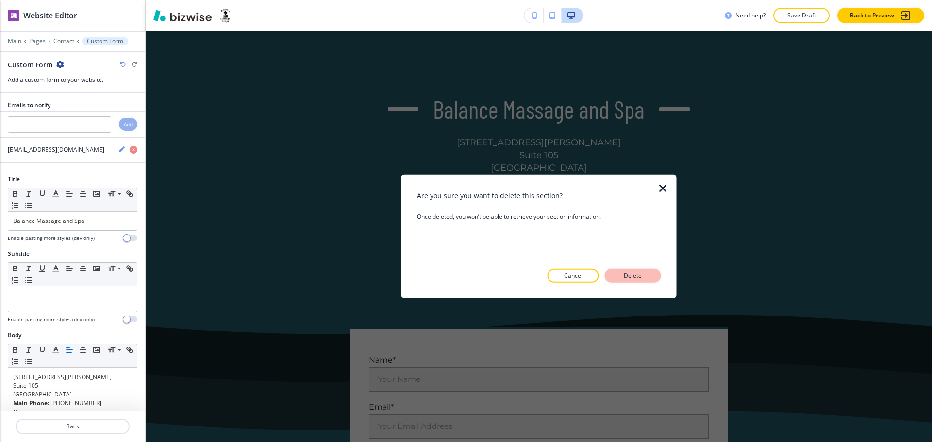
click at [627, 270] on button "Delete" at bounding box center [633, 276] width 56 height 14
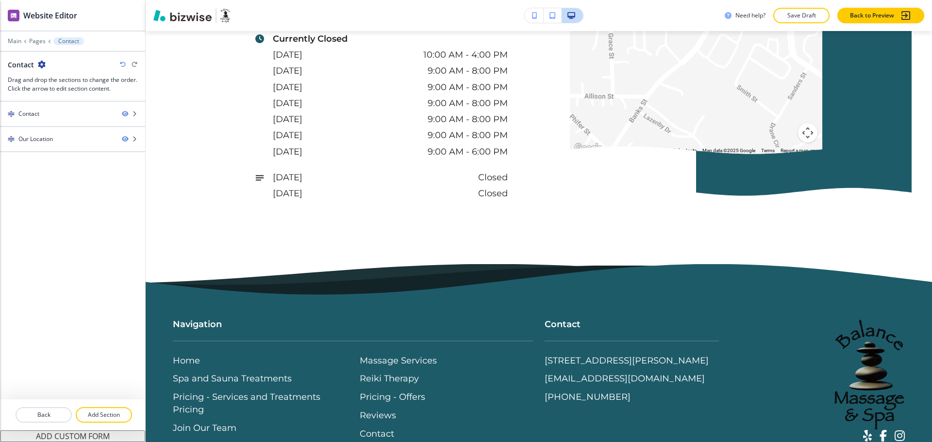
scroll to position [239, 0]
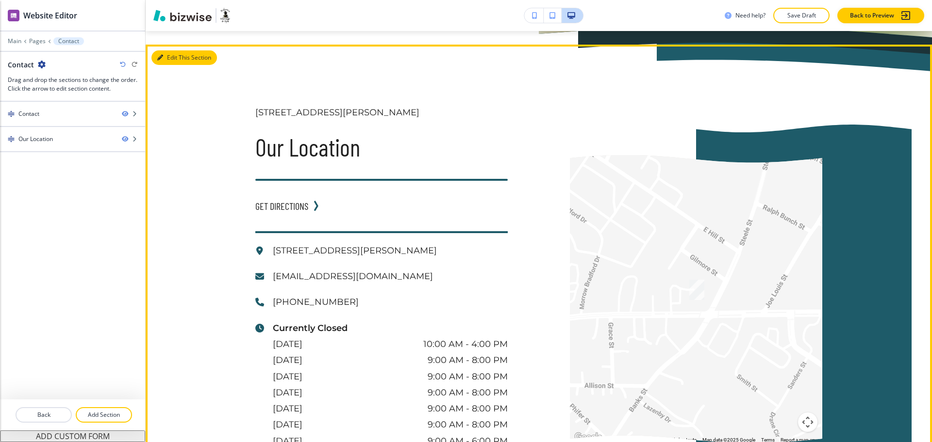
click at [169, 59] on button "Edit This Section" at bounding box center [183, 57] width 65 height 15
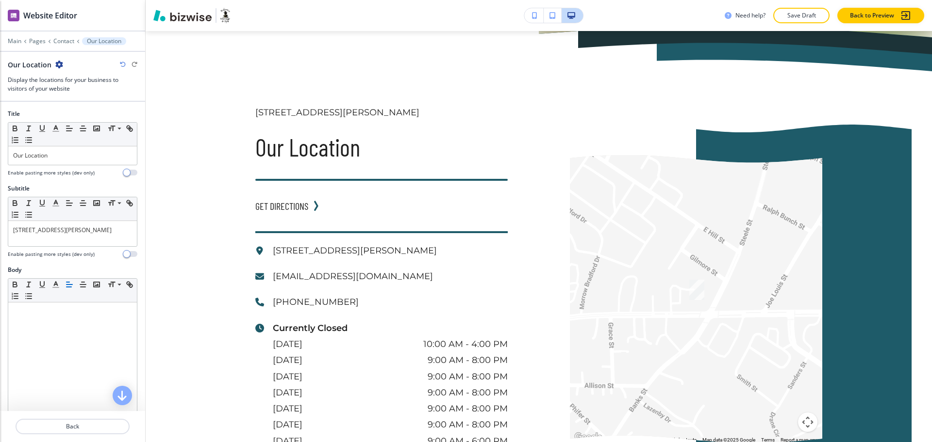
scroll to position [252, 0]
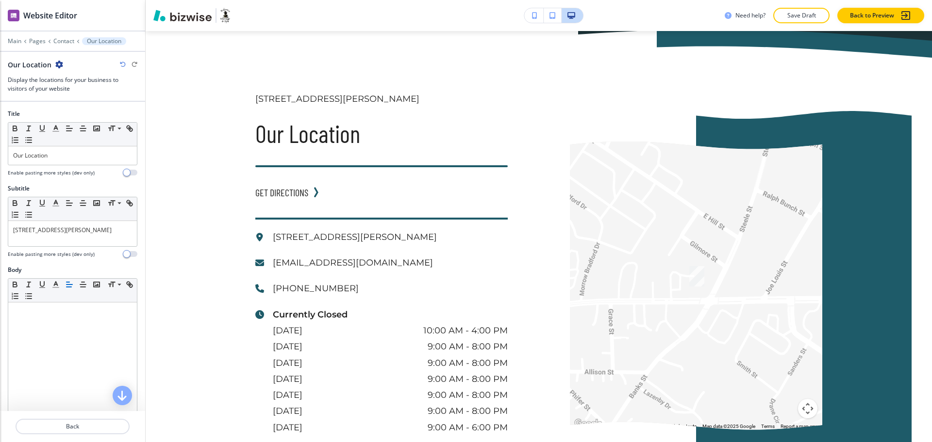
click at [59, 62] on icon "button" at bounding box center [59, 65] width 8 height 8
click at [100, 118] on p "Delete Section" at bounding box center [85, 115] width 49 height 9
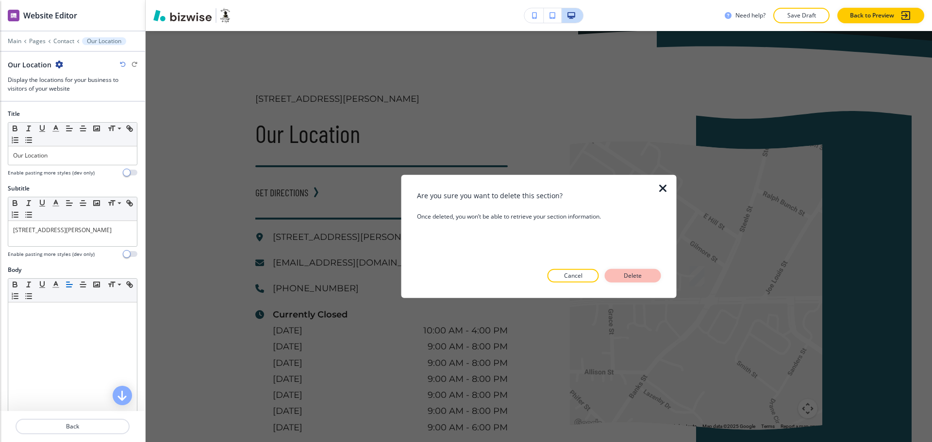
click at [634, 275] on p "Delete" at bounding box center [632, 276] width 23 height 9
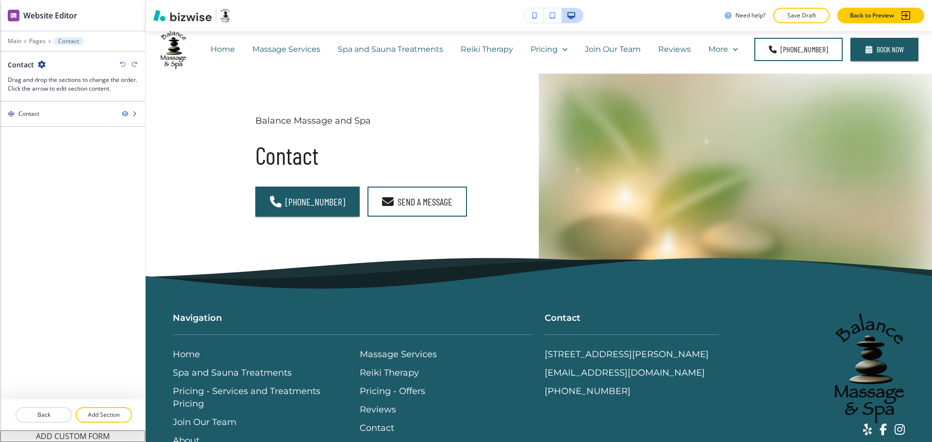
scroll to position [0, 0]
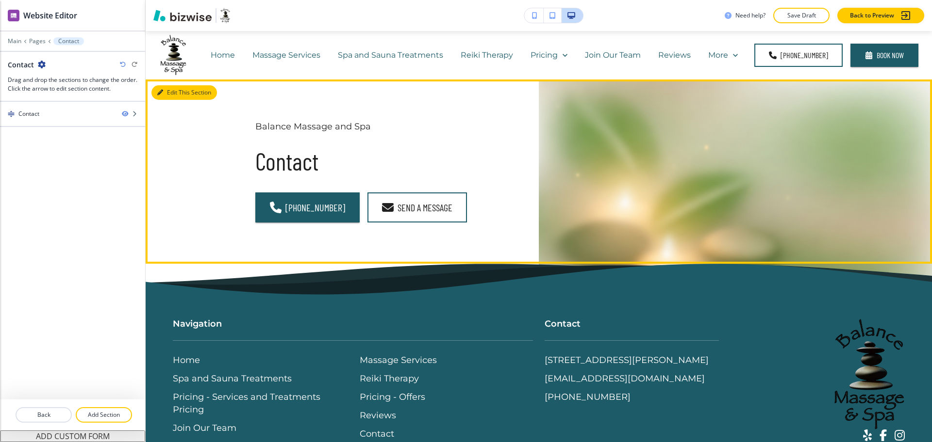
click at [165, 91] on button "Edit This Section" at bounding box center [183, 92] width 65 height 15
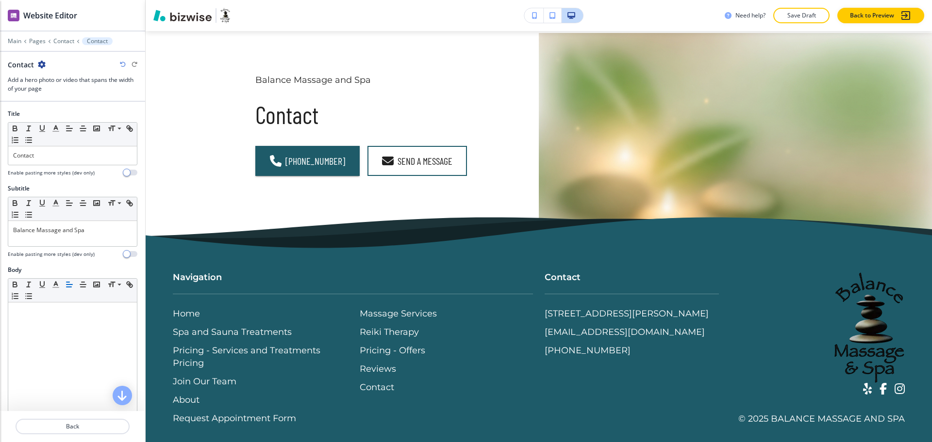
scroll to position [49, 0]
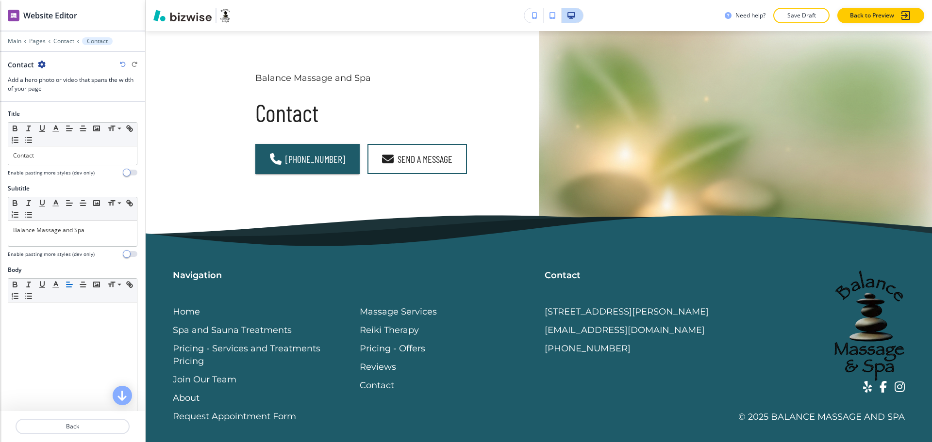
click at [38, 63] on icon "button" at bounding box center [42, 65] width 8 height 8
click at [62, 119] on p "Delete Section" at bounding box center [67, 115] width 49 height 9
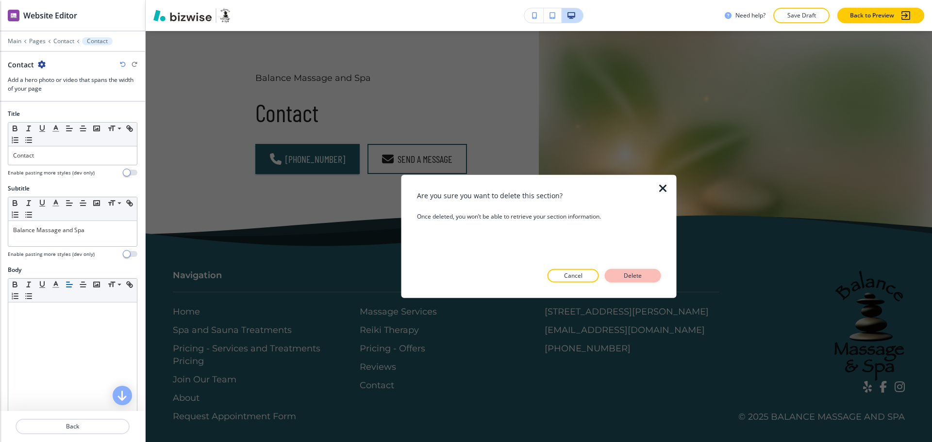
click at [640, 279] on p "Delete" at bounding box center [632, 276] width 23 height 9
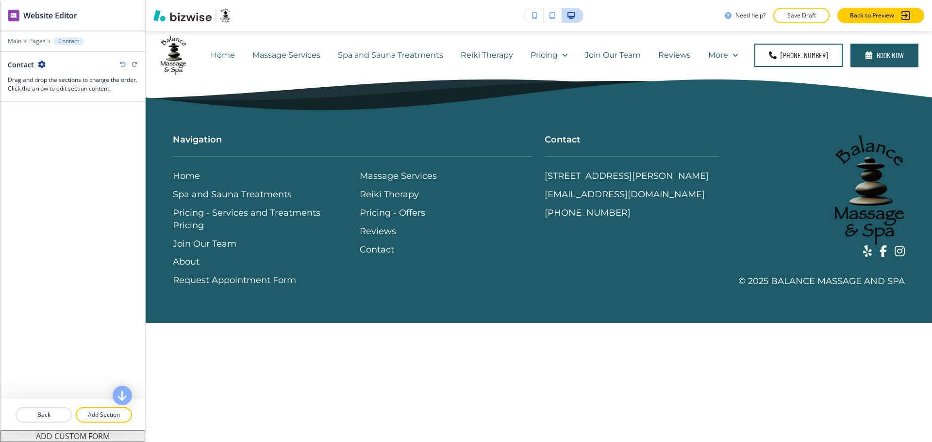
scroll to position [0, 0]
click at [12, 45] on div "Main Pages Contact" at bounding box center [73, 41] width 130 height 8
click at [14, 42] on p "Main" at bounding box center [15, 41] width 14 height 7
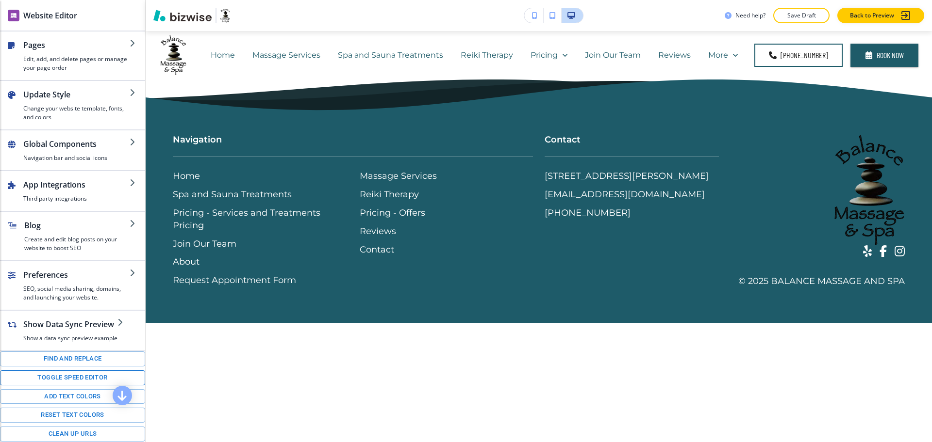
click at [72, 386] on button "Toggle speed editor" at bounding box center [72, 378] width 145 height 15
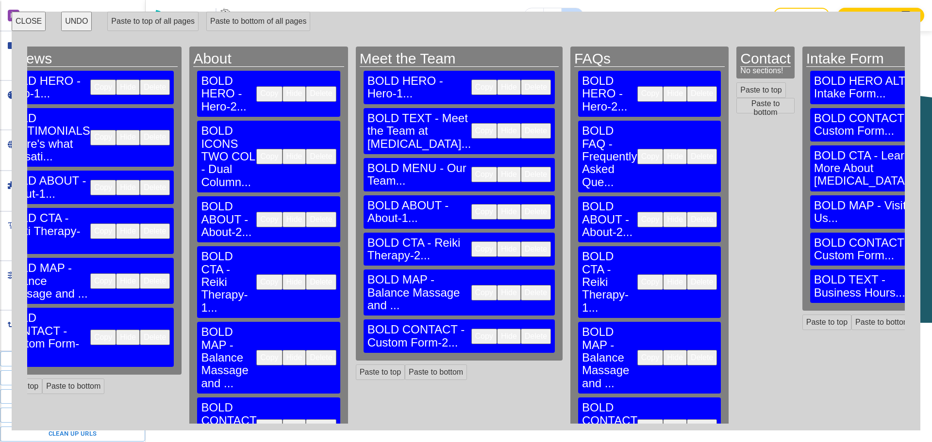
scroll to position [0, 1498]
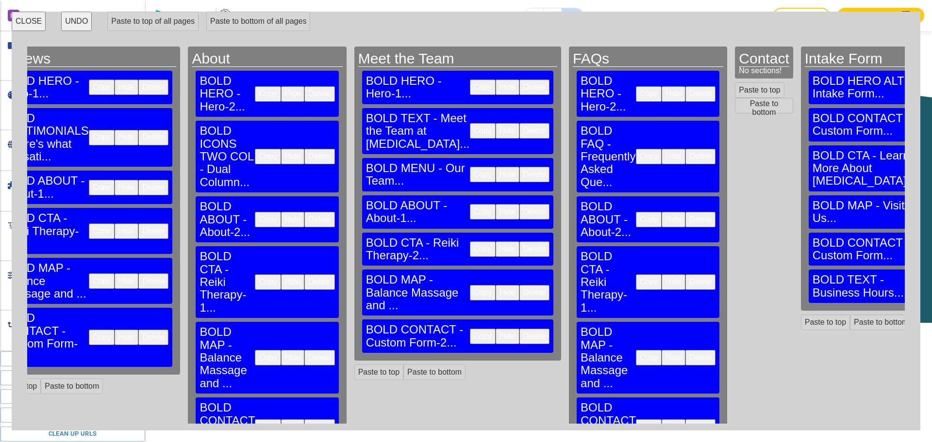
click at [636, 86] on button "Copy" at bounding box center [649, 94] width 26 height 16
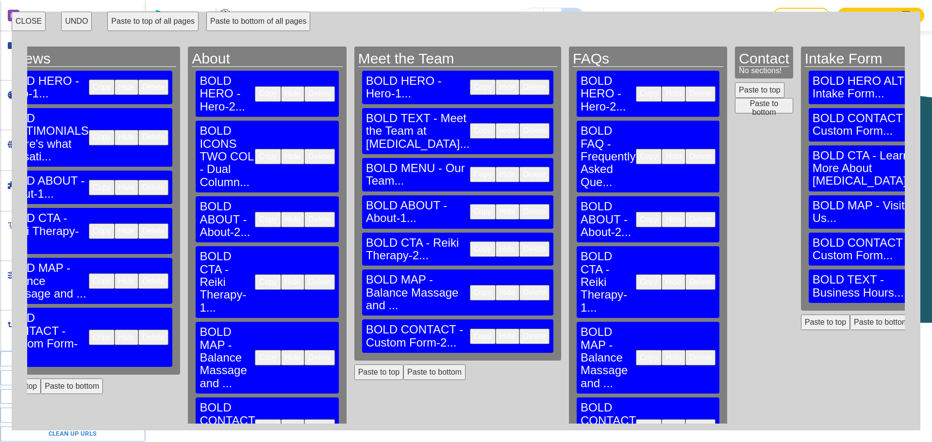
click at [735, 104] on button "Paste to bottom" at bounding box center [764, 106] width 58 height 16
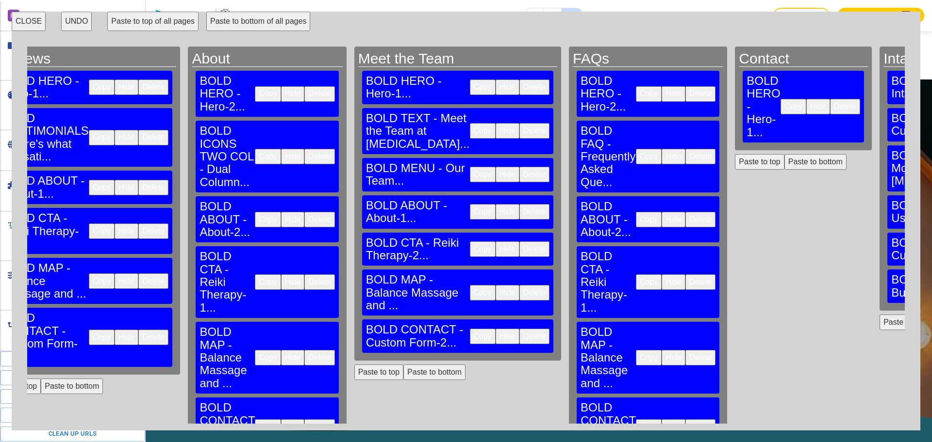
click at [636, 212] on button "Copy" at bounding box center [649, 220] width 26 height 16
click at [784, 154] on button "Paste to bottom" at bounding box center [815, 162] width 62 height 16
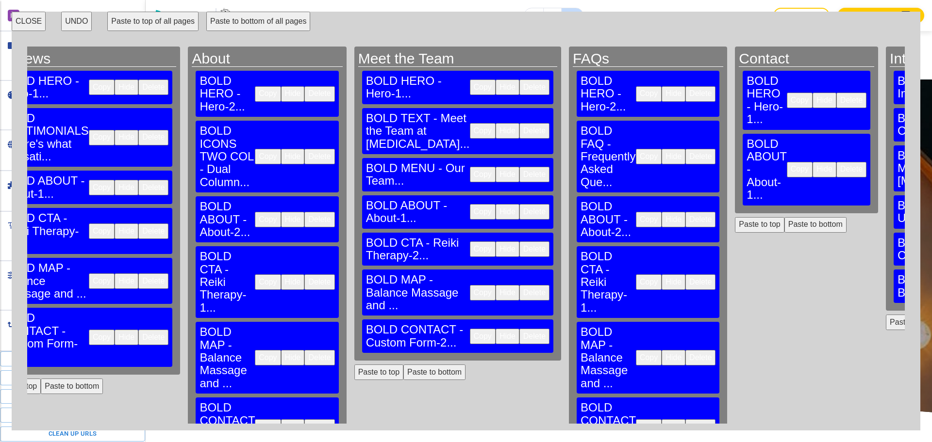
click at [636, 275] on button "Copy" at bounding box center [649, 283] width 26 height 16
click at [784, 217] on button "Paste to bottom" at bounding box center [815, 225] width 62 height 16
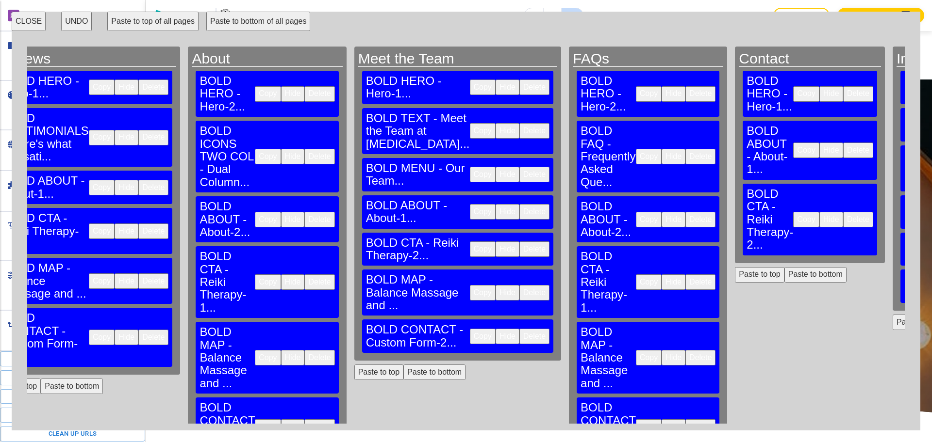
click at [636, 350] on button "Copy" at bounding box center [649, 358] width 26 height 16
click at [784, 267] on button "Paste to bottom" at bounding box center [815, 275] width 62 height 16
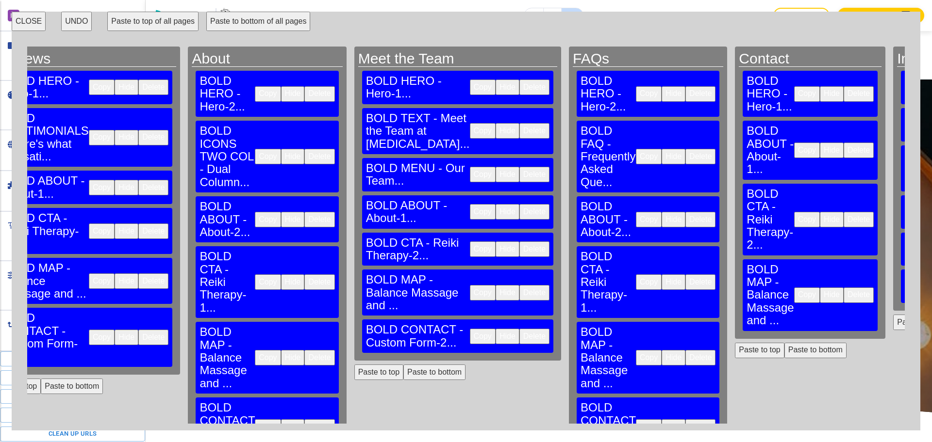
click at [636, 420] on button "Copy" at bounding box center [649, 428] width 26 height 16
click at [784, 343] on button "Paste to bottom" at bounding box center [815, 351] width 62 height 16
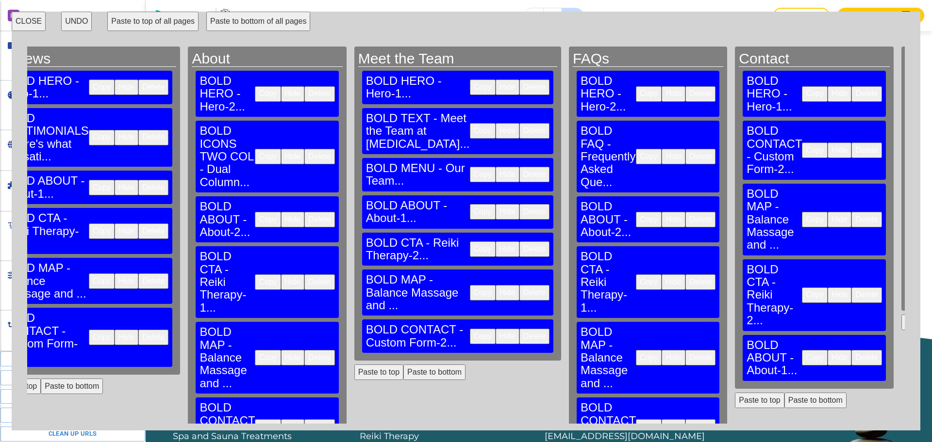
scroll to position [1685, 0]
click at [36, 20] on button "CLOSE" at bounding box center [29, 21] width 34 height 19
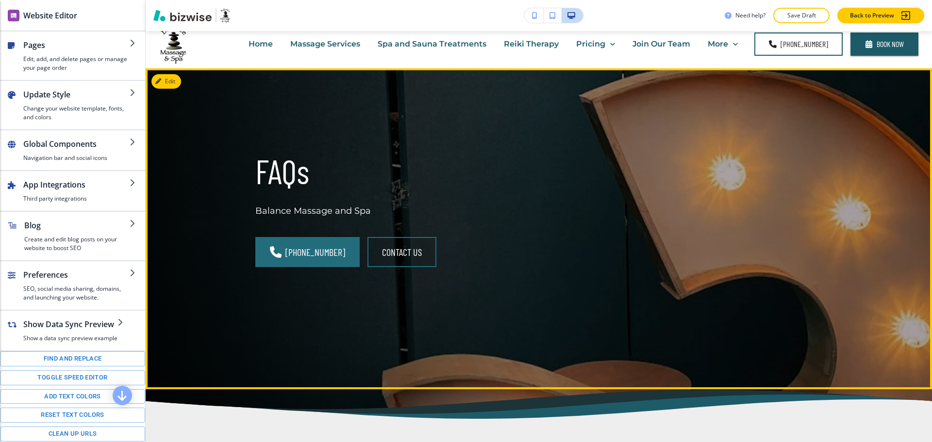
scroll to position [0, 0]
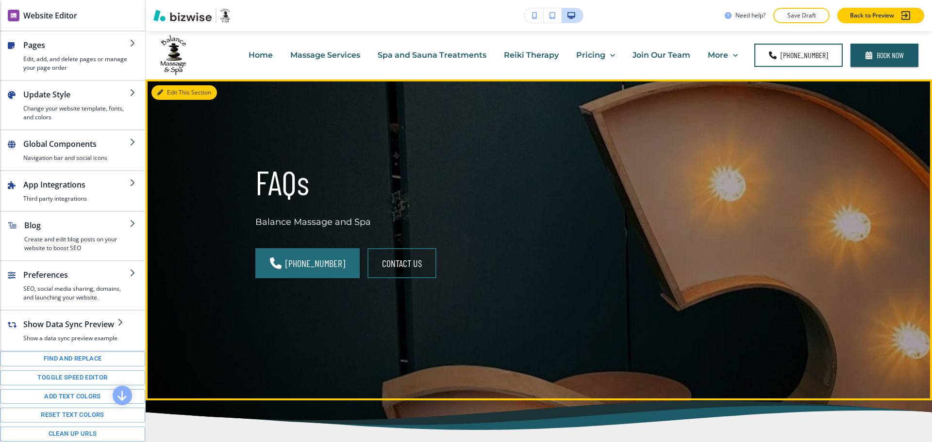
click at [163, 95] on icon "button" at bounding box center [160, 93] width 6 height 6
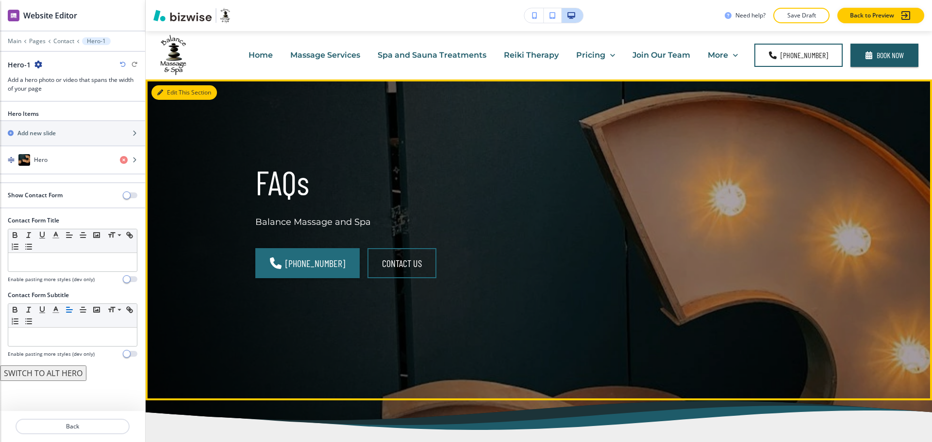
scroll to position [49, 0]
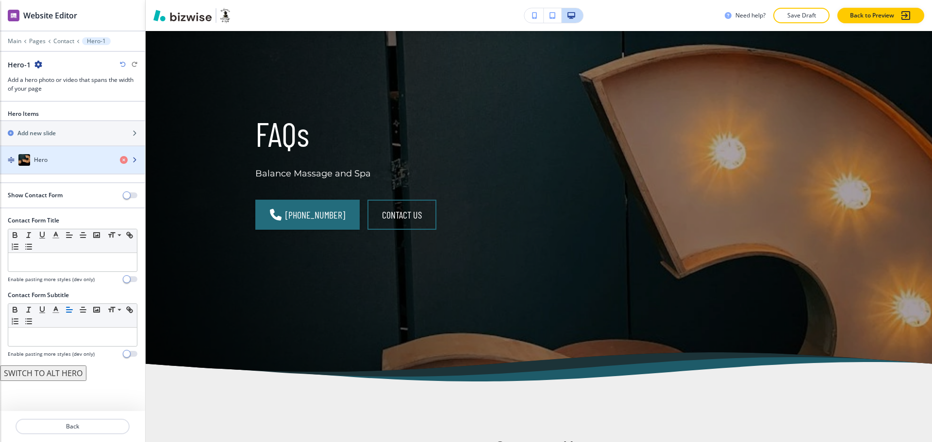
click at [61, 159] on div "Hero" at bounding box center [56, 160] width 112 height 12
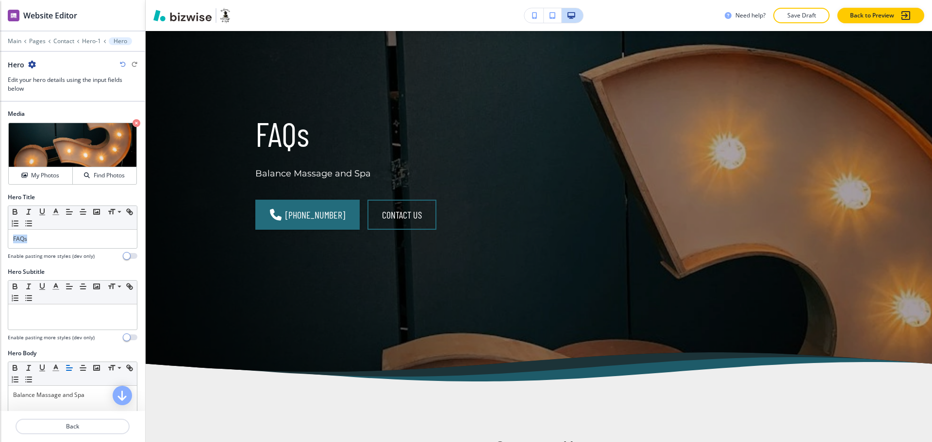
drag, startPoint x: 38, startPoint y: 238, endPoint x: 0, endPoint y: 196, distance: 56.3
click at [0, 219] on div "Hero Title Small Normal Large Huge FAQs Enable pasting more styles (dev only)" at bounding box center [72, 230] width 145 height 75
click at [28, 174] on div "My Photos" at bounding box center [41, 175] width 64 height 9
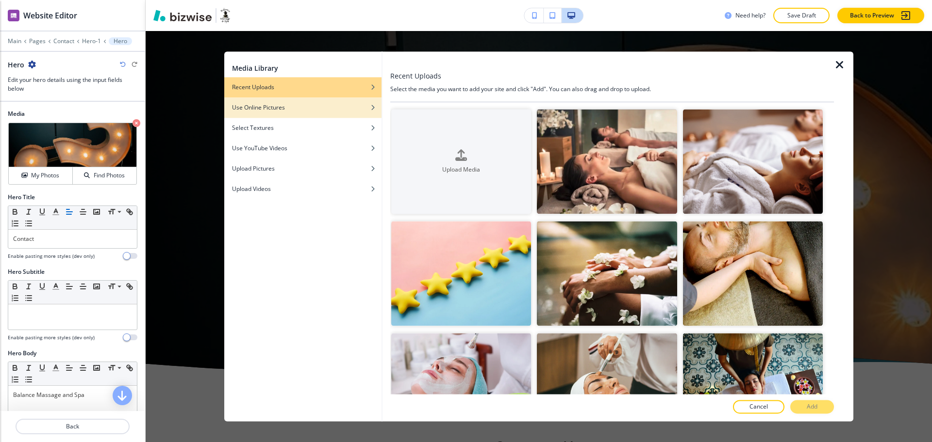
click at [279, 108] on h4 "Use Online Pictures" at bounding box center [258, 107] width 53 height 9
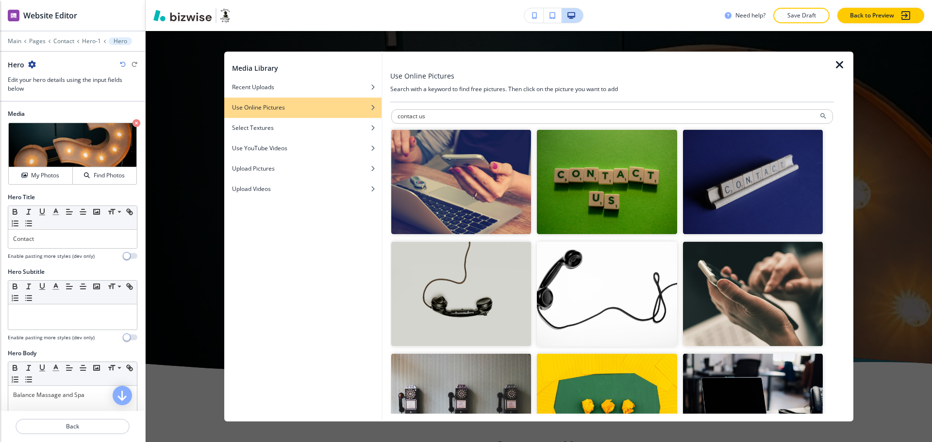
type input "contact us"
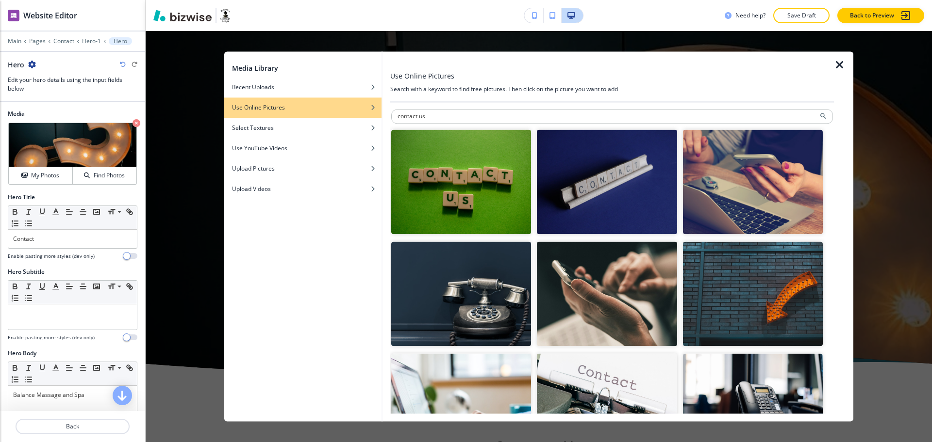
click at [513, 273] on img "button" at bounding box center [461, 294] width 140 height 105
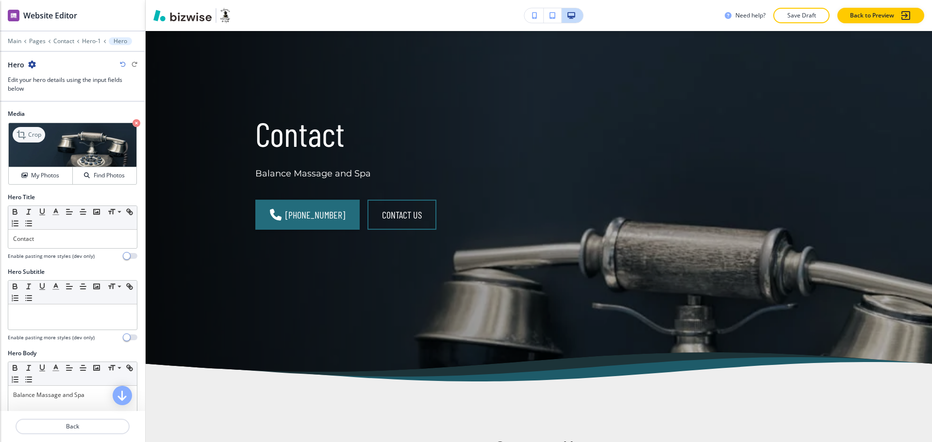
click at [25, 134] on icon at bounding box center [22, 135] width 12 height 12
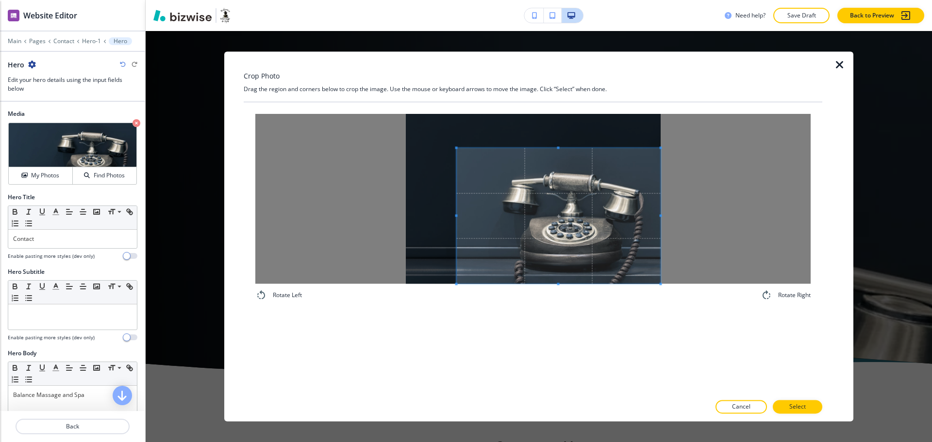
click at [539, 245] on span at bounding box center [559, 216] width 204 height 136
click at [799, 411] on p "Select" at bounding box center [797, 407] width 16 height 9
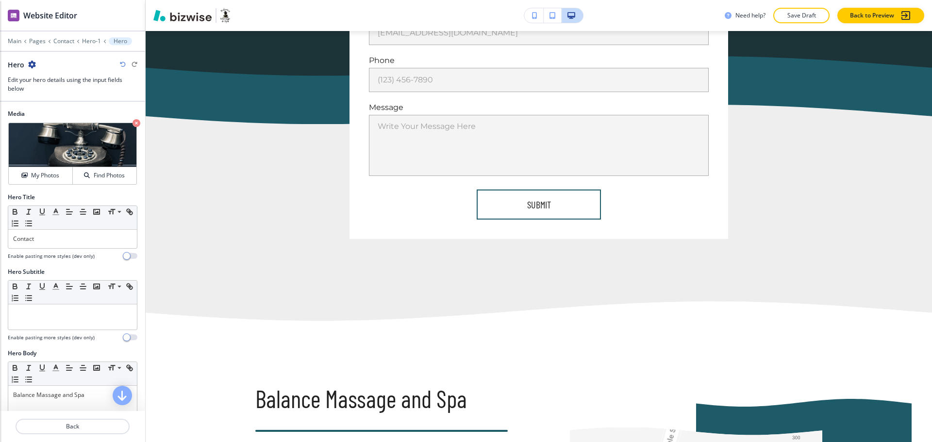
scroll to position [0, 0]
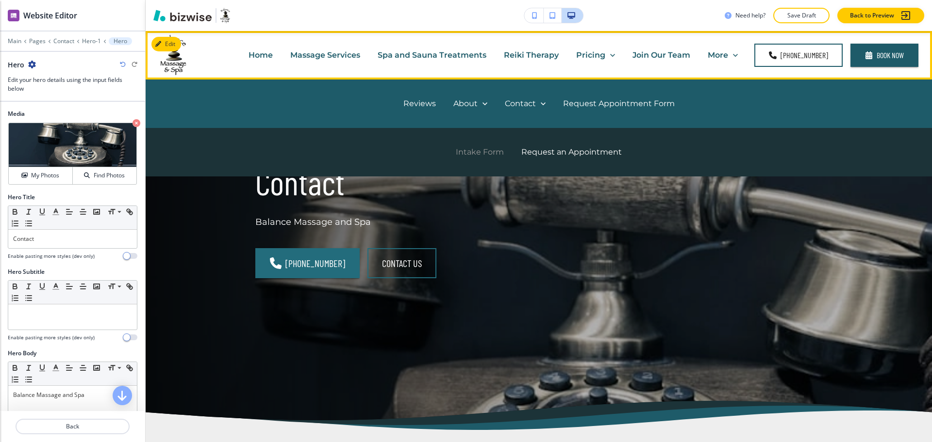
click at [479, 152] on p "Intake Form" at bounding box center [480, 152] width 48 height 11
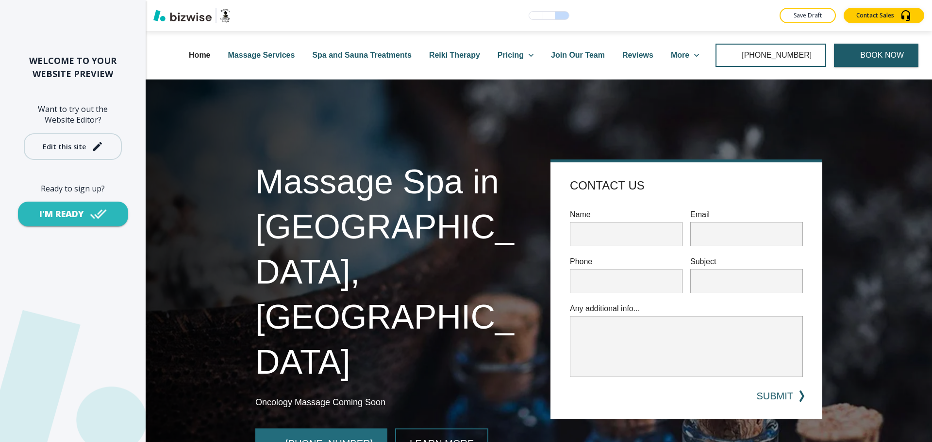
click at [71, 147] on div "Edit this site" at bounding box center [64, 146] width 43 height 7
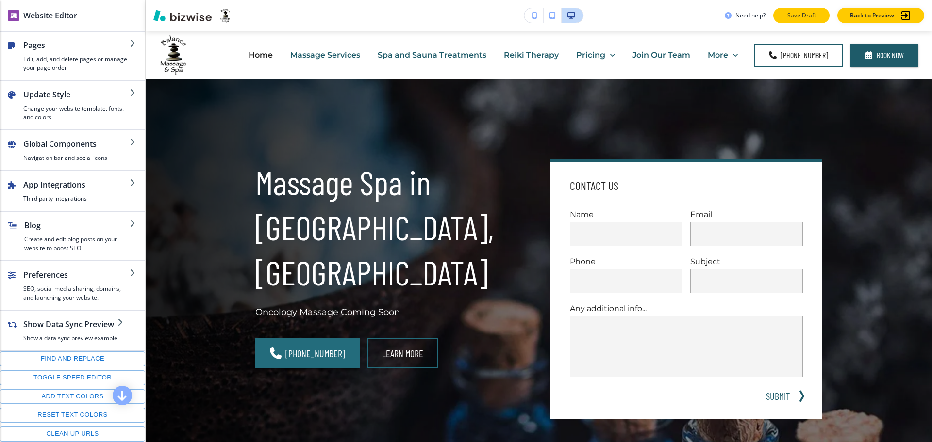
click at [809, 16] on p "Save Draft" at bounding box center [801, 15] width 31 height 9
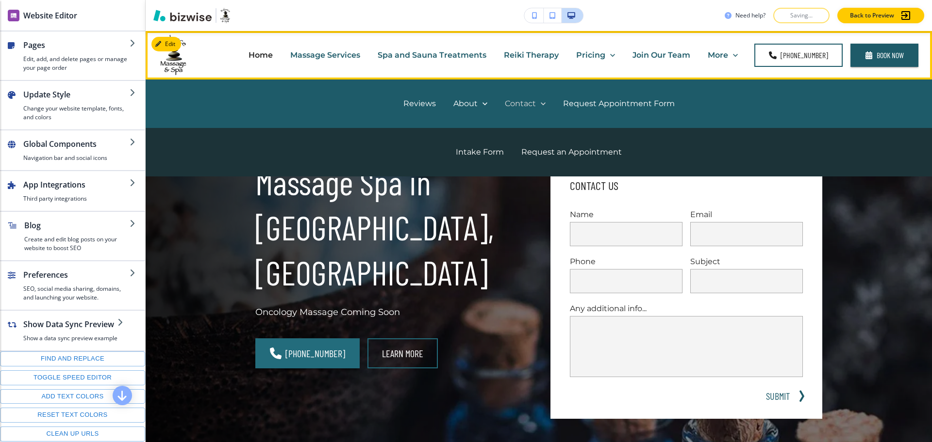
click at [521, 103] on p "Contact" at bounding box center [520, 103] width 31 height 11
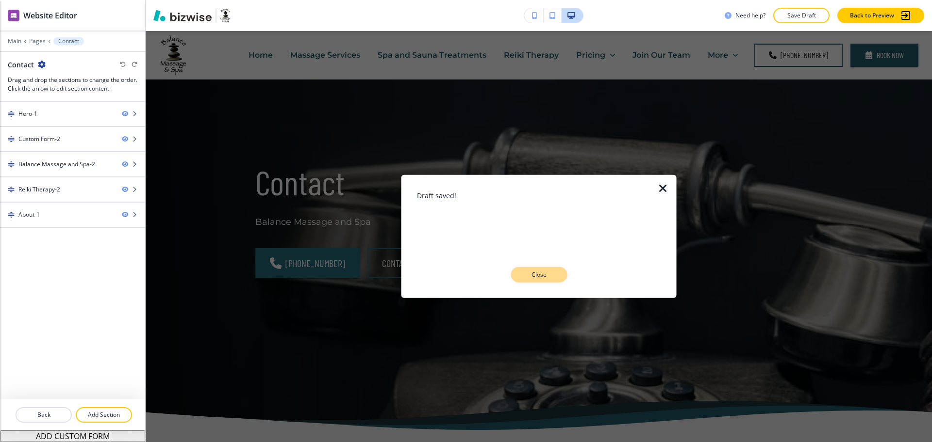
click at [544, 274] on p "Close" at bounding box center [538, 275] width 31 height 9
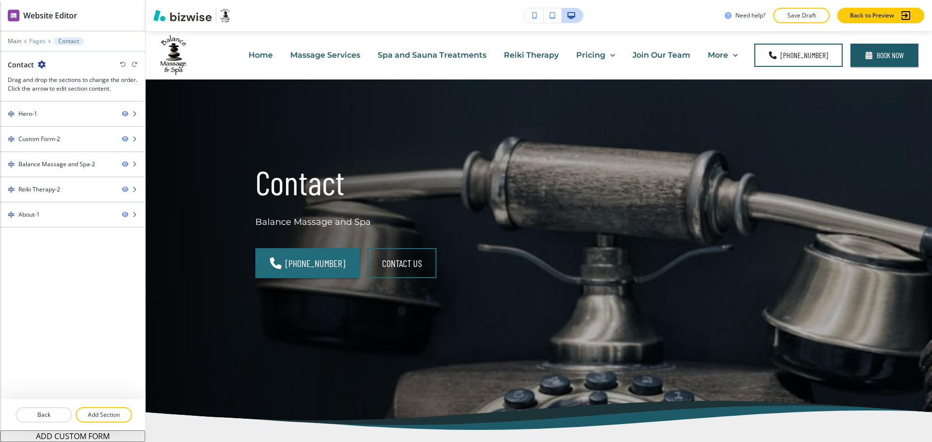
click at [36, 40] on p "Pages" at bounding box center [37, 41] width 16 height 7
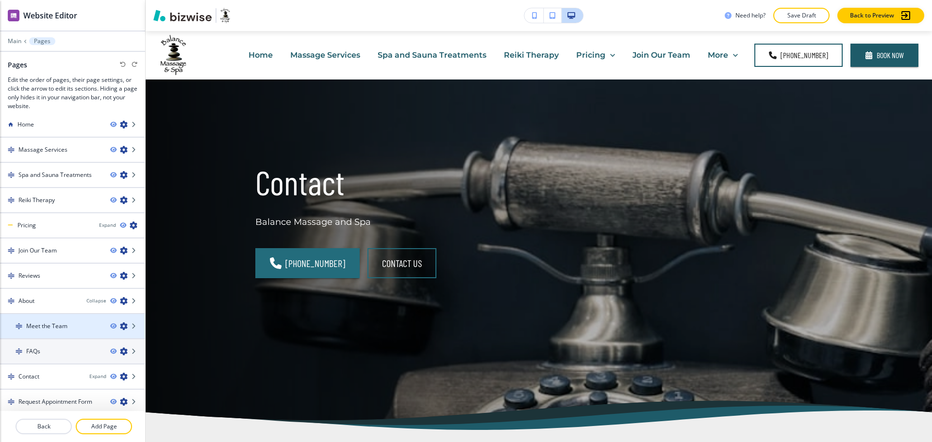
scroll to position [12, 0]
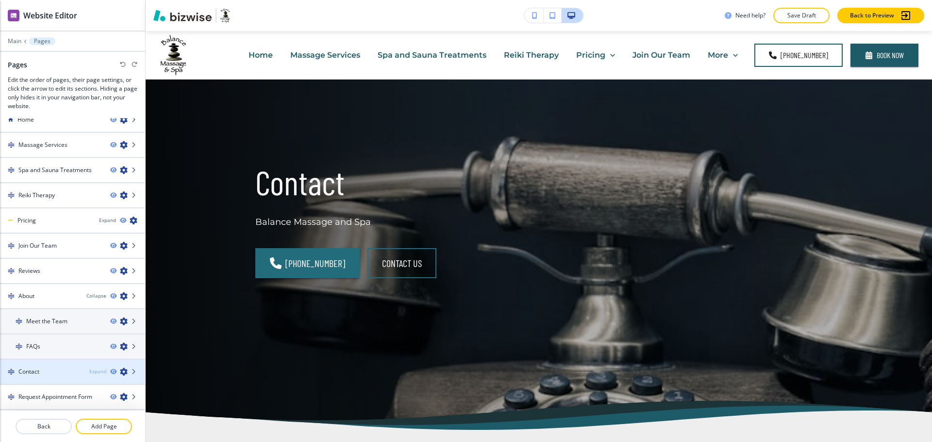
click at [92, 370] on div "Expand" at bounding box center [97, 371] width 17 height 7
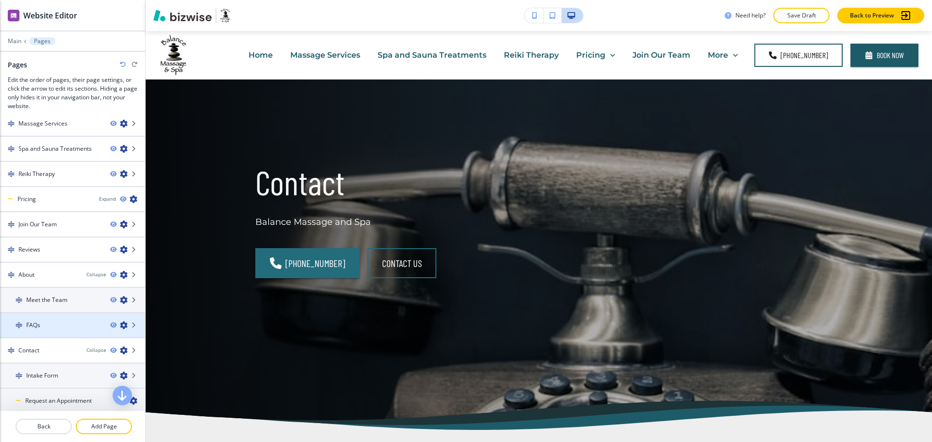
scroll to position [61, 0]
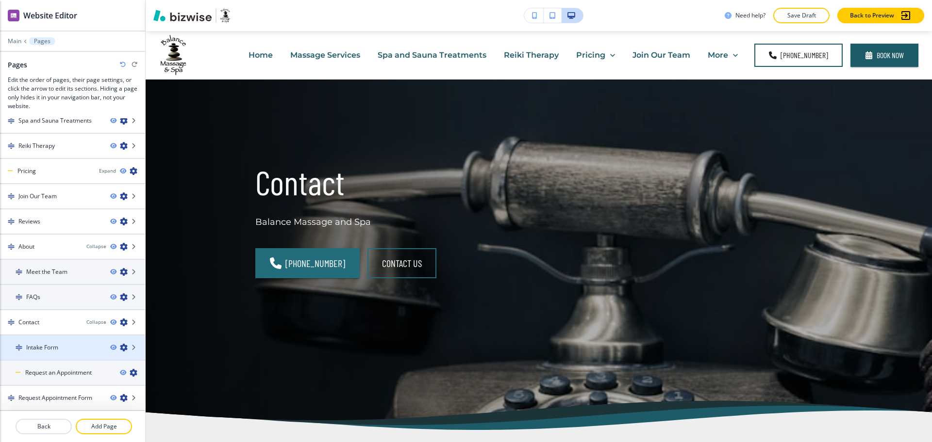
click at [41, 352] on div at bounding box center [72, 356] width 145 height 8
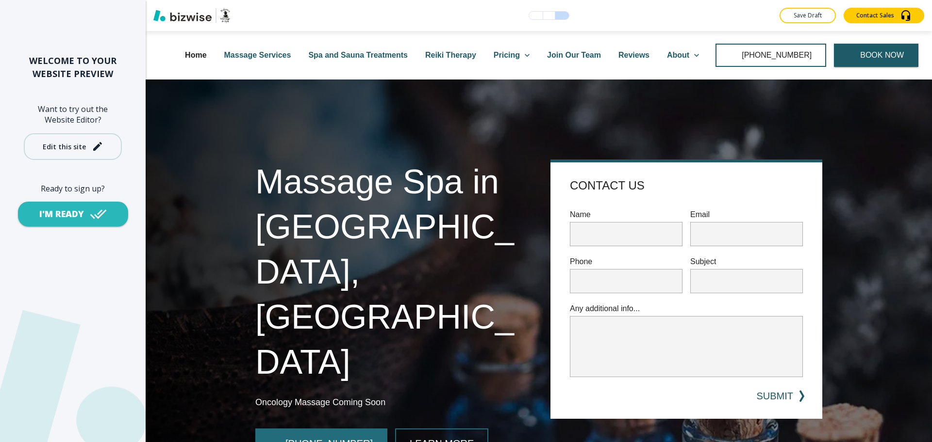
click at [79, 143] on div "Edit this site" at bounding box center [64, 146] width 43 height 7
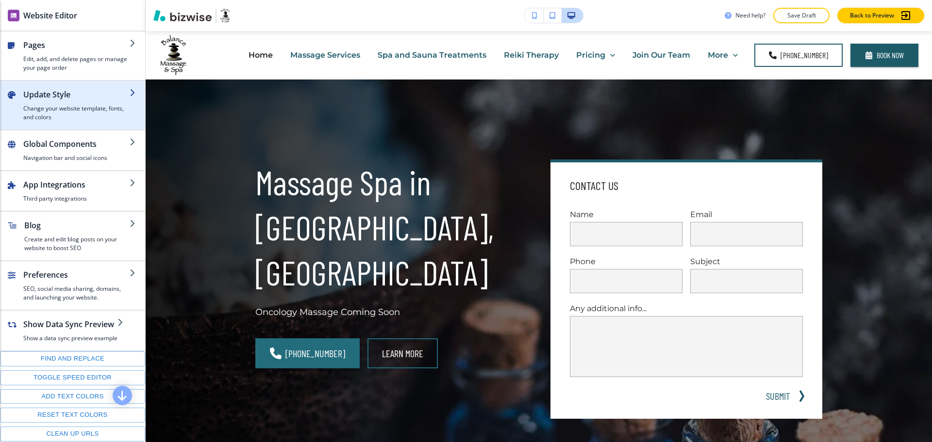
click at [57, 88] on div "button" at bounding box center [72, 85] width 145 height 8
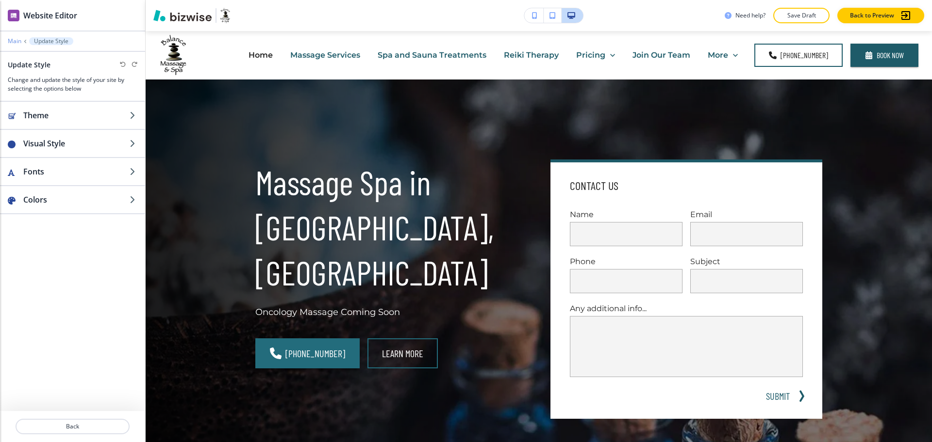
click at [16, 43] on p "Main" at bounding box center [15, 41] width 14 height 7
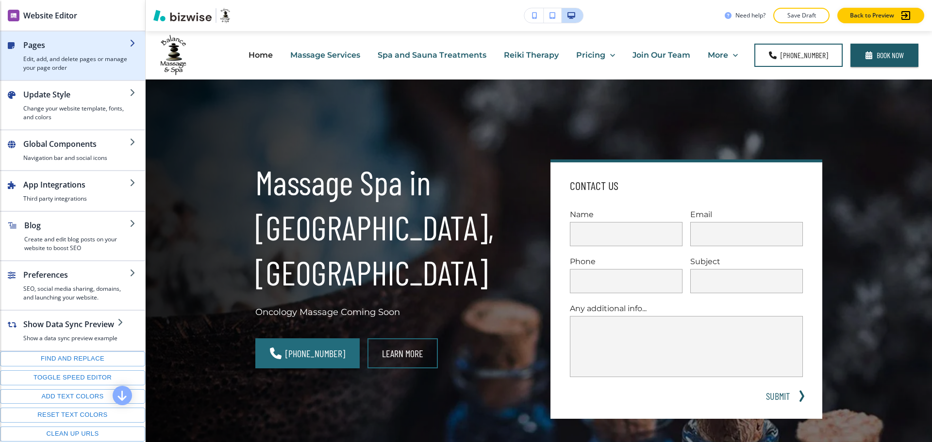
click at [50, 67] on h4 "Edit, add, and delete pages or manage your page order" at bounding box center [76, 63] width 106 height 17
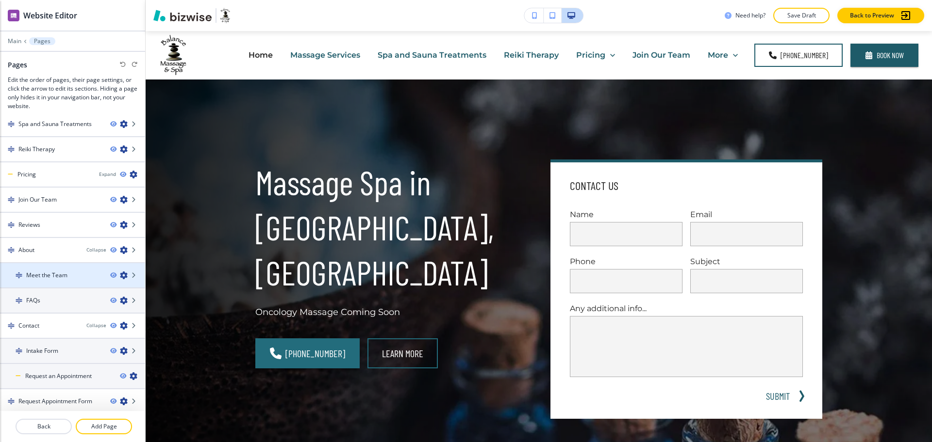
scroll to position [61, 0]
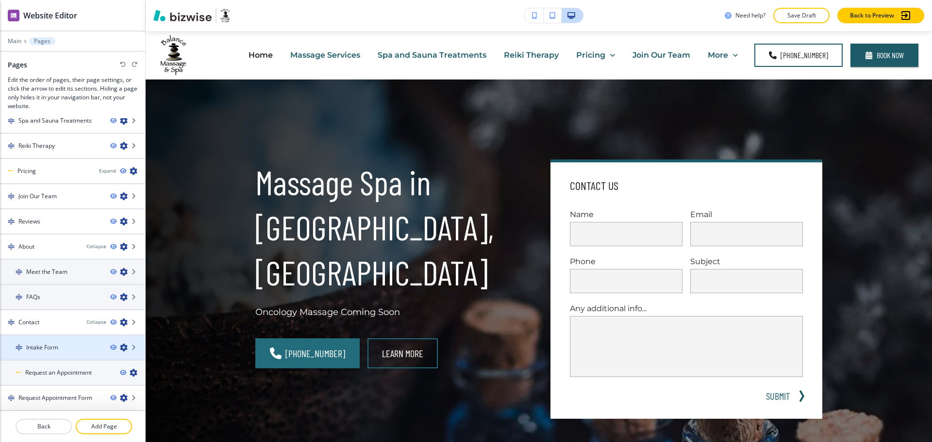
click at [120, 345] on icon "button" at bounding box center [124, 348] width 8 height 8
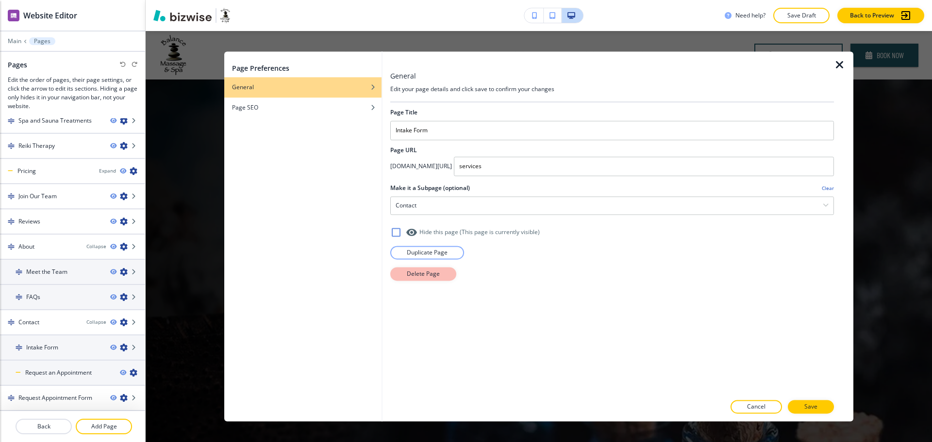
click at [416, 269] on button "Delete Page" at bounding box center [423, 274] width 66 height 14
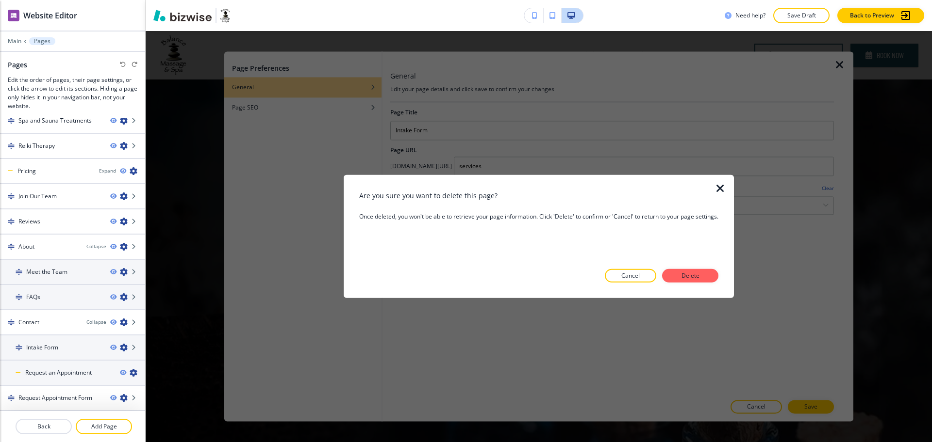
click at [696, 278] on p "Delete" at bounding box center [689, 276] width 23 height 9
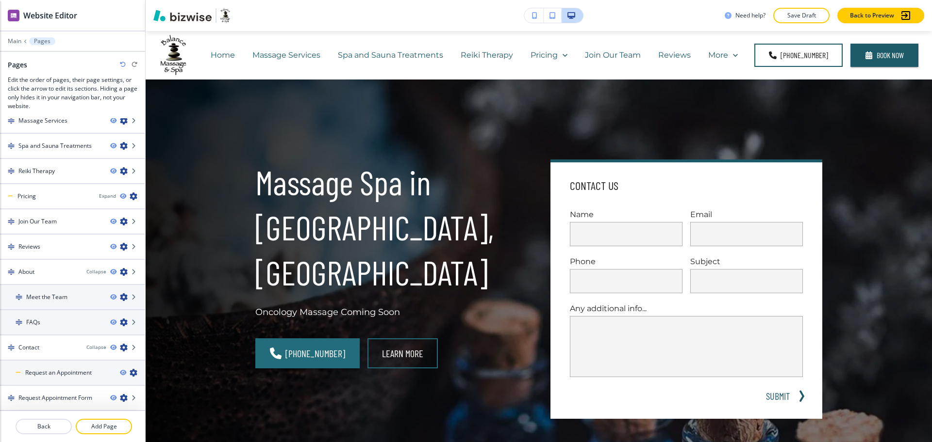
scroll to position [36, 0]
click at [130, 372] on icon "button" at bounding box center [134, 373] width 8 height 8
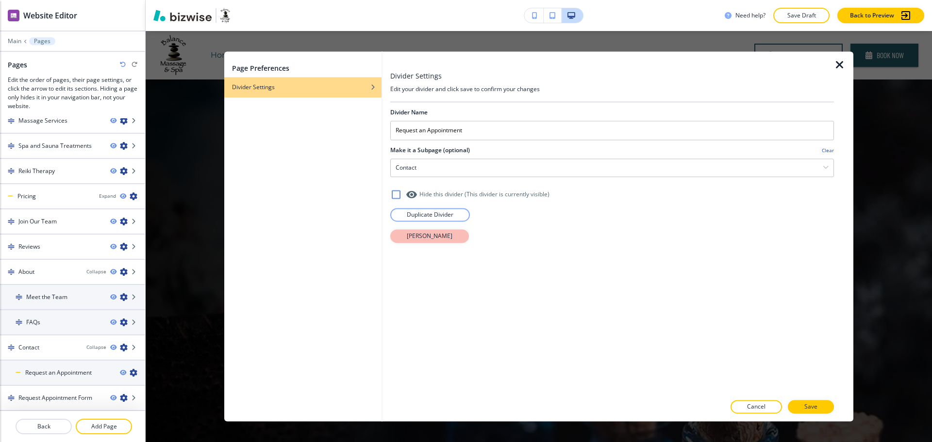
click at [446, 238] on button "[PERSON_NAME]" at bounding box center [429, 236] width 79 height 14
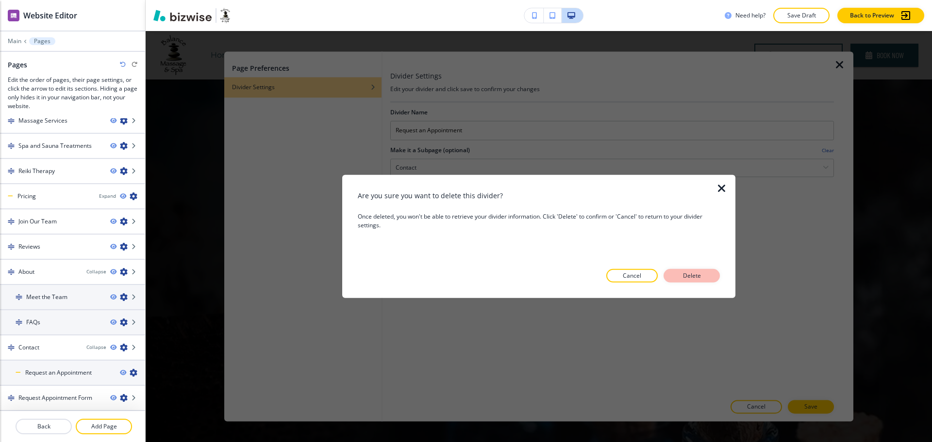
click at [711, 270] on button "Delete" at bounding box center [691, 276] width 56 height 14
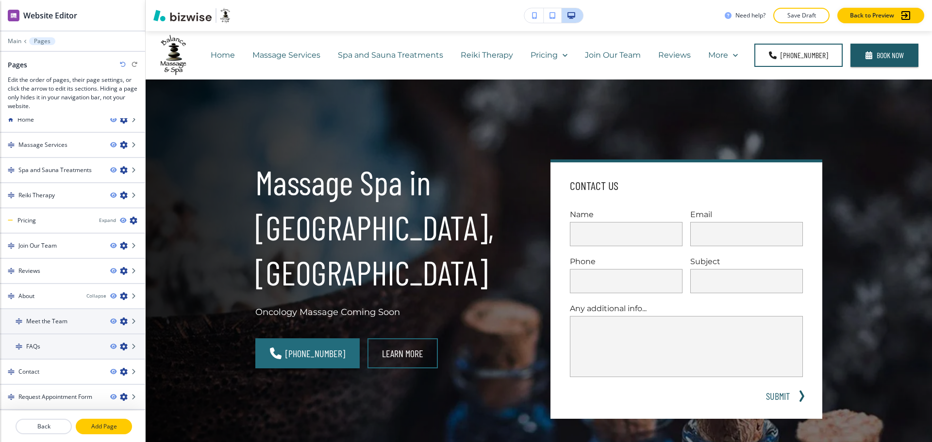
click at [96, 426] on p "Add Page" at bounding box center [104, 427] width 54 height 9
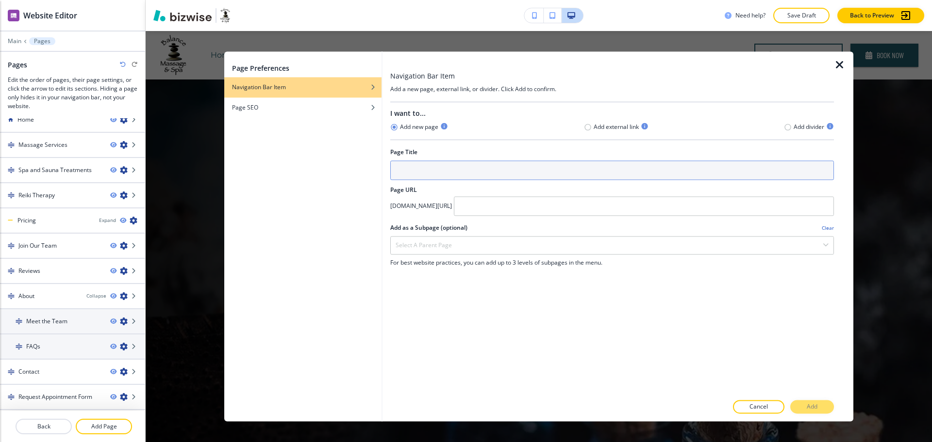
click at [416, 173] on input "text" at bounding box center [611, 170] width 443 height 19
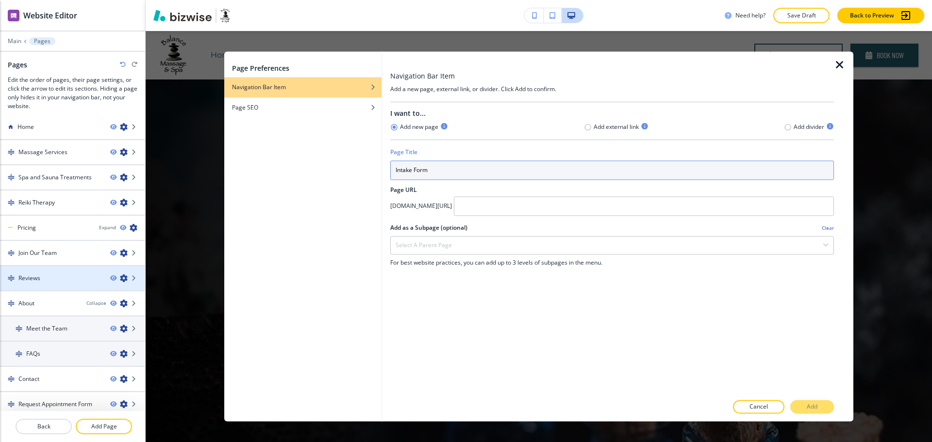
scroll to position [0, 0]
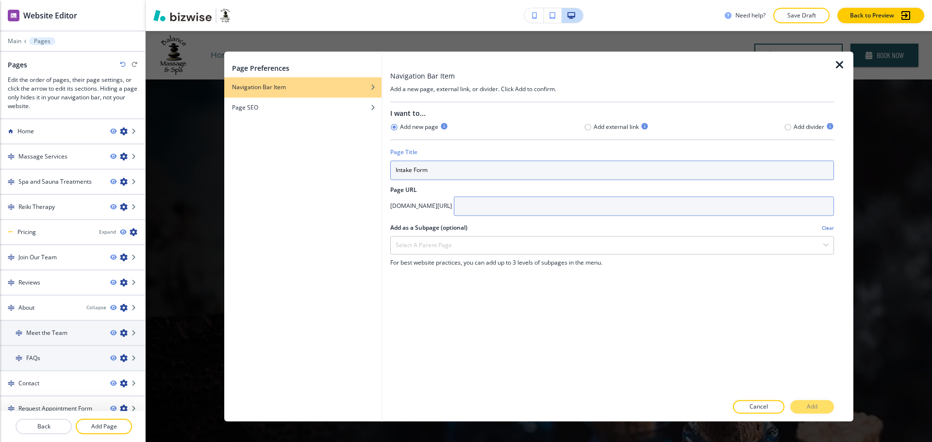
type input "Intake Form"
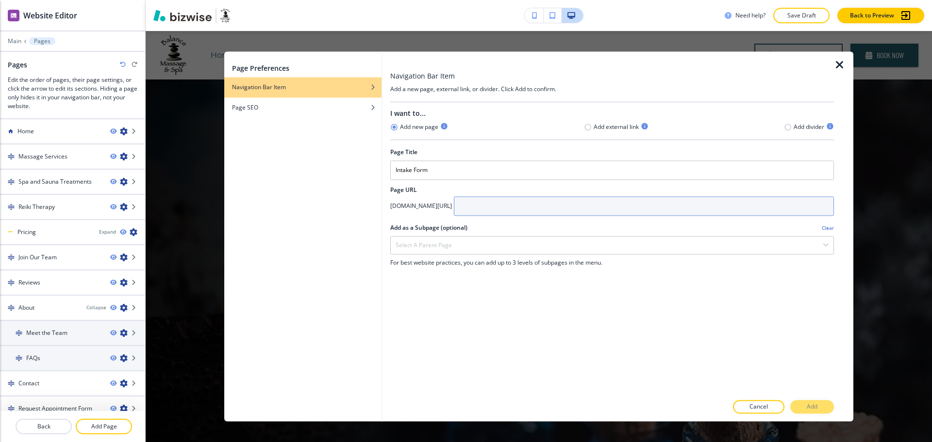
click at [531, 208] on input "text" at bounding box center [644, 205] width 380 height 19
type input "intake-form"
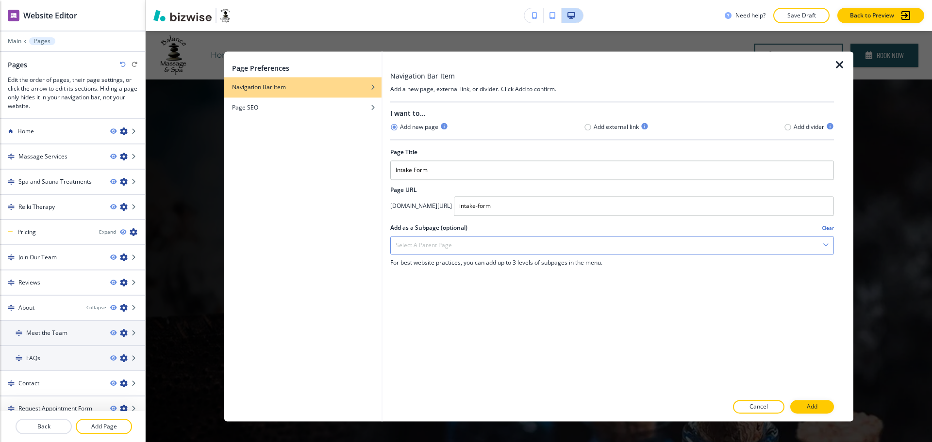
click at [454, 246] on div "Select a parent page" at bounding box center [612, 245] width 442 height 17
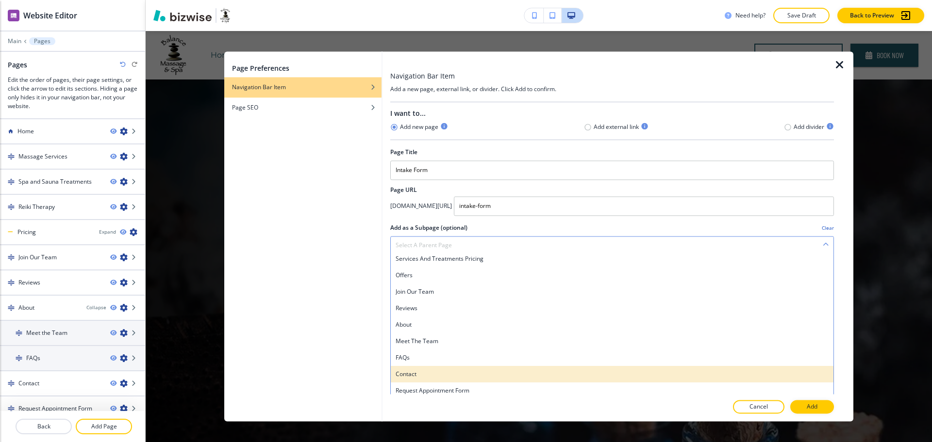
scroll to position [0, 0]
click at [427, 368] on div "Contact" at bounding box center [612, 374] width 442 height 16
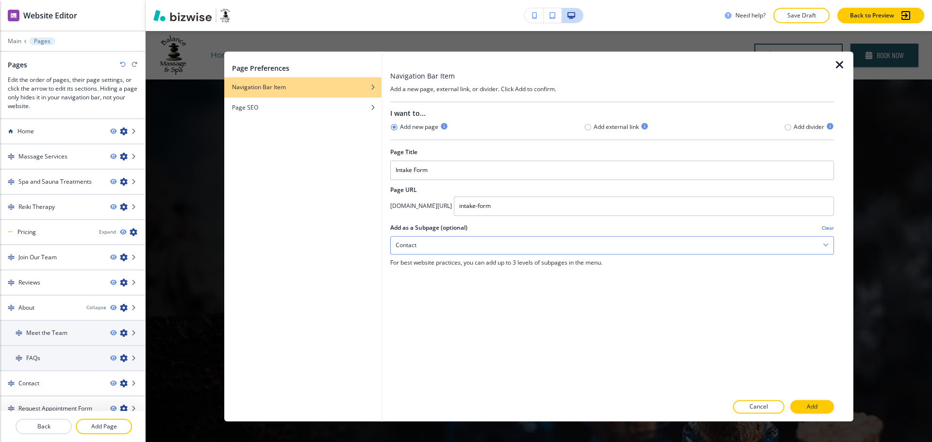
scroll to position [0, 0]
click at [816, 408] on p "Add" at bounding box center [811, 407] width 11 height 9
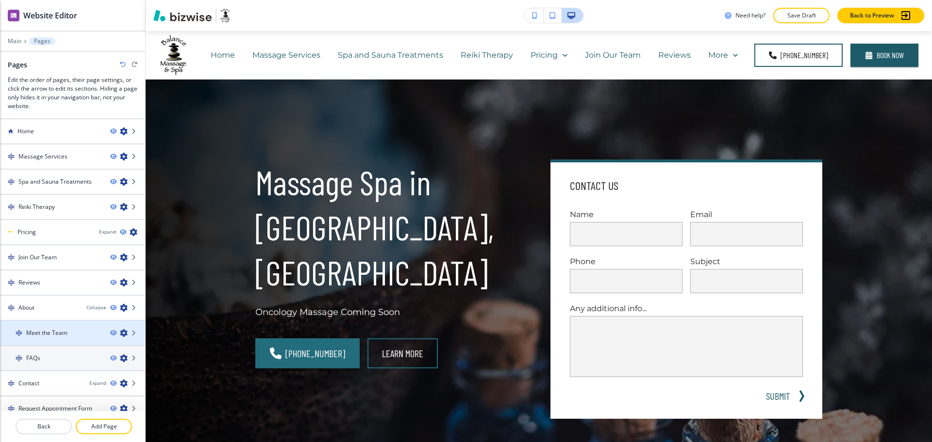
scroll to position [12, 0]
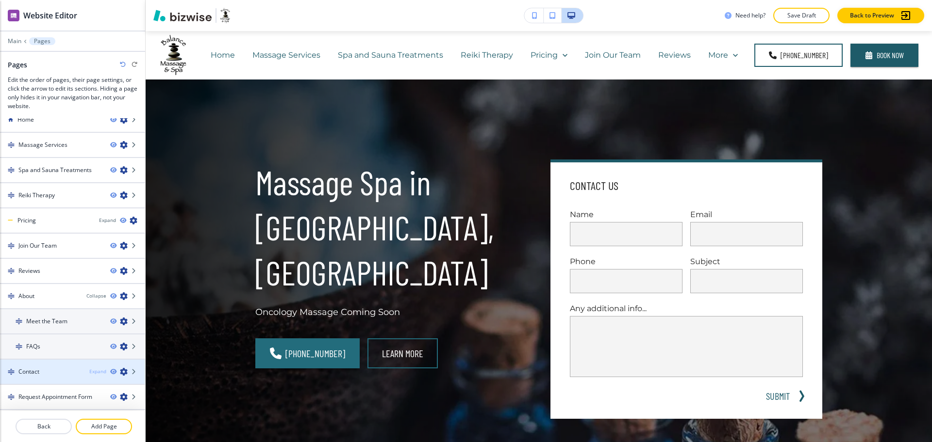
click at [89, 372] on div "Expand" at bounding box center [97, 371] width 17 height 7
click at [12, 42] on p "Main" at bounding box center [15, 41] width 14 height 7
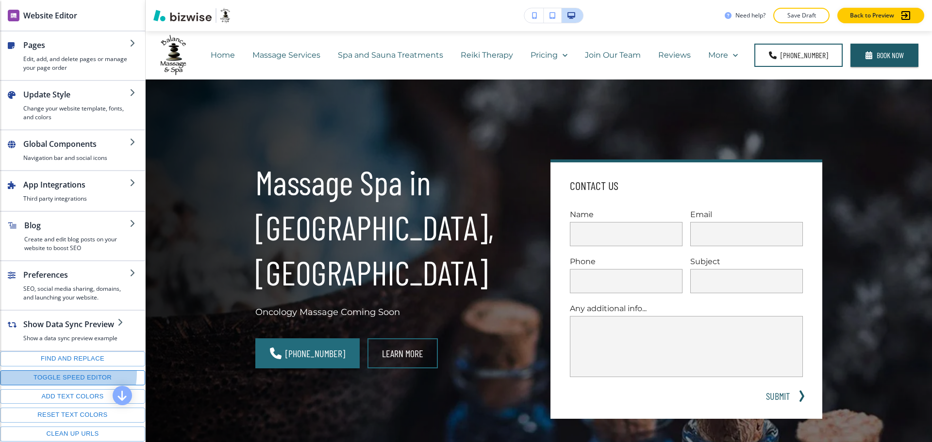
click at [66, 382] on button "Toggle speed editor" at bounding box center [72, 378] width 145 height 15
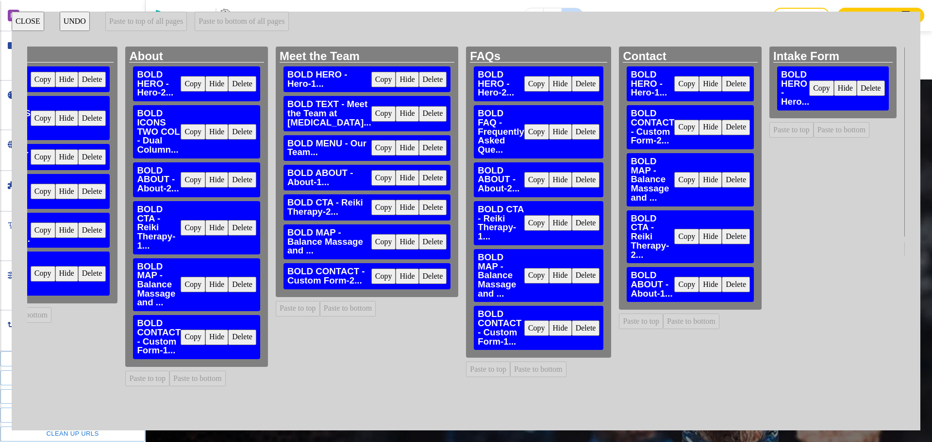
scroll to position [0, 1503]
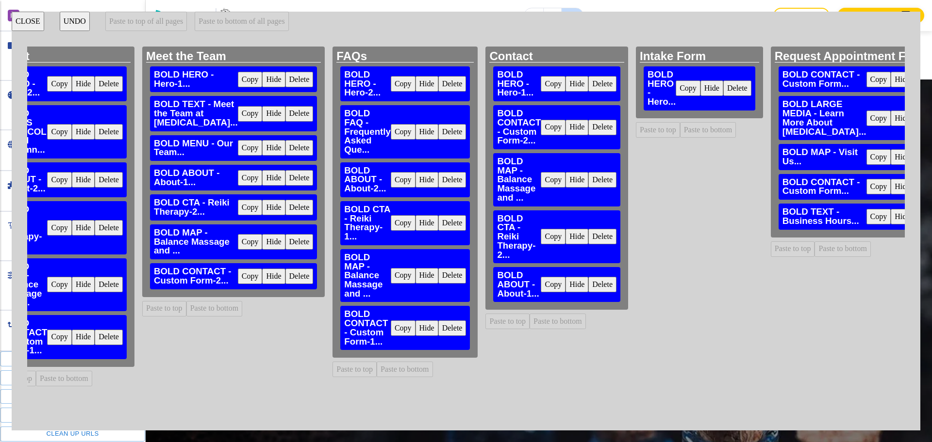
click at [540, 130] on button "Copy" at bounding box center [552, 128] width 25 height 16
click at [680, 129] on button "Paste to bottom" at bounding box center [708, 130] width 56 height 16
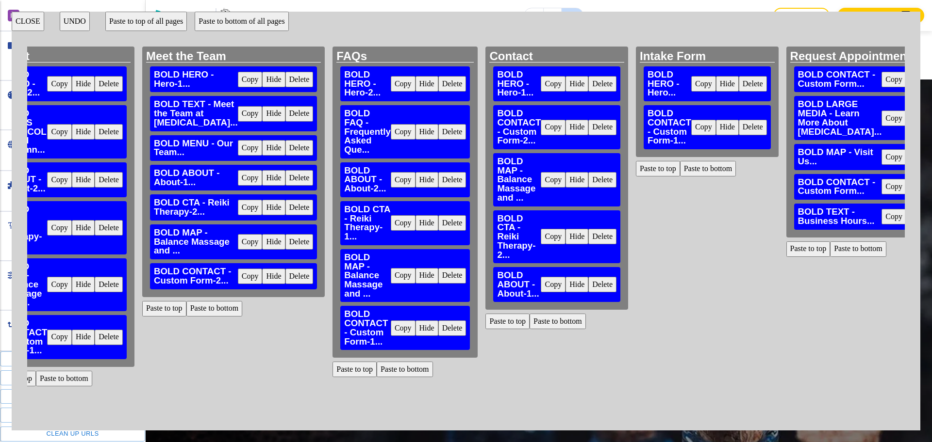
click at [540, 181] on button "Copy" at bounding box center [552, 180] width 25 height 16
click at [391, 225] on button "Copy" at bounding box center [403, 223] width 25 height 16
click at [687, 170] on button "Paste to bottom" at bounding box center [708, 169] width 56 height 16
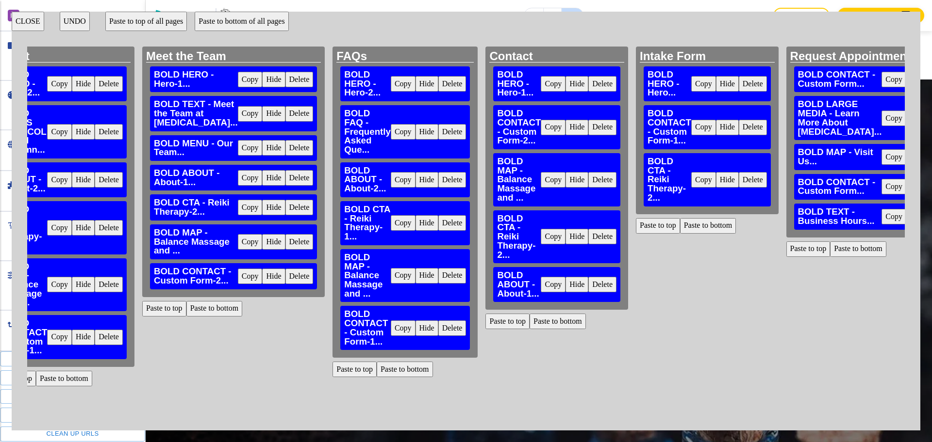
click at [391, 278] on button "Copy" at bounding box center [403, 276] width 25 height 16
click at [680, 227] on button "Paste to bottom" at bounding box center [708, 226] width 56 height 16
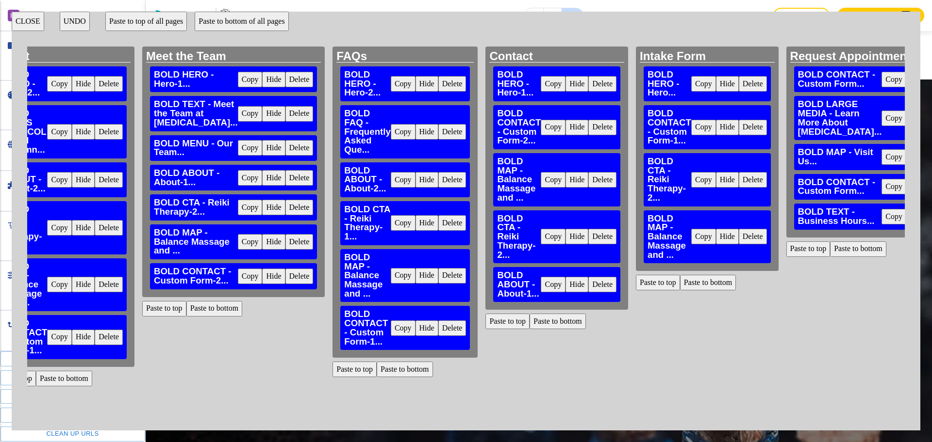
click at [540, 284] on button "Copy" at bounding box center [552, 285] width 25 height 16
click at [680, 282] on button "Paste to bottom" at bounding box center [708, 283] width 56 height 16
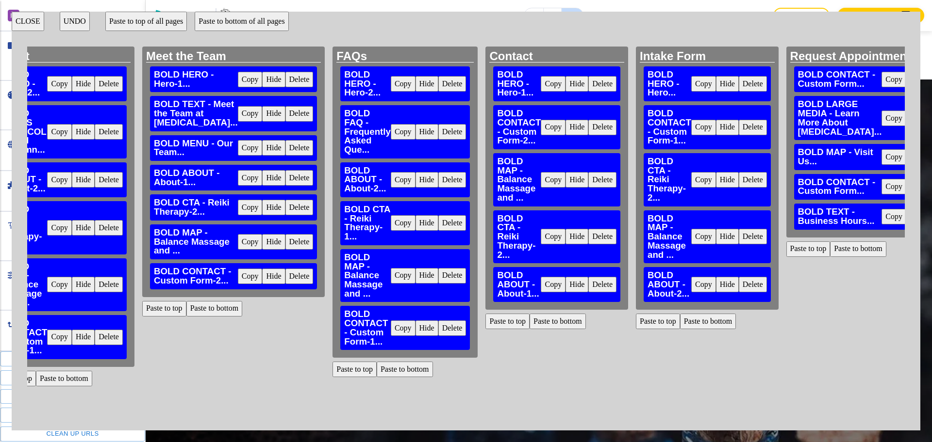
click at [929, 126] on button "Delete" at bounding box center [943, 119] width 28 height 16
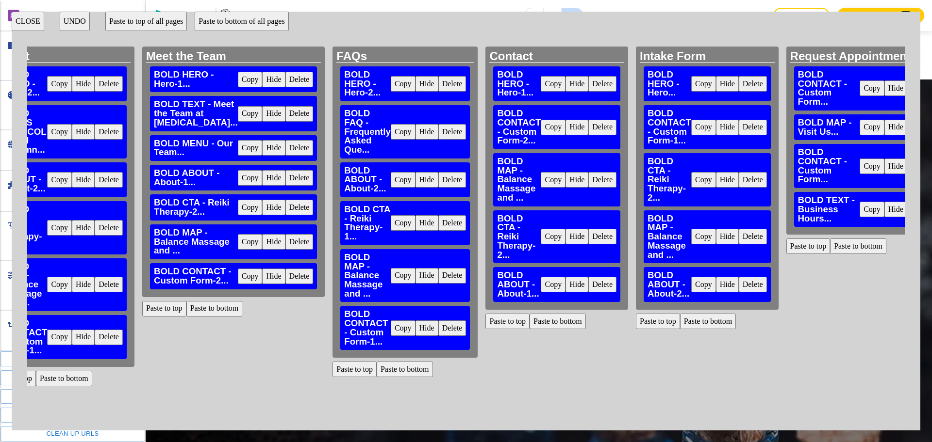
click at [887, 136] on div "BOLD MAP - Visit Us... Copy Hide Delete" at bounding box center [866, 128] width 145 height 26
click at [907, 127] on button "Delete" at bounding box center [921, 128] width 28 height 16
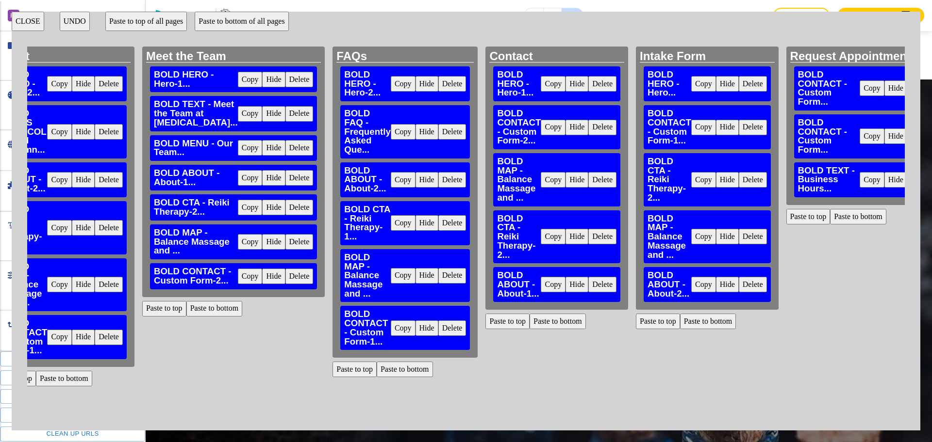
click at [907, 178] on button "Delete" at bounding box center [921, 180] width 28 height 16
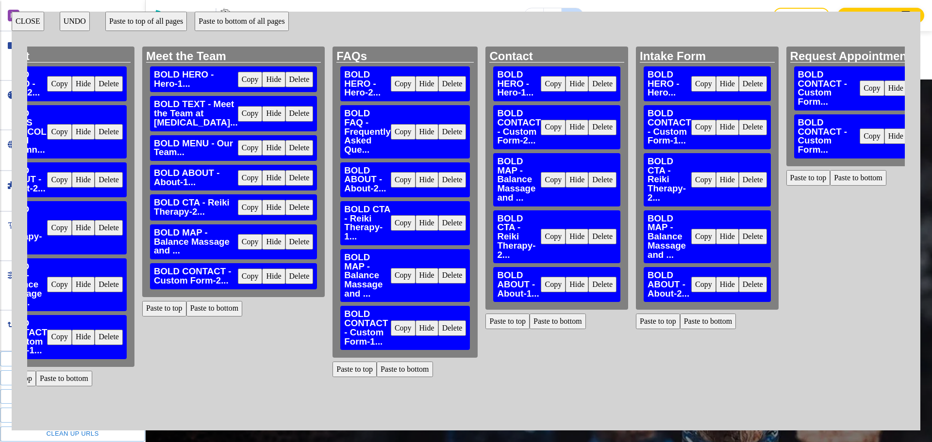
click at [32, 23] on button "CLOSE" at bounding box center [28, 21] width 33 height 19
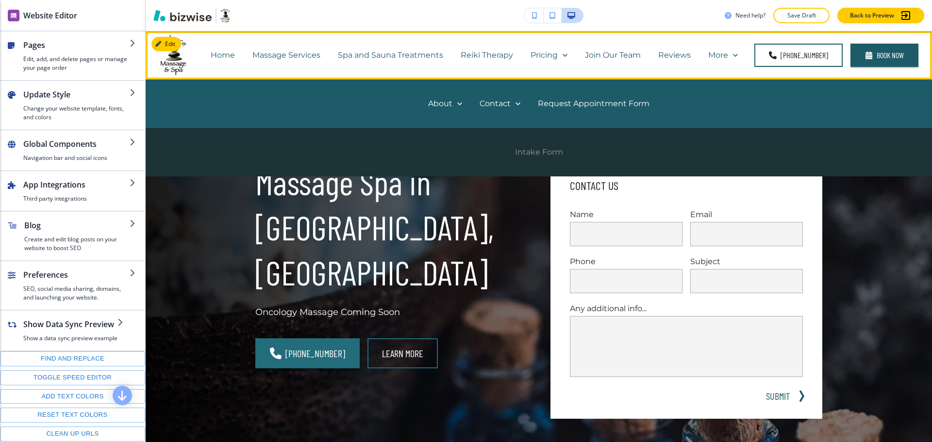
click at [533, 156] on p "Intake Form" at bounding box center [539, 152] width 48 height 11
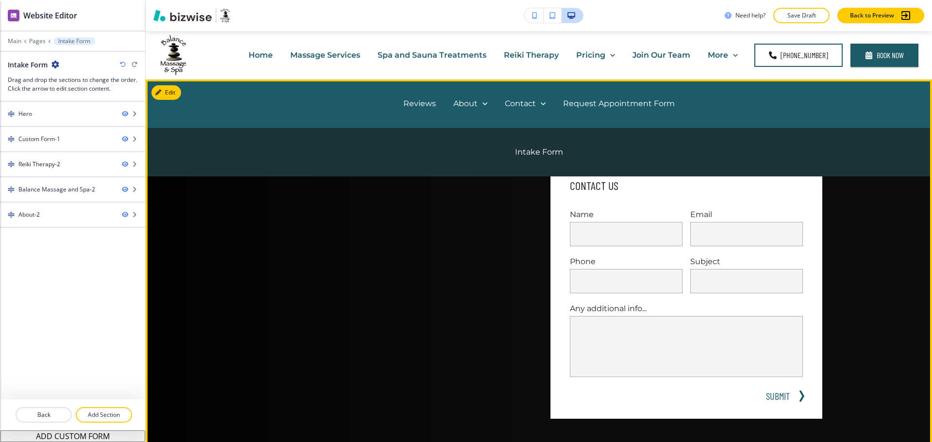
click at [501, 226] on div at bounding box center [391, 290] width 272 height 260
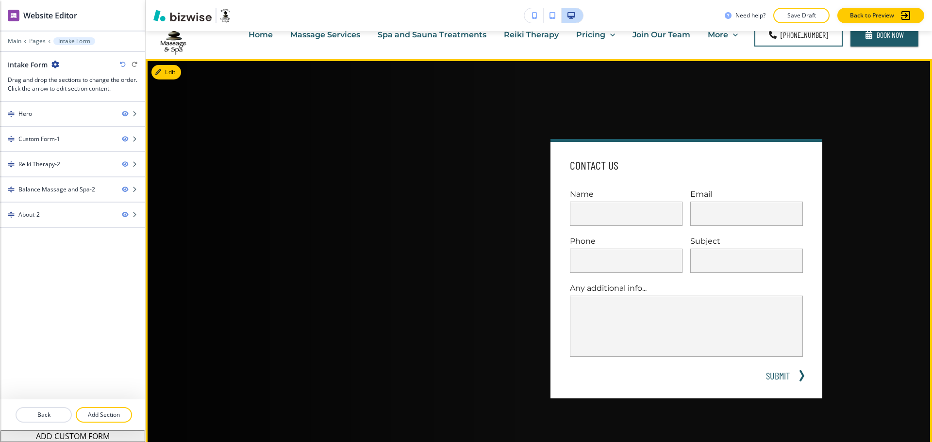
scroll to position [0, 0]
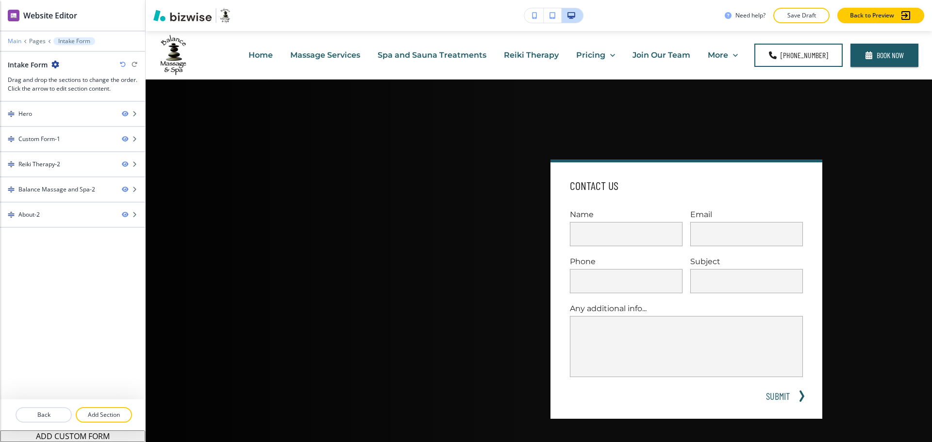
click at [15, 40] on p "Main" at bounding box center [15, 41] width 14 height 7
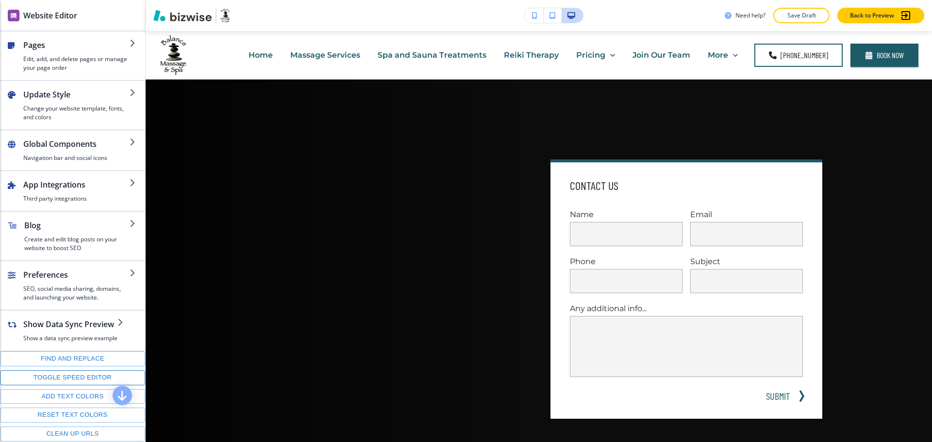
click at [67, 384] on button "Toggle speed editor" at bounding box center [72, 378] width 145 height 15
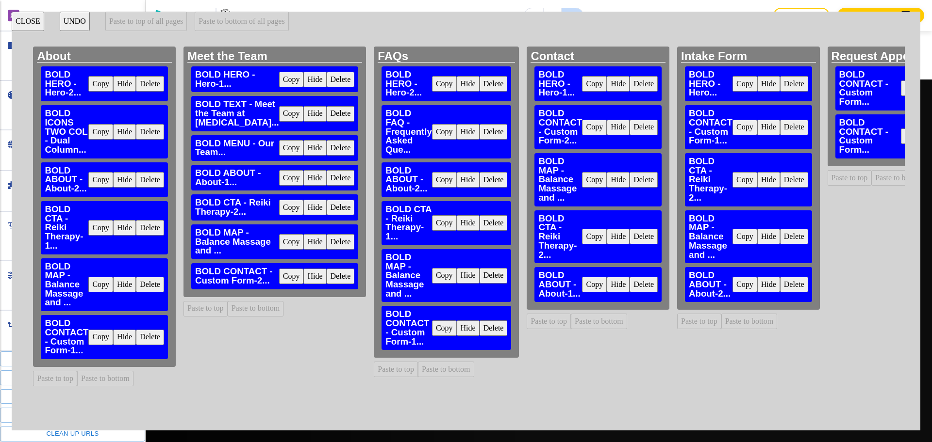
scroll to position [0, 1518]
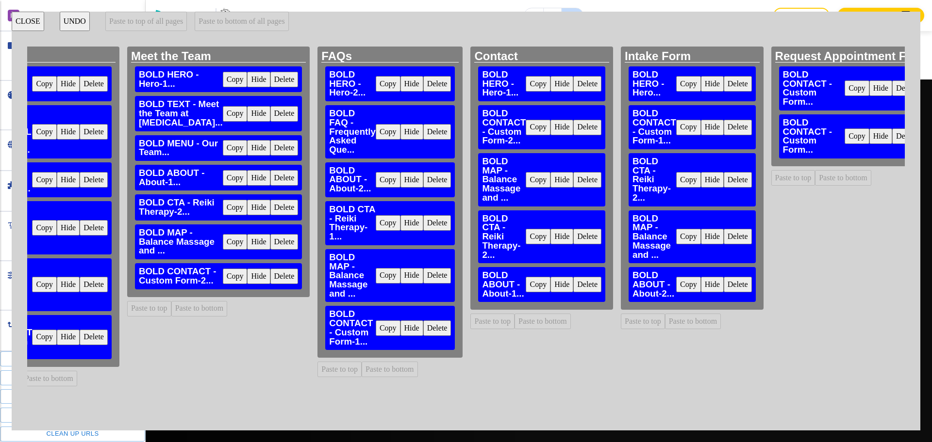
click at [723, 82] on button "Delete" at bounding box center [737, 84] width 28 height 16
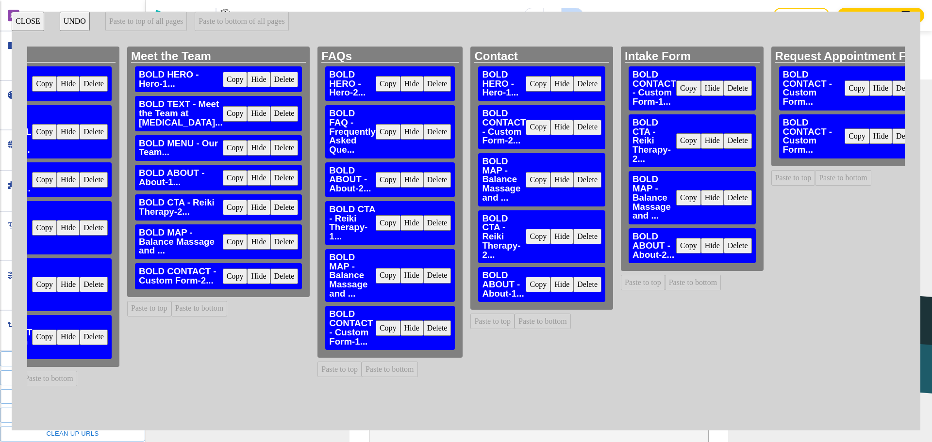
click at [525, 82] on button "Copy" at bounding box center [537, 84] width 25 height 16
click at [621, 283] on button "Paste to top" at bounding box center [643, 283] width 44 height 16
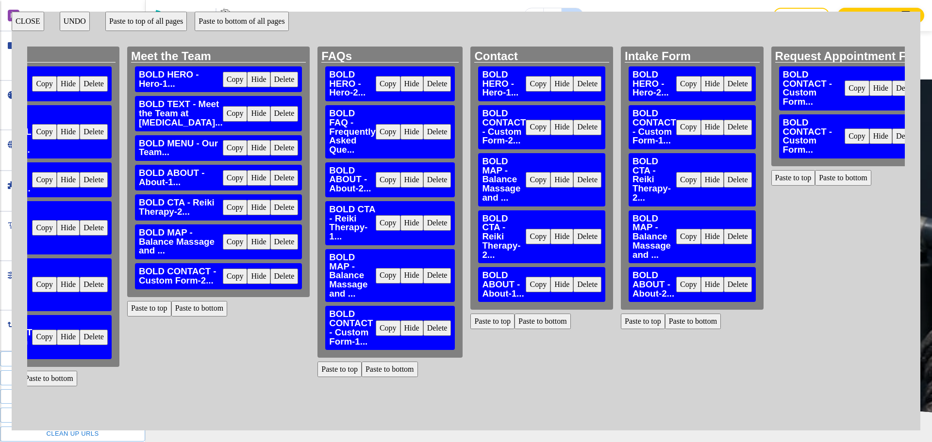
click at [27, 23] on button "CLOSE" at bounding box center [28, 21] width 33 height 19
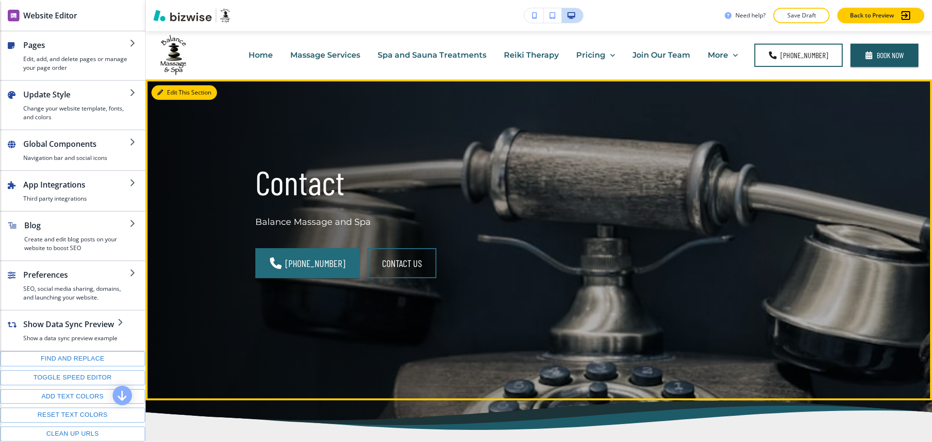
click at [174, 92] on button "Edit This Section" at bounding box center [183, 92] width 65 height 15
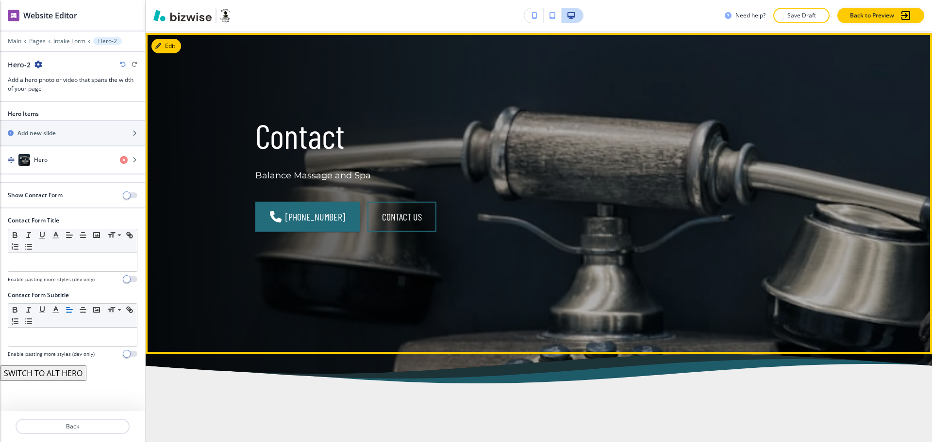
scroll to position [49, 0]
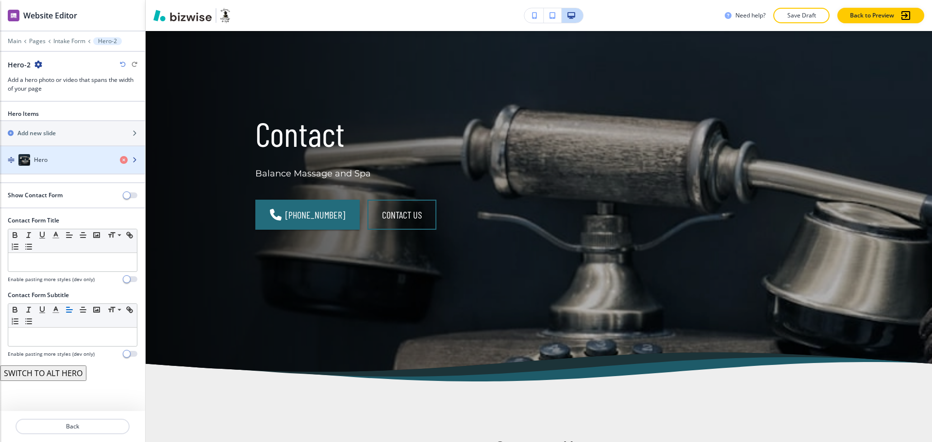
click at [72, 172] on div "button" at bounding box center [72, 170] width 145 height 8
click at [68, 162] on div "Hero" at bounding box center [56, 160] width 112 height 12
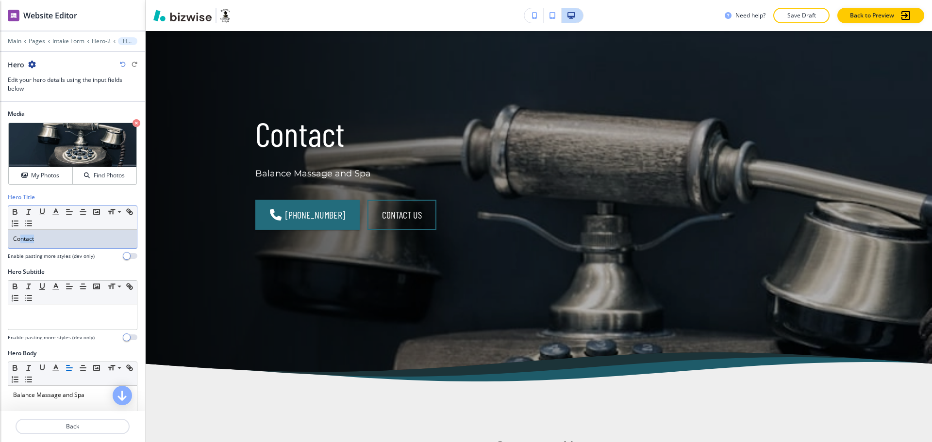
drag, startPoint x: 53, startPoint y: 239, endPoint x: 6, endPoint y: 238, distance: 47.1
click at [0, 238] on div "Hero Title Small Normal Large Huge Contact Enable pasting more styles (dev only)" at bounding box center [72, 230] width 145 height 75
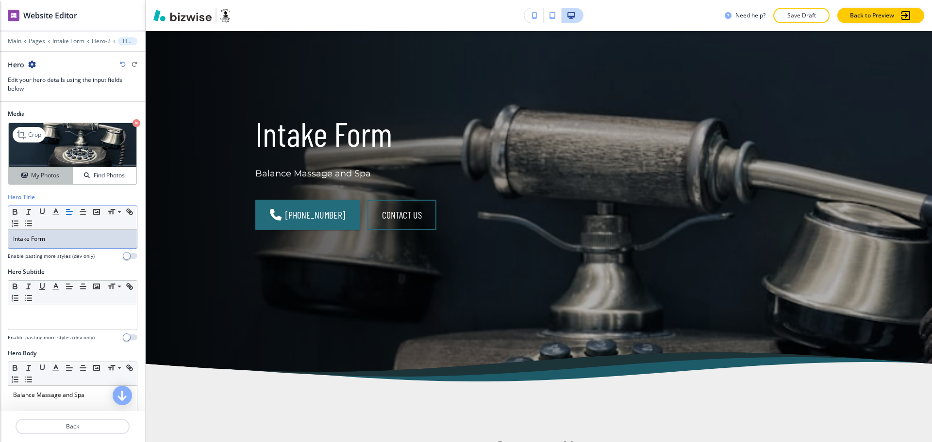
click at [37, 179] on h4 "My Photos" at bounding box center [45, 175] width 28 height 9
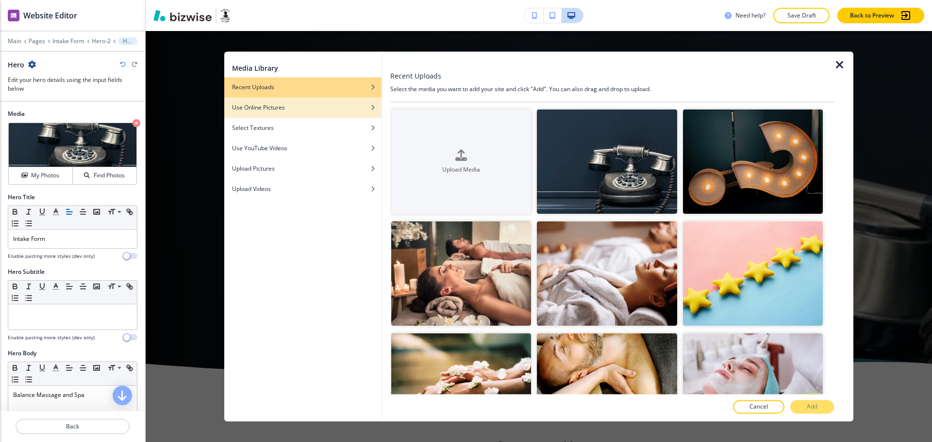
click at [317, 106] on div "Use Online Pictures" at bounding box center [302, 107] width 157 height 9
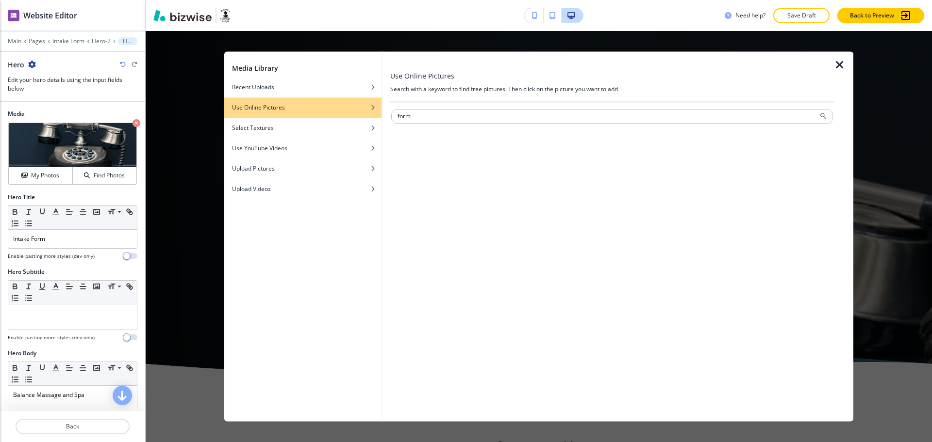
type input "form"
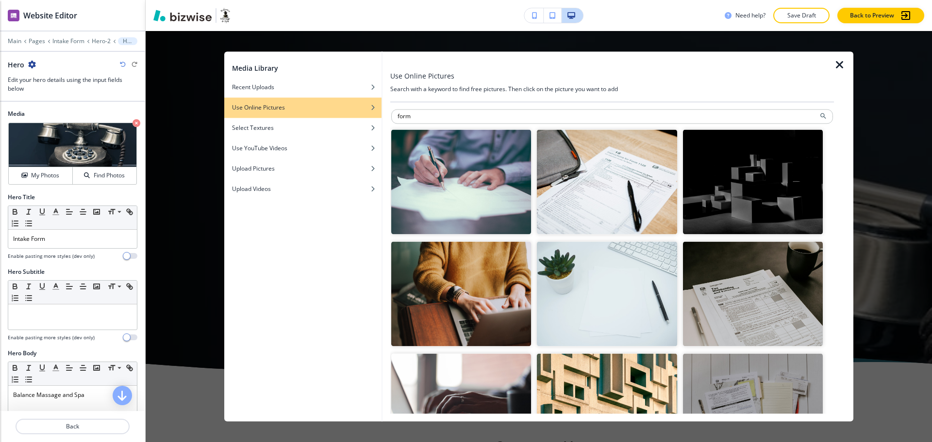
click at [484, 307] on img "button" at bounding box center [461, 294] width 140 height 105
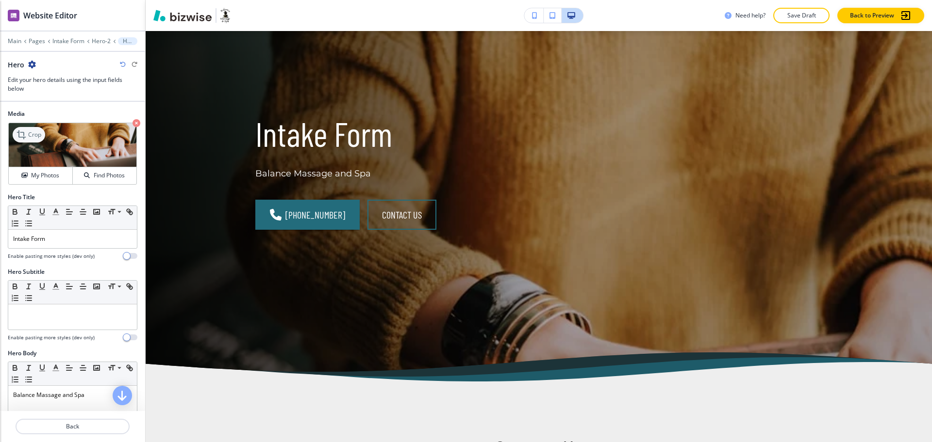
click at [38, 135] on p "Crop" at bounding box center [34, 135] width 13 height 9
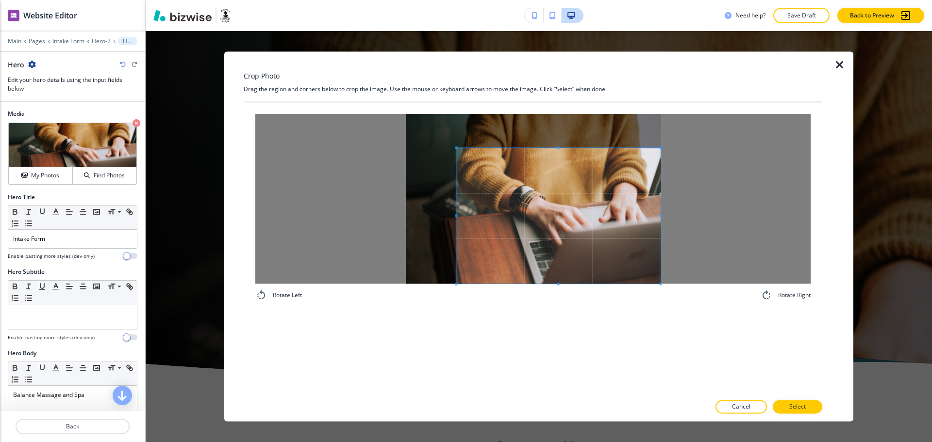
click at [542, 249] on span at bounding box center [559, 216] width 204 height 136
click at [802, 408] on p "Select" at bounding box center [797, 407] width 16 height 9
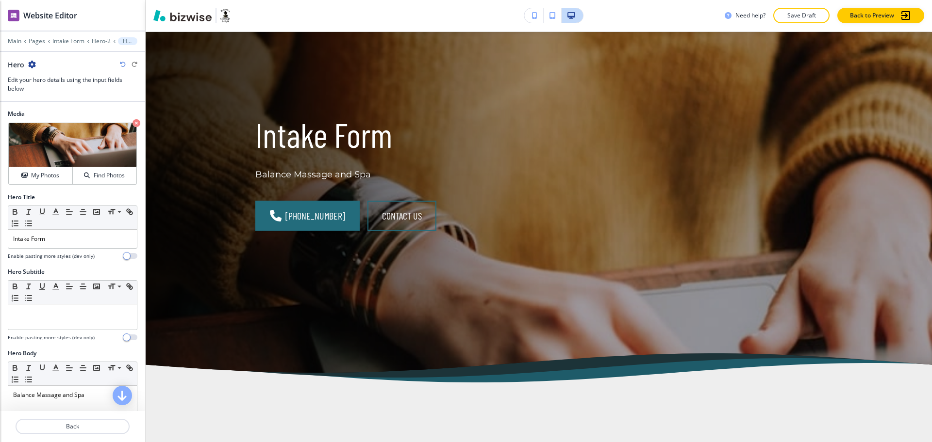
scroll to position [47, 0]
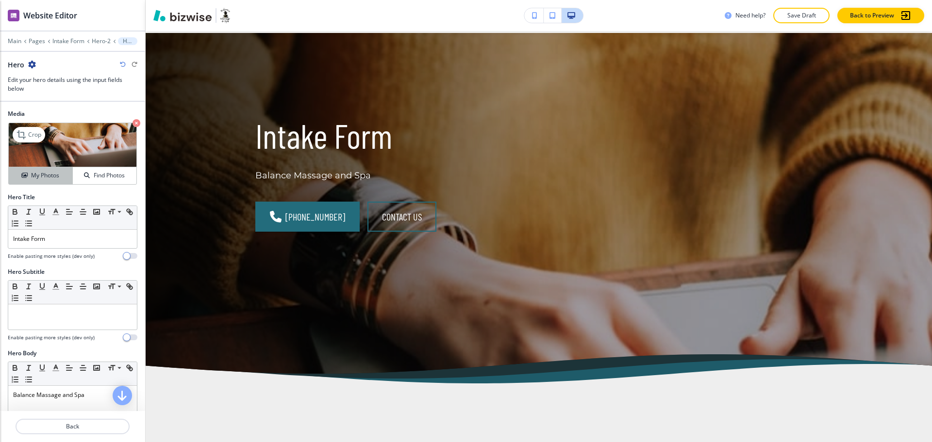
click at [46, 174] on h4 "My Photos" at bounding box center [45, 175] width 28 height 9
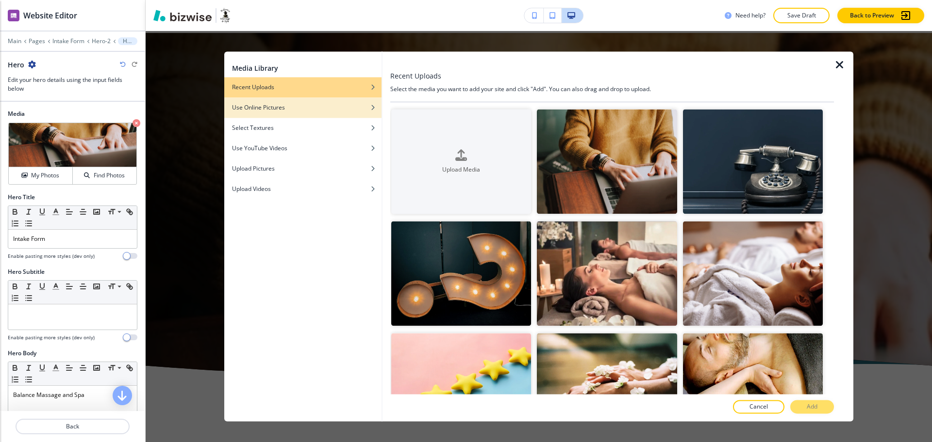
click at [262, 116] on div "button" at bounding box center [302, 115] width 157 height 6
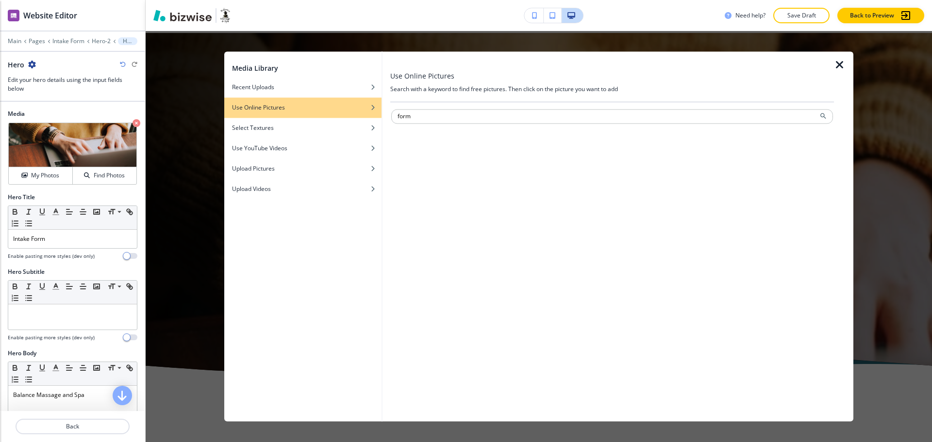
type input "form"
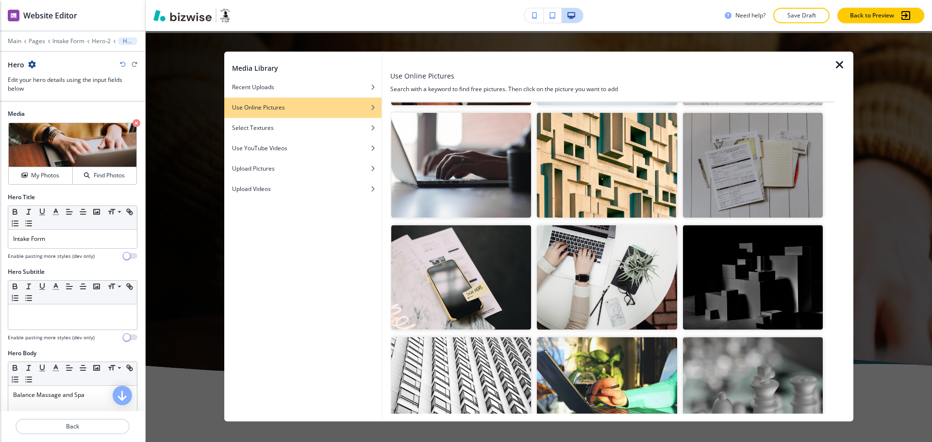
scroll to position [242, 0]
click at [628, 289] on img "button" at bounding box center [607, 277] width 140 height 105
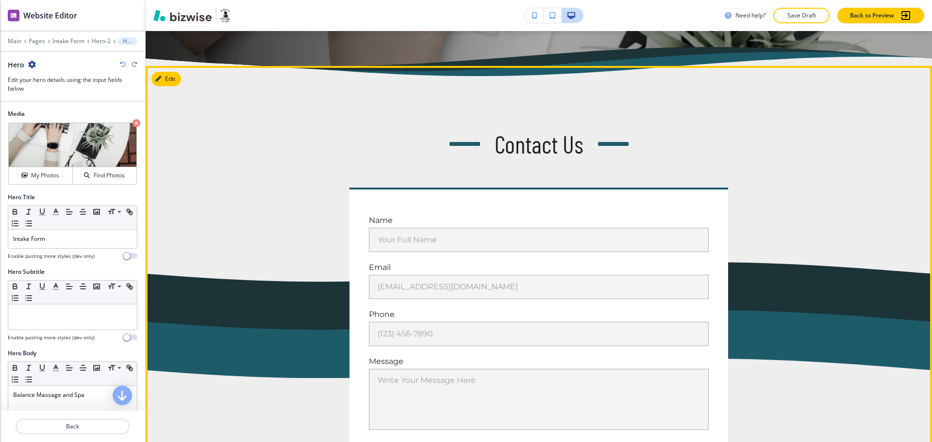
scroll to position [351, 0]
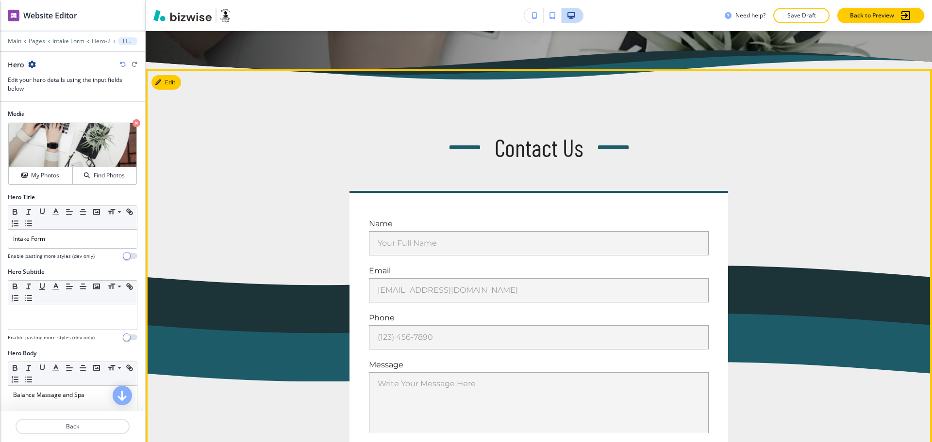
click at [162, 92] on div "Contact Us Name Your Full Name Your Full Name Email [EMAIL_ADDRESS][DOMAIN_NAME…" at bounding box center [539, 314] width 786 height 490
click at [161, 84] on icon "button" at bounding box center [160, 83] width 6 height 6
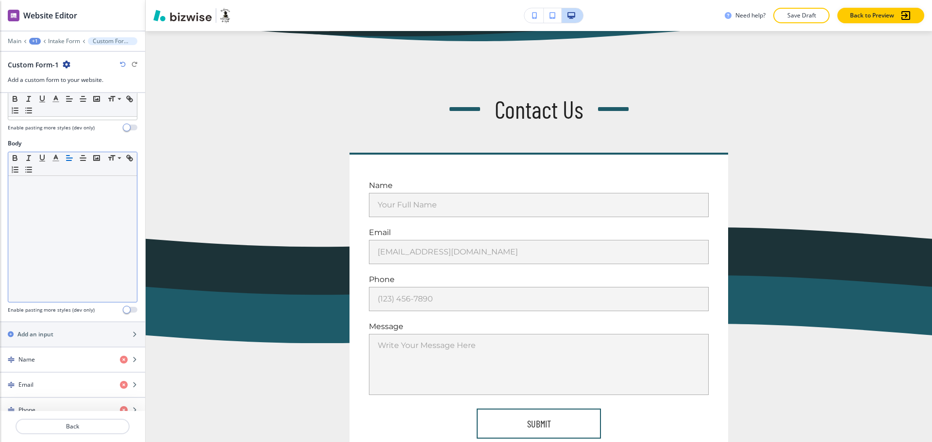
scroll to position [243, 0]
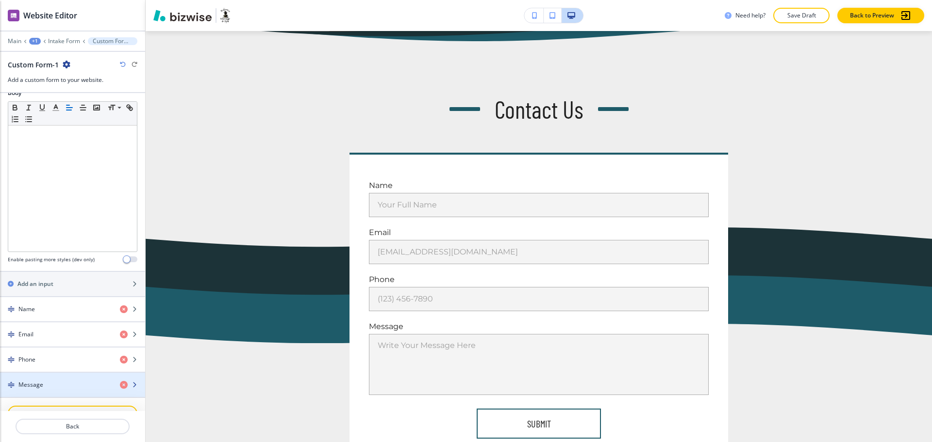
click at [49, 384] on div "Message" at bounding box center [56, 385] width 112 height 9
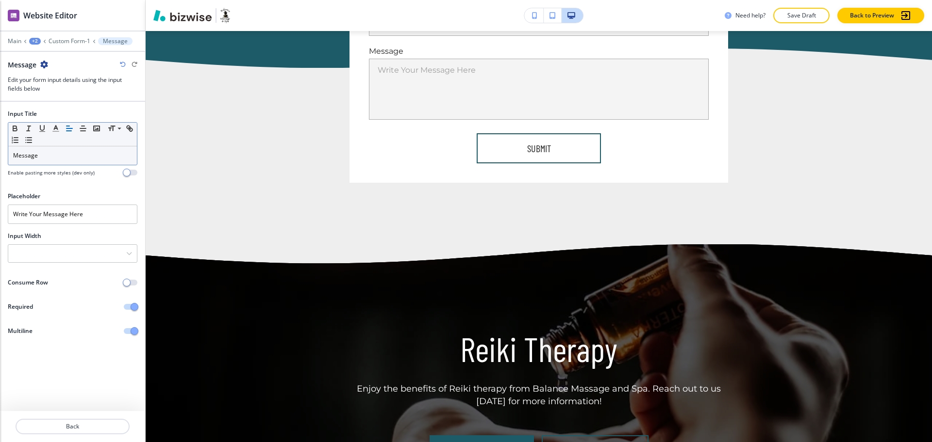
scroll to position [670, 0]
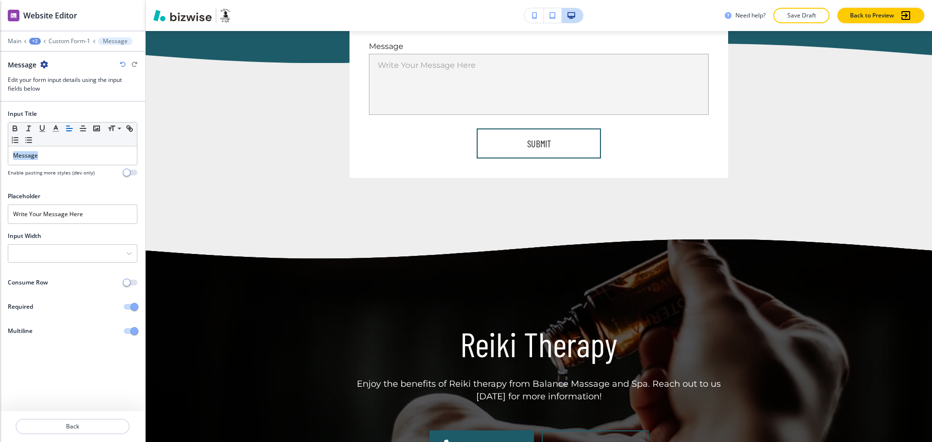
drag, startPoint x: 49, startPoint y: 155, endPoint x: 0, endPoint y: 147, distance: 49.7
click at [0, 147] on div "Input Title Small Normal Large Huge Message Enable pasting more styles (dev onl…" at bounding box center [72, 147] width 145 height 75
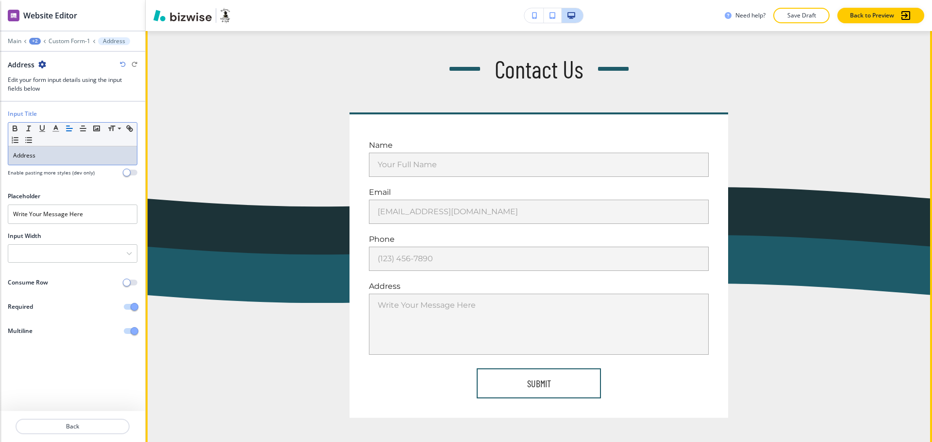
scroll to position [429, 0]
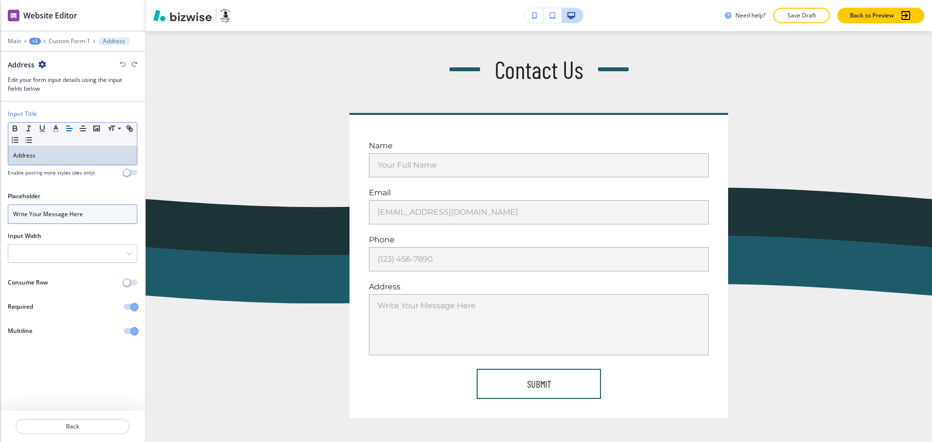
click at [85, 216] on input "Write Your Message Here" at bounding box center [73, 214] width 130 height 19
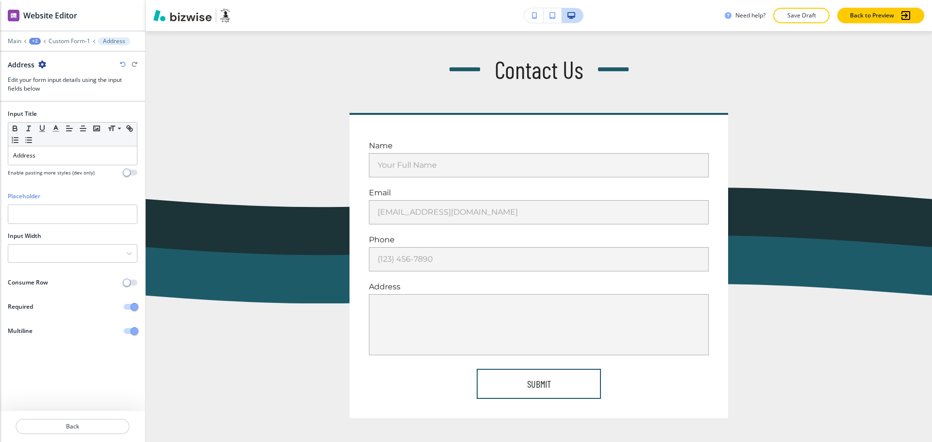
click at [135, 329] on span "button" at bounding box center [135, 331] width 8 height 8
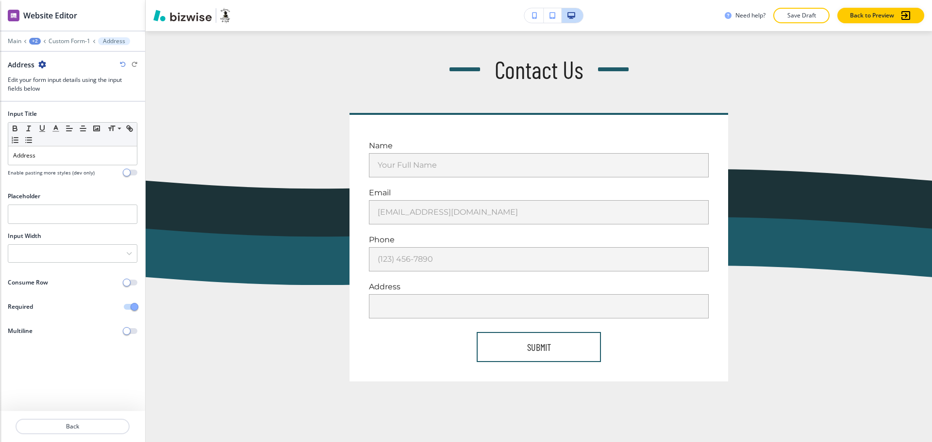
click at [67, 35] on div at bounding box center [72, 35] width 145 height 6
click at [70, 41] on p "Custom Form-1" at bounding box center [70, 41] width 42 height 7
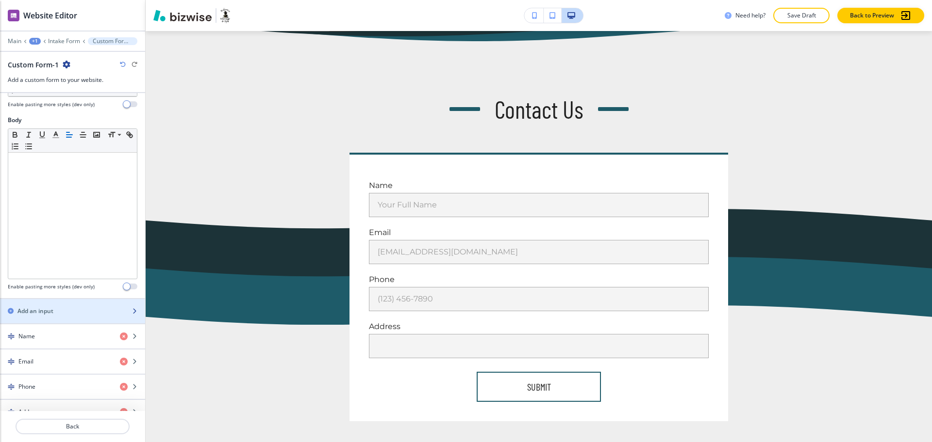
scroll to position [242, 0]
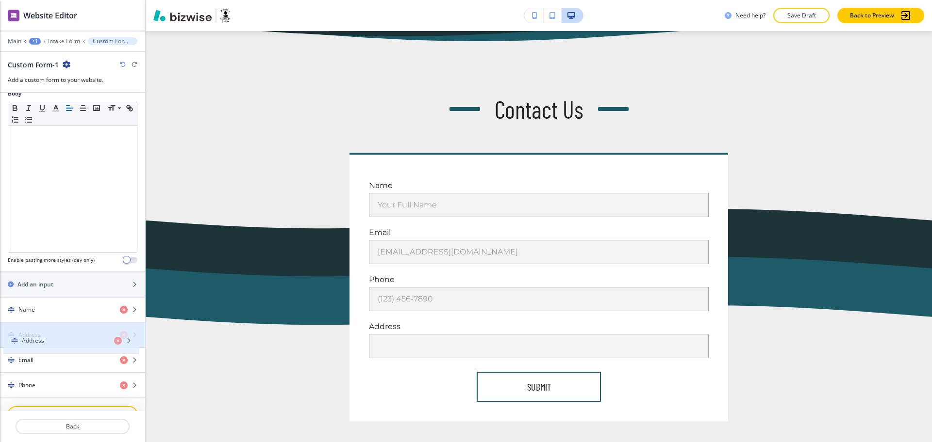
drag, startPoint x: 36, startPoint y: 388, endPoint x: 40, endPoint y: 340, distance: 47.7
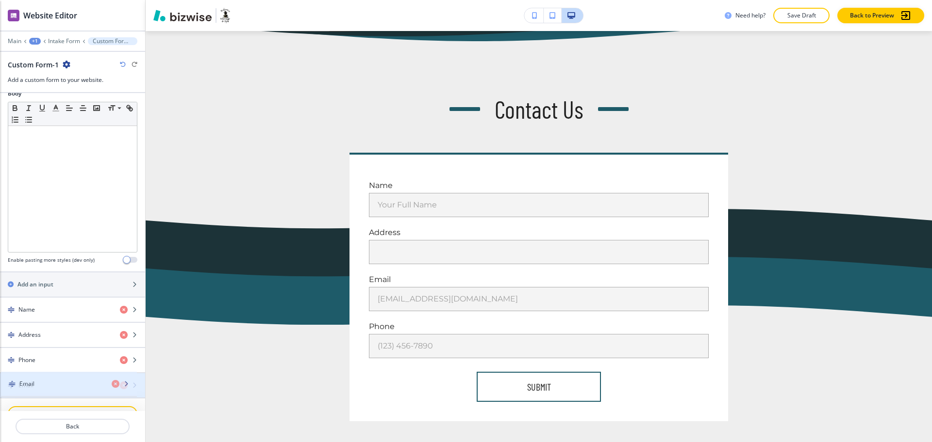
drag, startPoint x: 40, startPoint y: 362, endPoint x: 41, endPoint y: 386, distance: 23.8
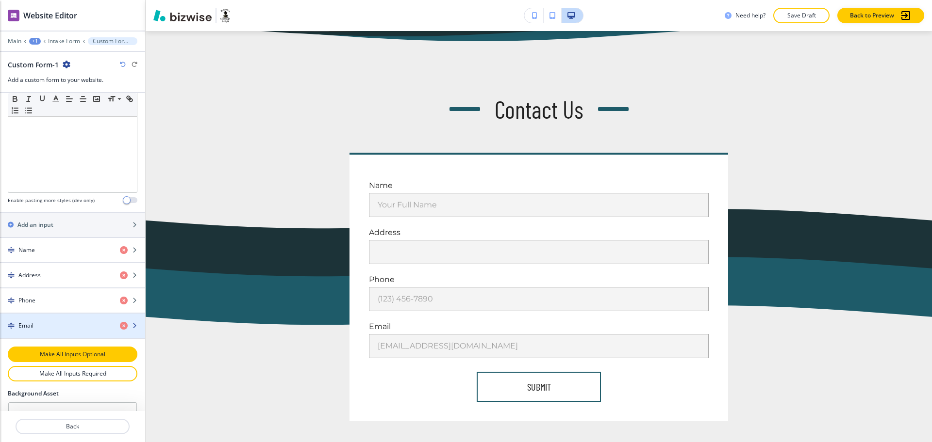
scroll to position [302, 0]
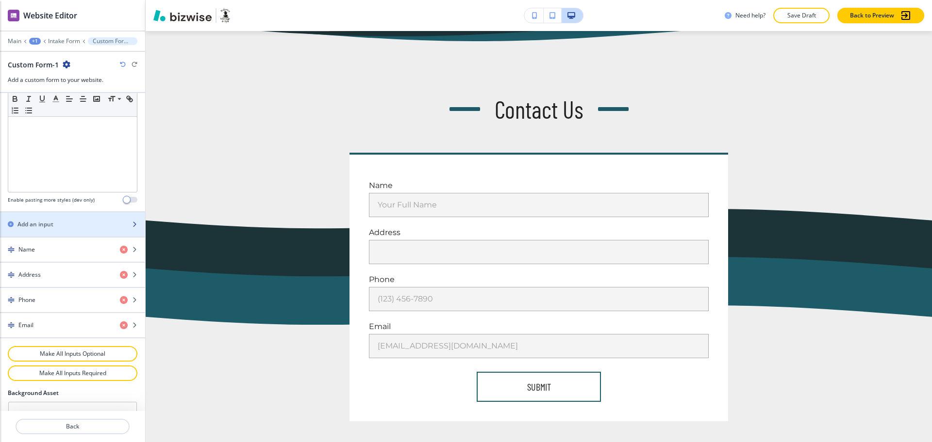
click at [42, 226] on h2 "Add an input" at bounding box center [35, 224] width 36 height 9
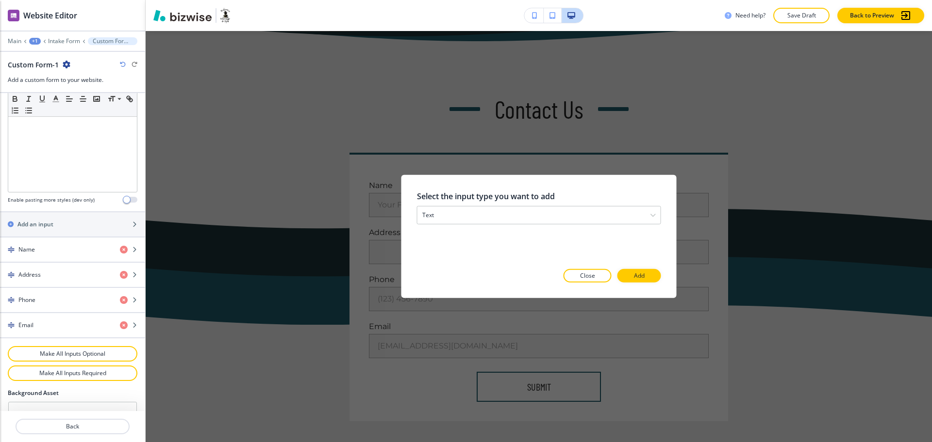
click at [644, 278] on p "Add" at bounding box center [639, 276] width 11 height 9
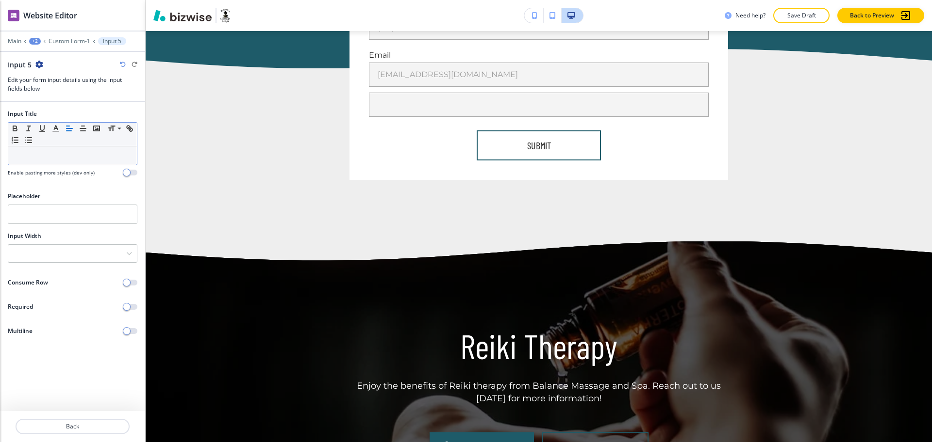
scroll to position [717, 0]
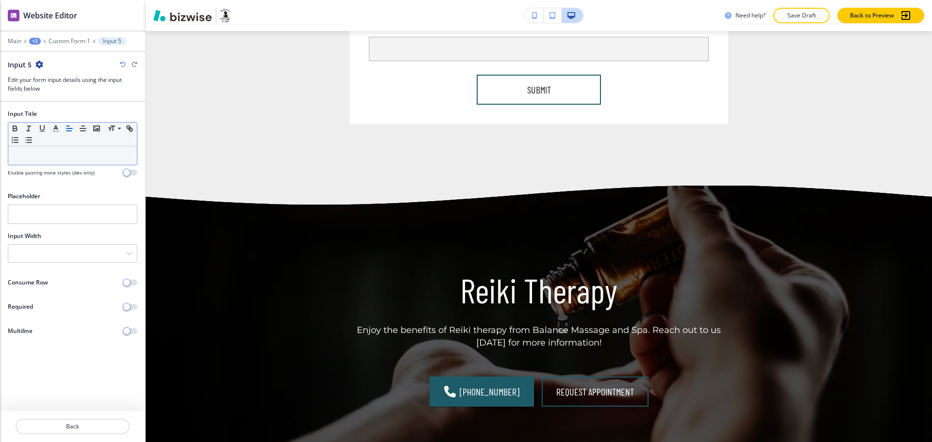
click at [75, 152] on p at bounding box center [72, 155] width 119 height 9
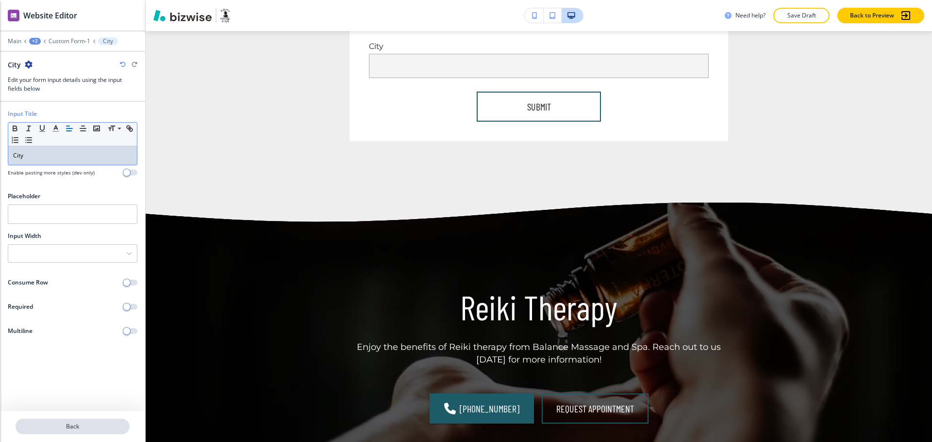
click at [83, 429] on p "Back" at bounding box center [72, 427] width 112 height 9
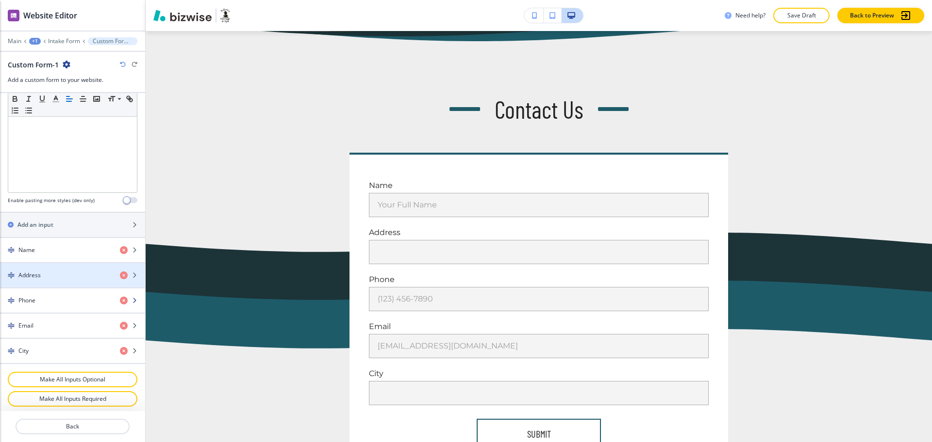
scroll to position [303, 0]
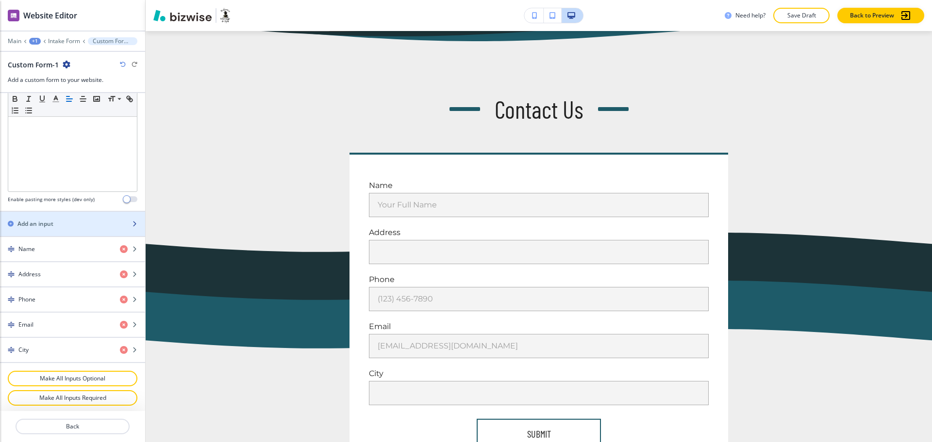
click at [43, 226] on h2 "Add an input" at bounding box center [35, 224] width 36 height 9
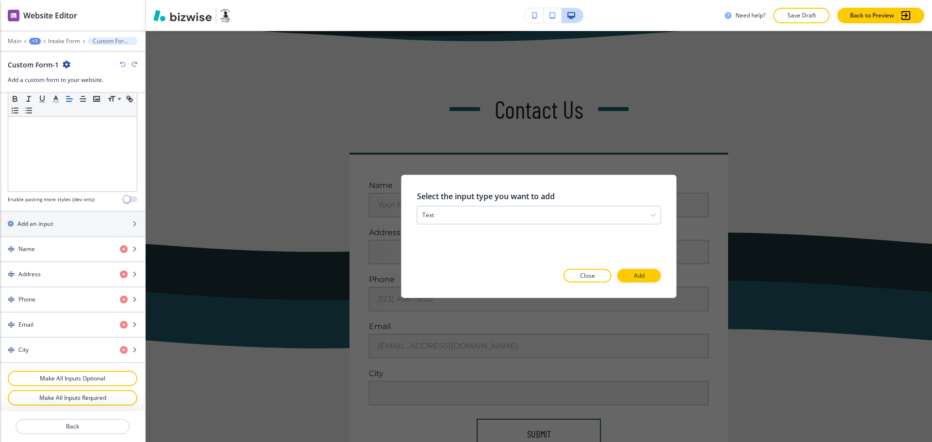
click at [649, 273] on button "Add" at bounding box center [639, 276] width 44 height 14
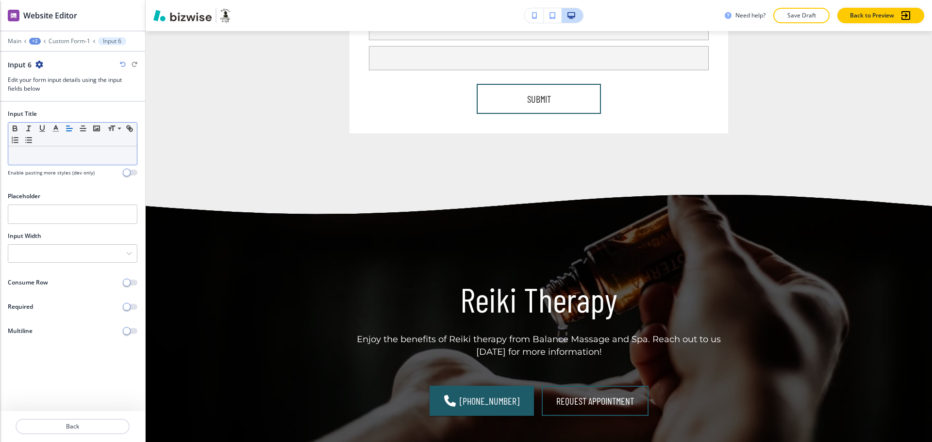
scroll to position [764, 0]
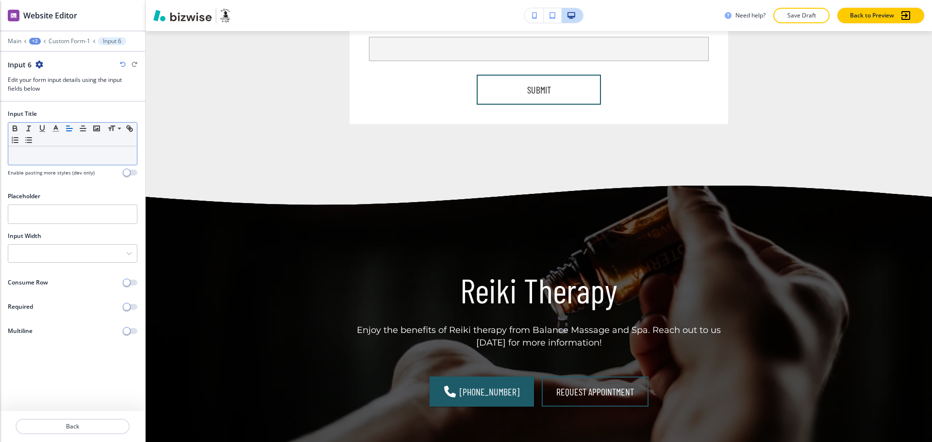
click at [58, 163] on div at bounding box center [72, 156] width 129 height 18
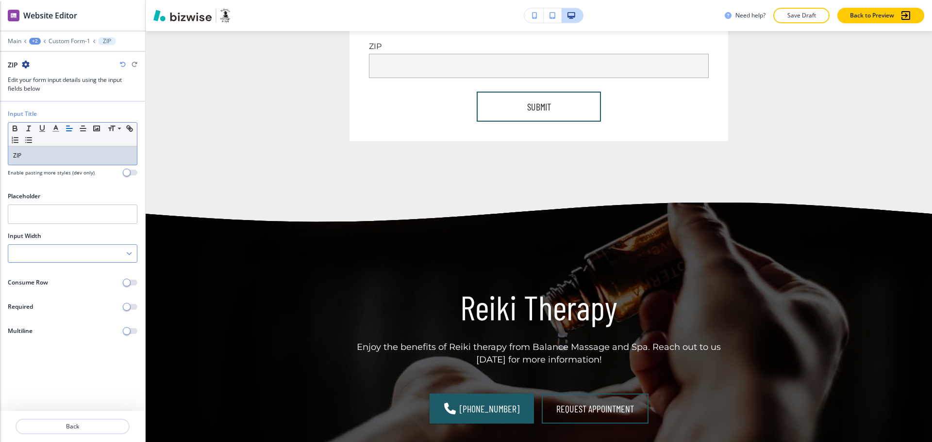
click at [111, 250] on div at bounding box center [72, 253] width 129 height 17
click at [68, 306] on h4 "50%" at bounding box center [72, 303] width 119 height 9
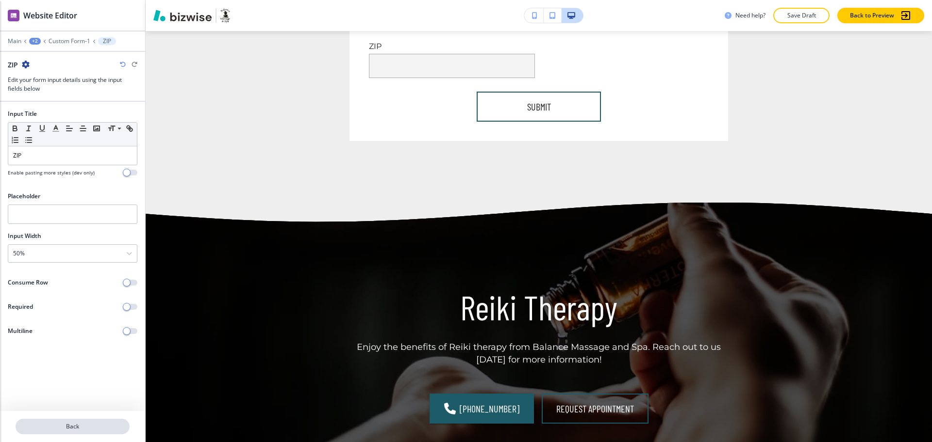
click at [84, 431] on p "Back" at bounding box center [72, 427] width 112 height 9
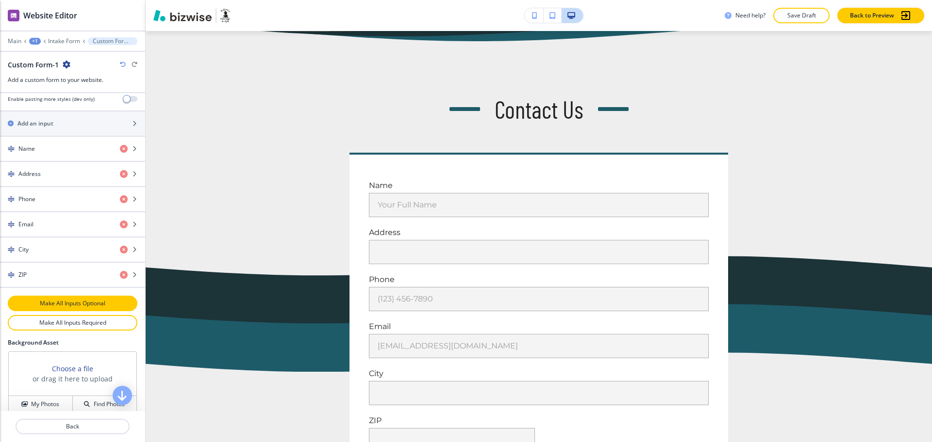
scroll to position [405, 0]
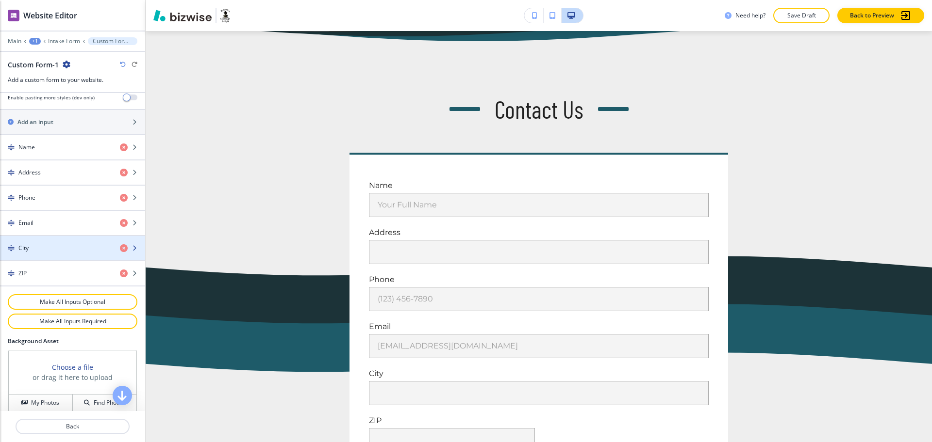
click at [55, 245] on div "City" at bounding box center [56, 248] width 112 height 9
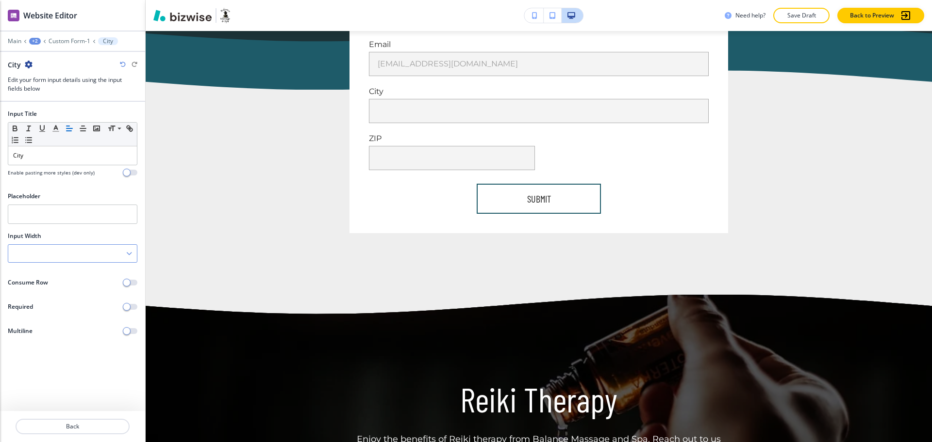
scroll to position [717, 0]
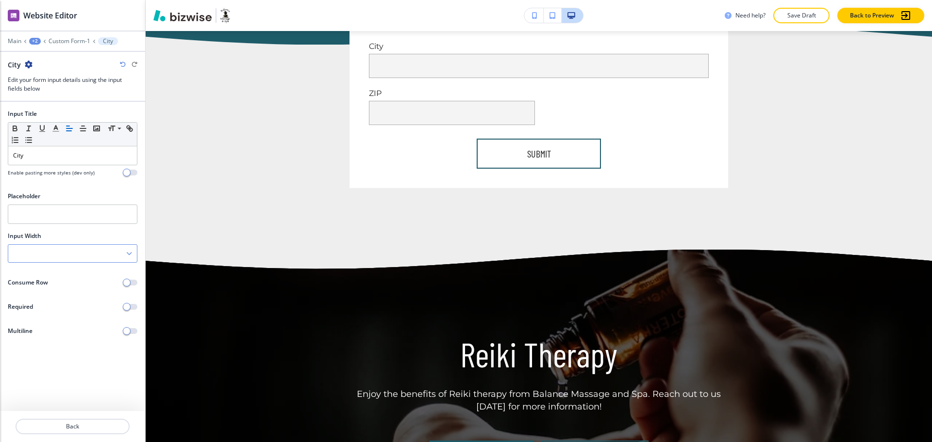
click at [82, 248] on div at bounding box center [72, 253] width 129 height 17
click at [65, 301] on h4 "50%" at bounding box center [72, 303] width 119 height 9
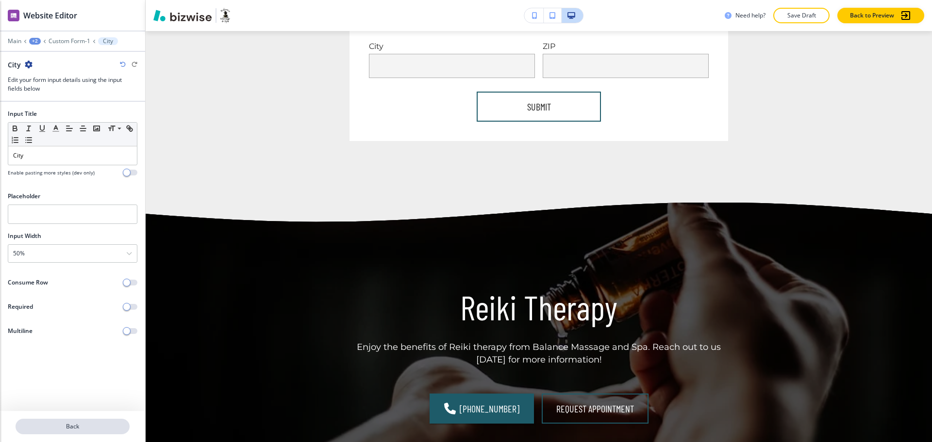
click at [75, 428] on p "Back" at bounding box center [72, 427] width 112 height 9
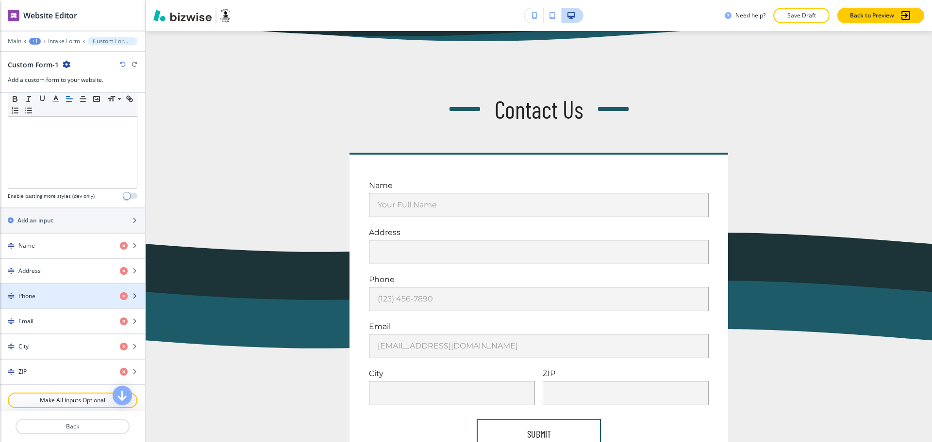
scroll to position [349, 0]
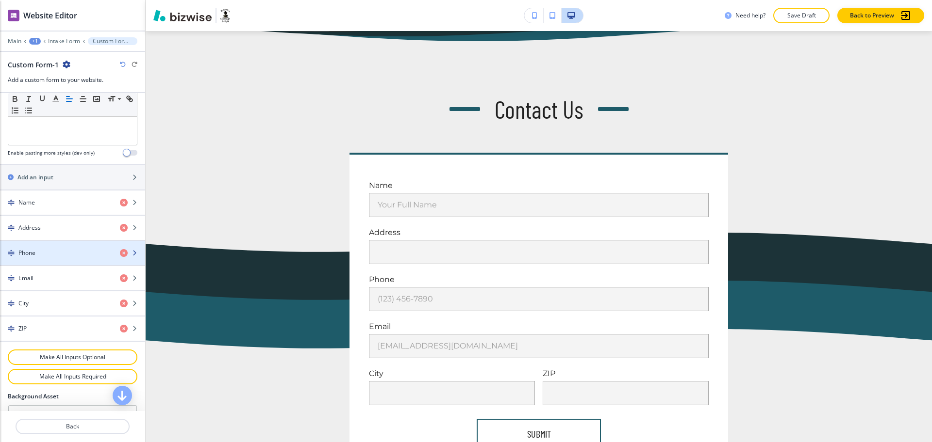
click at [64, 254] on div "Phone" at bounding box center [56, 253] width 112 height 9
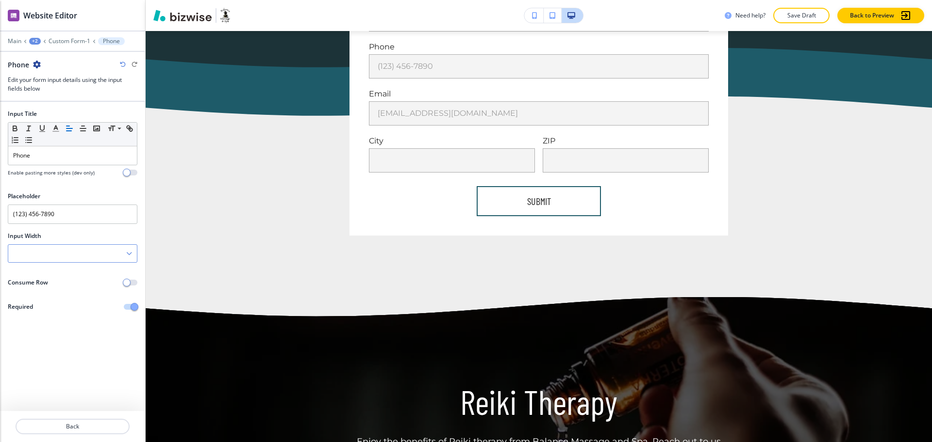
scroll to position [622, 0]
click at [71, 252] on div at bounding box center [72, 253] width 129 height 17
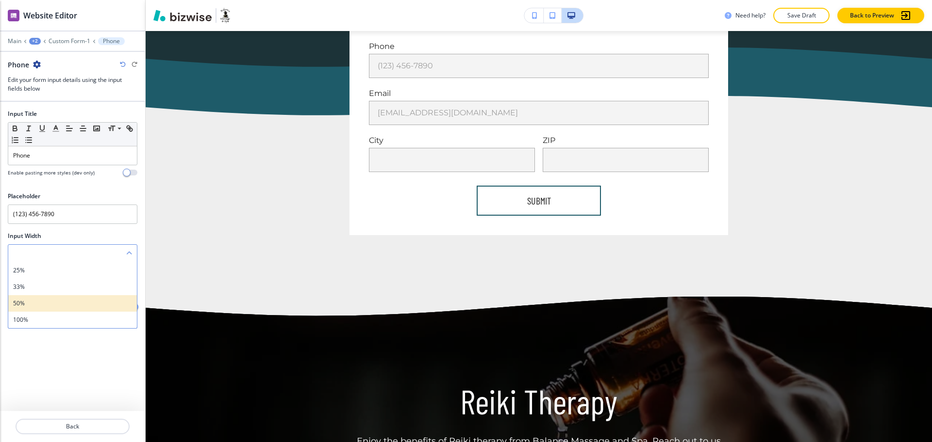
click at [59, 300] on h4 "50%" at bounding box center [72, 303] width 119 height 9
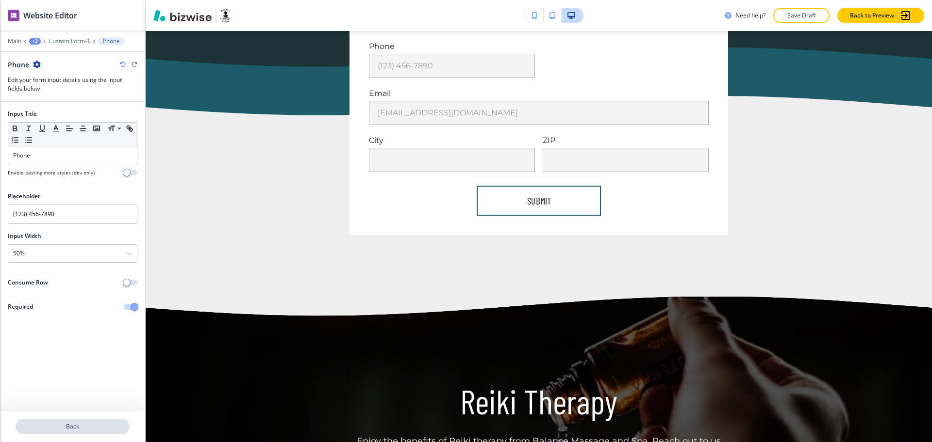
click at [64, 422] on button "Back" at bounding box center [73, 427] width 114 height 16
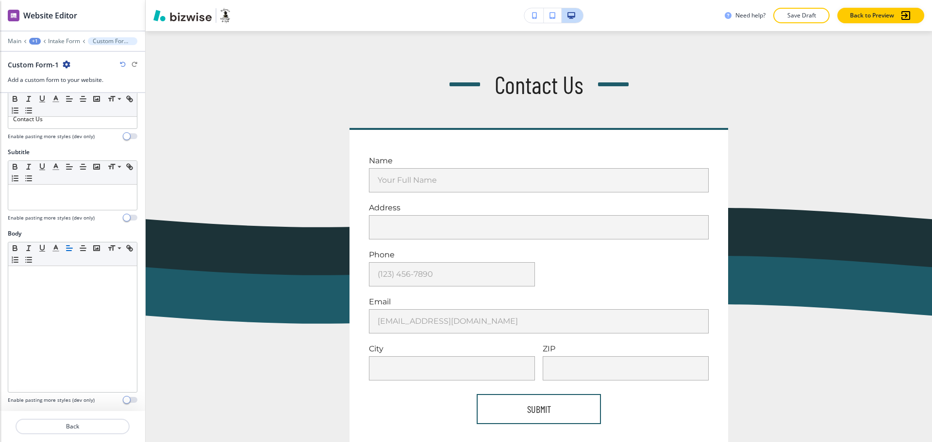
scroll to position [0, 0]
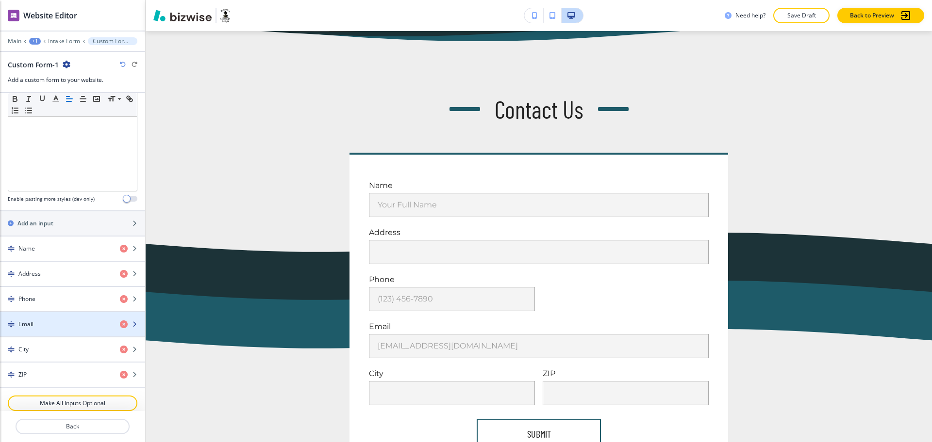
click at [52, 327] on div "Email" at bounding box center [56, 324] width 112 height 9
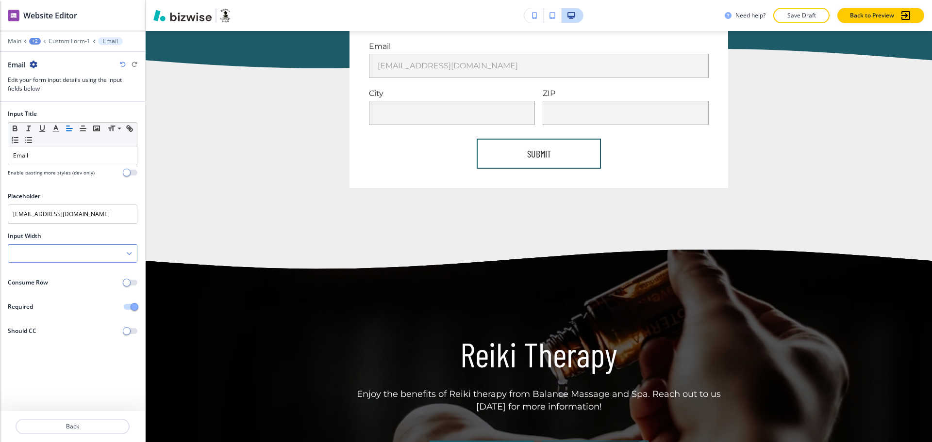
click at [45, 251] on div at bounding box center [72, 253] width 129 height 17
click at [49, 303] on h4 "50%" at bounding box center [72, 303] width 119 height 9
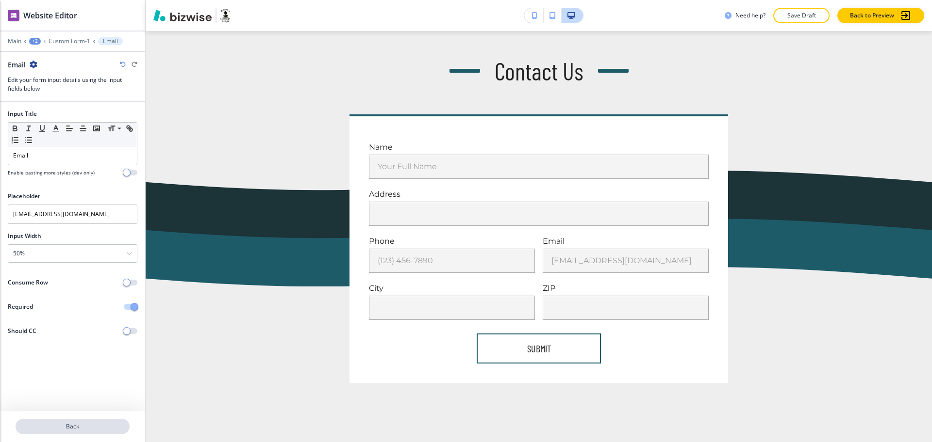
click at [76, 423] on p "Back" at bounding box center [72, 427] width 112 height 9
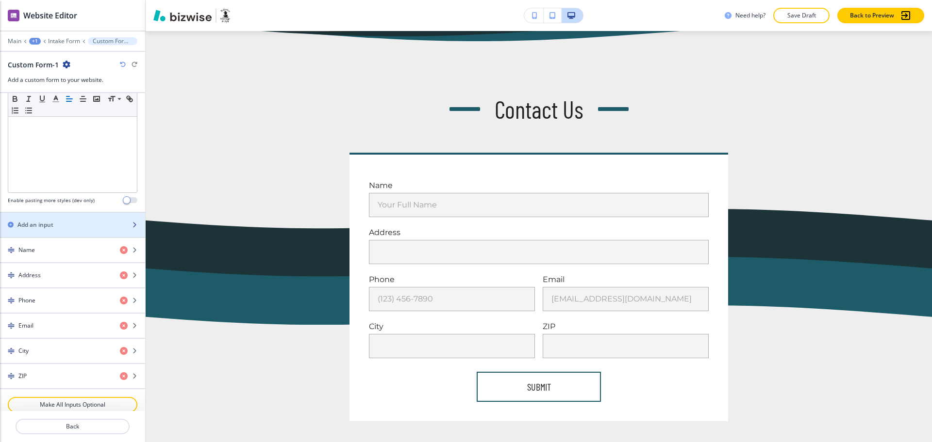
click at [34, 219] on div "button" at bounding box center [72, 217] width 145 height 8
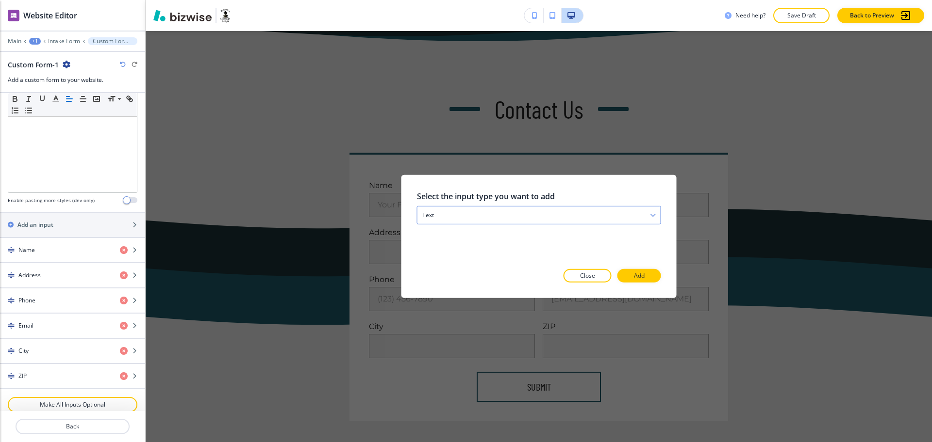
click at [528, 208] on div "text" at bounding box center [538, 215] width 243 height 17
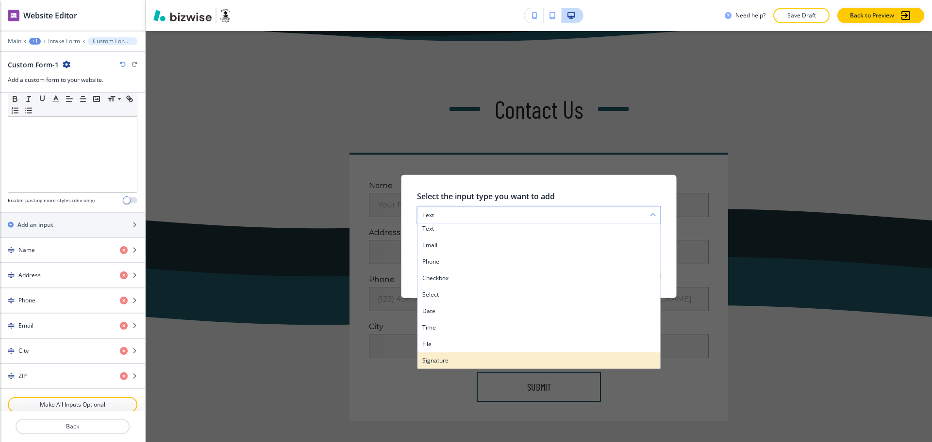
click at [464, 360] on h4 "signature" at bounding box center [538, 361] width 233 height 9
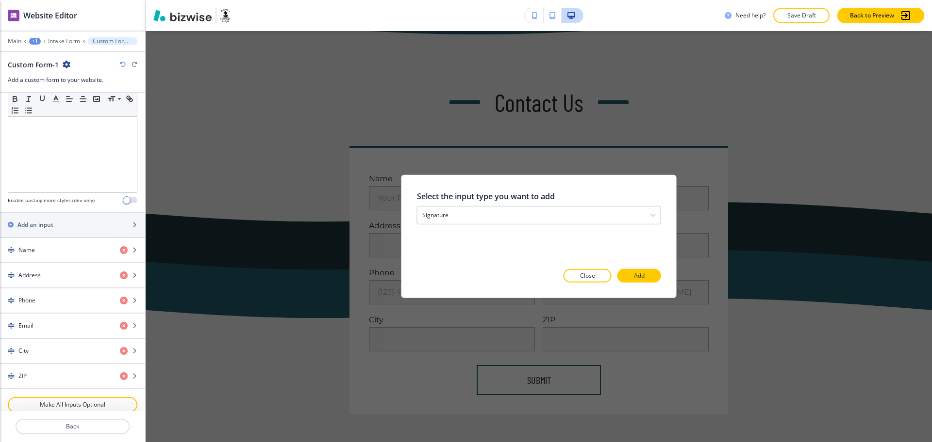
click at [639, 270] on button "Add" at bounding box center [639, 276] width 44 height 14
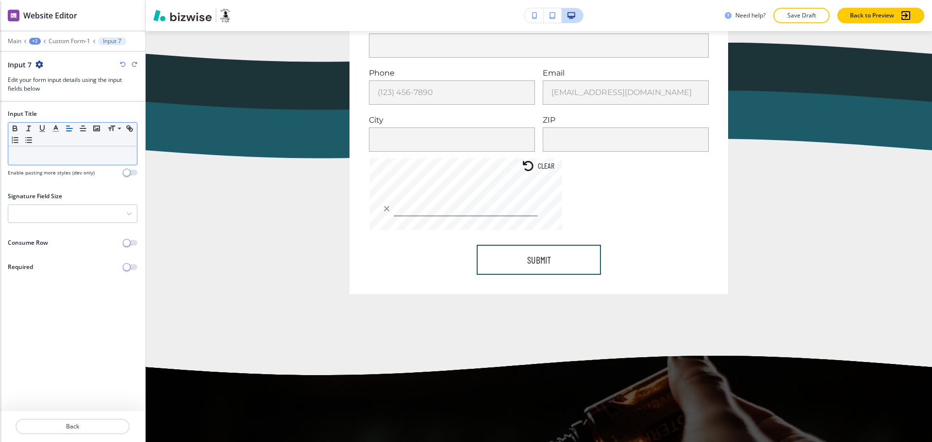
click at [50, 152] on p at bounding box center [72, 155] width 119 height 9
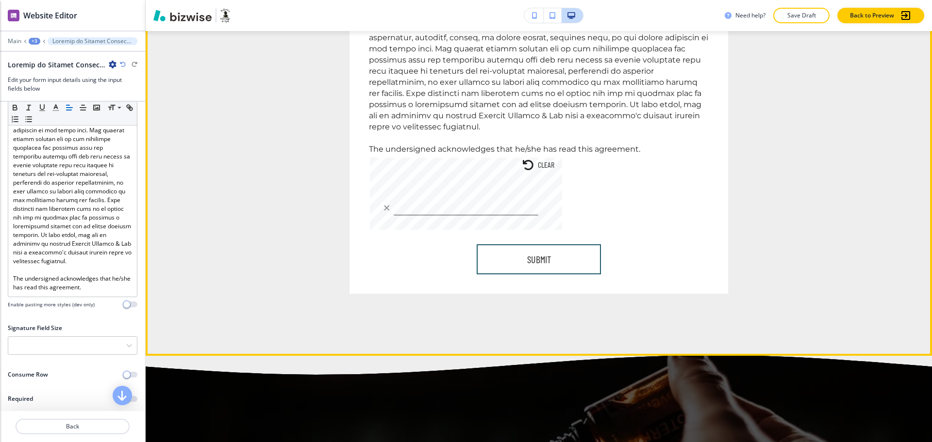
scroll to position [894, 0]
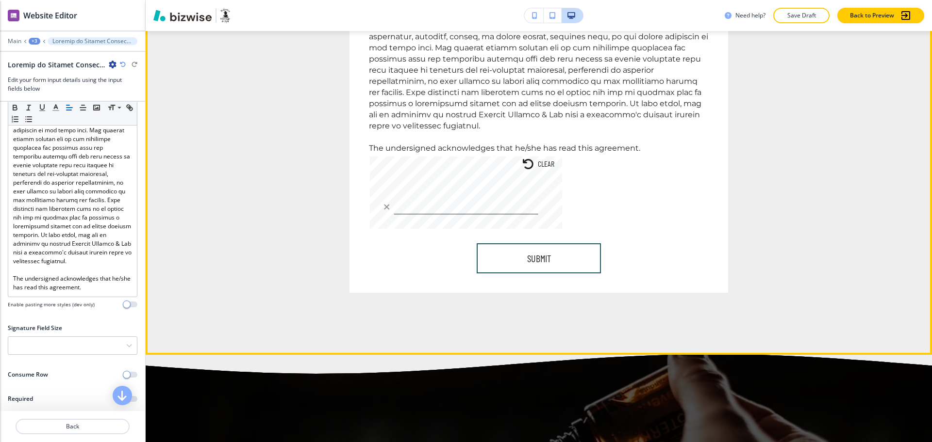
click at [531, 157] on button "Clear" at bounding box center [538, 164] width 48 height 15
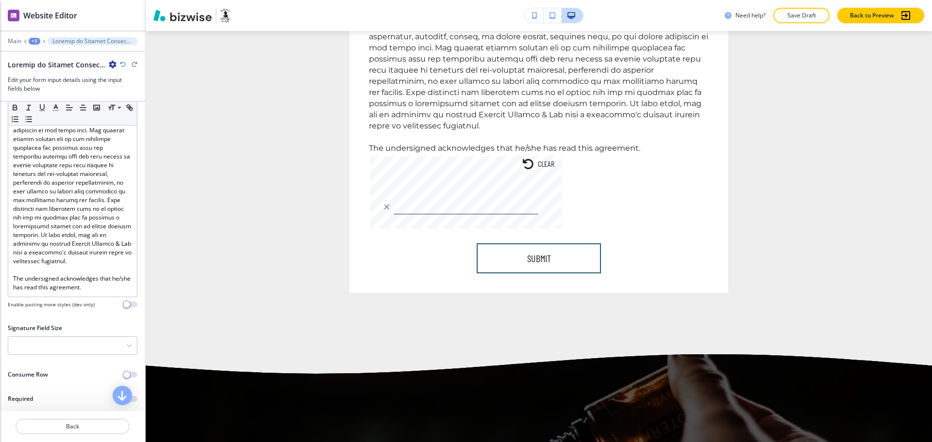
scroll to position [305, 0]
click at [60, 431] on p "Back" at bounding box center [72, 427] width 112 height 9
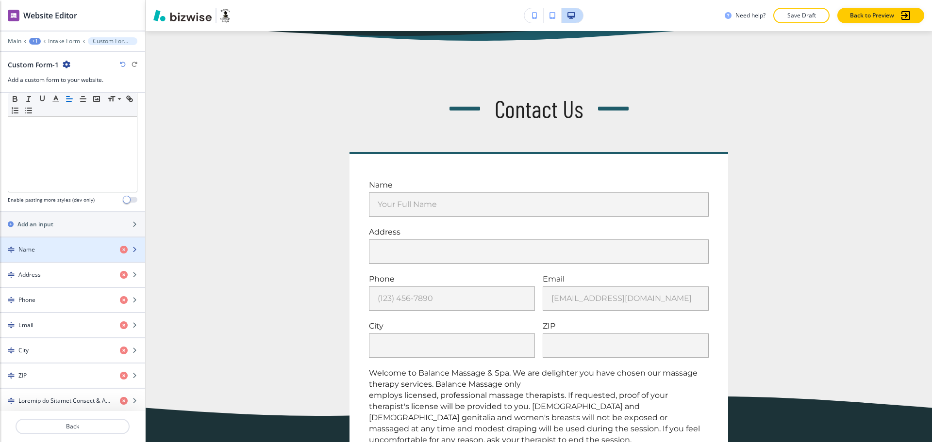
scroll to position [389, 0]
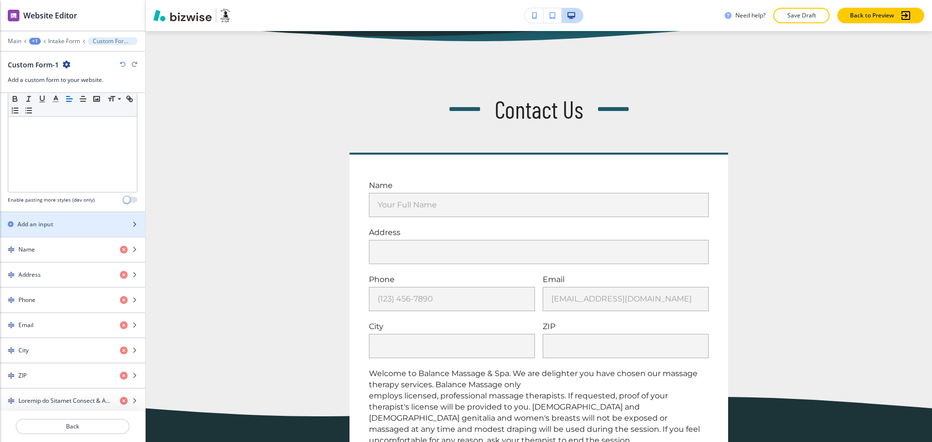
click at [40, 224] on h2 "Add an input" at bounding box center [35, 224] width 36 height 9
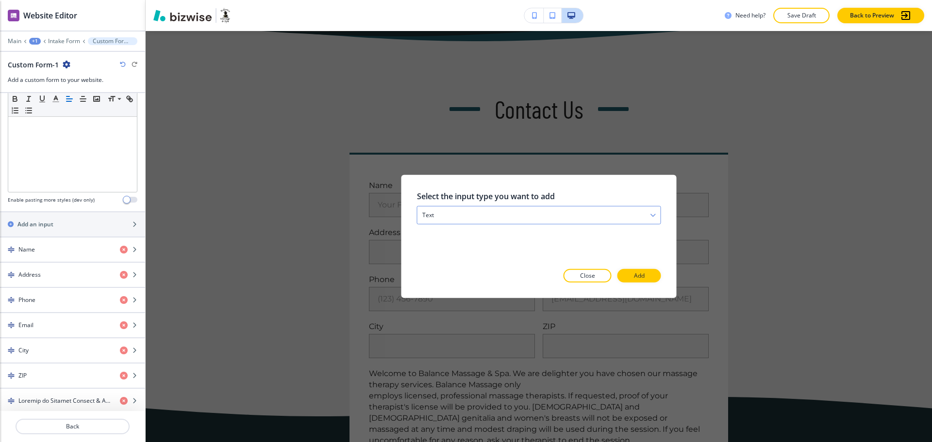
click at [455, 216] on div "text" at bounding box center [538, 215] width 243 height 17
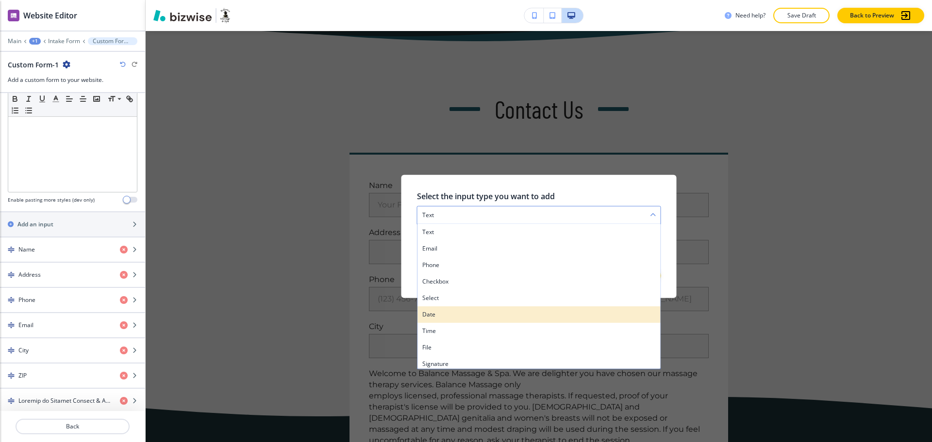
click at [447, 312] on h4 "date" at bounding box center [538, 315] width 233 height 9
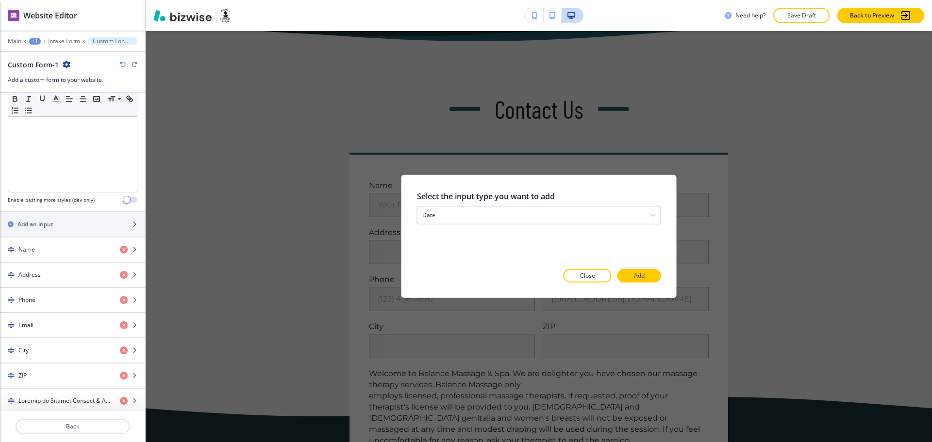
click at [642, 283] on div at bounding box center [539, 291] width 244 height 16
click at [641, 278] on p "Add" at bounding box center [639, 276] width 11 height 9
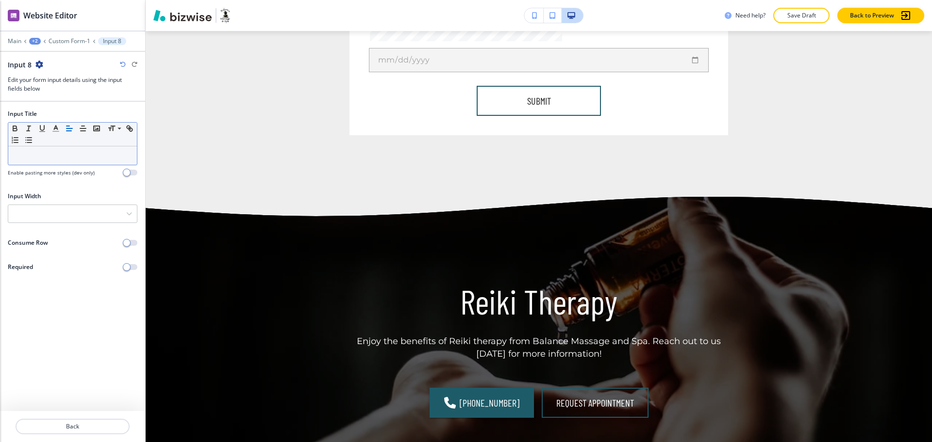
click at [56, 153] on p at bounding box center [72, 155] width 119 height 9
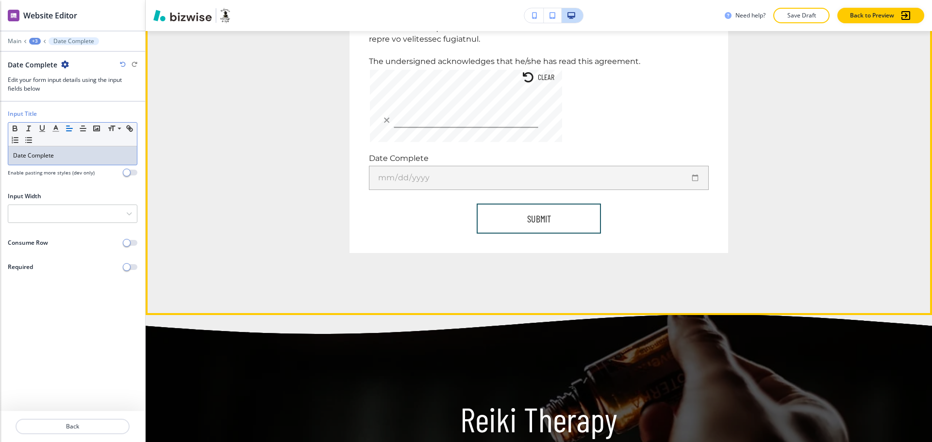
scroll to position [961, 0]
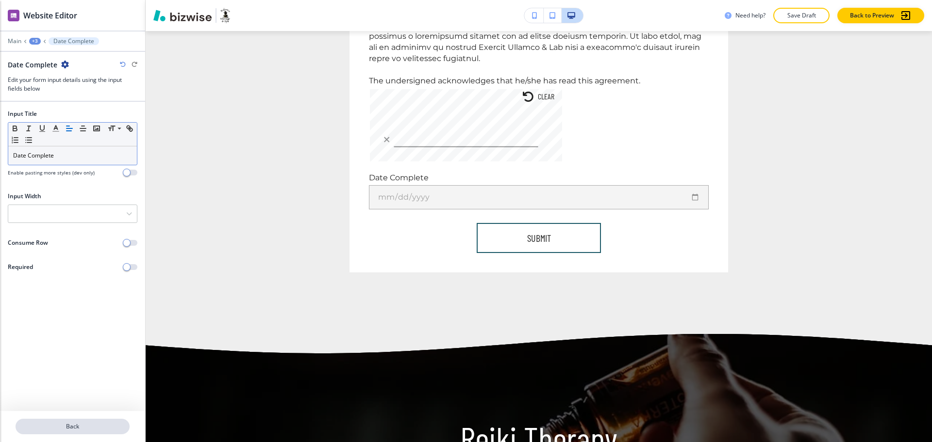
click at [92, 424] on p "Back" at bounding box center [72, 427] width 112 height 9
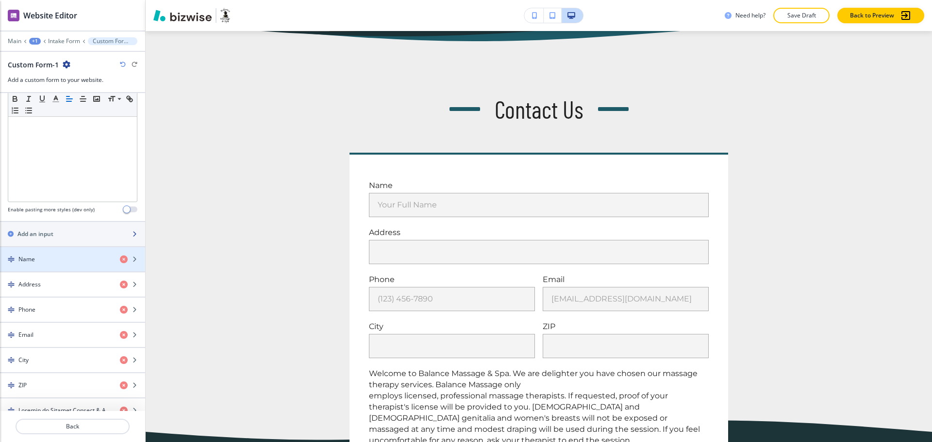
scroll to position [293, 0]
click at [41, 227] on div "button" at bounding box center [72, 226] width 145 height 8
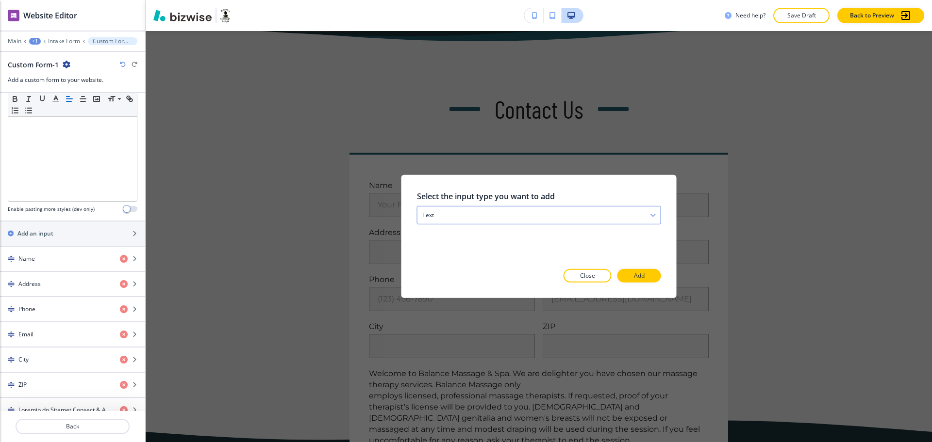
click at [468, 208] on div "text" at bounding box center [538, 215] width 243 height 17
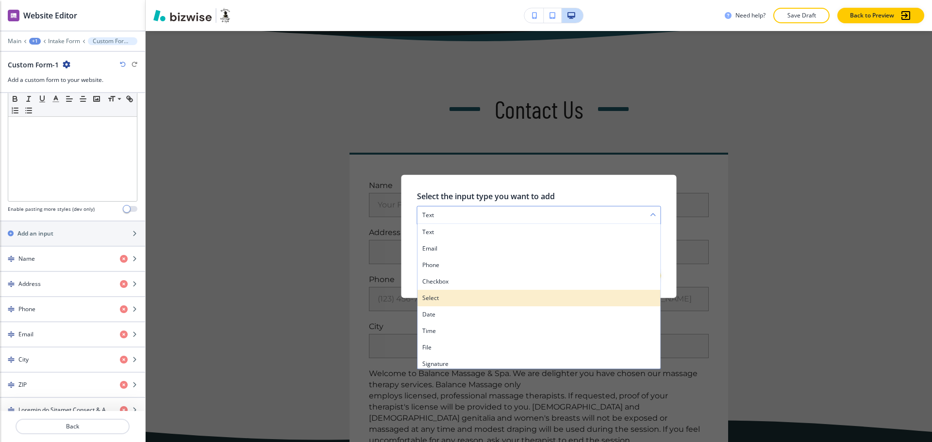
click at [451, 298] on h4 "select" at bounding box center [538, 298] width 233 height 9
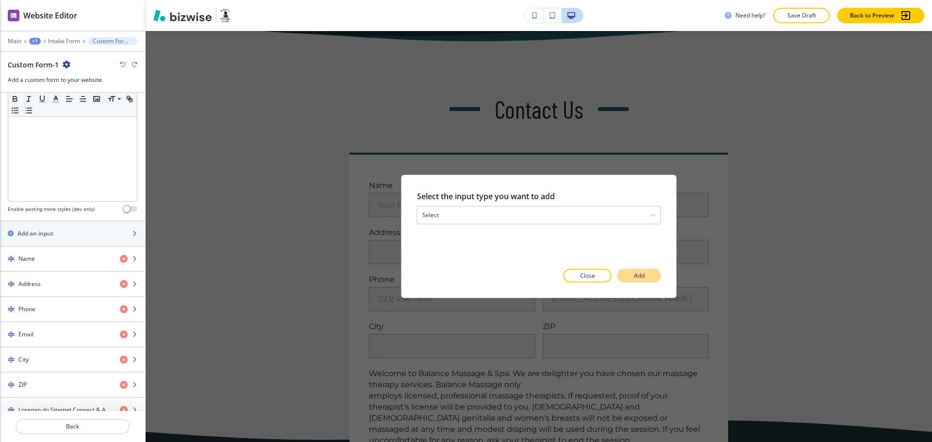
click at [643, 275] on p "Add" at bounding box center [639, 276] width 11 height 9
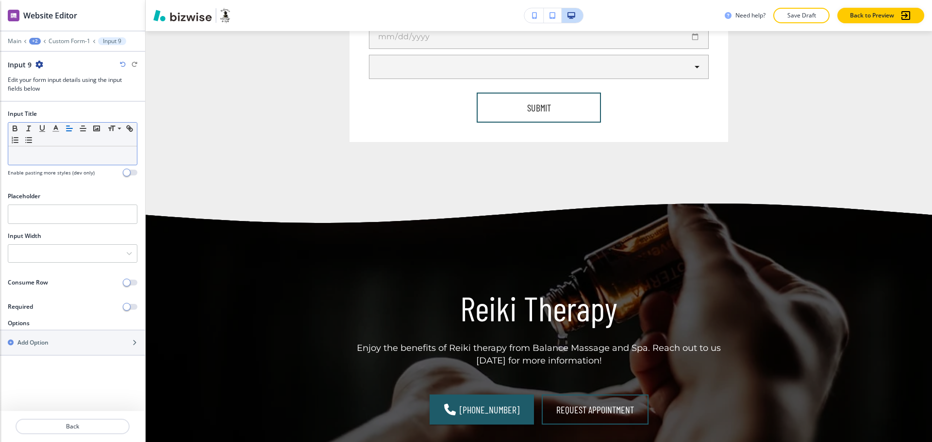
scroll to position [1129, 0]
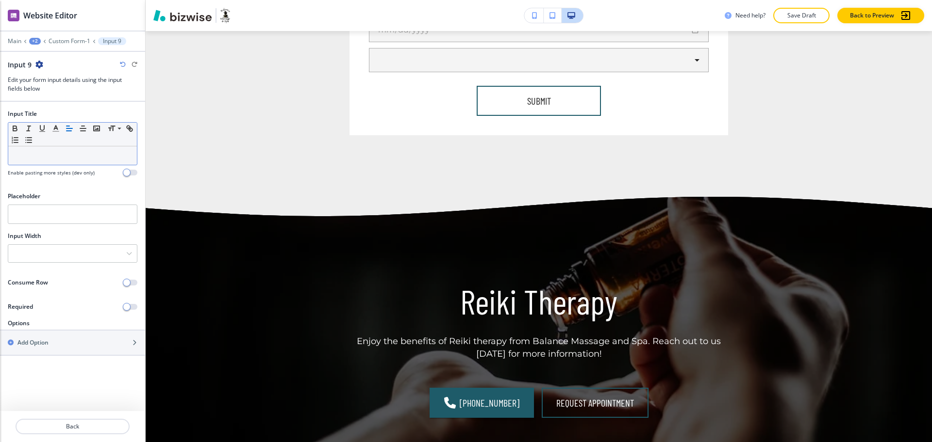
click at [78, 161] on div at bounding box center [72, 156] width 129 height 18
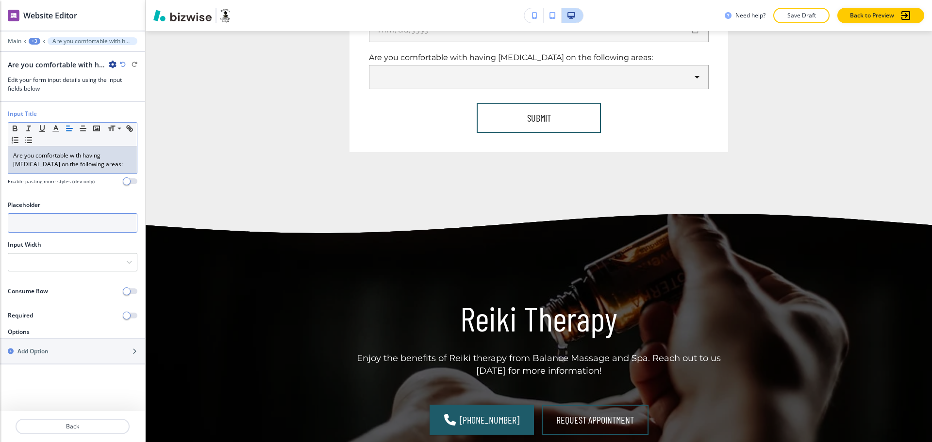
click at [61, 229] on input "text" at bounding box center [73, 222] width 130 height 19
paste input "Gluteal Region:"
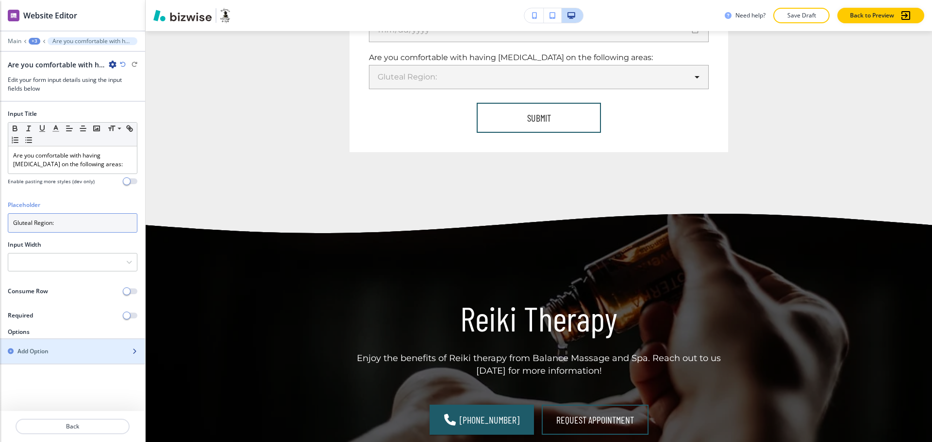
type input "Gluteal Region:"
click at [41, 356] on h2 "Add Option" at bounding box center [32, 351] width 31 height 9
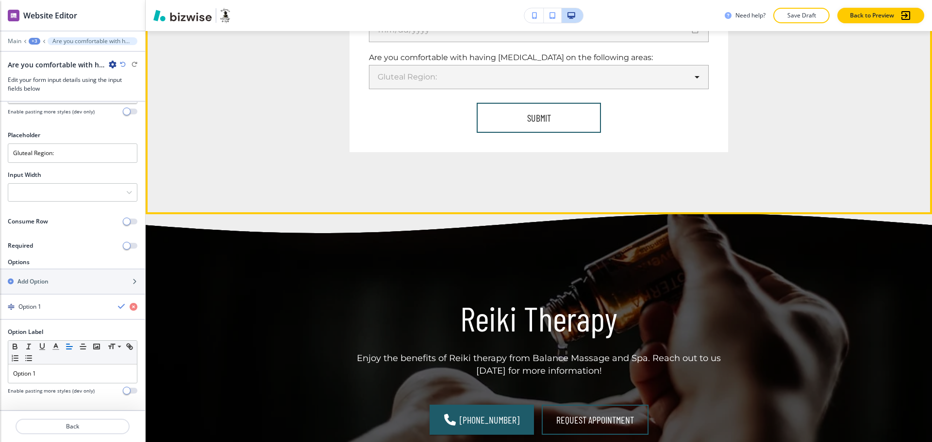
scroll to position [79, 0]
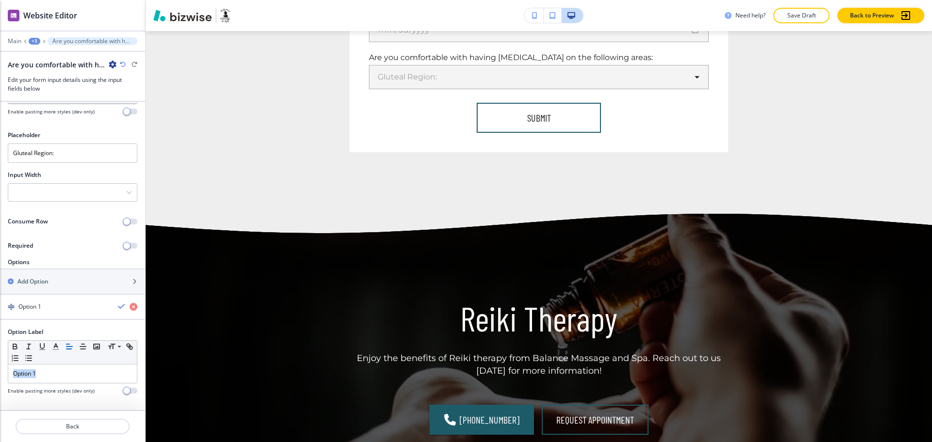
drag, startPoint x: 43, startPoint y: 375, endPoint x: 0, endPoint y: 348, distance: 50.3
click at [0, 357] on div "Option Label Small Normal Large Huge Option 1 Enable pasting more styles (dev o…" at bounding box center [72, 365] width 145 height 75
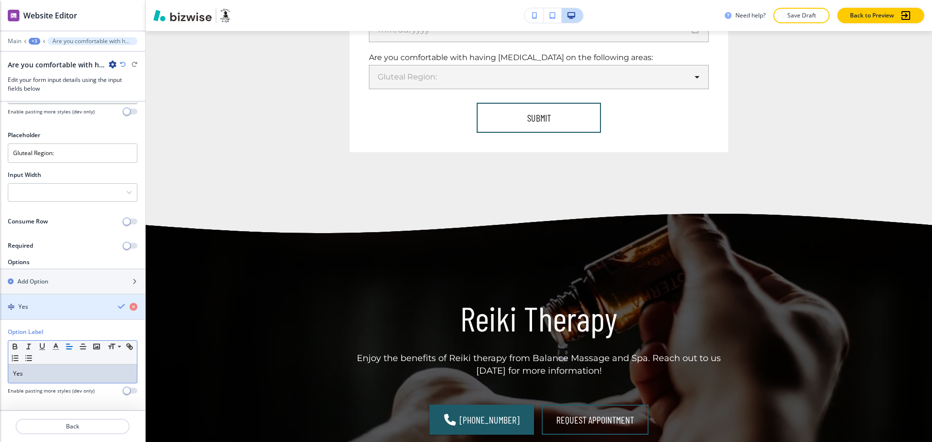
click at [118, 306] on icon "button" at bounding box center [122, 307] width 8 height 8
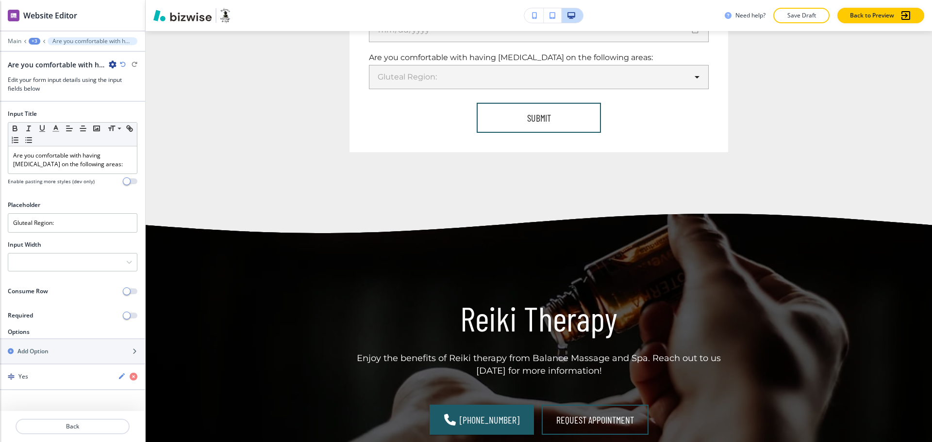
scroll to position [0, 0]
click at [35, 356] on h2 "Add Option" at bounding box center [32, 351] width 31 height 9
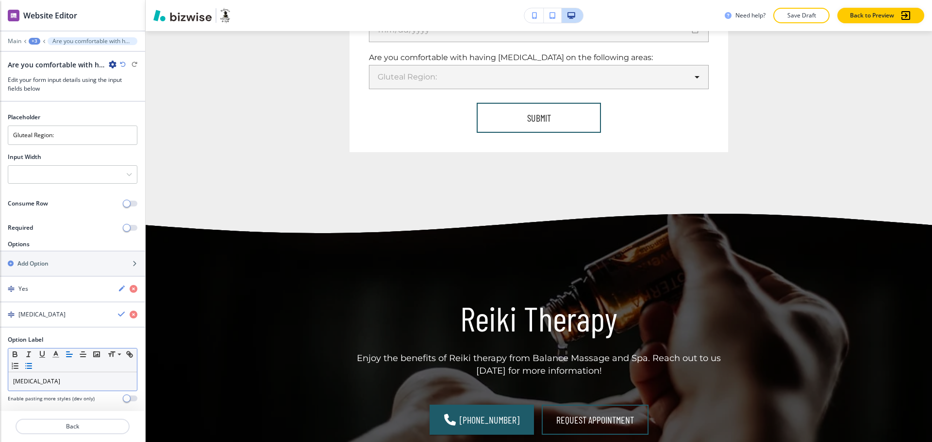
scroll to position [104, 0]
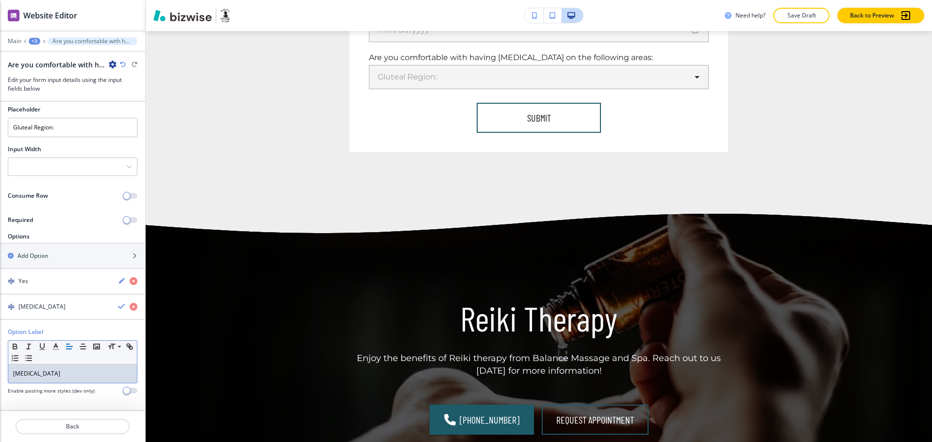
drag, startPoint x: 49, startPoint y: 371, endPoint x: 0, endPoint y: 325, distance: 67.6
click at [0, 354] on div "Option Label Small Normal Large Huge [MEDICAL_DATA] Enable pasting more styles …" at bounding box center [72, 365] width 145 height 75
click at [118, 305] on icon "button" at bounding box center [122, 307] width 8 height 8
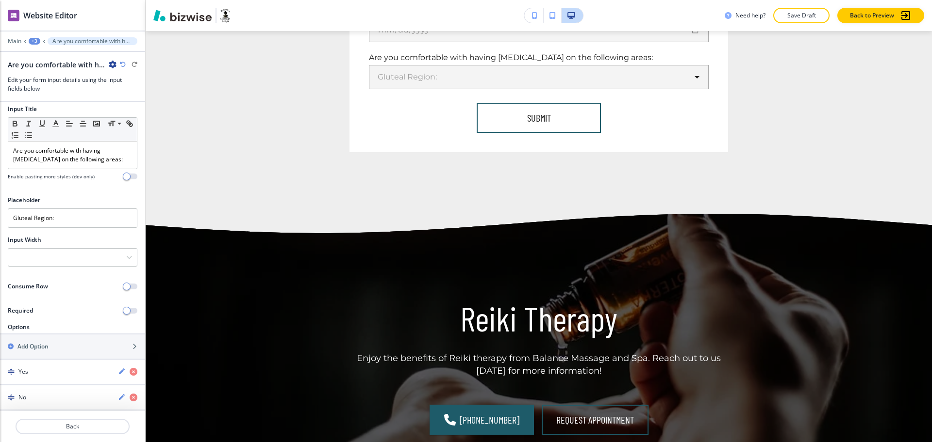
scroll to position [13, 0]
click at [44, 256] on div at bounding box center [72, 257] width 129 height 17
click at [46, 311] on h4 "50%" at bounding box center [72, 307] width 119 height 9
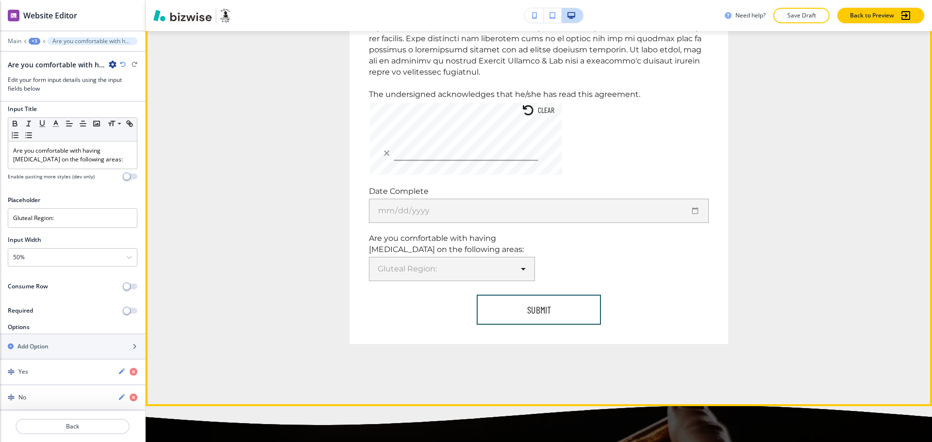
scroll to position [947, 0]
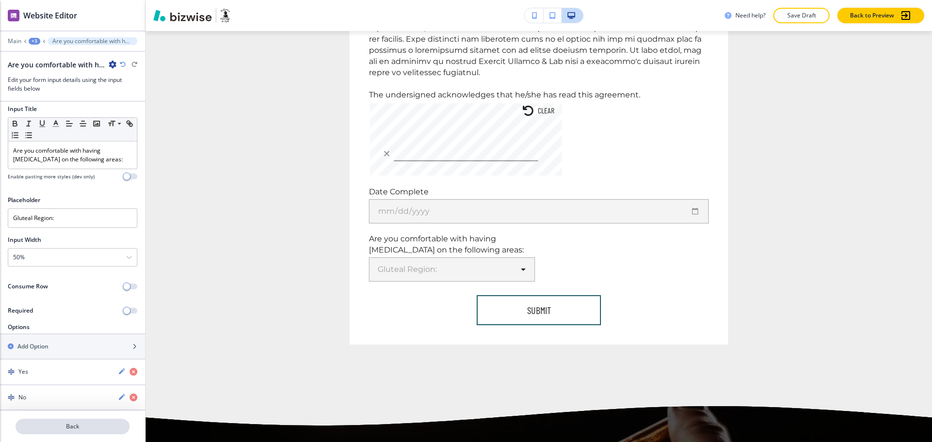
click at [72, 429] on p "Back" at bounding box center [72, 427] width 112 height 9
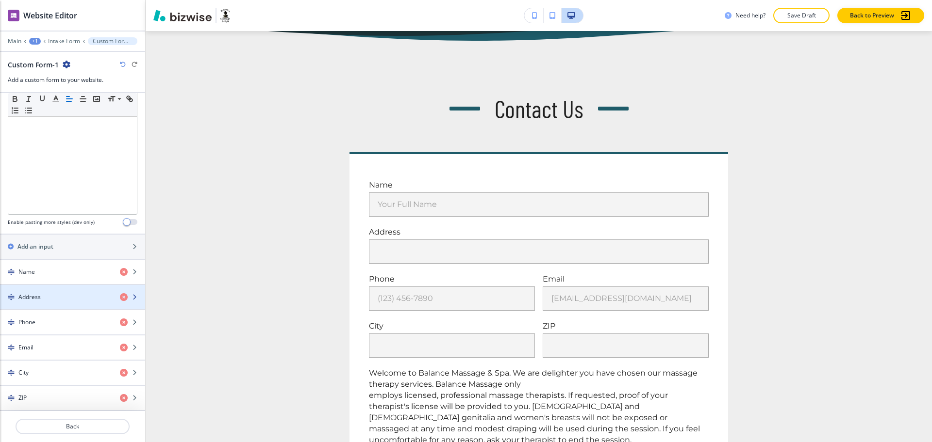
scroll to position [280, 0]
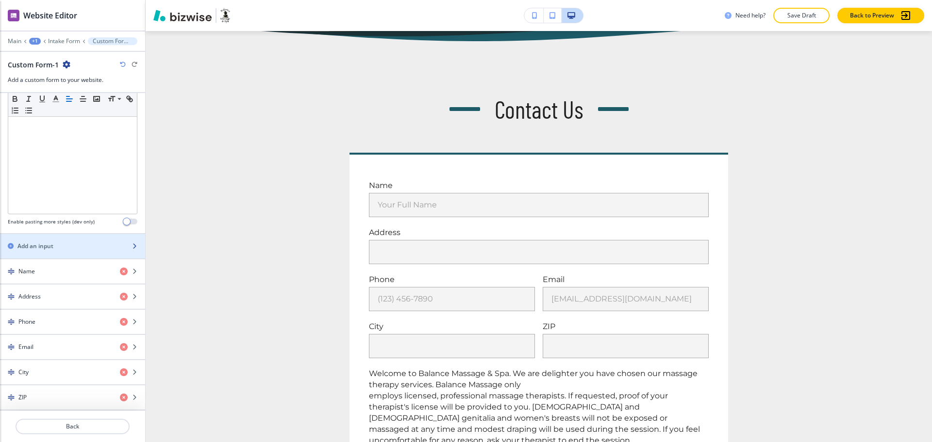
click at [36, 248] on h2 "Add an input" at bounding box center [35, 246] width 36 height 9
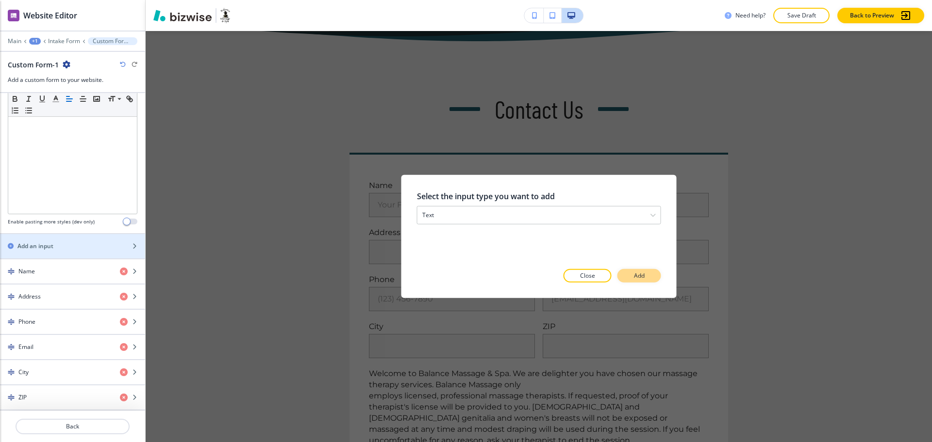
click at [635, 278] on p "Add" at bounding box center [639, 276] width 11 height 9
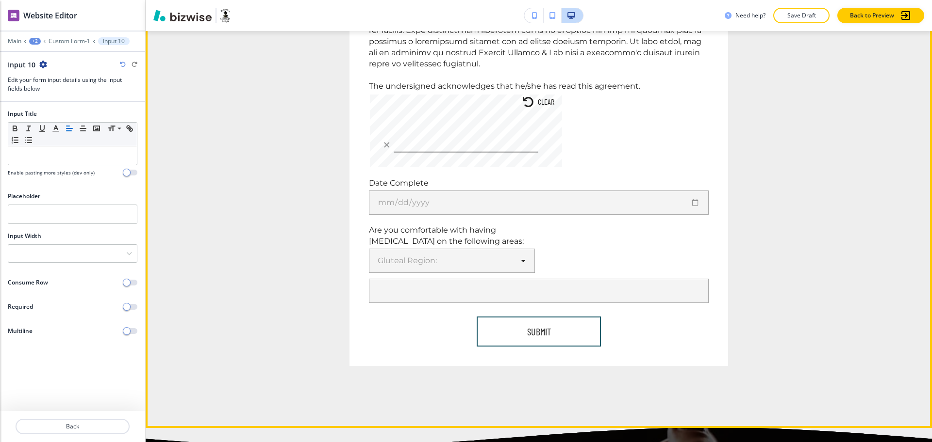
scroll to position [955, 0]
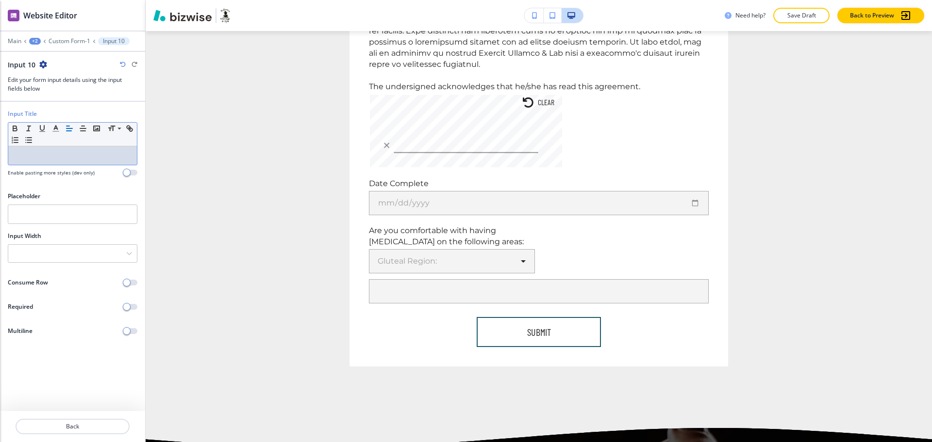
drag, startPoint x: 65, startPoint y: 159, endPoint x: 59, endPoint y: 160, distance: 5.4
click at [62, 159] on p at bounding box center [72, 155] width 119 height 9
click at [28, 208] on input "text" at bounding box center [73, 214] width 130 height 19
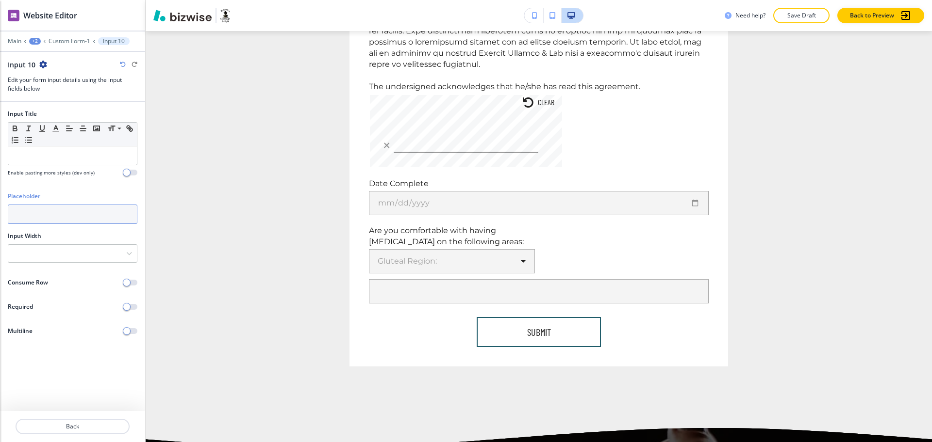
paste input "Street Address #2"
type input "Street Address #2"
click at [41, 62] on icon "button" at bounding box center [43, 65] width 8 height 8
click at [72, 110] on button "Delete Input 10" at bounding box center [70, 115] width 62 height 17
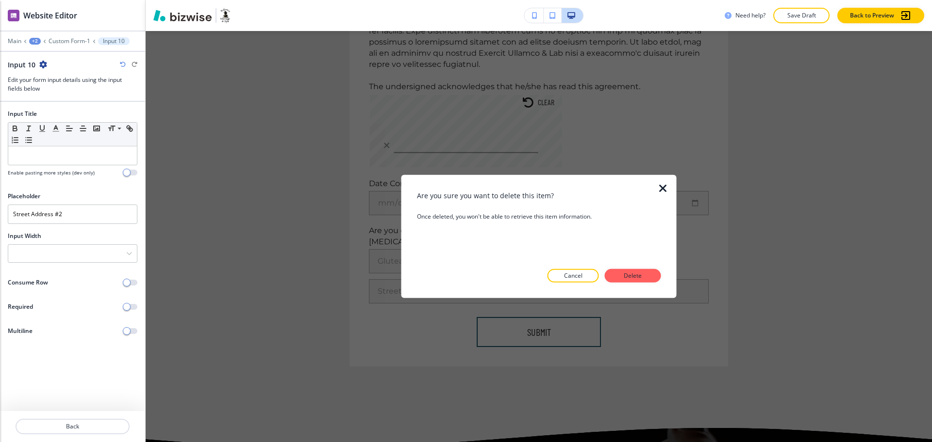
click at [645, 281] on button "Delete" at bounding box center [633, 276] width 56 height 14
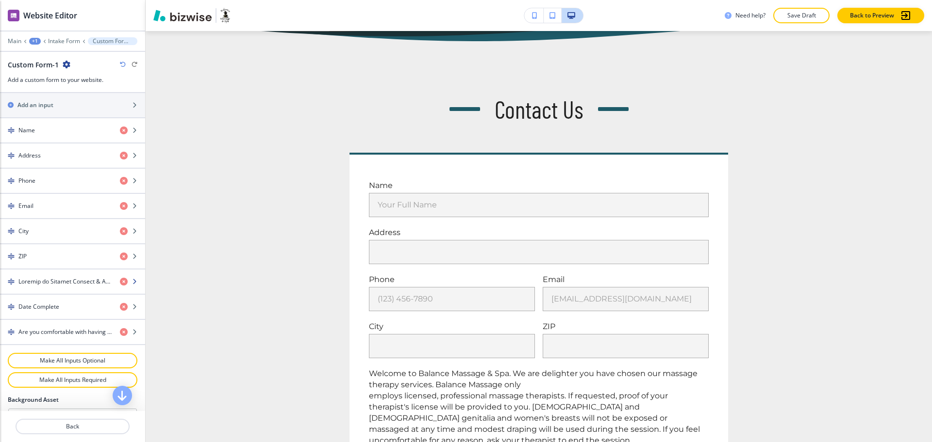
scroll to position [422, 0]
click at [42, 106] on h2 "Add an input" at bounding box center [35, 104] width 36 height 9
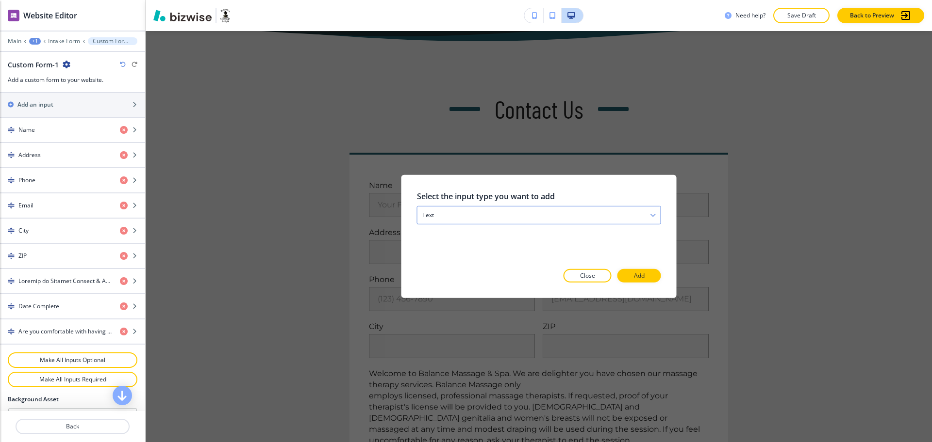
click at [438, 219] on div "text" at bounding box center [538, 215] width 243 height 17
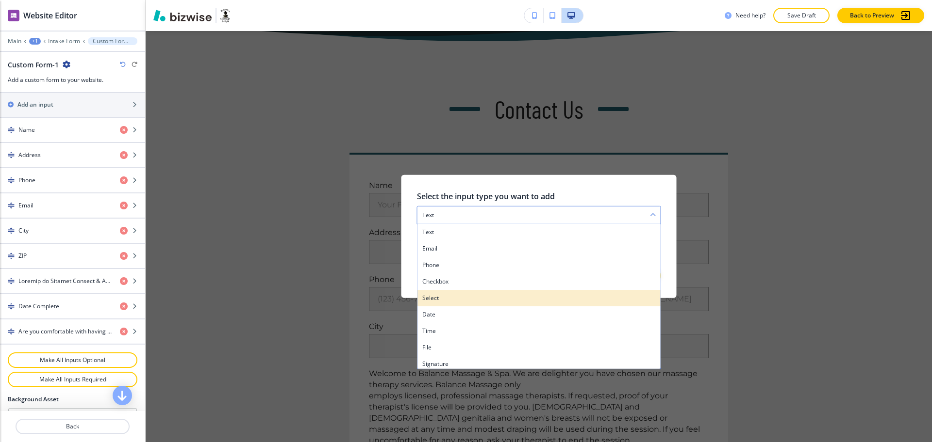
click at [449, 299] on h4 "select" at bounding box center [538, 298] width 233 height 9
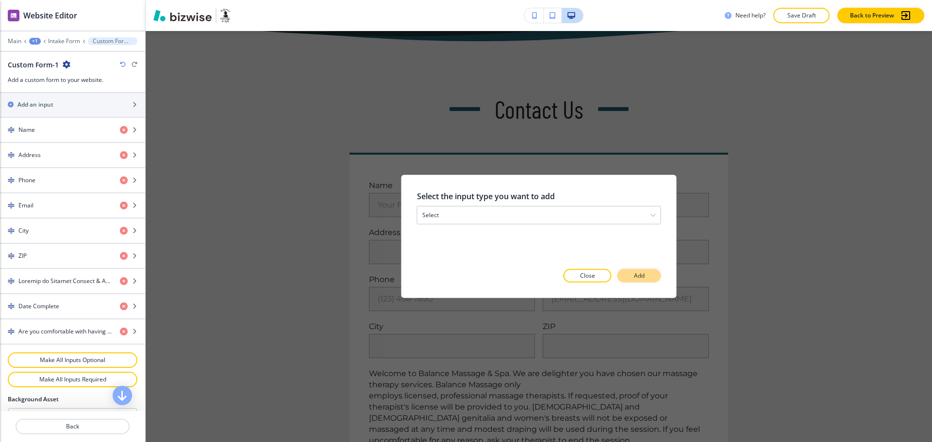
click at [648, 281] on button "Add" at bounding box center [639, 276] width 44 height 14
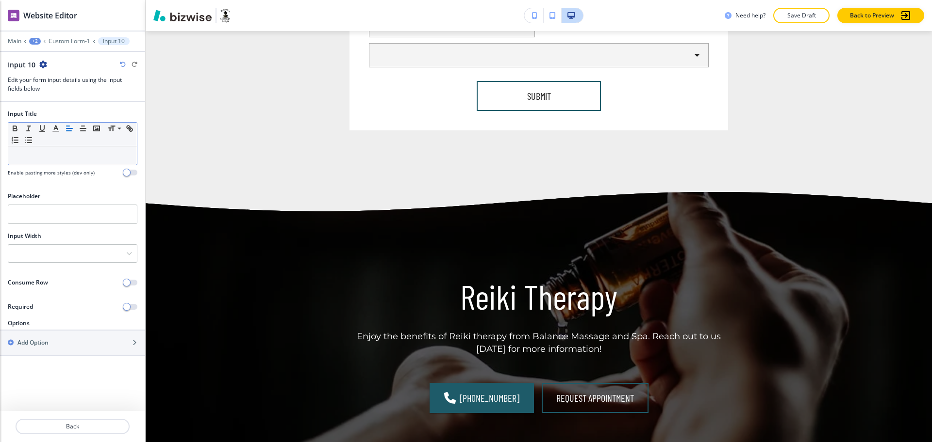
scroll to position [1198, 0]
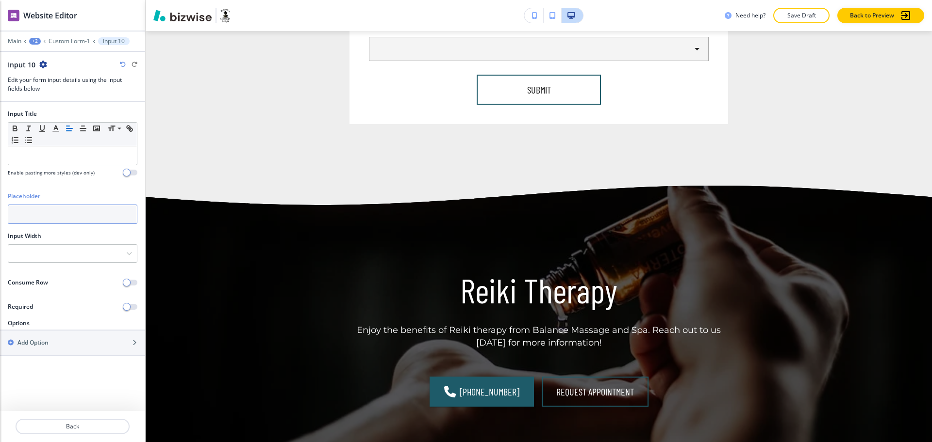
click at [48, 222] on input "text" at bounding box center [73, 214] width 130 height 19
paste input "Street Address #2"
type input "Street Address #2"
click at [81, 264] on div "Input Width 25% 33% 50% 100%" at bounding box center [72, 251] width 145 height 39
click at [78, 256] on div at bounding box center [72, 253] width 129 height 17
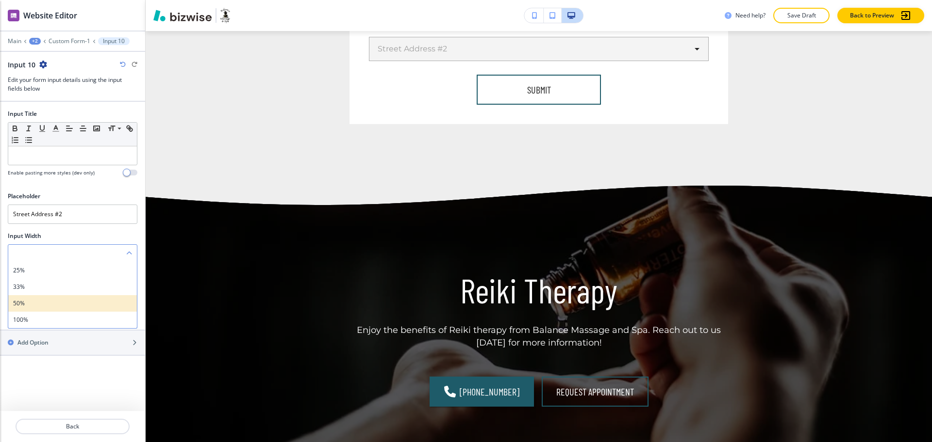
click at [63, 302] on h4 "50%" at bounding box center [72, 303] width 119 height 9
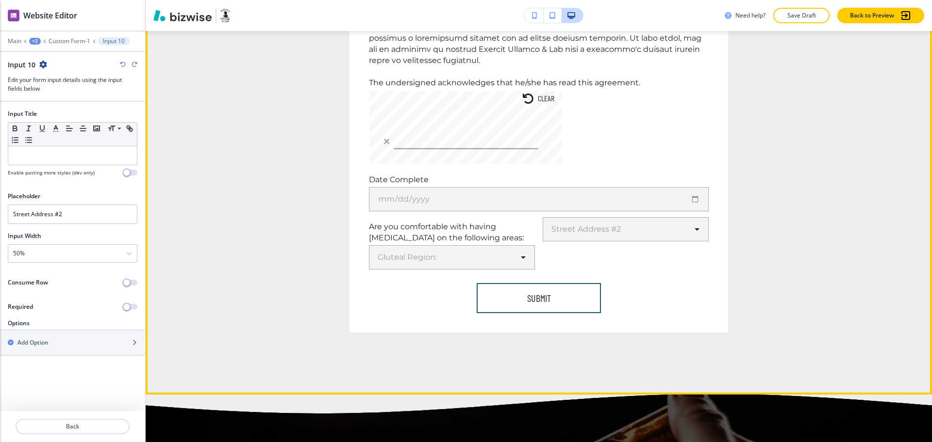
scroll to position [959, 0]
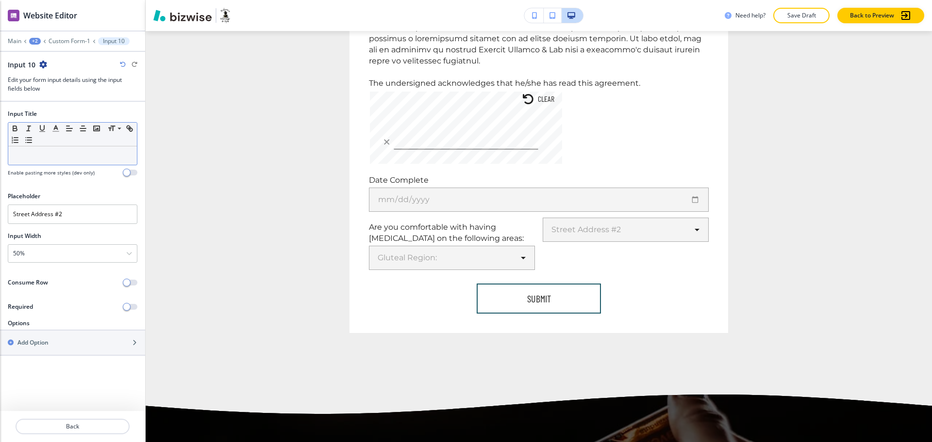
click at [63, 156] on p at bounding box center [72, 155] width 119 height 9
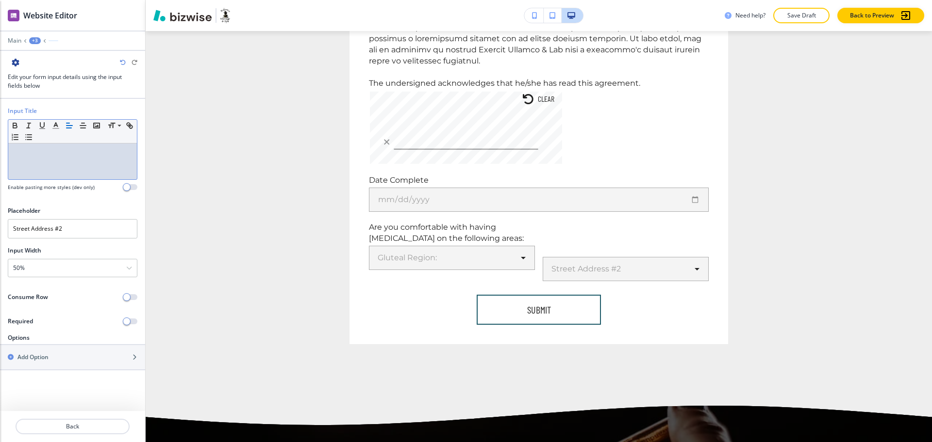
click at [43, 159] on p at bounding box center [72, 161] width 119 height 9
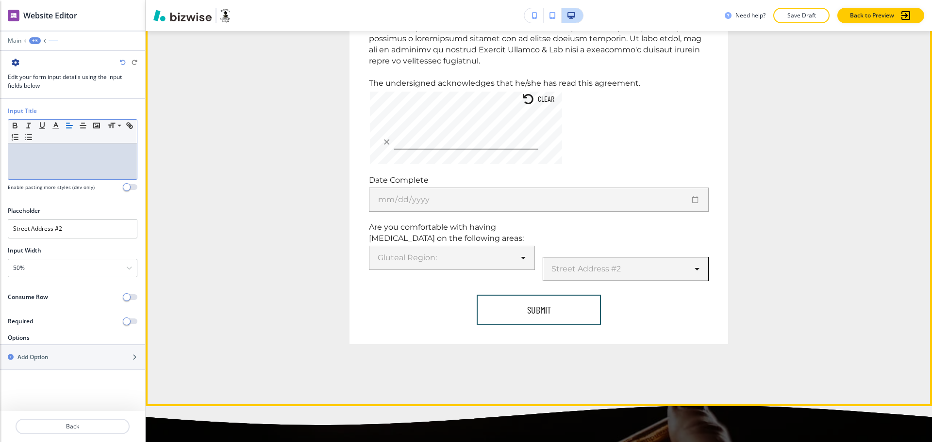
click at [645, 0] on body "WELCOME TO YOUR WEBSITE PREVIEW Want to try out the Website Editor? Edit this s…" at bounding box center [466, 0] width 932 height 0
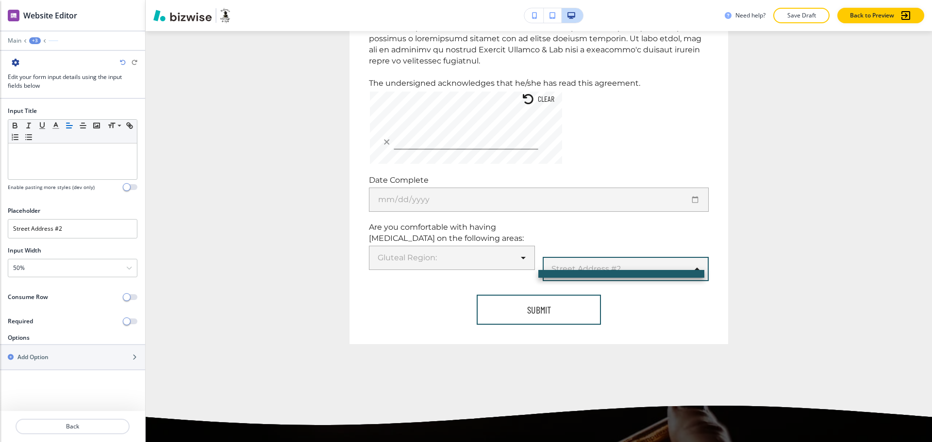
click at [33, 355] on div at bounding box center [466, 221] width 932 height 442
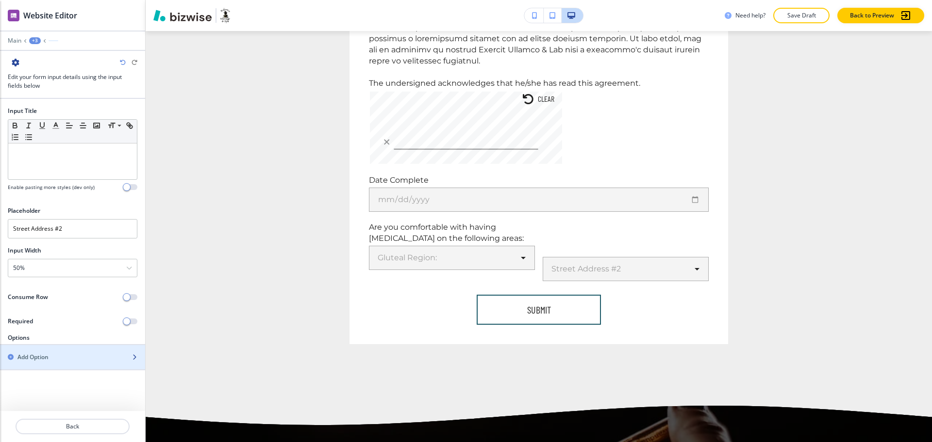
click at [30, 360] on h2 "Add Option" at bounding box center [32, 357] width 31 height 9
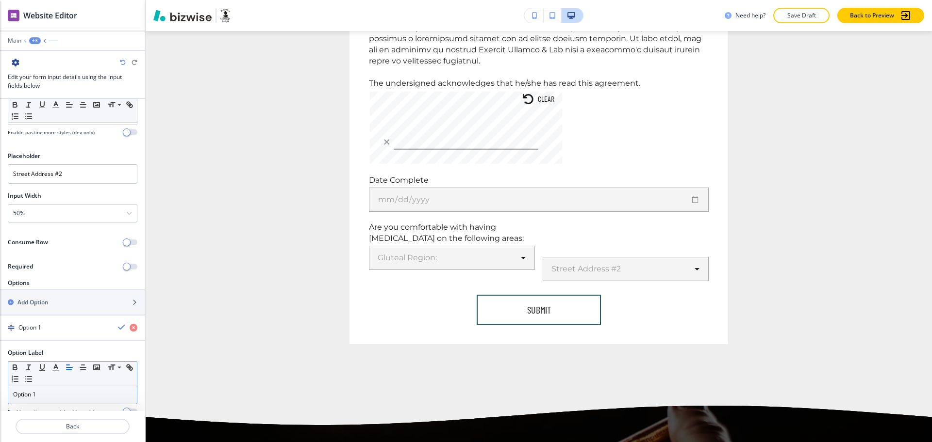
scroll to position [76, 0]
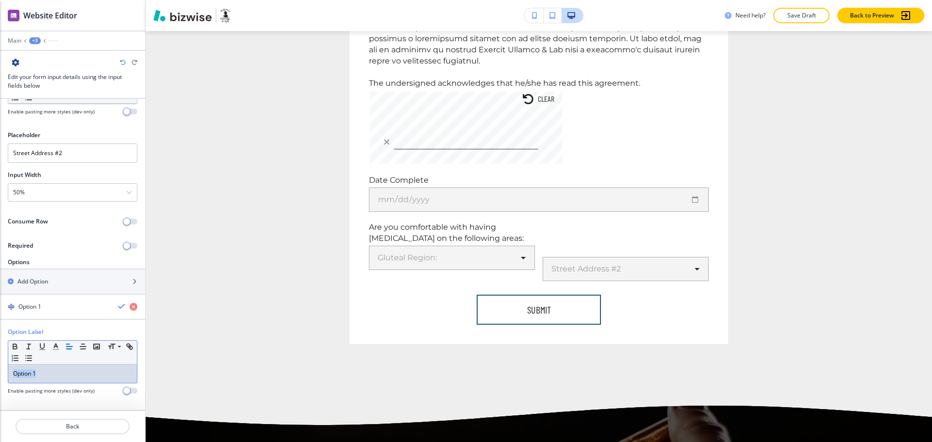
drag, startPoint x: 64, startPoint y: 373, endPoint x: 0, endPoint y: 354, distance: 66.8
click at [0, 355] on div "Option Label Small Normal Large Huge Option 1 Enable pasting more styles (dev o…" at bounding box center [72, 365] width 145 height 75
click at [118, 307] on icon "button" at bounding box center [122, 307] width 8 height 8
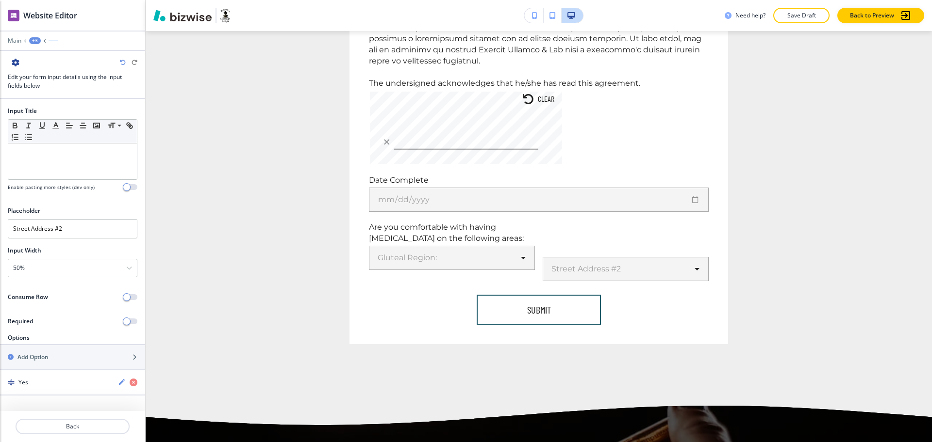
scroll to position [0, 0]
click at [39, 359] on h2 "Add Option" at bounding box center [32, 357] width 31 height 9
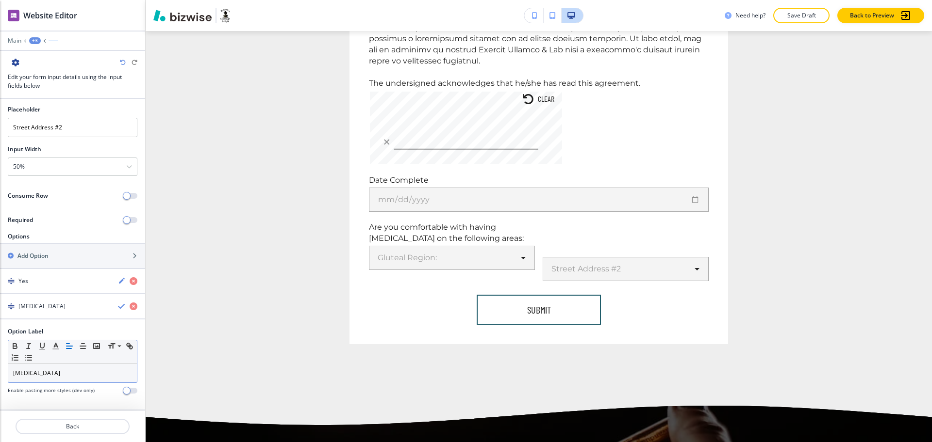
scroll to position [101, 0]
drag, startPoint x: 53, startPoint y: 374, endPoint x: 0, endPoint y: 324, distance: 73.4
click at [0, 331] on div "Option Label Small Normal Large Huge [MEDICAL_DATA] Enable pasting more styles …" at bounding box center [72, 365] width 145 height 75
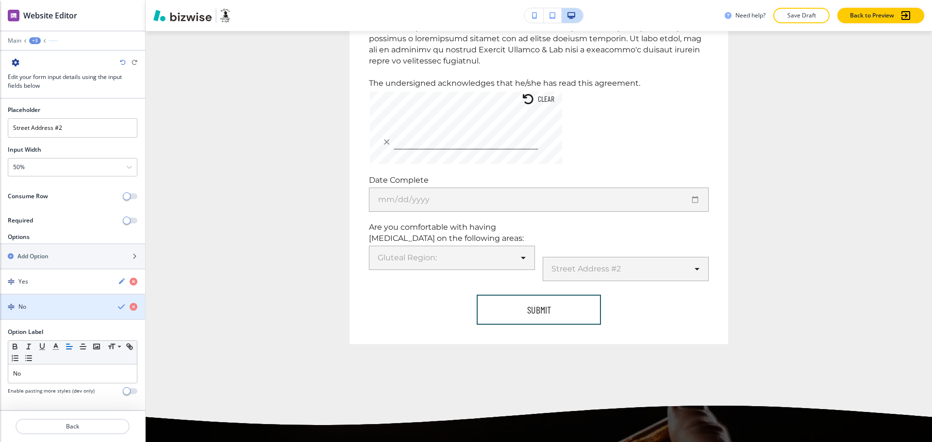
click at [118, 308] on icon "button" at bounding box center [122, 307] width 8 height 8
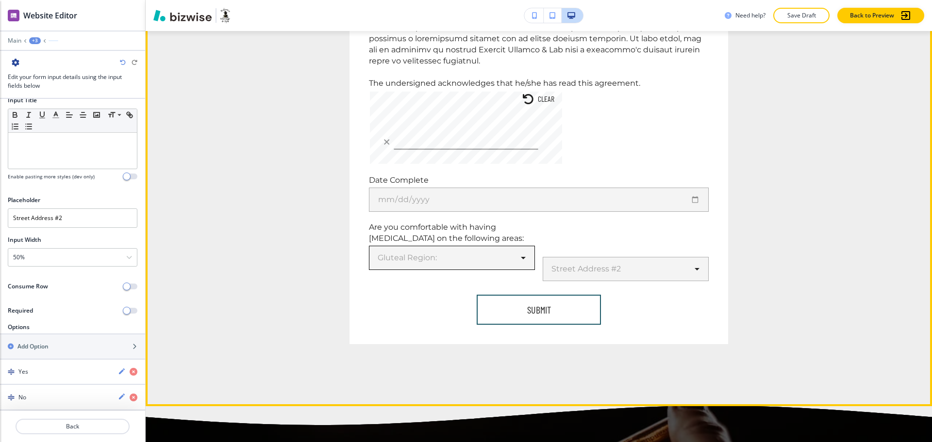
click at [518, 0] on body "WELCOME TO YOUR WEBSITE PREVIEW Want to try out the Website Editor? Edit this s…" at bounding box center [466, 0] width 932 height 0
click at [549, 259] on div at bounding box center [466, 221] width 932 height 442
click at [627, 0] on body "WELCOME TO YOUR WEBSITE PREVIEW Want to try out the Website Editor? Edit this s…" at bounding box center [466, 0] width 932 height 0
click at [295, 230] on div at bounding box center [466, 221] width 932 height 442
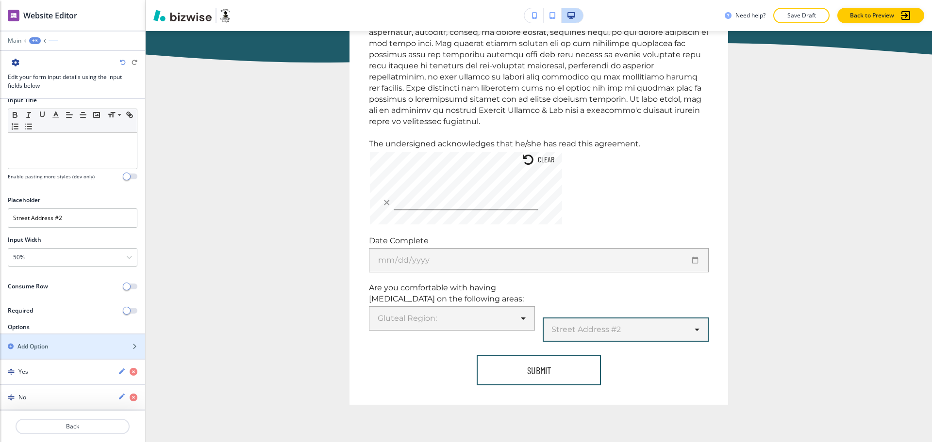
scroll to position [10, 0]
click at [62, 425] on p "Back" at bounding box center [72, 427] width 112 height 9
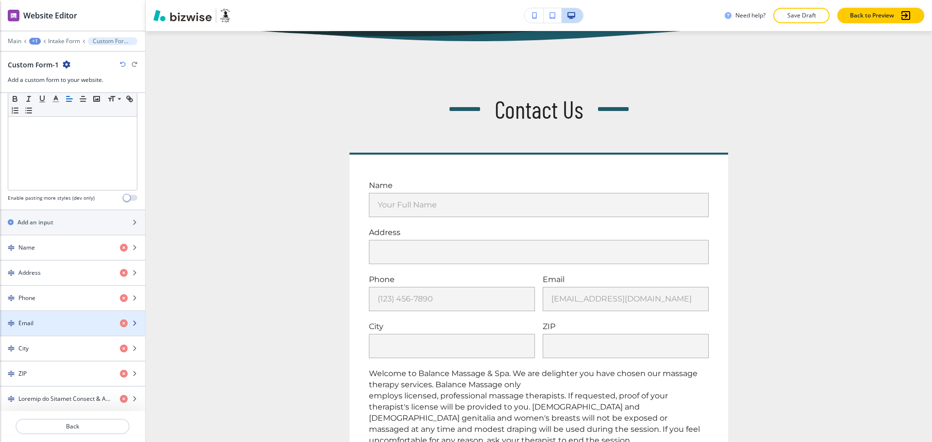
scroll to position [305, 0]
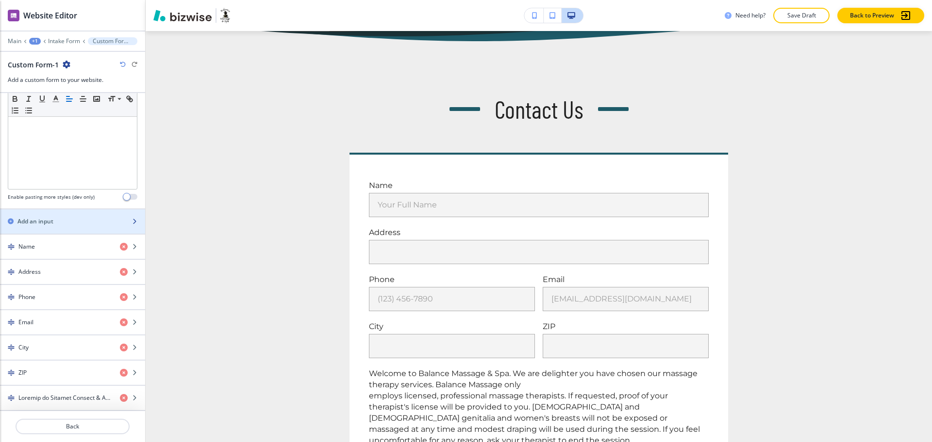
click at [21, 214] on div "button" at bounding box center [72, 214] width 145 height 8
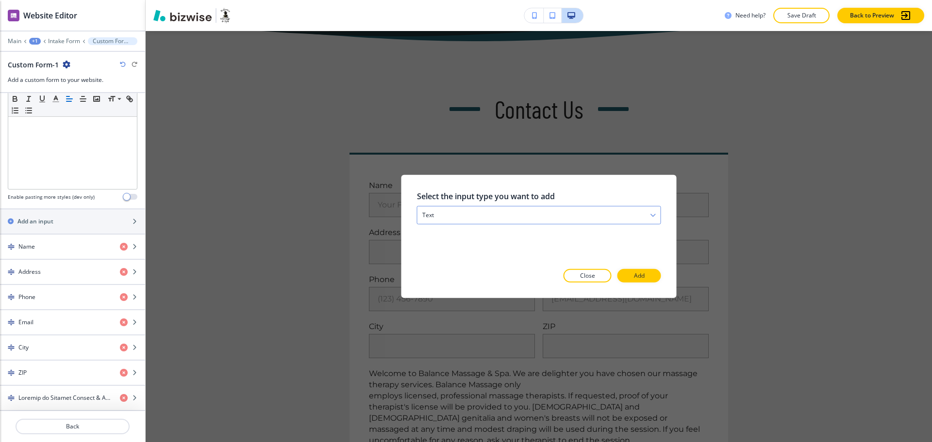
click at [449, 215] on div "text" at bounding box center [538, 215] width 243 height 17
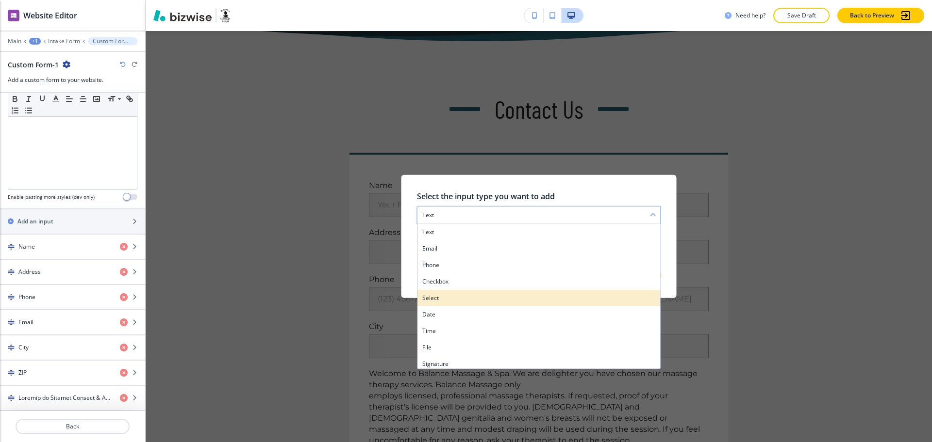
click at [442, 297] on h4 "select" at bounding box center [538, 298] width 233 height 9
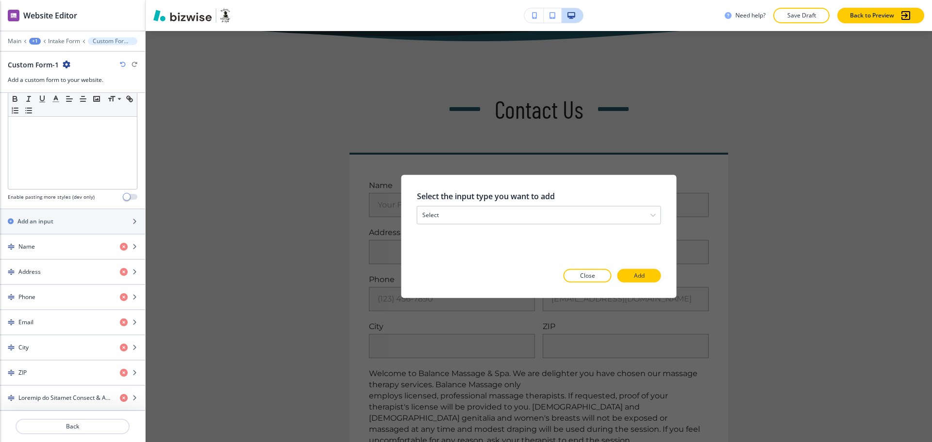
click at [639, 278] on p "Add" at bounding box center [639, 276] width 11 height 9
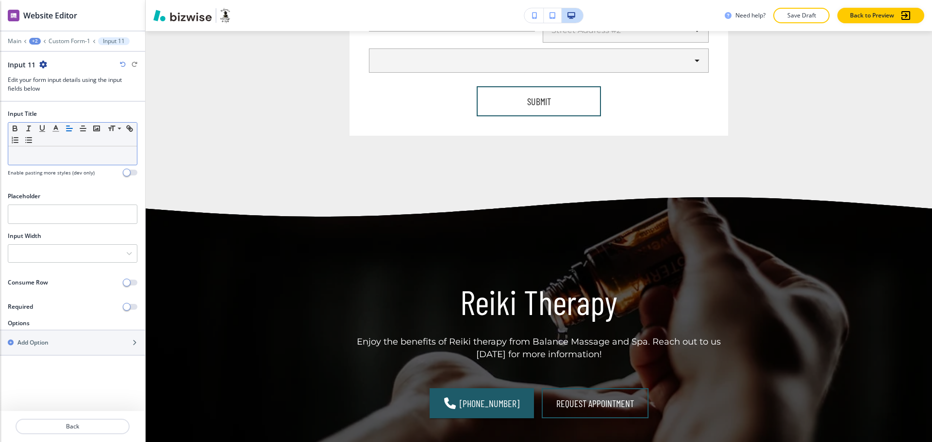
click at [79, 159] on p at bounding box center [72, 155] width 119 height 9
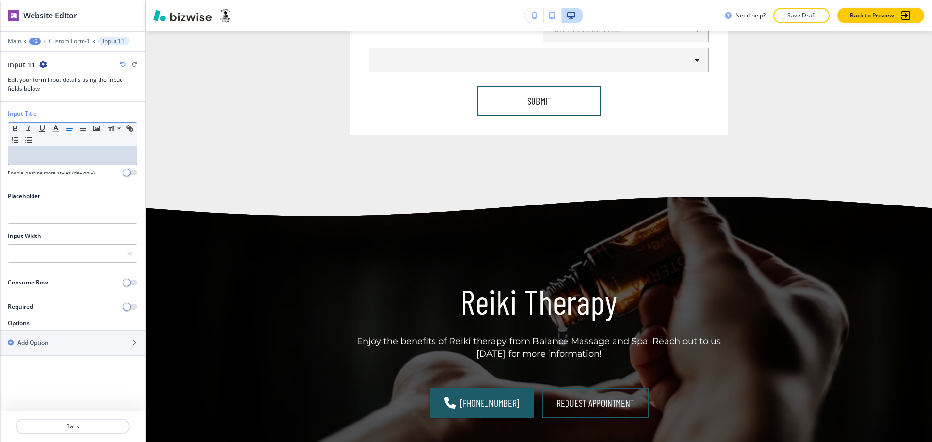
click at [71, 226] on div "Placeholder" at bounding box center [72, 212] width 145 height 40
click at [68, 218] on input "text" at bounding box center [73, 214] width 130 height 19
paste input "Feet:"
type input "Feet:"
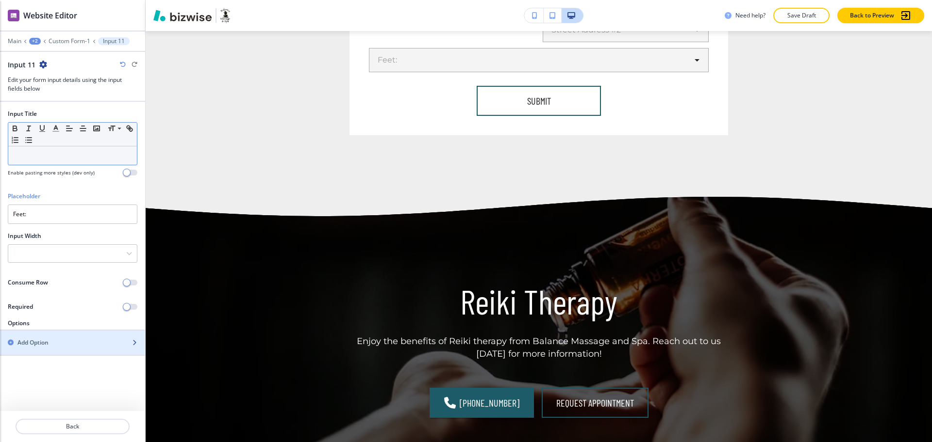
click at [50, 343] on div "Add Option" at bounding box center [62, 343] width 124 height 9
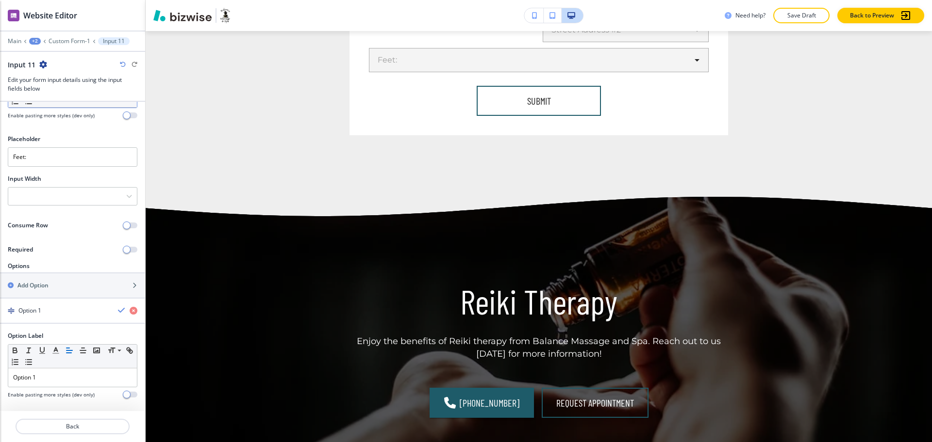
scroll to position [61, 0]
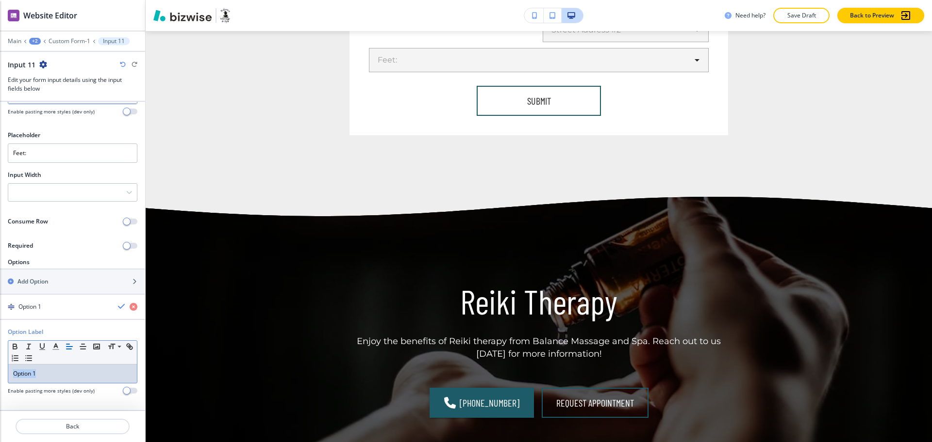
drag, startPoint x: 45, startPoint y: 370, endPoint x: 0, endPoint y: 351, distance: 49.1
click at [0, 360] on div "Option Label Small Normal Large Huge Option 1 Enable pasting more styles (dev o…" at bounding box center [72, 365] width 145 height 75
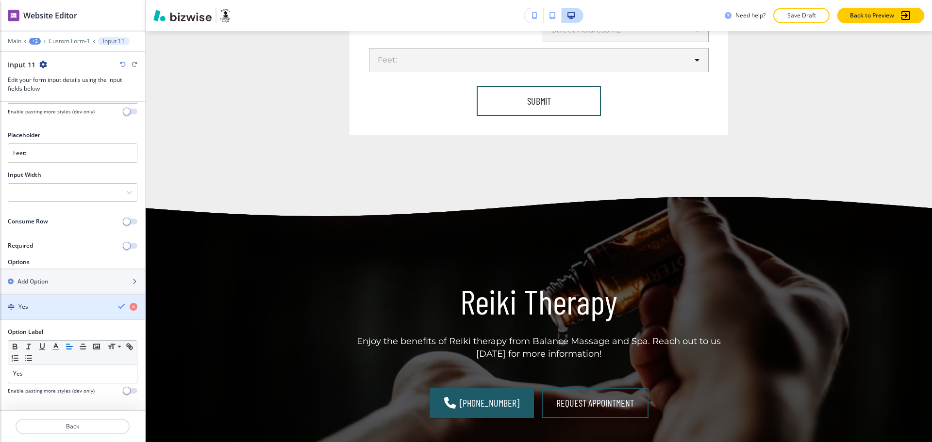
click at [118, 306] on icon "button" at bounding box center [122, 307] width 8 height 8
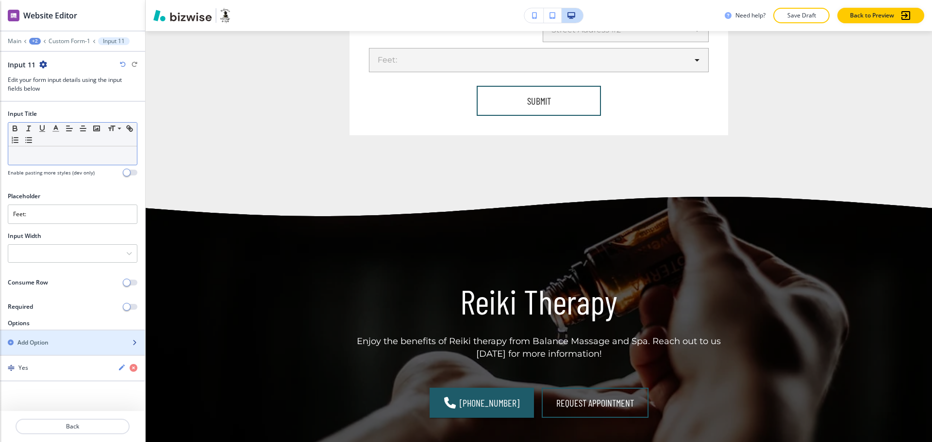
click at [43, 344] on h2 "Add Option" at bounding box center [32, 343] width 31 height 9
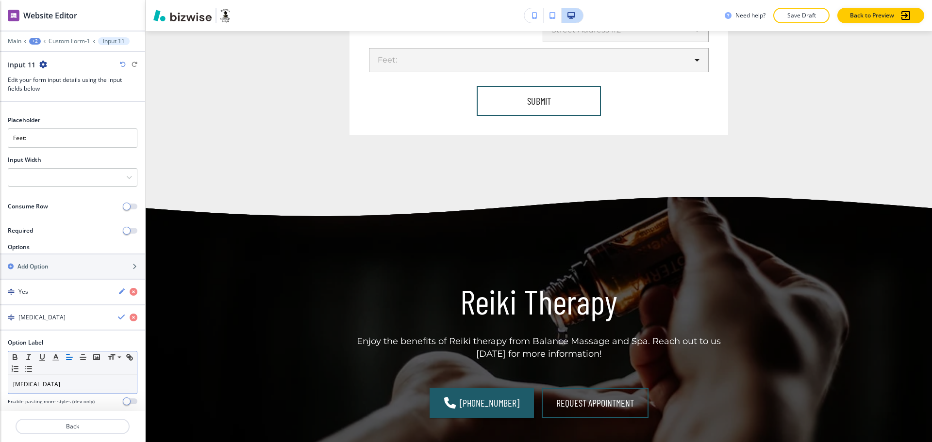
scroll to position [87, 0]
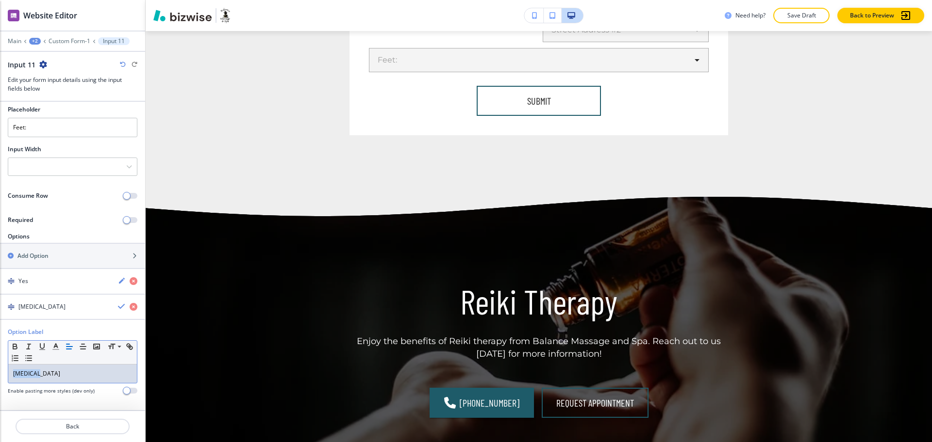
drag, startPoint x: 50, startPoint y: 379, endPoint x: 0, endPoint y: 358, distance: 54.2
click at [0, 360] on div "Option Label Small Normal Large Huge [MEDICAL_DATA] Enable pasting more styles …" at bounding box center [72, 365] width 145 height 75
click at [118, 306] on icon "button" at bounding box center [122, 307] width 8 height 8
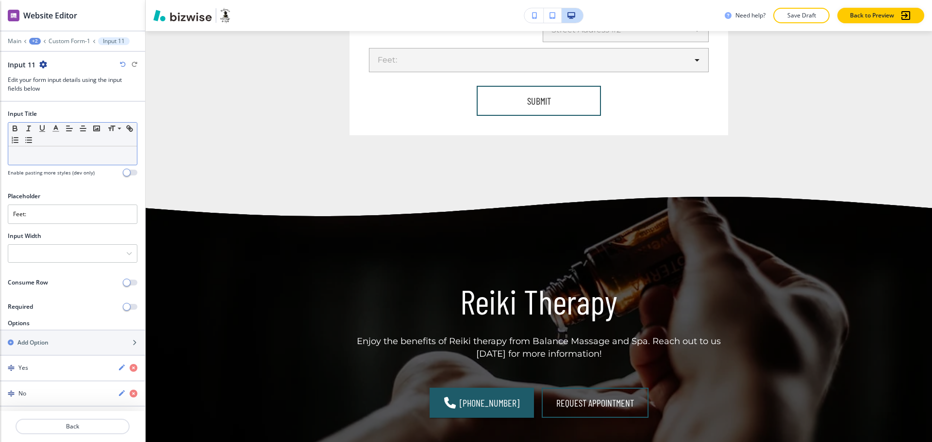
scroll to position [0, 0]
click at [65, 253] on div at bounding box center [72, 253] width 129 height 17
click at [50, 273] on h4 "25%" at bounding box center [72, 270] width 119 height 9
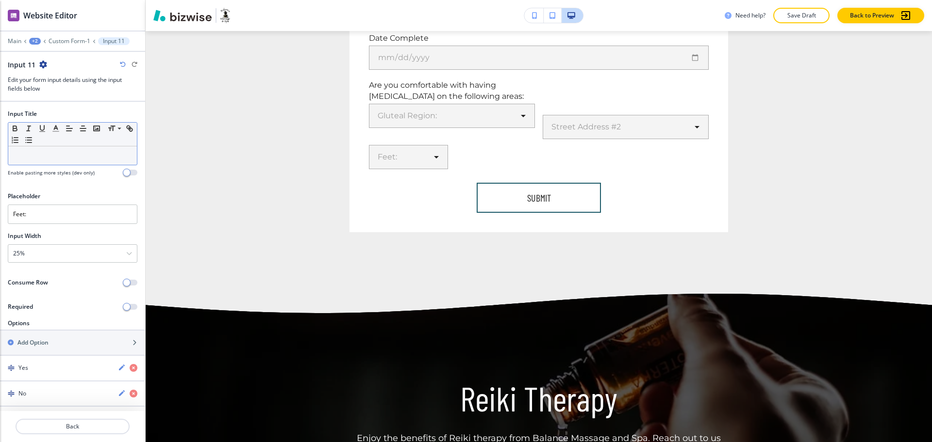
scroll to position [1078, 0]
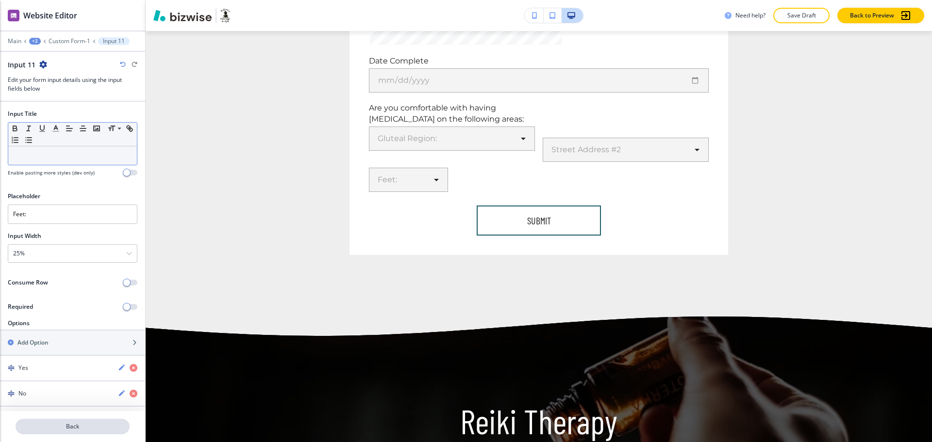
click at [77, 428] on p "Back" at bounding box center [72, 427] width 112 height 9
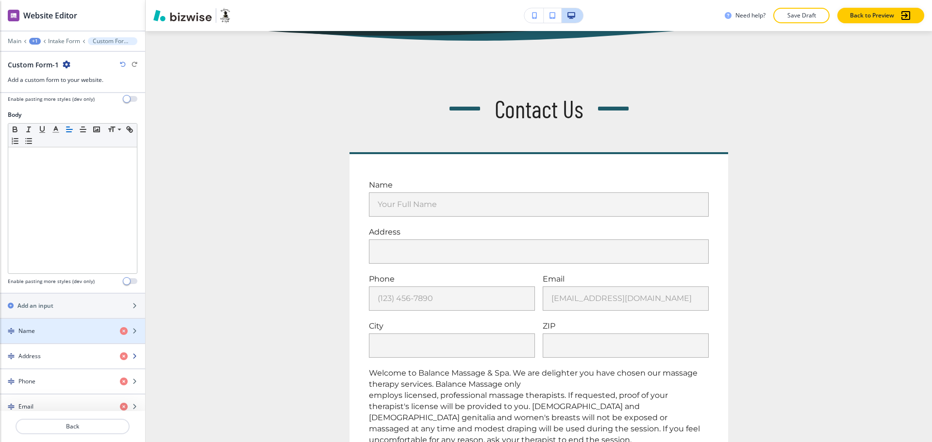
scroll to position [221, 0]
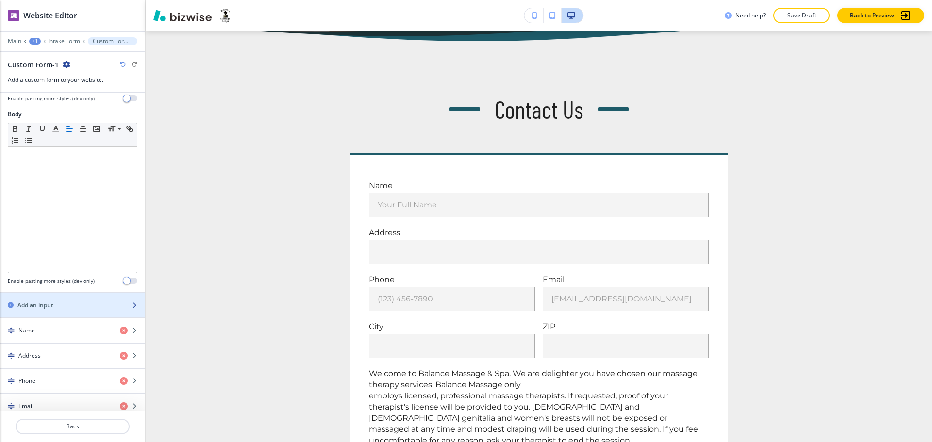
click at [49, 308] on h2 "Add an input" at bounding box center [35, 305] width 36 height 9
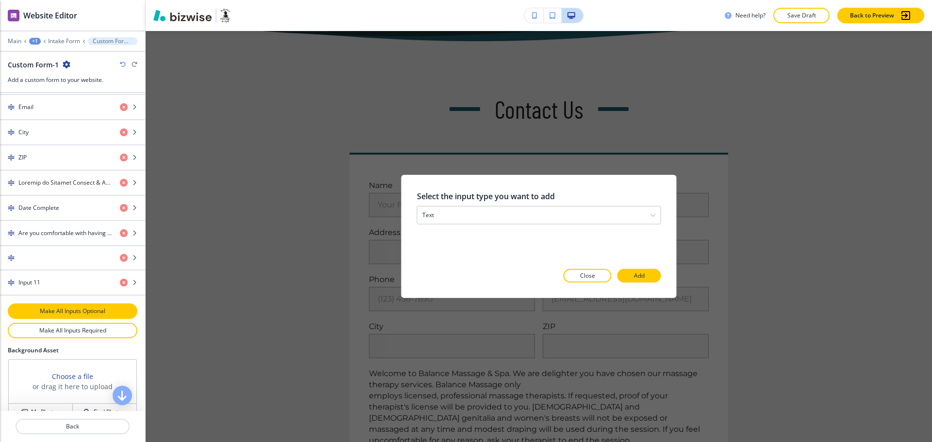
scroll to position [521, 0]
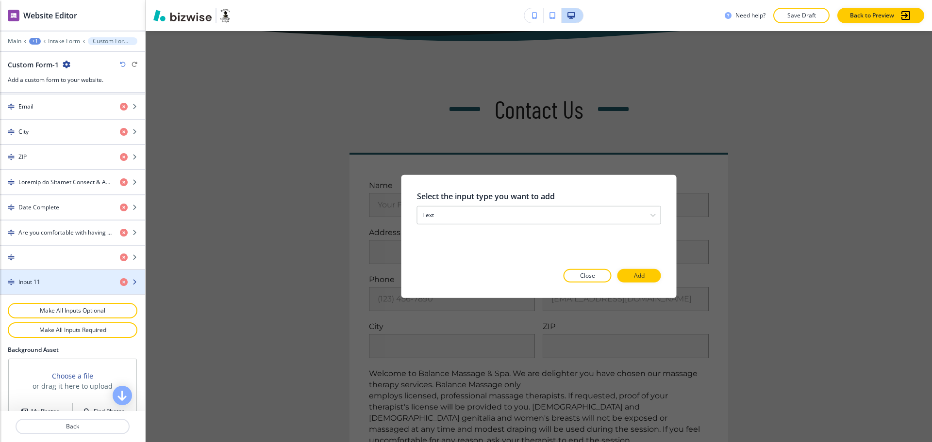
click at [49, 289] on div "button" at bounding box center [72, 291] width 145 height 8
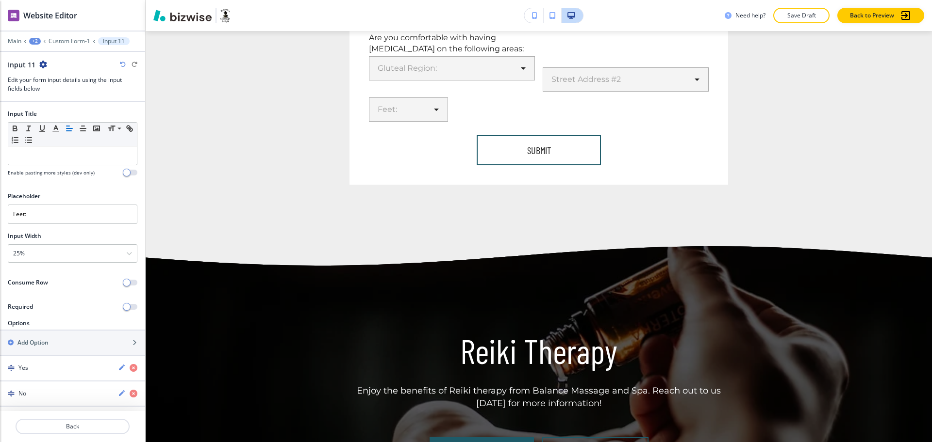
scroll to position [1198, 0]
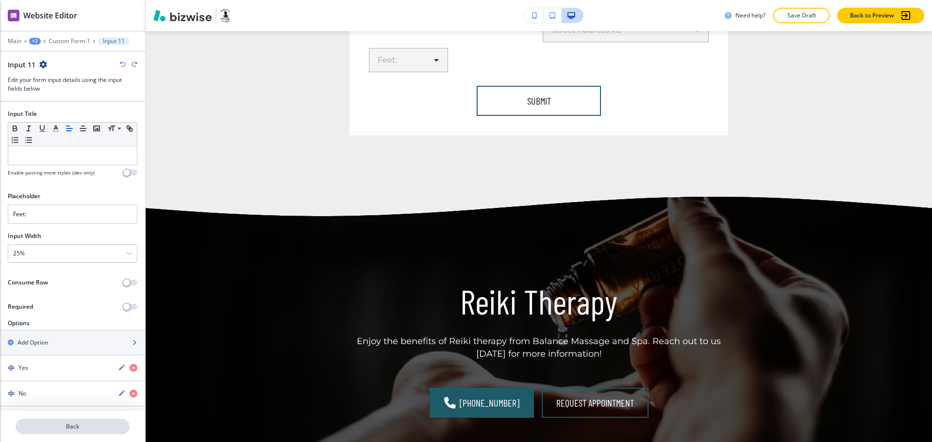
click at [61, 425] on p "Back" at bounding box center [72, 427] width 112 height 9
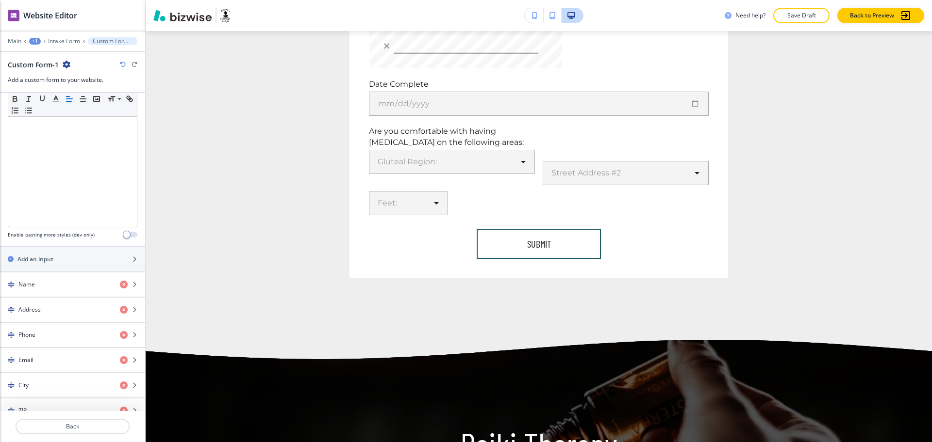
scroll to position [268, 0]
click at [26, 258] on h2 "Add an input" at bounding box center [35, 259] width 36 height 9
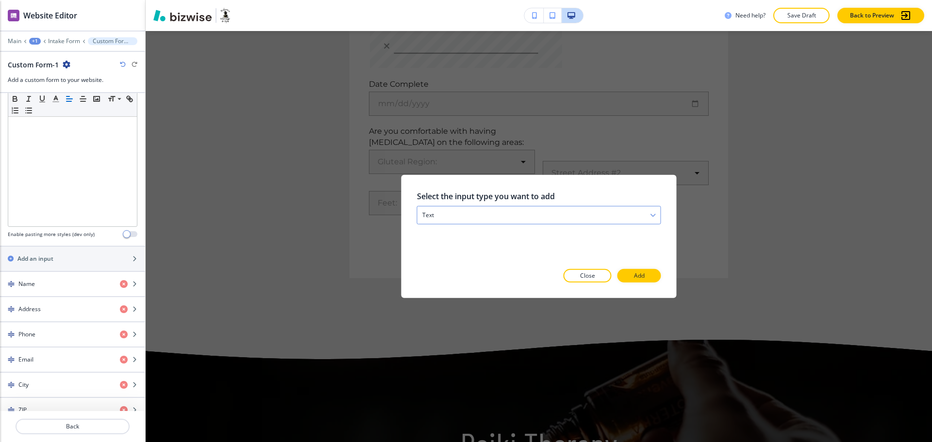
click at [459, 212] on div "text" at bounding box center [538, 215] width 243 height 17
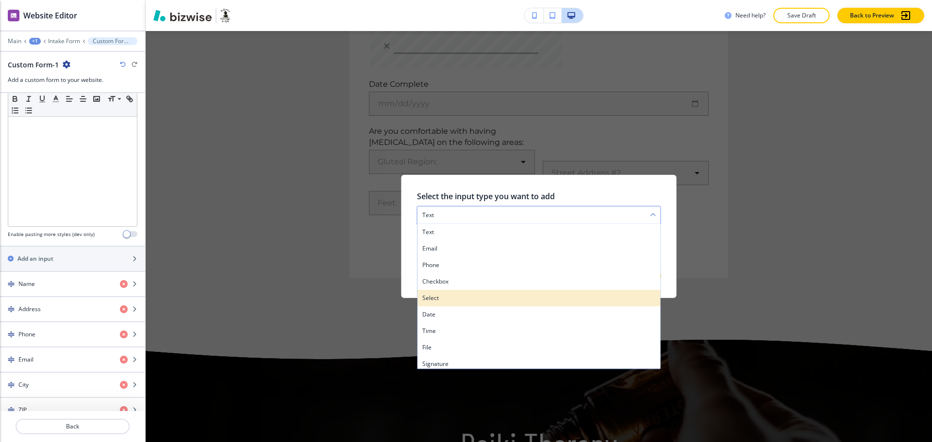
click at [447, 296] on h4 "select" at bounding box center [538, 298] width 233 height 9
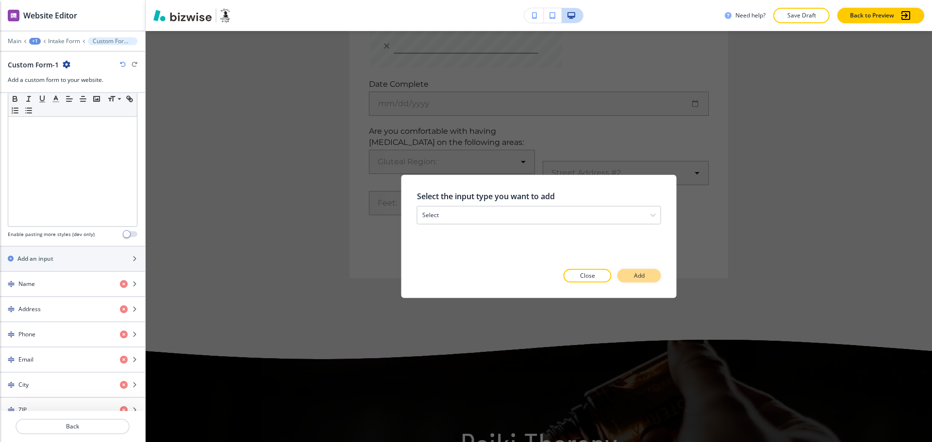
click at [644, 275] on button "Add" at bounding box center [639, 276] width 44 height 14
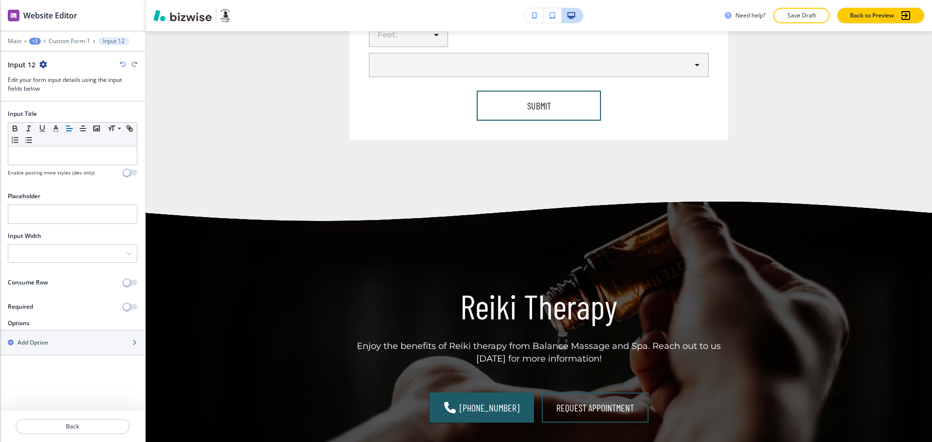
scroll to position [1228, 0]
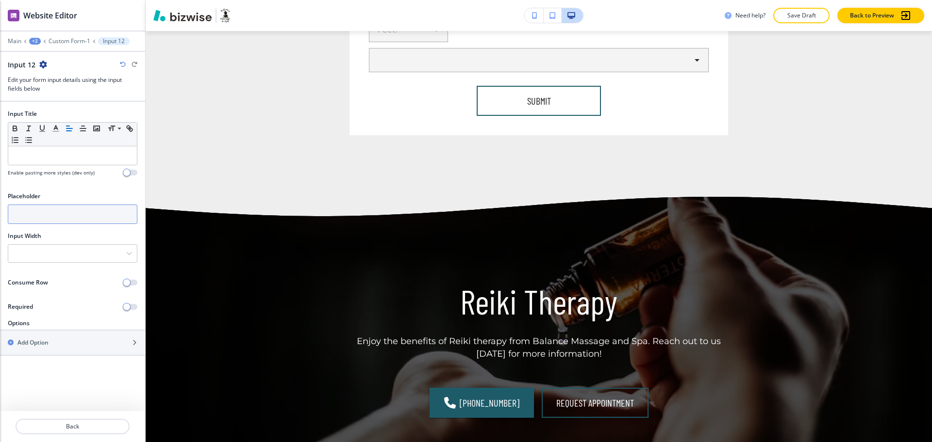
click at [42, 211] on input "text" at bounding box center [73, 214] width 130 height 19
paste input "ST*"
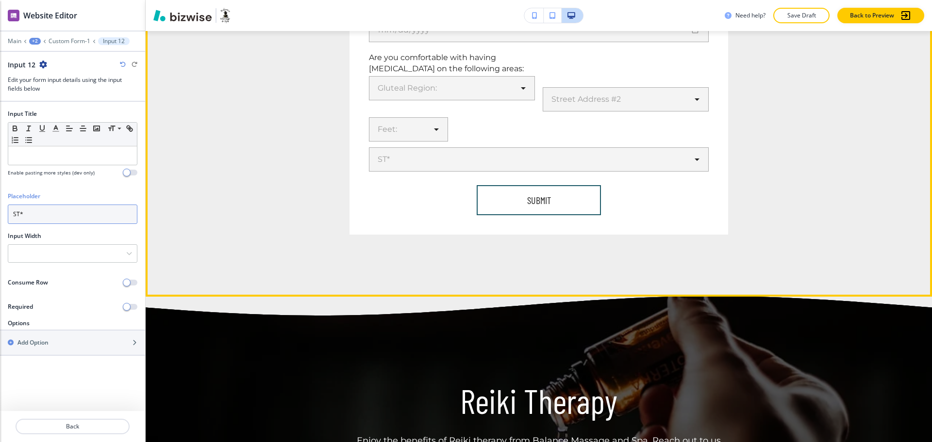
scroll to position [1107, 0]
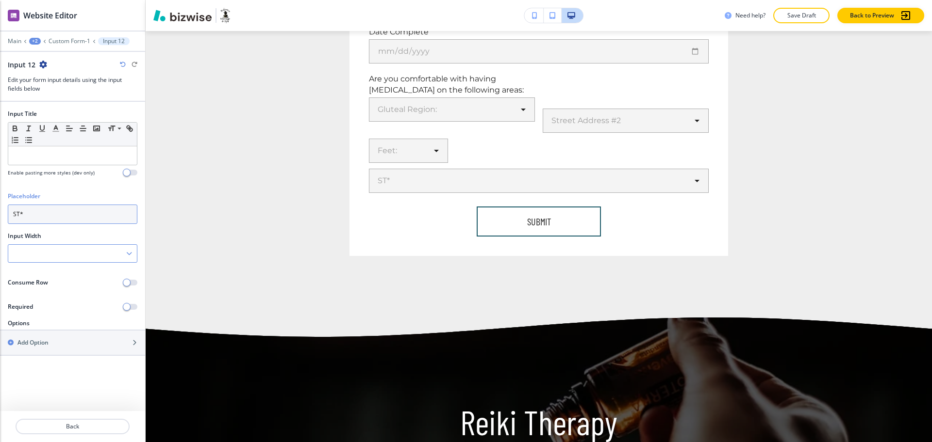
type input "ST*"
click at [75, 248] on div at bounding box center [72, 253] width 129 height 17
click at [54, 268] on h4 "25%" at bounding box center [72, 270] width 119 height 9
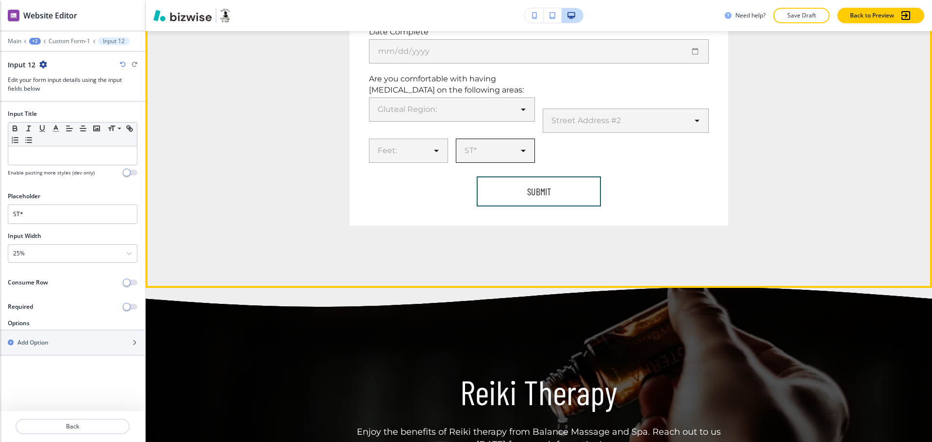
click at [510, 0] on body "WELCOME TO YOUR WEBSITE PREVIEW Want to try out the Website Editor? Edit this s…" at bounding box center [466, 0] width 932 height 0
click at [434, 137] on div at bounding box center [466, 221] width 932 height 442
click at [420, 0] on body "WELCOME TO YOUR WEBSITE PREVIEW Want to try out the Website Editor? Edit this s…" at bounding box center [466, 0] width 932 height 0
click at [495, 142] on div at bounding box center [466, 221] width 932 height 442
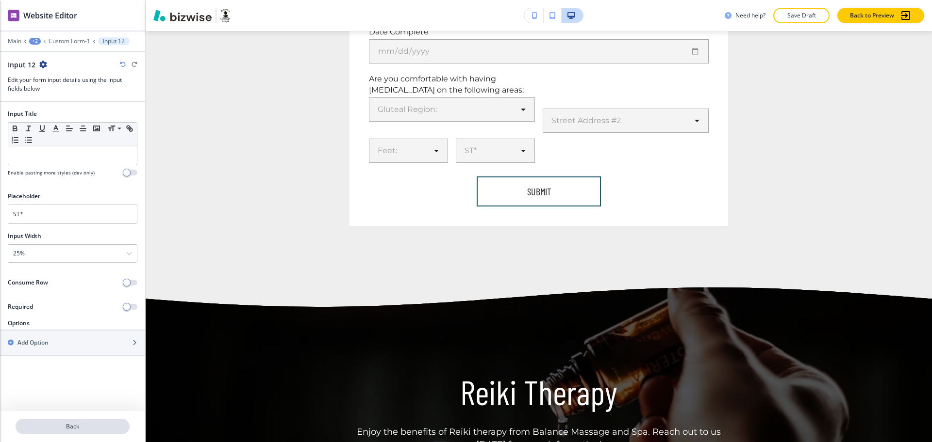
click at [81, 432] on button "Back" at bounding box center [73, 427] width 114 height 16
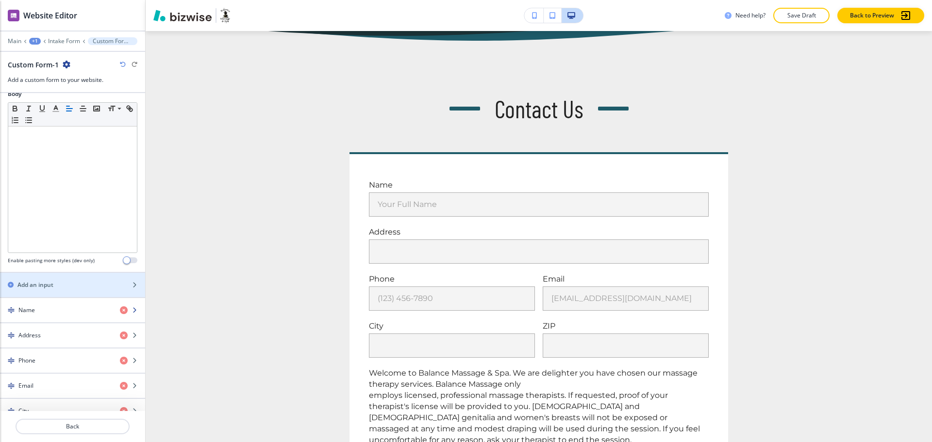
scroll to position [242, 0]
click at [56, 282] on div "Add an input" at bounding box center [62, 284] width 124 height 9
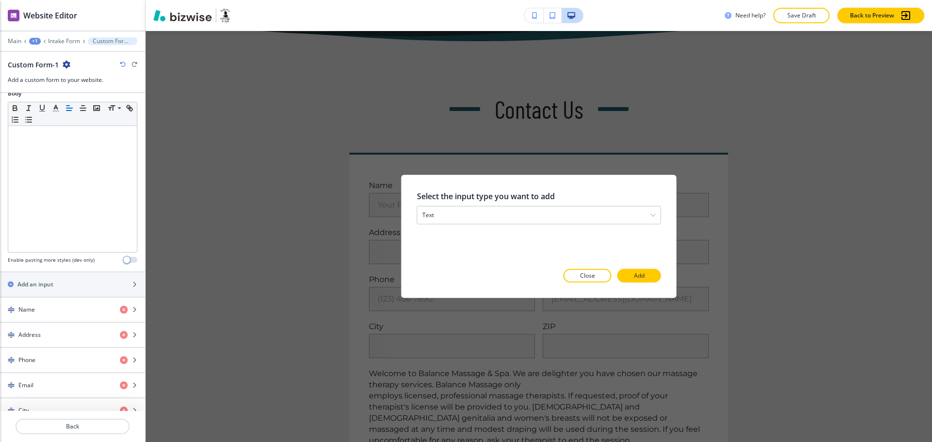
click at [437, 226] on div "Select the input type you want to add text text email phone checkbox select dat…" at bounding box center [539, 237] width 244 height 92
click at [438, 217] on div "text" at bounding box center [538, 215] width 243 height 17
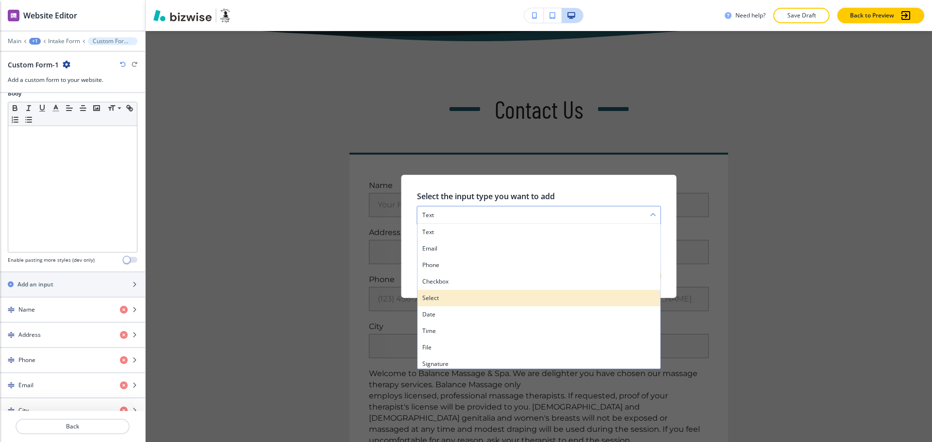
click at [438, 295] on h4 "select" at bounding box center [538, 298] width 233 height 9
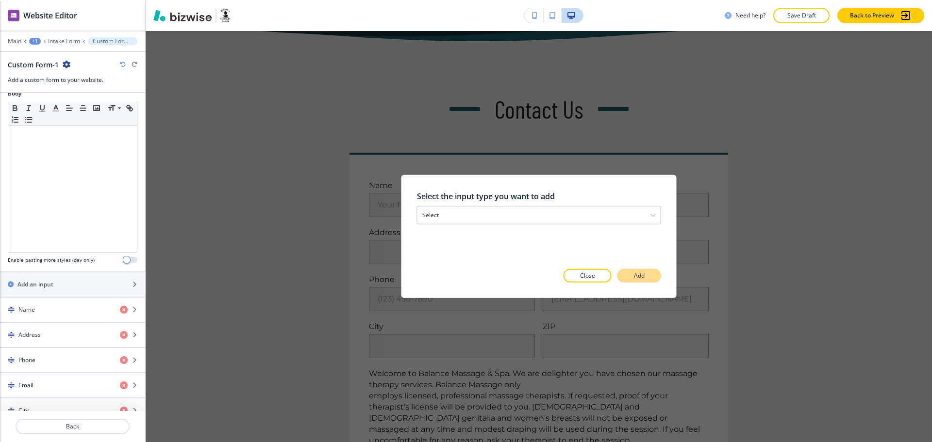
click at [638, 276] on p "Add" at bounding box center [639, 276] width 11 height 9
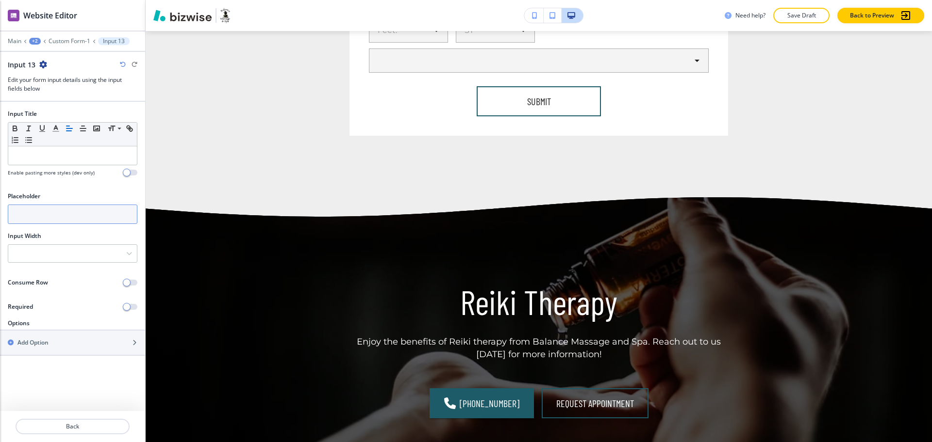
scroll to position [1228, 0]
click at [73, 217] on input "text" at bounding box center [73, 214] width 130 height 19
paste input "Desired Pressure:"
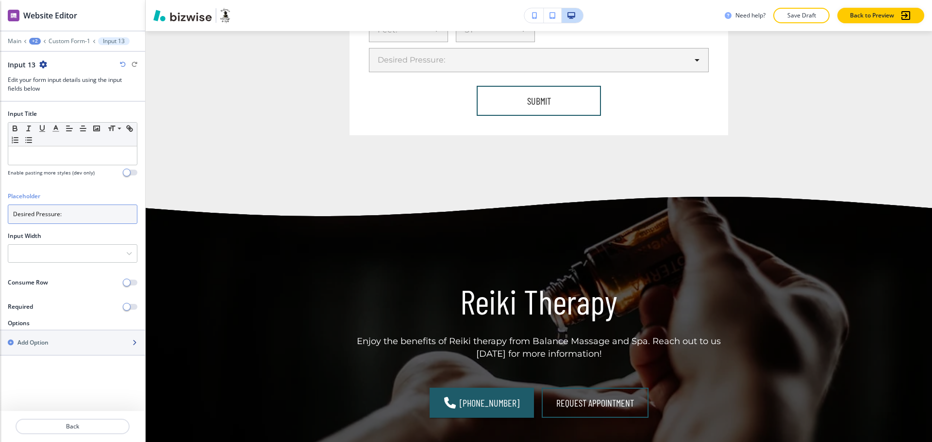
type input "Desired Pressure:"
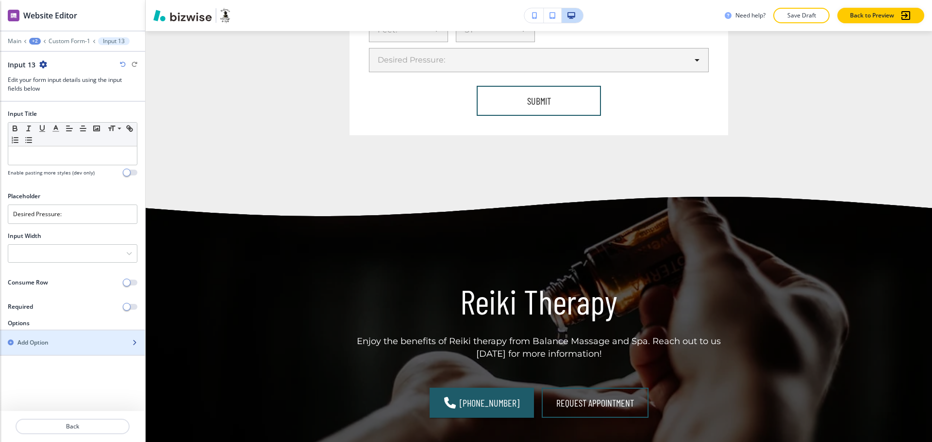
click at [50, 350] on div "button" at bounding box center [72, 351] width 145 height 8
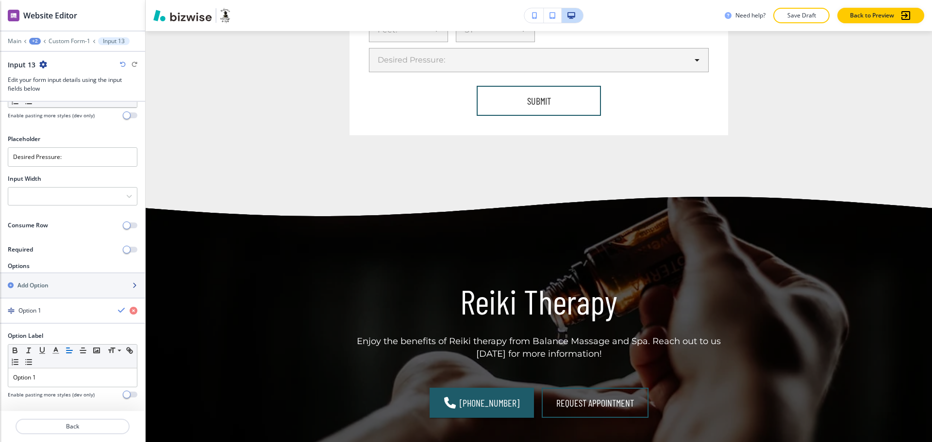
scroll to position [61, 0]
drag, startPoint x: 56, startPoint y: 364, endPoint x: 0, endPoint y: 366, distance: 56.3
click at [0, 355] on div "Option Label Small Normal Large Huge Option 1 Enable pasting more styles (dev o…" at bounding box center [72, 365] width 145 height 75
drag, startPoint x: 70, startPoint y: 376, endPoint x: 65, endPoint y: 376, distance: 5.3
click at [70, 376] on p "Option 1" at bounding box center [72, 374] width 119 height 9
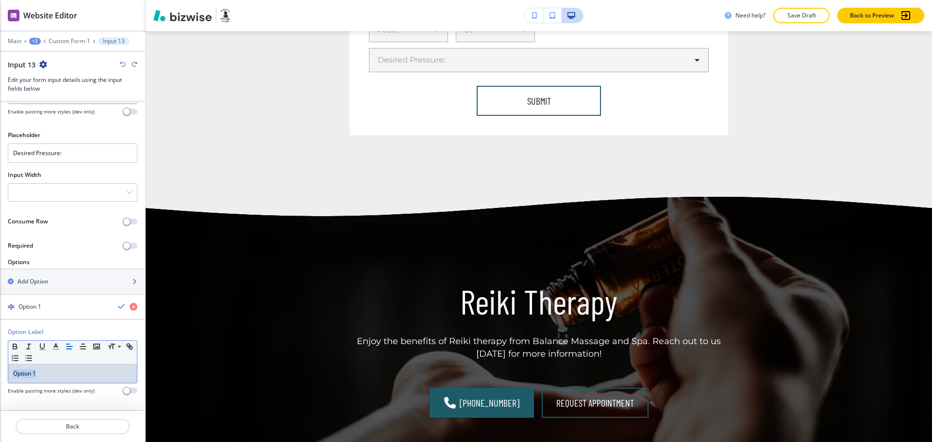
drag, startPoint x: 44, startPoint y: 373, endPoint x: 0, endPoint y: 354, distance: 47.8
click at [0, 354] on div "Option Label Small Normal Large Huge Option 1 Enable pasting more styles (dev o…" at bounding box center [72, 365] width 145 height 75
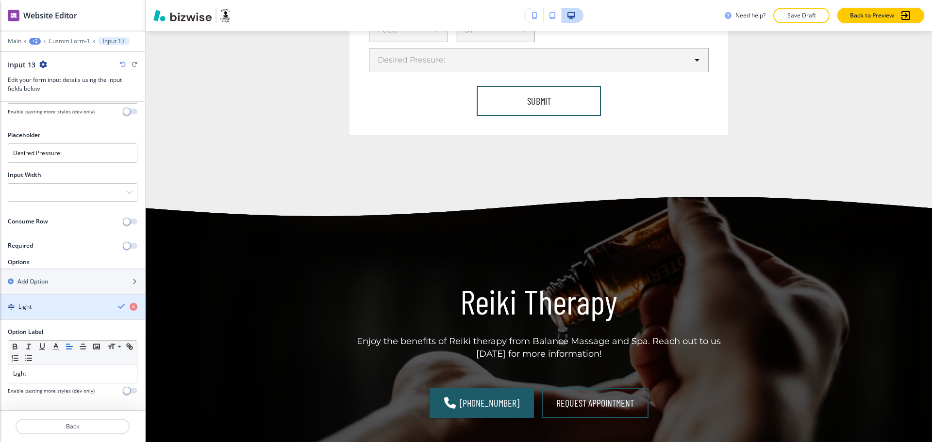
click at [118, 310] on icon "button" at bounding box center [122, 307] width 8 height 8
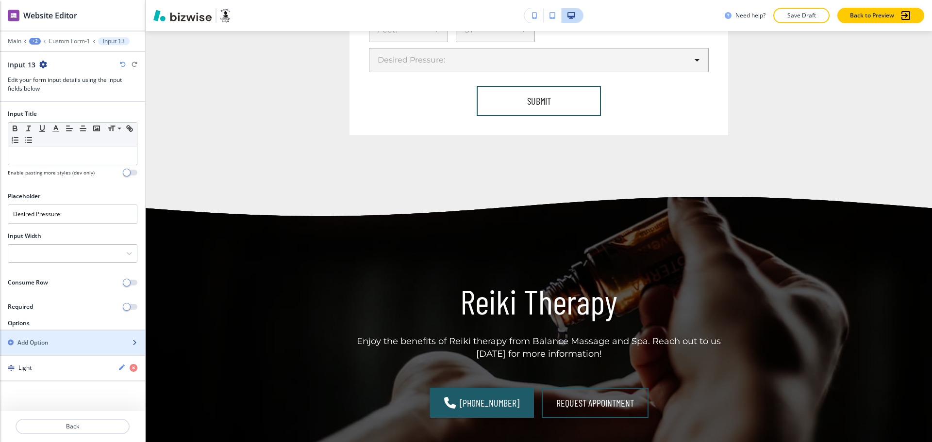
click at [52, 345] on div "Add Option" at bounding box center [62, 343] width 124 height 9
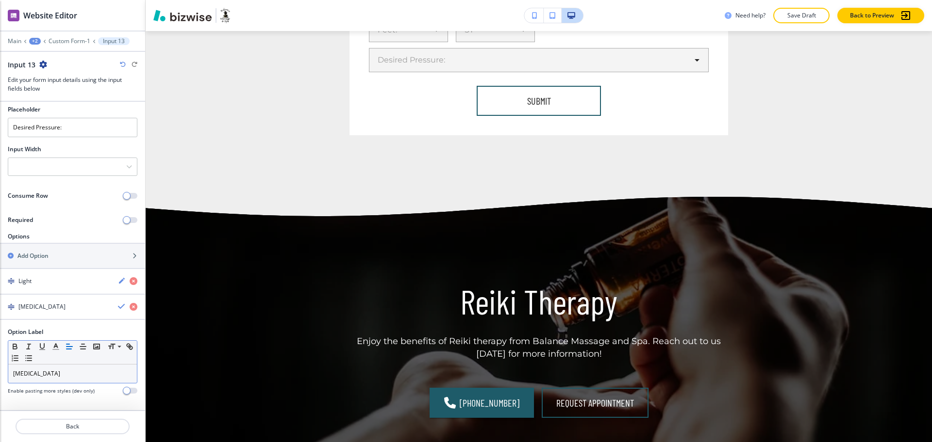
scroll to position [87, 0]
drag, startPoint x: 51, startPoint y: 366, endPoint x: 0, endPoint y: 343, distance: 56.5
click at [0, 343] on div "Option Label Small Normal Large Huge [MEDICAL_DATA] Enable pasting more styles …" at bounding box center [72, 365] width 145 height 75
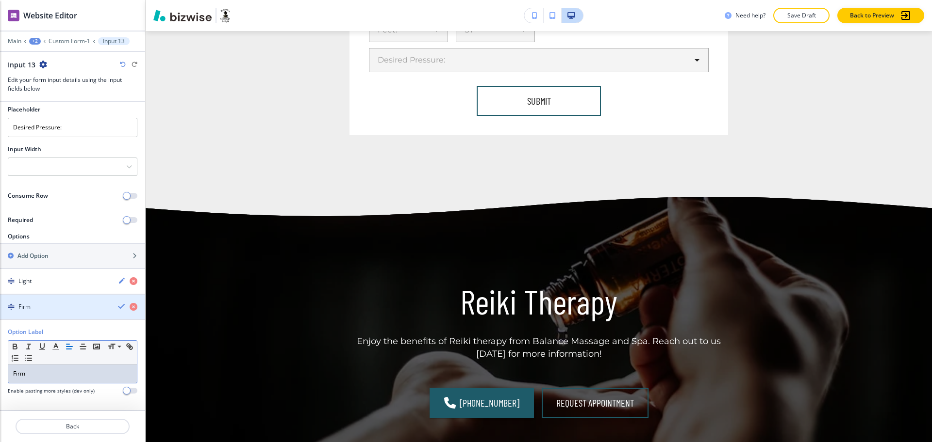
click at [118, 307] on icon "button" at bounding box center [122, 307] width 8 height 8
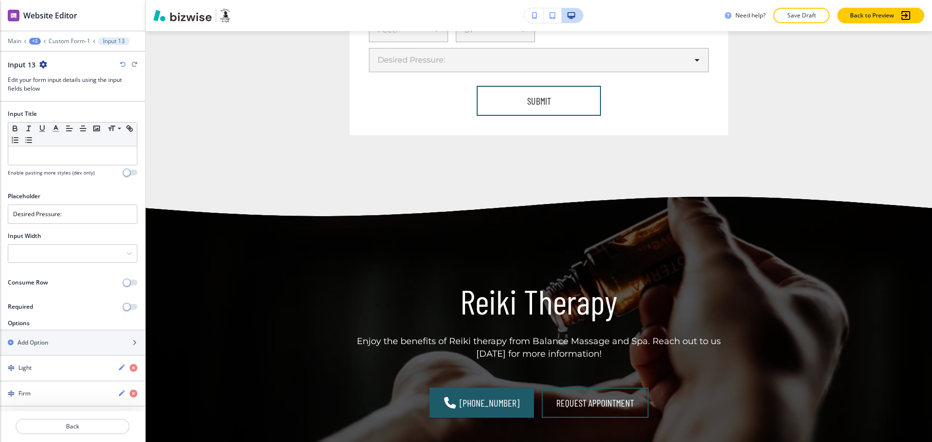
scroll to position [0, 0]
click at [44, 346] on h2 "Add Option" at bounding box center [32, 343] width 31 height 9
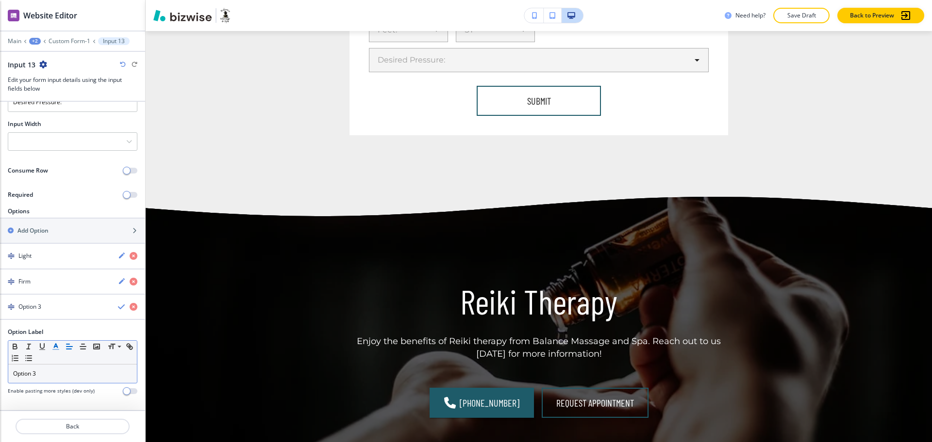
scroll to position [113, 0]
drag, startPoint x: 50, startPoint y: 375, endPoint x: 0, endPoint y: 362, distance: 51.9
click at [0, 362] on div "Option Label Small Normal Large Huge Option 3 Enable pasting more styles (dev o…" at bounding box center [72, 364] width 145 height 75
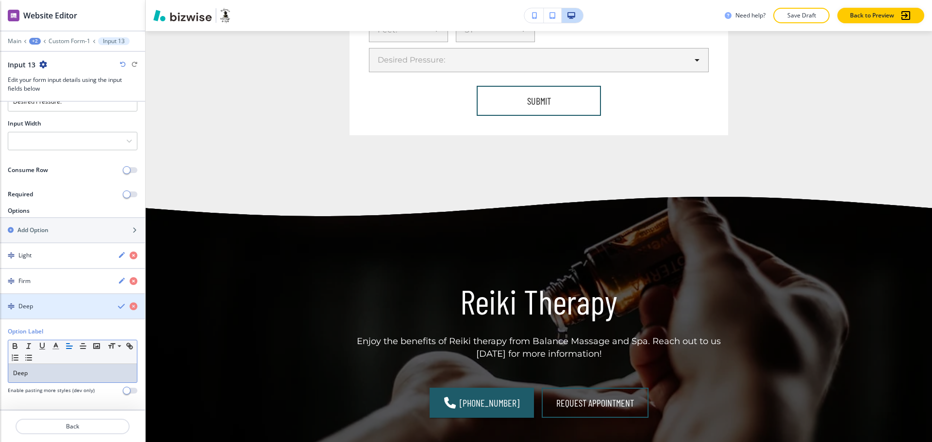
click at [118, 308] on icon "button" at bounding box center [122, 307] width 8 height 8
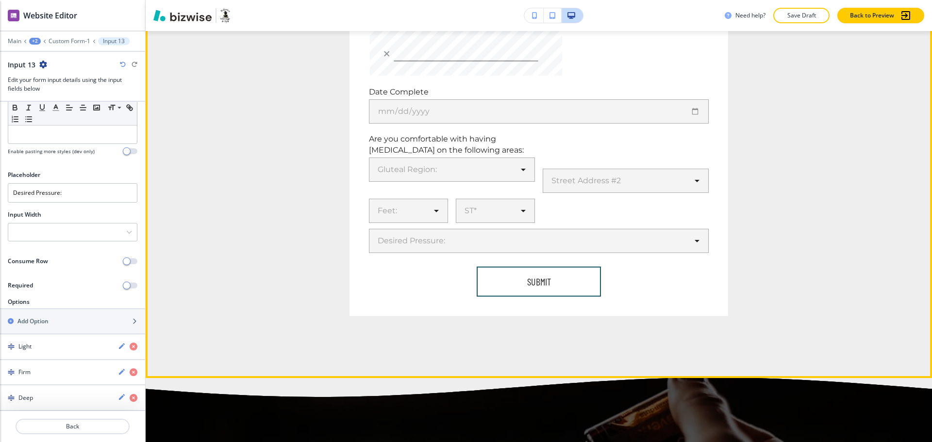
scroll to position [1047, 0]
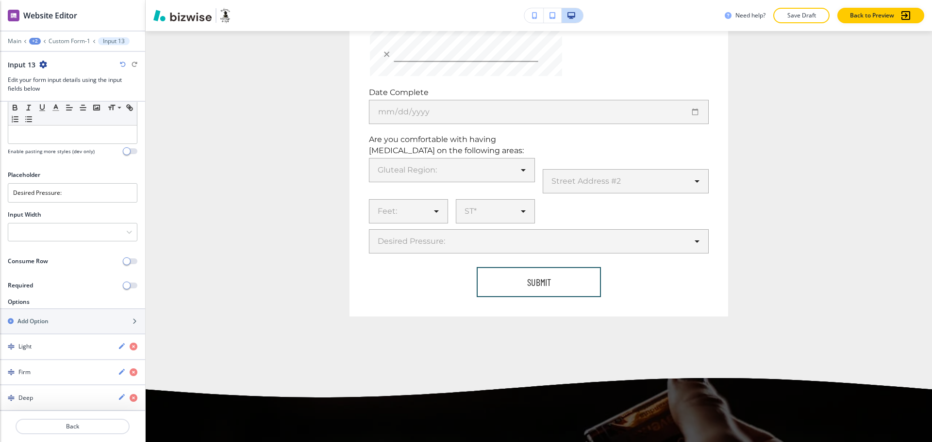
click at [74, 221] on div at bounding box center [73, 221] width 130 height 4
click at [81, 232] on div at bounding box center [72, 232] width 129 height 17
click at [64, 270] on div "33%" at bounding box center [72, 266] width 129 height 16
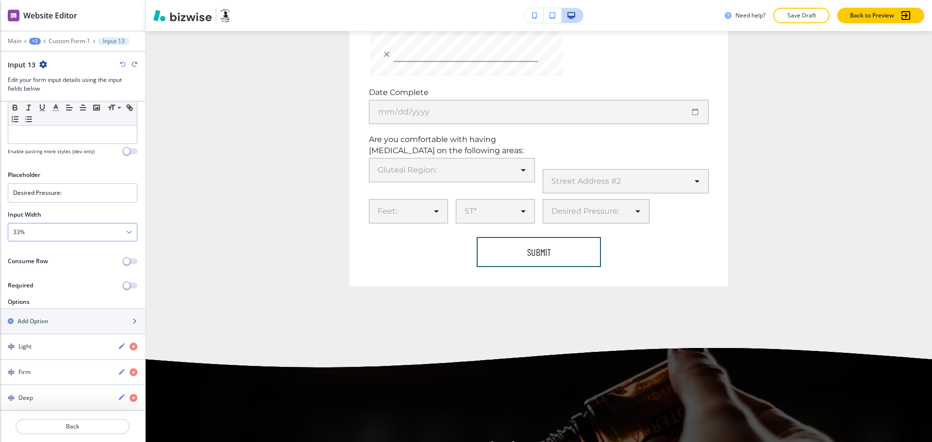
click at [59, 236] on div "33%" at bounding box center [72, 232] width 129 height 17
click at [56, 248] on h4 "25%" at bounding box center [72, 249] width 119 height 9
click at [73, 430] on p "Back" at bounding box center [72, 427] width 112 height 9
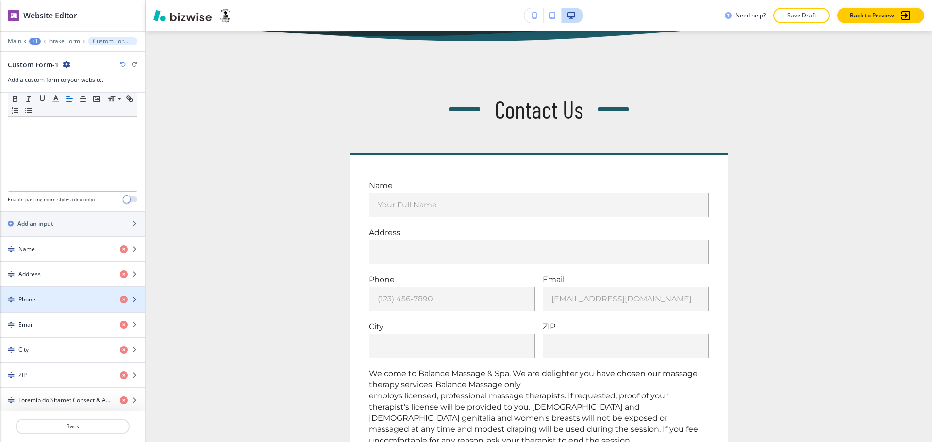
scroll to position [303, 0]
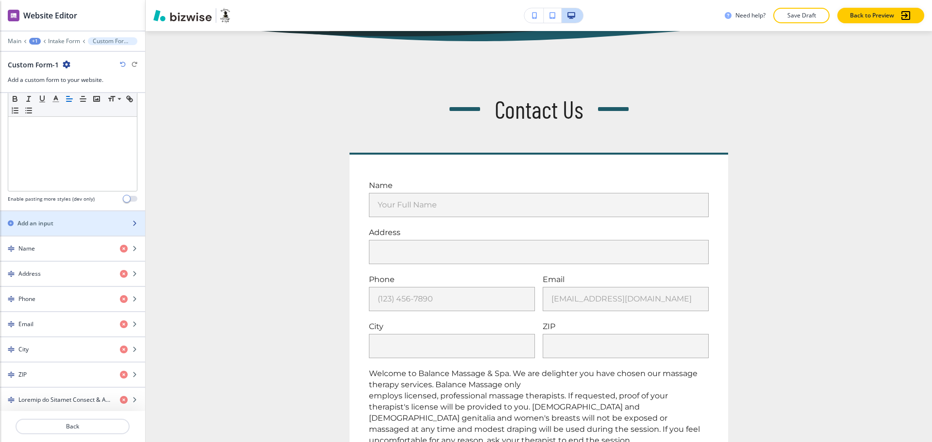
click at [35, 219] on h2 "Add an input" at bounding box center [35, 223] width 36 height 9
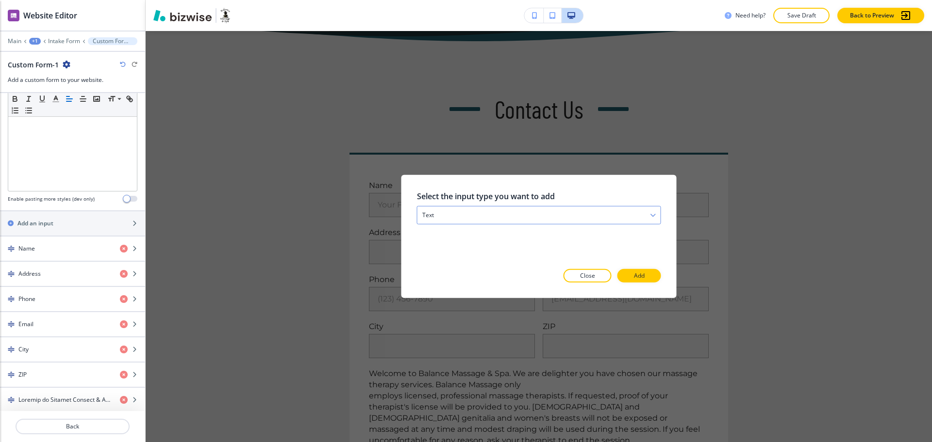
click at [433, 218] on h4 "text" at bounding box center [428, 215] width 12 height 9
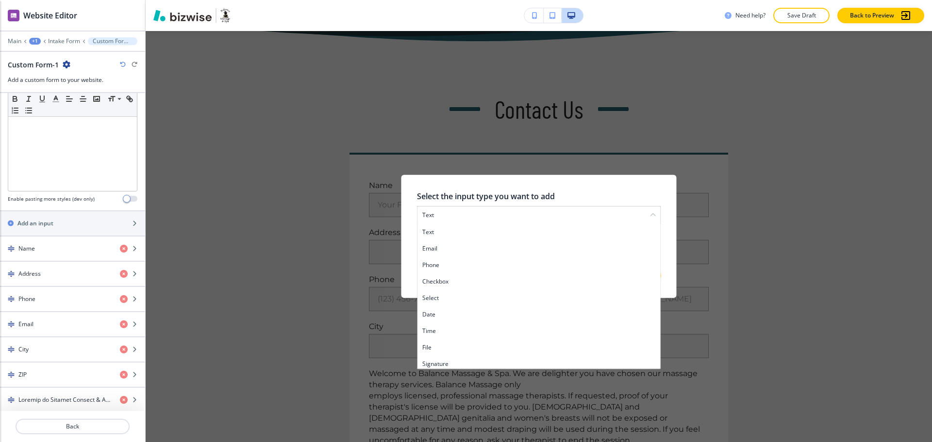
drag, startPoint x: 442, startPoint y: 299, endPoint x: 470, endPoint y: 297, distance: 28.2
click at [442, 299] on h4 "select" at bounding box center [538, 298] width 233 height 9
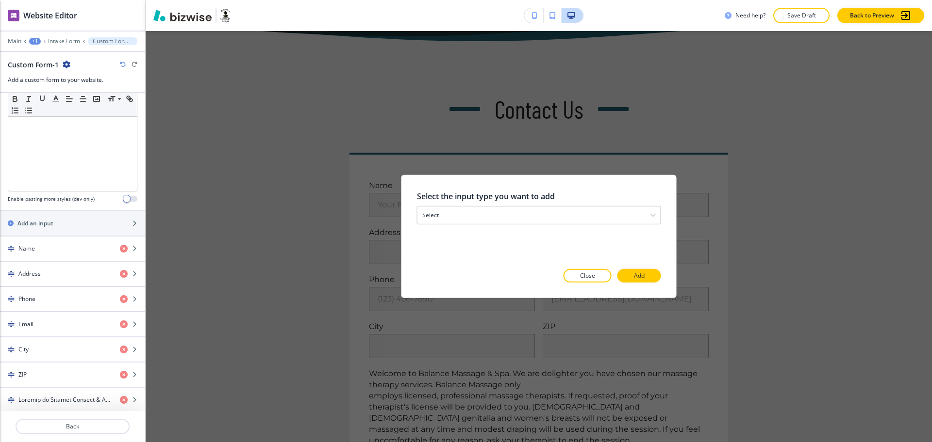
click at [629, 277] on button "Add" at bounding box center [639, 276] width 44 height 14
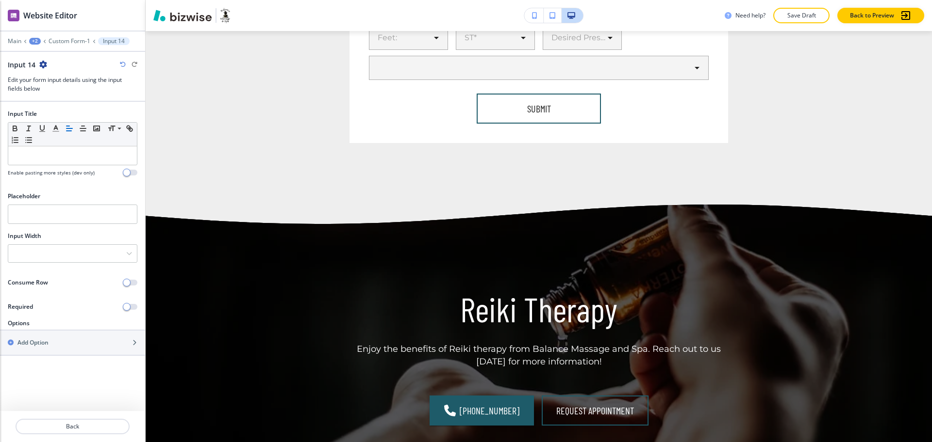
scroll to position [1228, 0]
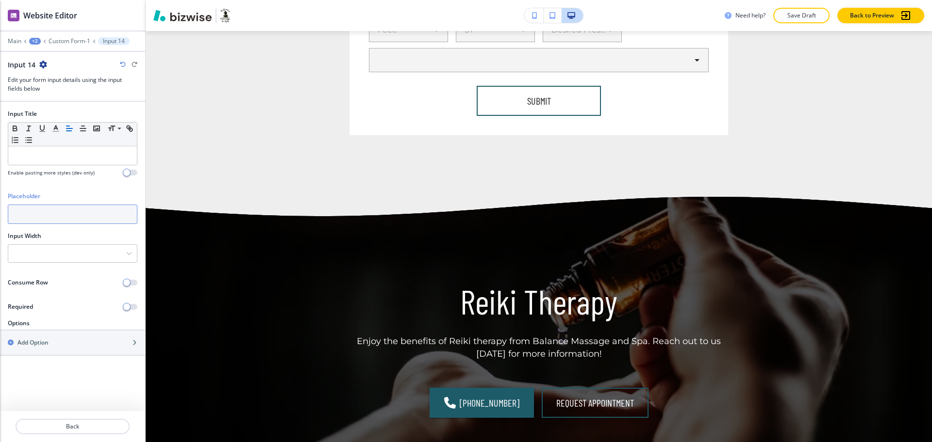
paste input "Have you ever experience massage therapy before?"
click at [63, 215] on input "text" at bounding box center [73, 214] width 130 height 19
type input "Have you ever experience massage therapy before?"
click at [64, 256] on div at bounding box center [72, 253] width 129 height 17
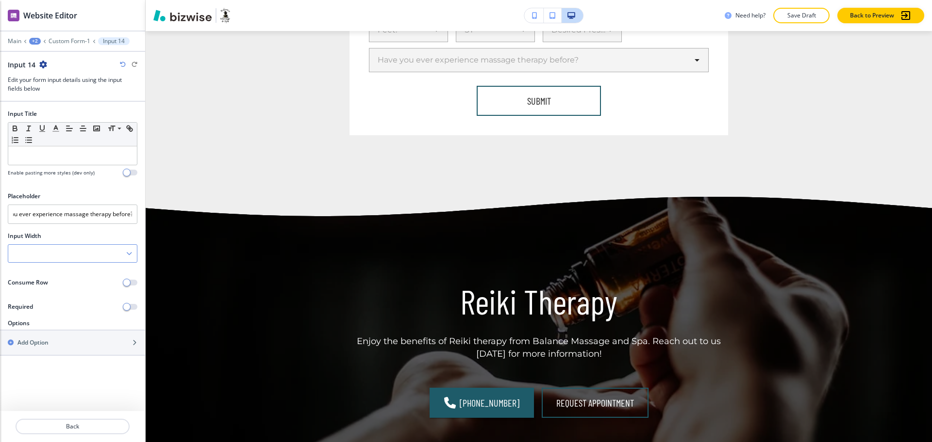
scroll to position [0, 0]
click at [39, 271] on h4 "25%" at bounding box center [72, 270] width 119 height 9
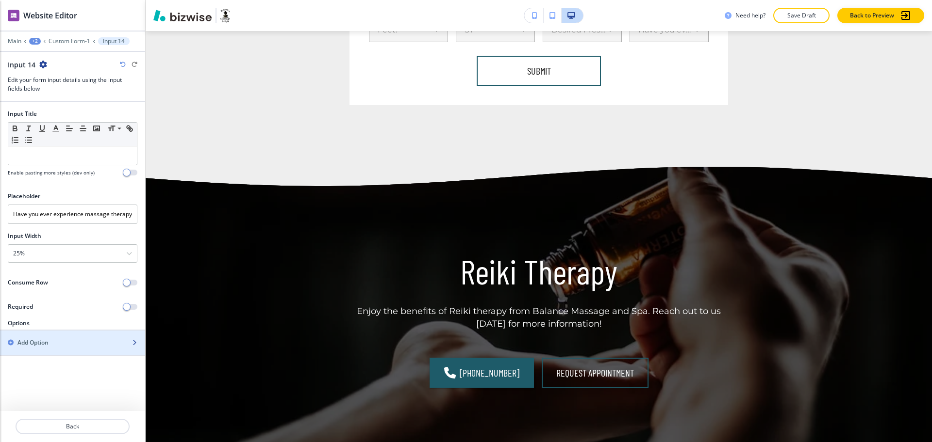
click at [32, 342] on h2 "Add Option" at bounding box center [32, 343] width 31 height 9
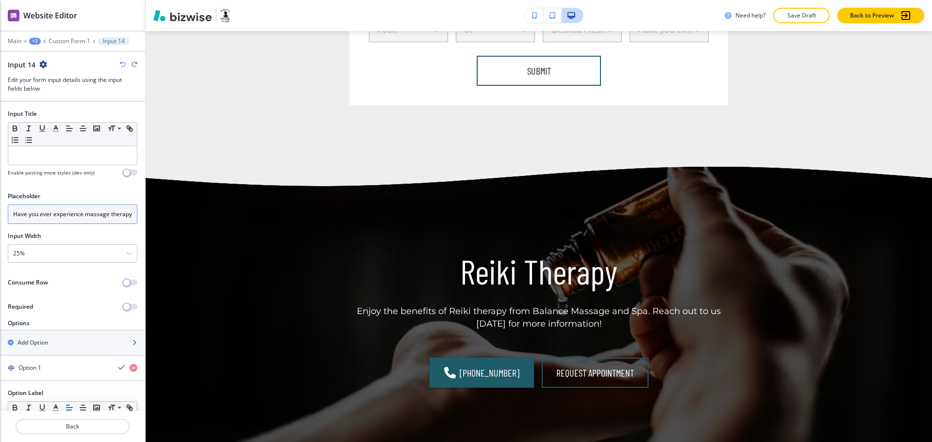
scroll to position [61, 0]
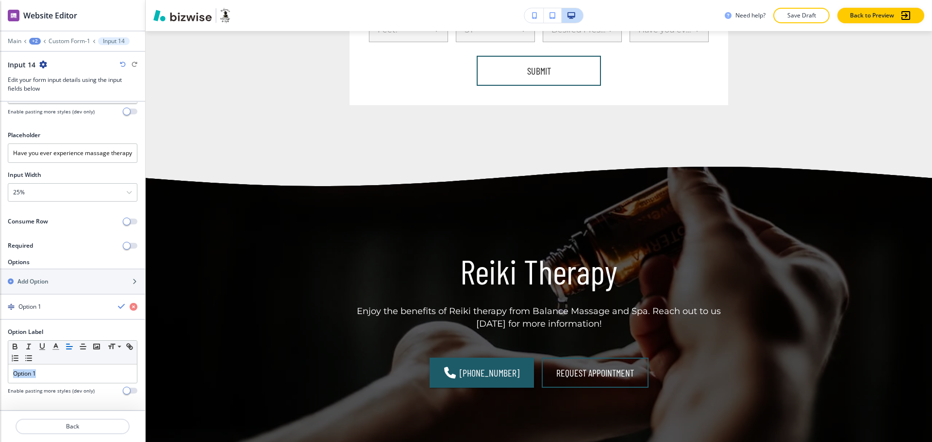
drag, startPoint x: 45, startPoint y: 370, endPoint x: 0, endPoint y: 345, distance: 51.3
click at [0, 340] on div "Option Label Small Normal Large Huge Option 1 Enable pasting more styles (dev o…" at bounding box center [72, 365] width 145 height 75
click at [118, 305] on icon "button" at bounding box center [122, 307] width 8 height 8
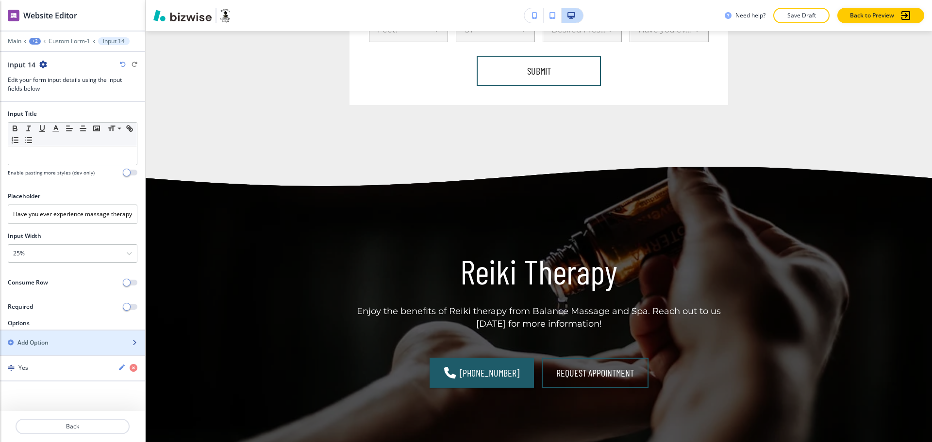
click at [28, 340] on h2 "Add Option" at bounding box center [32, 343] width 31 height 9
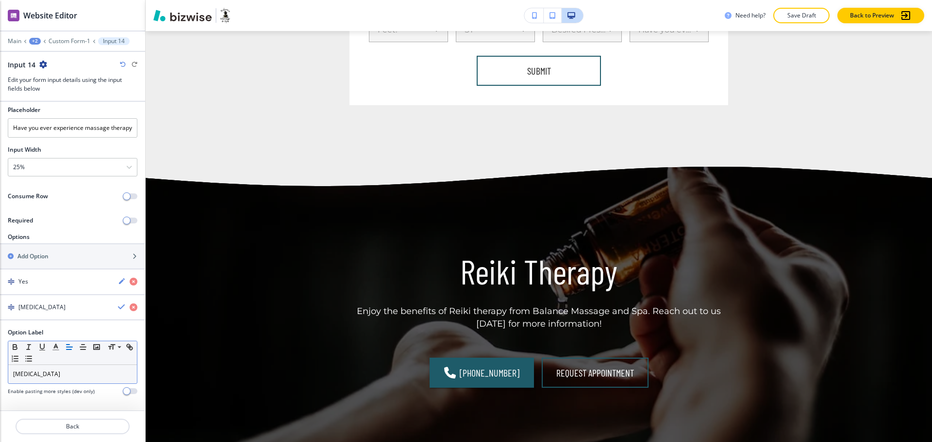
scroll to position [87, 0]
drag, startPoint x: 49, startPoint y: 378, endPoint x: 0, endPoint y: 377, distance: 48.5
click at [0, 377] on div "Option Label Small Normal Large Huge [MEDICAL_DATA] Enable pasting more styles …" at bounding box center [72, 365] width 145 height 75
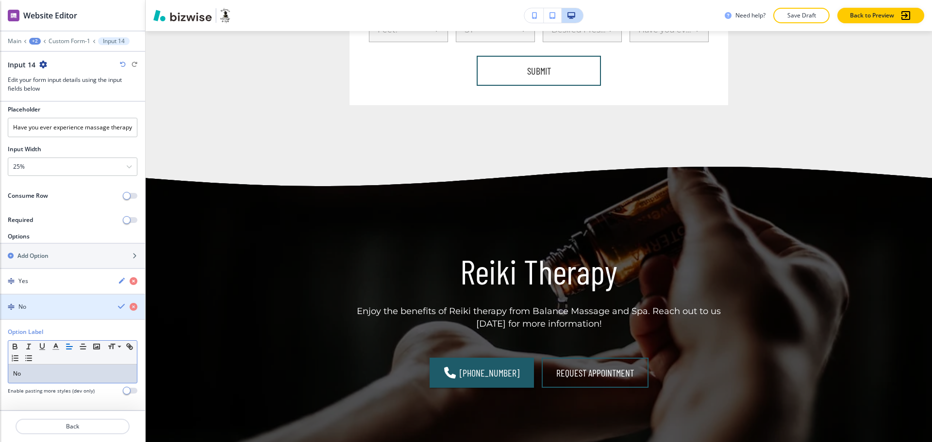
click at [118, 307] on icon "button" at bounding box center [122, 307] width 8 height 8
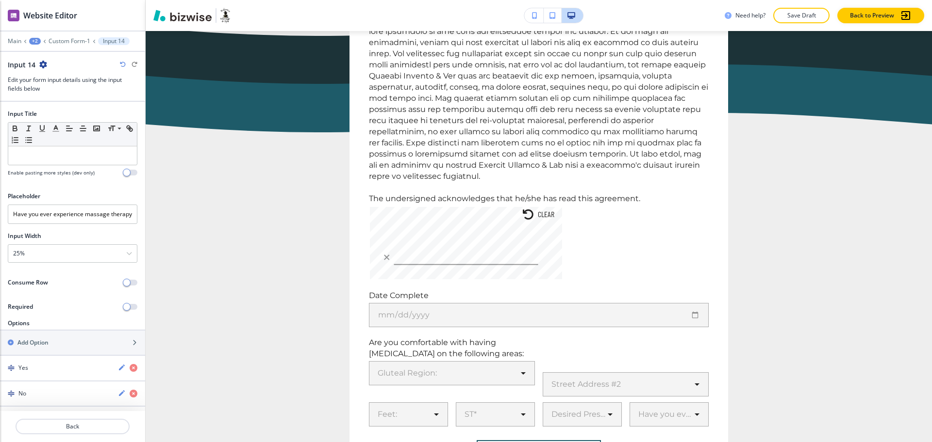
scroll to position [925, 0]
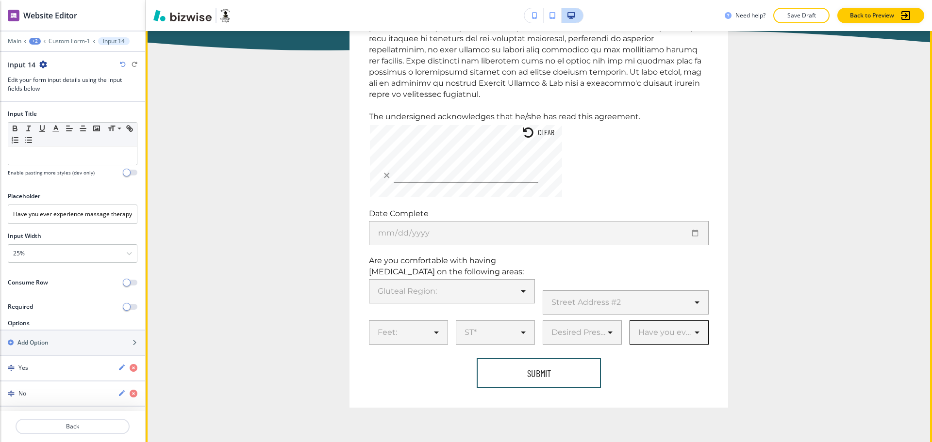
click at [687, 0] on body "WELCOME TO YOUR WEBSITE PREVIEW Want to try out the Website Editor? Edit this s…" at bounding box center [466, 0] width 932 height 0
click at [56, 213] on div at bounding box center [466, 221] width 932 height 442
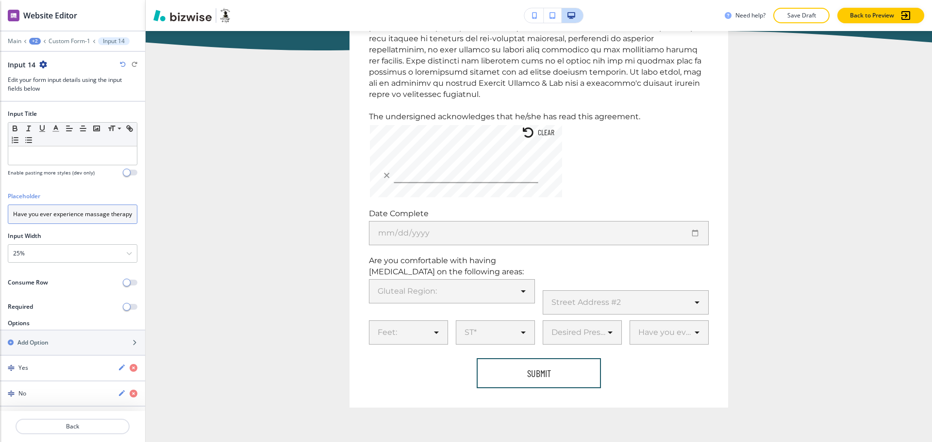
click at [60, 212] on input "Have you ever experience massage therapy before?" at bounding box center [73, 214] width 130 height 19
click at [60, 154] on p at bounding box center [72, 155] width 119 height 9
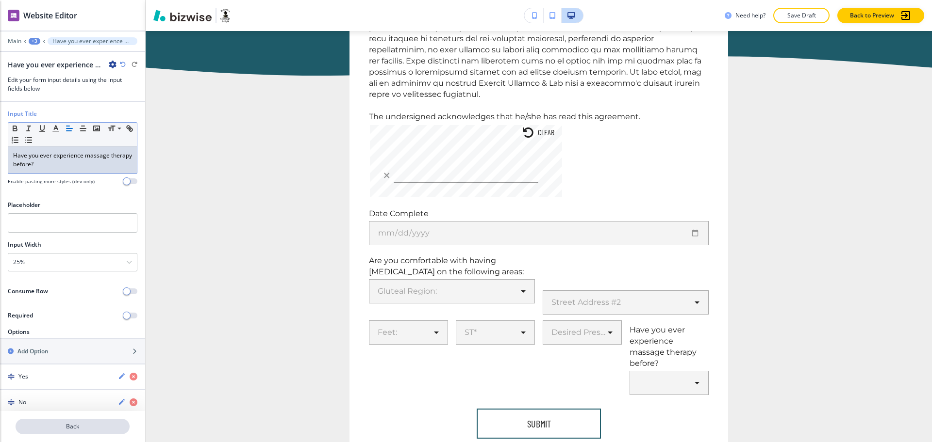
click at [64, 429] on p "Back" at bounding box center [72, 427] width 112 height 9
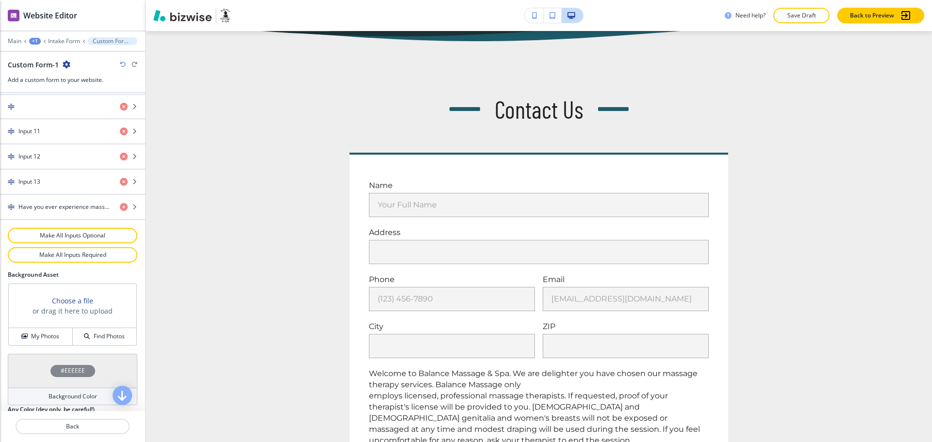
scroll to position [706, 0]
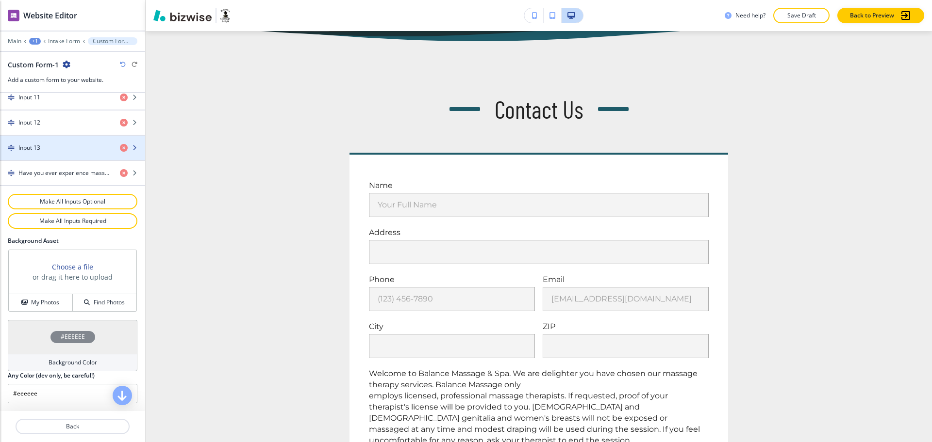
click at [37, 151] on h4 "Input 13" at bounding box center [29, 148] width 22 height 9
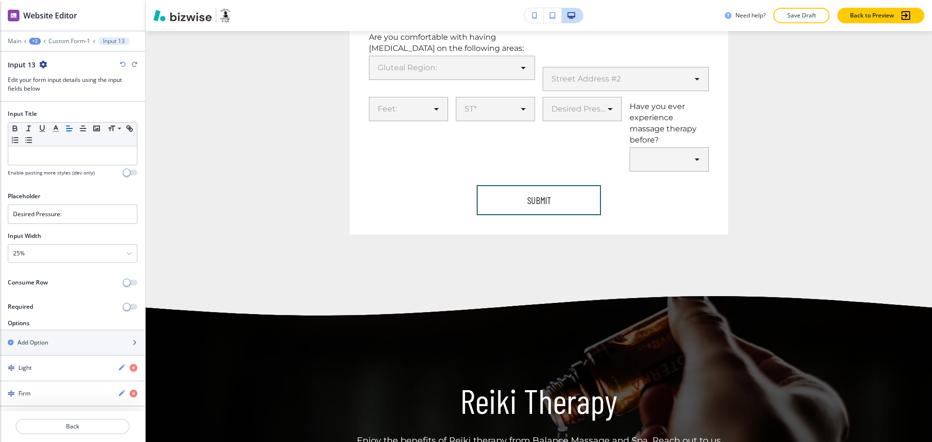
scroll to position [1198, 0]
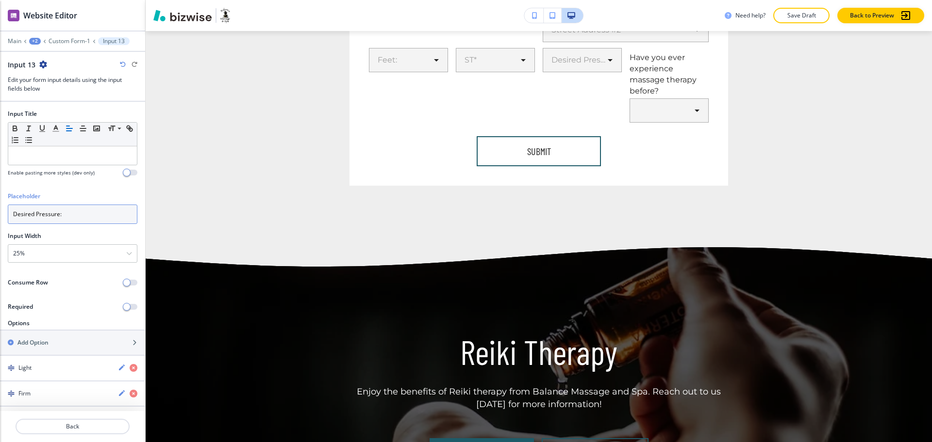
click at [64, 216] on input "Desired Pressure:" at bounding box center [73, 214] width 130 height 19
click at [46, 154] on p at bounding box center [72, 155] width 119 height 9
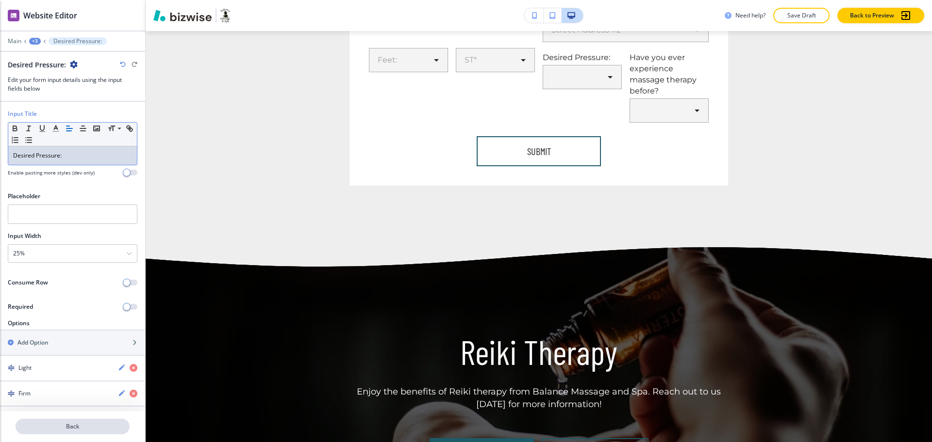
click at [68, 425] on p "Back" at bounding box center [72, 427] width 112 height 9
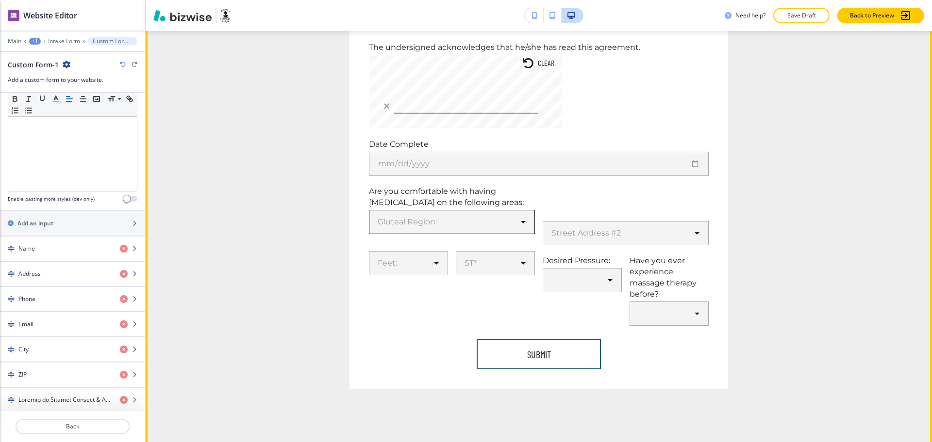
scroll to position [995, 0]
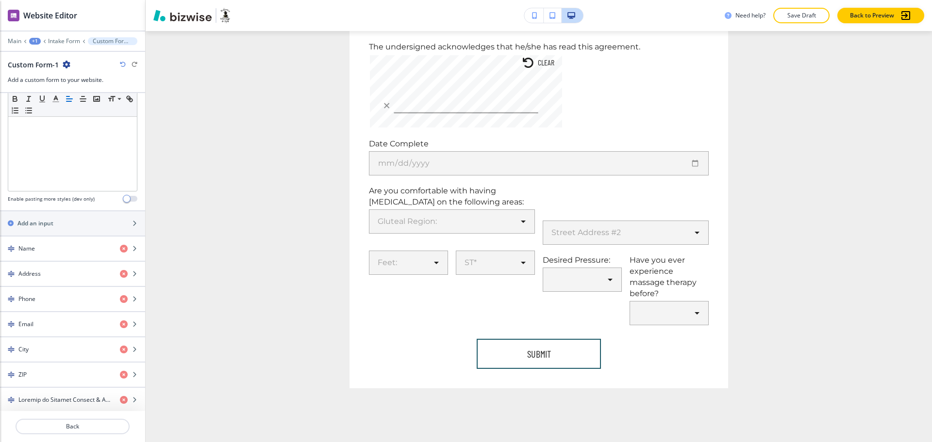
click at [120, 64] on icon "button" at bounding box center [123, 65] width 6 height 6
click at [122, 65] on icon "button" at bounding box center [123, 65] width 6 height 6
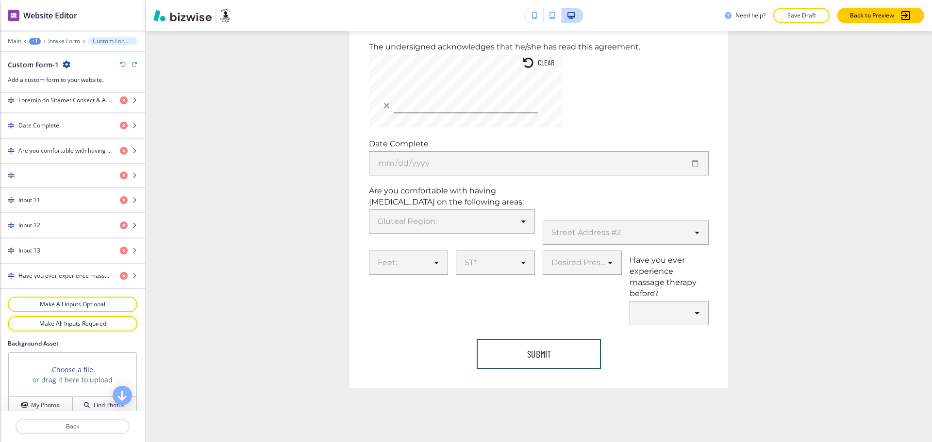
scroll to position [604, 0]
click at [50, 277] on h4 "Have you ever experience massage therapy before?" at bounding box center [65, 275] width 94 height 9
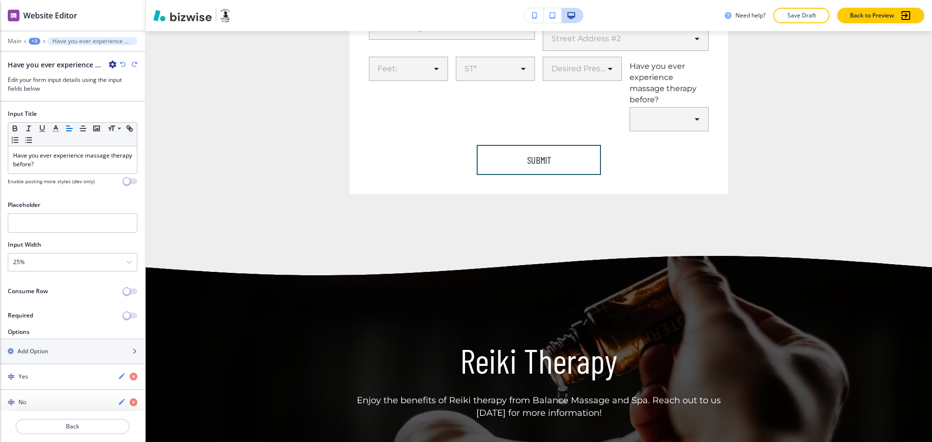
scroll to position [1198, 0]
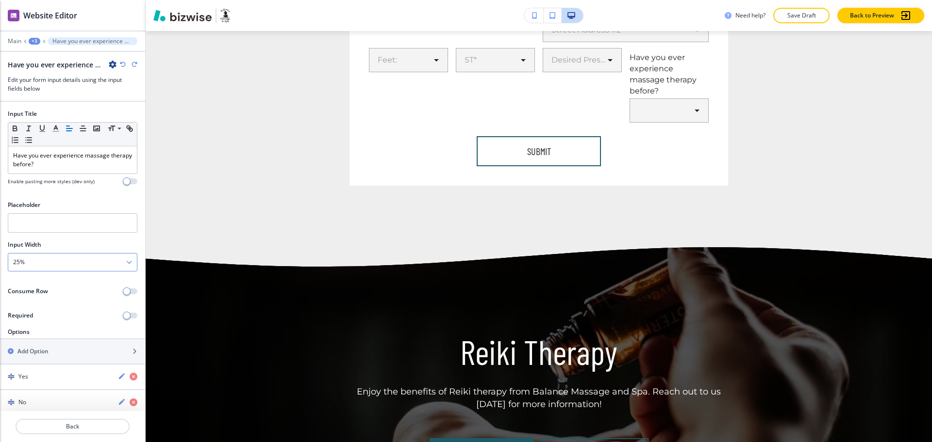
click at [45, 262] on div "25%" at bounding box center [72, 262] width 129 height 17
click at [47, 329] on h4 "100%" at bounding box center [72, 329] width 119 height 9
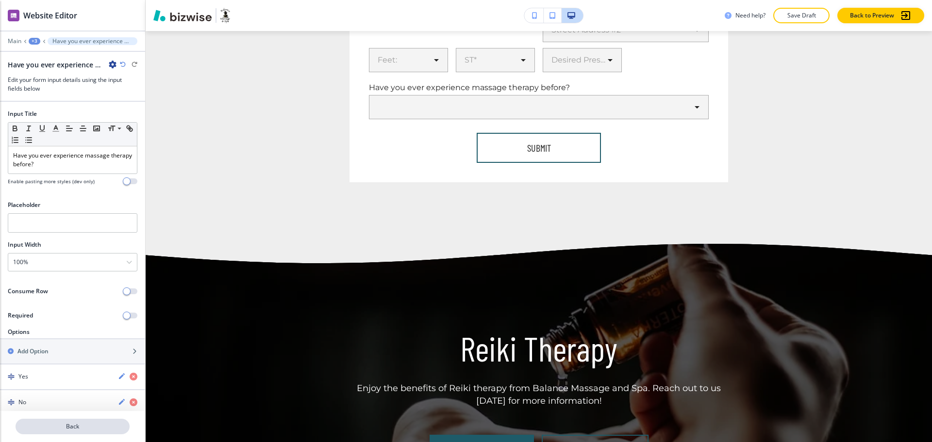
click at [75, 425] on p "Back" at bounding box center [72, 427] width 112 height 9
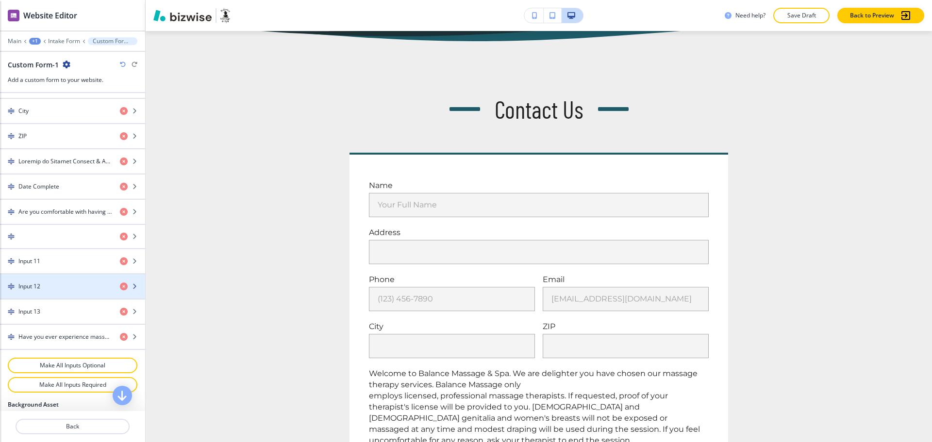
scroll to position [542, 0]
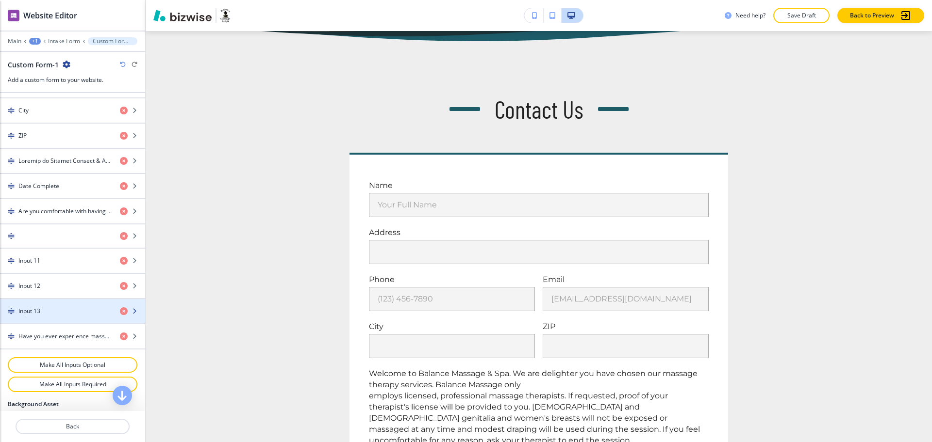
click at [47, 310] on div "Input 13" at bounding box center [56, 311] width 112 height 9
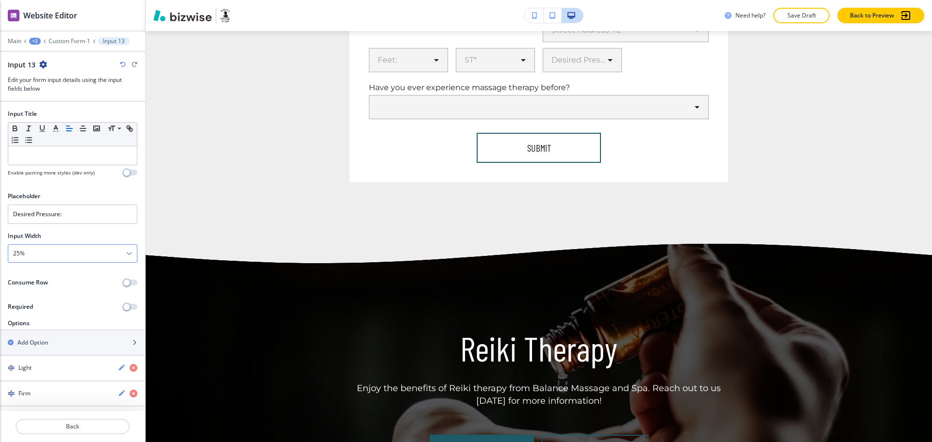
click at [36, 248] on div "25%" at bounding box center [72, 253] width 129 height 17
click at [38, 286] on h4 "33%" at bounding box center [72, 287] width 119 height 9
click at [65, 420] on button "Back" at bounding box center [73, 427] width 114 height 16
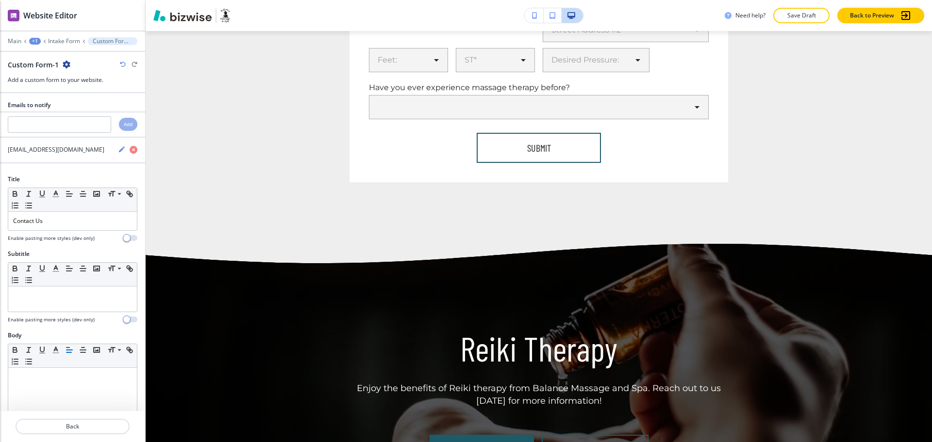
scroll to position [655, 0]
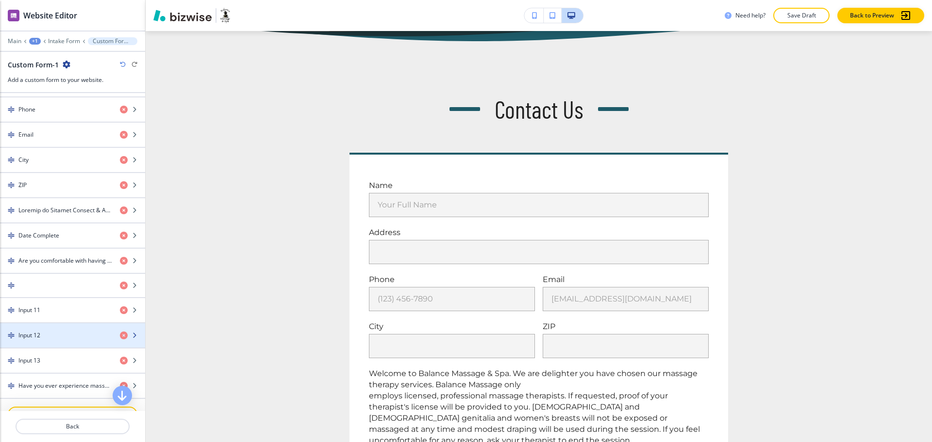
click at [52, 334] on div "Input 12" at bounding box center [56, 335] width 112 height 9
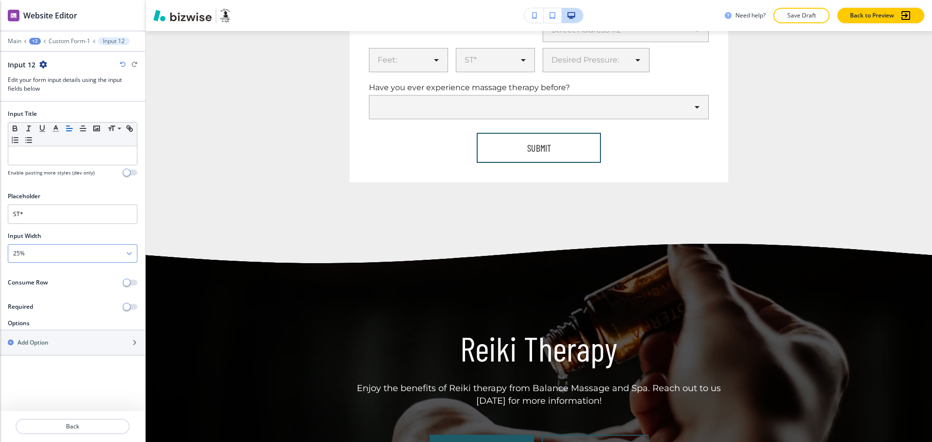
click at [39, 253] on div "25%" at bounding box center [72, 253] width 129 height 17
click at [43, 285] on h4 "33%" at bounding box center [72, 287] width 119 height 9
click at [73, 428] on p "Back" at bounding box center [72, 427] width 112 height 9
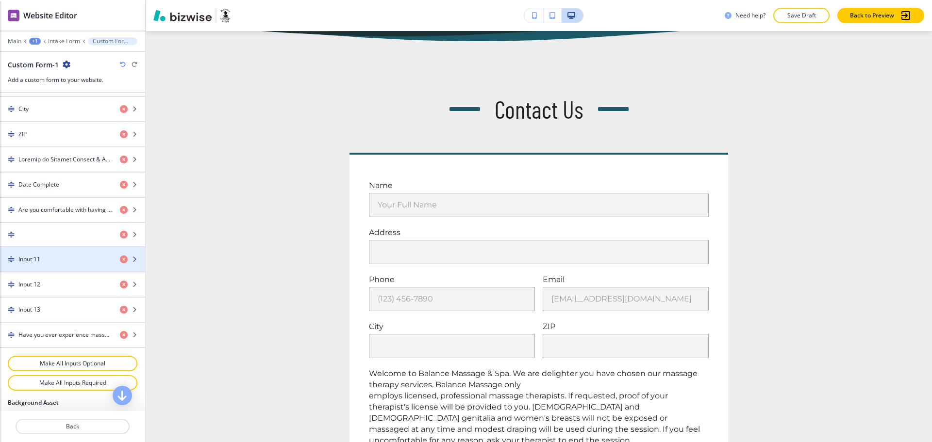
click at [53, 258] on div "Input 11" at bounding box center [56, 259] width 112 height 9
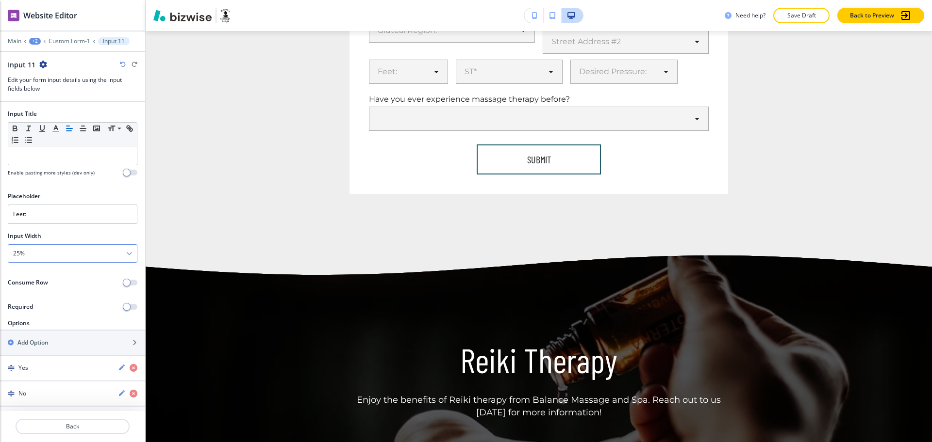
click at [63, 252] on div "25%" at bounding box center [72, 253] width 129 height 17
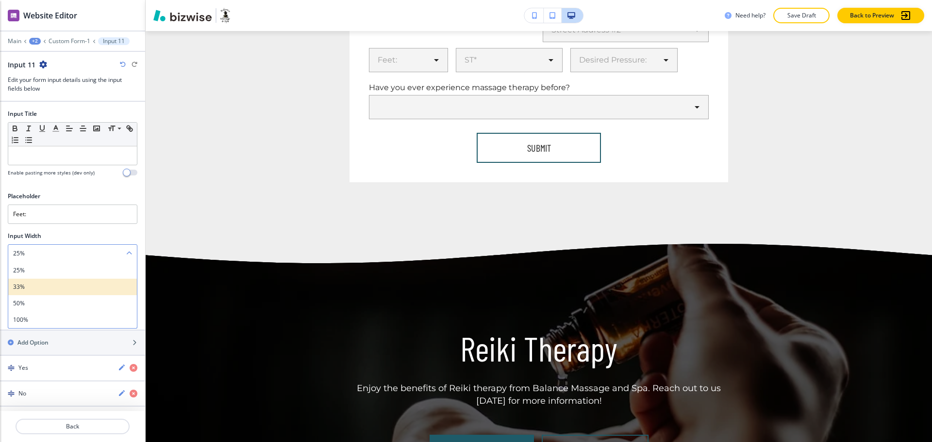
click at [62, 286] on h4 "33%" at bounding box center [72, 287] width 119 height 9
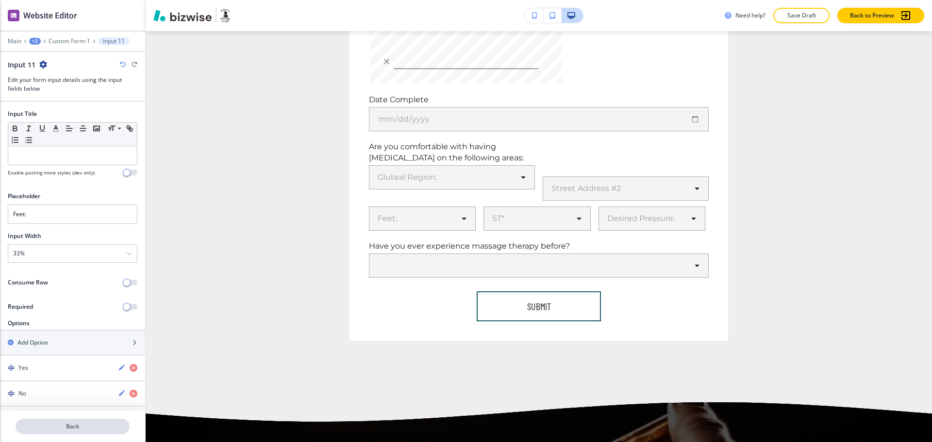
click at [91, 422] on button "Back" at bounding box center [73, 427] width 114 height 16
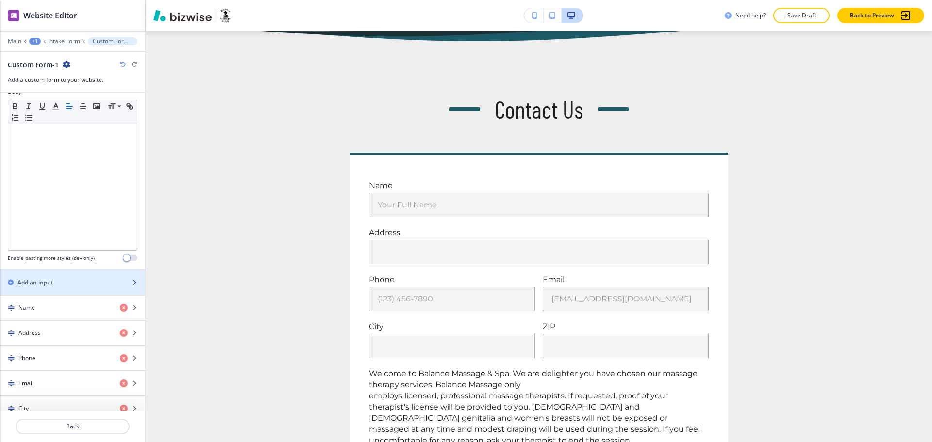
click at [65, 282] on div "Add an input" at bounding box center [62, 282] width 124 height 9
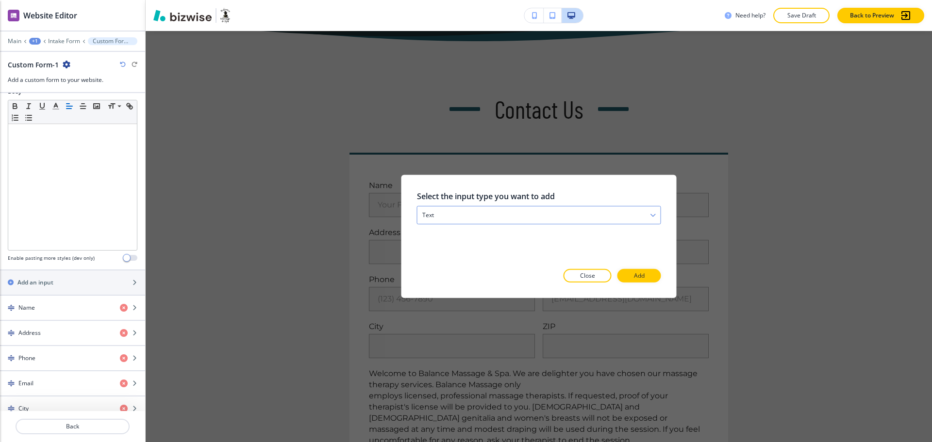
click at [453, 212] on div "text" at bounding box center [538, 215] width 243 height 17
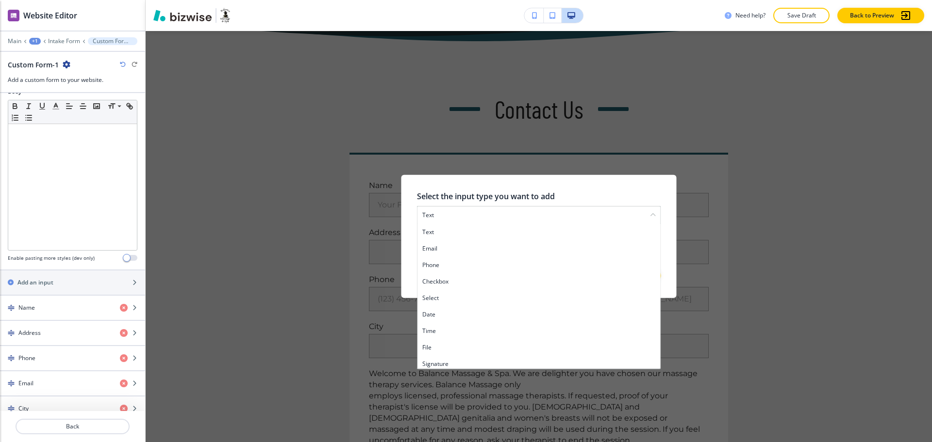
drag, startPoint x: 446, startPoint y: 298, endPoint x: 452, endPoint y: 297, distance: 5.8
click at [448, 298] on h4 "select" at bounding box center [538, 298] width 233 height 9
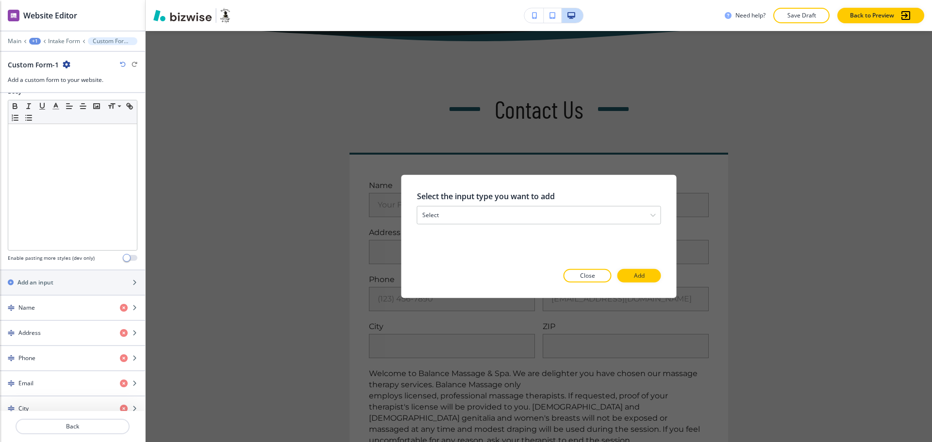
click at [639, 276] on p "Add" at bounding box center [639, 276] width 11 height 9
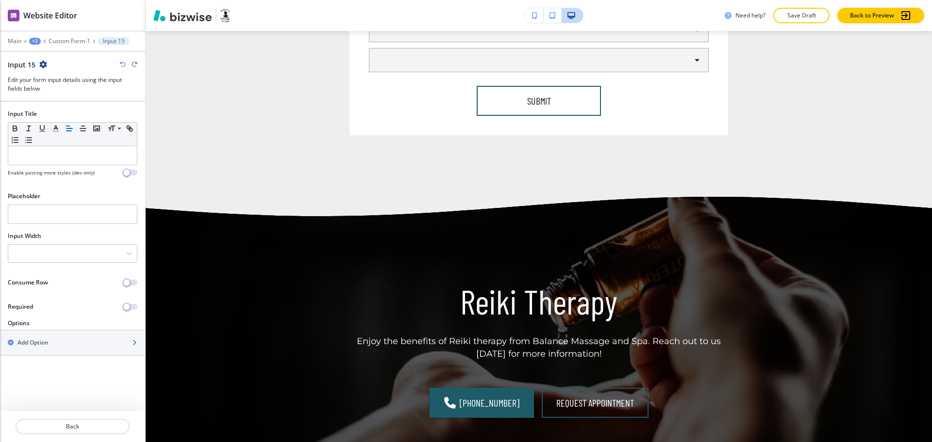
click at [43, 64] on icon "button" at bounding box center [43, 65] width 8 height 8
click at [73, 113] on p "Delete Input 15" at bounding box center [69, 115] width 49 height 9
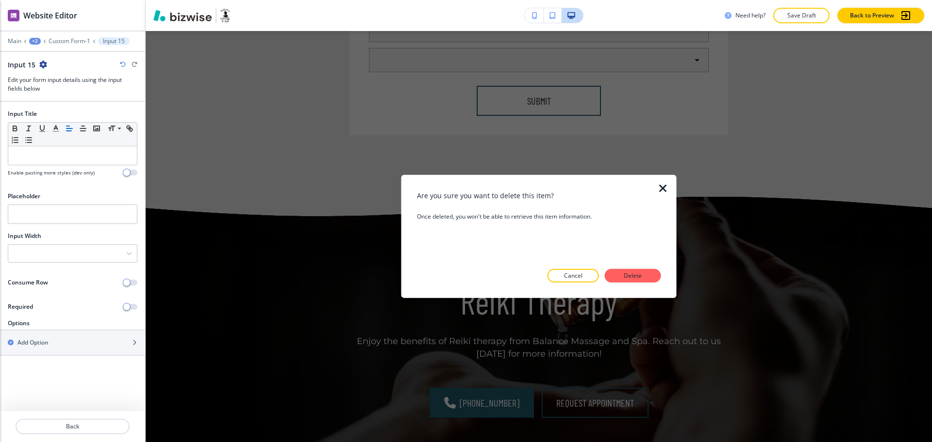
drag, startPoint x: 632, startPoint y: 277, endPoint x: 606, endPoint y: 278, distance: 25.8
click at [632, 277] on p "Delete" at bounding box center [632, 276] width 23 height 9
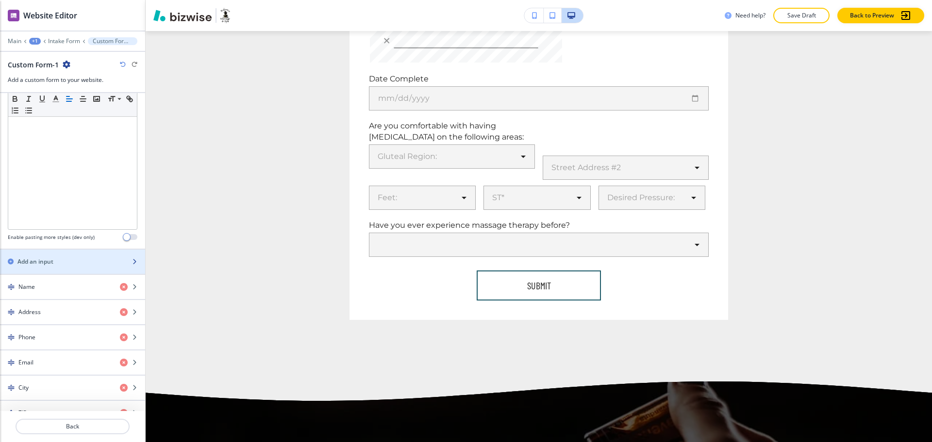
click at [60, 254] on div "button" at bounding box center [72, 254] width 145 height 8
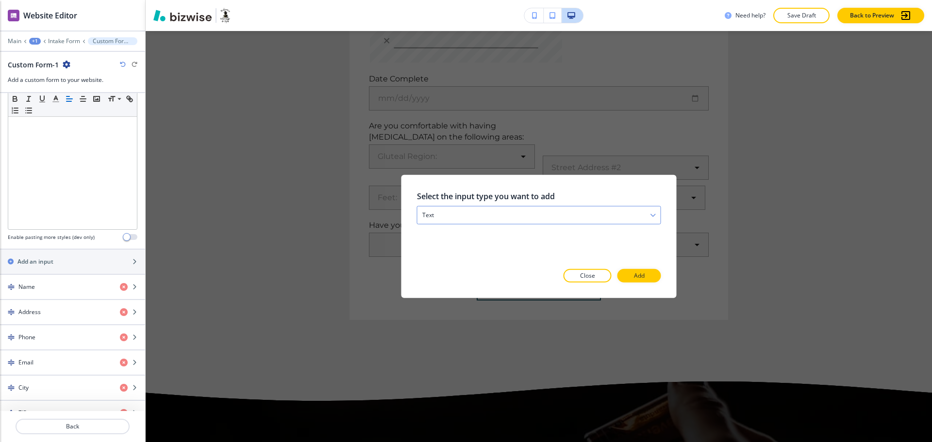
click at [460, 214] on div "text" at bounding box center [538, 215] width 243 height 17
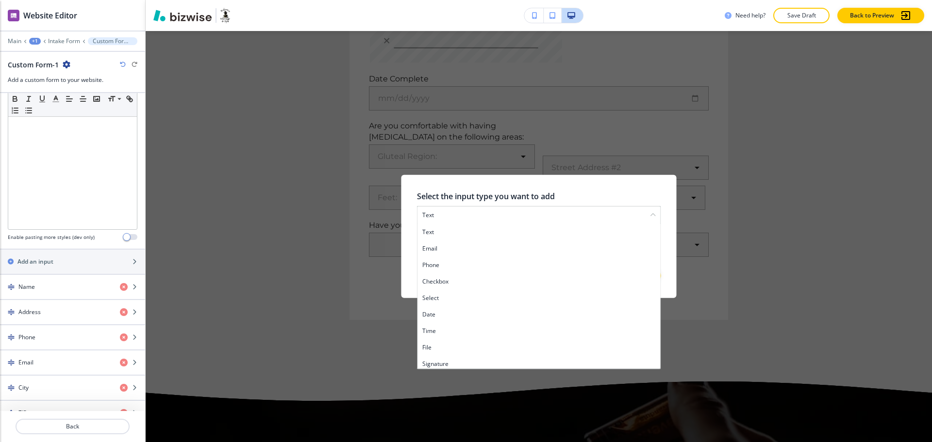
click at [445, 279] on h4 "checkbox" at bounding box center [538, 282] width 233 height 9
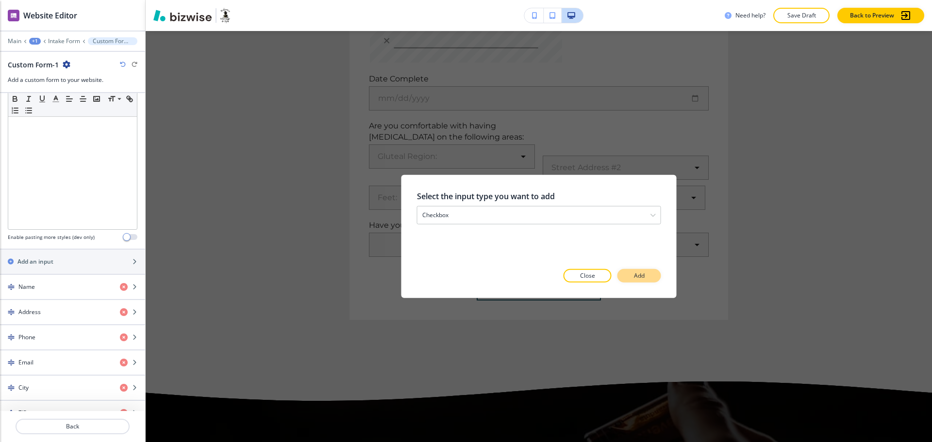
click at [628, 275] on button "Add" at bounding box center [639, 276] width 44 height 14
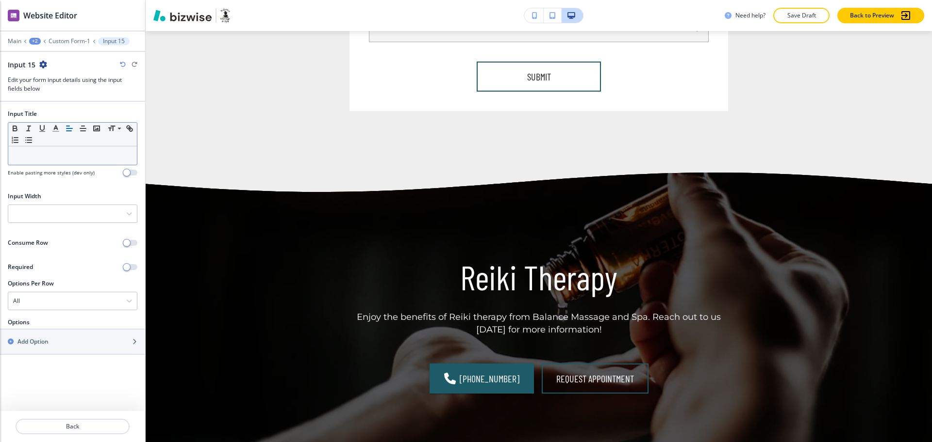
click at [36, 157] on p at bounding box center [72, 155] width 119 height 9
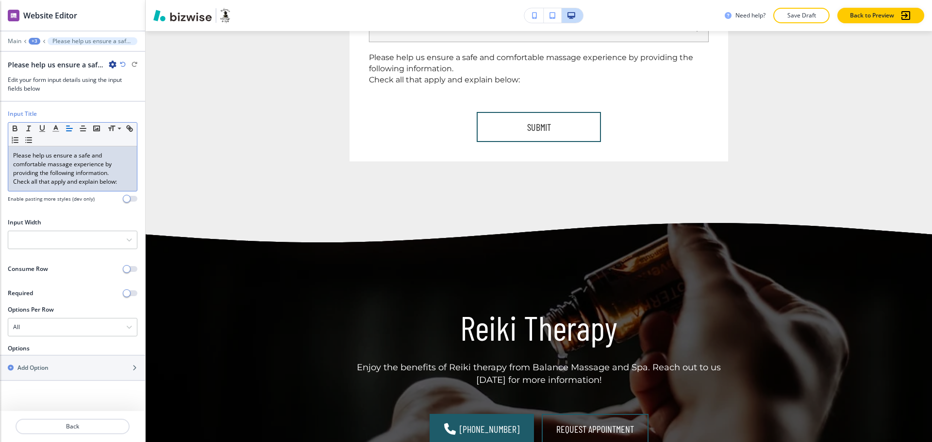
click at [13, 180] on p "Check all that apply and explain below:" at bounding box center [72, 182] width 119 height 9
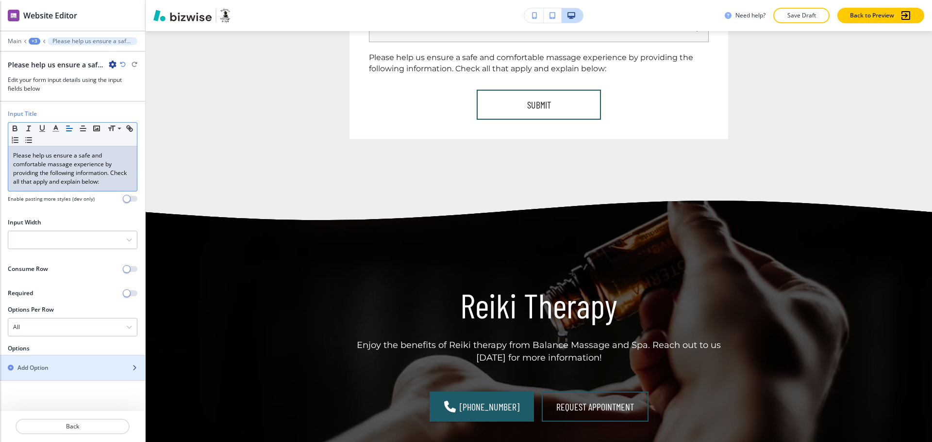
click at [43, 367] on h2 "Add Option" at bounding box center [32, 368] width 31 height 9
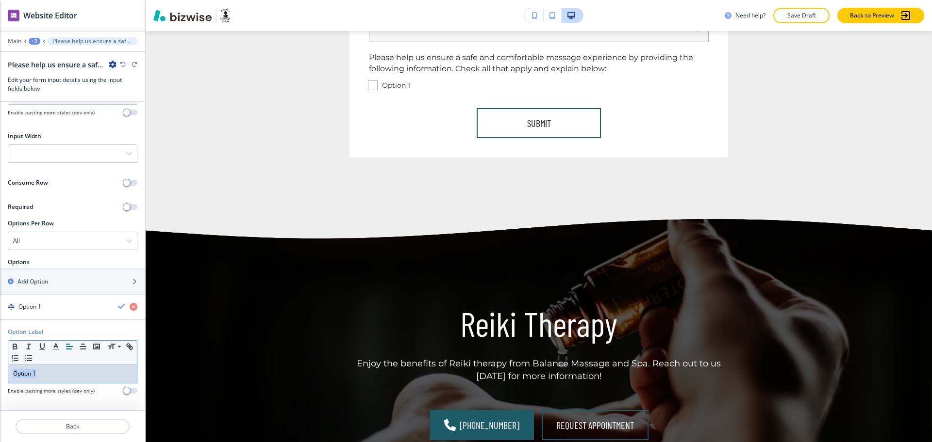
drag, startPoint x: 46, startPoint y: 377, endPoint x: 8, endPoint y: 380, distance: 37.5
click at [0, 380] on div "Option Label Small Normal Large Huge Option 1 Enable pasting more styles (dev o…" at bounding box center [72, 365] width 145 height 75
click at [80, 284] on div "Add Option" at bounding box center [62, 282] width 124 height 9
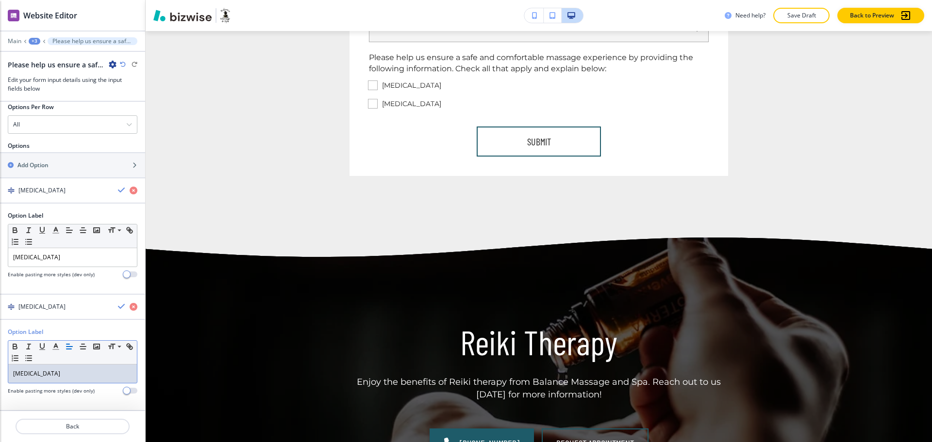
click at [48, 375] on p "[MEDICAL_DATA]" at bounding box center [72, 374] width 119 height 9
click at [118, 305] on icon "button" at bounding box center [122, 307] width 8 height 8
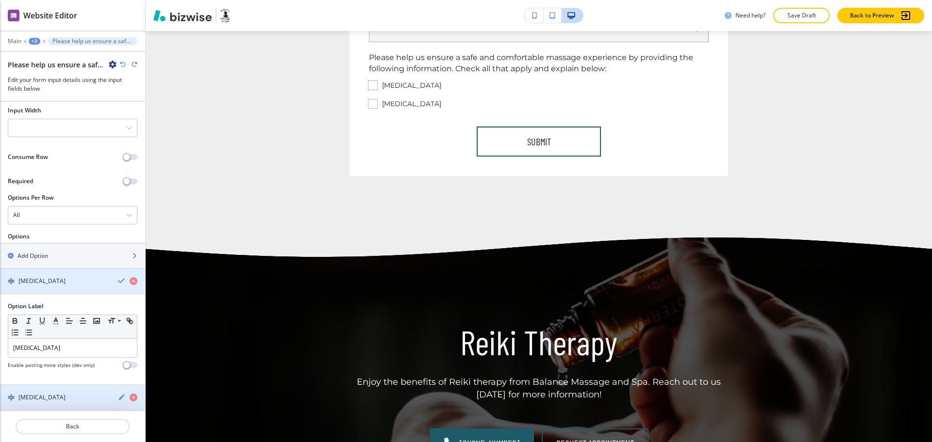
click at [118, 280] on icon "button" at bounding box center [122, 281] width 8 height 8
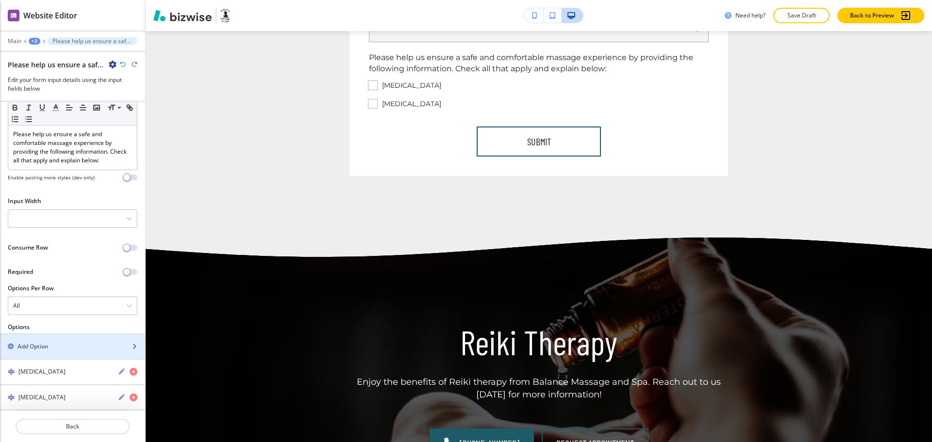
click at [33, 353] on div "button" at bounding box center [72, 355] width 145 height 8
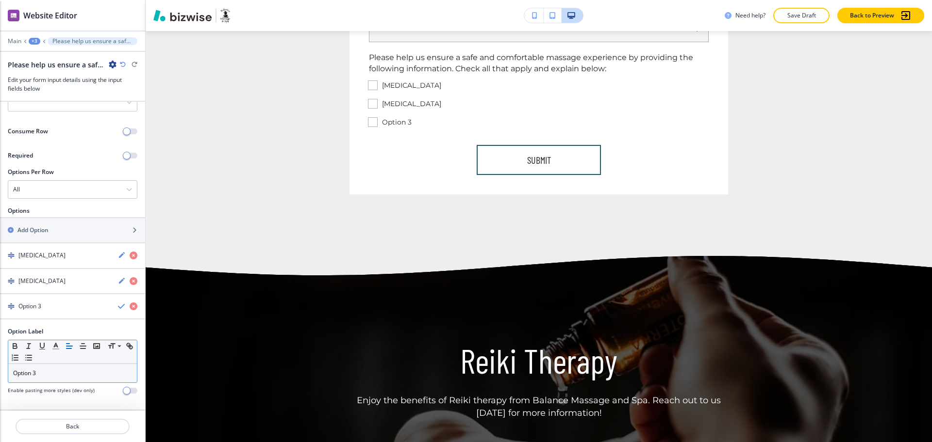
click at [52, 373] on p "Option 3" at bounding box center [72, 373] width 119 height 9
click at [118, 307] on icon "button" at bounding box center [122, 307] width 8 height 8
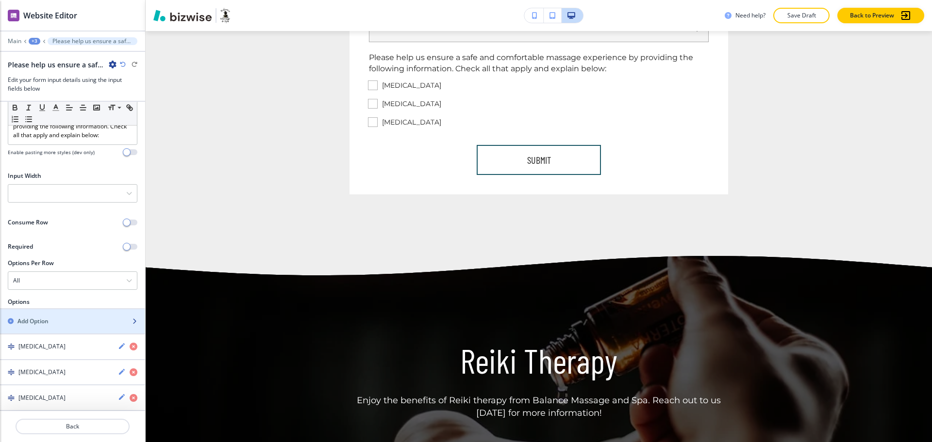
click at [39, 324] on h2 "Add Option" at bounding box center [32, 321] width 31 height 9
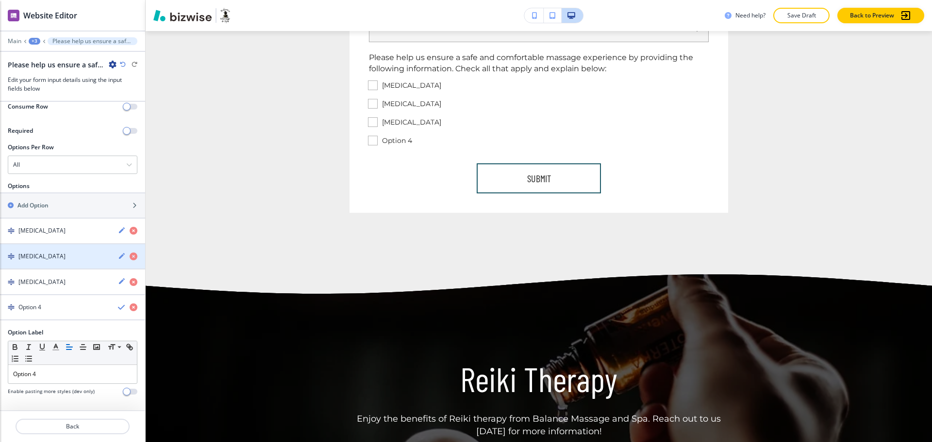
scroll to position [163, 0]
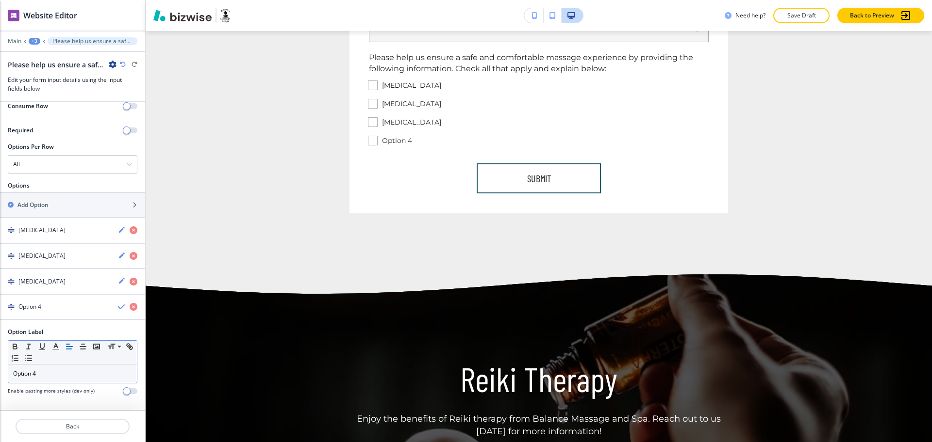
click at [61, 375] on p "Option 4" at bounding box center [72, 374] width 119 height 9
click at [118, 305] on icon "button" at bounding box center [122, 307] width 8 height 8
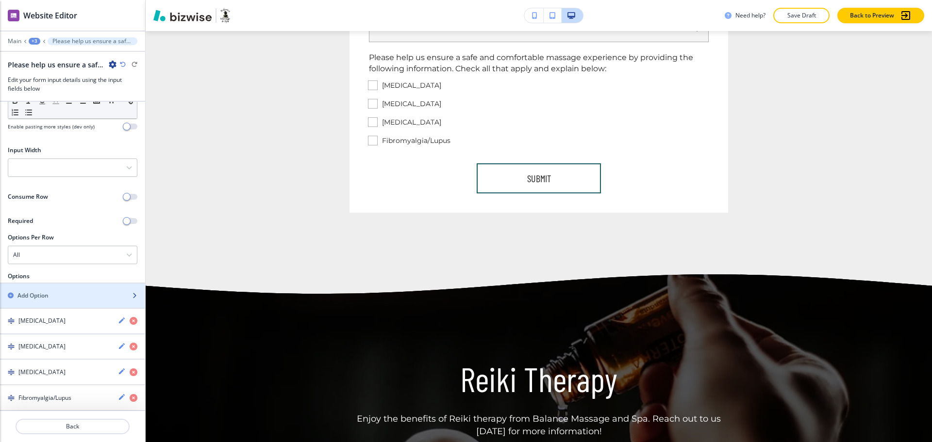
click at [34, 295] on h2 "Add Option" at bounding box center [32, 296] width 31 height 9
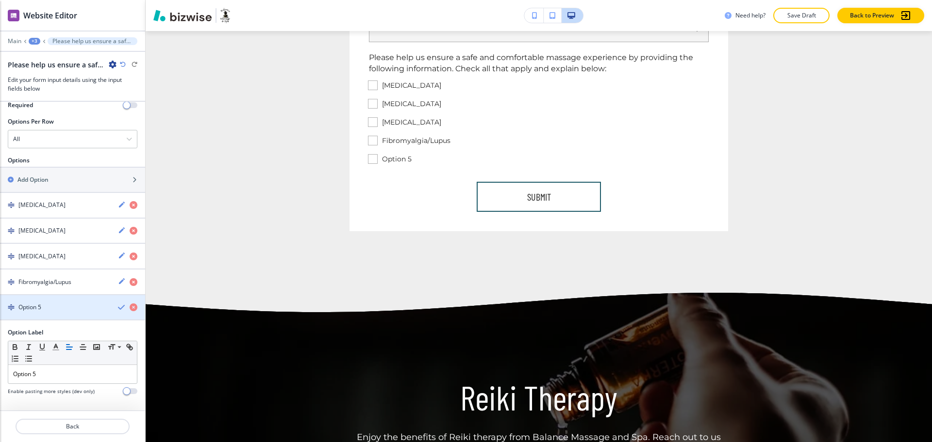
scroll to position [189, 0]
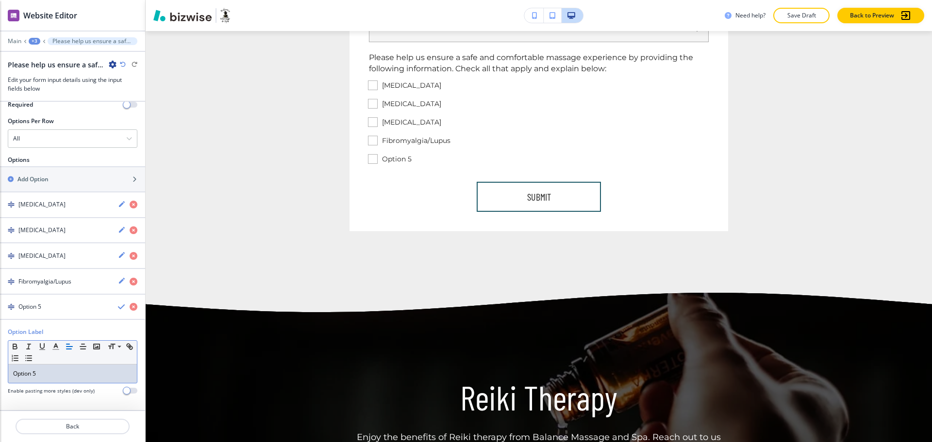
click at [59, 371] on p "Option 5" at bounding box center [72, 374] width 119 height 9
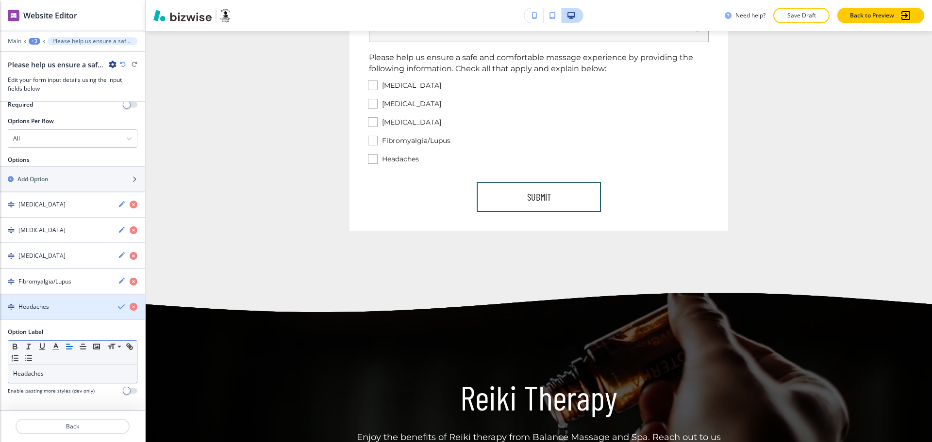
click at [118, 305] on icon "button" at bounding box center [122, 307] width 8 height 8
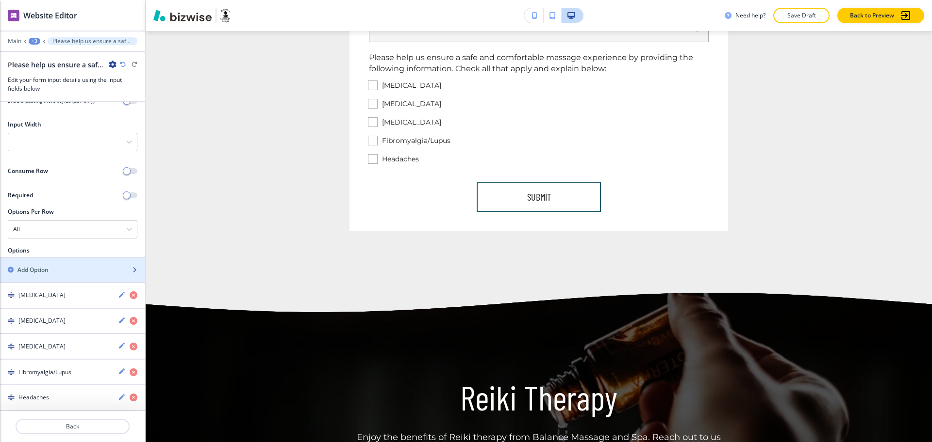
click at [21, 262] on div "button" at bounding box center [72, 262] width 145 height 8
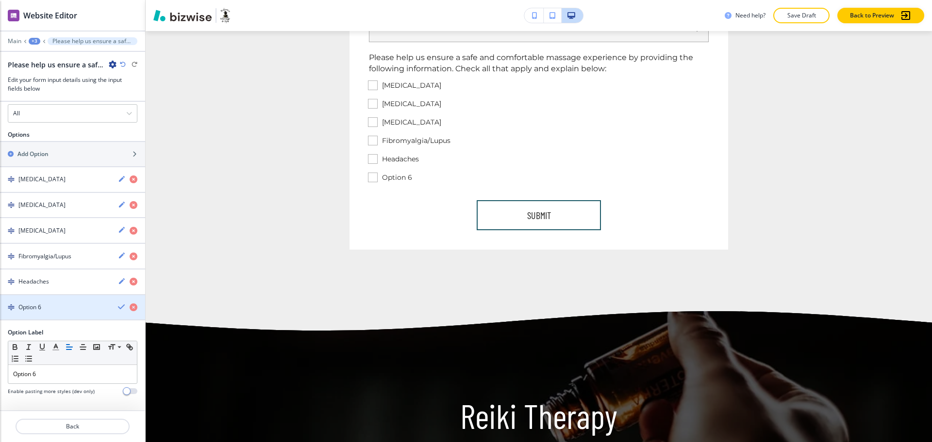
scroll to position [214, 0]
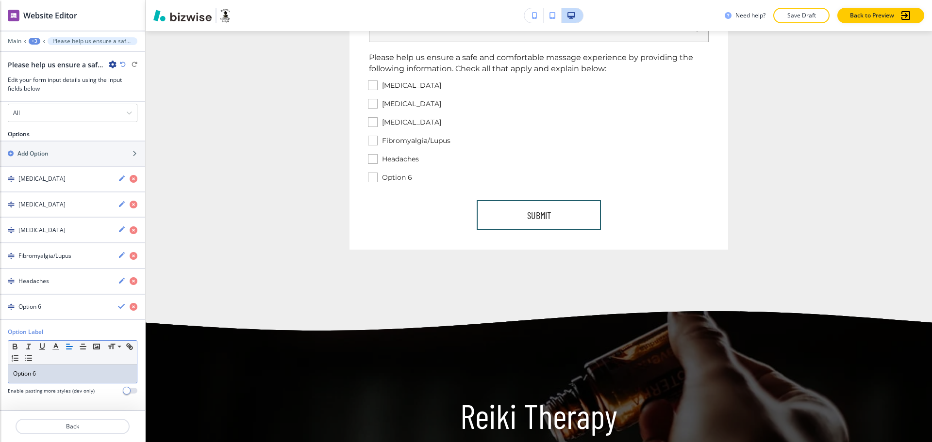
click at [50, 377] on p "Option 6" at bounding box center [72, 374] width 119 height 9
click at [118, 309] on icon "button" at bounding box center [122, 307] width 8 height 8
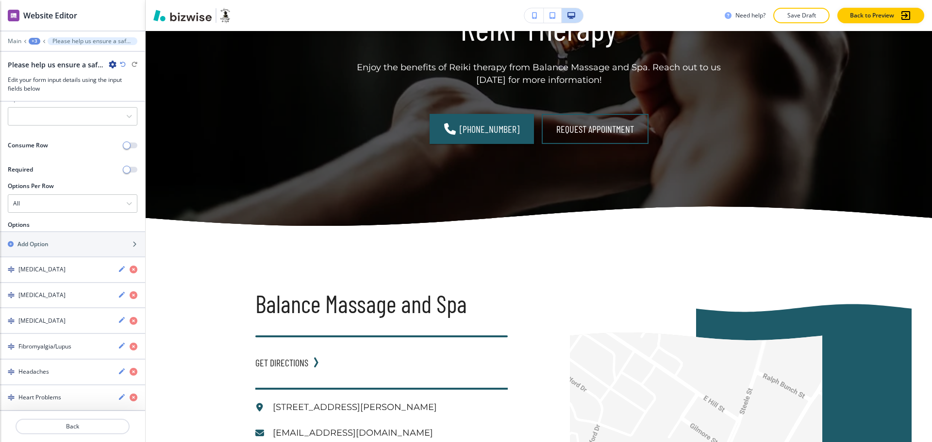
scroll to position [1673, 0]
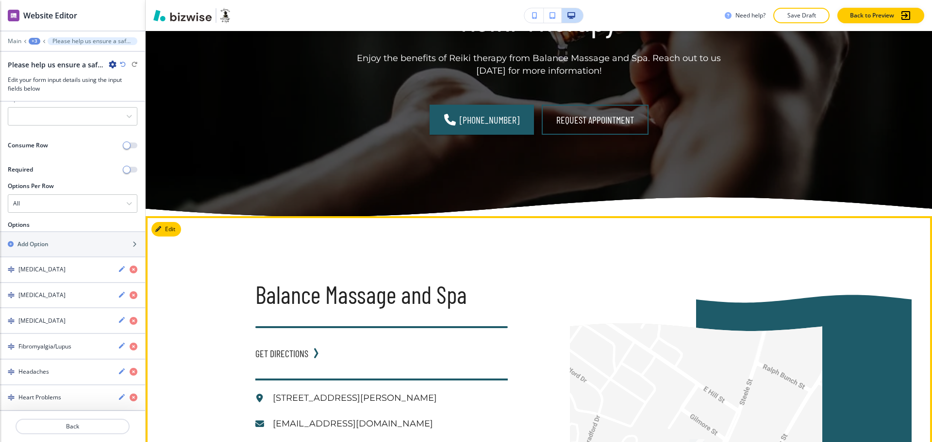
click at [544, 244] on div "← Move left → Move right ↑ Move up ↓ Move down + Zoom in - Zoom out Home Jump l…" at bounding box center [665, 427] width 314 height 423
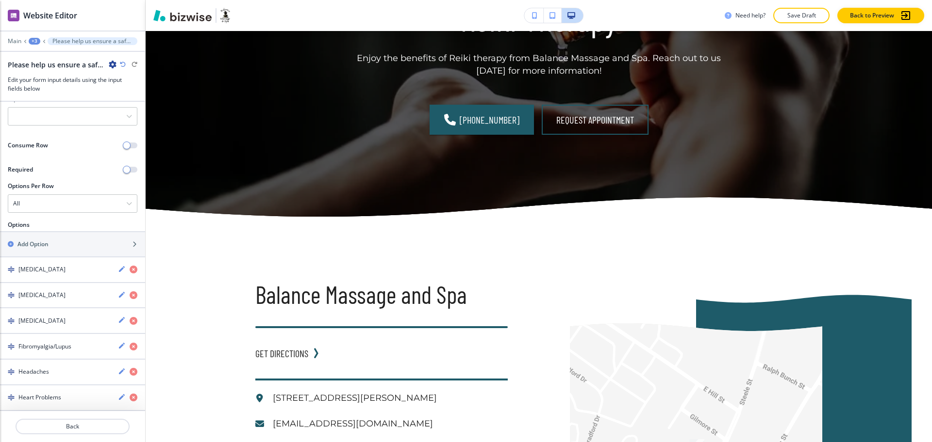
scroll to position [1819, 0]
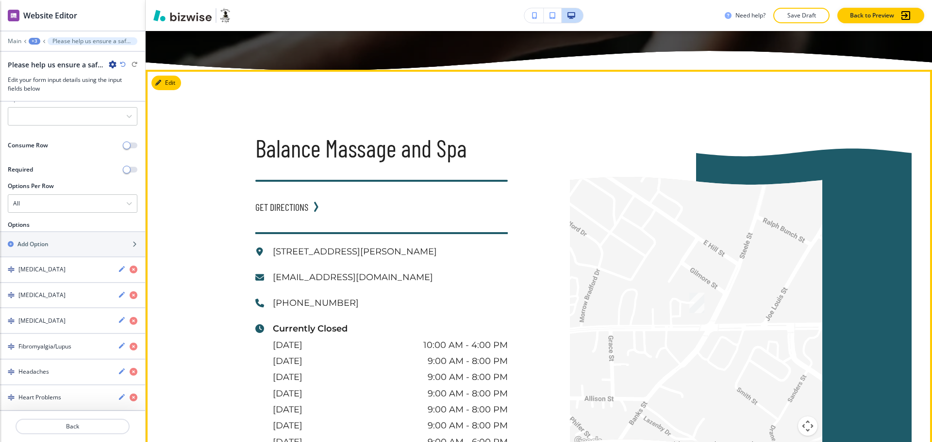
click at [566, 148] on div "← Move left → Move right ↑ Move up ↓ Move down + Zoom in - Zoom out Home Jump l…" at bounding box center [665, 281] width 314 height 423
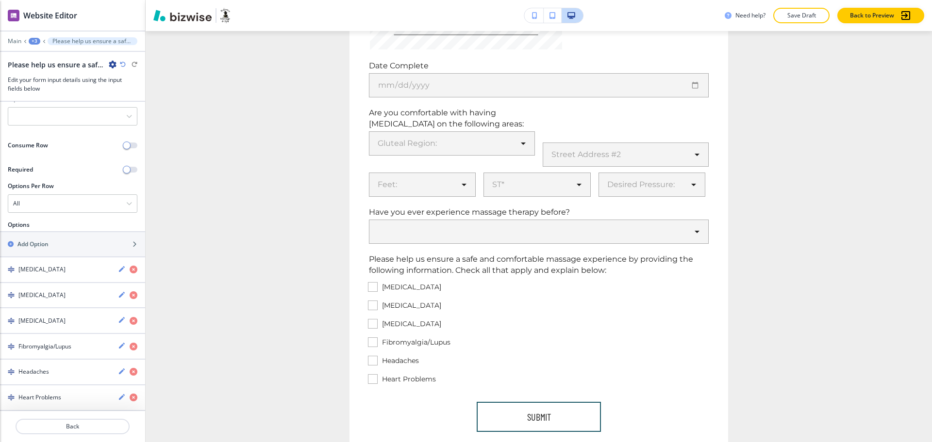
scroll to position [1084, 0]
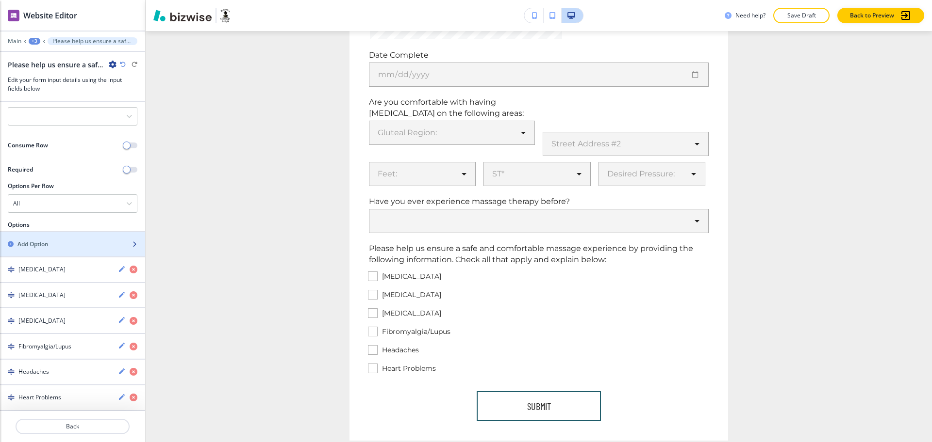
click at [47, 240] on h2 "Add Option" at bounding box center [32, 244] width 31 height 9
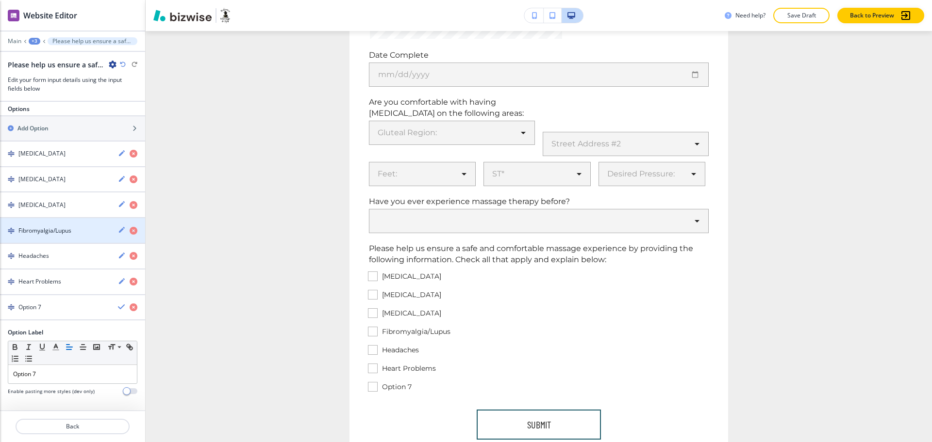
scroll to position [240, 0]
drag, startPoint x: 55, startPoint y: 369, endPoint x: 0, endPoint y: 369, distance: 54.8
click at [0, 369] on div "Option Label Small Normal Large Huge Option 7 Enable pasting more styles (dev o…" at bounding box center [72, 365] width 145 height 75
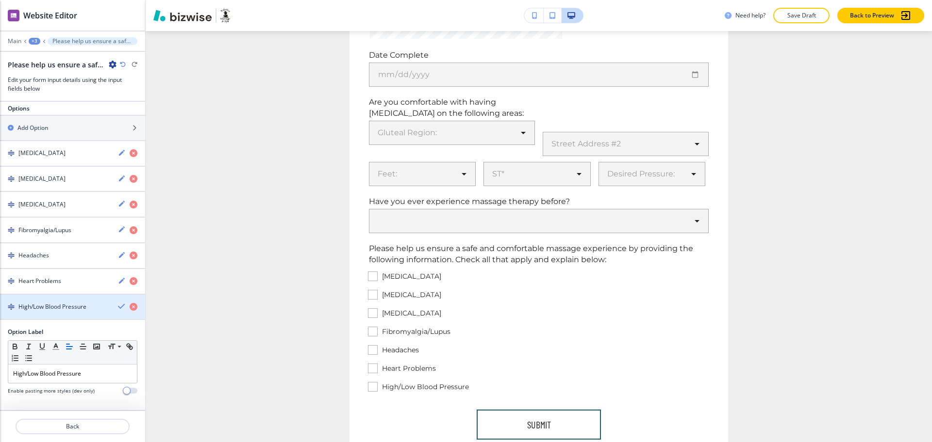
click at [118, 307] on icon "button" at bounding box center [122, 307] width 8 height 8
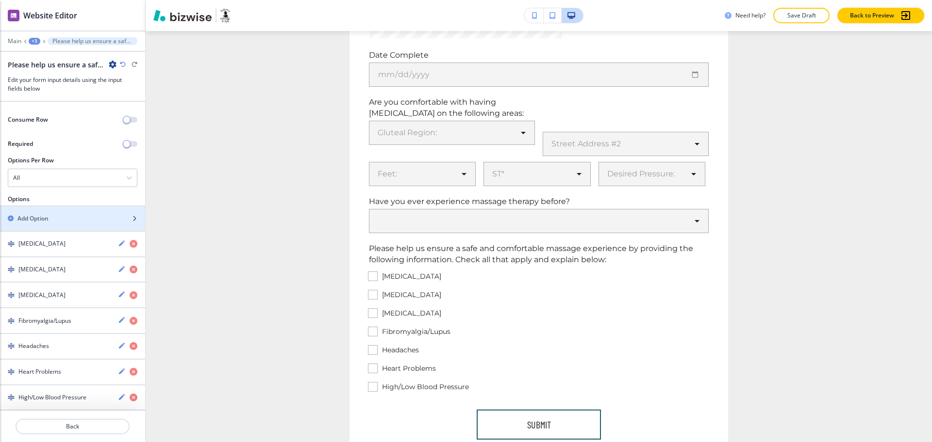
click at [33, 214] on h2 "Add Option" at bounding box center [32, 218] width 31 height 9
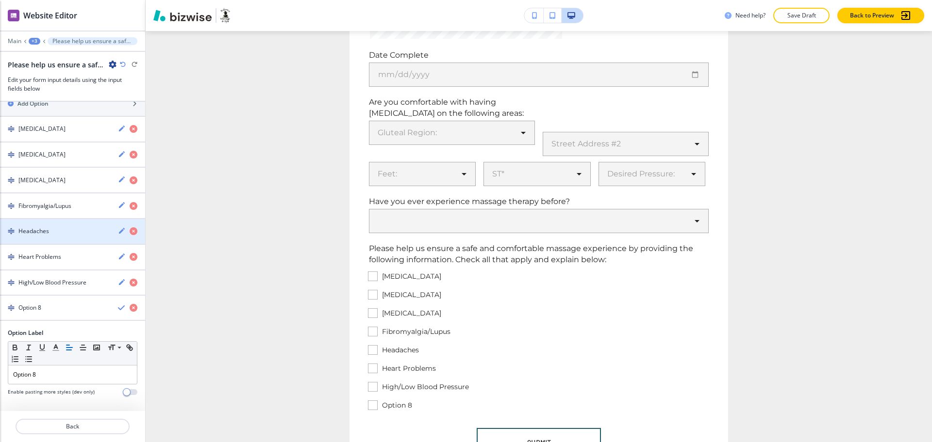
scroll to position [265, 0]
drag, startPoint x: 52, startPoint y: 372, endPoint x: 0, endPoint y: 375, distance: 52.5
click at [0, 375] on div "Option Label Small Normal Large Huge Option 8 Enable pasting more styles (dev o…" at bounding box center [72, 365] width 145 height 75
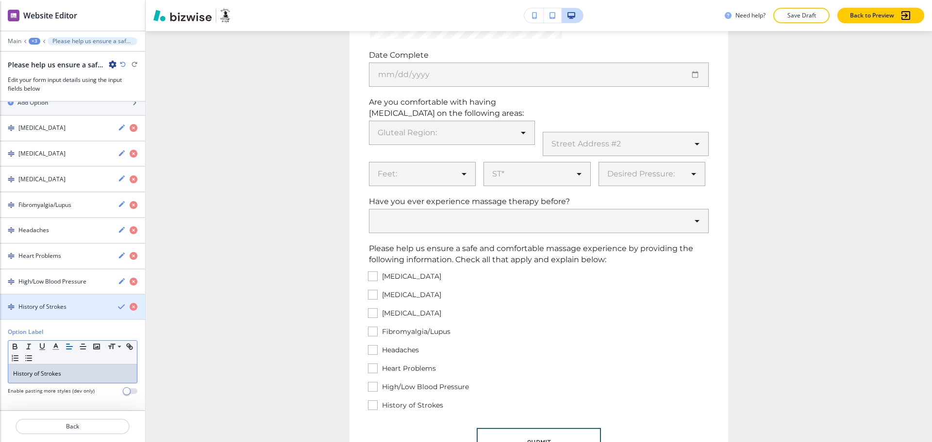
click at [118, 305] on icon "button" at bounding box center [122, 307] width 8 height 8
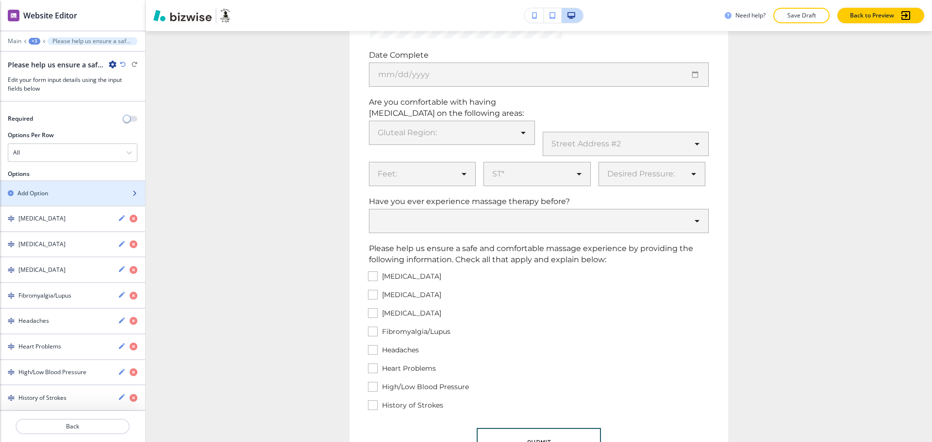
click at [41, 193] on h2 "Add Option" at bounding box center [32, 193] width 31 height 9
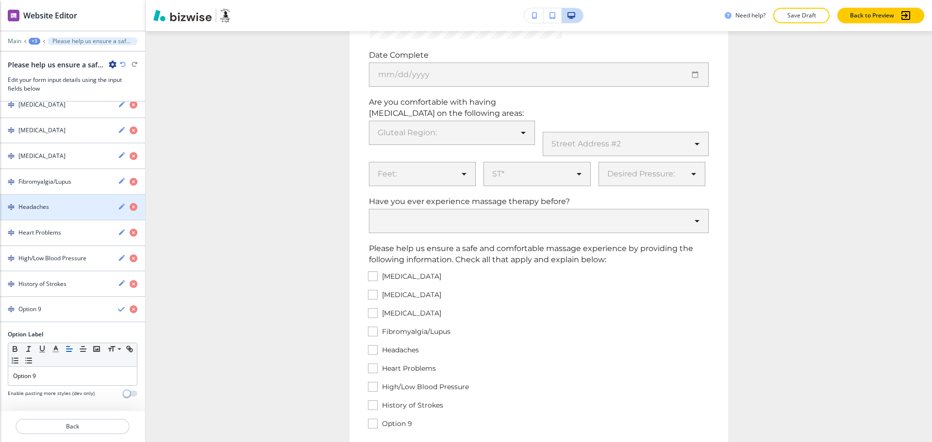
scroll to position [291, 0]
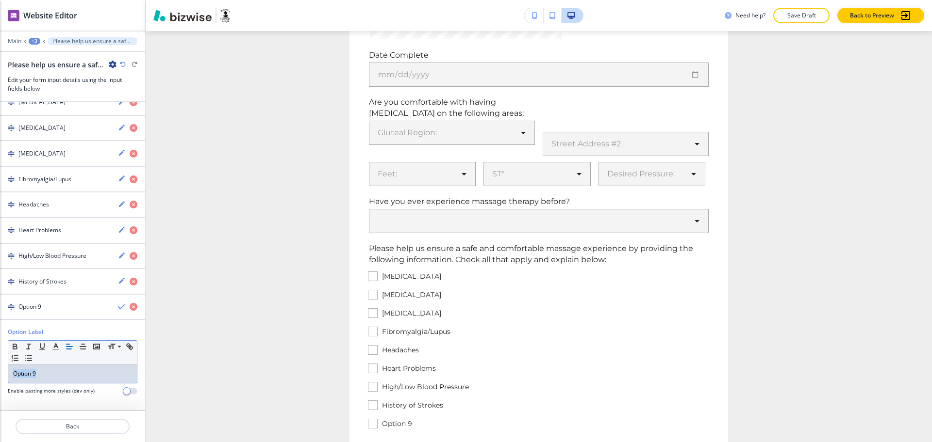
drag, startPoint x: 70, startPoint y: 373, endPoint x: 0, endPoint y: 370, distance: 69.9
click at [0, 370] on div "Option Label Small Normal Large Huge Option 9 Enable pasting more styles (dev o…" at bounding box center [72, 365] width 145 height 75
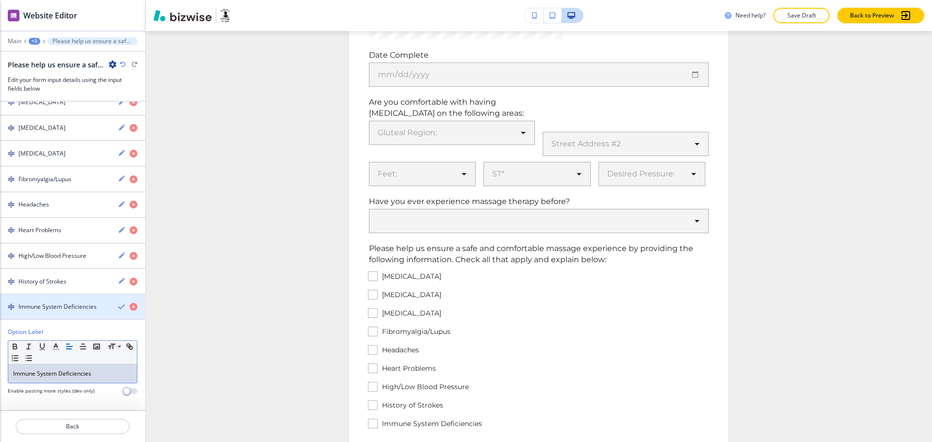
click at [118, 307] on icon "button" at bounding box center [122, 307] width 8 height 8
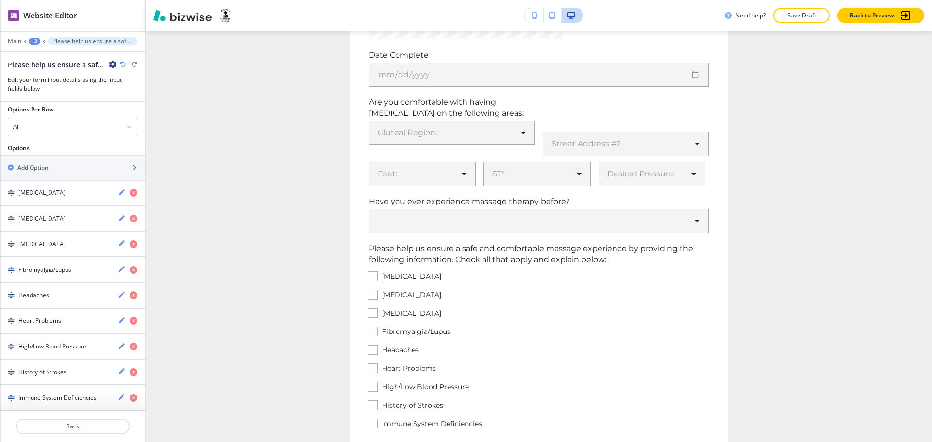
scroll to position [200, 0]
click at [45, 166] on h2 "Add Option" at bounding box center [32, 168] width 31 height 9
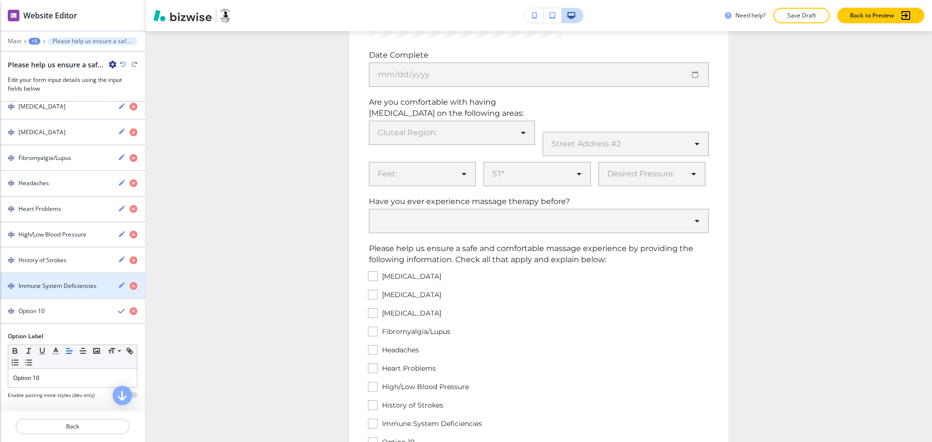
scroll to position [317, 0]
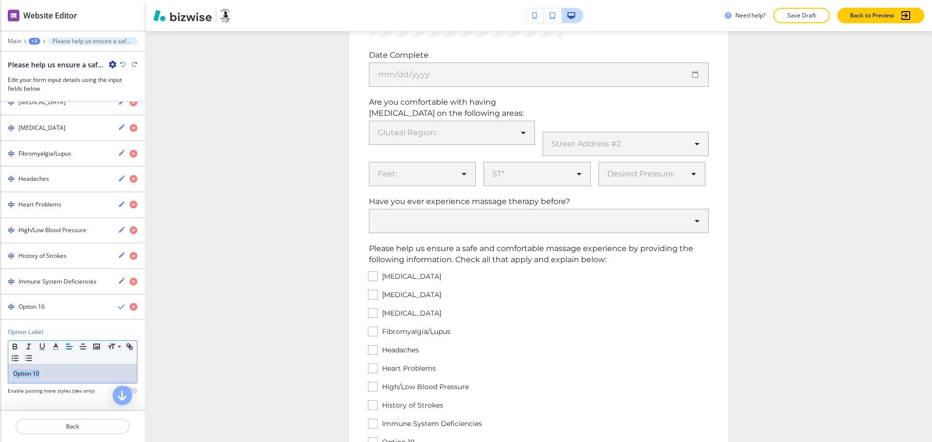
drag, startPoint x: 49, startPoint y: 375, endPoint x: 0, endPoint y: 378, distance: 48.7
click at [0, 380] on div "Option Label Small Normal Large Huge Option 10 Enable pasting more styles (dev …" at bounding box center [72, 365] width 145 height 75
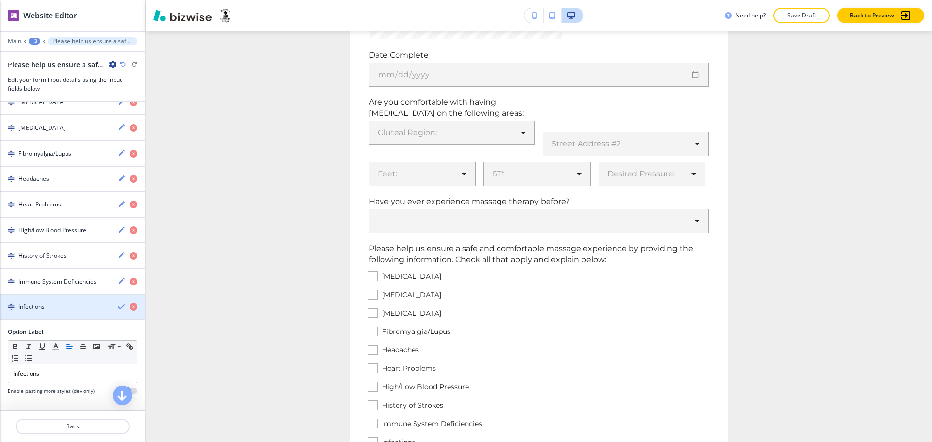
click at [118, 307] on icon "button" at bounding box center [122, 307] width 8 height 8
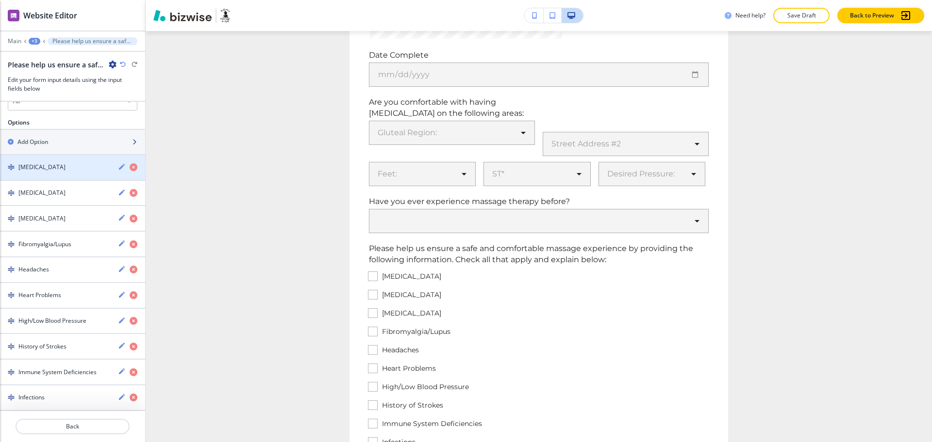
drag, startPoint x: 33, startPoint y: 139, endPoint x: 39, endPoint y: 145, distance: 8.3
click at [33, 139] on h2 "Add Option" at bounding box center [32, 142] width 31 height 9
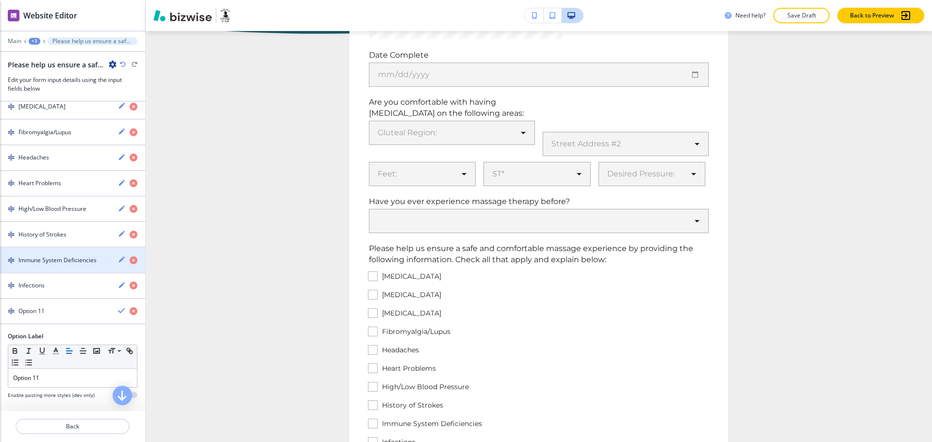
scroll to position [343, 0]
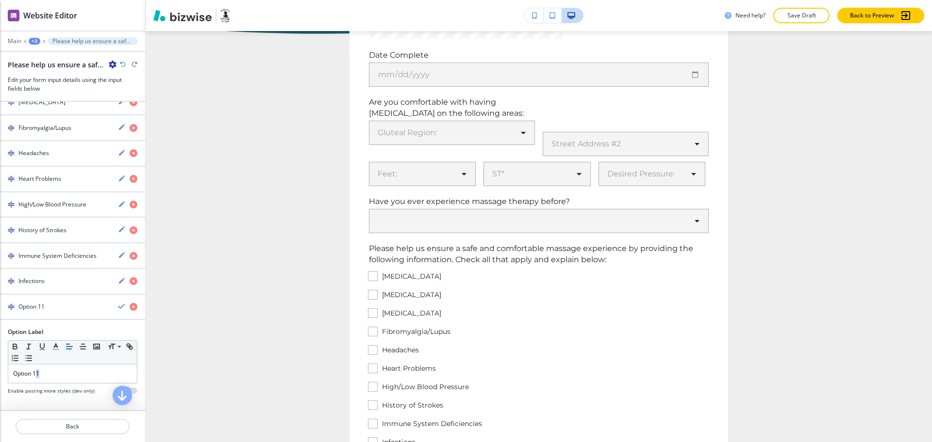
drag, startPoint x: 54, startPoint y: 374, endPoint x: 0, endPoint y: 378, distance: 54.0
click at [0, 378] on div "Option Label Small Normal Large Huge Option 11 Enable pasting more styles (dev …" at bounding box center [72, 365] width 145 height 75
paste div
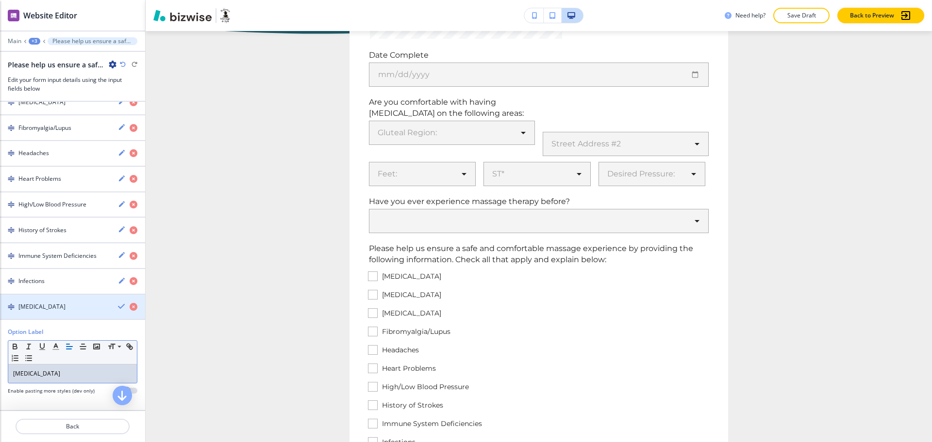
click at [118, 306] on icon "button" at bounding box center [122, 307] width 8 height 8
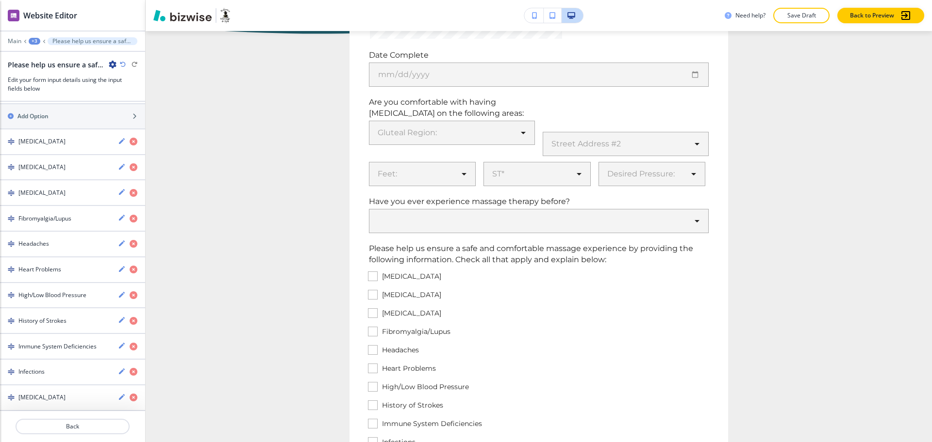
scroll to position [252, 0]
click at [61, 117] on div "Add Option" at bounding box center [62, 116] width 124 height 9
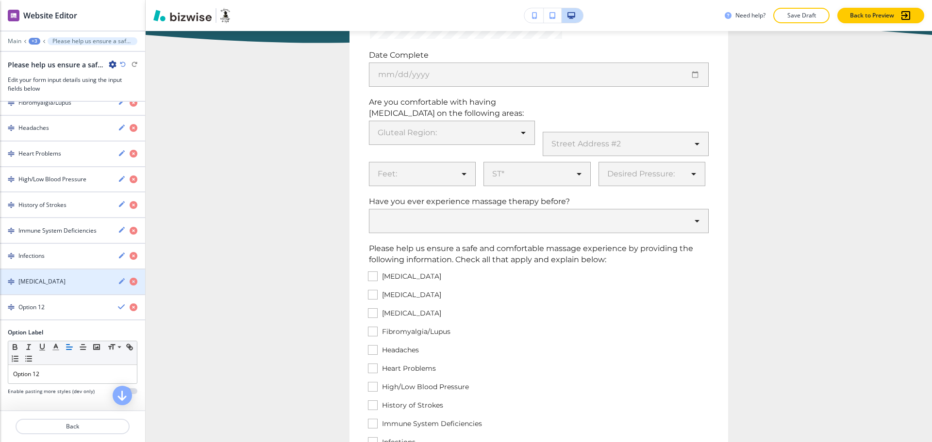
scroll to position [368, 0]
drag, startPoint x: 53, startPoint y: 378, endPoint x: 0, endPoint y: 371, distance: 53.9
click at [0, 371] on div "Option Label Small Normal Large Huge Option 12 Enable pasting more styles (dev …" at bounding box center [72, 365] width 145 height 75
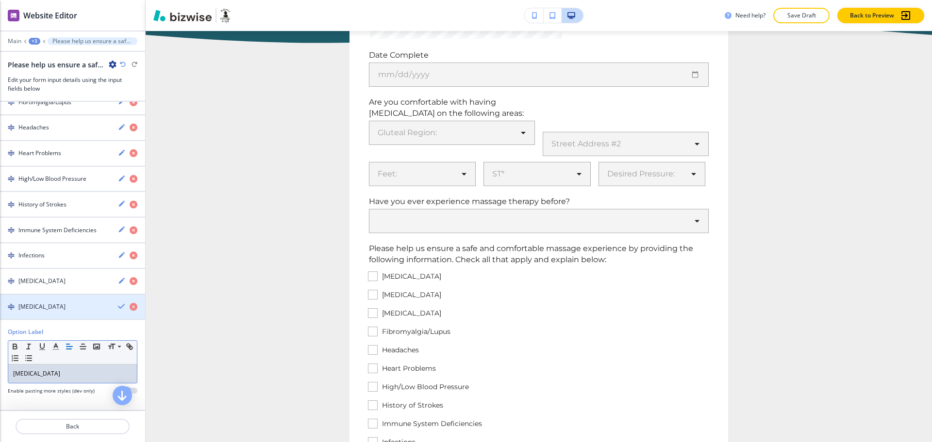
click at [118, 306] on icon "button" at bounding box center [122, 307] width 8 height 8
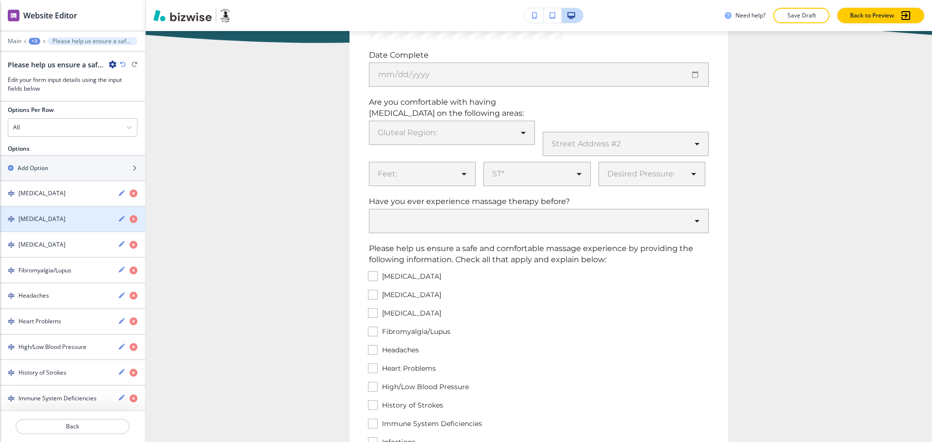
scroll to position [96, 0]
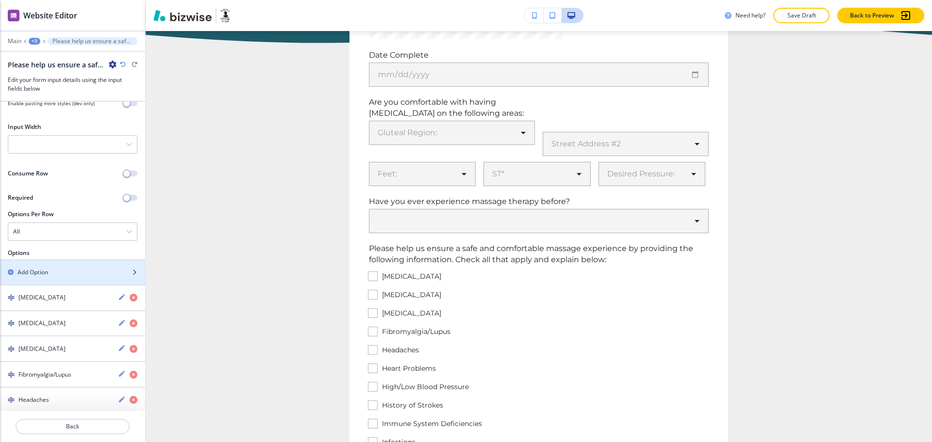
click at [38, 269] on h2 "Add Option" at bounding box center [32, 272] width 31 height 9
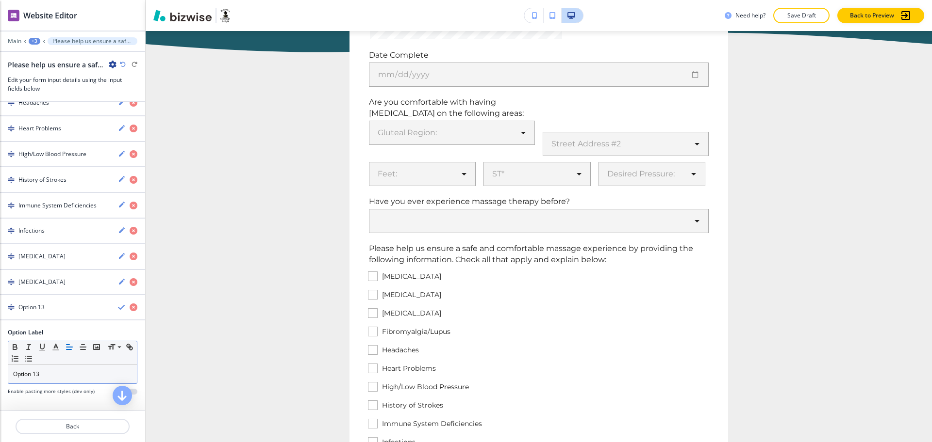
scroll to position [393, 0]
drag, startPoint x: 60, startPoint y: 371, endPoint x: 0, endPoint y: 371, distance: 59.7
click at [0, 371] on div "Option Label Small Normal Large Huge Option 13 Enable pasting more styles (dev …" at bounding box center [72, 365] width 145 height 75
click at [118, 305] on icon "button" at bounding box center [122, 307] width 8 height 8
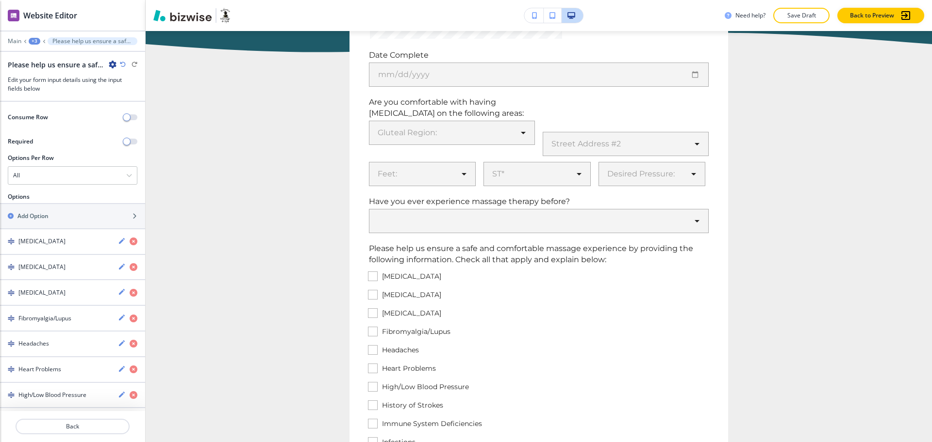
scroll to position [60, 0]
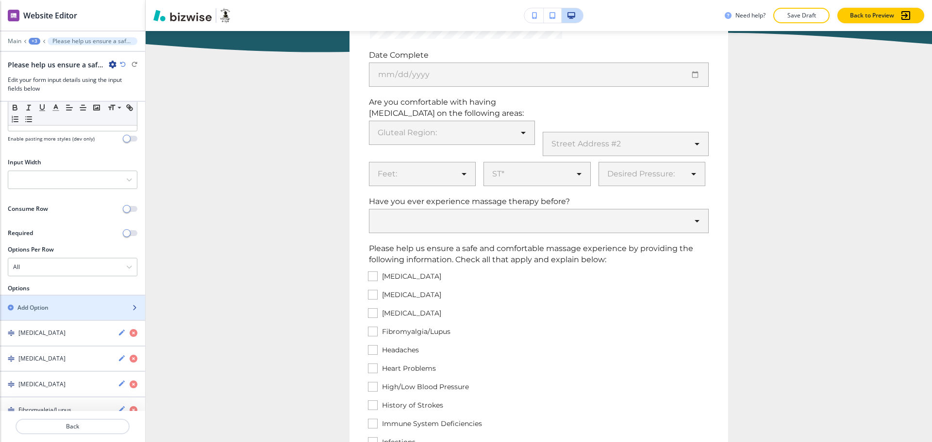
click at [29, 307] on h2 "Add Option" at bounding box center [32, 308] width 31 height 9
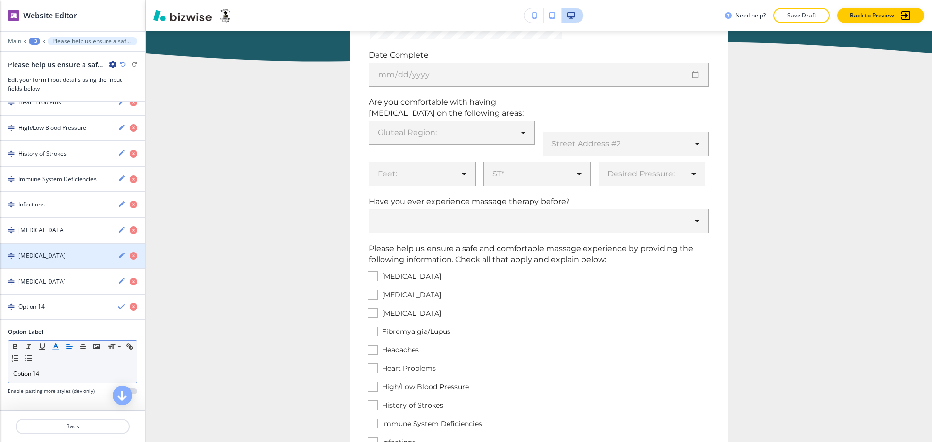
scroll to position [419, 0]
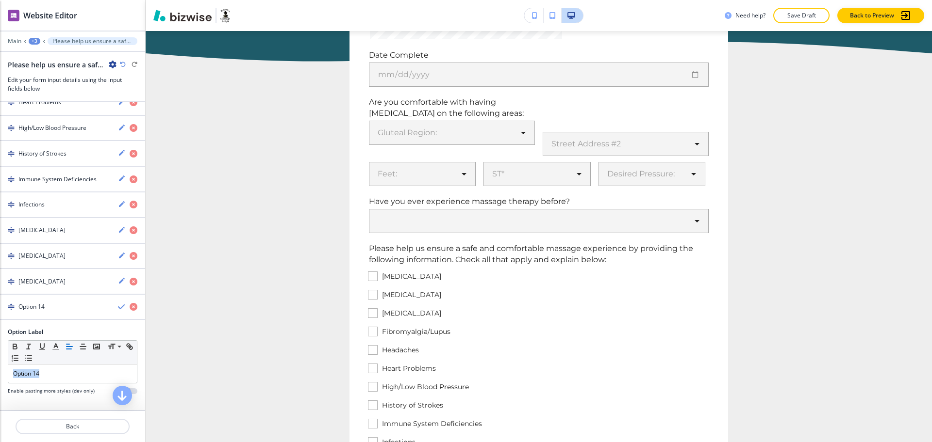
drag, startPoint x: 61, startPoint y: 371, endPoint x: 0, endPoint y: 366, distance: 60.8
click at [0, 366] on div "Option Label Small Normal Large Huge Option 14 Enable pasting more styles (dev …" at bounding box center [72, 365] width 145 height 75
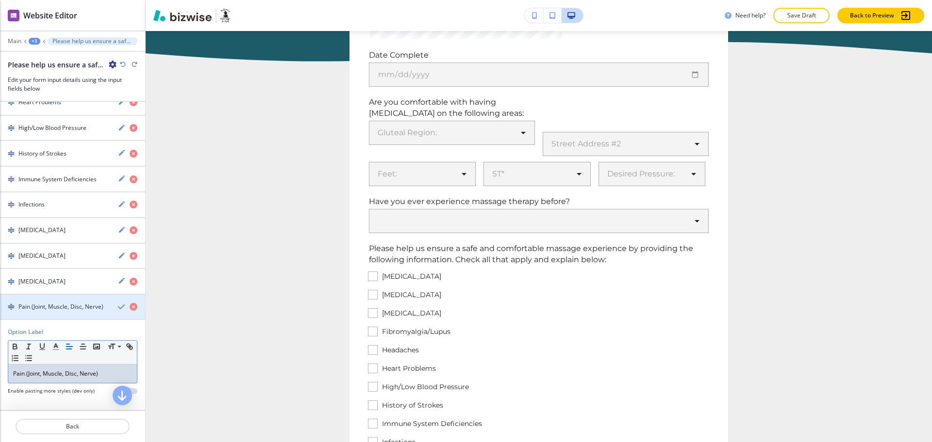
click at [118, 306] on icon "button" at bounding box center [122, 307] width 8 height 8
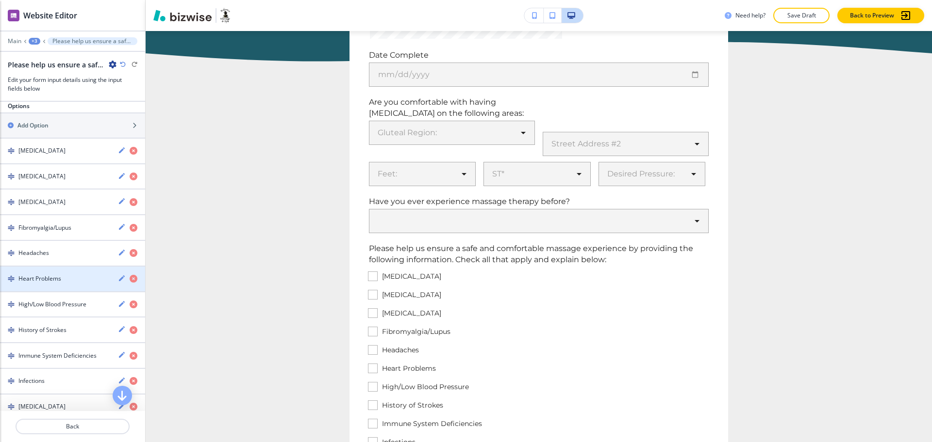
scroll to position [86, 0]
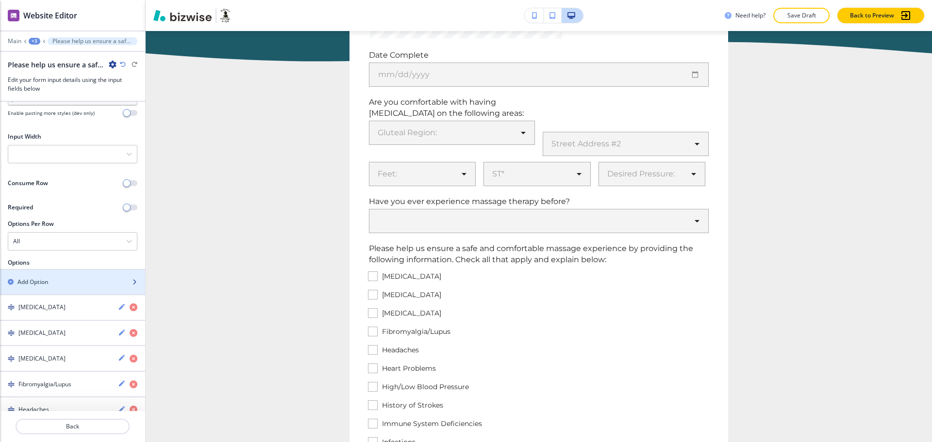
click at [45, 282] on h2 "Add Option" at bounding box center [32, 282] width 31 height 9
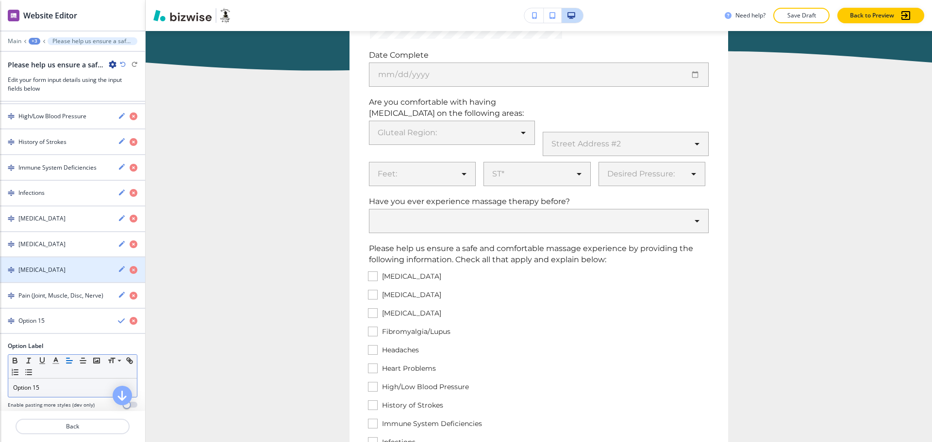
scroll to position [445, 0]
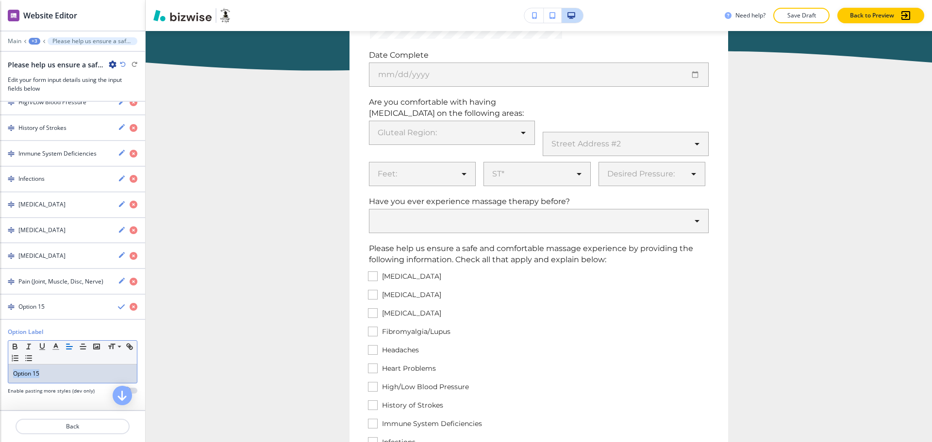
drag, startPoint x: 57, startPoint y: 368, endPoint x: 8, endPoint y: 367, distance: 49.0
click at [0, 368] on div "Option Label Small Normal Large Huge Option 15 Enable pasting more styles (dev …" at bounding box center [72, 365] width 145 height 75
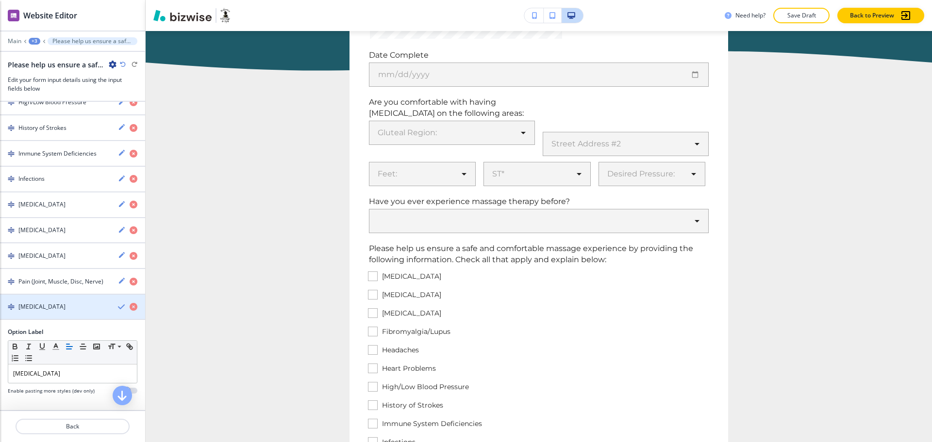
click at [118, 309] on icon "button" at bounding box center [122, 307] width 8 height 8
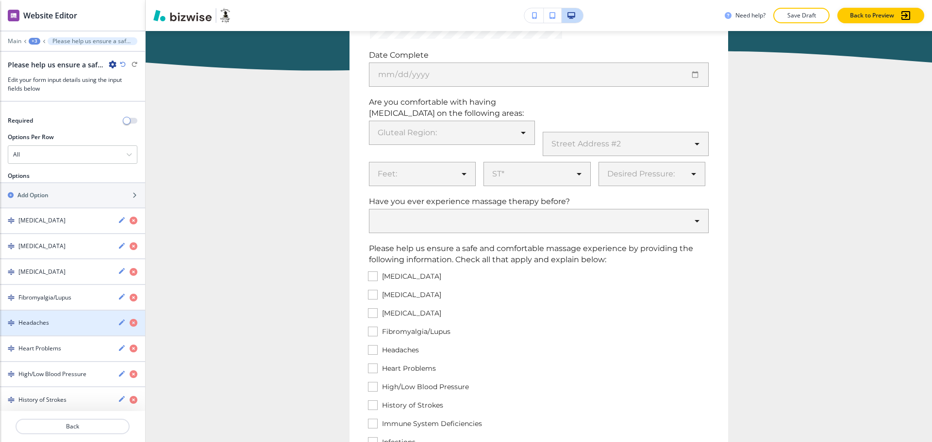
scroll to position [172, 0]
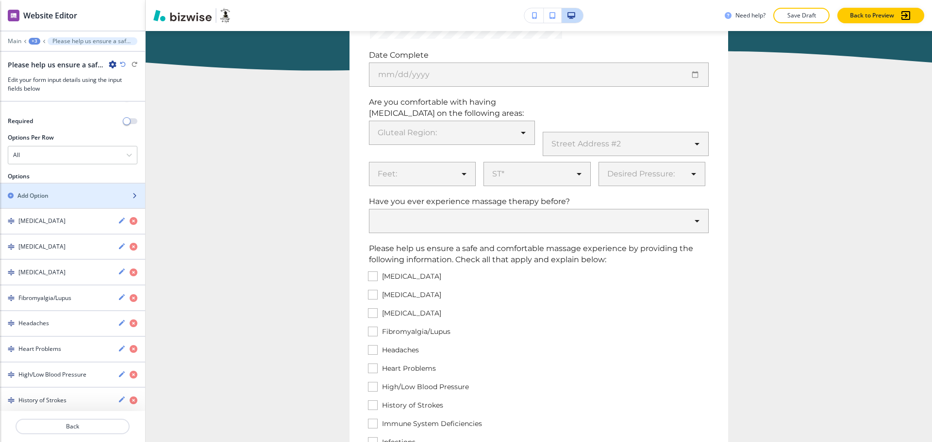
click at [42, 198] on h2 "Add Option" at bounding box center [32, 196] width 31 height 9
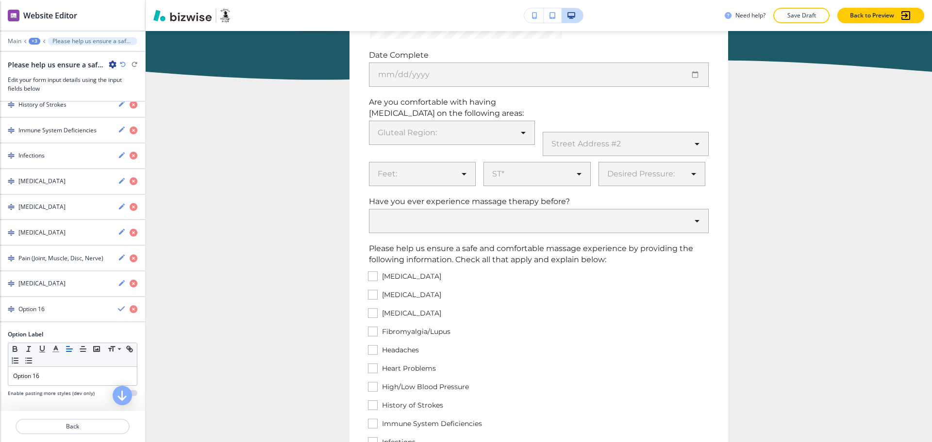
scroll to position [471, 0]
drag, startPoint x: 65, startPoint y: 368, endPoint x: 0, endPoint y: 368, distance: 64.5
click at [0, 368] on div "Option Label Small Normal Large Huge Option 16 Enable pasting more styles (dev …" at bounding box center [72, 365] width 145 height 75
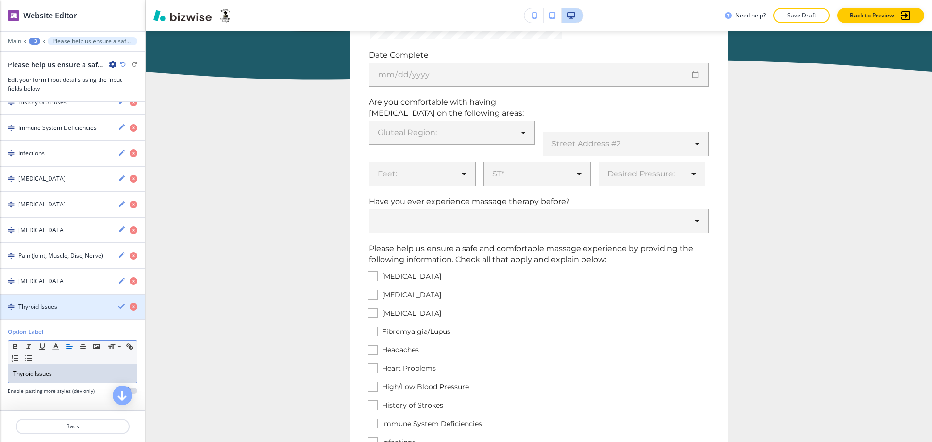
click at [118, 309] on icon "button" at bounding box center [122, 307] width 8 height 8
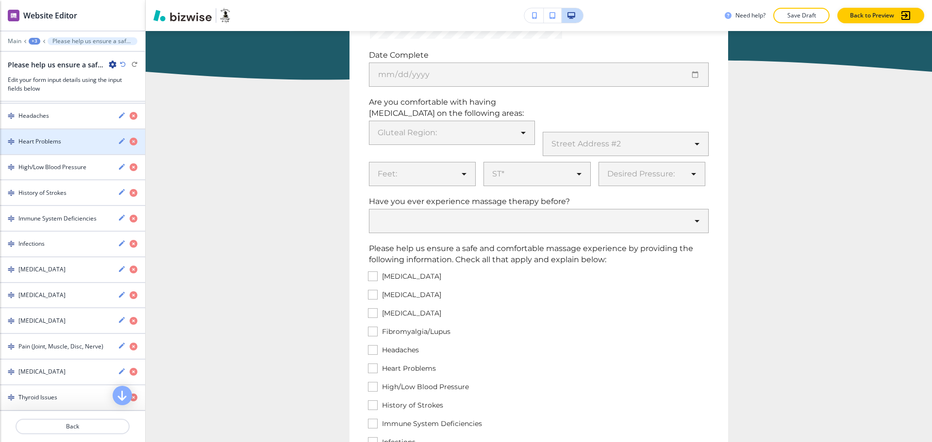
scroll to position [198, 0]
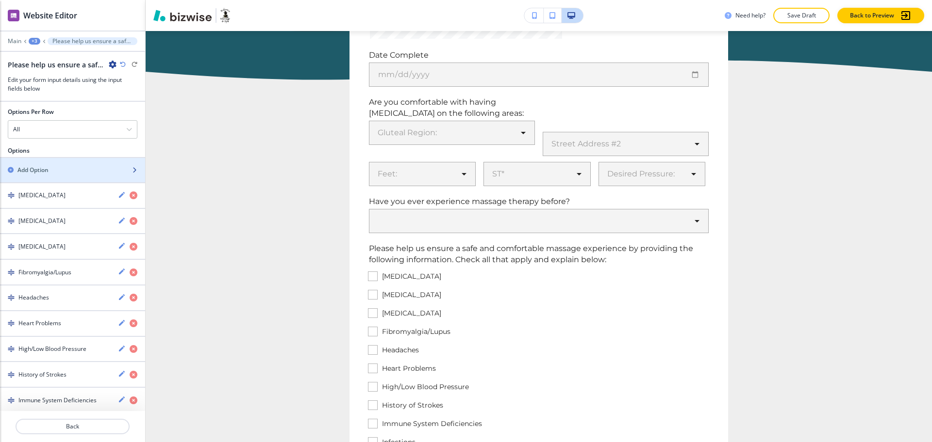
click at [61, 175] on div "button" at bounding box center [72, 179] width 145 height 8
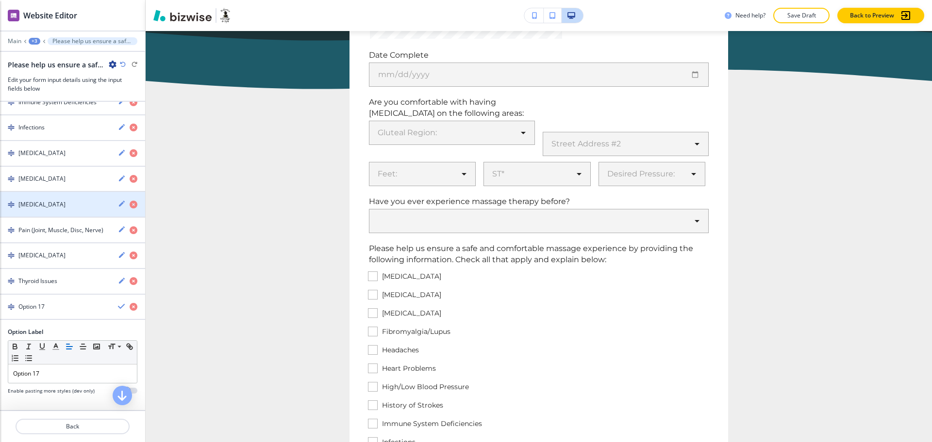
scroll to position [496, 0]
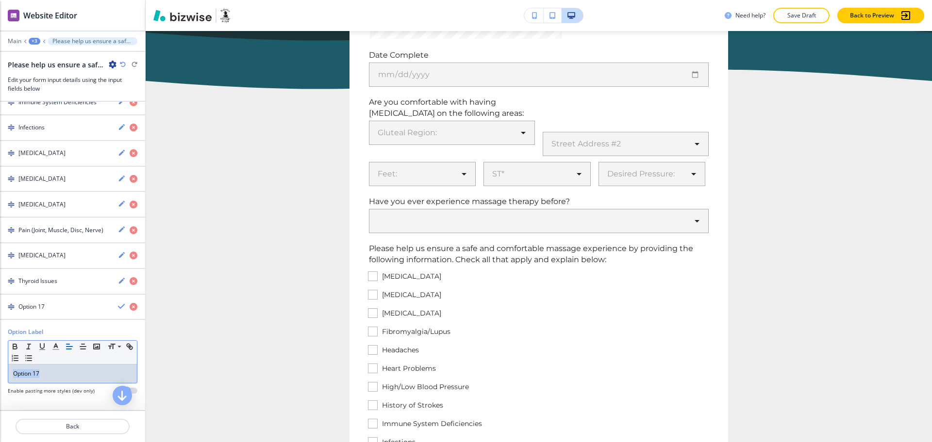
drag, startPoint x: 59, startPoint y: 374, endPoint x: 0, endPoint y: 374, distance: 59.2
click at [0, 374] on div "Option Label Small Normal Large Huge Option 17 Enable pasting more styles (dev …" at bounding box center [72, 365] width 145 height 75
click at [118, 306] on icon "button" at bounding box center [122, 307] width 8 height 8
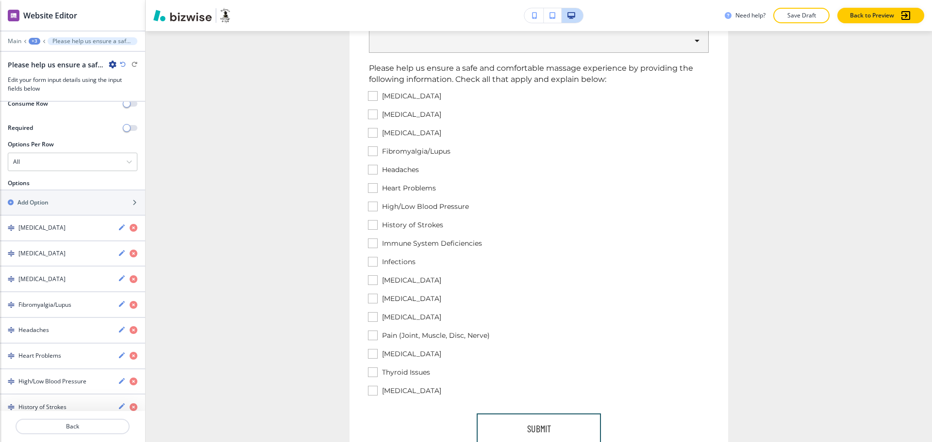
scroll to position [165, 0]
click at [61, 157] on div "All" at bounding box center [72, 162] width 129 height 17
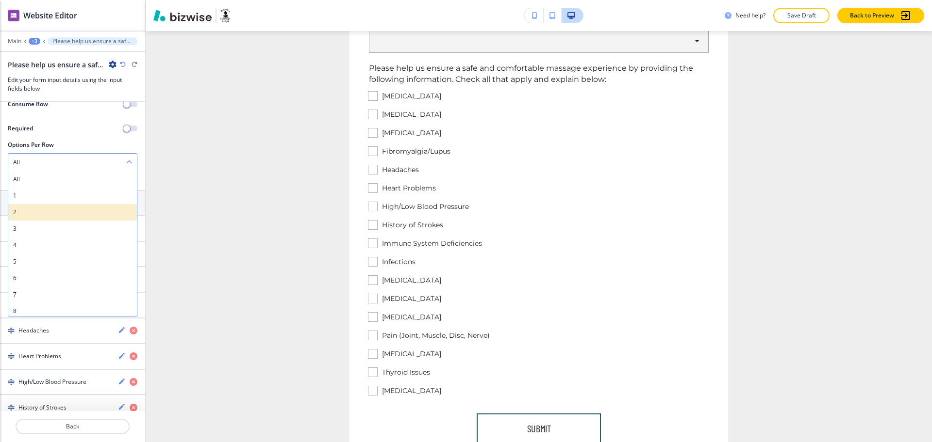
click at [41, 213] on h4 "2" at bounding box center [72, 212] width 119 height 9
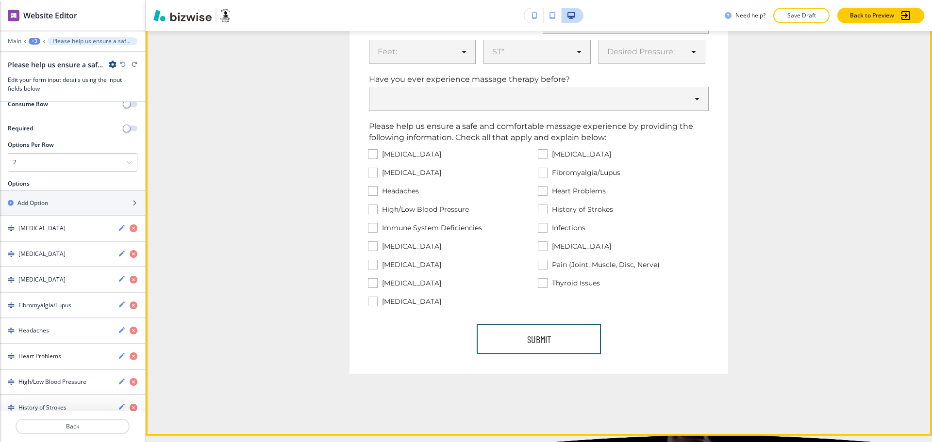
scroll to position [1206, 0]
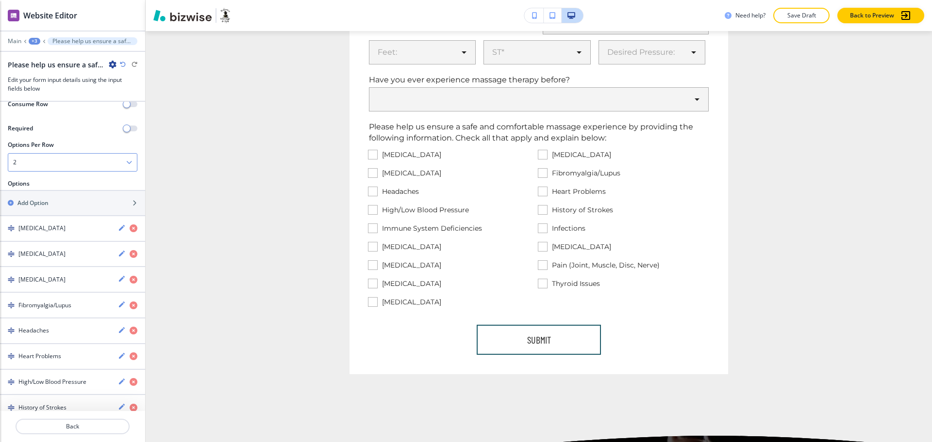
click at [49, 164] on div "2" at bounding box center [72, 162] width 129 height 17
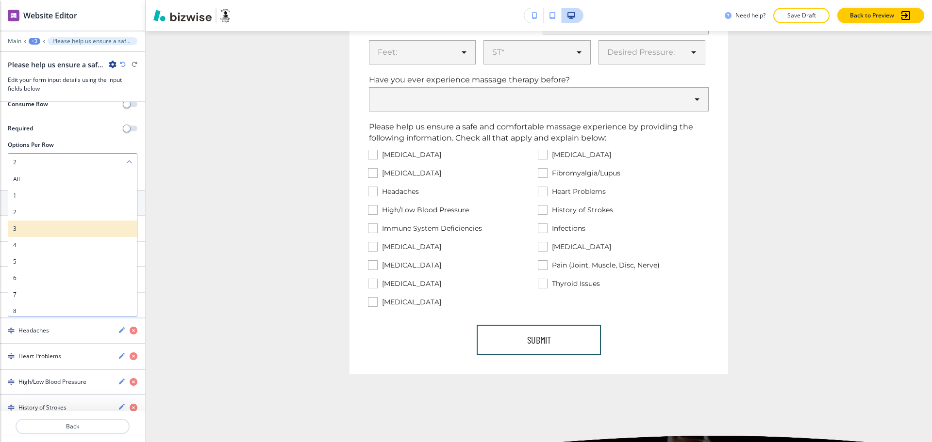
click at [36, 225] on h4 "3" at bounding box center [72, 229] width 119 height 9
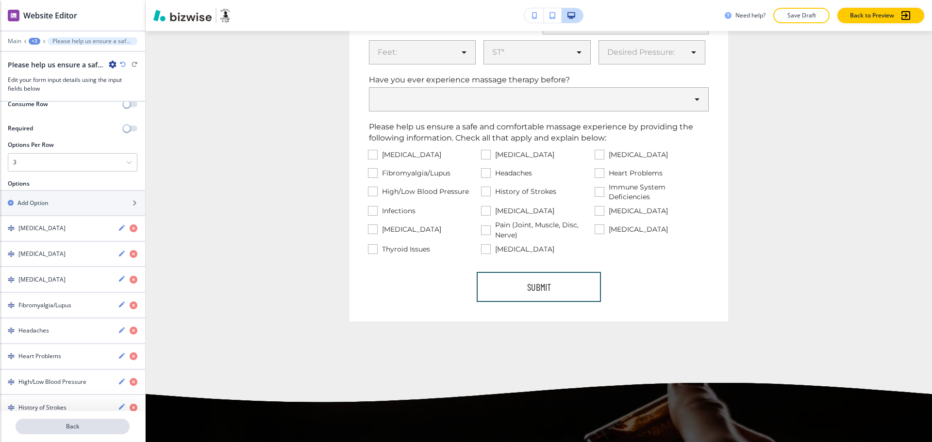
click at [73, 433] on button "Back" at bounding box center [73, 427] width 114 height 16
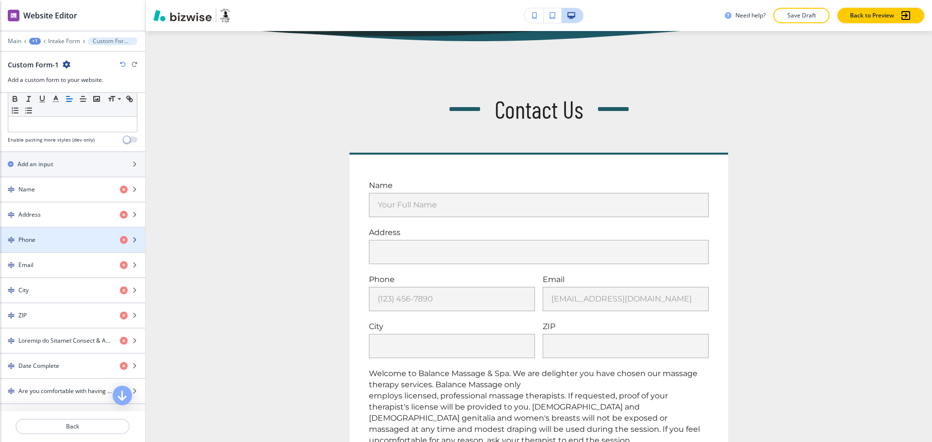
scroll to position [363, 0]
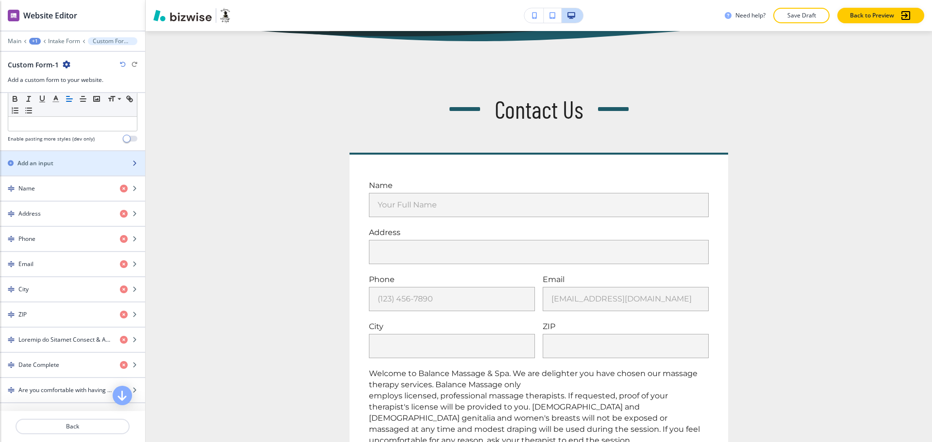
click at [38, 163] on h2 "Add an input" at bounding box center [35, 163] width 36 height 9
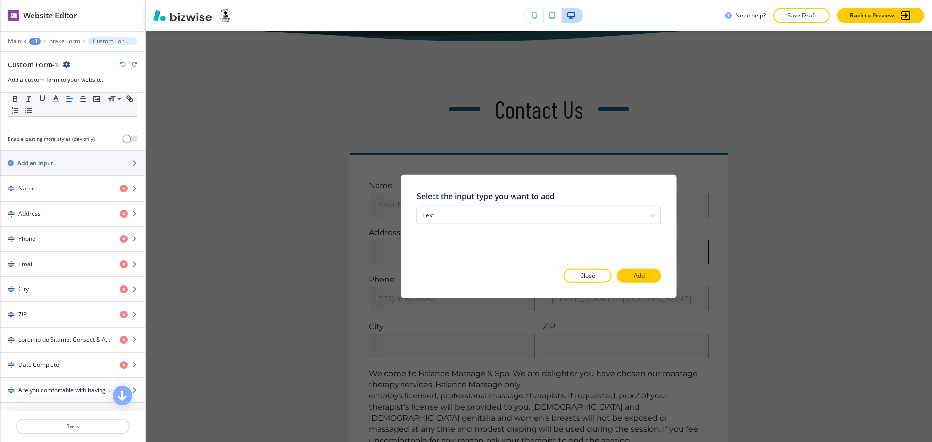
click at [634, 276] on p "Add" at bounding box center [639, 276] width 11 height 9
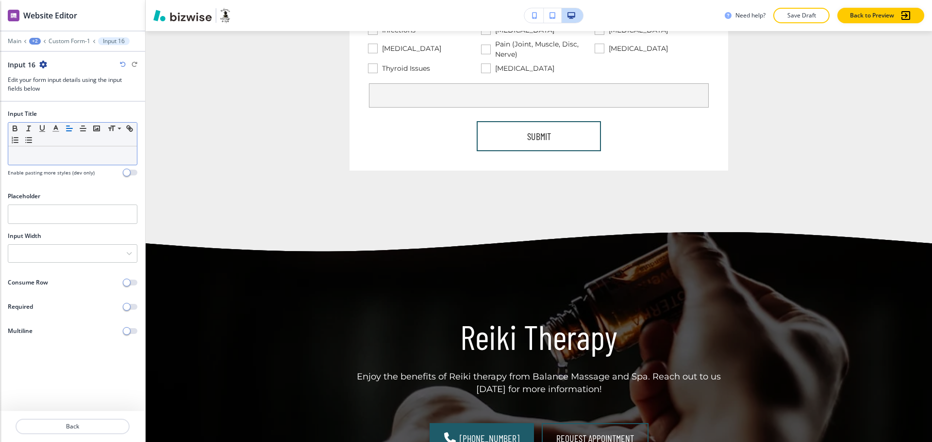
click at [90, 160] on p at bounding box center [72, 155] width 119 height 9
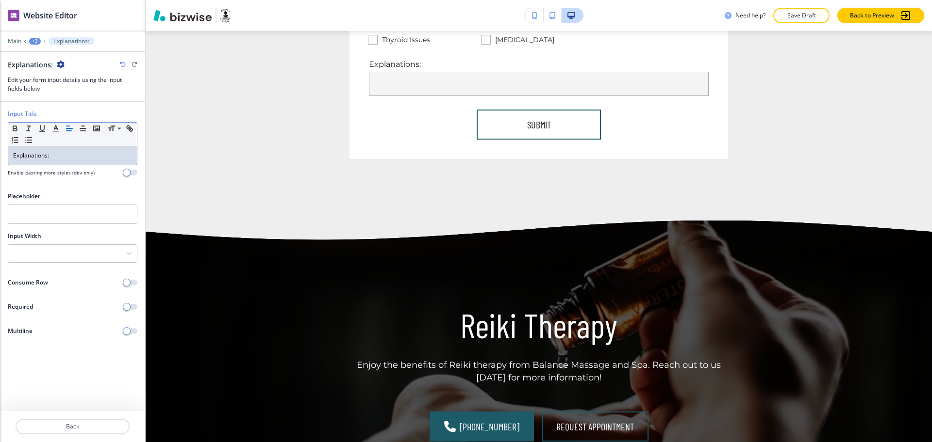
scroll to position [1422, 0]
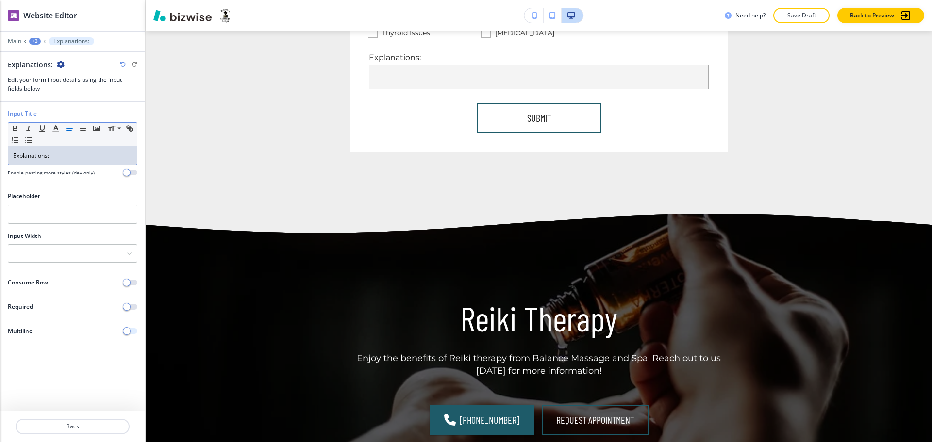
click at [126, 331] on span "button" at bounding box center [127, 331] width 8 height 8
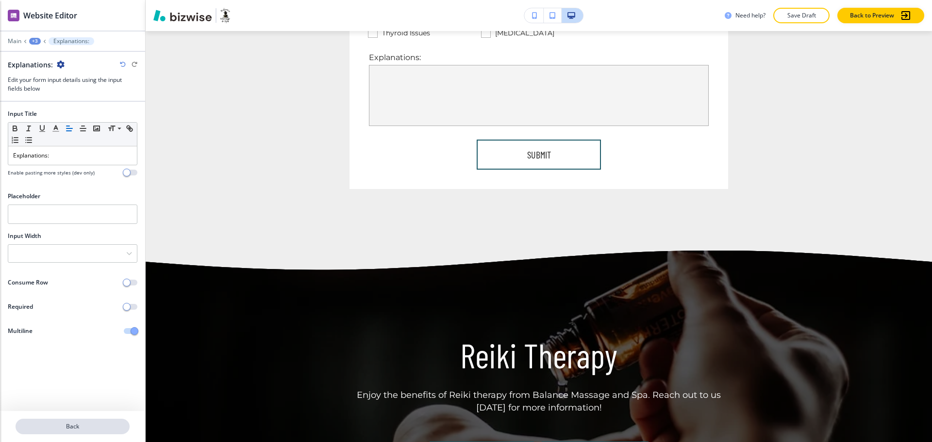
click at [73, 426] on p "Back" at bounding box center [72, 427] width 112 height 9
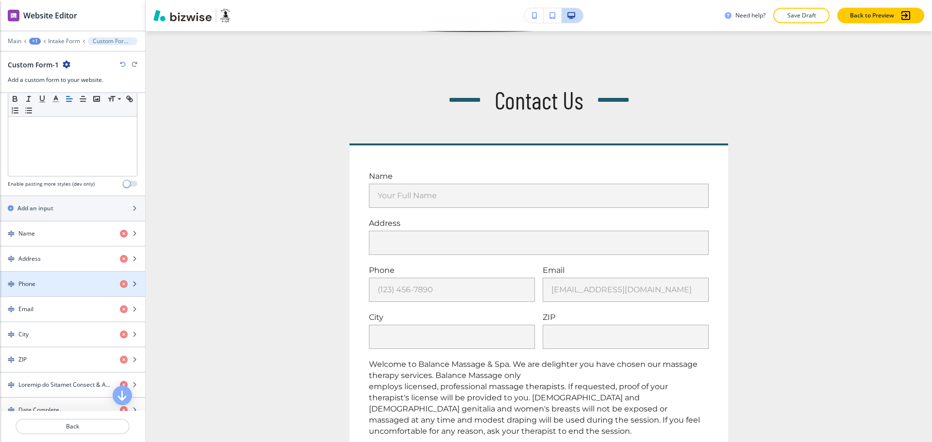
scroll to position [389, 0]
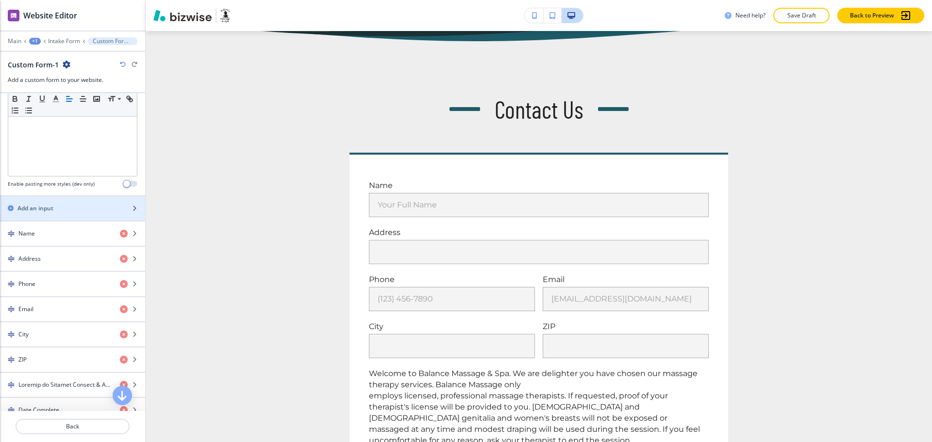
click at [49, 214] on div "button" at bounding box center [72, 217] width 145 height 8
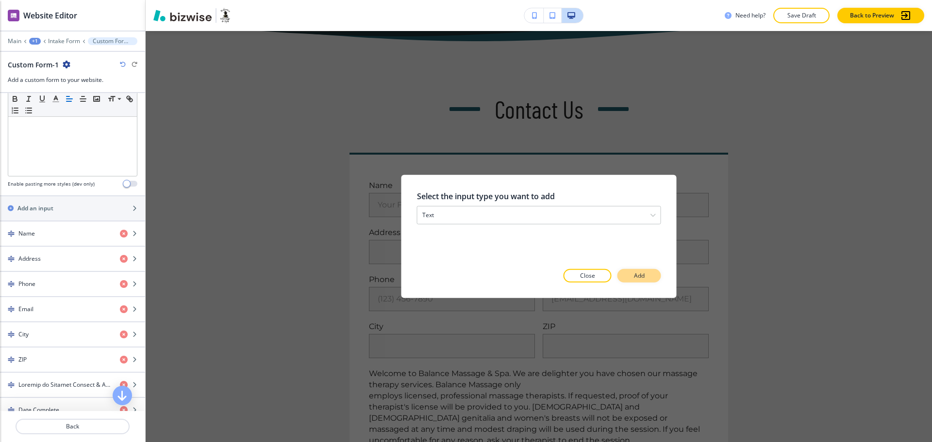
click at [629, 273] on button "Add" at bounding box center [639, 276] width 44 height 14
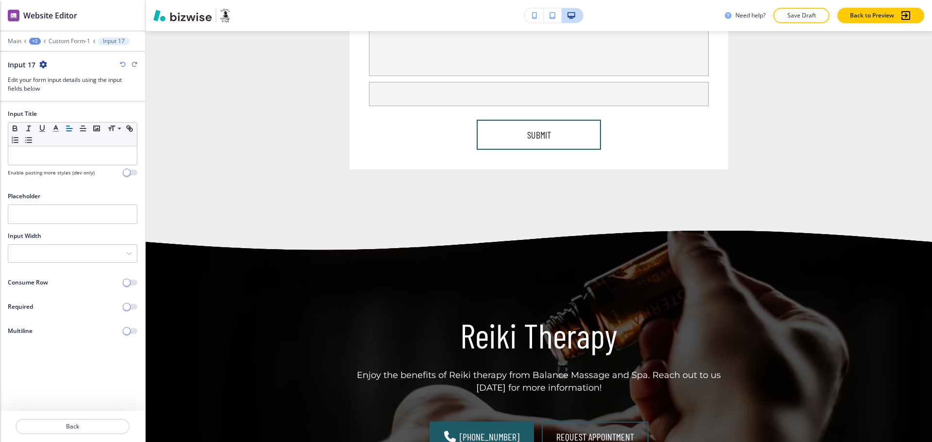
scroll to position [1506, 0]
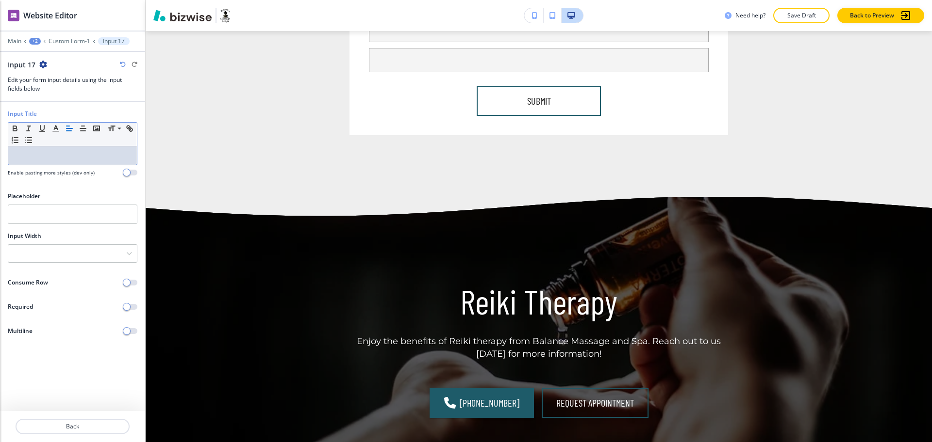
click at [55, 153] on p at bounding box center [72, 155] width 119 height 9
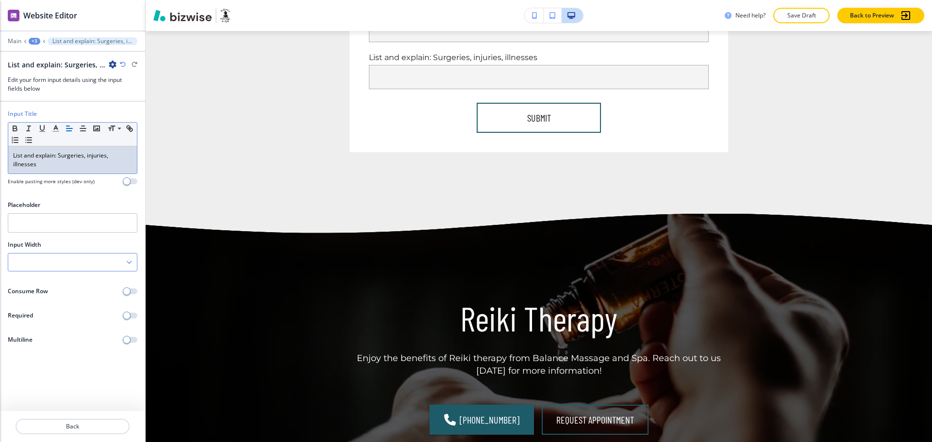
click at [50, 256] on div at bounding box center [72, 262] width 129 height 17
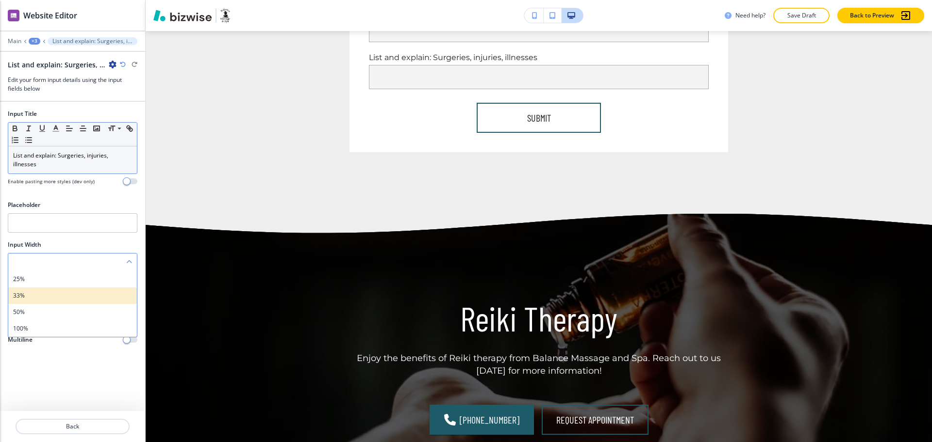
click at [44, 298] on h4 "33%" at bounding box center [72, 296] width 119 height 9
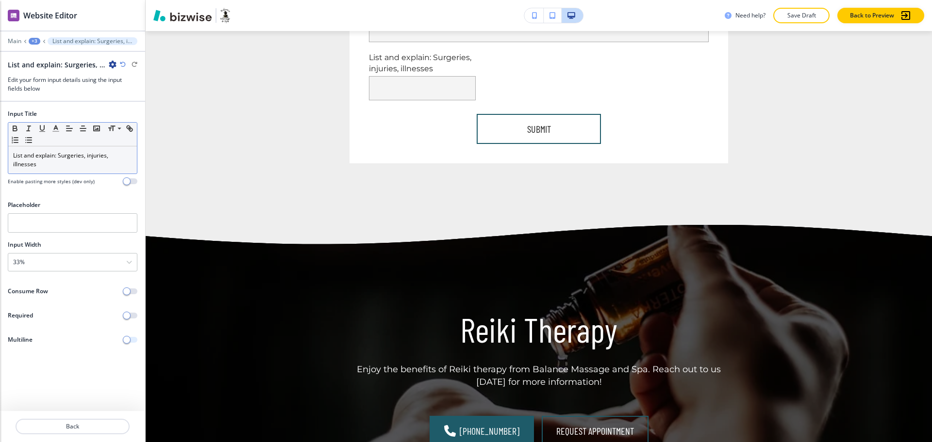
click at [127, 341] on span "button" at bounding box center [127, 340] width 8 height 8
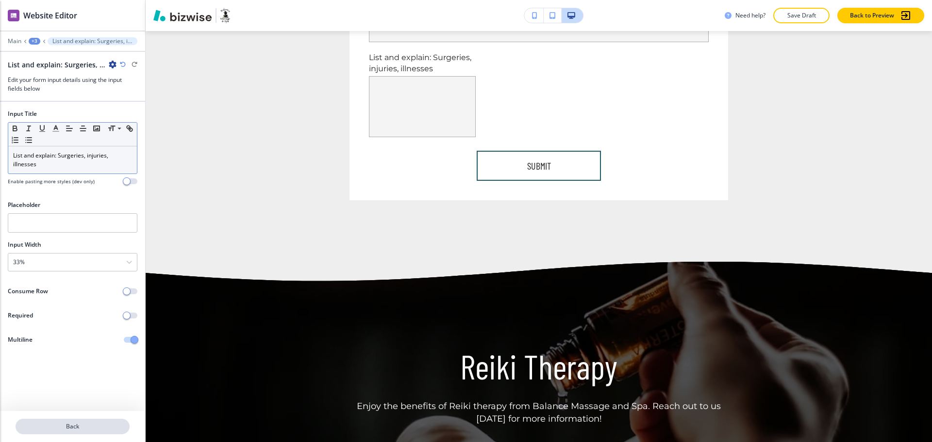
click at [91, 427] on p "Back" at bounding box center [72, 427] width 112 height 9
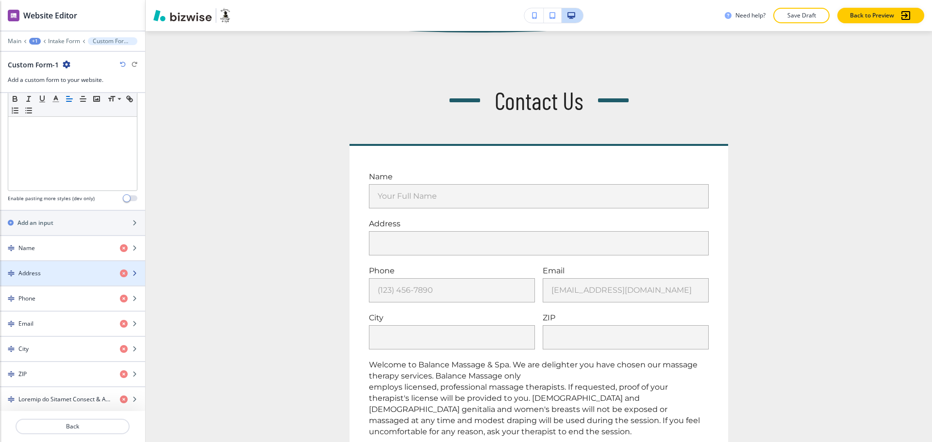
scroll to position [389, 0]
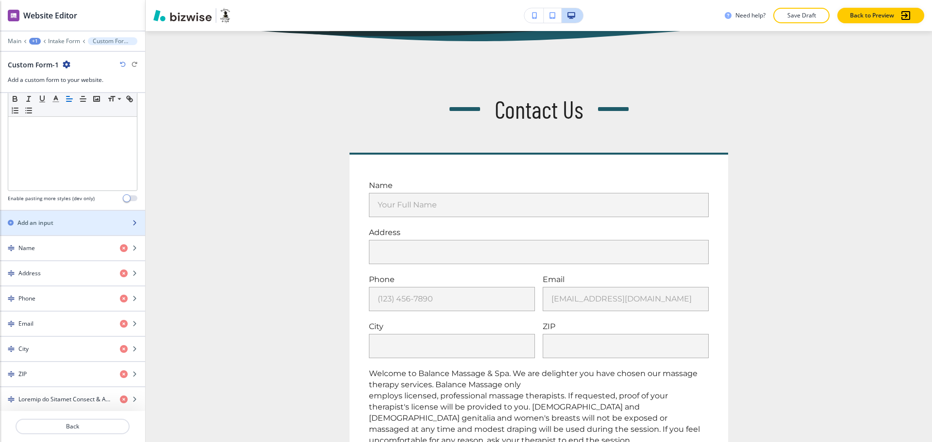
click at [44, 223] on h2 "Add an input" at bounding box center [35, 223] width 36 height 9
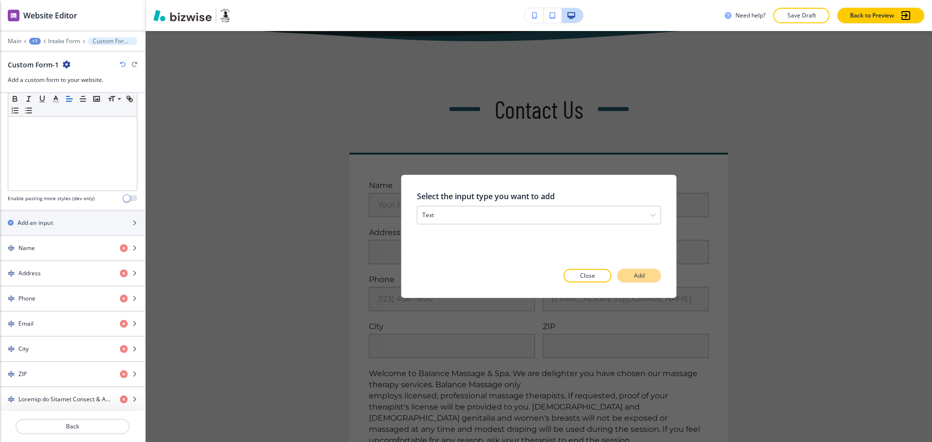
click at [649, 278] on button "Add" at bounding box center [639, 276] width 44 height 14
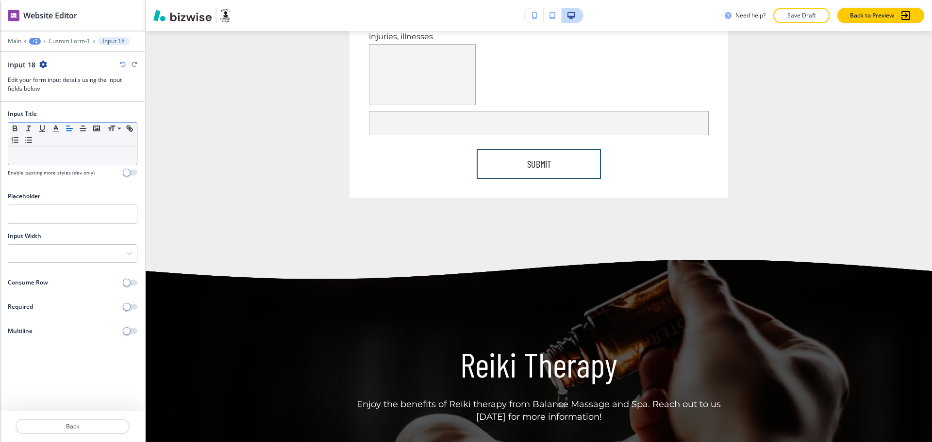
click at [103, 159] on p at bounding box center [72, 155] width 119 height 9
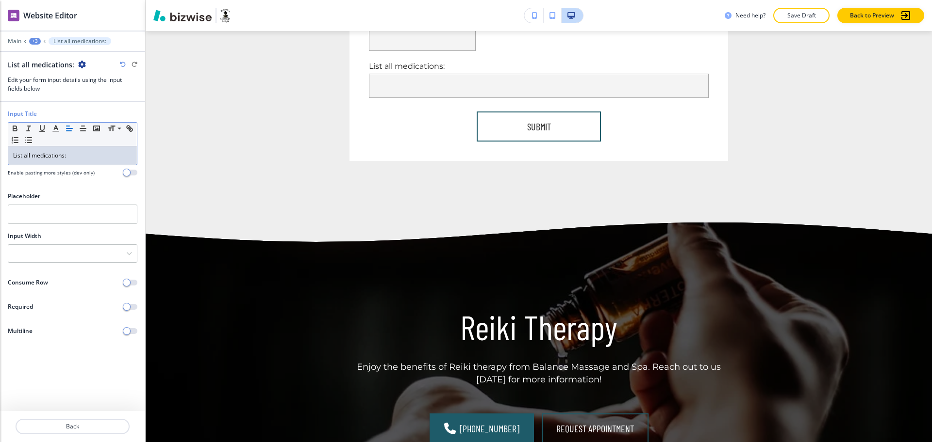
scroll to position [1601, 0]
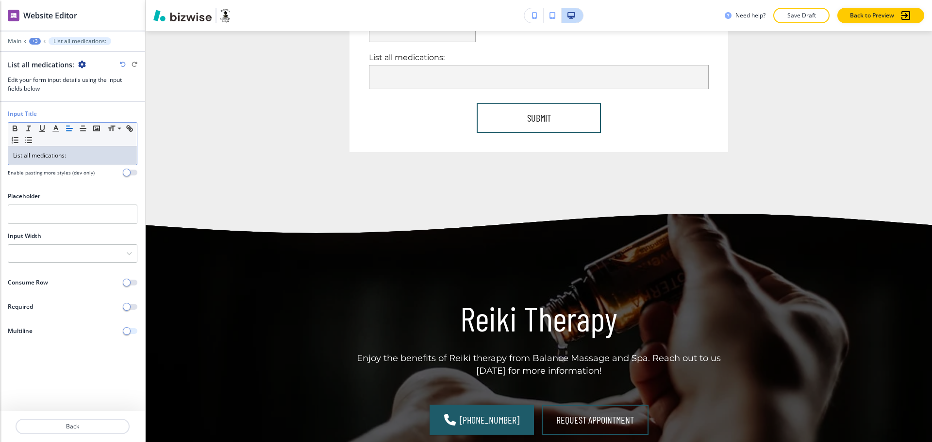
click at [129, 331] on span "button" at bounding box center [127, 331] width 8 height 8
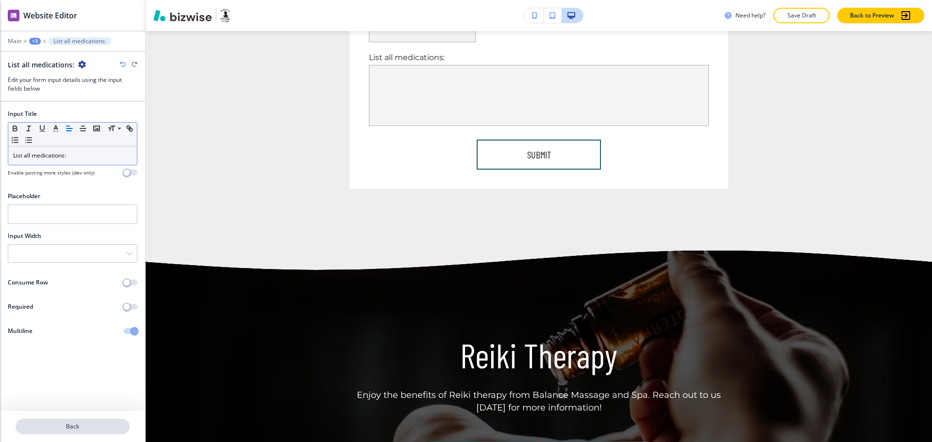
click at [79, 426] on p "Back" at bounding box center [72, 427] width 112 height 9
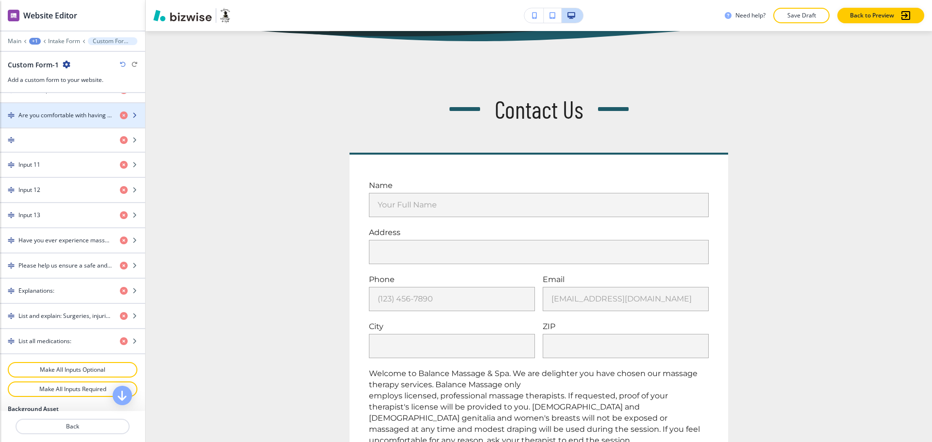
scroll to position [667, 0]
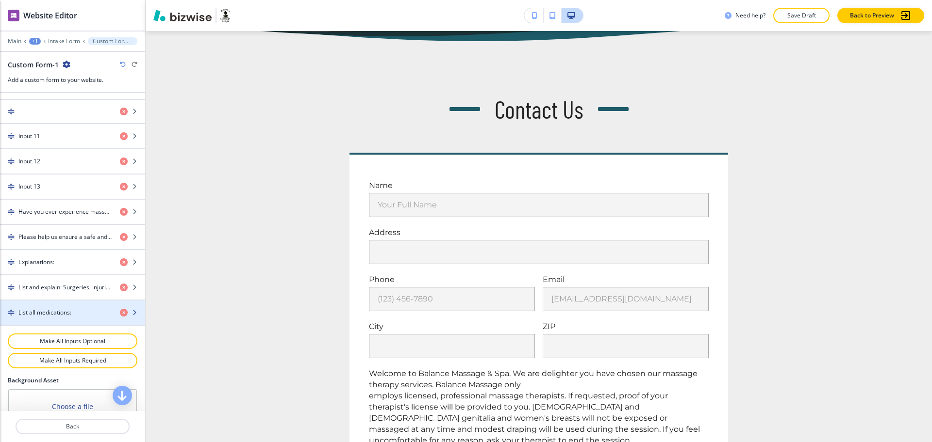
click at [54, 314] on h4 "List all medications:" at bounding box center [44, 313] width 53 height 9
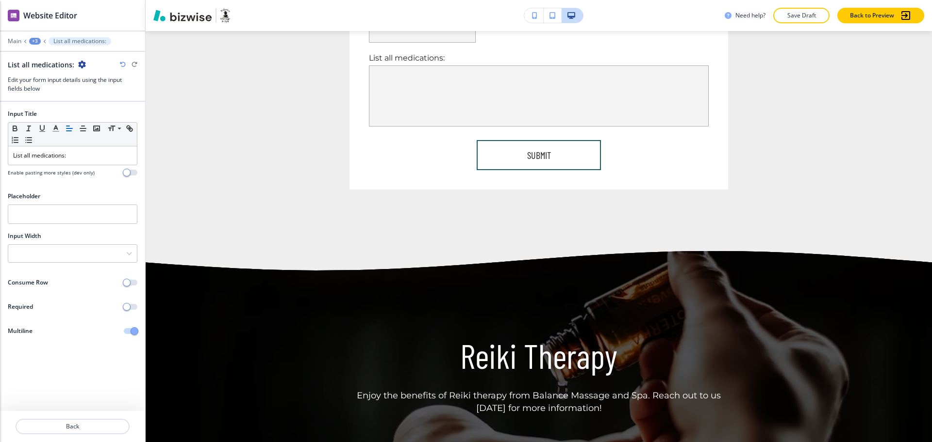
scroll to position [1601, 0]
click at [81, 252] on div at bounding box center [72, 253] width 129 height 17
click at [70, 287] on h4 "33%" at bounding box center [72, 287] width 119 height 9
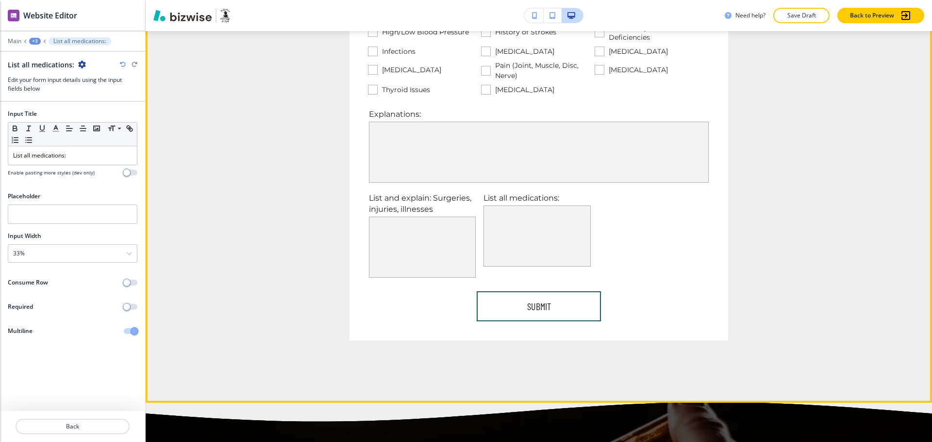
scroll to position [1359, 0]
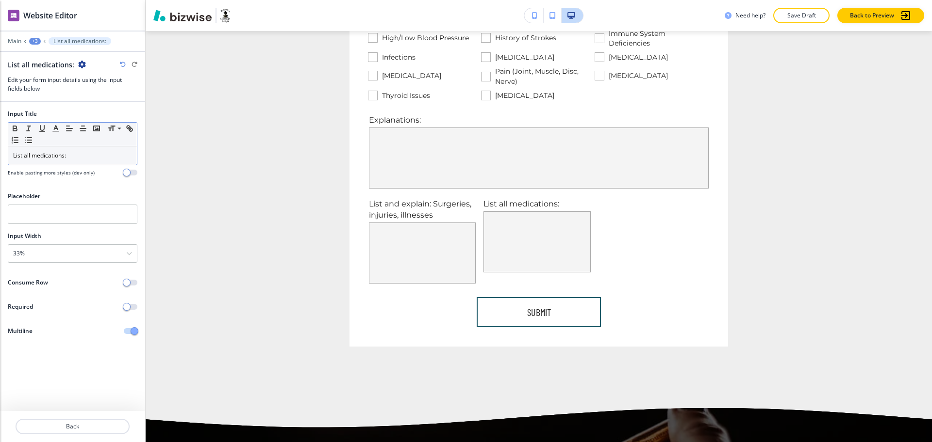
drag, startPoint x: 85, startPoint y: 154, endPoint x: 81, endPoint y: 149, distance: 6.5
click at [85, 153] on p "List all medications:" at bounding box center [72, 155] width 119 height 9
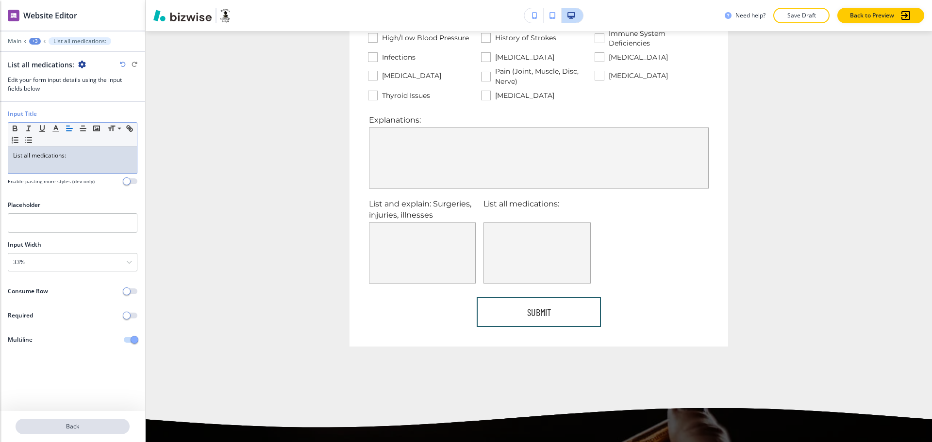
click at [90, 426] on p "Back" at bounding box center [72, 427] width 112 height 9
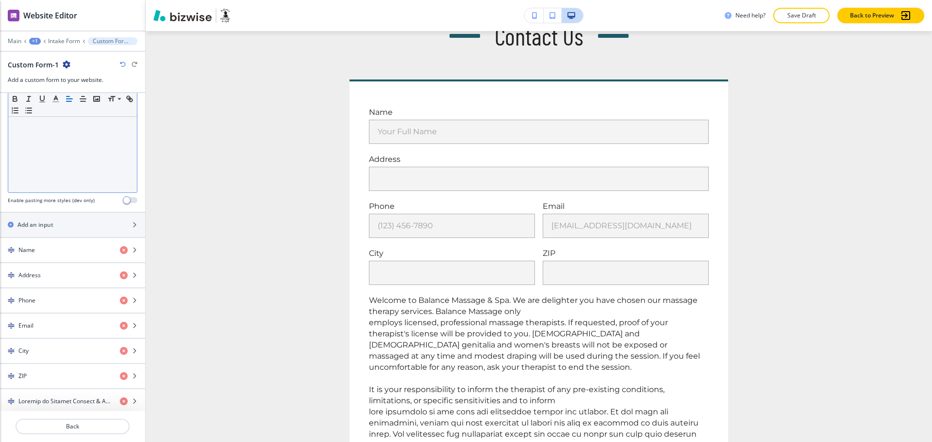
scroll to position [395, 0]
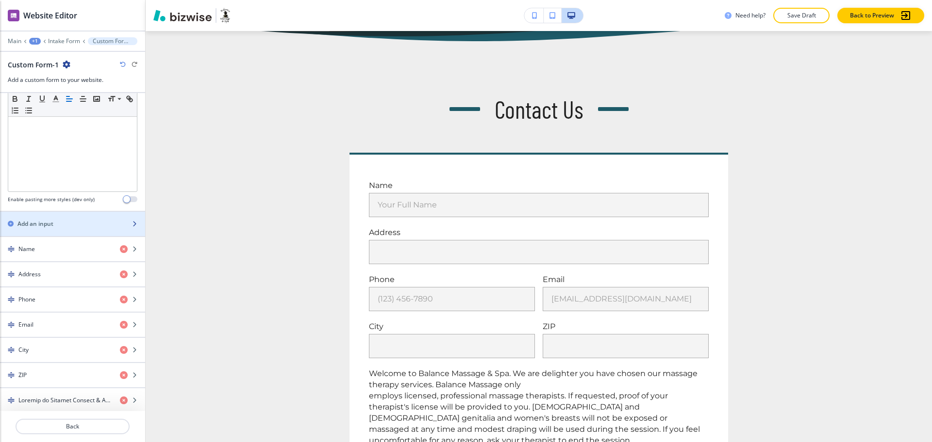
click at [61, 222] on div "Add an input" at bounding box center [62, 224] width 124 height 9
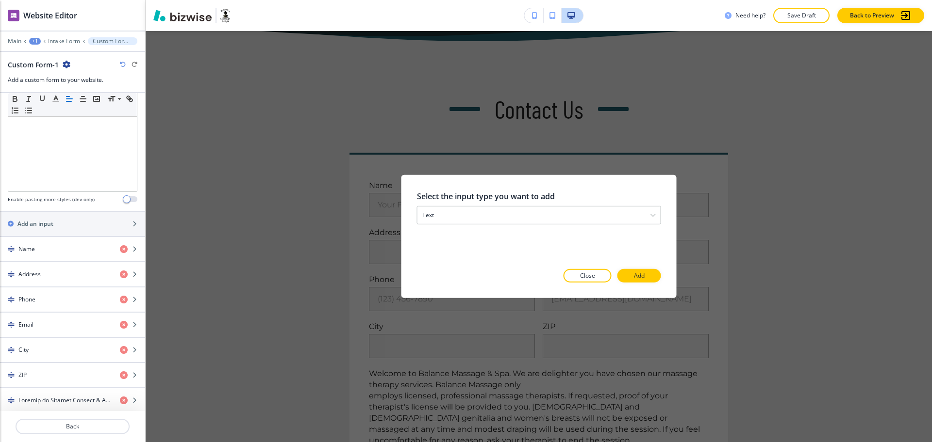
click at [647, 283] on div at bounding box center [539, 291] width 244 height 16
click at [641, 277] on p "Add" at bounding box center [639, 276] width 11 height 9
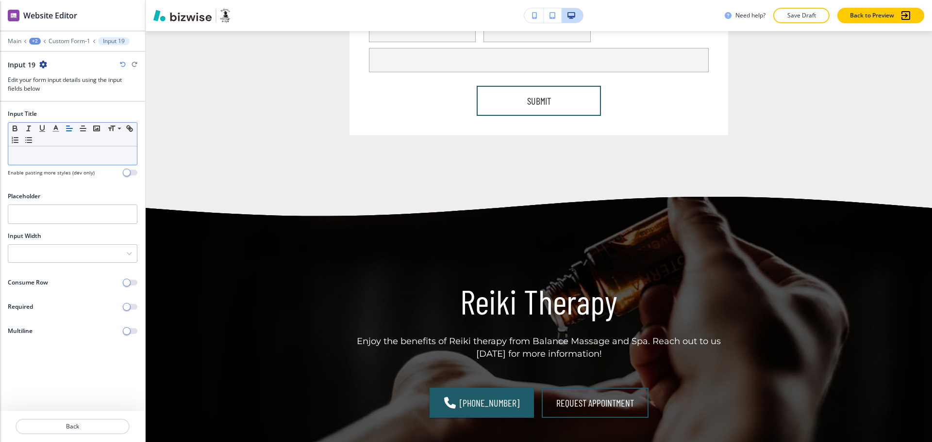
click at [34, 157] on p at bounding box center [72, 155] width 119 height 9
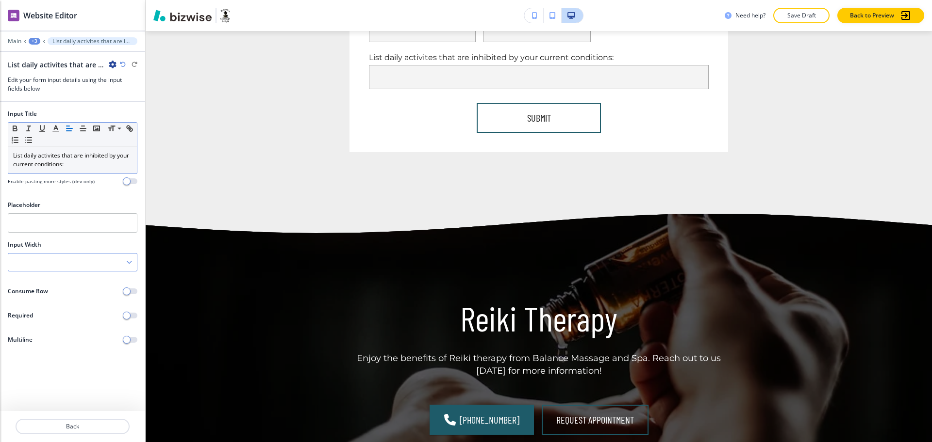
click at [41, 257] on div at bounding box center [72, 262] width 129 height 17
click at [34, 303] on div "33%" at bounding box center [72, 296] width 129 height 16
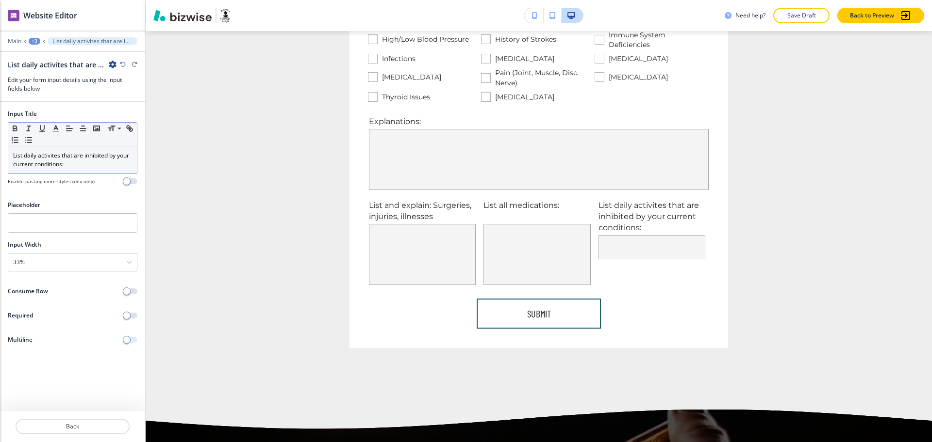
click at [127, 341] on span "button" at bounding box center [127, 340] width 8 height 8
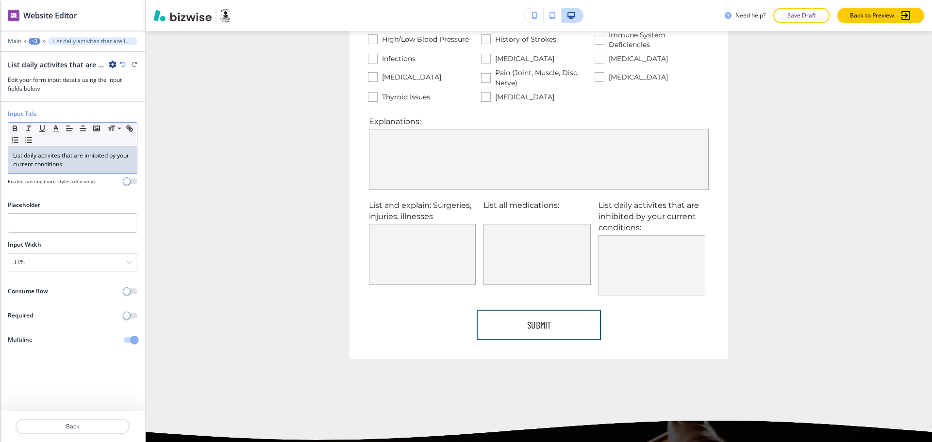
click at [82, 168] on p "List daily activites that are inhibited by your current conditions:" at bounding box center [72, 159] width 119 height 17
click at [63, 430] on p "Back" at bounding box center [72, 427] width 112 height 9
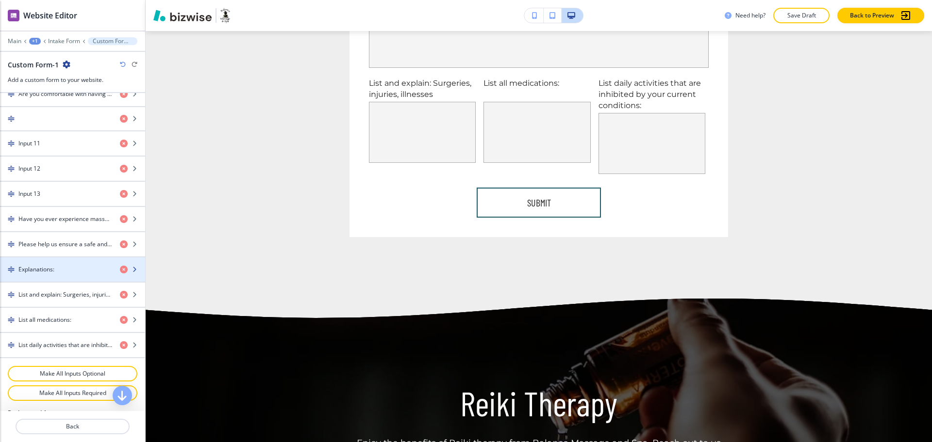
scroll to position [728, 0]
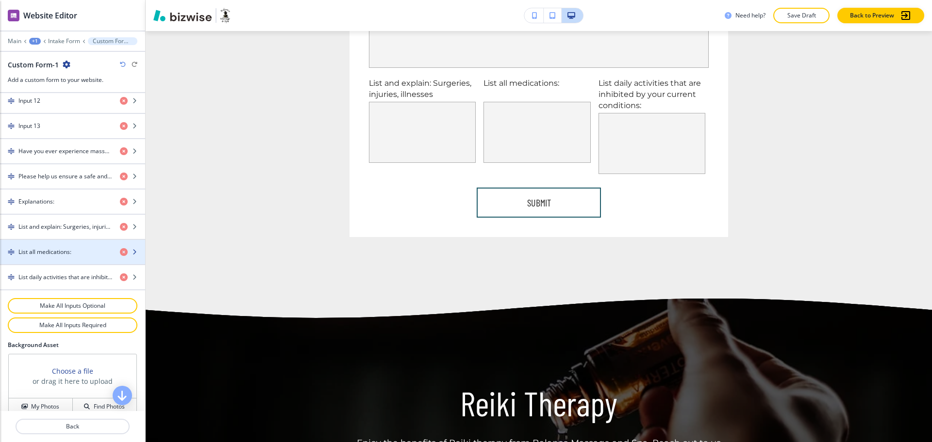
click at [48, 254] on h4 "List all medications:" at bounding box center [44, 252] width 53 height 9
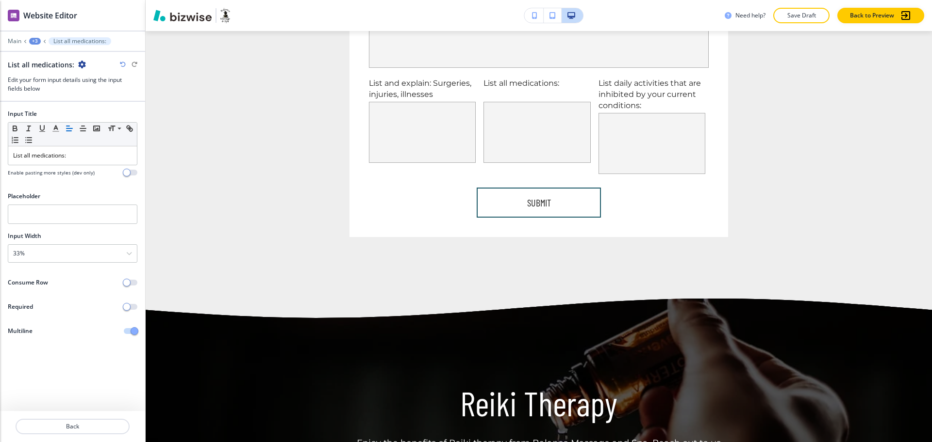
scroll to position [1506, 0]
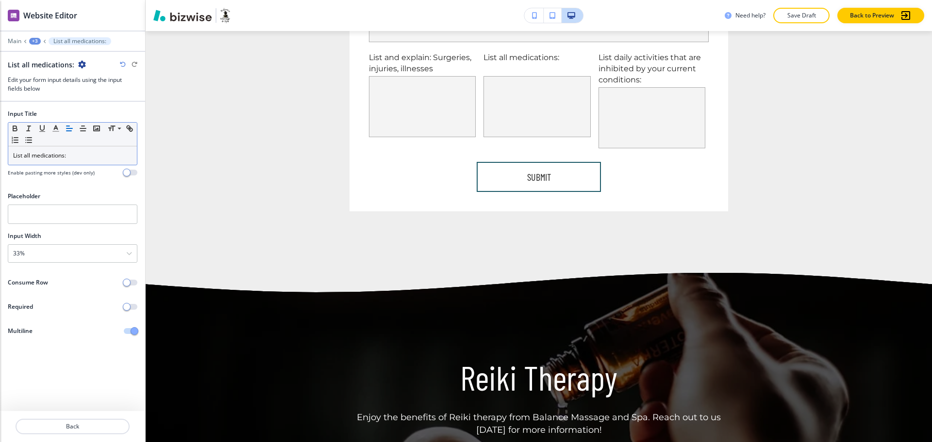
click at [85, 154] on p "List all medications:" at bounding box center [72, 155] width 119 height 9
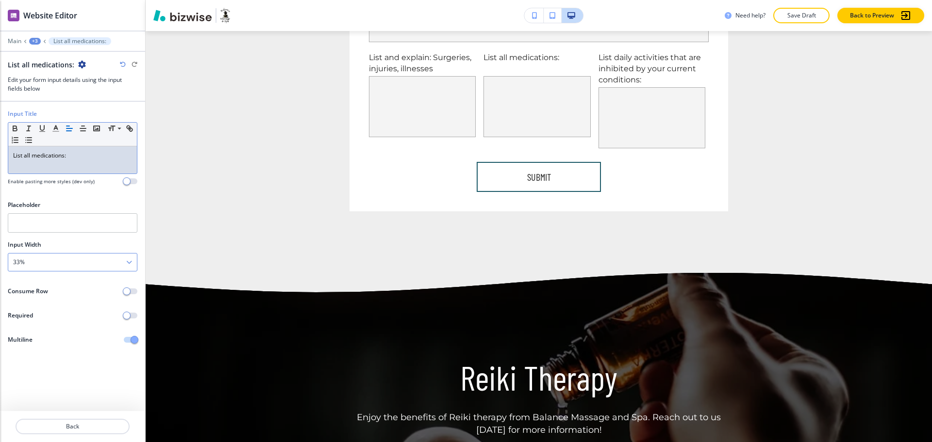
click at [51, 263] on div "33%" at bounding box center [72, 262] width 129 height 17
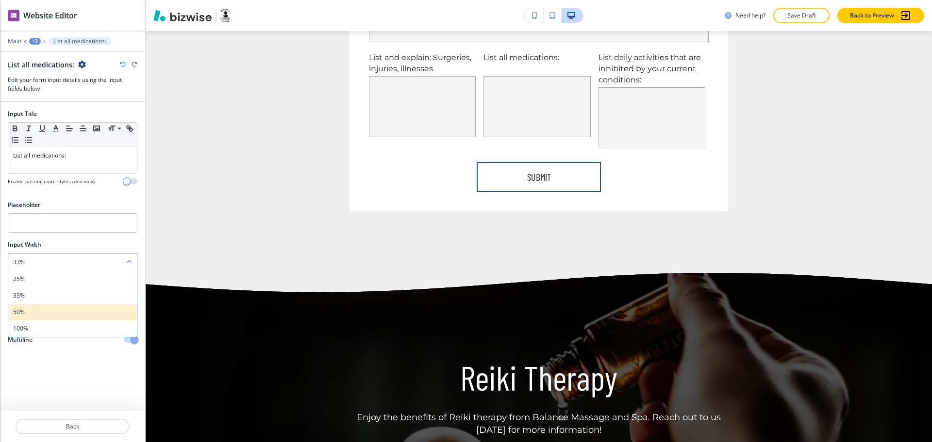
click at [49, 315] on h4 "50%" at bounding box center [72, 312] width 119 height 9
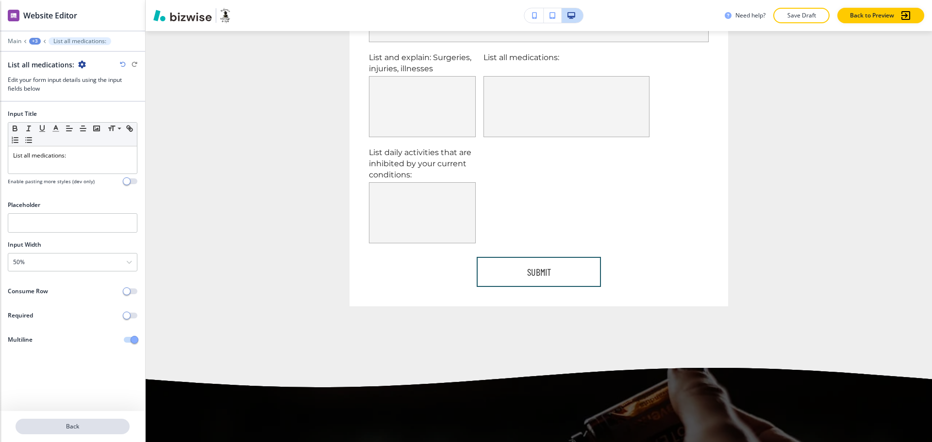
click at [68, 428] on p "Back" at bounding box center [72, 427] width 112 height 9
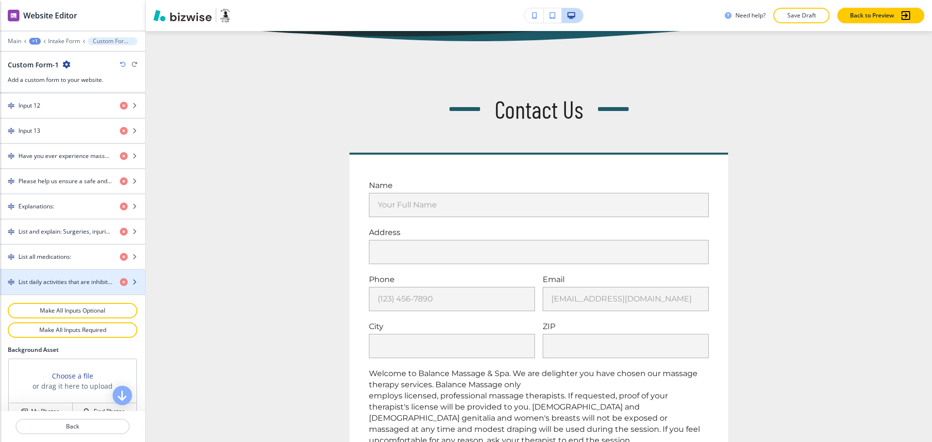
scroll to position [724, 0]
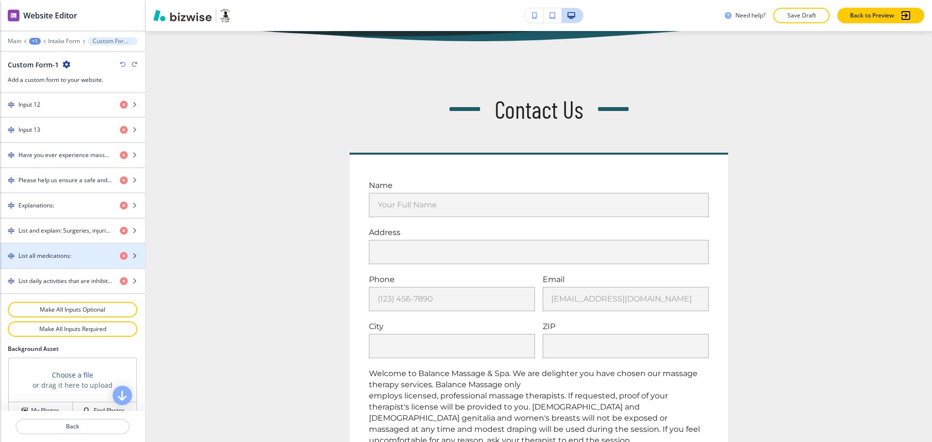
click at [51, 259] on h4 "List all medications:" at bounding box center [44, 256] width 53 height 9
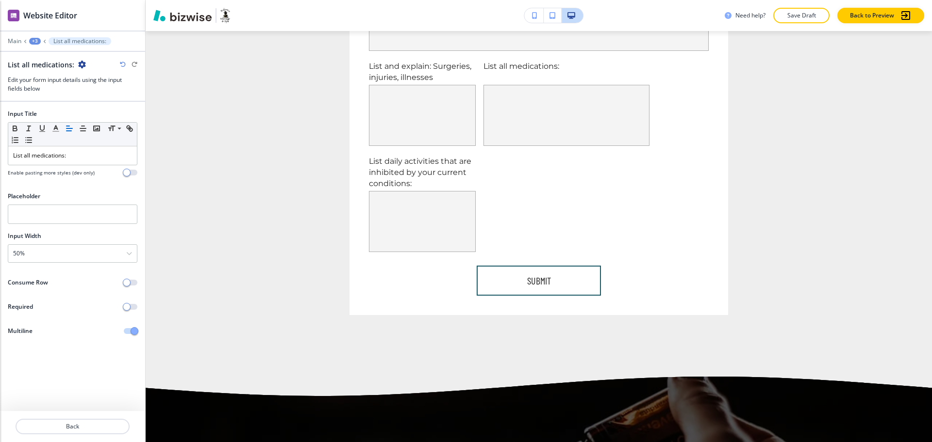
scroll to position [1506, 0]
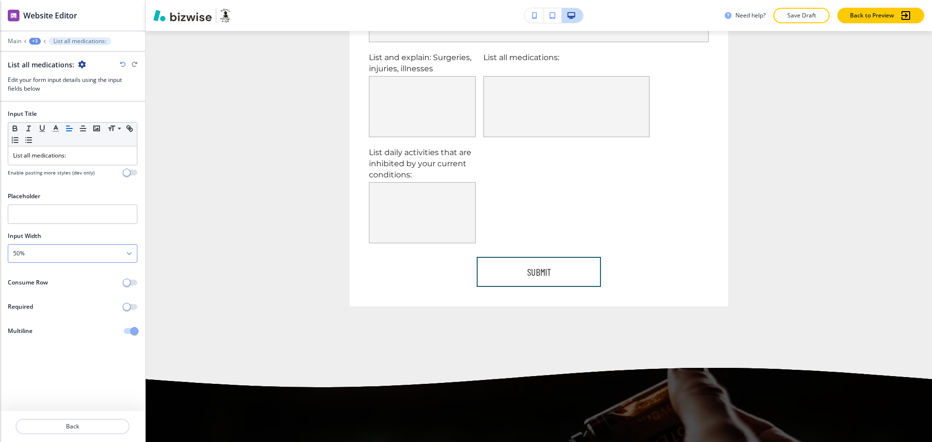
click at [59, 252] on div "50%" at bounding box center [72, 253] width 129 height 17
click at [63, 423] on button "Back" at bounding box center [73, 427] width 114 height 16
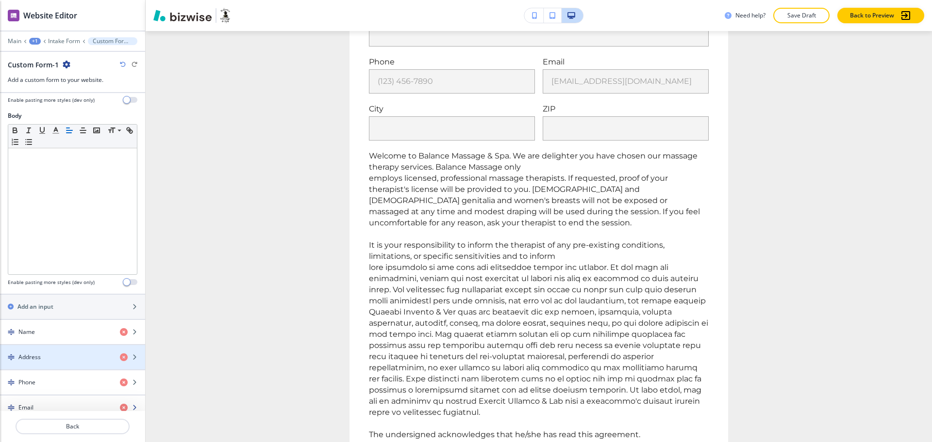
scroll to position [470, 0]
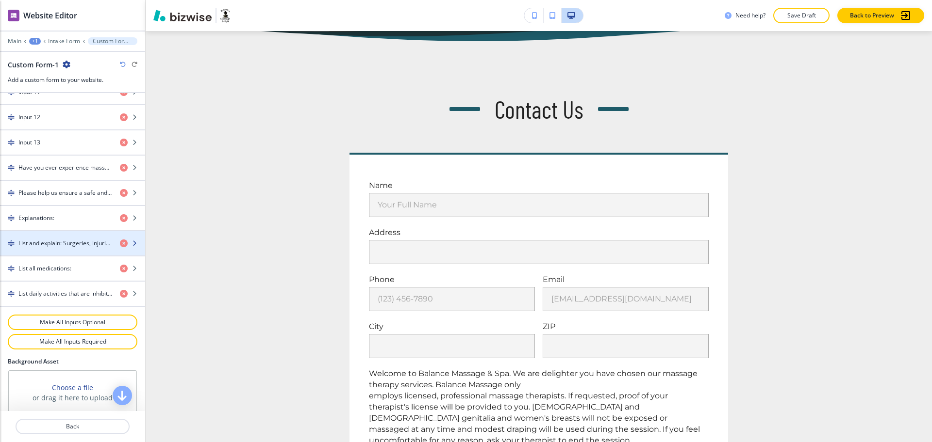
click at [50, 244] on h4 "List and explain: Surgeries, injuries, illnesses" at bounding box center [65, 243] width 94 height 9
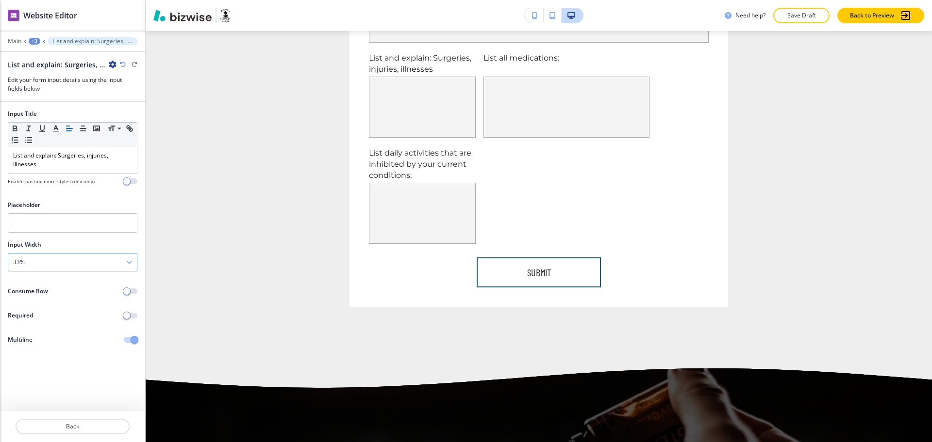
click at [54, 259] on div "33%" at bounding box center [72, 262] width 129 height 17
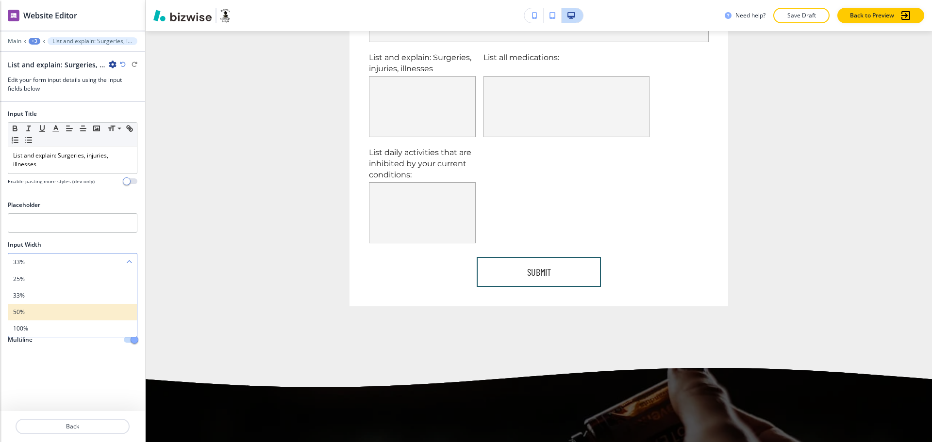
click at [56, 309] on h4 "50%" at bounding box center [72, 312] width 119 height 9
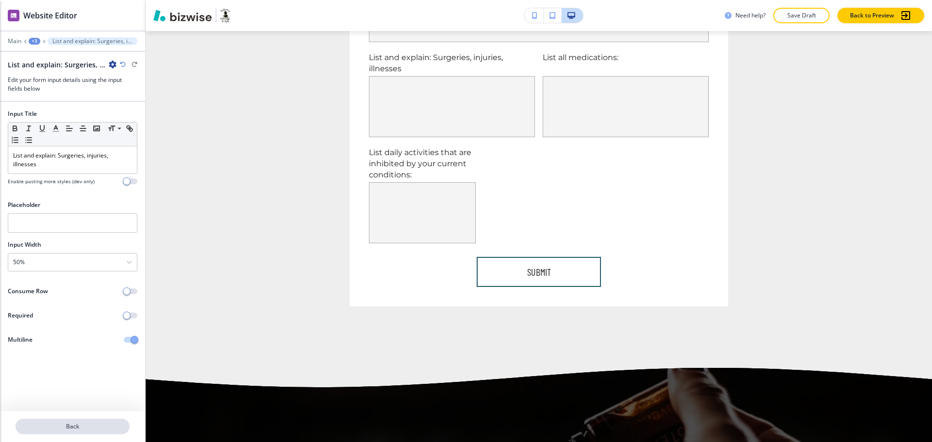
click at [83, 426] on p "Back" at bounding box center [72, 427] width 112 height 9
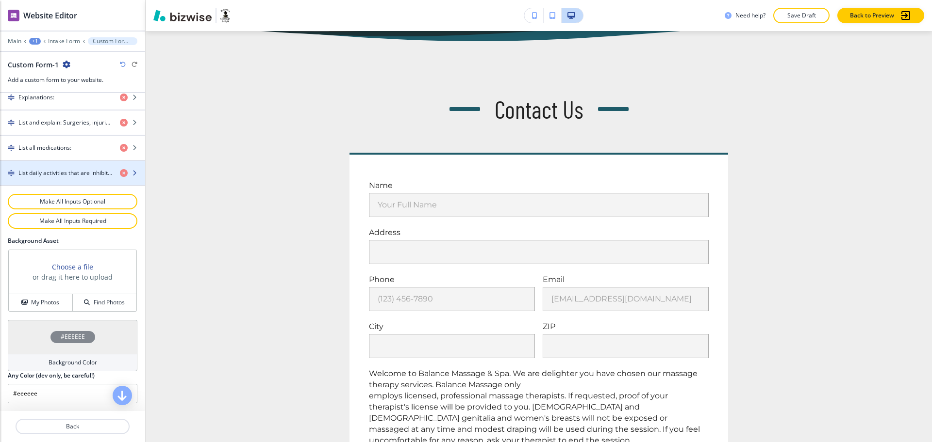
click at [56, 173] on h4 "List daily activities that are inhibited by your current conditions:" at bounding box center [65, 173] width 94 height 9
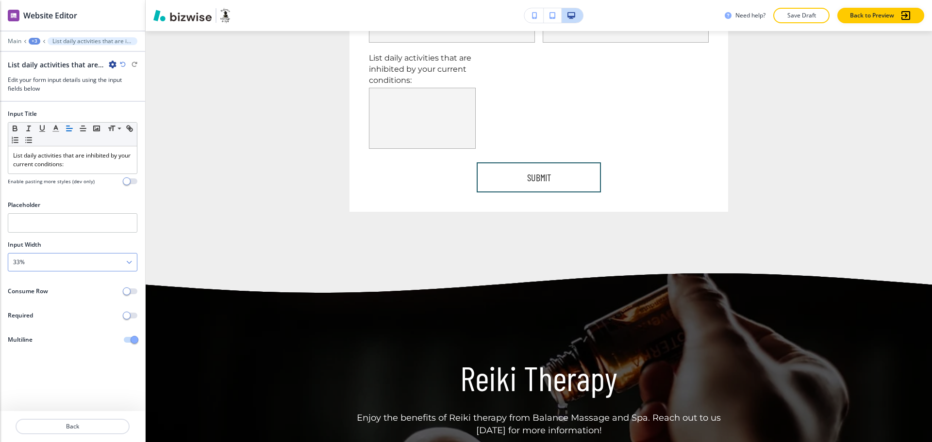
click at [75, 268] on div "33%" at bounding box center [72, 262] width 129 height 17
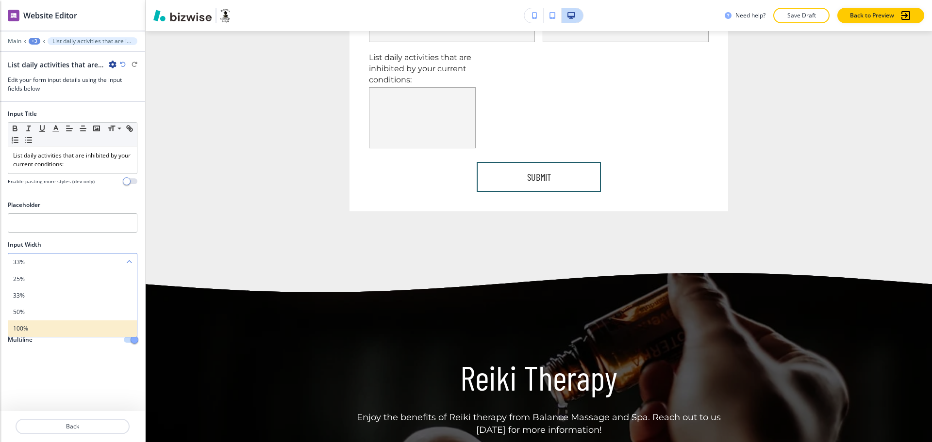
click at [69, 326] on h4 "100%" at bounding box center [72, 329] width 119 height 9
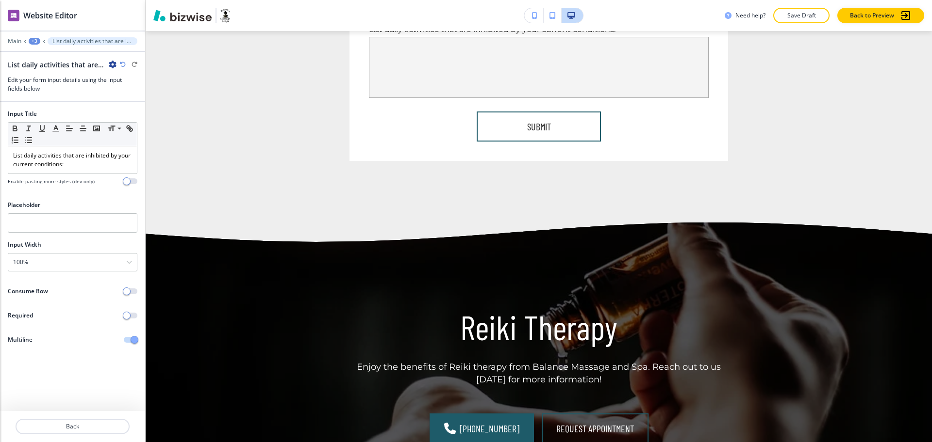
click at [31, 39] on div "+3" at bounding box center [35, 41] width 12 height 7
click at [51, 74] on p "Intake Form" at bounding box center [59, 74] width 49 height 9
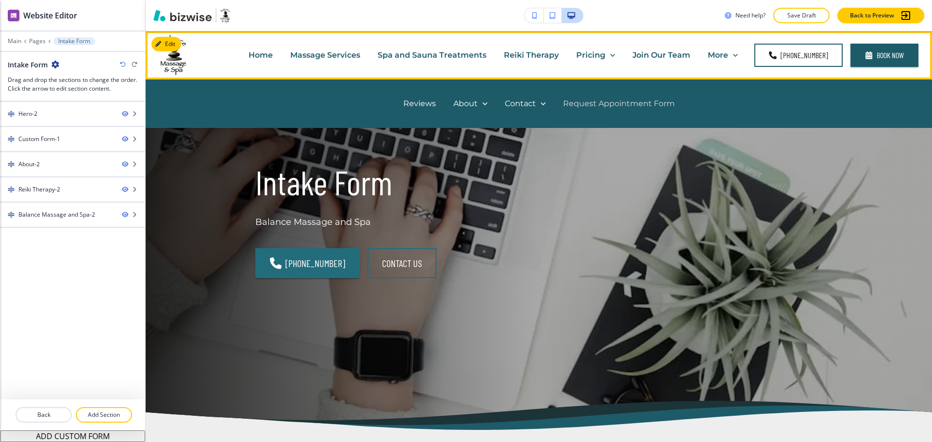
click at [593, 102] on p "Request Appointment Form" at bounding box center [619, 103] width 112 height 11
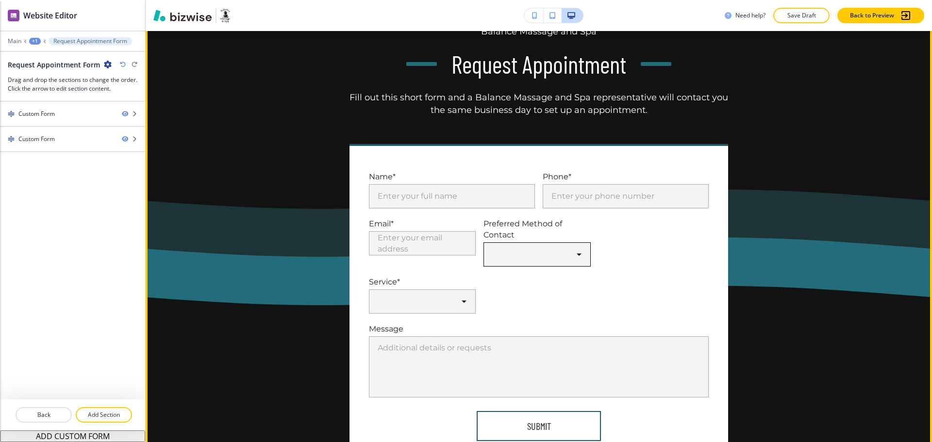
scroll to position [116, 0]
click at [557, 0] on body "WELCOME TO YOUR WEBSITE PREVIEW Want to try out the Website Editor? Edit this s…" at bounding box center [466, 0] width 932 height 0
click at [667, 252] on div at bounding box center [466, 221] width 932 height 442
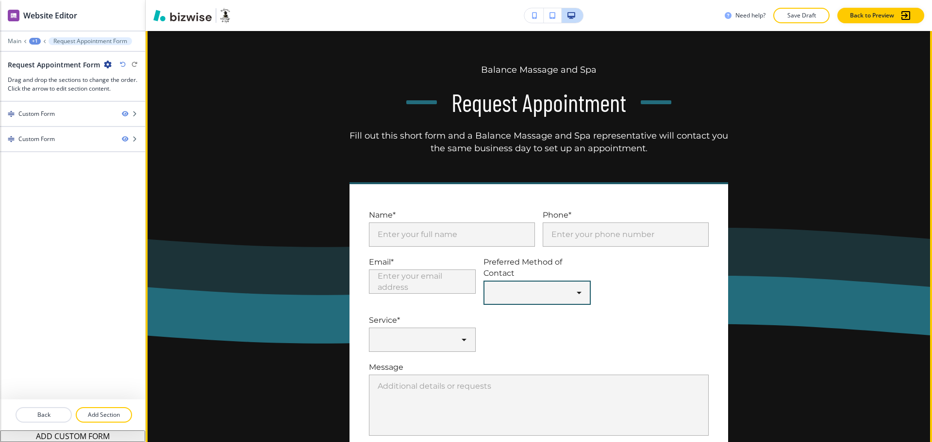
scroll to position [0, 0]
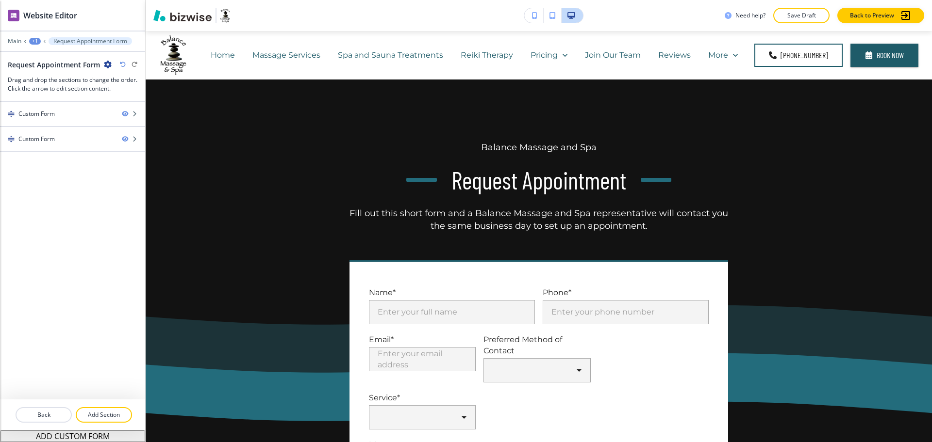
click at [168, 94] on div "Edit Balance Massage and Spa Request Appointment Fill out this short form and a…" at bounding box center [539, 344] width 786 height 528
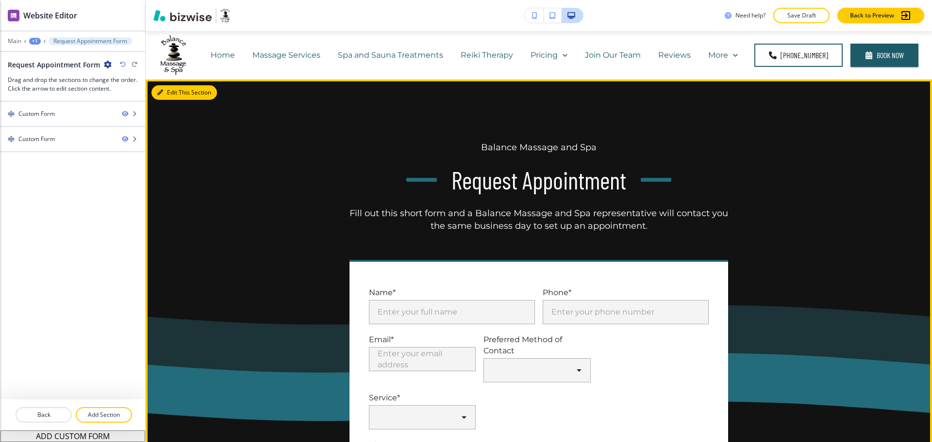
click at [169, 91] on button "Edit This Section" at bounding box center [183, 92] width 65 height 15
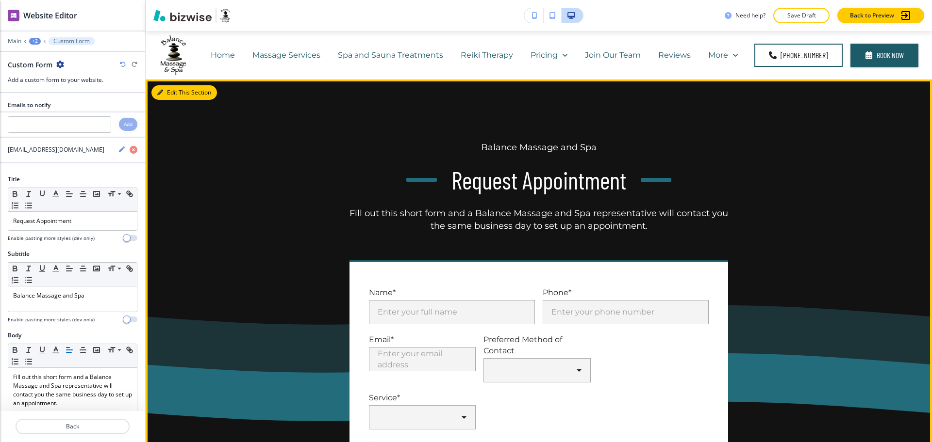
scroll to position [49, 0]
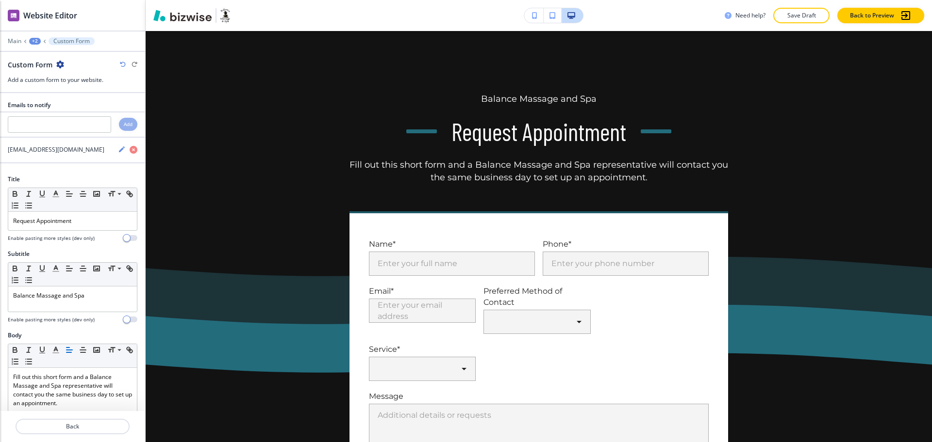
click at [61, 65] on icon "button" at bounding box center [60, 65] width 8 height 8
click at [103, 120] on button "Delete Section" at bounding box center [87, 115] width 62 height 17
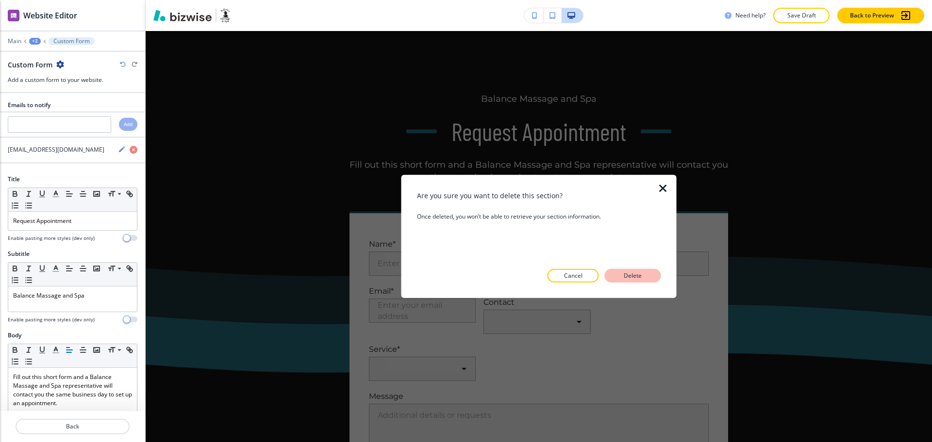
click at [622, 270] on button "Delete" at bounding box center [633, 276] width 56 height 14
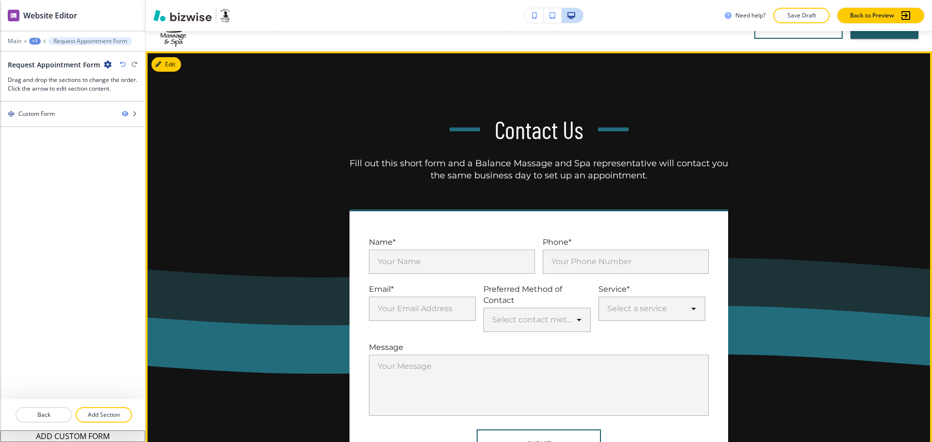
scroll to position [0, 0]
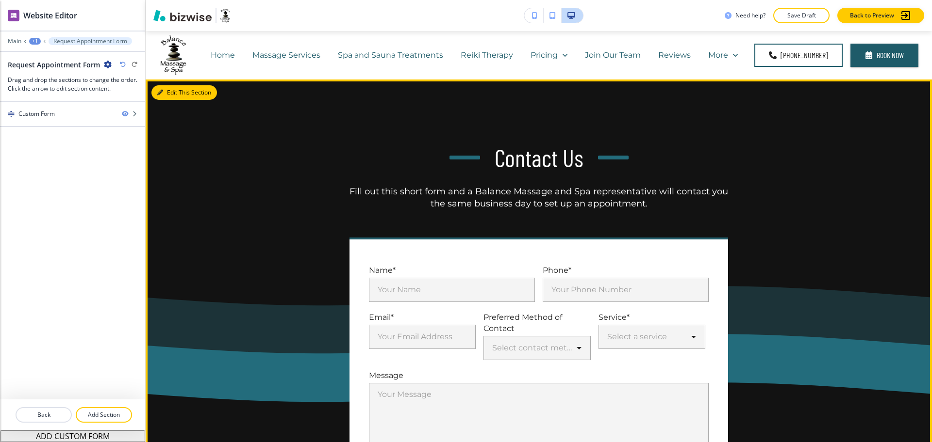
click at [169, 93] on button "Edit This Section" at bounding box center [183, 92] width 65 height 15
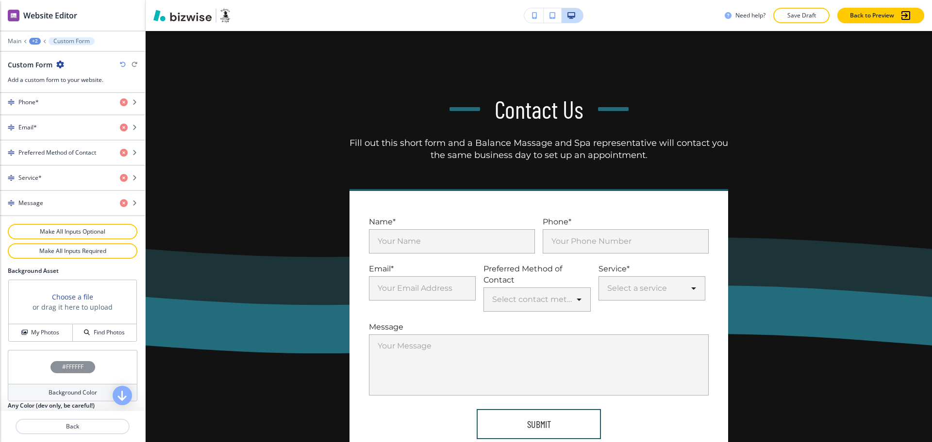
scroll to position [505, 0]
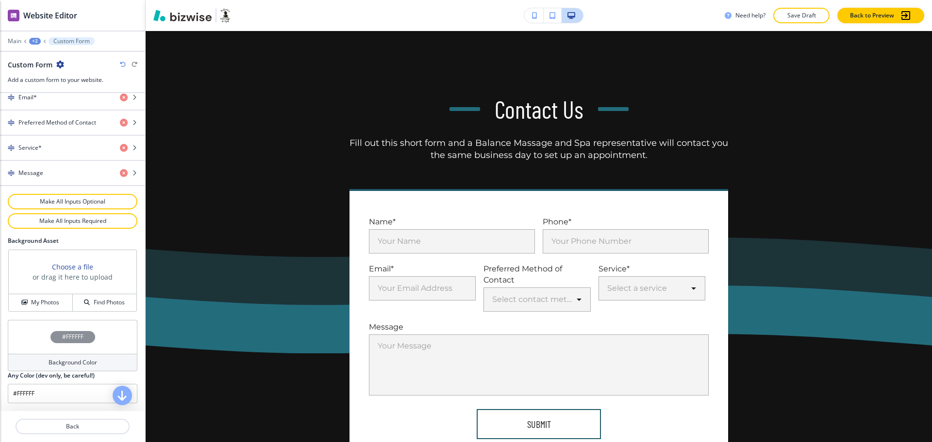
click at [98, 359] on div "Background Color" at bounding box center [73, 362] width 130 height 17
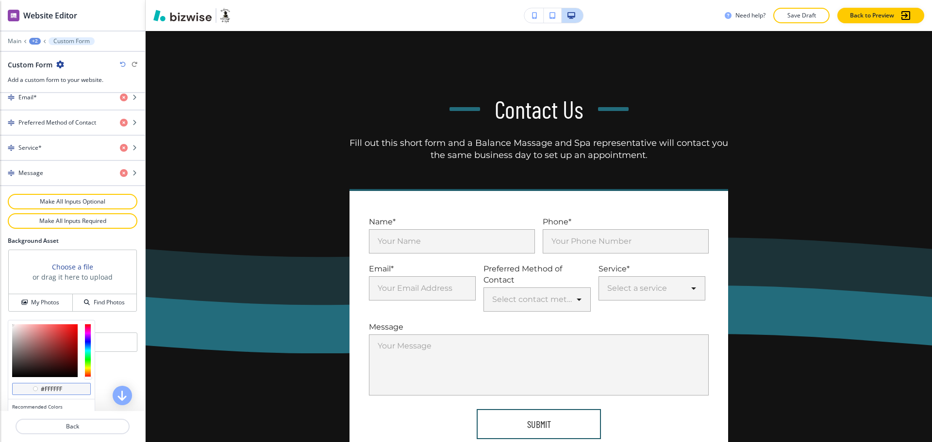
drag, startPoint x: 65, startPoint y: 389, endPoint x: 43, endPoint y: 389, distance: 21.8
click at [43, 389] on input "#ffffff" at bounding box center [57, 390] width 34 height 8
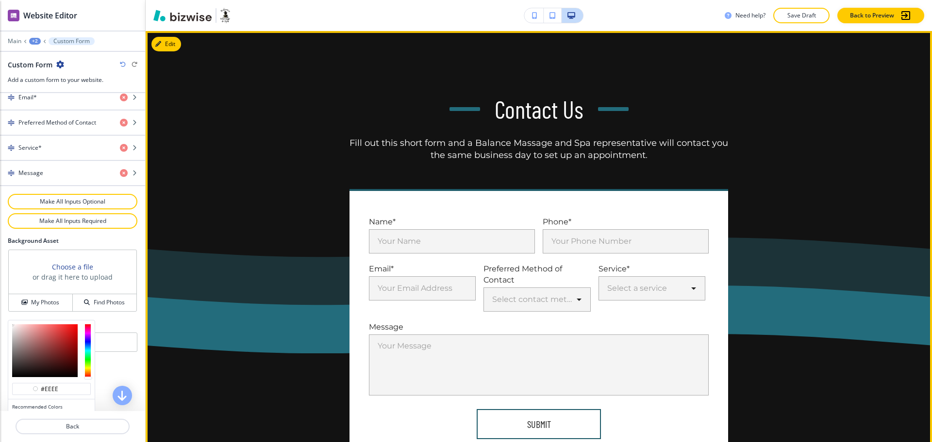
type input "#eeeee"
type input "#eeeeee"
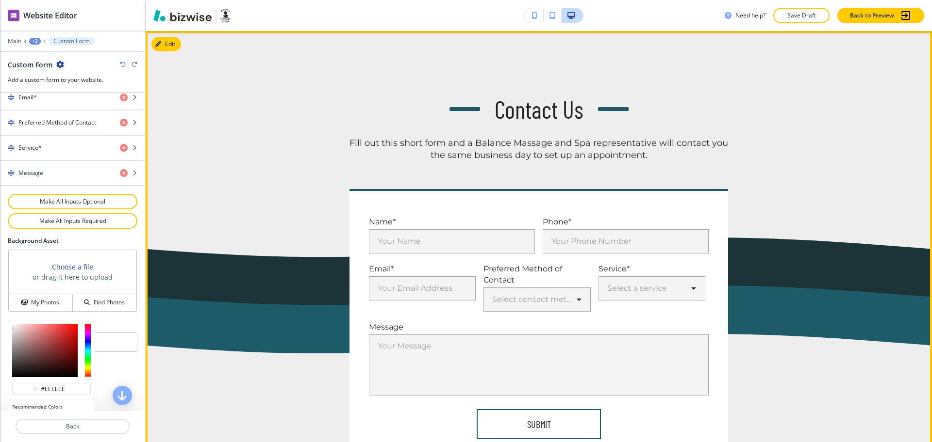
click at [265, 156] on div "Contact Us Fill out this short form and a Balance Massage and Spa representativ…" at bounding box center [538, 127] width 567 height 69
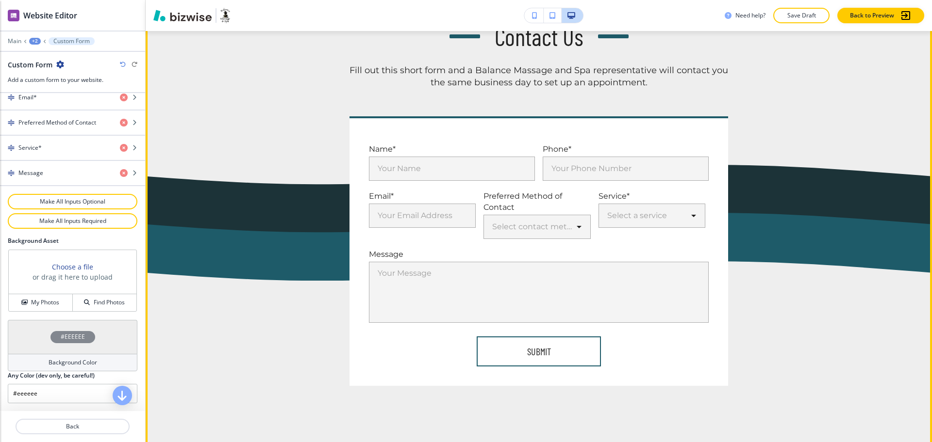
scroll to position [0, 0]
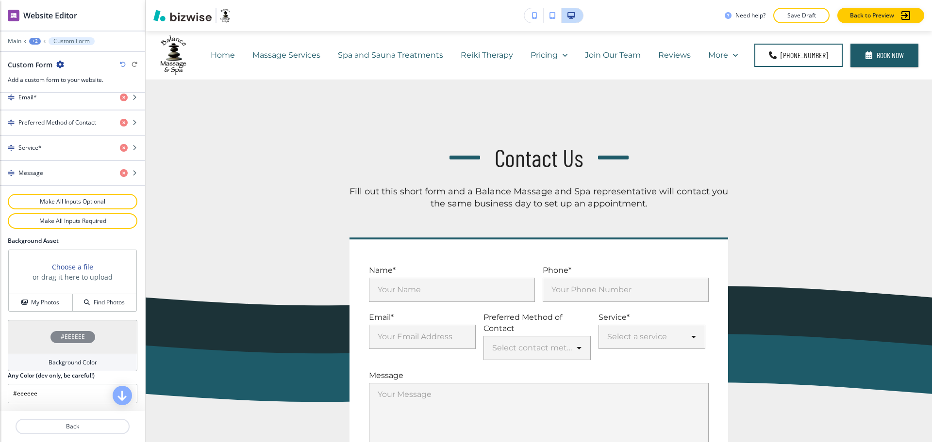
click at [36, 41] on div "+2" at bounding box center [35, 41] width 12 height 7
click at [56, 77] on p "Request Appointment Form" at bounding box center [59, 74] width 49 height 9
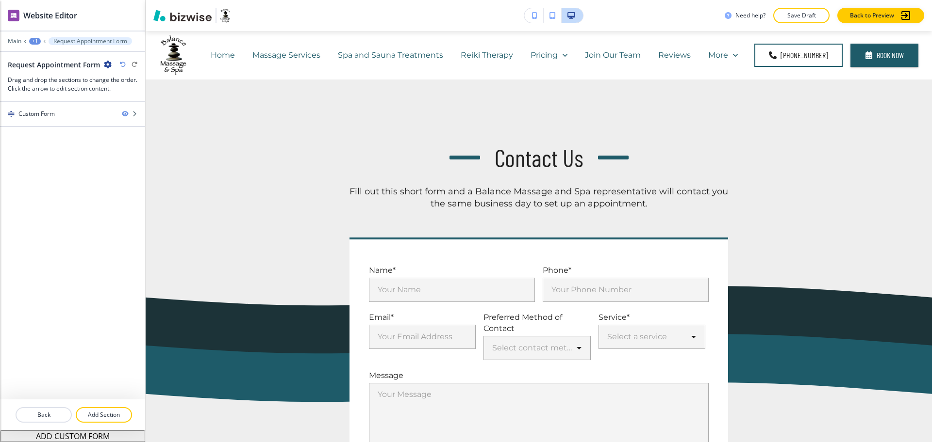
click at [105, 63] on icon "button" at bounding box center [108, 65] width 8 height 8
click at [115, 86] on button "Edit Page Settings" at bounding box center [133, 81] width 62 height 17
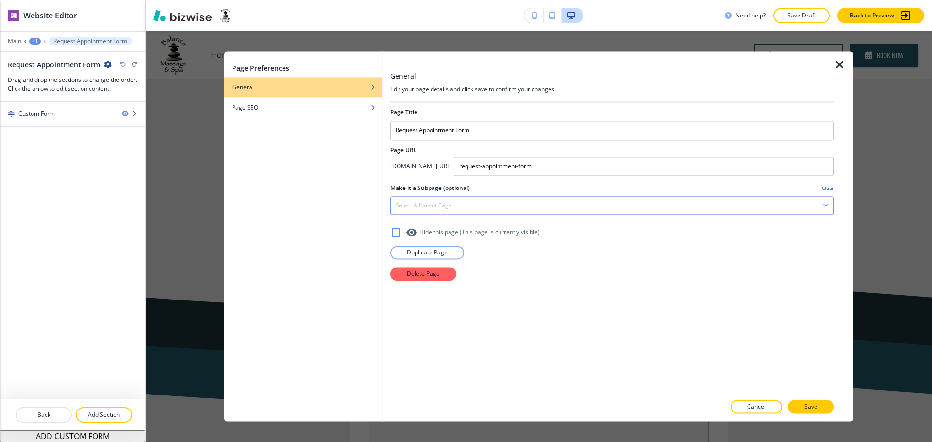
click at [444, 205] on h4 "Select a parent page" at bounding box center [423, 205] width 56 height 9
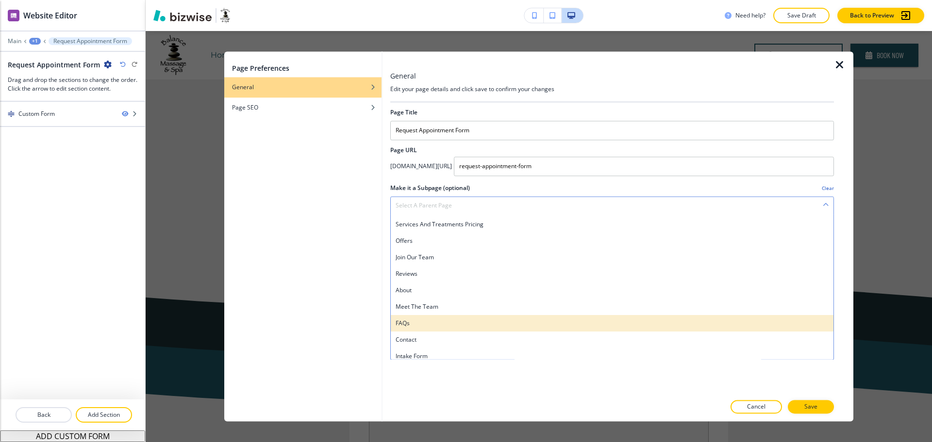
scroll to position [86, 0]
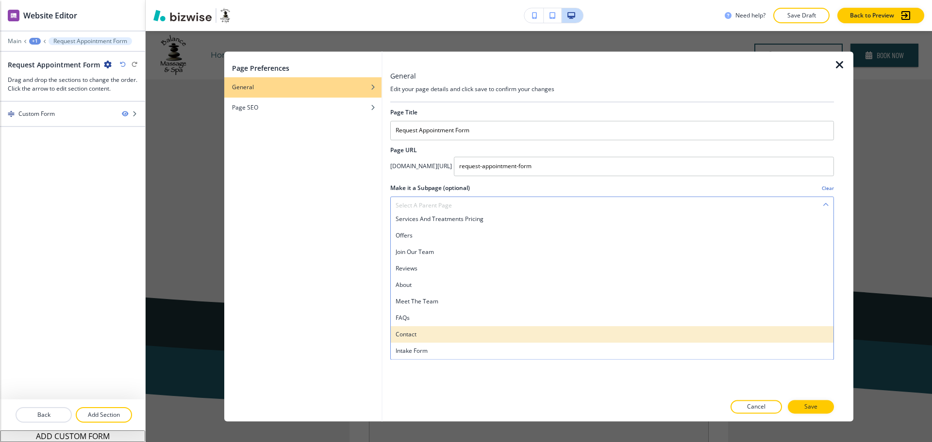
click at [436, 334] on h4 "Contact" at bounding box center [611, 334] width 433 height 9
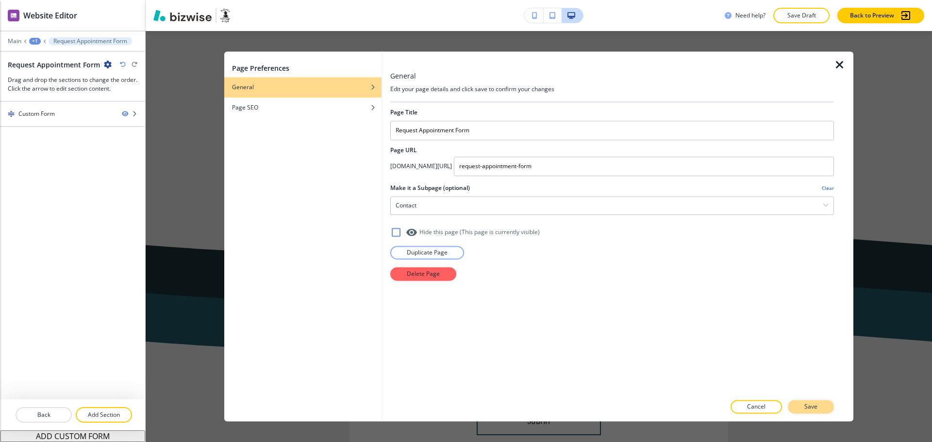
click at [807, 408] on p "Save" at bounding box center [810, 407] width 13 height 9
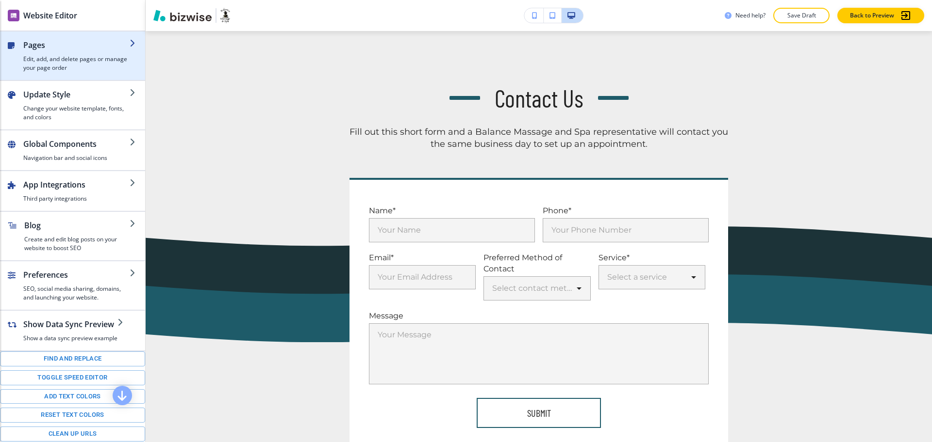
scroll to position [60, 0]
click at [49, 65] on h4 "Edit, add, and delete pages or manage your page order" at bounding box center [76, 63] width 106 height 17
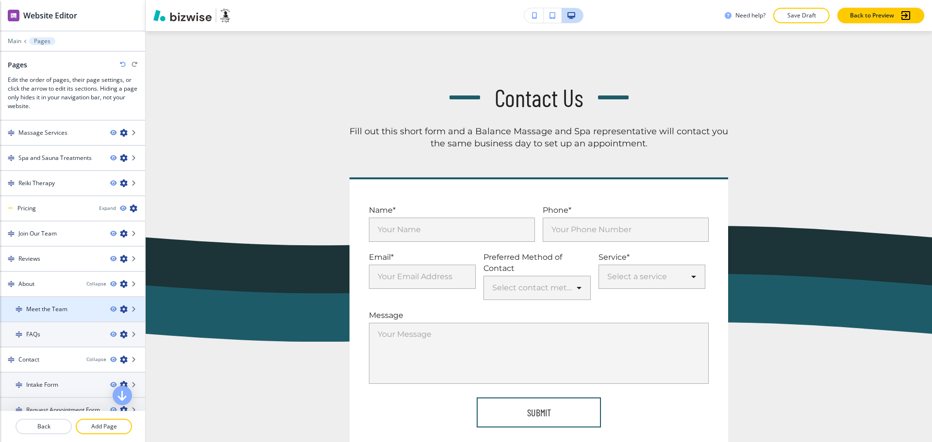
scroll to position [36, 0]
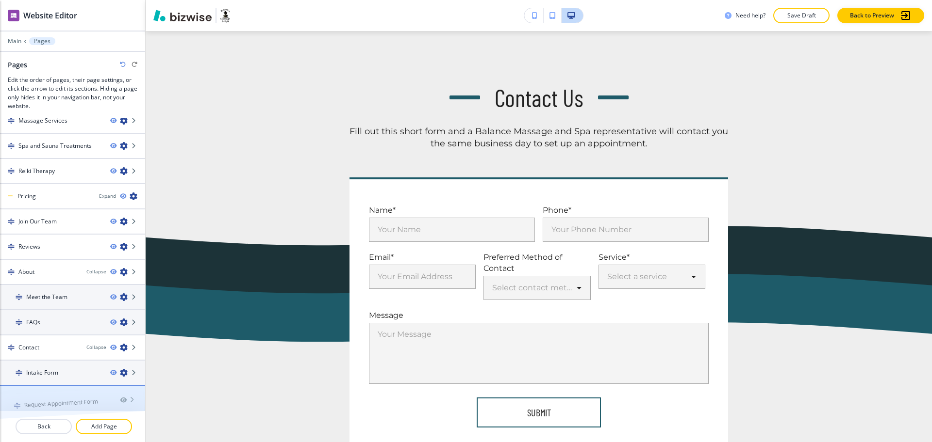
drag, startPoint x: 68, startPoint y: 399, endPoint x: 65, endPoint y: 377, distance: 22.9
drag, startPoint x: 65, startPoint y: 396, endPoint x: 65, endPoint y: 364, distance: 32.0
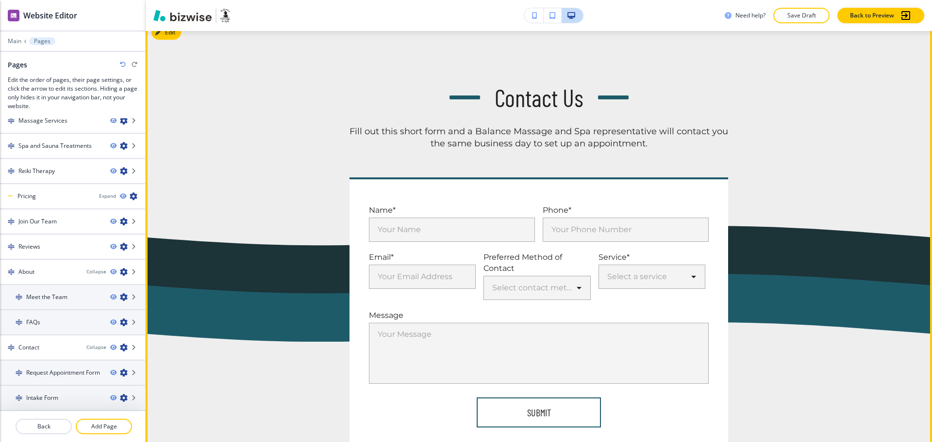
click at [789, 260] on div "Name* Your Name Your Name Phone* Your Phone Number Your Phone Number Email* You…" at bounding box center [538, 313] width 567 height 270
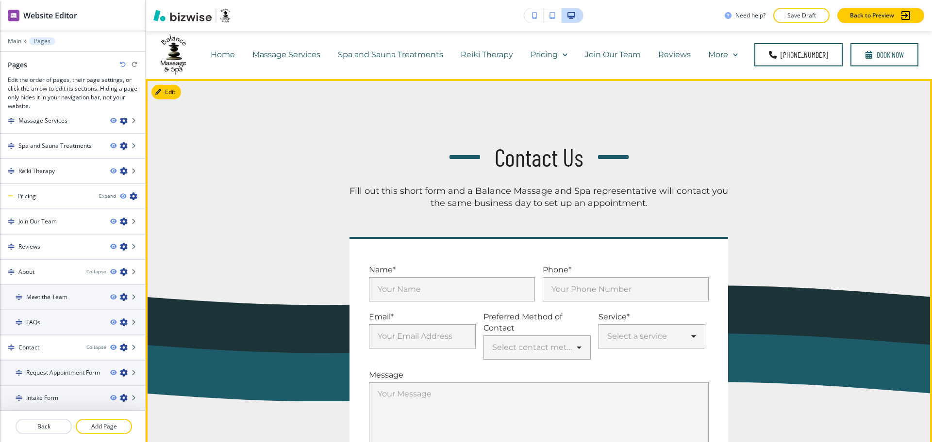
scroll to position [0, 0]
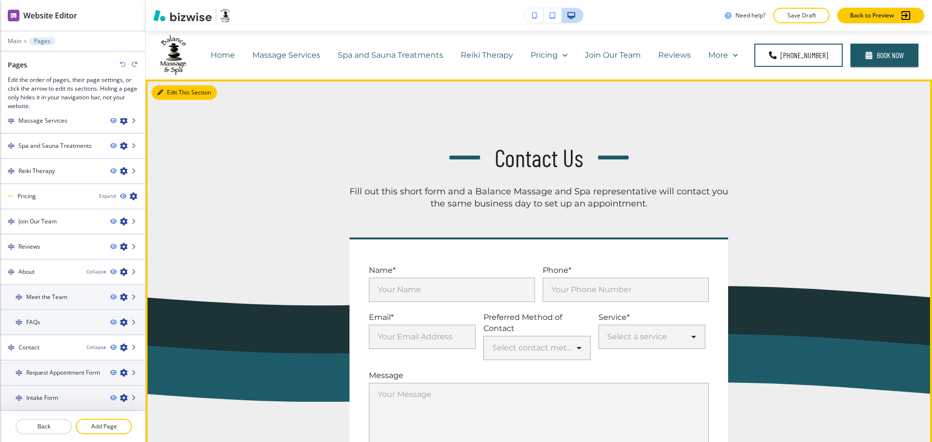
click at [167, 89] on button "Edit This Section" at bounding box center [183, 92] width 65 height 15
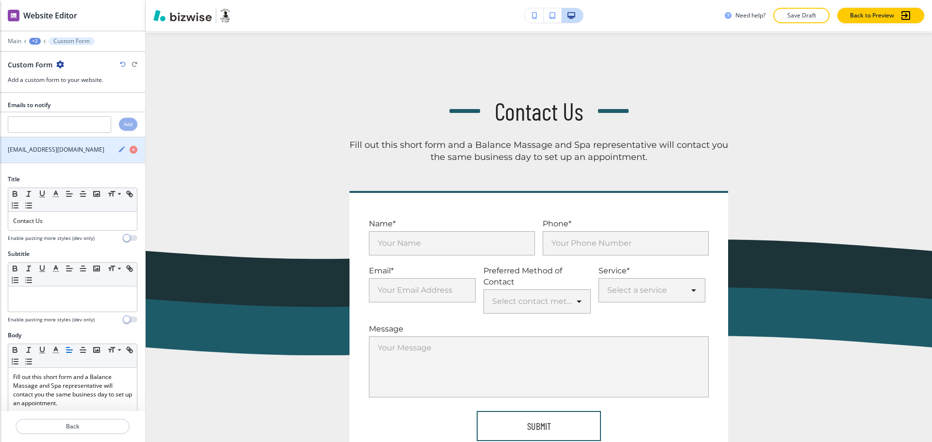
scroll to position [49, 0]
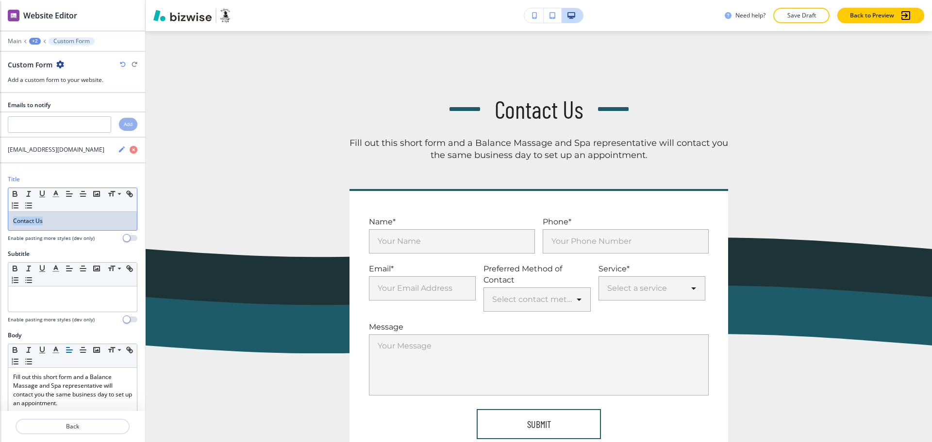
drag, startPoint x: 0, startPoint y: 223, endPoint x: 0, endPoint y: 193, distance: 30.1
click at [0, 214] on div "Title Small Normal Large Huge Contact Us Enable pasting more styles (dev only)" at bounding box center [72, 212] width 145 height 75
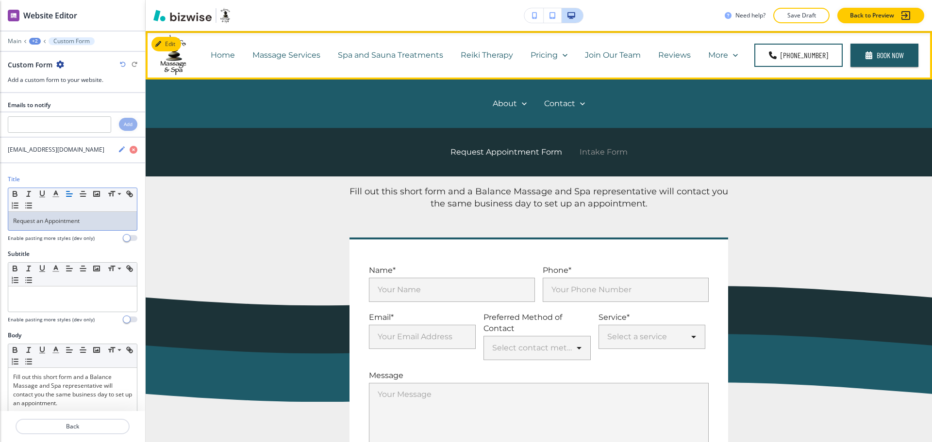
click at [612, 155] on p "Intake Form" at bounding box center [603, 152] width 48 height 11
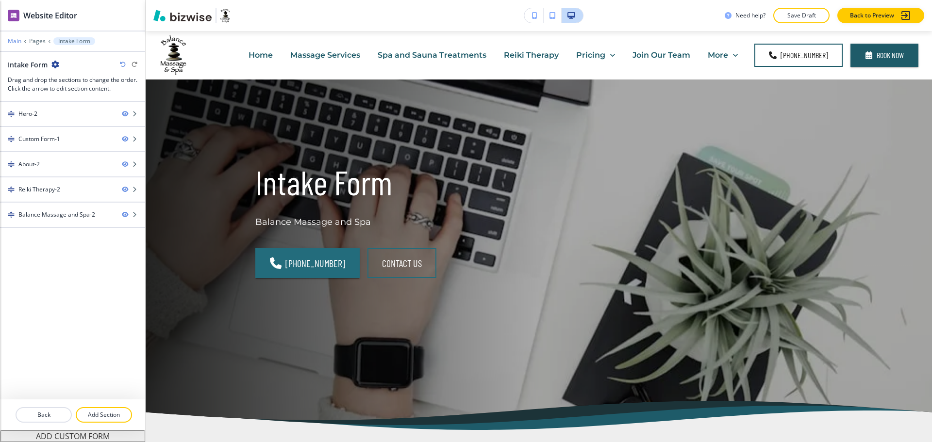
click at [15, 44] on p "Main" at bounding box center [15, 41] width 14 height 7
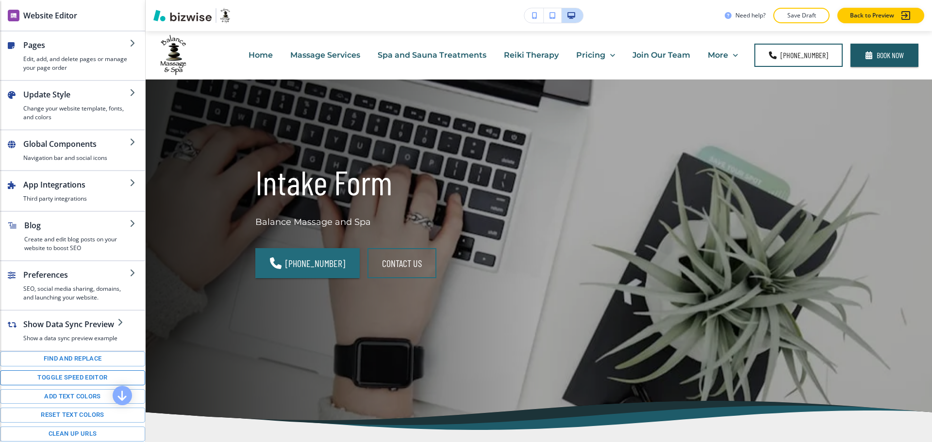
click at [70, 385] on button "Toggle speed editor" at bounding box center [72, 378] width 145 height 15
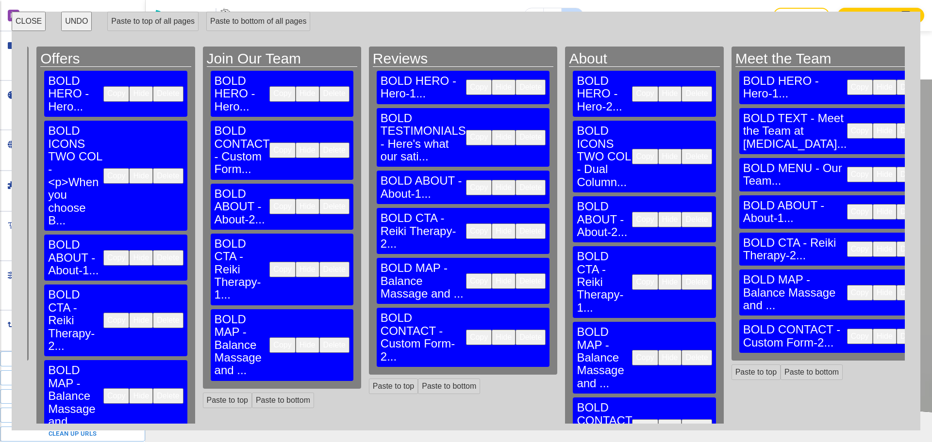
scroll to position [0, 1518]
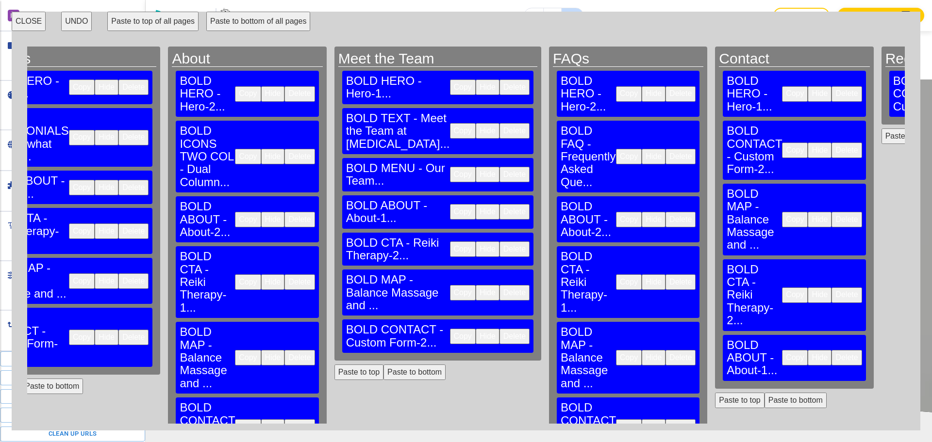
click at [881, 131] on button "Paste to top" at bounding box center [905, 137] width 49 height 16
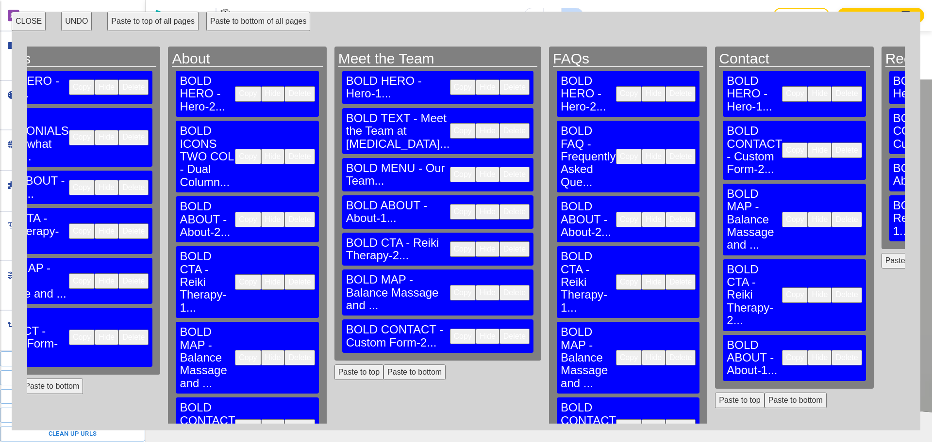
click at [23, 23] on button "CLOSE" at bounding box center [29, 21] width 34 height 19
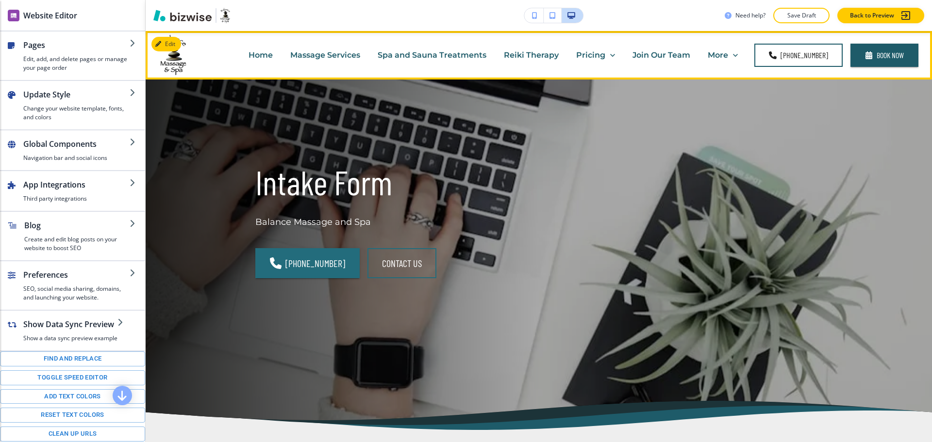
click at [317, 51] on p "Massage Services" at bounding box center [325, 54] width 70 height 11
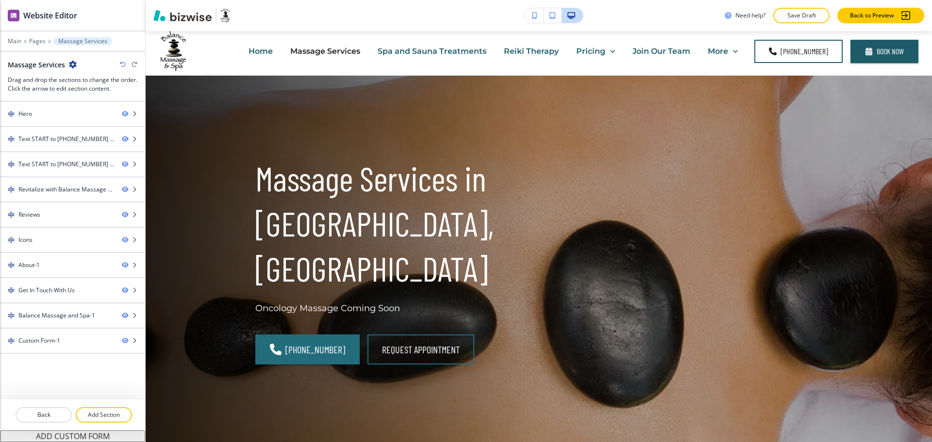
scroll to position [0, 0]
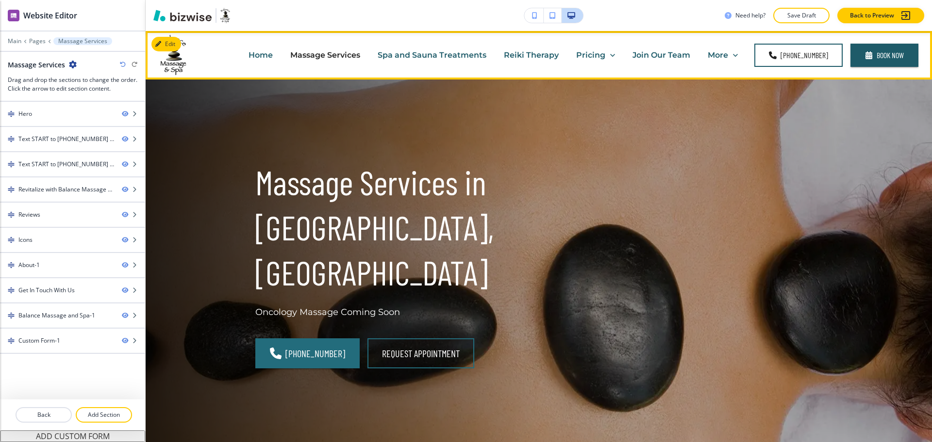
click at [411, 55] on p "Spa and Sauna Treatments" at bounding box center [431, 54] width 109 height 11
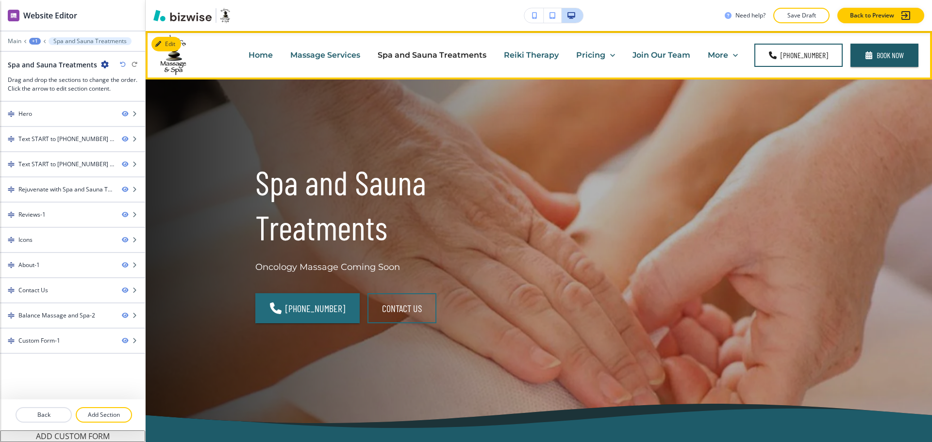
click at [551, 52] on p "Reiki Therapy" at bounding box center [531, 54] width 55 height 11
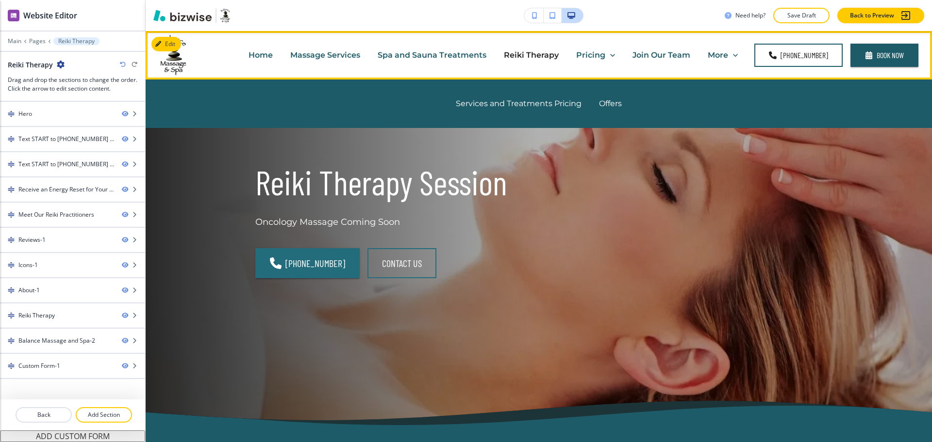
click at [589, 58] on p "Pricing" at bounding box center [590, 54] width 29 height 11
click at [589, 52] on p "Pricing" at bounding box center [590, 54] width 29 height 11
click at [535, 105] on p "Services and Treatments Pricing" at bounding box center [519, 103] width 126 height 11
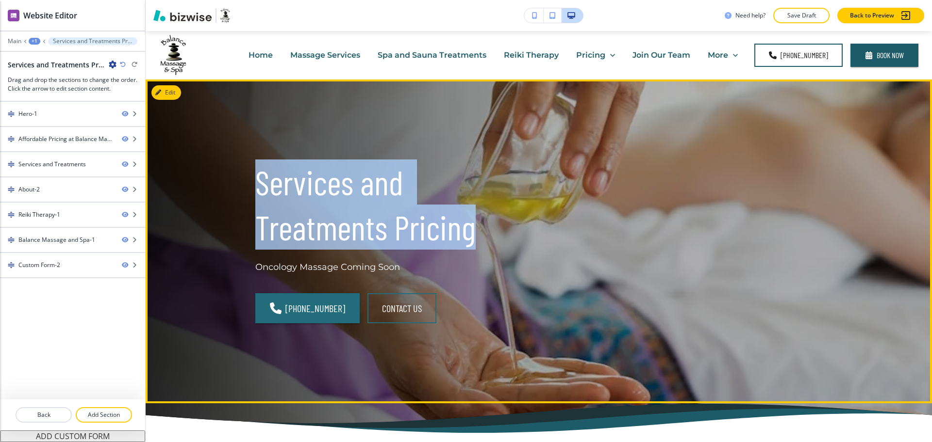
drag, startPoint x: 390, startPoint y: 220, endPoint x: 251, endPoint y: 180, distance: 144.2
click at [255, 180] on p "Services and Treatments Pricing" at bounding box center [391, 205] width 272 height 90
copy p "Services and Treatments Pricing"
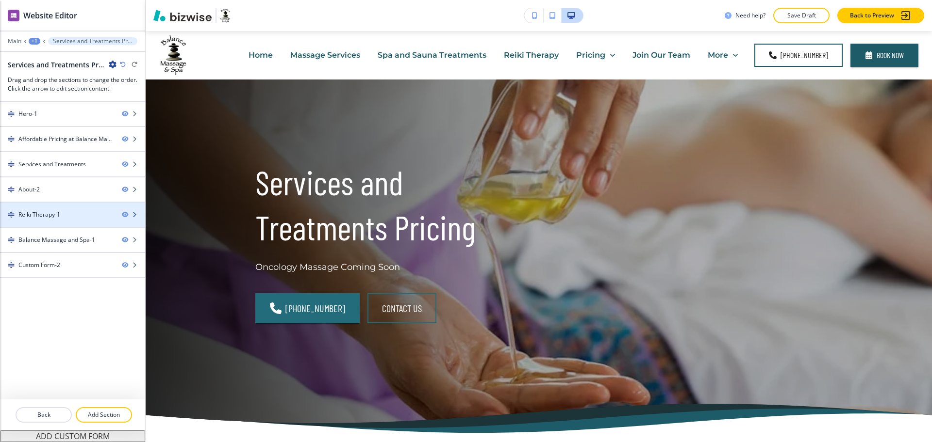
click at [65, 214] on div "Reiki Therapy-1" at bounding box center [57, 215] width 114 height 9
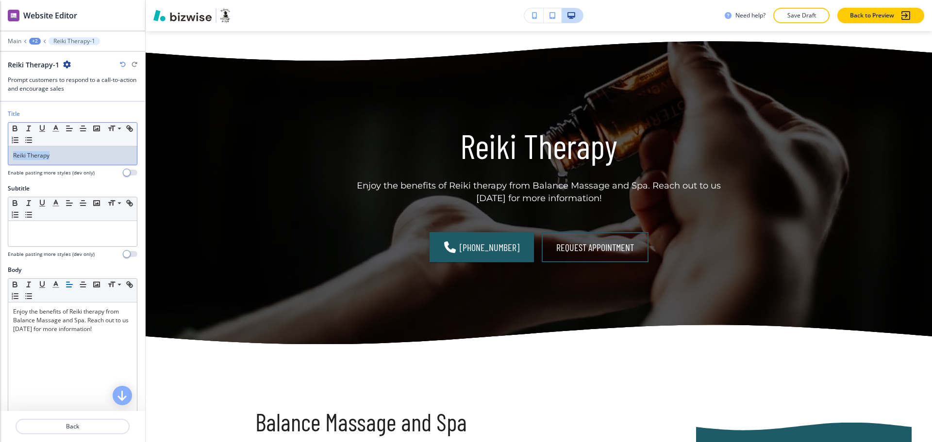
drag, startPoint x: 61, startPoint y: 155, endPoint x: 0, endPoint y: 146, distance: 61.9
click at [0, 146] on div "Title Small Normal Large Huge Reiki Therapy Enable pasting more styles (dev onl…" at bounding box center [72, 147] width 145 height 75
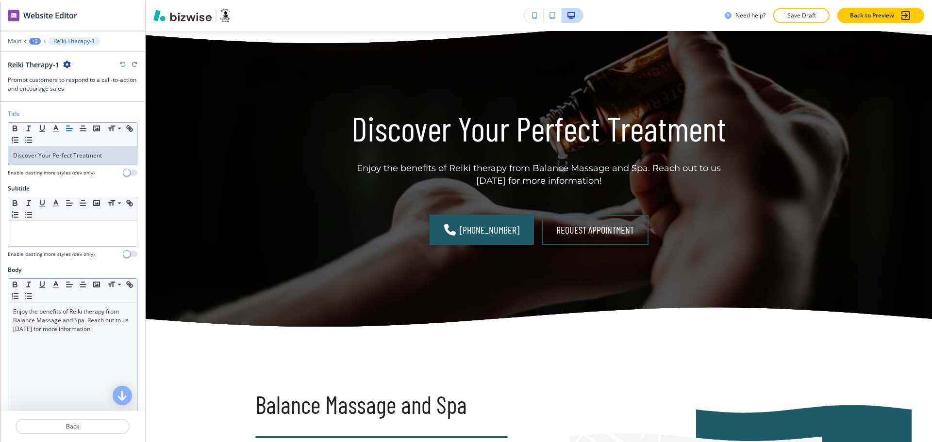
click at [108, 335] on div "Enjoy the benefits of Reiki therapy from Balance Massage and Spa. Reach out to …" at bounding box center [72, 366] width 129 height 126
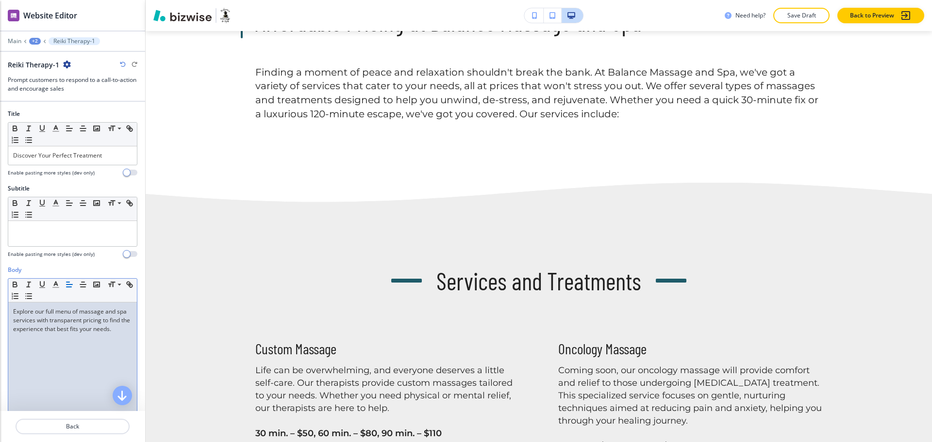
scroll to position [0, 0]
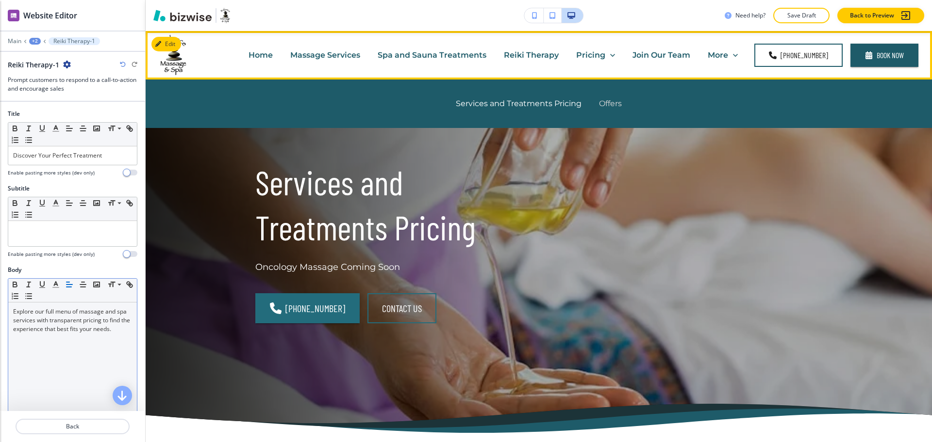
click at [602, 103] on p "Offers" at bounding box center [610, 103] width 23 height 11
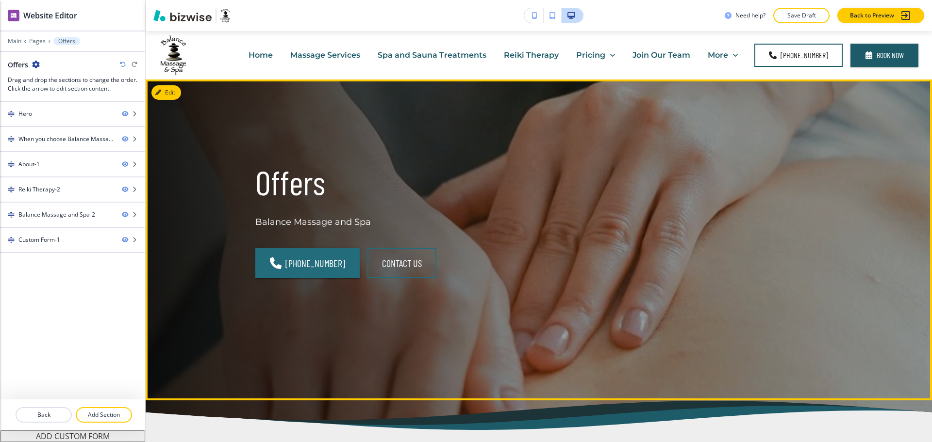
click at [305, 188] on p "Offers" at bounding box center [391, 182] width 272 height 45
copy p "Offers"
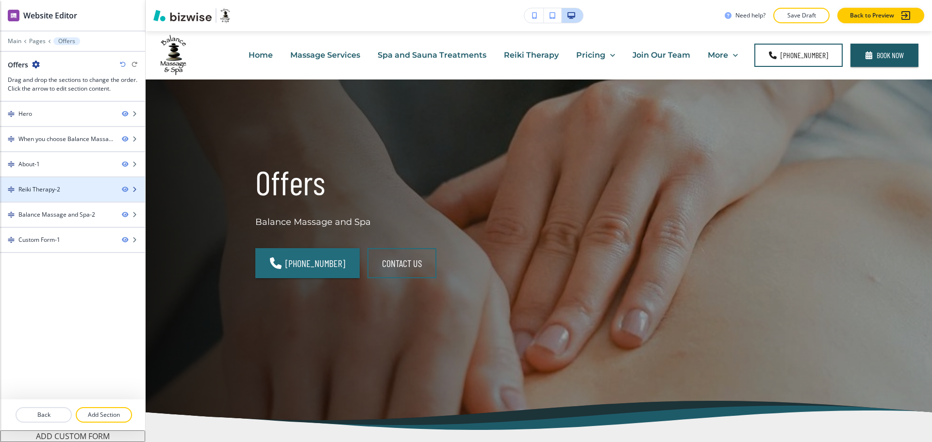
click at [49, 191] on div "Reiki Therapy-2" at bounding box center [39, 189] width 42 height 9
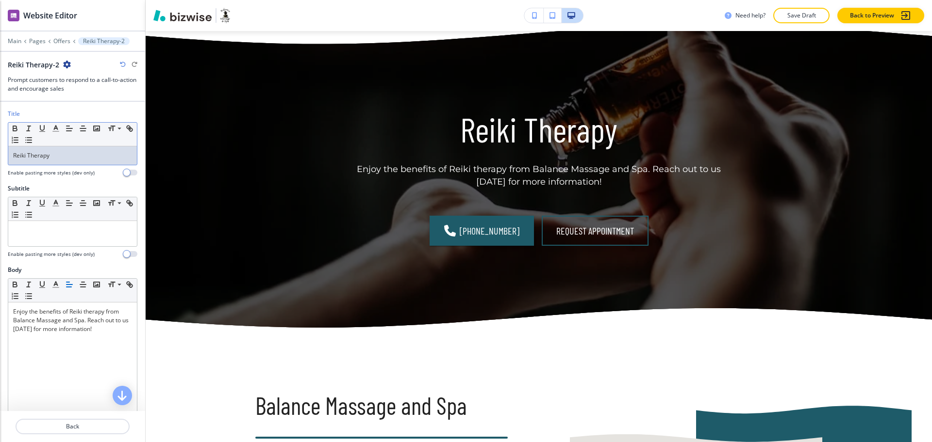
drag, startPoint x: 59, startPoint y: 157, endPoint x: 0, endPoint y: 133, distance: 63.8
click at [0, 139] on div "Title Small Normal Large Huge Reiki Therapy Enable pasting more styles (dev onl…" at bounding box center [72, 147] width 145 height 75
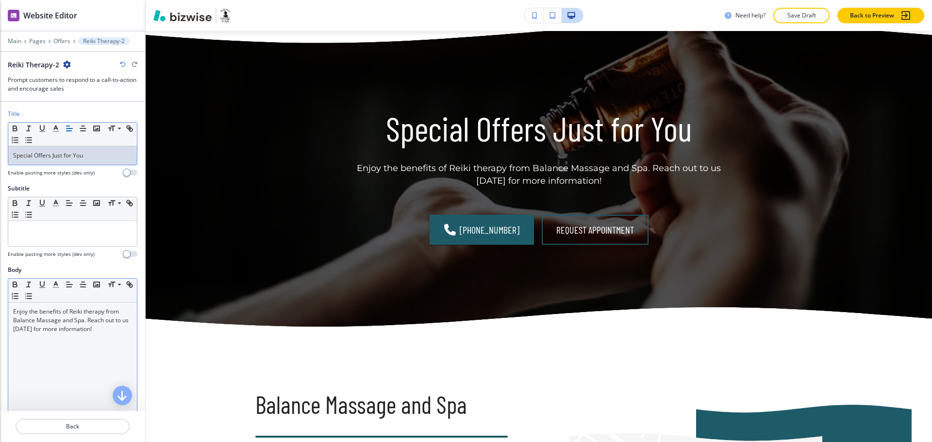
click at [90, 334] on div "Enjoy the benefits of Reiki therapy from Balance Massage and Spa. Reach out to …" at bounding box center [72, 366] width 129 height 126
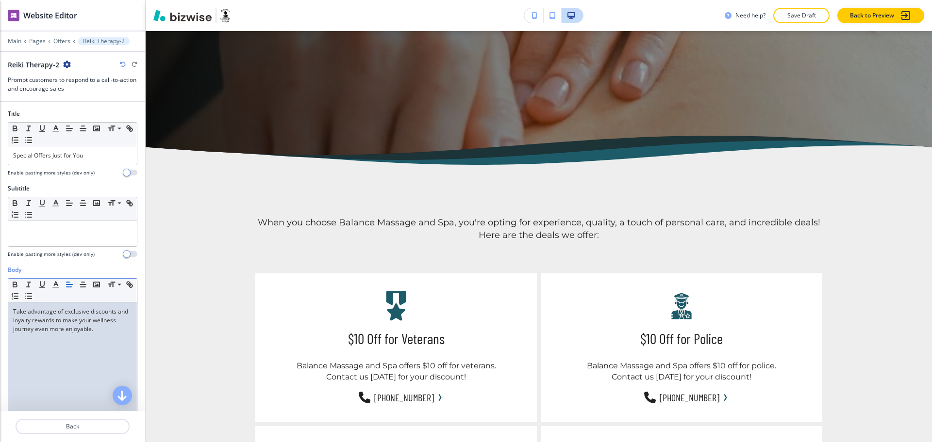
scroll to position [0, 0]
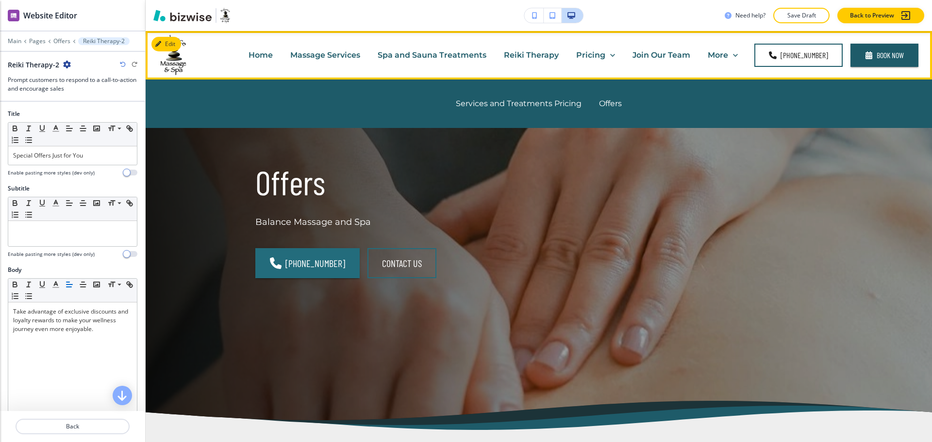
click at [650, 51] on p "Join Our Team" at bounding box center [661, 54] width 58 height 11
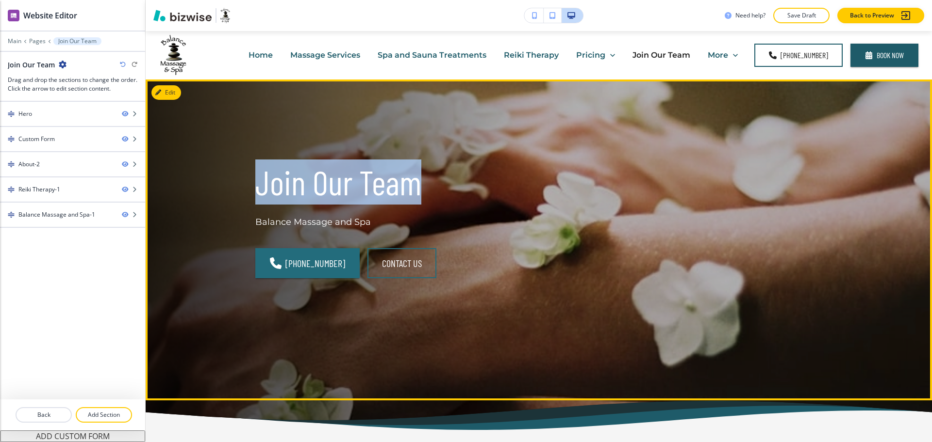
drag, startPoint x: 421, startPoint y: 193, endPoint x: 241, endPoint y: 177, distance: 180.8
click at [241, 177] on div "Join Our Team Balance Massage and Spa [PHONE_NUMBER] CONTACT US" at bounding box center [379, 228] width 295 height 184
copy p "Join Our Team"
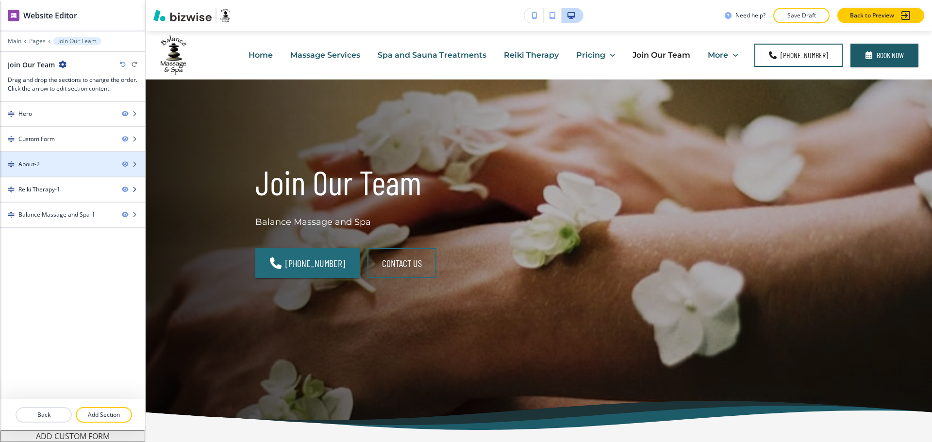
click at [42, 191] on div "Reiki Therapy-1" at bounding box center [39, 189] width 42 height 9
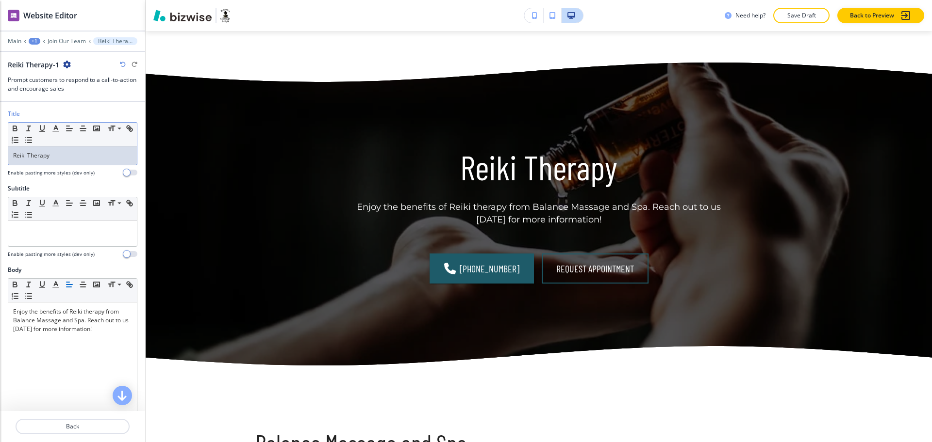
drag, startPoint x: 52, startPoint y: 162, endPoint x: 1, endPoint y: 136, distance: 56.8
click at [0, 157] on div "Title Small Normal Large Huge Reiki Therapy Enable pasting more styles (dev onl…" at bounding box center [72, 147] width 145 height 75
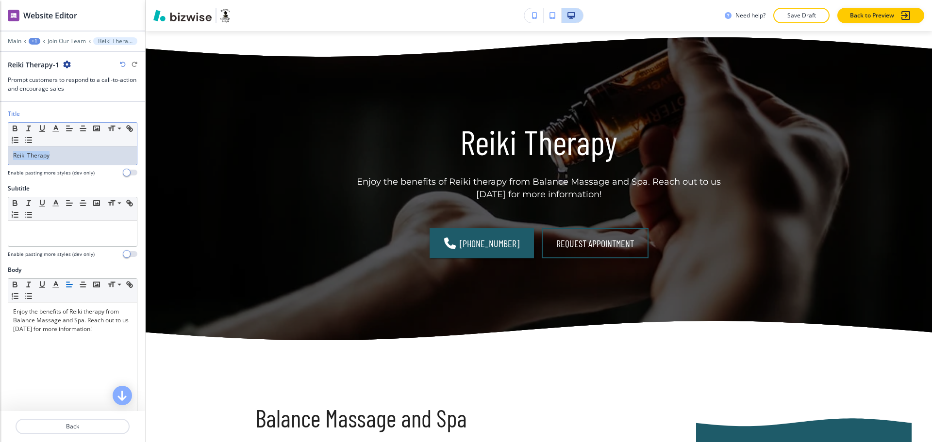
scroll to position [1343, 0]
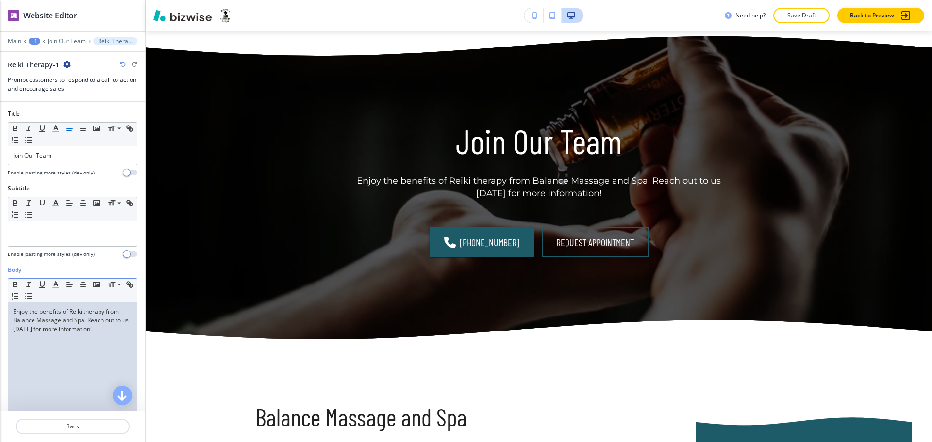
click at [105, 328] on p "Enjoy the benefits of Reiki therapy from Balance Massage and Spa. Reach out to …" at bounding box center [72, 321] width 119 height 26
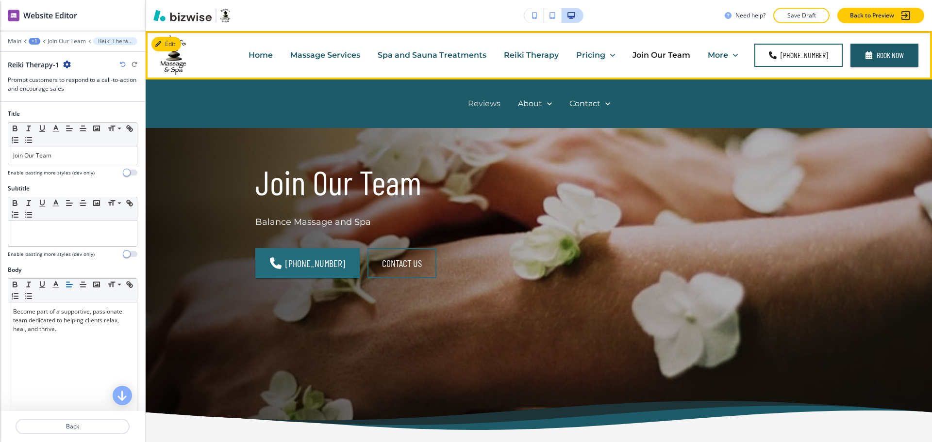
click at [490, 99] on p "Reviews" at bounding box center [484, 103] width 33 height 11
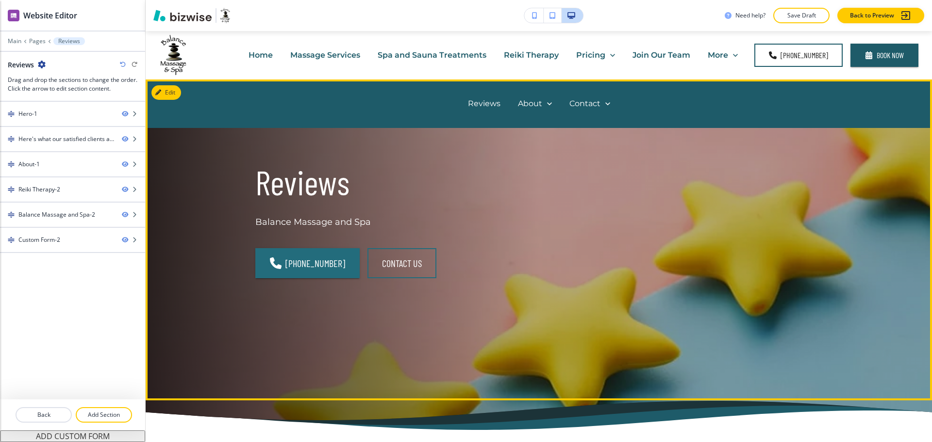
click at [307, 188] on p "Reviews" at bounding box center [391, 182] width 272 height 45
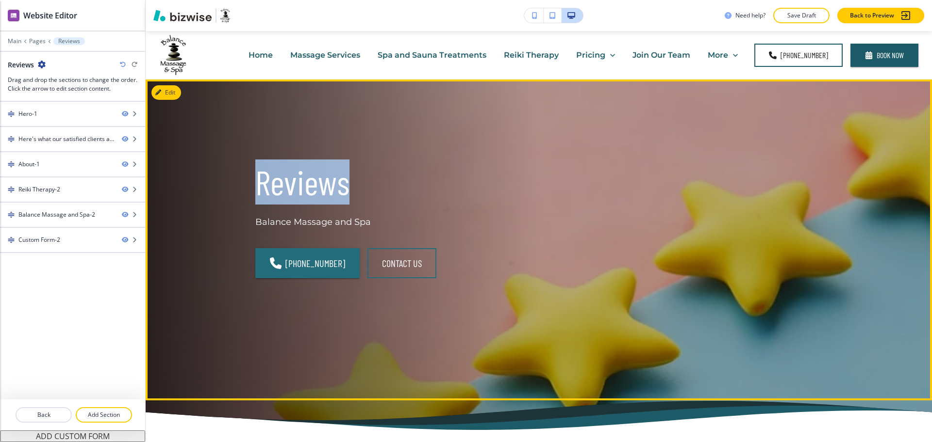
drag, startPoint x: 307, startPoint y: 188, endPoint x: 297, endPoint y: 112, distance: 76.3
click at [308, 188] on p "Reviews" at bounding box center [391, 182] width 272 height 45
copy p "Reviews"
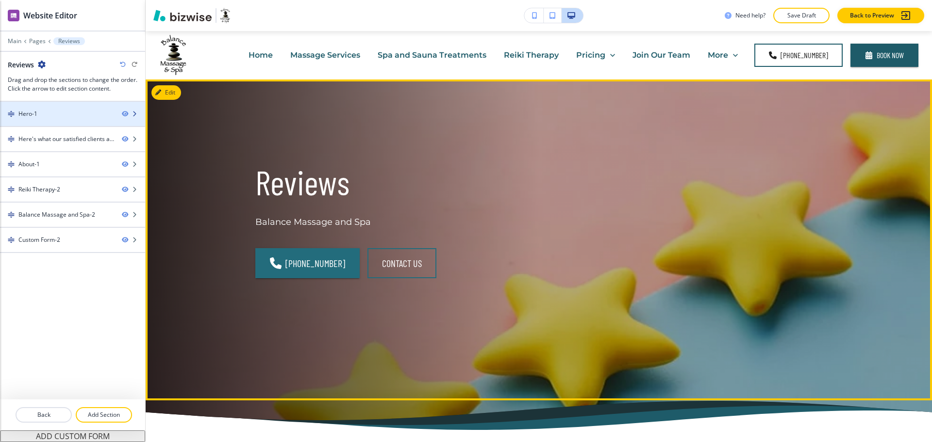
click at [45, 120] on div at bounding box center [72, 122] width 145 height 8
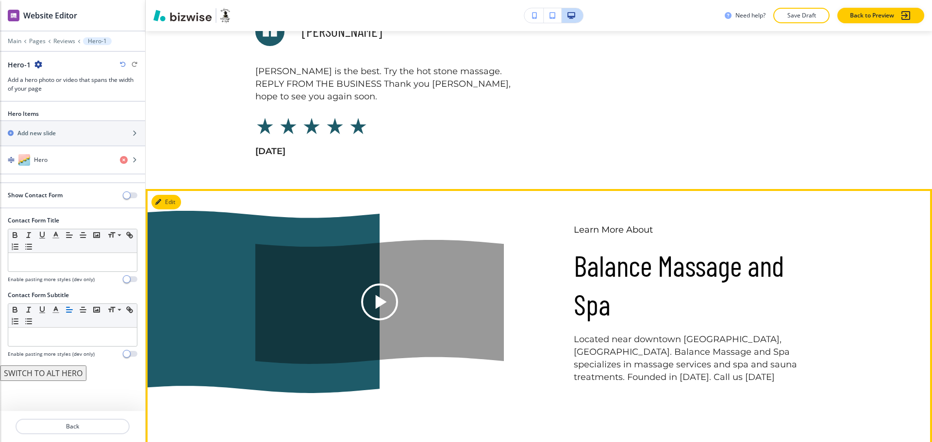
scroll to position [1477, 0]
click at [171, 195] on button "Edit This Section" at bounding box center [183, 202] width 65 height 15
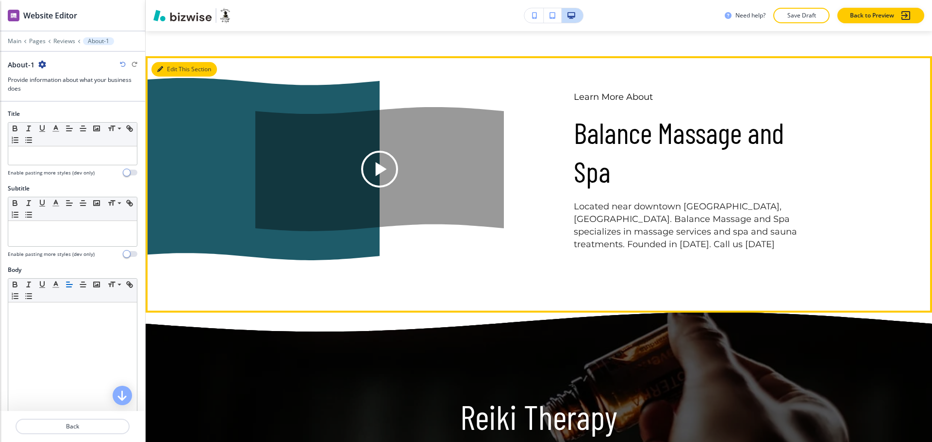
scroll to position [1610, 0]
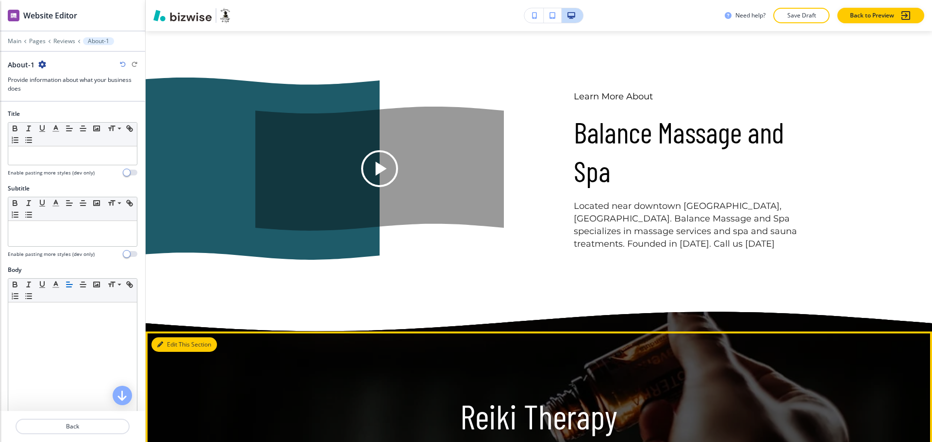
click at [173, 338] on button "Edit This Section" at bounding box center [183, 345] width 65 height 15
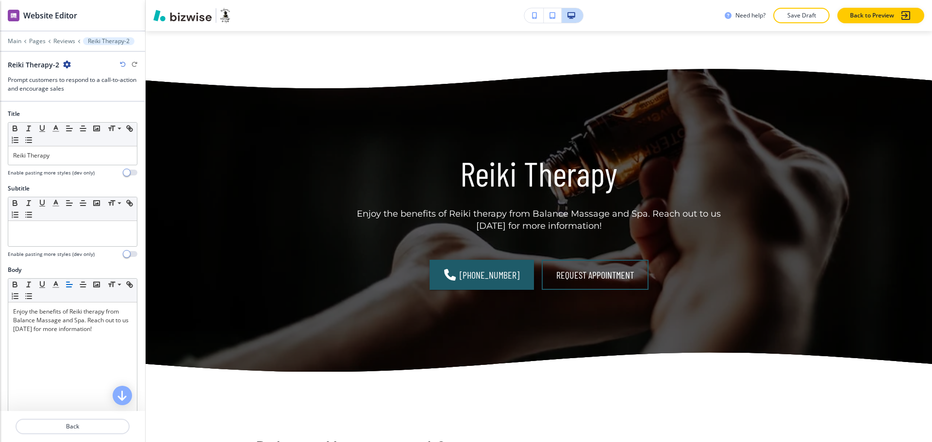
scroll to position [1873, 0]
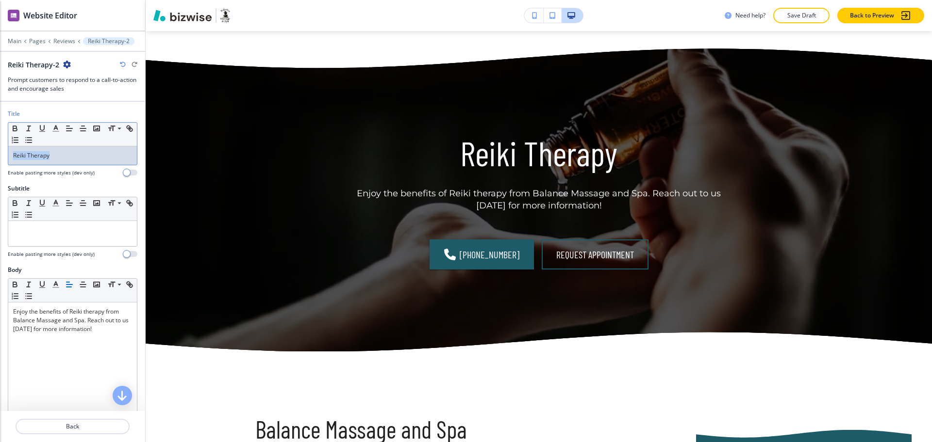
drag, startPoint x: 71, startPoint y: 154, endPoint x: 0, endPoint y: 142, distance: 72.3
click at [1, 145] on div "Title Small Normal Large Huge Reiki Therapy Enable pasting more styles (dev onl…" at bounding box center [72, 147] width 145 height 75
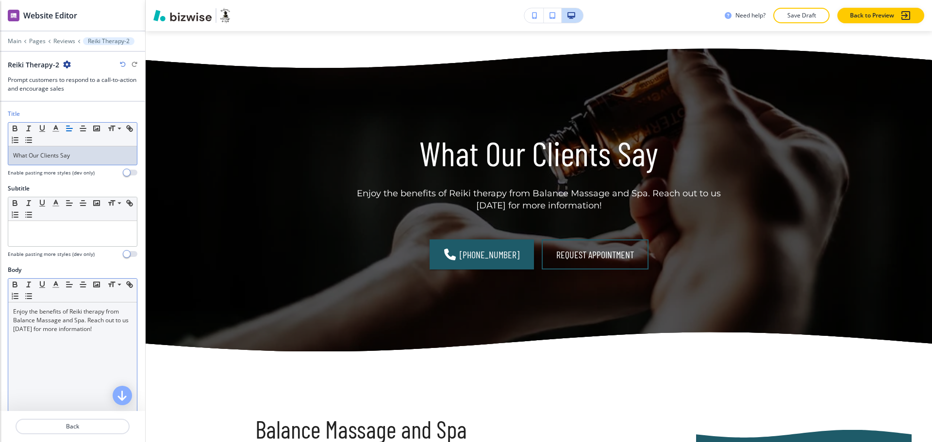
click at [112, 369] on div "Enjoy the benefits of Reiki therapy from Balance Massage and Spa. Reach out to …" at bounding box center [72, 366] width 129 height 126
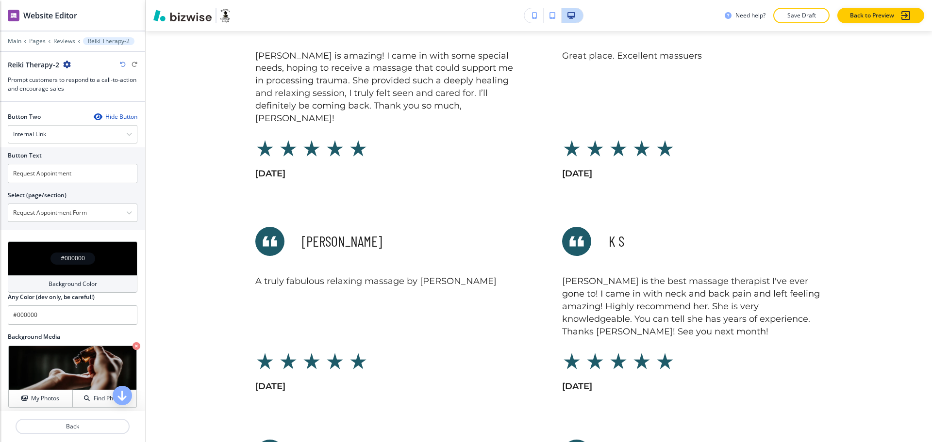
scroll to position [0, 0]
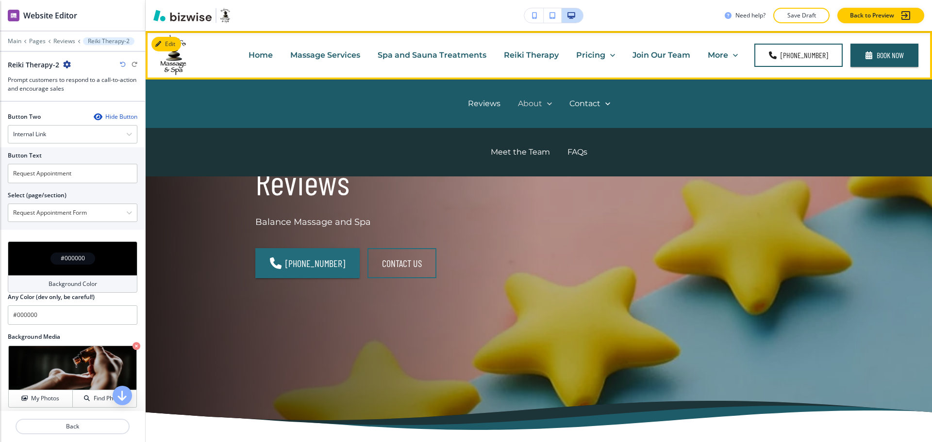
click at [531, 103] on p "About" at bounding box center [530, 103] width 24 height 11
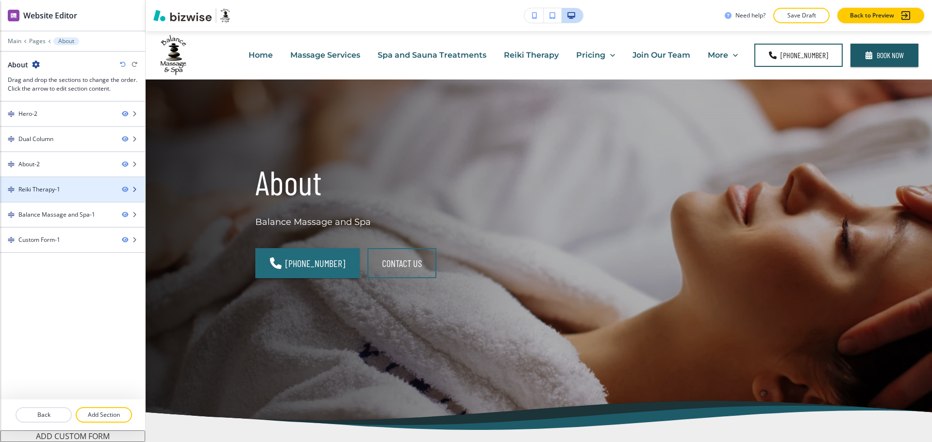
click at [54, 187] on div "Reiki Therapy-1" at bounding box center [39, 189] width 42 height 9
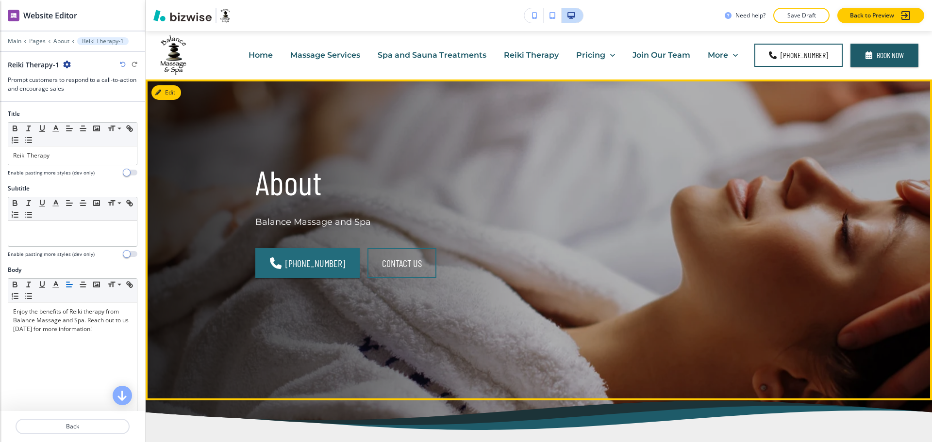
click at [289, 185] on p "About" at bounding box center [391, 182] width 272 height 45
copy p "About"
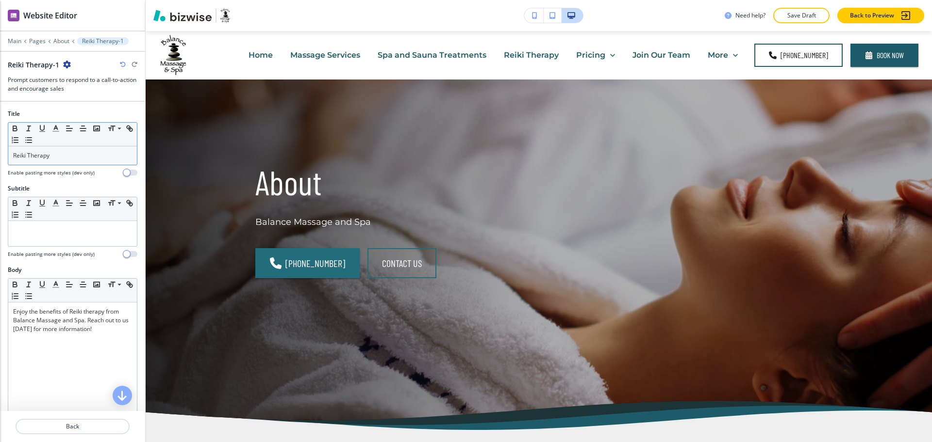
click at [98, 155] on p "Reiki Therapy" at bounding box center [72, 155] width 119 height 9
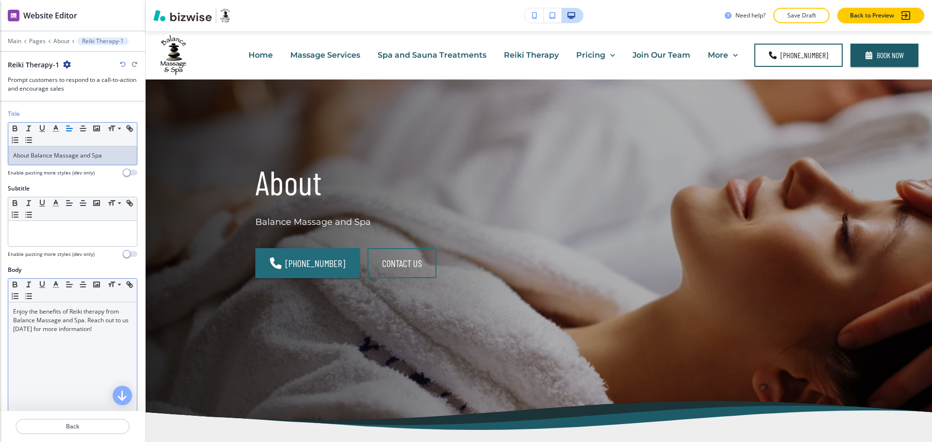
click at [91, 353] on div "Enjoy the benefits of Reiki therapy from Balance Massage and Spa. Reach out to …" at bounding box center [72, 366] width 129 height 126
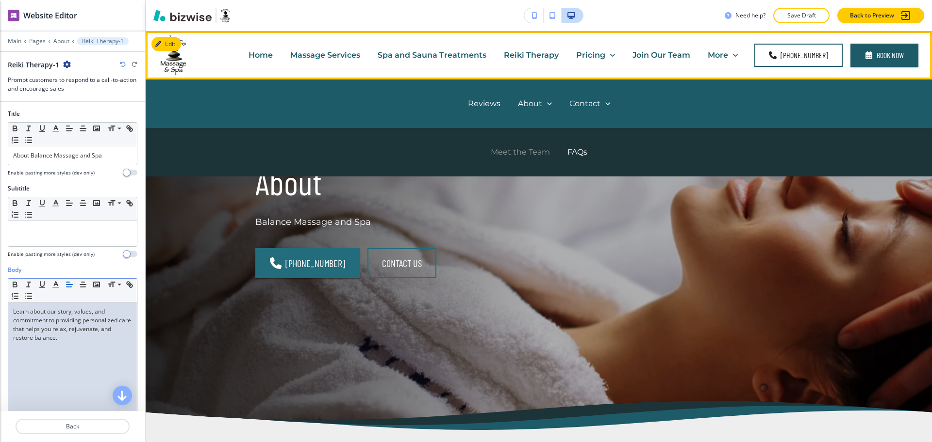
click at [532, 154] on p "Meet the Team" at bounding box center [520, 152] width 59 height 11
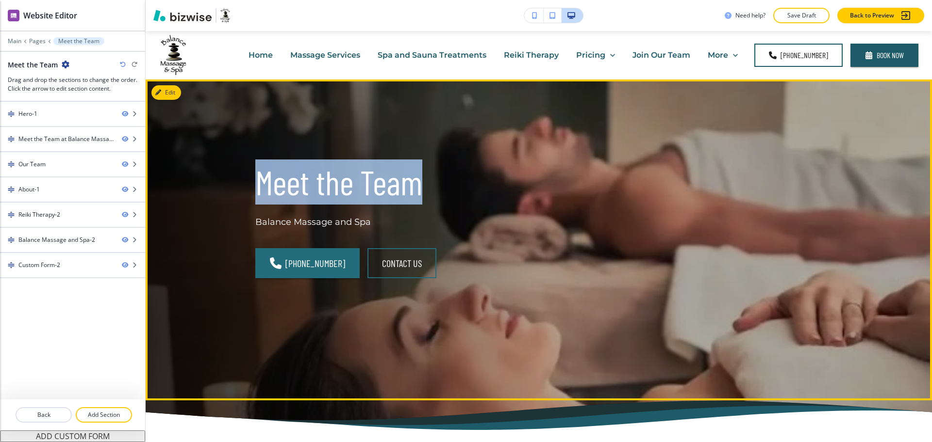
drag, startPoint x: 414, startPoint y: 190, endPoint x: 250, endPoint y: 180, distance: 164.7
click at [250, 180] on div "Meet the Team Balance Massage and Spa [PHONE_NUMBER] CONTACT US" at bounding box center [379, 228] width 295 height 184
copy p "Meet the Team"
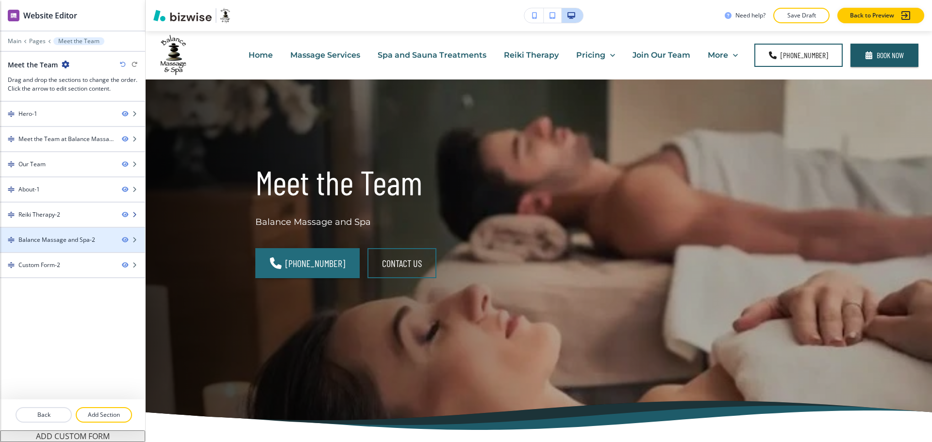
click at [53, 222] on div at bounding box center [72, 223] width 145 height 8
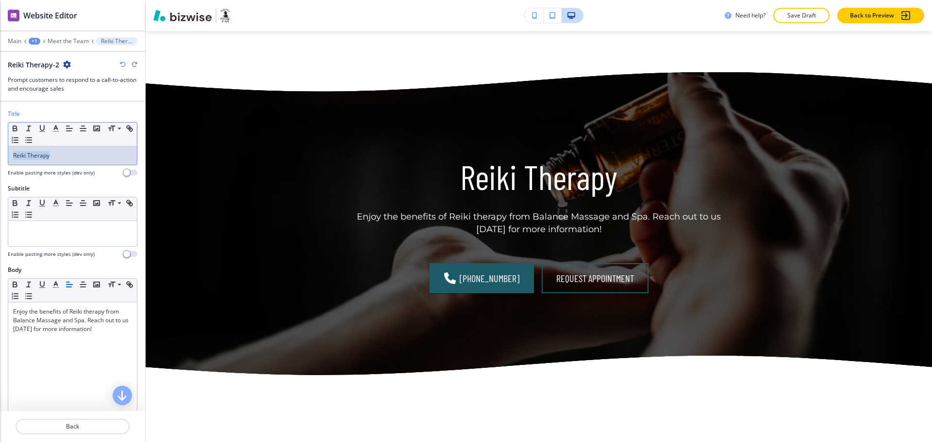
drag, startPoint x: 64, startPoint y: 167, endPoint x: 0, endPoint y: 150, distance: 66.3
click at [0, 150] on div "Title Small Normal Large Huge Reiki Therapy Enable pasting more styles (dev onl…" at bounding box center [72, 147] width 145 height 75
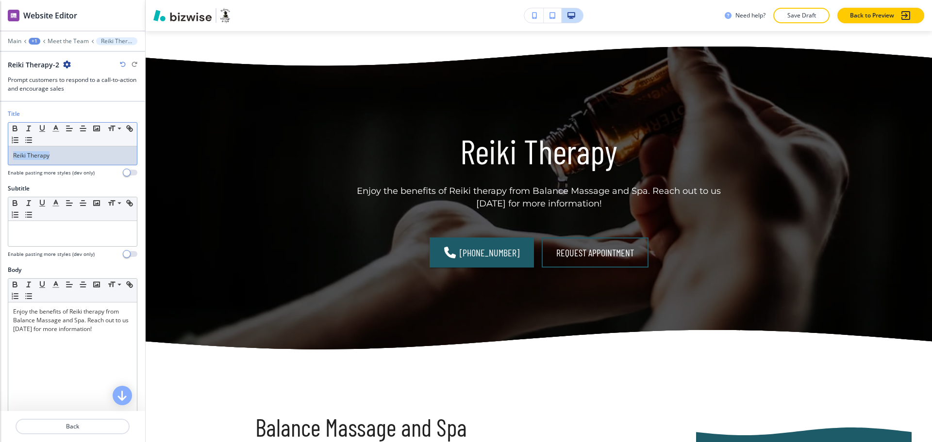
scroll to position [1604, 0]
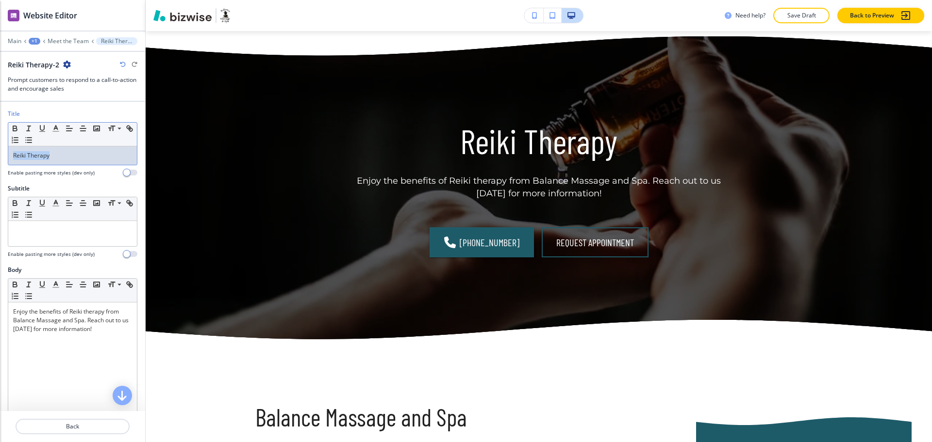
click at [62, 160] on div "Reiki Therapy" at bounding box center [72, 156] width 129 height 18
drag, startPoint x: 64, startPoint y: 154, endPoint x: 21, endPoint y: 134, distance: 47.1
click at [0, 142] on div "Title Small Normal Large Huge Reiki Therapy Enable pasting more styles (dev onl…" at bounding box center [72, 147] width 145 height 75
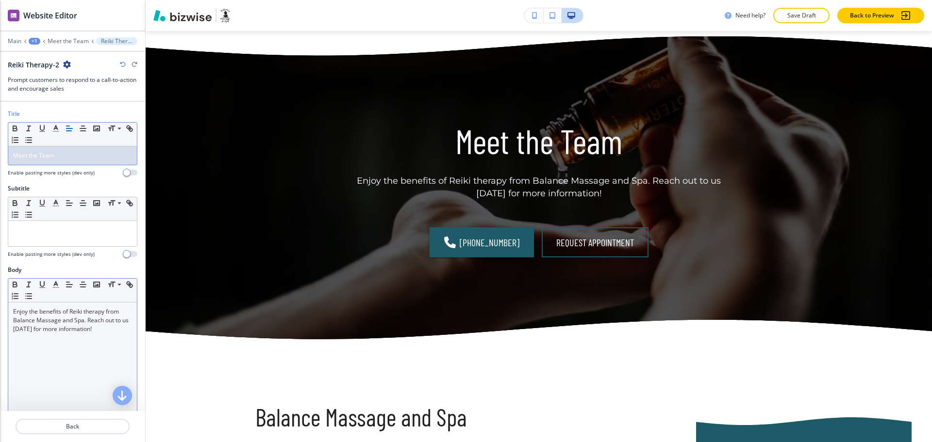
click at [79, 347] on div "Enjoy the benefits of Reiki therapy from Balance Massage and Spa. Reach out to …" at bounding box center [72, 366] width 129 height 126
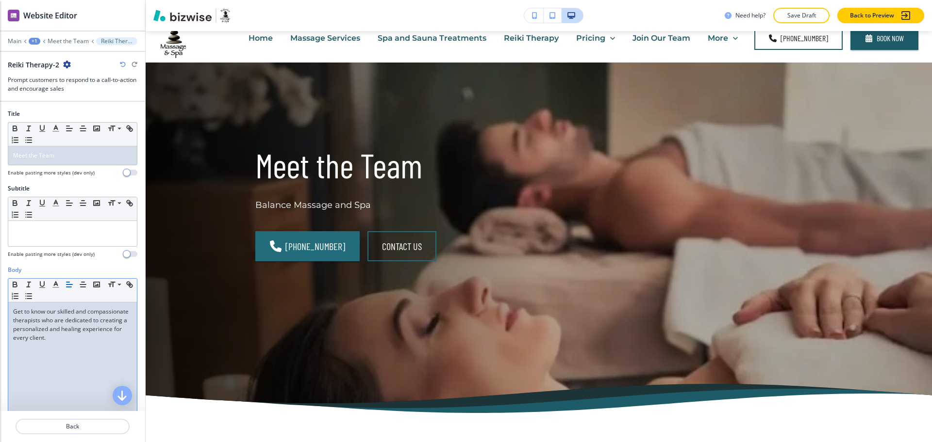
scroll to position [0, 0]
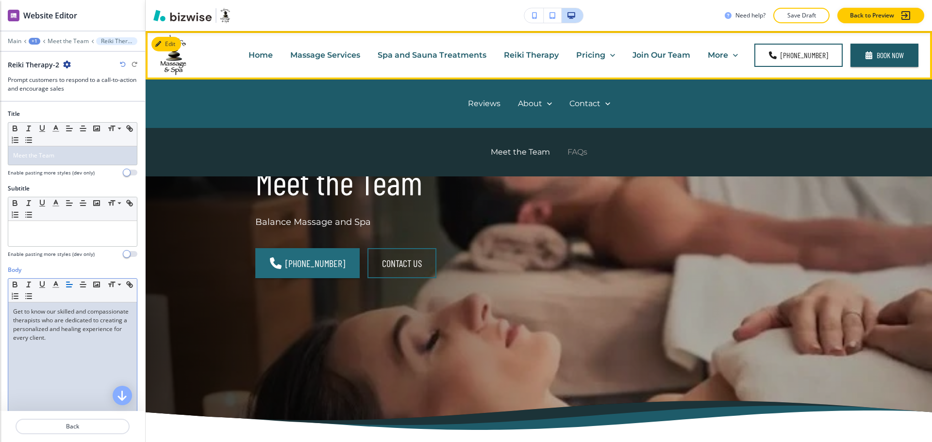
click at [572, 147] on div "FAQs" at bounding box center [576, 152] width 37 height 39
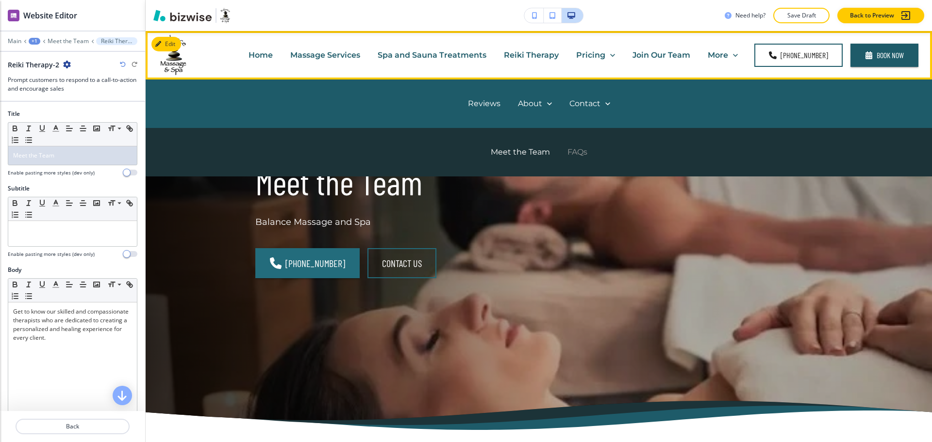
click at [573, 149] on p "FAQs" at bounding box center [577, 152] width 20 height 11
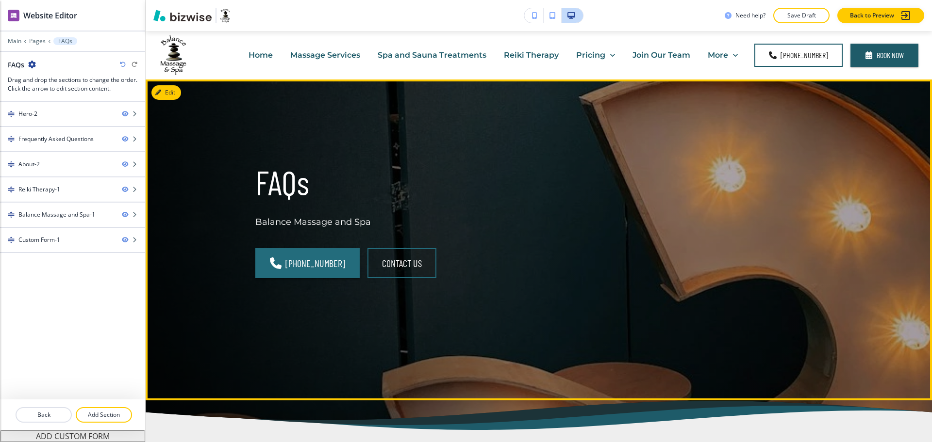
click at [266, 197] on p "FAQs" at bounding box center [391, 182] width 272 height 45
click at [267, 197] on p "FAQs" at bounding box center [391, 182] width 272 height 45
copy p "FAQs"
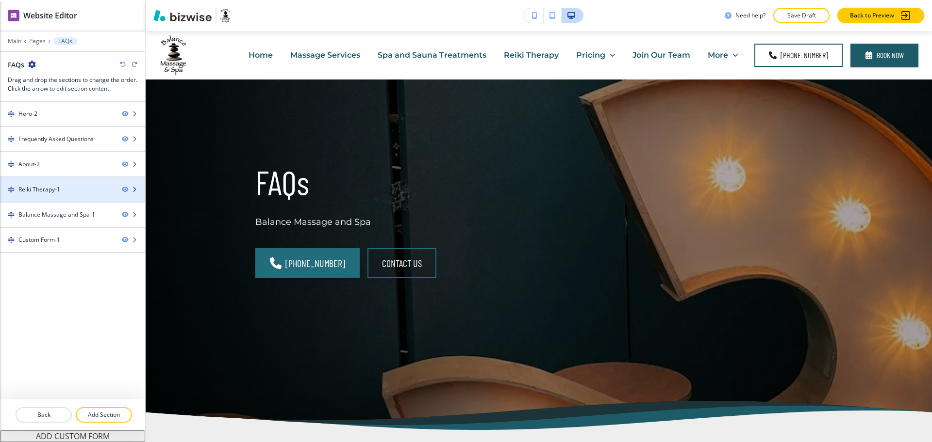
click at [67, 196] on div at bounding box center [72, 198] width 145 height 8
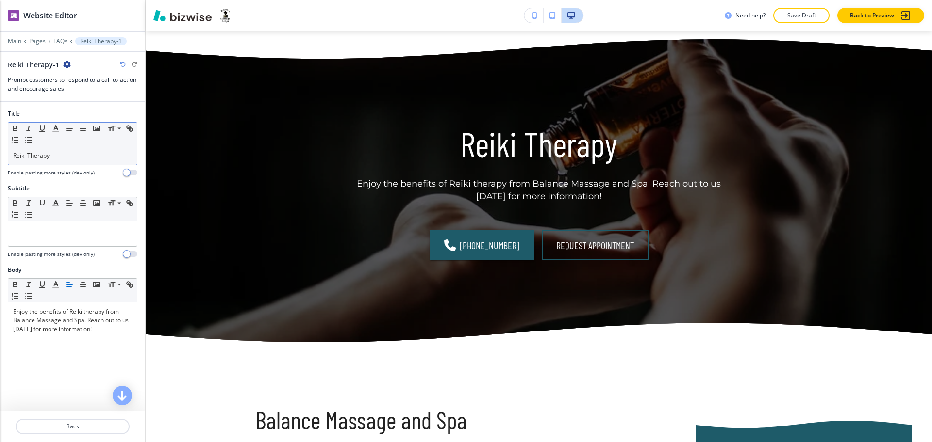
click at [61, 158] on p "Reiki Therapy" at bounding box center [72, 155] width 119 height 9
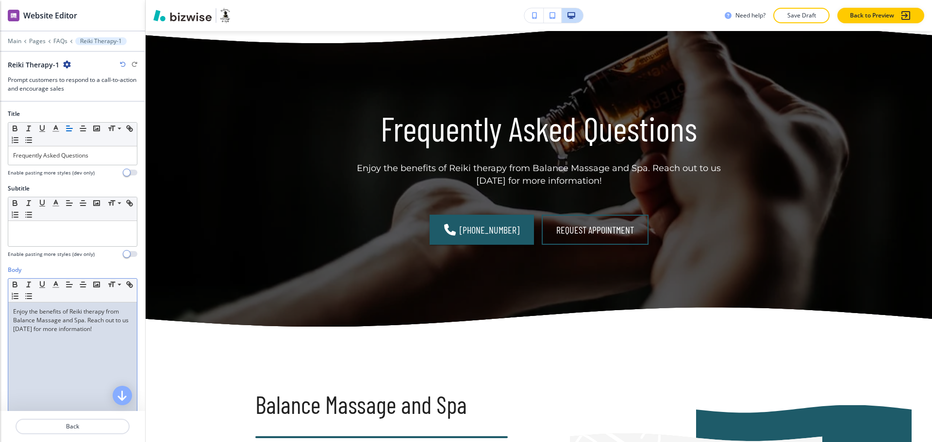
click at [87, 323] on p "Enjoy the benefits of Reiki therapy from Balance Massage and Spa. Reach out to …" at bounding box center [72, 321] width 119 height 26
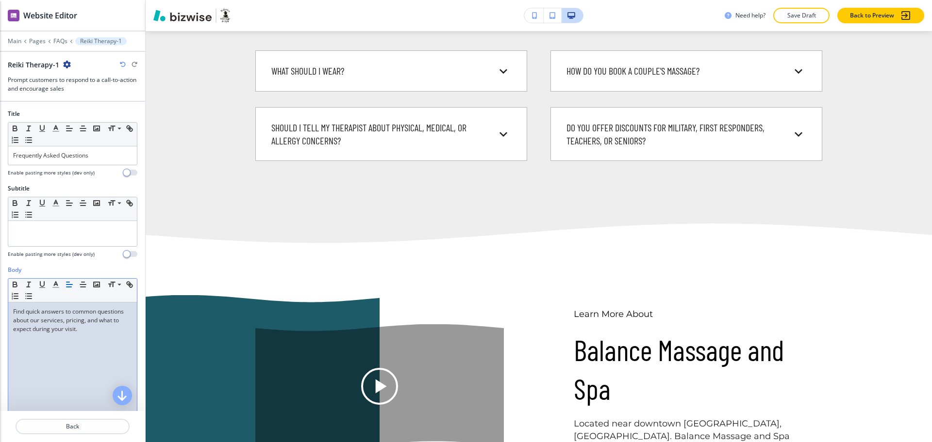
scroll to position [0, 0]
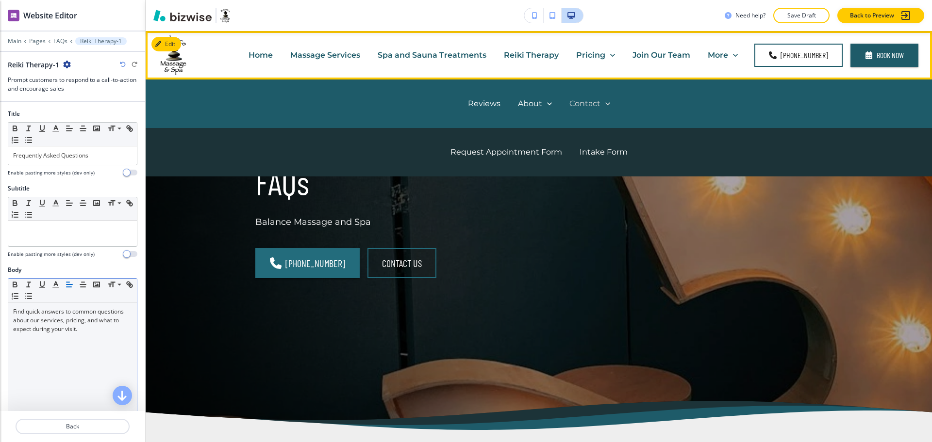
click at [573, 102] on p "Contact" at bounding box center [584, 103] width 31 height 11
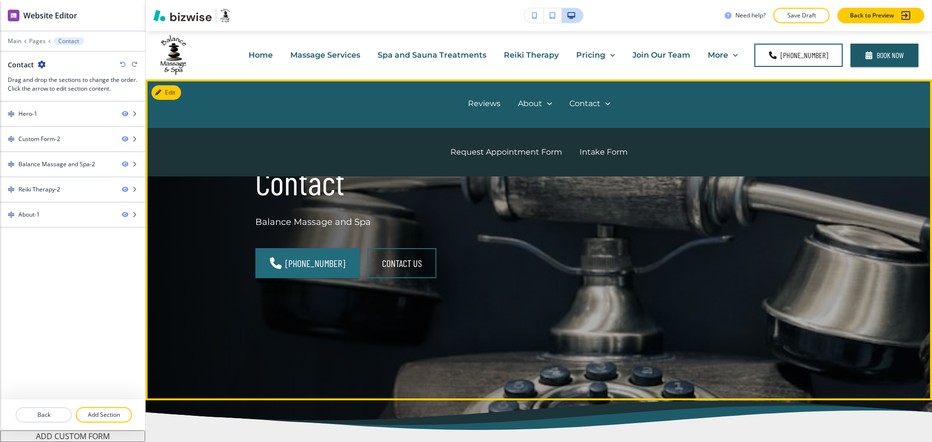
click at [295, 199] on p "Contact" at bounding box center [391, 182] width 272 height 45
copy p "Contact"
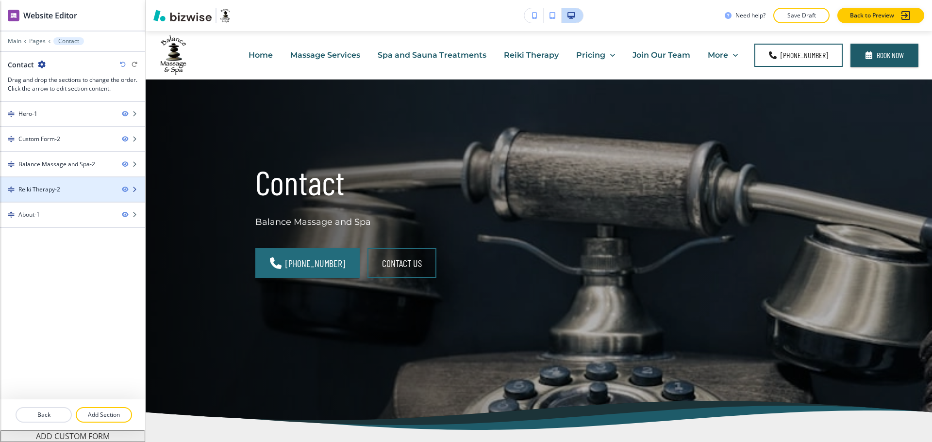
click at [57, 191] on div "Reiki Therapy-2" at bounding box center [39, 189] width 42 height 9
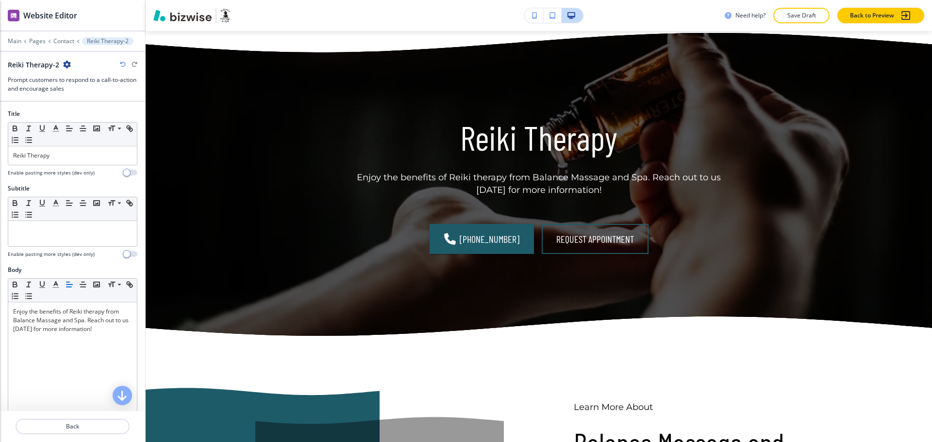
scroll to position [1402, 0]
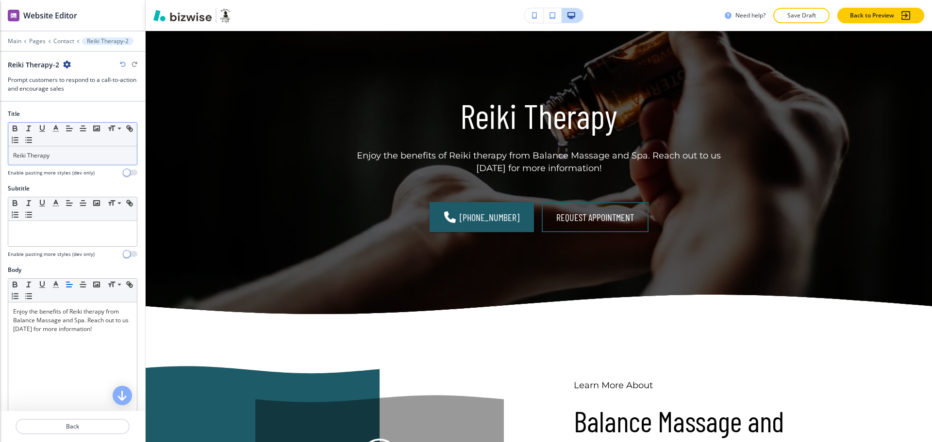
click at [79, 159] on p "Reiki Therapy" at bounding box center [72, 155] width 119 height 9
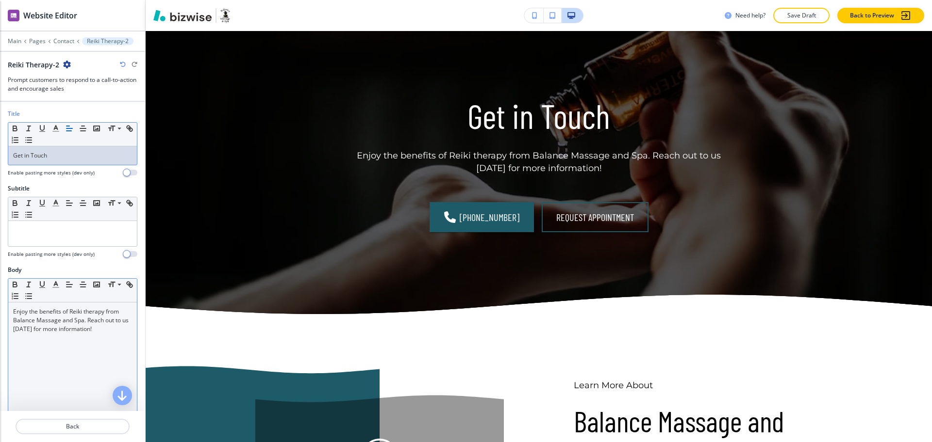
click at [106, 325] on p "Enjoy the benefits of Reiki therapy from Balance Massage and Spa. Reach out to …" at bounding box center [72, 321] width 119 height 26
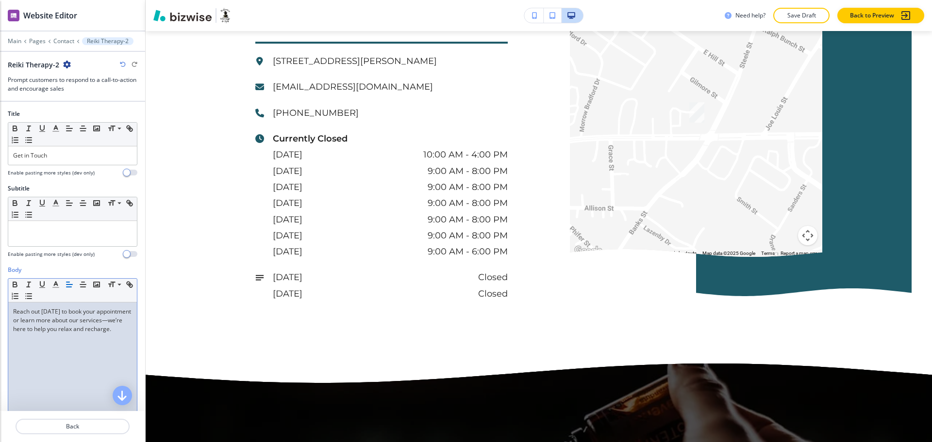
scroll to position [0, 0]
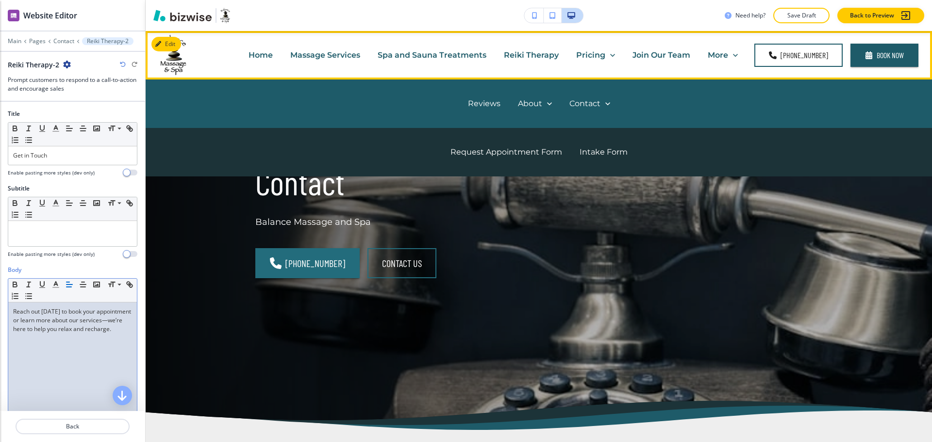
click at [505, 161] on div "Request Appointment Form" at bounding box center [506, 152] width 129 height 39
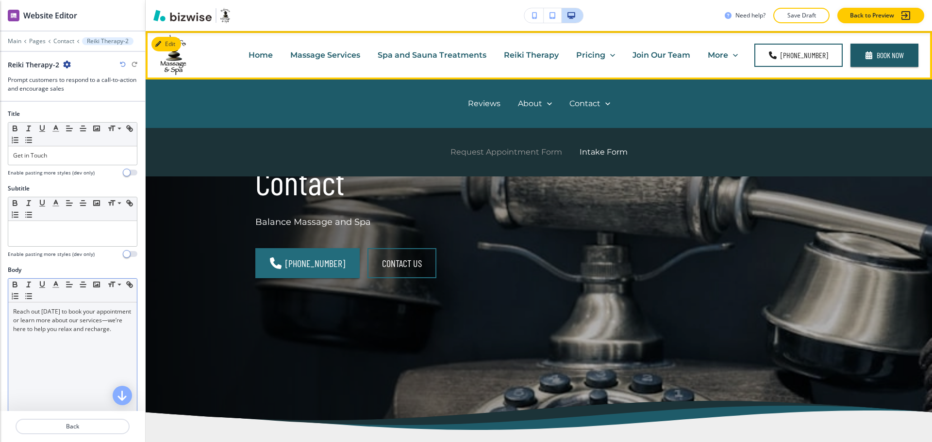
click at [505, 151] on p "Request Appointment Form" at bounding box center [506, 152] width 112 height 11
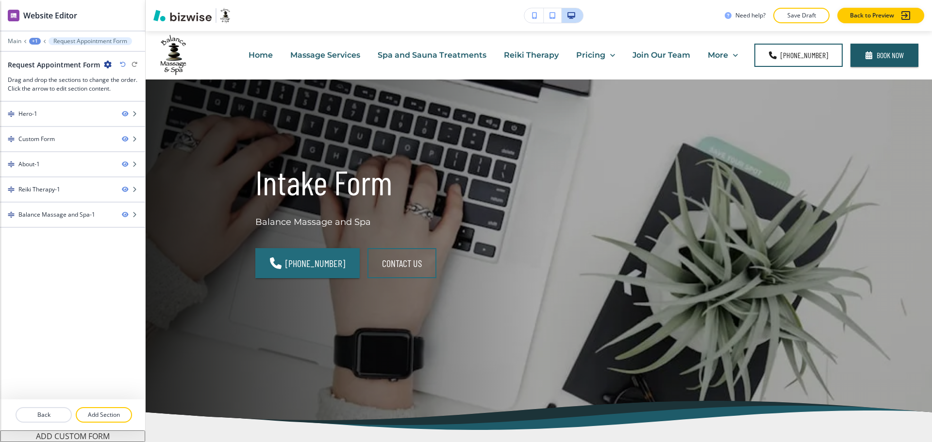
click at [47, 63] on h2 "Request Appointment Form" at bounding box center [54, 65] width 92 height 10
copy div "Request Appointment Form"
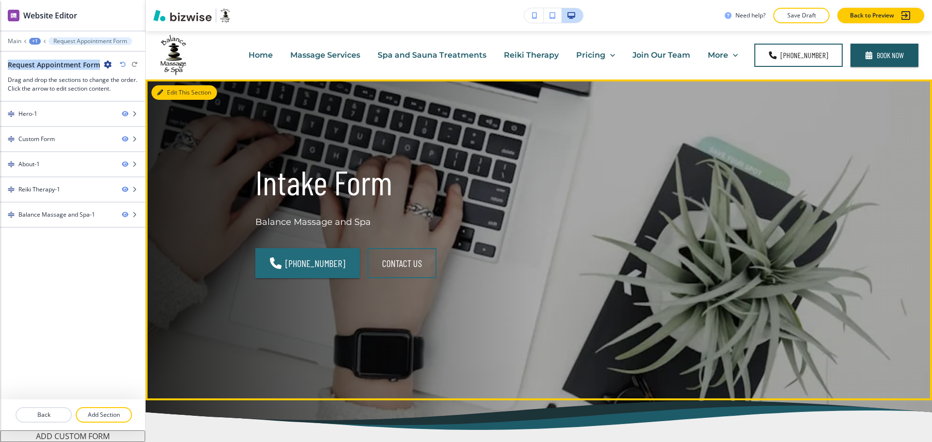
click at [189, 92] on button "Edit This Section" at bounding box center [183, 92] width 65 height 15
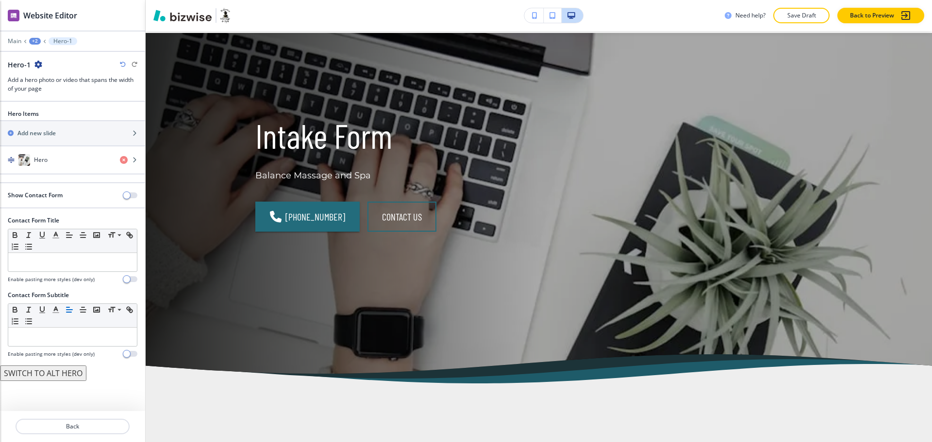
scroll to position [49, 0]
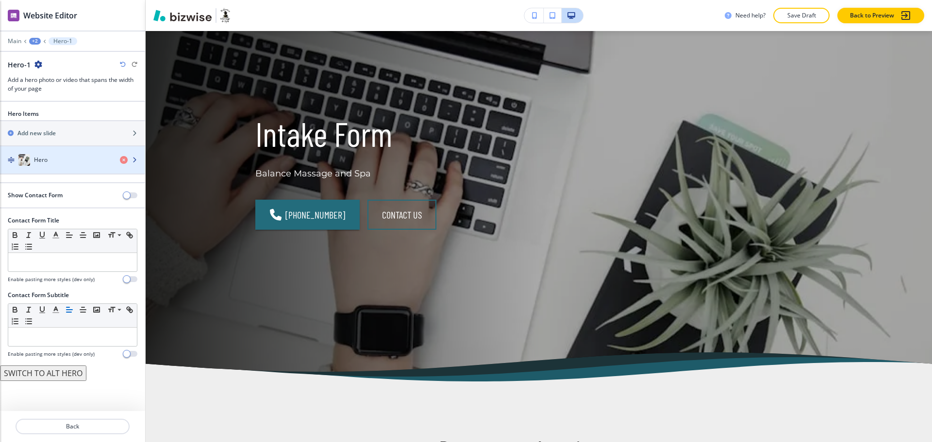
click at [68, 161] on div "Hero" at bounding box center [56, 160] width 112 height 12
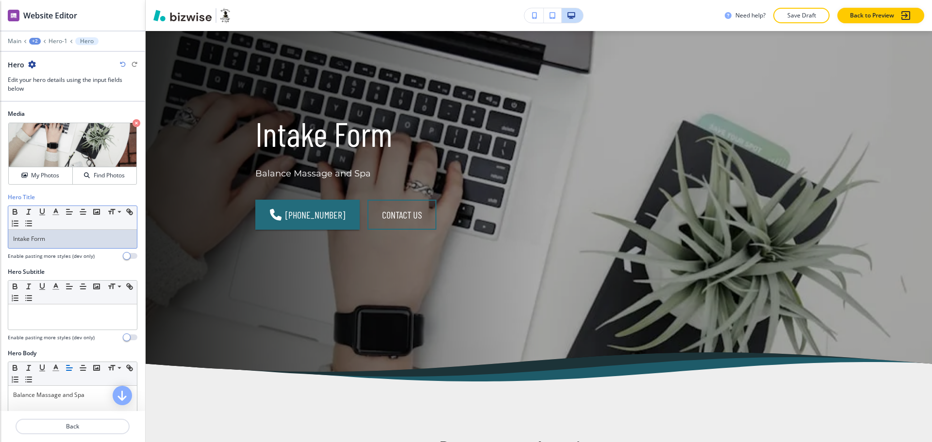
click at [66, 247] on div "Intake Form" at bounding box center [72, 239] width 129 height 18
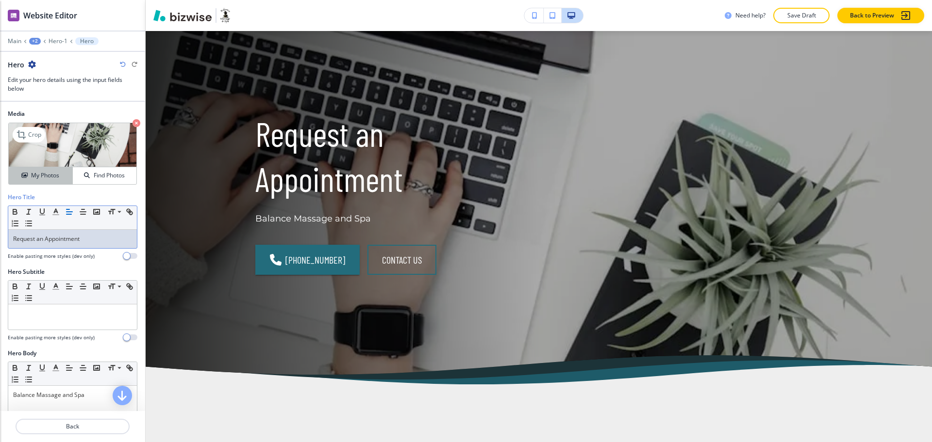
click at [32, 179] on h4 "My Photos" at bounding box center [45, 175] width 28 height 9
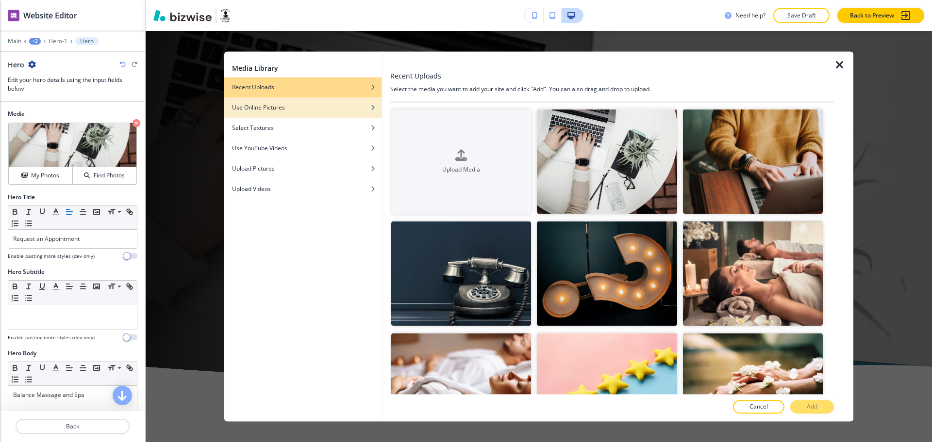
click at [266, 106] on h4 "Use Online Pictures" at bounding box center [258, 107] width 53 height 9
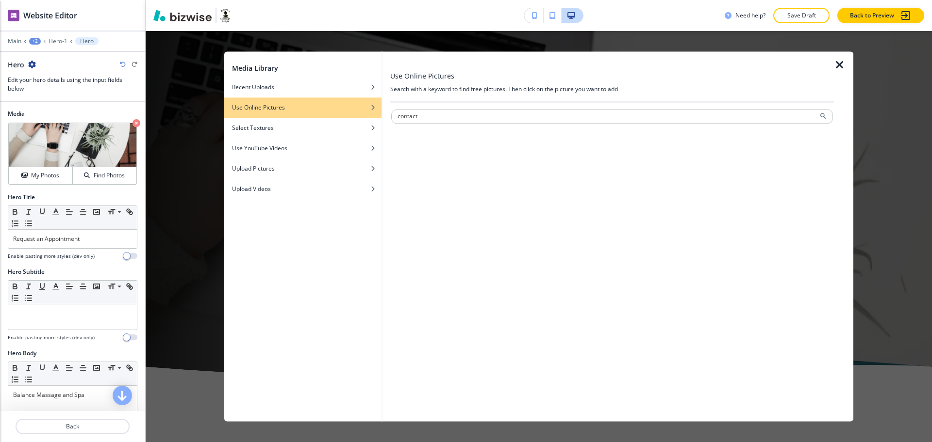
type input "contact"
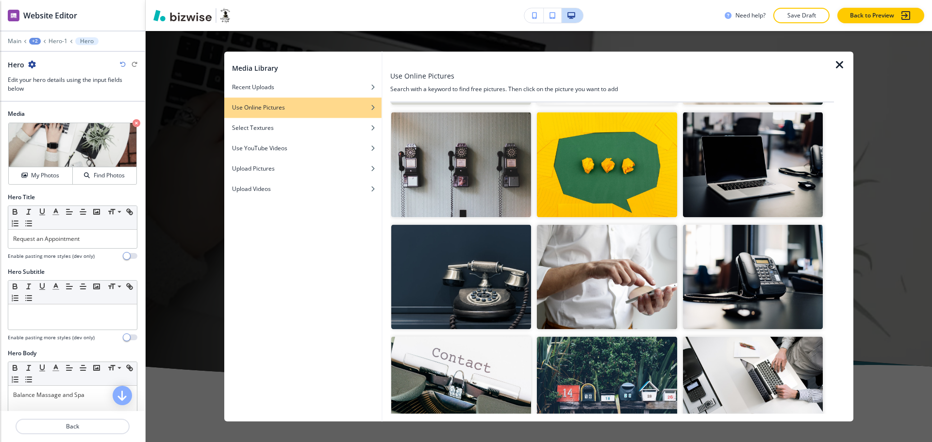
scroll to position [242, 0]
click at [742, 370] on img "button" at bounding box center [753, 388] width 140 height 105
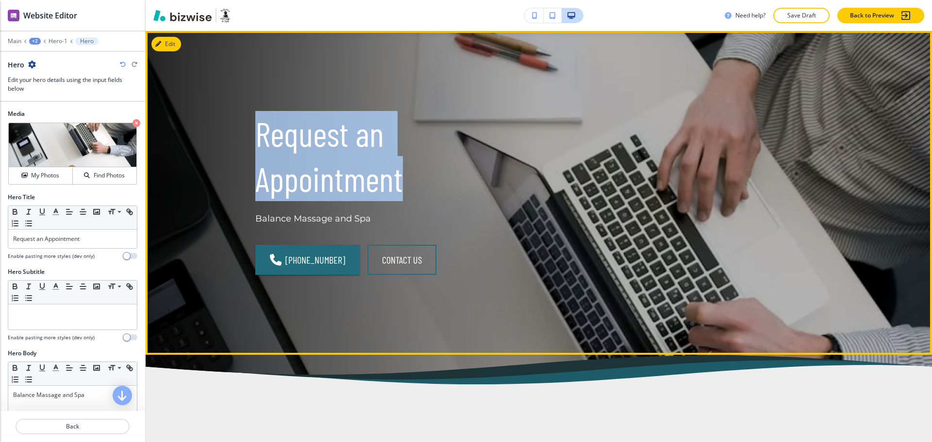
drag, startPoint x: 410, startPoint y: 182, endPoint x: 253, endPoint y: 123, distance: 168.0
click at [255, 123] on p "Request an Appointment" at bounding box center [391, 156] width 272 height 90
copy p "Request an Appointment"
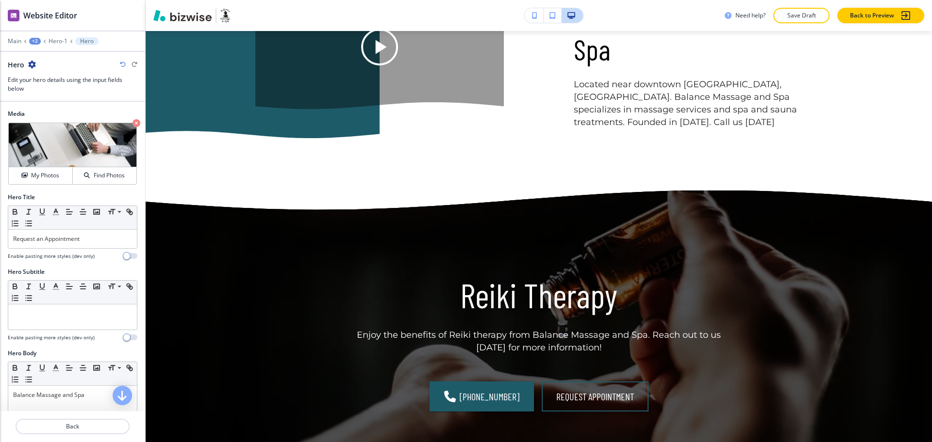
scroll to position [1055, 0]
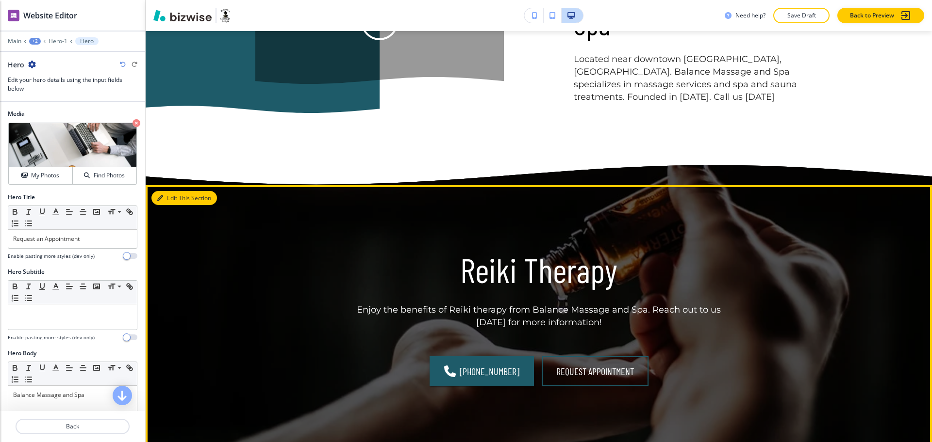
click at [170, 191] on button "Edit This Section" at bounding box center [183, 198] width 65 height 15
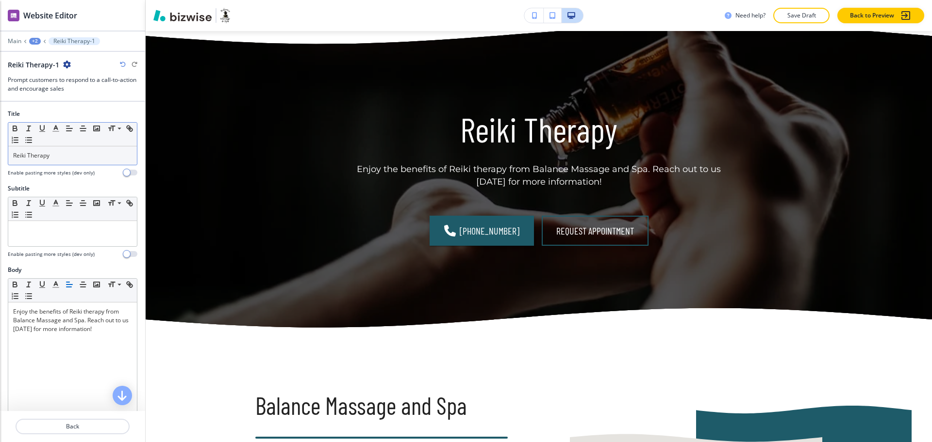
scroll to position [1196, 0]
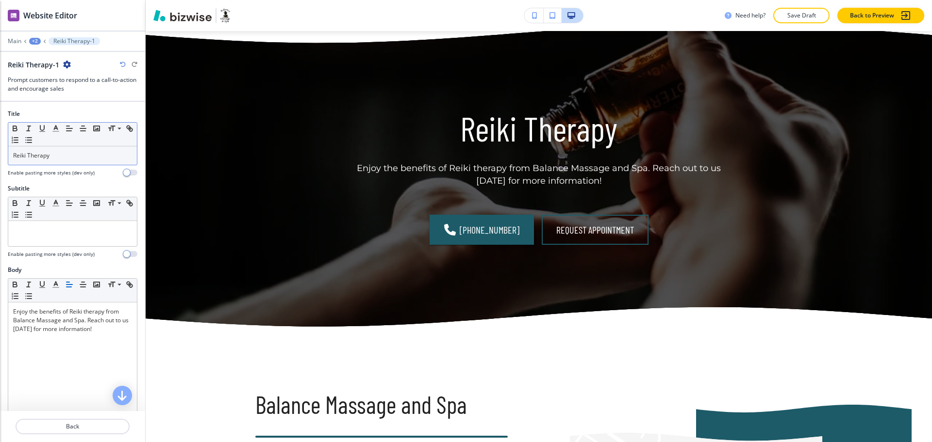
click at [86, 160] on div "Reiki Therapy" at bounding box center [72, 156] width 129 height 18
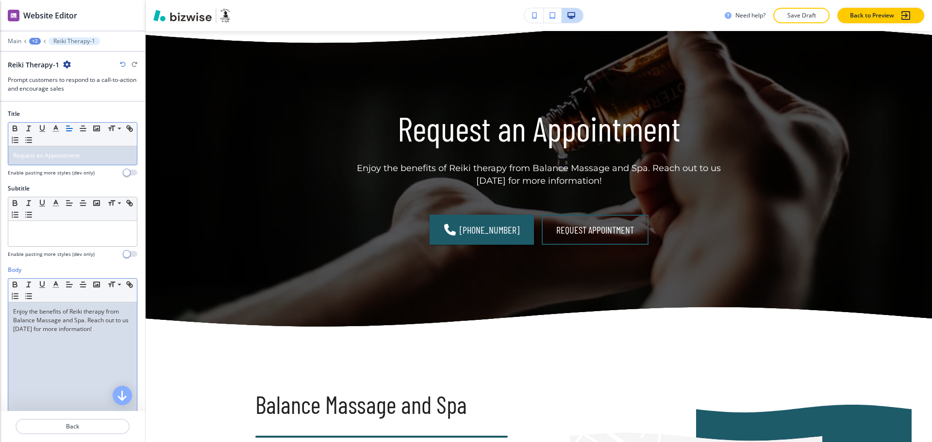
click at [82, 333] on p "Enjoy the benefits of Reiki therapy from Balance Massage and Spa. Reach out to …" at bounding box center [72, 321] width 119 height 26
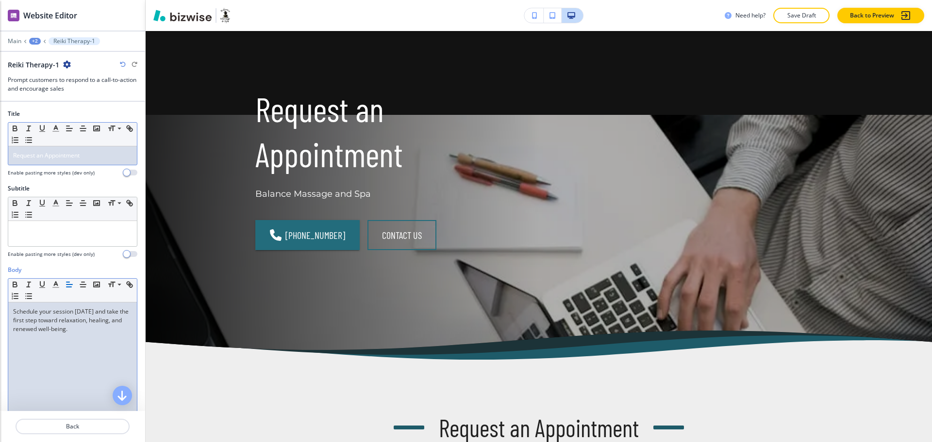
scroll to position [0, 0]
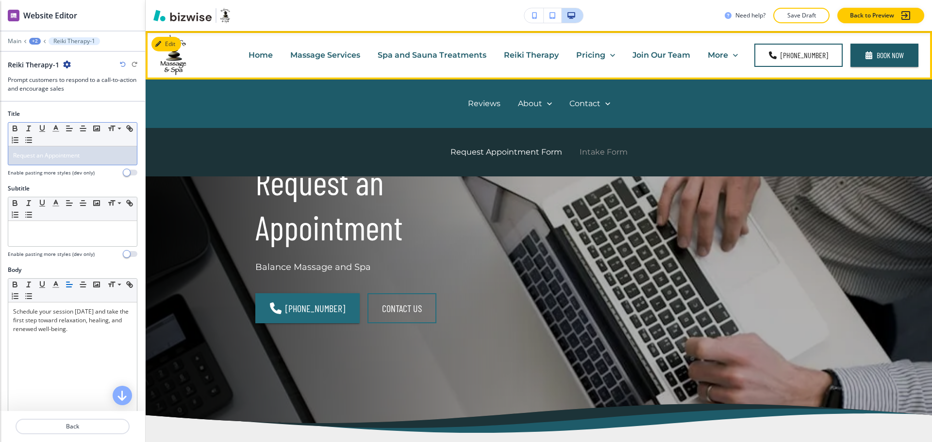
click at [602, 150] on p "Intake Form" at bounding box center [603, 152] width 48 height 11
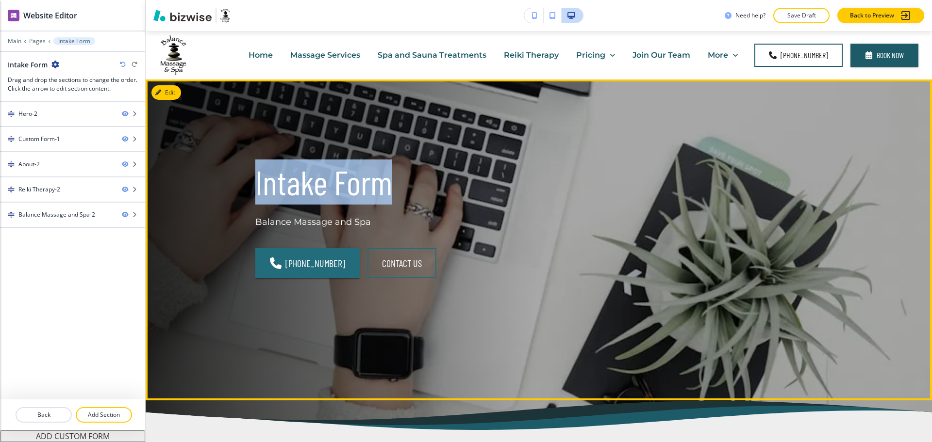
drag, startPoint x: 383, startPoint y: 191, endPoint x: 242, endPoint y: 182, distance: 141.5
click at [242, 182] on div "Intake Form Balance Massage and Spa [PHONE_NUMBER] CONTACT US" at bounding box center [379, 228] width 295 height 184
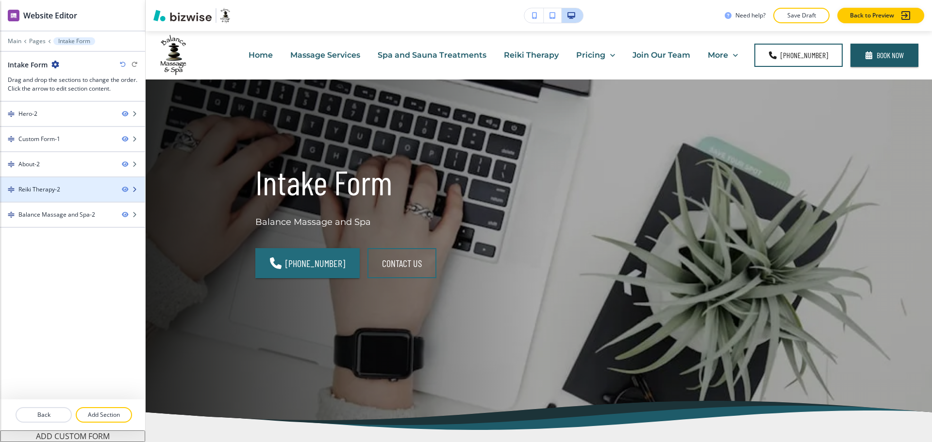
click at [86, 186] on div "Reiki Therapy-2" at bounding box center [57, 189] width 114 height 9
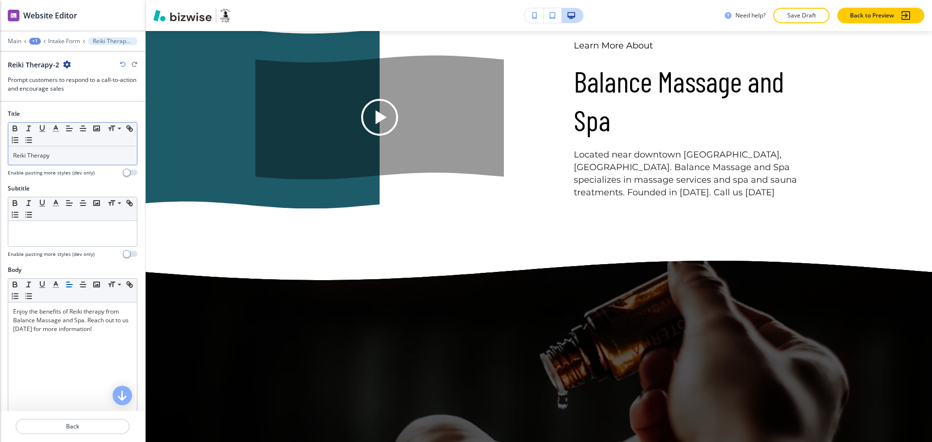
click at [84, 161] on div "Reiki Therapy" at bounding box center [72, 156] width 129 height 18
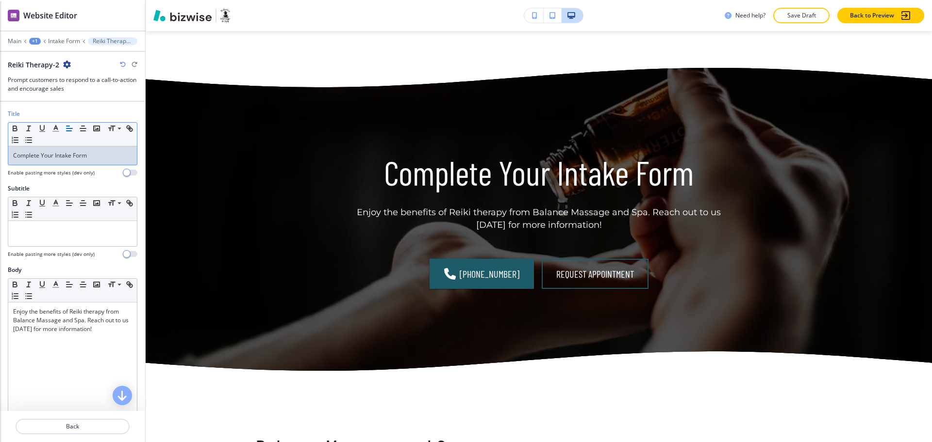
scroll to position [2124, 0]
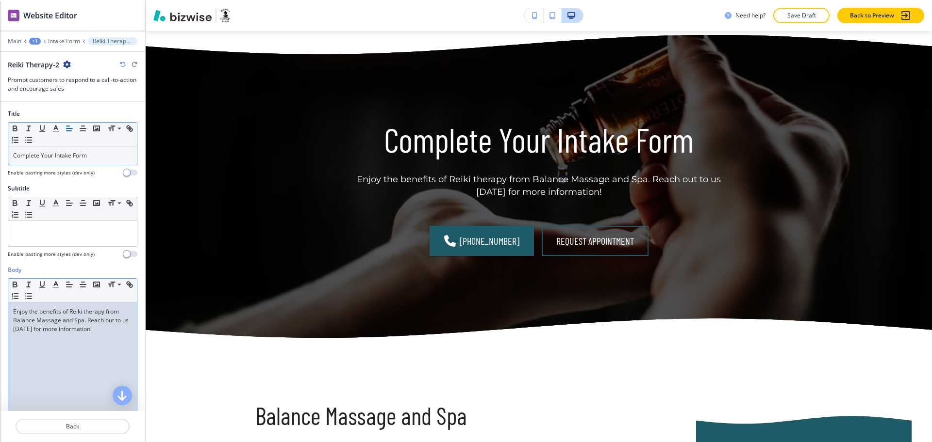
click at [90, 331] on p "Enjoy the benefits of Reiki therapy from Balance Massage and Spa. Reach out to …" at bounding box center [72, 321] width 119 height 26
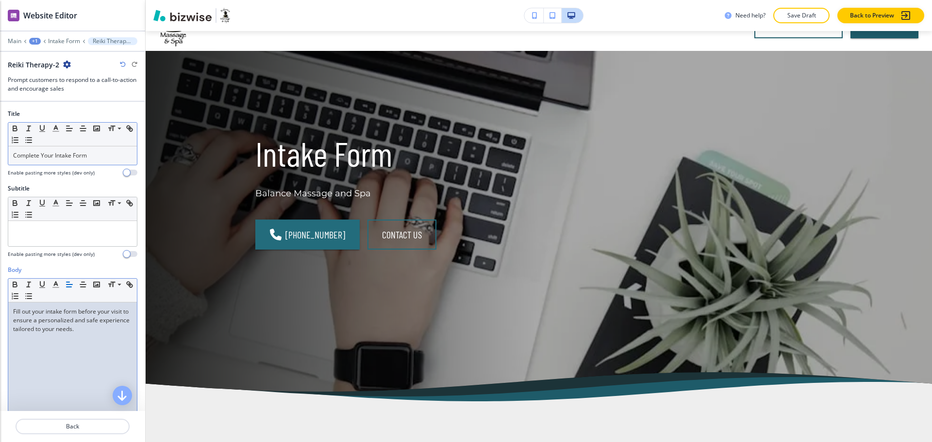
scroll to position [0, 0]
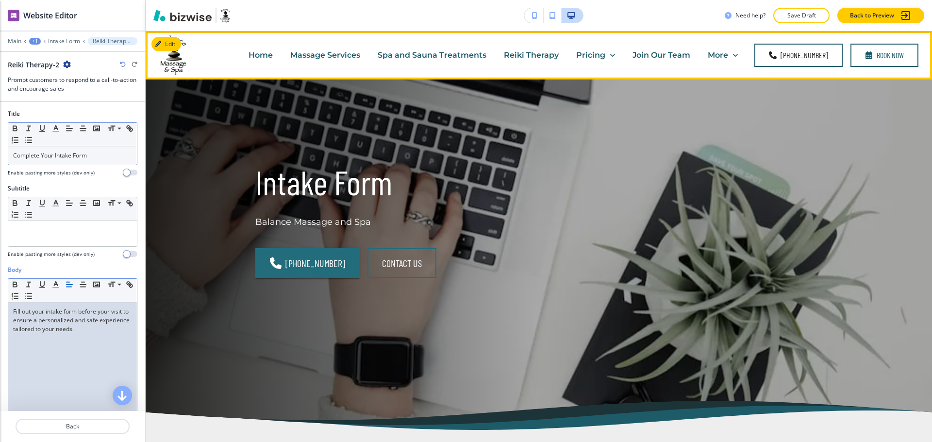
click at [876, 55] on button "Book Now" at bounding box center [884, 55] width 68 height 23
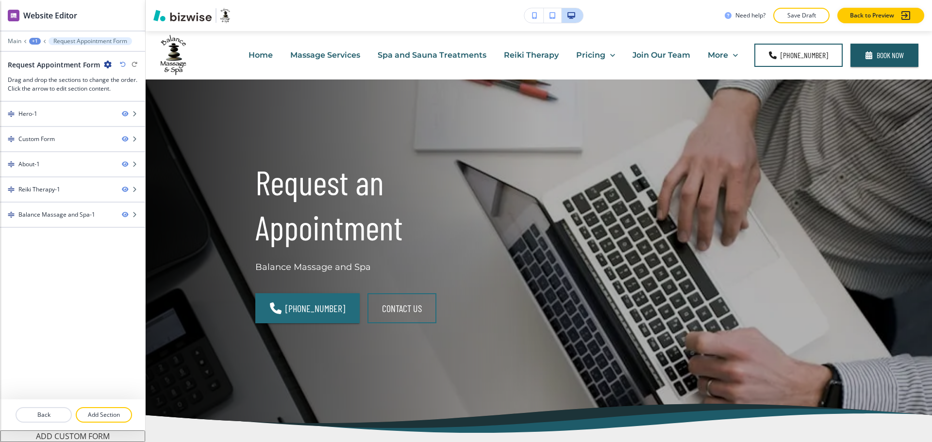
click at [263, 54] on p "Home" at bounding box center [260, 54] width 24 height 11
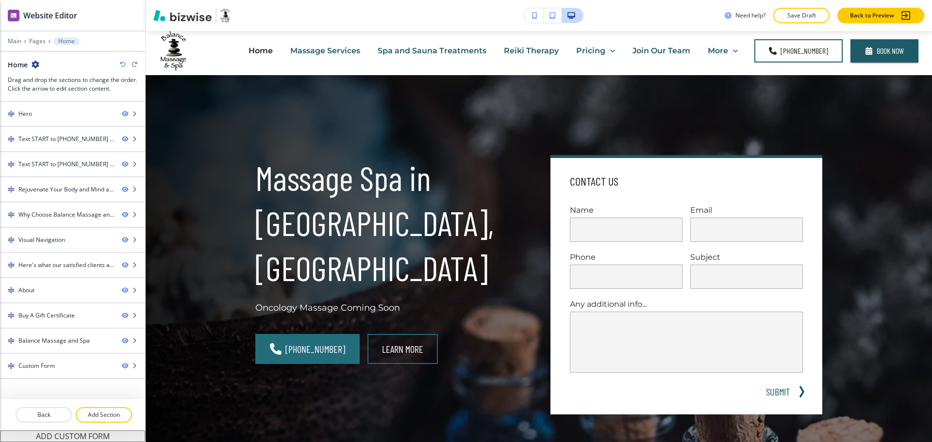
scroll to position [26, 0]
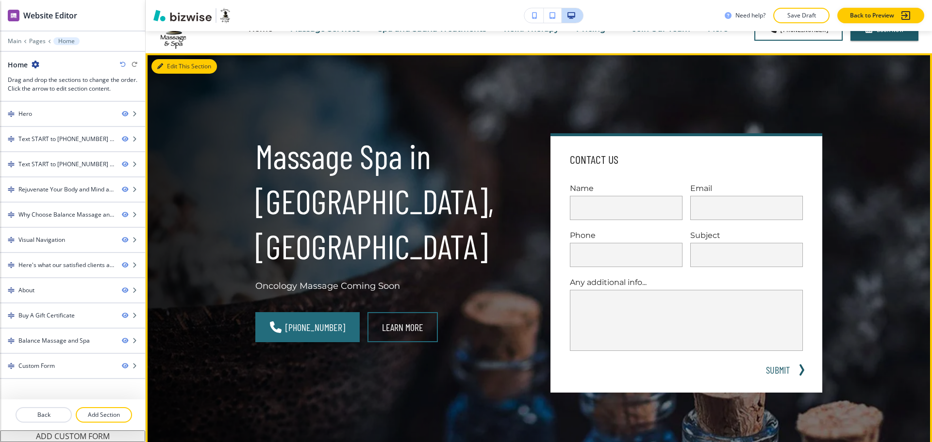
click at [173, 73] on button "Edit This Section" at bounding box center [183, 66] width 65 height 15
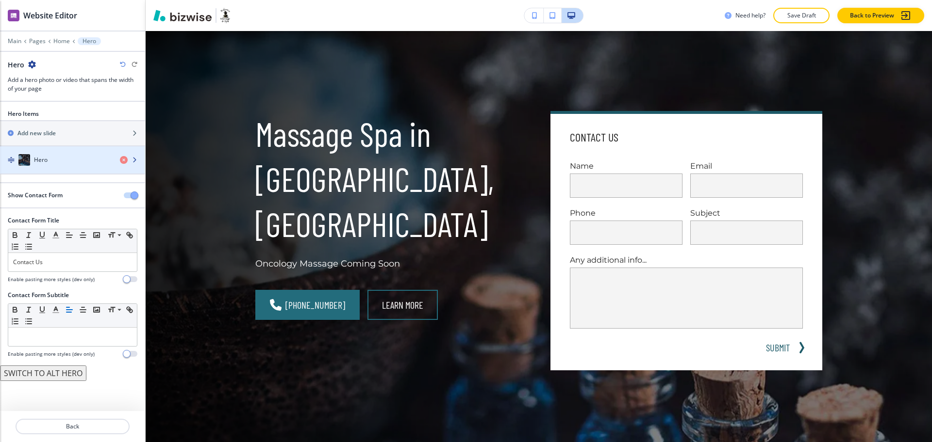
click at [36, 156] on h4 "Hero" at bounding box center [41, 160] width 14 height 9
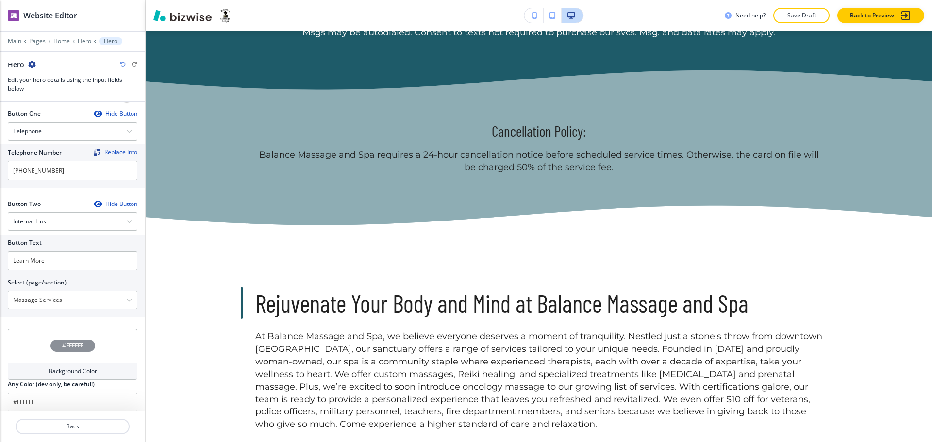
scroll to position [553, 0]
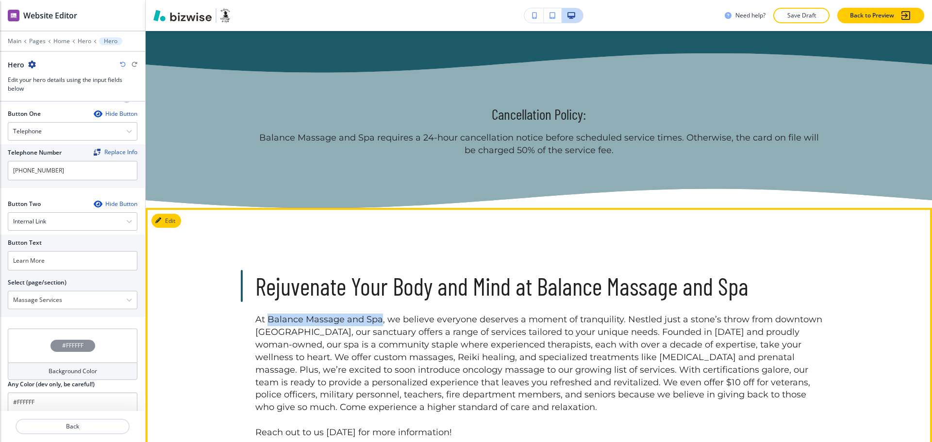
drag, startPoint x: 263, startPoint y: 319, endPoint x: 376, endPoint y: 317, distance: 112.1
click at [376, 317] on p "At Balance Massage and Spa, we believe everyone deserves a moment of tranquilit…" at bounding box center [538, 364] width 567 height 100
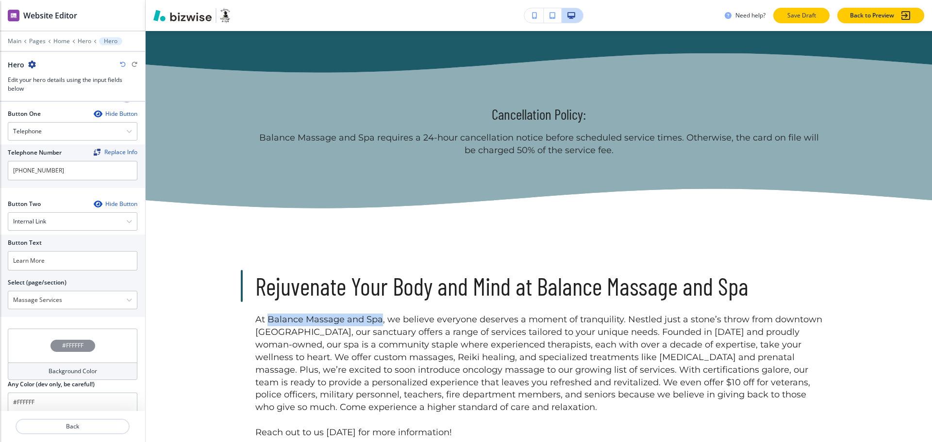
click at [790, 16] on p "Save Draft" at bounding box center [801, 15] width 31 height 9
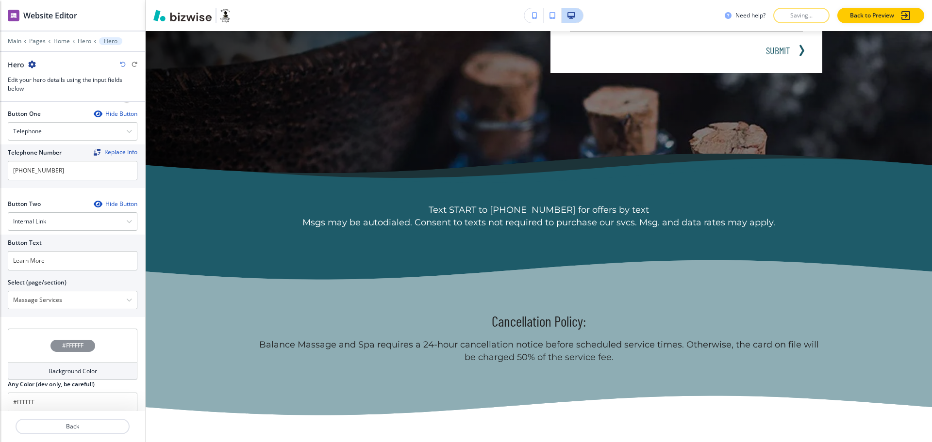
scroll to position [0, 0]
